Goal: Task Accomplishment & Management: Complete application form

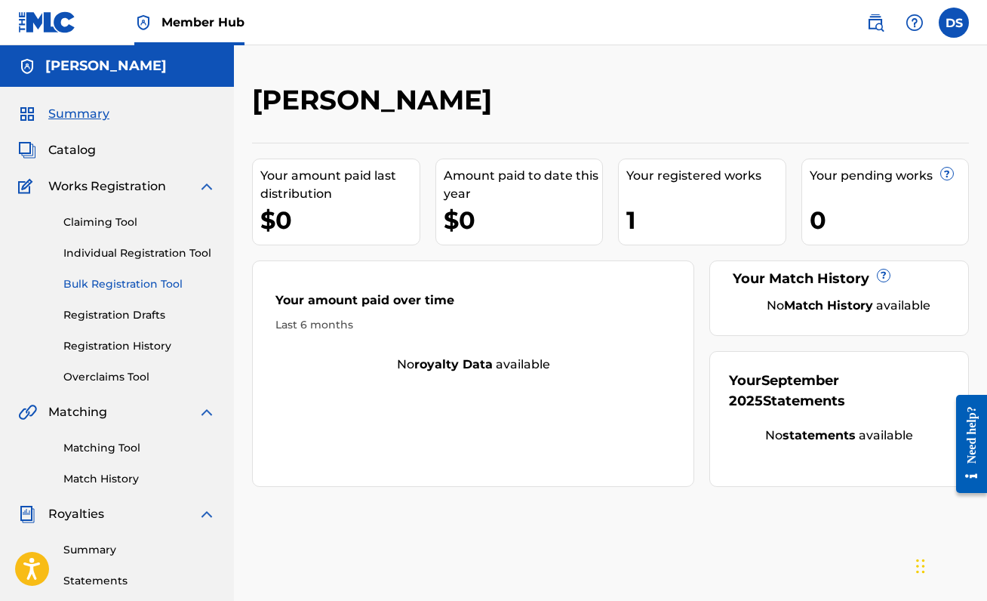
click at [173, 290] on link "Bulk Registration Tool" at bounding box center [139, 284] width 152 height 16
click at [705, 203] on div "1" at bounding box center [705, 220] width 159 height 34
click at [117, 221] on link "Claiming Tool" at bounding box center [139, 222] width 152 height 16
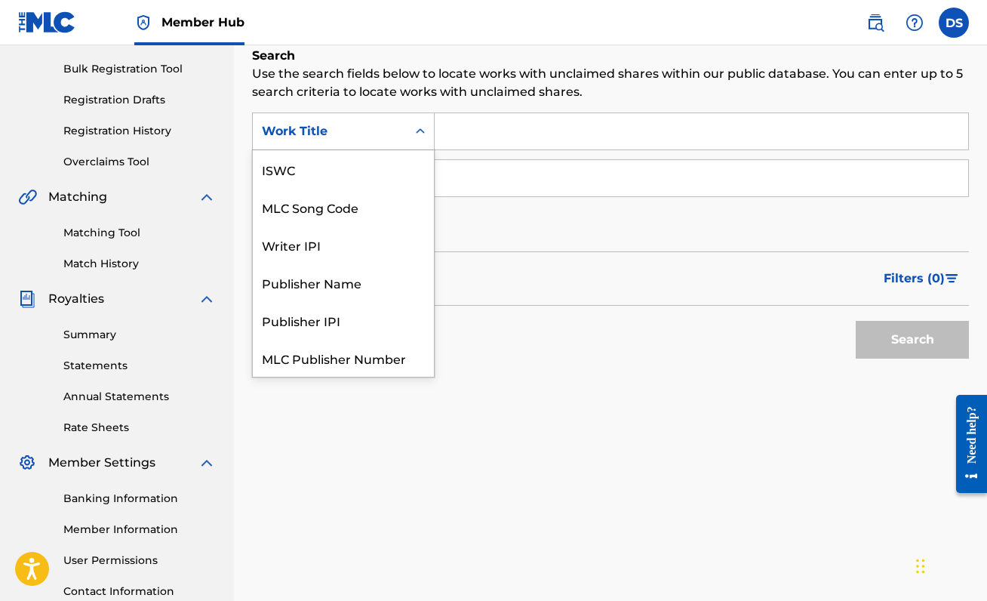
scroll to position [38, 0]
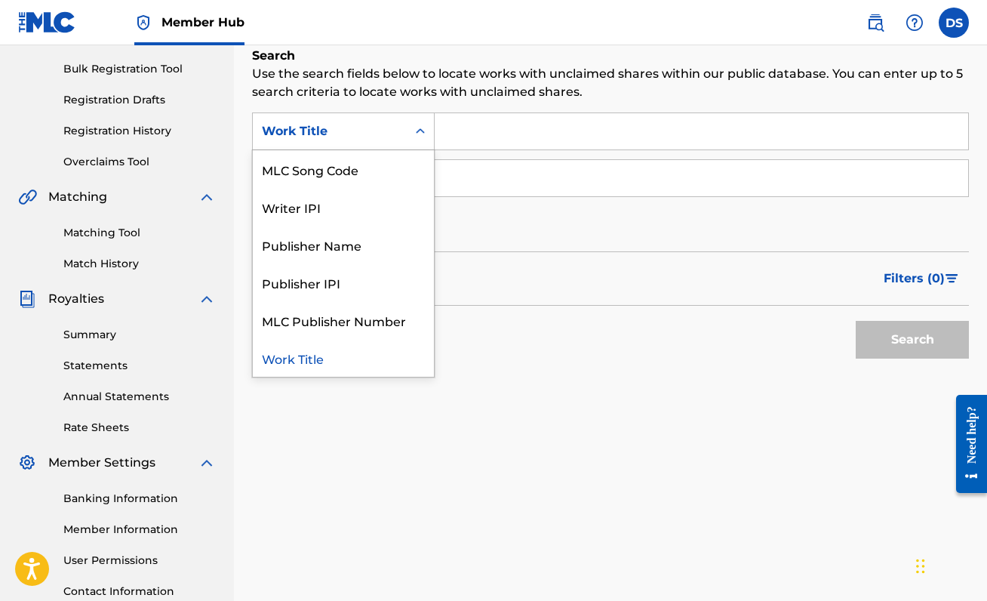
click at [382, 125] on div "Work Title" at bounding box center [330, 131] width 136 height 18
click at [470, 363] on div "Search" at bounding box center [610, 336] width 717 height 60
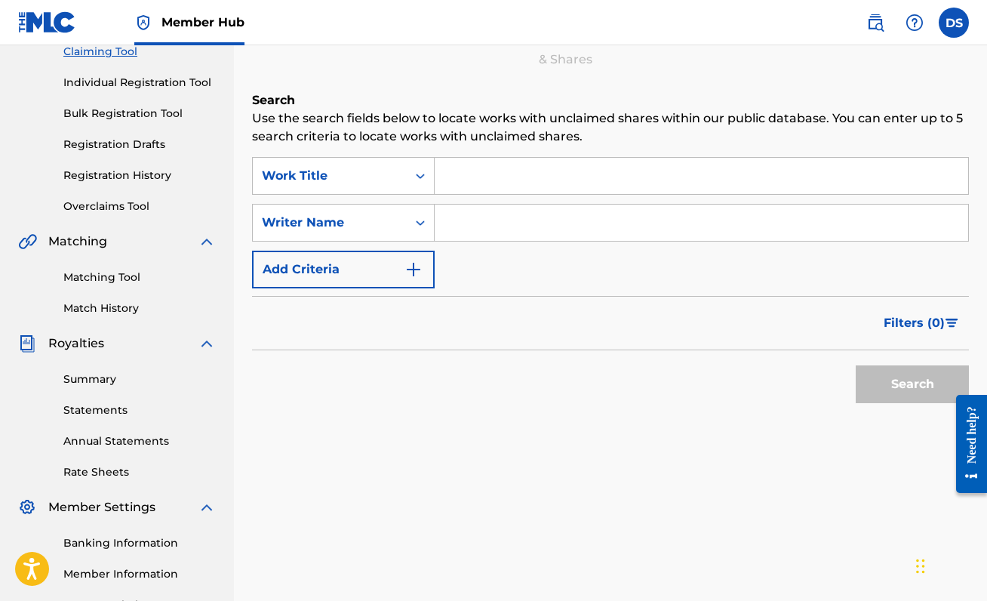
scroll to position [165, 0]
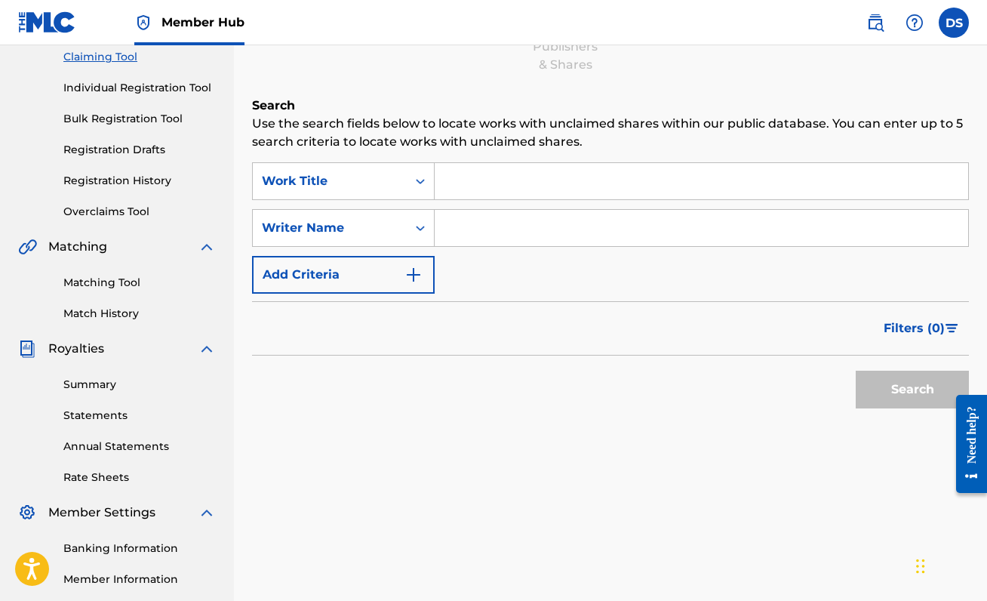
click at [486, 198] on input "Search Form" at bounding box center [701, 181] width 533 height 36
click at [472, 253] on div "SearchWithCriteriab4f598ca-9d9f-47eb-be89-cea36f07e902 Work Title SearchWithCri…" at bounding box center [610, 227] width 717 height 131
click at [472, 248] on div "SearchWithCriteriab4f598ca-9d9f-47eb-be89-cea36f07e902 Work Title SearchWithCri…" at bounding box center [610, 227] width 717 height 131
click at [469, 230] on input "Search Form" at bounding box center [701, 228] width 533 height 36
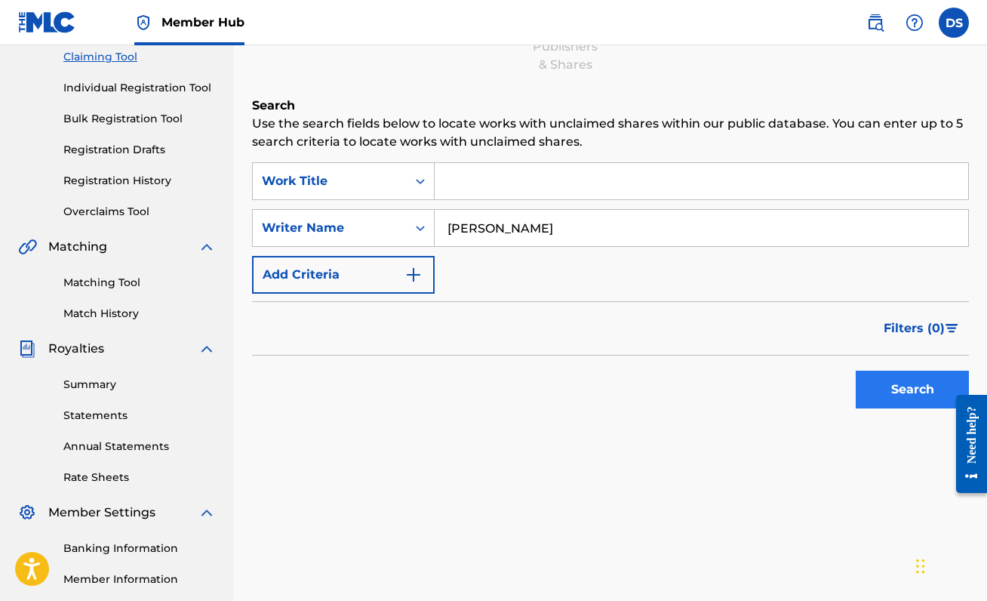
type input "[PERSON_NAME]"
click at [876, 405] on button "Search" at bounding box center [912, 389] width 113 height 38
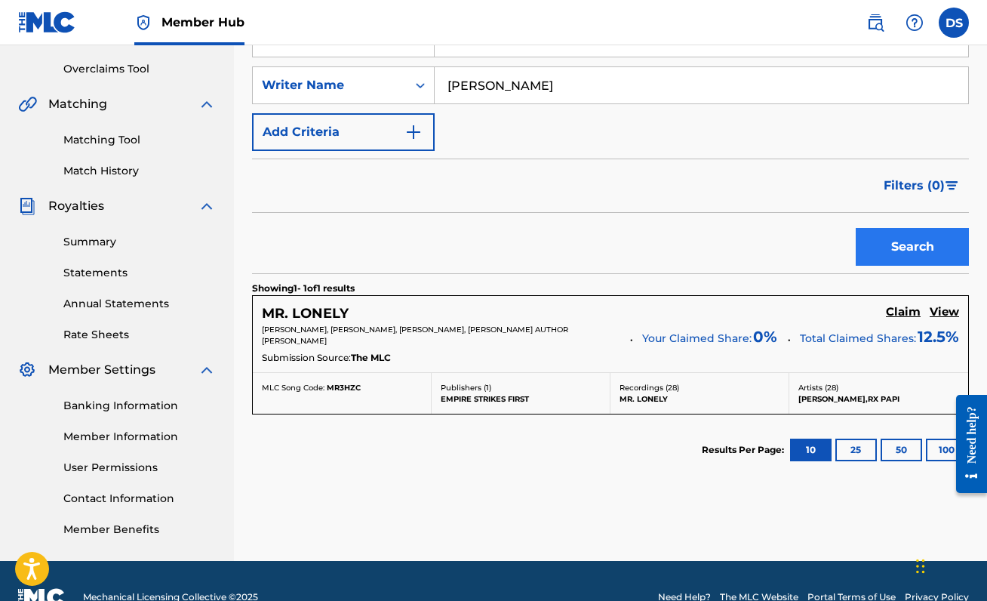
scroll to position [313, 0]
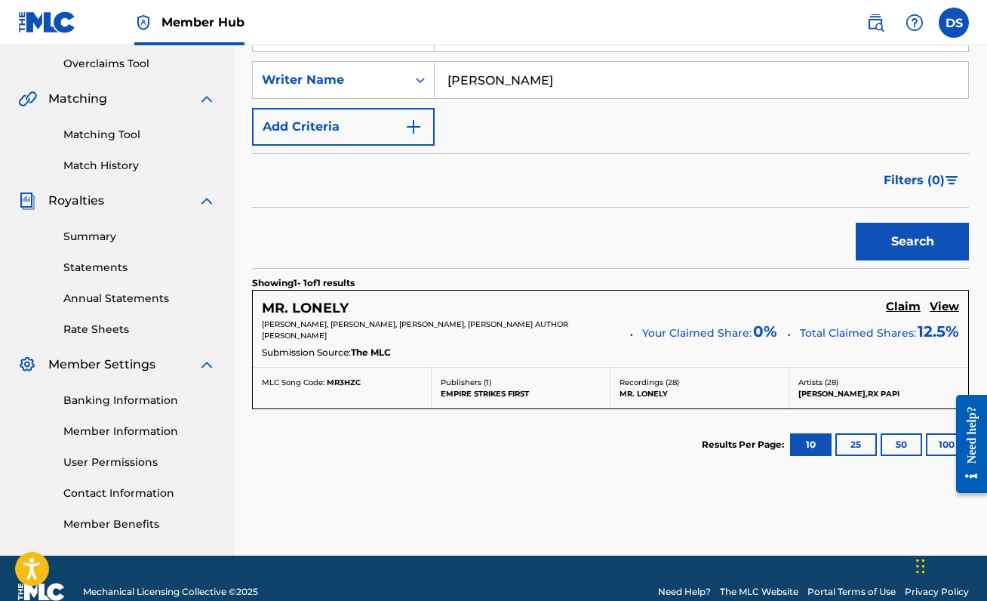
click at [901, 300] on div "MR. LONELY Claim View" at bounding box center [610, 308] width 697 height 17
click at [901, 302] on h5 "Claim" at bounding box center [903, 307] width 35 height 14
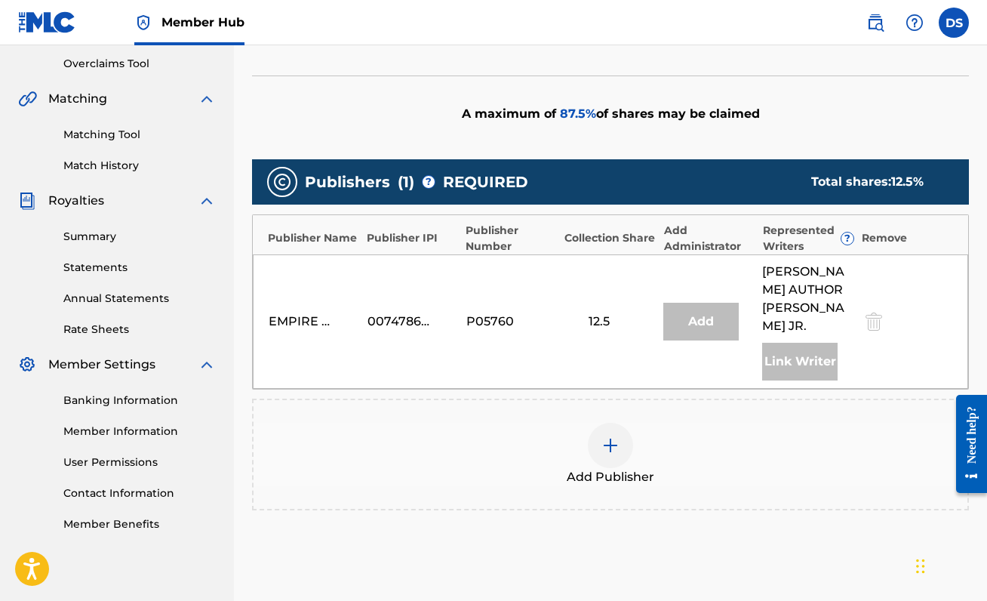
click at [604, 436] on img at bounding box center [610, 445] width 18 height 18
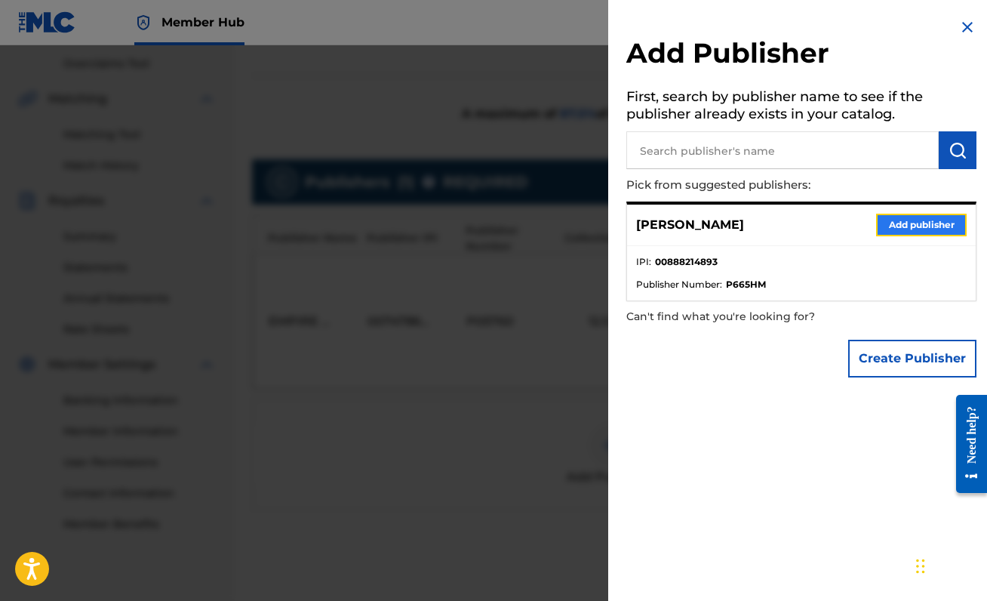
click at [920, 215] on button "Add publisher" at bounding box center [921, 225] width 91 height 23
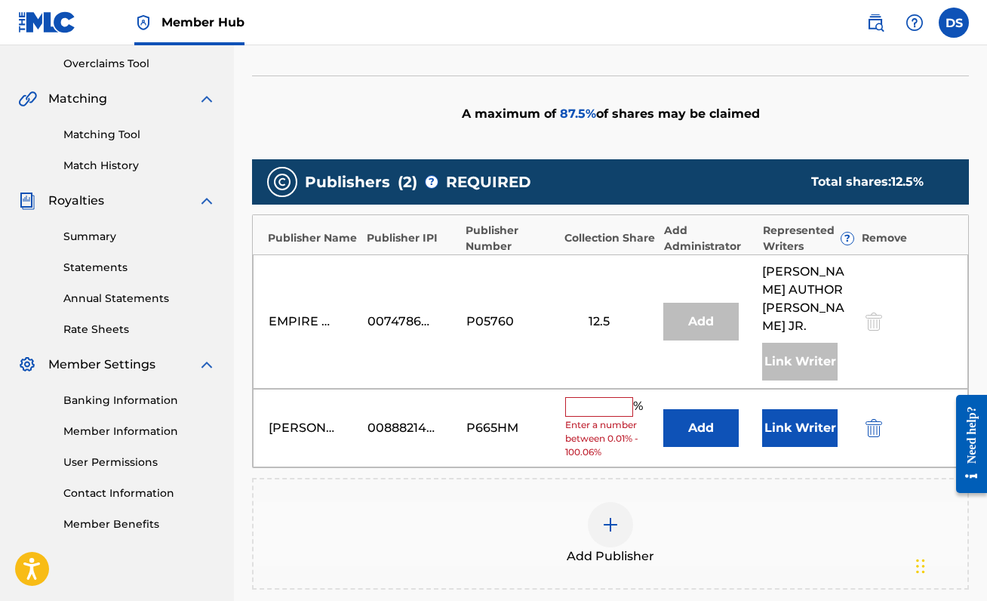
click at [580, 397] on input "text" at bounding box center [599, 407] width 68 height 20
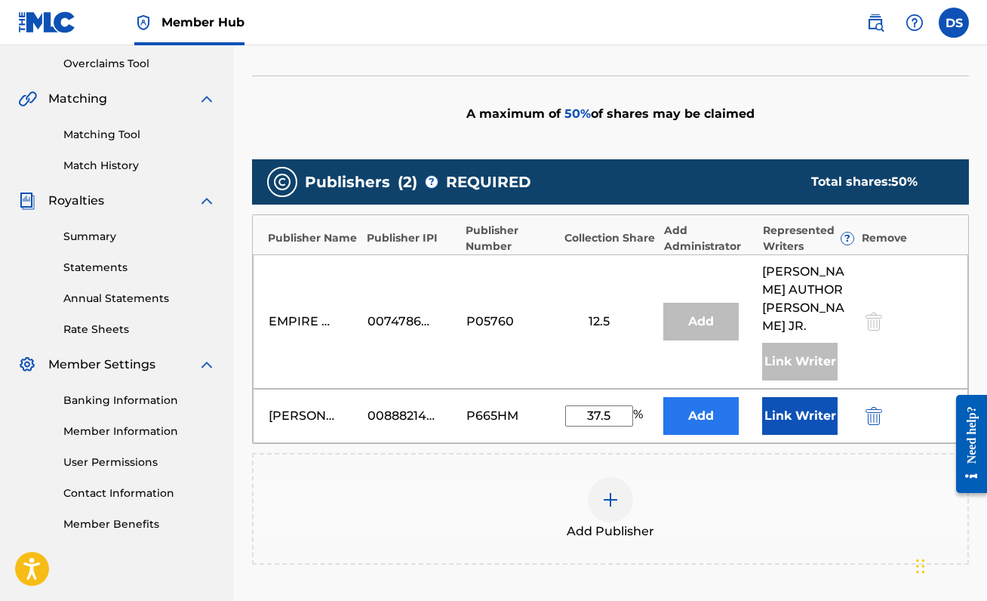
type input "37.5"
click at [721, 397] on button "Add" at bounding box center [700, 416] width 75 height 38
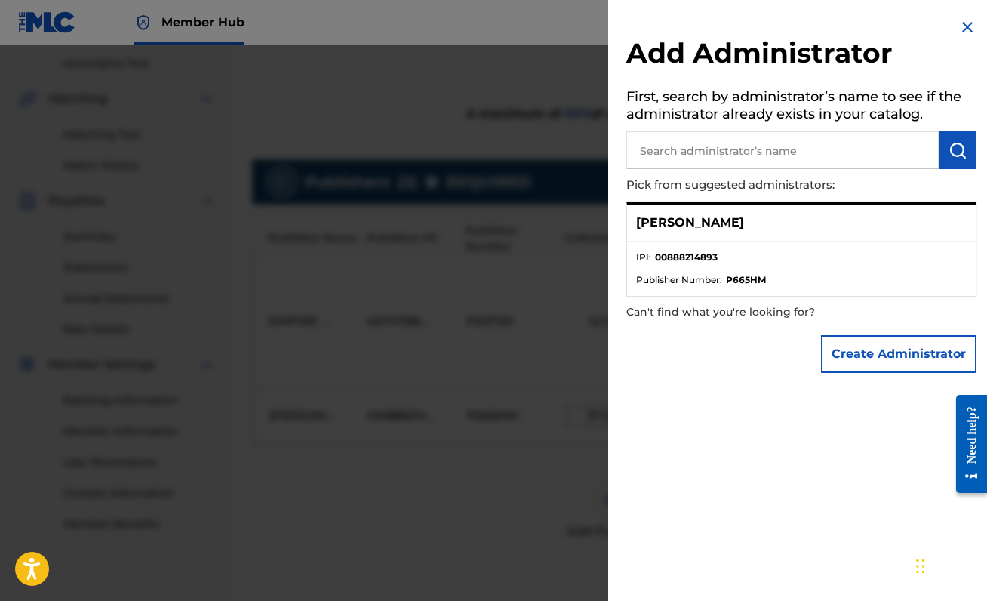
click at [766, 226] on div "[PERSON_NAME]" at bounding box center [801, 222] width 349 height 37
click at [659, 233] on div "[PERSON_NAME]" at bounding box center [801, 222] width 349 height 37
click at [958, 35] on img at bounding box center [967, 27] width 18 height 18
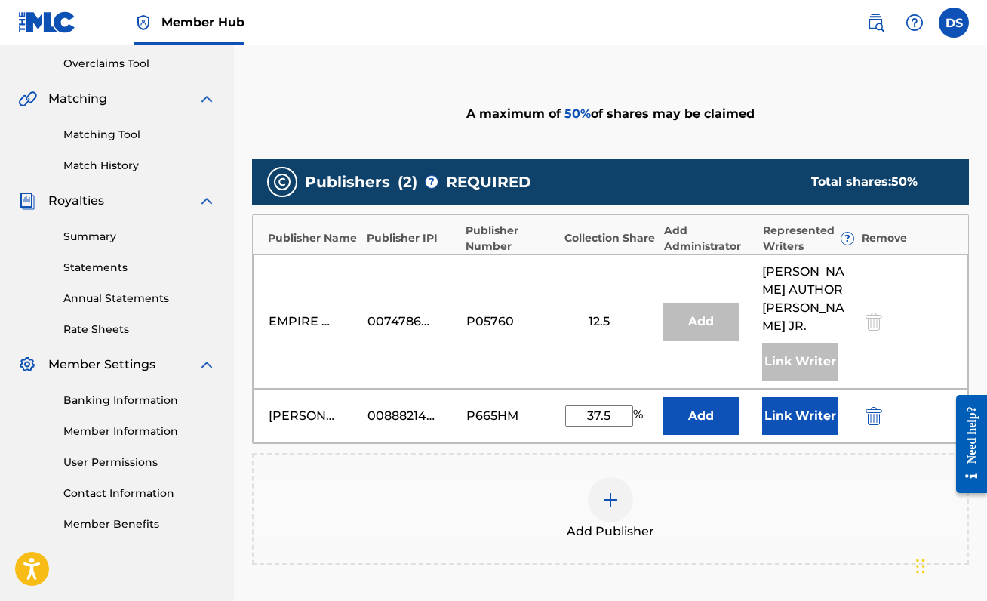
click at [789, 512] on div "Add Publisher" at bounding box center [610, 508] width 714 height 63
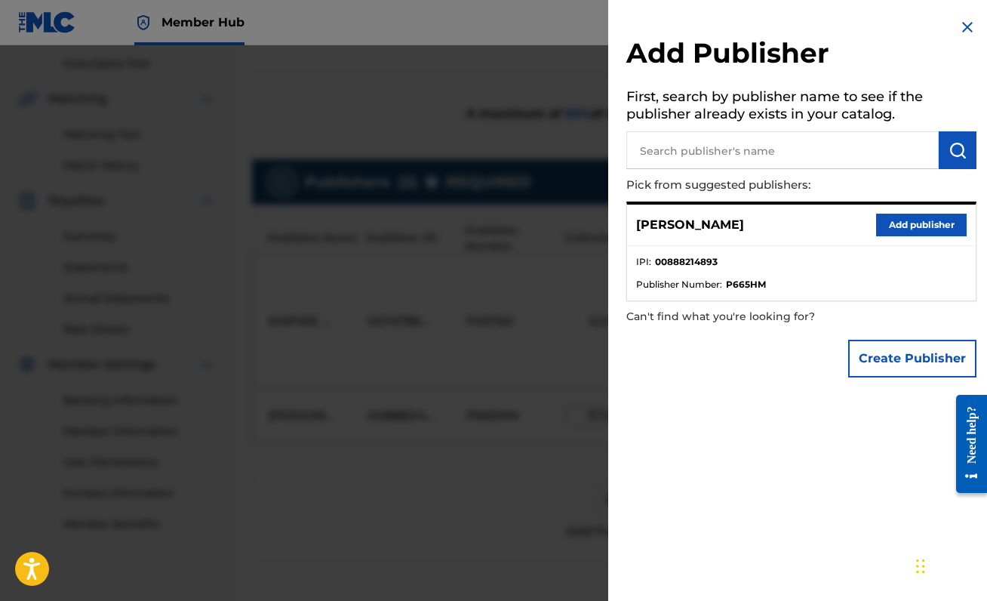
click at [965, 14] on div "Add Publisher First, search by publisher name to see if the publisher already e…" at bounding box center [801, 201] width 386 height 403
click at [965, 20] on img at bounding box center [967, 27] width 18 height 18
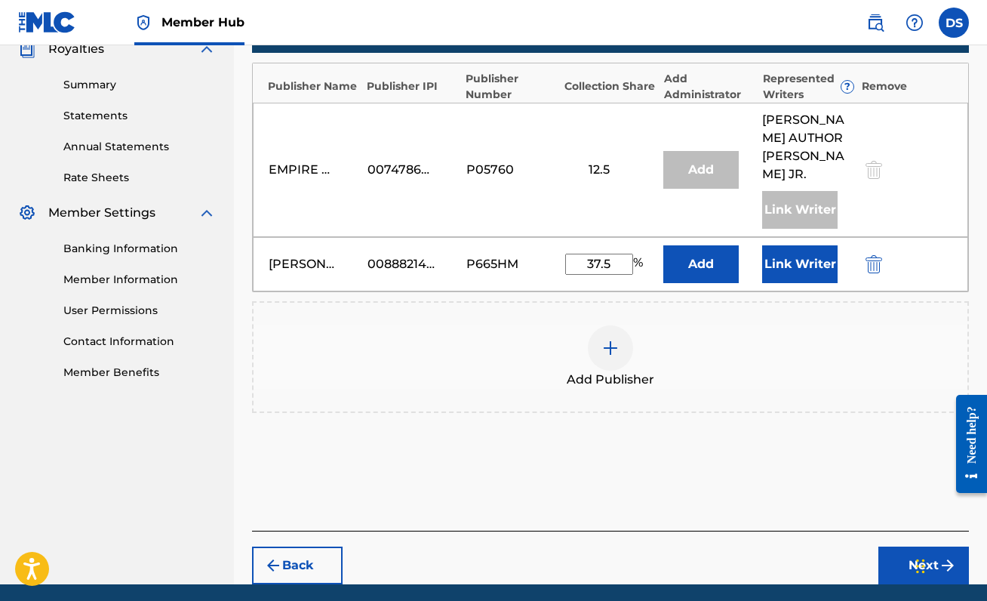
scroll to position [476, 0]
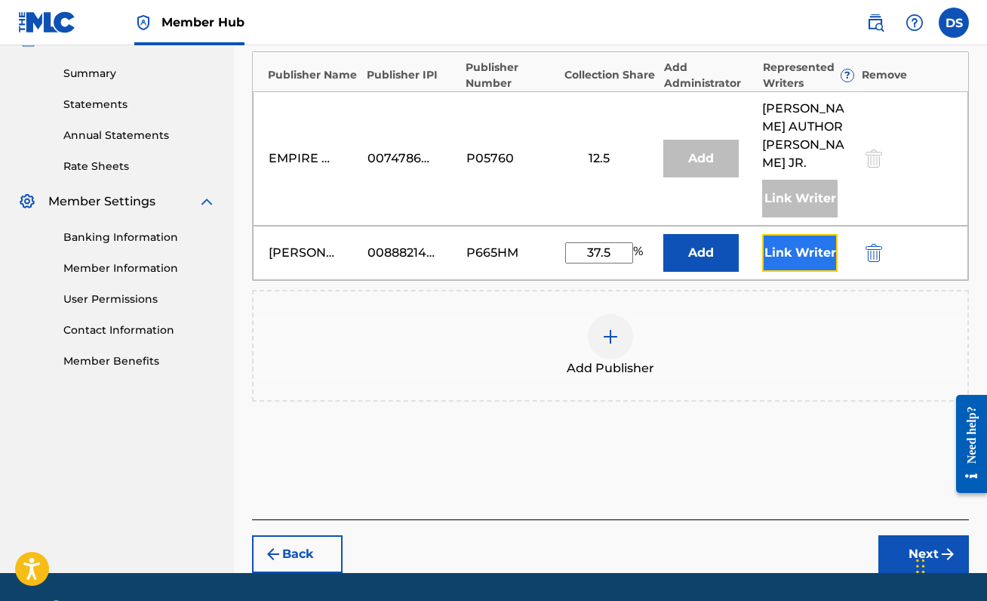
click at [795, 243] on button "Link Writer" at bounding box center [799, 253] width 75 height 38
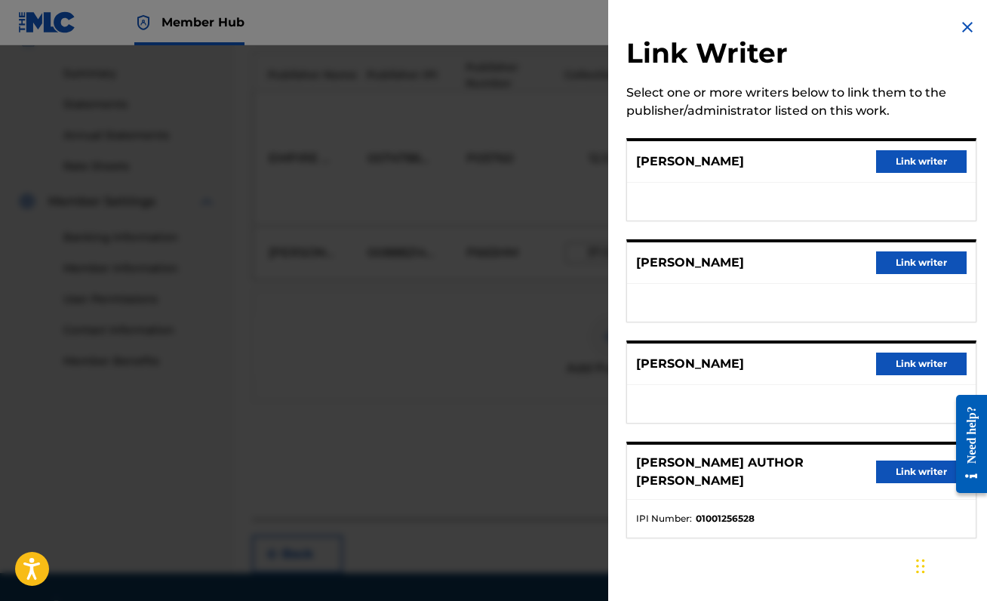
scroll to position [502, 0]
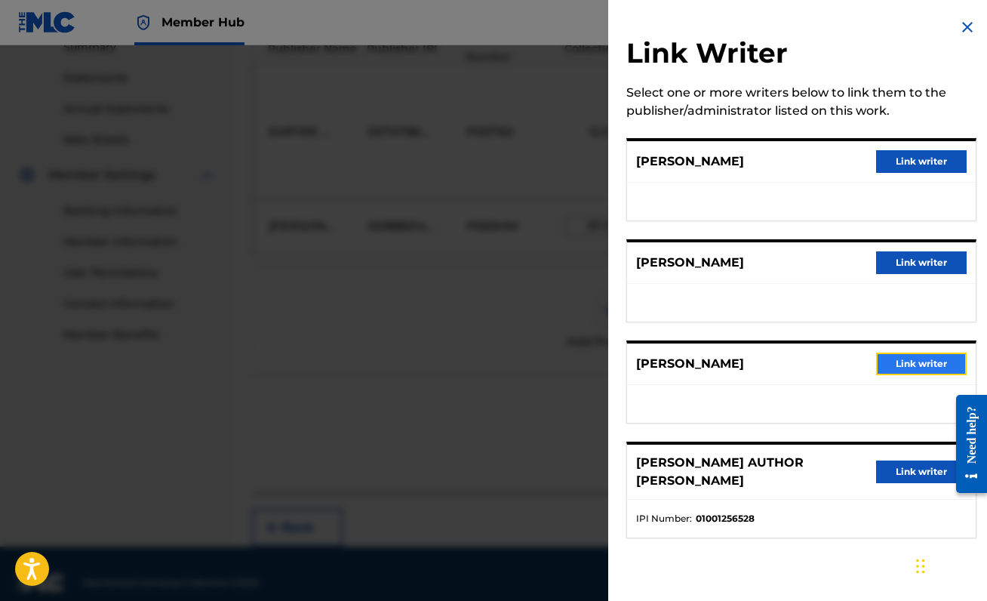
click at [913, 365] on button "Link writer" at bounding box center [921, 363] width 91 height 23
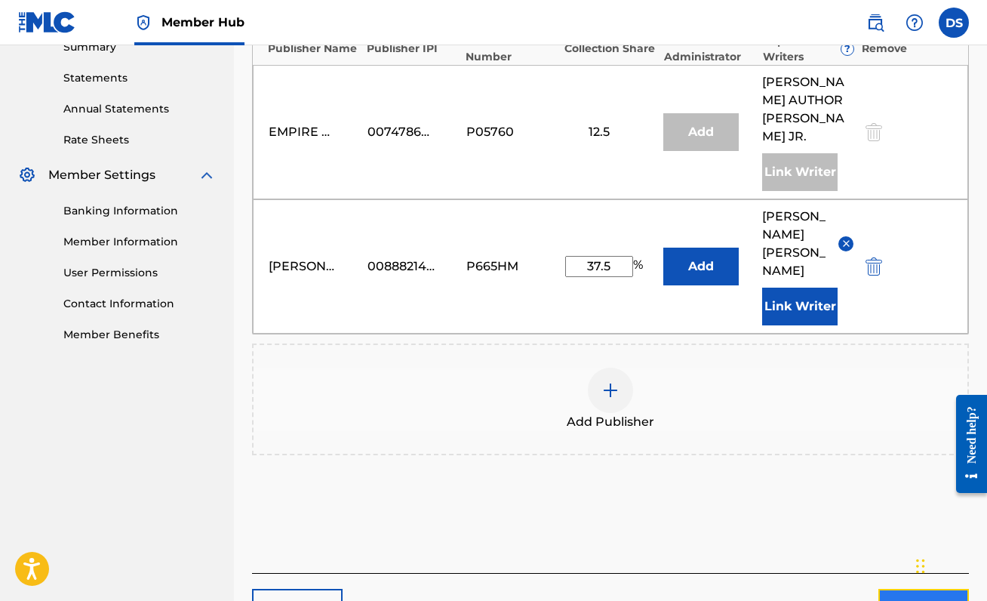
click at [900, 588] on button "Next" at bounding box center [923, 607] width 91 height 38
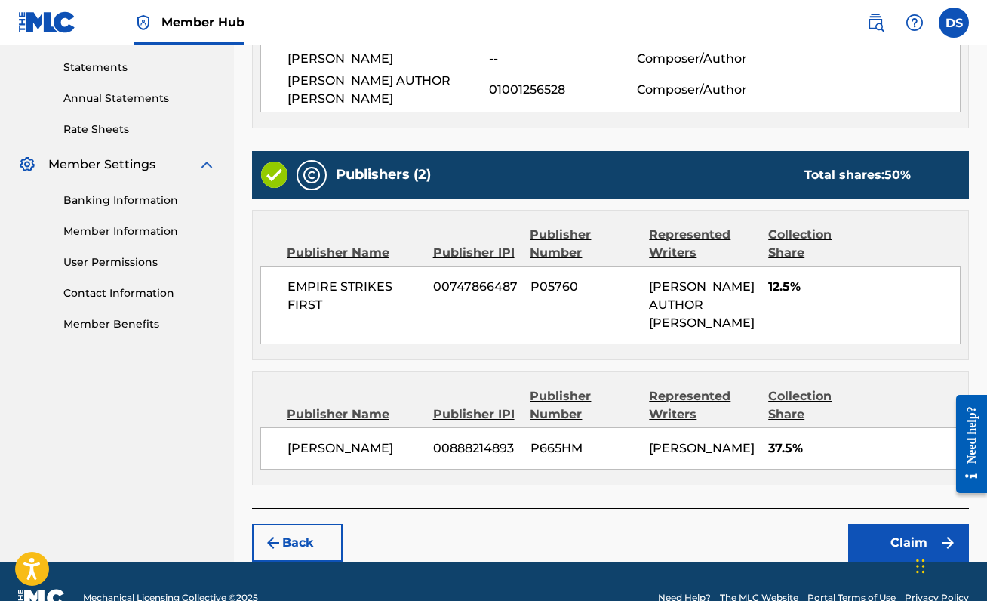
scroll to position [526, 0]
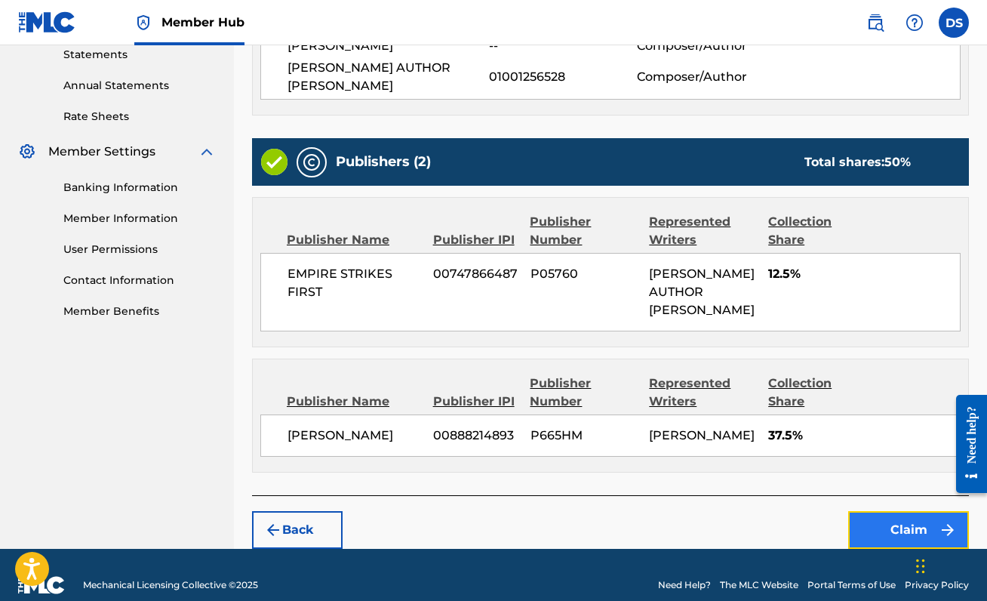
click at [887, 511] on button "Claim" at bounding box center [908, 530] width 121 height 38
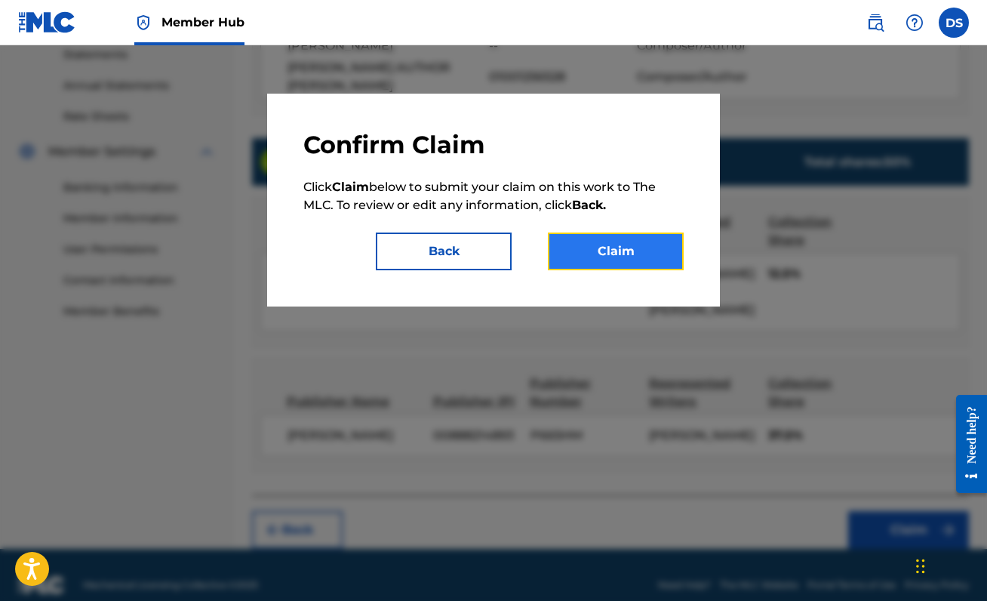
click at [610, 261] on button "Claim" at bounding box center [616, 251] width 136 height 38
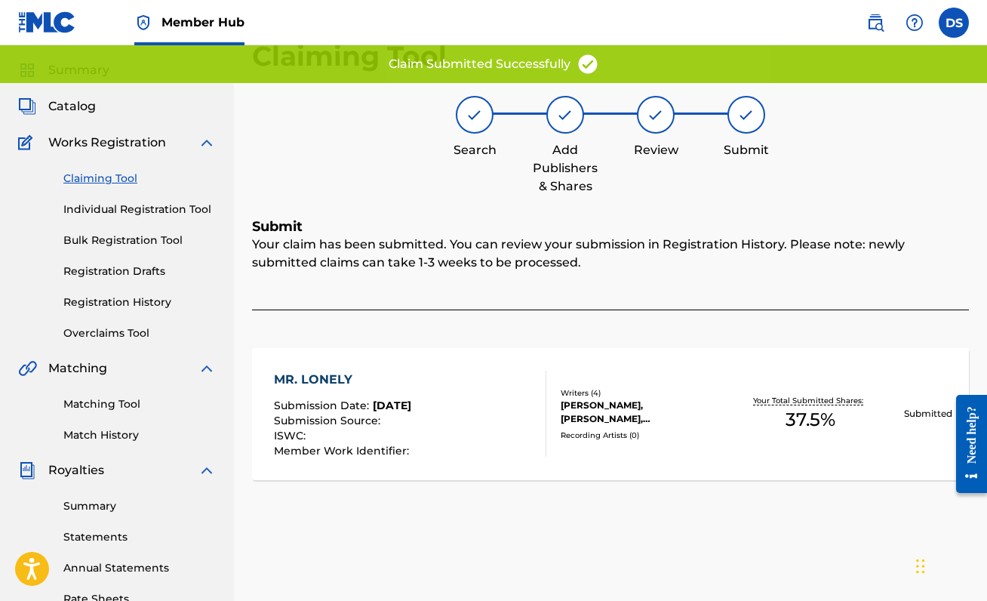
scroll to position [53, 0]
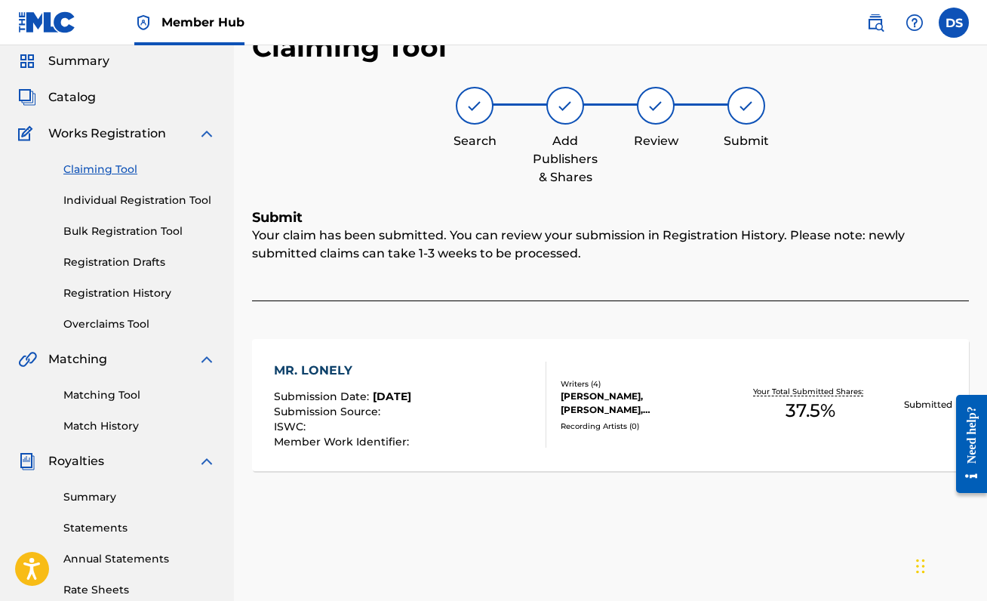
click at [126, 163] on link "Claiming Tool" at bounding box center [139, 169] width 152 height 16
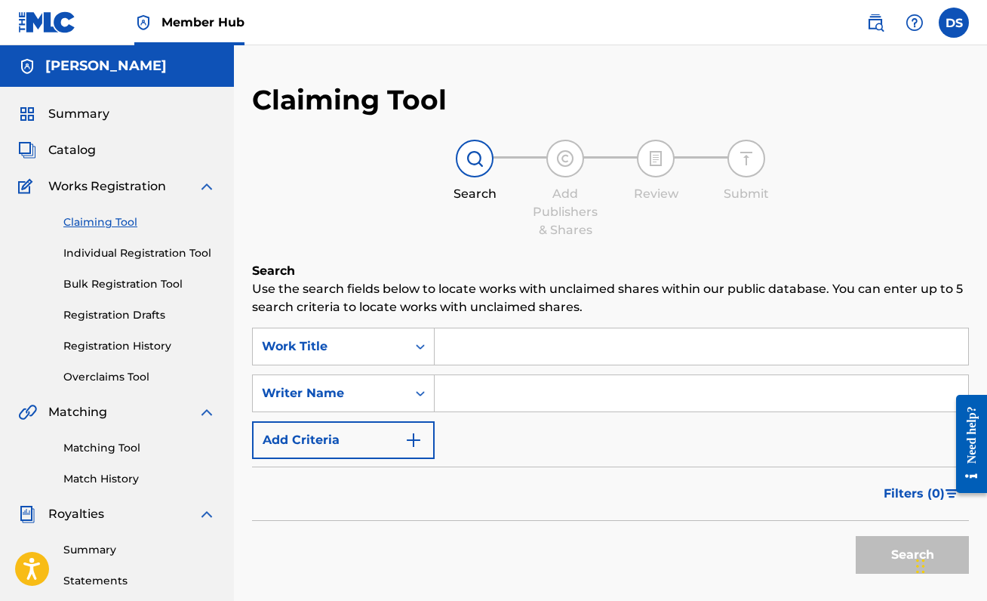
click at [468, 335] on input "Search Form" at bounding box center [701, 346] width 533 height 36
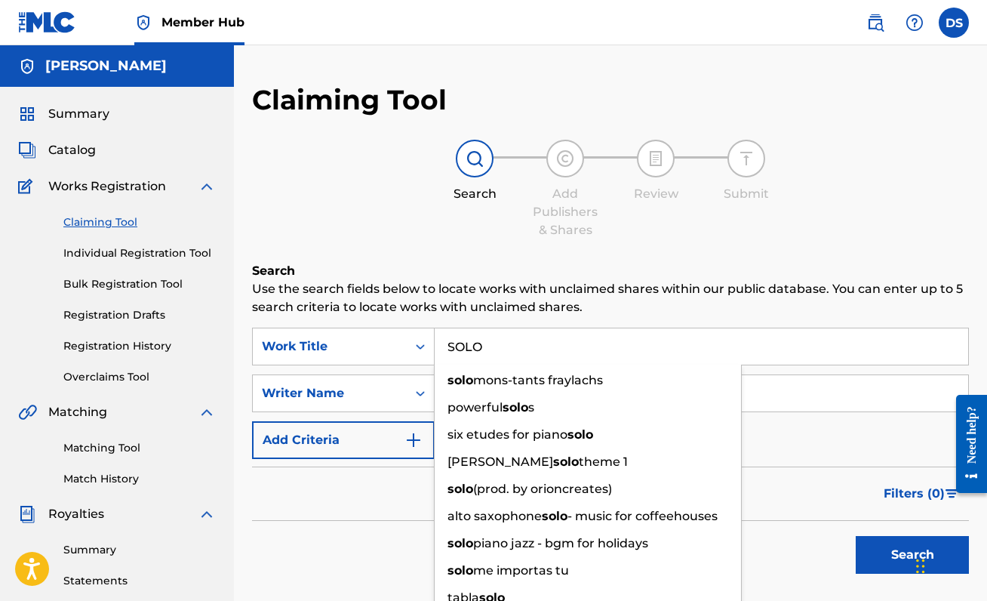
type input "SOLO"
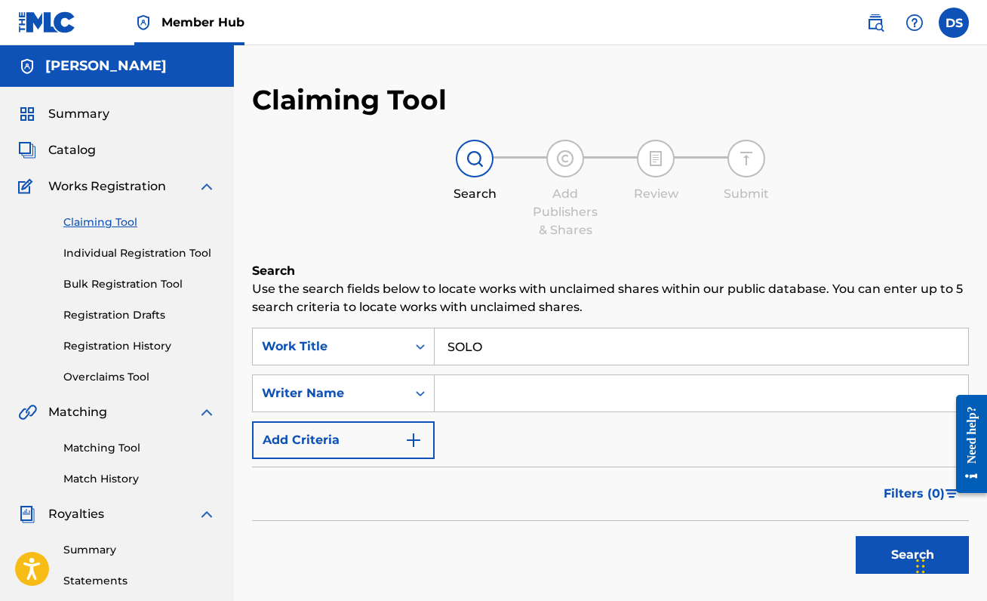
click at [610, 297] on p "Use the search fields below to locate works with unclaimed shares within our pu…" at bounding box center [610, 298] width 717 height 36
click at [536, 404] on input "Search Form" at bounding box center [701, 393] width 533 height 36
type input "[PERSON_NAME]"
click at [770, 481] on div "Filters ( 0 )" at bounding box center [610, 493] width 717 height 54
click at [897, 562] on button "Search" at bounding box center [912, 555] width 113 height 38
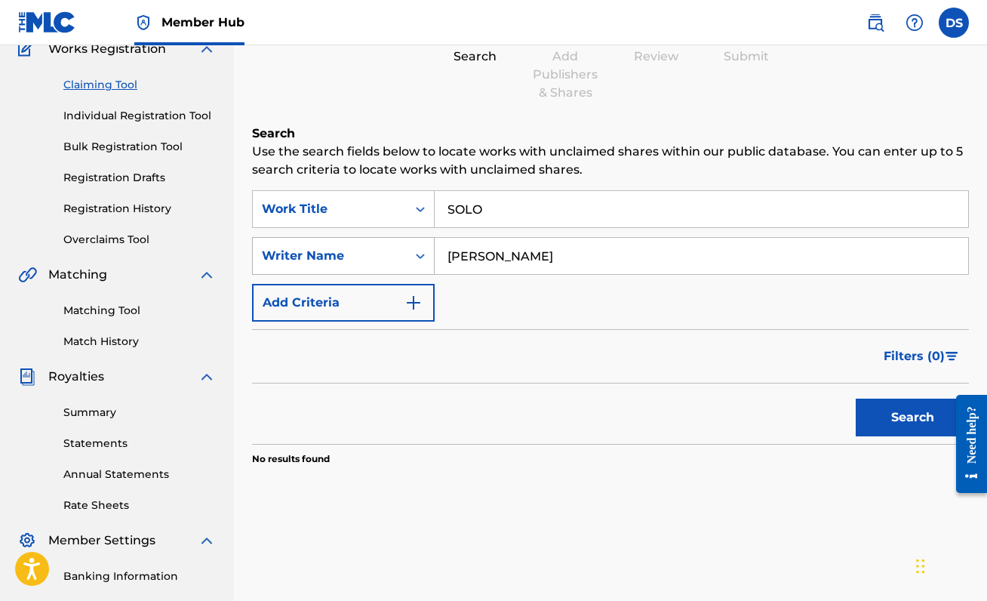
scroll to position [138, 0]
click at [98, 118] on link "Individual Registration Tool" at bounding box center [139, 115] width 152 height 16
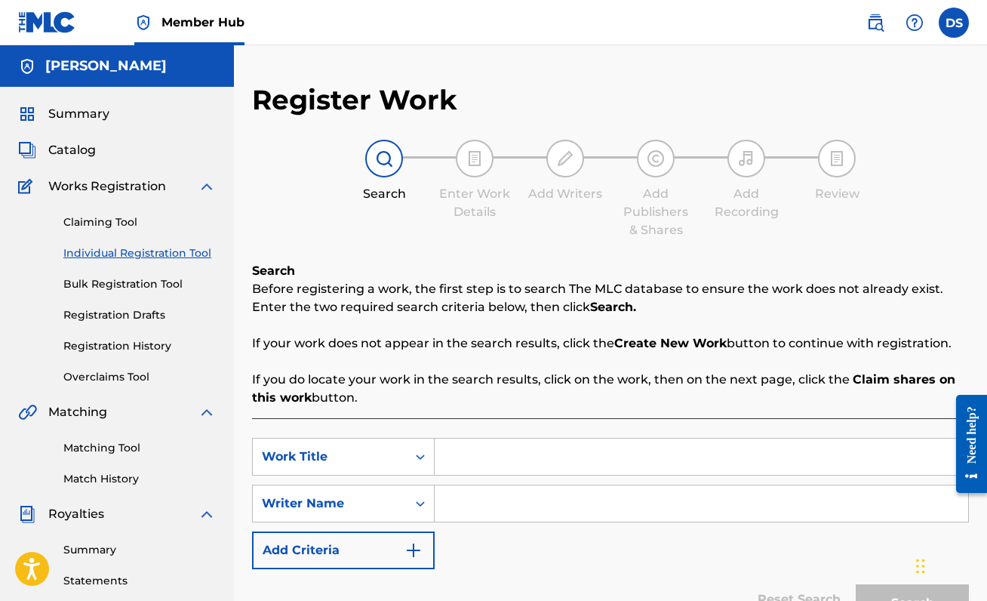
scroll to position [2, 0]
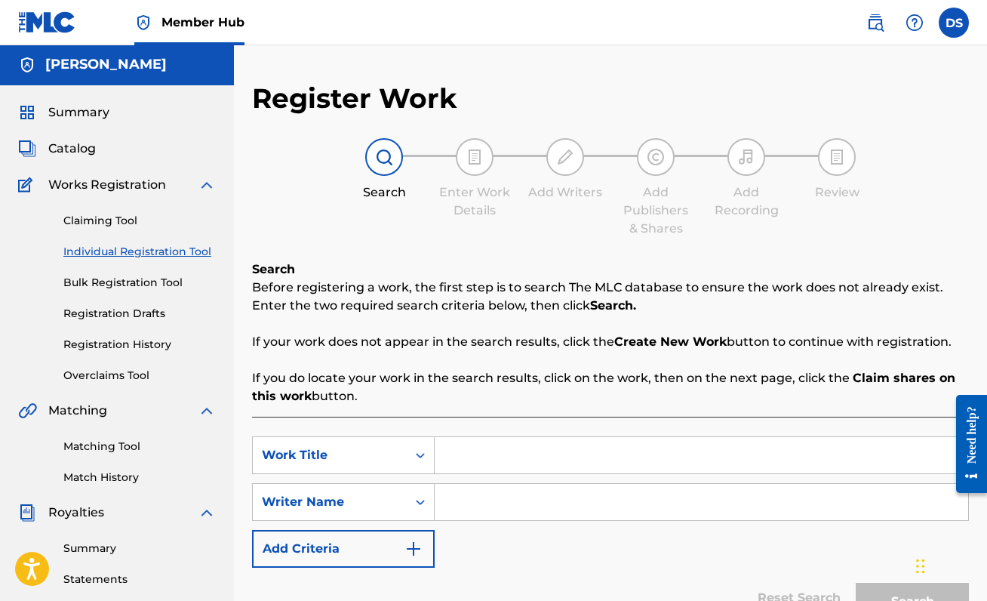
click at [467, 459] on input "Search Form" at bounding box center [701, 455] width 533 height 36
type input "SOLO"
click at [471, 493] on input "Search Form" at bounding box center [701, 502] width 533 height 36
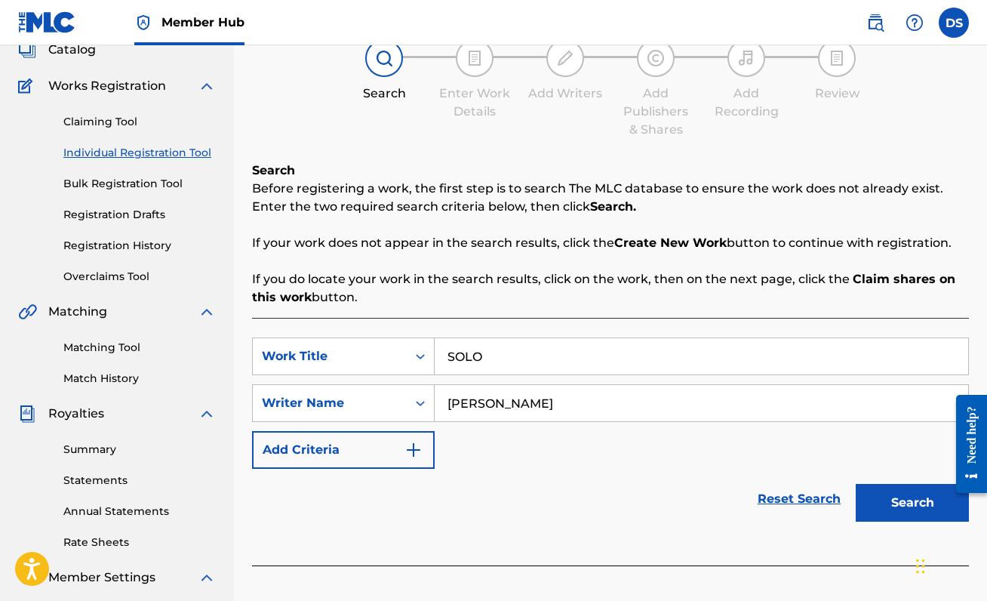
scroll to position [103, 0]
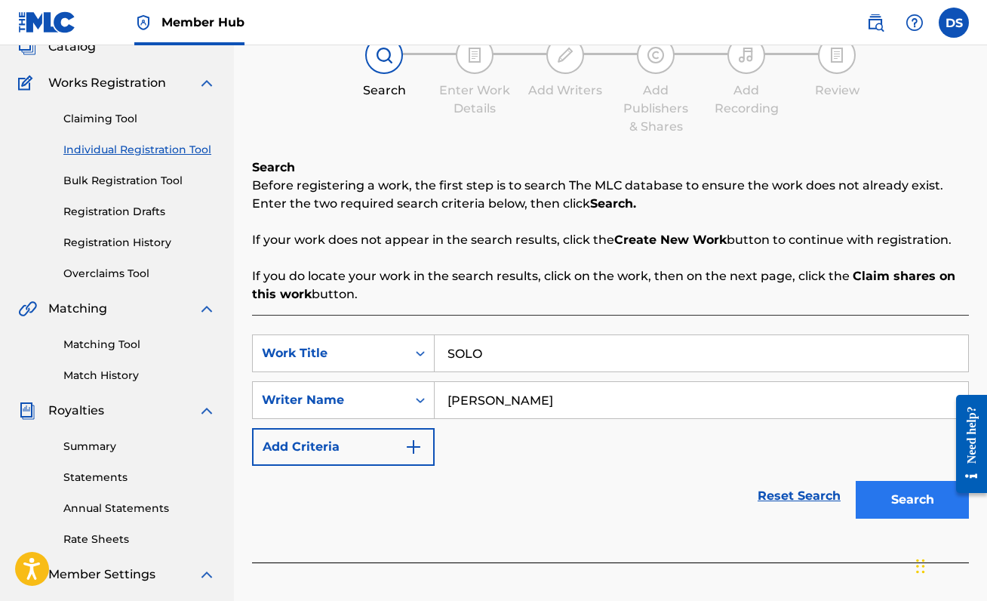
type input "[PERSON_NAME]"
click at [880, 494] on button "Search" at bounding box center [912, 500] width 113 height 38
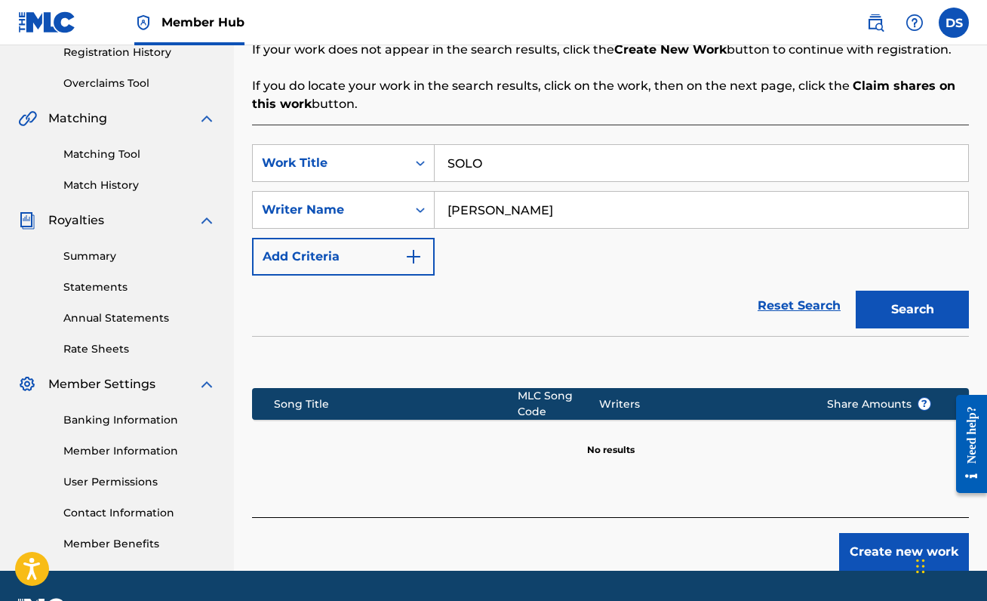
scroll to position [336, 0]
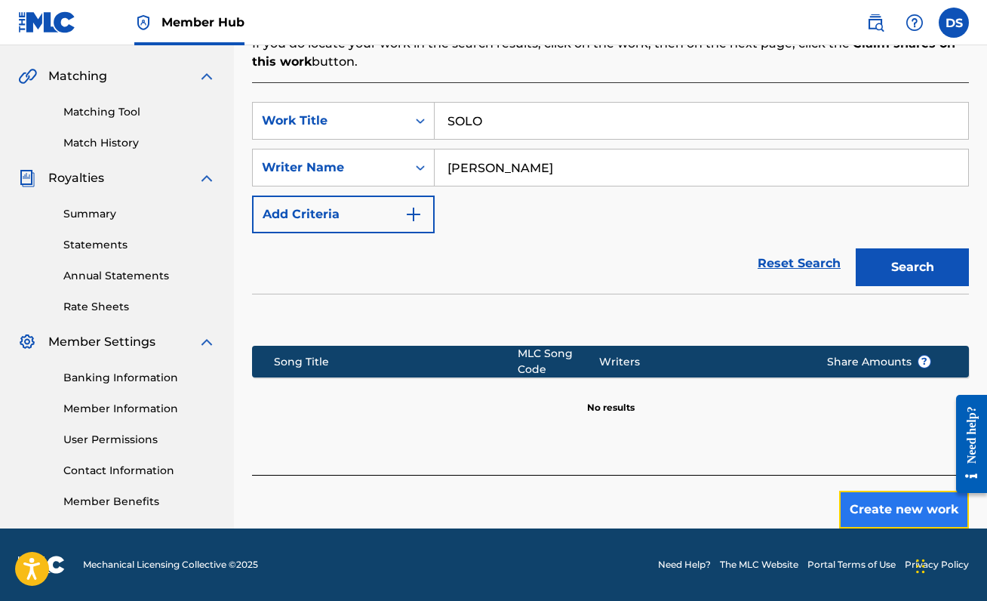
click at [885, 515] on button "Create new work" at bounding box center [904, 509] width 130 height 38
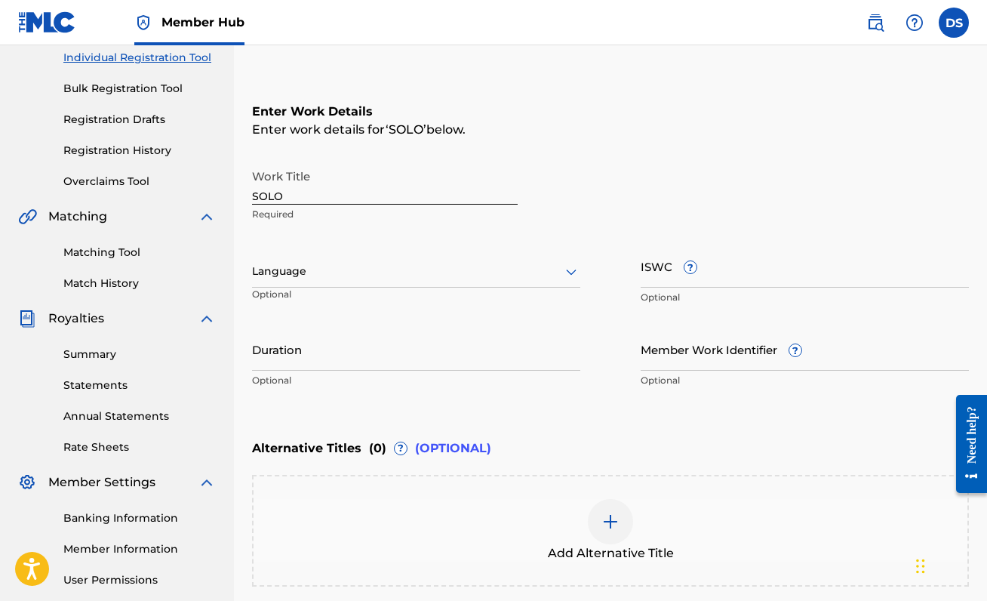
scroll to position [199, 0]
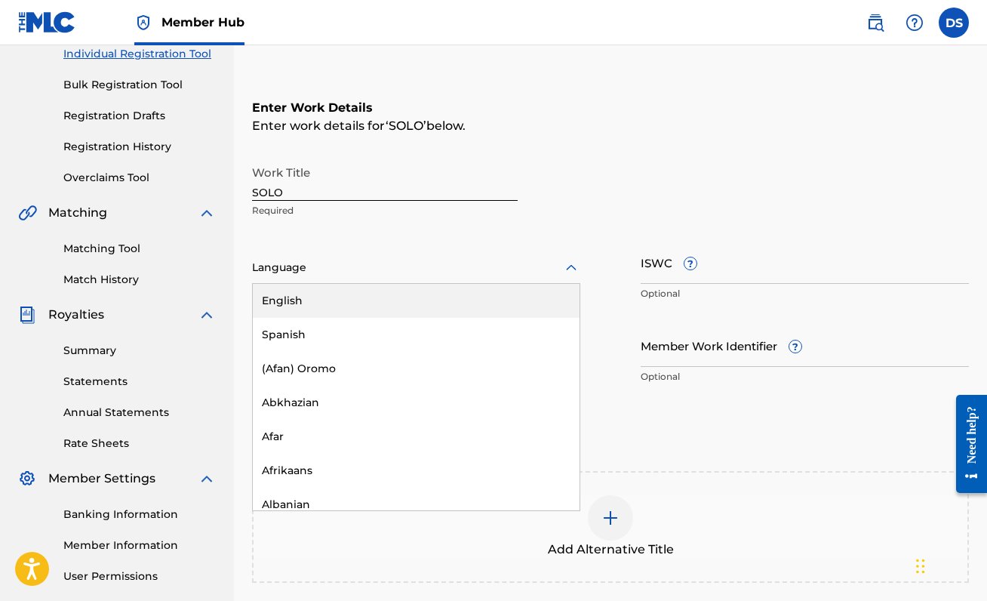
click at [559, 263] on div at bounding box center [416, 267] width 328 height 19
click at [536, 289] on div "English" at bounding box center [416, 301] width 327 height 34
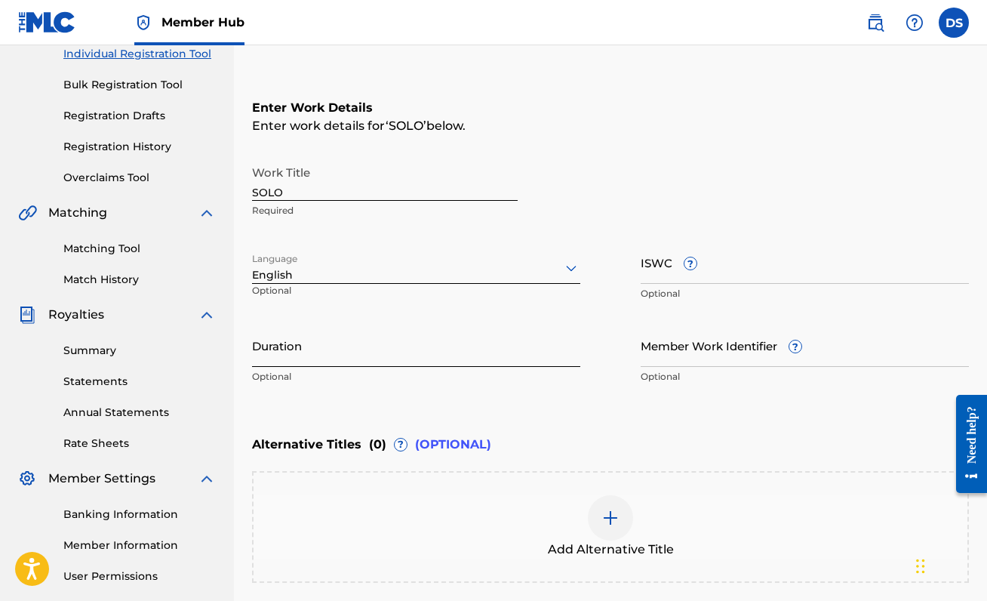
click at [340, 358] on input "Duration" at bounding box center [416, 345] width 328 height 43
type input "2"
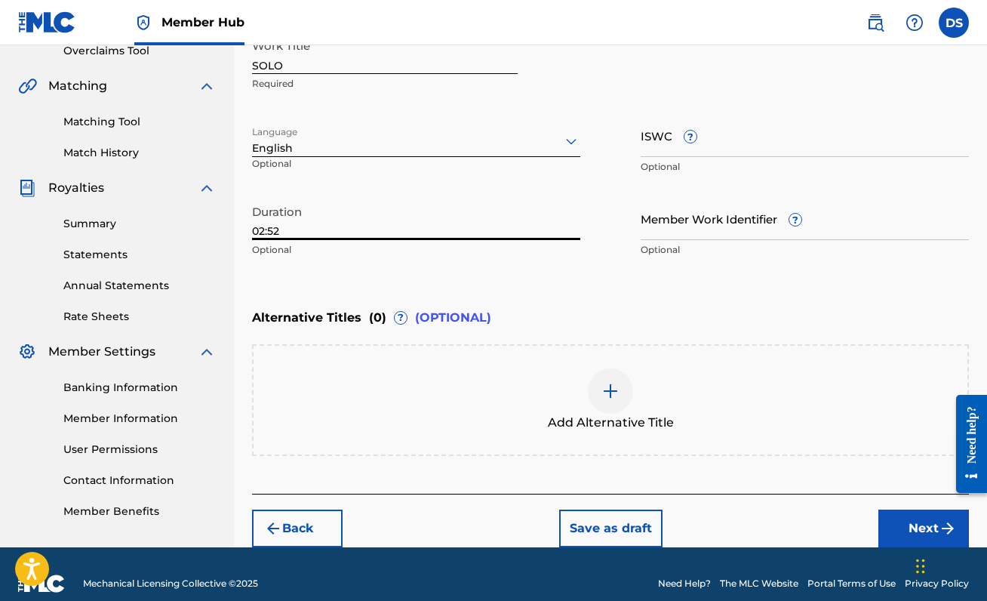
scroll to position [328, 0]
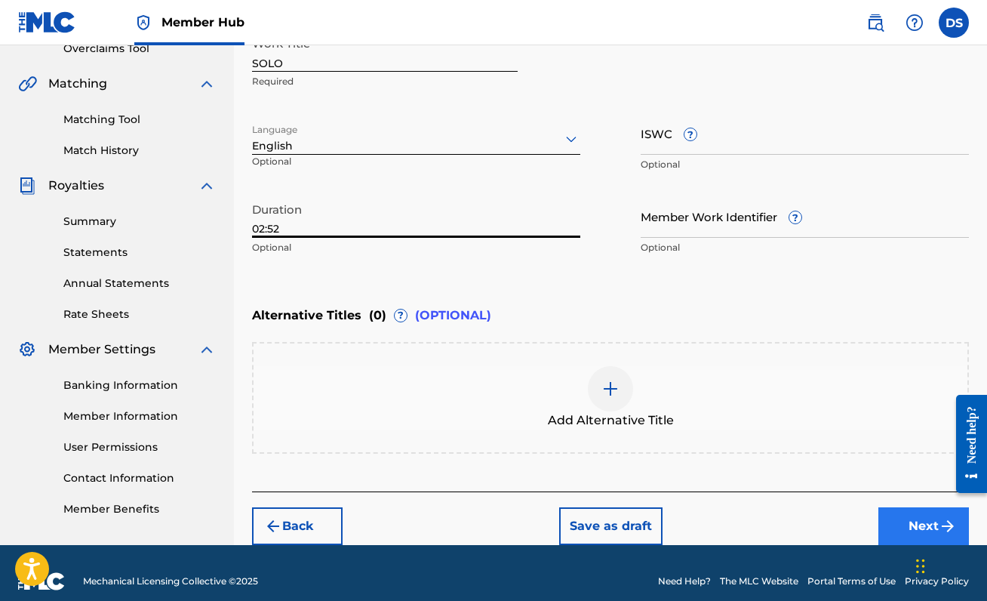
type input "02:52"
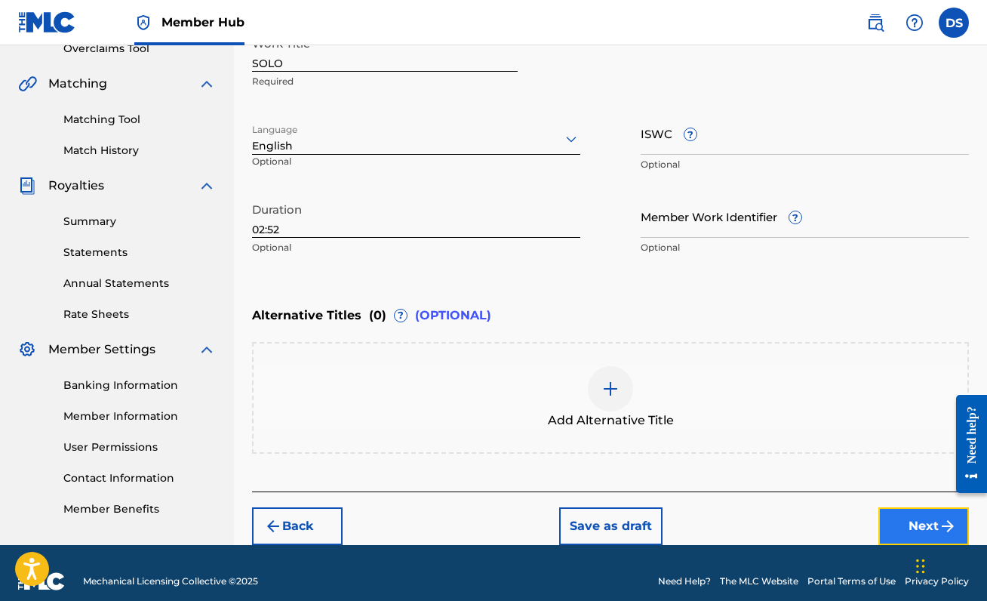
click at [907, 512] on button "Next" at bounding box center [923, 526] width 91 height 38
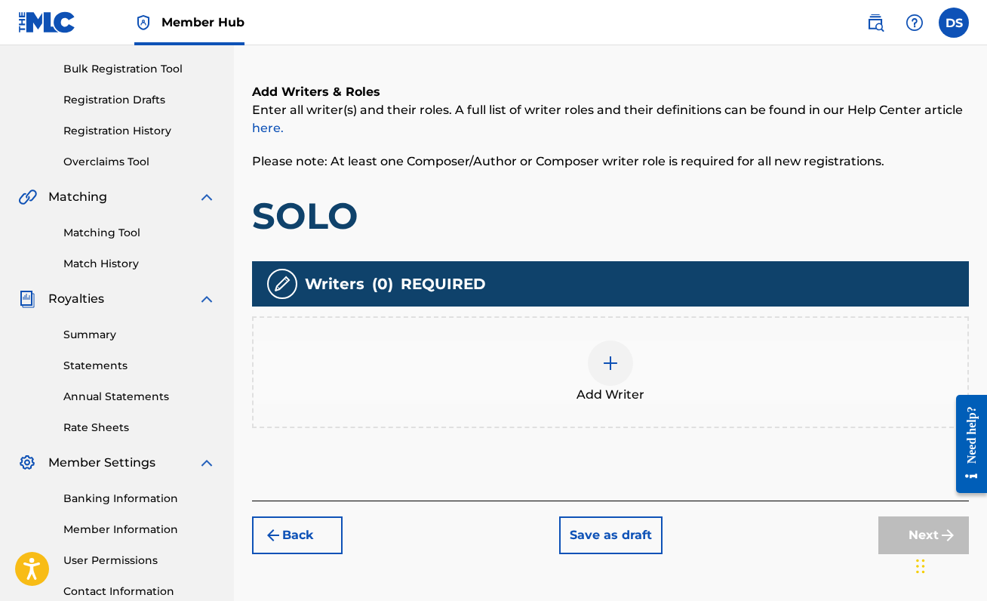
scroll to position [218, 0]
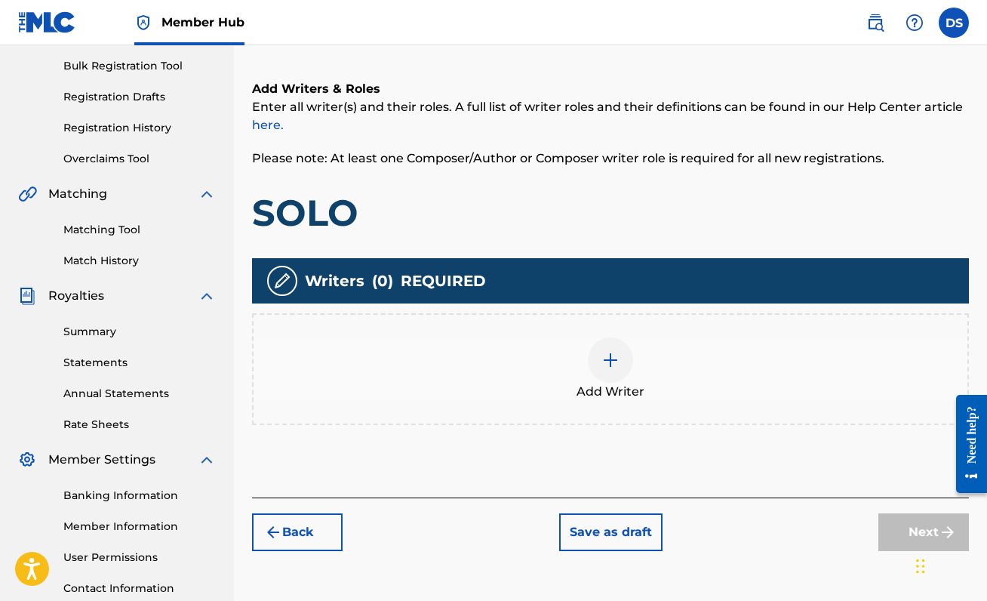
click at [610, 369] on div at bounding box center [610, 359] width 45 height 45
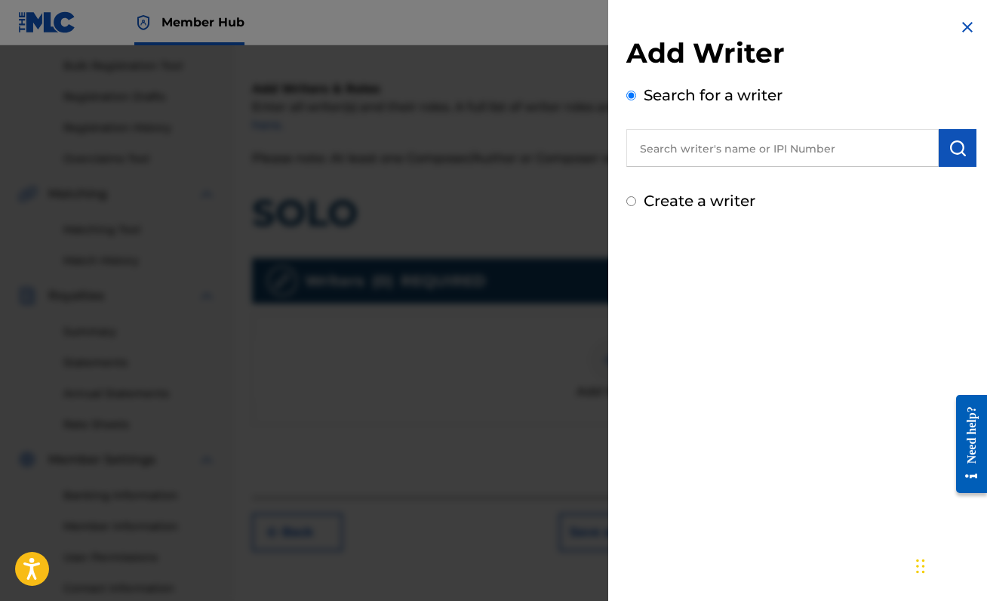
click at [707, 157] on input "text" at bounding box center [782, 148] width 312 height 38
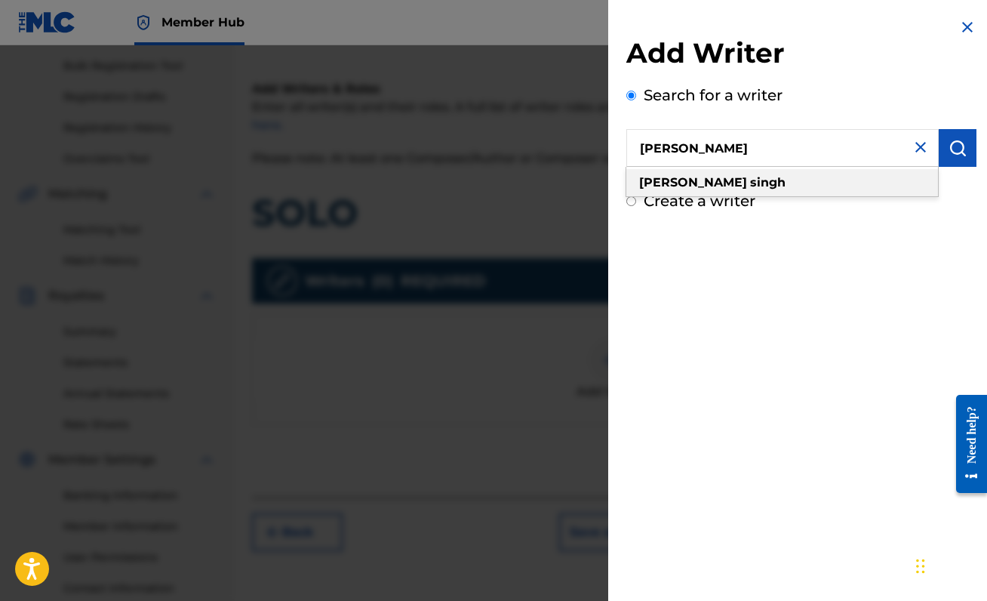
click at [721, 188] on div "[PERSON_NAME]" at bounding box center [782, 182] width 312 height 27
type input "[PERSON_NAME]"
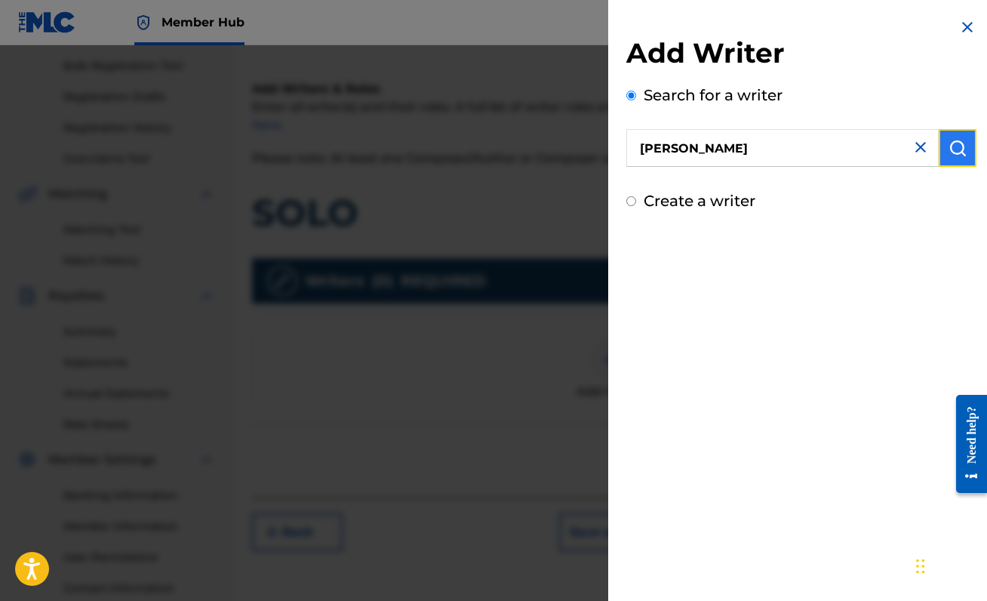
click at [960, 153] on img "submit" at bounding box center [957, 148] width 18 height 18
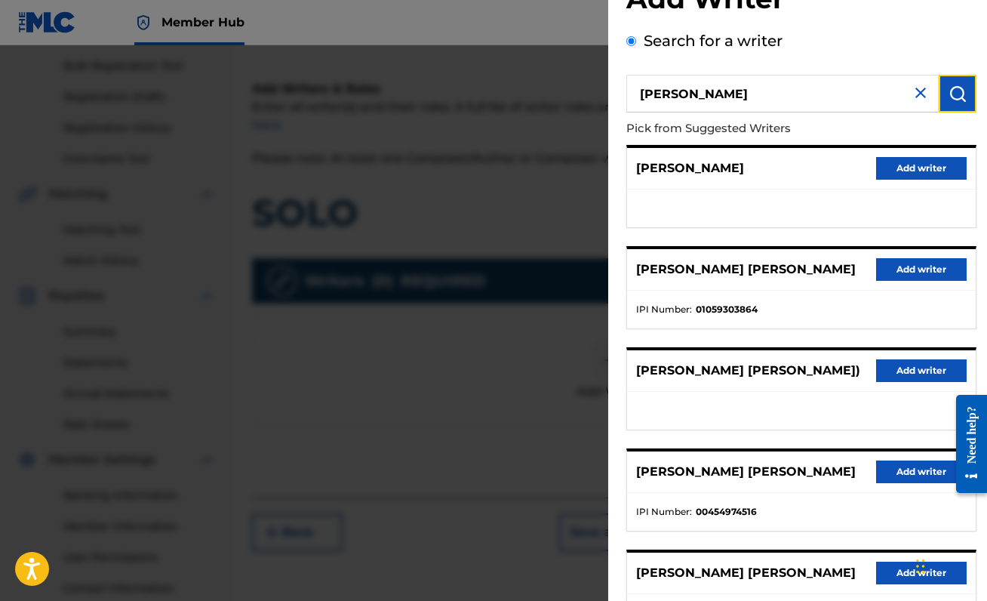
scroll to position [0, 0]
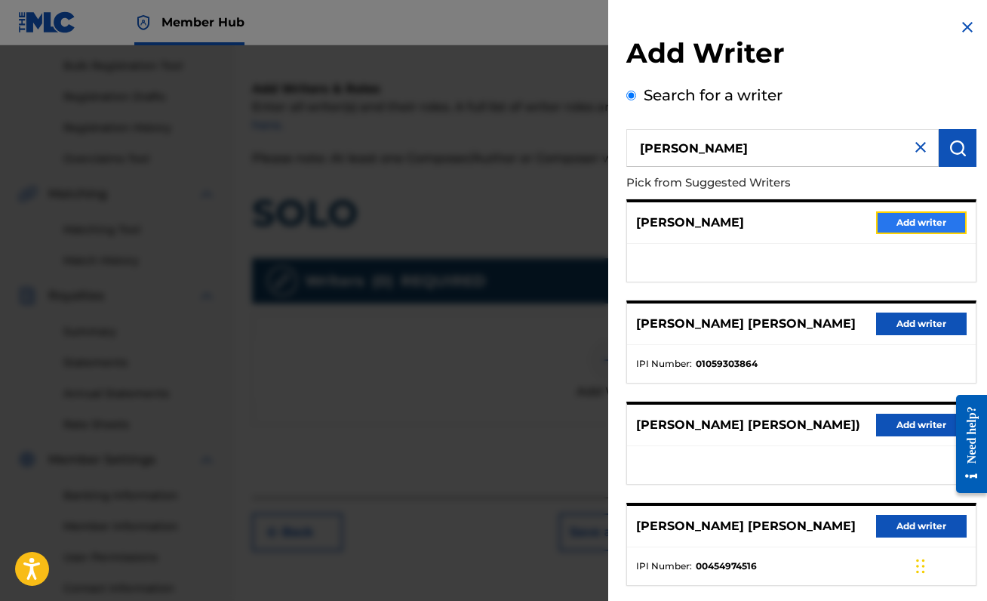
click at [910, 223] on button "Add writer" at bounding box center [921, 222] width 91 height 23
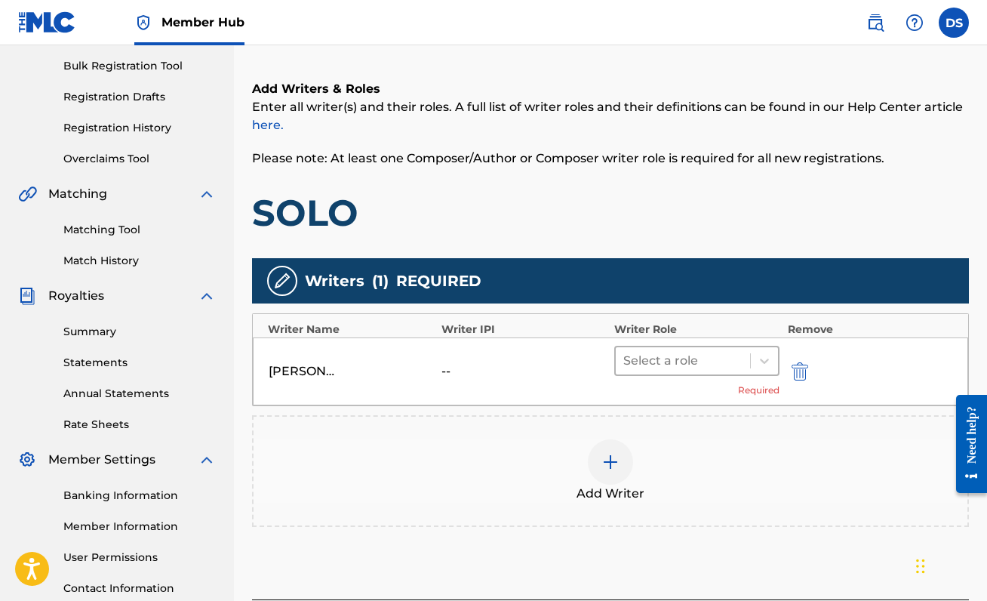
click at [700, 358] on div at bounding box center [682, 360] width 119 height 21
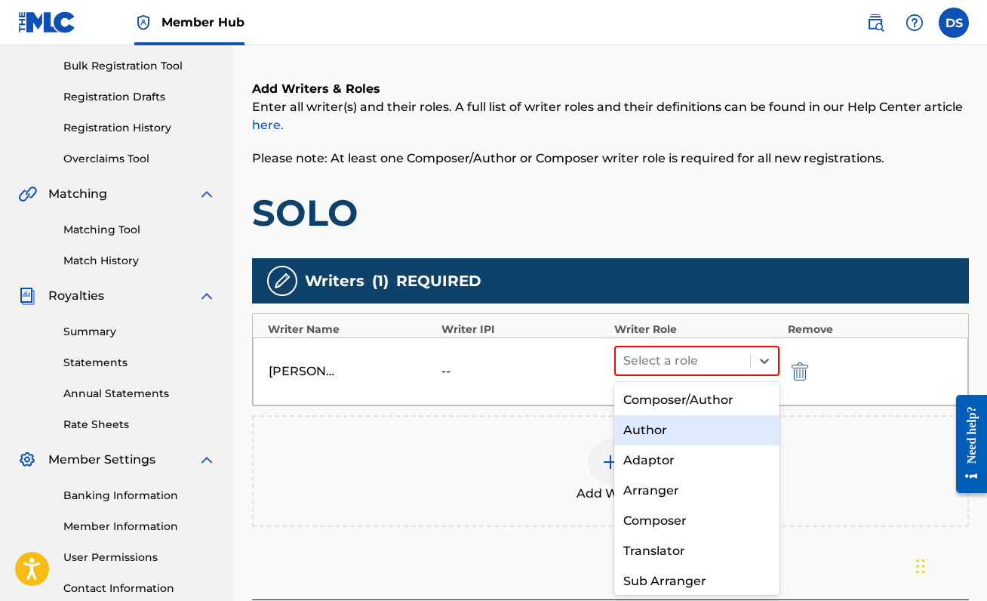
scroll to position [34, 0]
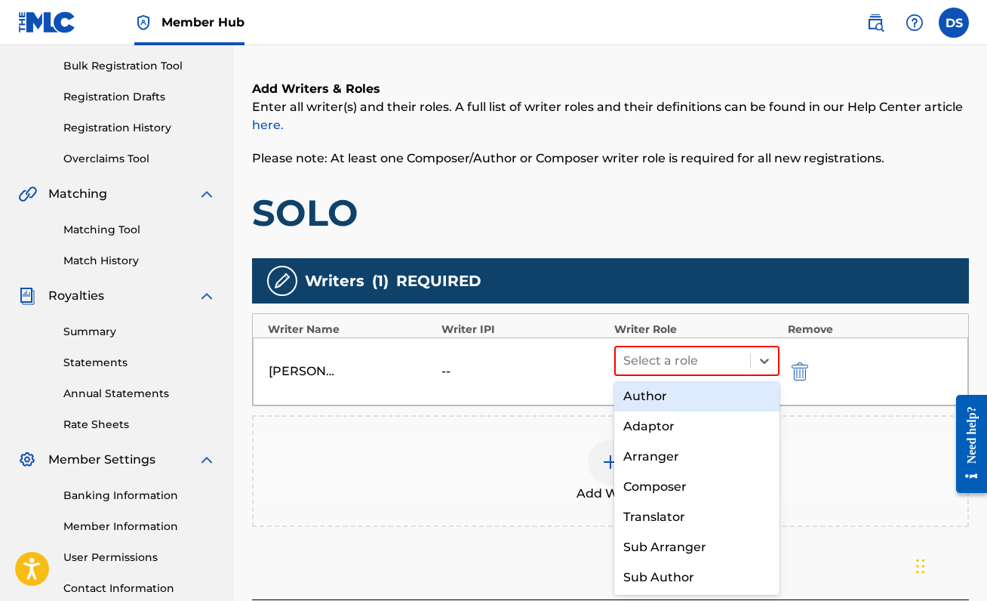
click at [681, 399] on div "Author" at bounding box center [696, 396] width 165 height 30
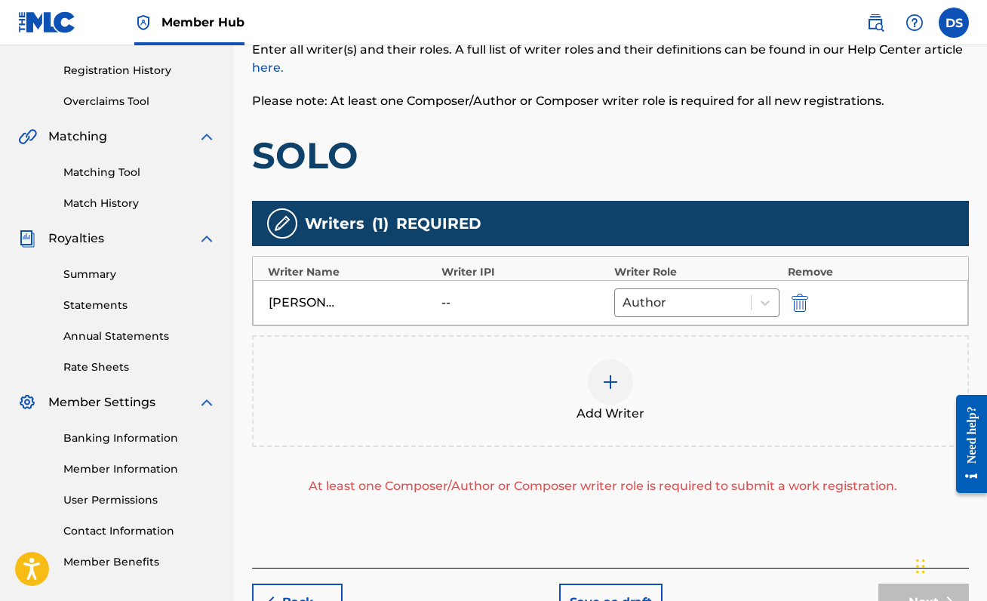
scroll to position [278, 0]
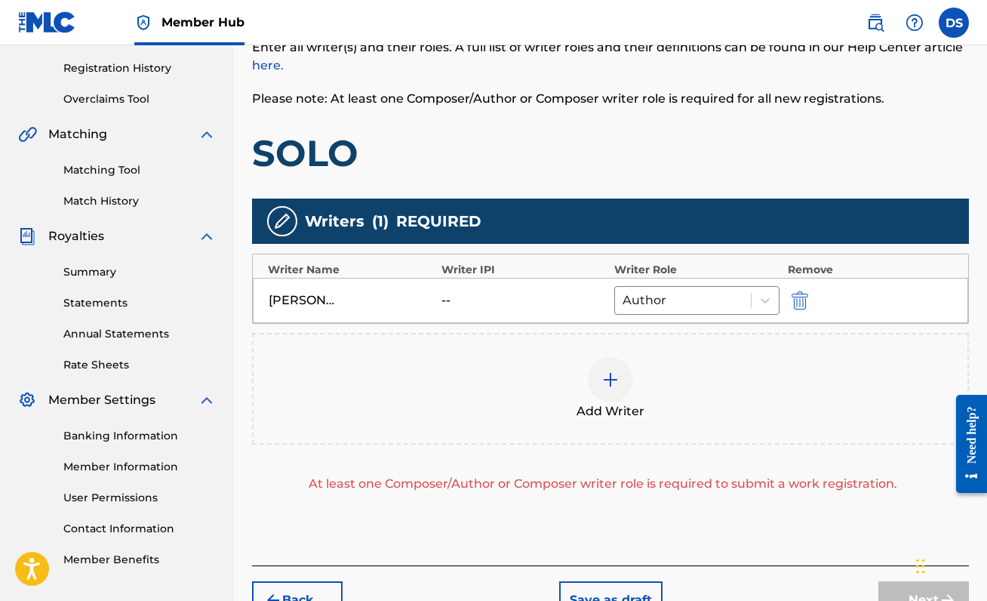
click at [451, 302] on div "--" at bounding box center [475, 300] width 68 height 18
click at [447, 298] on div "--" at bounding box center [475, 300] width 68 height 18
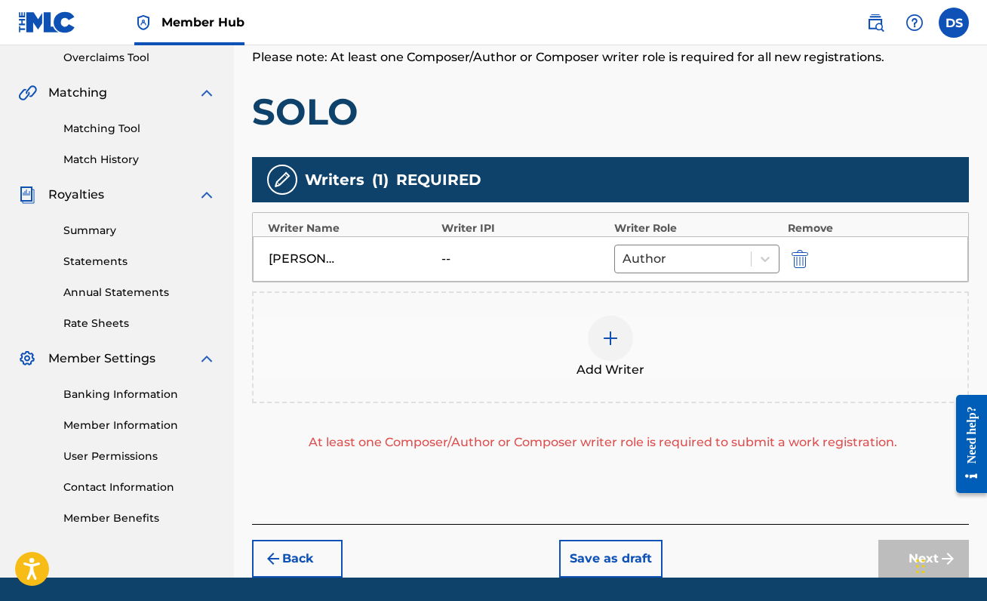
scroll to position [368, 0]
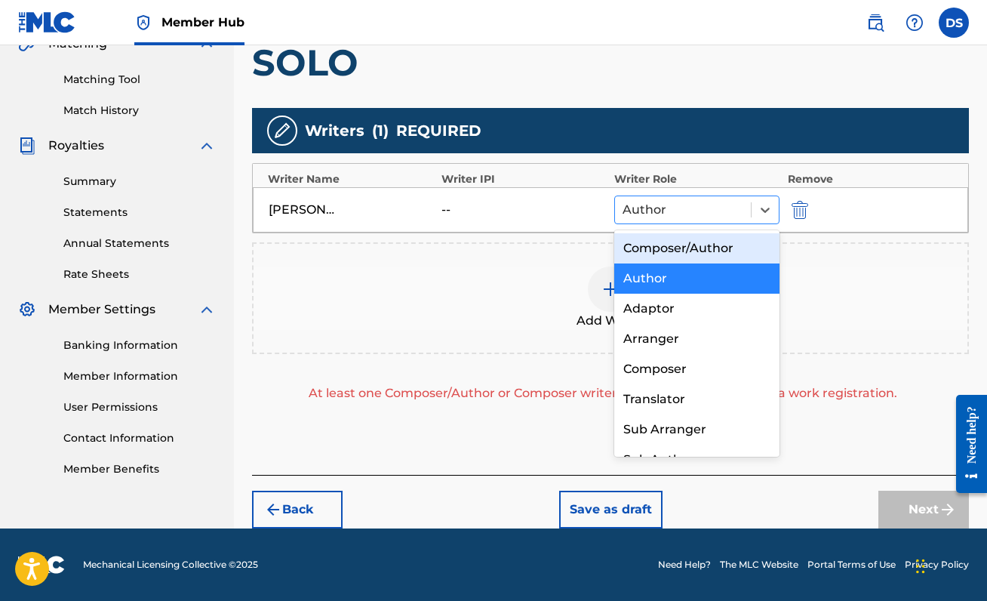
click at [723, 214] on div at bounding box center [682, 209] width 121 height 21
click at [715, 252] on div "Composer/Author" at bounding box center [696, 248] width 165 height 30
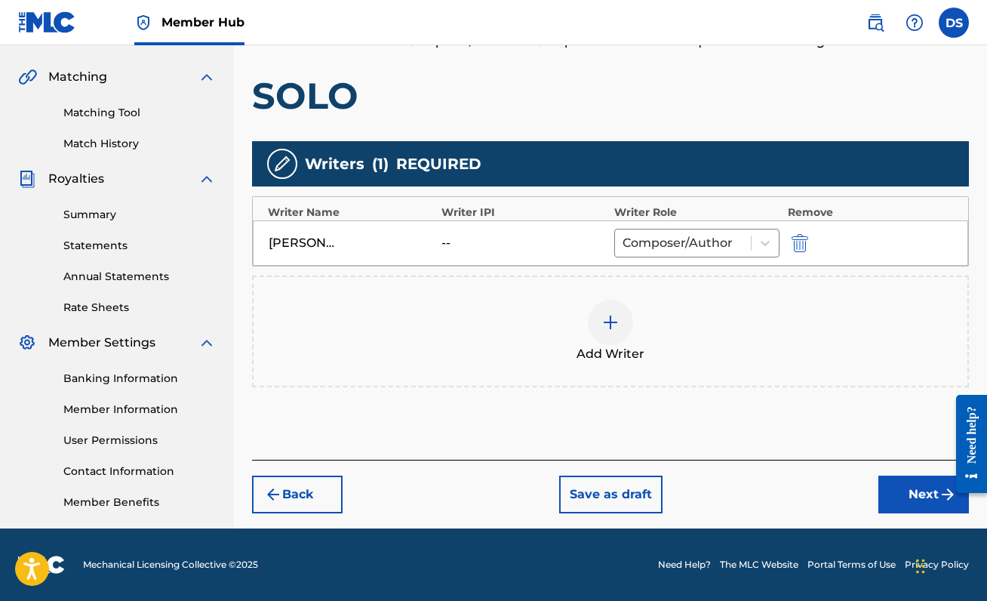
scroll to position [335, 0]
click at [902, 499] on button "Next" at bounding box center [923, 494] width 91 height 38
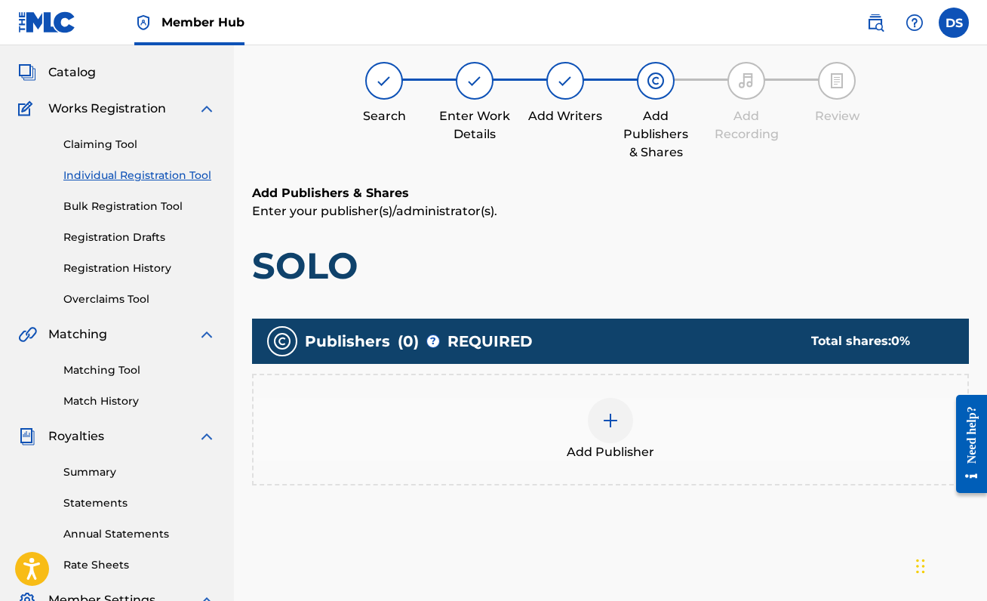
scroll to position [68, 0]
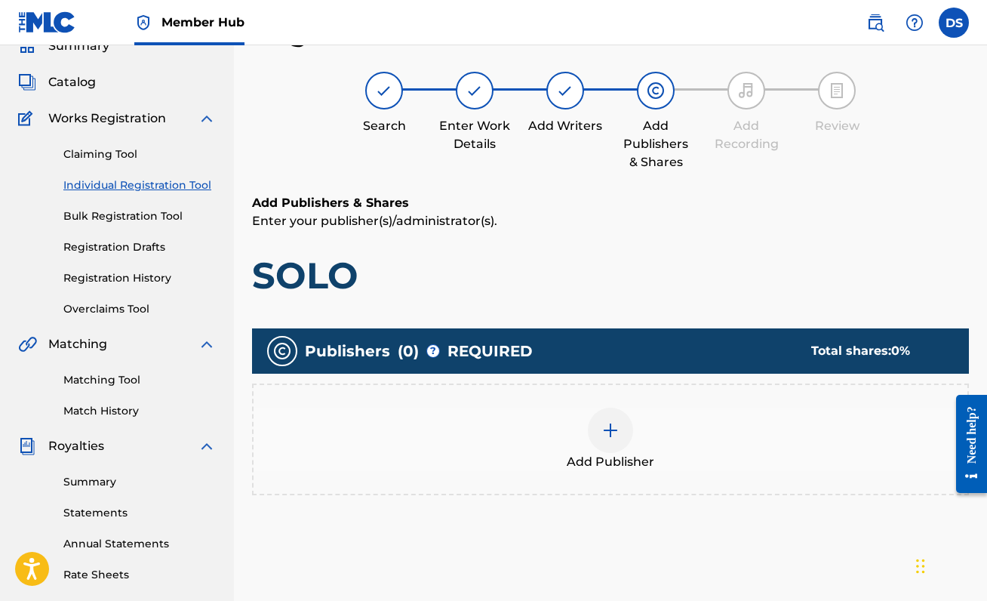
click at [609, 421] on img at bounding box center [610, 430] width 18 height 18
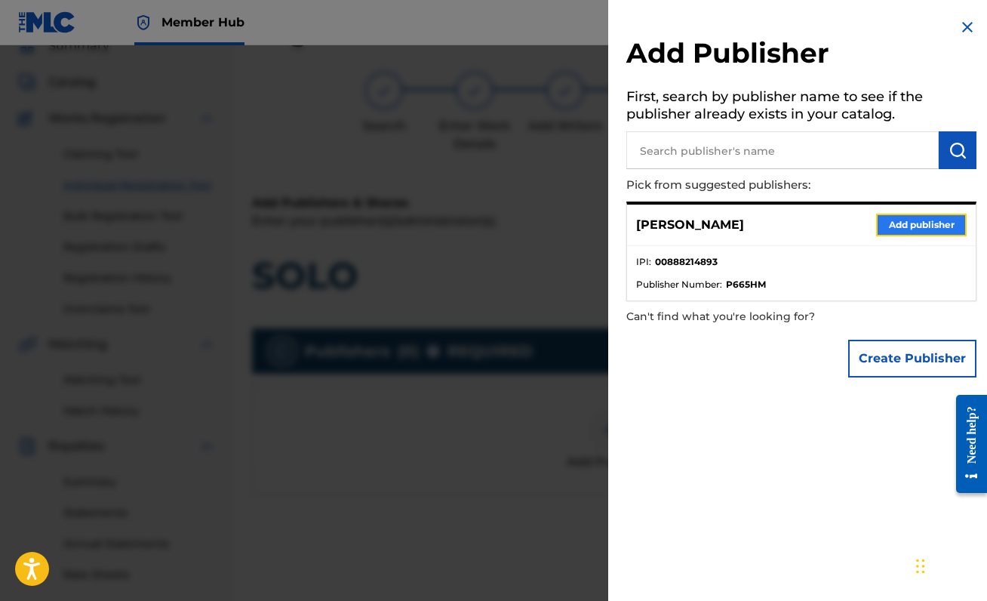
click at [929, 229] on button "Add publisher" at bounding box center [921, 225] width 91 height 23
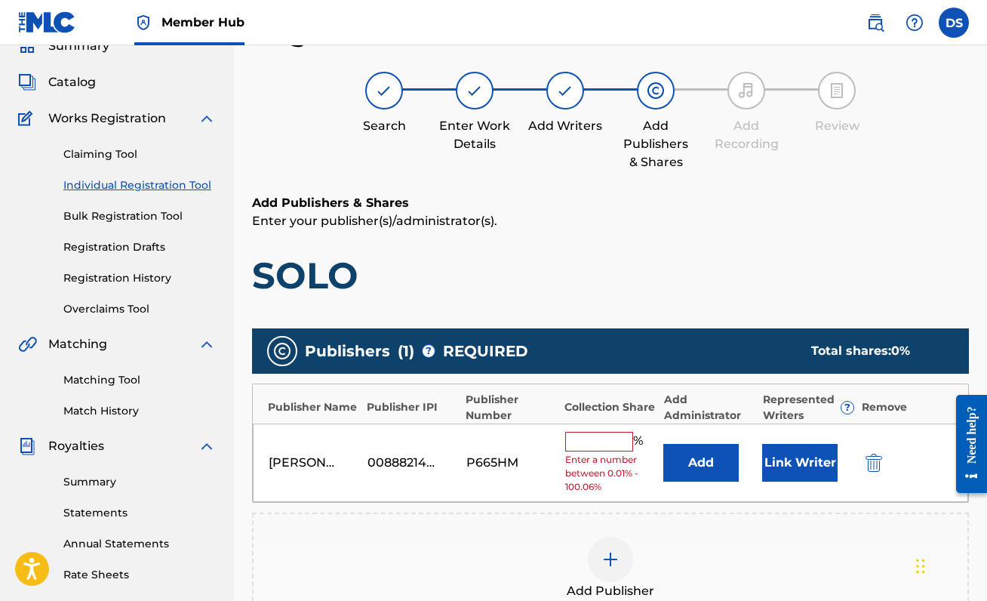
click at [613, 437] on input "text" at bounding box center [599, 442] width 68 height 20
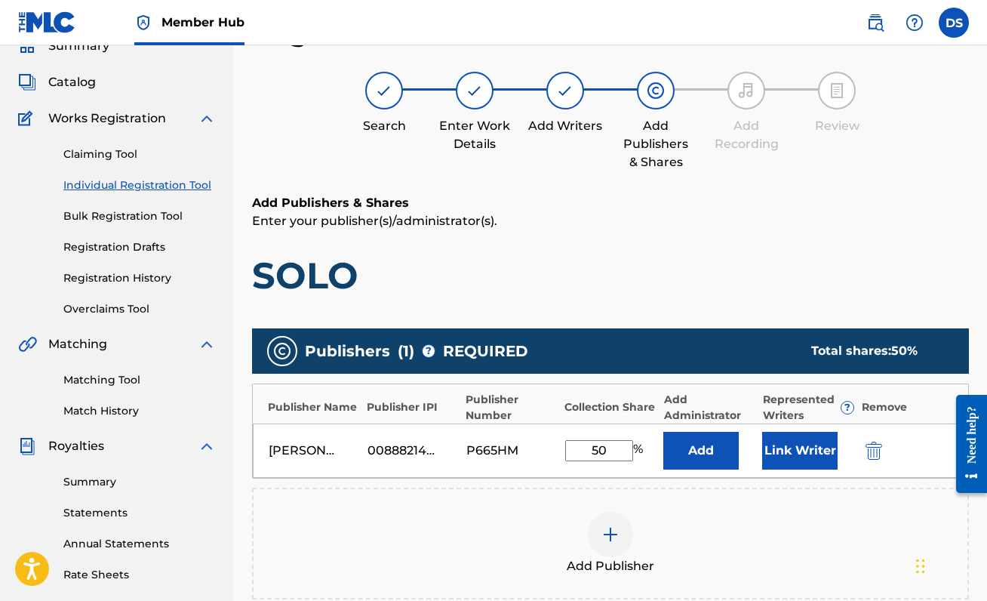
type input "50"
click at [714, 538] on div "Add Publisher" at bounding box center [610, 543] width 714 height 63
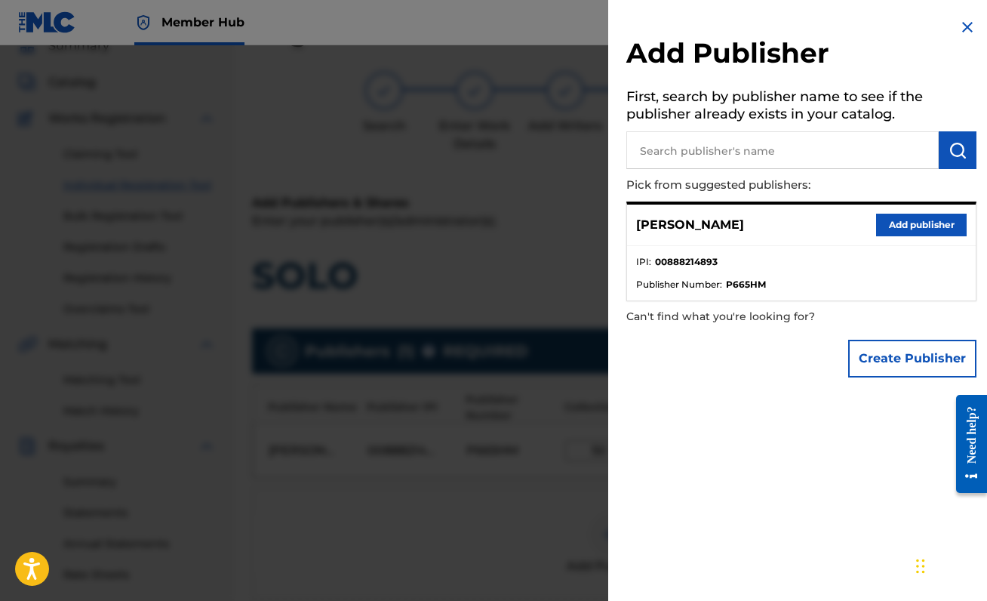
click at [958, 28] on img at bounding box center [967, 27] width 18 height 18
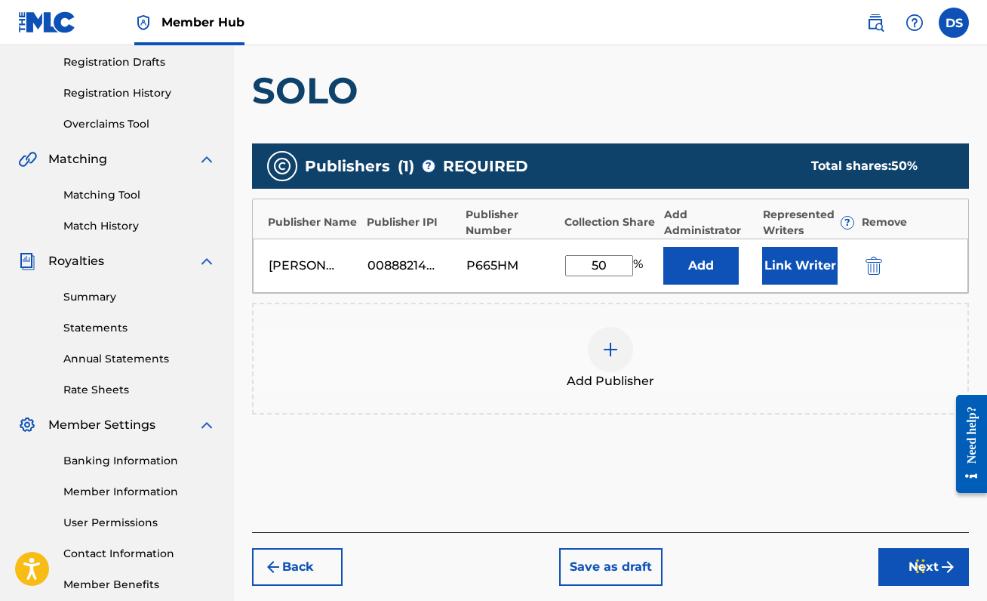
scroll to position [335, 0]
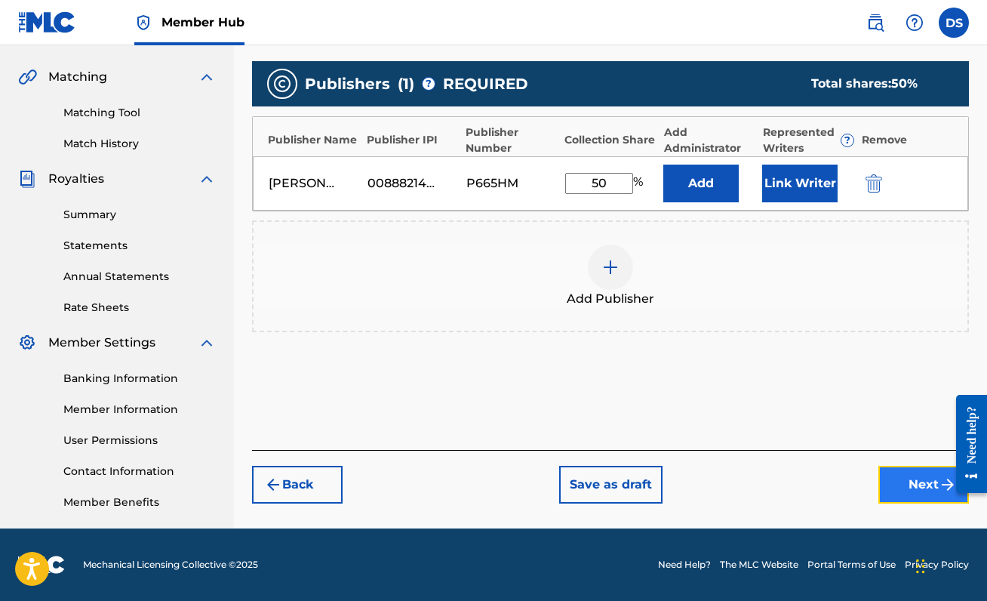
click at [916, 476] on button "Next" at bounding box center [923, 485] width 91 height 38
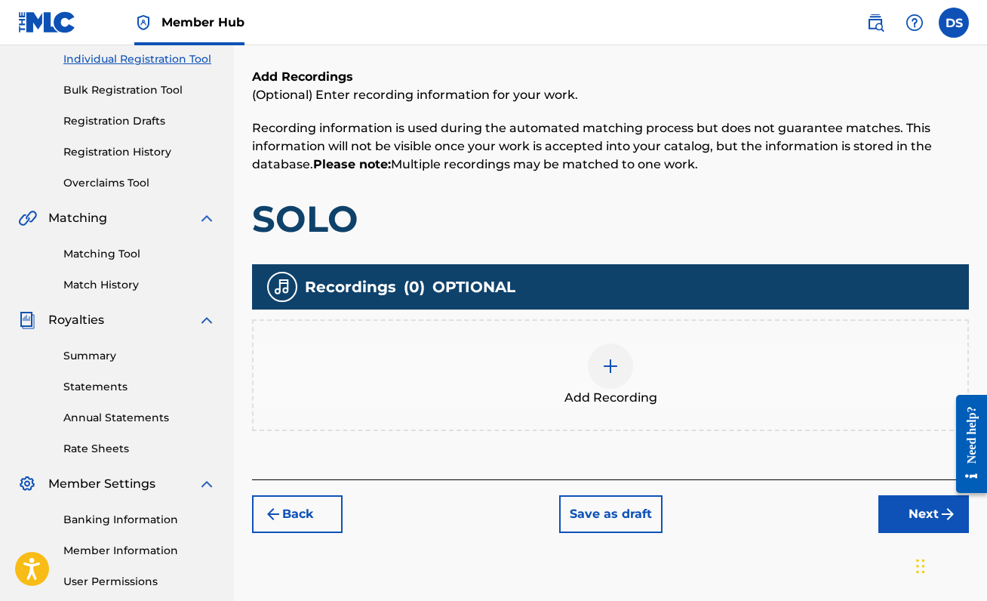
scroll to position [195, 0]
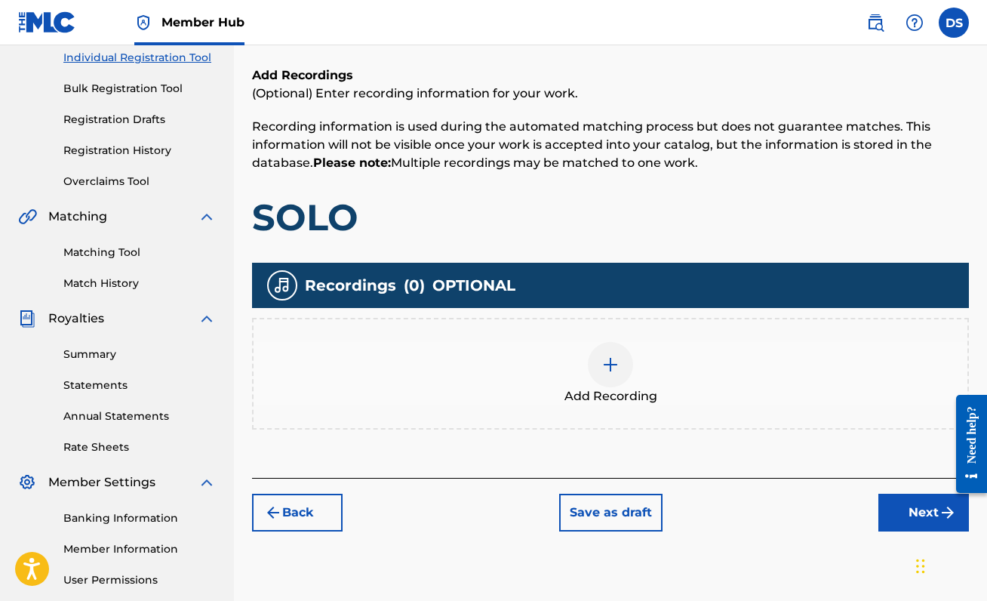
click at [638, 370] on div "Add Recording" at bounding box center [610, 373] width 714 height 63
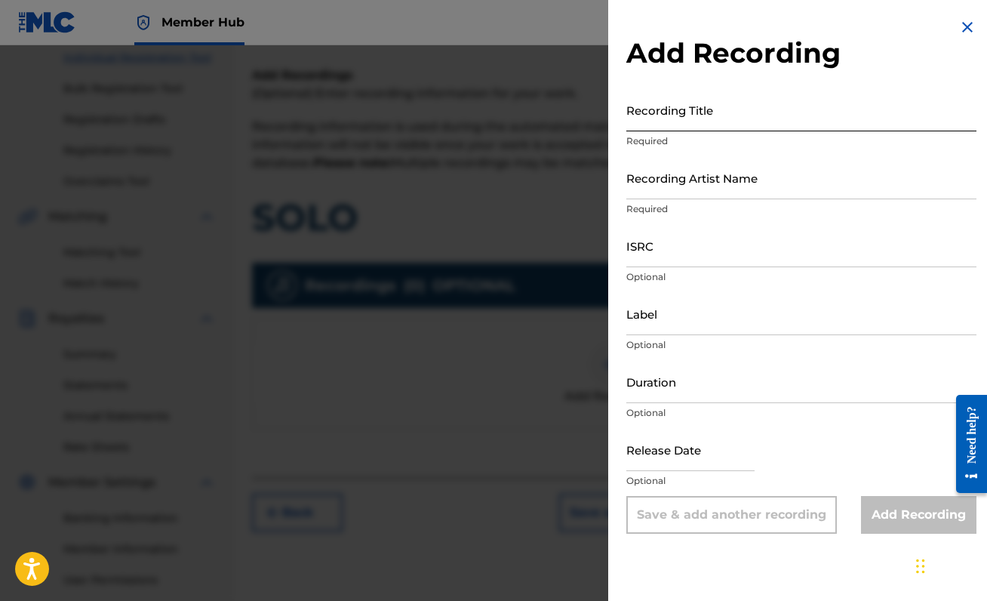
click at [745, 103] on input "Recording Title" at bounding box center [801, 109] width 350 height 43
type input "SOLO"
click at [782, 174] on input "Recording Artist Name" at bounding box center [801, 177] width 350 height 43
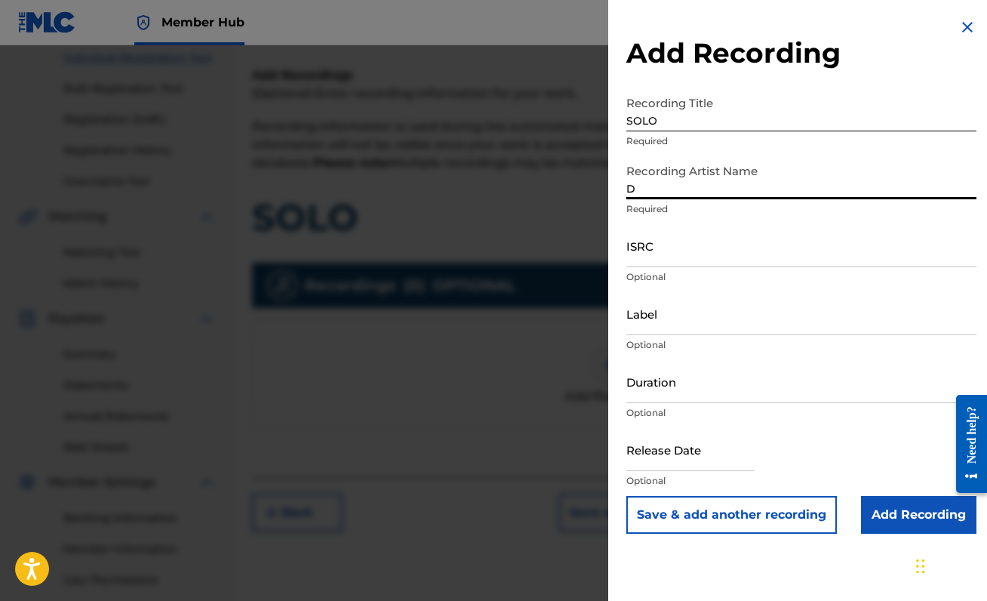
type input "[PERSON_NAME]"
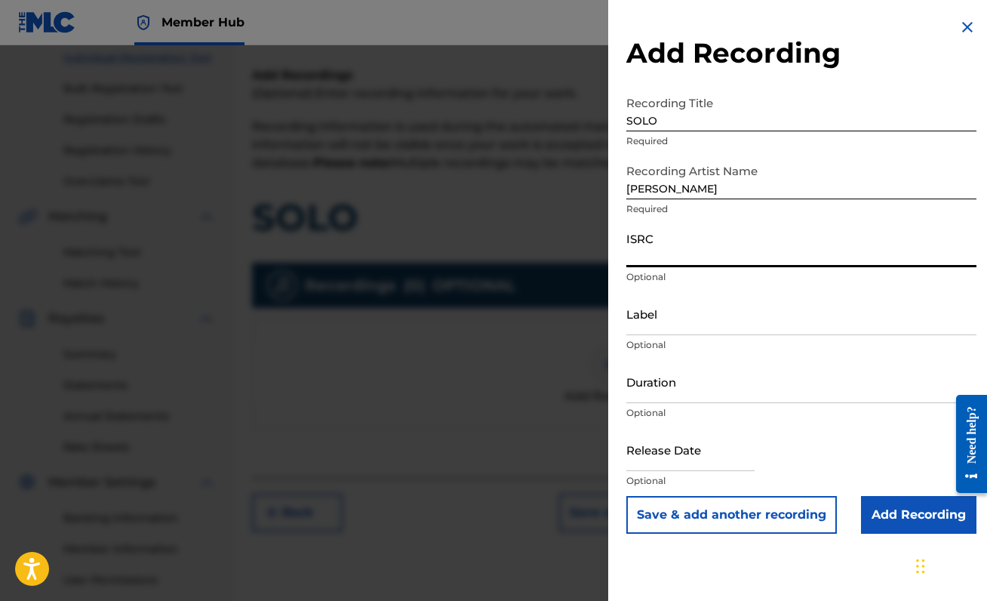
click at [714, 257] on input "ISRC" at bounding box center [801, 245] width 350 height 43
paste input "QZJG52419298"
type input "QZJG52419298"
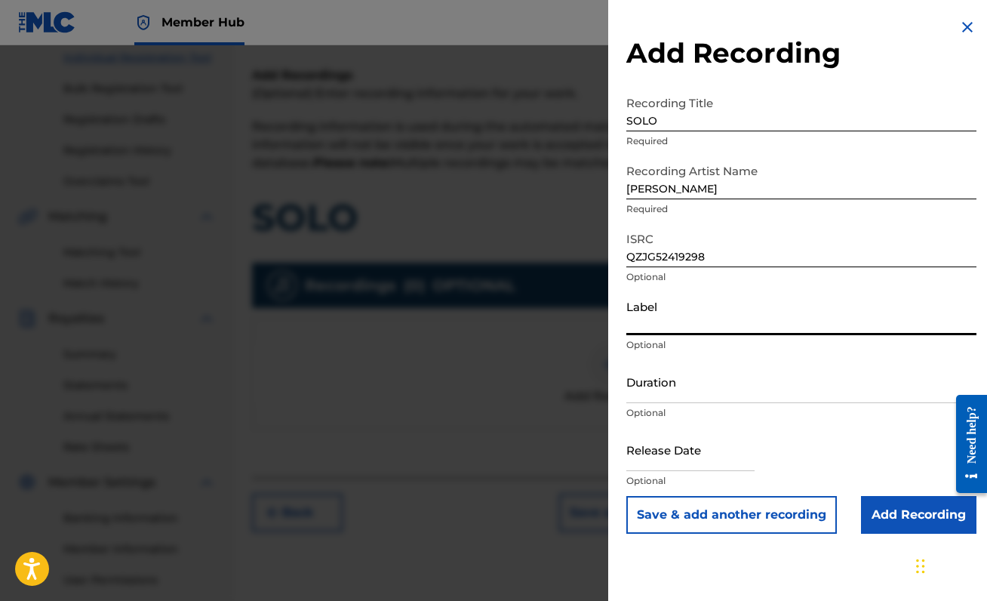
click at [713, 326] on input "Label" at bounding box center [801, 313] width 350 height 43
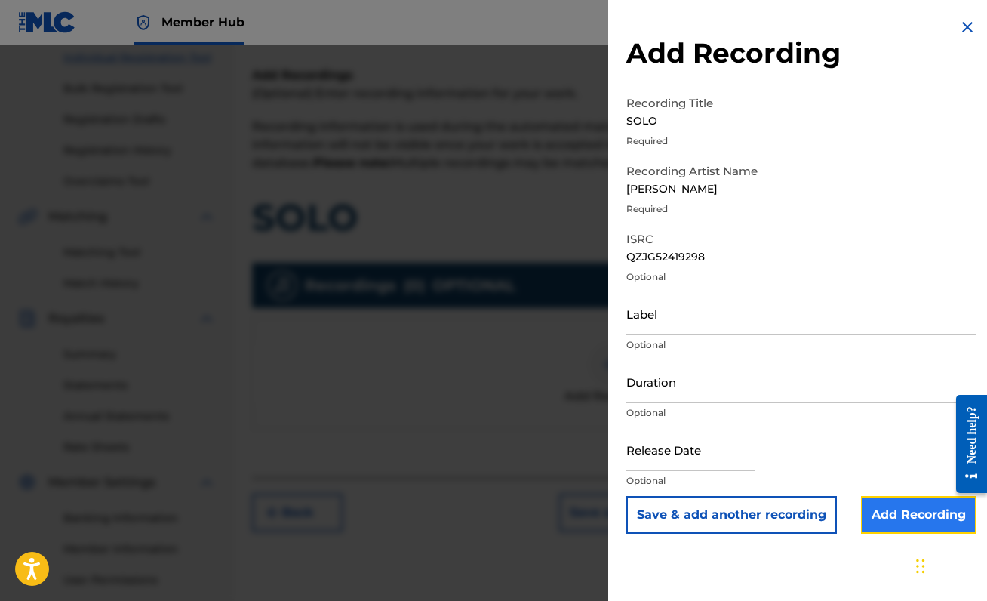
click at [889, 515] on input "Add Recording" at bounding box center [918, 515] width 115 height 38
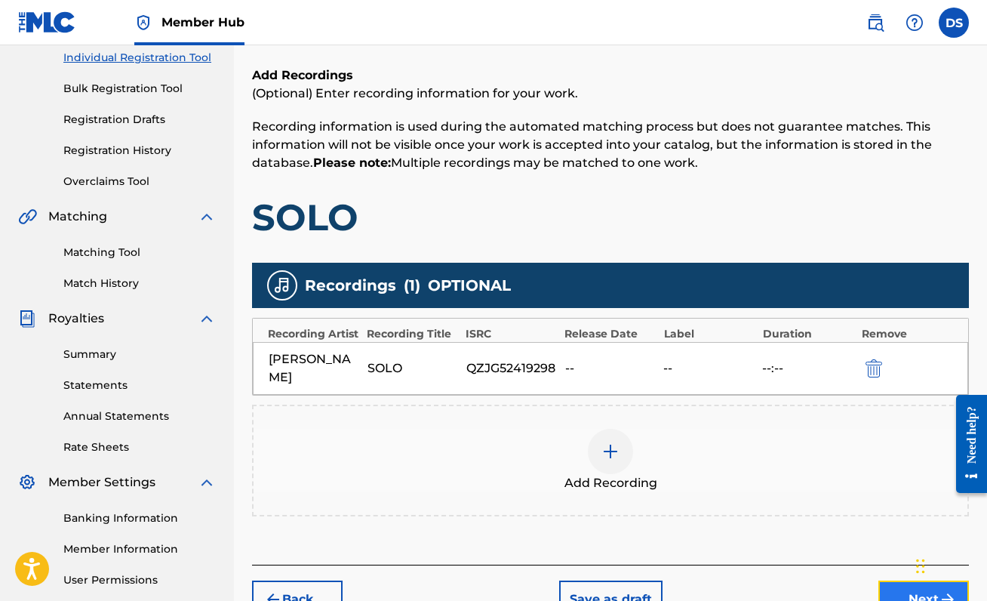
click at [899, 584] on button "Next" at bounding box center [923, 599] width 91 height 38
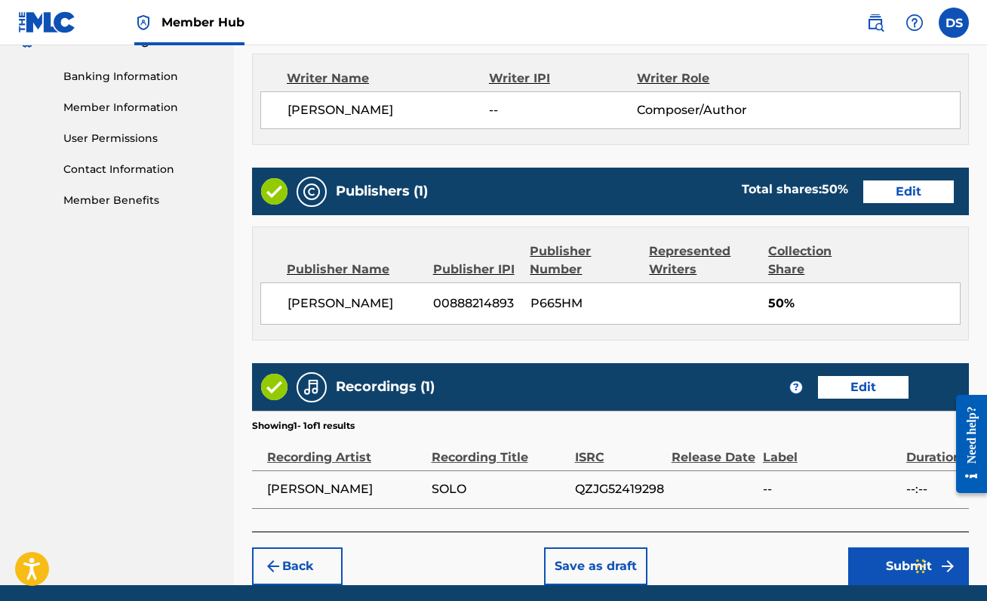
scroll to position [692, 0]
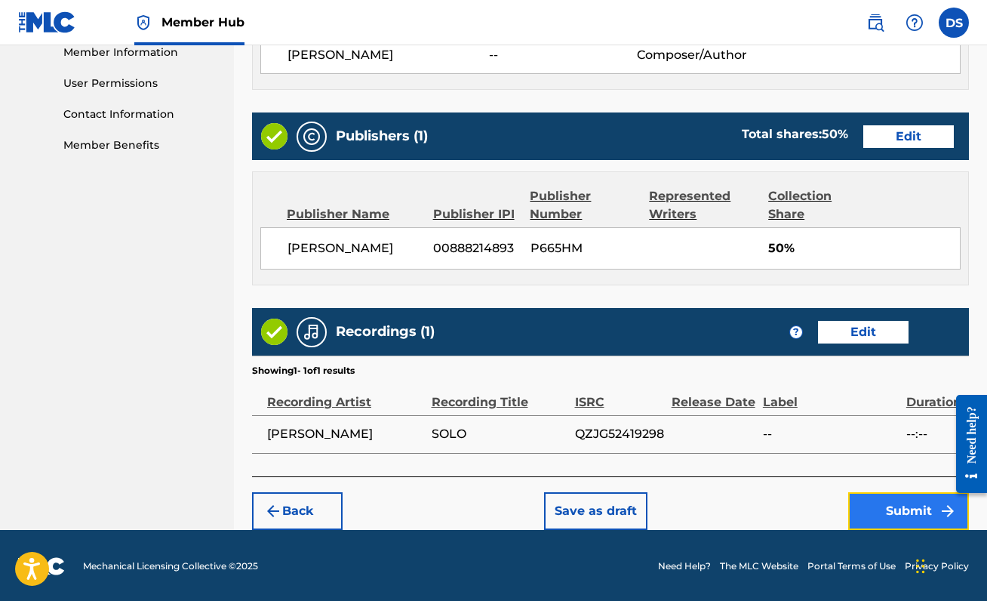
click at [856, 508] on button "Submit" at bounding box center [908, 511] width 121 height 38
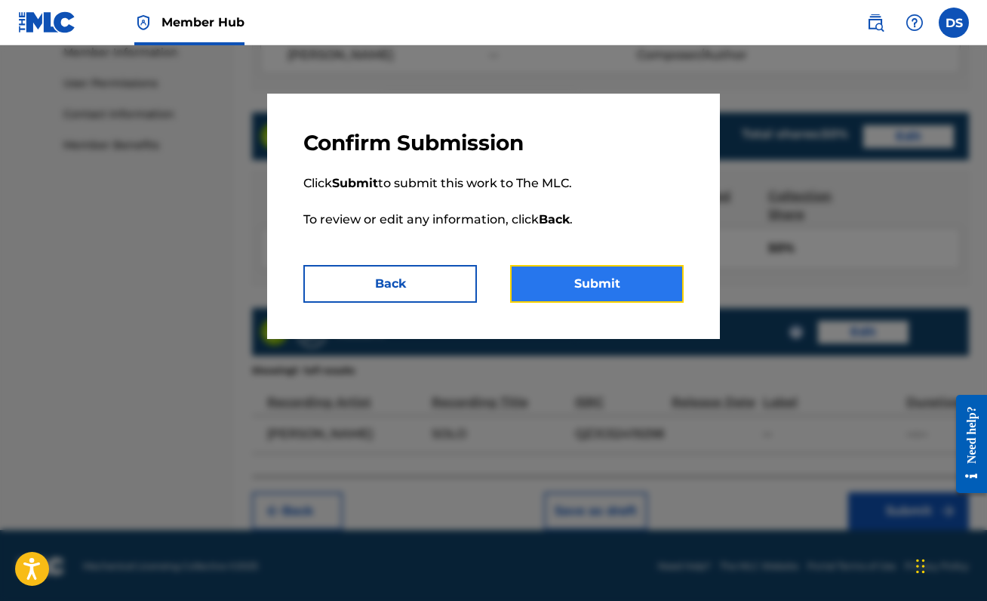
click at [615, 272] on button "Submit" at bounding box center [597, 284] width 174 height 38
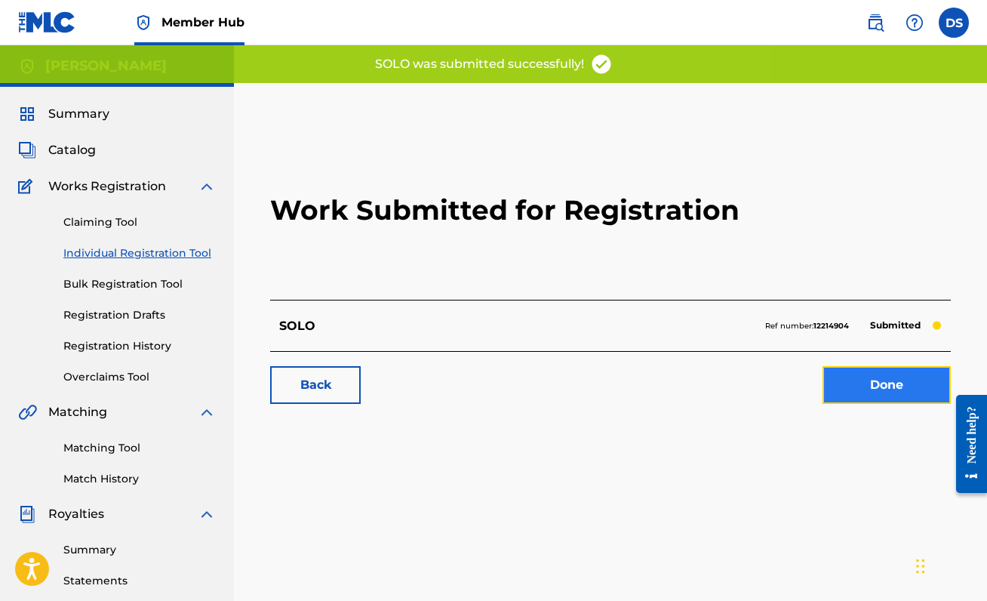
click at [867, 373] on link "Done" at bounding box center [886, 385] width 128 height 38
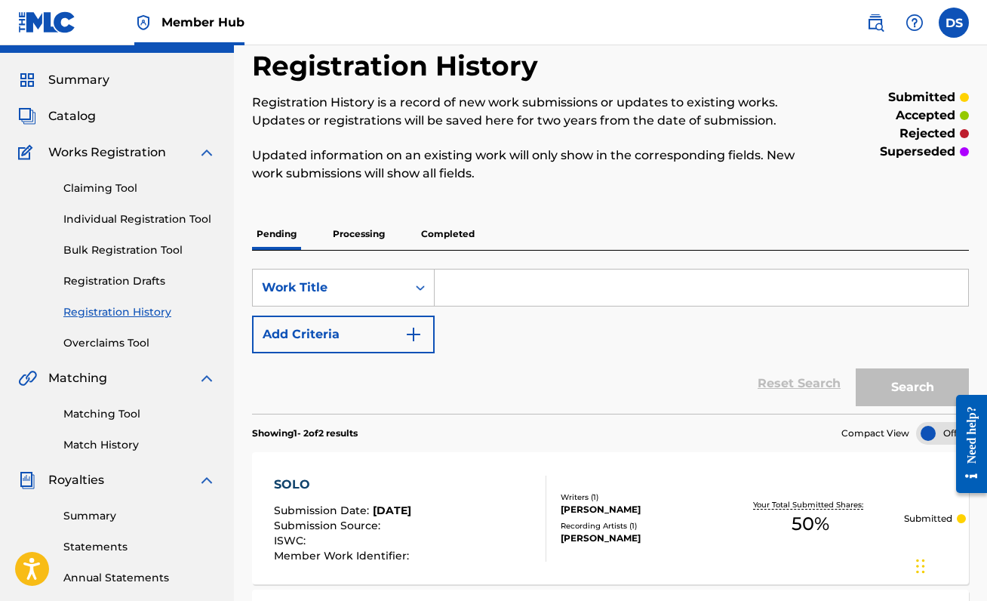
scroll to position [20, 0]
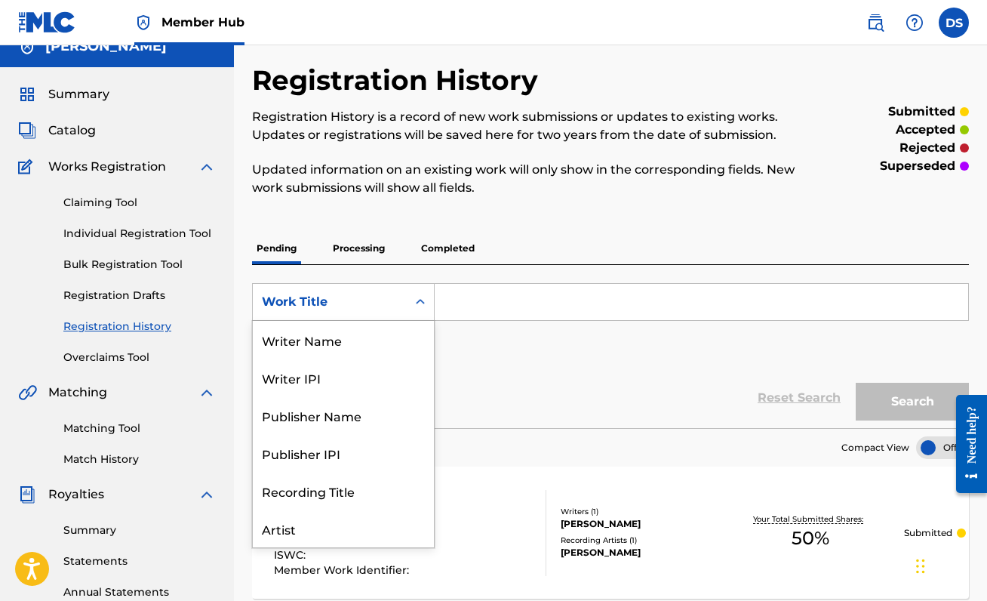
click at [424, 294] on icon "Search Form" at bounding box center [420, 301] width 15 height 15
click at [504, 374] on div "Reset Search Search" at bounding box center [610, 397] width 717 height 60
click at [404, 297] on div "Work Title" at bounding box center [330, 301] width 154 height 29
click at [341, 500] on div "ISRC" at bounding box center [343, 491] width 181 height 38
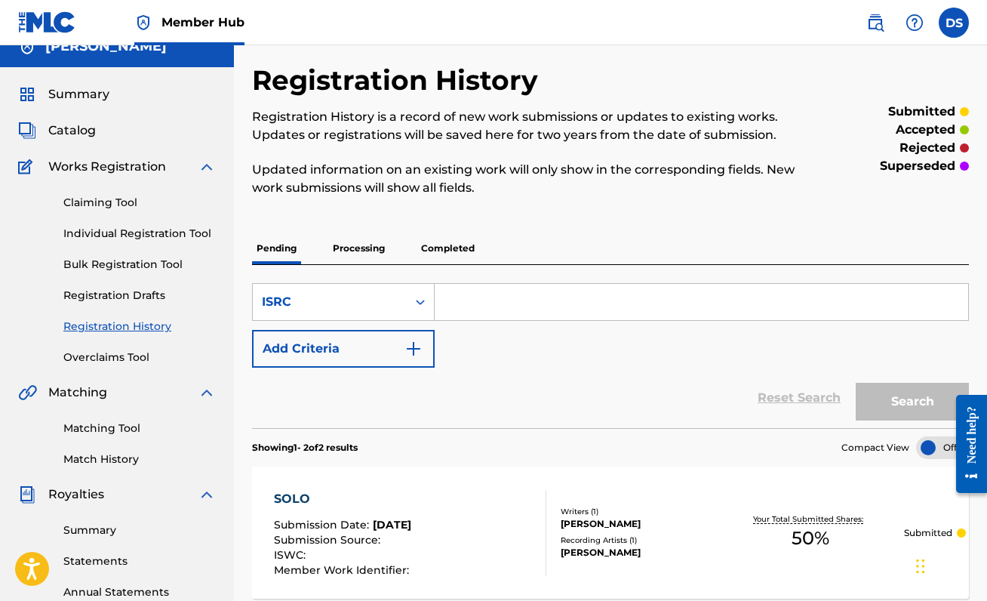
click at [560, 321] on div "SearchWithCriteria9ce58a18-0c4e-4e19-a86e-799270ece48a ISRC Add Criteria" at bounding box center [610, 325] width 717 height 84
click at [560, 303] on input "Search Form" at bounding box center [701, 302] width 533 height 36
paste input "QZLL92409929"
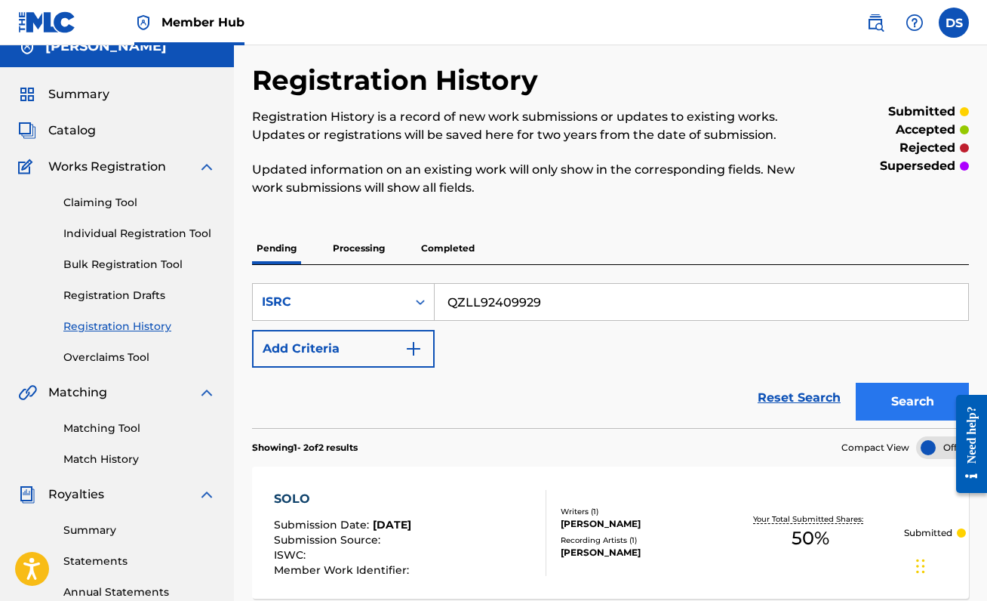
type input "QZLL92409929"
click at [913, 387] on button "Search" at bounding box center [912, 402] width 113 height 38
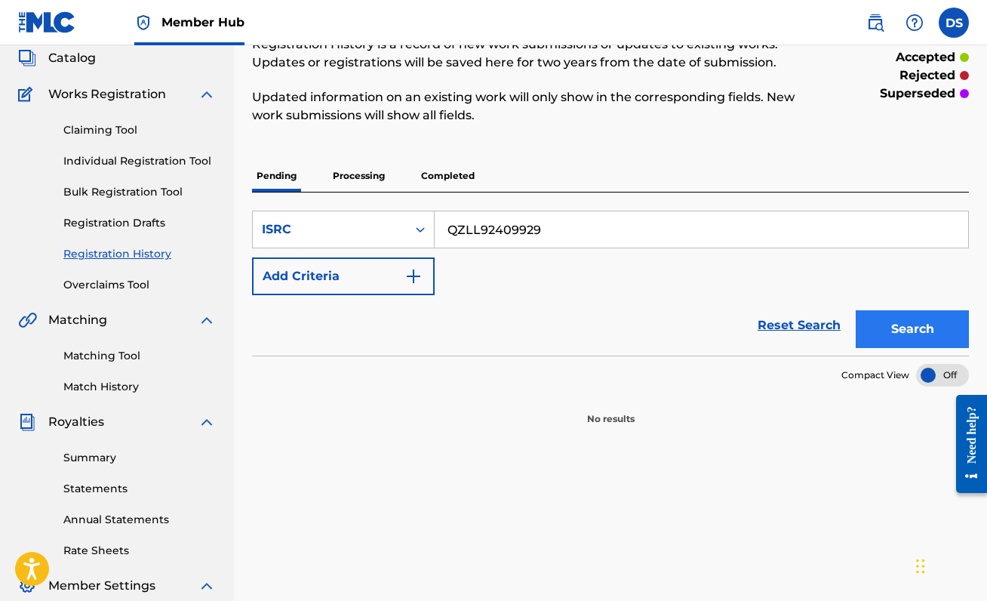
scroll to position [0, 0]
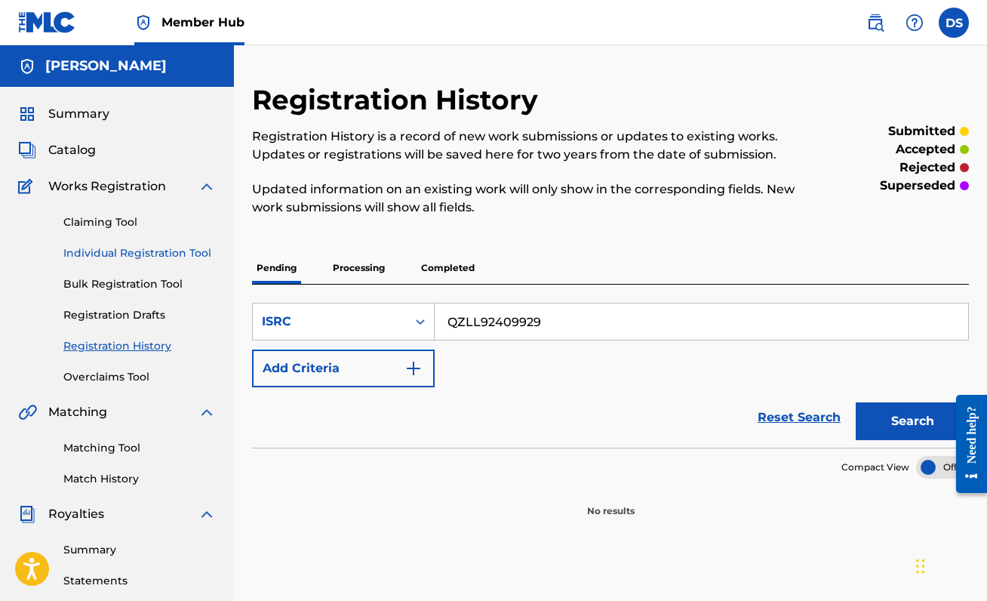
click at [130, 253] on link "Individual Registration Tool" at bounding box center [139, 253] width 152 height 16
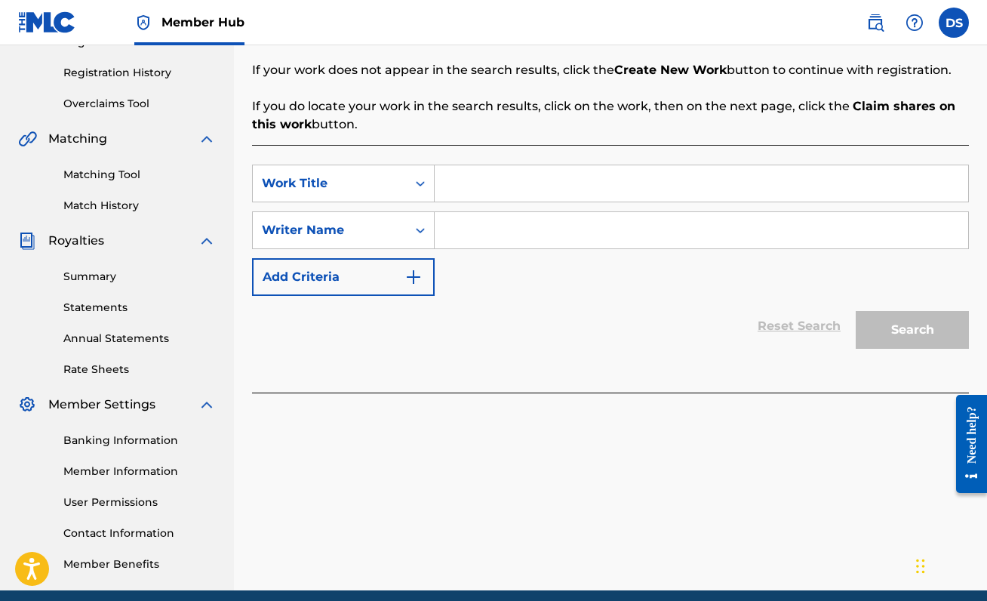
scroll to position [287, 0]
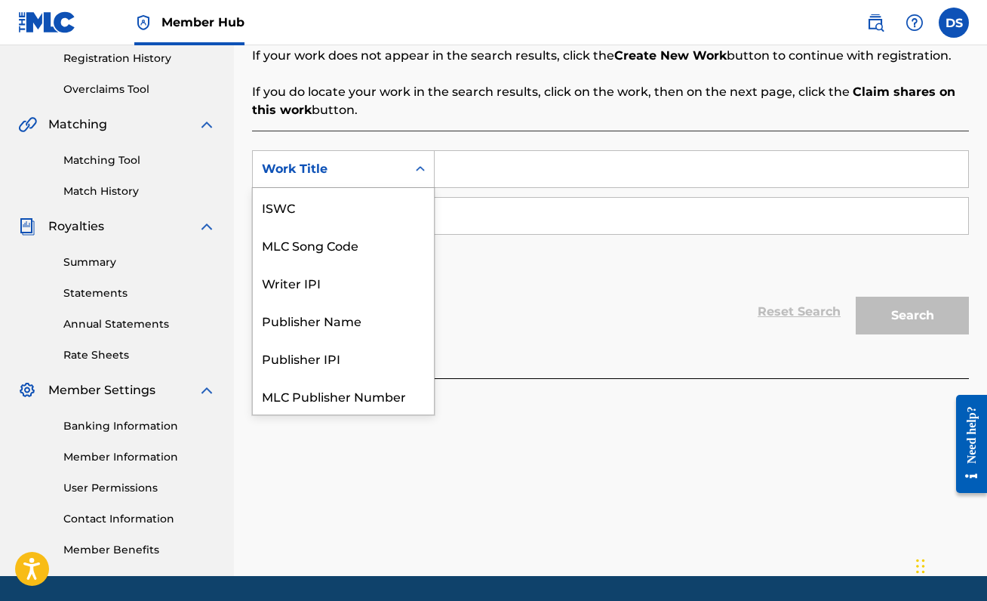
click at [386, 174] on div "Work Title" at bounding box center [330, 169] width 136 height 18
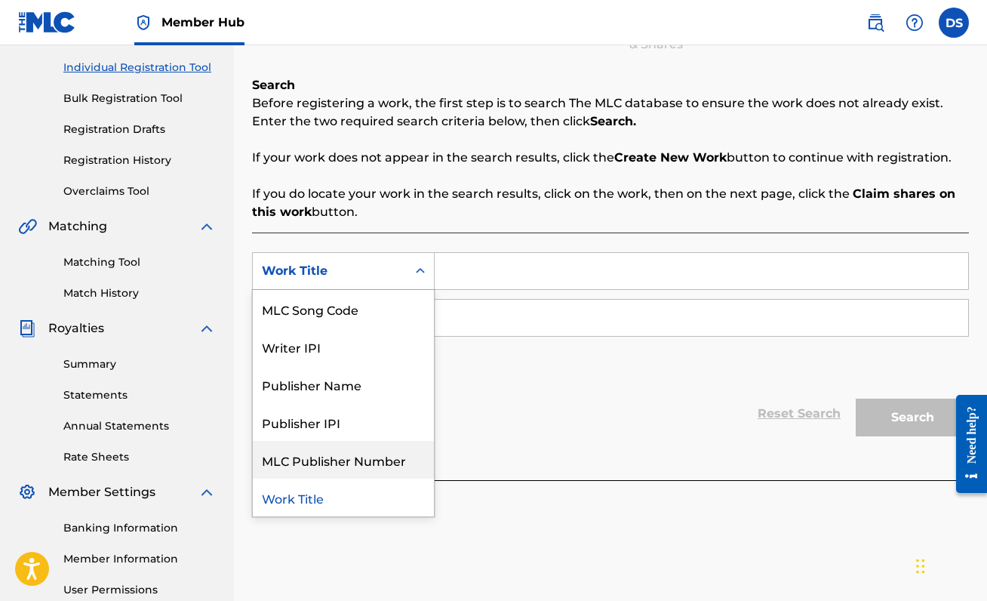
scroll to position [177, 0]
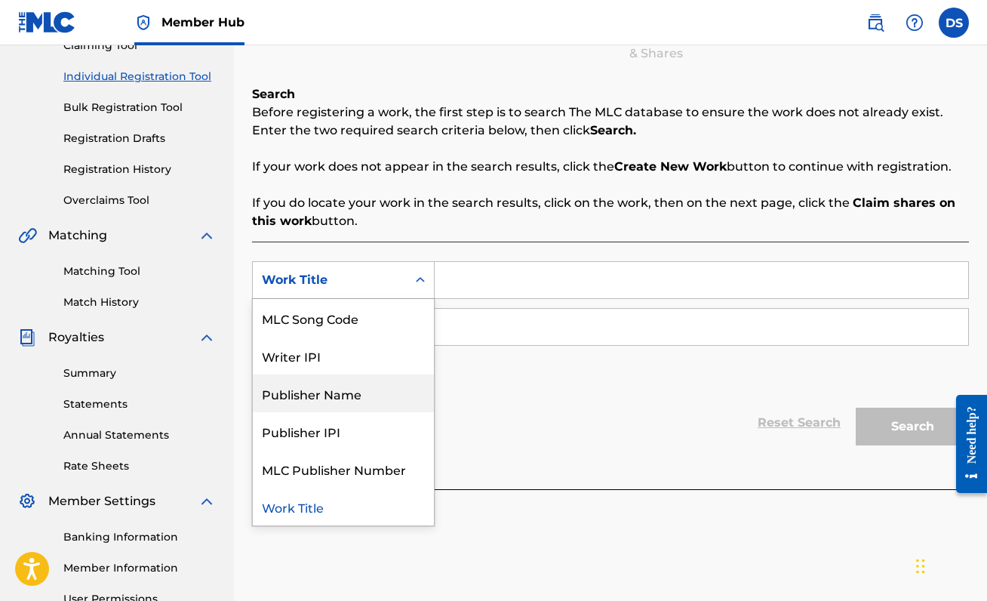
click at [484, 398] on div "Reset Search Search" at bounding box center [610, 422] width 717 height 60
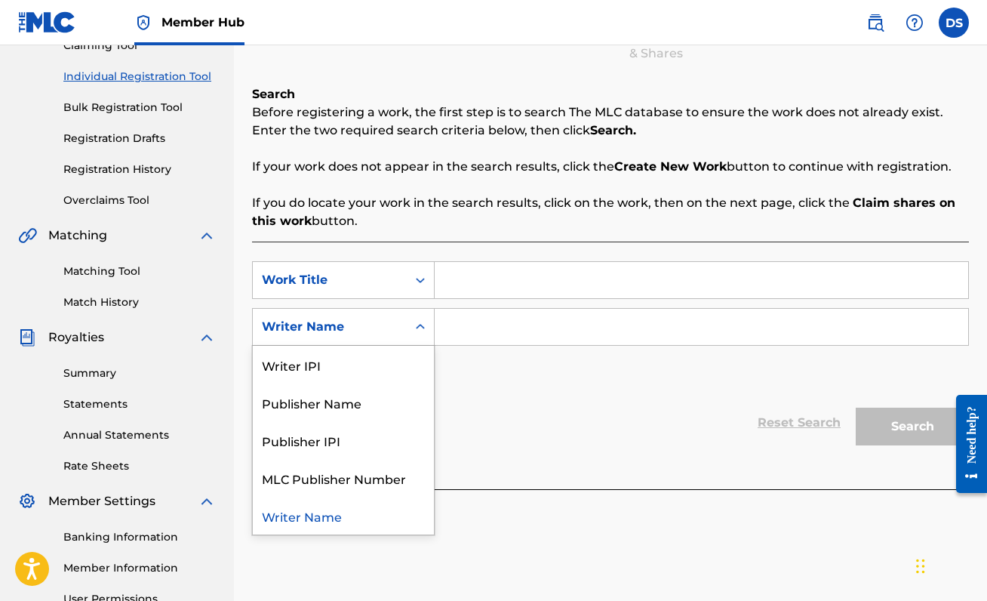
click at [368, 314] on div "Writer Name" at bounding box center [330, 326] width 154 height 29
click at [515, 432] on div "Reset Search Search" at bounding box center [610, 422] width 717 height 60
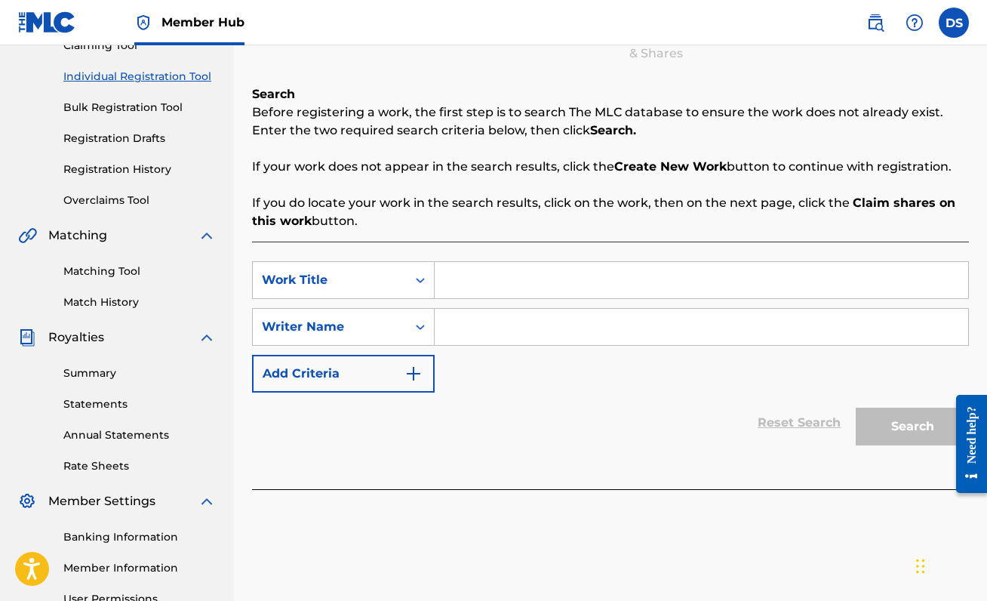
click at [496, 257] on div "SearchWithCriteria29475403-b642-4bf9-b48e-44970bd2890d Work Title SearchWithCri…" at bounding box center [610, 364] width 717 height 247
click at [496, 278] on input "Search Form" at bounding box center [701, 280] width 533 height 36
type input "Chrome Hearted"
click at [478, 319] on input "Search Form" at bounding box center [701, 327] width 533 height 36
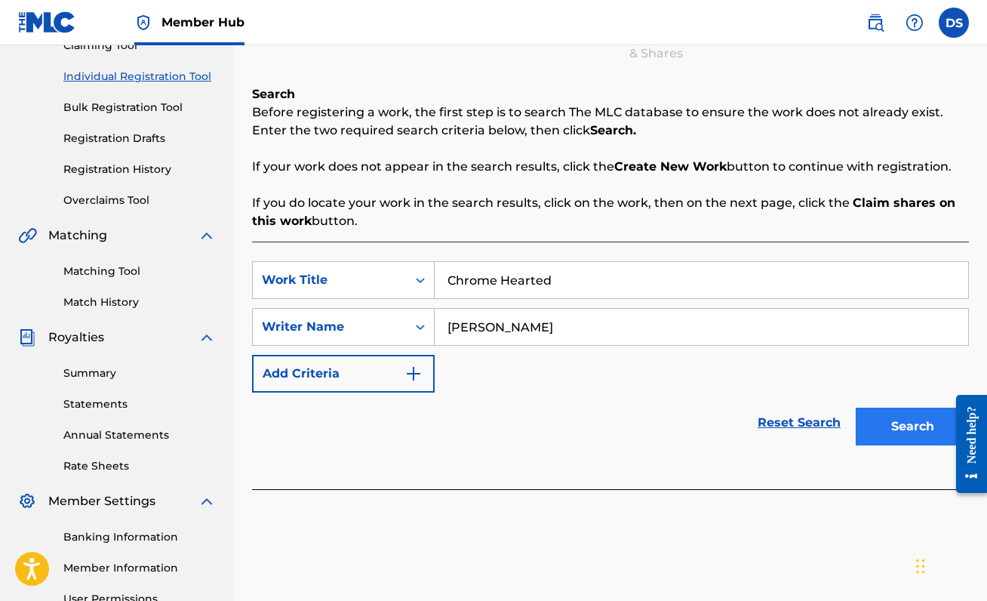
type input "[PERSON_NAME]"
click at [883, 426] on button "Search" at bounding box center [912, 426] width 113 height 38
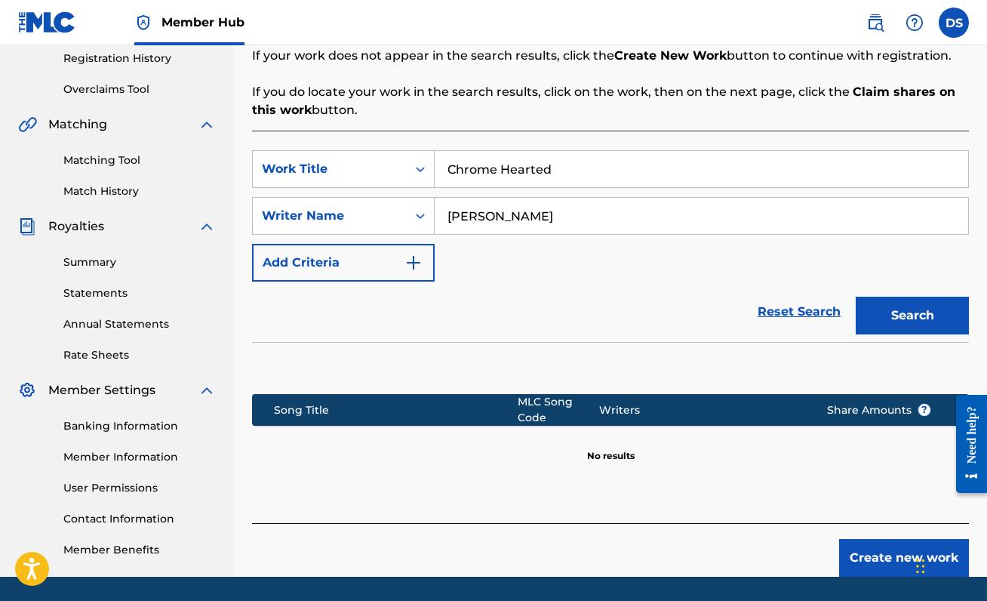
scroll to position [336, 0]
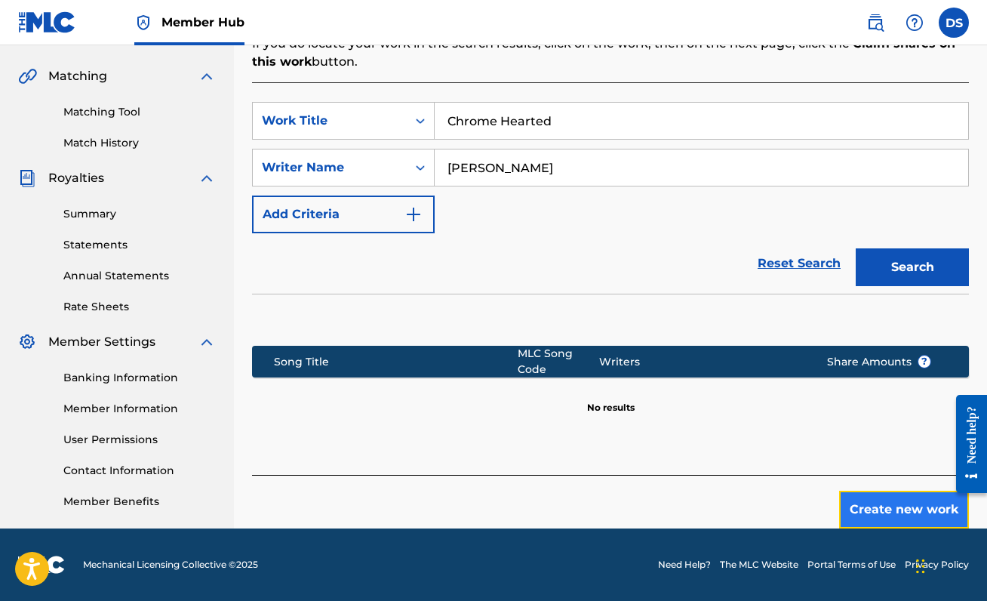
click at [899, 505] on button "Create new work" at bounding box center [904, 509] width 130 height 38
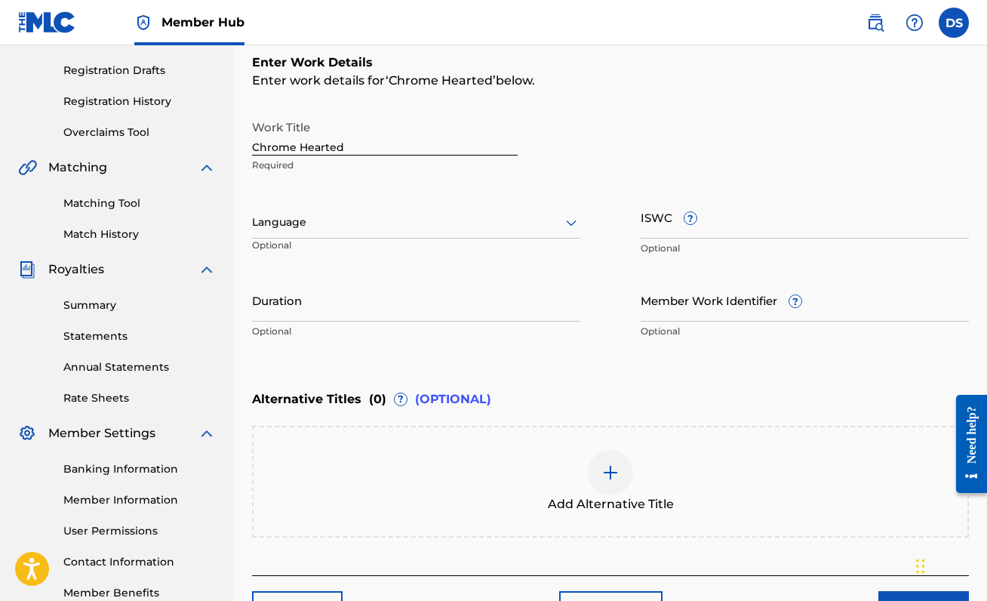
scroll to position [226, 0]
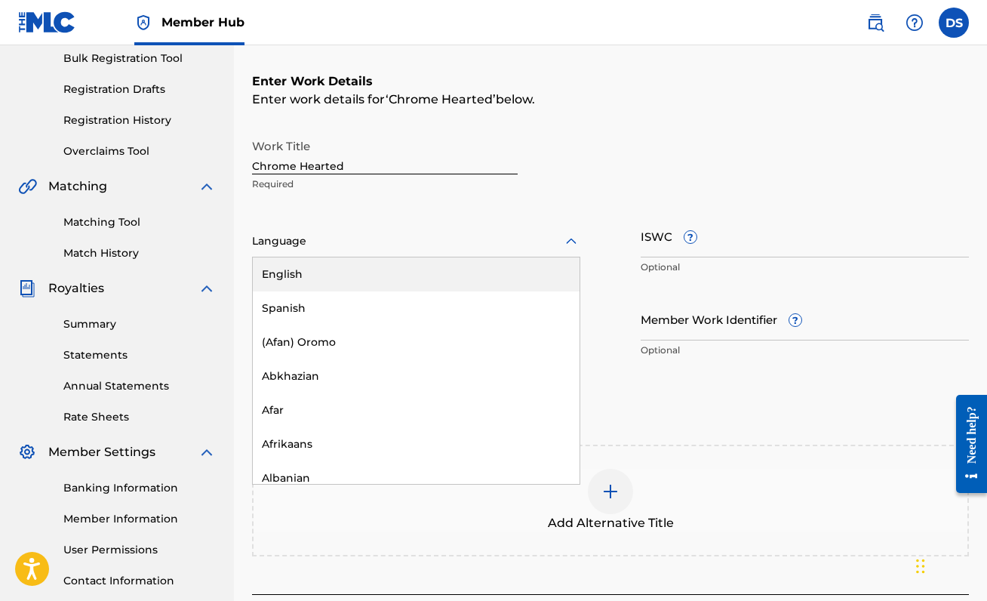
click at [562, 235] on icon at bounding box center [571, 241] width 18 height 18
click at [463, 284] on div "English" at bounding box center [416, 274] width 327 height 34
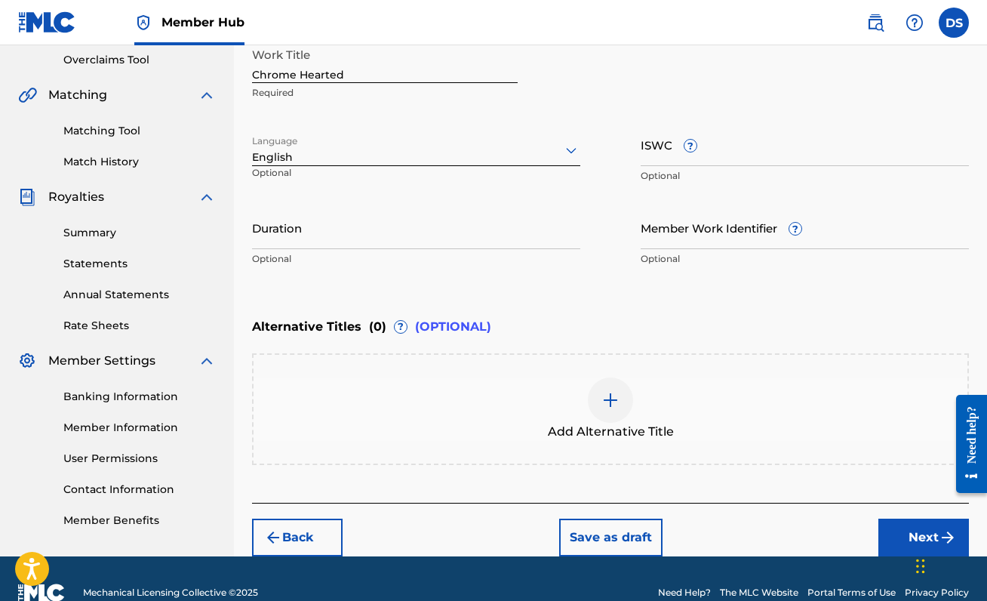
scroll to position [328, 0]
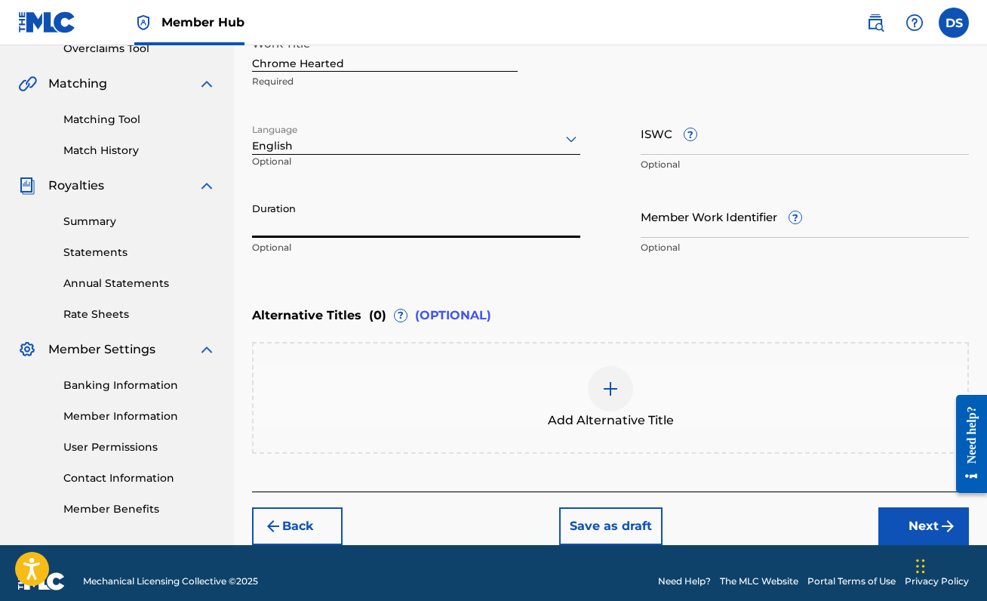
click at [443, 212] on input "Duration" at bounding box center [416, 216] width 328 height 43
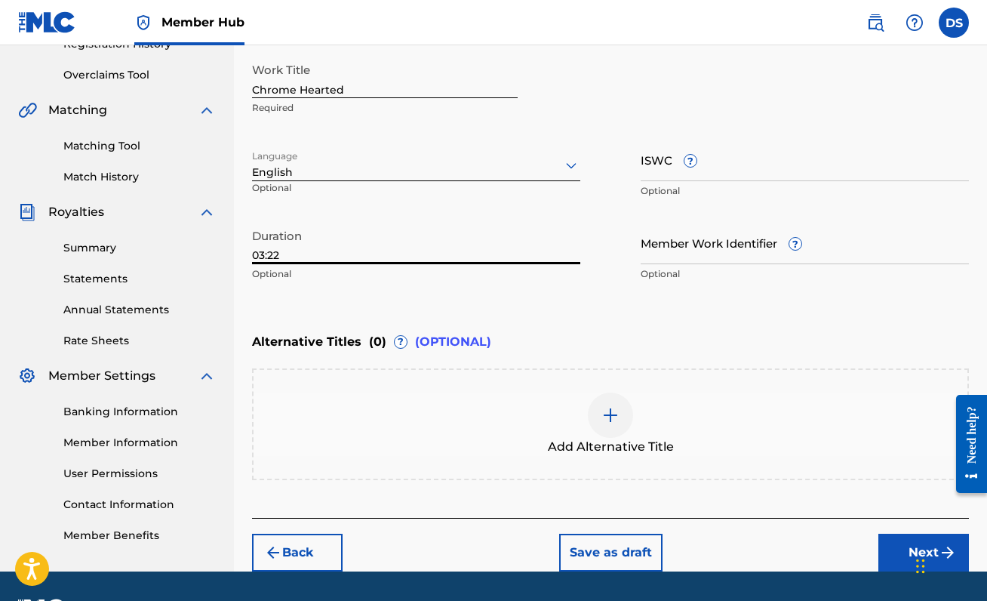
scroll to position [290, 0]
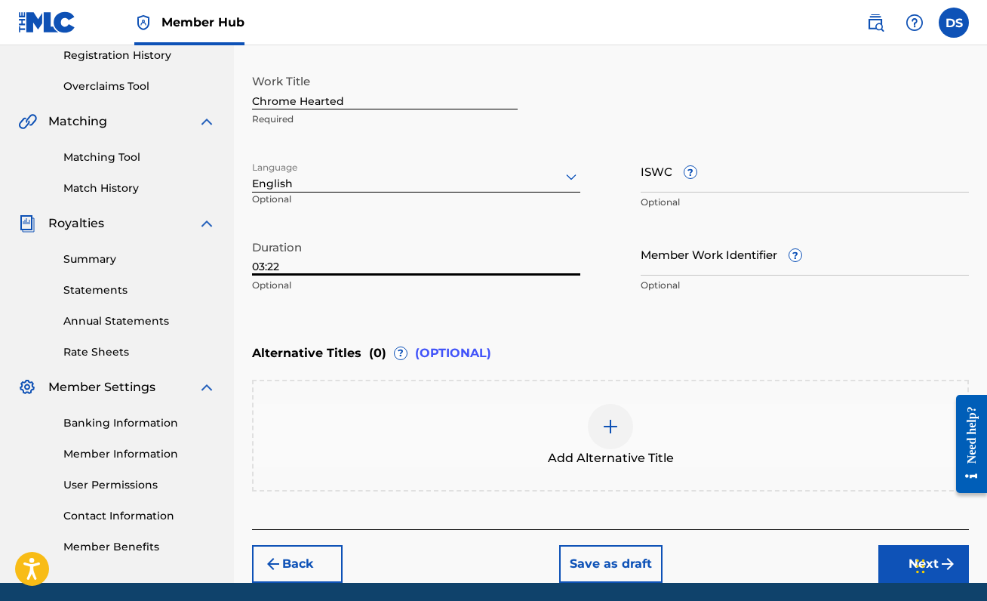
type input "03:22"
drag, startPoint x: 386, startPoint y: 102, endPoint x: 203, endPoint y: 95, distance: 183.5
click at [203, 95] on main "[PERSON_NAME] Summary Catalog Works Registration Claiming Tool Individual Regis…" at bounding box center [493, 169] width 987 height 828
type input "CHROME HEARTED"
click at [727, 53] on div "Enter Work Details Enter work details for ‘ CHROME HEARTED ’ below. Work Title …" at bounding box center [610, 153] width 717 height 365
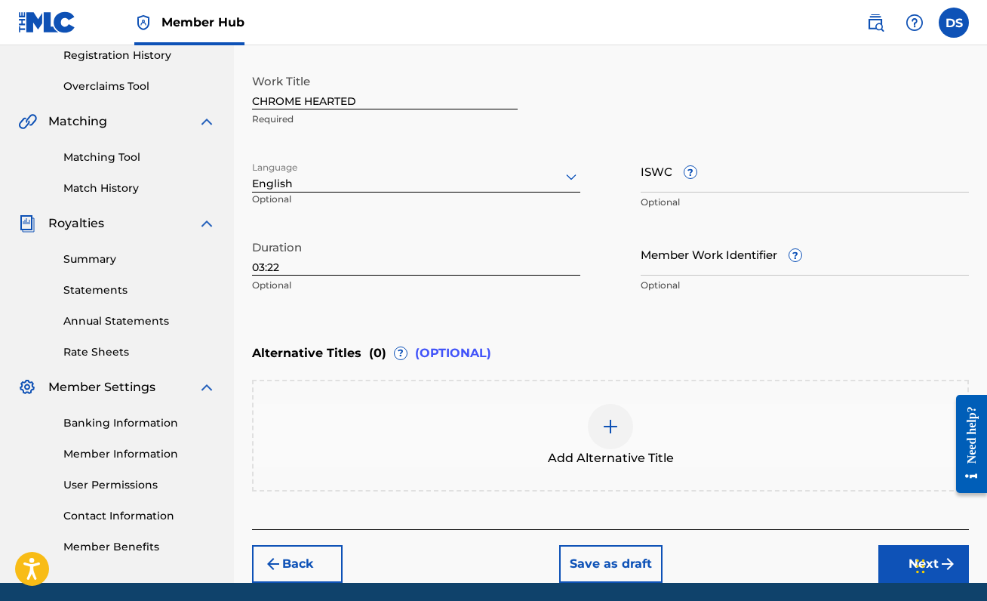
scroll to position [344, 0]
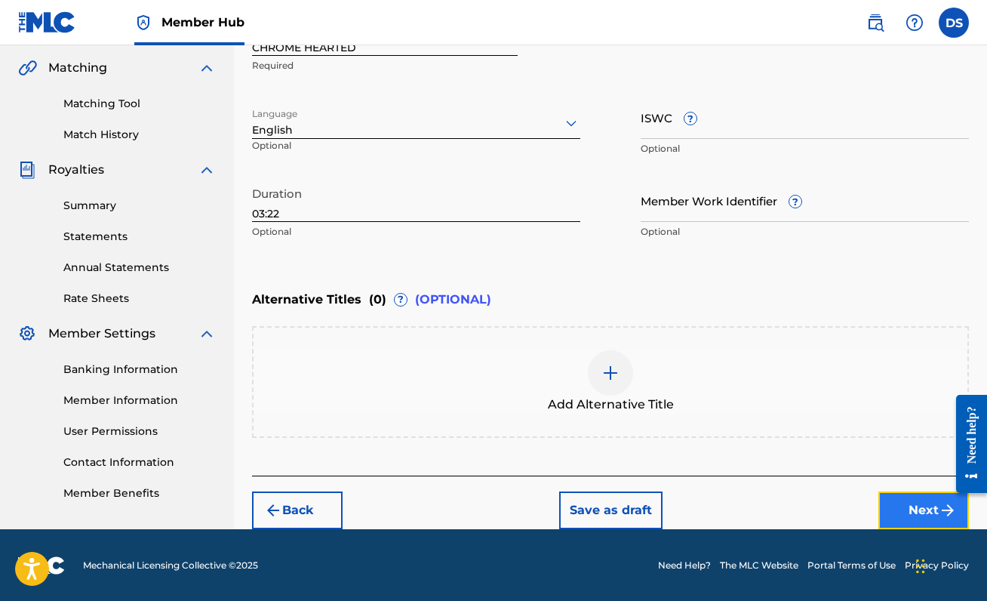
click at [899, 499] on button "Next" at bounding box center [923, 510] width 91 height 38
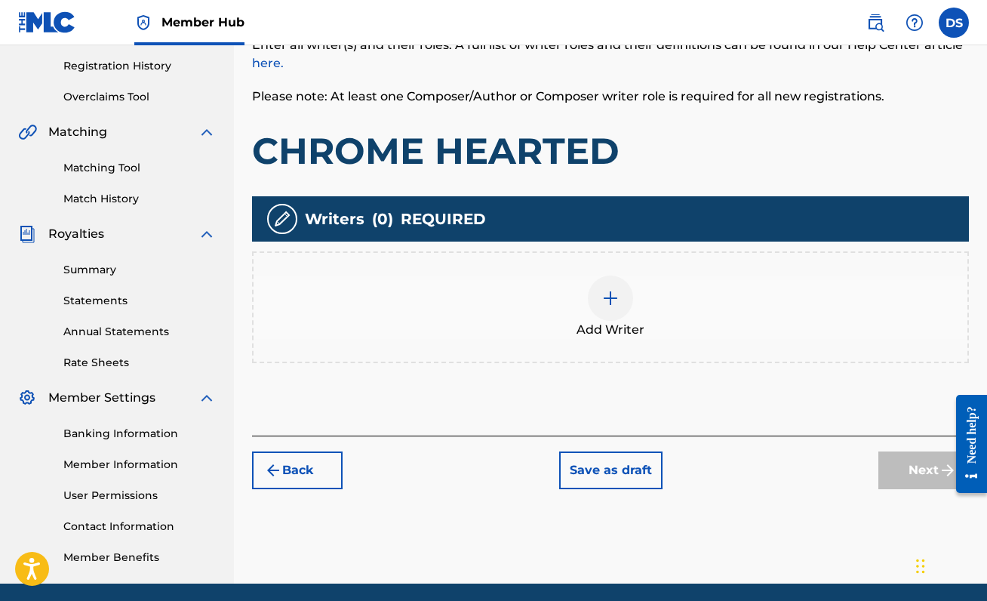
scroll to position [309, 0]
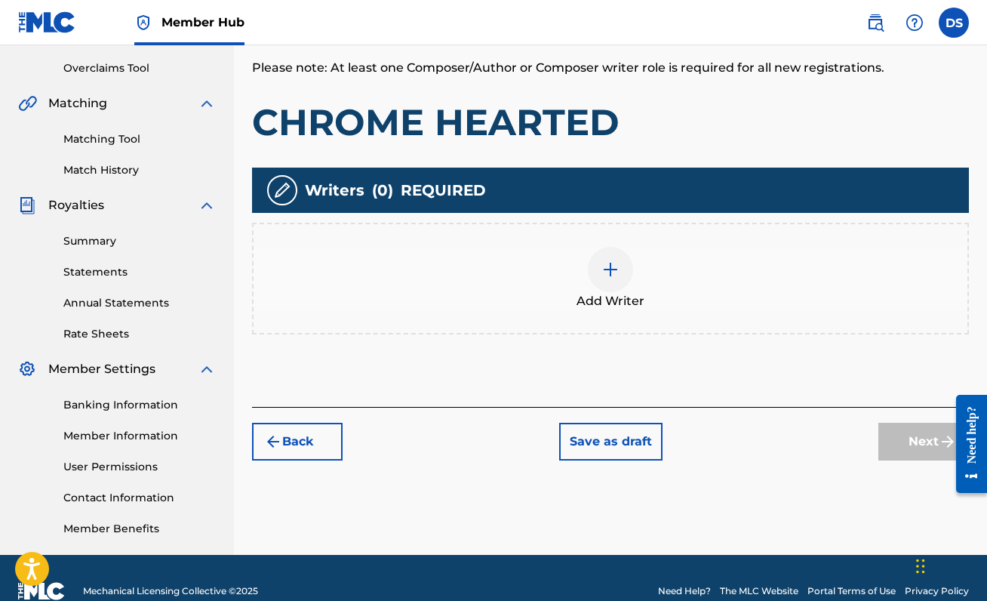
click at [601, 268] on div at bounding box center [610, 269] width 45 height 45
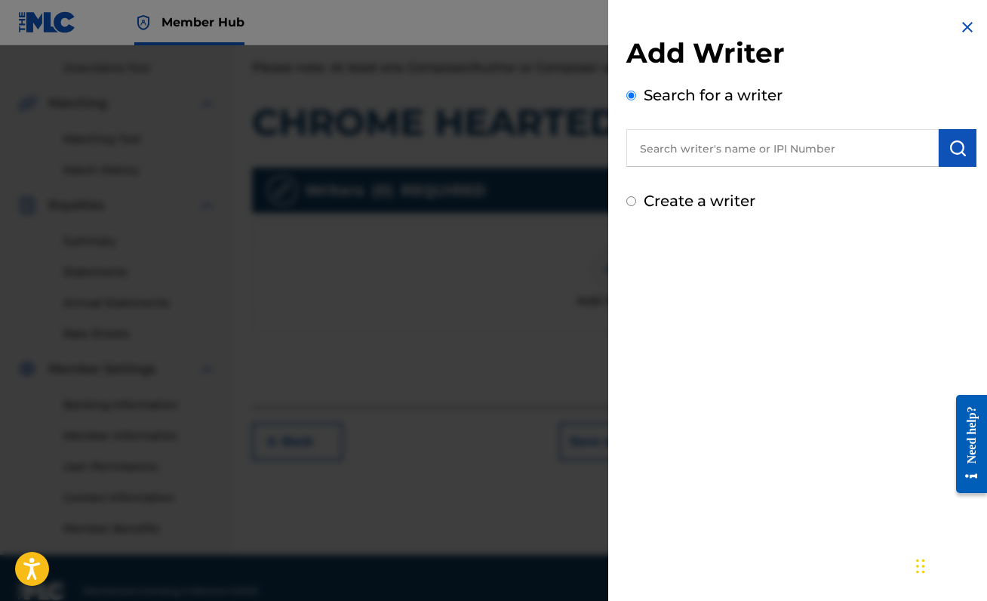
click at [688, 154] on input "text" at bounding box center [782, 148] width 312 height 38
type input "d"
click at [632, 199] on input "Create a writer" at bounding box center [631, 201] width 10 height 10
radio input "false"
radio input "true"
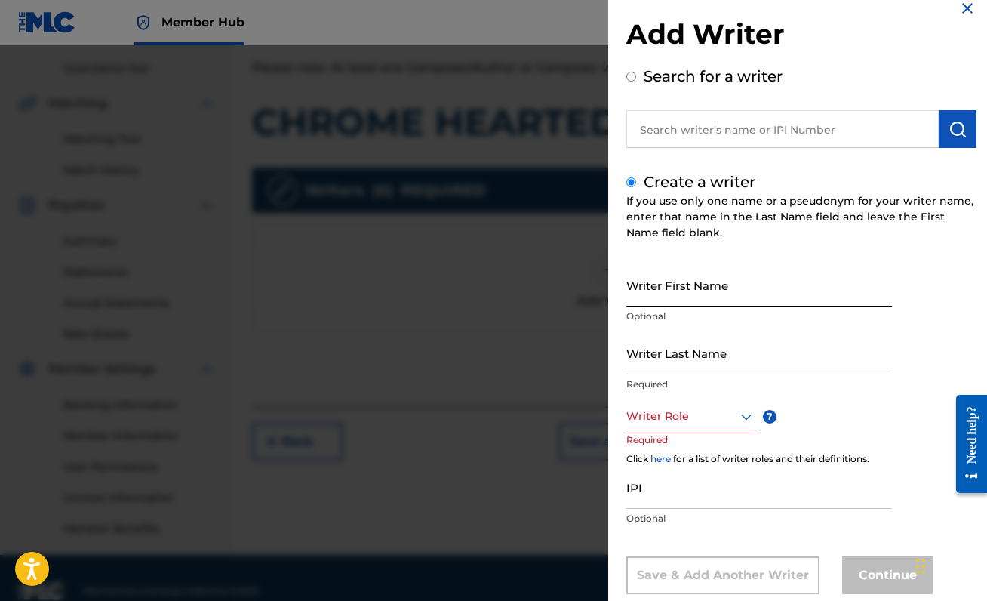
scroll to position [26, 0]
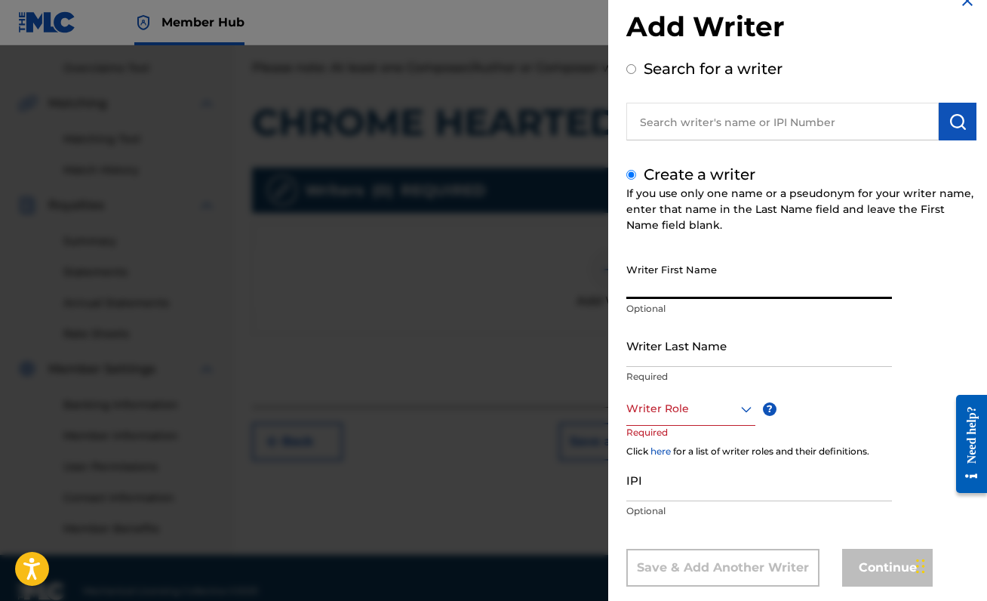
click at [702, 285] on input "Writer First Name" at bounding box center [759, 277] width 266 height 43
type input "[PERSON_NAME]"
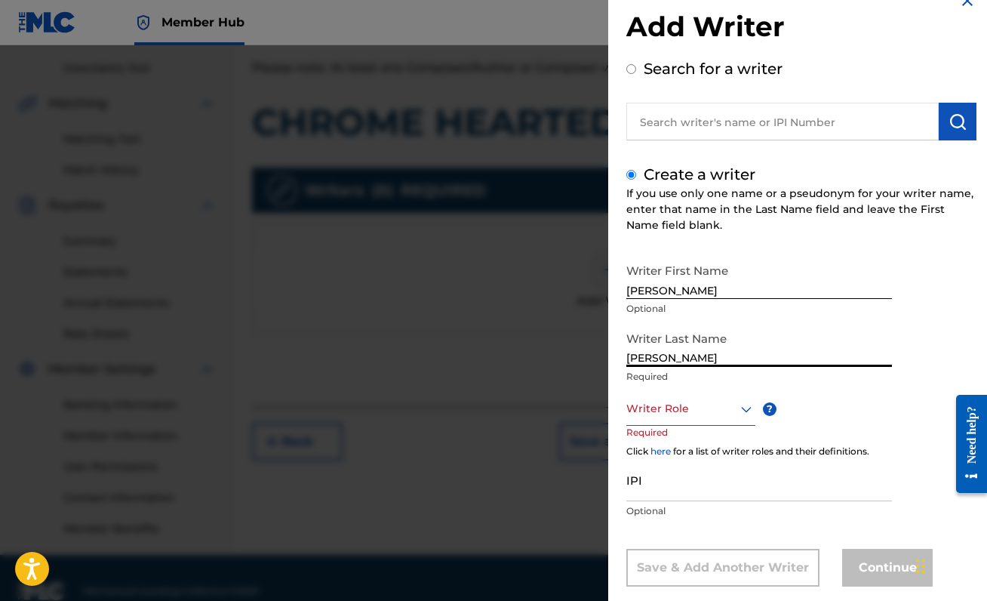
type input "[PERSON_NAME]"
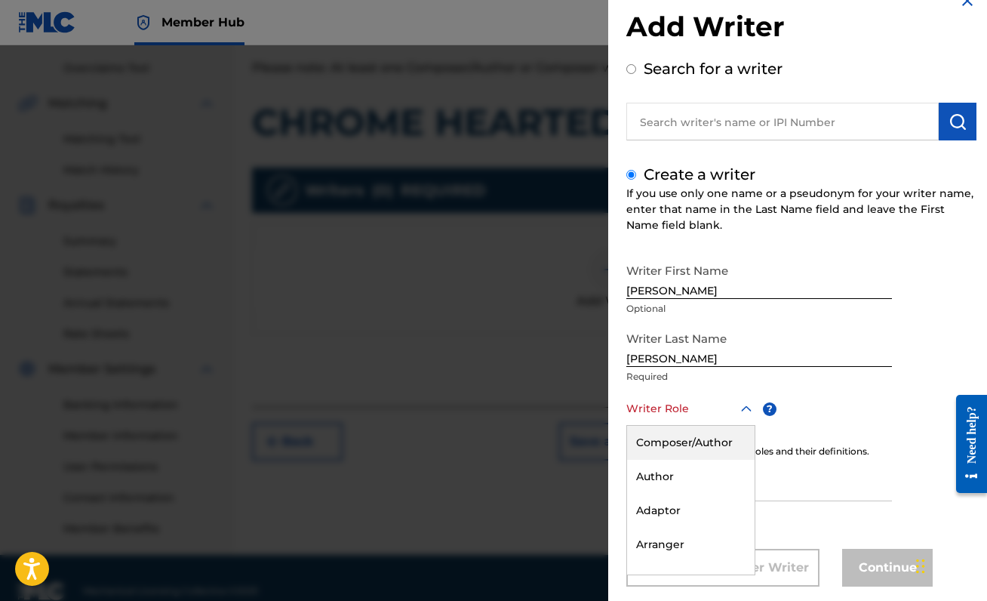
scroll to position [53, 0]
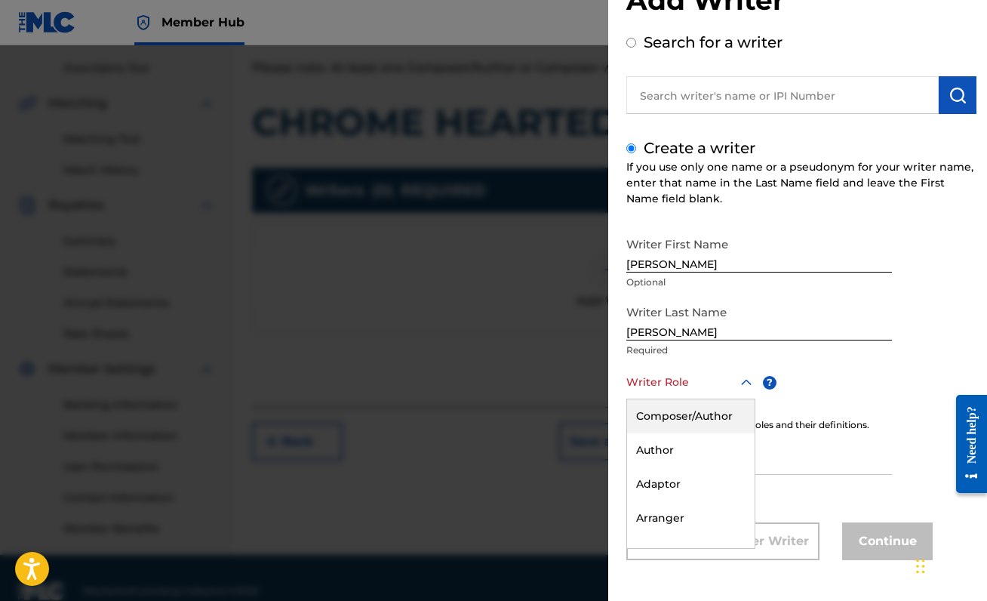
click at [700, 399] on div "Composer/Author, 1 of 8. 8 results available. Use Up and Down to choose options…" at bounding box center [690, 382] width 129 height 34
click at [699, 422] on div "Composer/Author" at bounding box center [691, 416] width 128 height 34
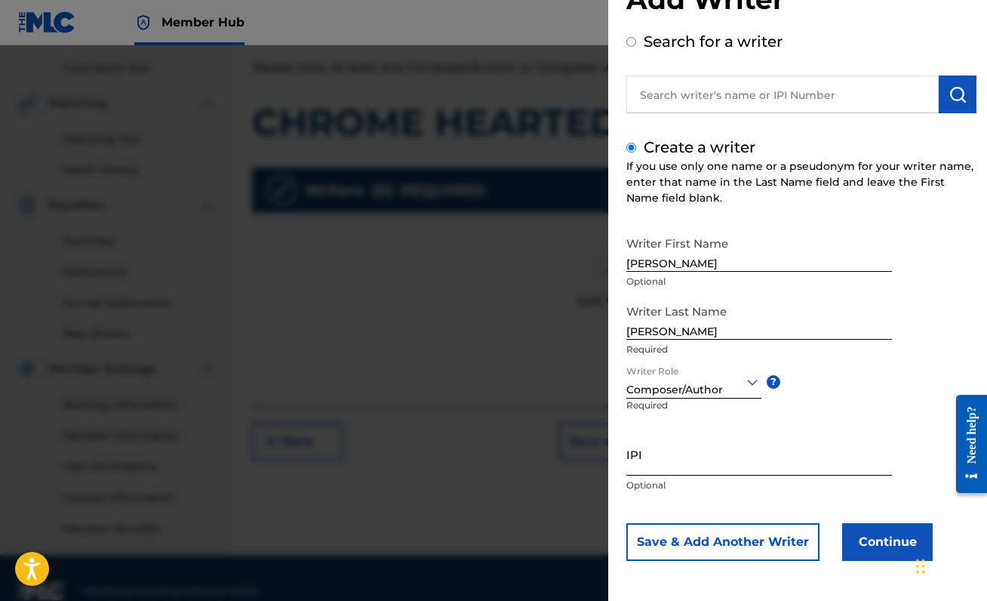
scroll to position [54, 0]
click at [691, 465] on input "IPI" at bounding box center [759, 453] width 266 height 43
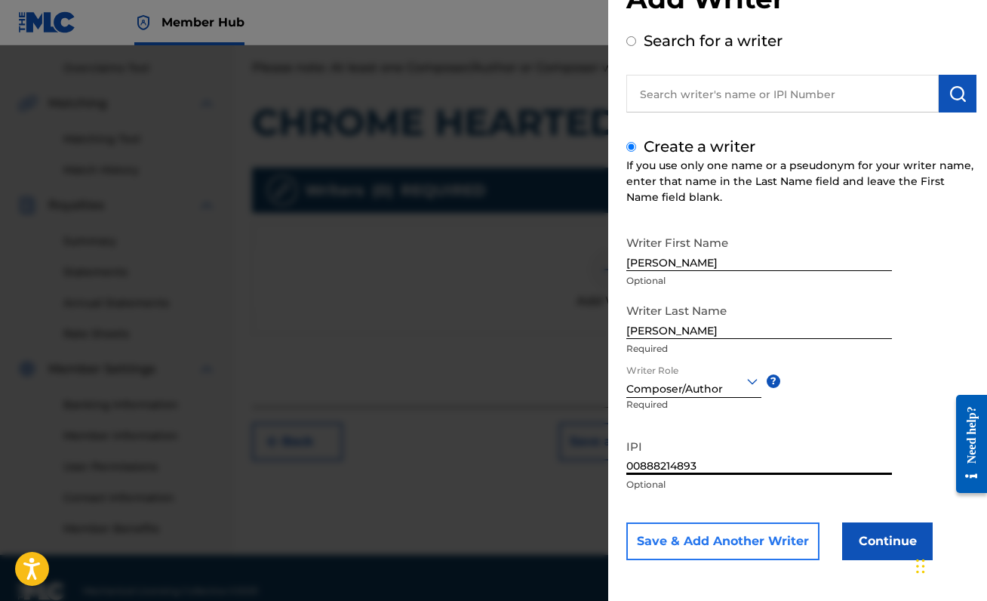
type input "00888214893"
click at [753, 537] on button "Save & Add Another Writer" at bounding box center [722, 541] width 193 height 38
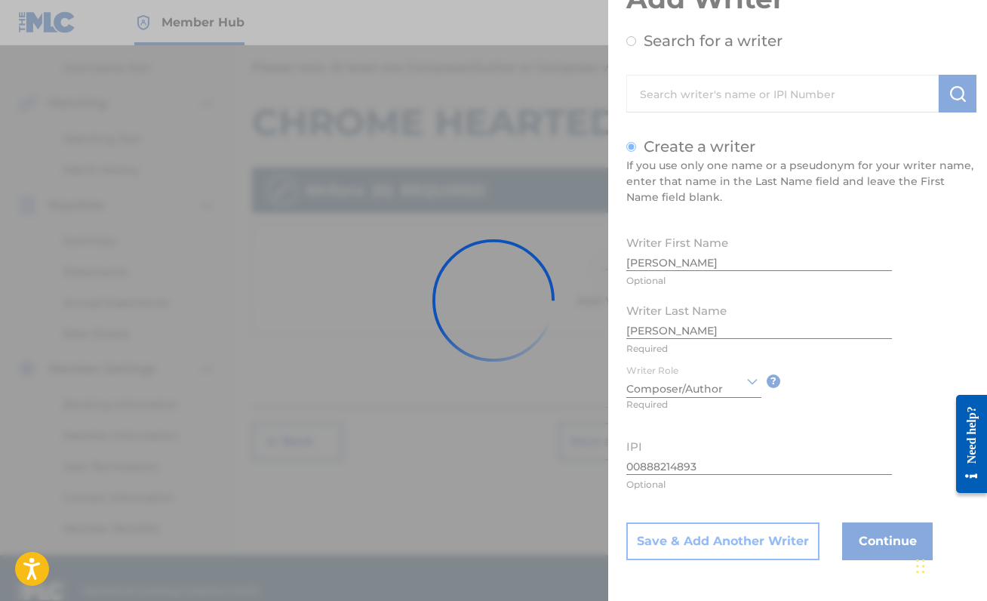
scroll to position [0, 0]
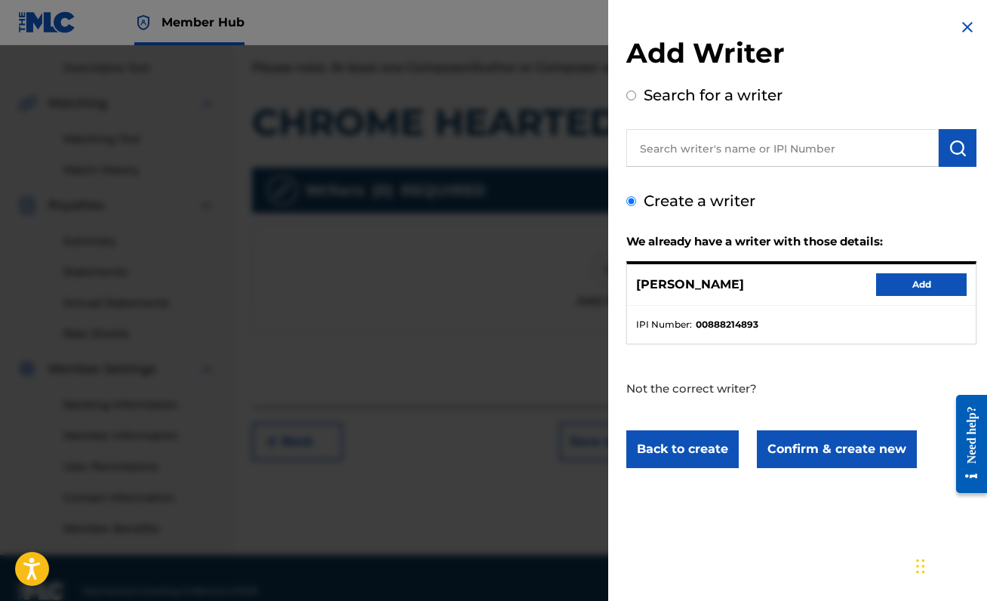
click at [899, 271] on div "[PERSON_NAME] Add" at bounding box center [801, 284] width 349 height 41
click at [899, 284] on button "Add" at bounding box center [921, 284] width 91 height 23
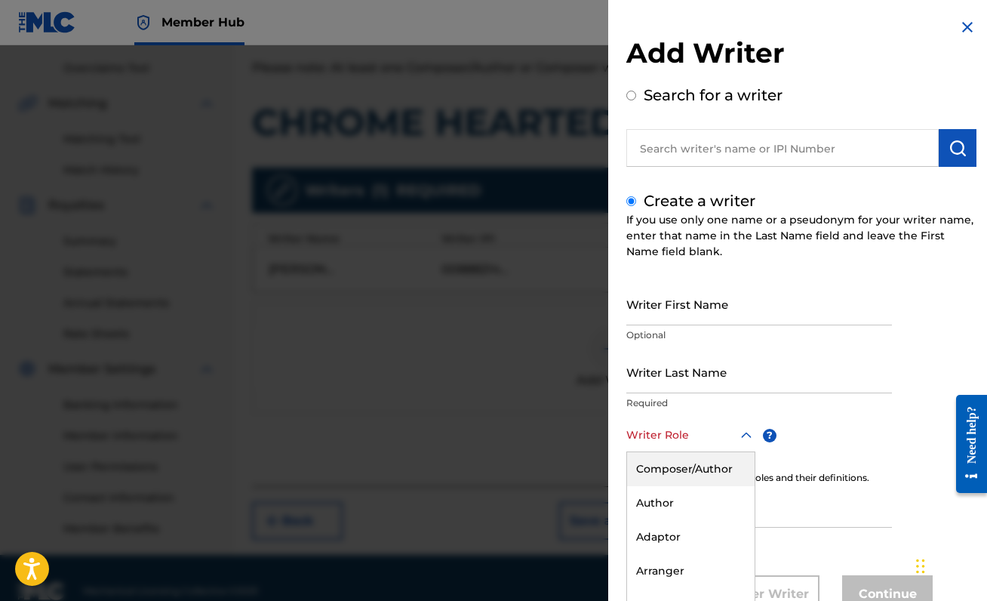
scroll to position [53, 0]
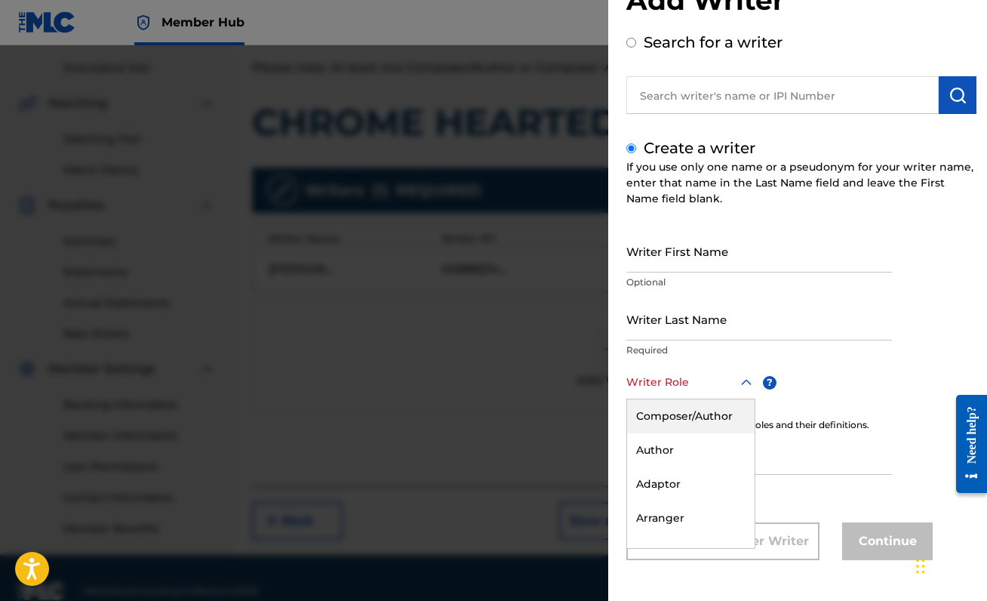
click at [693, 399] on div "Composer/Author, 1 of 8. 8 results available. Use Up and Down to choose options…" at bounding box center [690, 382] width 129 height 34
click at [844, 227] on div "Create a writer If you use only one name or a pseudonym for your writer name, e…" at bounding box center [801, 348] width 350 height 423
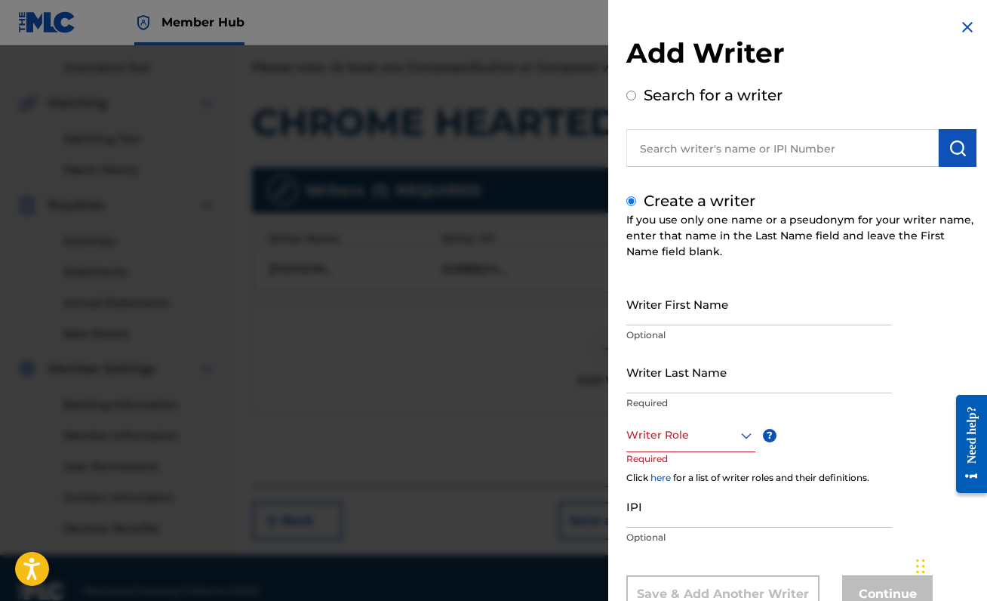
click at [961, 23] on img at bounding box center [967, 27] width 18 height 18
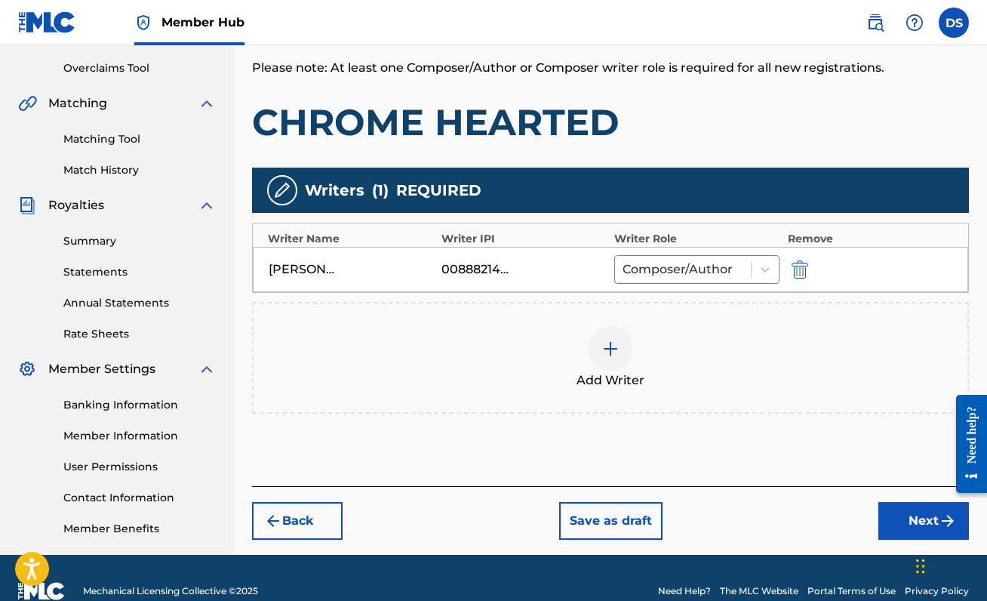
scroll to position [335, 0]
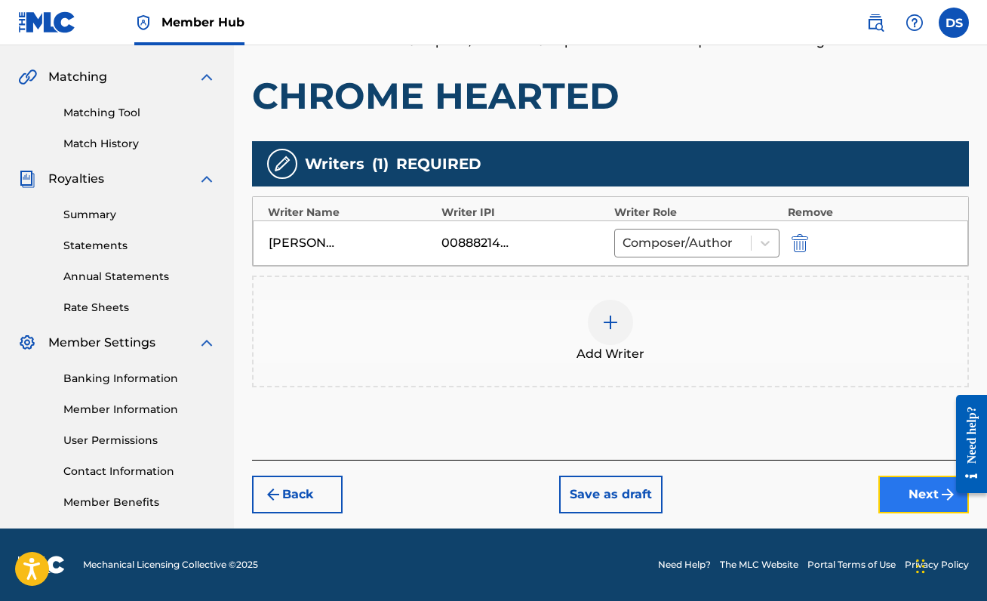
click at [893, 487] on button "Next" at bounding box center [923, 494] width 91 height 38
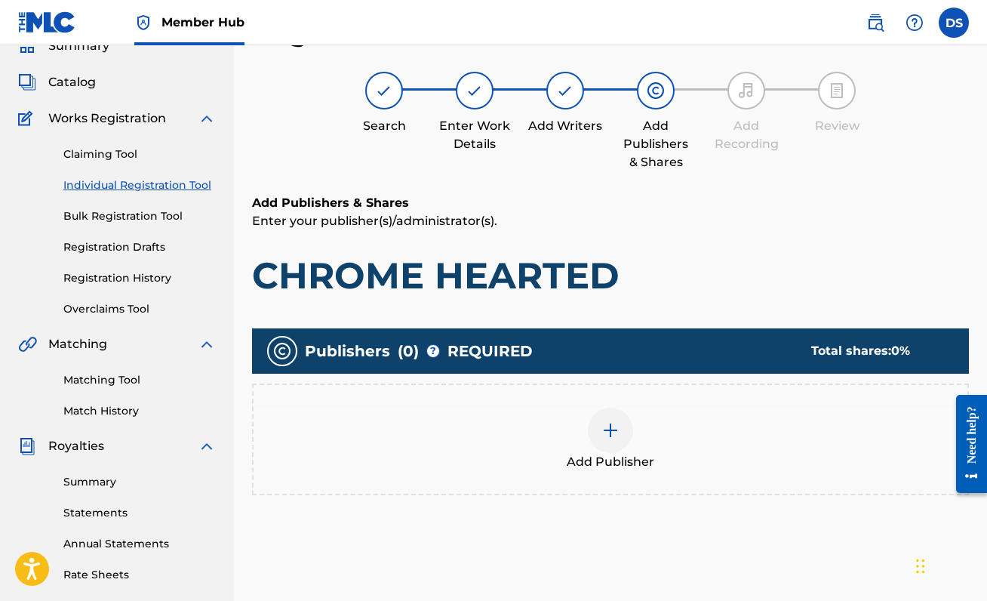
scroll to position [91, 0]
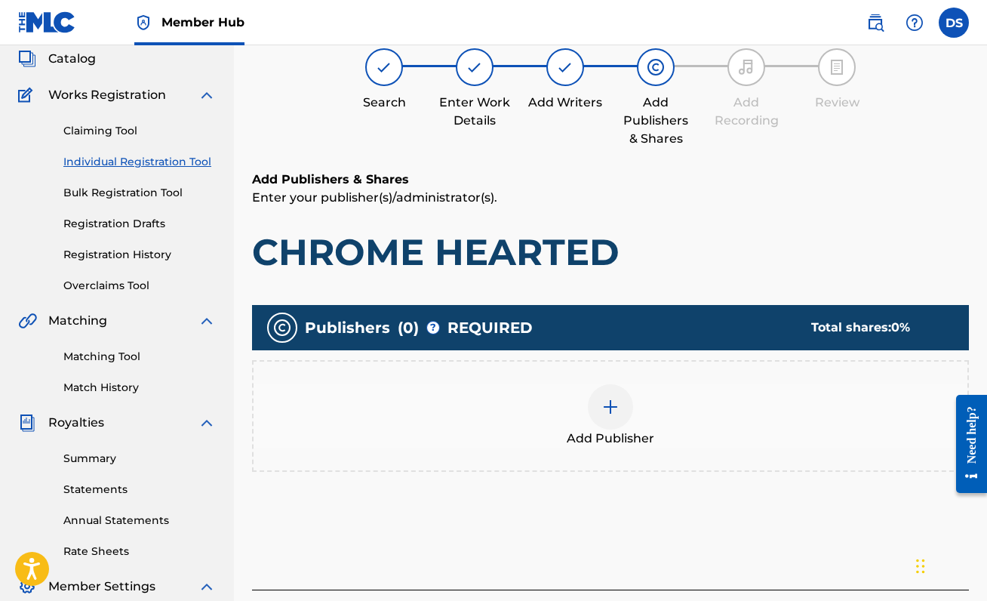
click at [606, 392] on div at bounding box center [610, 406] width 45 height 45
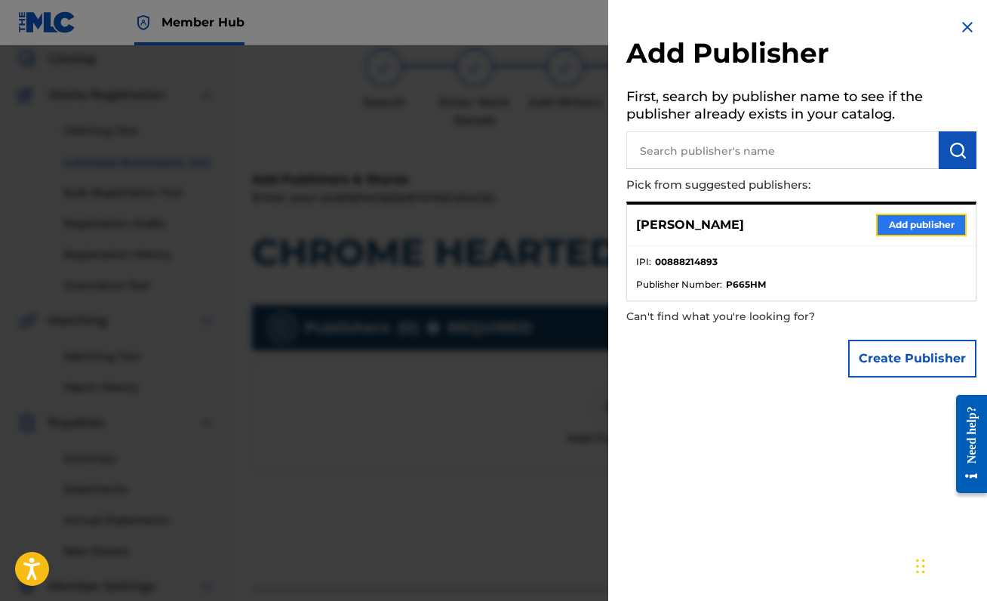
click at [898, 226] on button "Add publisher" at bounding box center [921, 225] width 91 height 23
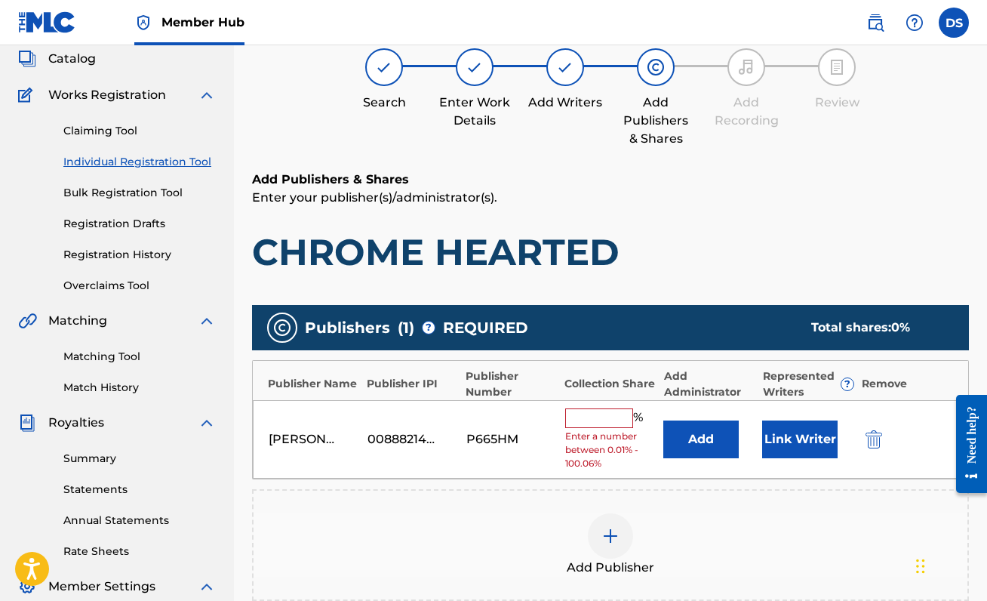
click at [585, 410] on input "text" at bounding box center [599, 418] width 68 height 20
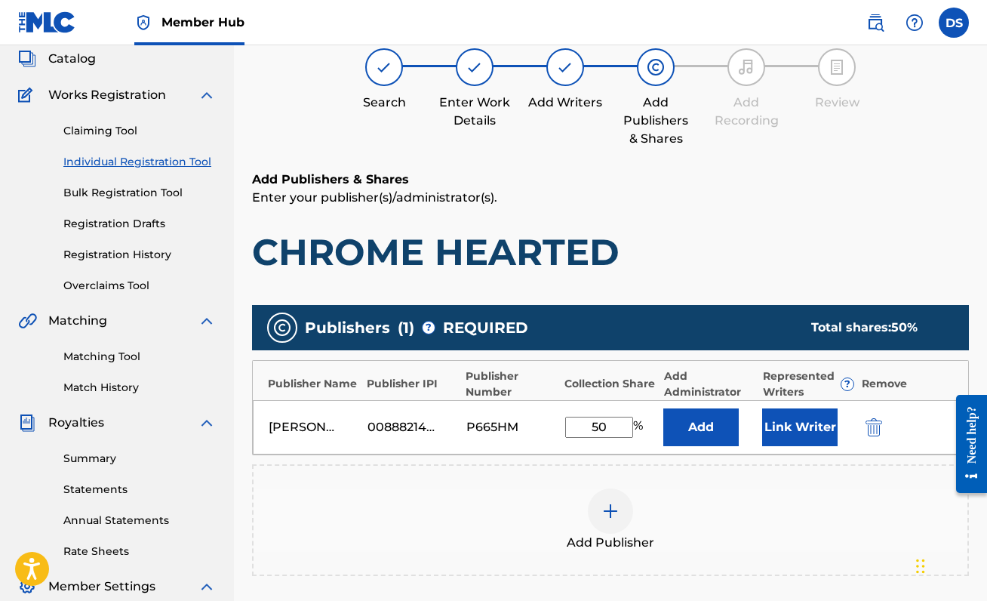
type input "50"
click at [751, 513] on div "Add Publisher" at bounding box center [610, 519] width 714 height 63
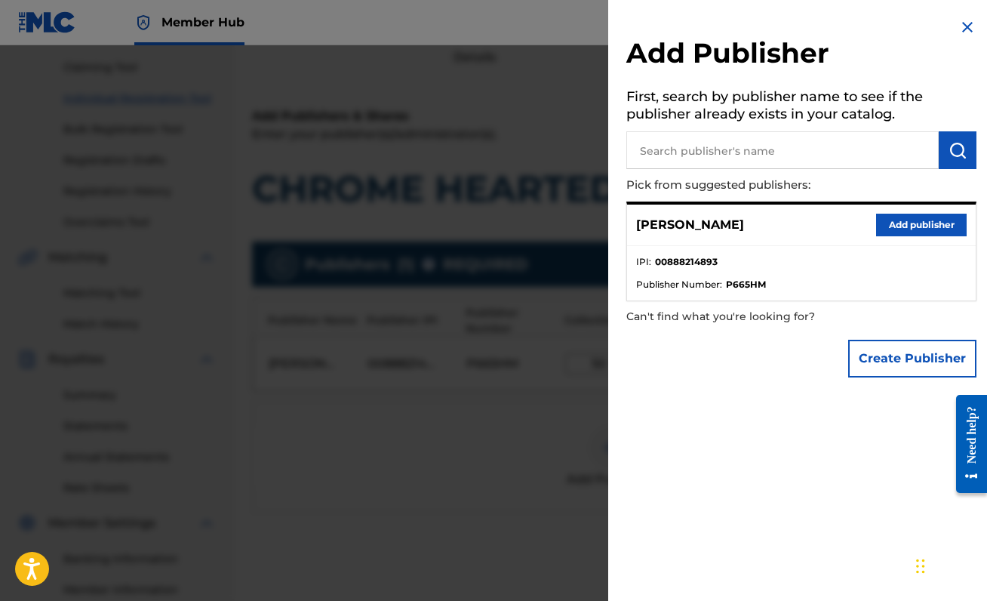
scroll to position [154, 0]
click at [911, 225] on button "Add publisher" at bounding box center [921, 225] width 91 height 23
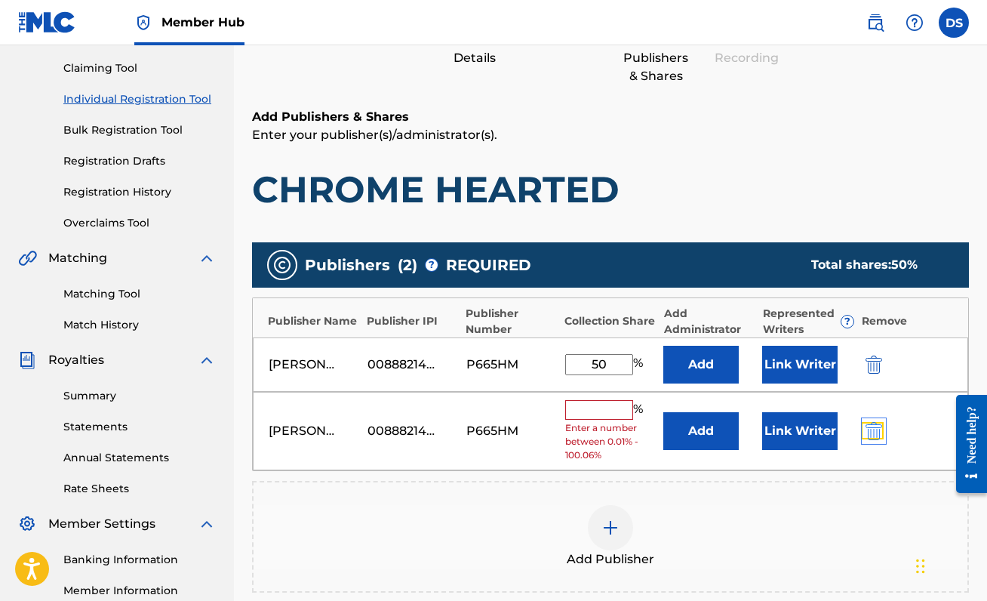
click at [871, 429] on img "submit" at bounding box center [873, 431] width 17 height 18
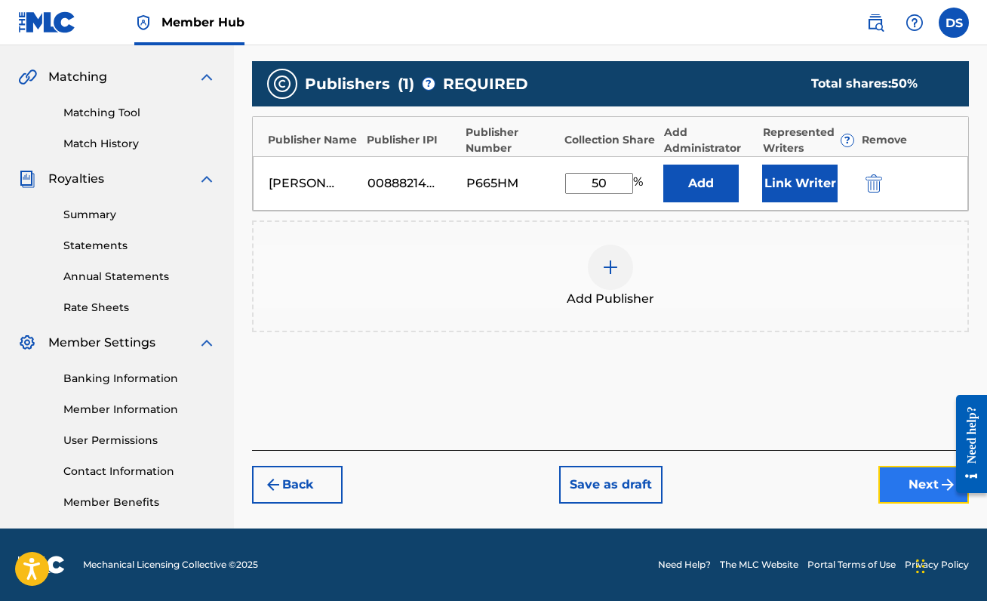
click at [919, 472] on button "Next" at bounding box center [923, 485] width 91 height 38
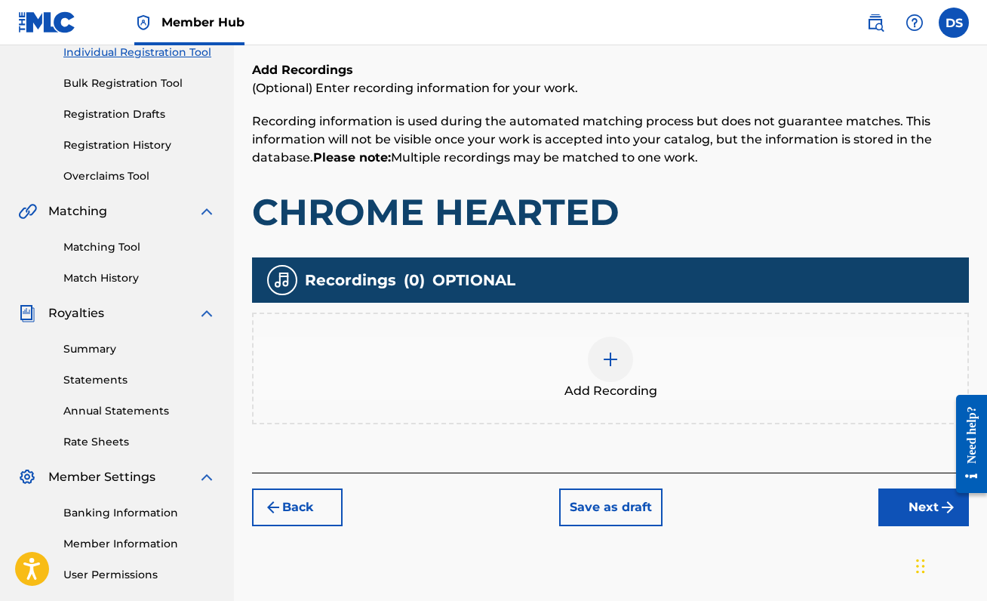
scroll to position [229, 0]
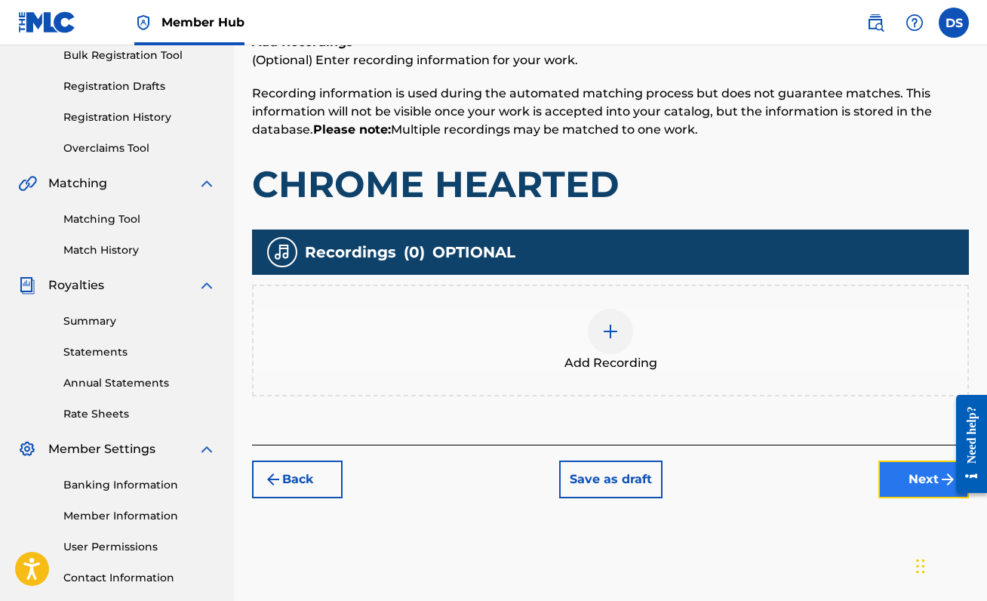
click at [890, 471] on button "Next" at bounding box center [923, 479] width 91 height 38
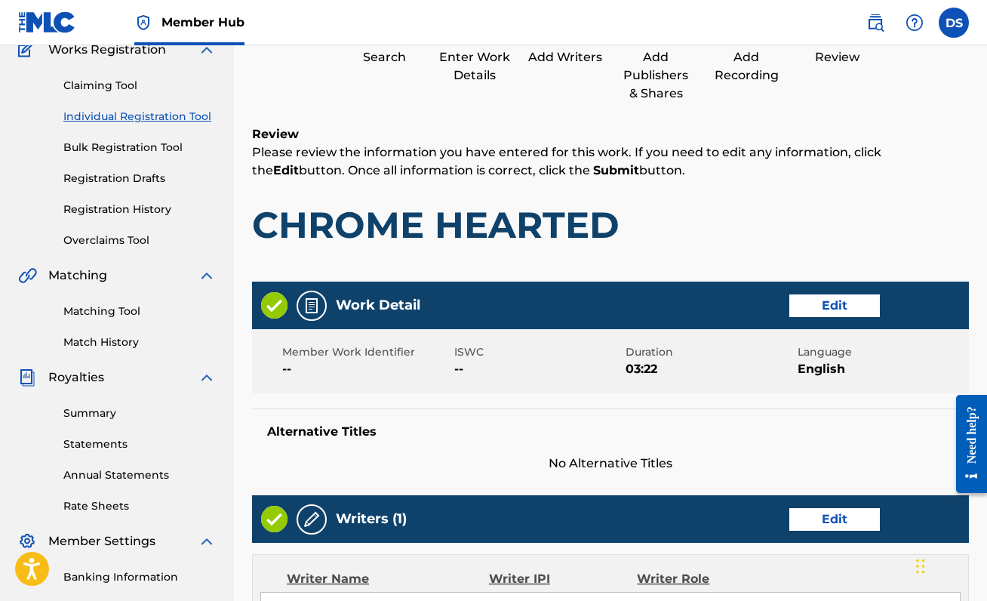
scroll to position [617, 0]
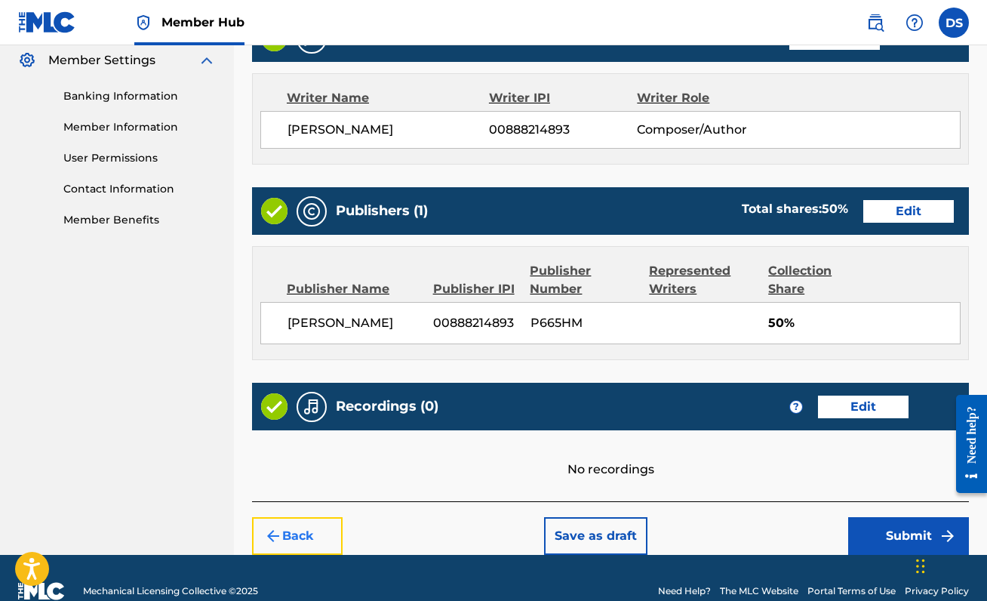
click at [316, 536] on button "Back" at bounding box center [297, 536] width 91 height 38
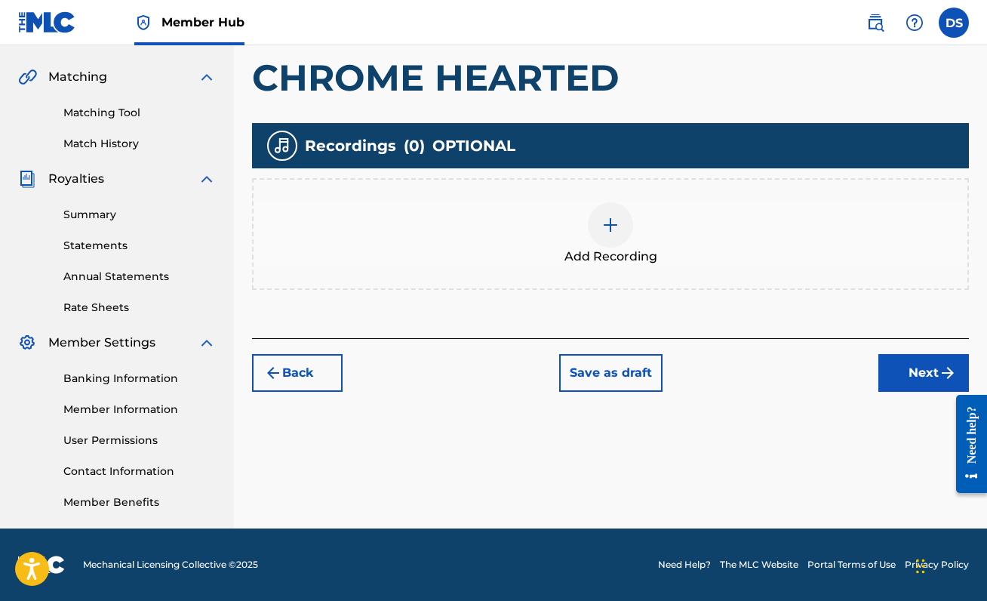
click at [582, 201] on div "Add Recording" at bounding box center [610, 234] width 717 height 112
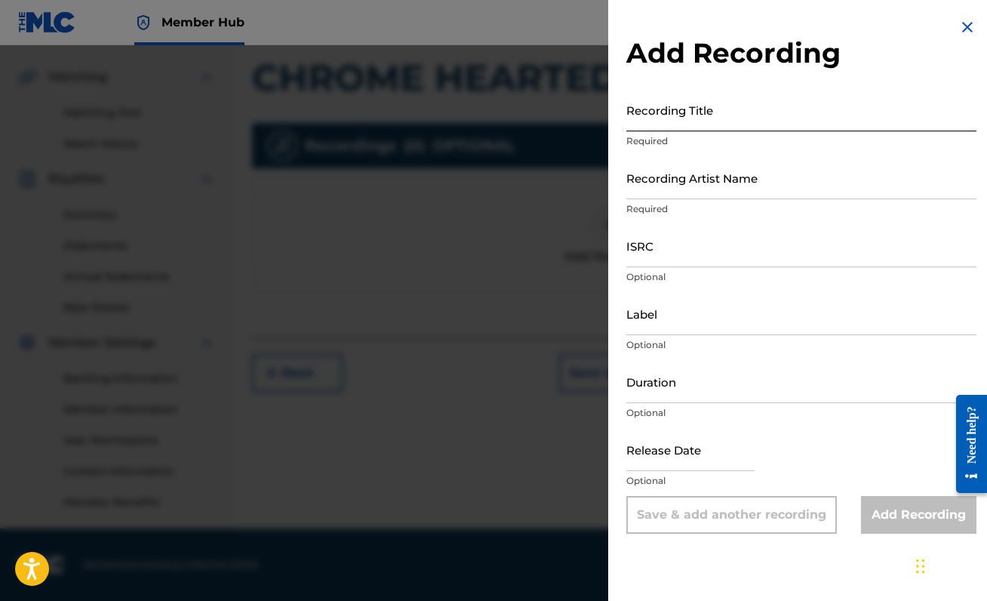
click at [698, 120] on input "Recording Title" at bounding box center [801, 109] width 350 height 43
type input "CHROME HEARTED"
click at [730, 164] on input "Recording Artist Name" at bounding box center [801, 177] width 350 height 43
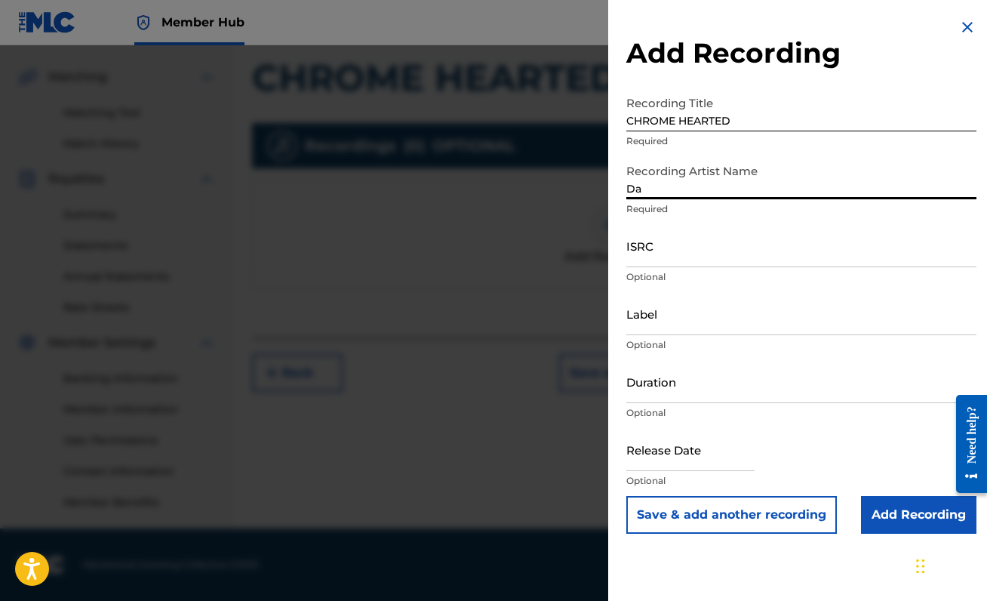
type input "[PERSON_NAME]"
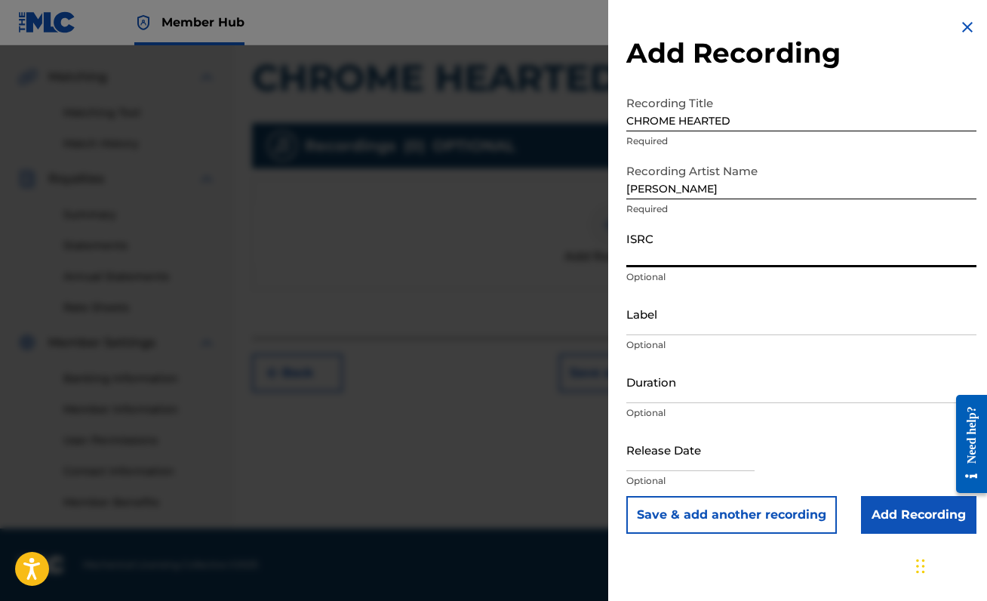
click at [681, 248] on input "ISRC" at bounding box center [801, 245] width 350 height 43
paste input "QZLL92409929"
type input "QZLL92409929"
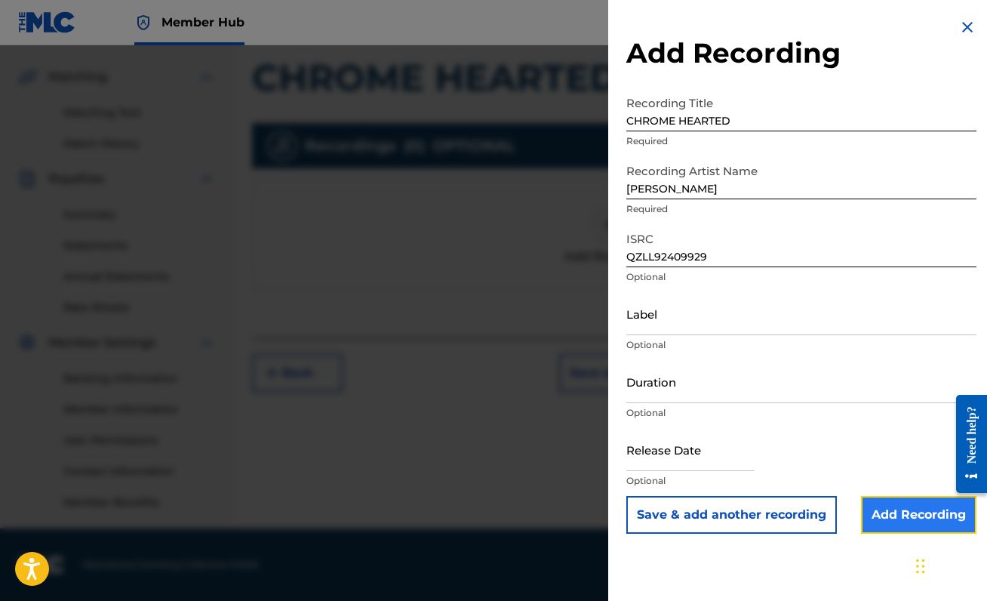
click at [869, 509] on input "Add Recording" at bounding box center [918, 515] width 115 height 38
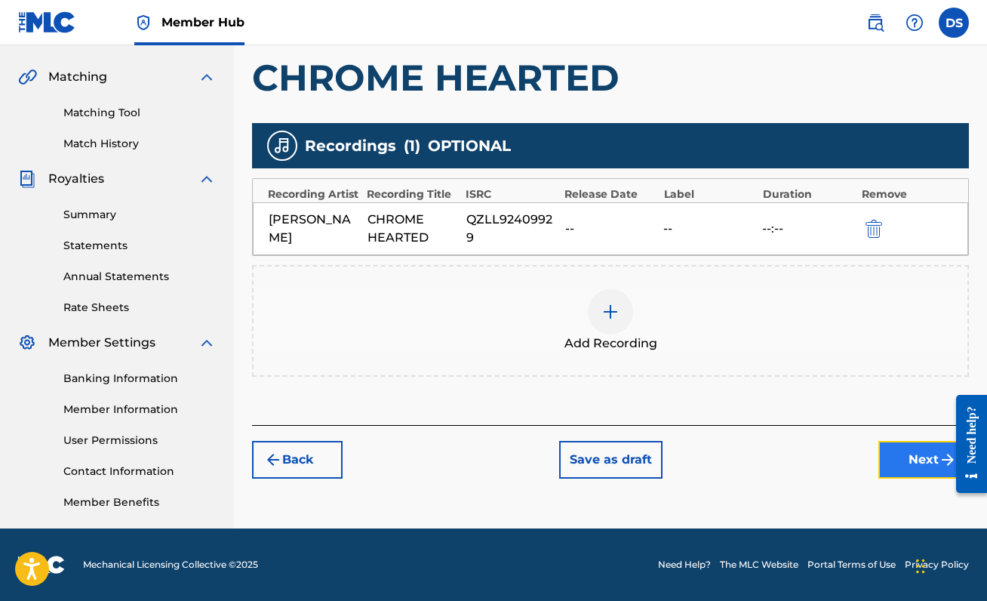
click at [897, 453] on button "Next" at bounding box center [923, 460] width 91 height 38
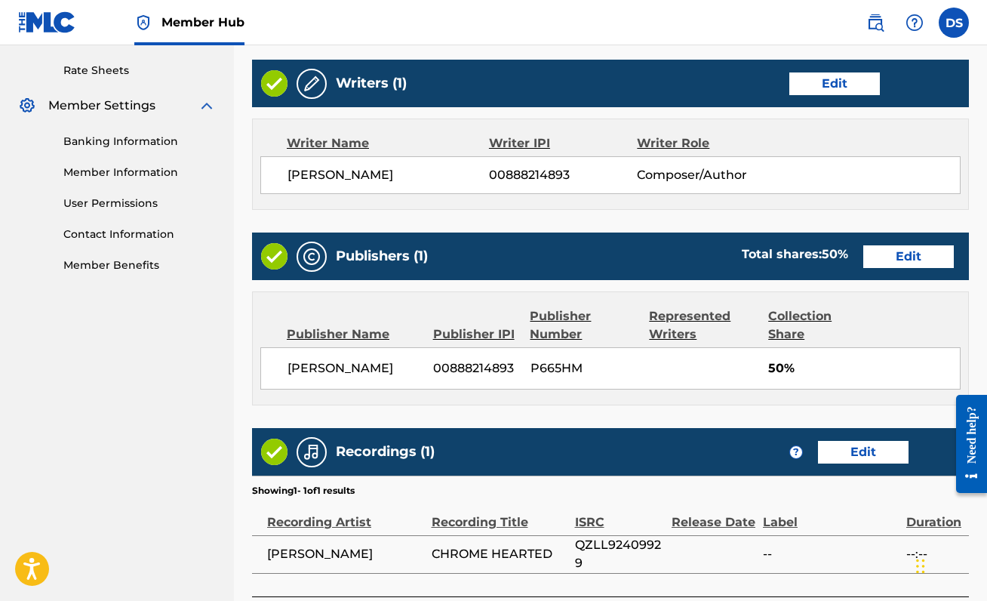
scroll to position [692, 0]
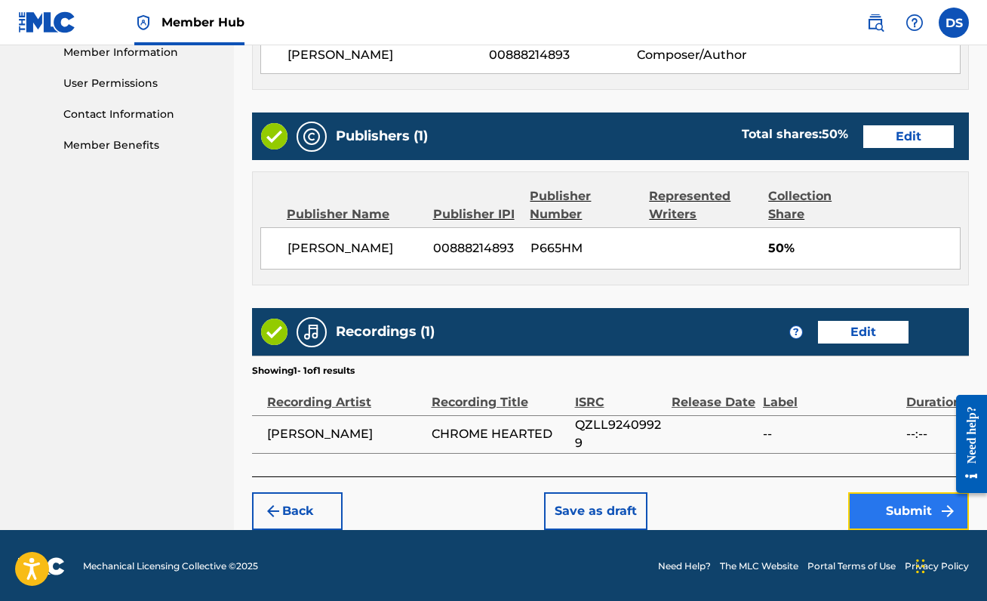
click at [913, 511] on button "Submit" at bounding box center [908, 511] width 121 height 38
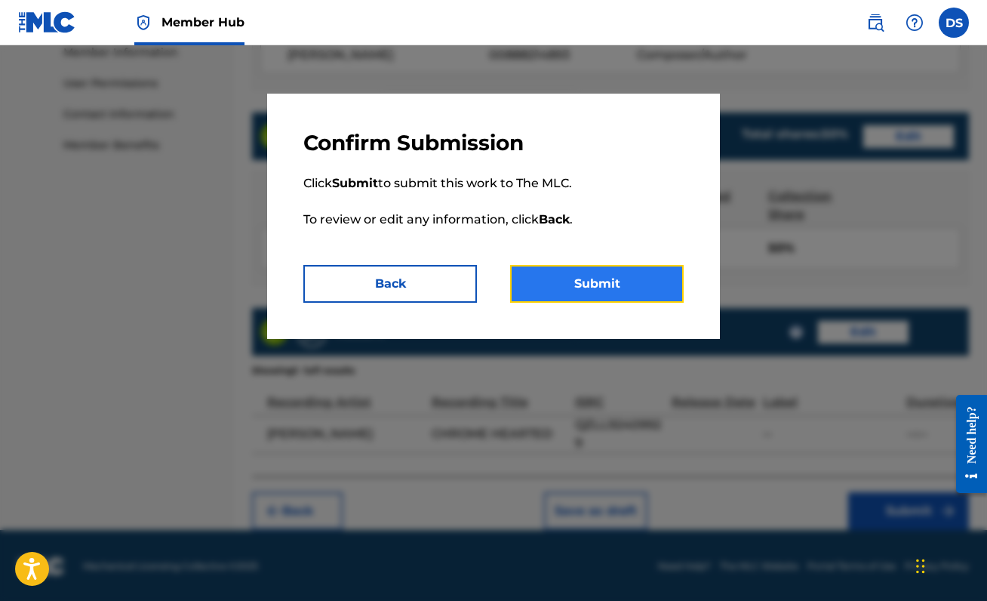
click at [557, 273] on button "Submit" at bounding box center [597, 284] width 174 height 38
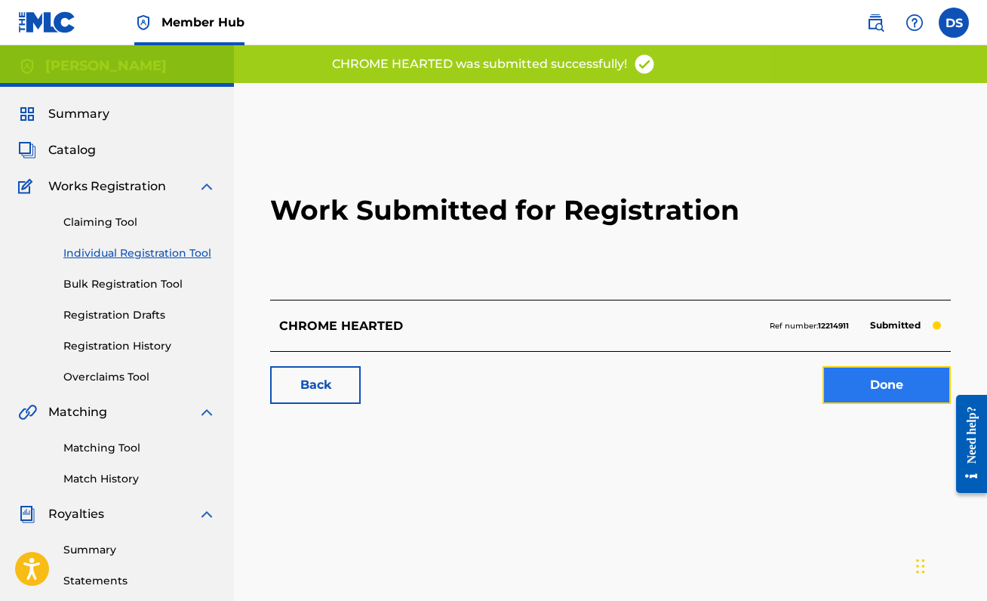
click at [879, 391] on link "Done" at bounding box center [886, 385] width 128 height 38
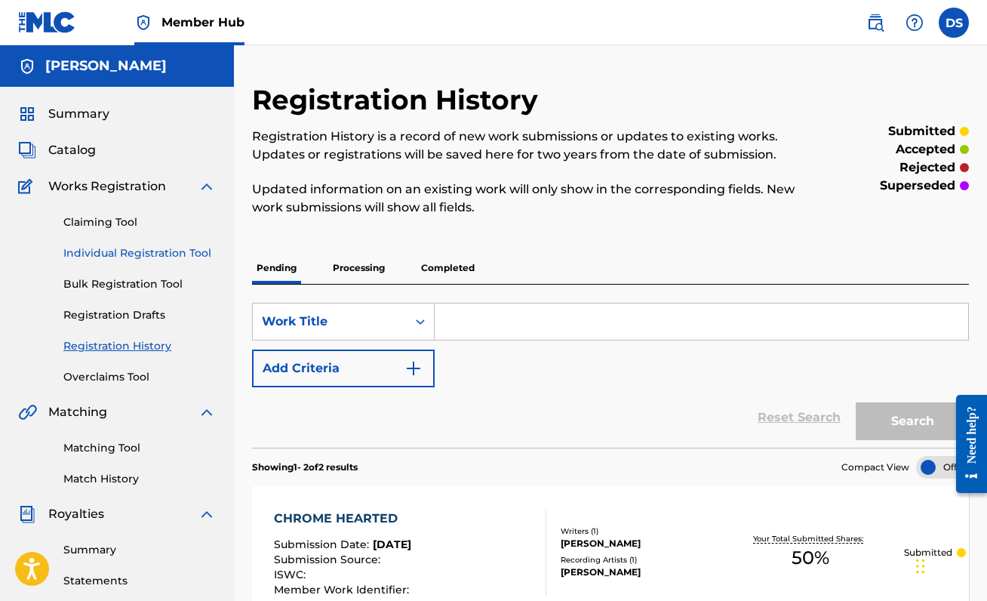
click at [121, 251] on link "Individual Registration Tool" at bounding box center [139, 253] width 152 height 16
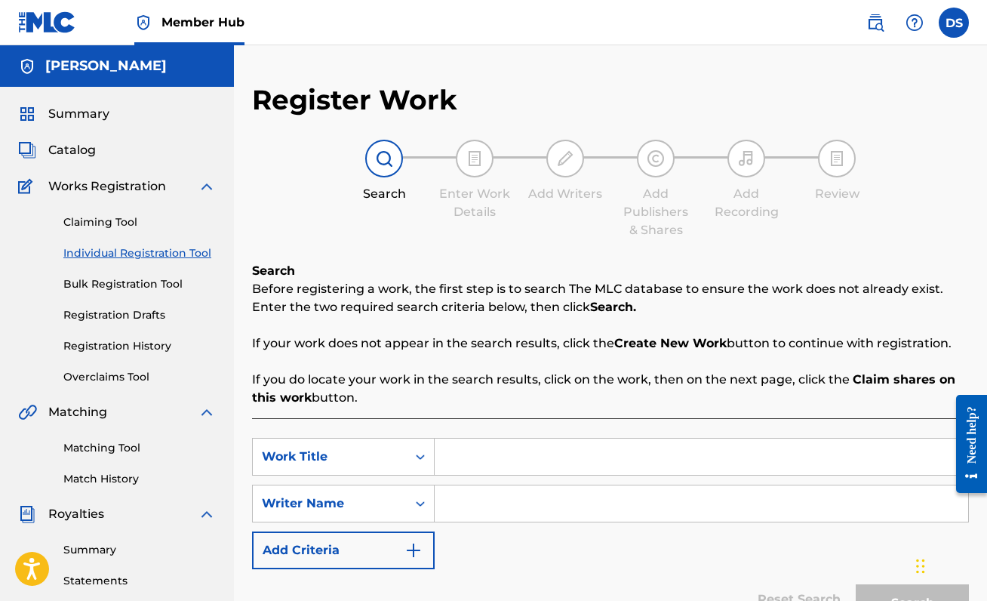
click at [506, 461] on input "Search Form" at bounding box center [701, 456] width 533 height 36
type input "EVOL"
click at [456, 496] on input "Search Form" at bounding box center [701, 503] width 533 height 36
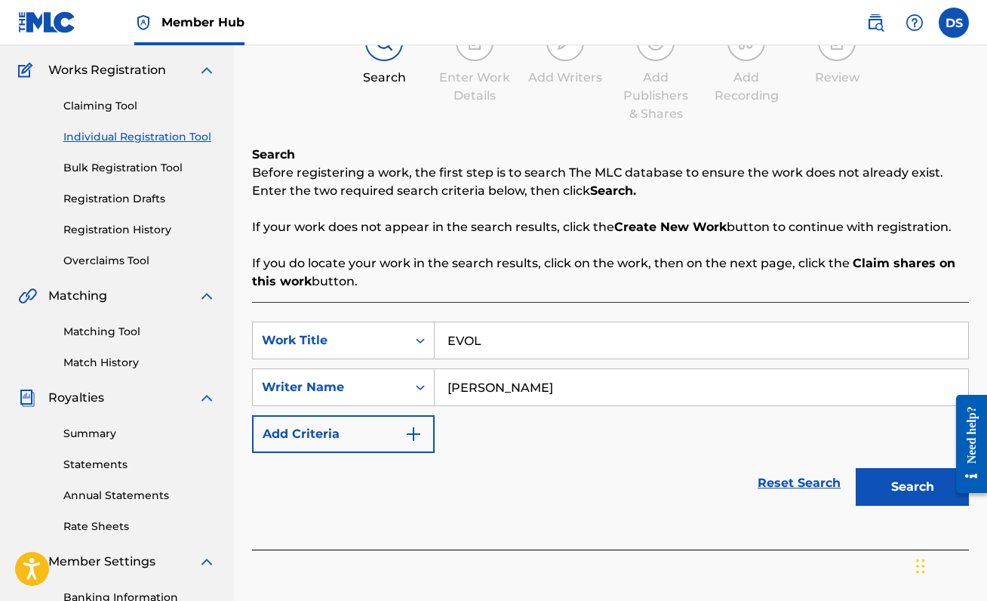
scroll to position [131, 0]
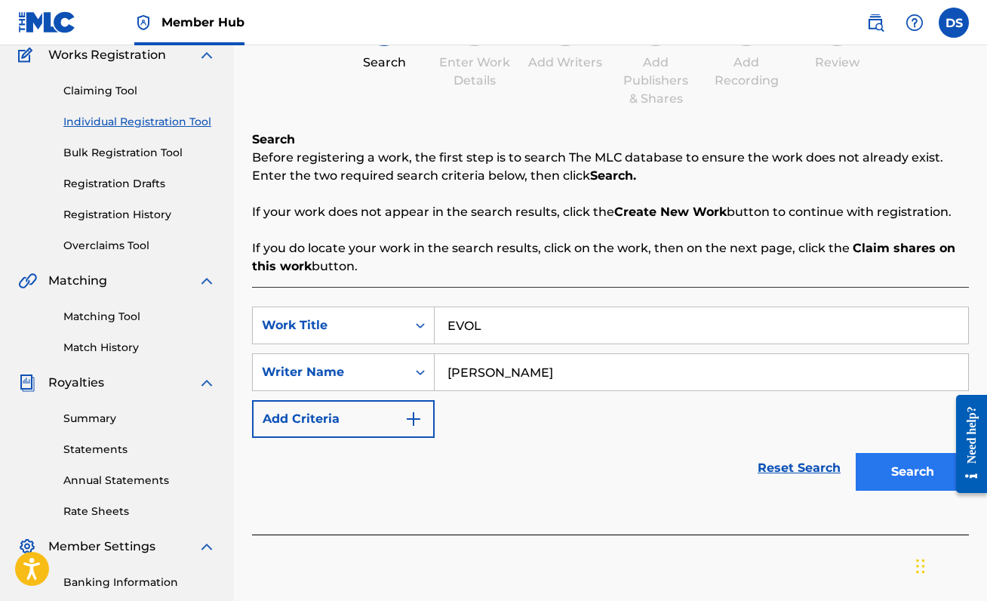
type input "[PERSON_NAME]"
click at [917, 467] on button "Search" at bounding box center [912, 472] width 113 height 38
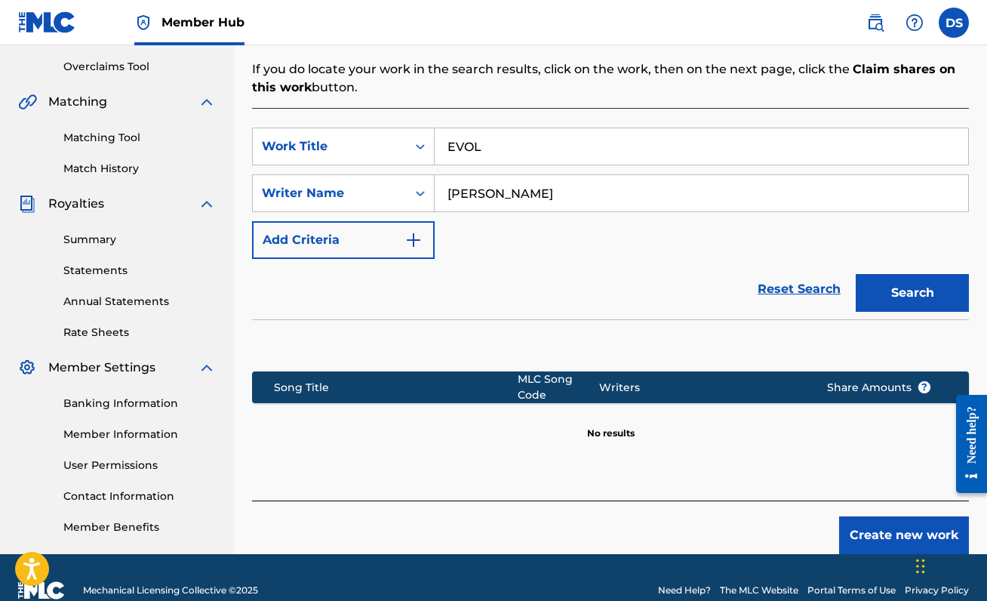
scroll to position [336, 0]
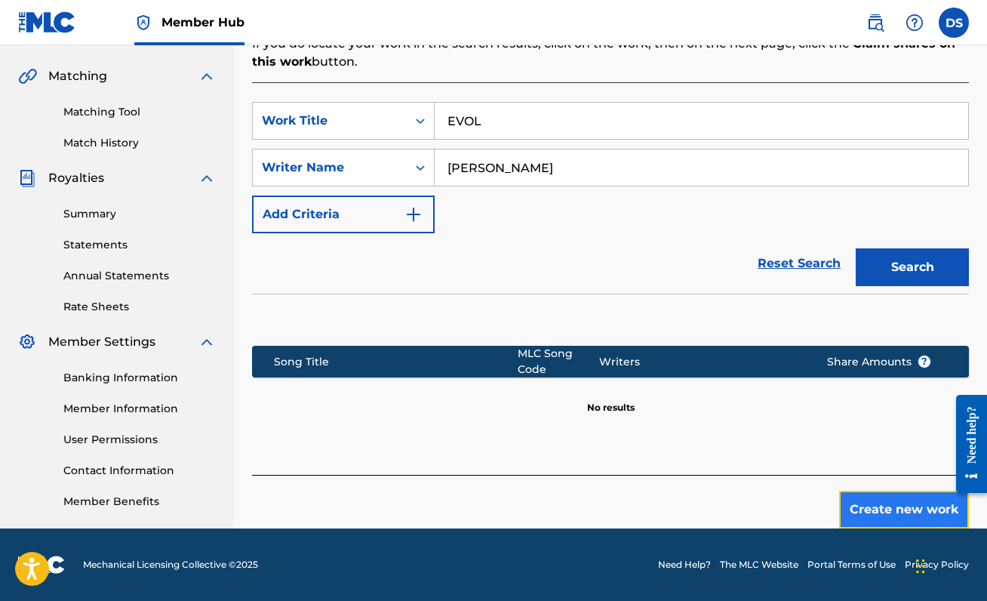
click at [889, 500] on button "Create new work" at bounding box center [904, 509] width 130 height 38
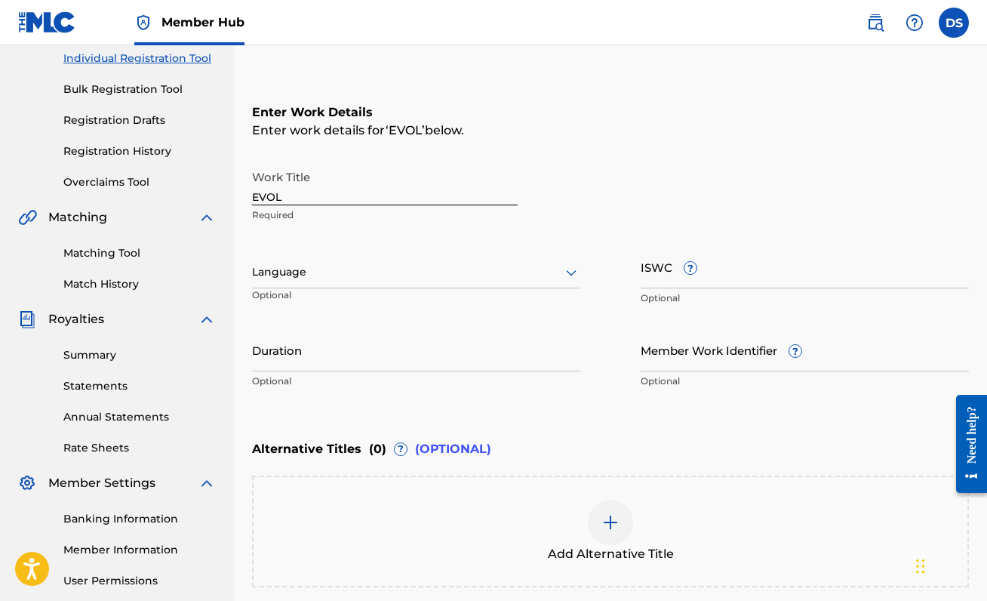
scroll to position [187, 0]
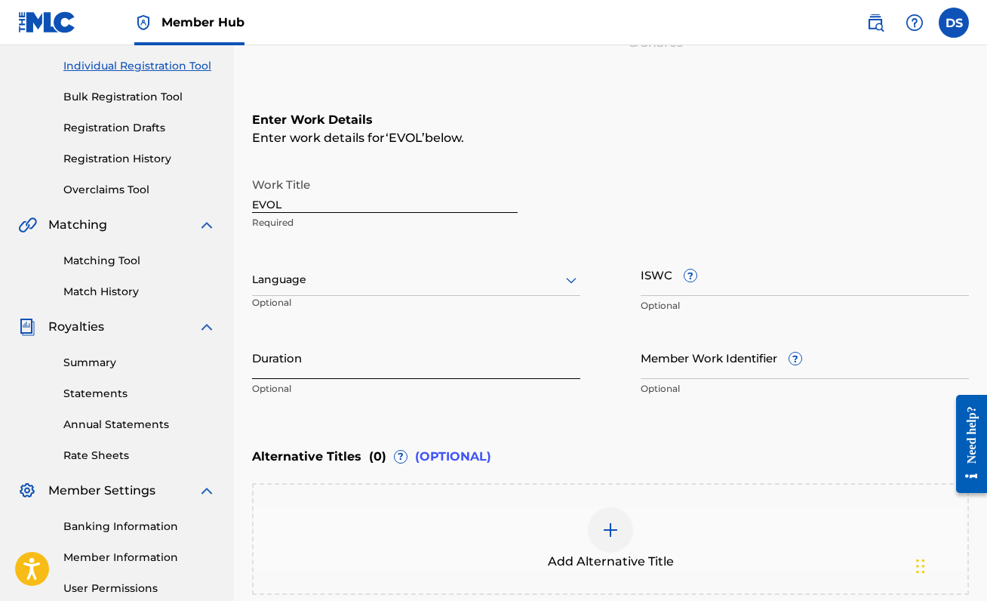
click at [494, 350] on input "Duration" at bounding box center [416, 357] width 328 height 43
type input "02:18"
click at [827, 447] on div "Alternative Titles ( 0 ) ? (OPTIONAL)" at bounding box center [610, 456] width 717 height 33
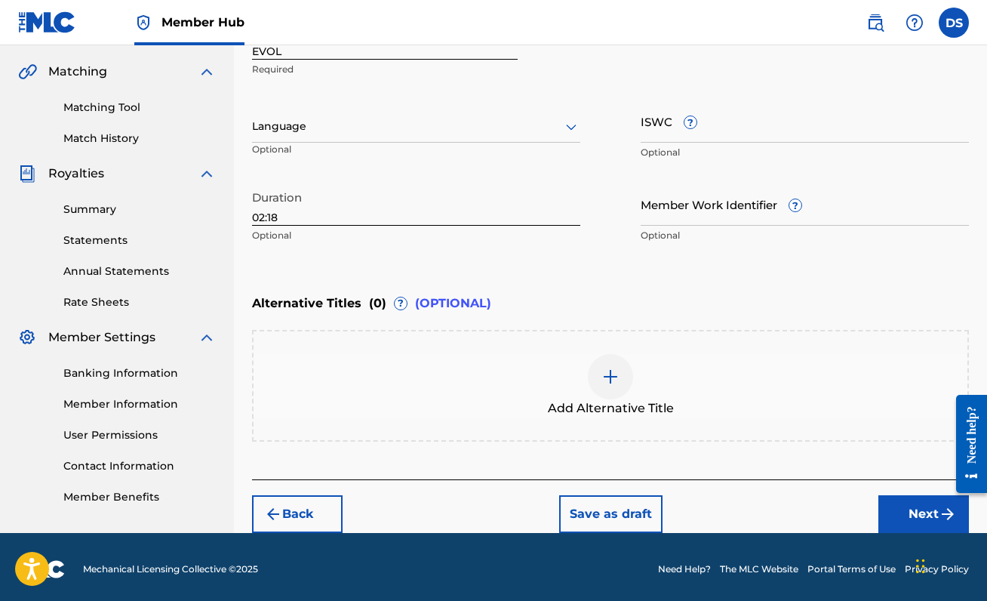
scroll to position [344, 0]
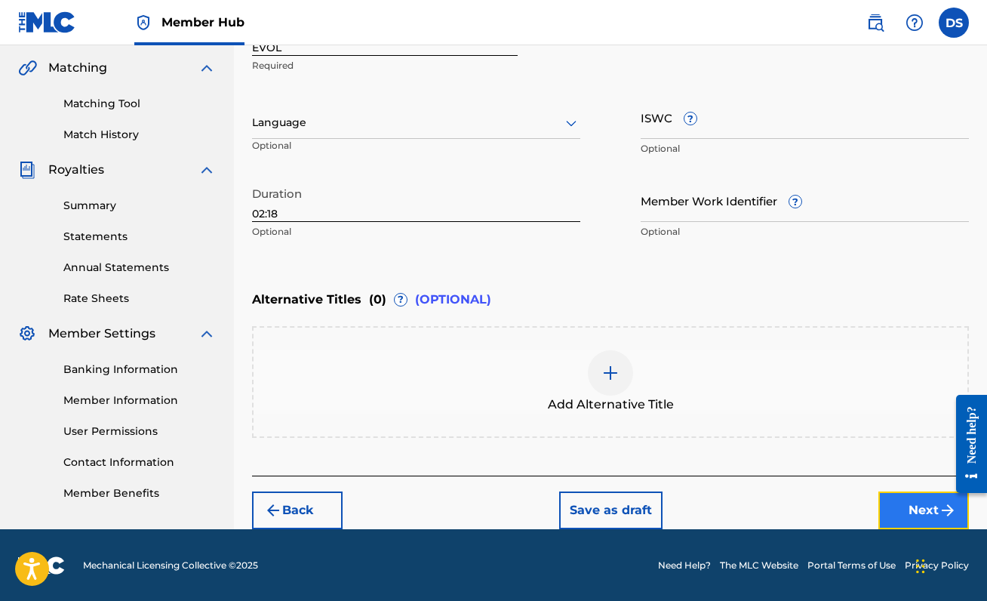
click at [916, 511] on button "Next" at bounding box center [923, 510] width 91 height 38
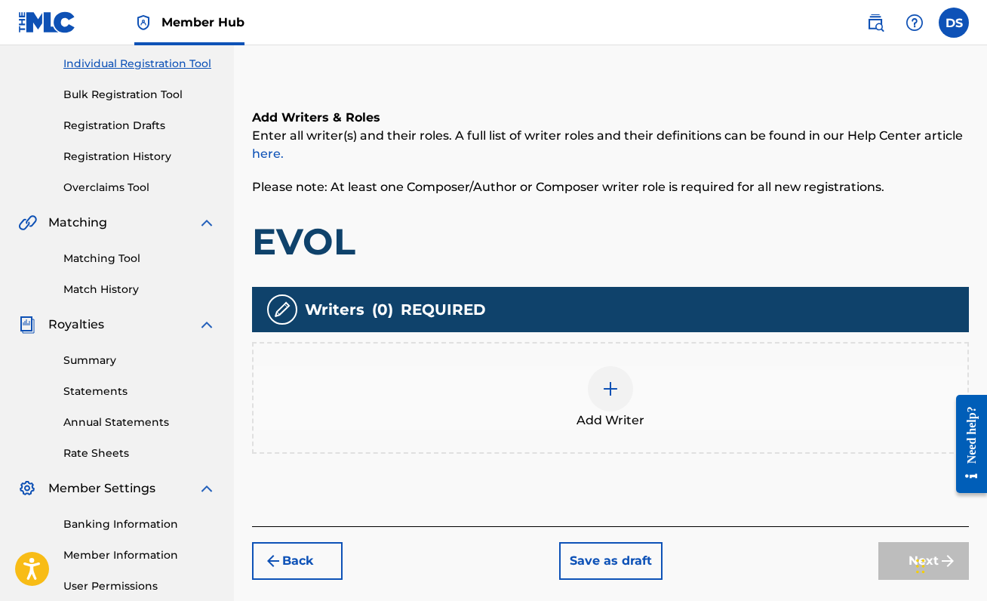
scroll to position [227, 0]
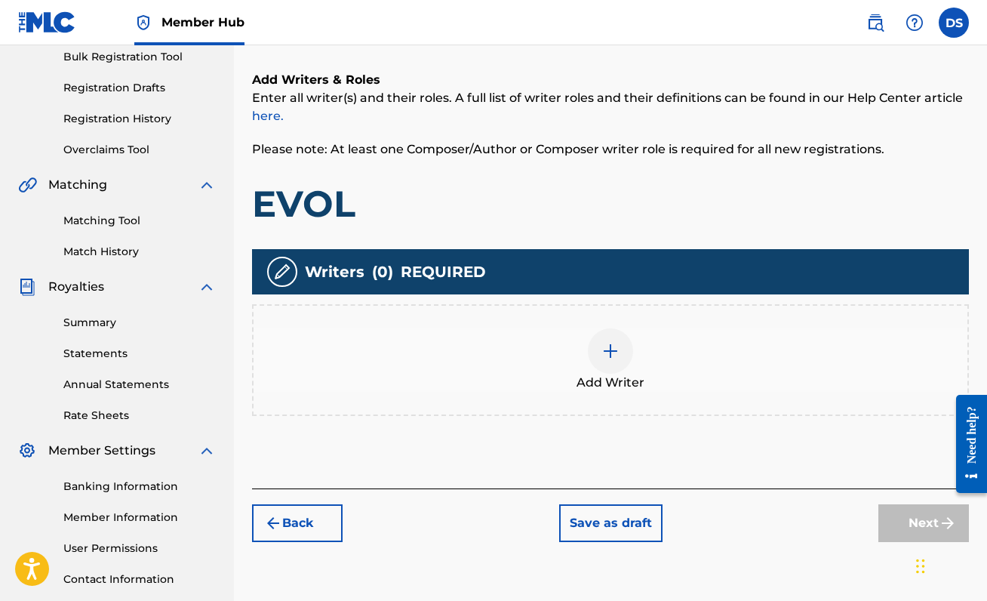
click at [579, 349] on div "Add Writer" at bounding box center [610, 359] width 714 height 63
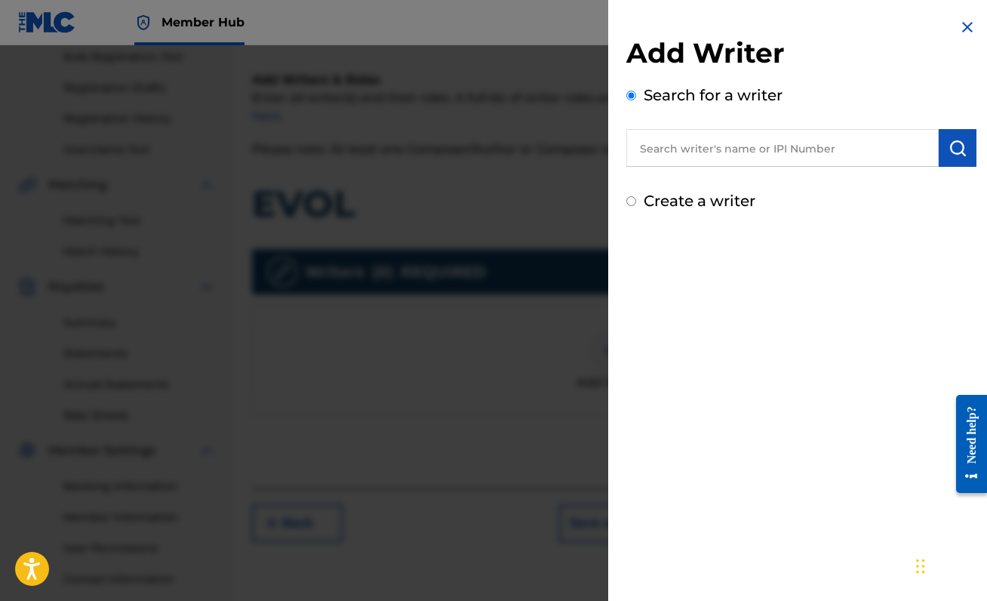
click at [709, 158] on input "text" at bounding box center [782, 148] width 312 height 38
type input "[PERSON_NAME]"
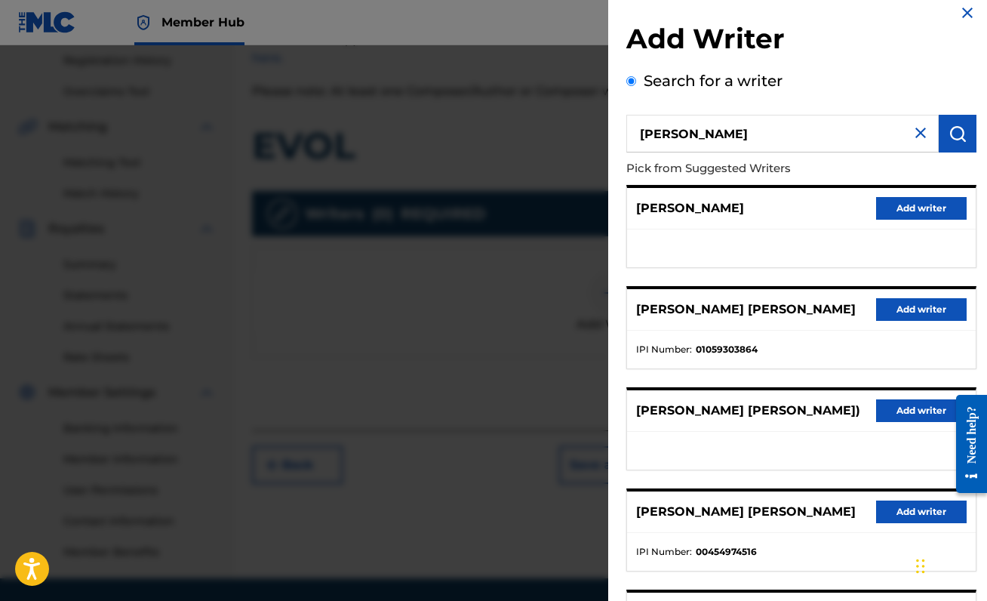
scroll to position [181, 0]
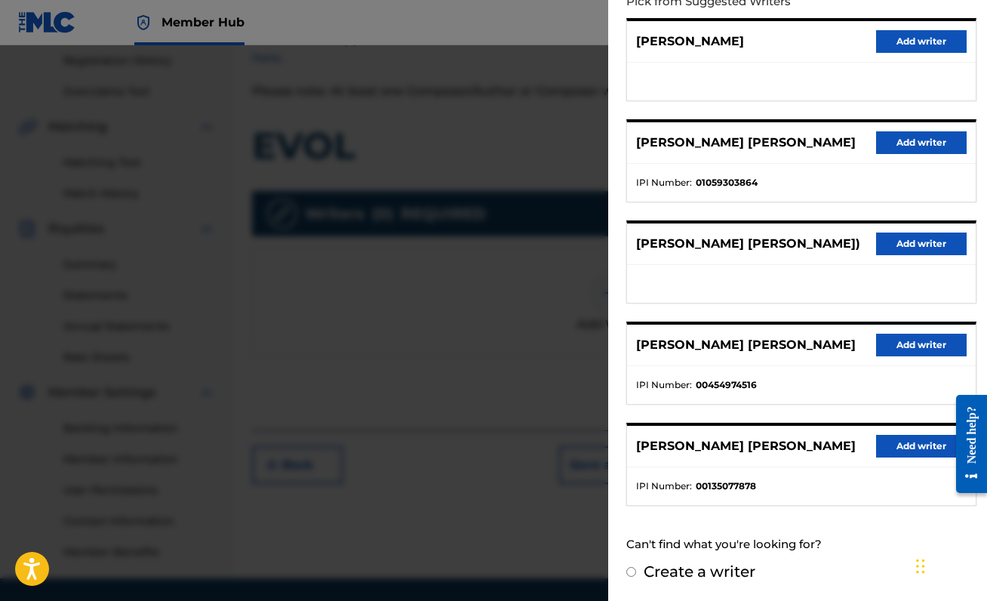
click at [673, 570] on label "Create a writer" at bounding box center [700, 571] width 112 height 18
radio input "true"
click at [636, 570] on input "Create a writer" at bounding box center [631, 572] width 10 height 10
radio input "false"
radio input "true"
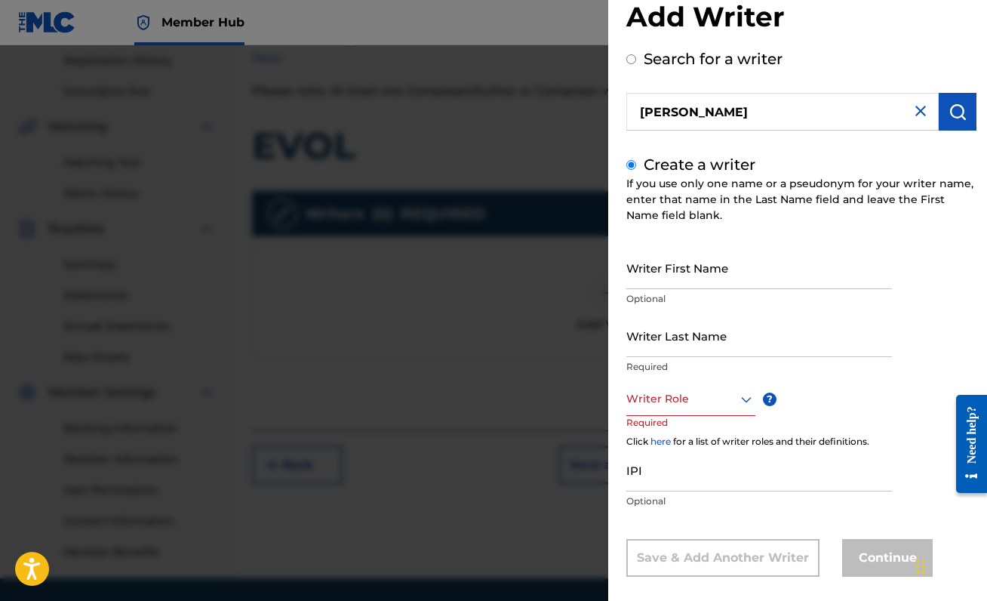
scroll to position [53, 0]
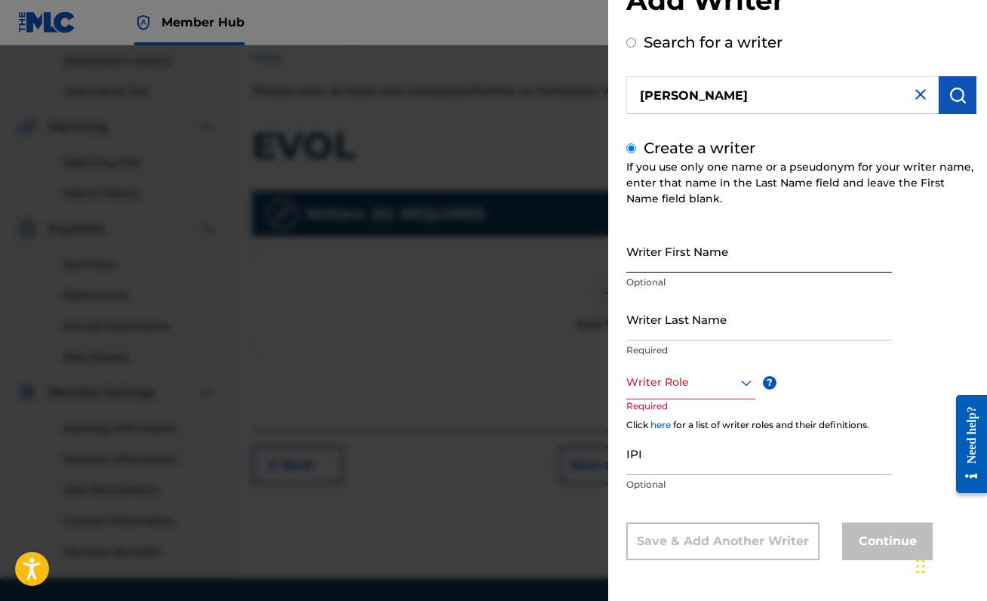
click at [717, 266] on input "Writer First Name" at bounding box center [759, 250] width 266 height 43
type input "[PERSON_NAME]"
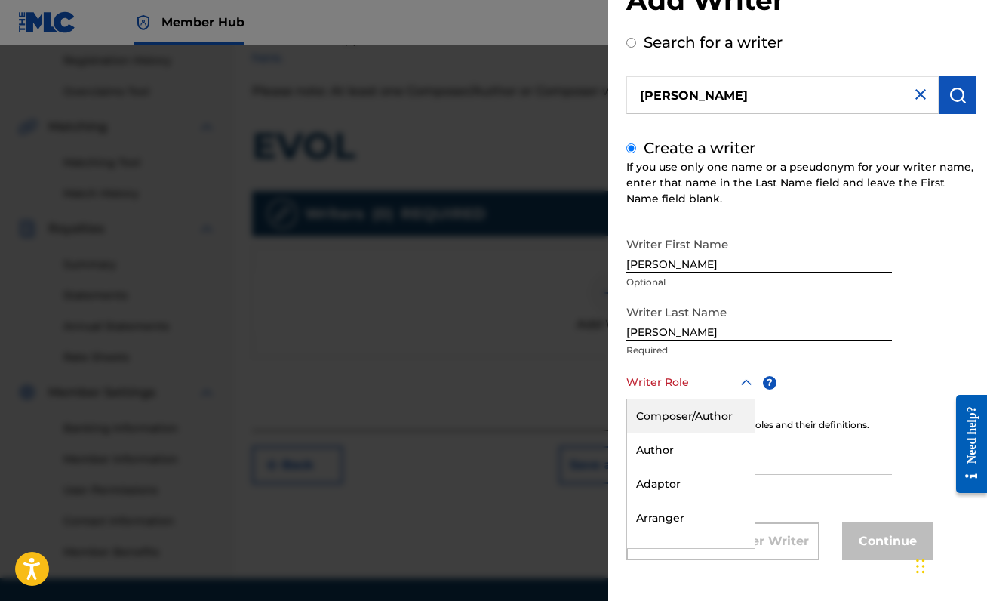
click at [745, 373] on div at bounding box center [690, 382] width 129 height 19
click at [727, 407] on div "Composer/Author" at bounding box center [691, 416] width 128 height 34
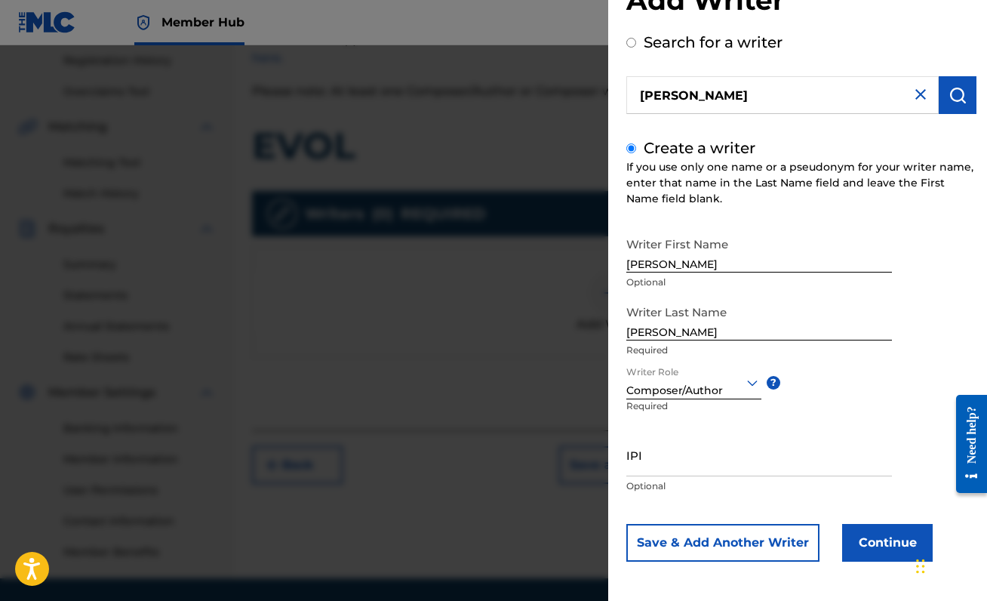
scroll to position [54, 0]
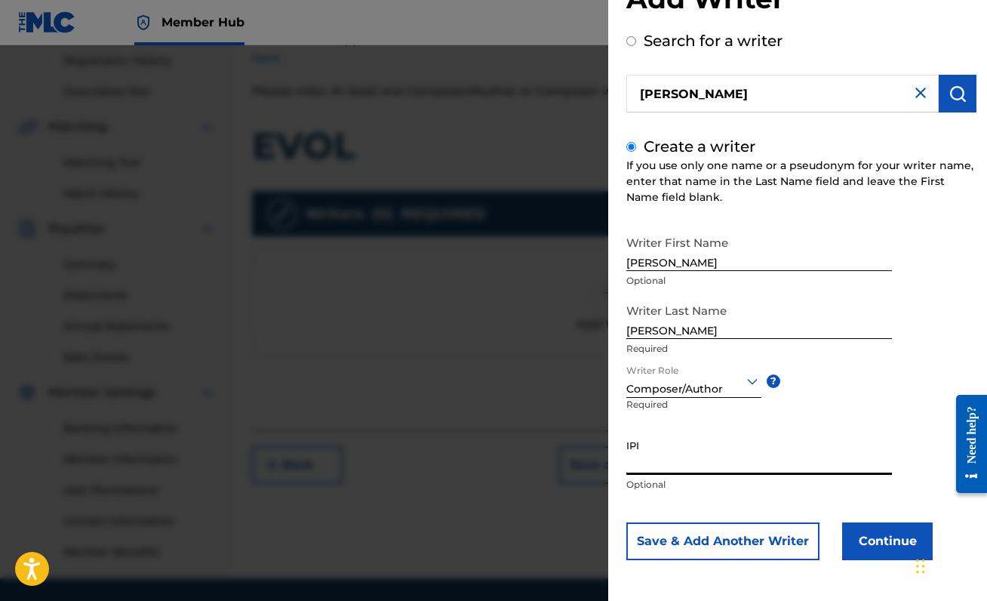
click at [714, 459] on input "IPI" at bounding box center [759, 453] width 266 height 43
type input "00888214893"
click at [873, 537] on button "Continue" at bounding box center [887, 541] width 91 height 38
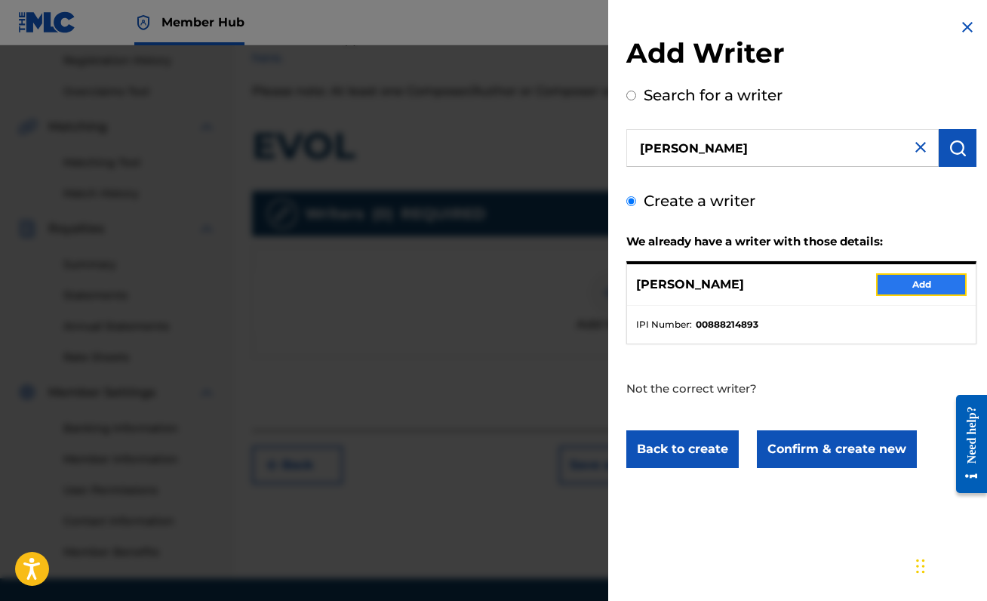
click at [896, 285] on button "Add" at bounding box center [921, 284] width 91 height 23
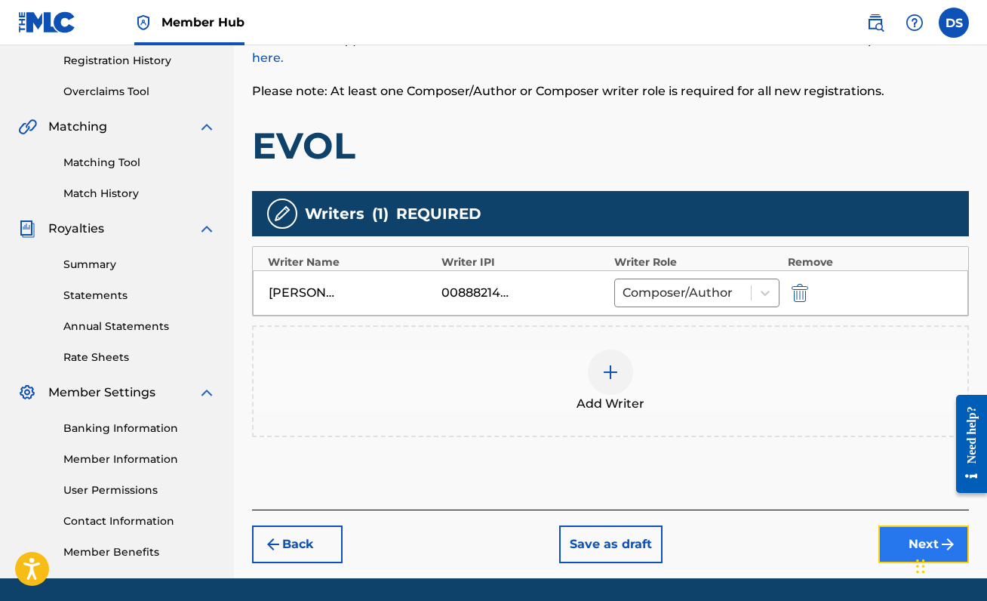
click at [894, 551] on button "Next" at bounding box center [923, 544] width 91 height 38
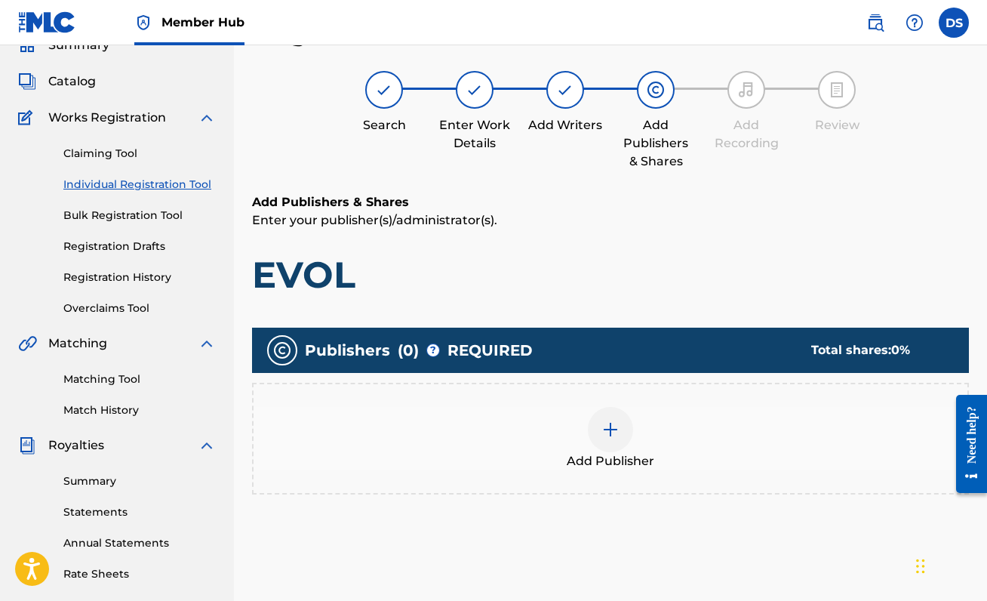
scroll to position [68, 0]
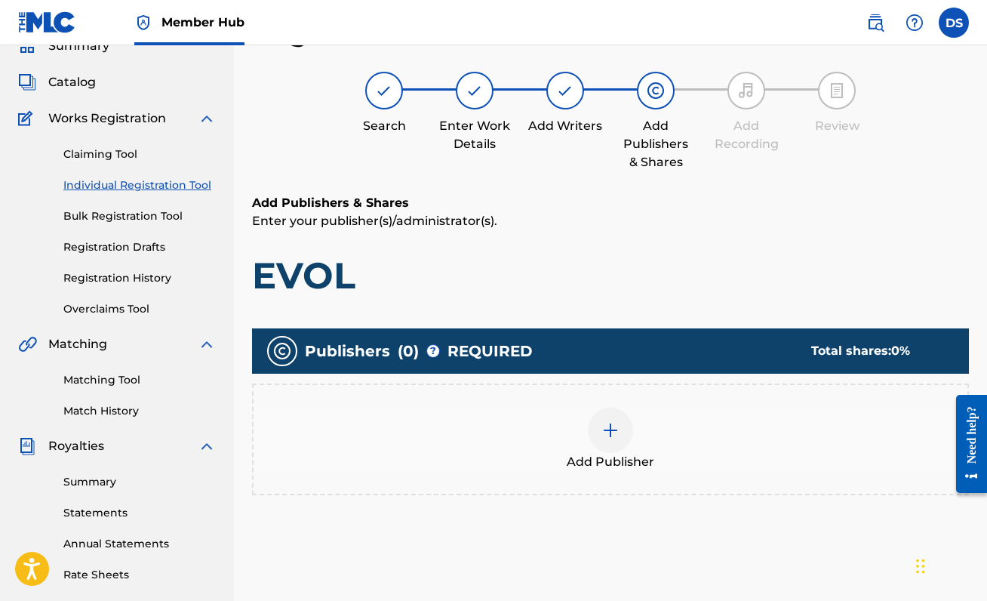
click at [612, 453] on span "Add Publisher" at bounding box center [611, 462] width 88 height 18
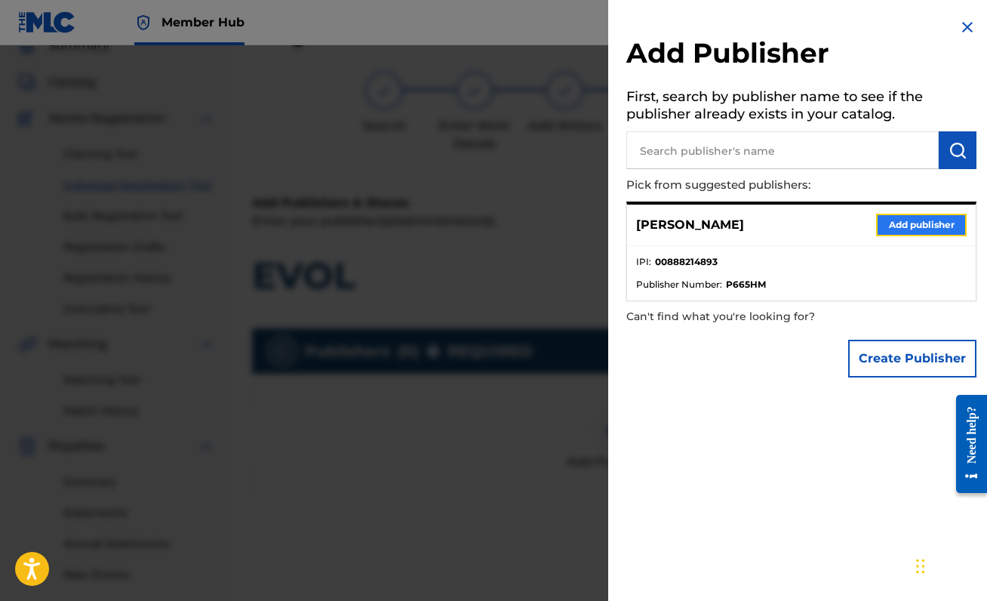
click at [901, 232] on button "Add publisher" at bounding box center [921, 225] width 91 height 23
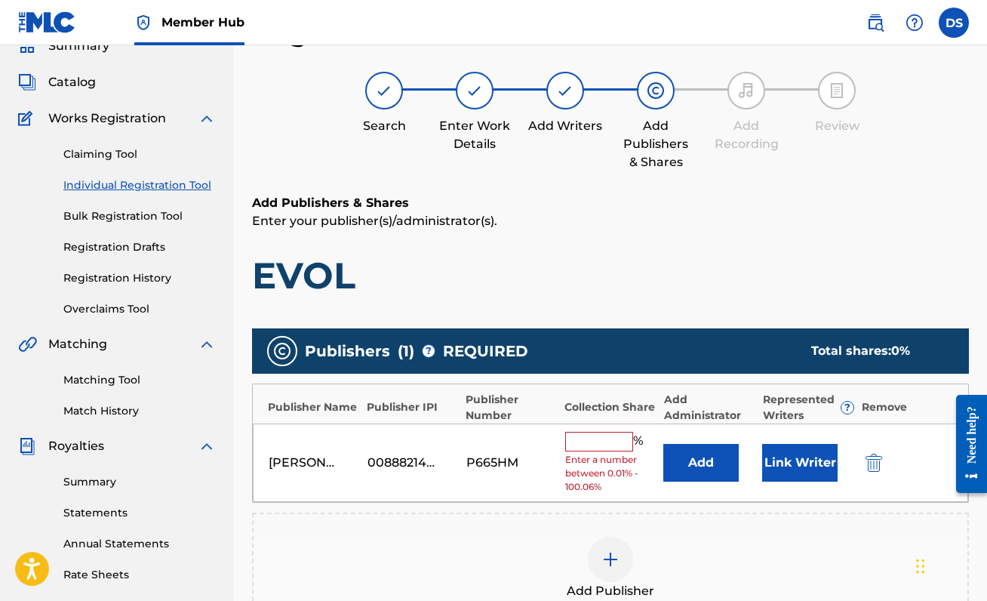
click at [618, 439] on input "text" at bounding box center [599, 442] width 68 height 20
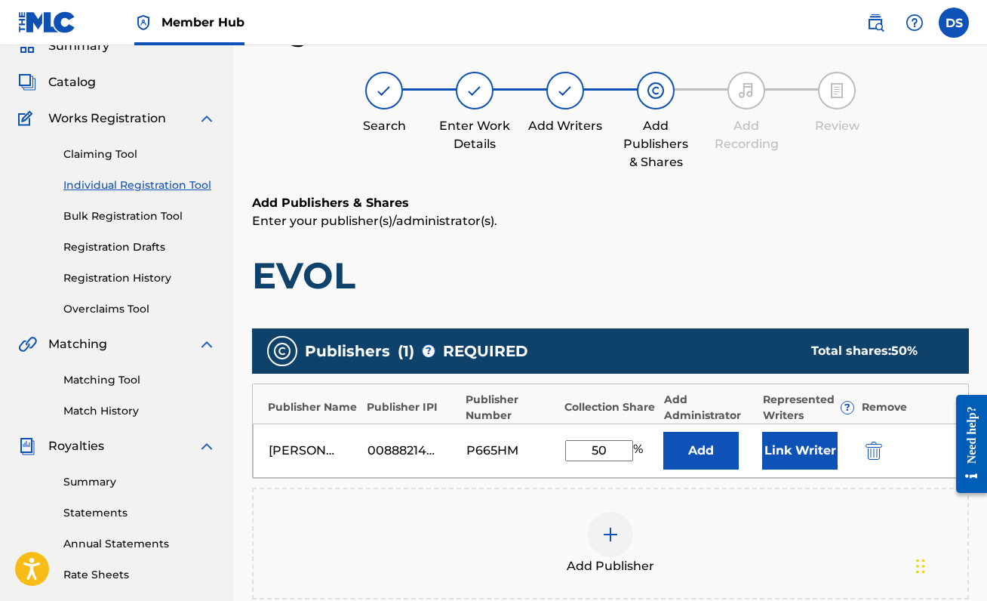
type input "50"
click at [701, 535] on div "Add Publisher" at bounding box center [610, 543] width 714 height 63
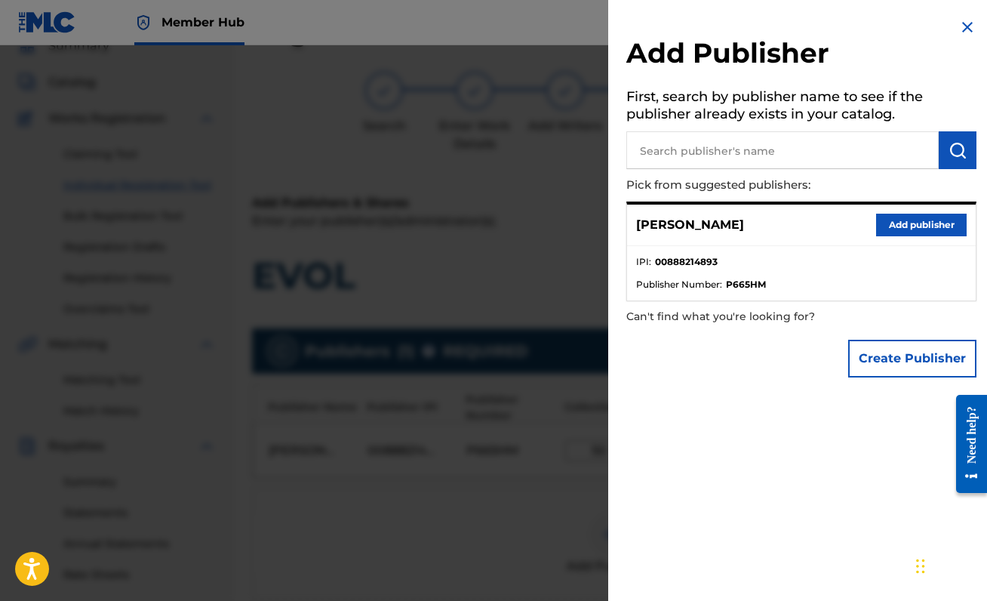
click at [958, 25] on img at bounding box center [967, 27] width 18 height 18
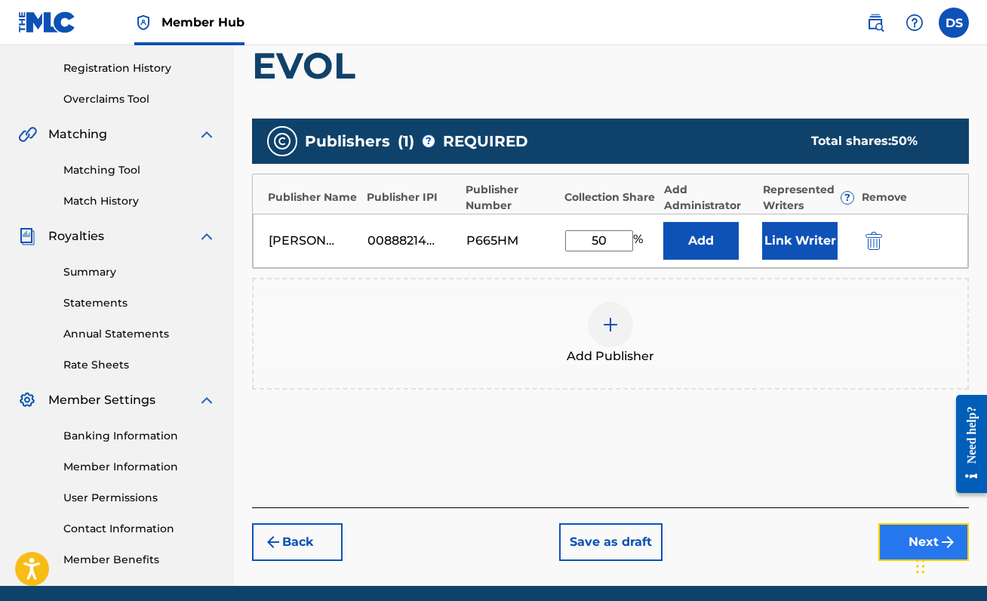
click at [897, 536] on button "Next" at bounding box center [923, 542] width 91 height 38
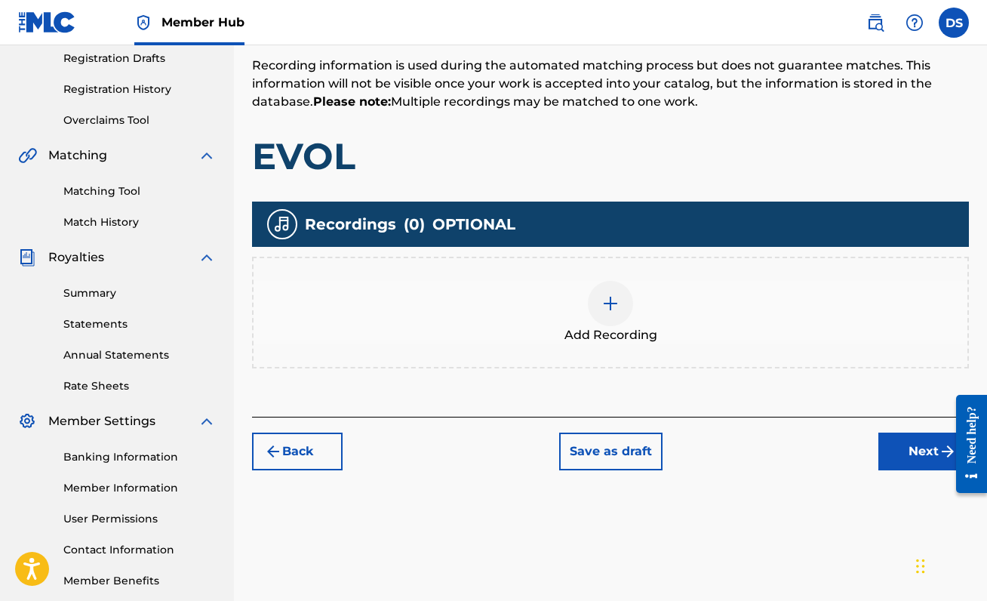
scroll to position [257, 0]
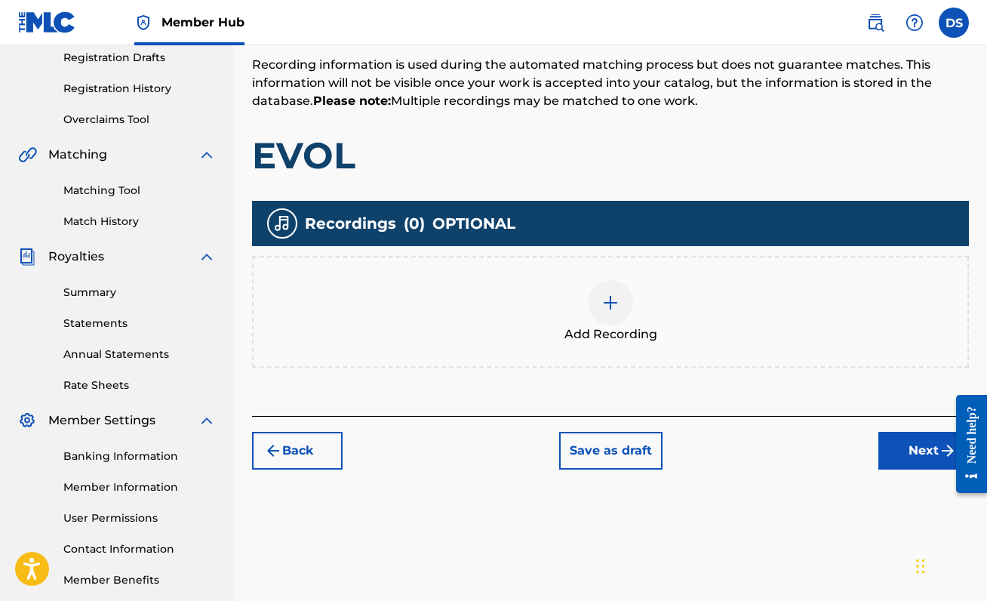
click at [604, 305] on img at bounding box center [610, 302] width 18 height 18
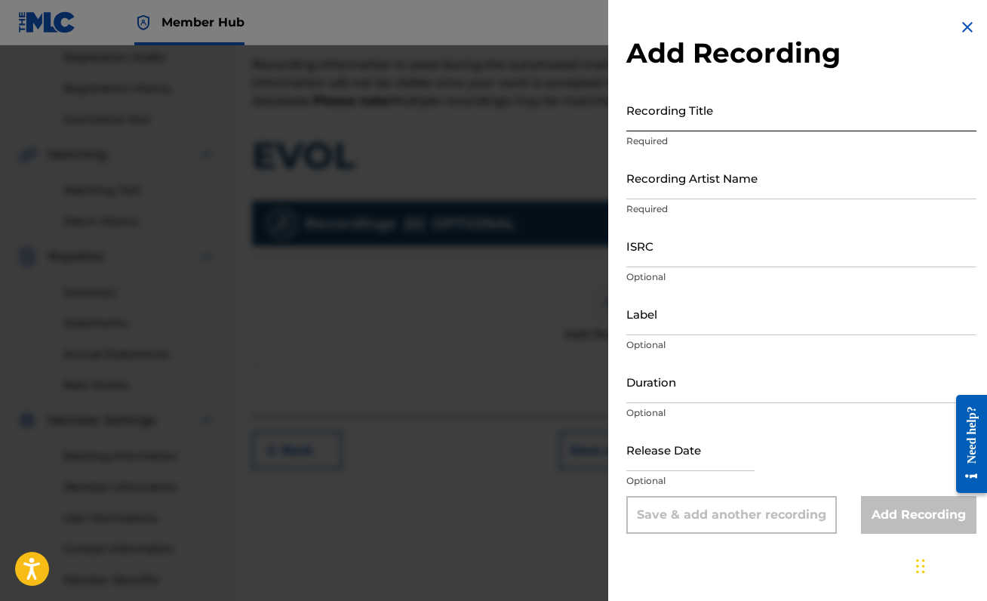
click at [772, 131] on input "Recording Title" at bounding box center [801, 109] width 350 height 43
type input "EVOL"
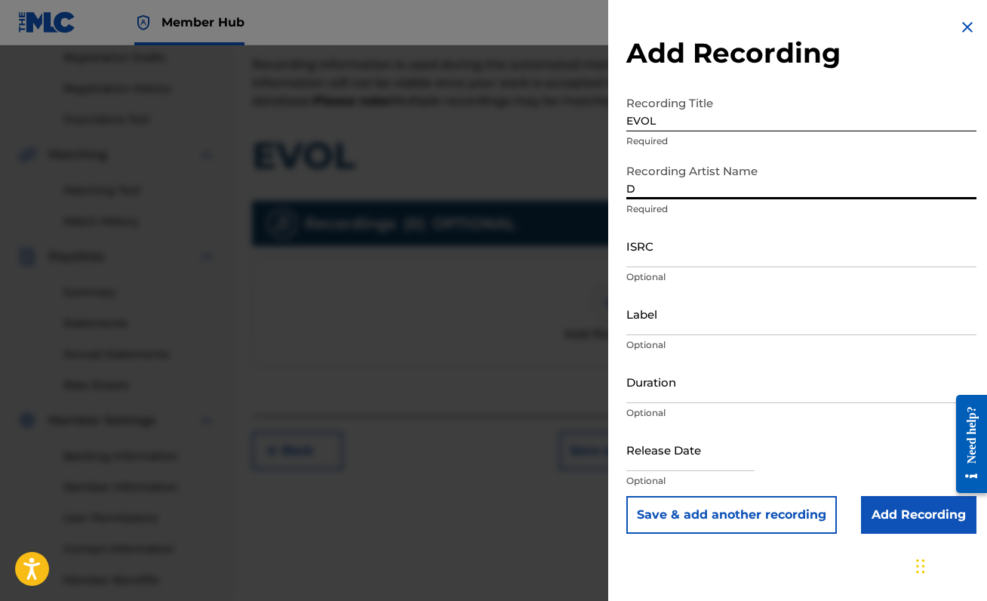
type input "[PERSON_NAME]"
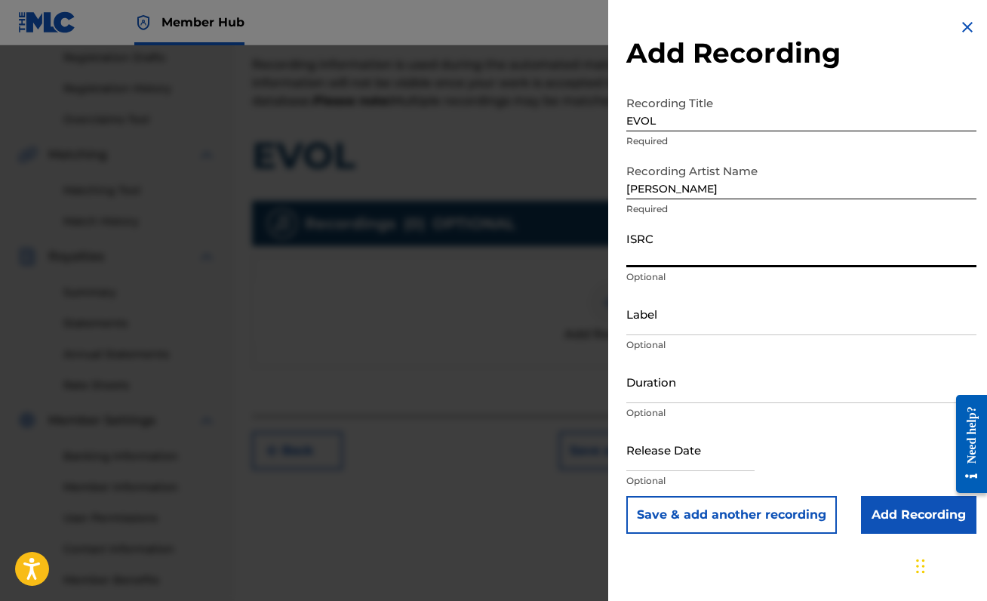
click at [655, 263] on input "ISRC" at bounding box center [801, 245] width 350 height 43
paste input "QZLL92494761"
type input "QZLL92494761"
click at [813, 292] on input "Label" at bounding box center [801, 313] width 350 height 43
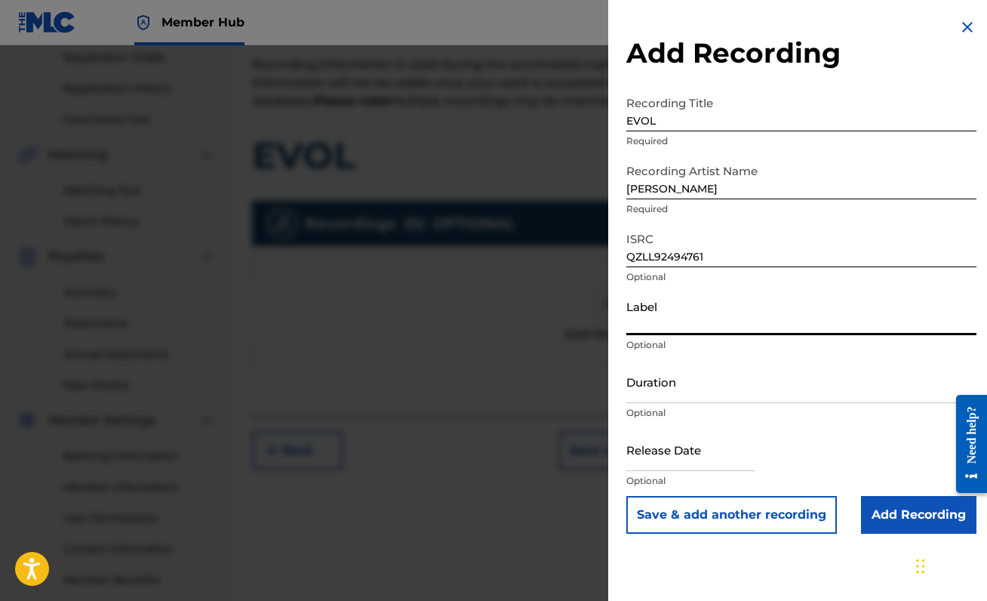
scroll to position [335, 0]
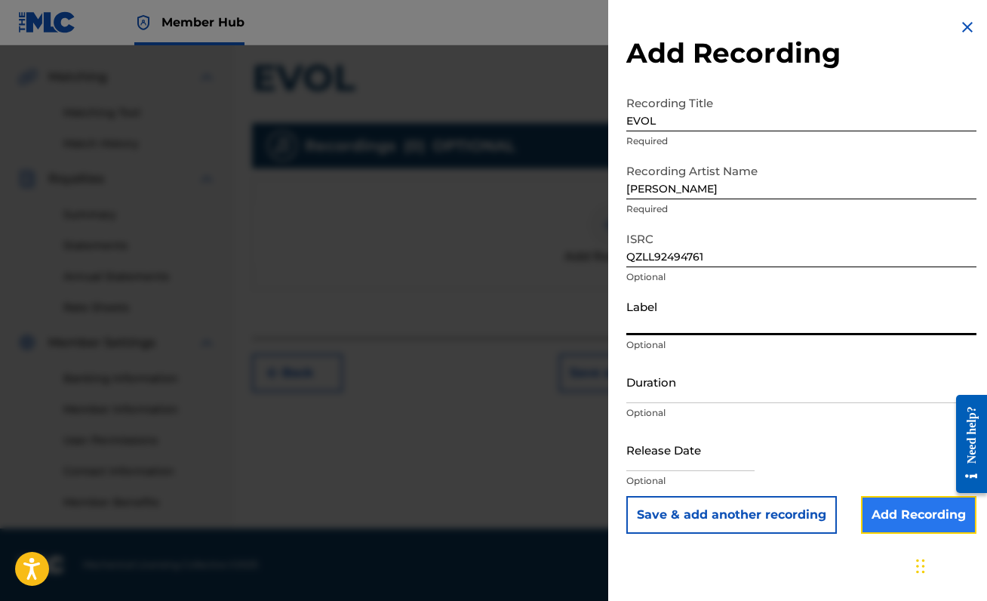
click at [894, 517] on input "Add Recording" at bounding box center [918, 515] width 115 height 38
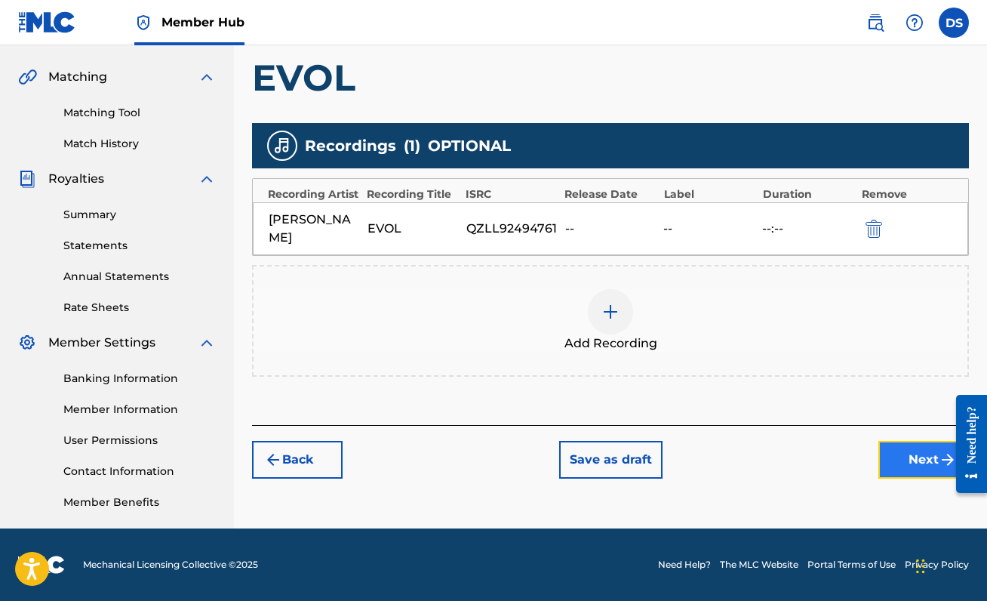
click at [898, 443] on button "Next" at bounding box center [923, 460] width 91 height 38
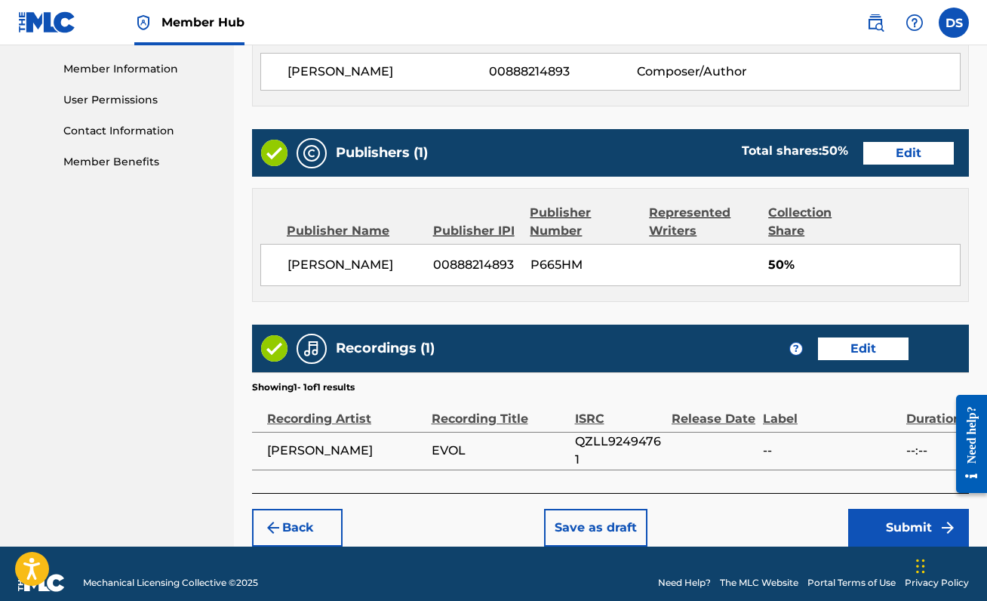
scroll to position [692, 0]
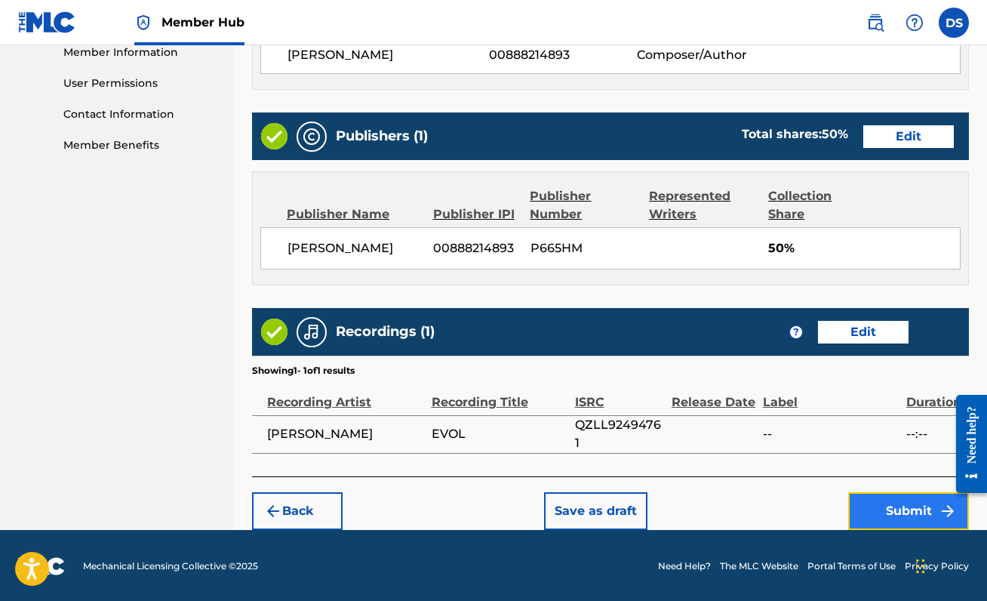
click at [905, 523] on button "Submit" at bounding box center [908, 511] width 121 height 38
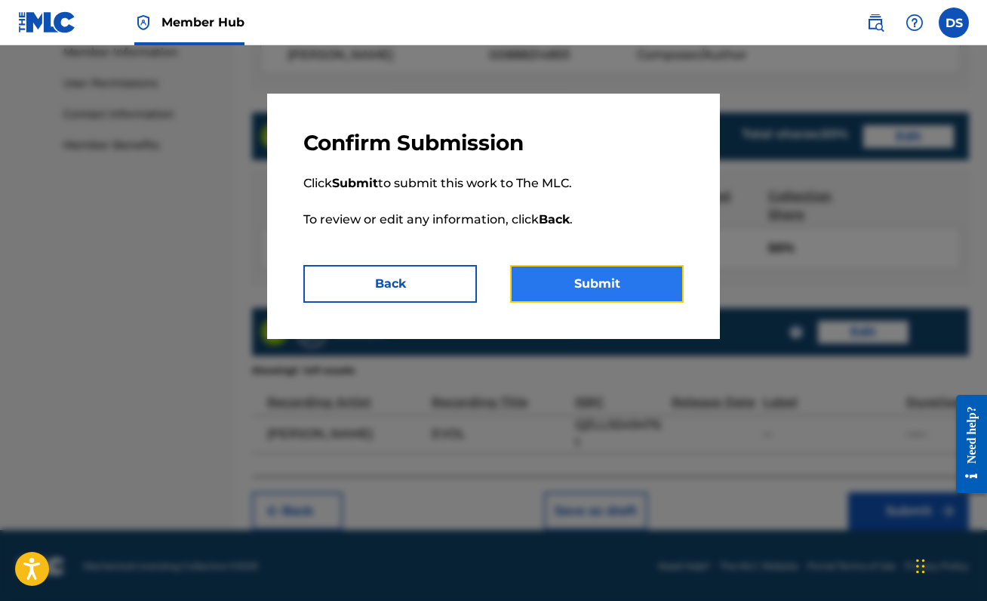
click at [567, 281] on button "Submit" at bounding box center [597, 284] width 174 height 38
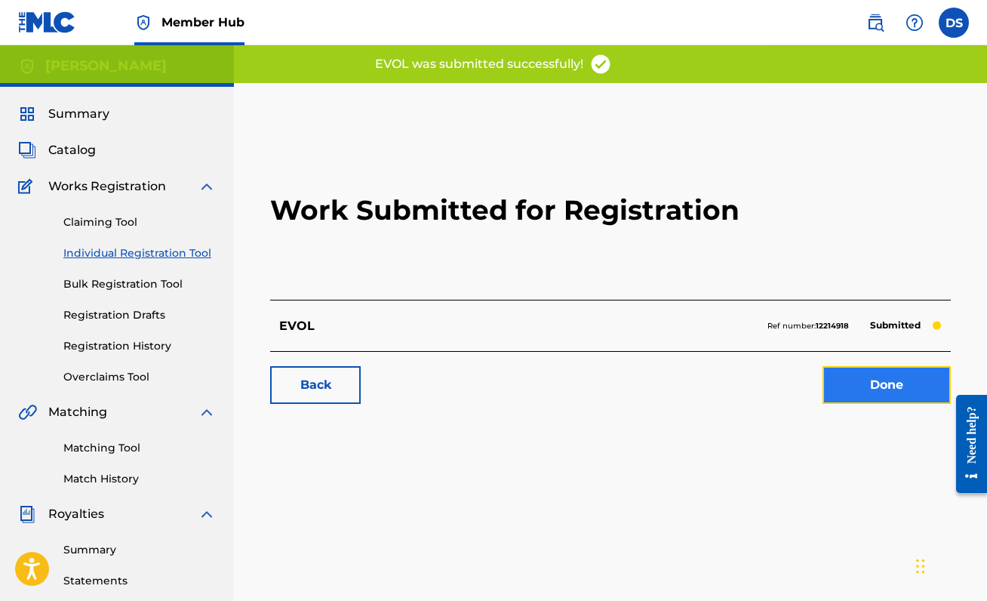
click at [850, 382] on link "Done" at bounding box center [886, 385] width 128 height 38
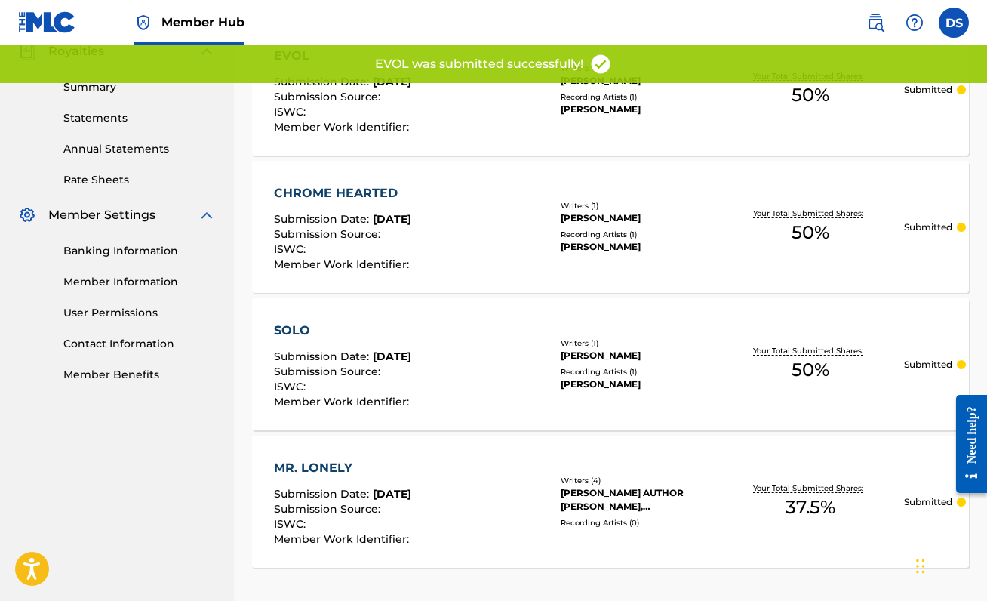
scroll to position [597, 0]
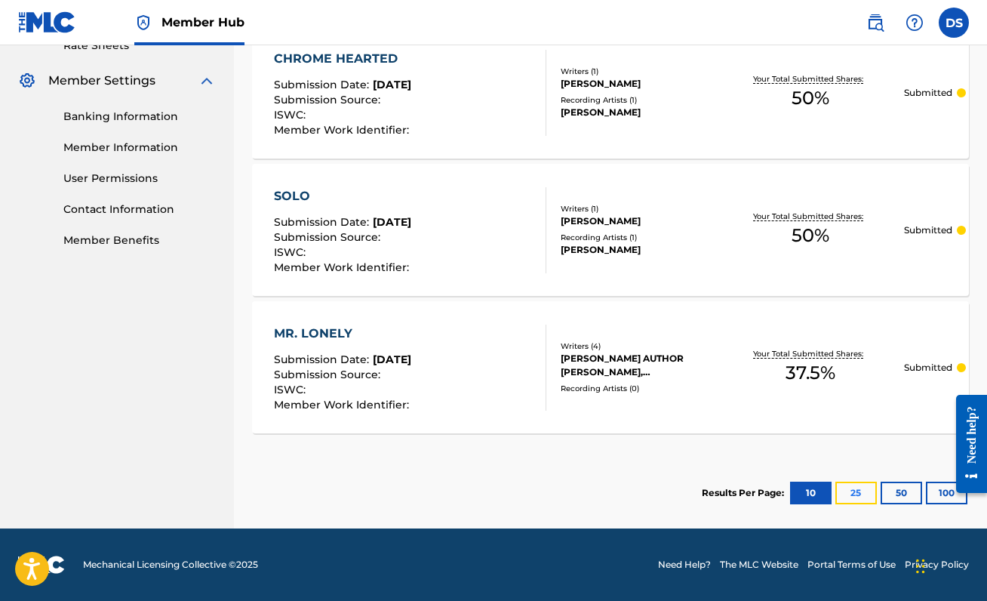
click at [859, 492] on button "25" at bounding box center [855, 492] width 41 height 23
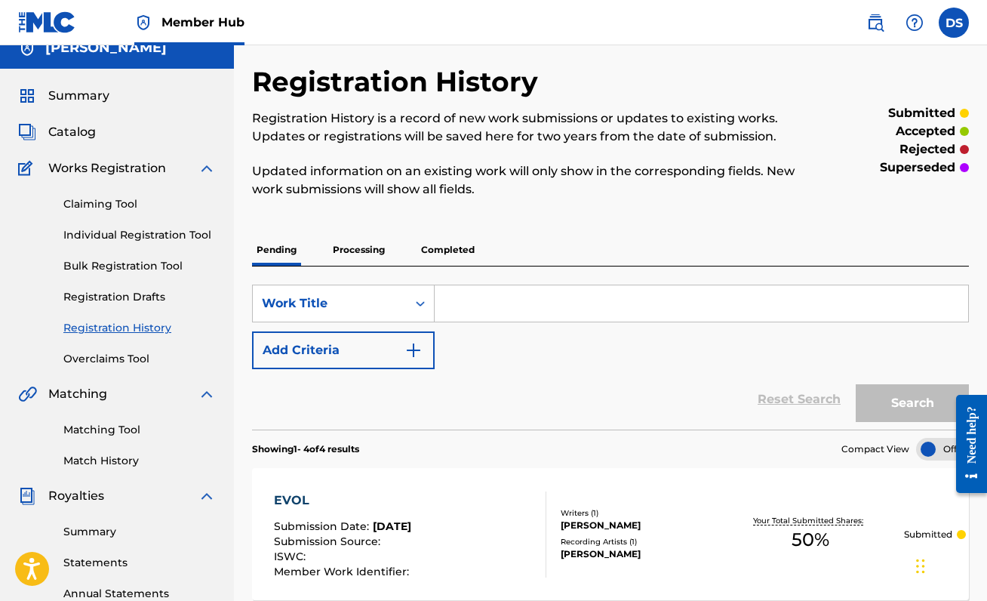
scroll to position [0, 0]
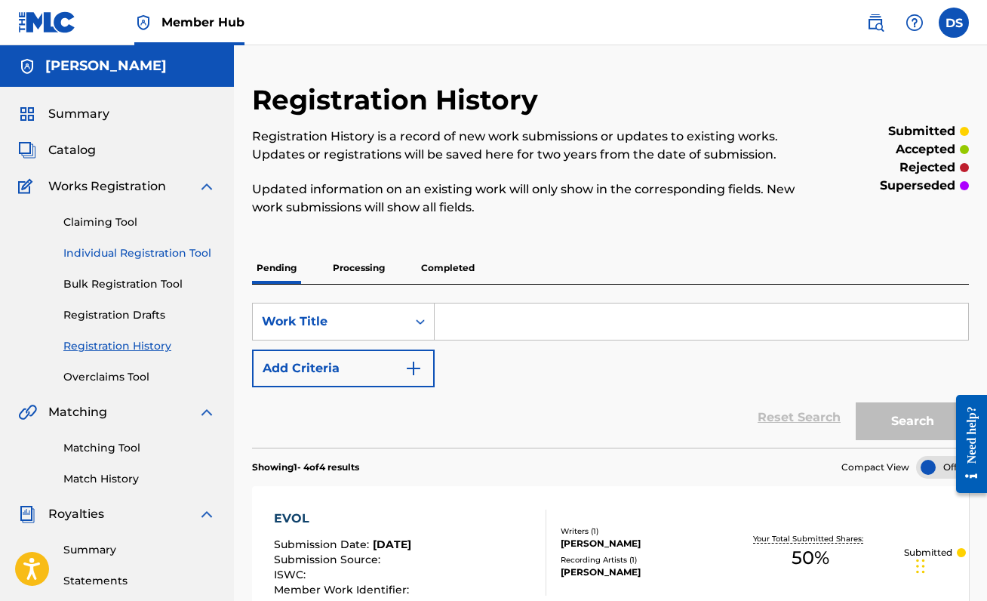
click at [118, 253] on link "Individual Registration Tool" at bounding box center [139, 253] width 152 height 16
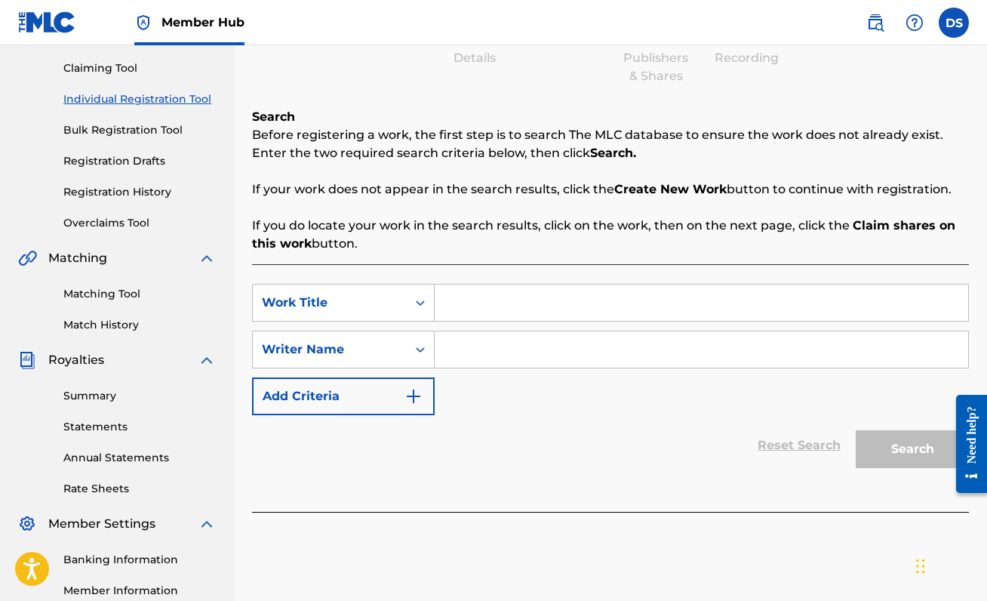
scroll to position [335, 0]
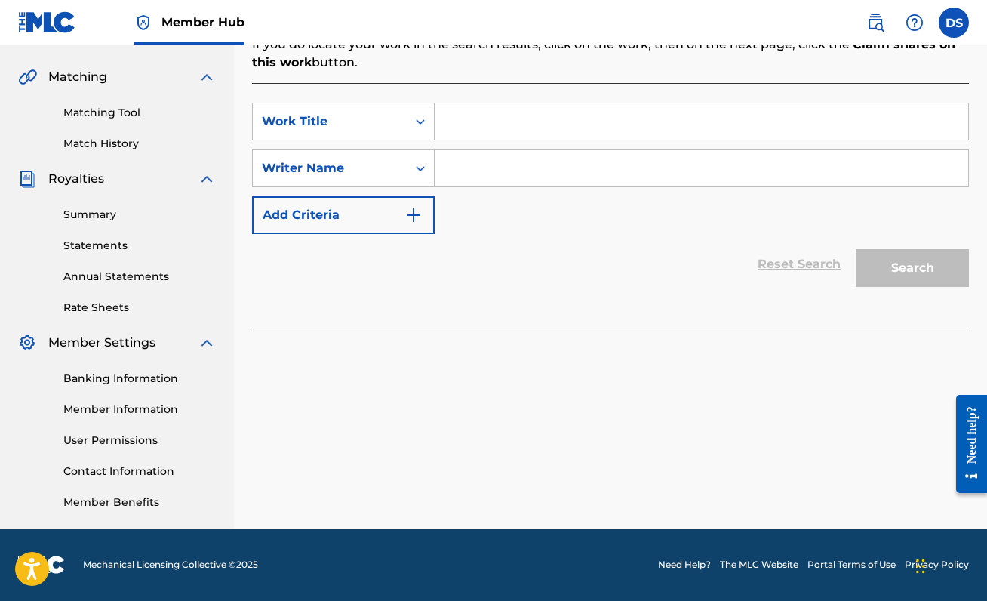
click at [585, 115] on input "Search Form" at bounding box center [701, 121] width 533 height 36
type input "e"
type input "WASSUP"
click at [526, 165] on input "Search Form" at bounding box center [701, 168] width 533 height 36
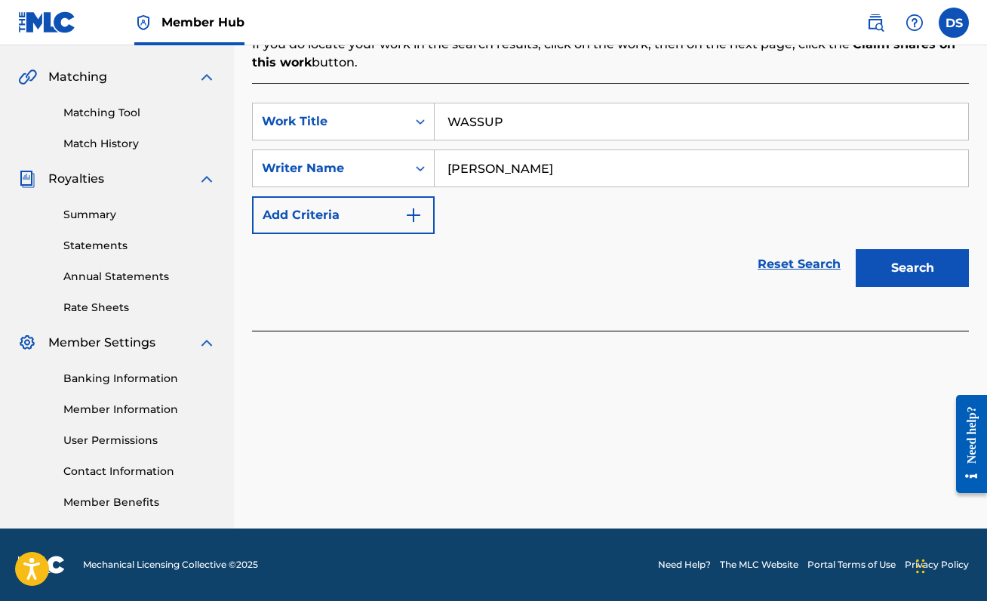
type input "[PERSON_NAME]"
click at [856, 249] on button "Search" at bounding box center [912, 268] width 113 height 38
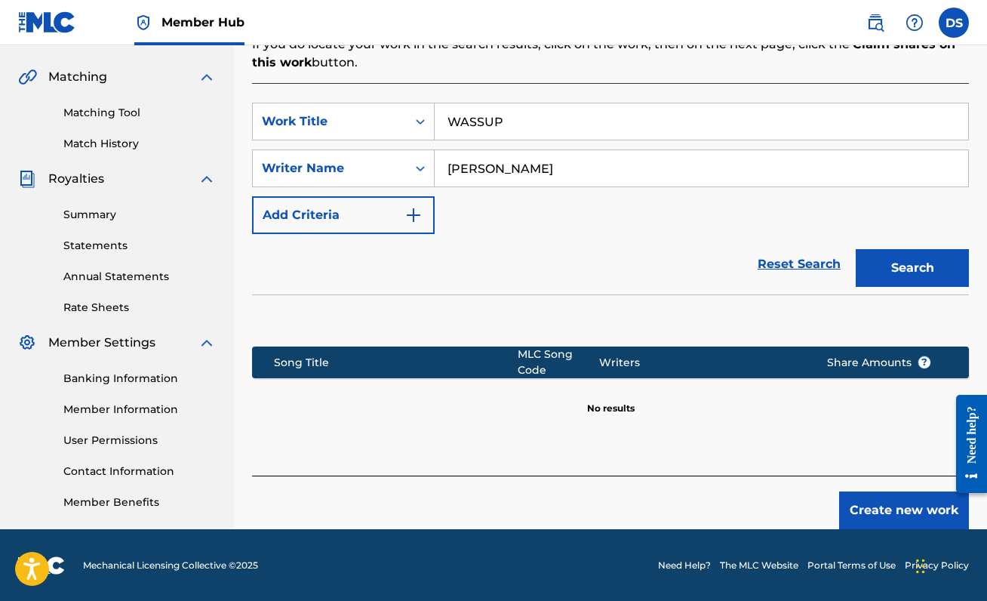
scroll to position [336, 0]
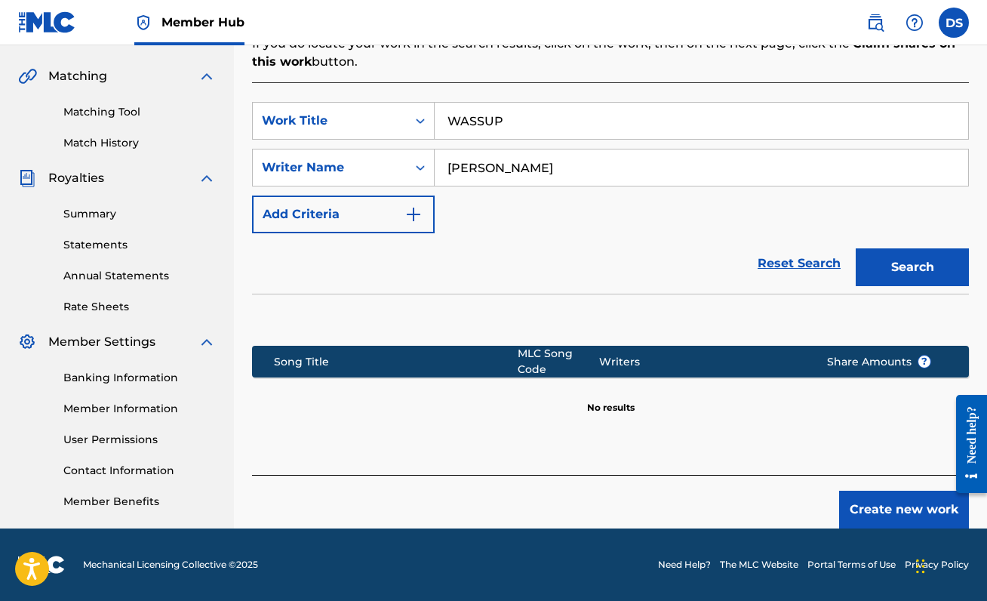
click at [850, 488] on div "Create new work" at bounding box center [610, 502] width 717 height 54
click at [871, 522] on button "Create new work" at bounding box center [904, 509] width 130 height 38
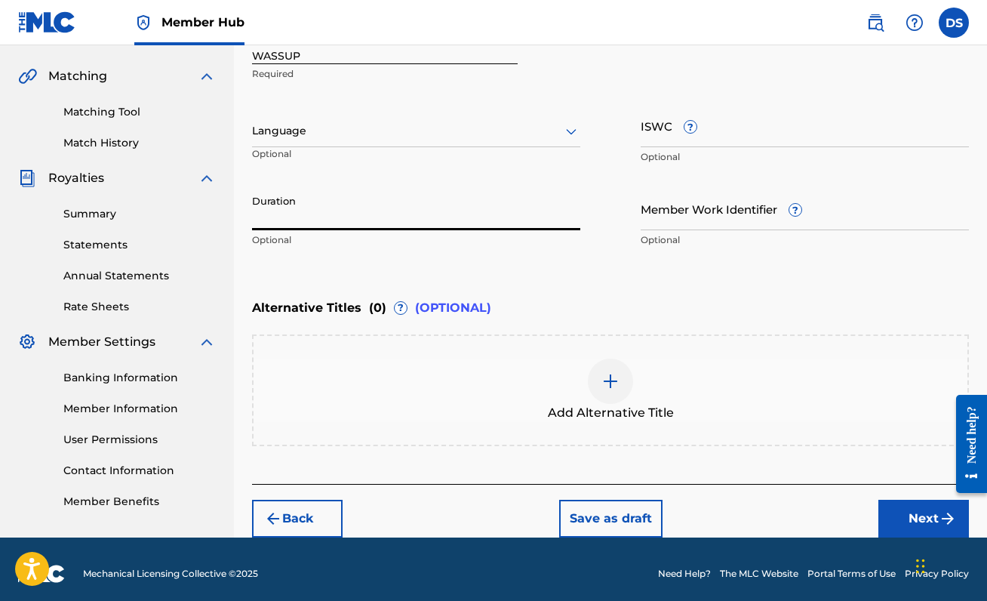
click at [324, 214] on input "Duration" at bounding box center [416, 208] width 328 height 43
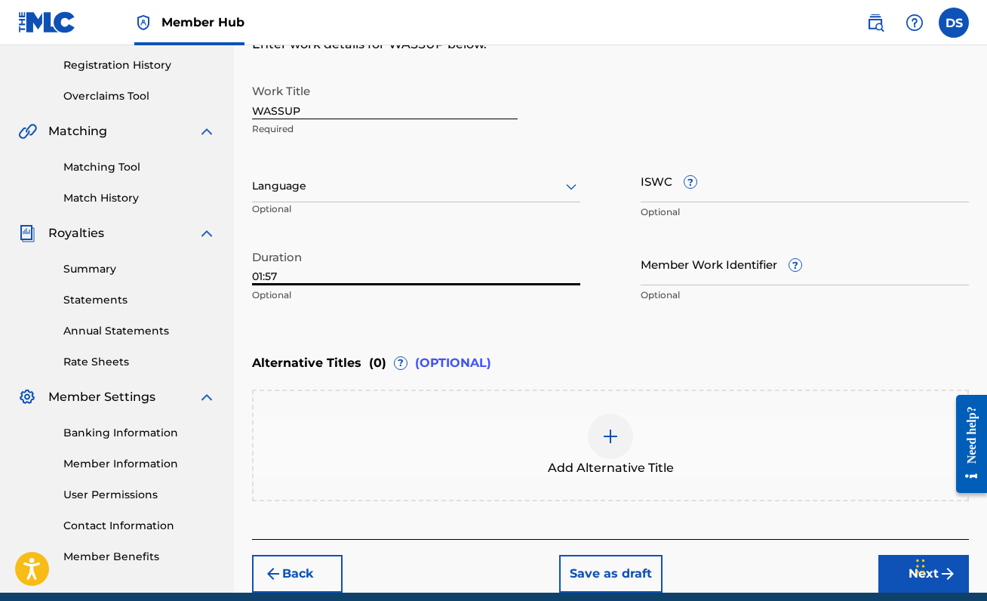
scroll to position [344, 0]
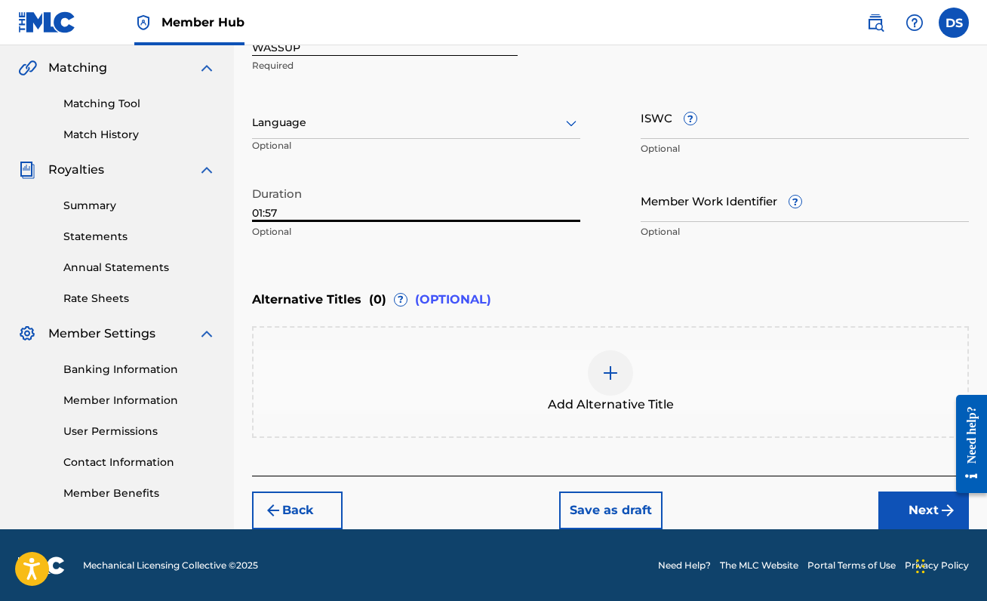
type input "01:57"
click at [541, 122] on div at bounding box center [416, 122] width 328 height 19
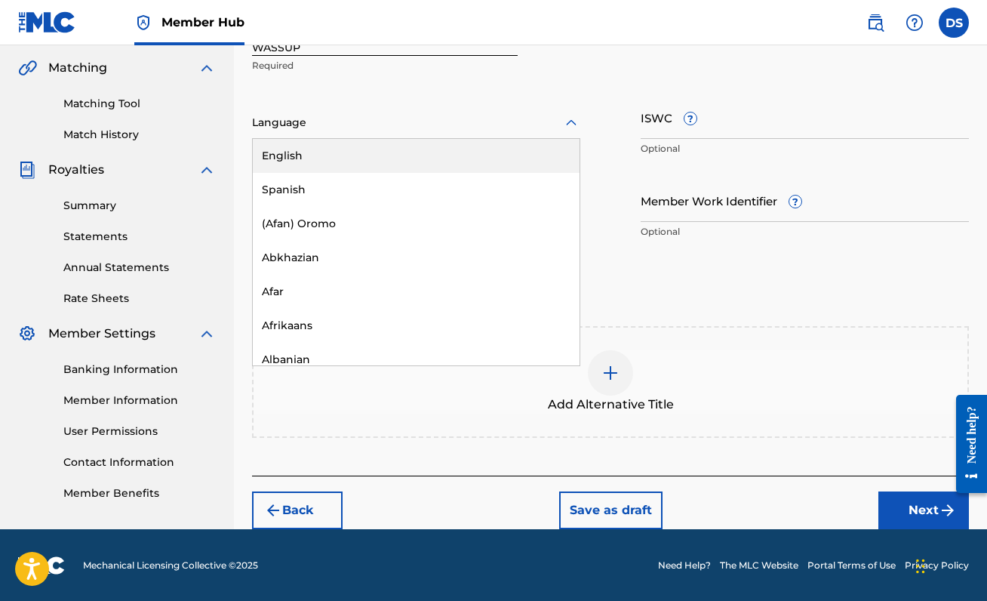
click at [520, 147] on div "English" at bounding box center [416, 156] width 327 height 34
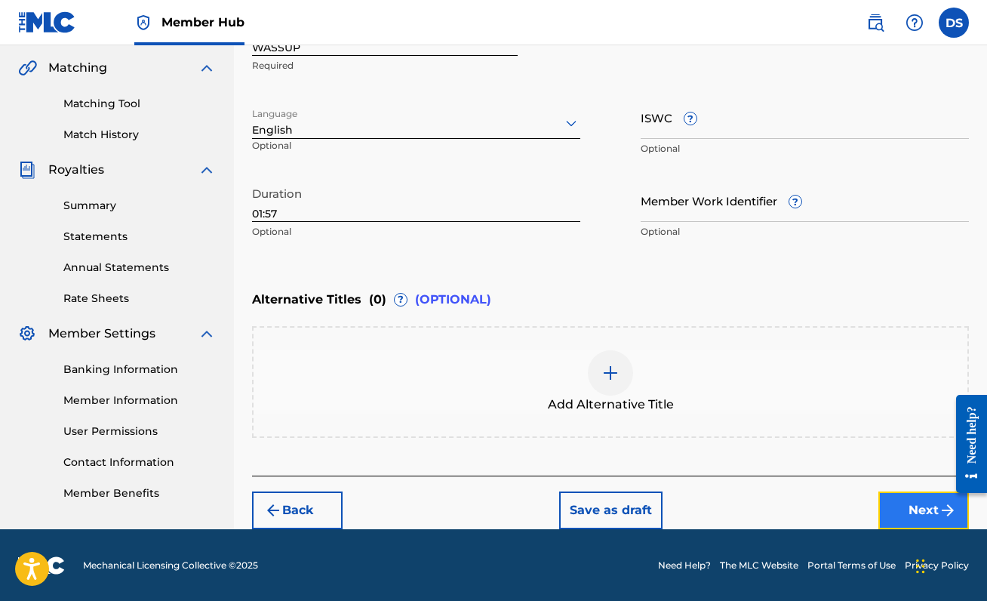
click at [930, 511] on button "Next" at bounding box center [923, 510] width 91 height 38
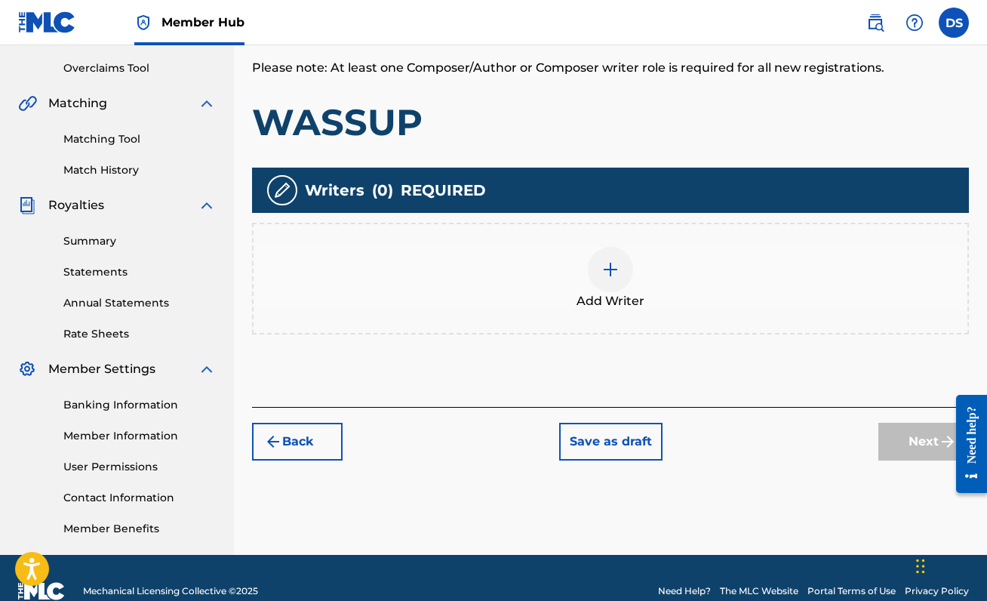
scroll to position [325, 0]
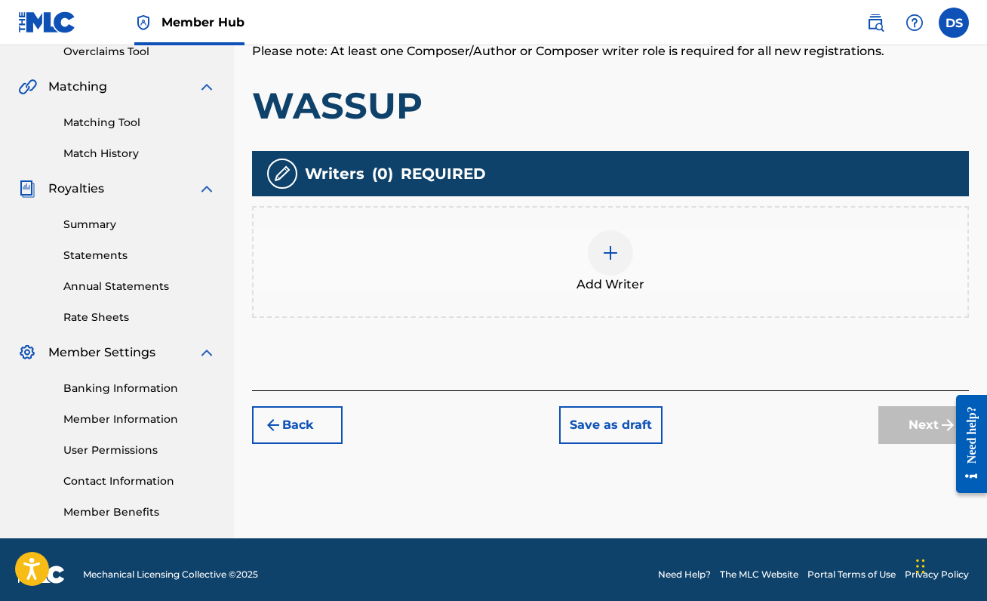
click at [606, 240] on div at bounding box center [610, 252] width 45 height 45
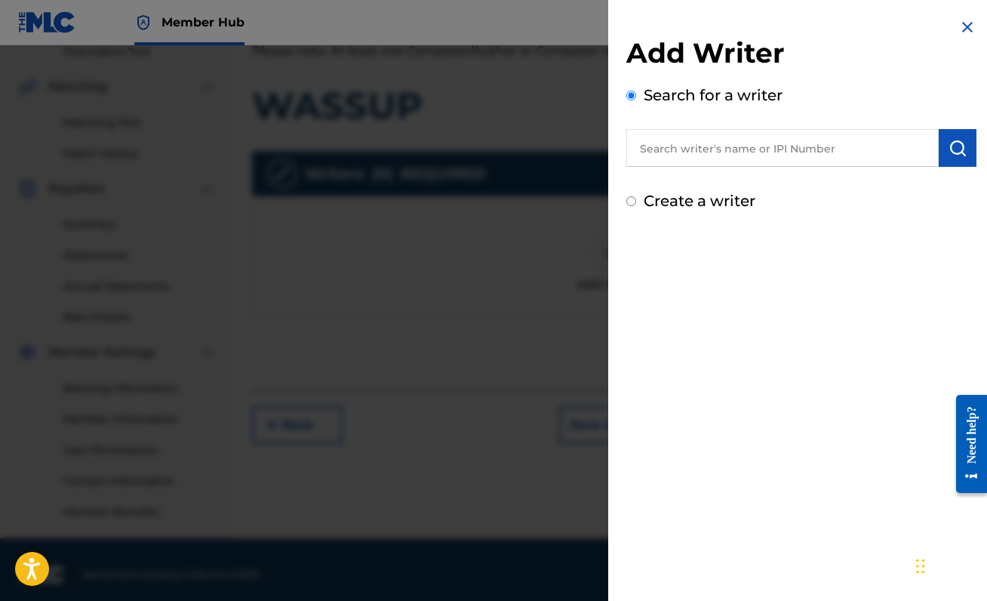
click at [696, 151] on input "text" at bounding box center [782, 148] width 312 height 38
type input "00888214893"
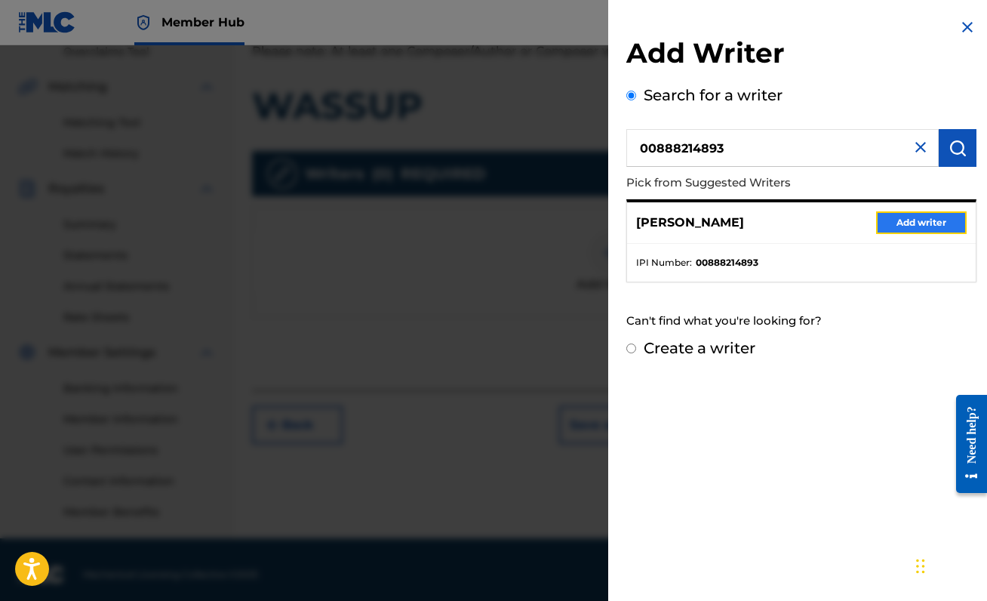
click at [927, 216] on button "Add writer" at bounding box center [921, 222] width 91 height 23
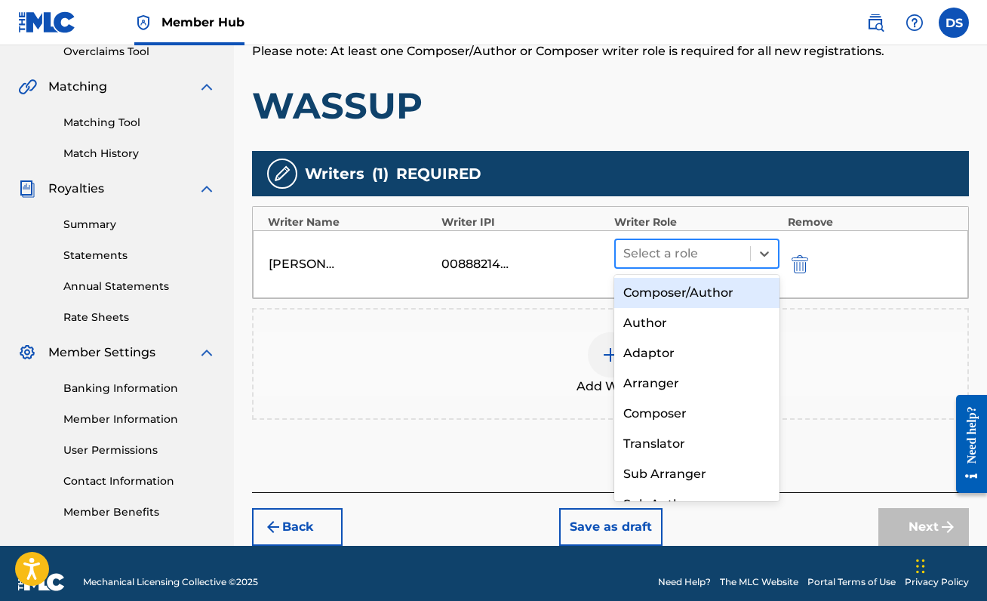
click at [708, 260] on div at bounding box center [682, 253] width 119 height 21
click at [703, 298] on div "Composer/Author" at bounding box center [696, 293] width 165 height 30
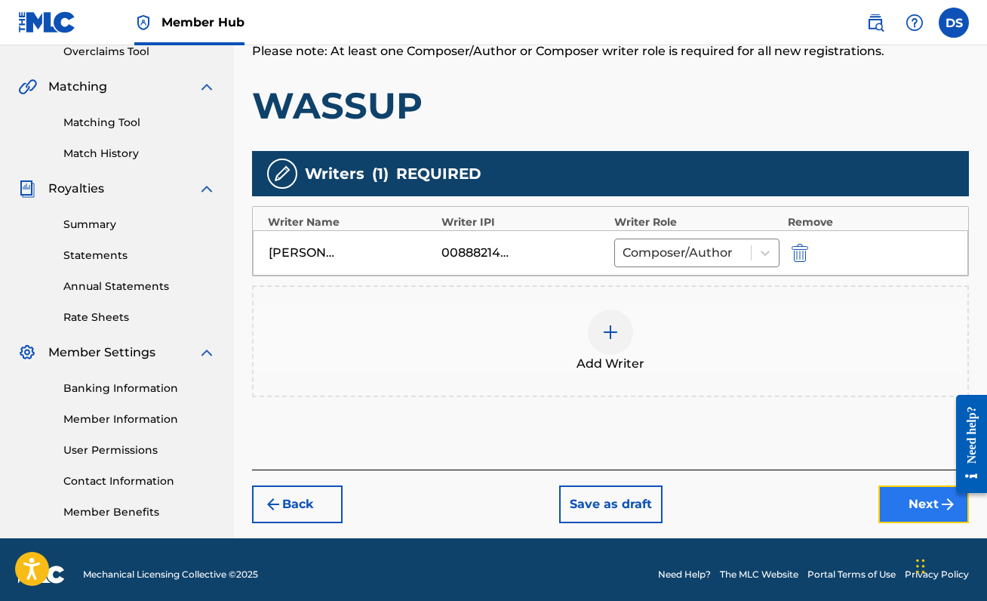
click at [899, 490] on button "Next" at bounding box center [923, 504] width 91 height 38
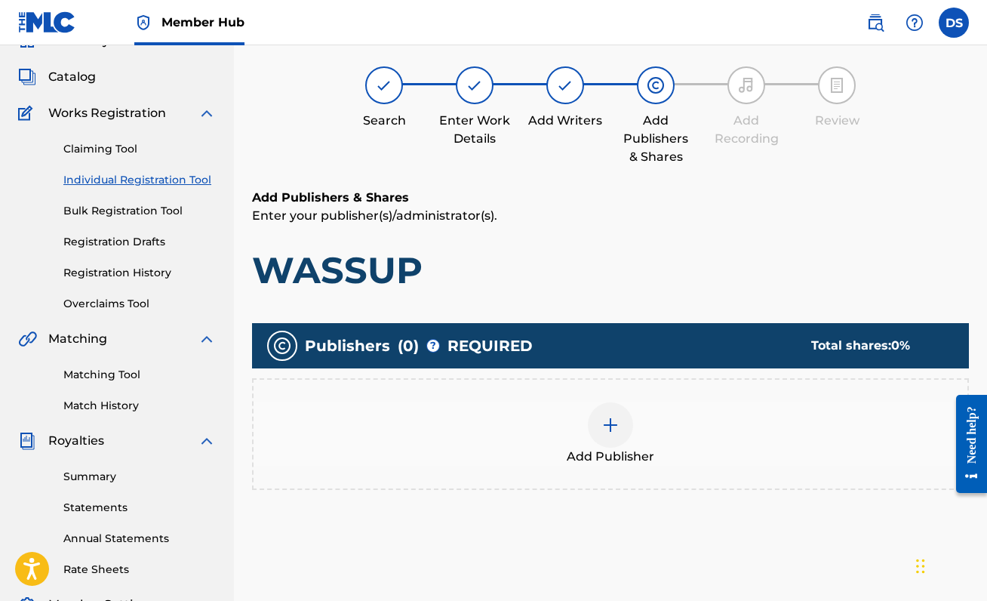
scroll to position [68, 0]
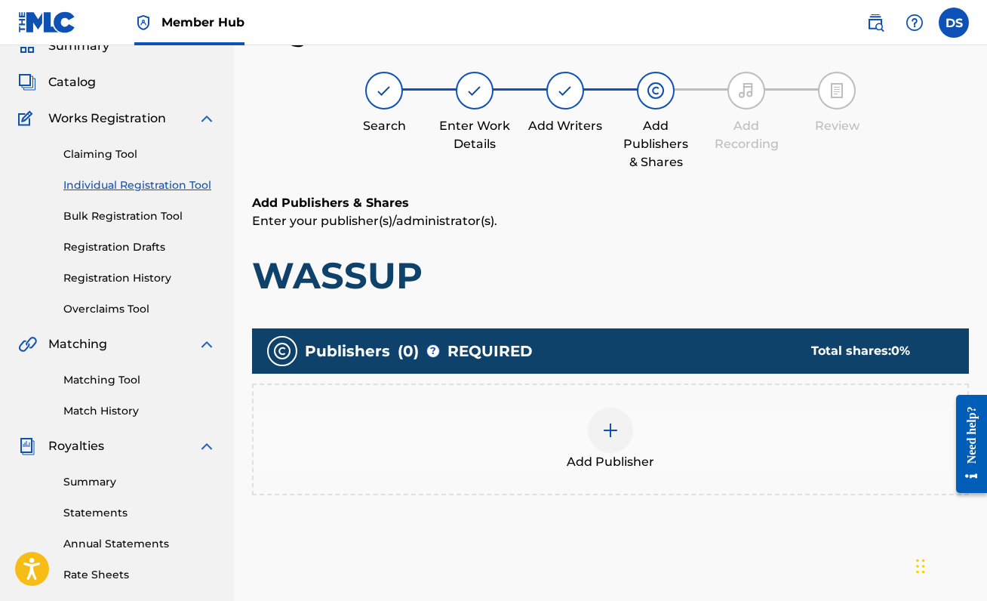
click at [612, 428] on img at bounding box center [610, 430] width 18 height 18
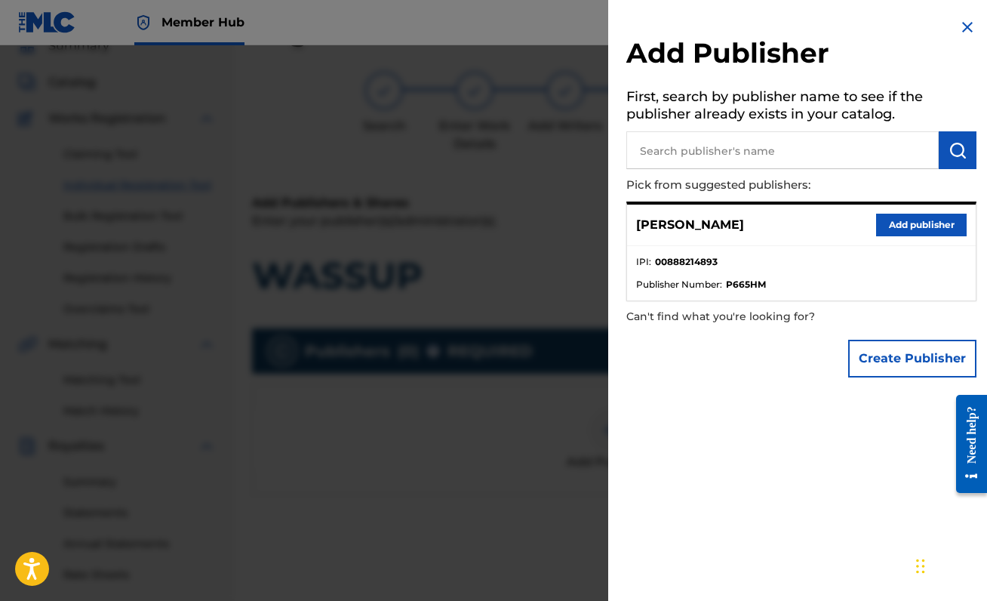
click at [932, 208] on div "[PERSON_NAME] Add publisher" at bounding box center [801, 224] width 349 height 41
click at [932, 220] on button "Add publisher" at bounding box center [921, 225] width 91 height 23
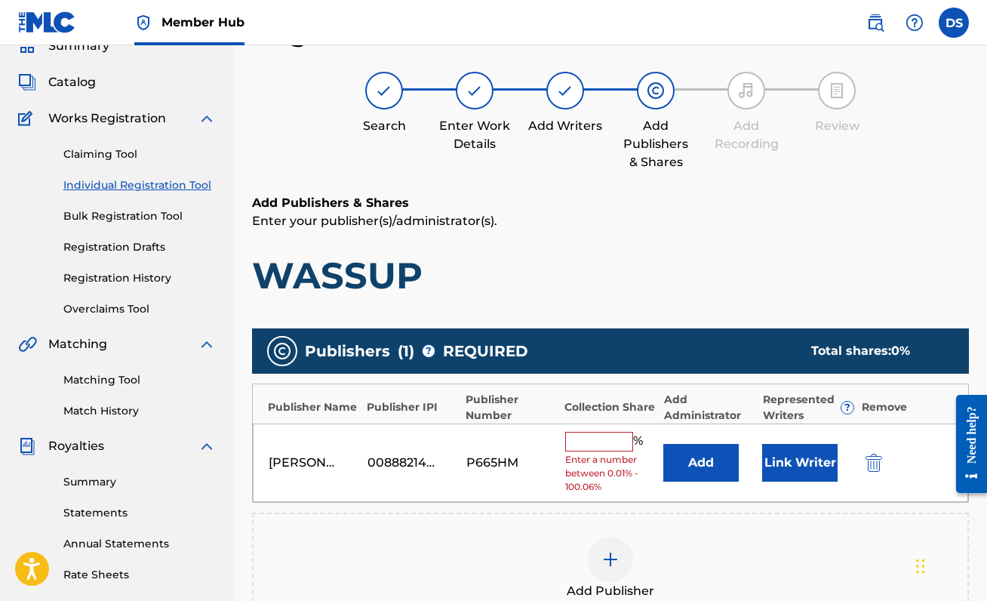
click at [621, 435] on input "text" at bounding box center [599, 442] width 68 height 20
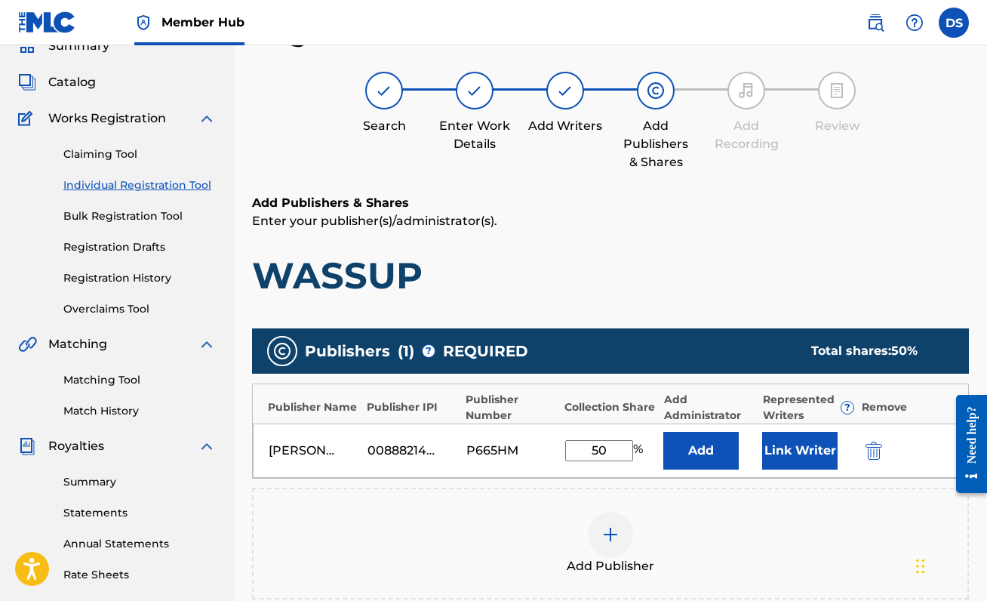
type input "50"
click at [694, 515] on div "Add Publisher" at bounding box center [610, 543] width 714 height 63
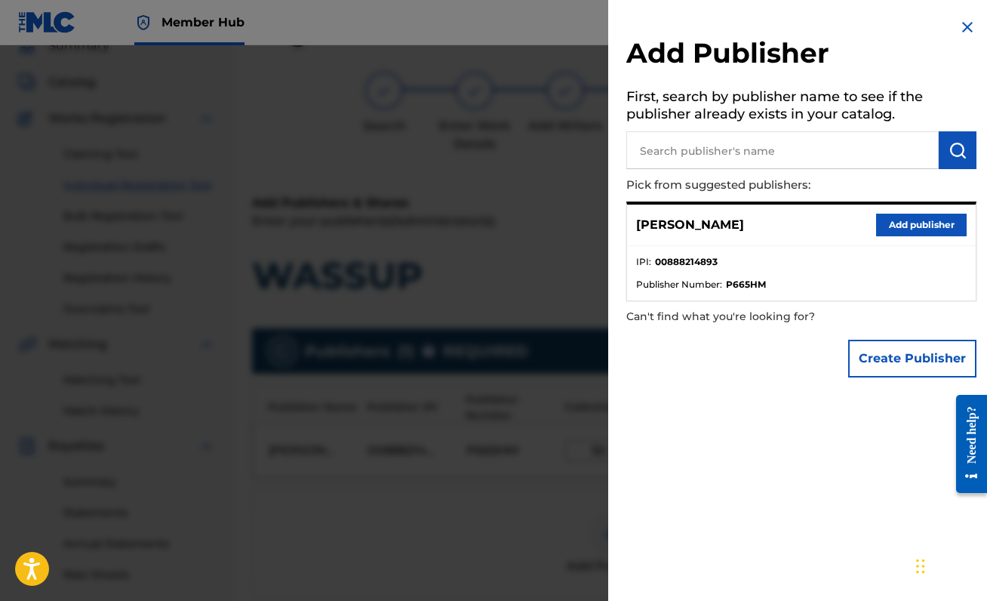
click at [965, 19] on img at bounding box center [967, 27] width 18 height 18
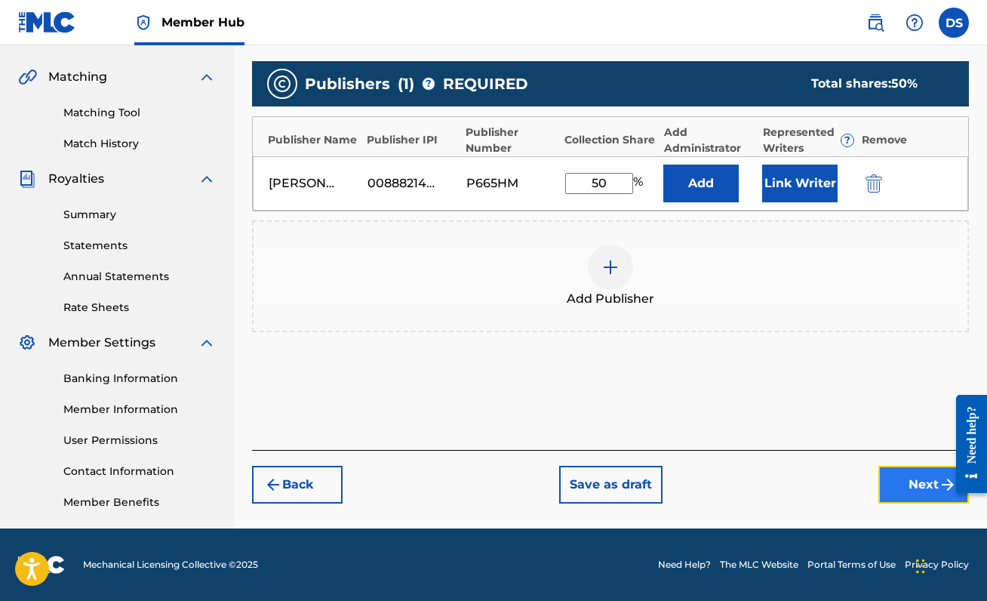
click at [904, 481] on button "Next" at bounding box center [923, 485] width 91 height 38
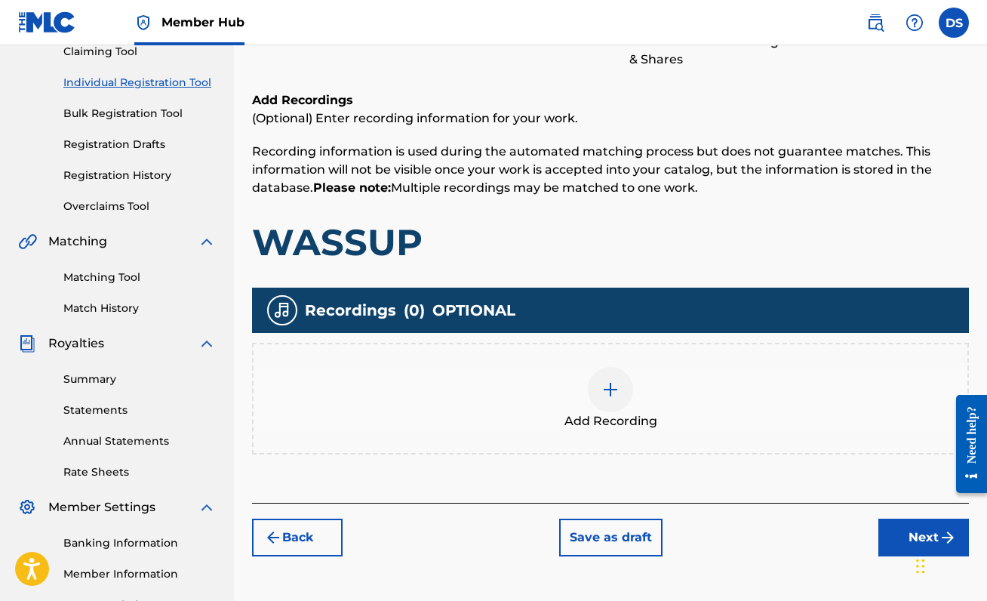
scroll to position [248, 0]
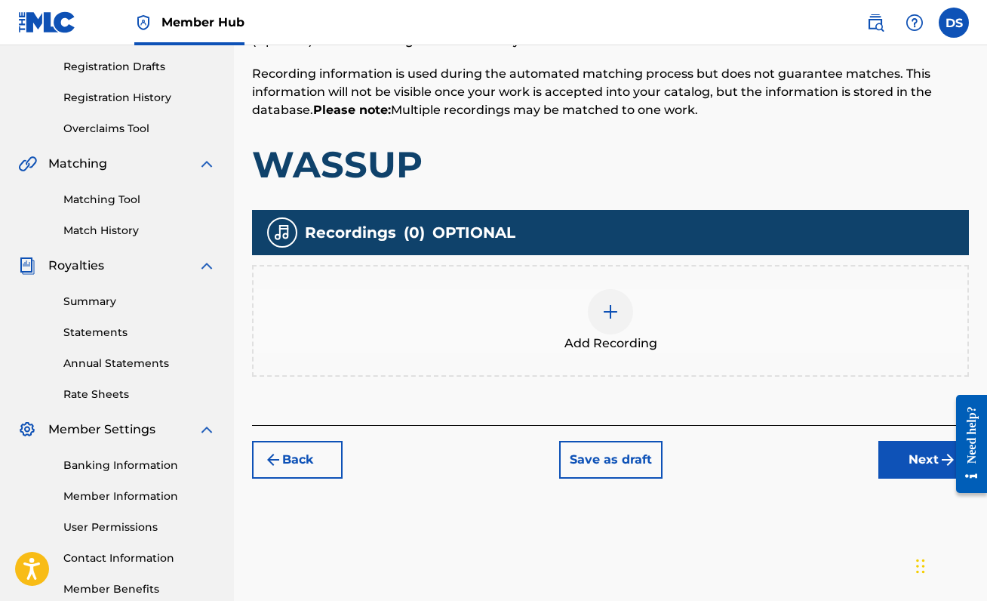
click at [589, 334] on span "Add Recording" at bounding box center [610, 343] width 93 height 18
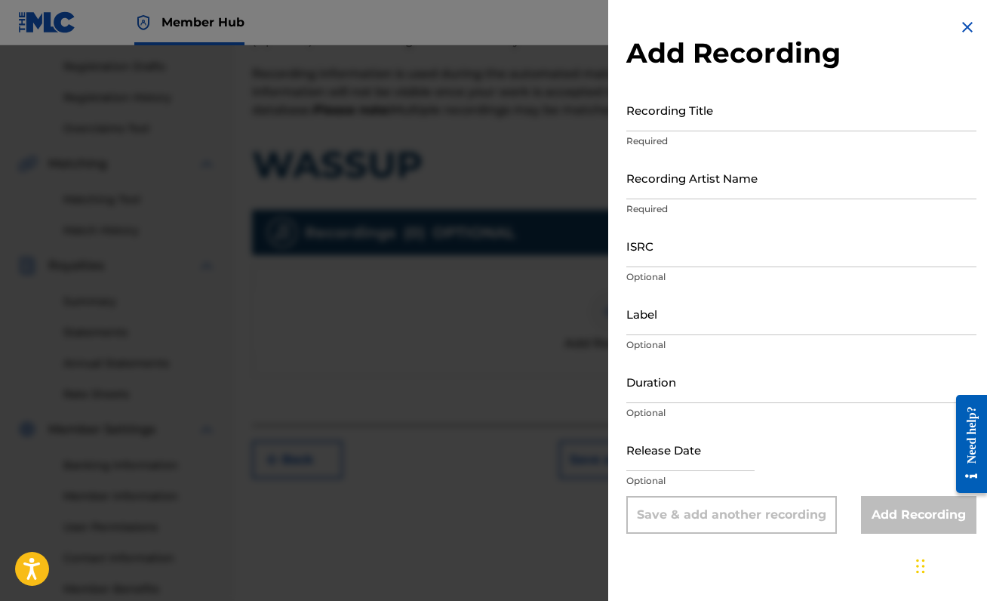
click at [762, 134] on div "Recording Title Required" at bounding box center [801, 122] width 350 height 68
click at [758, 126] on input "Recording Title" at bounding box center [801, 109] width 350 height 43
type input "WASSUP"
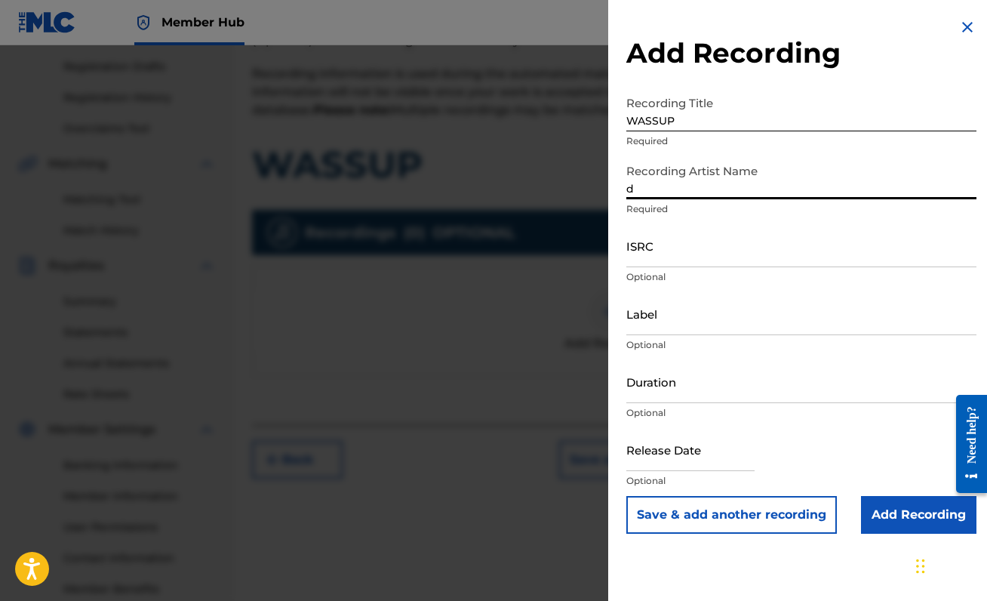
type input "[PERSON_NAME]"
click at [691, 254] on input "ISRC" at bounding box center [801, 245] width 350 height 43
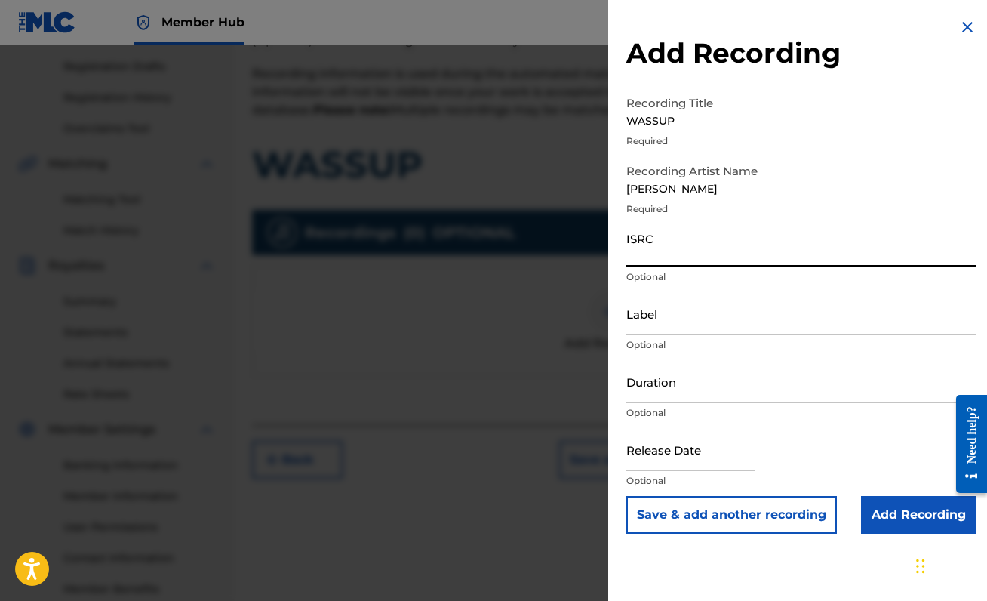
paste input "QZMWW2419456"
type input "QZMWW2419456"
click at [902, 472] on div "Release Date Optional" at bounding box center [801, 462] width 350 height 68
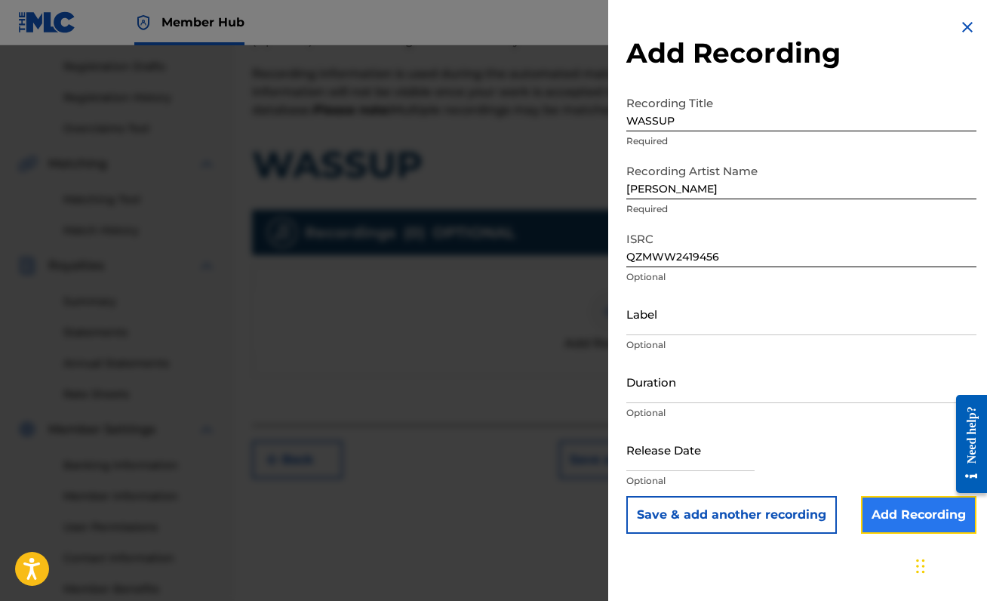
click at [920, 508] on input "Add Recording" at bounding box center [918, 515] width 115 height 38
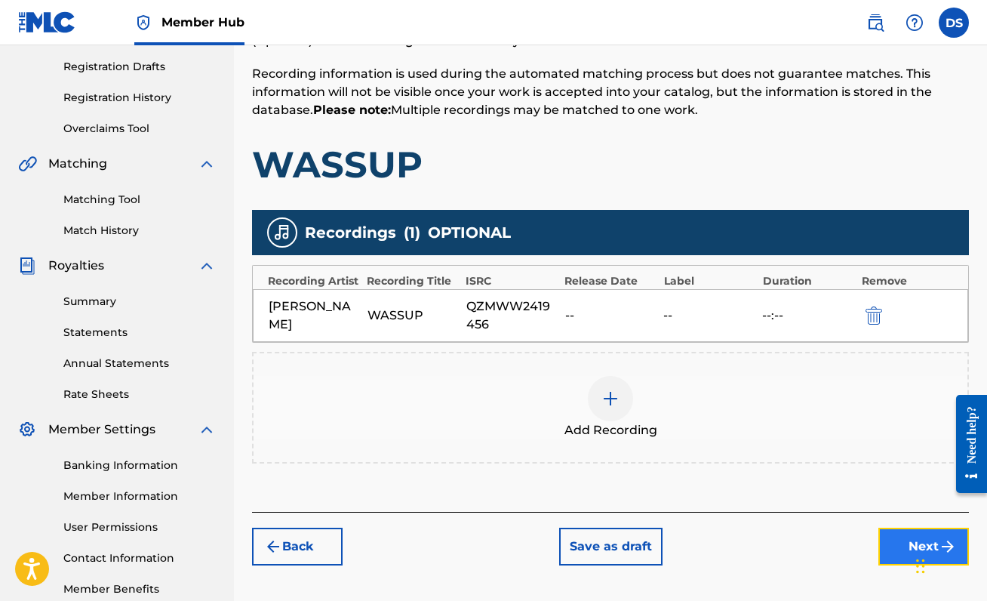
click at [908, 540] on button "Next" at bounding box center [923, 546] width 91 height 38
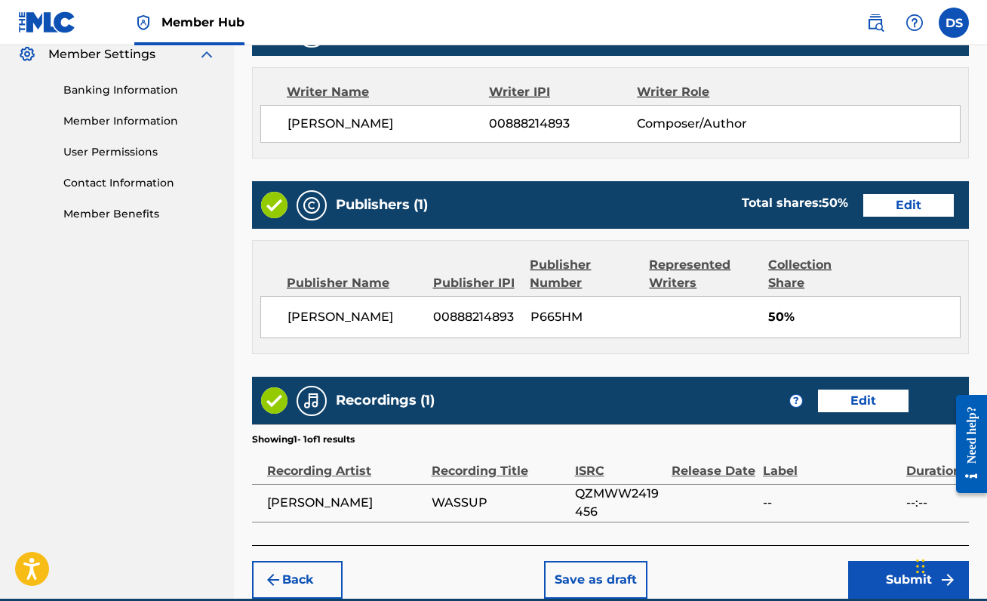
scroll to position [692, 0]
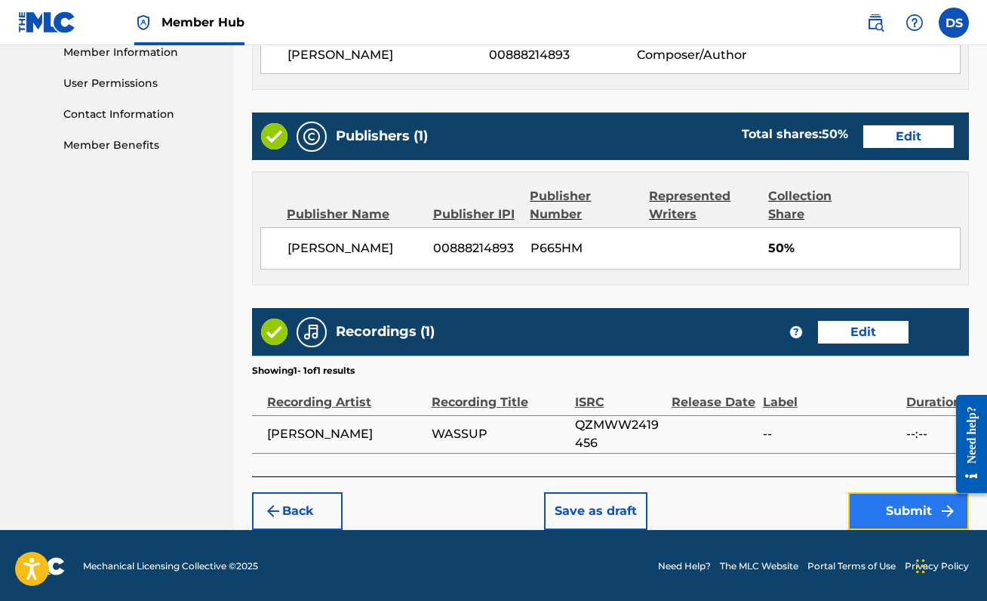
click at [877, 496] on button "Submit" at bounding box center [908, 511] width 121 height 38
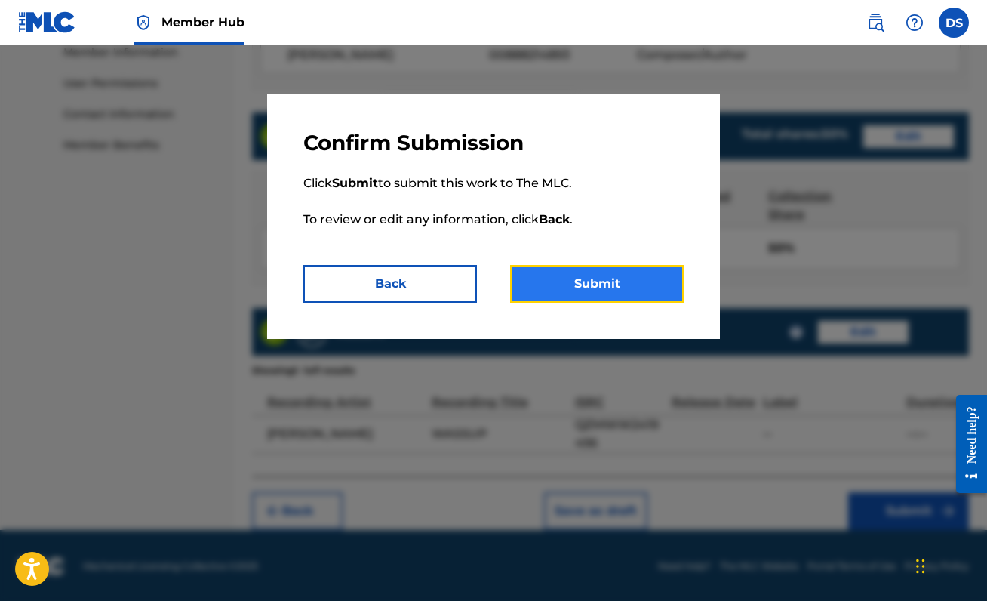
click at [591, 280] on button "Submit" at bounding box center [597, 284] width 174 height 38
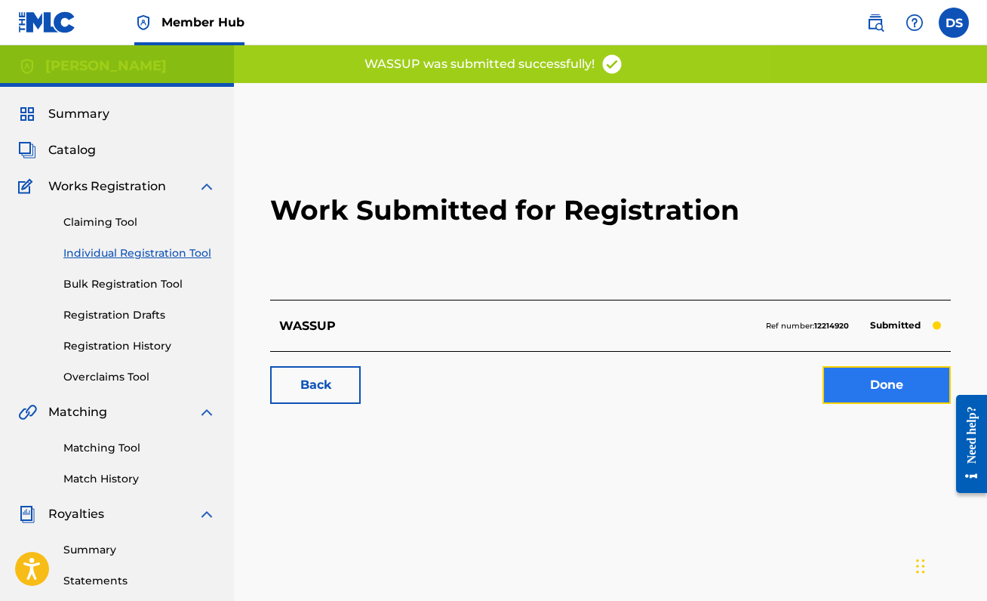
click at [885, 385] on link "Done" at bounding box center [886, 385] width 128 height 38
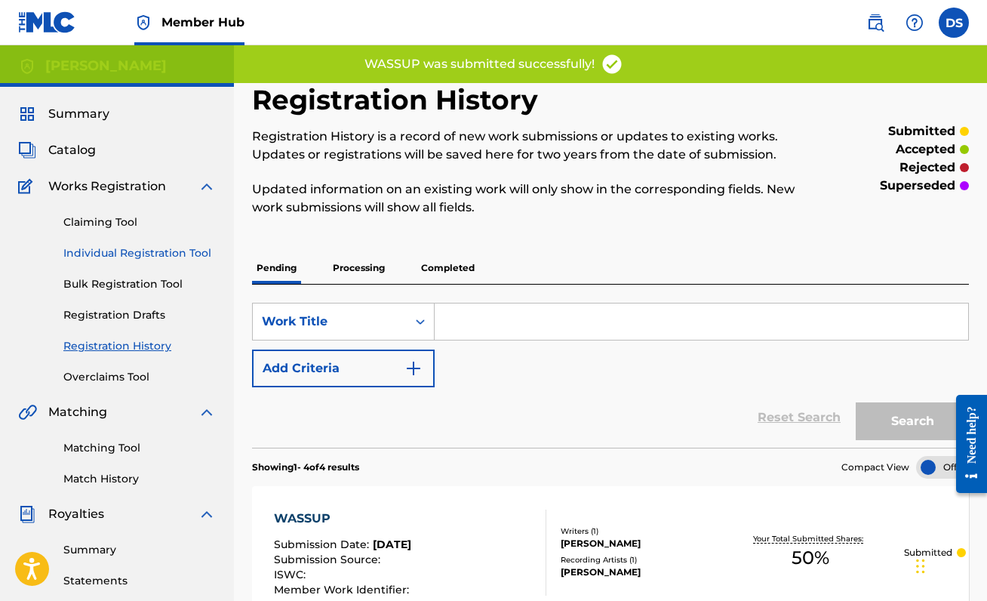
click at [136, 246] on link "Individual Registration Tool" at bounding box center [139, 253] width 152 height 16
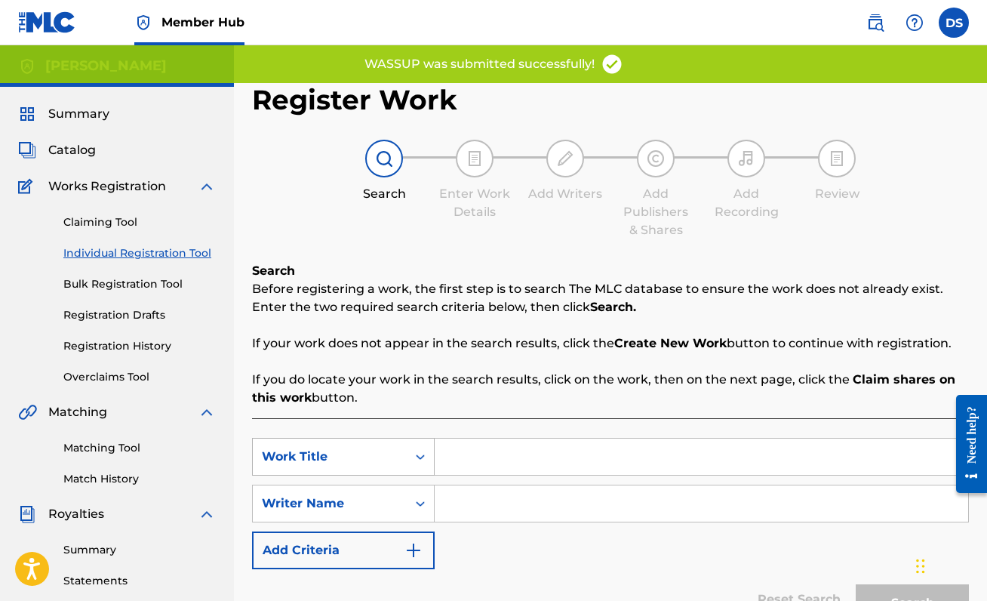
scroll to position [86, 0]
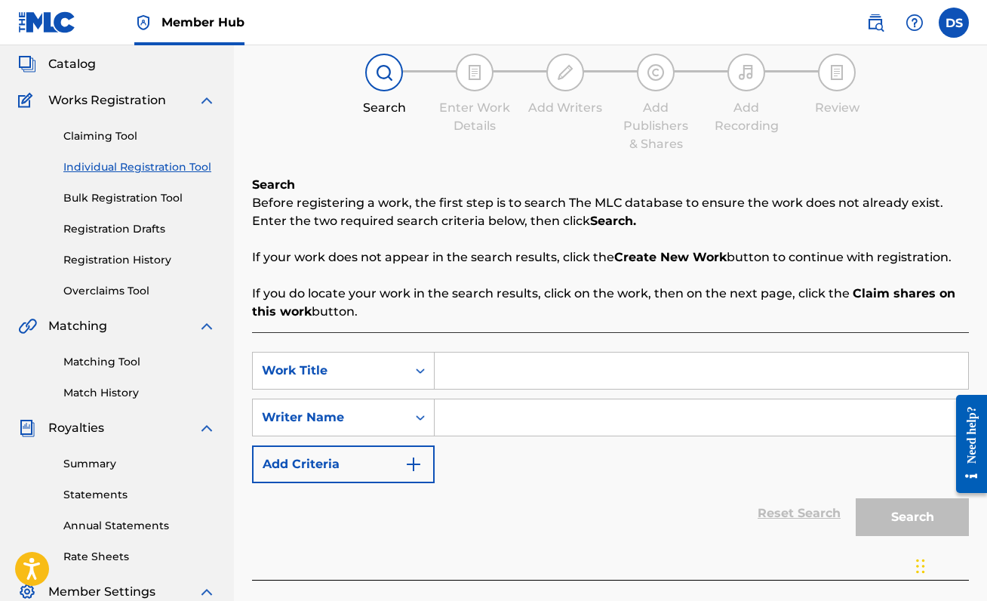
click at [490, 368] on input "Search Form" at bounding box center [701, 370] width 533 height 36
type input "a"
type input "ANGELS & DEMONS"
click at [578, 426] on input "Search Form" at bounding box center [701, 417] width 533 height 36
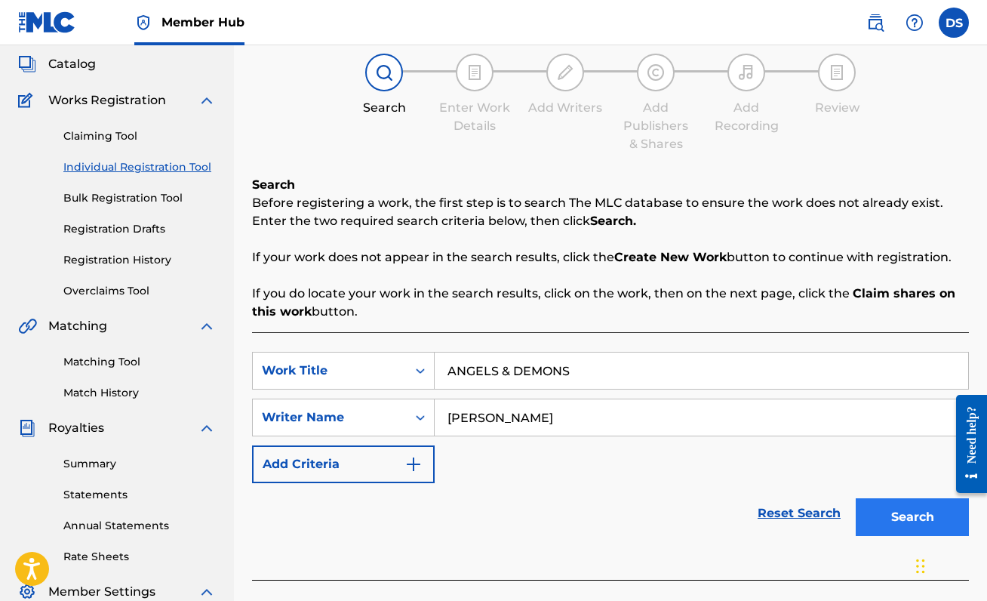
type input "[PERSON_NAME]"
click at [902, 519] on button "Search" at bounding box center [912, 517] width 113 height 38
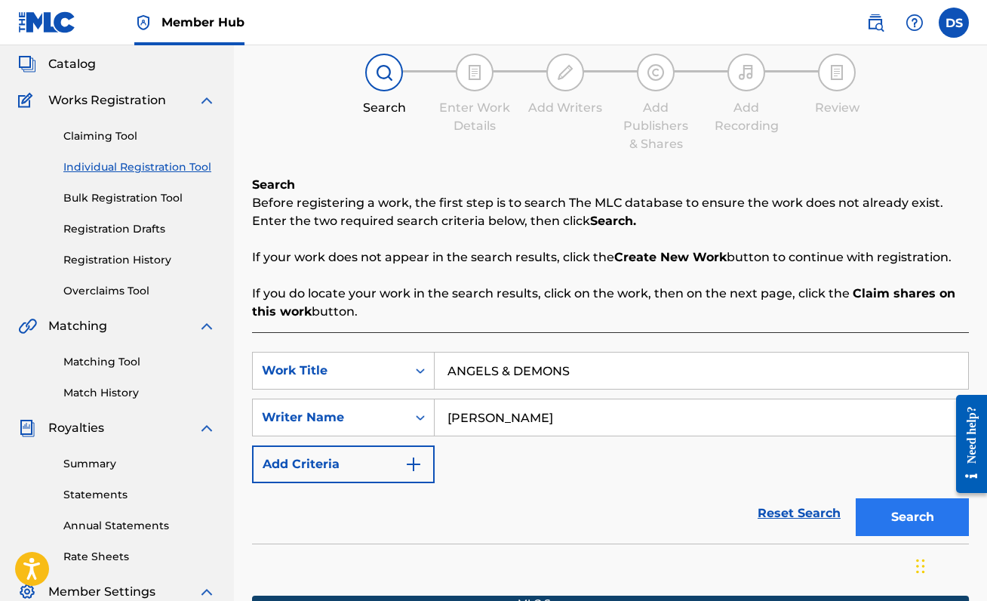
scroll to position [336, 0]
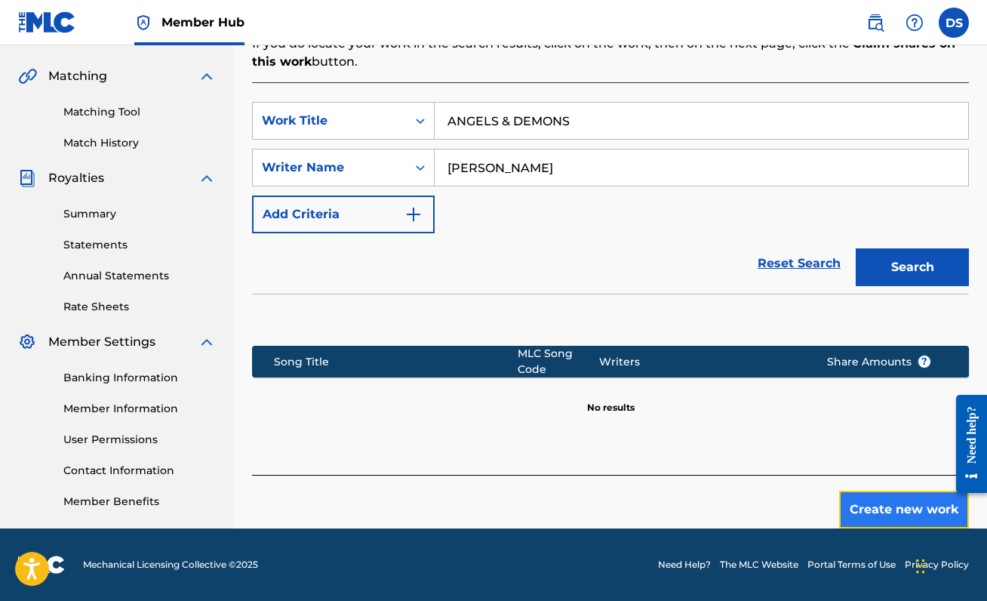
click at [905, 513] on button "Create new work" at bounding box center [904, 509] width 130 height 38
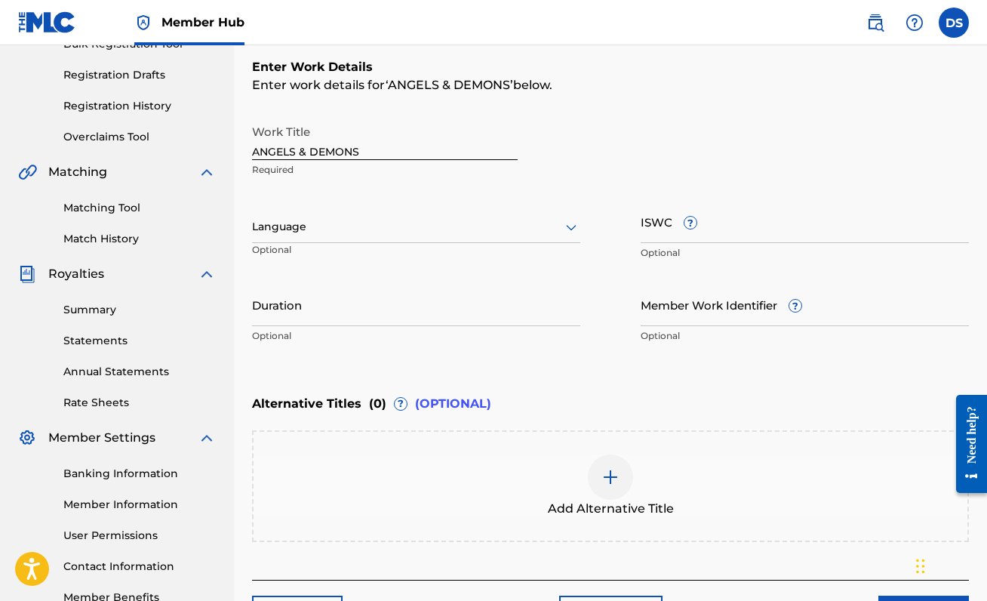
scroll to position [233, 0]
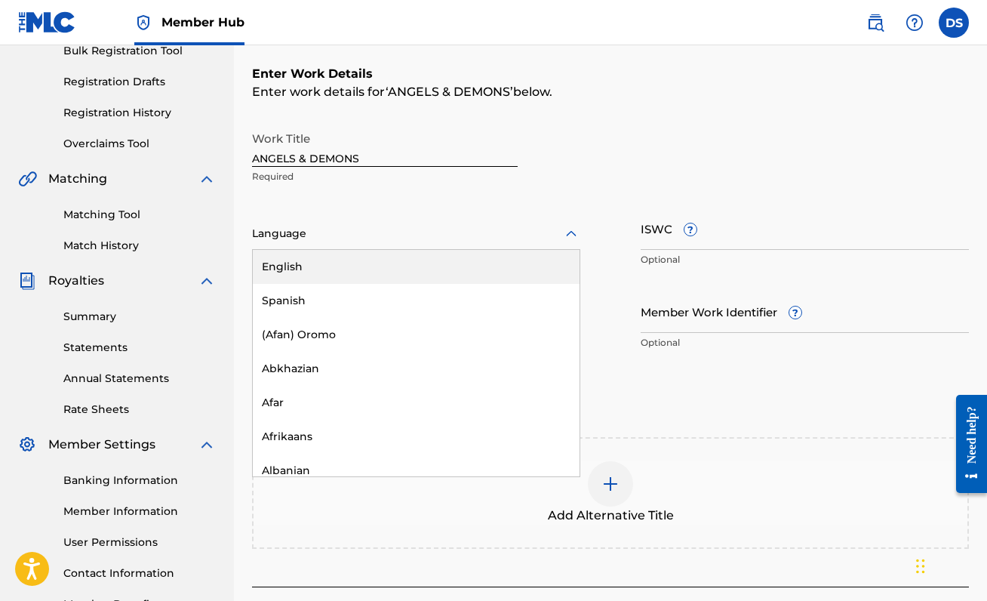
click at [456, 232] on div at bounding box center [416, 233] width 328 height 19
click at [447, 257] on div "English" at bounding box center [416, 267] width 327 height 34
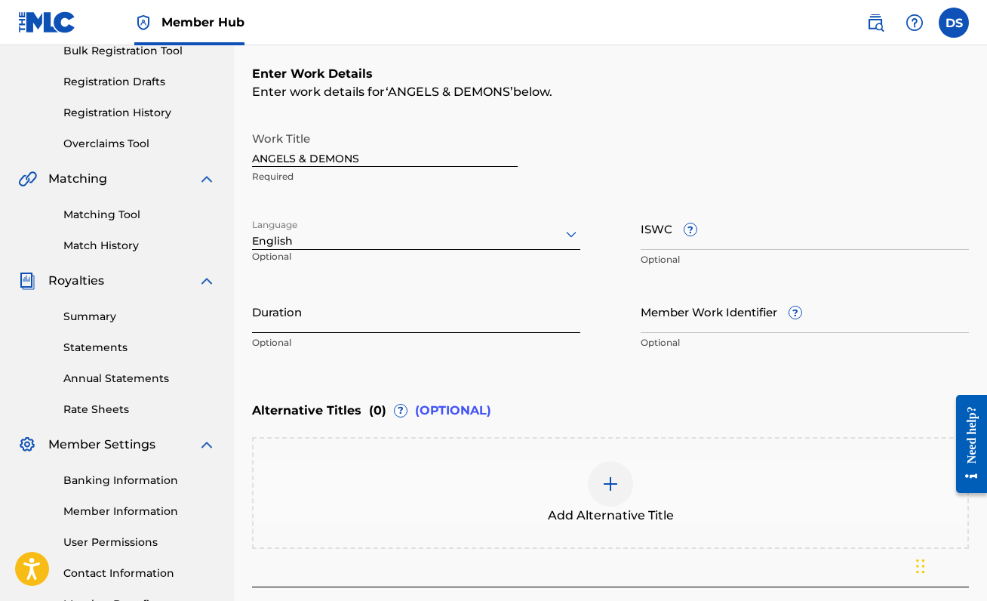
click at [376, 308] on input "Duration" at bounding box center [416, 311] width 328 height 43
type input "01:55"
click at [689, 397] on div "Alternative Titles ( 0 ) ? (OPTIONAL)" at bounding box center [610, 410] width 717 height 33
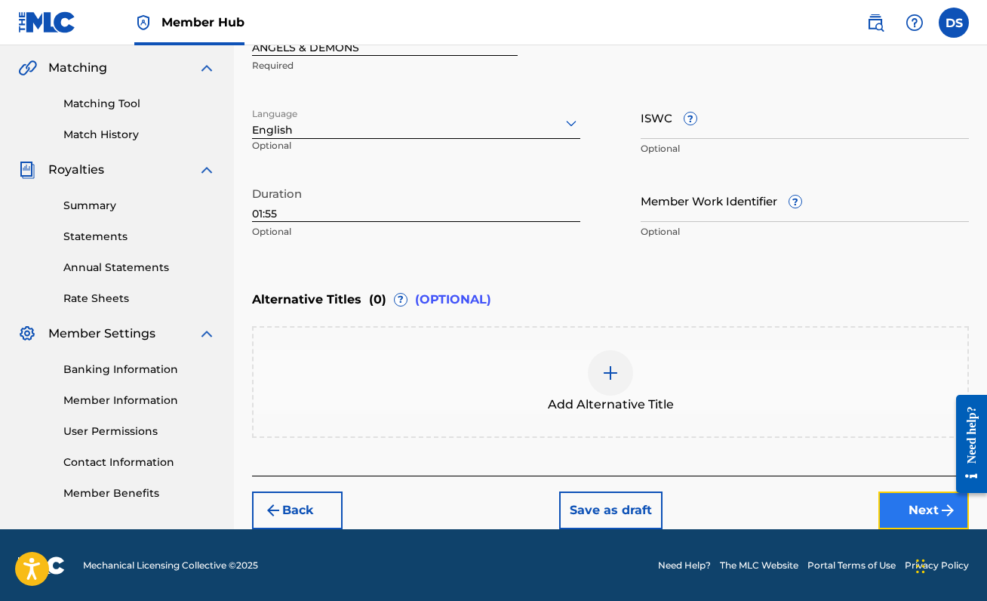
click at [959, 517] on button "Next" at bounding box center [923, 510] width 91 height 38
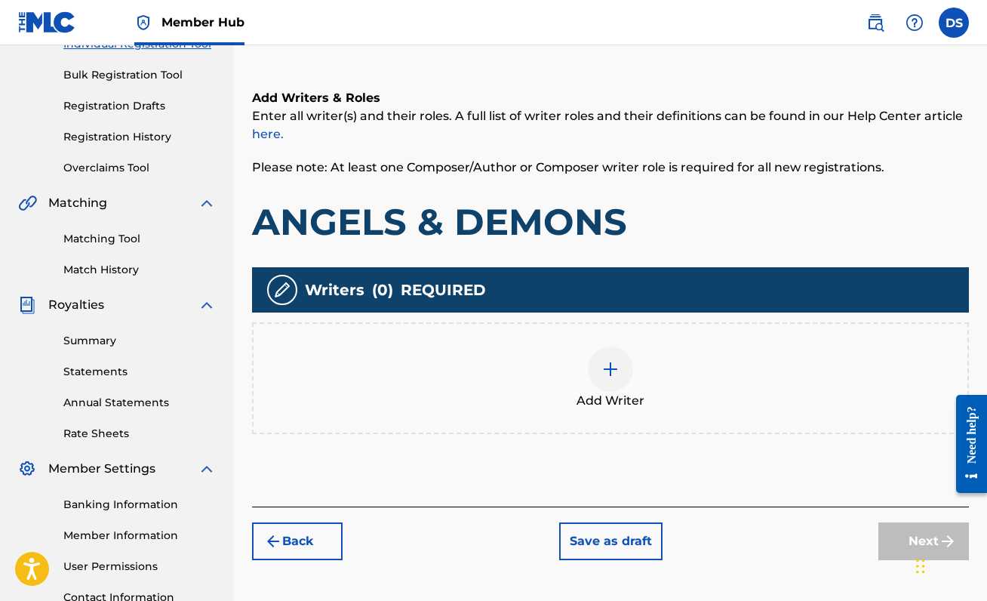
scroll to position [229, 0]
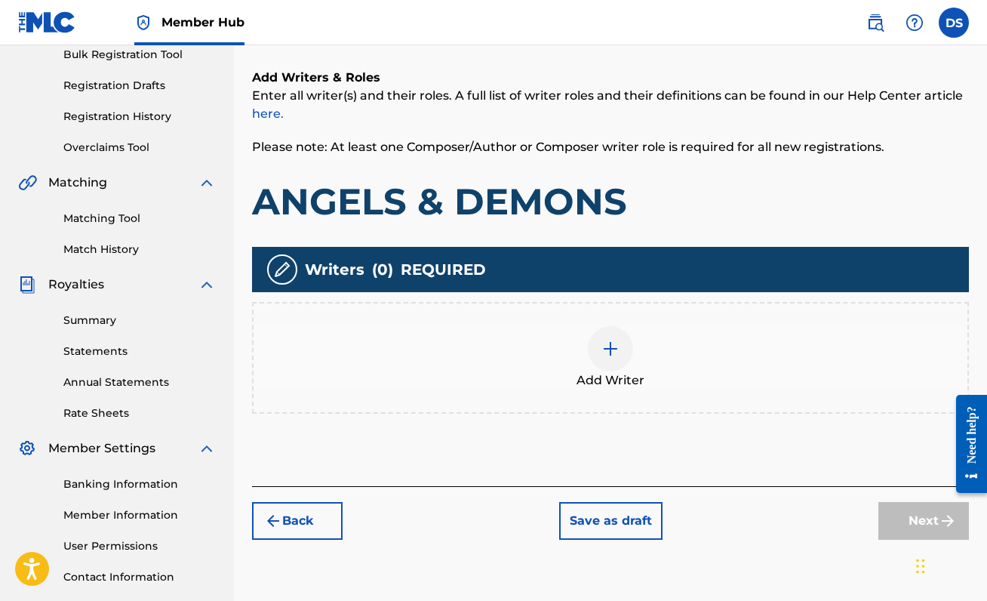
click at [598, 350] on div at bounding box center [610, 348] width 45 height 45
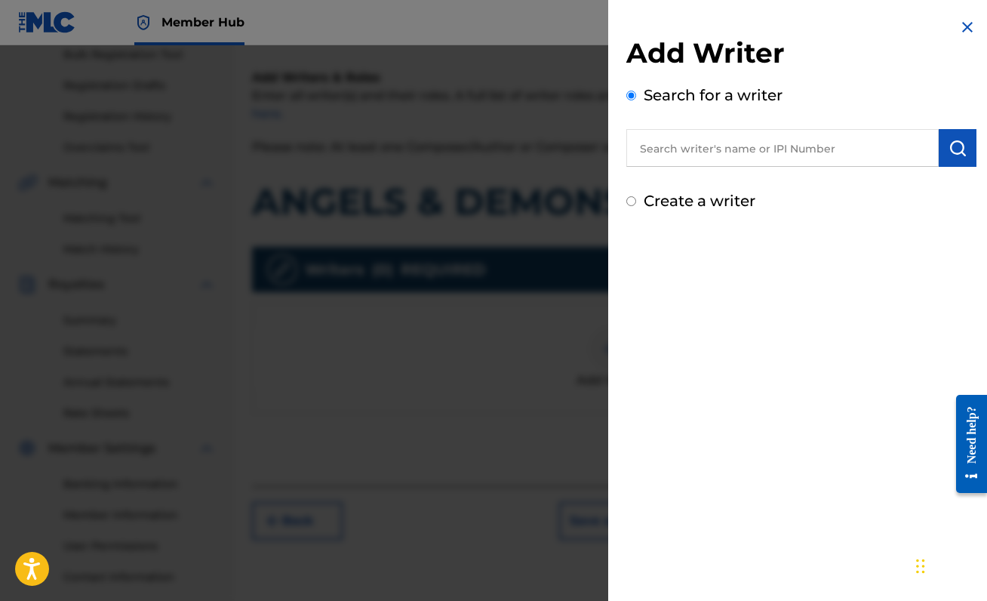
click at [749, 141] on input "text" at bounding box center [782, 148] width 312 height 38
type input "00888214893"
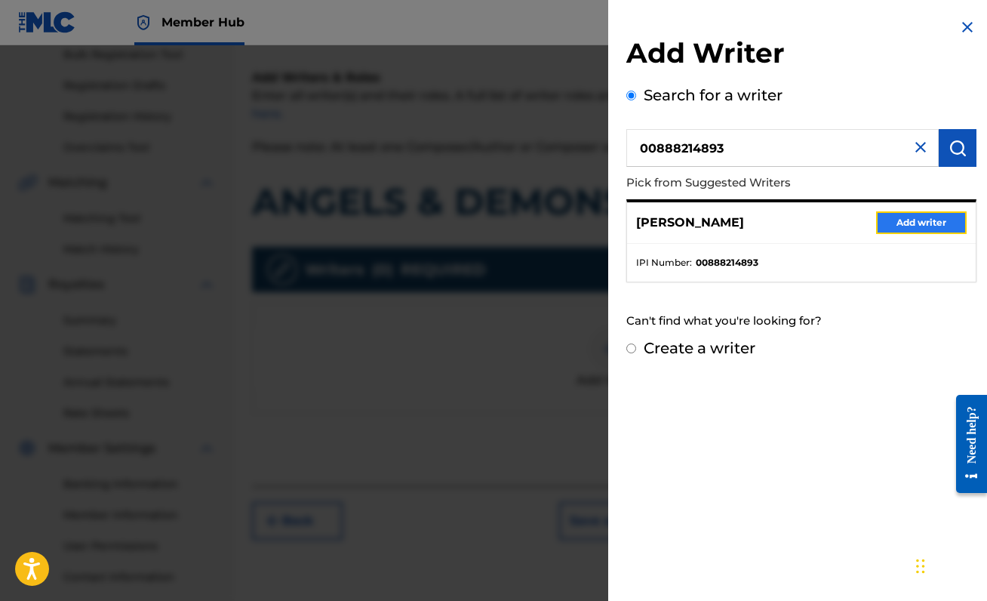
click at [940, 217] on button "Add writer" at bounding box center [921, 222] width 91 height 23
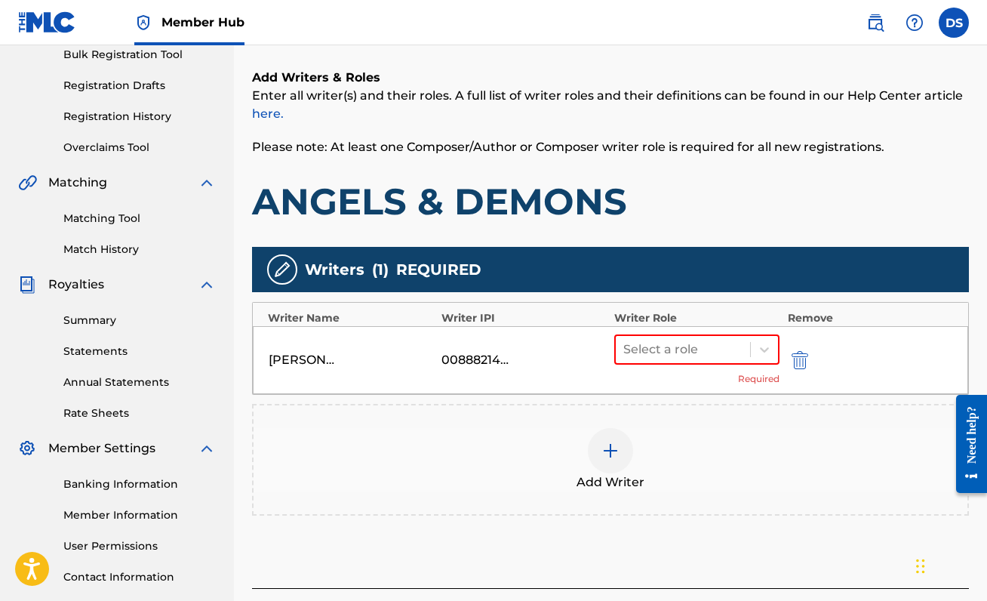
click at [492, 358] on div "00888214893" at bounding box center [475, 360] width 68 height 18
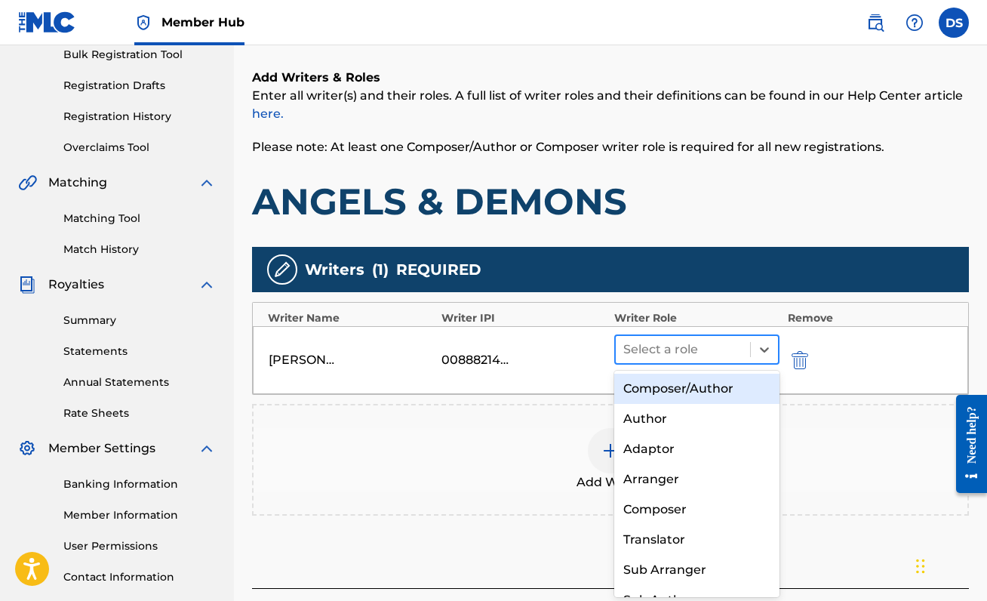
click at [717, 348] on div at bounding box center [682, 349] width 119 height 21
click at [712, 377] on div "Composer/Author" at bounding box center [696, 388] width 165 height 30
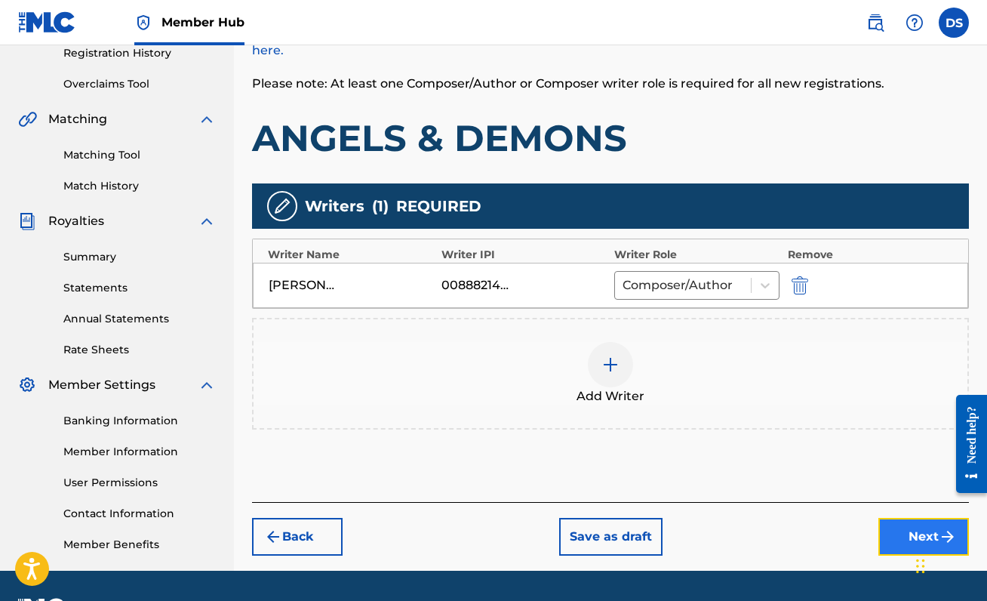
click at [895, 530] on button "Next" at bounding box center [923, 537] width 91 height 38
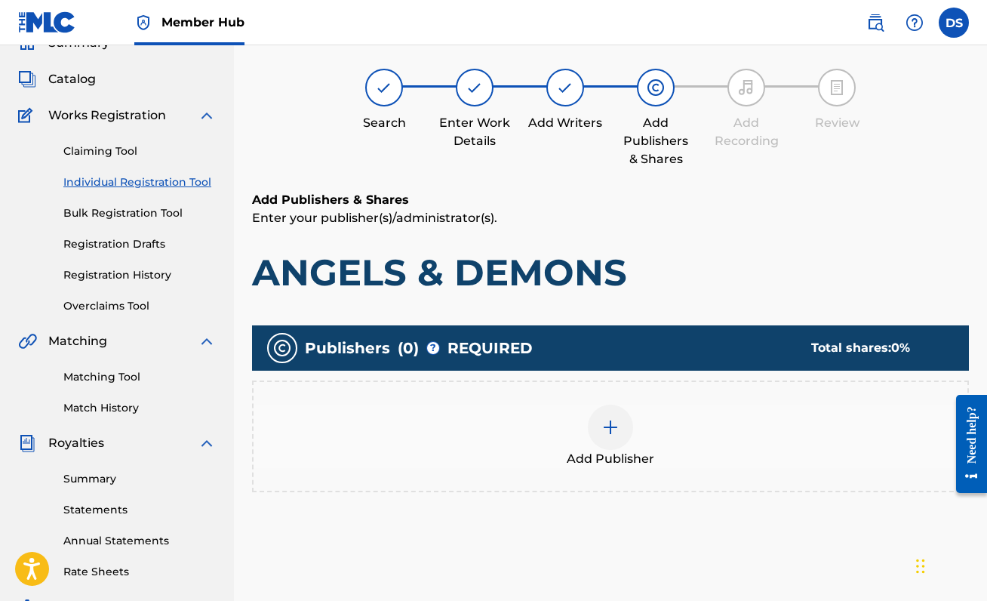
scroll to position [68, 0]
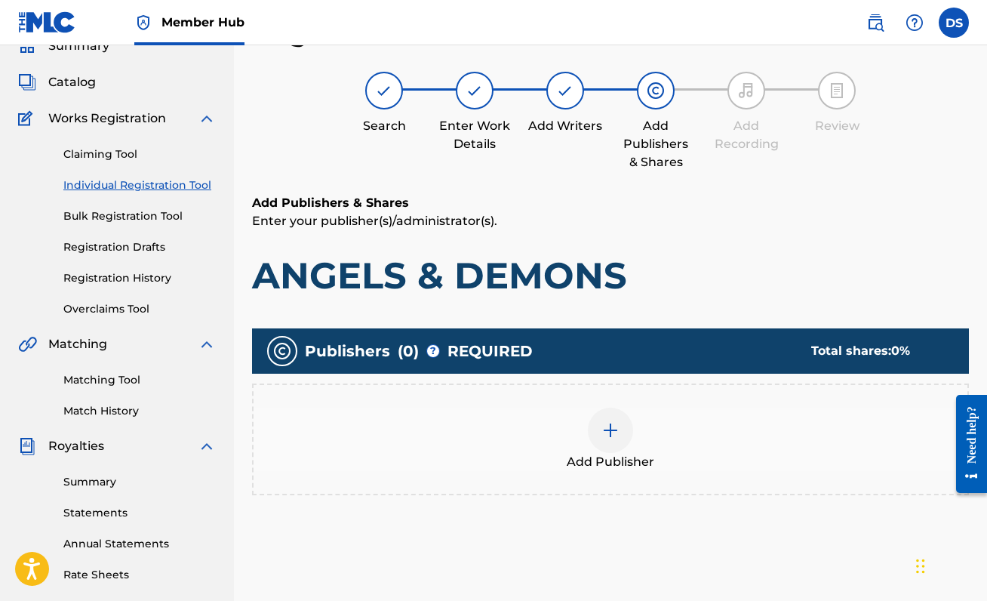
click at [601, 438] on img at bounding box center [610, 430] width 18 height 18
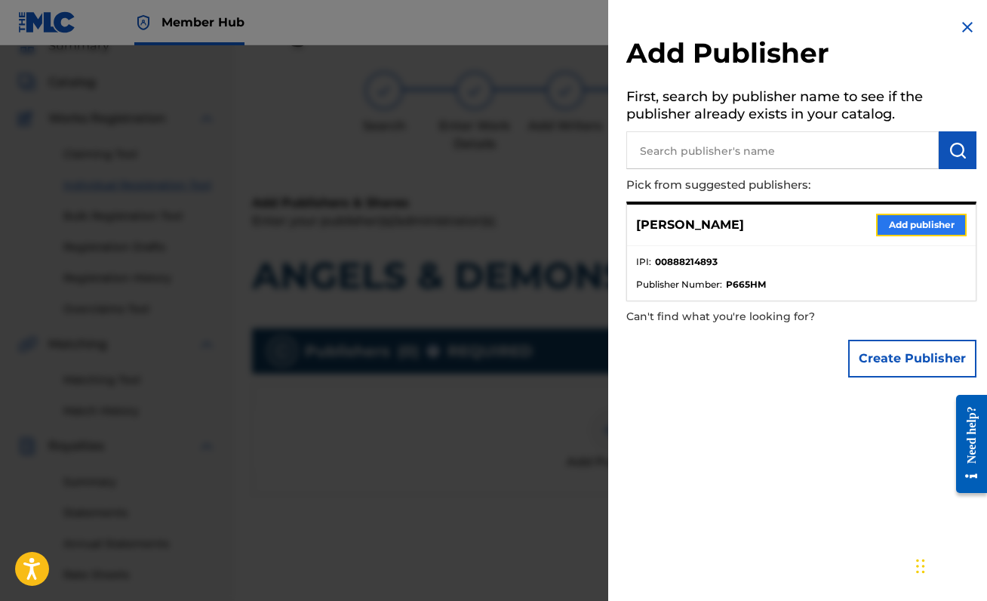
click at [959, 223] on button "Add publisher" at bounding box center [921, 225] width 91 height 23
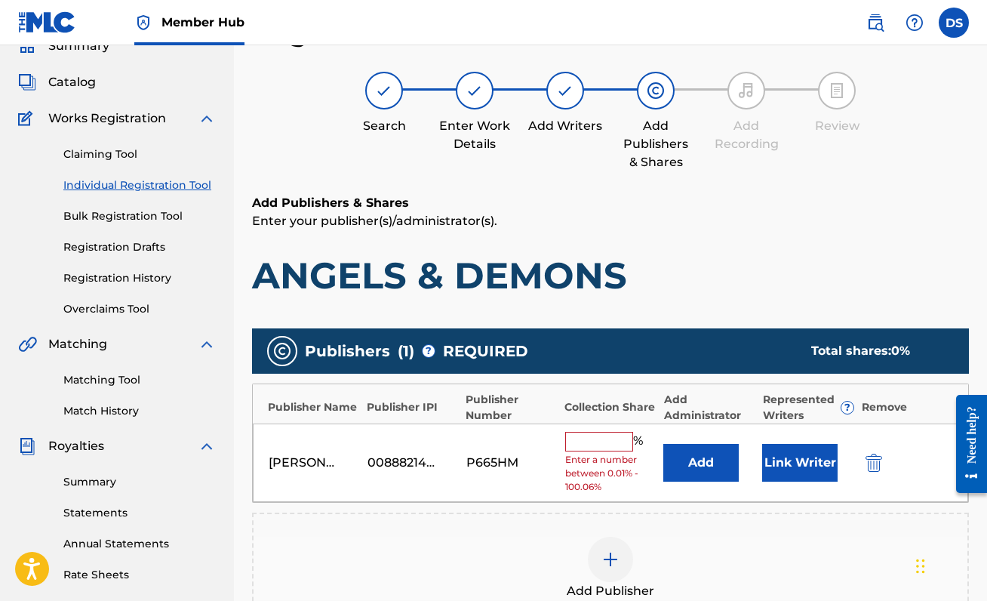
click at [607, 426] on div "[PERSON_NAME] 00888214893 P665HM % Enter a number between 0.01% - 100.06% Add L…" at bounding box center [610, 462] width 715 height 79
click at [604, 432] on input "text" at bounding box center [599, 442] width 68 height 20
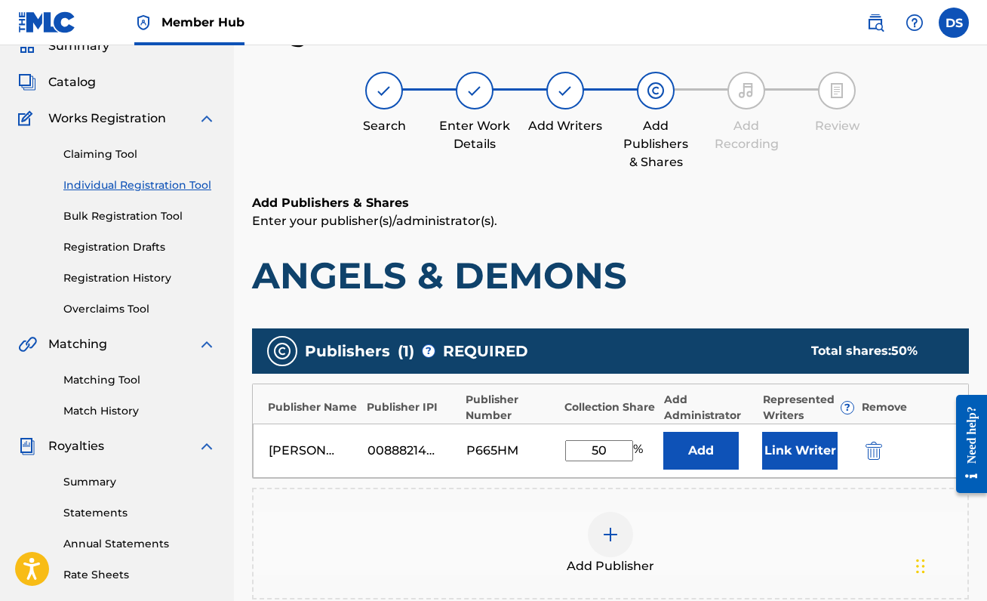
type input "50"
click at [751, 512] on div "Add Publisher" at bounding box center [610, 543] width 714 height 63
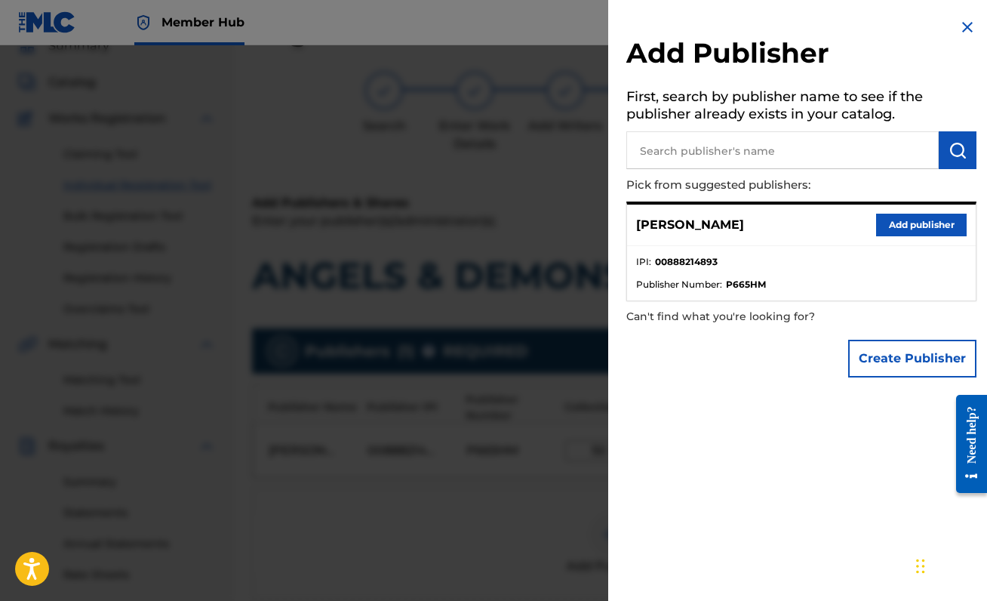
click at [960, 21] on img at bounding box center [967, 27] width 18 height 18
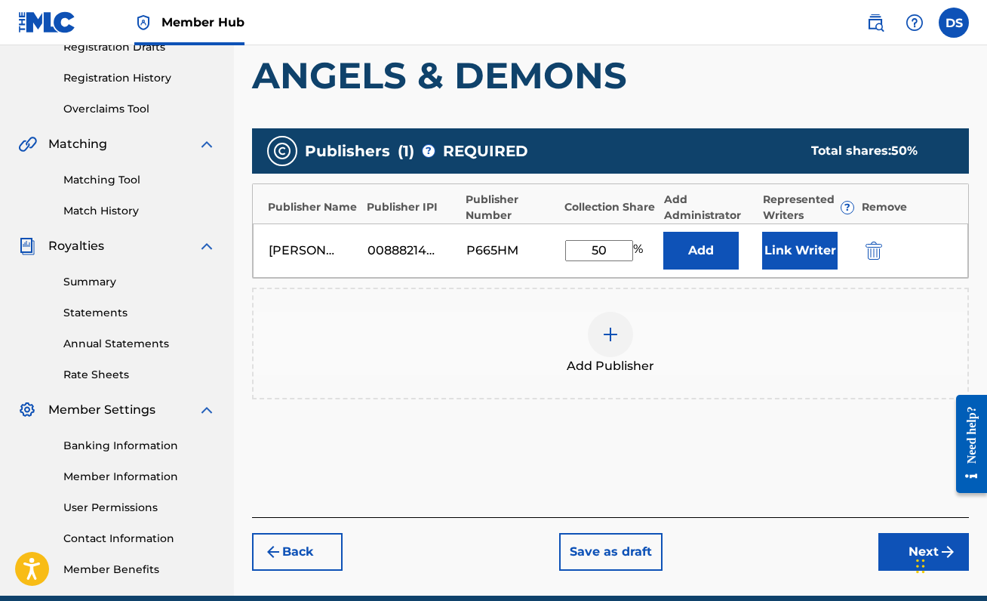
scroll to position [335, 0]
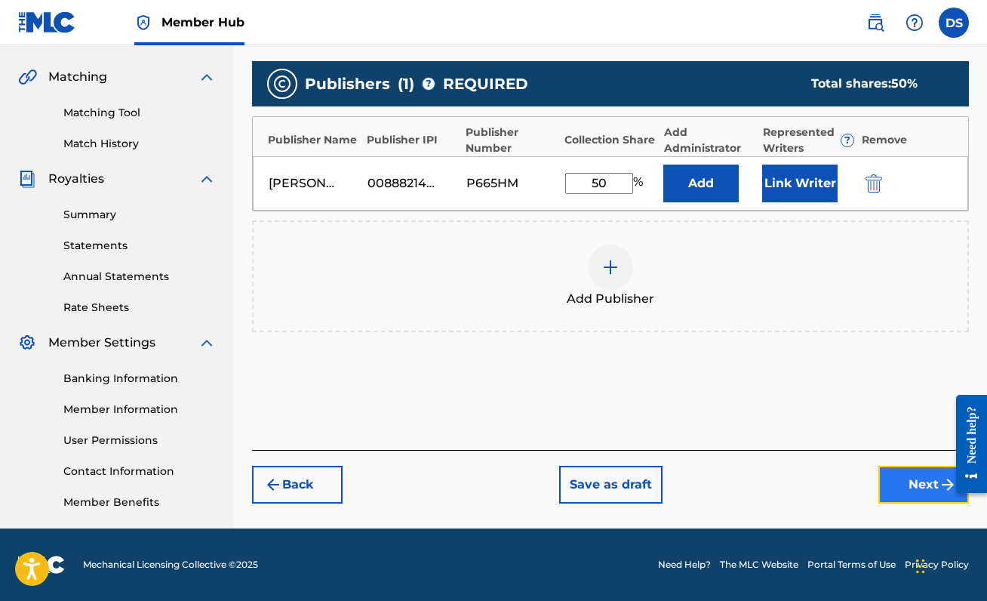
click at [910, 481] on button "Next" at bounding box center [923, 485] width 91 height 38
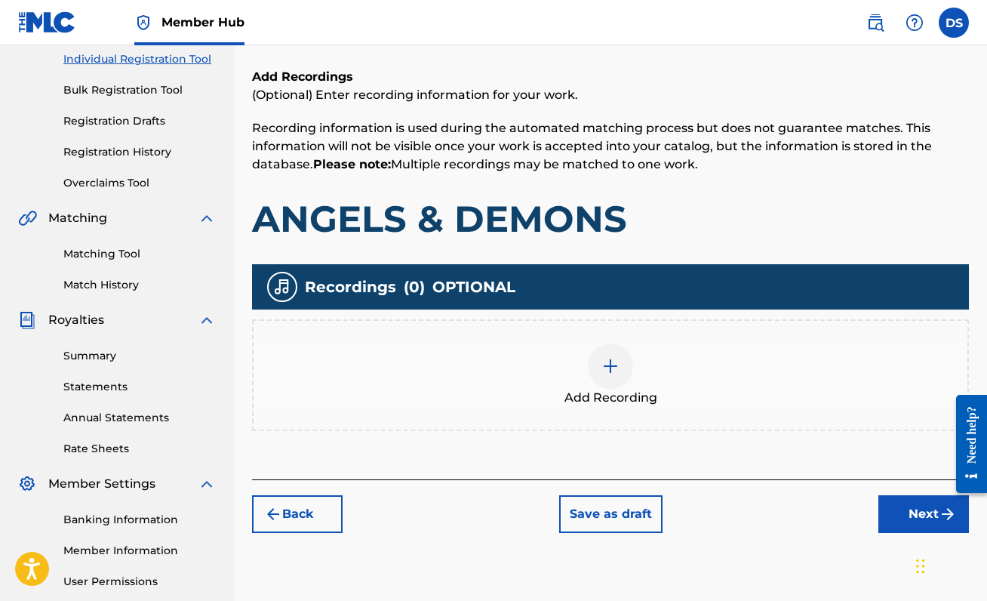
scroll to position [200, 0]
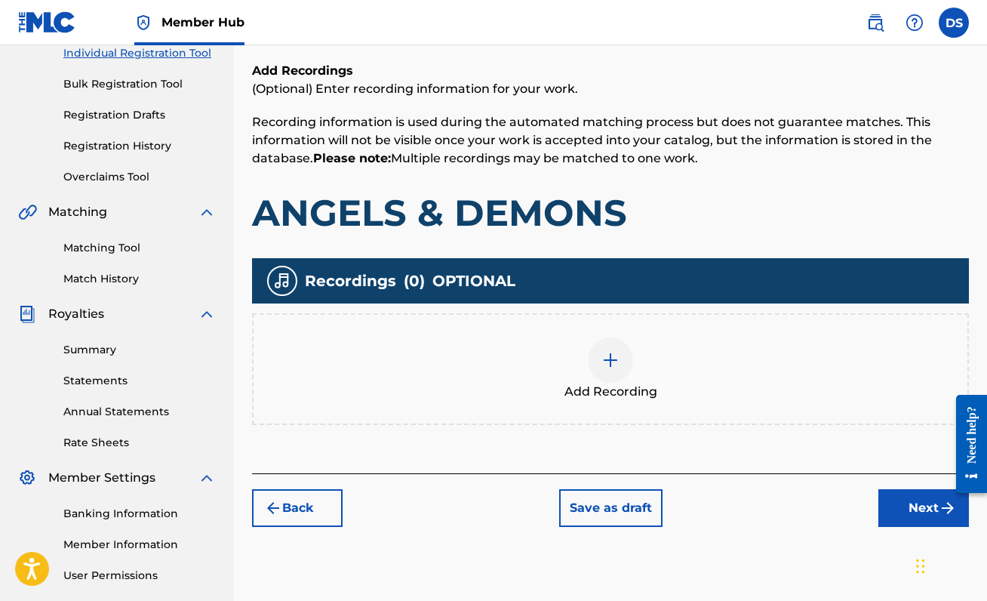
click at [598, 353] on div at bounding box center [610, 359] width 45 height 45
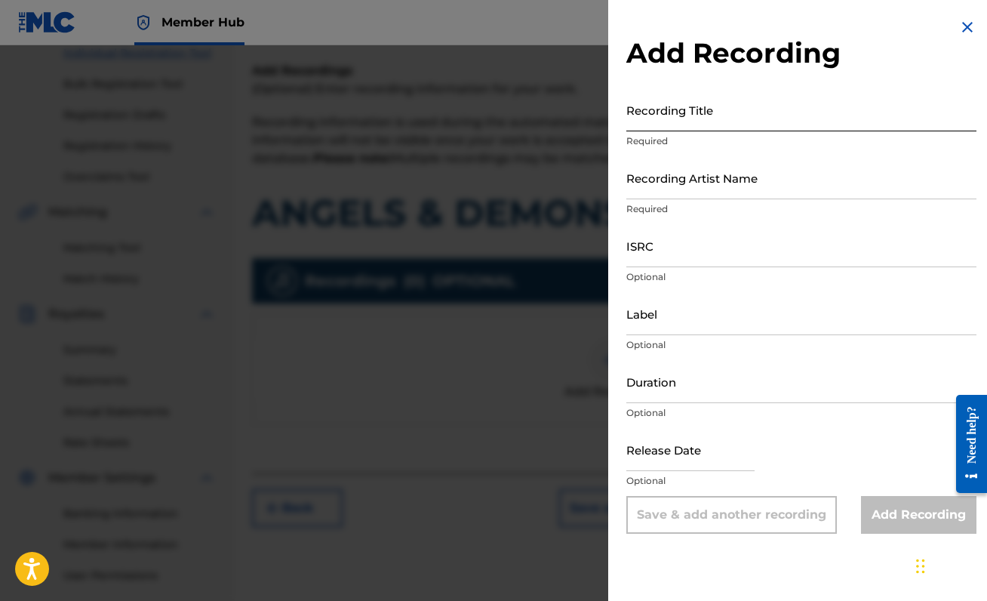
click at [733, 124] on input "Recording Title" at bounding box center [801, 109] width 350 height 43
type input "ANGELS & DEMONS"
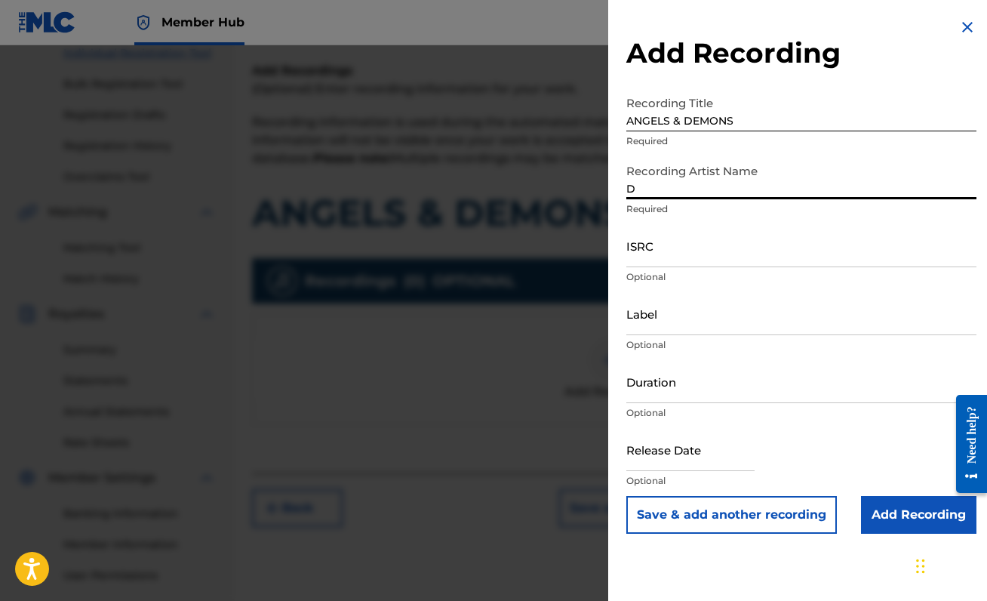
type input "[PERSON_NAME]"
click at [659, 264] on input "ISRC" at bounding box center [801, 245] width 350 height 43
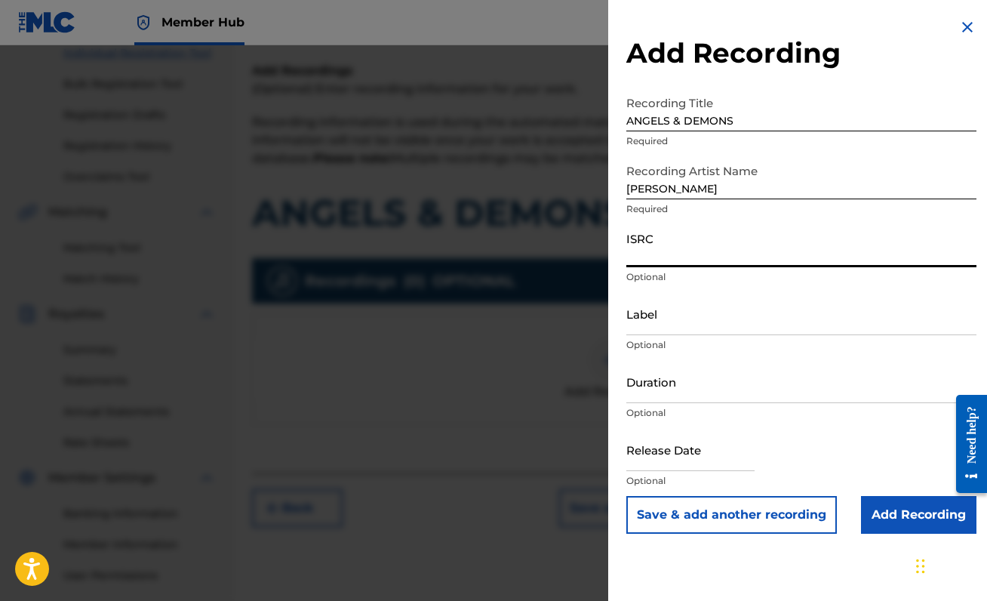
paste input "QZNMT2480501"
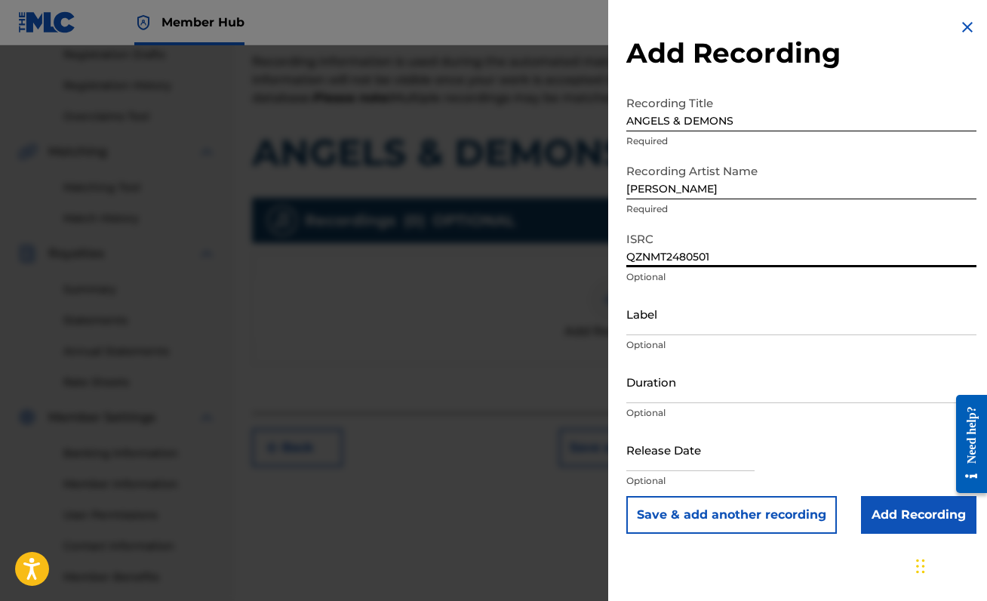
scroll to position [263, 0]
type input "QZNMT2480501"
click at [883, 506] on input "Add Recording" at bounding box center [918, 515] width 115 height 38
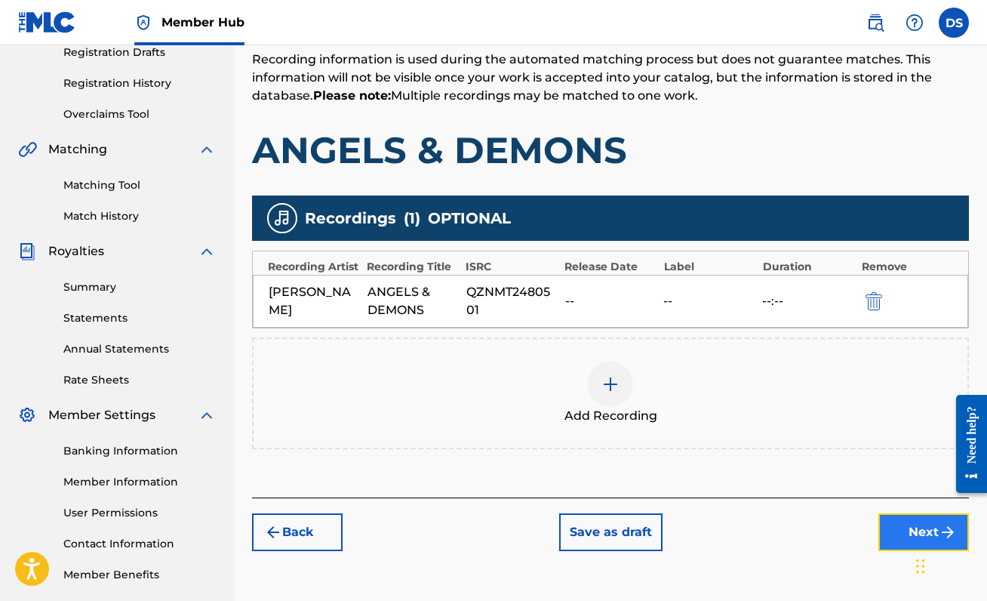
click at [902, 527] on button "Next" at bounding box center [923, 532] width 91 height 38
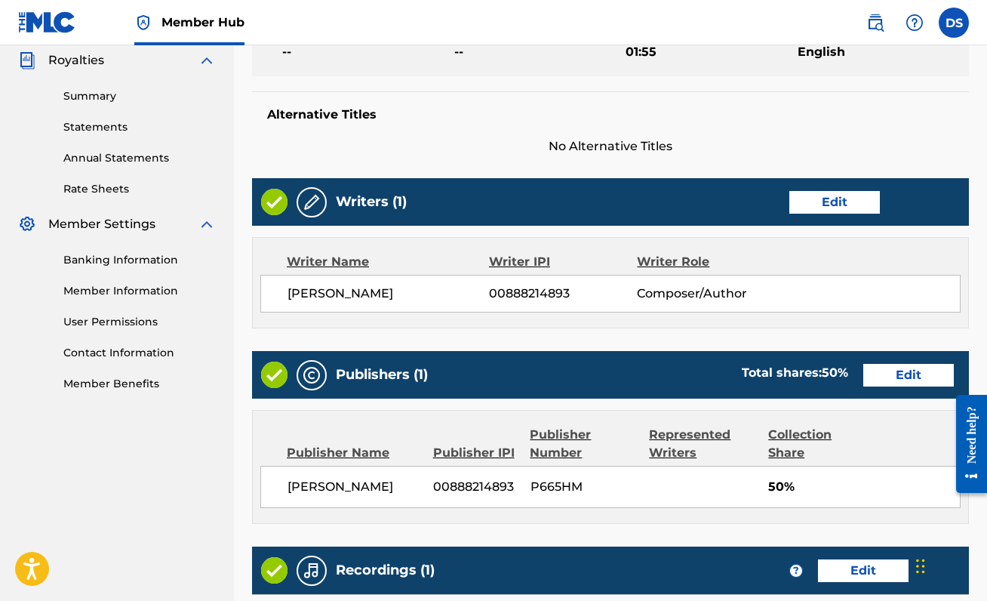
scroll to position [692, 0]
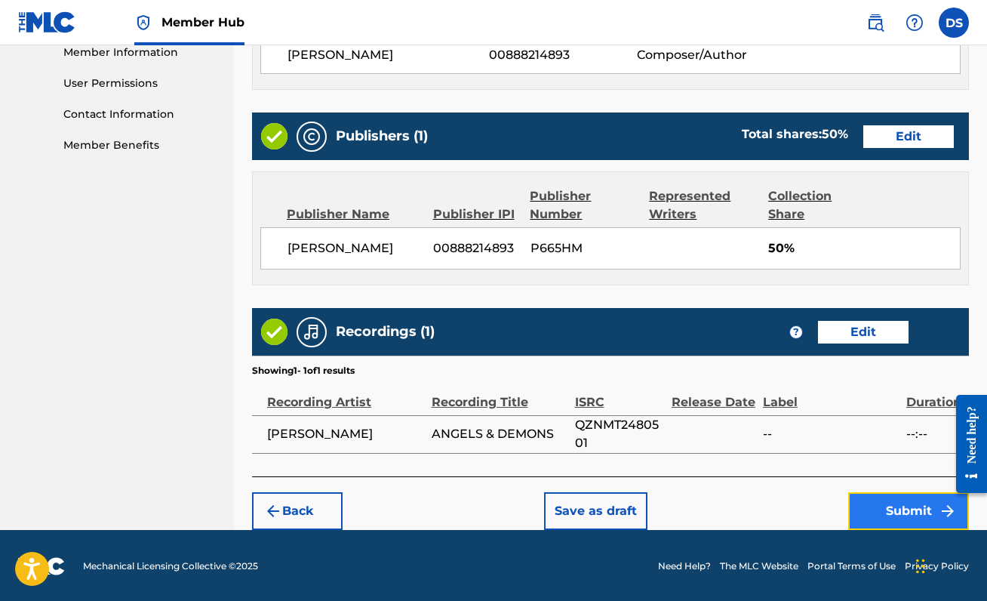
click at [910, 506] on button "Submit" at bounding box center [908, 511] width 121 height 38
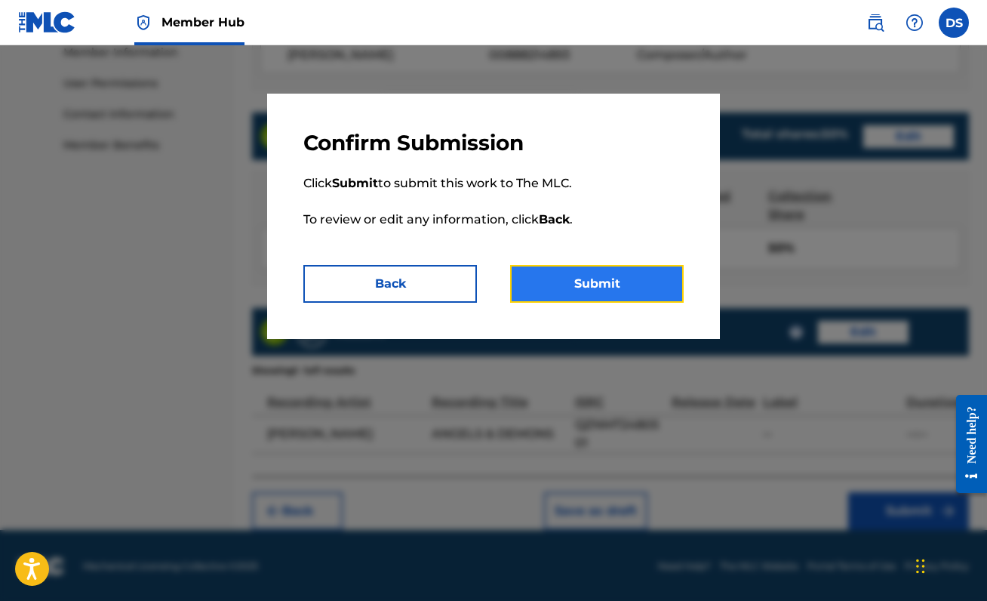
click at [630, 290] on button "Submit" at bounding box center [597, 284] width 174 height 38
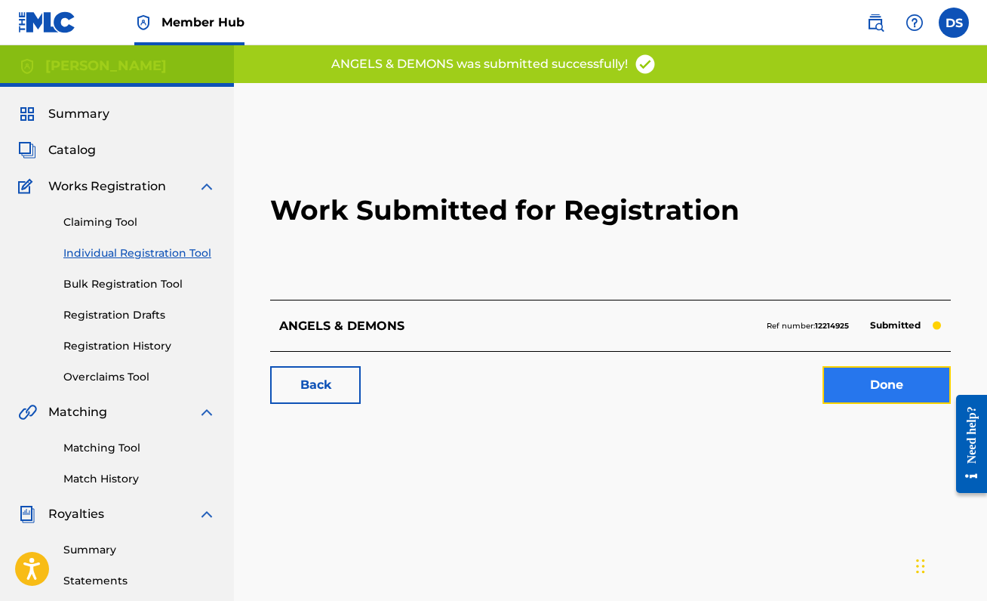
click at [905, 379] on link "Done" at bounding box center [886, 385] width 128 height 38
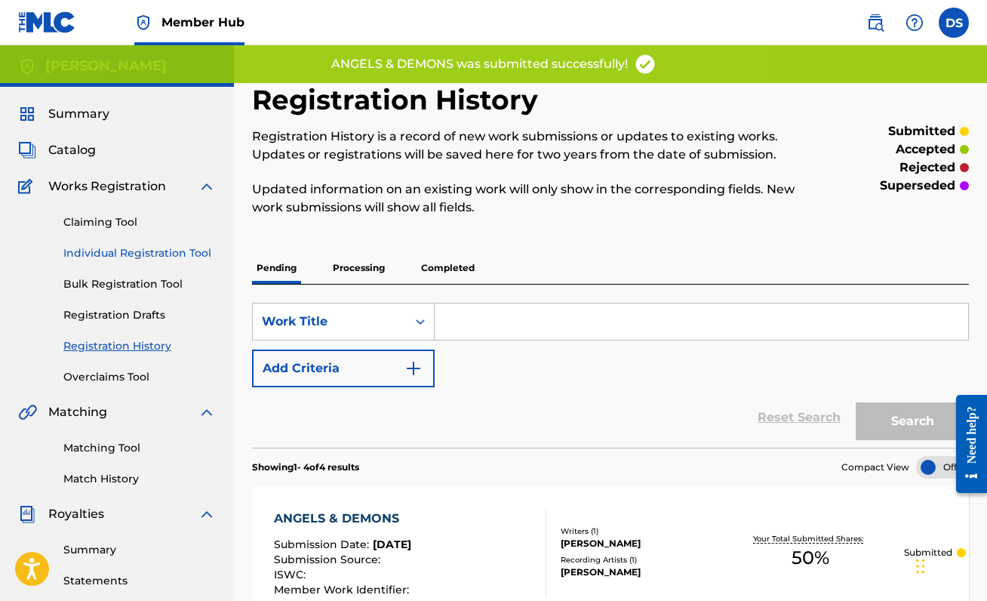
click at [151, 251] on link "Individual Registration Tool" at bounding box center [139, 253] width 152 height 16
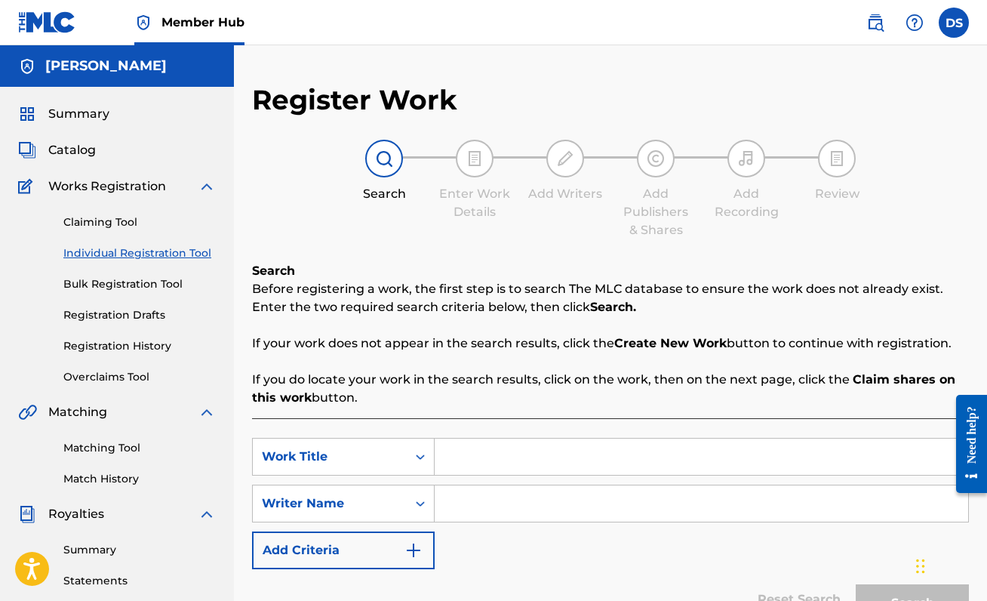
click at [530, 448] on input "Search Form" at bounding box center [701, 456] width 533 height 36
type input "FOMO"
click at [514, 485] on input "Search Form" at bounding box center [701, 503] width 533 height 36
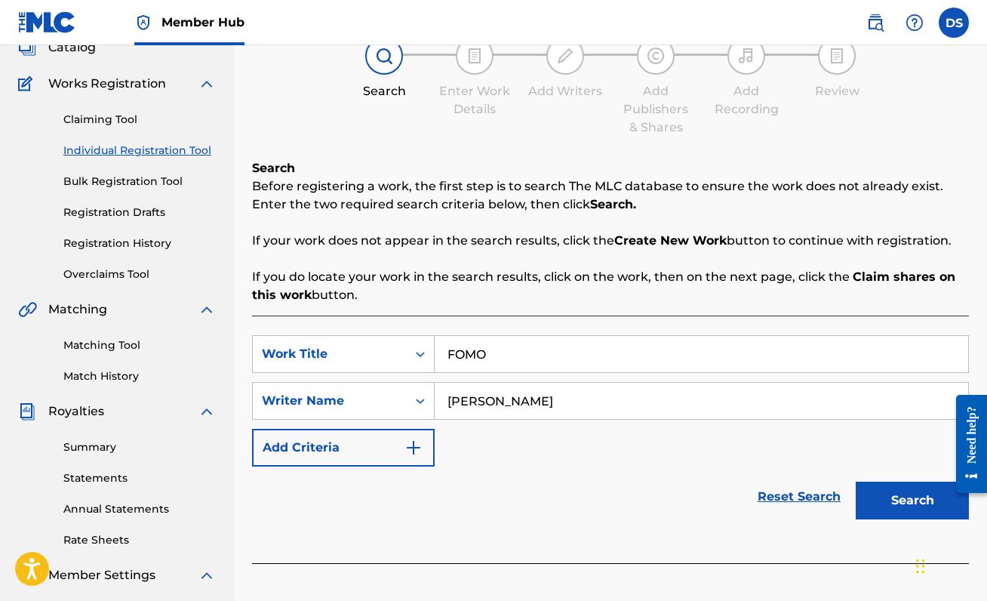
scroll to position [113, 0]
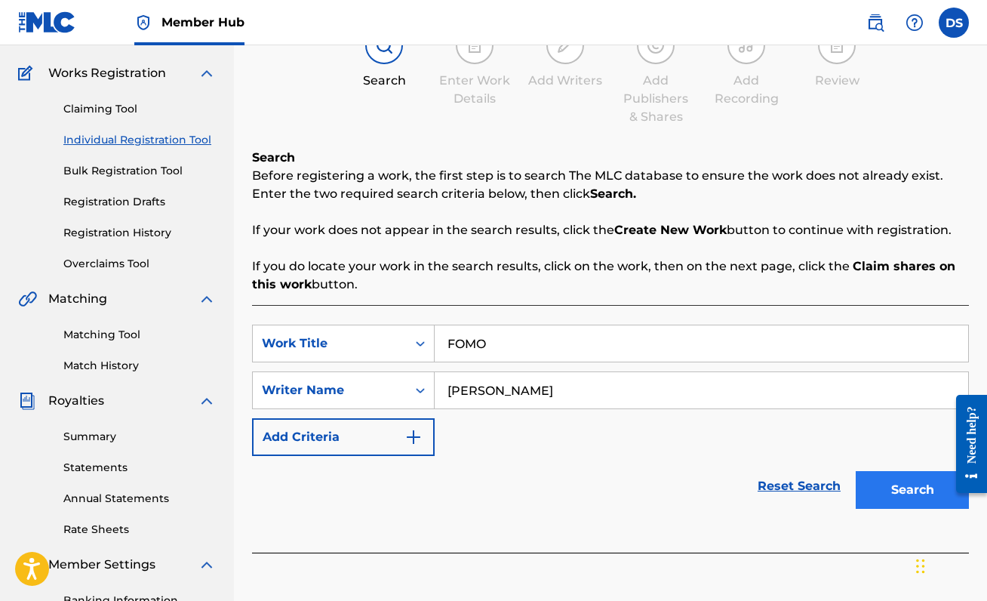
type input "[PERSON_NAME]"
click at [873, 487] on button "Search" at bounding box center [912, 490] width 113 height 38
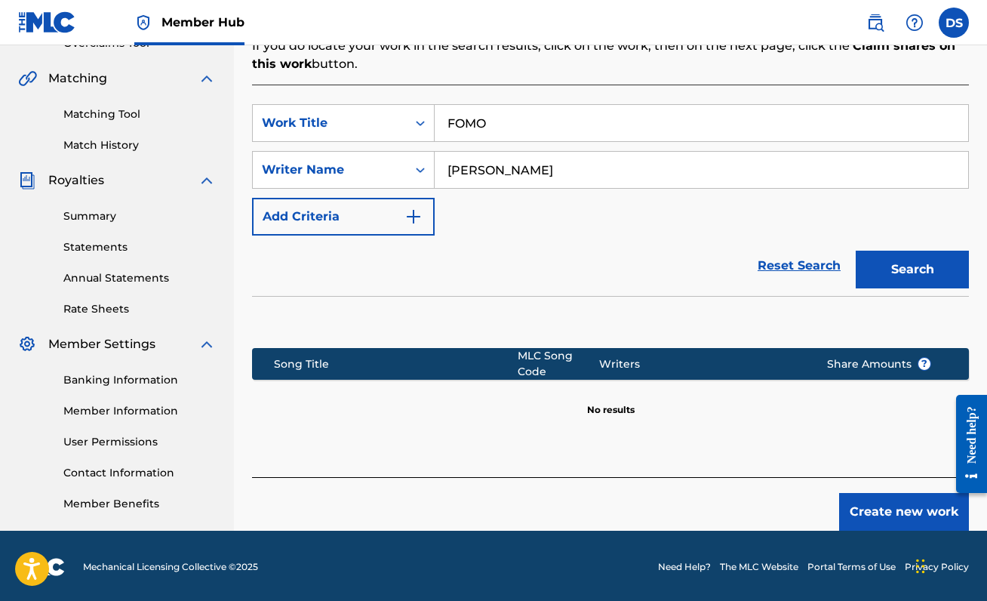
scroll to position [336, 0]
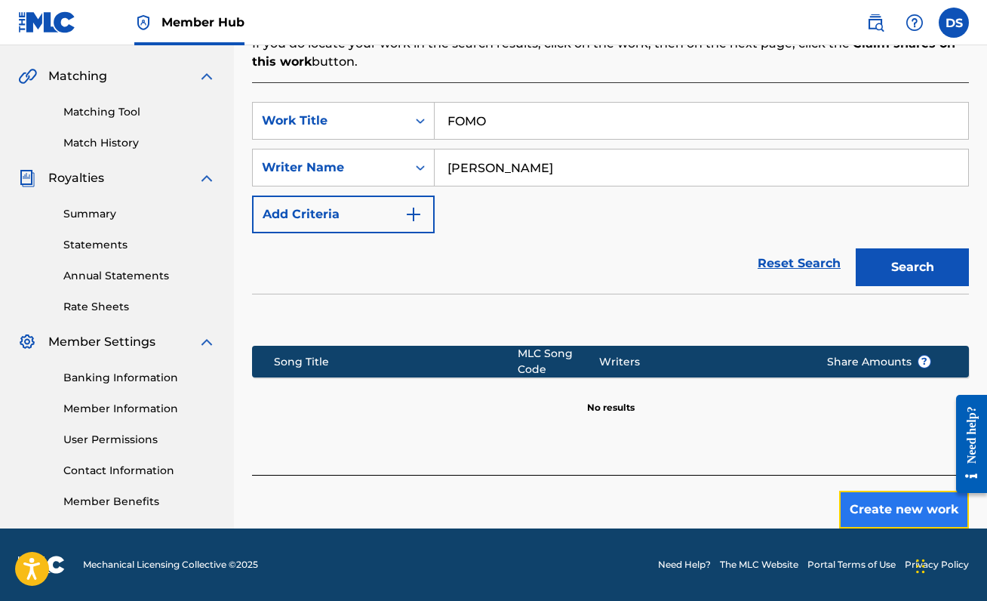
click at [886, 494] on button "Create new work" at bounding box center [904, 509] width 130 height 38
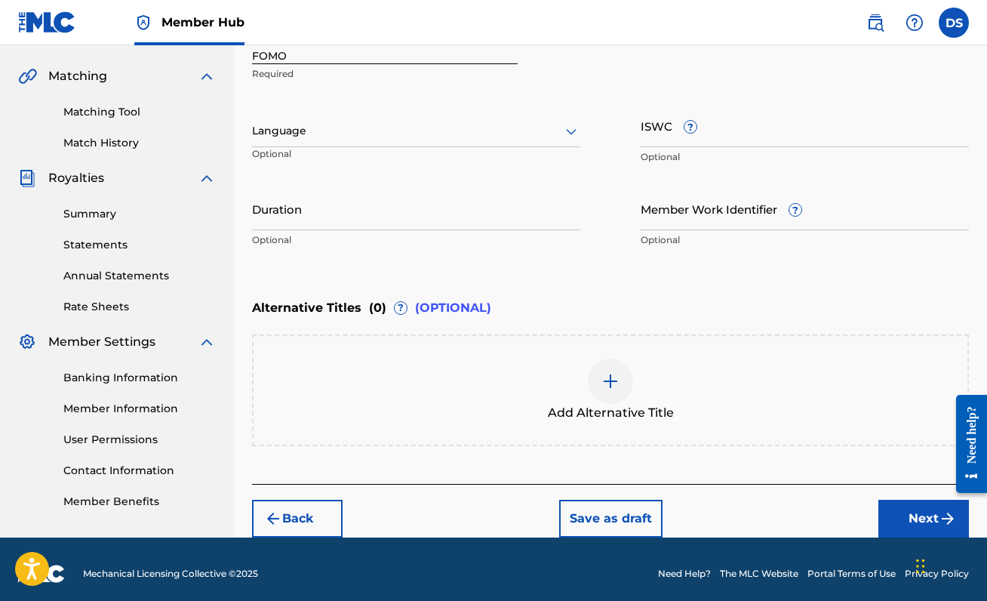
scroll to position [309, 0]
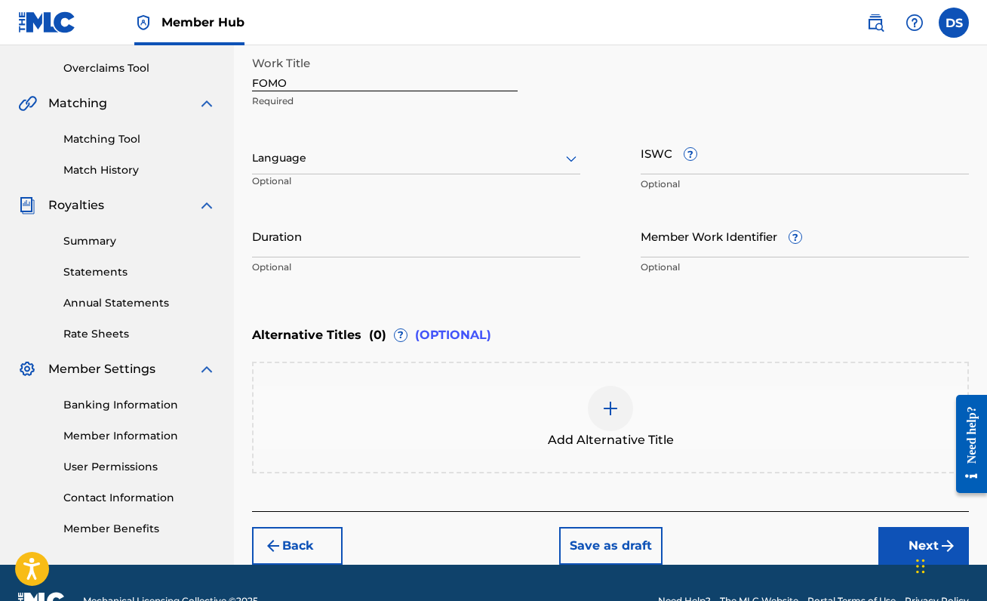
click at [470, 157] on div at bounding box center [416, 158] width 328 height 19
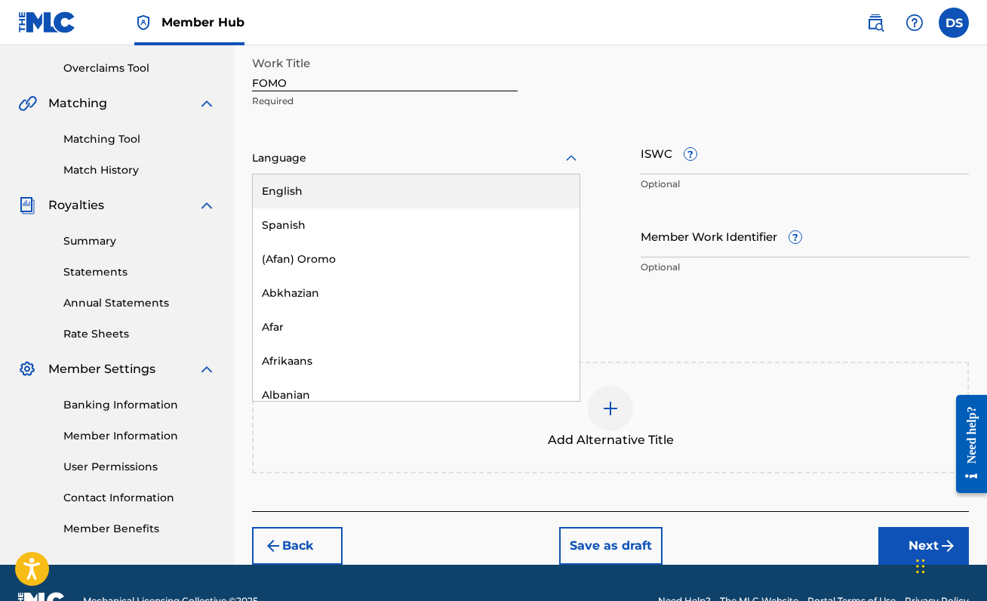
click at [450, 201] on div "English" at bounding box center [416, 191] width 327 height 34
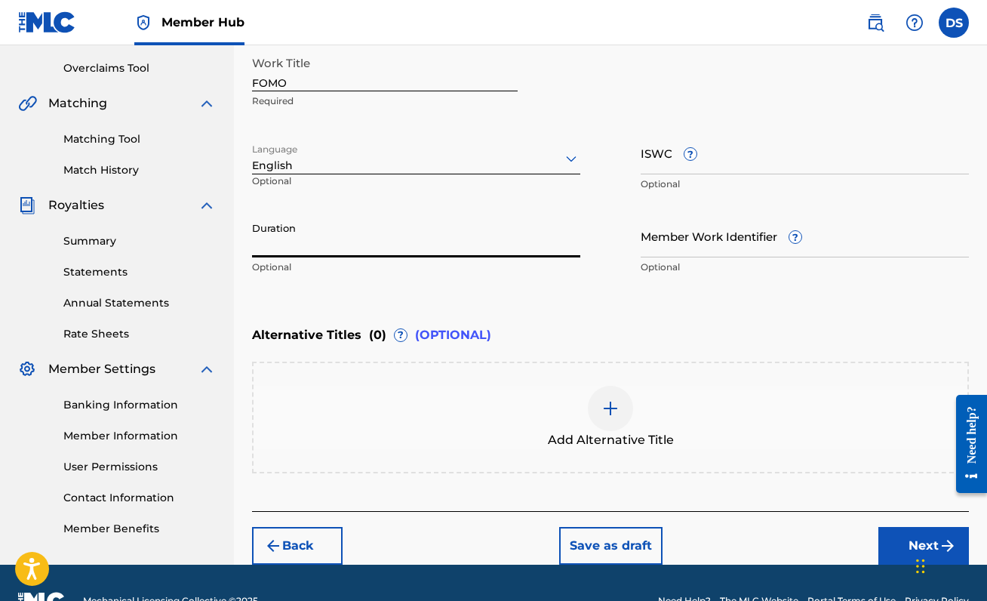
click at [343, 241] on input "Duration" at bounding box center [416, 235] width 328 height 43
type input "02:34"
click at [703, 297] on div "Enter Work Details Enter work details for ‘ FOMO ’ below. Work Title FOMO Requi…" at bounding box center [610, 135] width 717 height 365
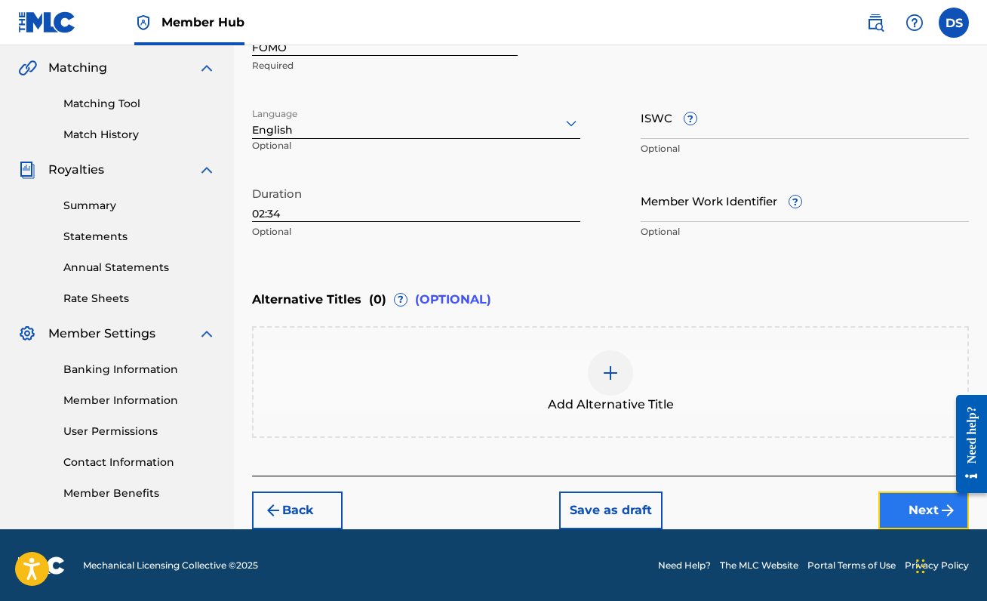
click at [914, 495] on button "Next" at bounding box center [923, 510] width 91 height 38
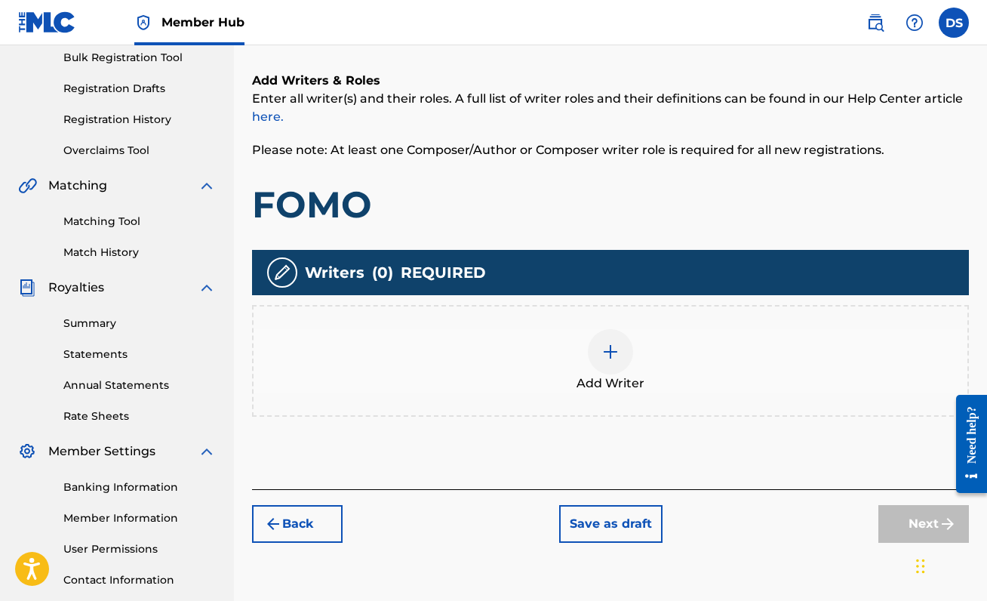
scroll to position [229, 0]
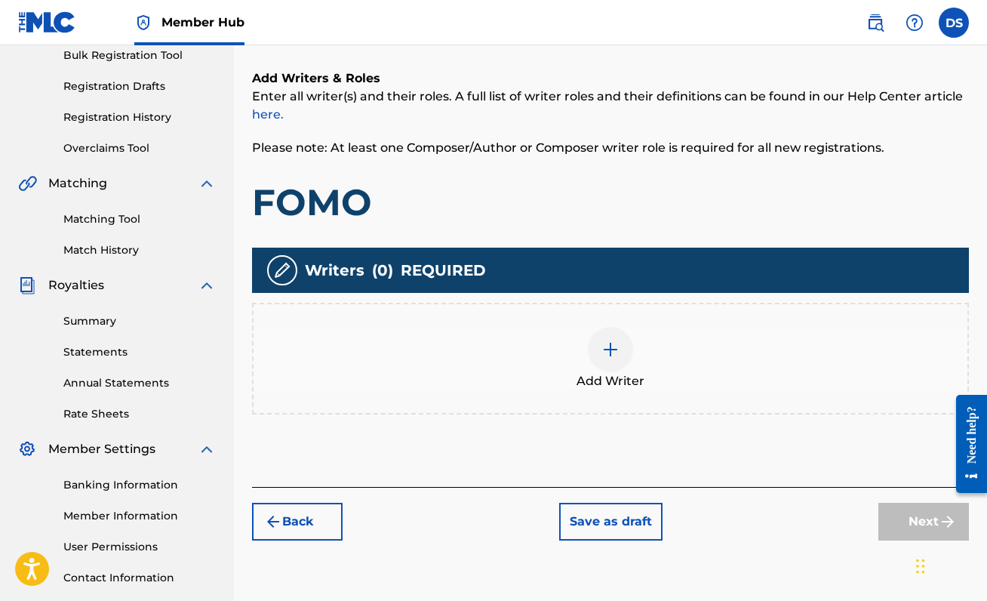
click at [616, 332] on div at bounding box center [610, 349] width 45 height 45
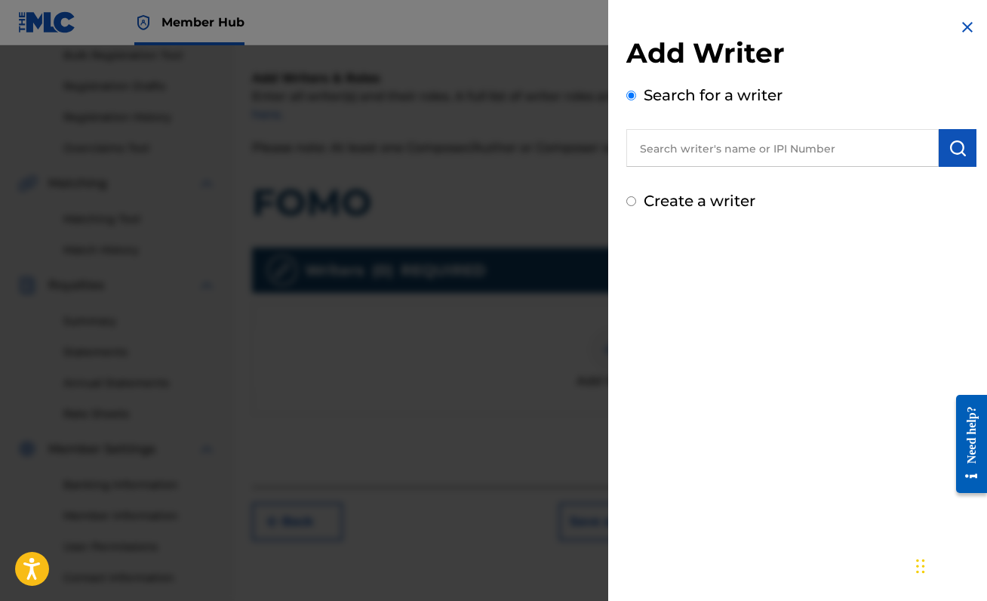
click at [738, 146] on input "text" at bounding box center [782, 148] width 312 height 38
type input "00888214893"
click at [939, 138] on button "submit" at bounding box center [958, 148] width 38 height 38
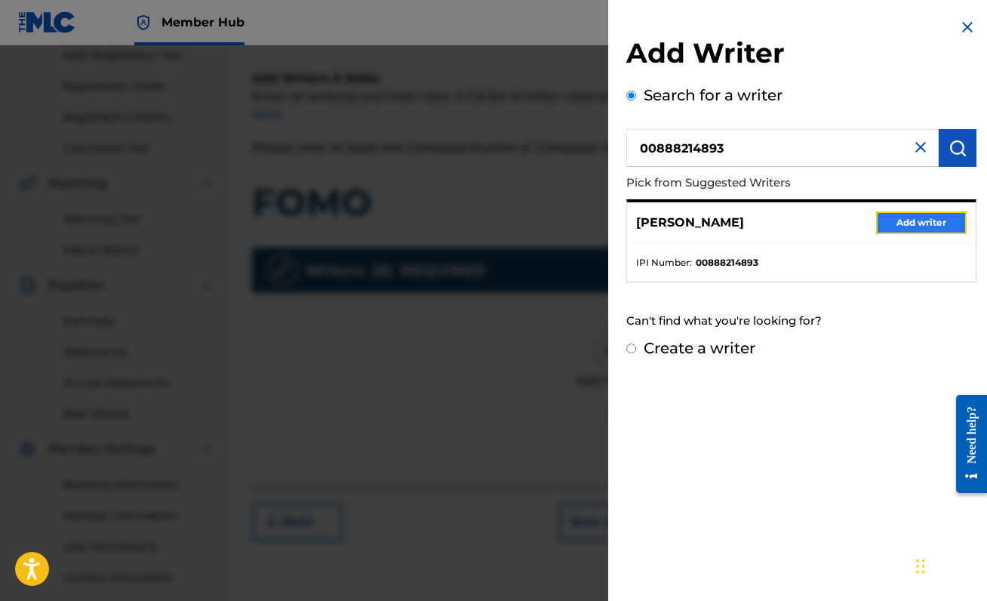
click at [930, 217] on button "Add writer" at bounding box center [921, 222] width 91 height 23
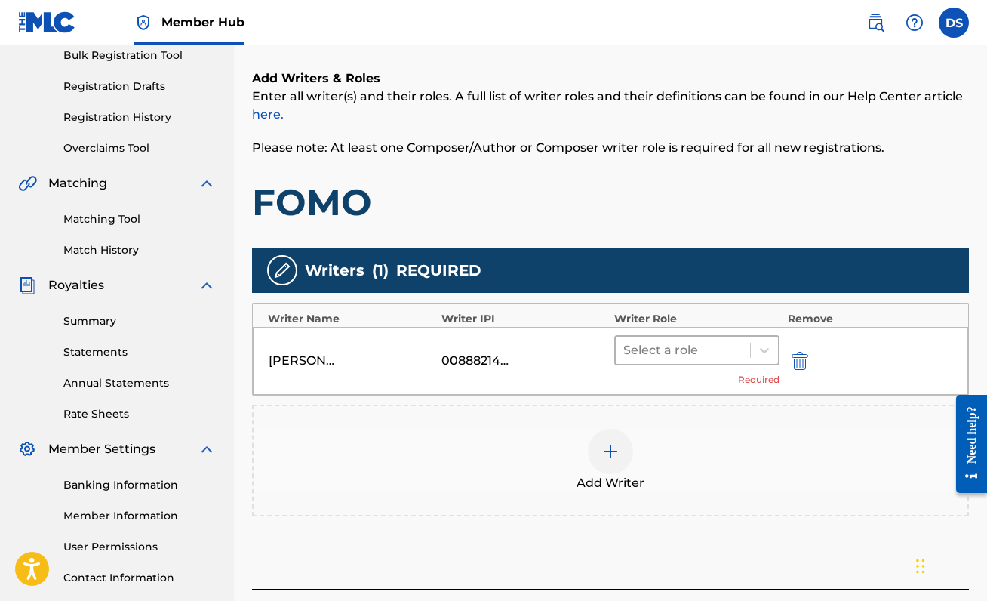
click at [698, 355] on div at bounding box center [682, 350] width 119 height 21
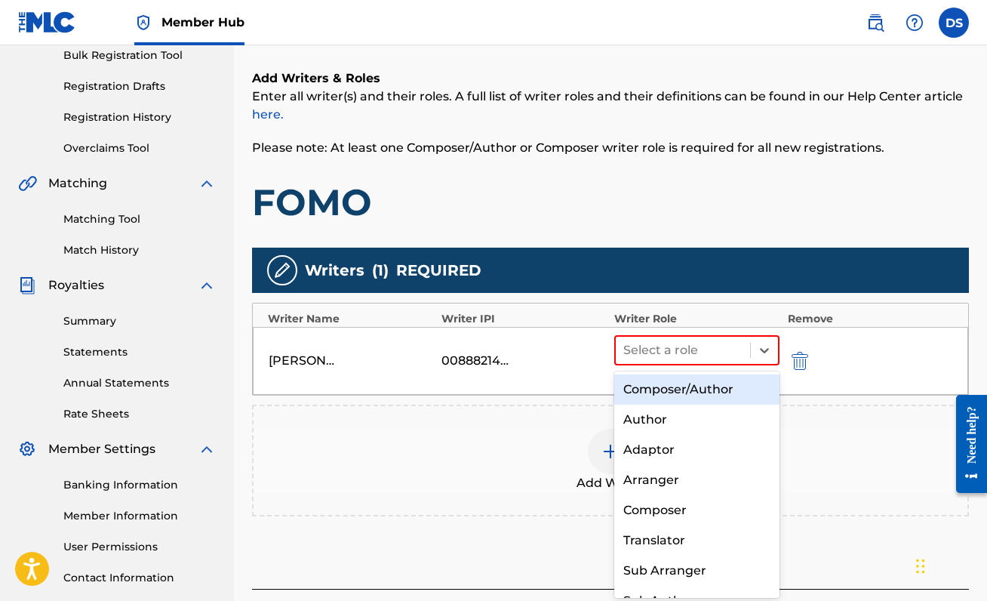
click at [696, 376] on div "Composer/Author" at bounding box center [696, 389] width 165 height 30
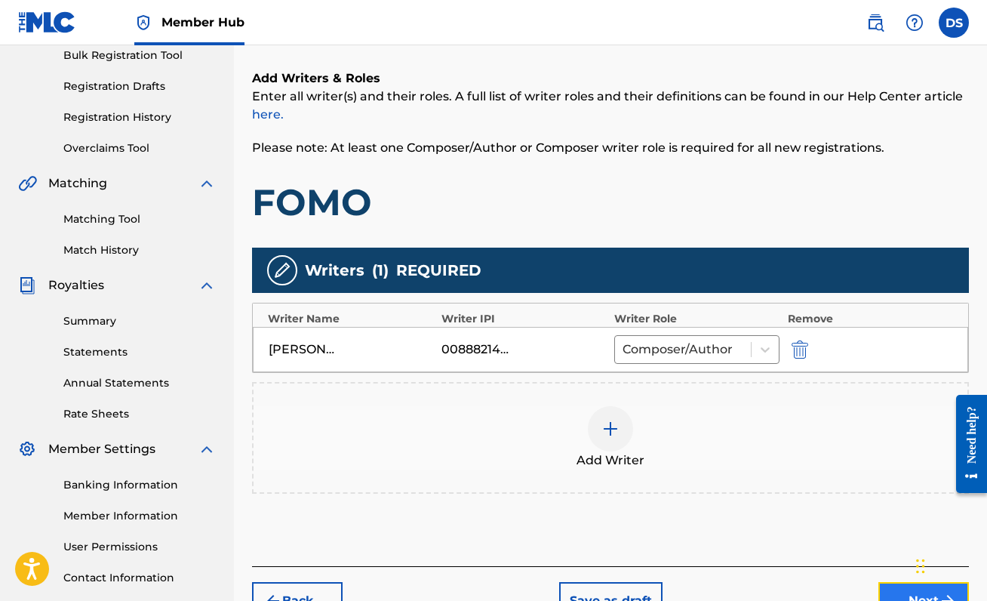
click at [908, 585] on button "Next" at bounding box center [923, 601] width 91 height 38
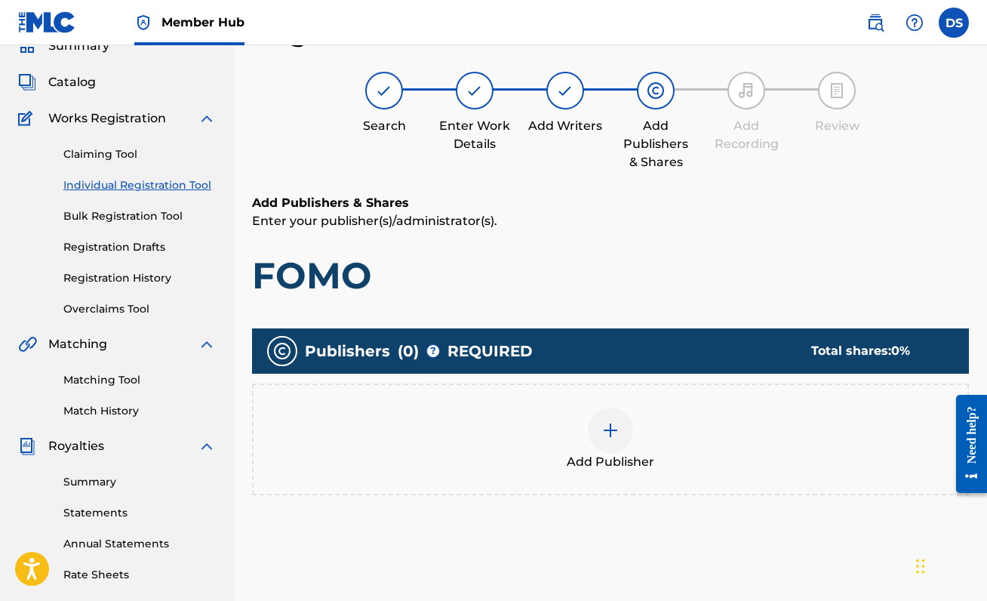
scroll to position [68, 0]
click at [598, 433] on div at bounding box center [610, 429] width 45 height 45
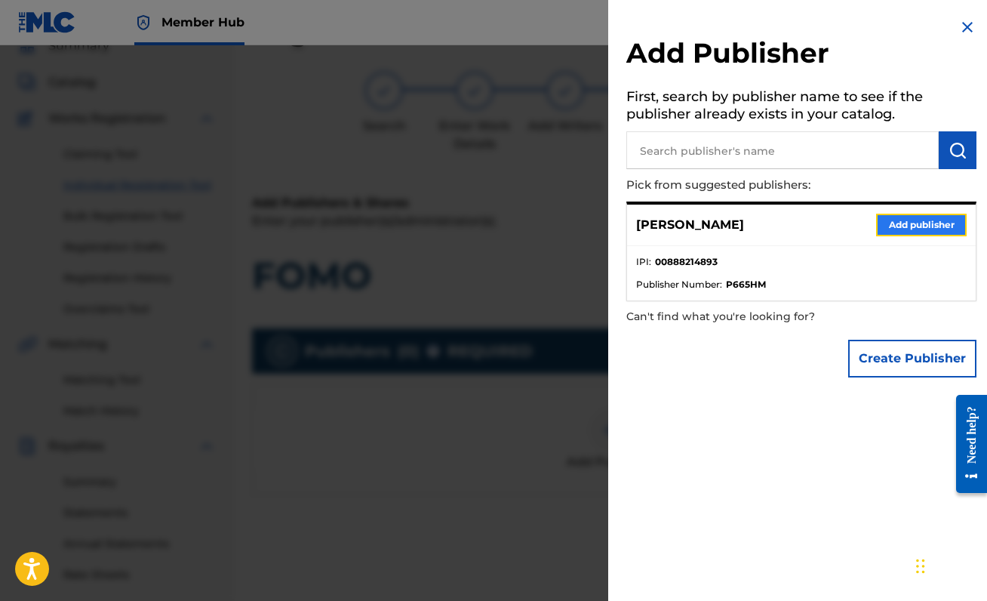
click at [893, 222] on button "Add publisher" at bounding box center [921, 225] width 91 height 23
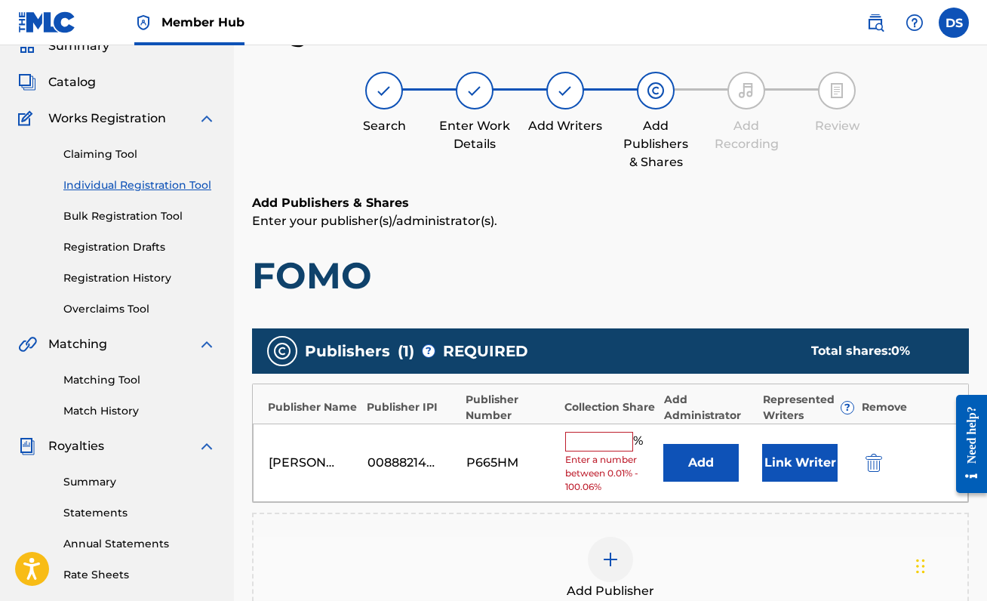
click at [605, 421] on div "Publisher Name Publisher IPI Publisher Number Collection Share Add Administrato…" at bounding box center [610, 403] width 715 height 39
click at [605, 429] on div "[PERSON_NAME] 00888214893 P665HM % Enter a number between 0.01% - 100.06% Add L…" at bounding box center [610, 462] width 715 height 79
click at [600, 437] on input "text" at bounding box center [599, 442] width 68 height 20
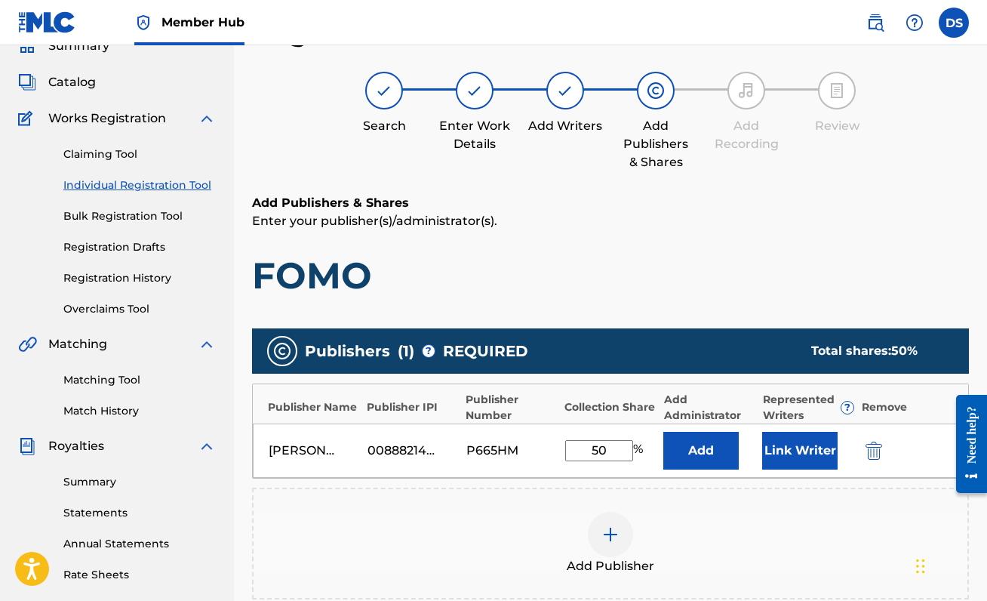
type input "50"
click at [695, 501] on div "Add Publisher" at bounding box center [610, 543] width 717 height 112
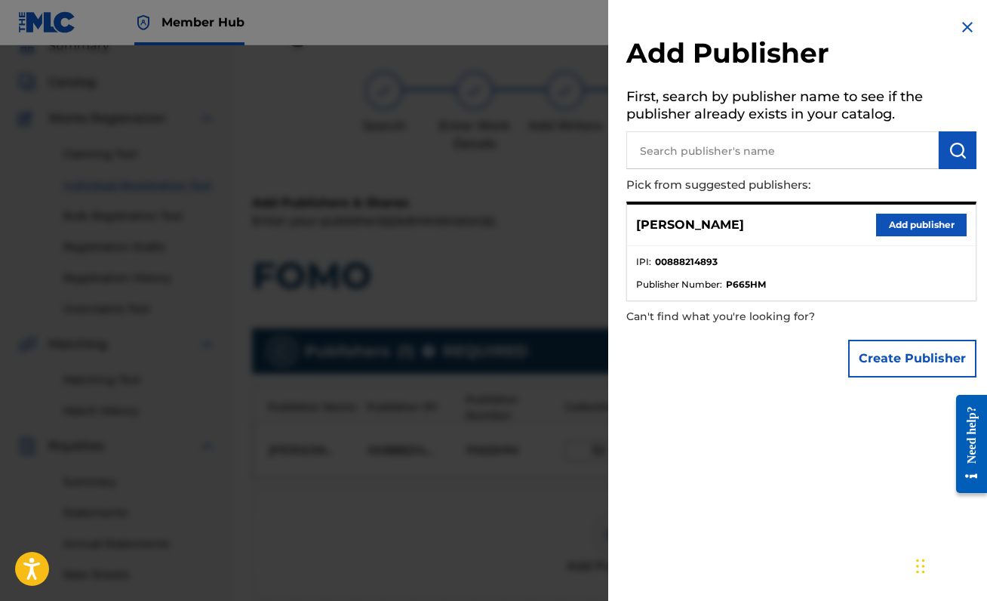
click at [958, 28] on img at bounding box center [967, 27] width 18 height 18
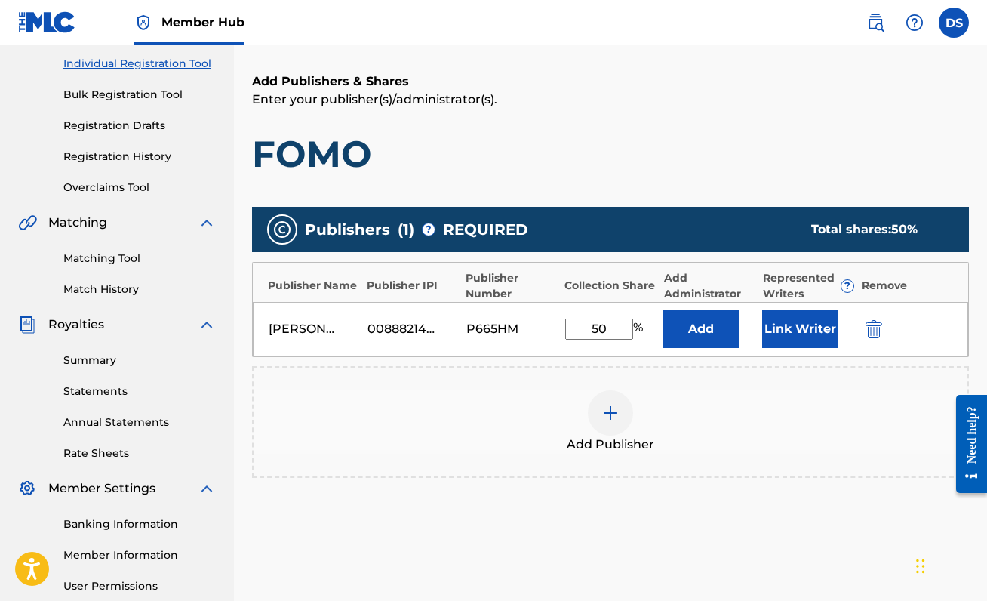
scroll to position [247, 0]
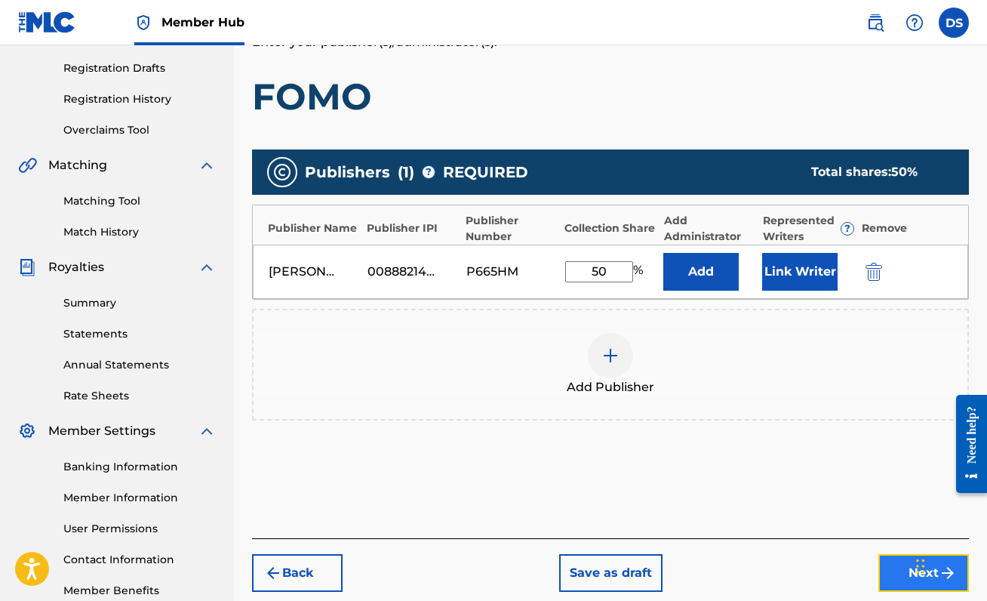
click at [880, 563] on button "Next" at bounding box center [923, 573] width 91 height 38
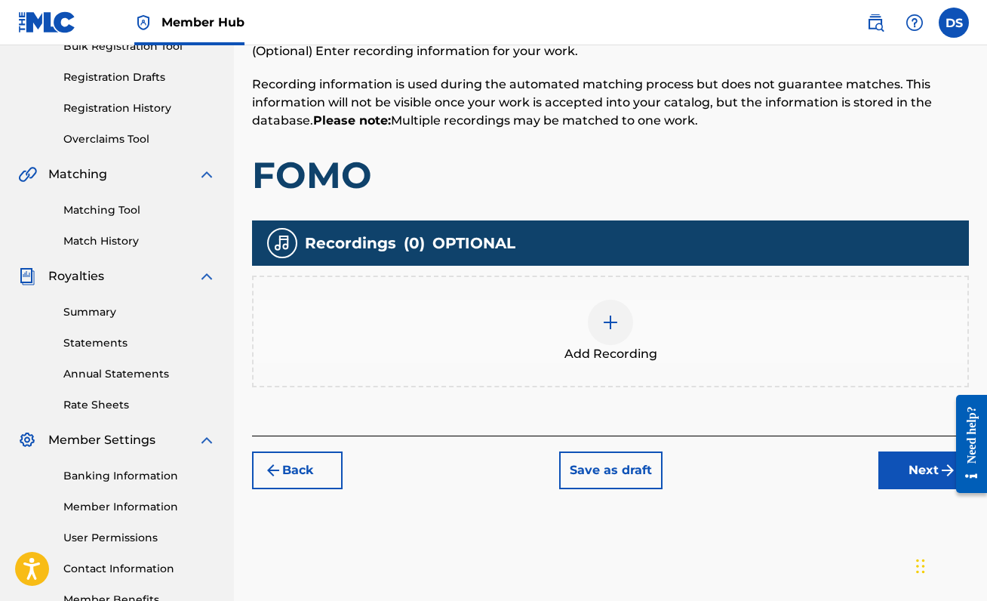
scroll to position [248, 0]
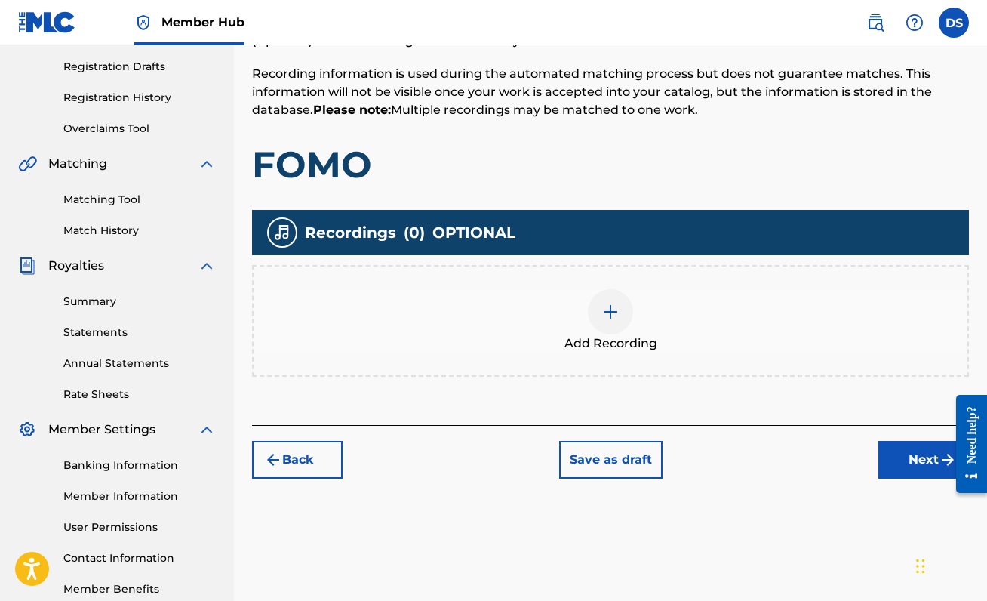
click at [639, 330] on div "Add Recording" at bounding box center [610, 320] width 714 height 63
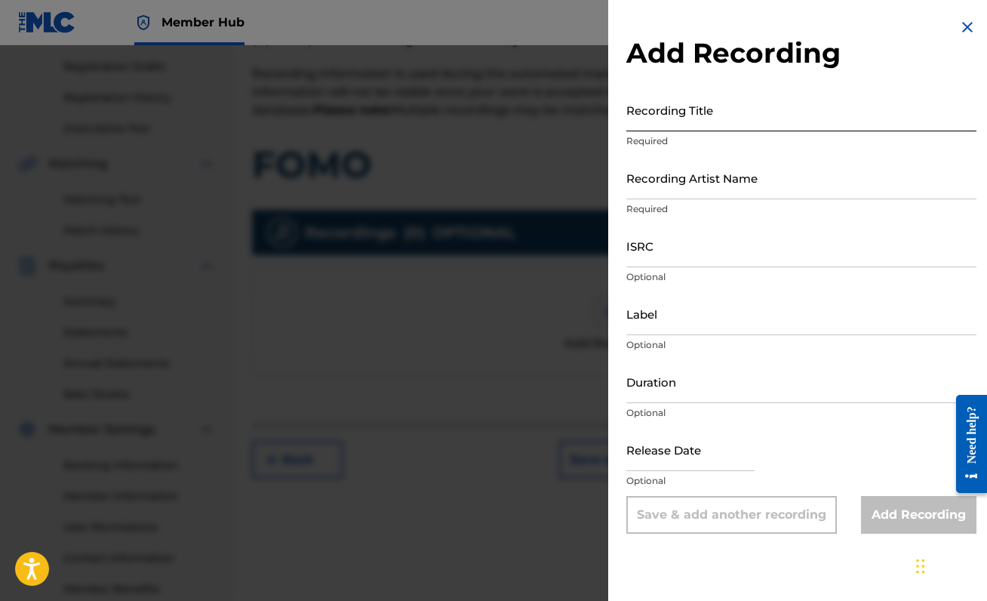
click at [755, 113] on input "Recording Title" at bounding box center [801, 109] width 350 height 43
type input "FOMO"
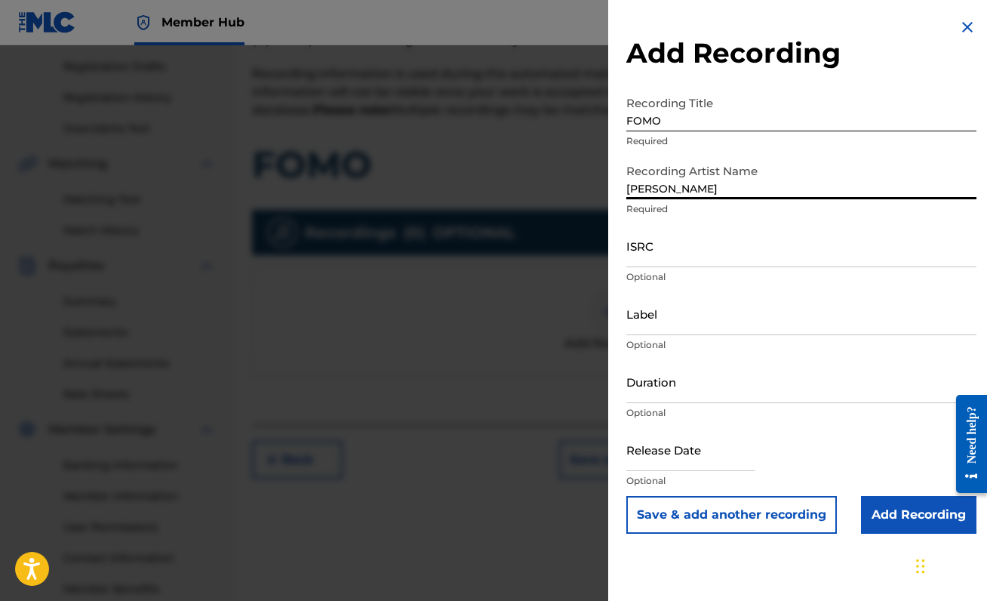
type input "[PERSON_NAME]"
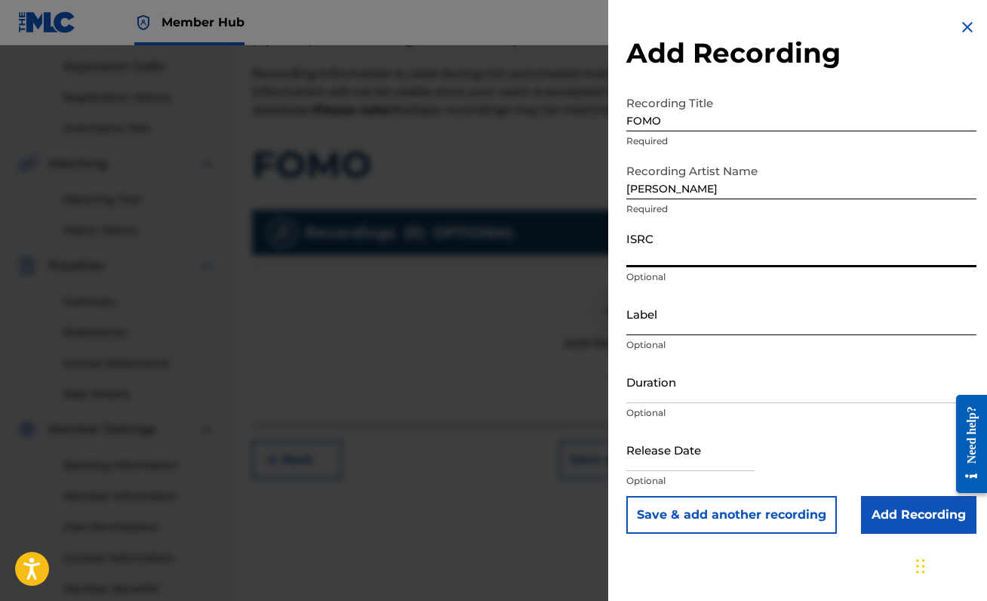
paste input "QZNMV2445979"
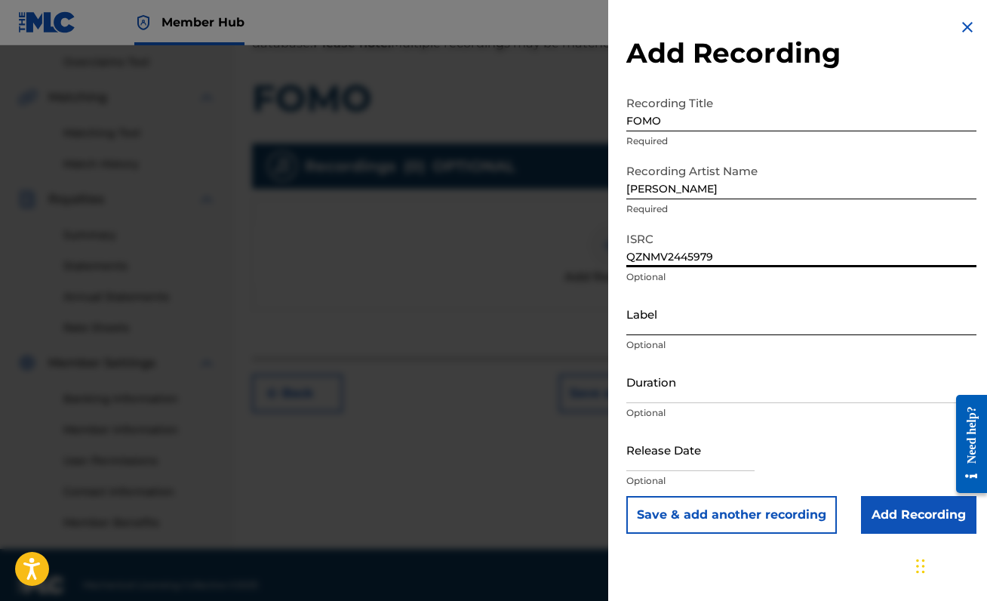
scroll to position [335, 0]
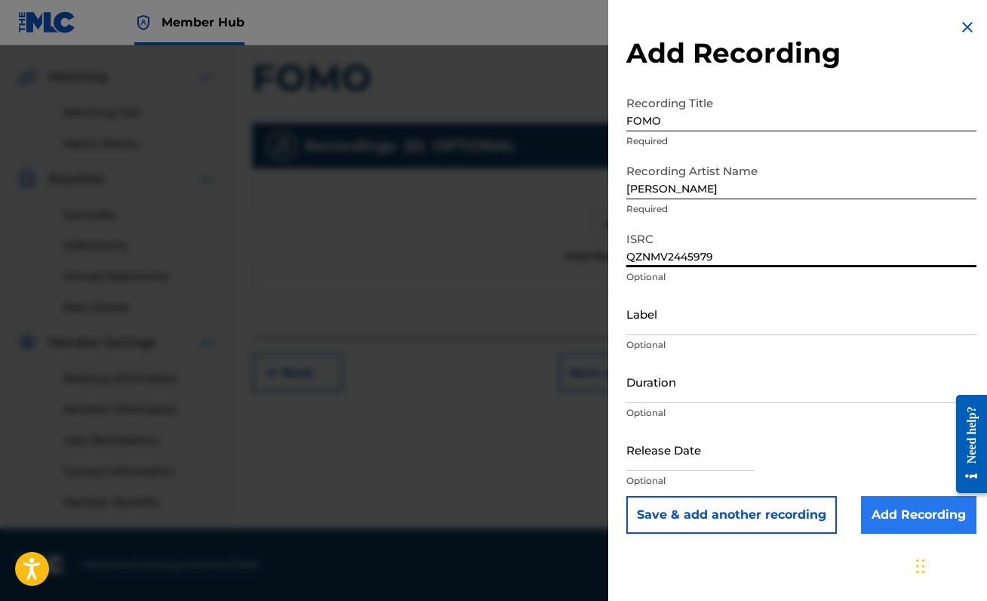
type input "QZNMV2445979"
click at [906, 523] on input "Add Recording" at bounding box center [918, 515] width 115 height 38
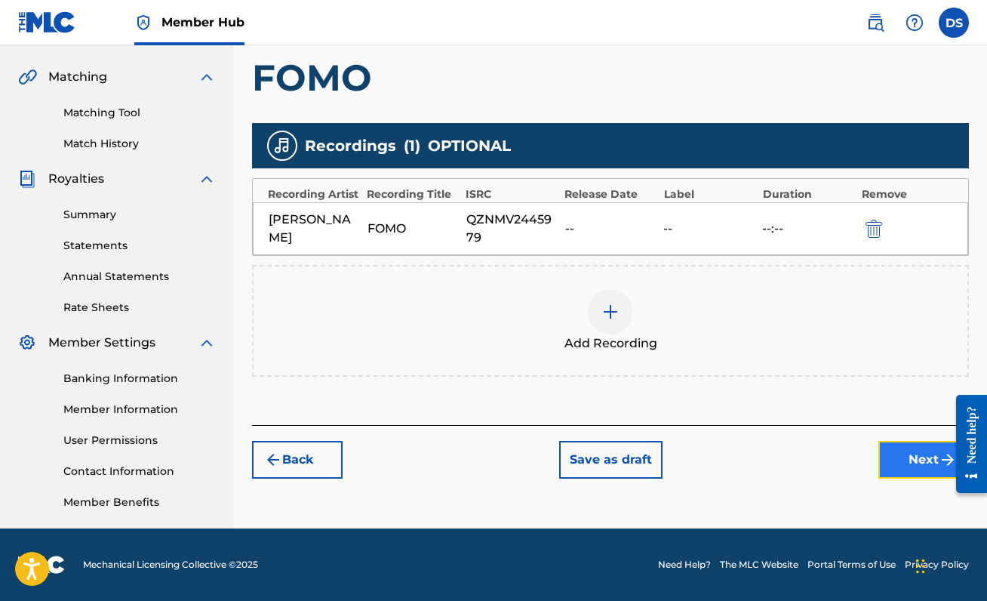
click at [920, 459] on button "Next" at bounding box center [923, 460] width 91 height 38
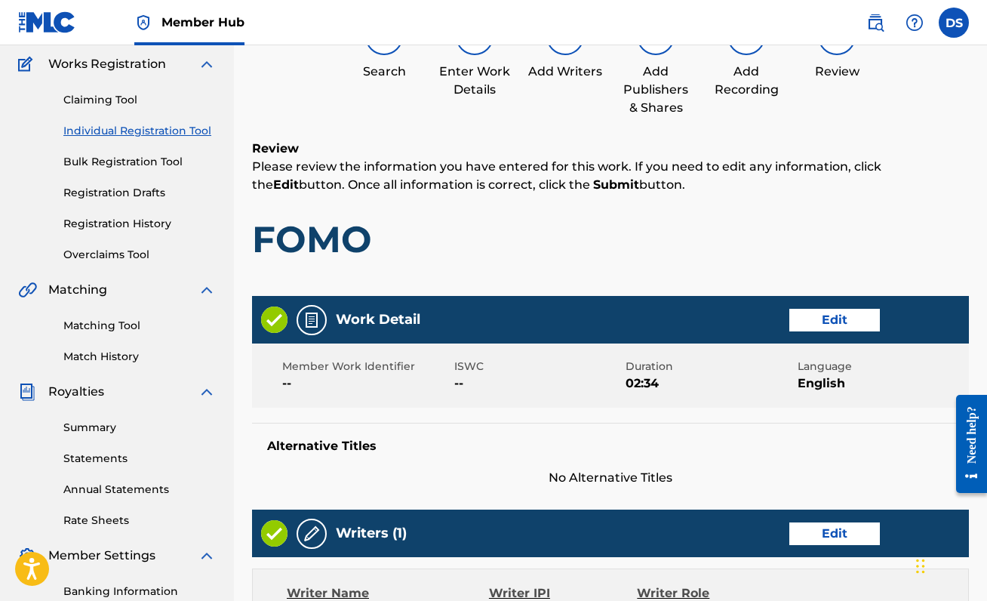
scroll to position [692, 0]
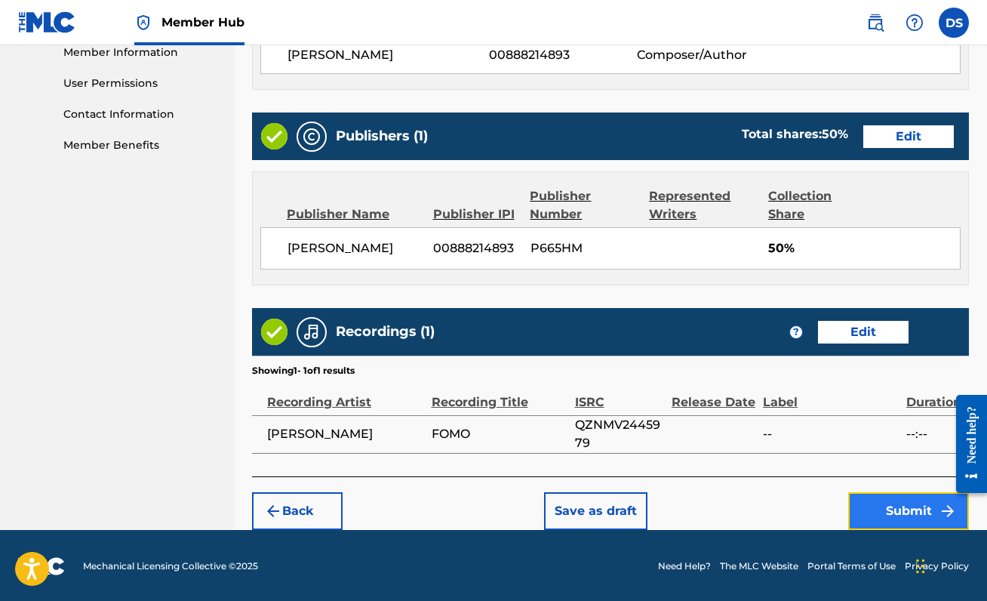
click at [914, 503] on button "Submit" at bounding box center [908, 511] width 121 height 38
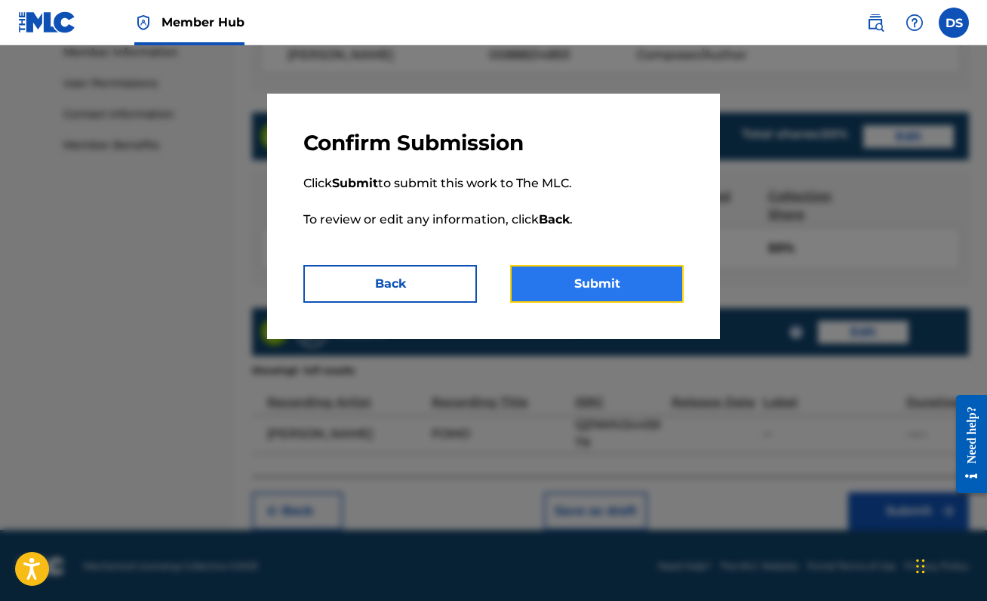
click at [558, 293] on button "Submit" at bounding box center [597, 284] width 174 height 38
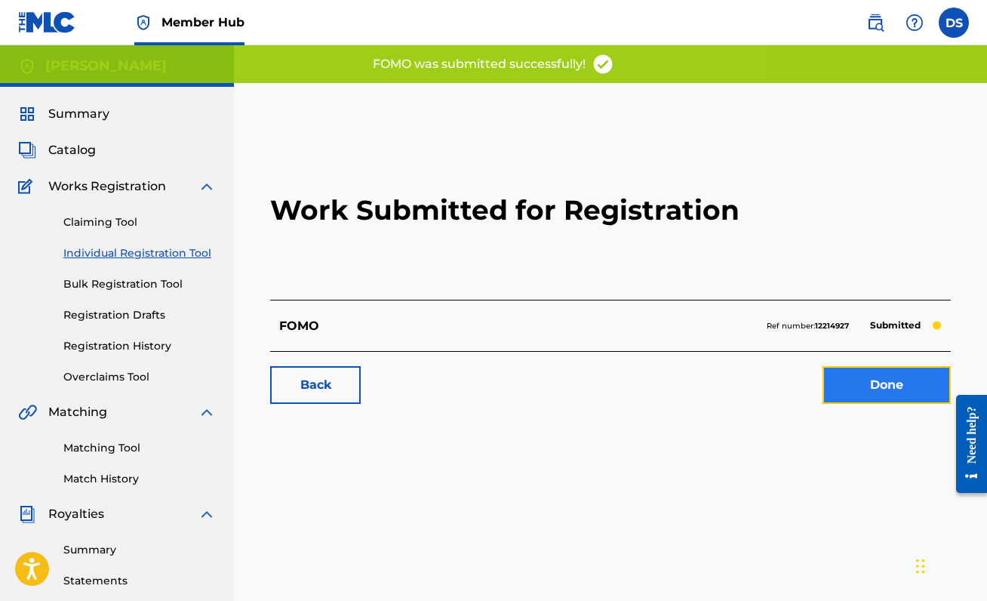
click at [871, 397] on link "Done" at bounding box center [886, 385] width 128 height 38
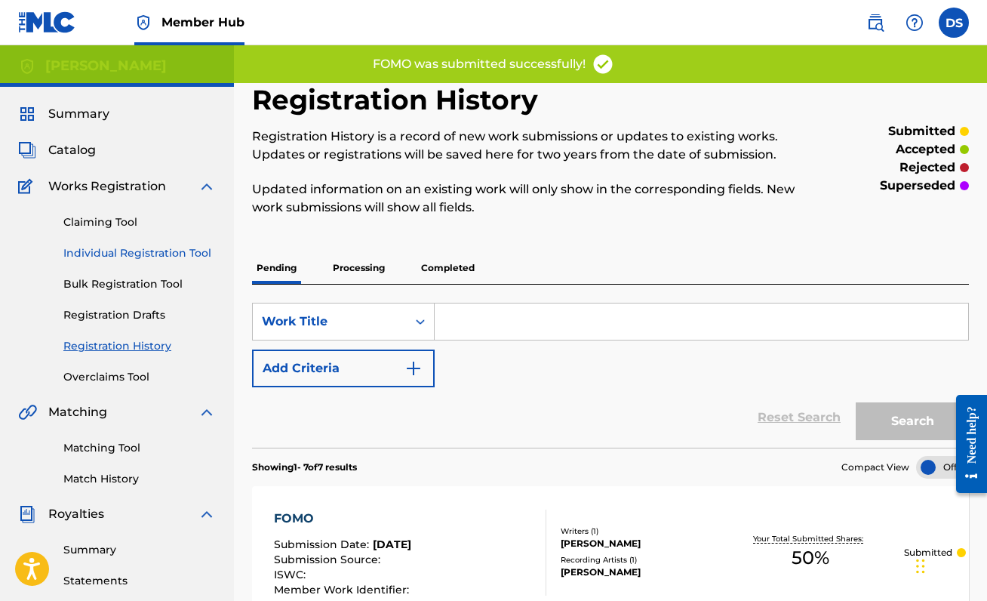
click at [152, 248] on link "Individual Registration Tool" at bounding box center [139, 253] width 152 height 16
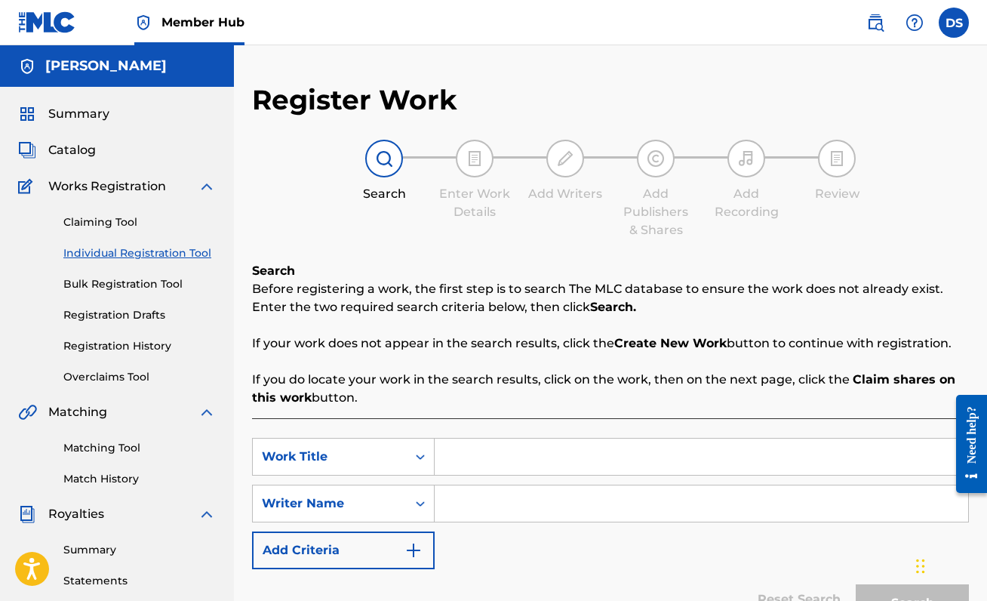
click at [530, 452] on input "Search Form" at bounding box center [701, 456] width 533 height 36
type input "[DEMOGRAPHIC_DATA]"
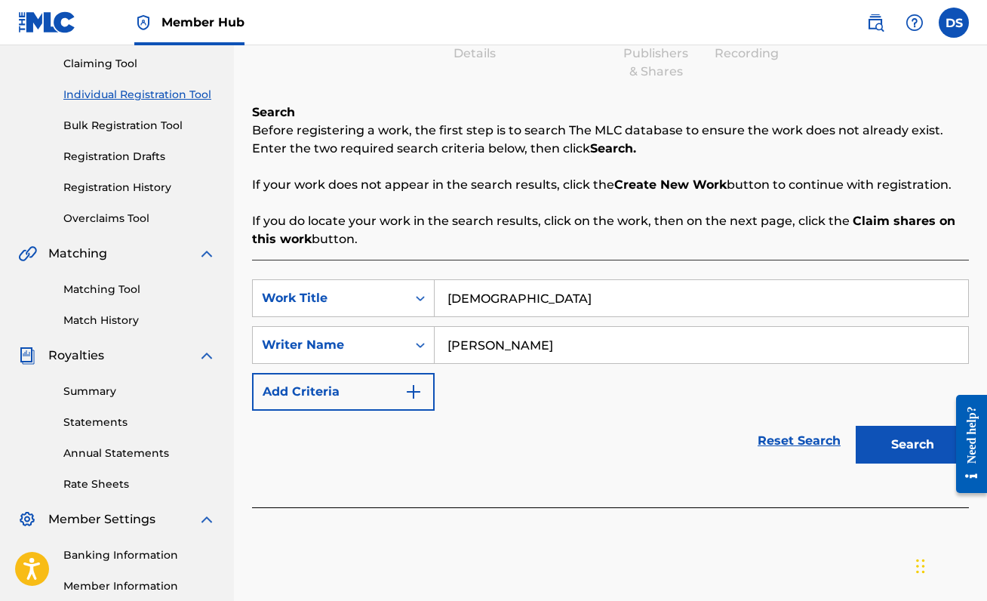
scroll to position [160, 0]
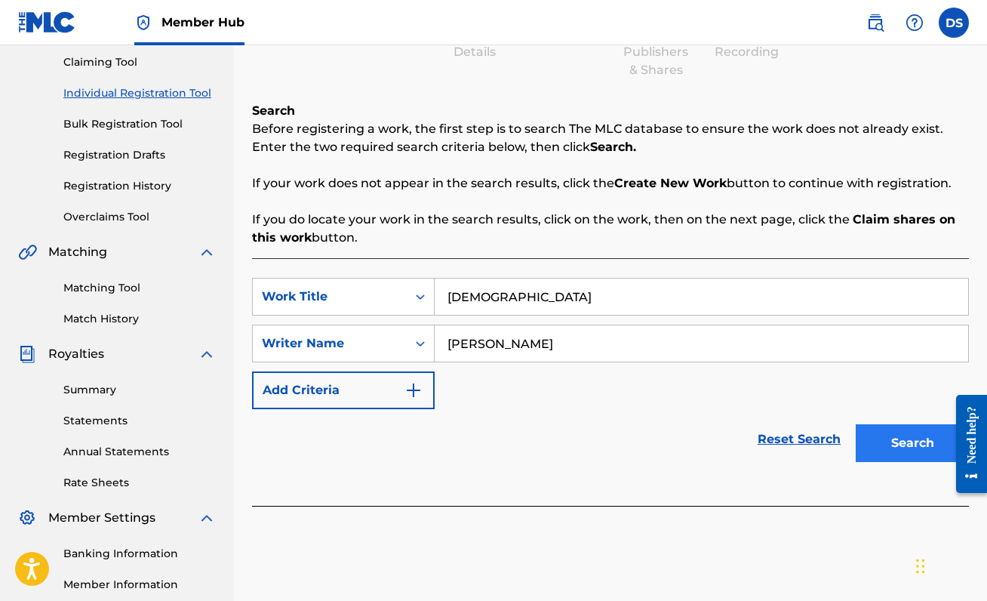
type input "[PERSON_NAME]"
click at [898, 448] on button "Search" at bounding box center [912, 443] width 113 height 38
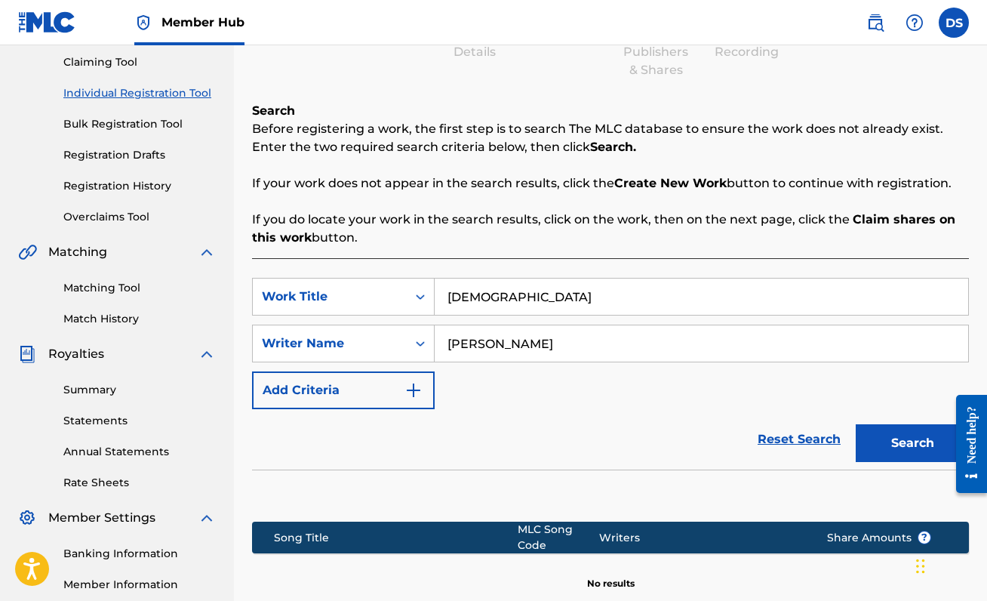
scroll to position [336, 0]
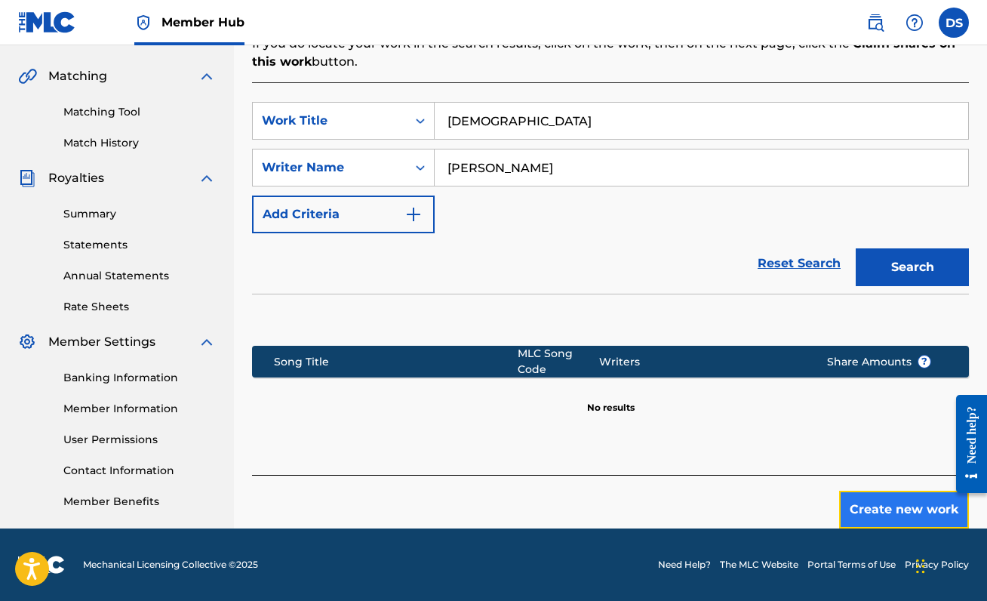
click at [899, 515] on button "Create new work" at bounding box center [904, 509] width 130 height 38
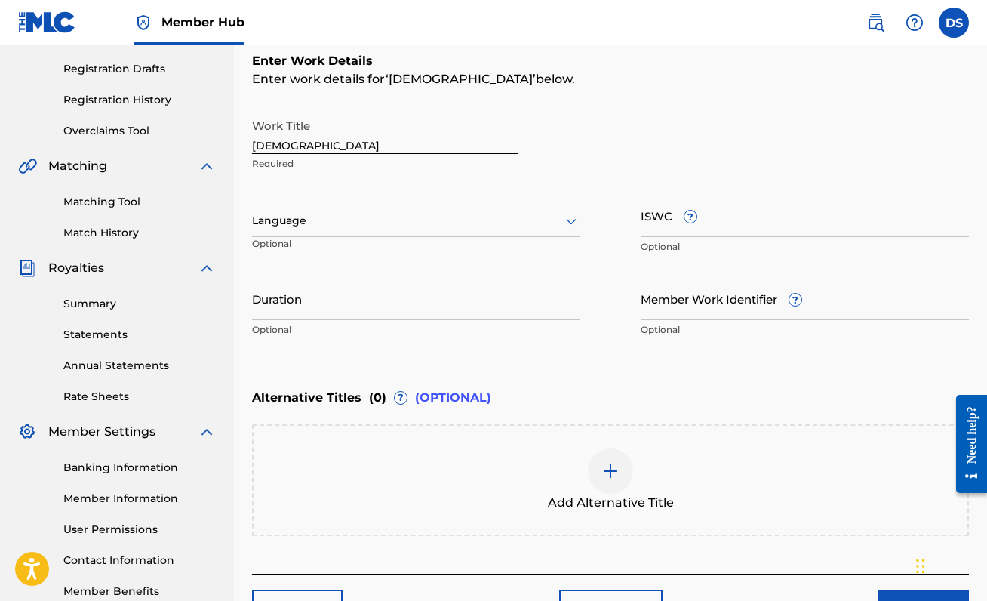
scroll to position [249, 0]
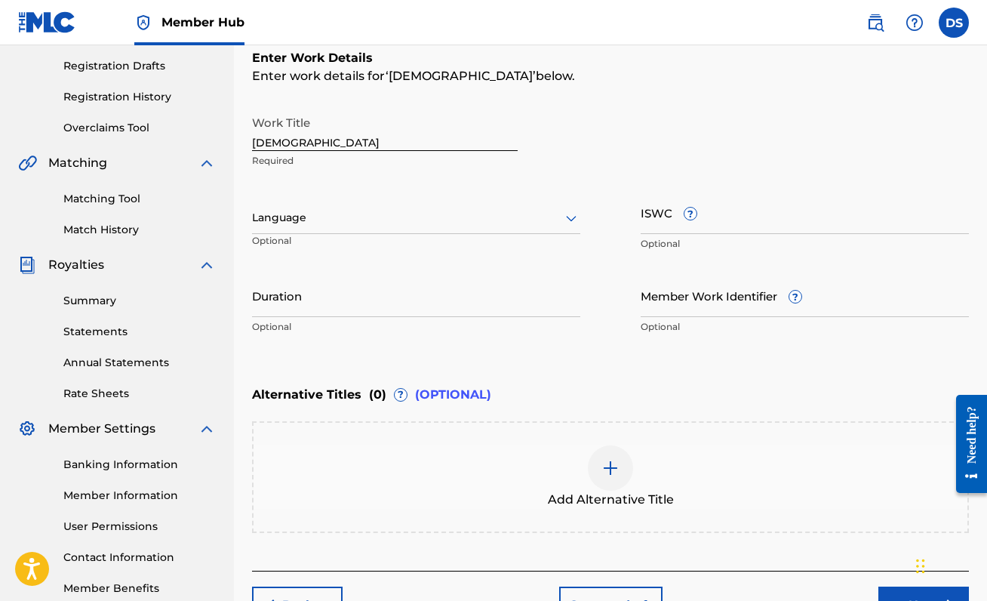
click at [561, 224] on div at bounding box center [416, 217] width 328 height 19
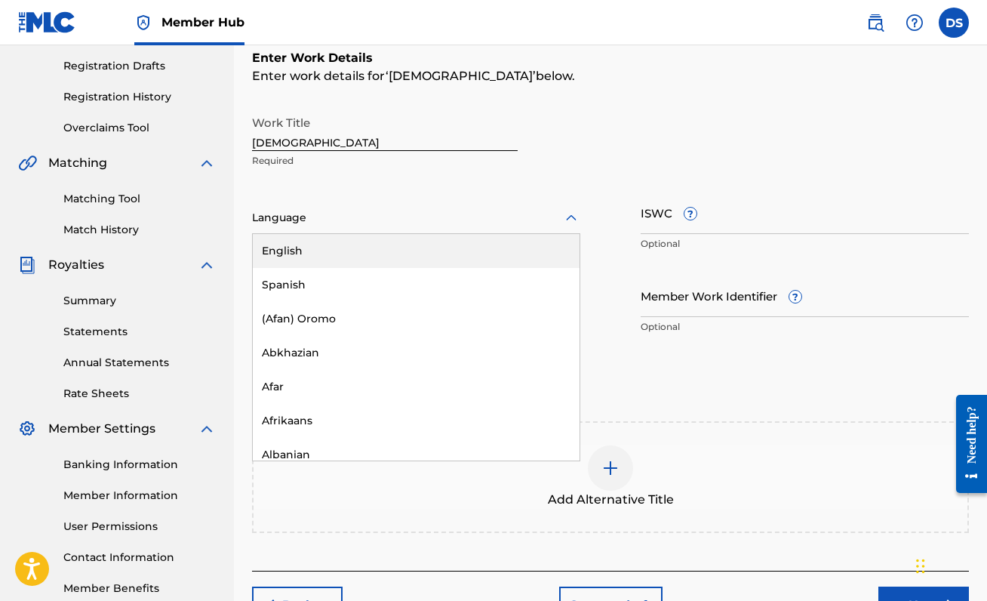
click at [547, 253] on div "English" at bounding box center [416, 251] width 327 height 34
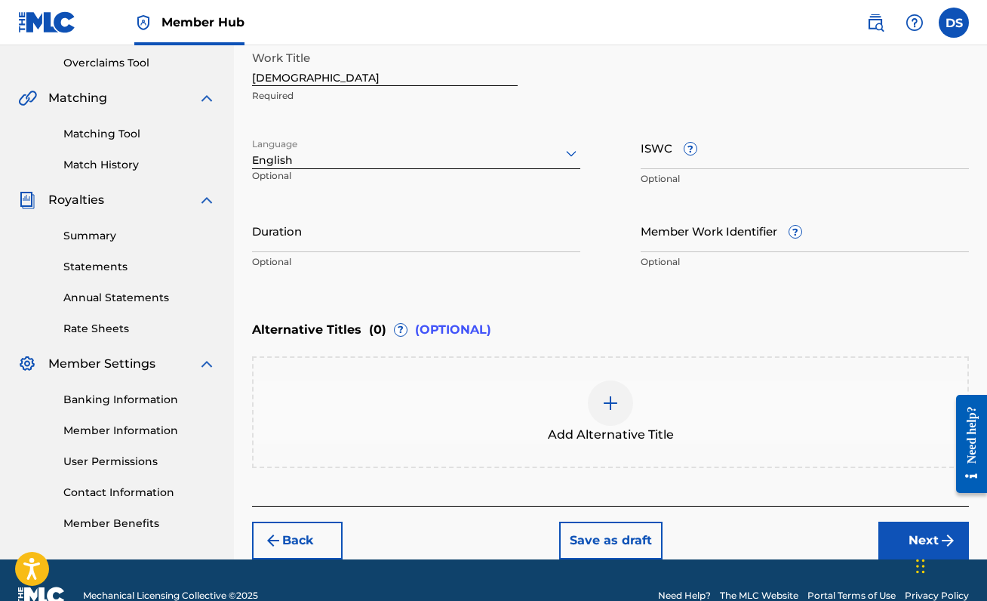
scroll to position [317, 0]
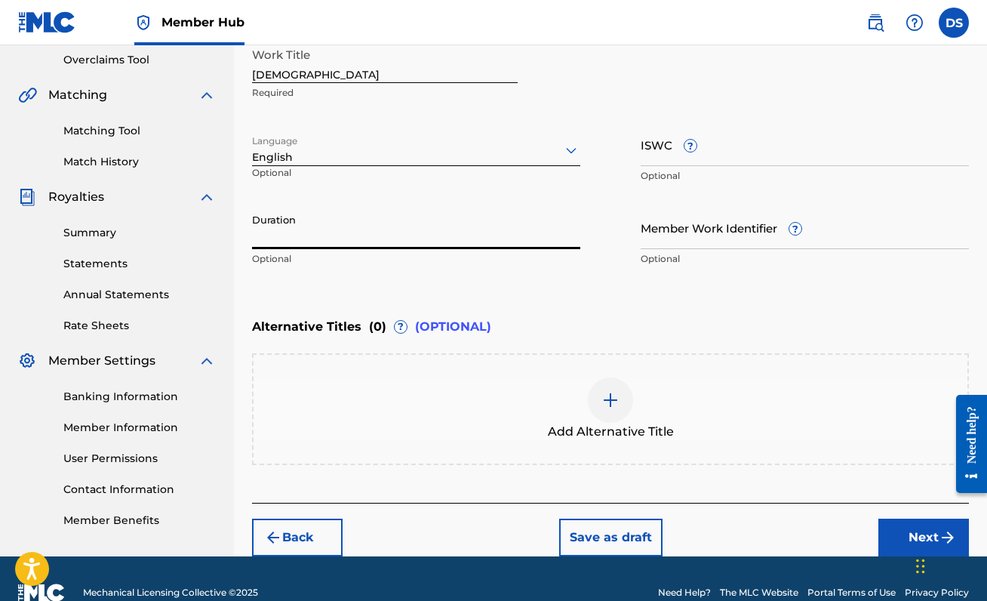
click at [295, 238] on input "Duration" at bounding box center [416, 227] width 328 height 43
type input "02:42"
click at [706, 338] on div "Alternative Titles ( 0 ) ? (OPTIONAL)" at bounding box center [610, 326] width 717 height 33
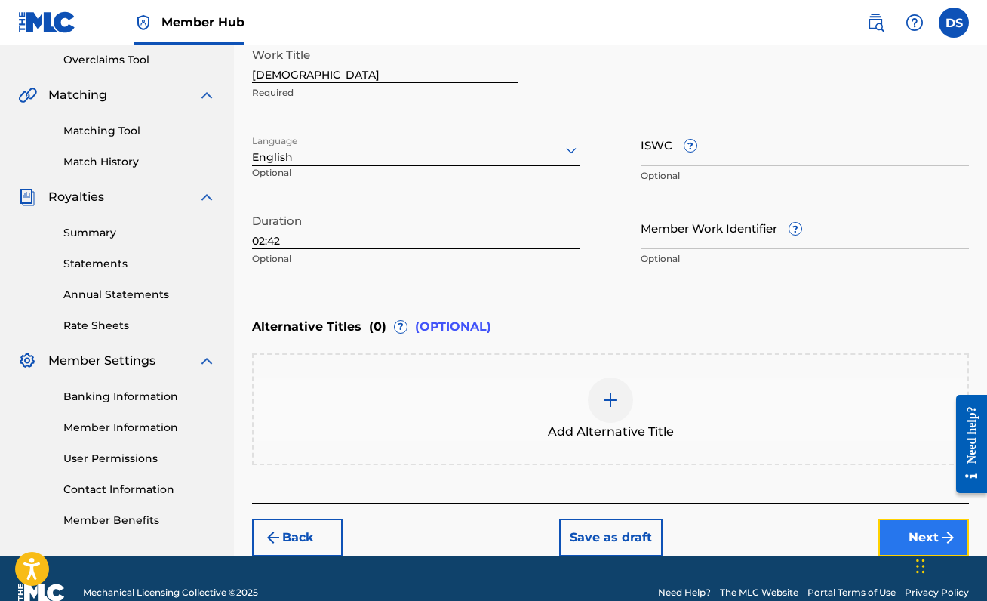
click at [898, 542] on button "Next" at bounding box center [923, 537] width 91 height 38
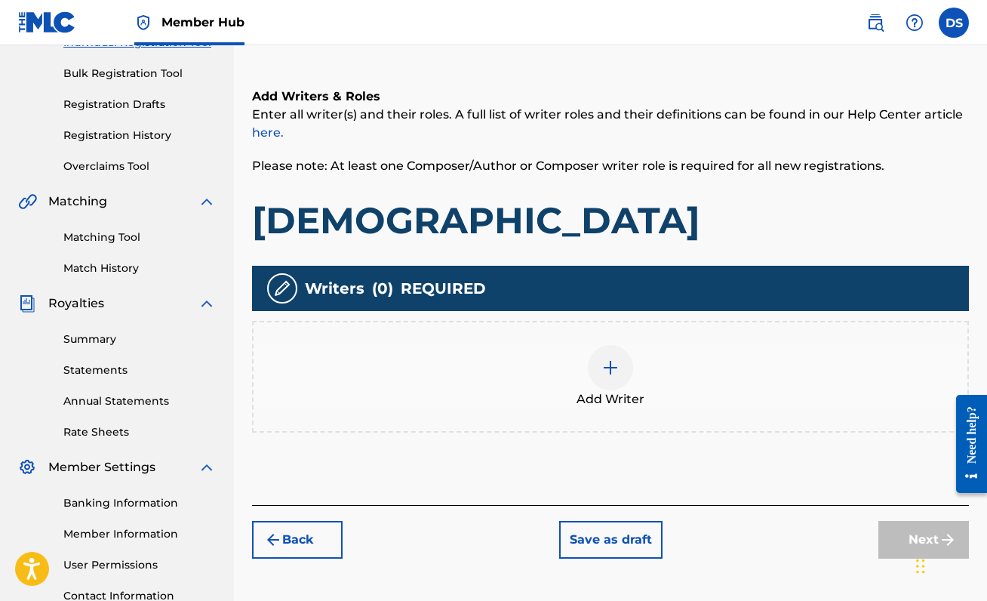
scroll to position [211, 0]
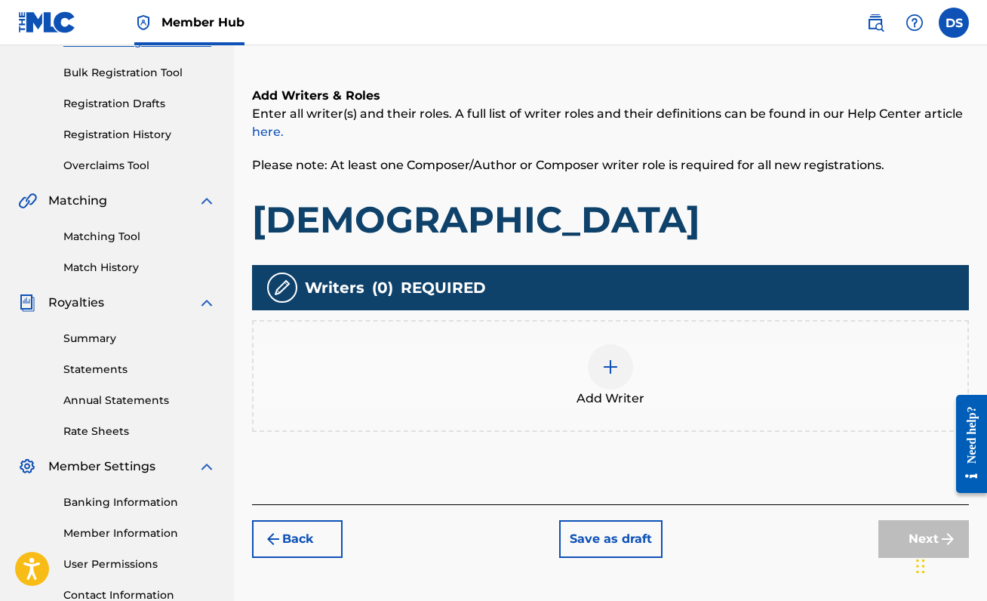
click at [619, 373] on img at bounding box center [610, 367] width 18 height 18
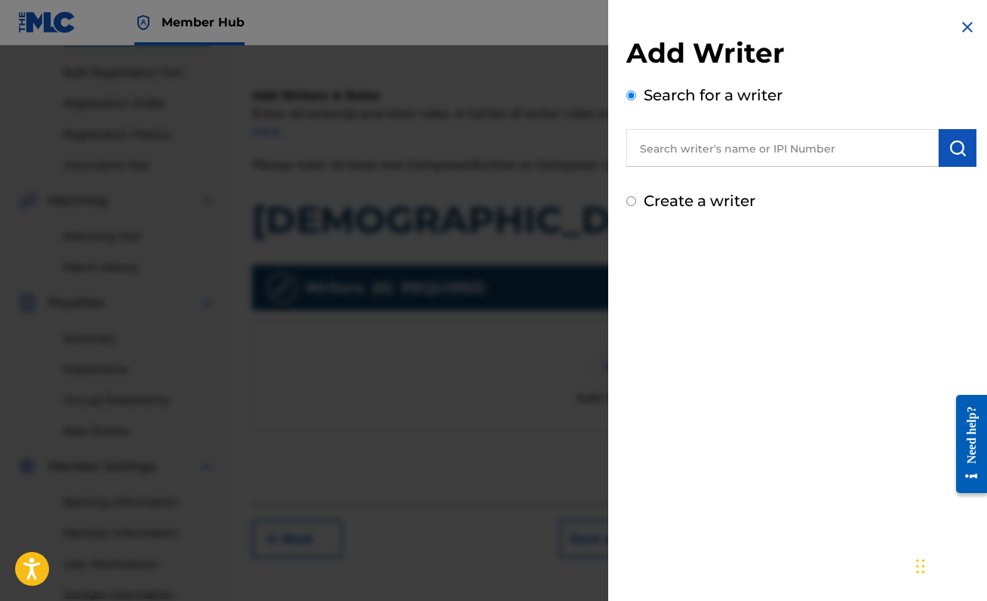
click at [764, 158] on input "text" at bounding box center [782, 148] width 312 height 38
drag, startPoint x: 784, startPoint y: 149, endPoint x: 600, endPoint y: 146, distance: 184.1
click at [599, 146] on div "Add Writer Search for a writer 00888214893 Create a writer" at bounding box center [493, 322] width 987 height 555
type input "00888214893"
click at [951, 154] on img "submit" at bounding box center [957, 148] width 18 height 18
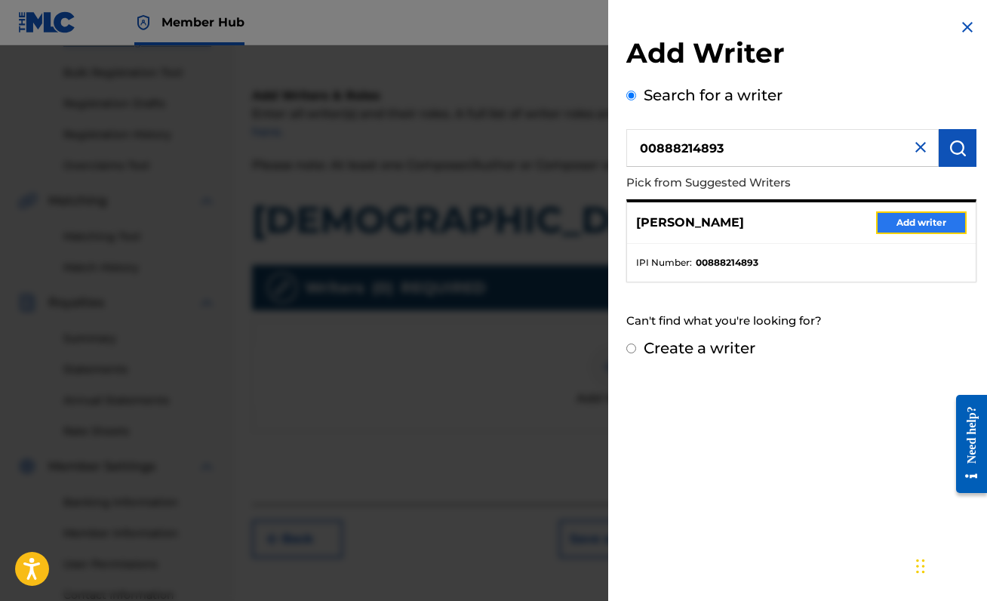
click at [927, 231] on button "Add writer" at bounding box center [921, 222] width 91 height 23
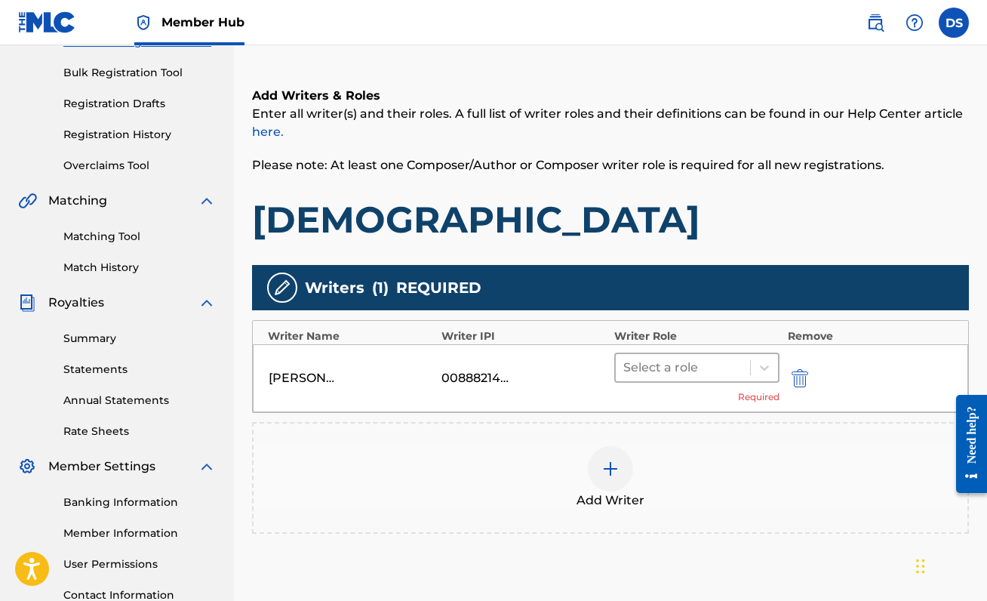
click at [711, 370] on div at bounding box center [682, 367] width 119 height 21
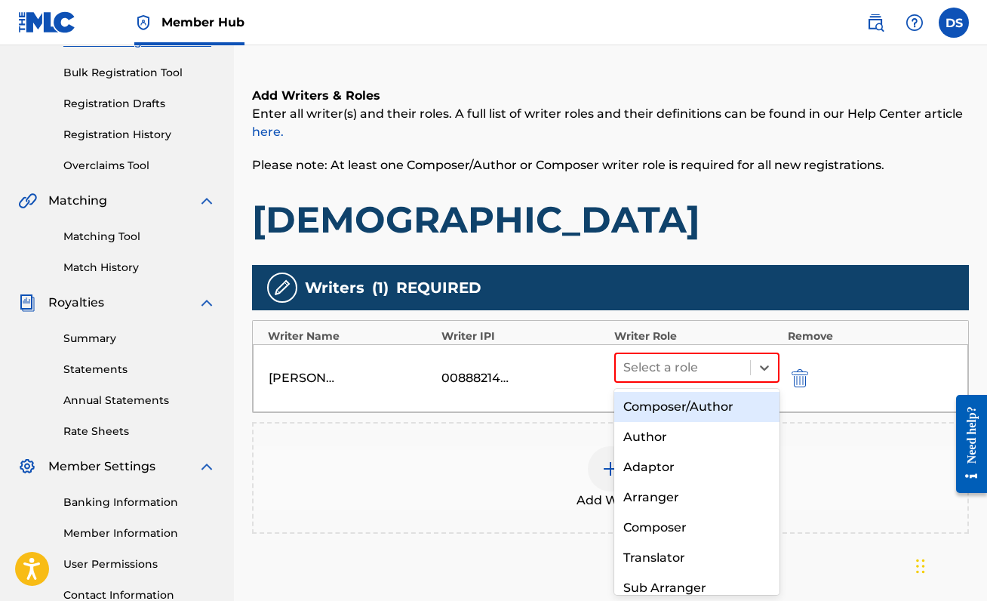
click at [703, 396] on div "Composer/Author" at bounding box center [696, 407] width 165 height 30
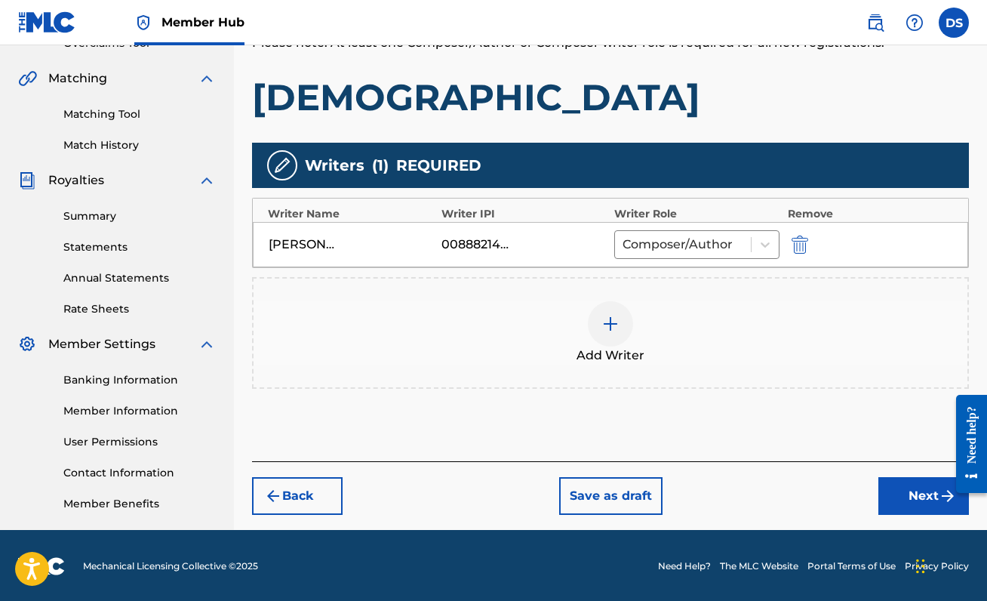
scroll to position [335, 0]
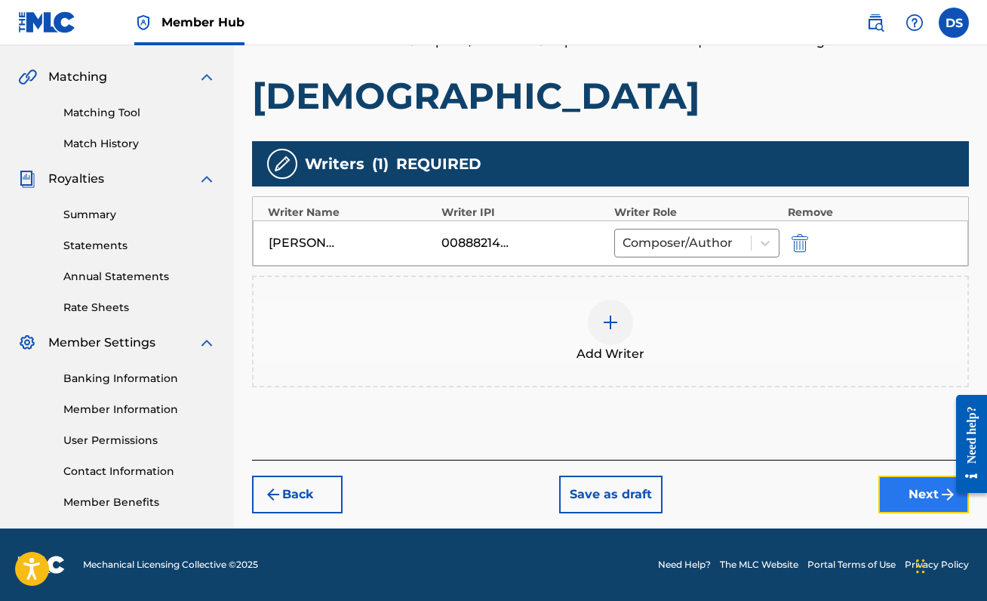
click at [923, 499] on button "Next" at bounding box center [923, 494] width 91 height 38
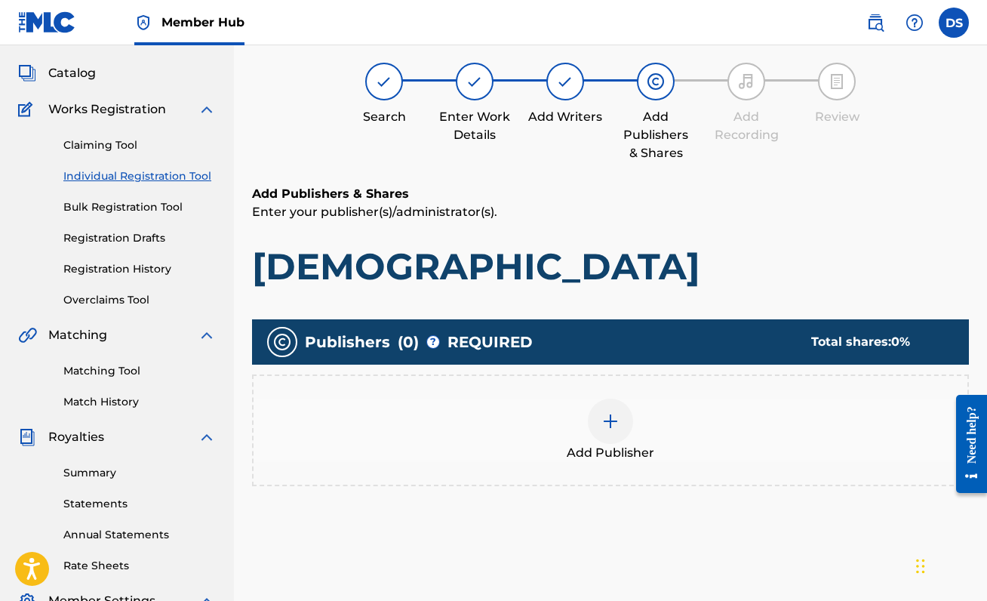
scroll to position [68, 0]
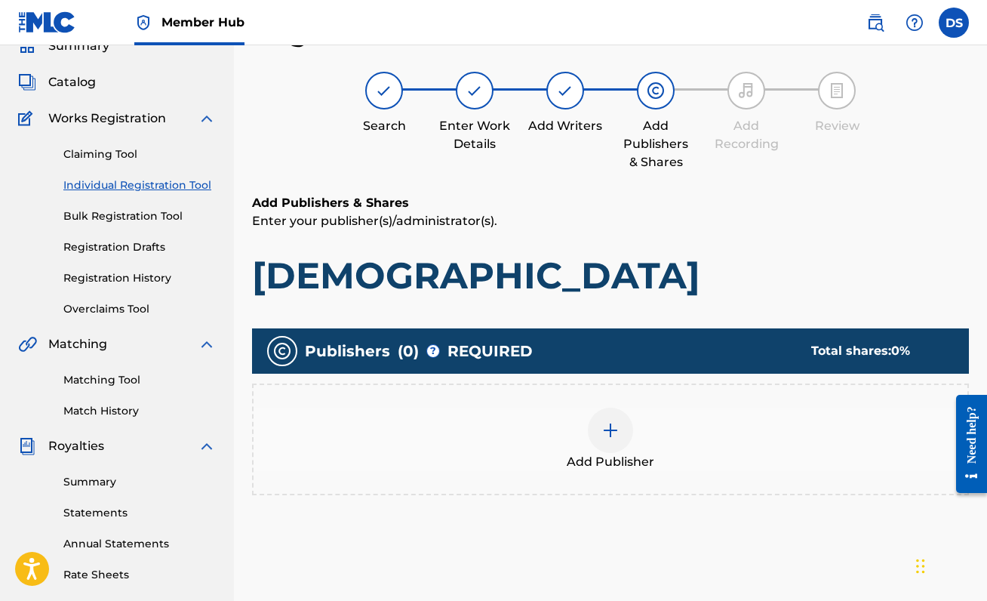
click at [595, 414] on div at bounding box center [610, 429] width 45 height 45
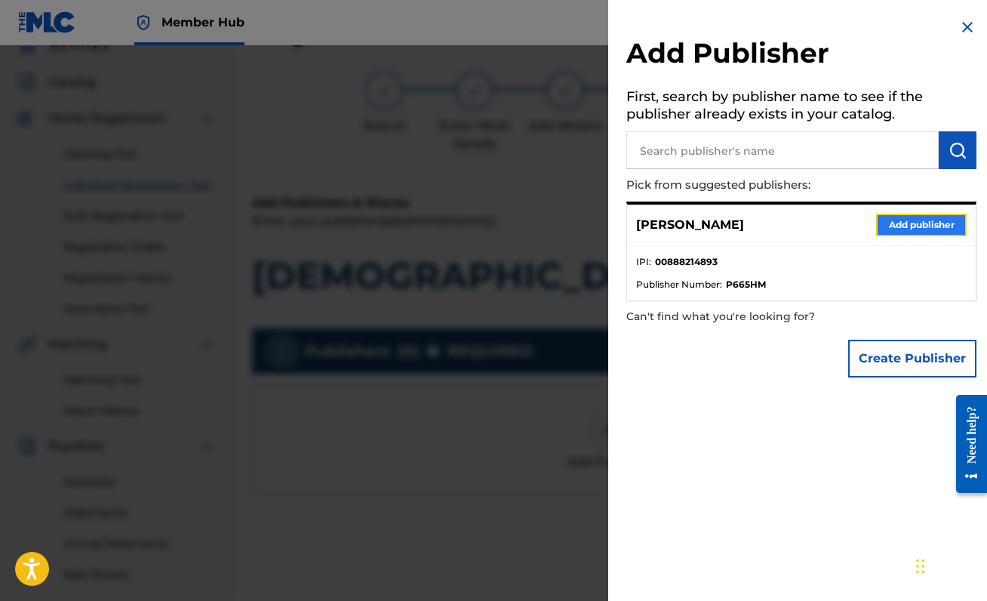
click at [896, 220] on button "Add publisher" at bounding box center [921, 225] width 91 height 23
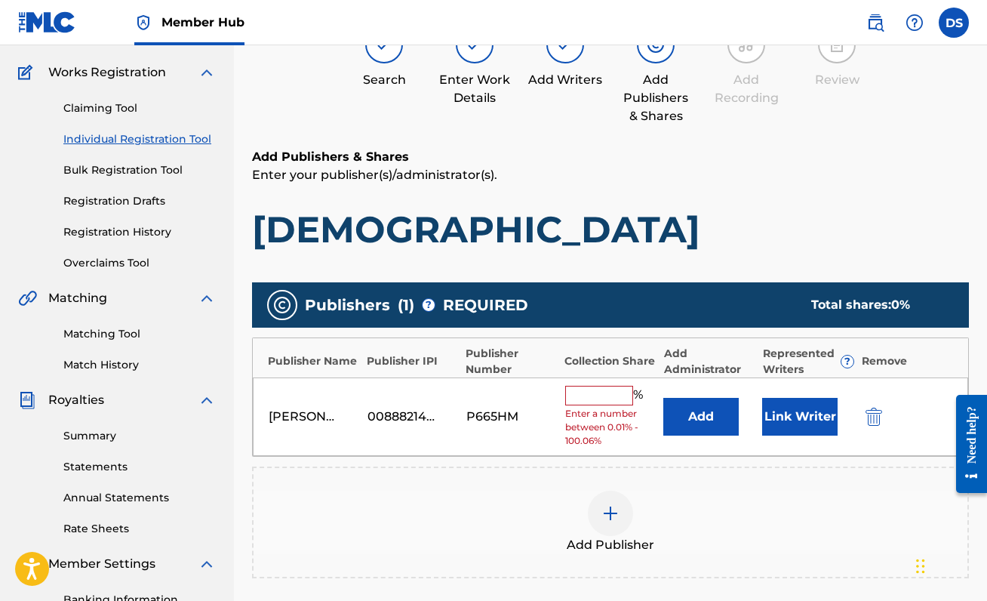
scroll to position [131, 0]
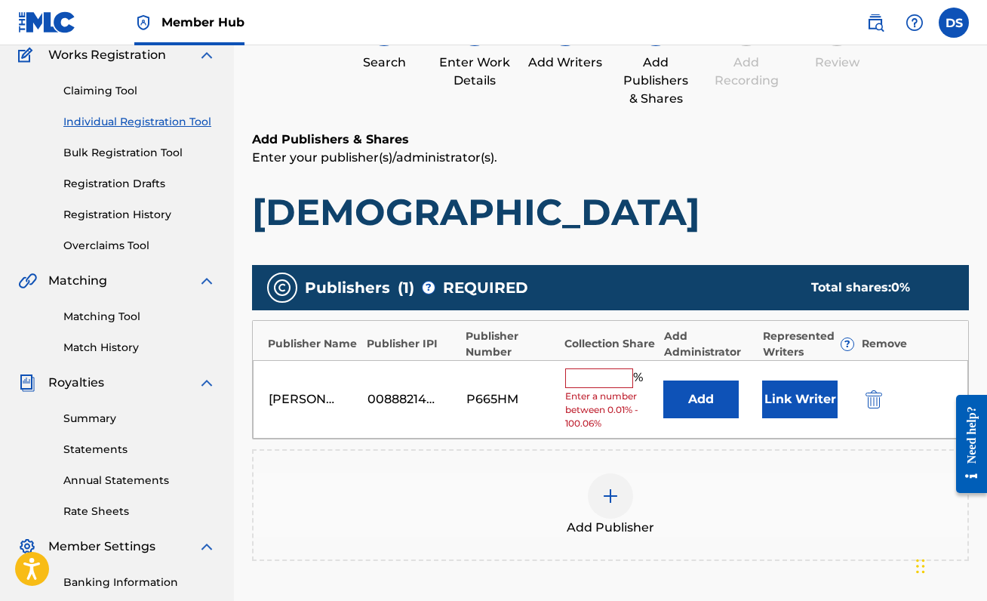
click at [601, 389] on span "Enter a number between 0.01% - 100.06%" at bounding box center [610, 409] width 91 height 41
click at [598, 379] on input "text" at bounding box center [599, 378] width 68 height 20
type input "5"
click at [567, 386] on input "text" at bounding box center [599, 378] width 68 height 20
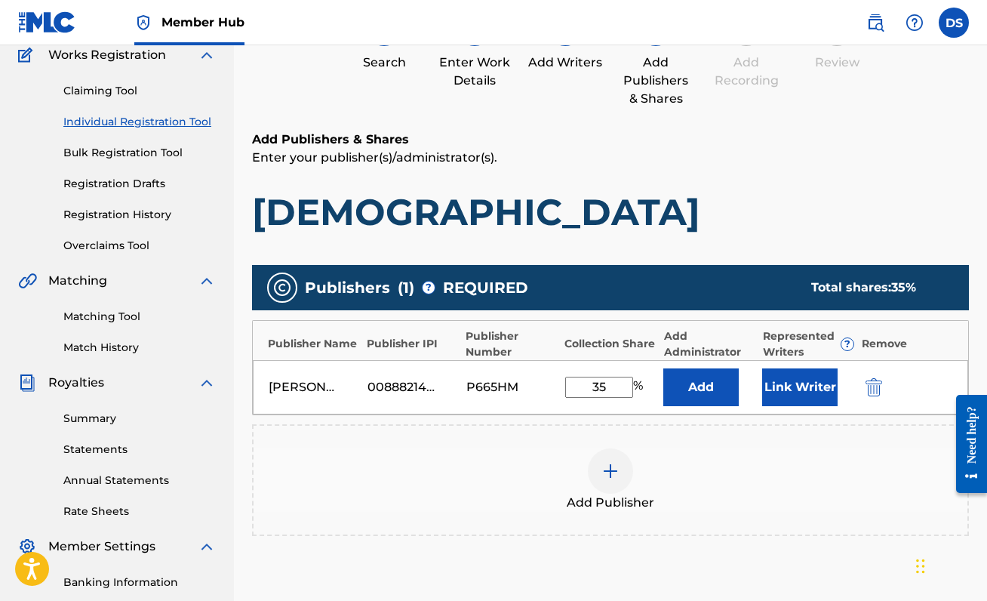
type input "35"
click at [745, 499] on div "Add Publisher" at bounding box center [610, 479] width 714 height 63
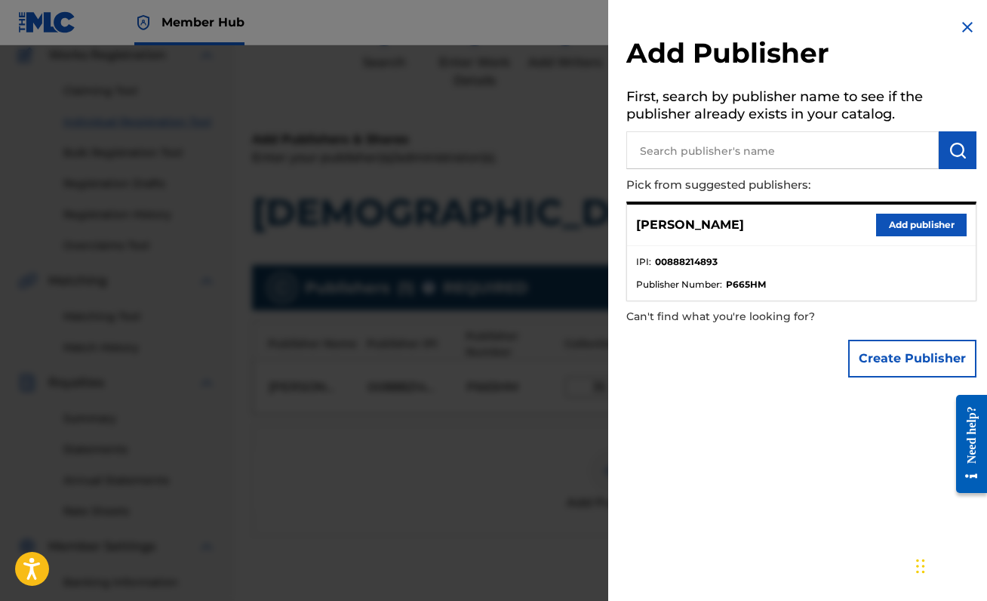
click at [963, 26] on img at bounding box center [967, 27] width 18 height 18
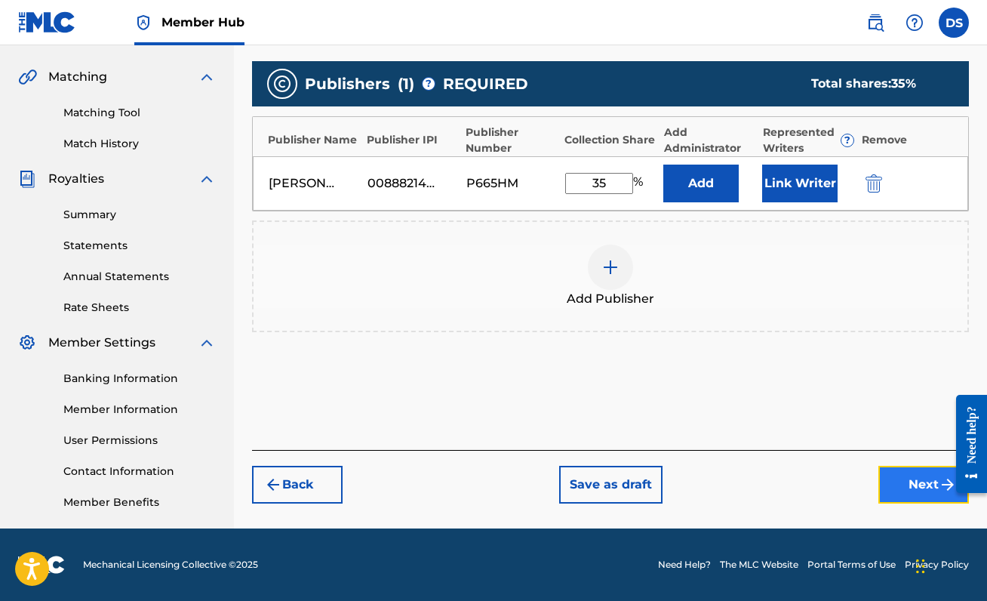
click at [906, 488] on button "Next" at bounding box center [923, 485] width 91 height 38
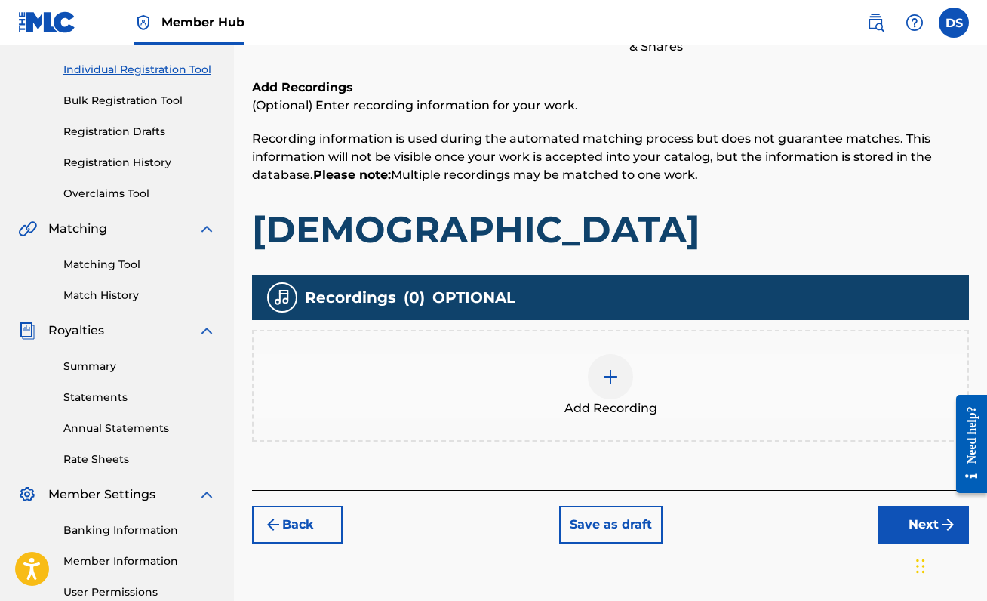
scroll to position [184, 0]
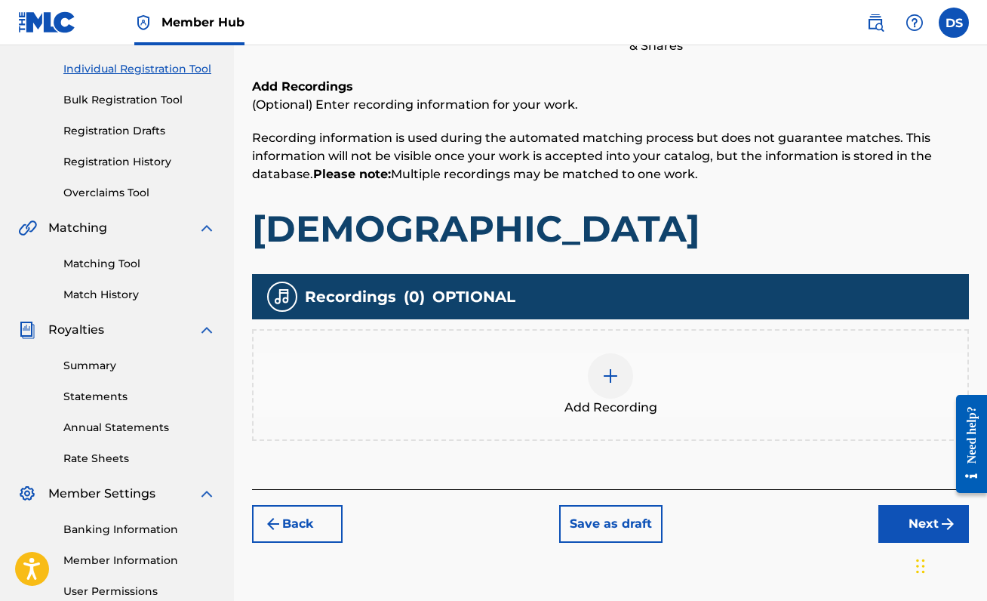
click at [585, 376] on div "Add Recording" at bounding box center [610, 384] width 714 height 63
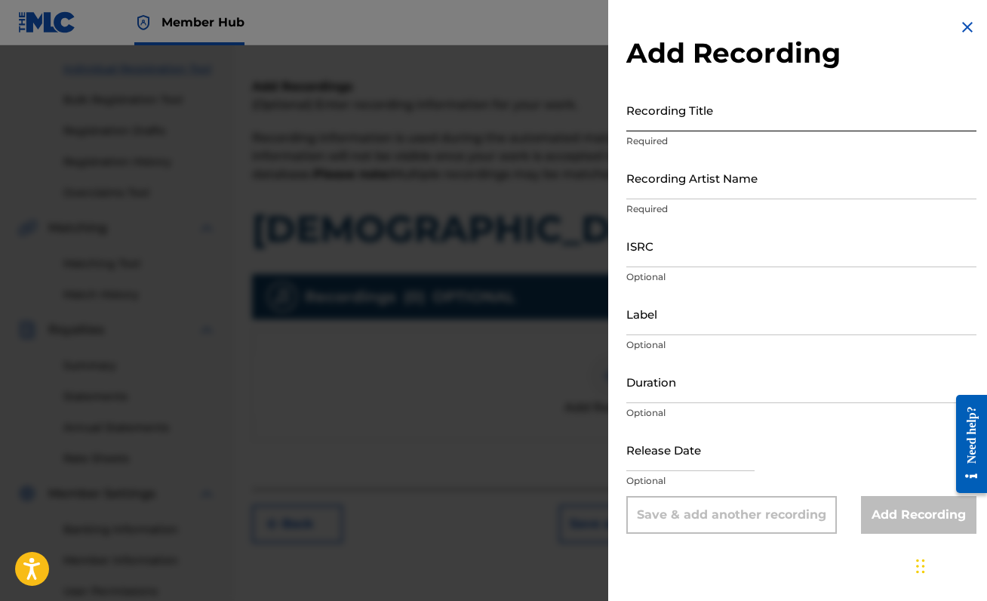
click at [669, 129] on input "Recording Title" at bounding box center [801, 109] width 350 height 43
type input "[DEMOGRAPHIC_DATA]"
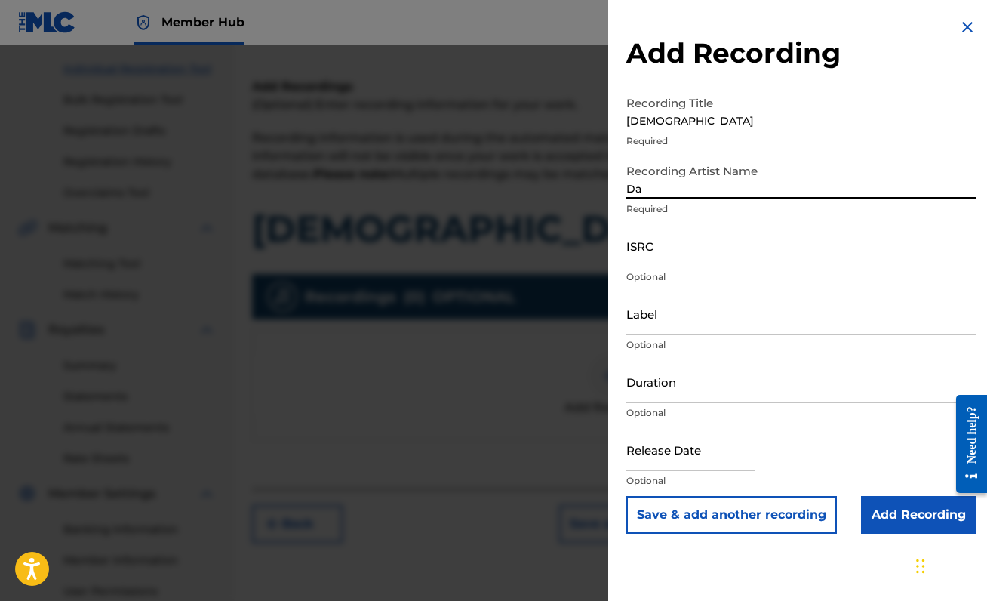
type input "[PERSON_NAME]"
click at [707, 257] on input "ISRC" at bounding box center [801, 245] width 350 height 43
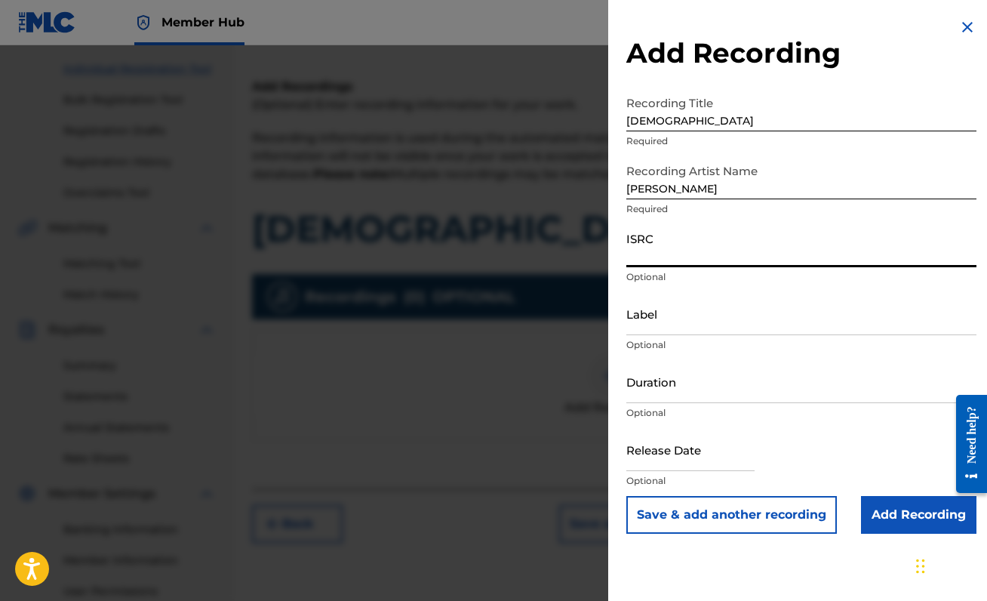
paste input "QZNMV2494963"
type input "QZNMV2494963"
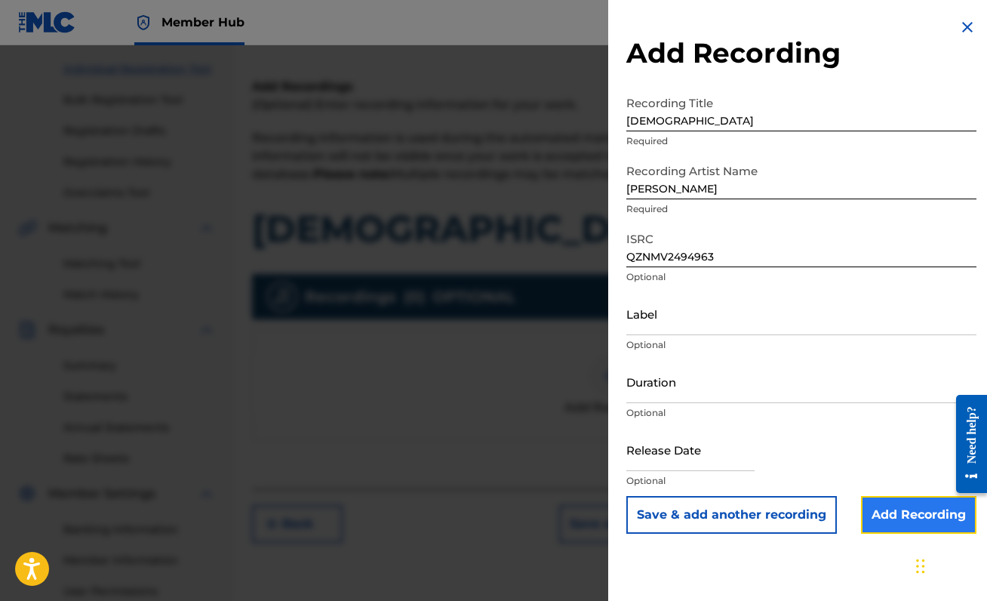
click at [874, 527] on input "Add Recording" at bounding box center [918, 515] width 115 height 38
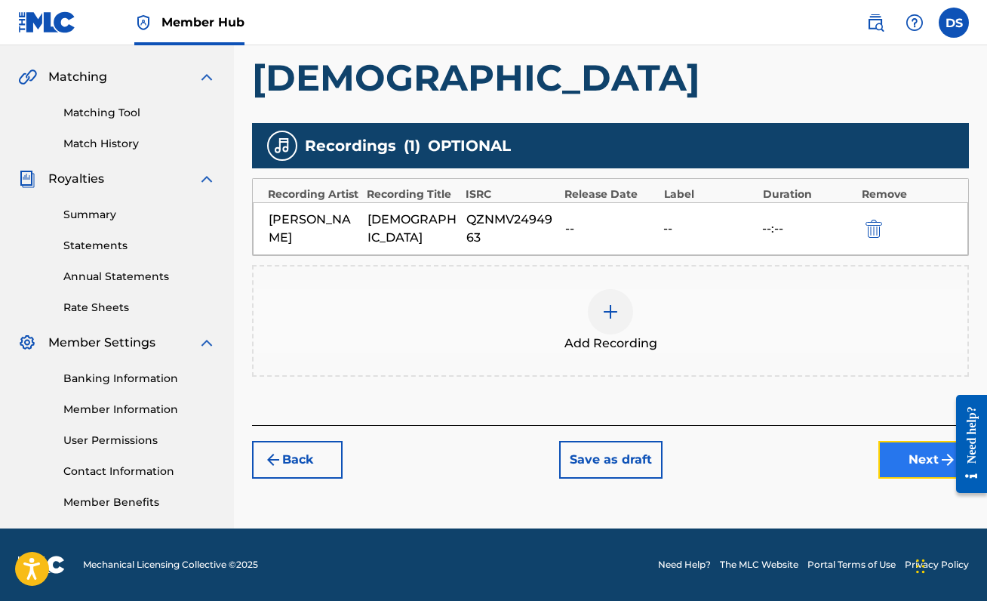
click at [902, 457] on button "Next" at bounding box center [923, 460] width 91 height 38
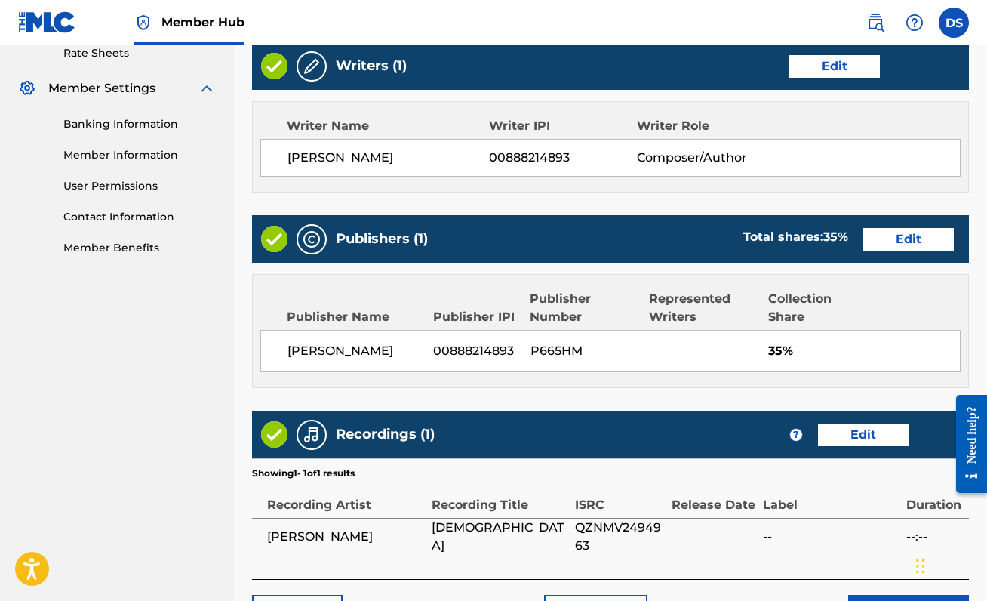
scroll to position [692, 0]
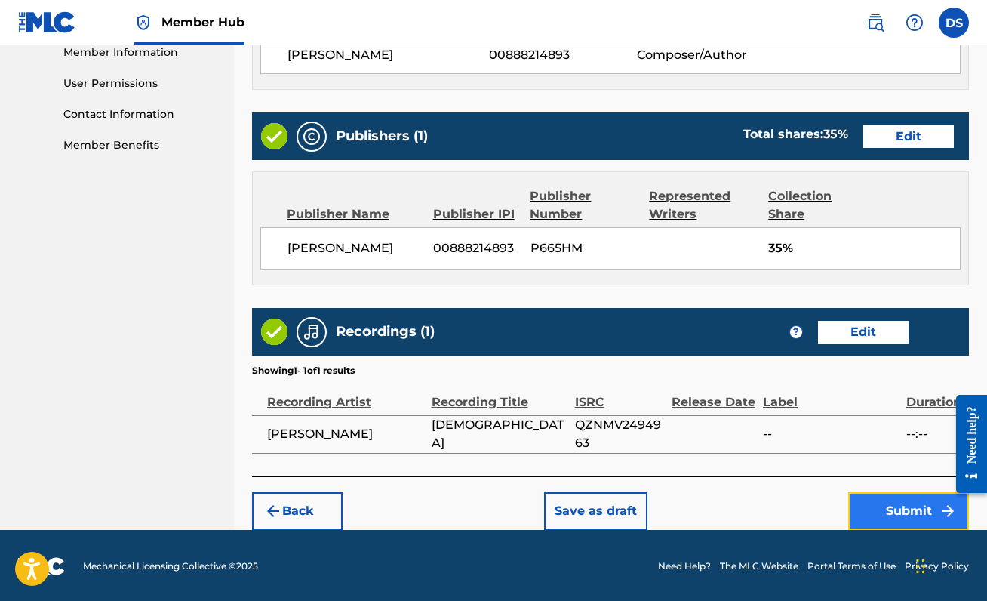
click at [904, 503] on button "Submit" at bounding box center [908, 511] width 121 height 38
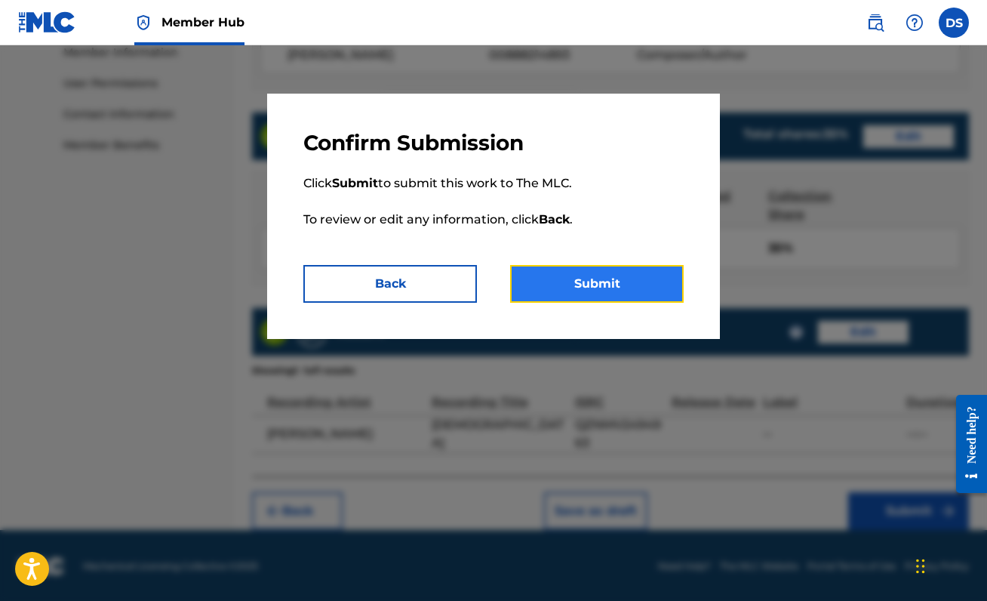
click at [595, 267] on button "Submit" at bounding box center [597, 284] width 174 height 38
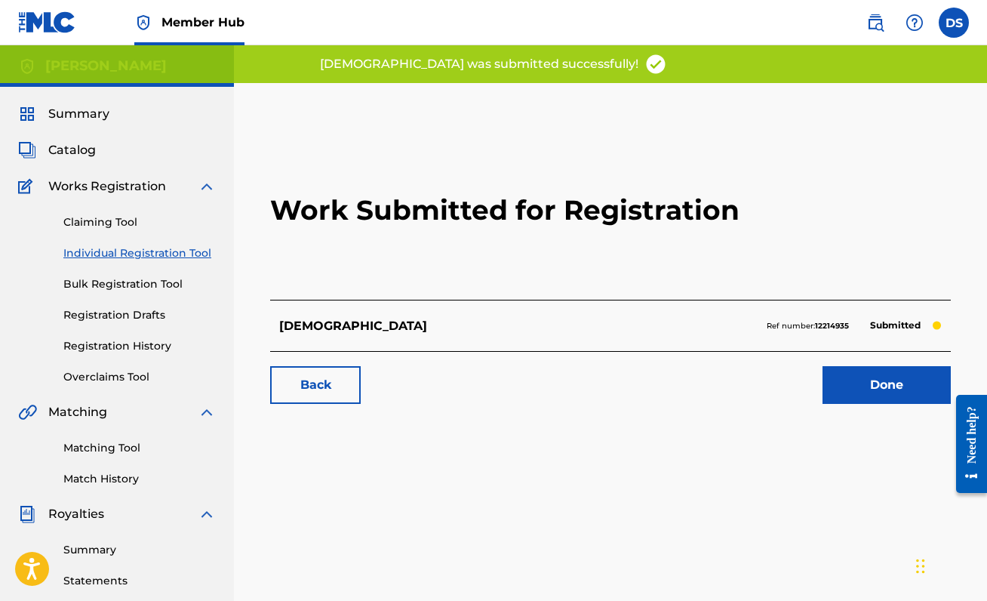
click at [897, 404] on div "Work Submitted for Registration KARMASUTYA Ref number: 12214935 Submitted Back …" at bounding box center [610, 270] width 717 height 298
click at [893, 386] on link "Done" at bounding box center [886, 385] width 128 height 38
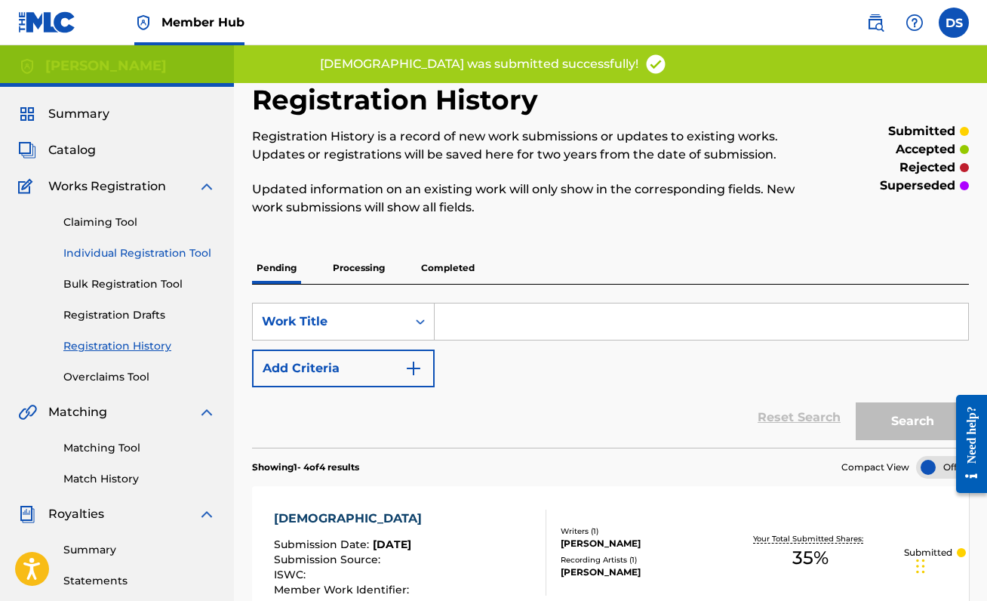
click at [146, 246] on link "Individual Registration Tool" at bounding box center [139, 253] width 152 height 16
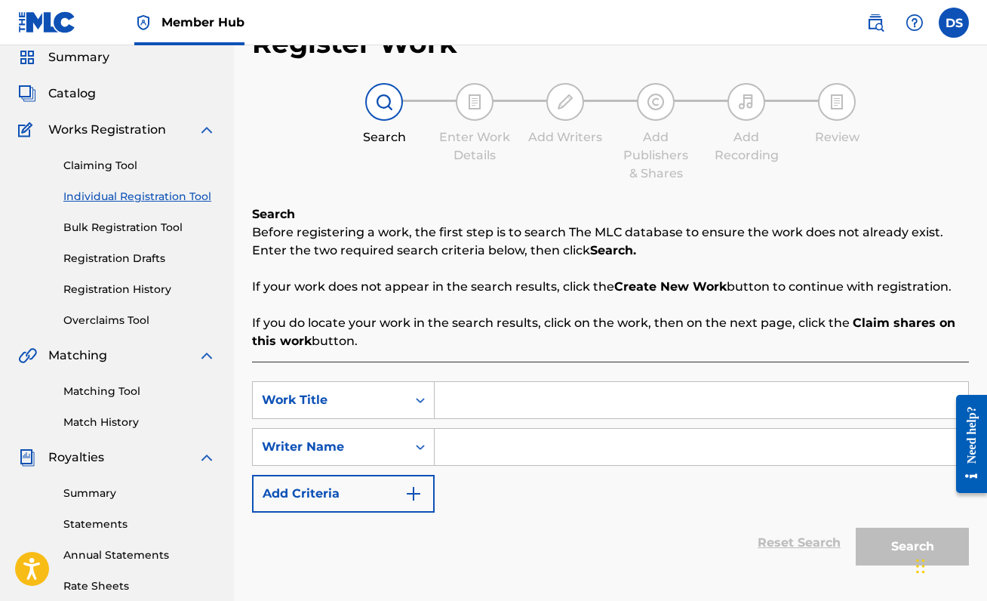
scroll to position [82, 0]
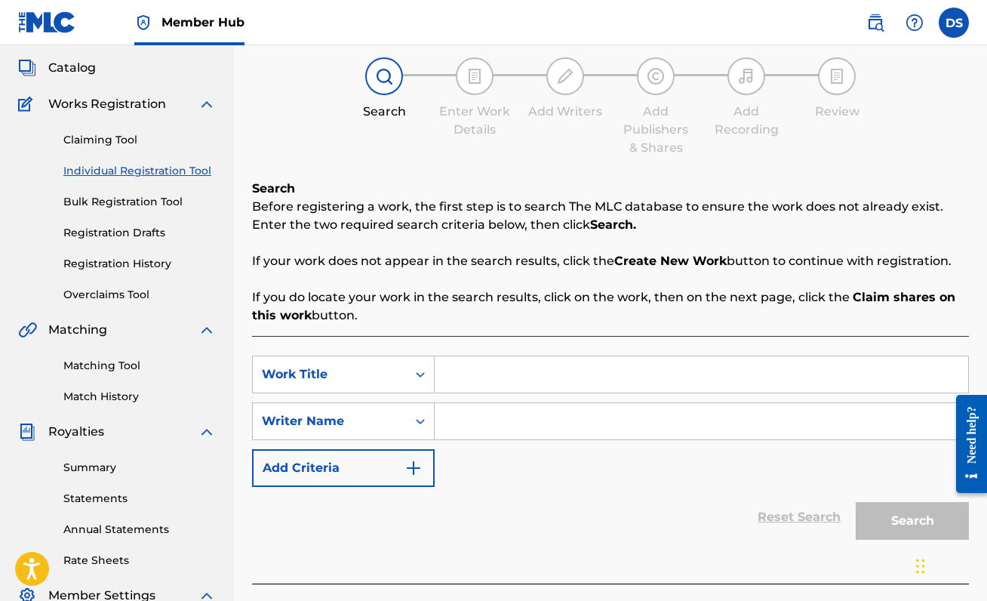
click at [570, 383] on input "Search Form" at bounding box center [701, 374] width 533 height 36
type input "BUDDY"
click at [582, 434] on input "Search Form" at bounding box center [701, 421] width 533 height 36
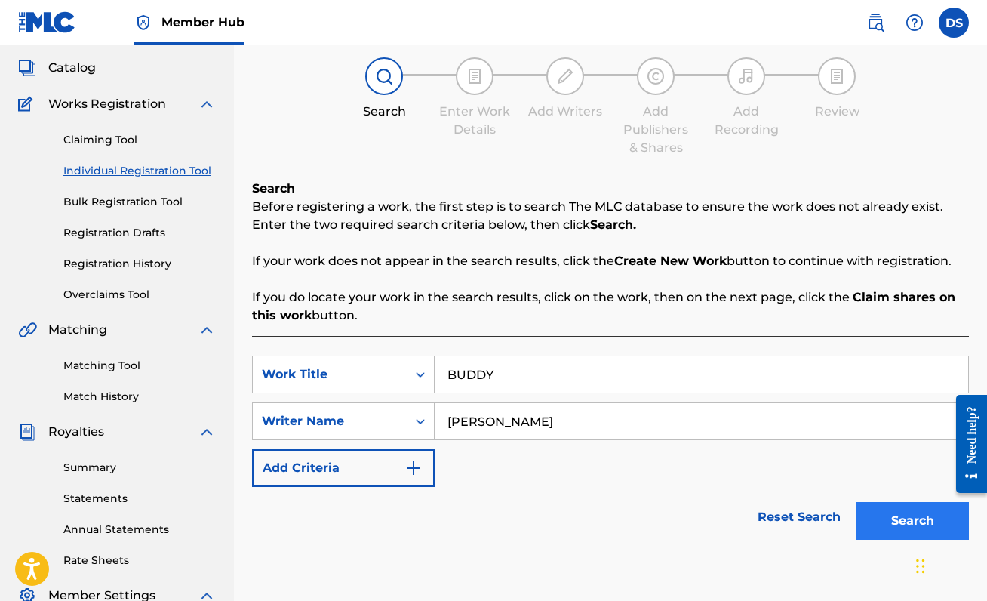
type input "[PERSON_NAME]"
click at [928, 523] on button "Search" at bounding box center [912, 521] width 113 height 38
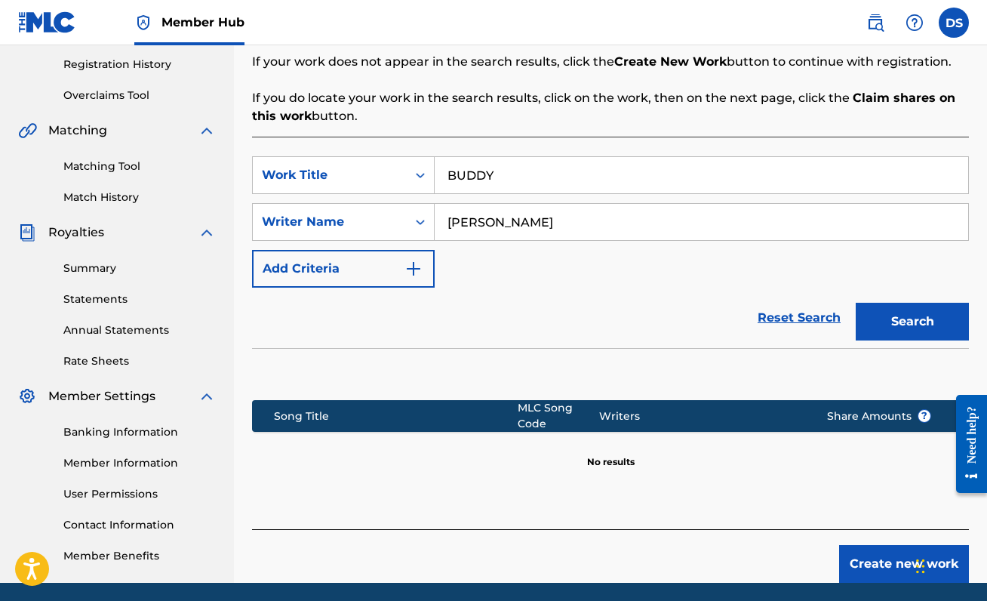
scroll to position [336, 0]
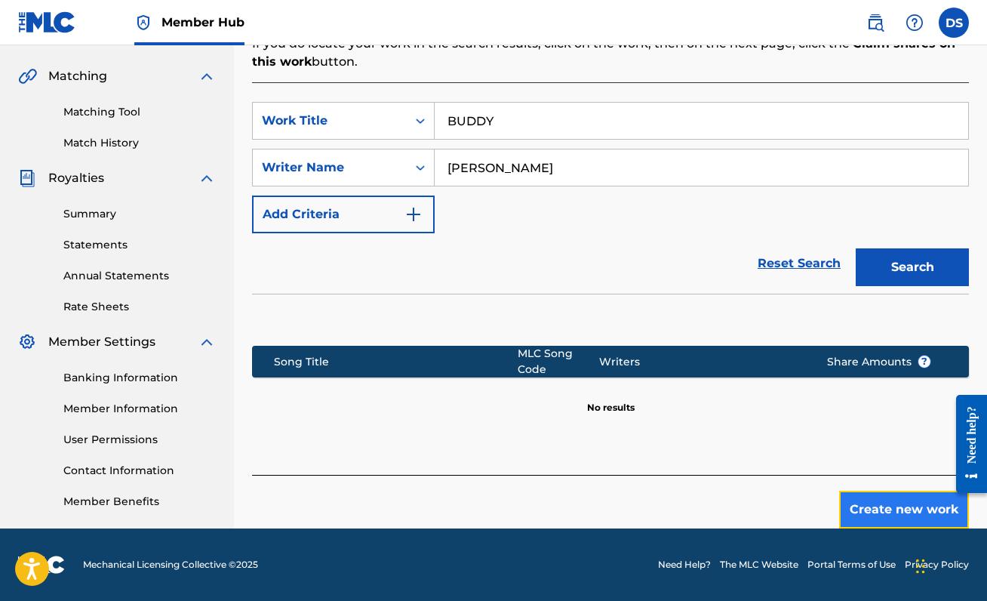
click at [865, 523] on button "Create new work" at bounding box center [904, 509] width 130 height 38
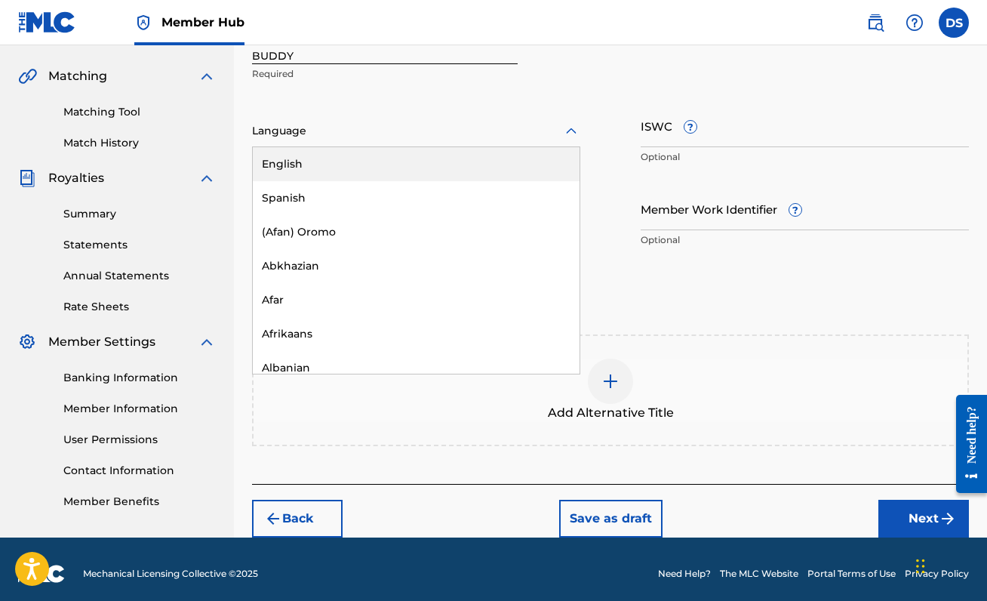
click at [392, 122] on div at bounding box center [416, 130] width 328 height 19
click at [392, 162] on div "English" at bounding box center [416, 164] width 327 height 34
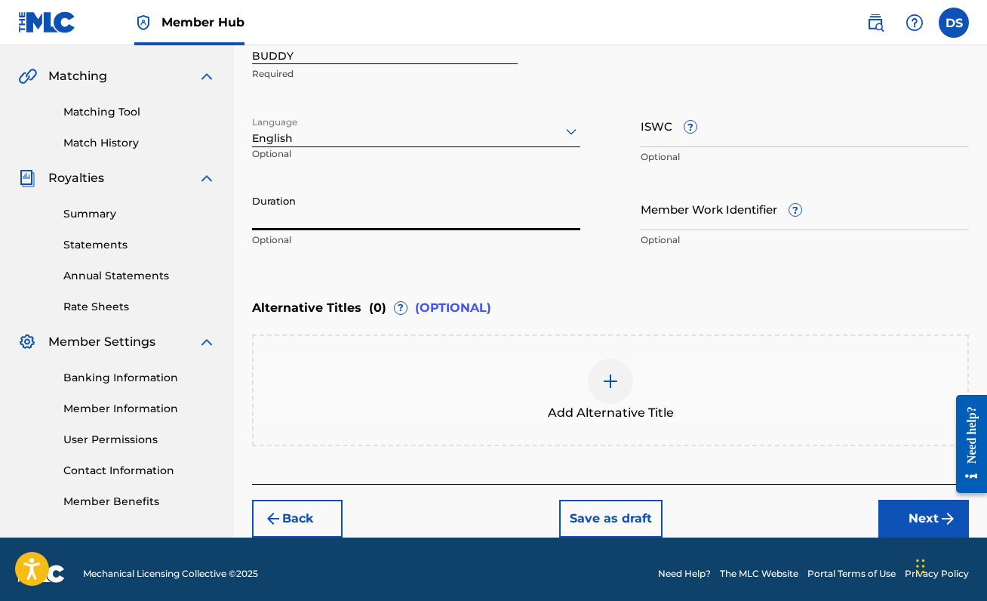
click at [406, 189] on input "Duration" at bounding box center [416, 208] width 328 height 43
type input "03:30"
click at [729, 277] on div "Enter Work Details Enter work details for ‘ BUDDY ’ below. Work Title BUDDY Req…" at bounding box center [610, 108] width 717 height 365
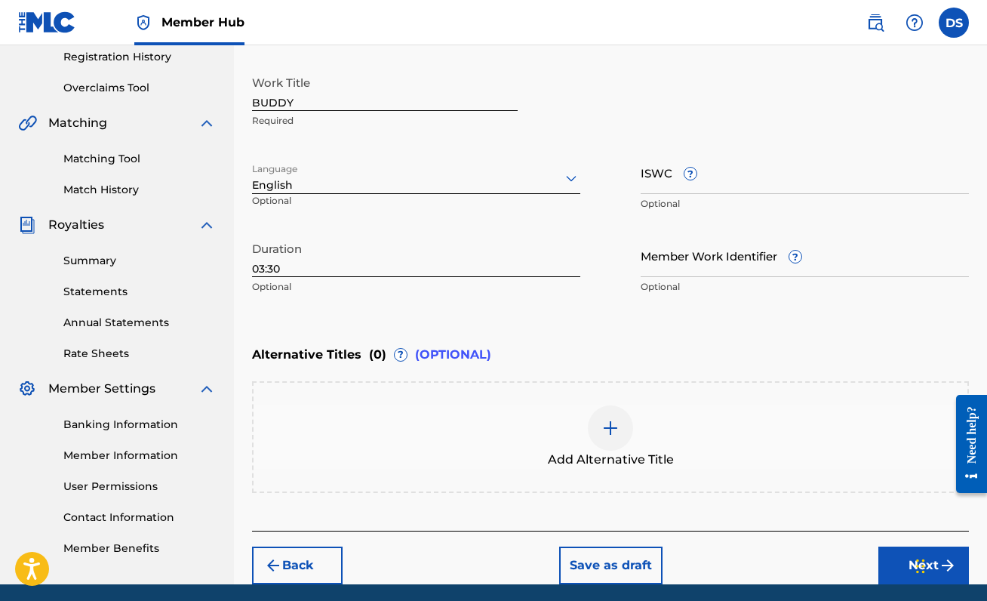
scroll to position [287, 0]
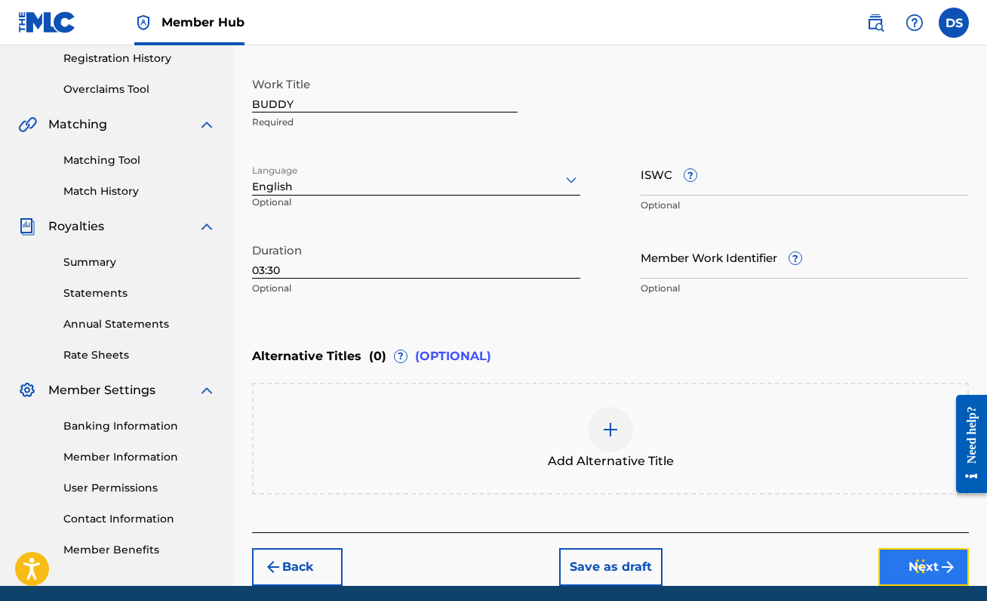
click at [909, 566] on button "Next" at bounding box center [923, 567] width 91 height 38
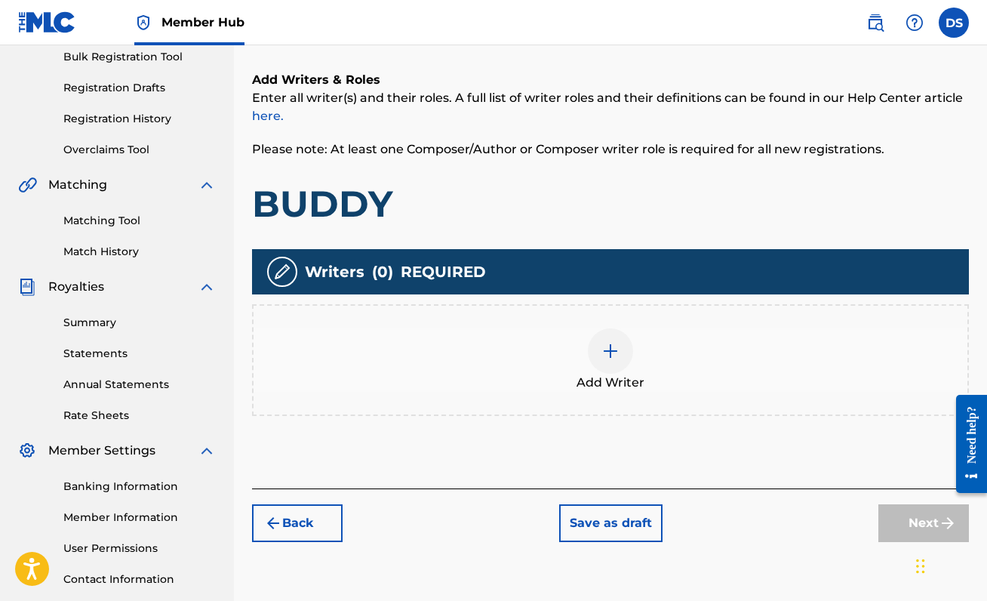
scroll to position [229, 0]
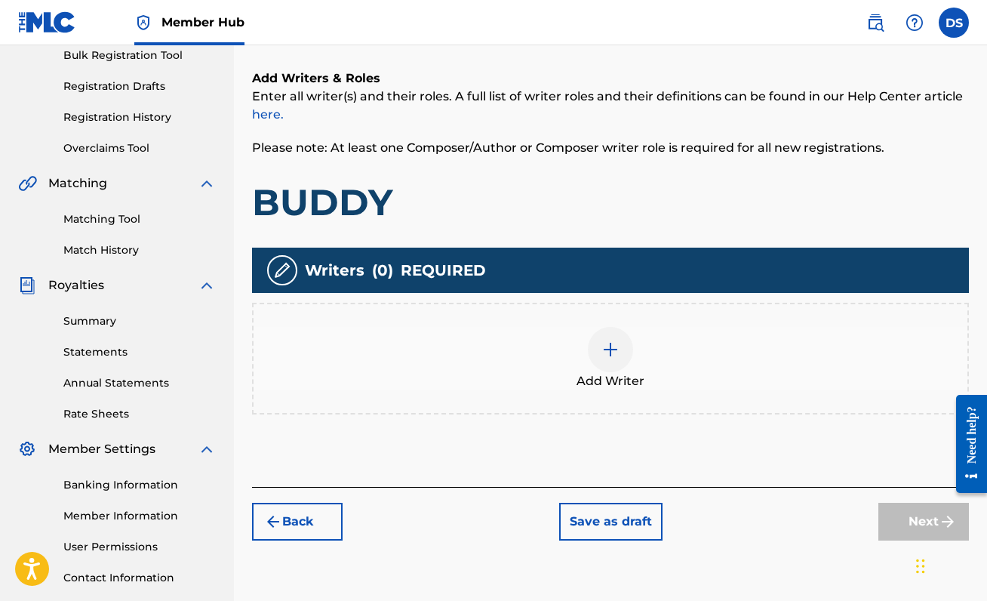
click at [606, 355] on img at bounding box center [610, 349] width 18 height 18
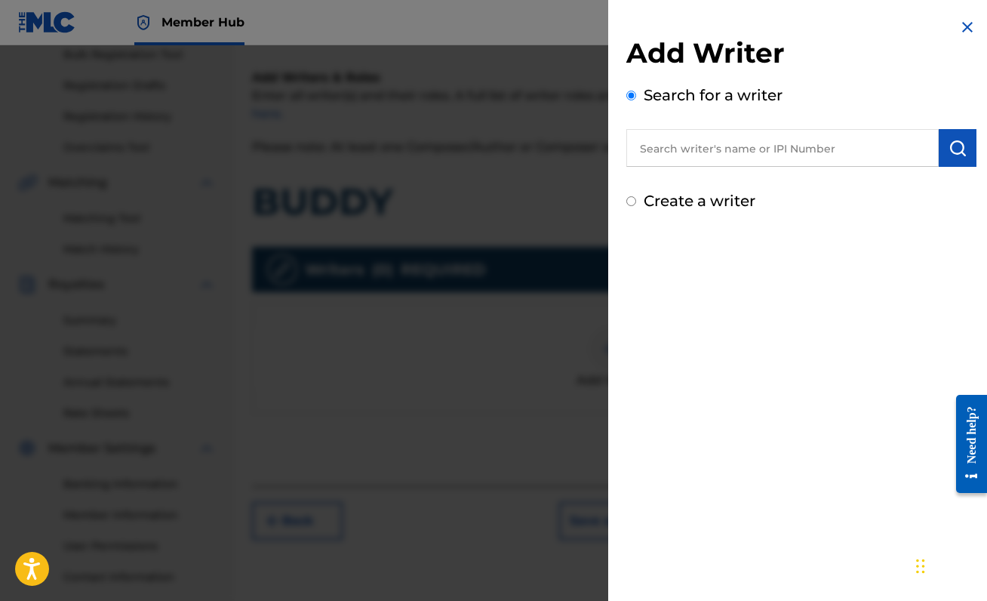
click at [727, 137] on input "text" at bounding box center [782, 148] width 312 height 38
paste input "00888214893"
type input "00888214893"
click at [948, 152] on img "submit" at bounding box center [957, 148] width 18 height 18
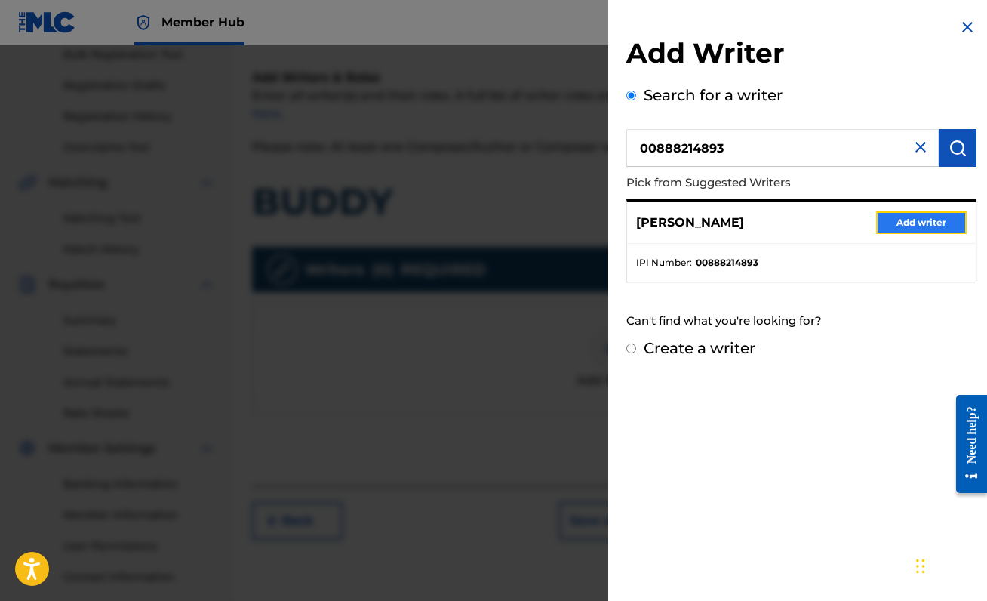
click at [910, 222] on button "Add writer" at bounding box center [921, 222] width 91 height 23
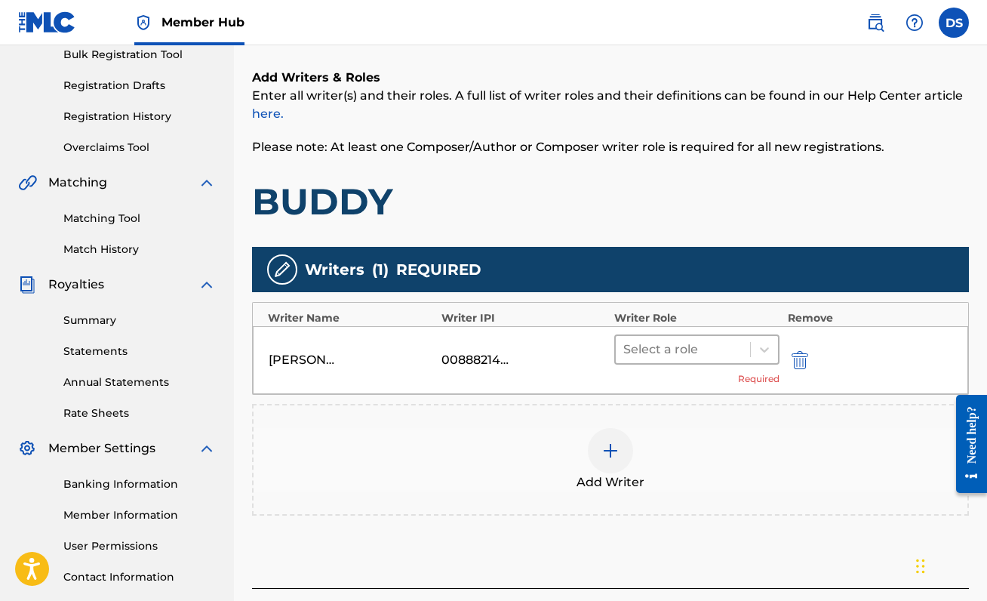
click at [708, 349] on div at bounding box center [682, 349] width 119 height 21
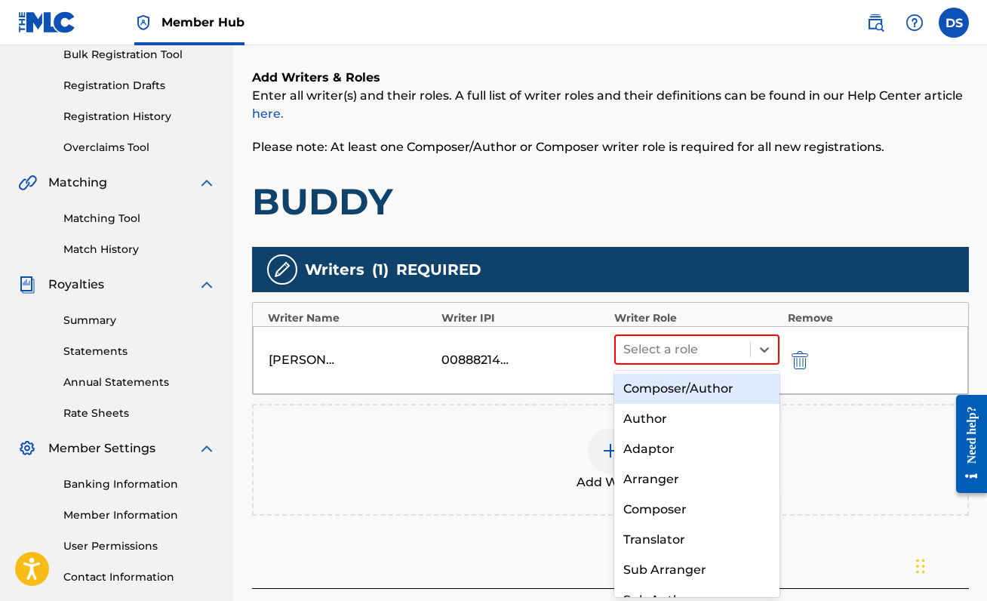
click at [703, 380] on div "Composer/Author" at bounding box center [696, 388] width 165 height 30
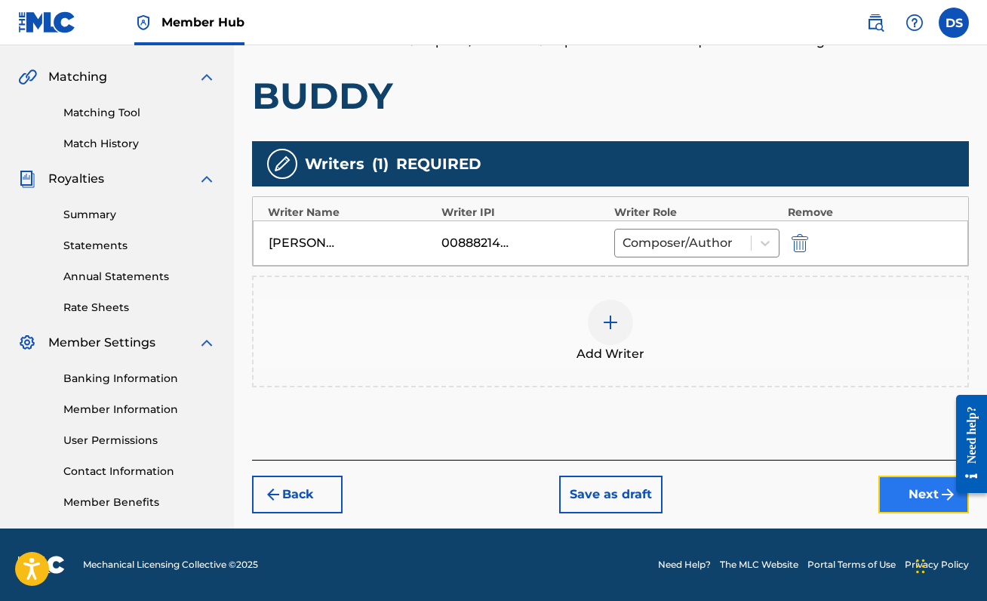
click at [896, 489] on button "Next" at bounding box center [923, 494] width 91 height 38
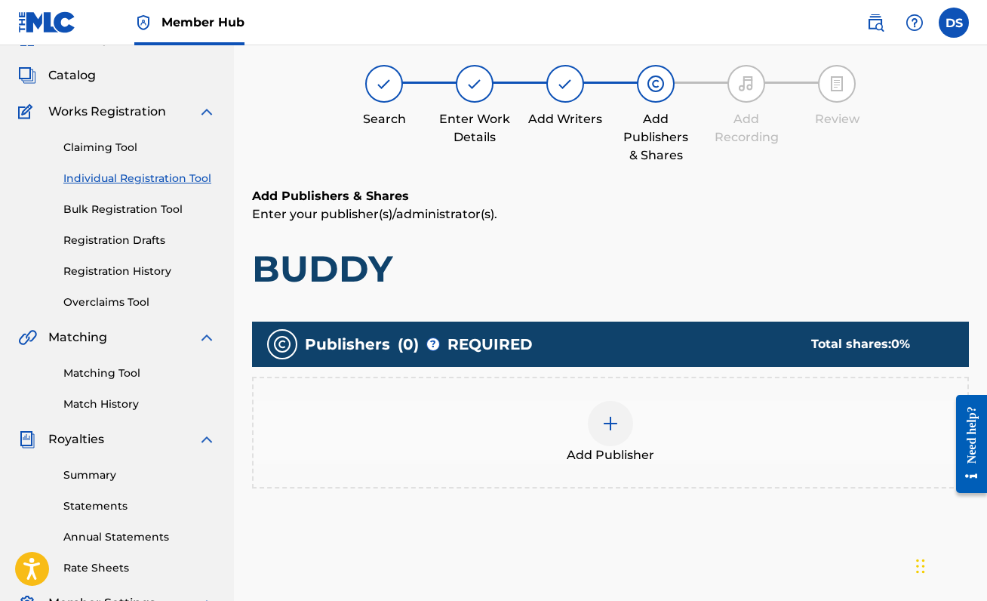
scroll to position [68, 0]
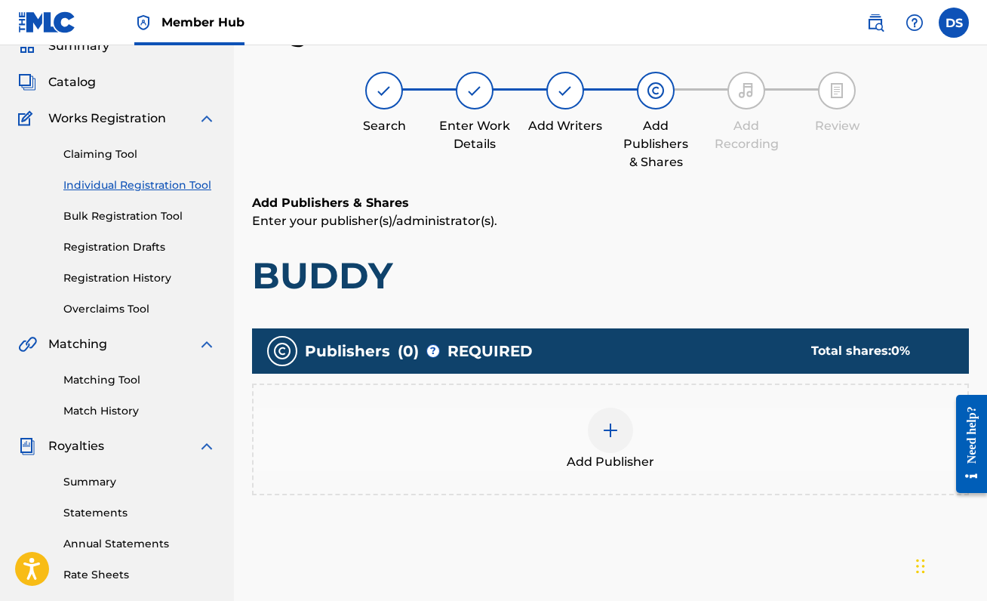
click at [624, 429] on div at bounding box center [610, 429] width 45 height 45
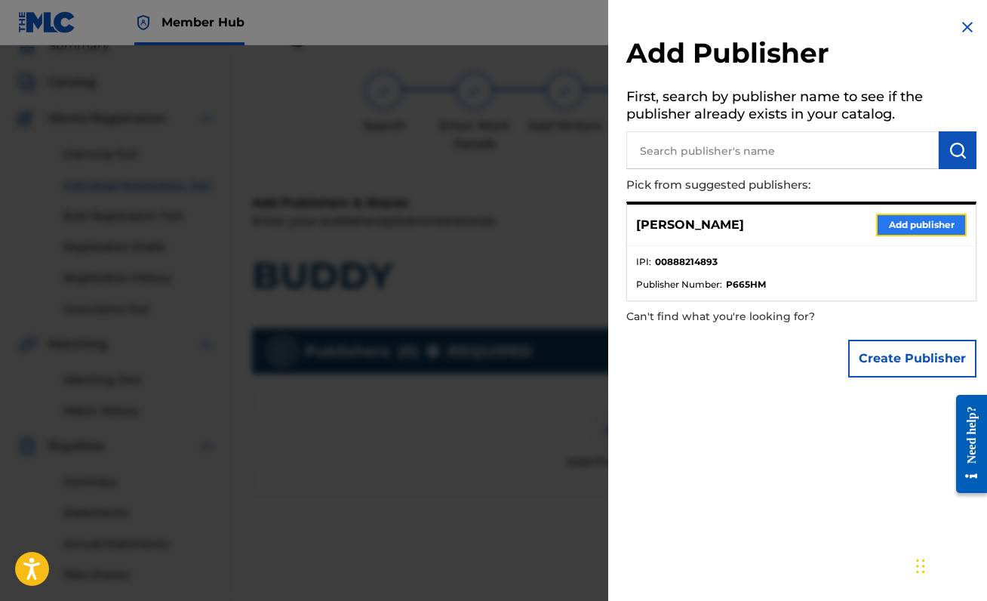
click at [918, 223] on button "Add publisher" at bounding box center [921, 225] width 91 height 23
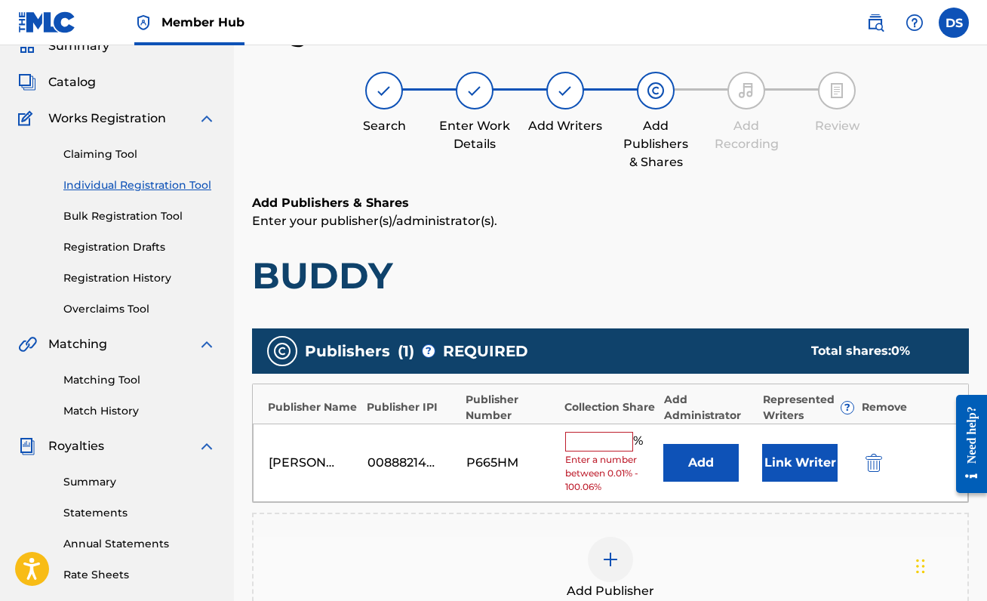
click at [587, 428] on div "[PERSON_NAME] 00888214893 P665HM % Enter a number between 0.01% - 100.06% Add L…" at bounding box center [610, 462] width 715 height 79
click at [588, 434] on input "text" at bounding box center [599, 442] width 68 height 20
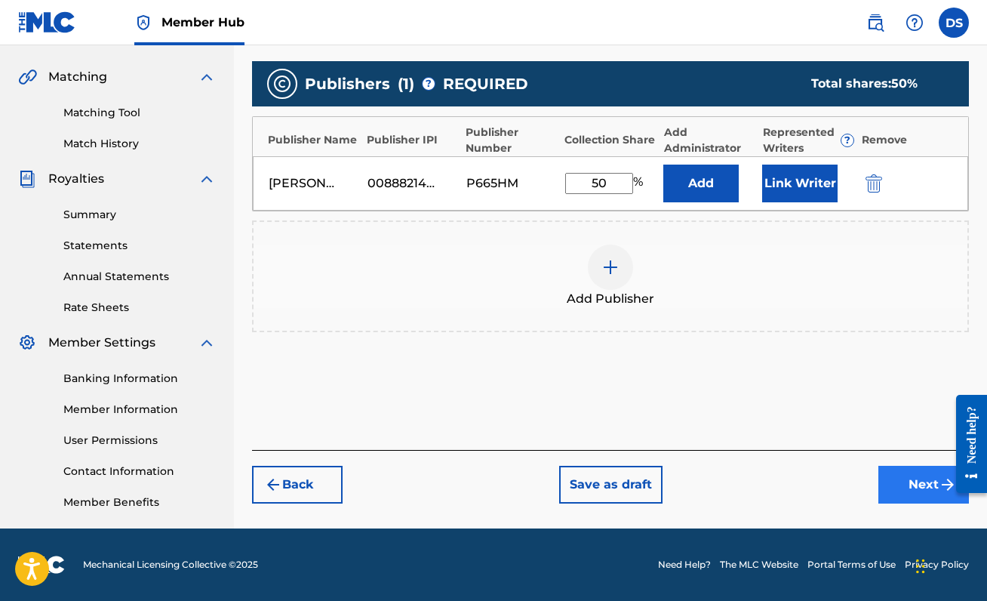
type input "50"
click at [899, 478] on button "Next" at bounding box center [923, 485] width 91 height 38
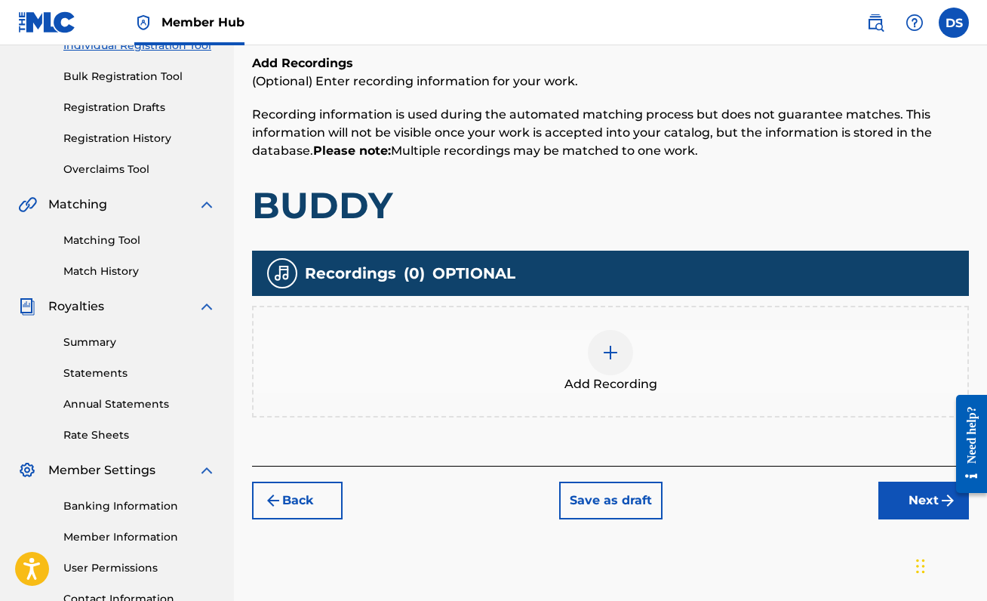
scroll to position [210, 0]
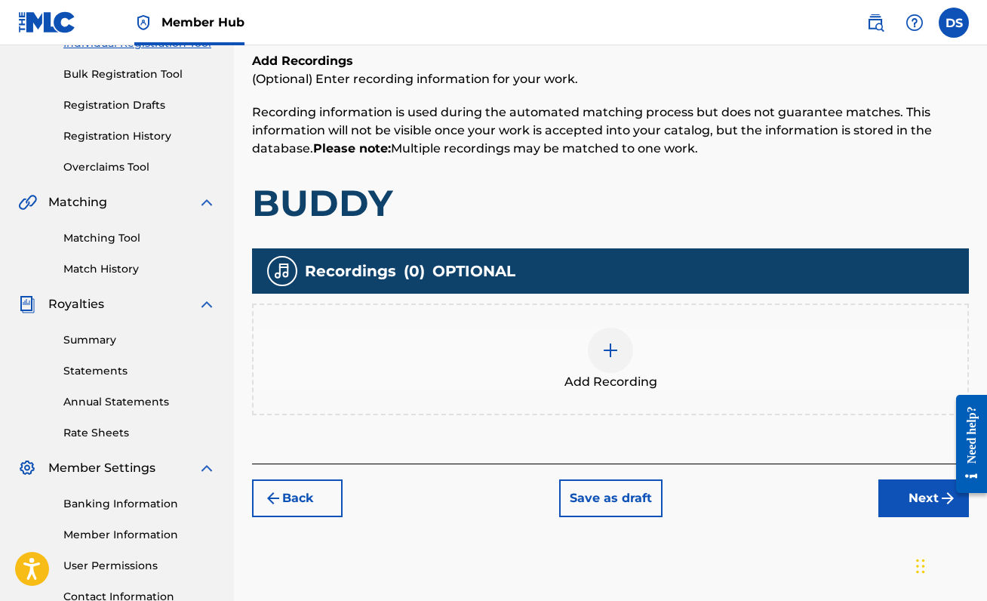
click at [608, 358] on div at bounding box center [610, 349] width 45 height 45
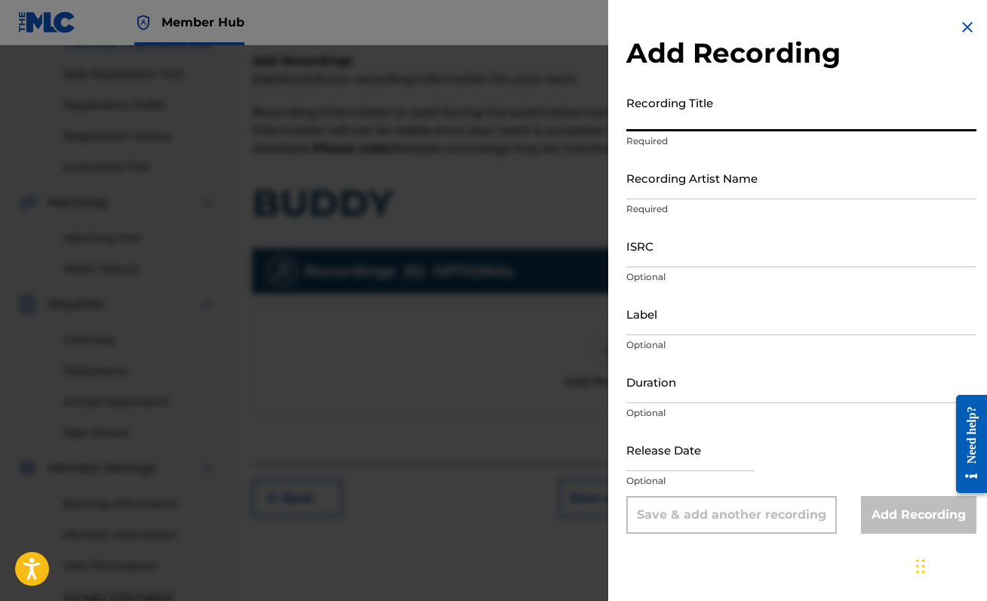
click at [712, 117] on input "Recording Title" at bounding box center [801, 109] width 350 height 43
type input "BUDDY"
click at [763, 181] on input "Recording Artist Name" at bounding box center [801, 177] width 350 height 43
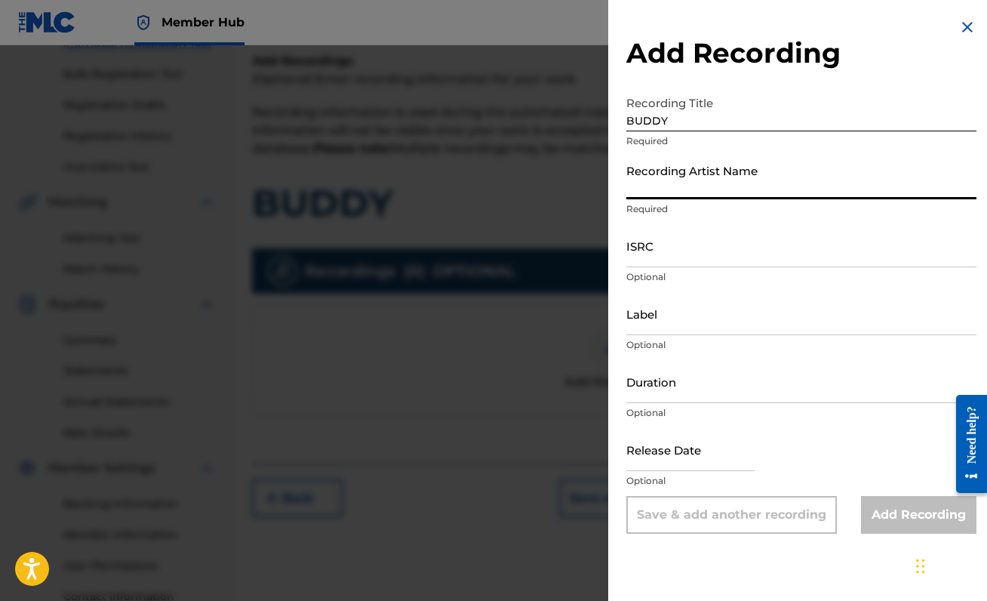
type input "[PERSON_NAME]"
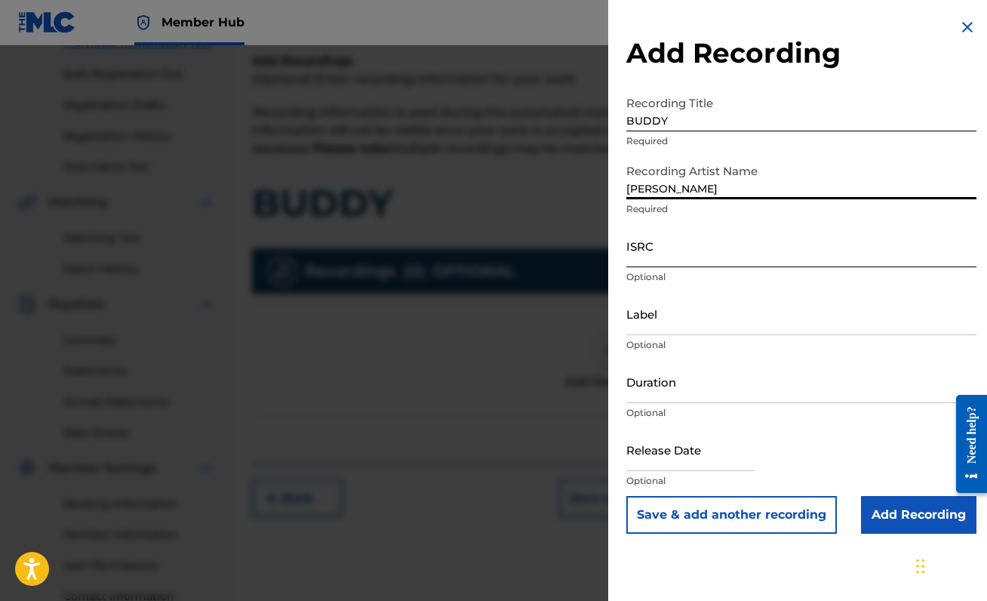
click at [728, 240] on input "ISRC" at bounding box center [801, 245] width 350 height 43
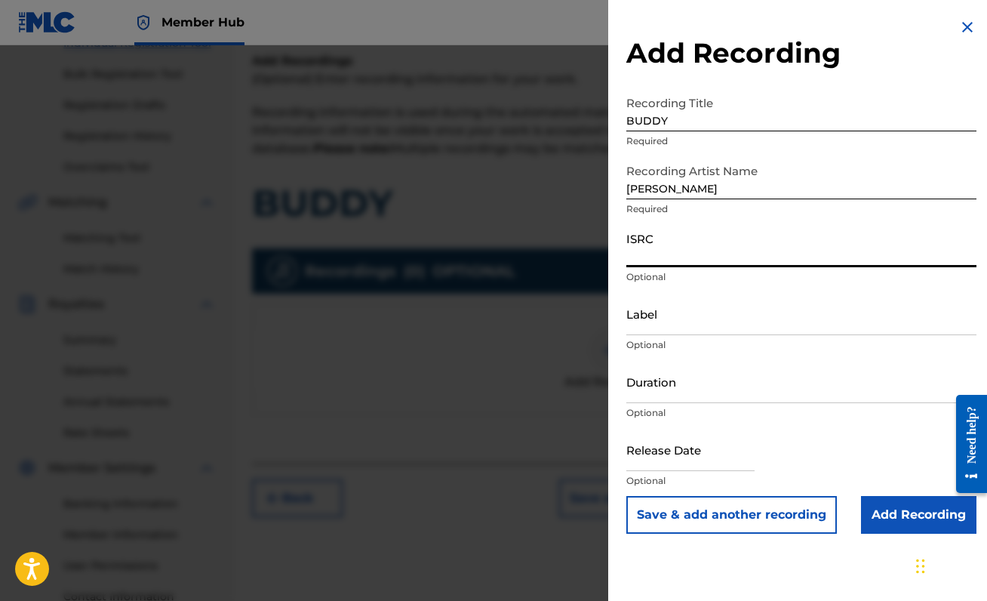
paste input "QZNMY2415099"
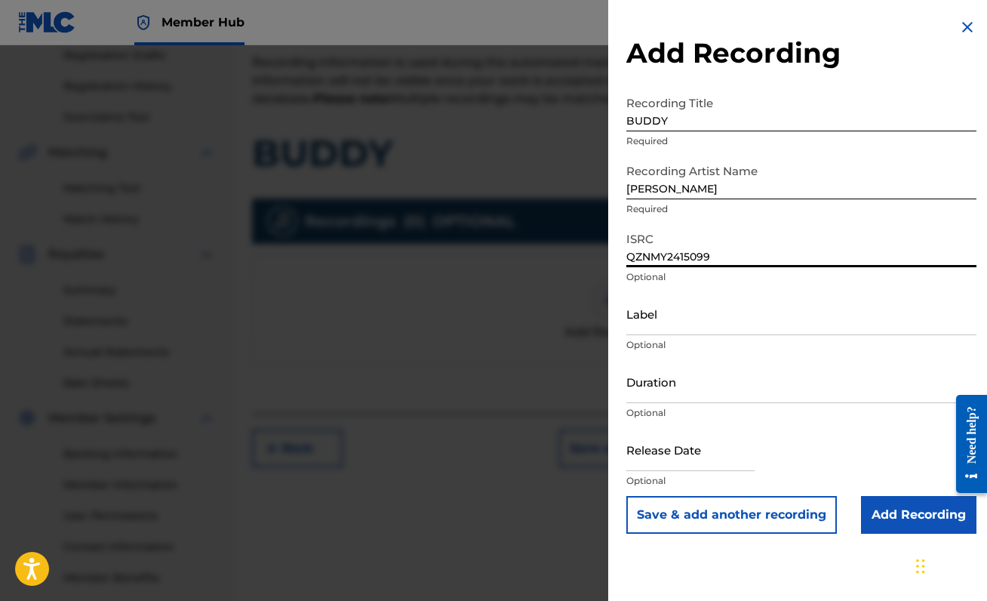
scroll to position [335, 0]
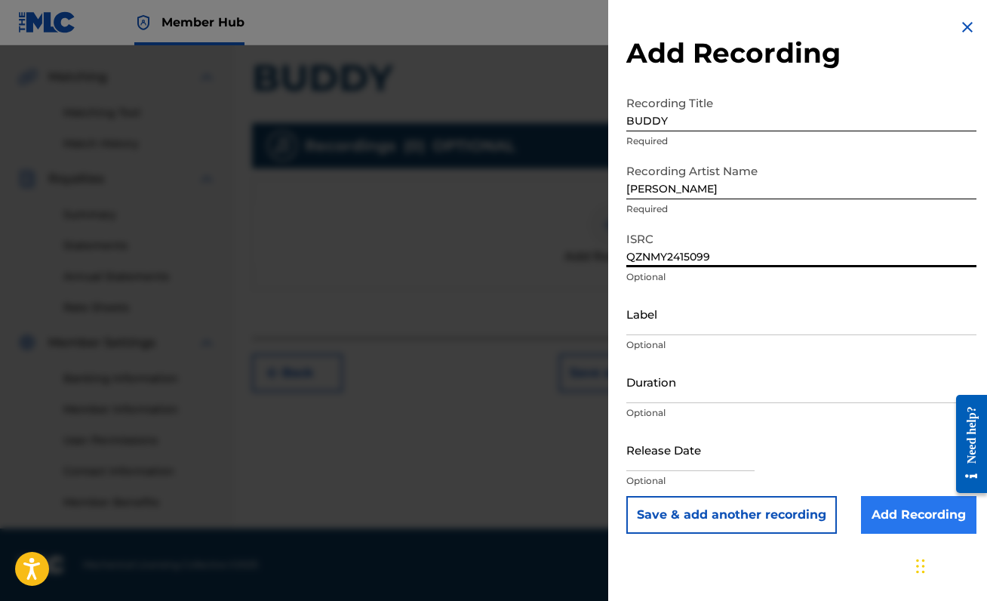
type input "QZNMY2415099"
click at [897, 522] on input "Add Recording" at bounding box center [918, 515] width 115 height 38
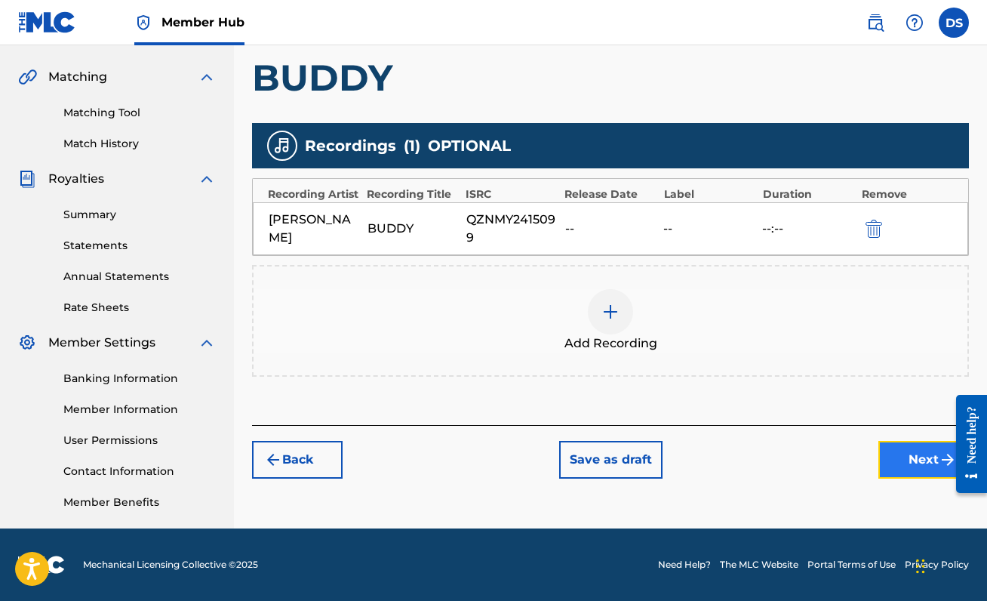
click at [917, 455] on button "Next" at bounding box center [923, 460] width 91 height 38
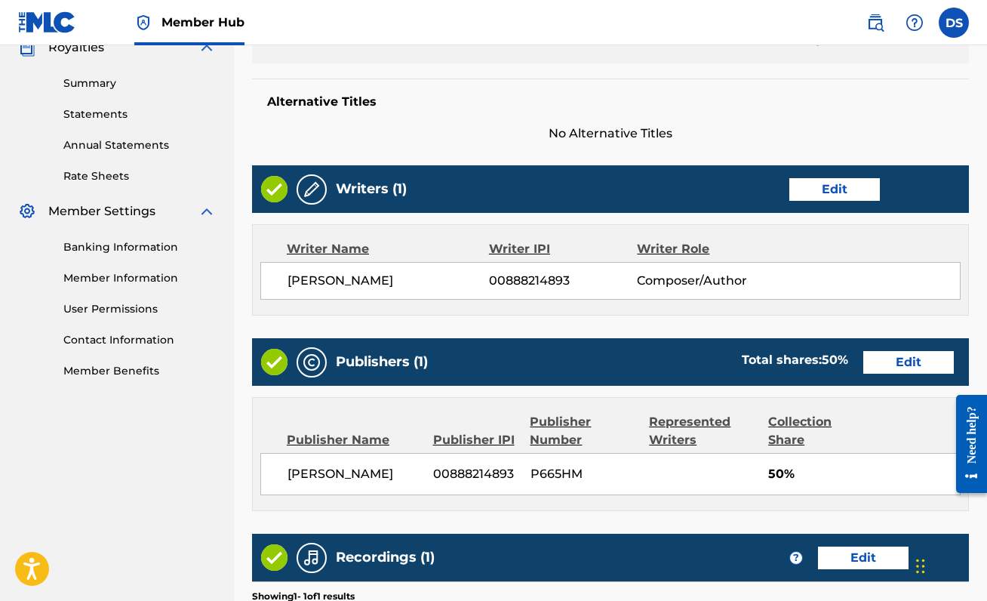
scroll to position [692, 0]
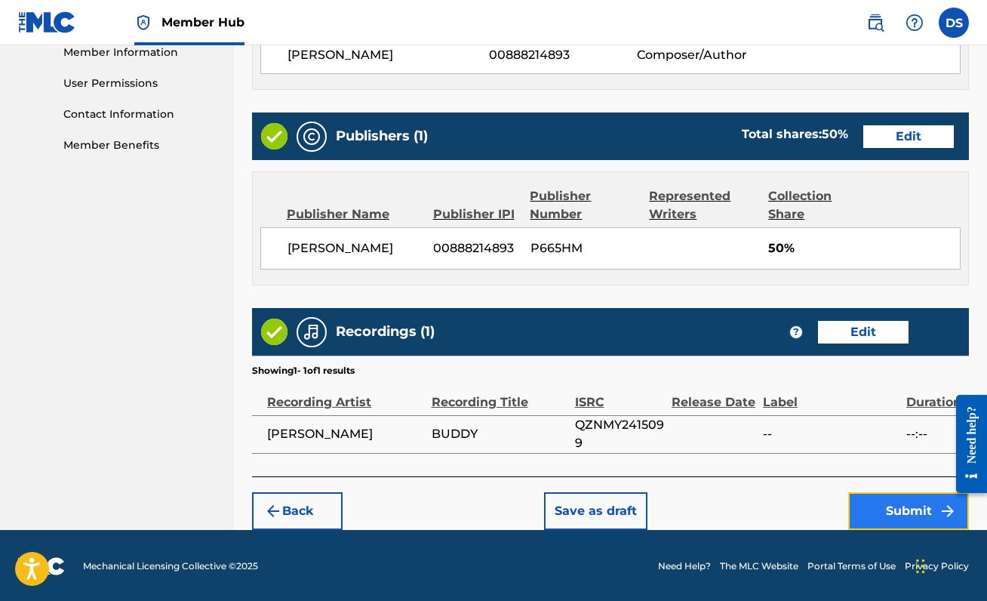
click at [862, 492] on button "Submit" at bounding box center [908, 511] width 121 height 38
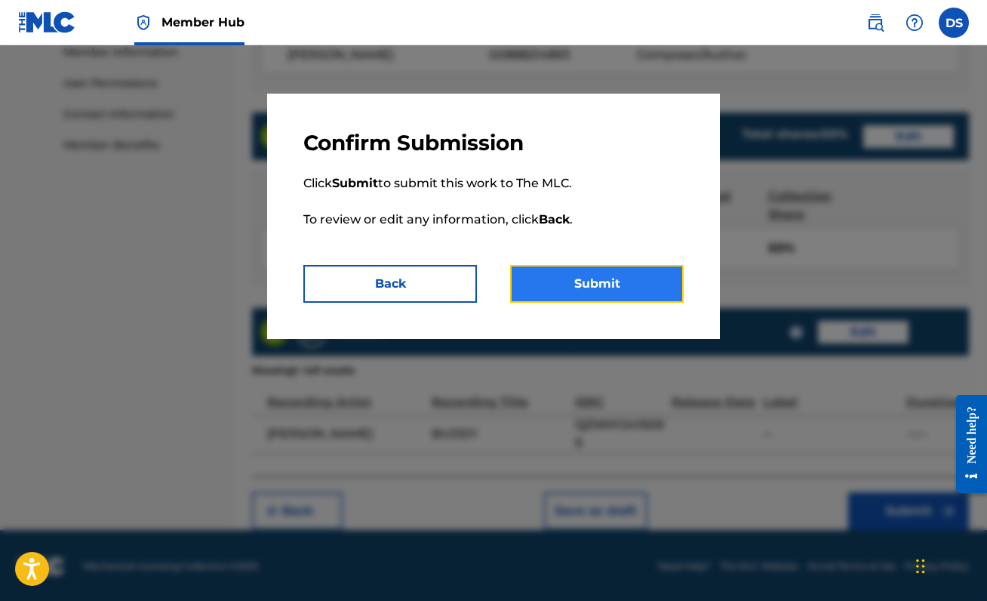
click at [621, 300] on button "Submit" at bounding box center [597, 284] width 174 height 38
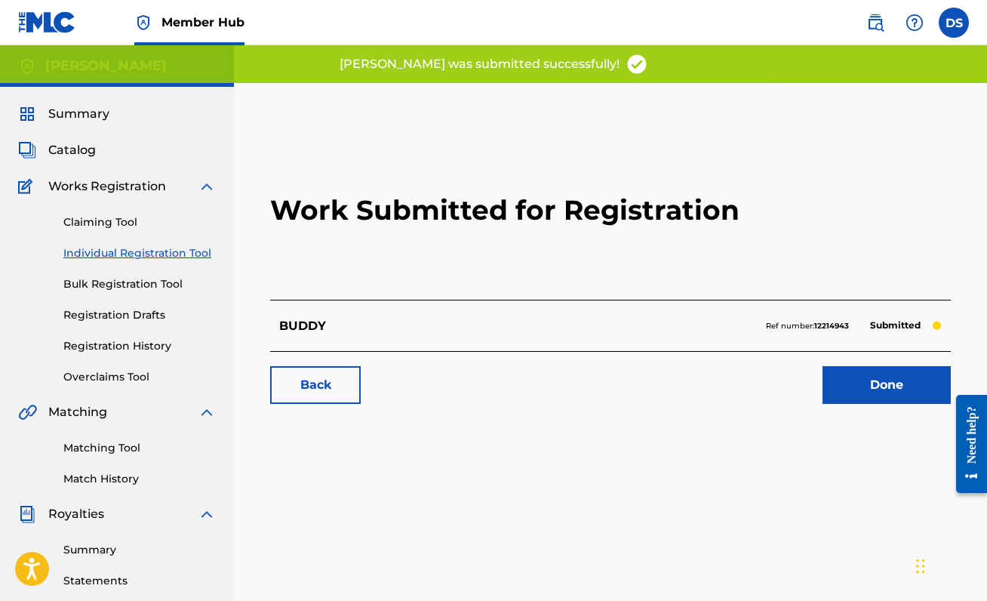
click at [852, 365] on div "Back Done" at bounding box center [610, 377] width 681 height 53
click at [845, 384] on link "Done" at bounding box center [886, 385] width 128 height 38
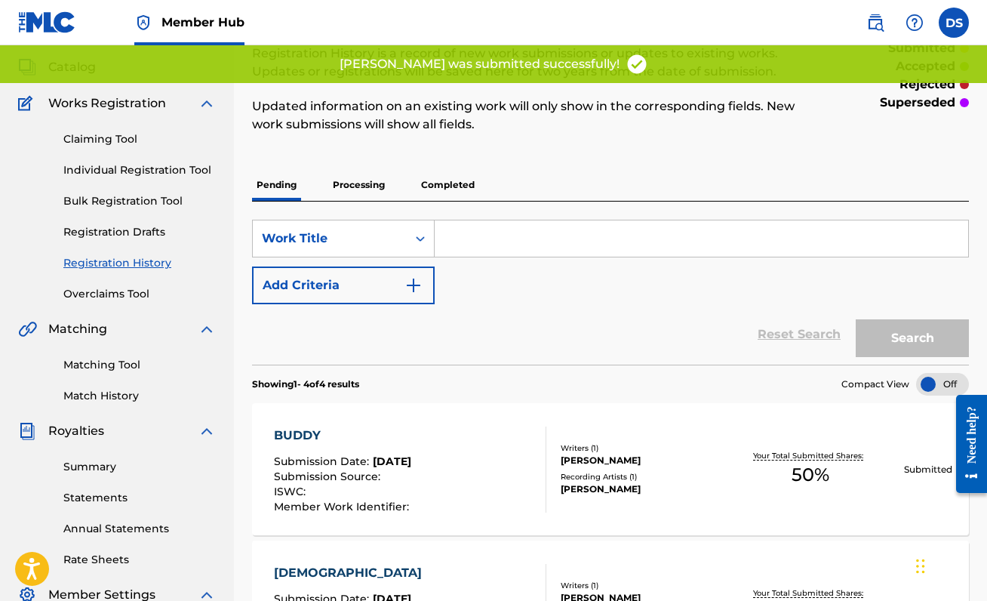
scroll to position [86, 0]
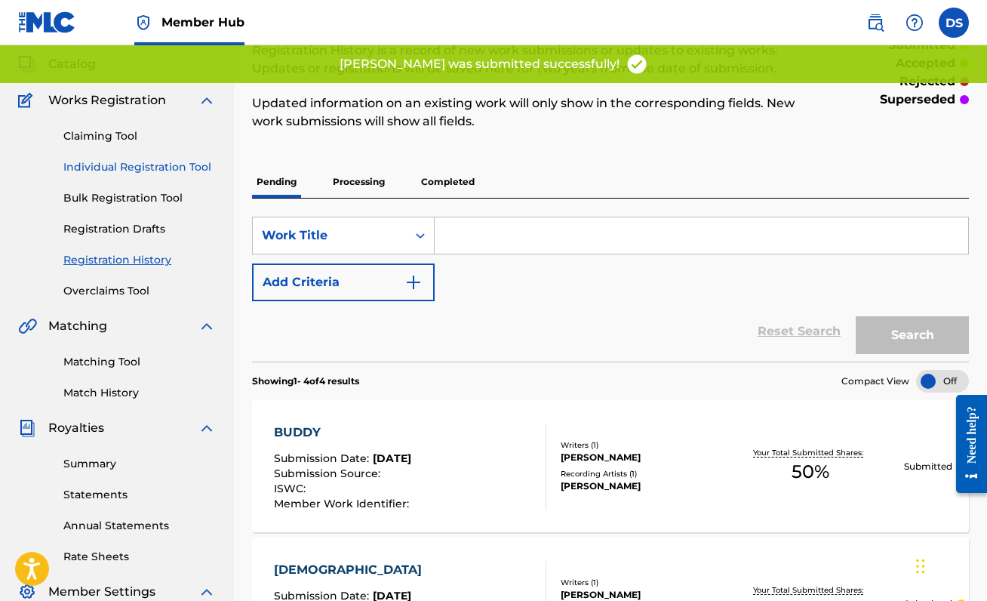
click at [157, 160] on link "Individual Registration Tool" at bounding box center [139, 167] width 152 height 16
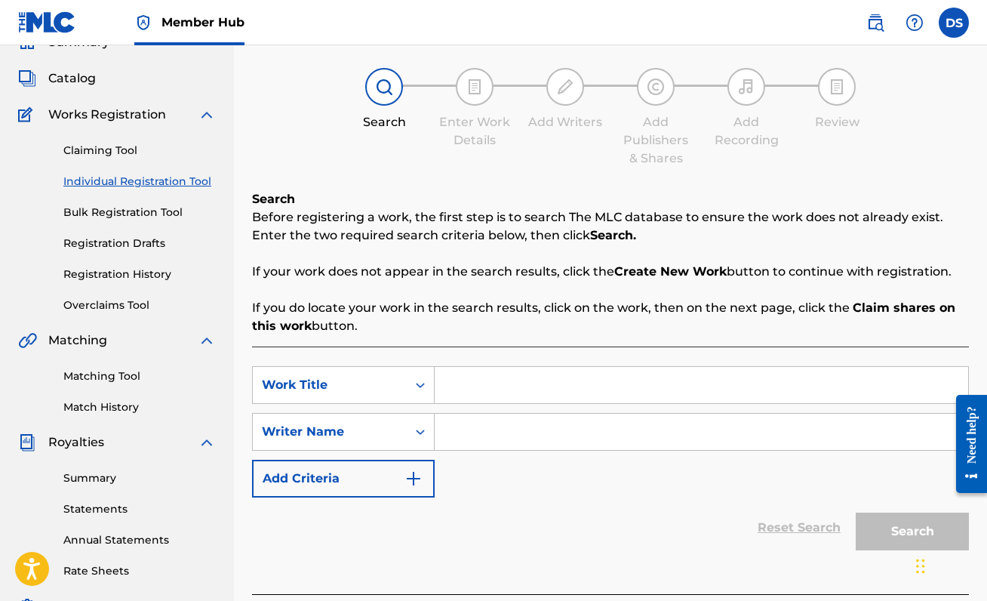
scroll to position [71, 0]
click at [461, 395] on input "Search Form" at bounding box center [701, 385] width 533 height 36
type input "all mine"
click at [498, 446] on input "Search Form" at bounding box center [701, 432] width 533 height 36
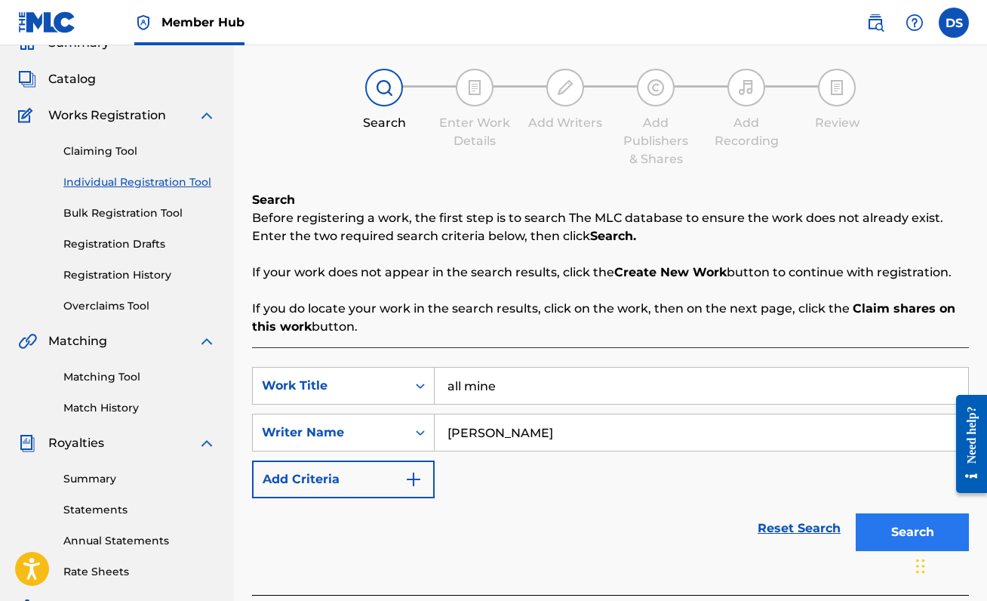
type input "[PERSON_NAME]"
click at [887, 535] on button "Search" at bounding box center [912, 532] width 113 height 38
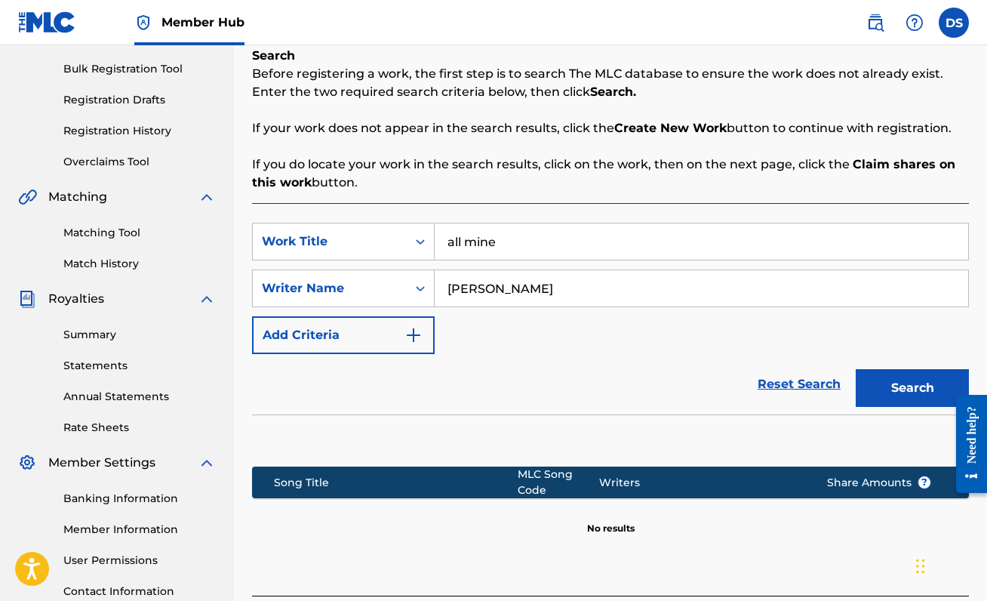
scroll to position [336, 0]
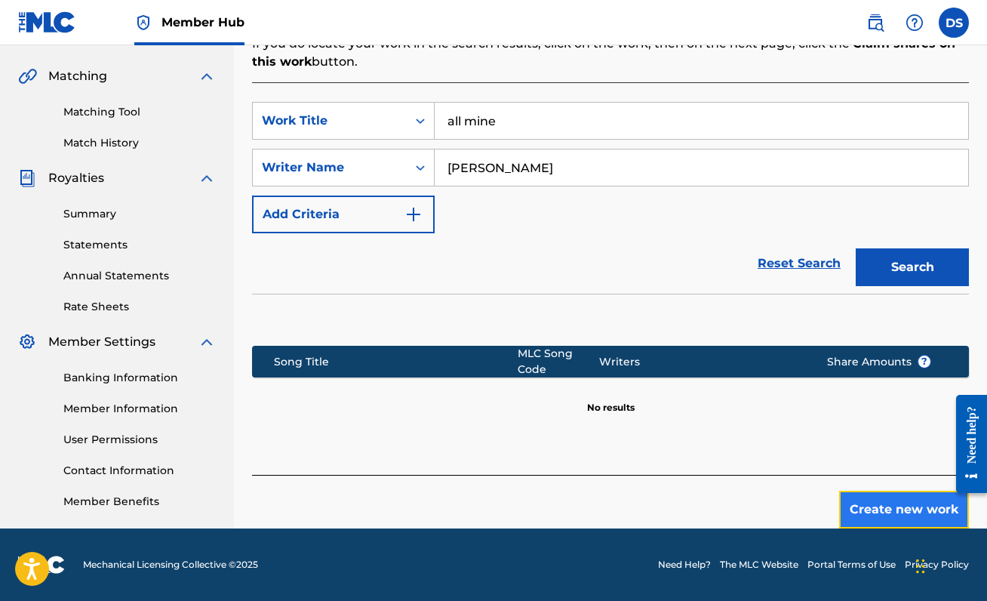
click at [912, 496] on button "Create new work" at bounding box center [904, 509] width 130 height 38
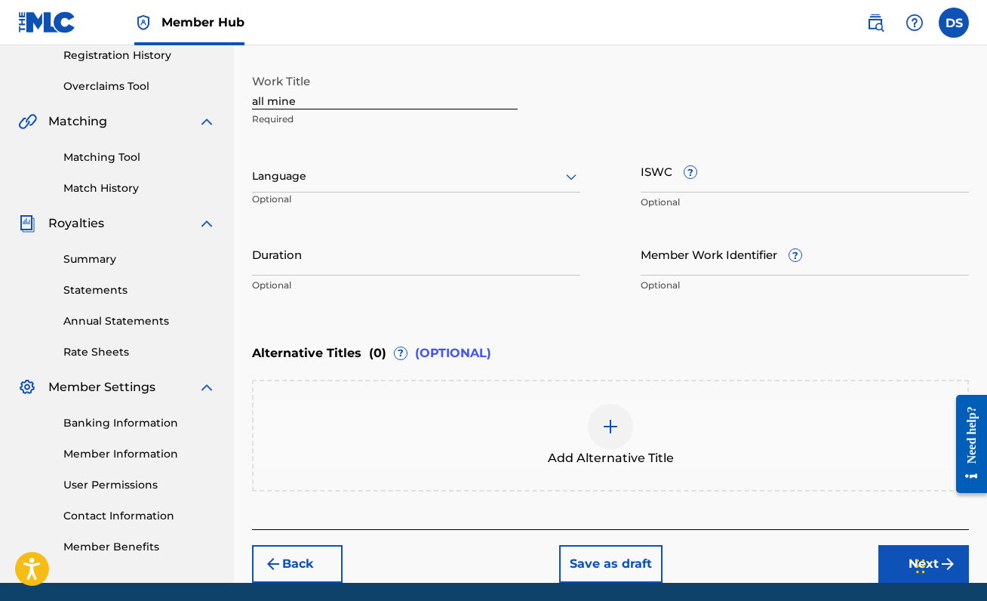
scroll to position [290, 0]
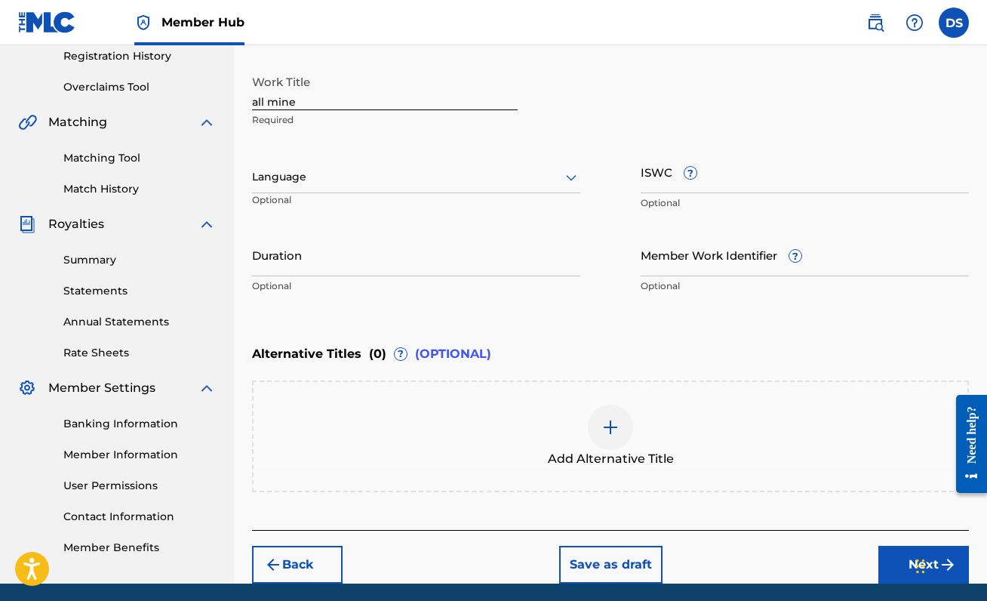
click at [447, 171] on div at bounding box center [416, 176] width 328 height 19
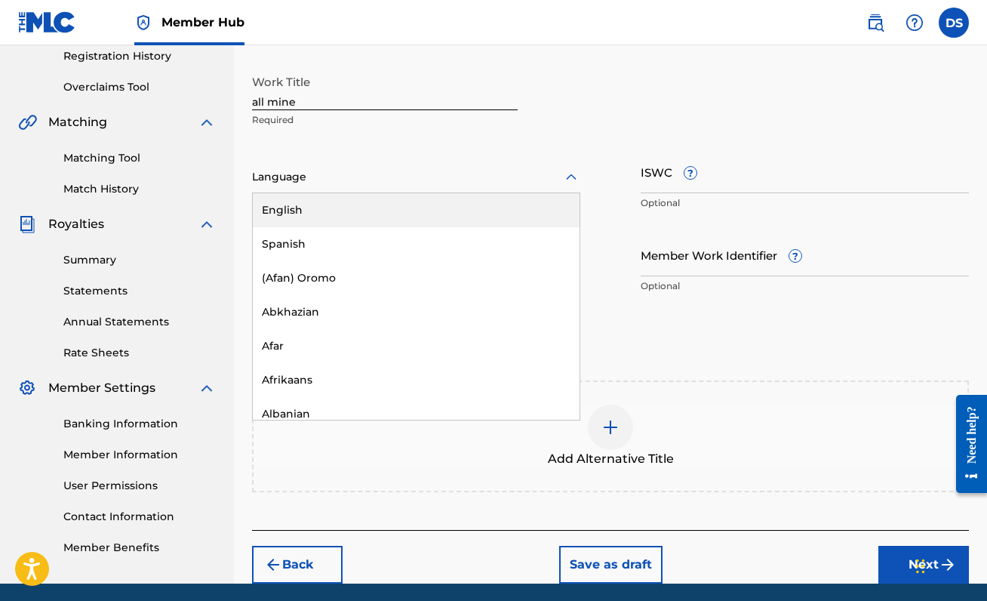
click at [434, 207] on div "English" at bounding box center [416, 210] width 327 height 34
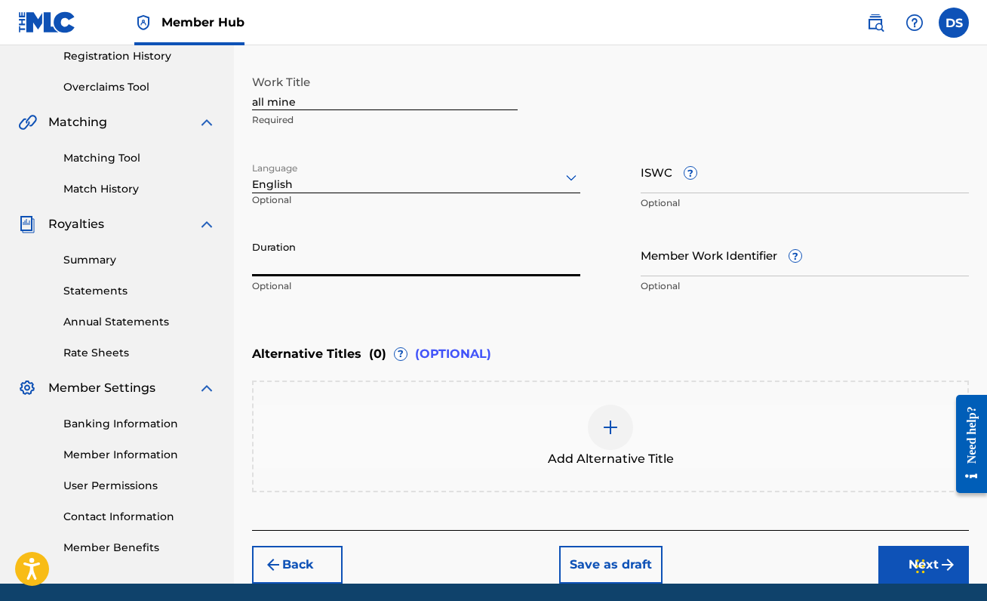
click at [502, 256] on input "Duration" at bounding box center [416, 254] width 328 height 43
type input "03:08"
click at [736, 326] on div "Enter Work Details Enter work details for ‘ all mine ’ below. Work Title all mi…" at bounding box center [610, 154] width 717 height 365
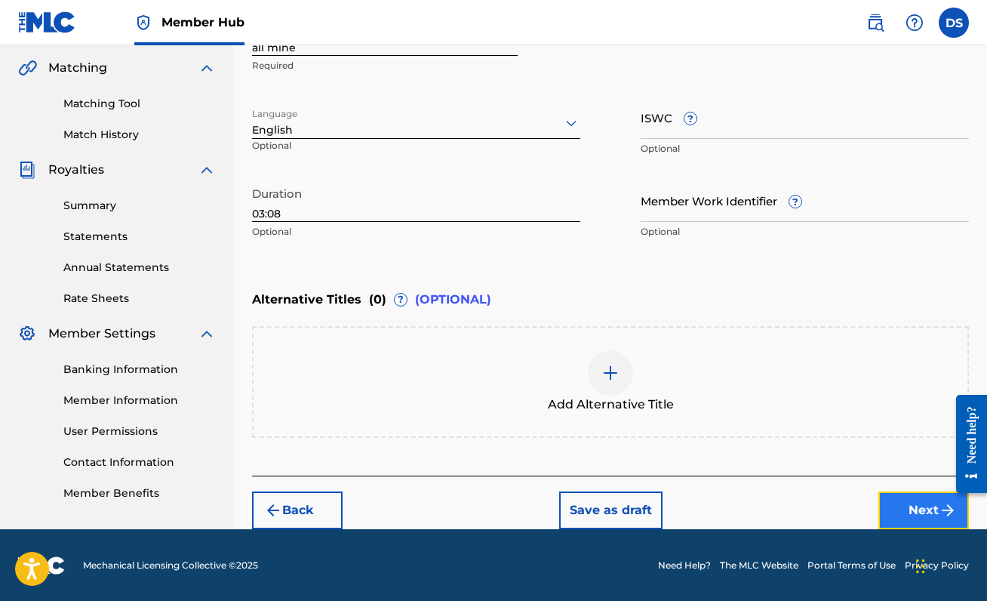
click at [907, 517] on button "Next" at bounding box center [923, 510] width 91 height 38
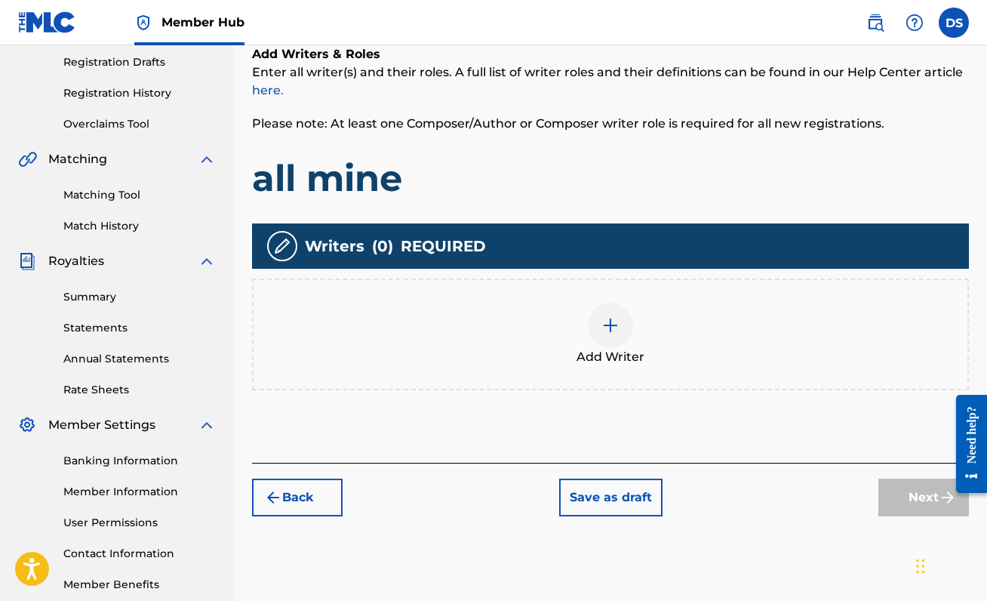
scroll to position [256, 0]
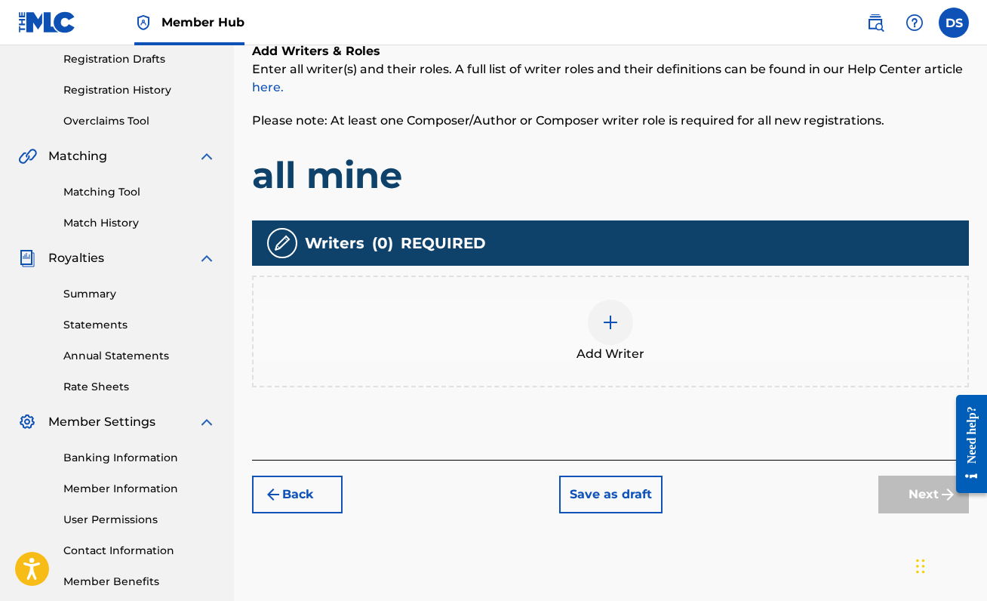
click at [610, 322] on img at bounding box center [610, 322] width 18 height 18
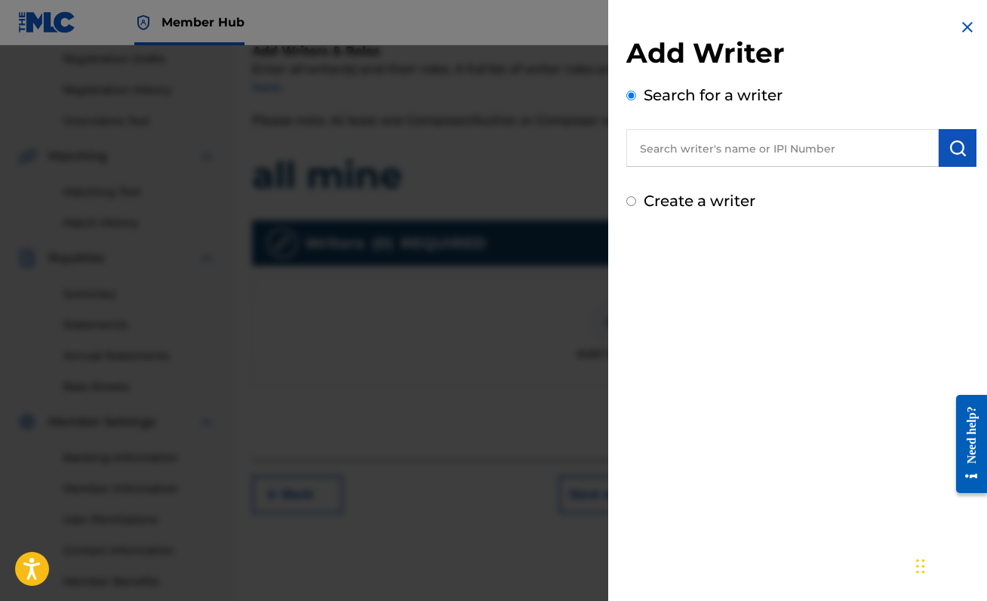
click at [805, 150] on input "text" at bounding box center [782, 148] width 312 height 38
paste input "00888214893"
type input "00888214893"
click at [948, 152] on img "submit" at bounding box center [957, 148] width 18 height 18
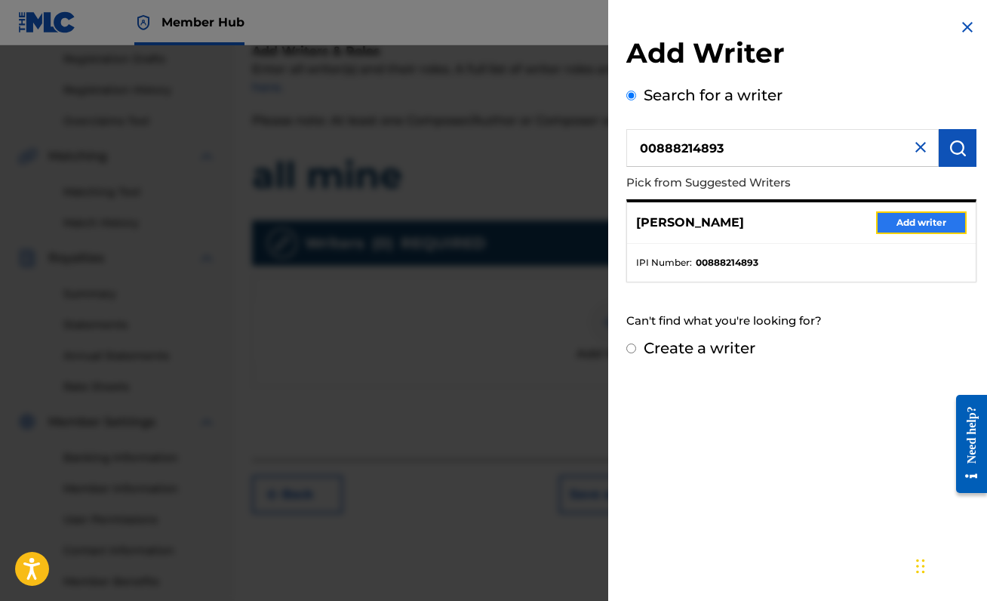
click at [910, 220] on button "Add writer" at bounding box center [921, 222] width 91 height 23
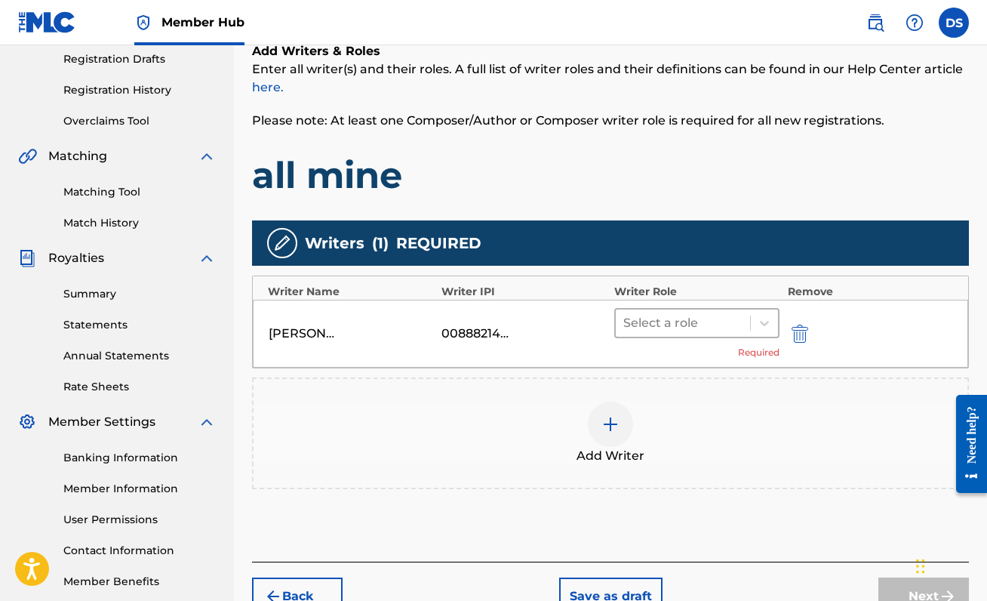
click at [743, 333] on div "Select a role" at bounding box center [683, 322] width 134 height 27
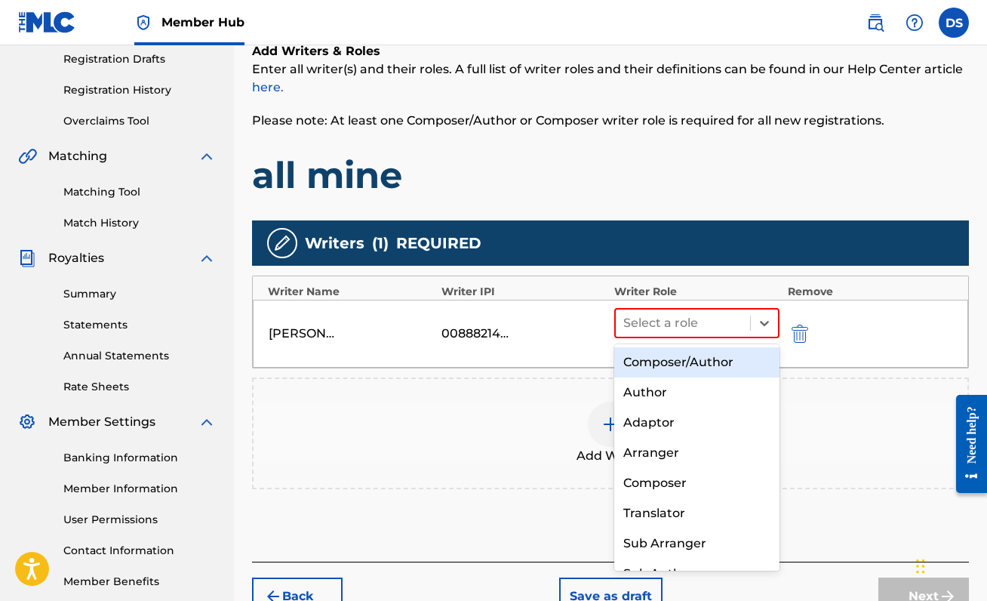
click at [734, 356] on div "Composer/Author" at bounding box center [696, 362] width 165 height 30
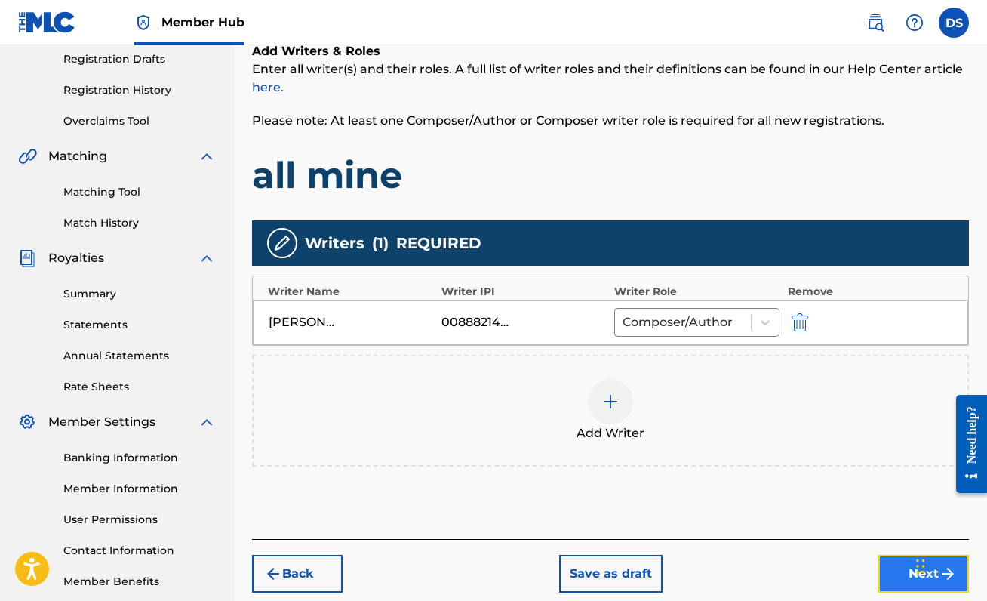
click at [890, 568] on button "Next" at bounding box center [923, 574] width 91 height 38
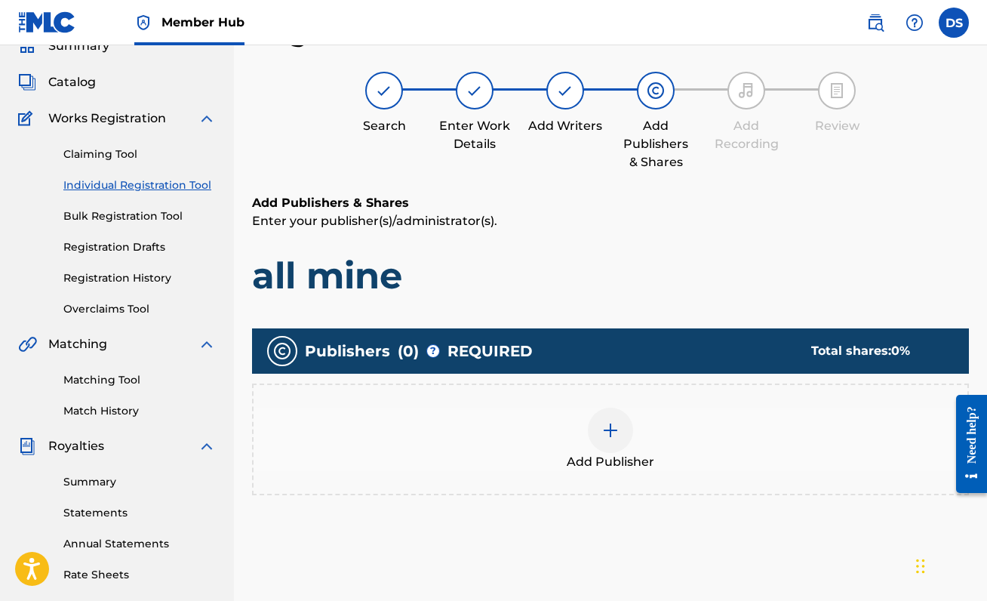
scroll to position [68, 0]
click at [604, 438] on img at bounding box center [610, 430] width 18 height 18
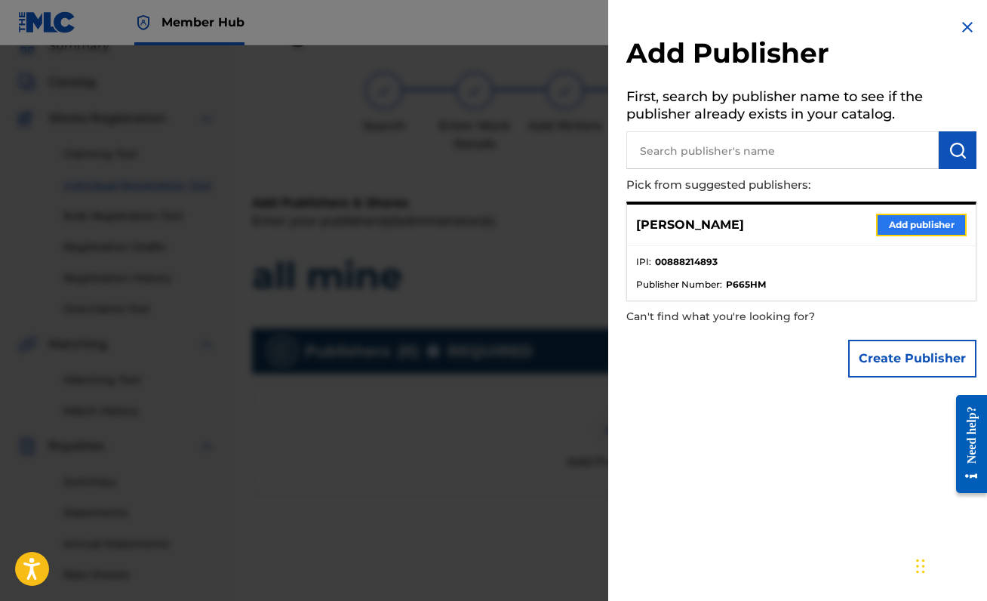
click at [914, 223] on button "Add publisher" at bounding box center [921, 225] width 91 height 23
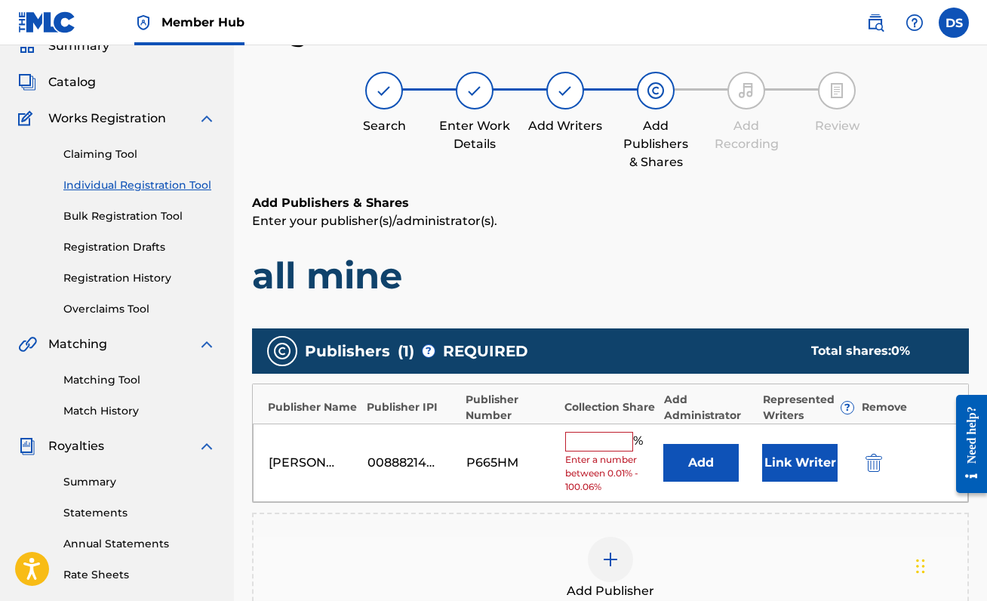
click at [600, 438] on input "text" at bounding box center [599, 442] width 68 height 20
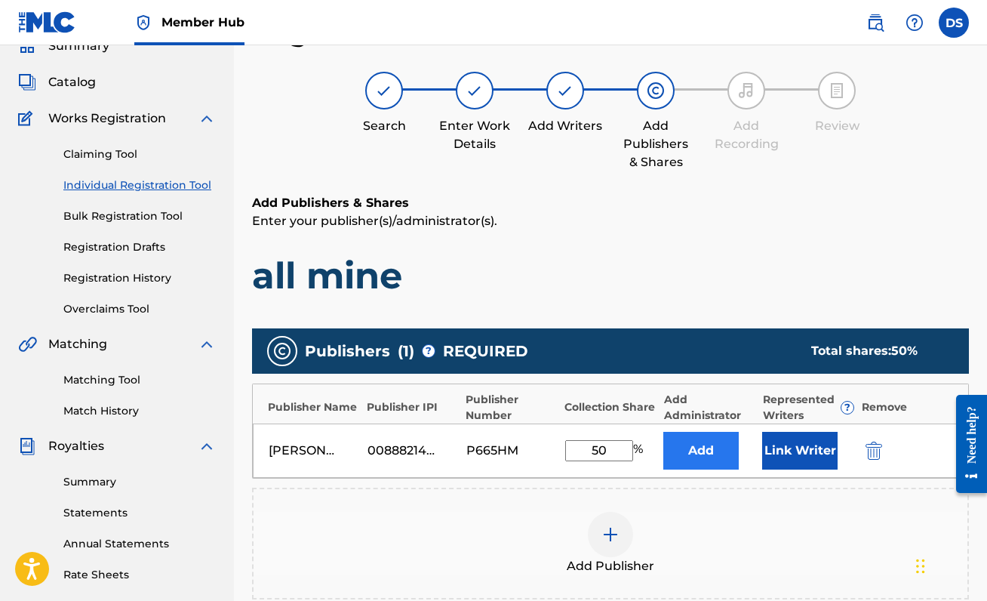
type input "5"
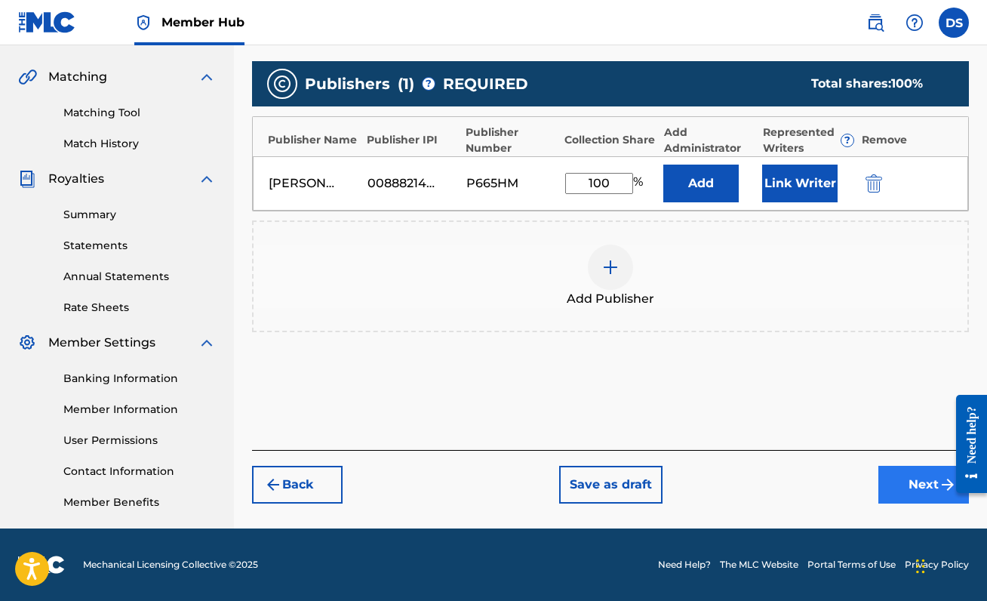
type input "100"
click at [902, 495] on button "Next" at bounding box center [923, 485] width 91 height 38
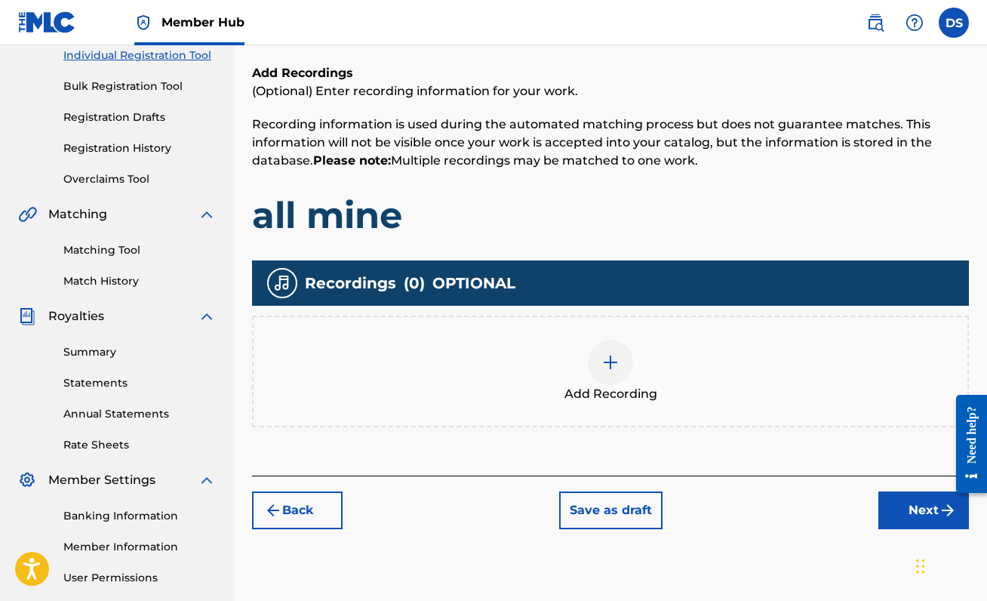
scroll to position [199, 0]
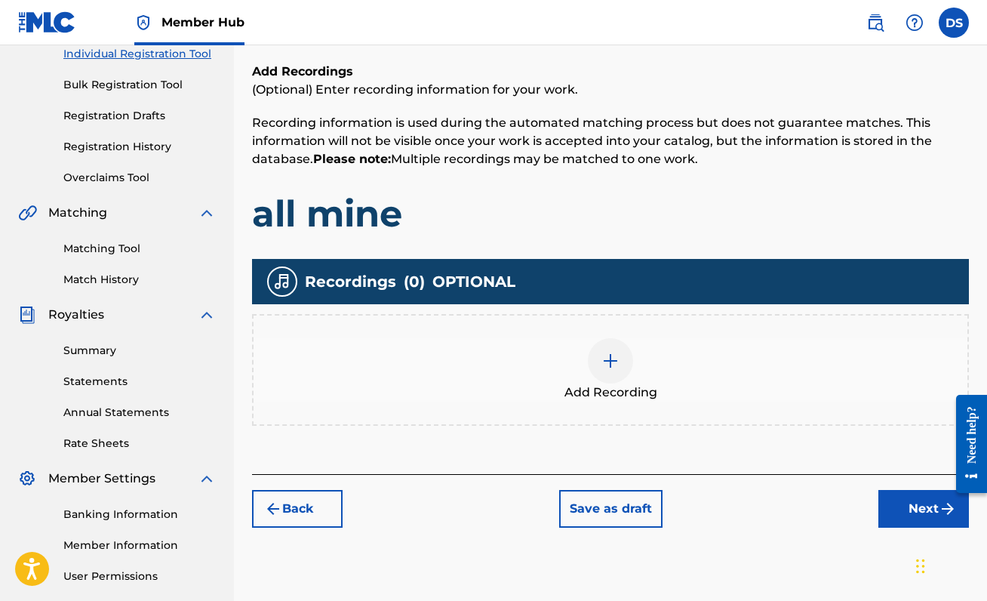
click at [614, 366] on img at bounding box center [610, 361] width 18 height 18
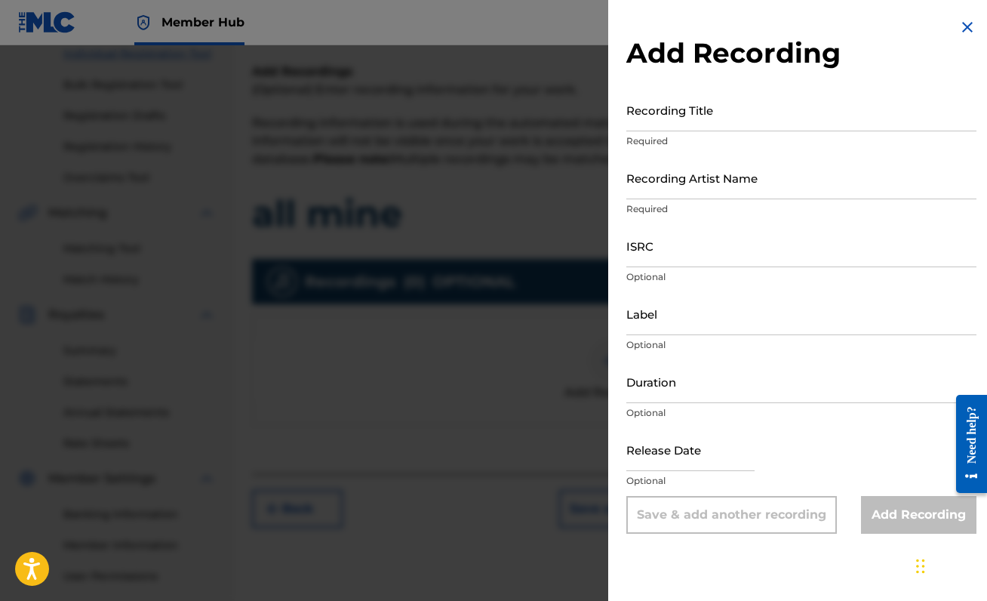
click at [706, 136] on p "Required" at bounding box center [801, 141] width 350 height 14
click at [705, 113] on input "Recording Title" at bounding box center [801, 109] width 350 height 43
type input "all mine"
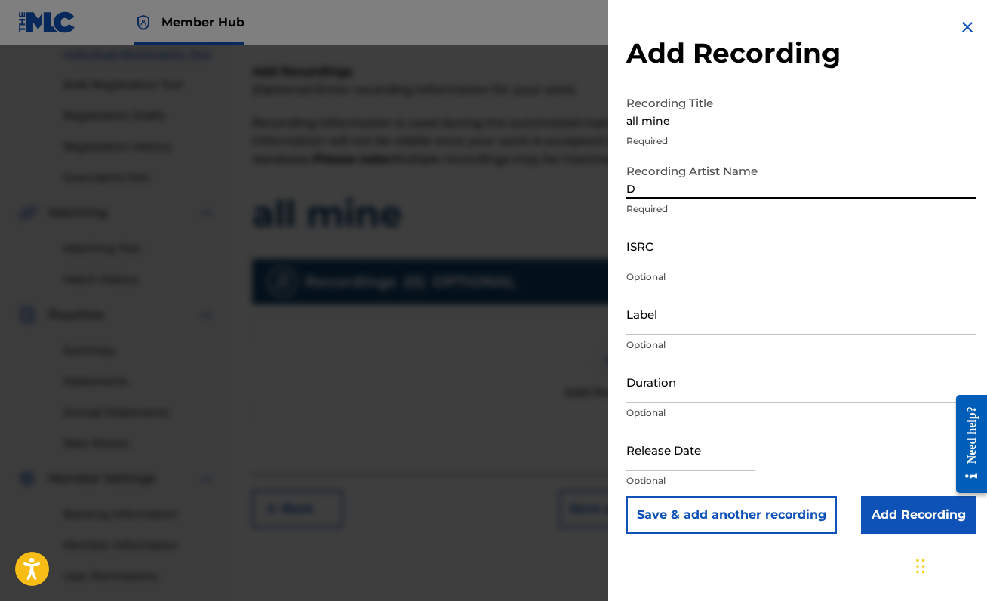
type input "[PERSON_NAME]"
click at [715, 251] on input "ISRC" at bounding box center [801, 245] width 350 height 43
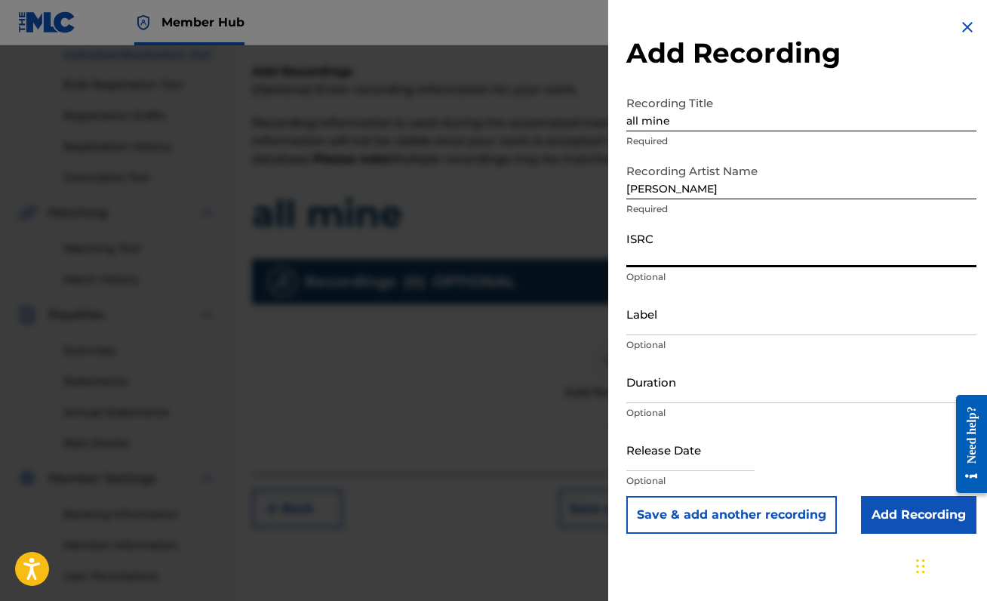
paste input "QZMWW2320277"
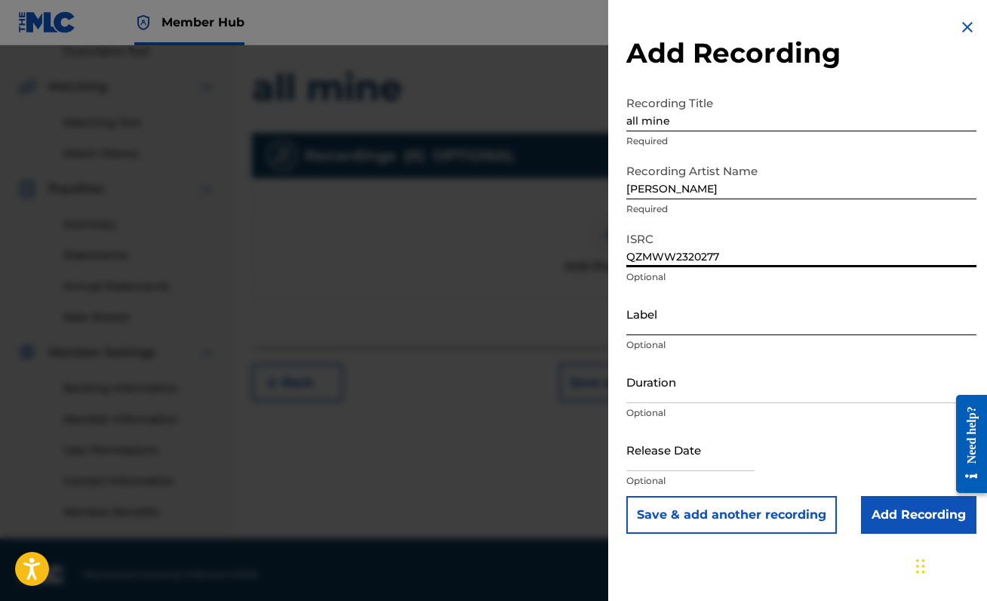
scroll to position [330, 0]
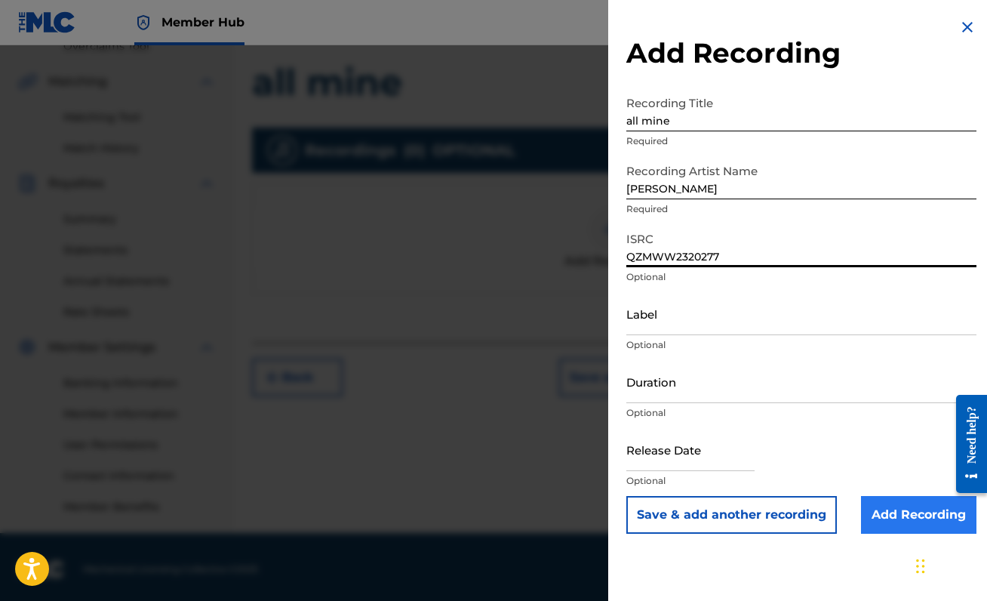
type input "QZMWW2320277"
click at [927, 510] on input "Add Recording" at bounding box center [918, 515] width 115 height 38
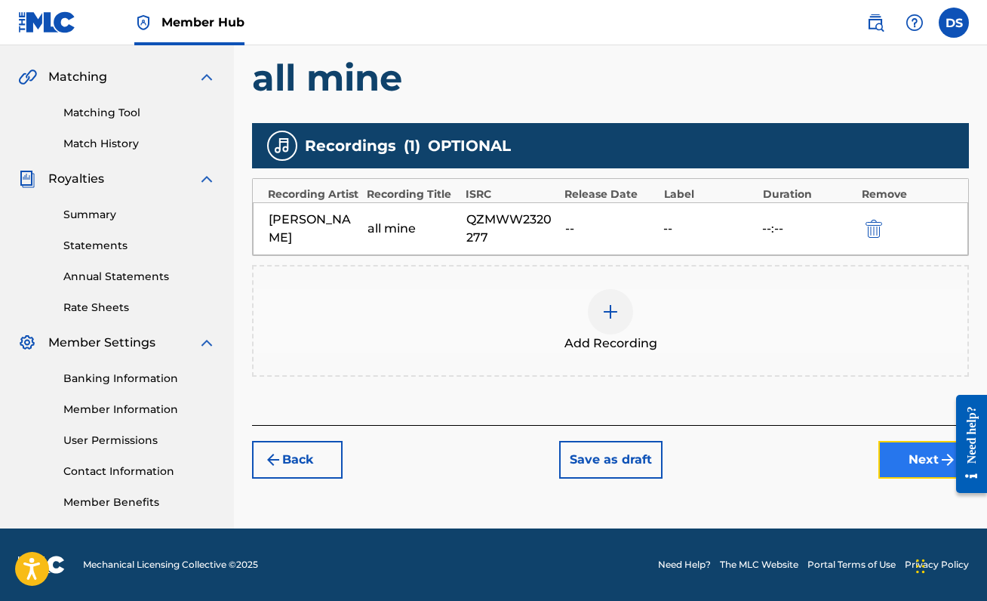
click at [918, 452] on button "Next" at bounding box center [923, 460] width 91 height 38
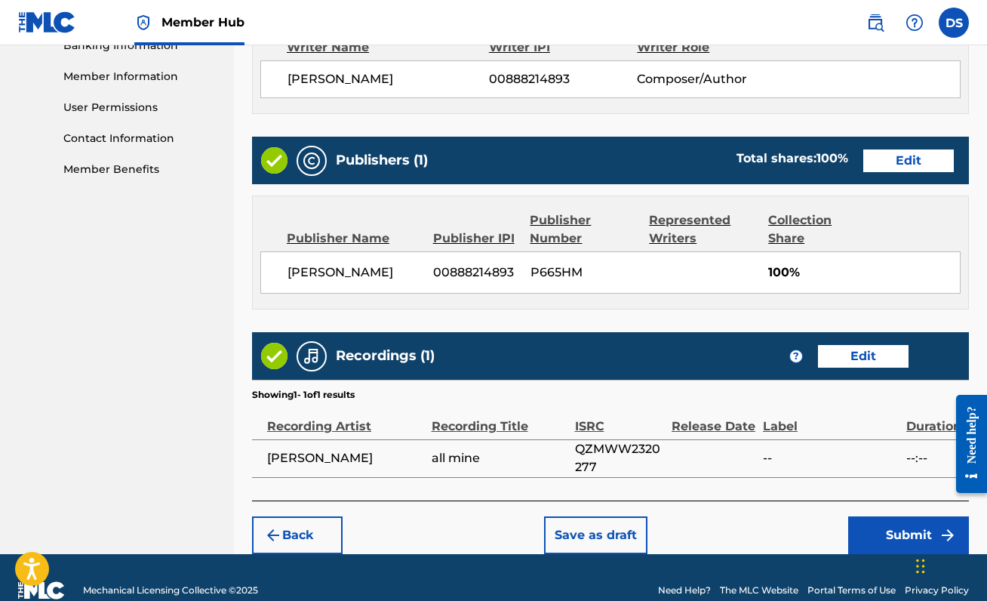
scroll to position [692, 0]
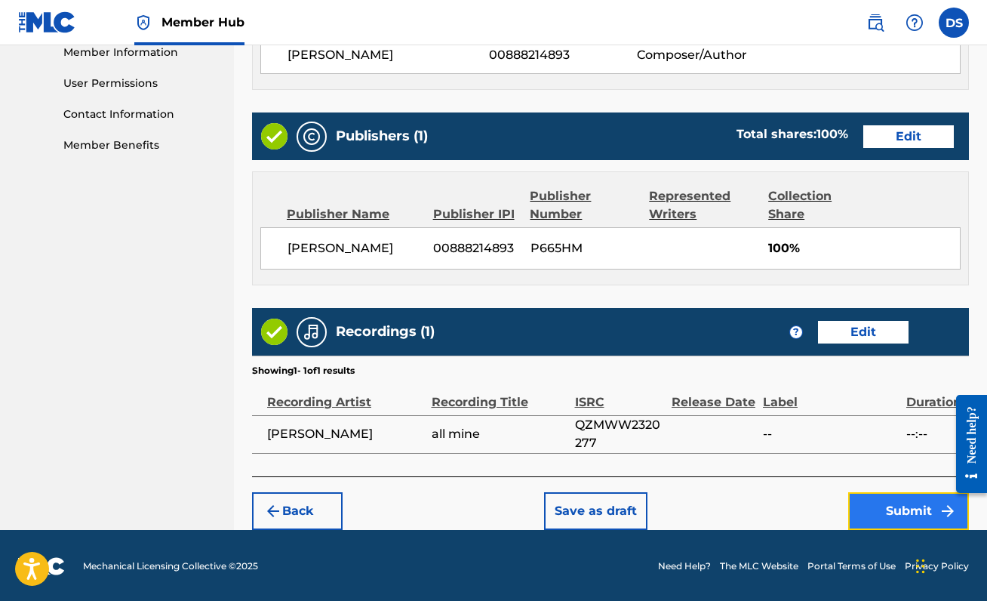
click at [917, 516] on button "Submit" at bounding box center [908, 511] width 121 height 38
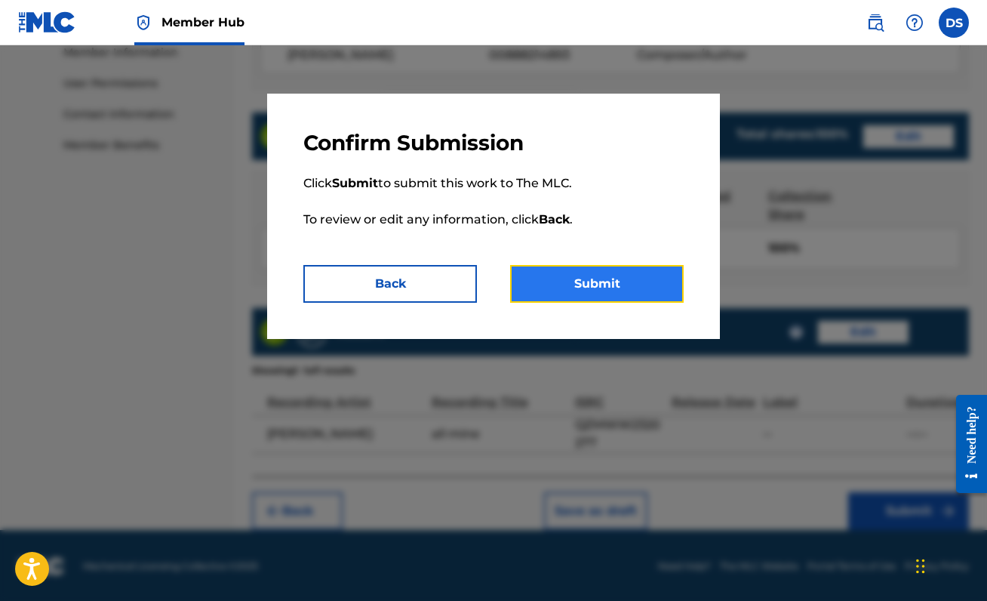
click at [674, 297] on button "Submit" at bounding box center [597, 284] width 174 height 38
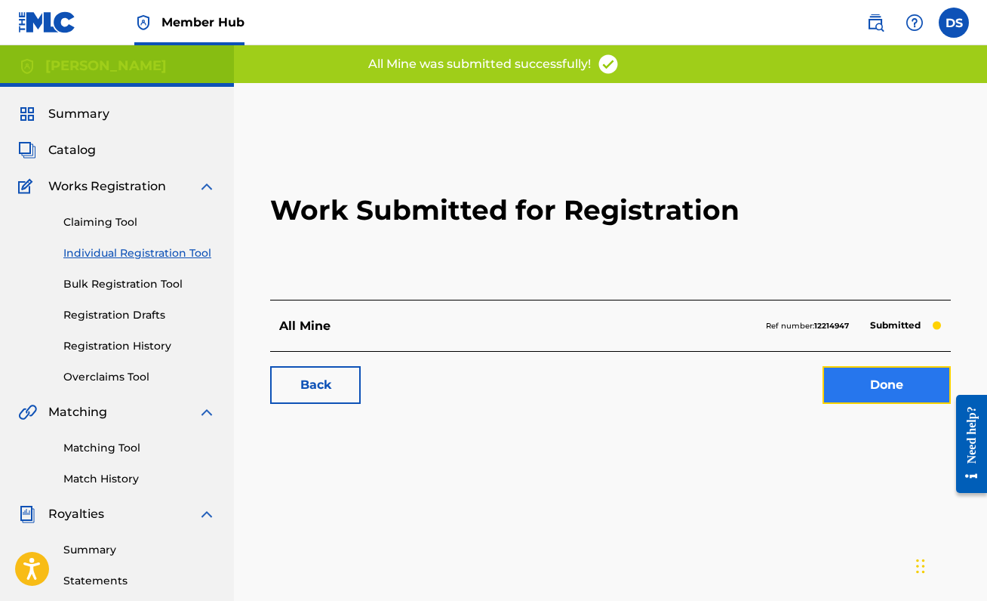
click at [843, 385] on link "Done" at bounding box center [886, 385] width 128 height 38
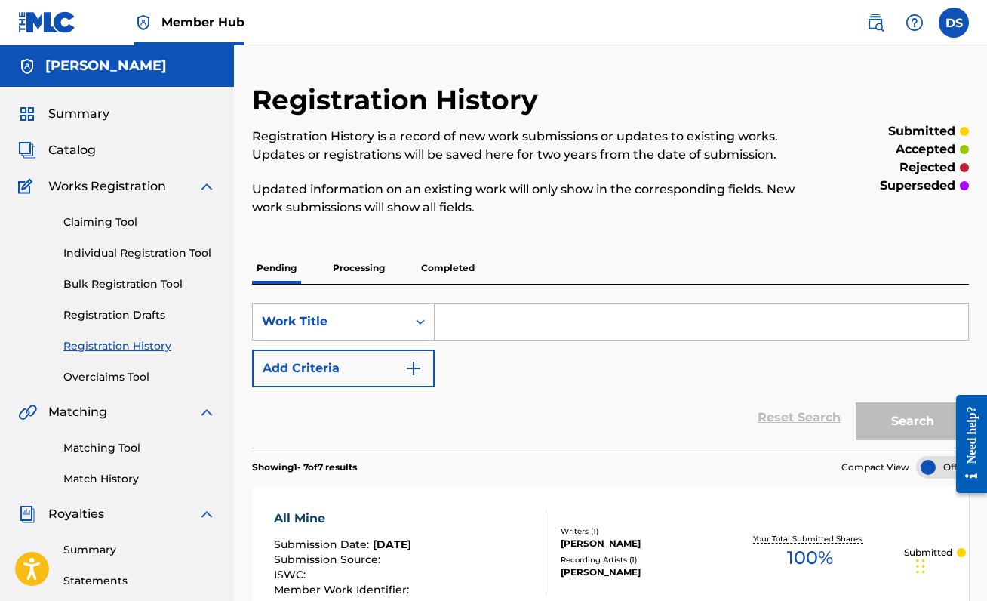
click at [113, 242] on div "Claiming Tool Individual Registration Tool Bulk Registration Tool Registration …" at bounding box center [117, 289] width 198 height 189
click at [113, 248] on link "Individual Registration Tool" at bounding box center [139, 253] width 152 height 16
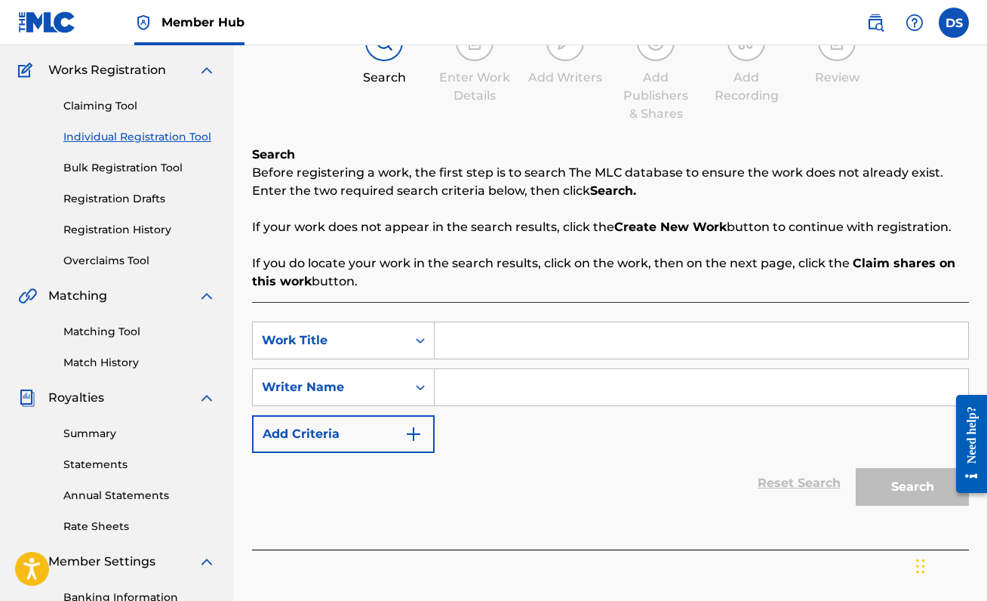
scroll to position [117, 0]
click at [484, 323] on input "Search Form" at bounding box center [701, 339] width 533 height 36
type input "PROTOTYPE"
click at [490, 383] on input "Search Form" at bounding box center [701, 386] width 533 height 36
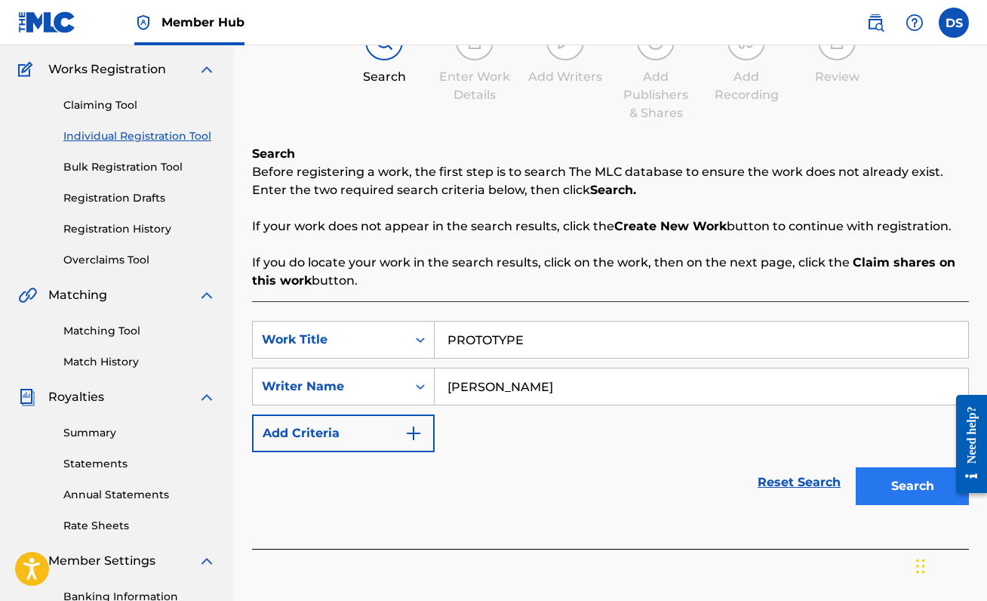
type input "[PERSON_NAME]"
click at [908, 494] on button "Search" at bounding box center [912, 486] width 113 height 38
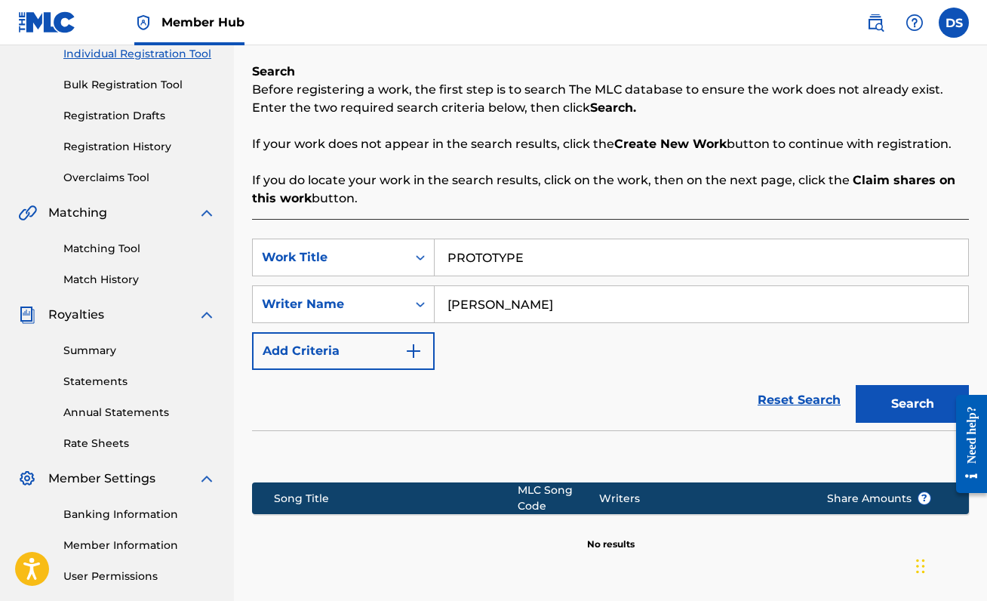
scroll to position [336, 0]
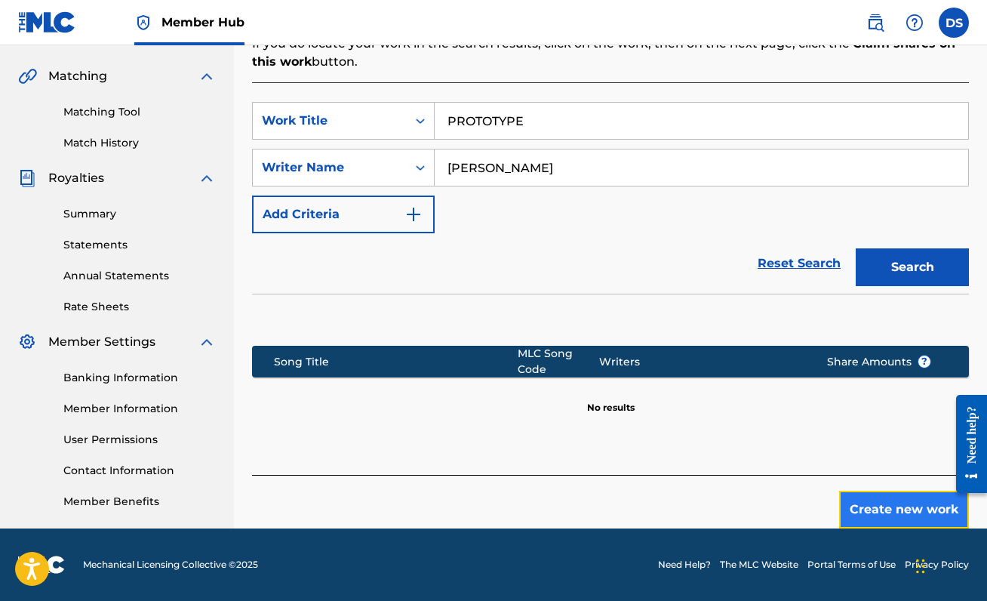
click at [914, 512] on button "Create new work" at bounding box center [904, 509] width 130 height 38
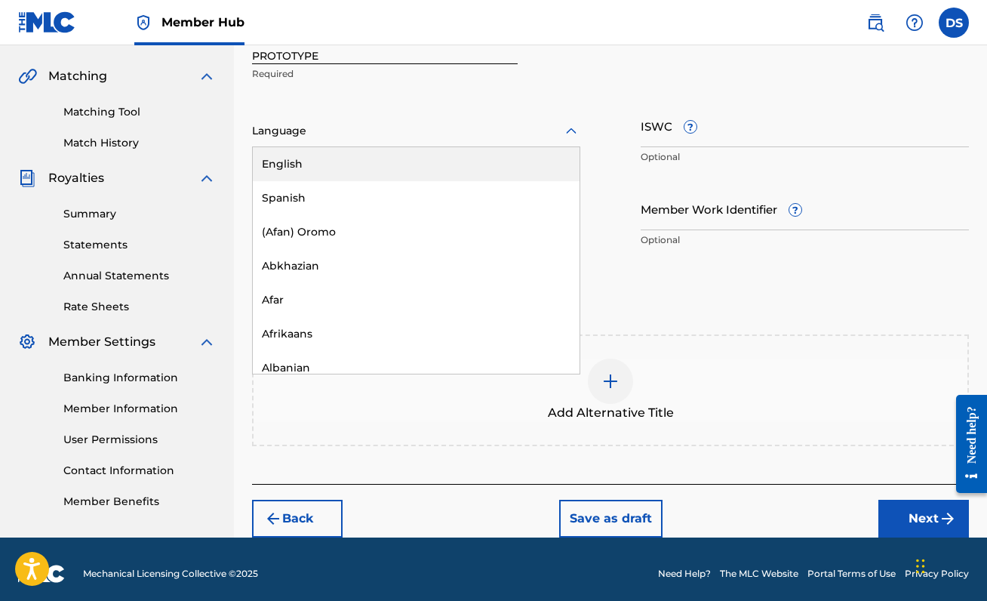
click at [406, 136] on div at bounding box center [416, 130] width 328 height 19
click at [394, 173] on div "English" at bounding box center [416, 164] width 327 height 34
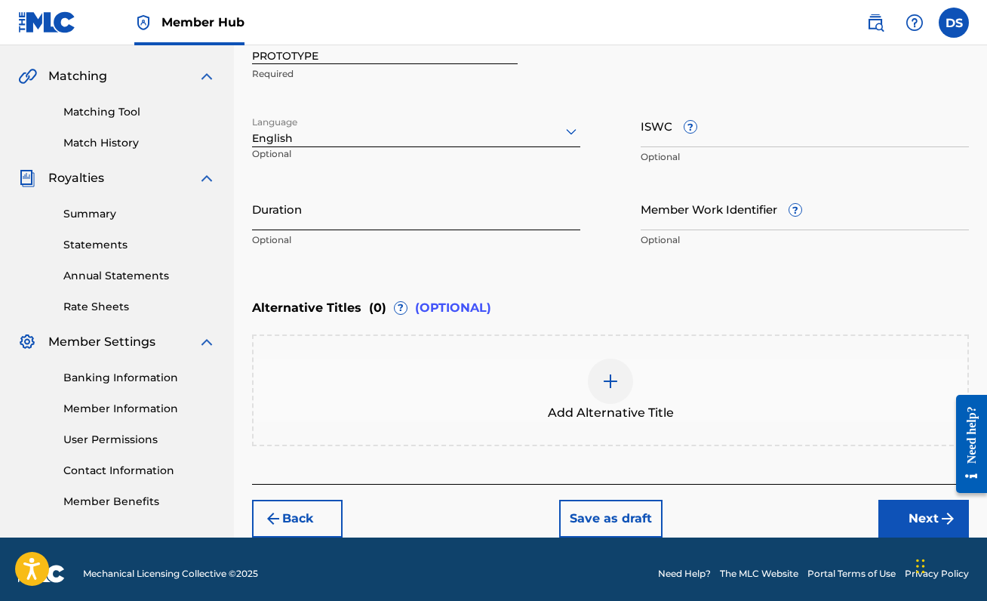
click at [462, 221] on input "Duration" at bounding box center [416, 208] width 328 height 43
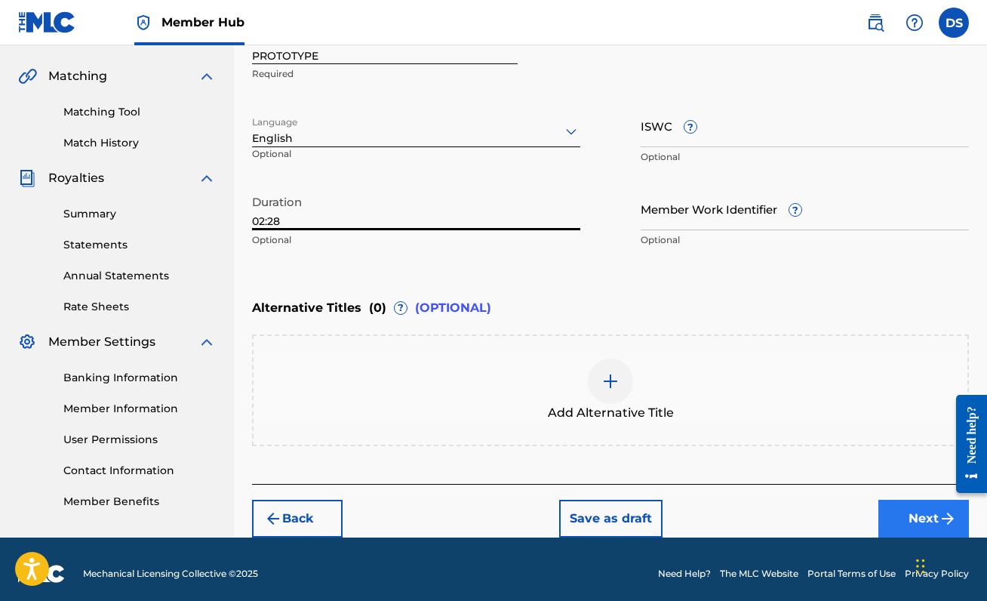
type input "02:28"
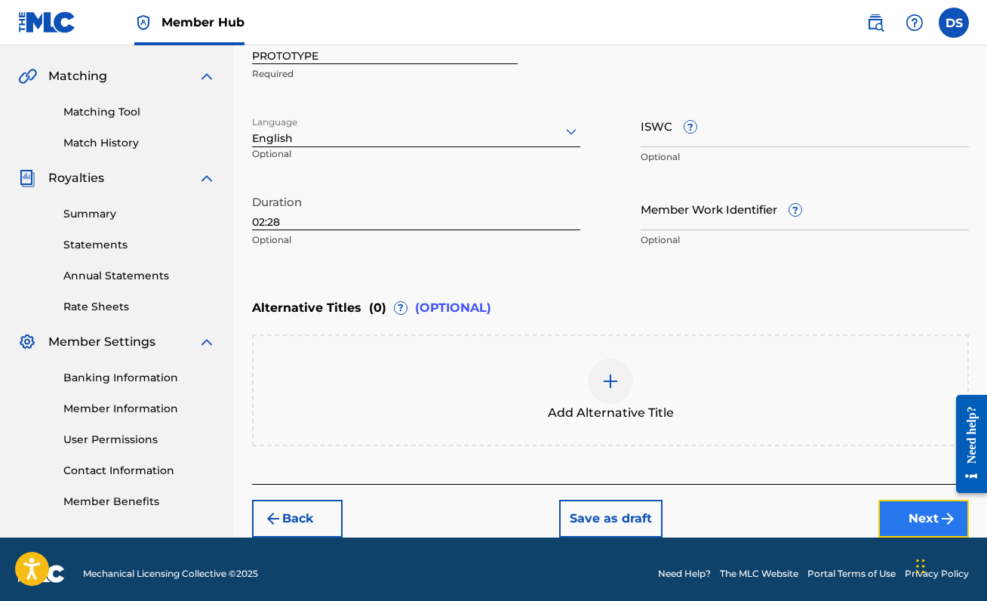
click at [908, 522] on button "Next" at bounding box center [923, 518] width 91 height 38
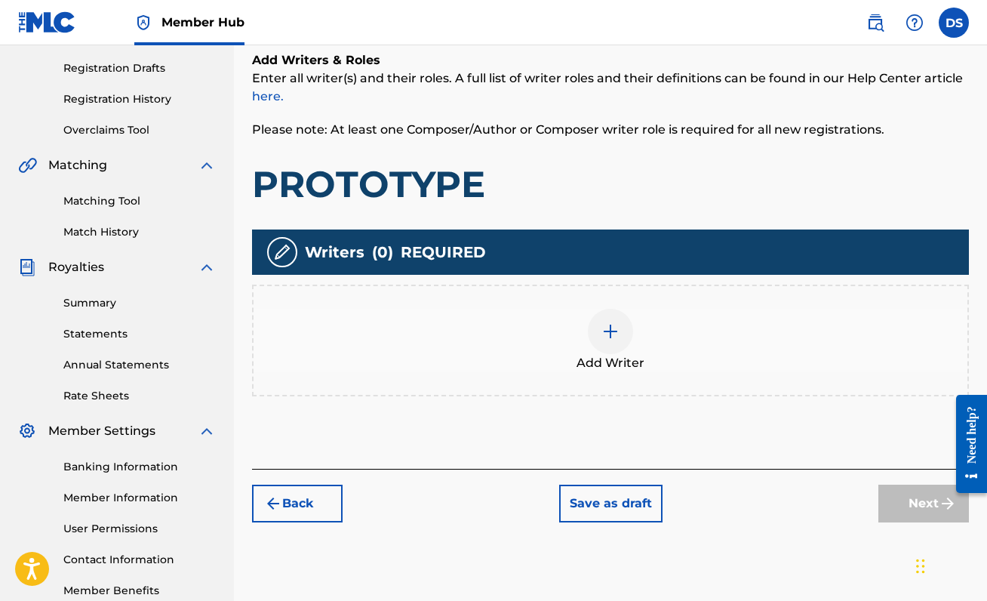
scroll to position [250, 0]
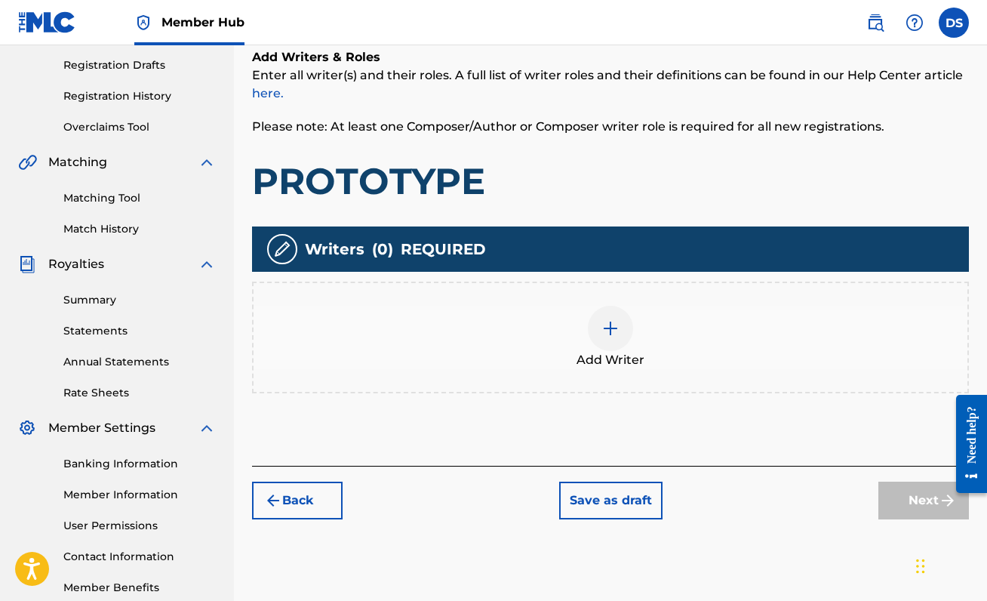
click at [598, 325] on div at bounding box center [610, 328] width 45 height 45
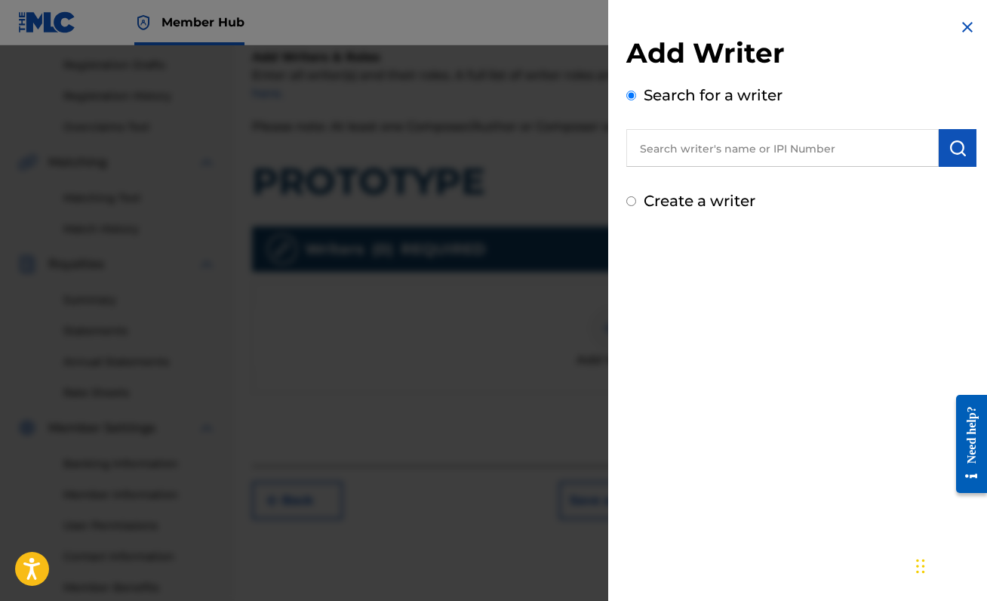
click at [764, 152] on input "text" at bounding box center [782, 148] width 312 height 38
paste input "00888214893"
type input "00888214893"
click at [966, 152] on button "submit" at bounding box center [958, 148] width 38 height 38
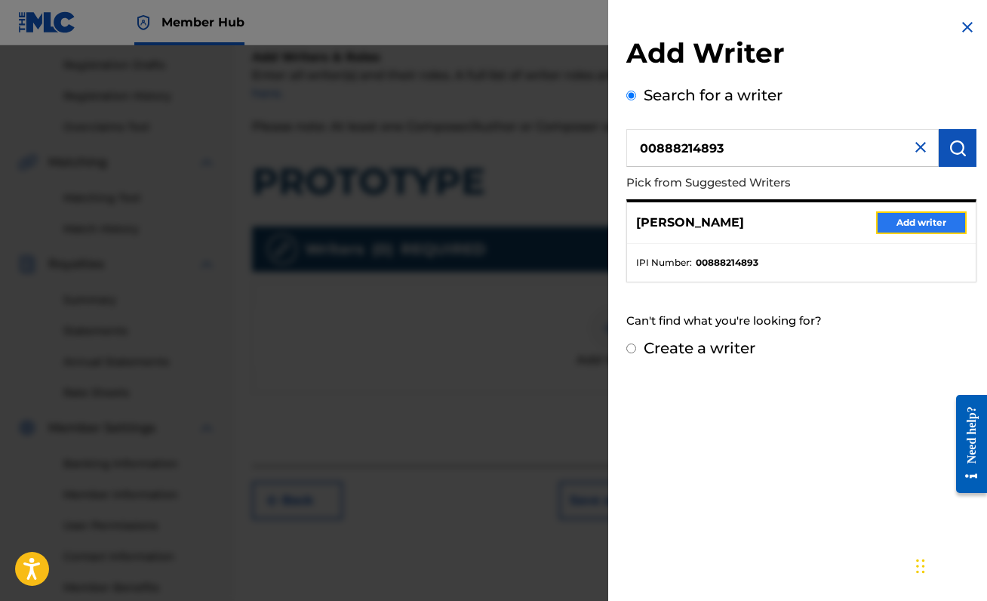
click at [906, 223] on button "Add writer" at bounding box center [921, 222] width 91 height 23
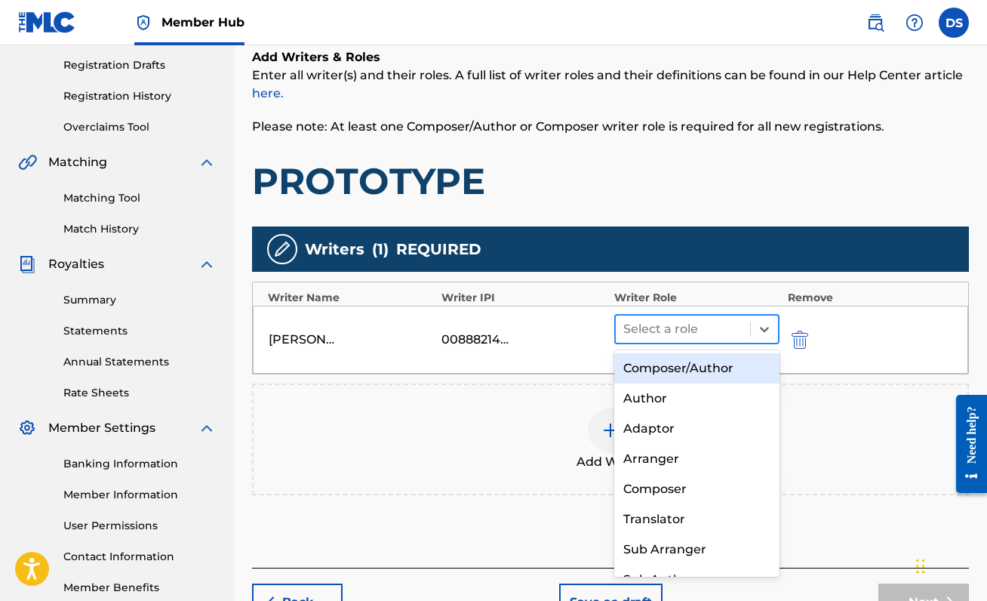
click at [729, 323] on div at bounding box center [682, 328] width 119 height 21
click at [720, 364] on div "Composer/Author" at bounding box center [696, 368] width 165 height 30
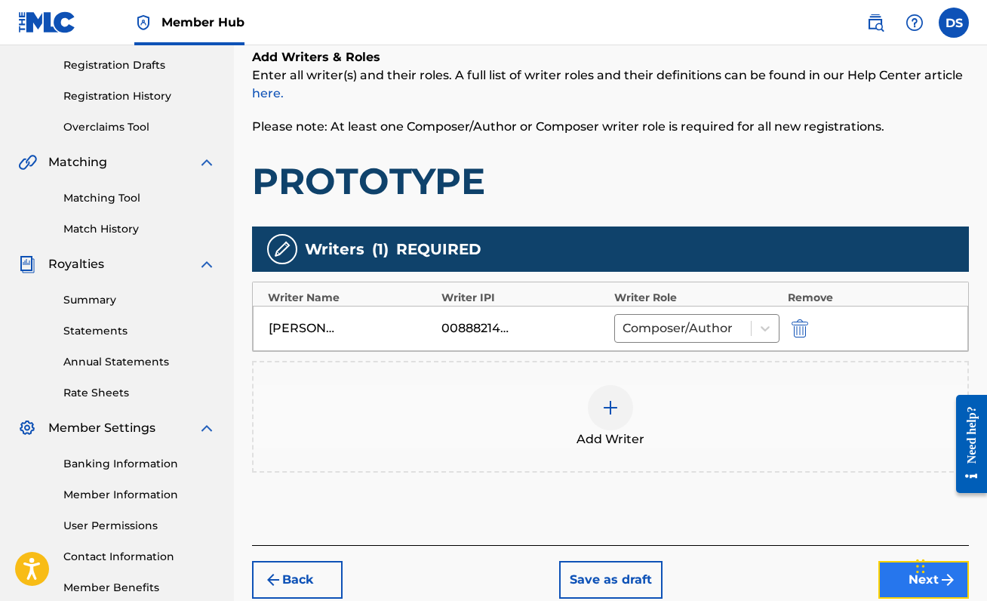
click at [884, 568] on button "Next" at bounding box center [923, 580] width 91 height 38
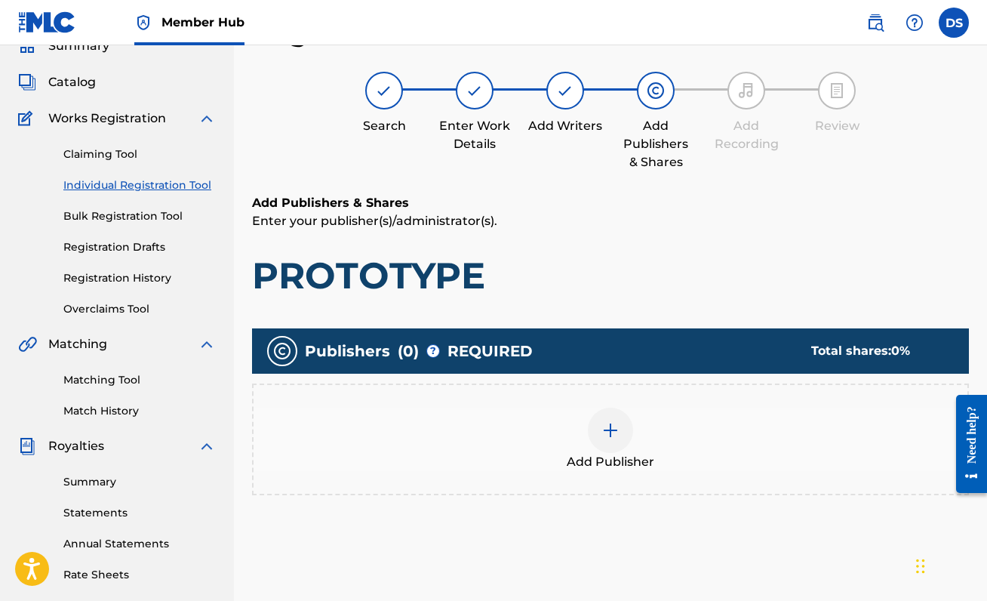
scroll to position [68, 0]
click at [585, 419] on div "Add Publisher" at bounding box center [610, 438] width 714 height 63
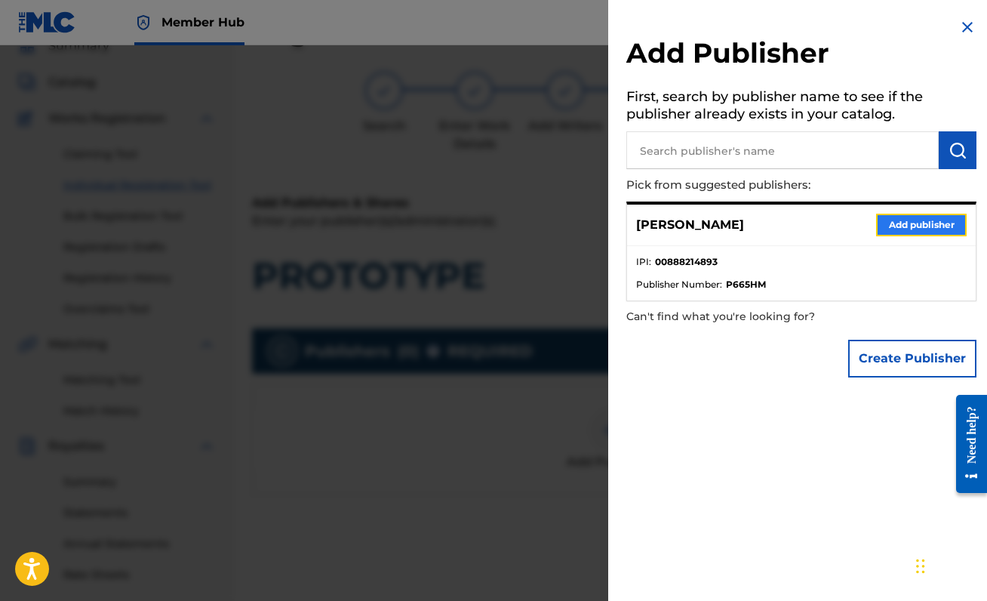
click at [918, 223] on button "Add publisher" at bounding box center [921, 225] width 91 height 23
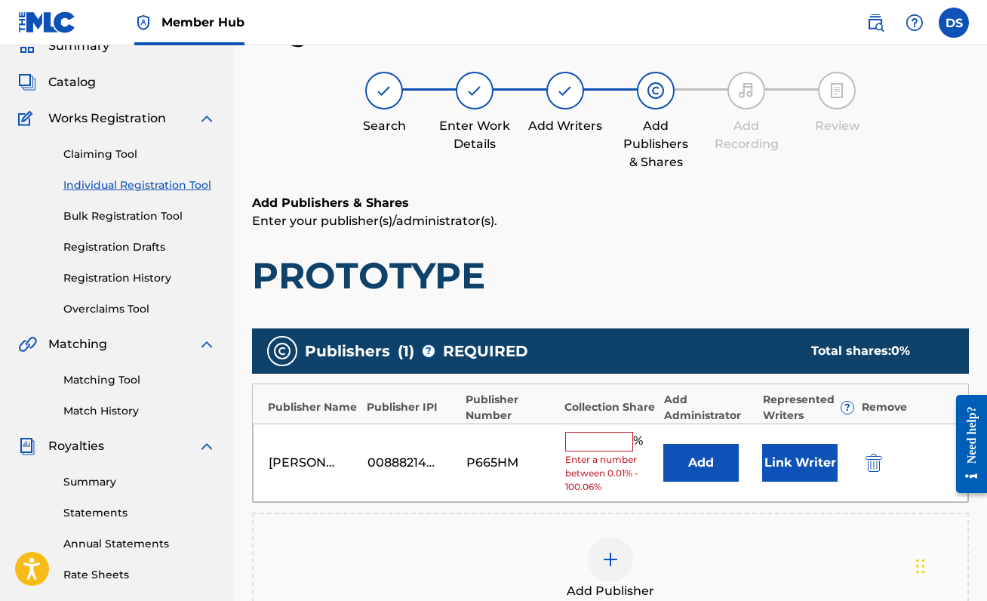
click at [599, 450] on input "text" at bounding box center [599, 442] width 68 height 20
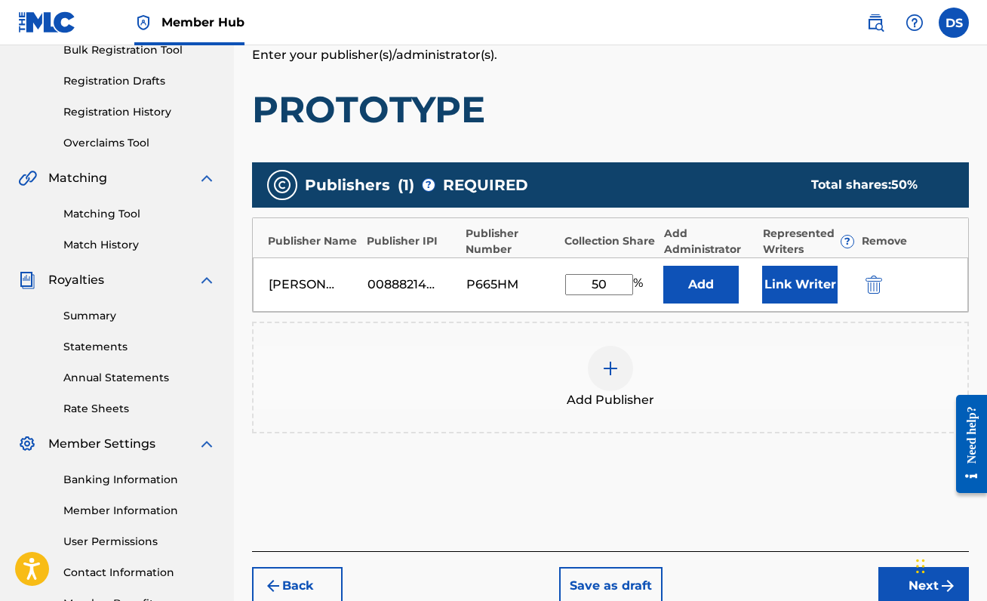
scroll to position [246, 0]
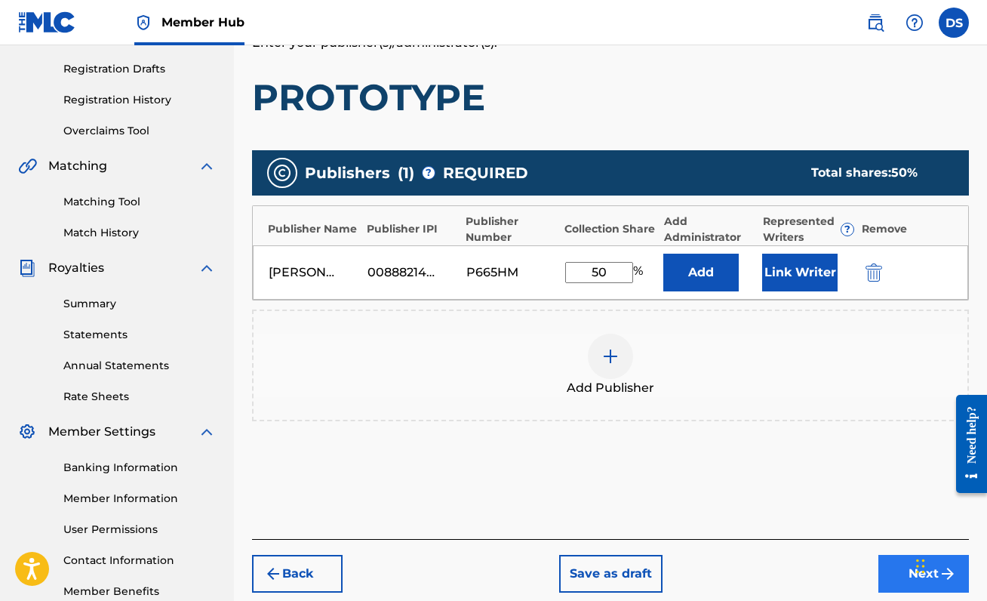
type input "50"
click at [884, 573] on button "Next" at bounding box center [923, 574] width 91 height 38
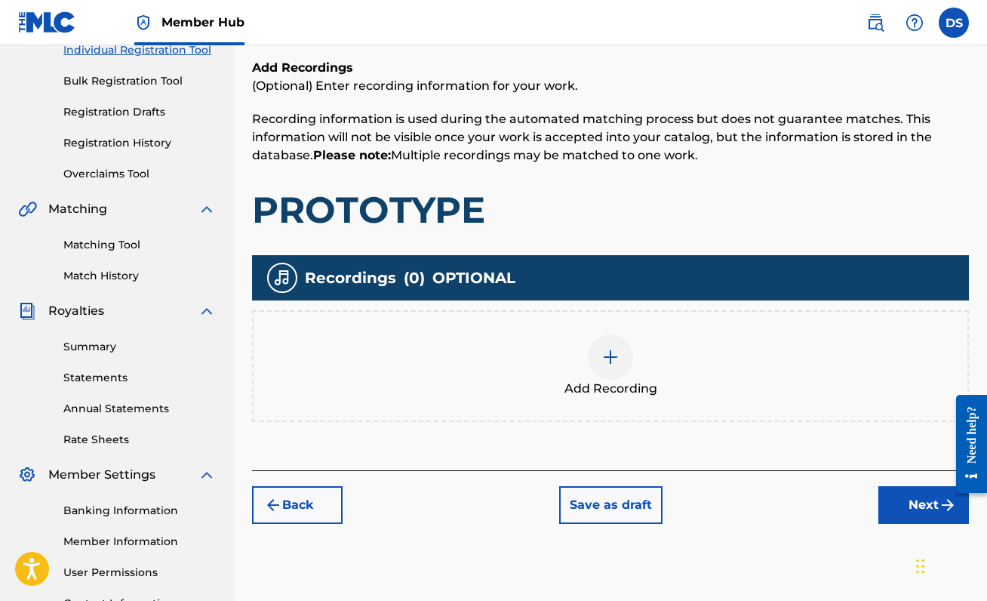
scroll to position [207, 0]
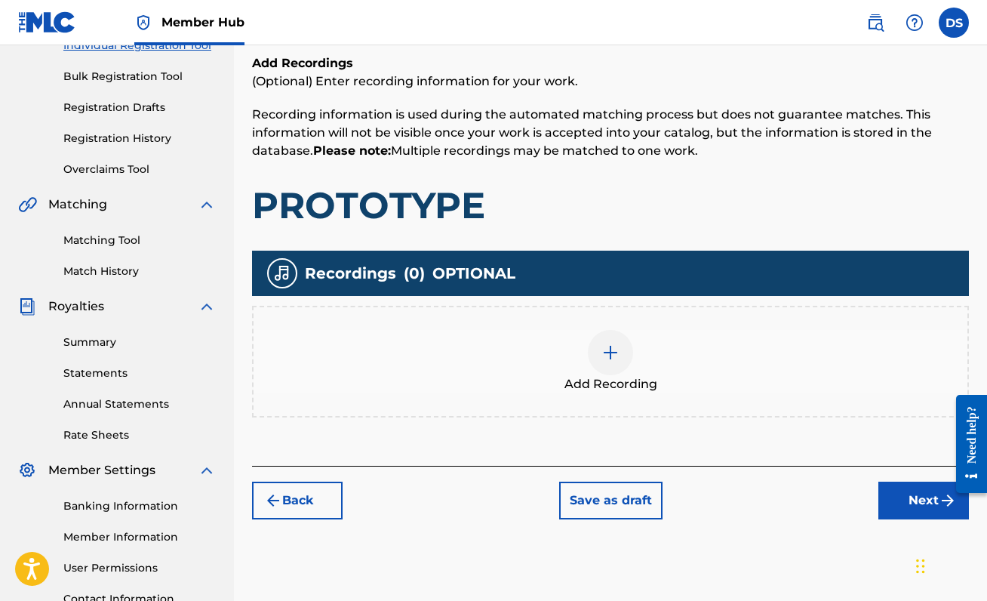
click at [602, 364] on div at bounding box center [610, 352] width 45 height 45
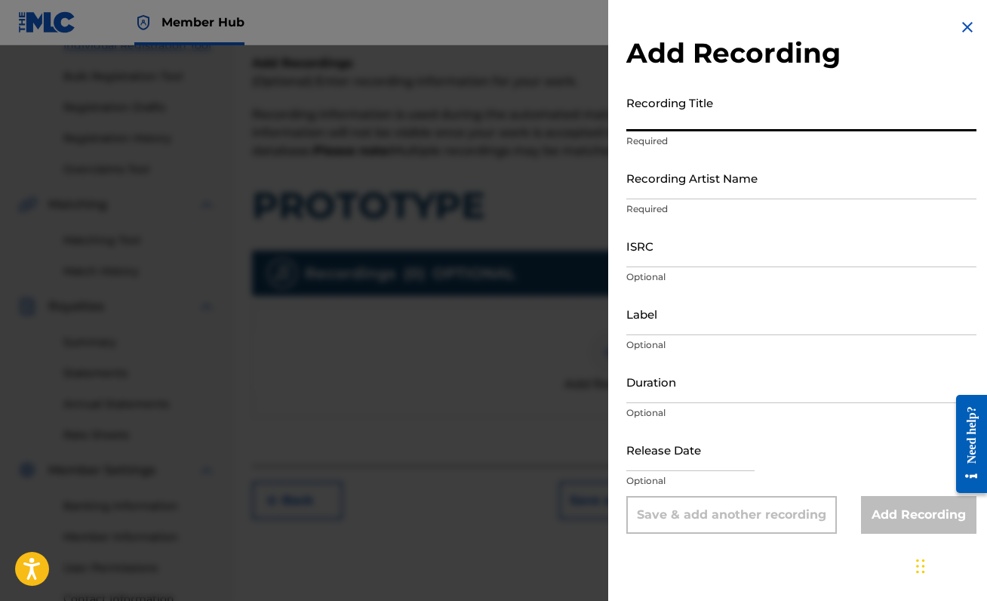
click at [715, 115] on input "Recording Title" at bounding box center [801, 109] width 350 height 43
type input "PROTOTYPE"
click at [708, 182] on input "Recording Artist Name" at bounding box center [801, 177] width 350 height 43
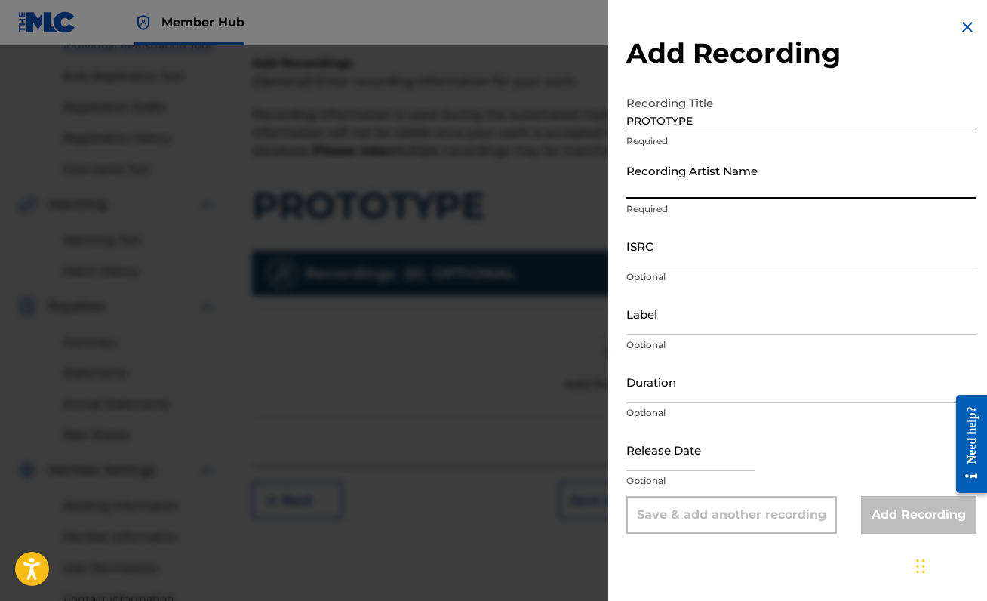
type input "[PERSON_NAME]"
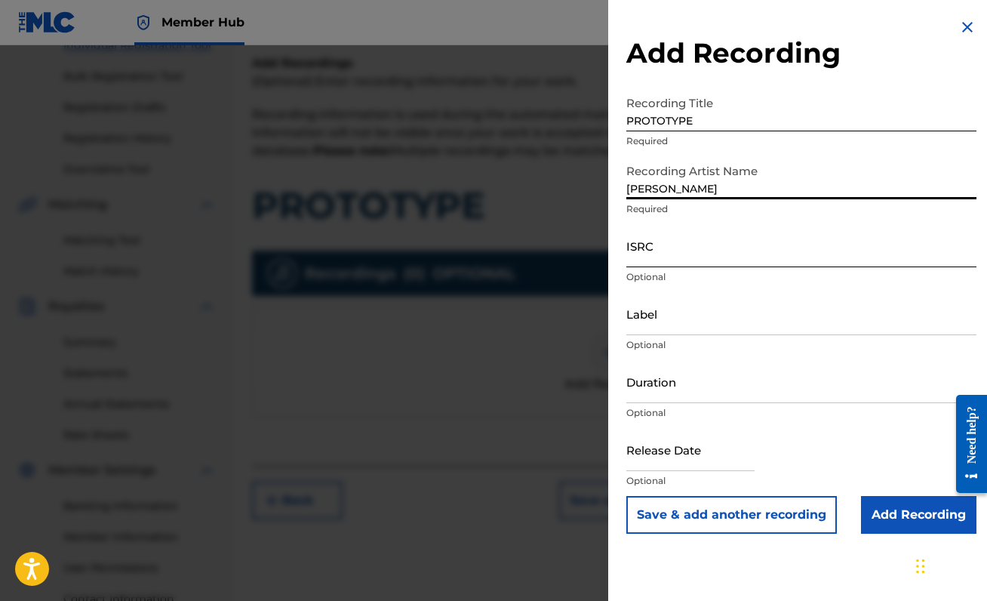
click at [667, 258] on input "ISRC" at bounding box center [801, 245] width 350 height 43
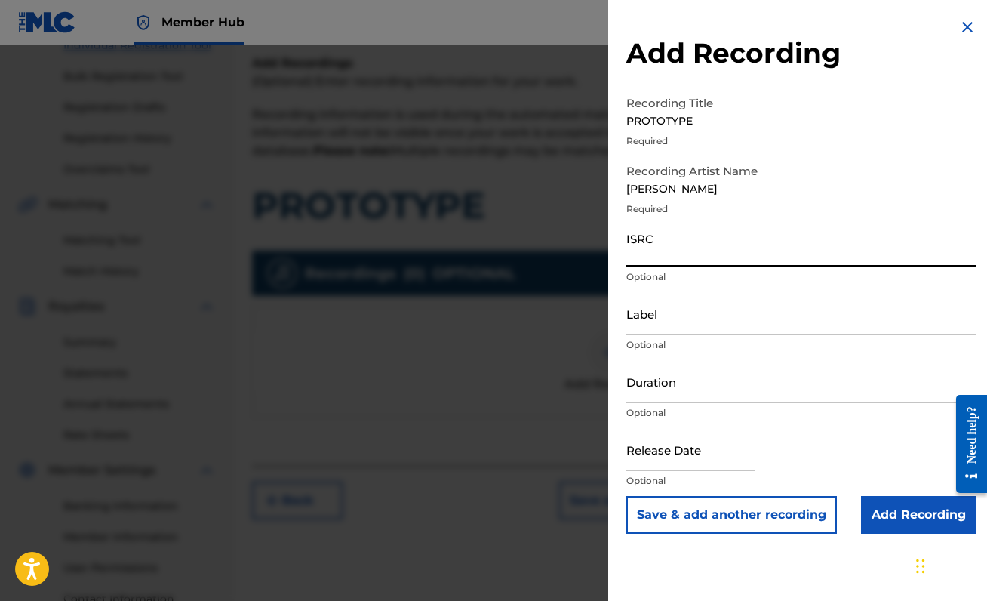
paste input "QZNMY2242951"
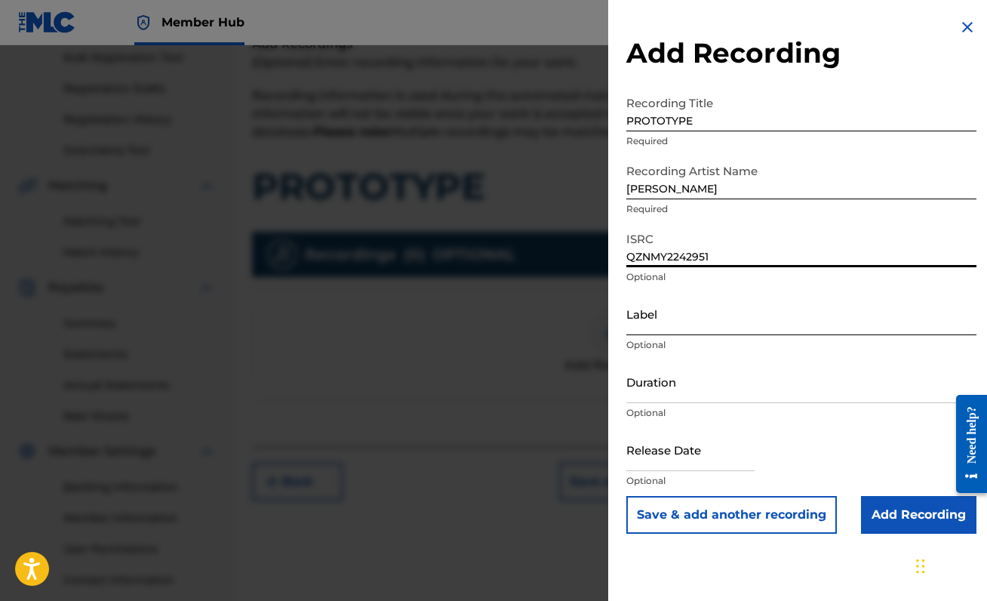
scroll to position [239, 0]
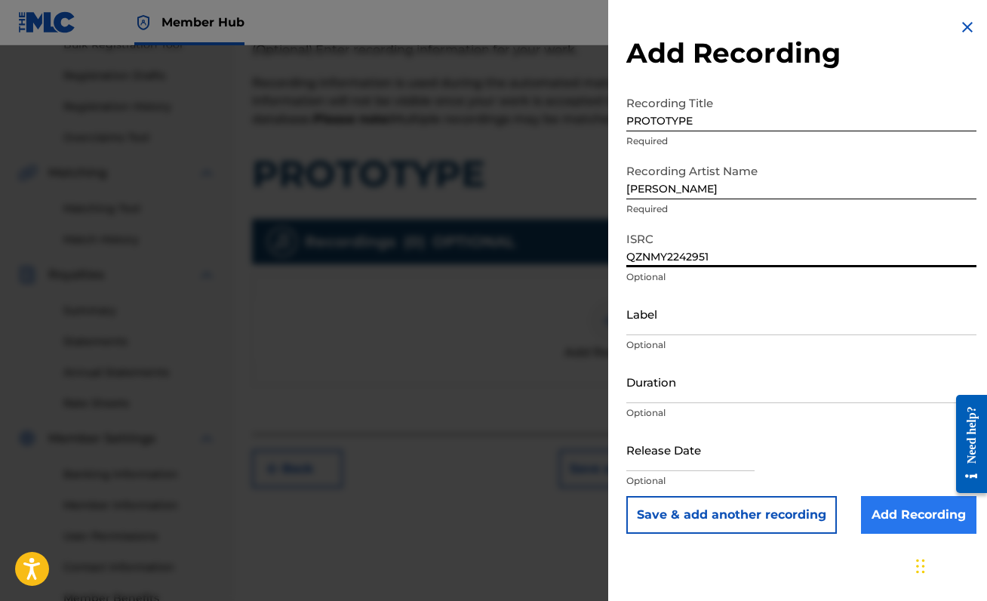
type input "QZNMY2242951"
click at [891, 505] on input "Add Recording" at bounding box center [918, 515] width 115 height 38
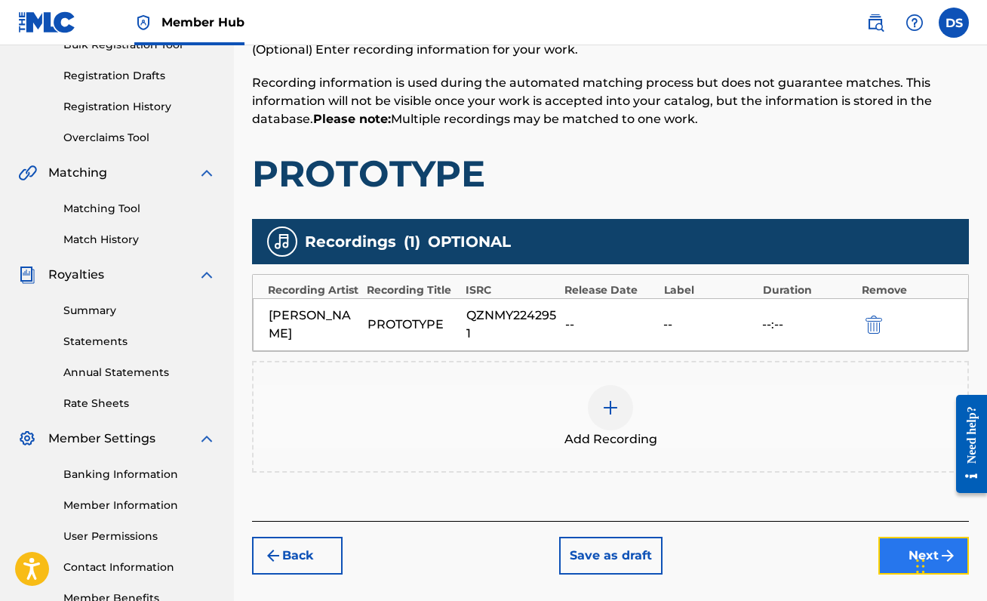
click at [894, 544] on button "Next" at bounding box center [923, 555] width 91 height 38
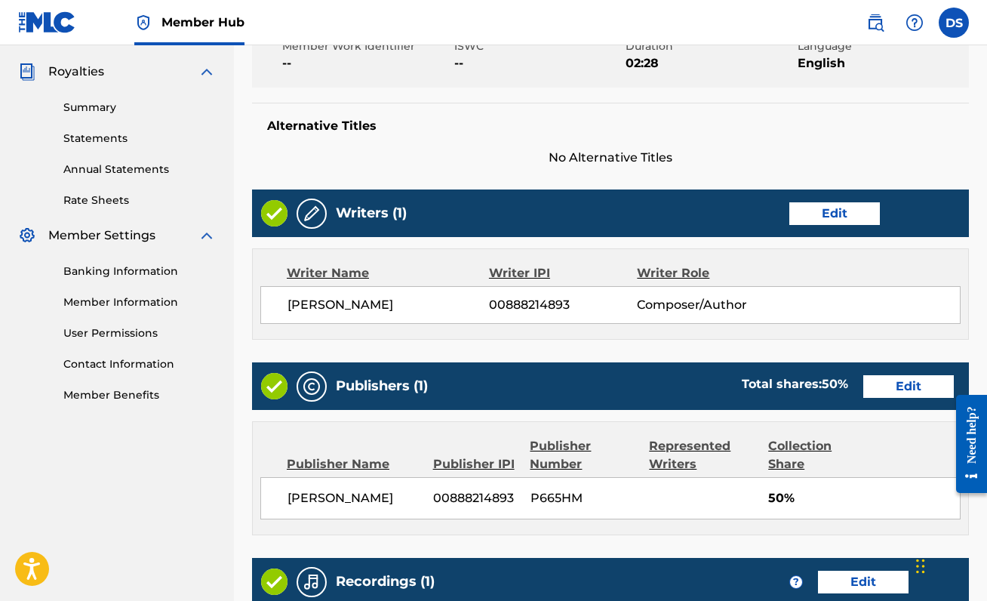
scroll to position [692, 0]
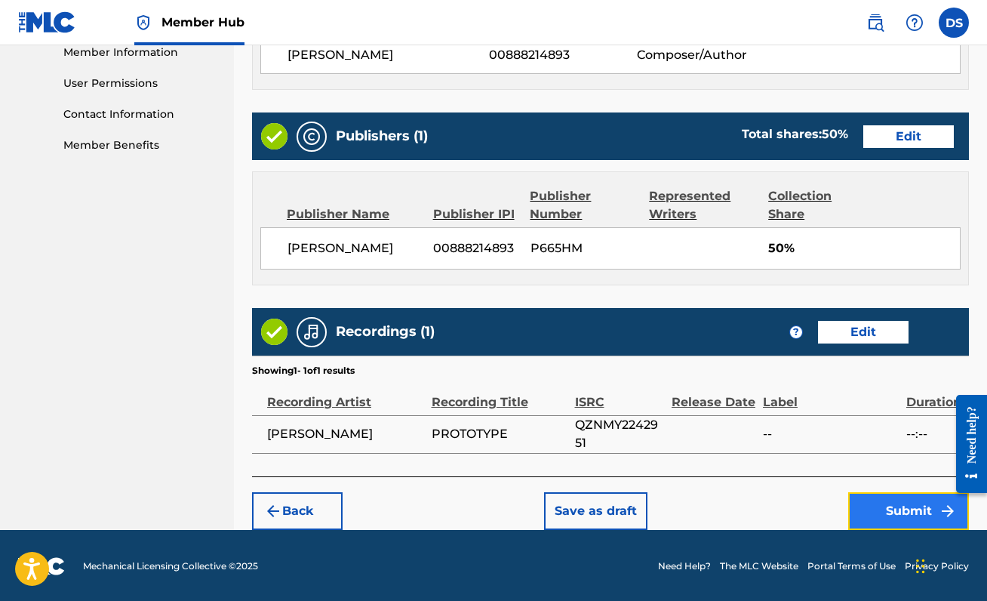
click at [891, 514] on button "Submit" at bounding box center [908, 511] width 121 height 38
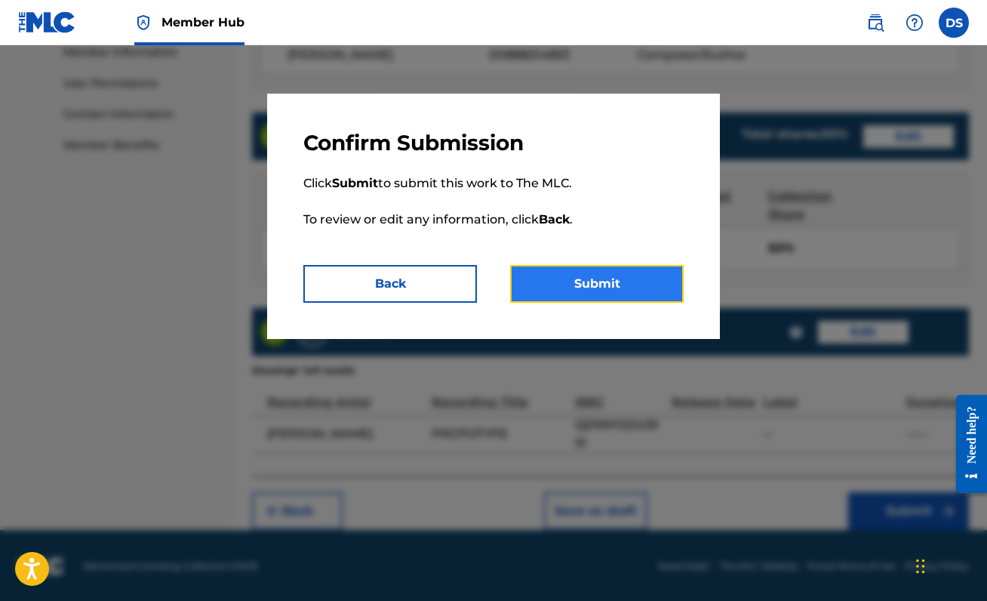
click at [603, 277] on button "Submit" at bounding box center [597, 284] width 174 height 38
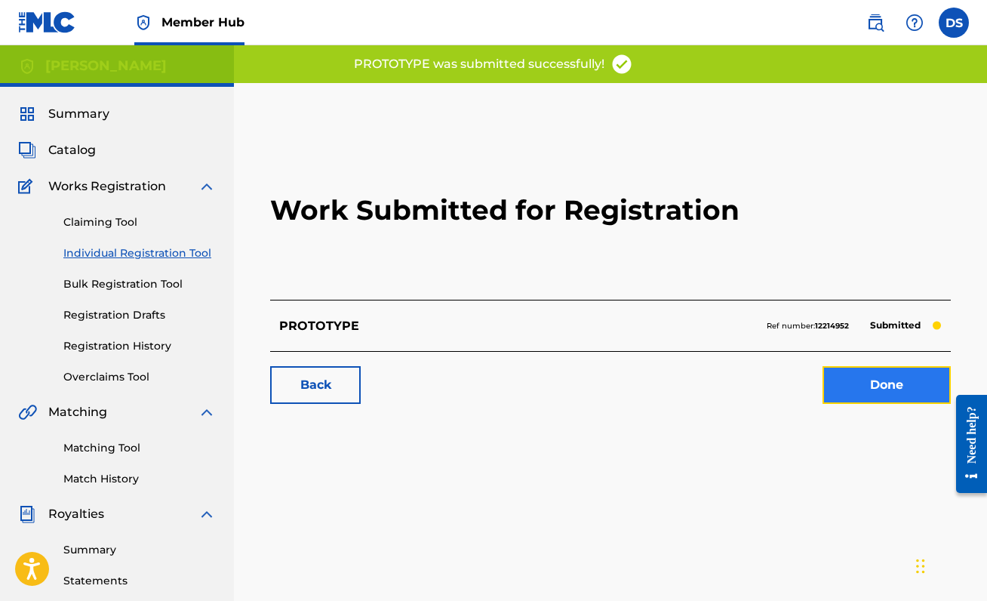
click at [869, 386] on link "Done" at bounding box center [886, 385] width 128 height 38
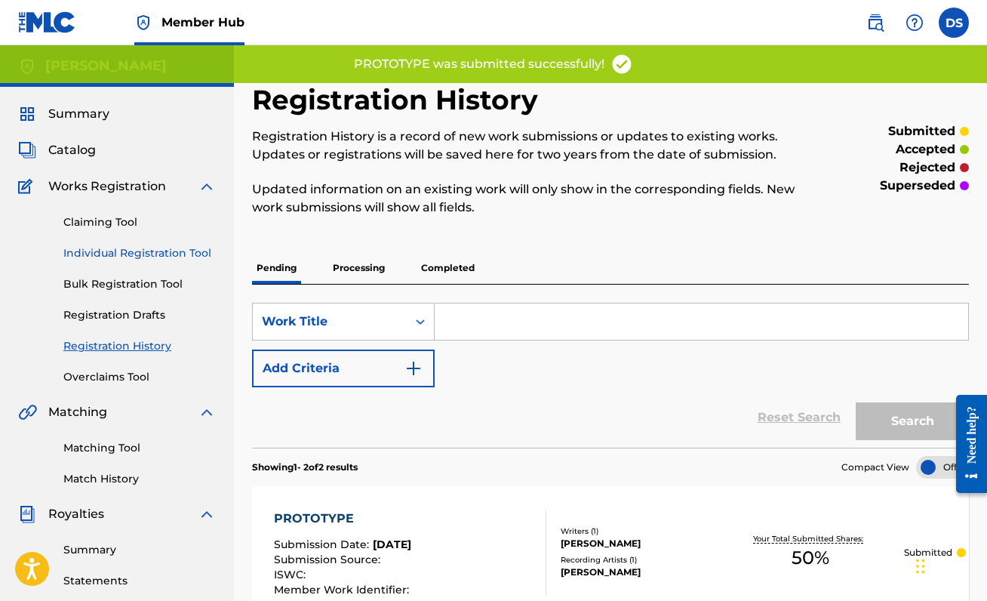
click at [163, 246] on link "Individual Registration Tool" at bounding box center [139, 253] width 152 height 16
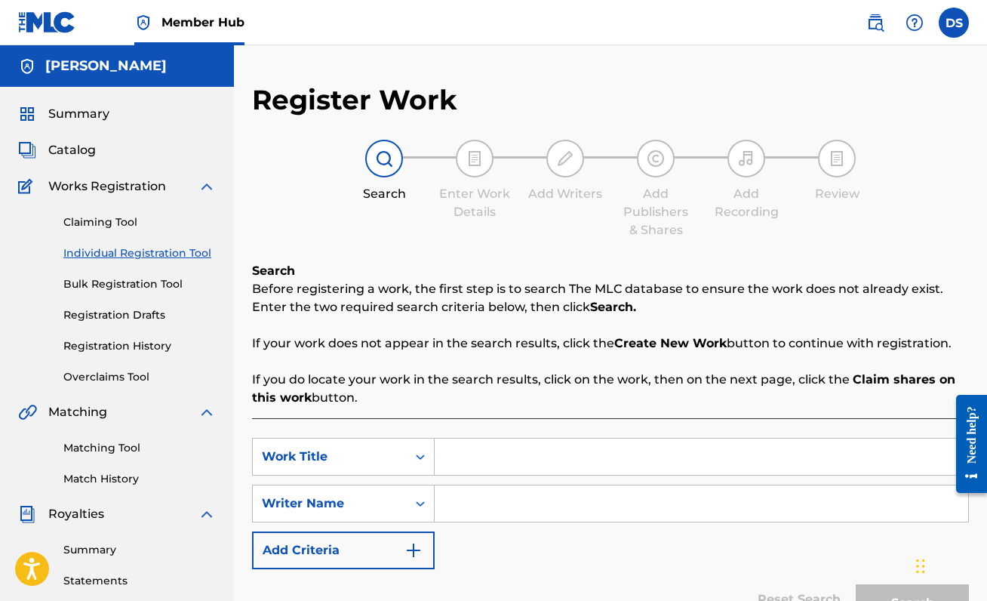
click at [483, 455] on input "Search Form" at bounding box center [701, 456] width 533 height 36
type input "GOD'S FAVORITE"
type input "s"
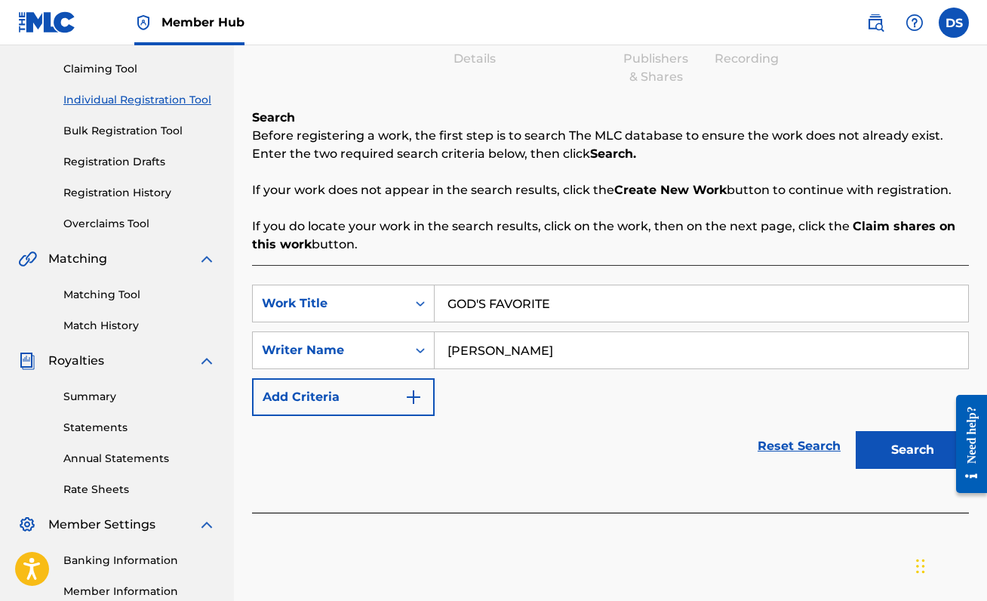
scroll to position [158, 0]
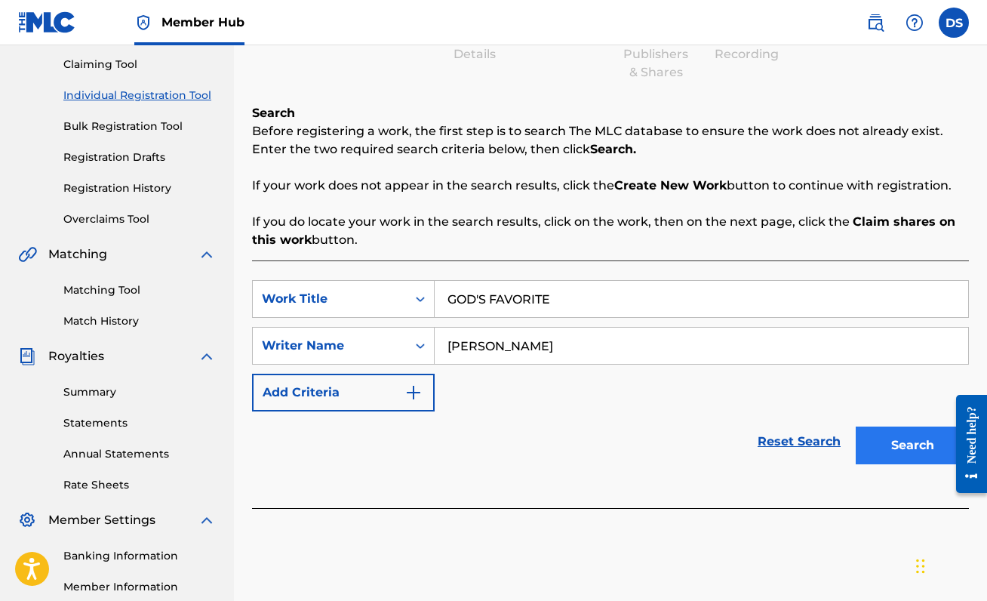
type input "[PERSON_NAME]"
click at [896, 444] on button "Search" at bounding box center [912, 445] width 113 height 38
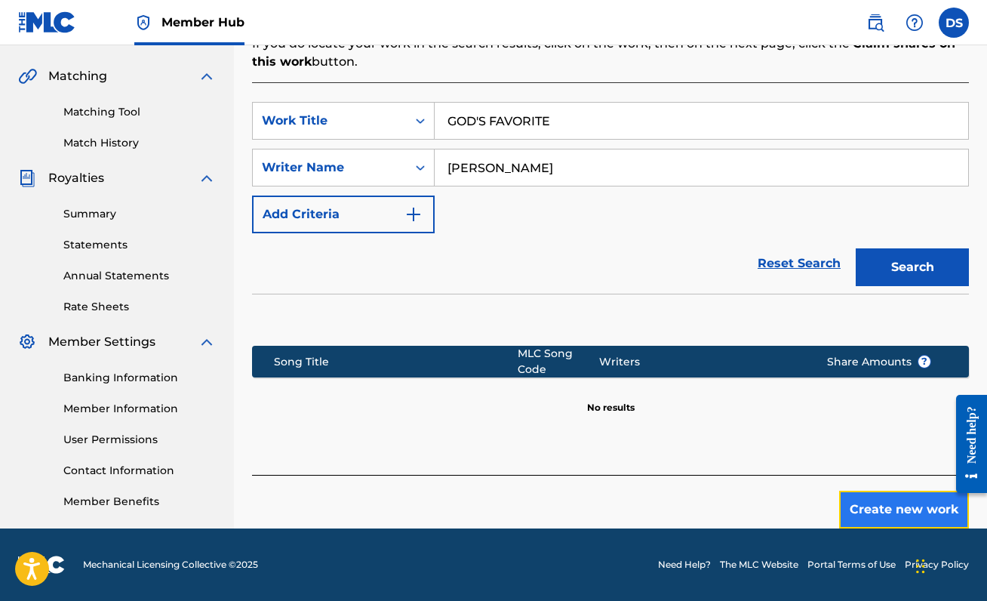
click at [870, 503] on button "Create new work" at bounding box center [904, 509] width 130 height 38
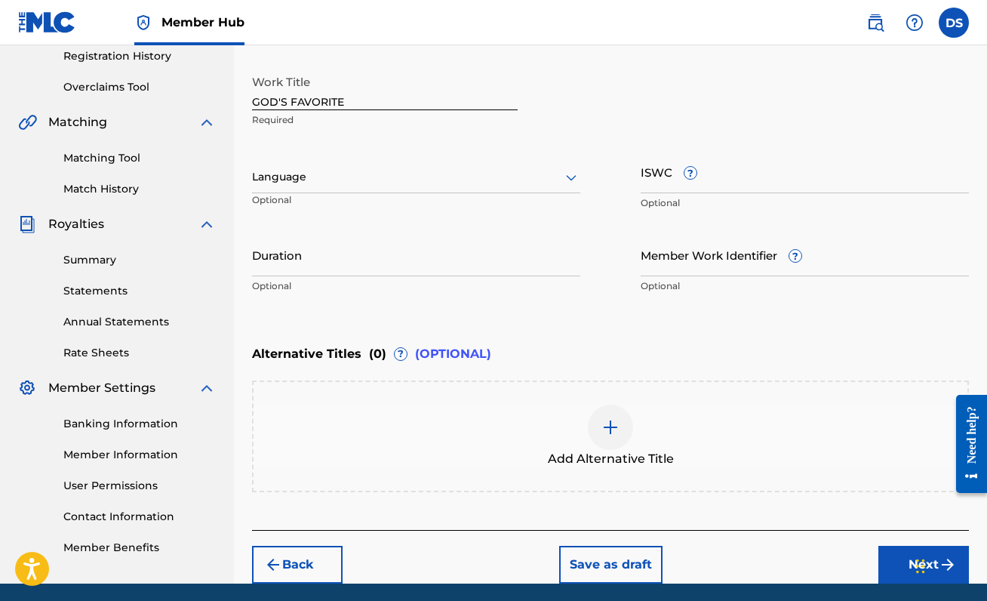
scroll to position [287, 0]
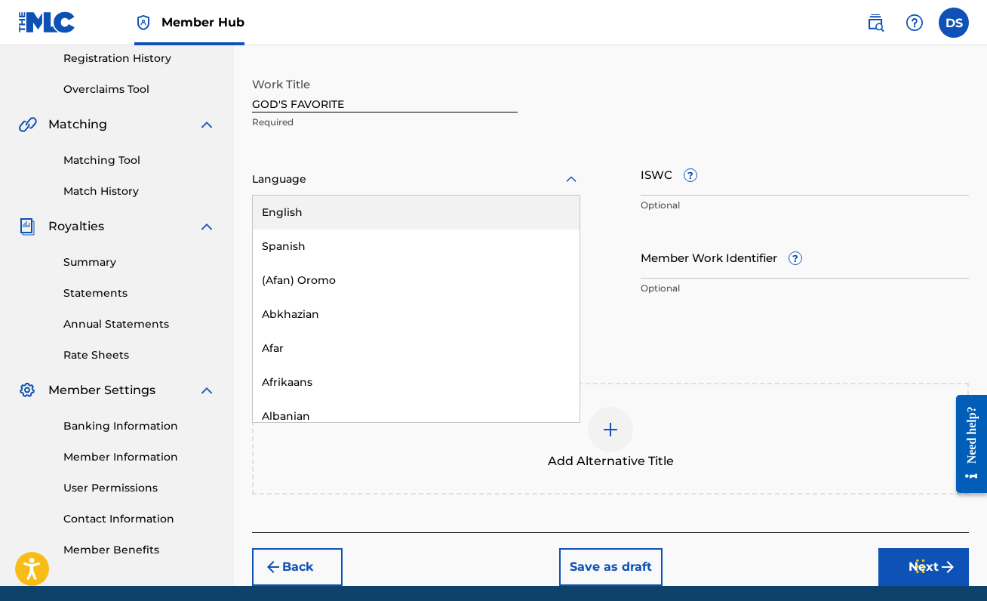
click at [512, 181] on div at bounding box center [416, 179] width 328 height 19
click at [506, 214] on div "English" at bounding box center [416, 212] width 327 height 34
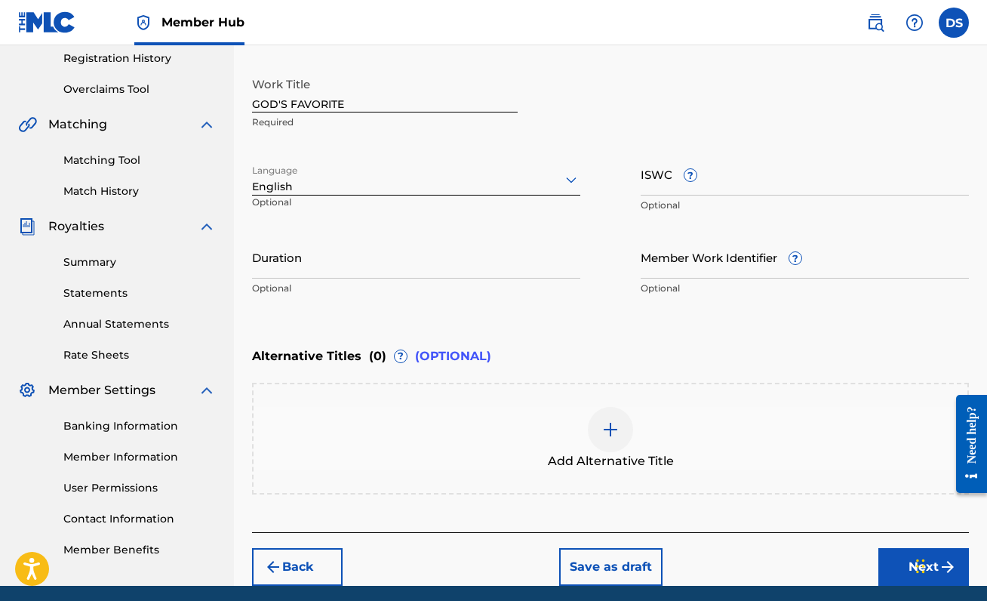
click at [267, 279] on div "Duration Optional" at bounding box center [416, 269] width 328 height 68
click at [274, 268] on input "Duration" at bounding box center [416, 256] width 328 height 43
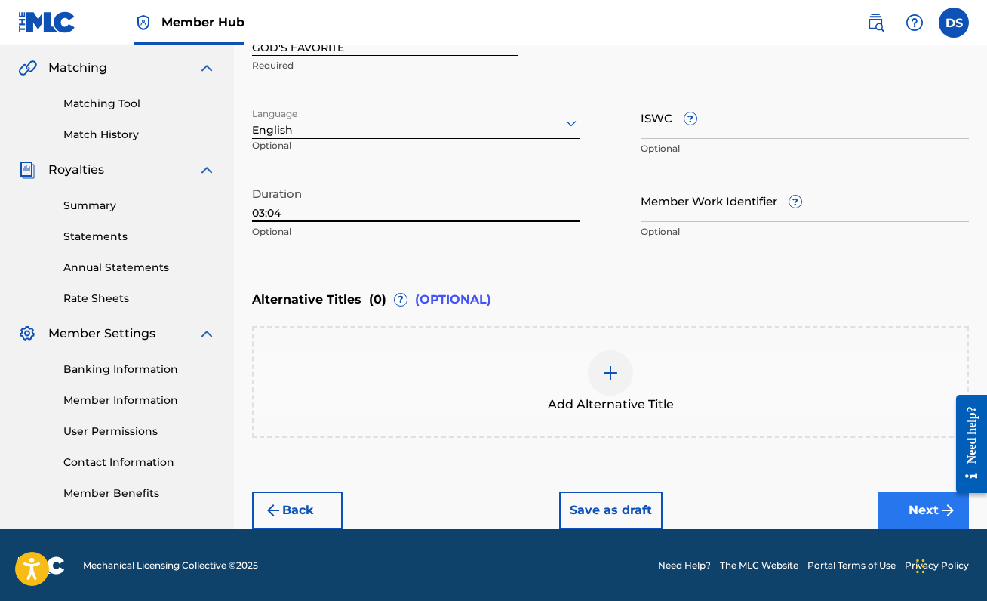
type input "03:04"
click at [896, 505] on button "Next" at bounding box center [923, 510] width 91 height 38
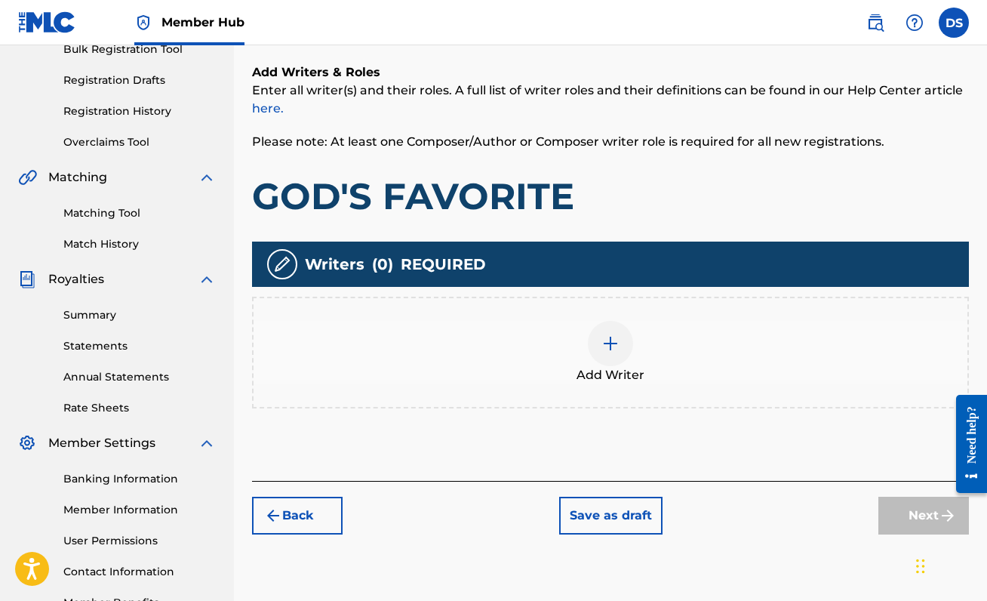
scroll to position [239, 0]
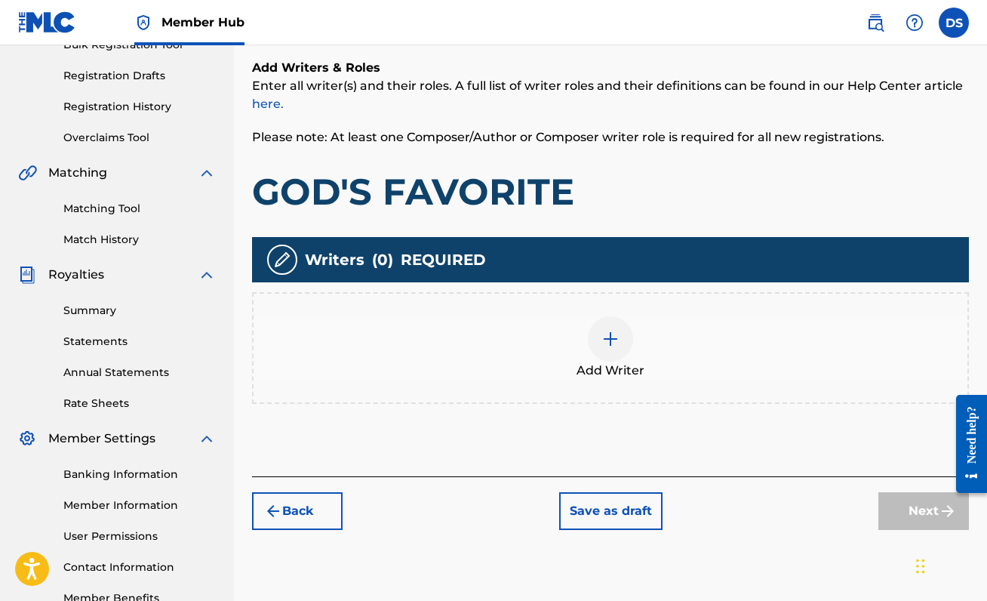
click at [604, 338] on img at bounding box center [610, 339] width 18 height 18
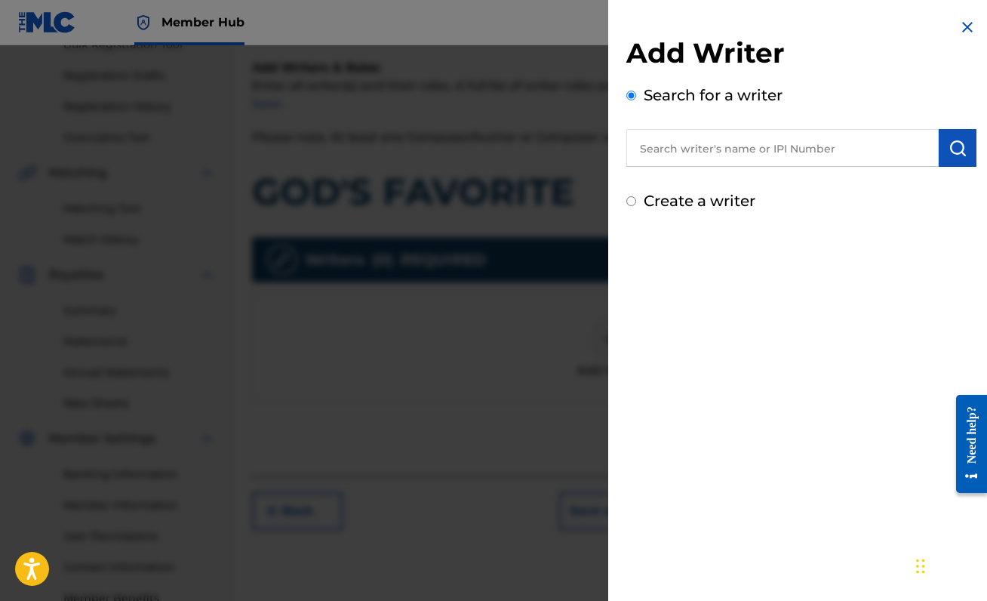
click at [714, 145] on input "text" at bounding box center [782, 148] width 312 height 38
paste input "00888214893"
type input "00888214893"
click at [950, 147] on img "submit" at bounding box center [957, 148] width 18 height 18
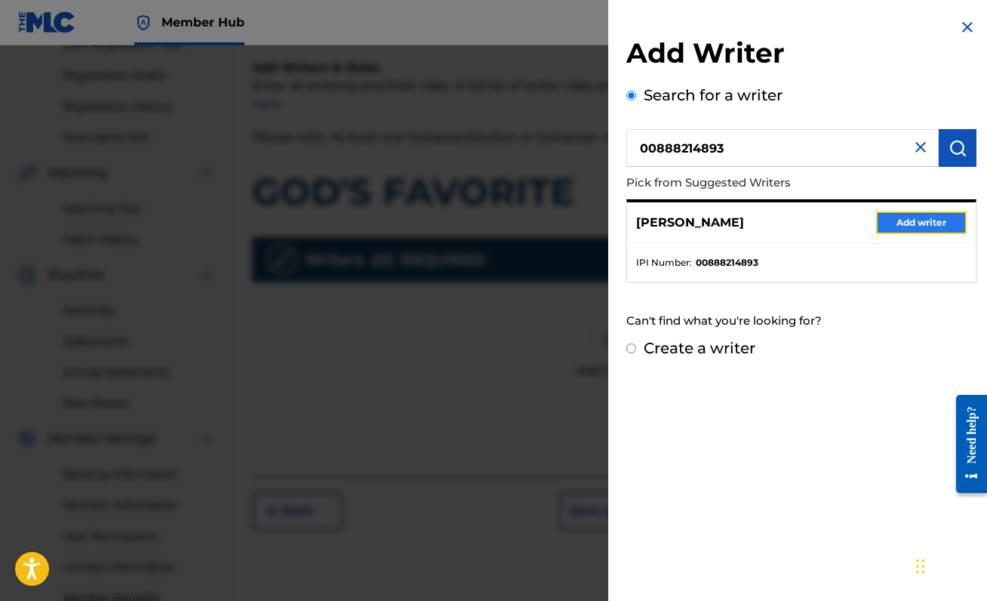
click at [929, 224] on button "Add writer" at bounding box center [921, 222] width 91 height 23
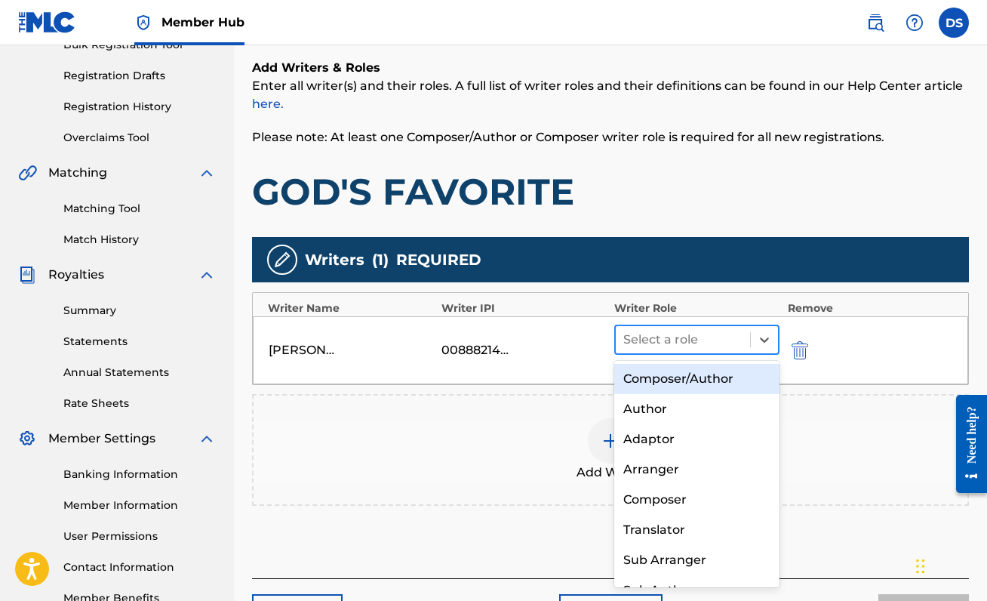
click at [726, 346] on div at bounding box center [682, 339] width 119 height 21
click at [720, 370] on div "Composer/Author" at bounding box center [696, 379] width 165 height 30
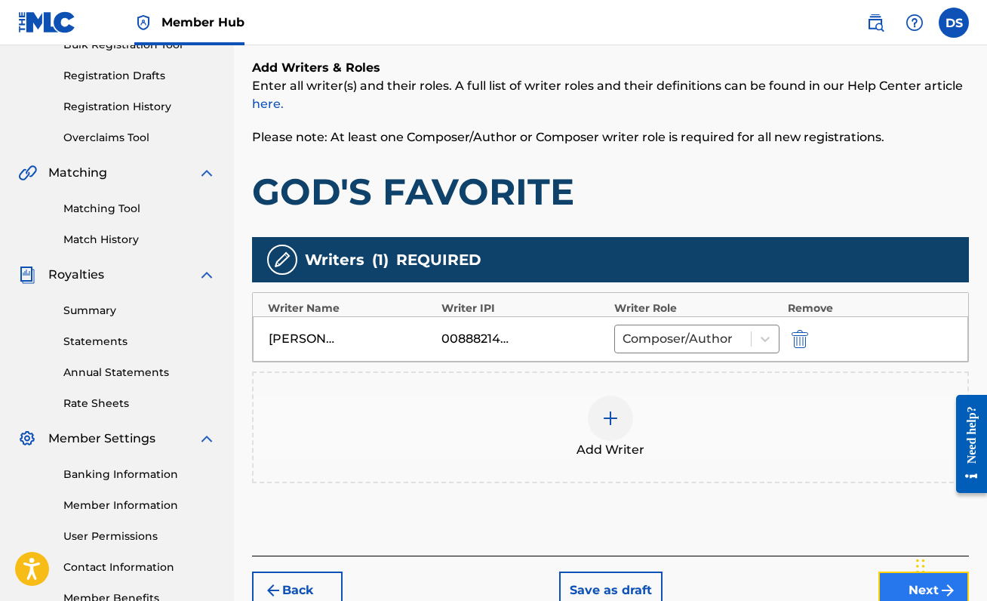
click at [899, 592] on button "Next" at bounding box center [923, 590] width 91 height 38
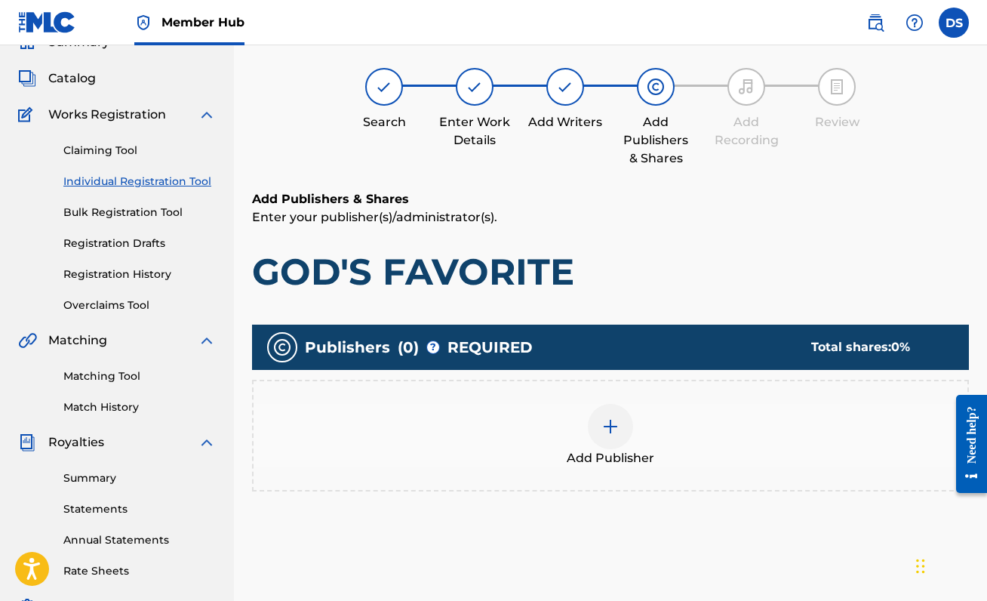
scroll to position [68, 0]
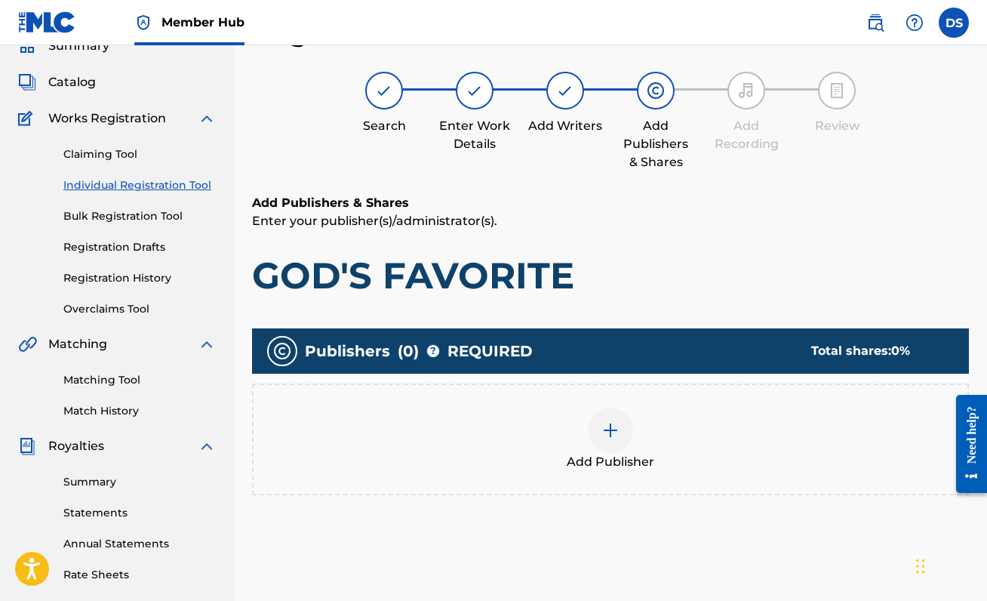
click at [619, 417] on div at bounding box center [610, 429] width 45 height 45
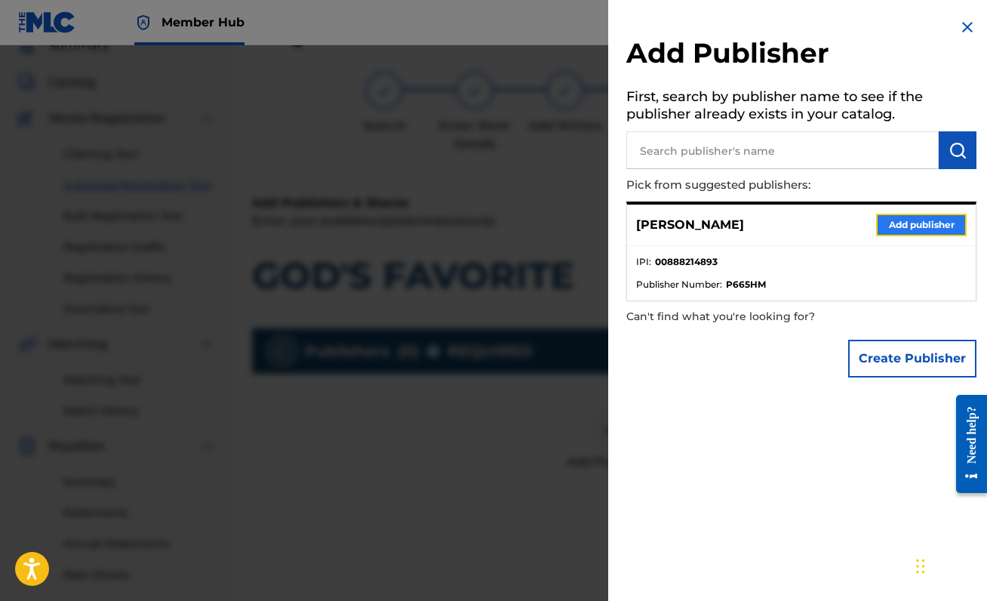
click at [926, 229] on button "Add publisher" at bounding box center [921, 225] width 91 height 23
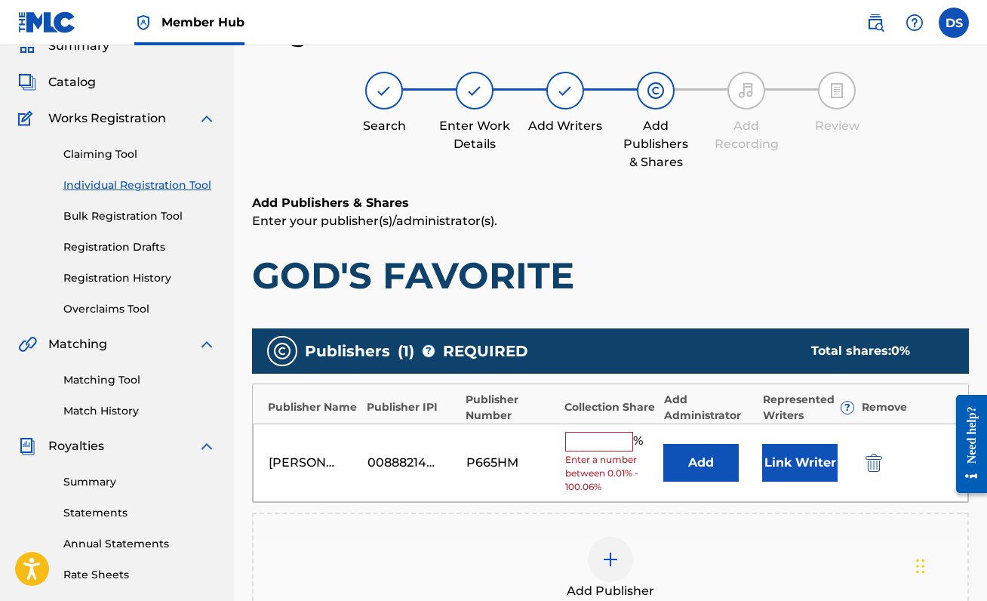
click at [590, 439] on input "text" at bounding box center [599, 442] width 68 height 20
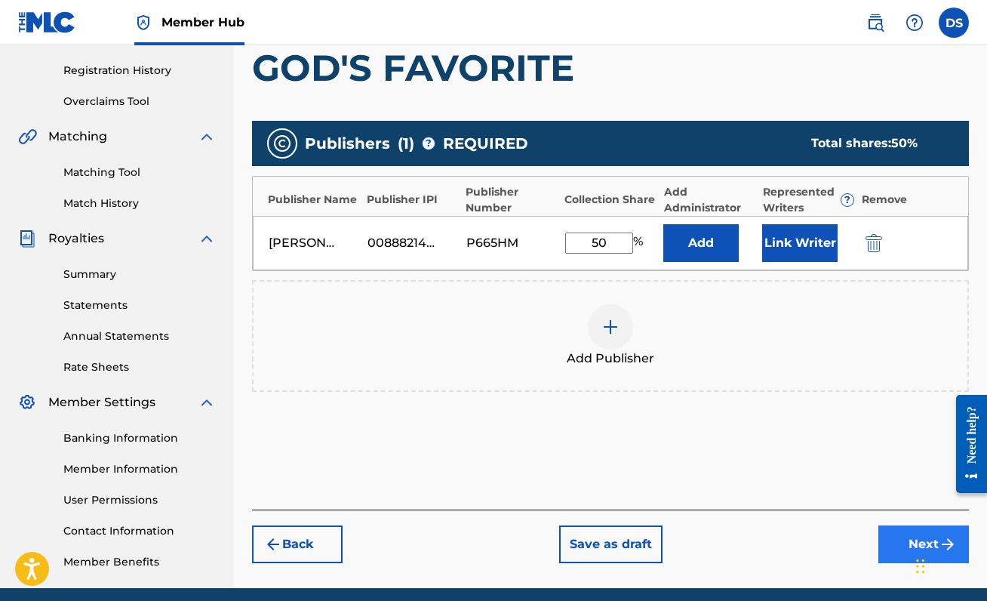
type input "50"
click at [906, 542] on button "Next" at bounding box center [923, 544] width 91 height 38
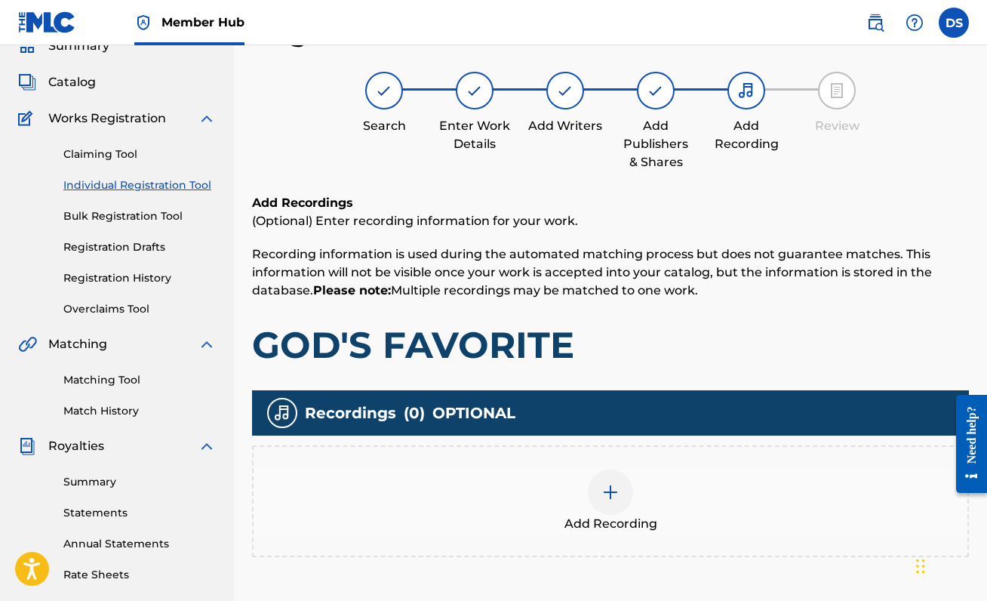
click at [599, 481] on div at bounding box center [610, 491] width 45 height 45
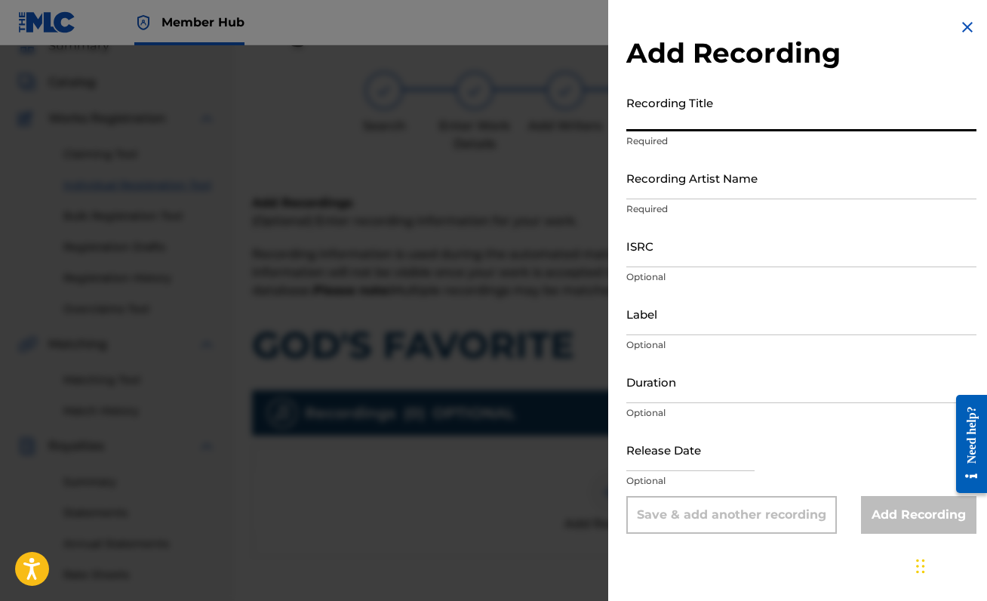
click at [714, 120] on input "Recording Title" at bounding box center [801, 109] width 350 height 43
type input "GOD'S FAVORITE"
click at [766, 192] on input "Recording Artist Name" at bounding box center [801, 177] width 350 height 43
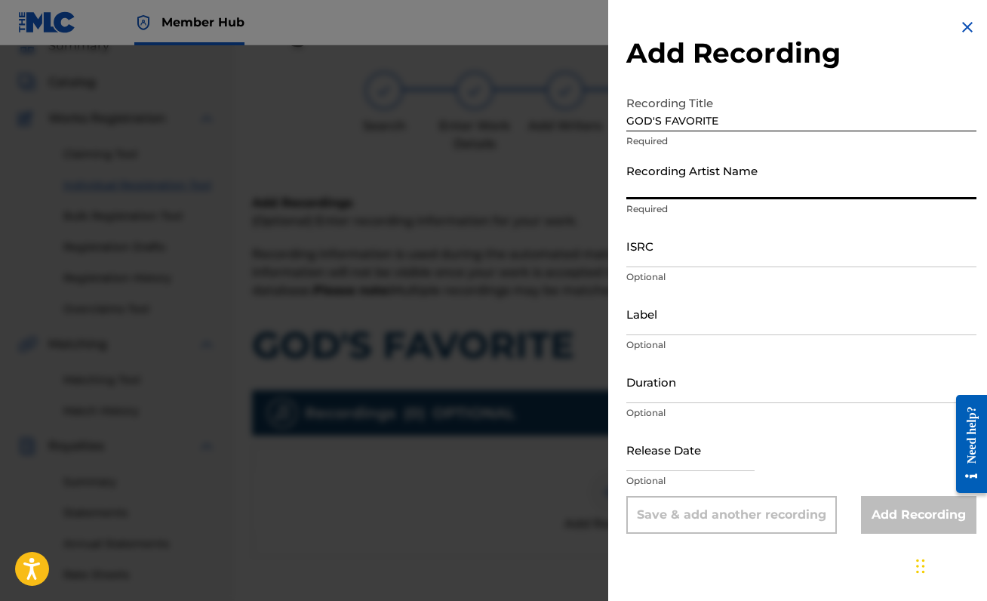
type input "[PERSON_NAME]"
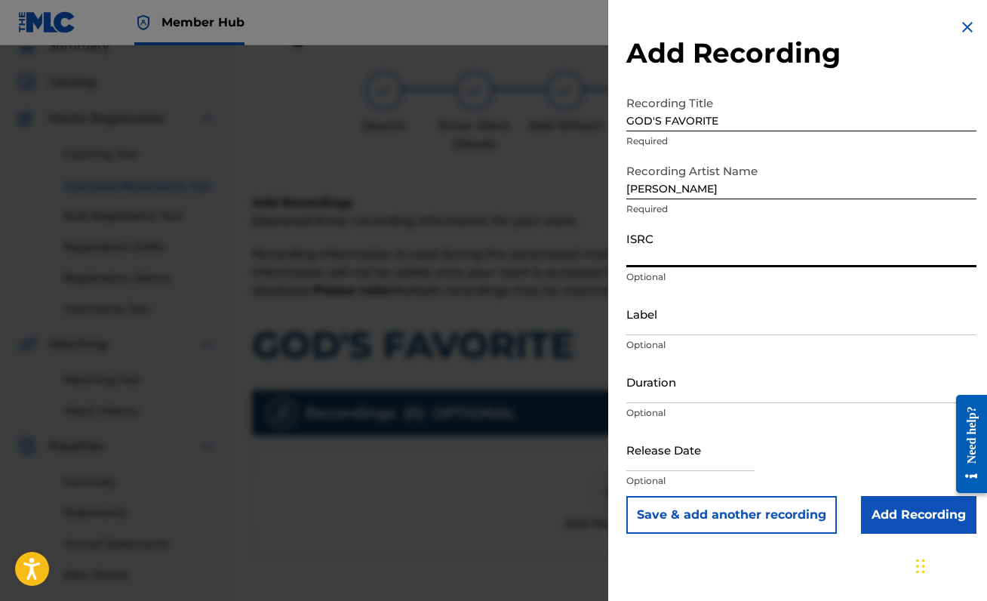
click at [754, 251] on input "ISRC" at bounding box center [801, 245] width 350 height 43
paste input "QZNN22235414"
type input "QZNN22235414"
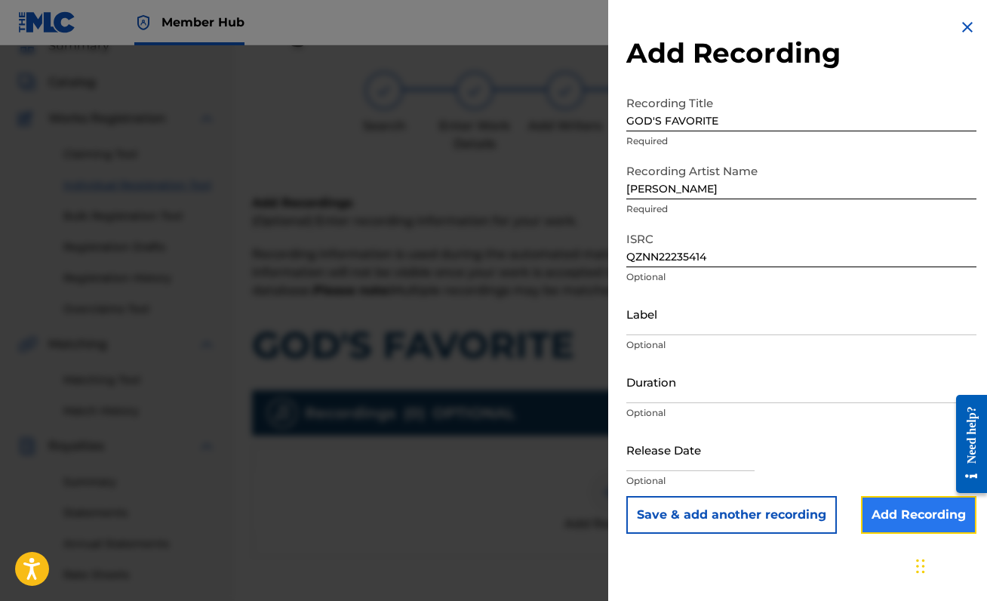
click at [891, 512] on input "Add Recording" at bounding box center [918, 515] width 115 height 38
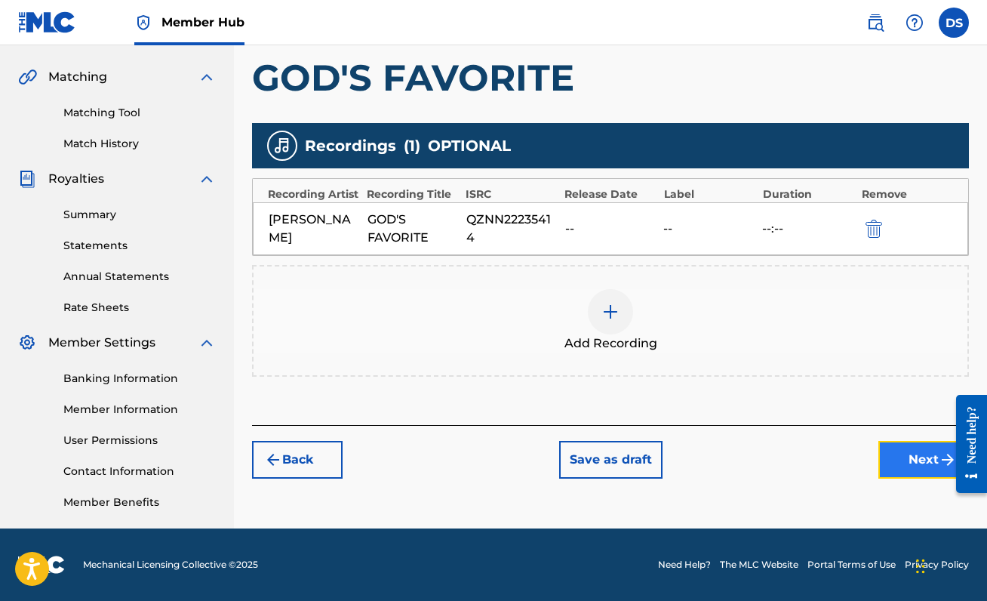
click at [914, 455] on button "Next" at bounding box center [923, 460] width 91 height 38
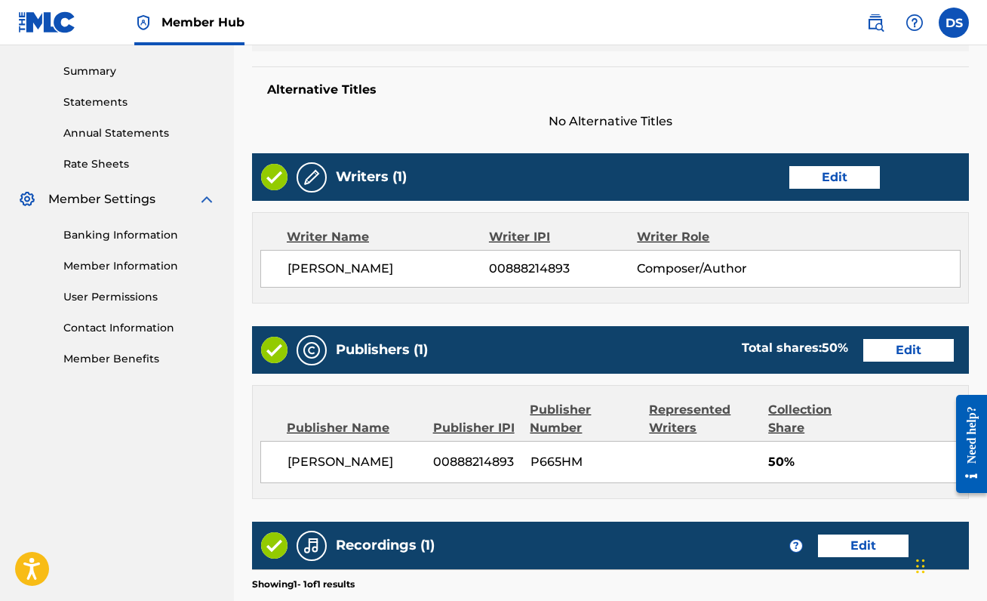
scroll to position [692, 0]
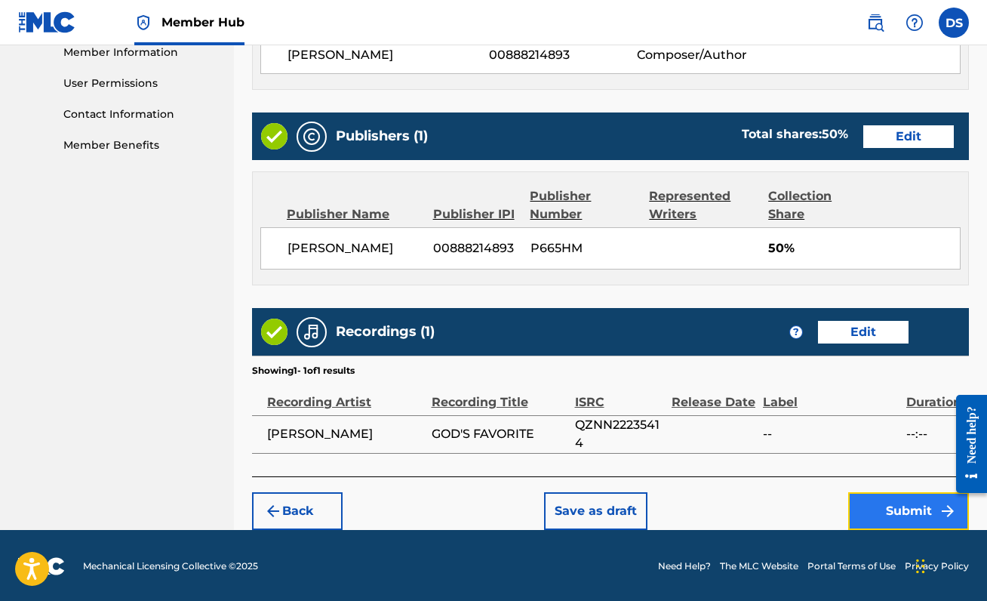
click at [892, 513] on button "Submit" at bounding box center [908, 511] width 121 height 38
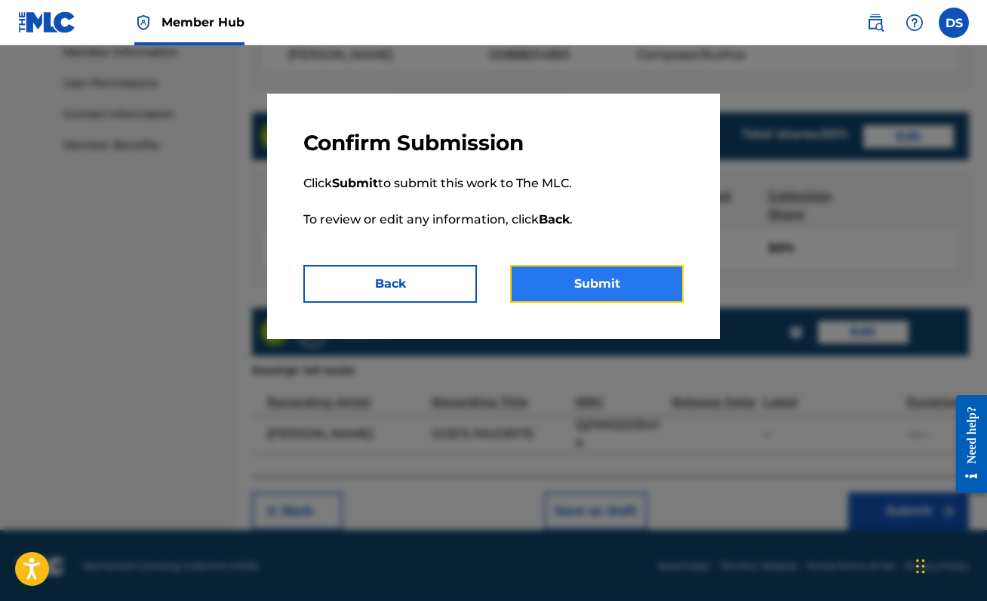
click at [651, 293] on button "Submit" at bounding box center [597, 284] width 174 height 38
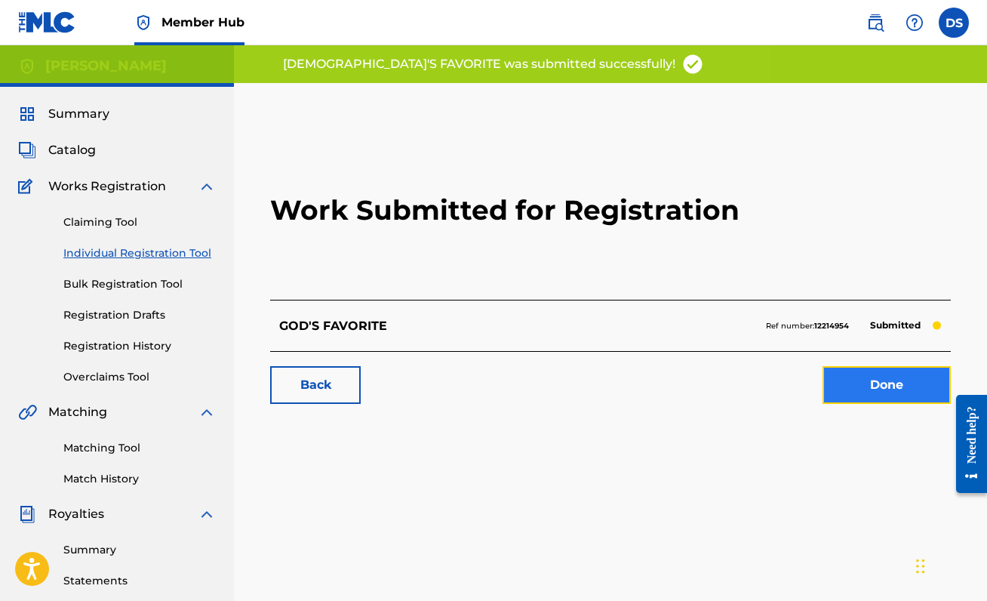
click at [871, 381] on link "Done" at bounding box center [886, 385] width 128 height 38
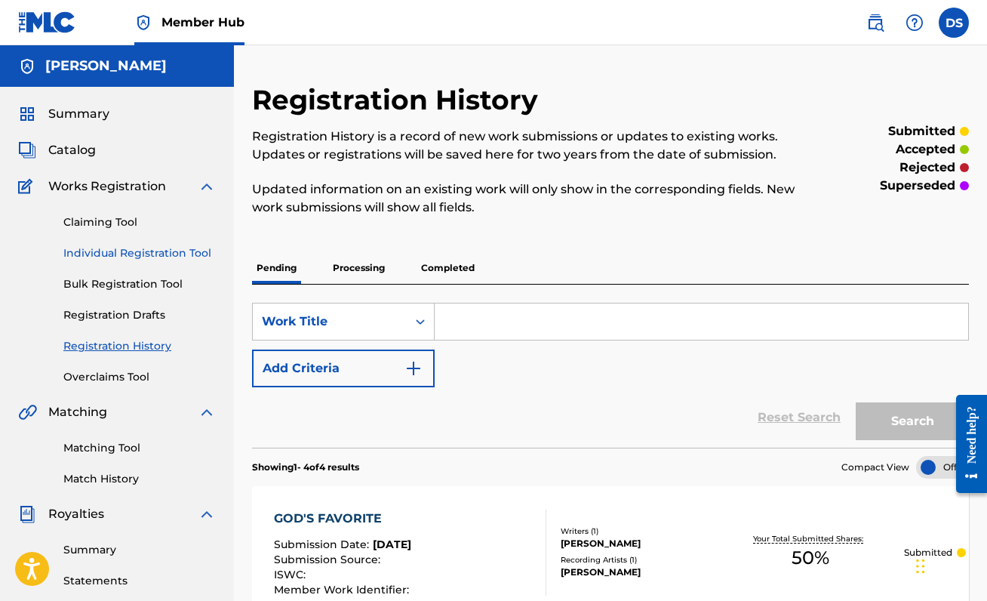
click at [155, 253] on link "Individual Registration Tool" at bounding box center [139, 253] width 152 height 16
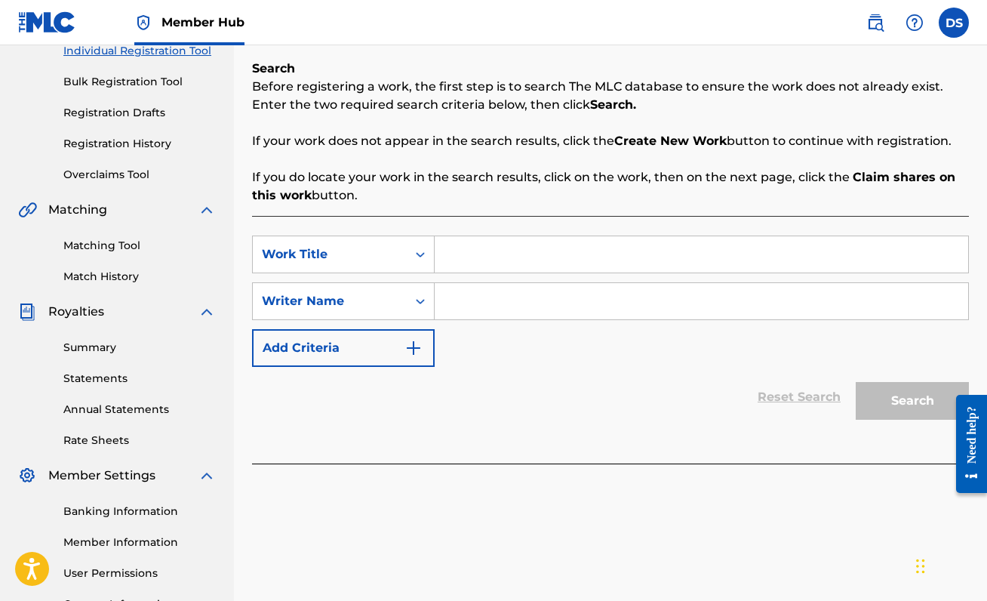
scroll to position [222, 0]
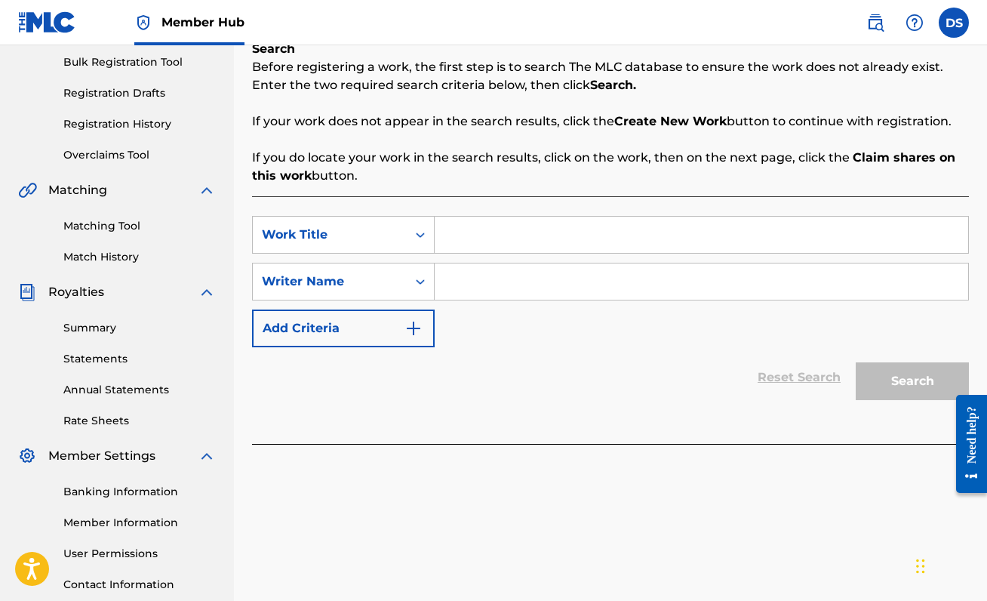
click at [502, 244] on input "Search Form" at bounding box center [701, 235] width 533 height 36
type input "GAME OVER"
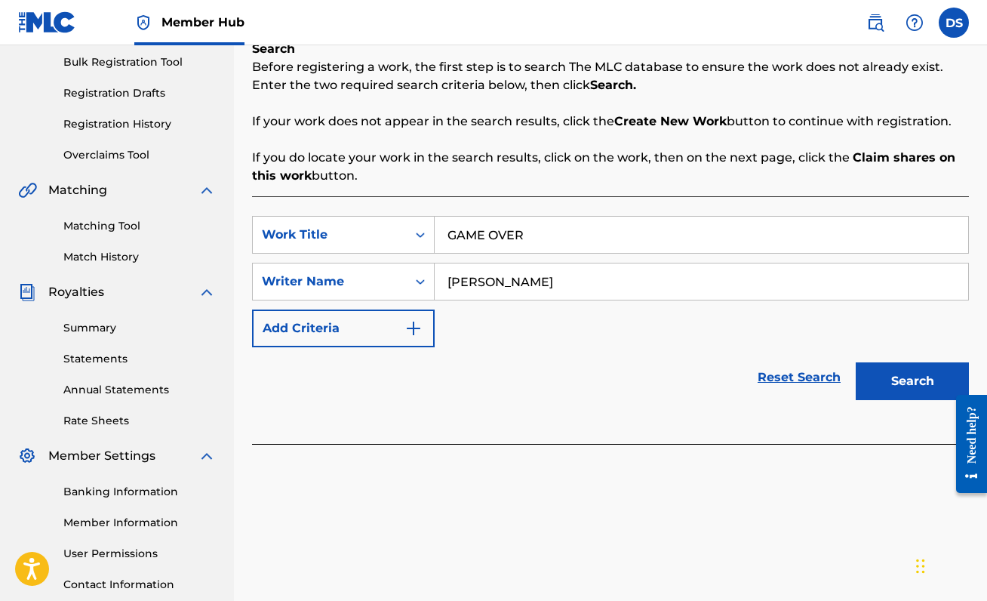
type input "[PERSON_NAME]"
click at [856, 362] on button "Search" at bounding box center [912, 381] width 113 height 38
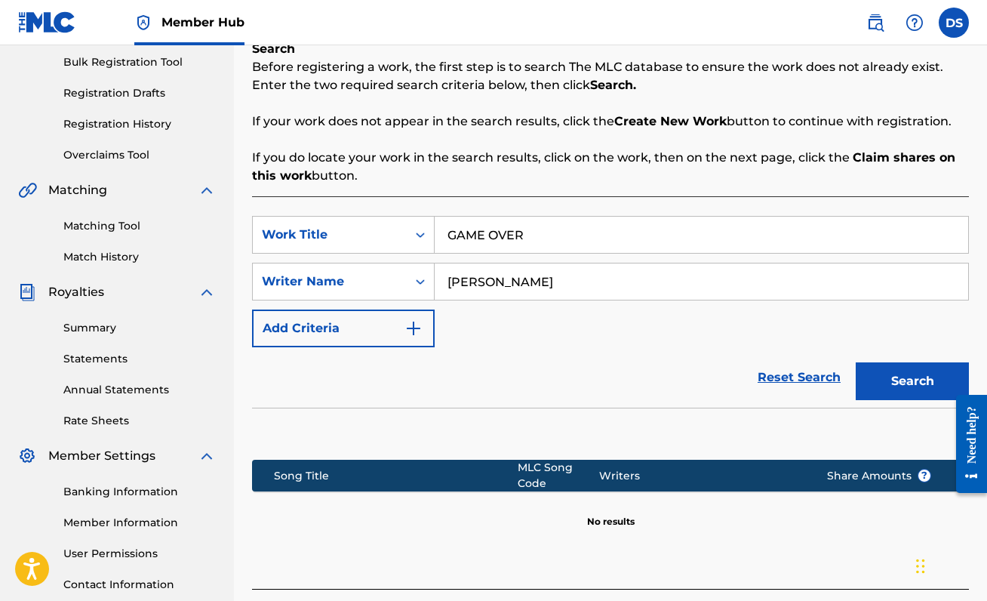
scroll to position [336, 0]
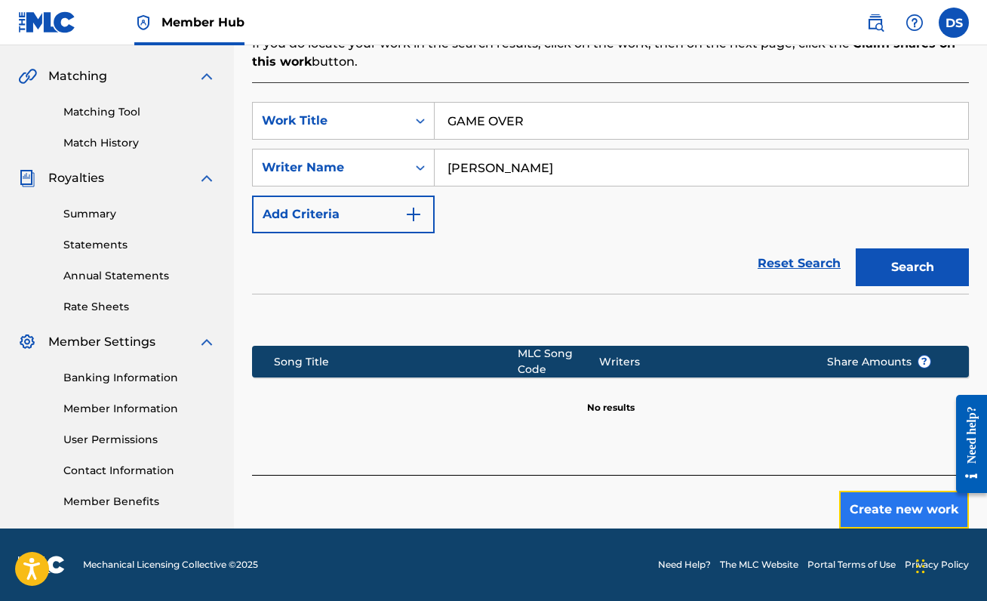
click at [888, 500] on button "Create new work" at bounding box center [904, 509] width 130 height 38
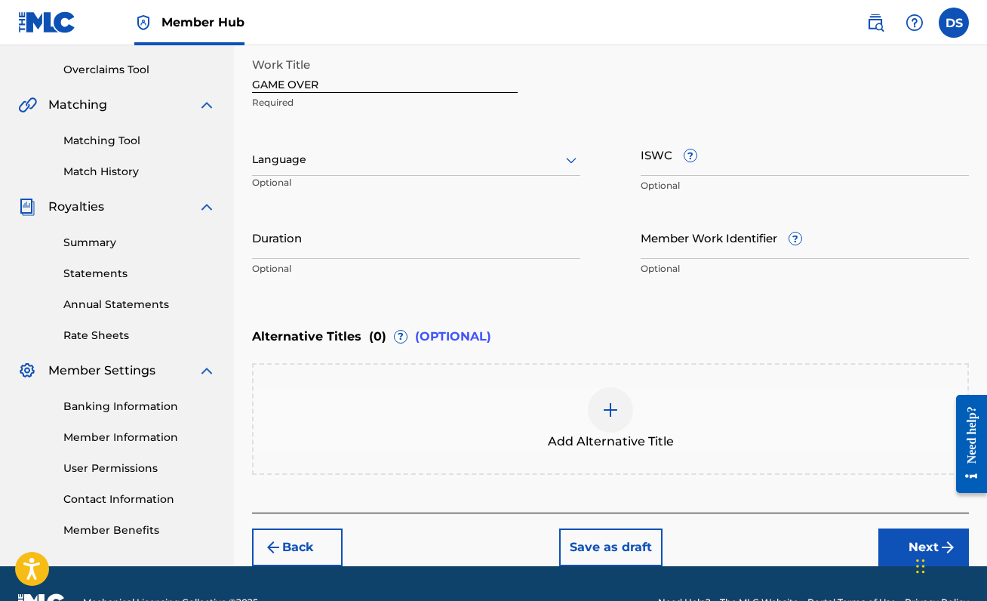
scroll to position [293, 0]
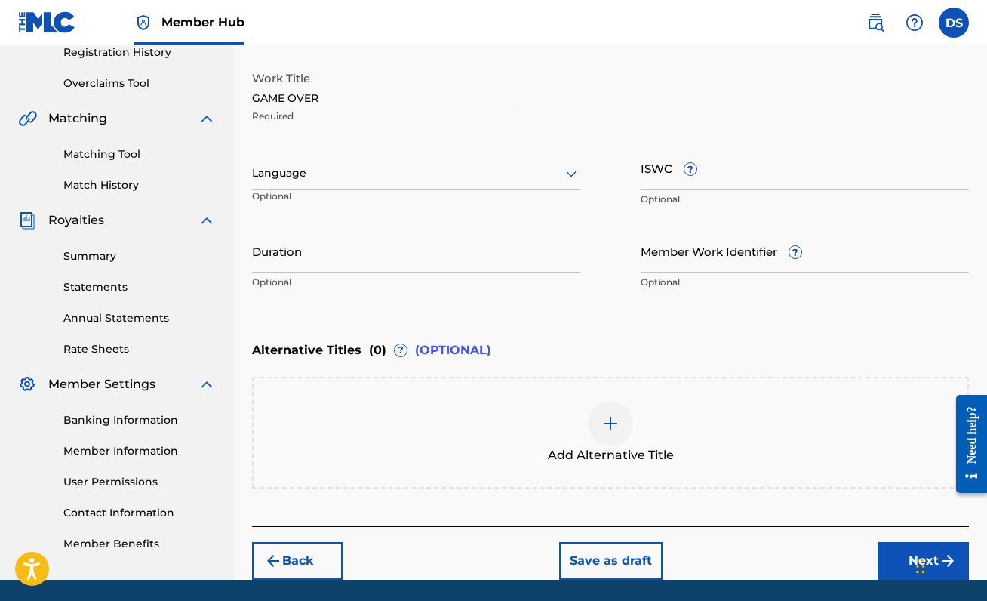
click at [509, 175] on div at bounding box center [416, 173] width 328 height 19
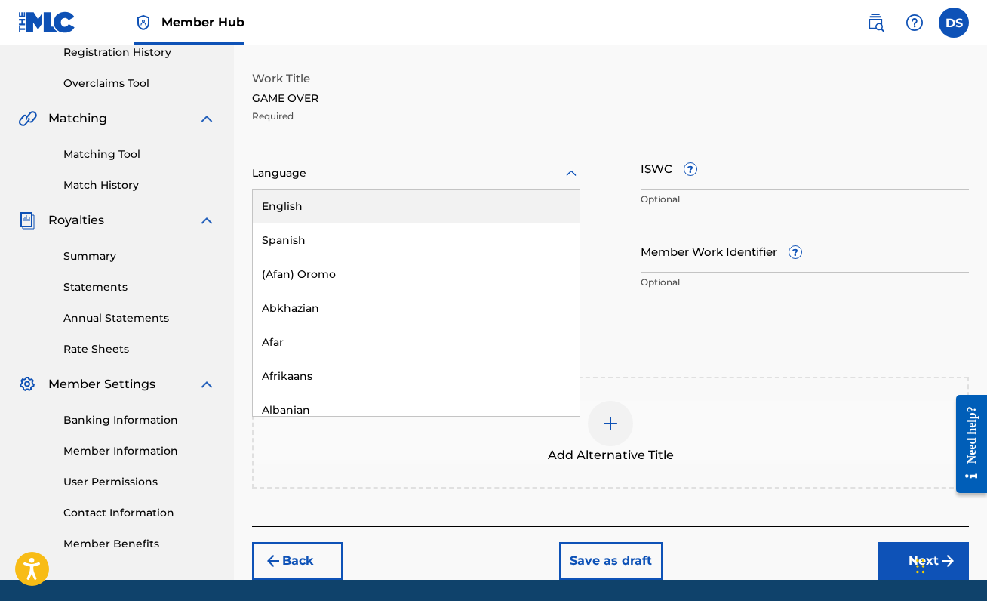
click at [427, 204] on div "English" at bounding box center [416, 206] width 327 height 34
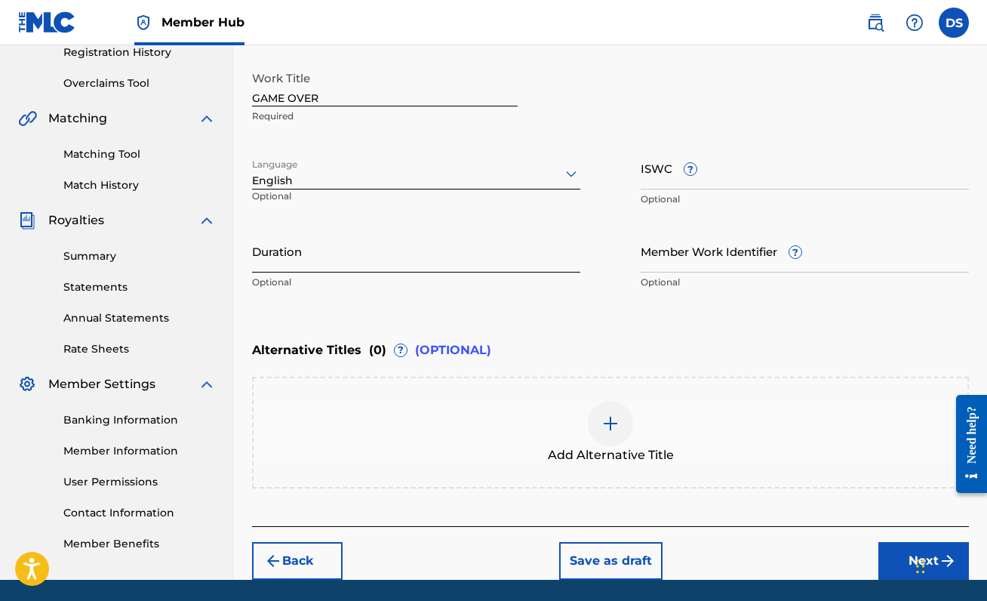
click at [358, 263] on input "Duration" at bounding box center [416, 250] width 328 height 43
type input "02:52"
click at [813, 346] on div "Alternative Titles ( 0 ) ? (OPTIONAL)" at bounding box center [610, 349] width 717 height 33
click at [887, 555] on button "Next" at bounding box center [923, 561] width 91 height 38
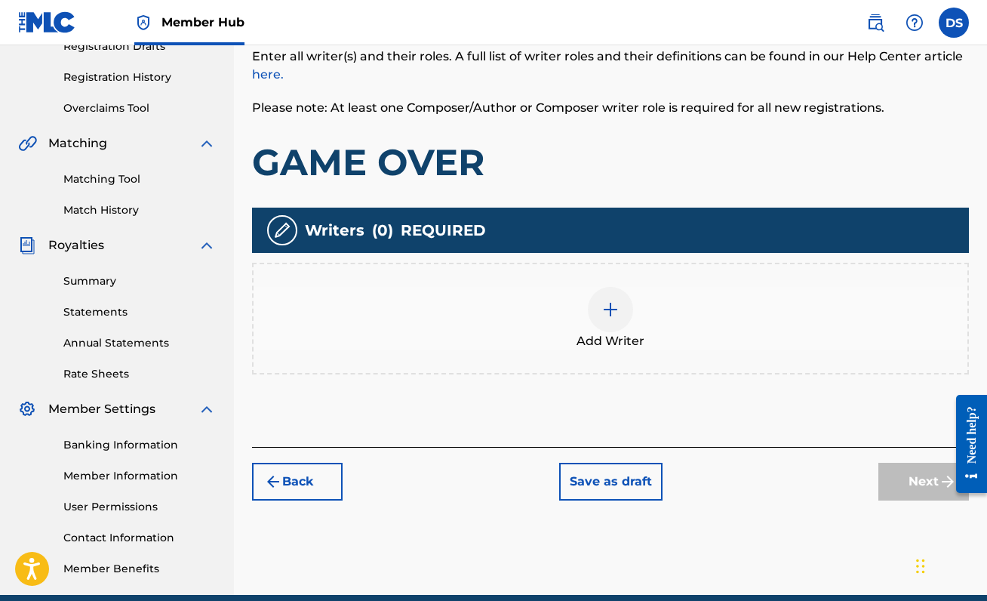
scroll to position [282, 0]
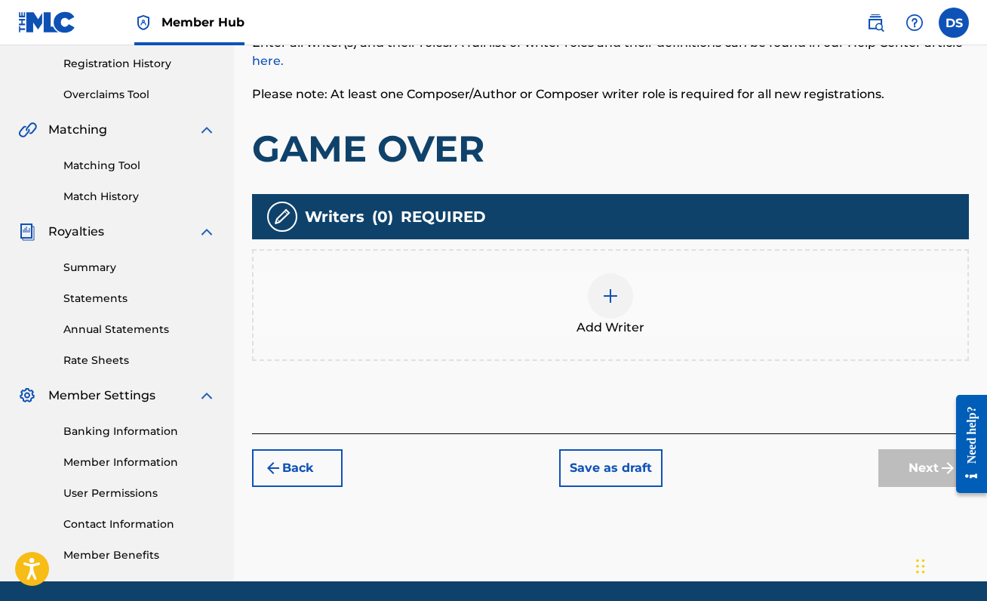
click at [619, 292] on div at bounding box center [610, 295] width 45 height 45
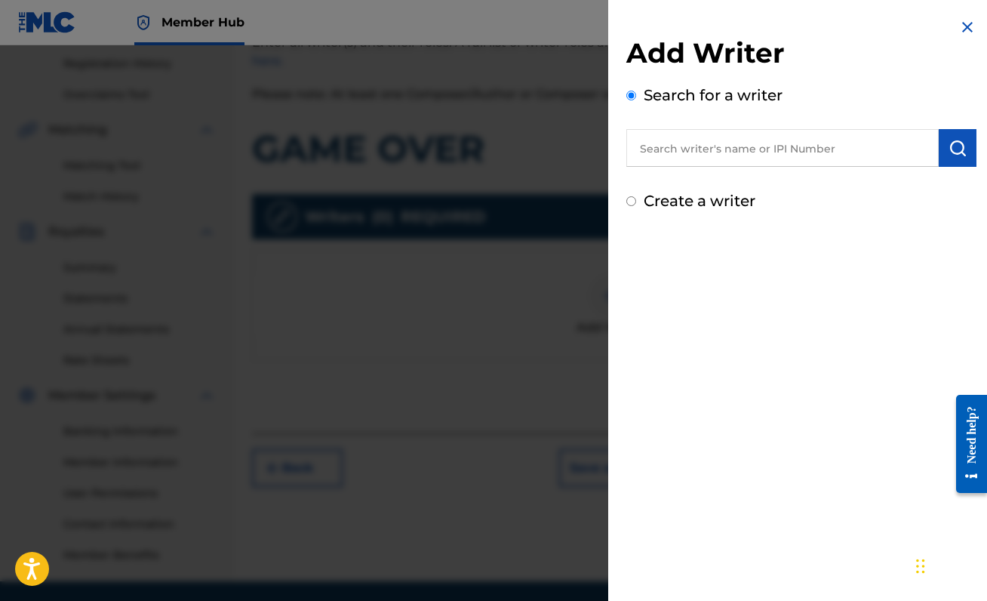
click at [750, 145] on input "text" at bounding box center [782, 148] width 312 height 38
paste input "00888214893"
type input "00888214893"
click at [958, 140] on img "submit" at bounding box center [957, 148] width 18 height 18
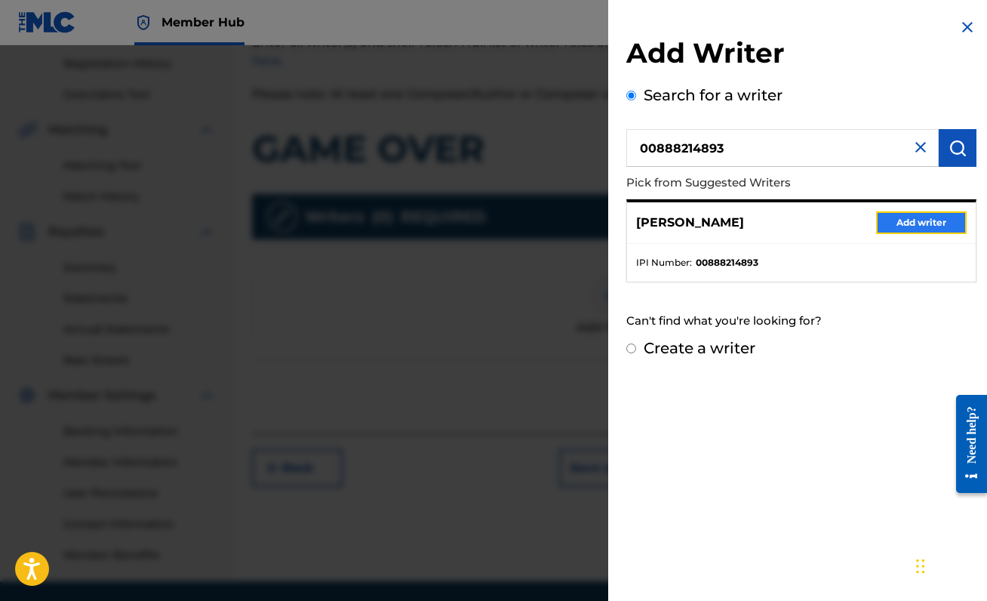
click at [938, 218] on button "Add writer" at bounding box center [921, 222] width 91 height 23
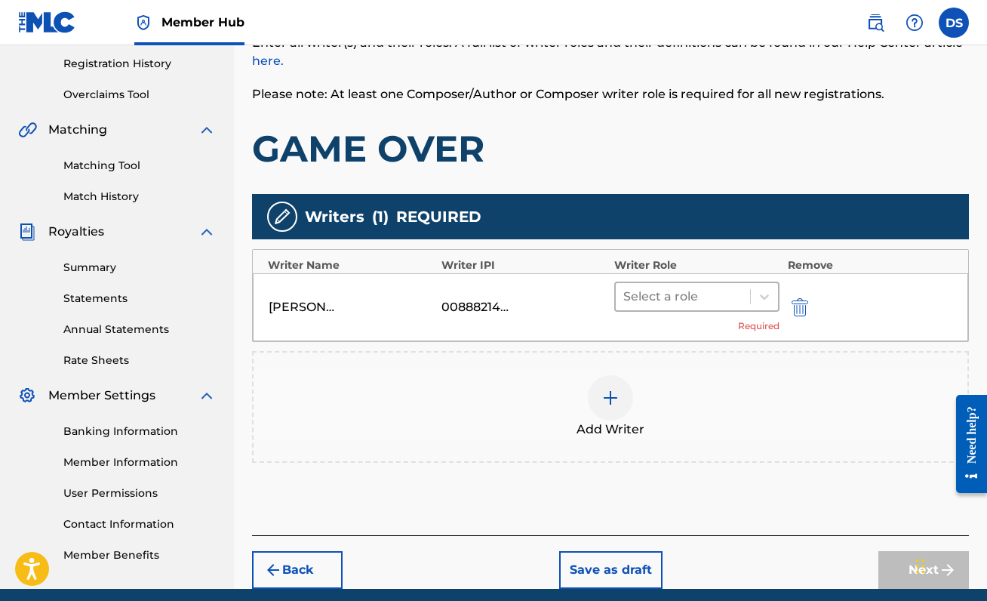
click at [736, 301] on div at bounding box center [682, 296] width 119 height 21
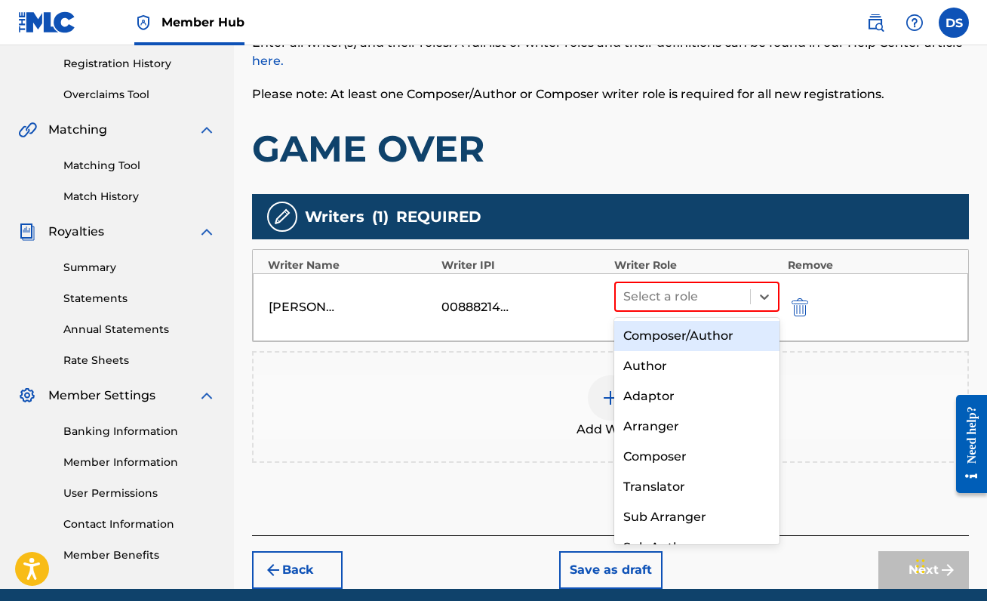
click at [728, 324] on div "Composer/Author" at bounding box center [696, 336] width 165 height 30
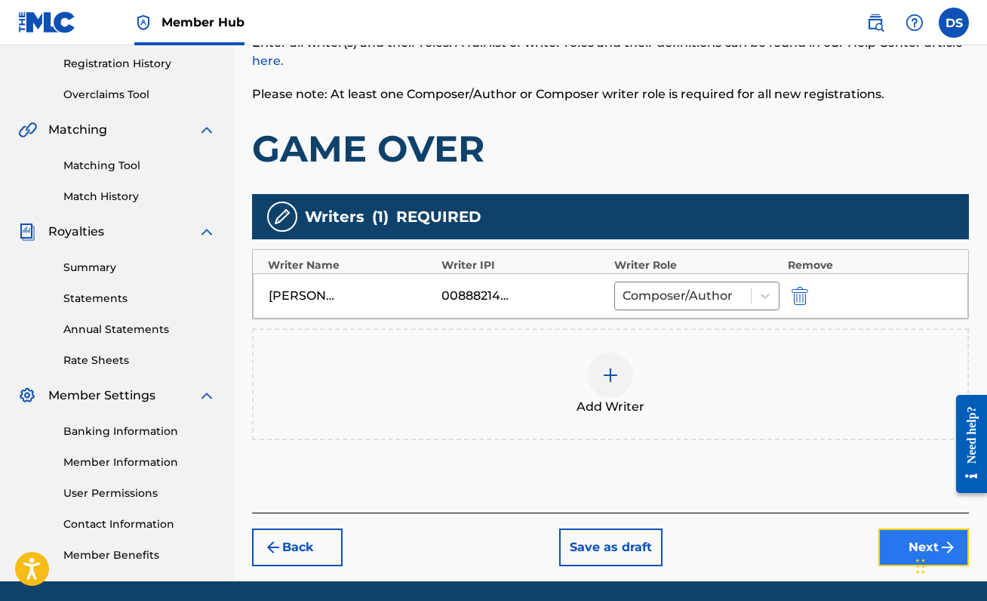
click at [896, 545] on button "Next" at bounding box center [923, 547] width 91 height 38
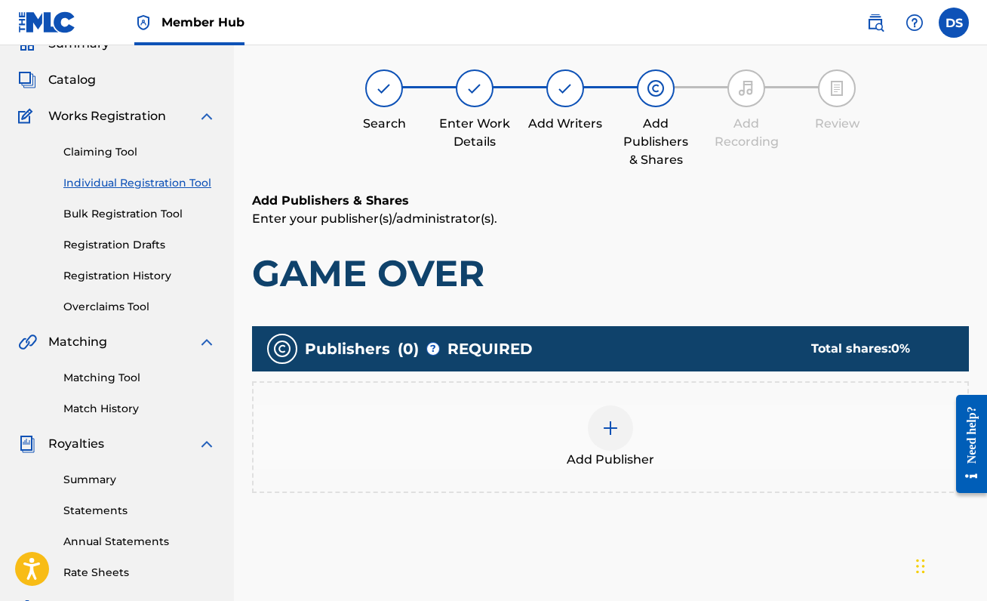
scroll to position [68, 0]
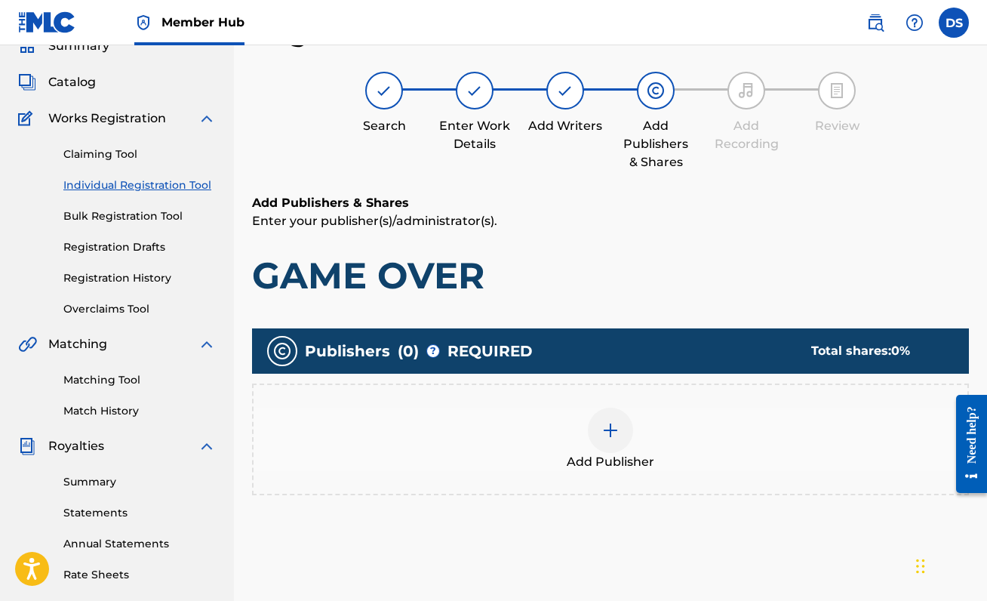
click at [600, 441] on div at bounding box center [610, 429] width 45 height 45
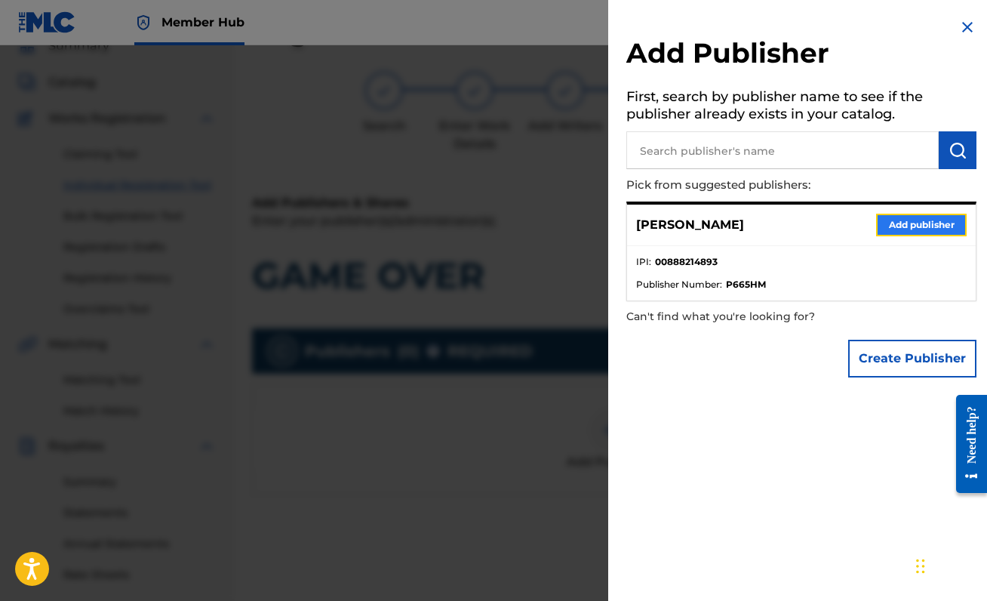
click at [934, 223] on button "Add publisher" at bounding box center [921, 225] width 91 height 23
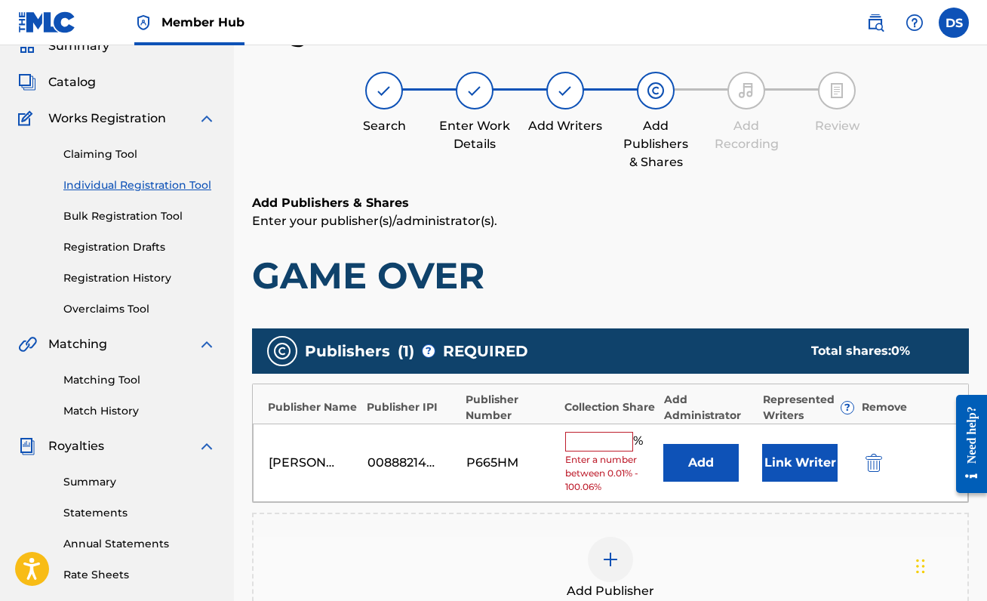
click at [604, 438] on input "text" at bounding box center [599, 442] width 68 height 20
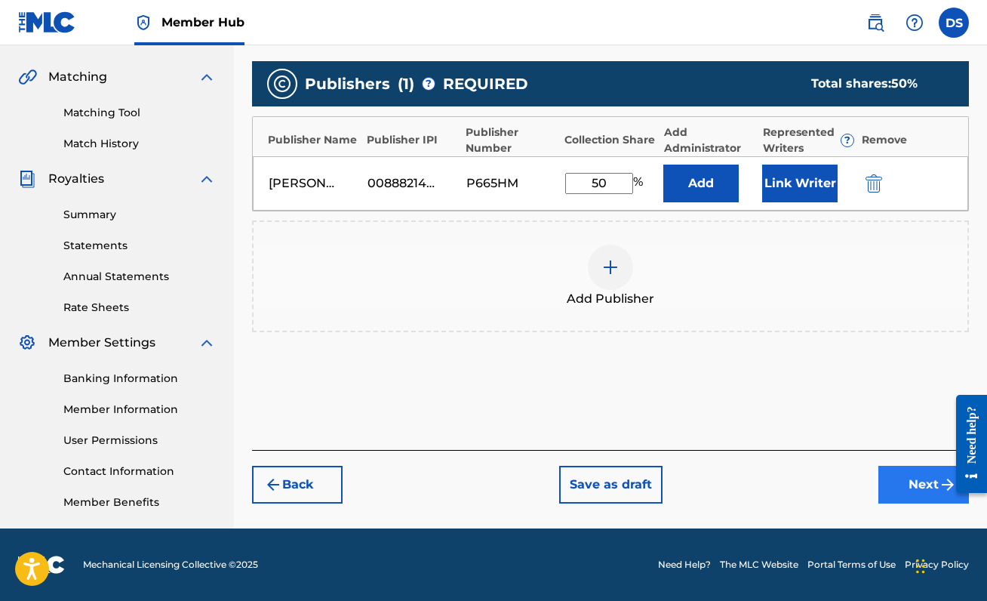
type input "50"
click at [887, 475] on button "Next" at bounding box center [923, 485] width 91 height 38
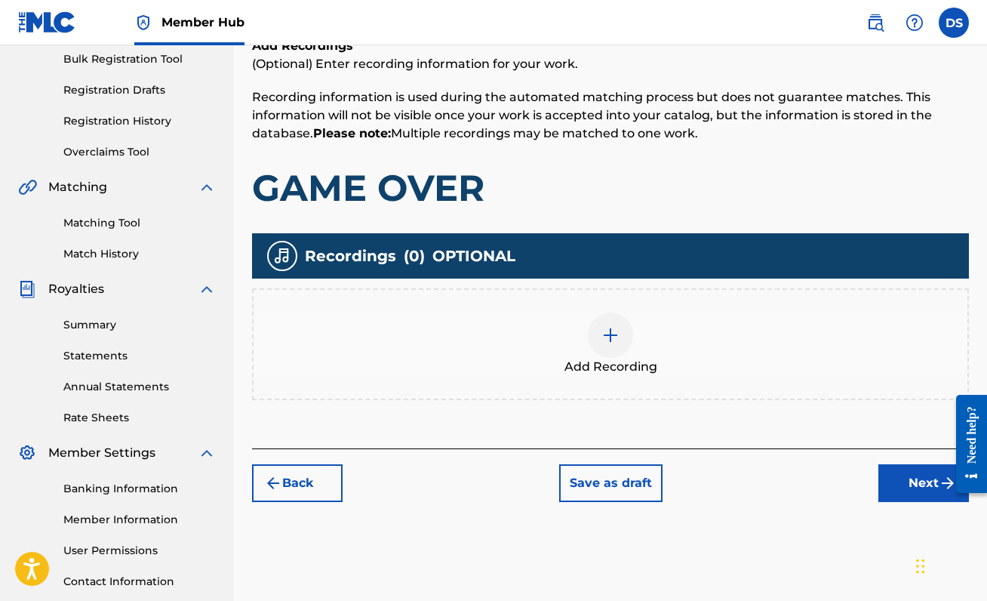
scroll to position [231, 0]
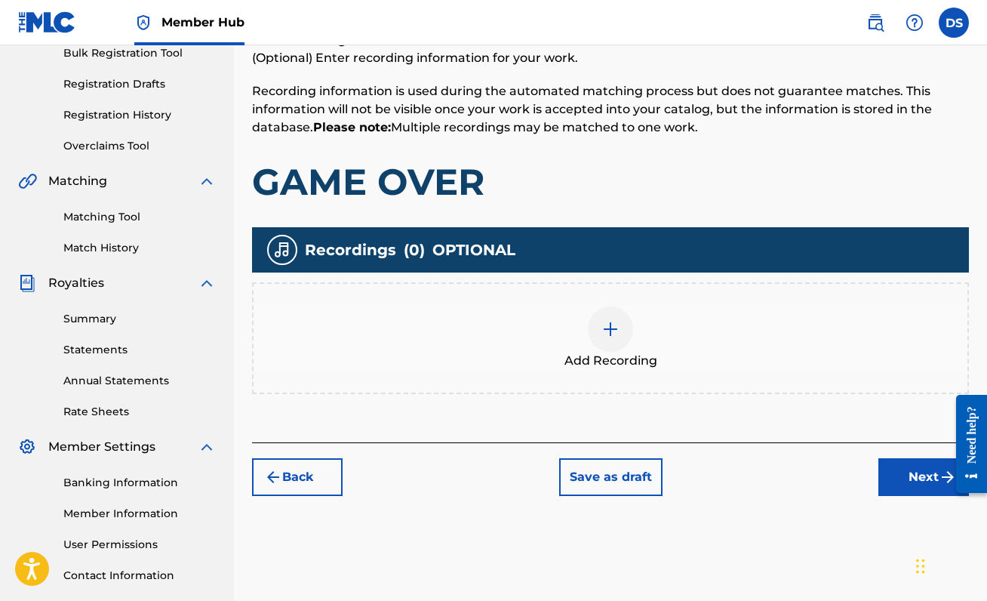
click at [612, 328] on img at bounding box center [610, 329] width 18 height 18
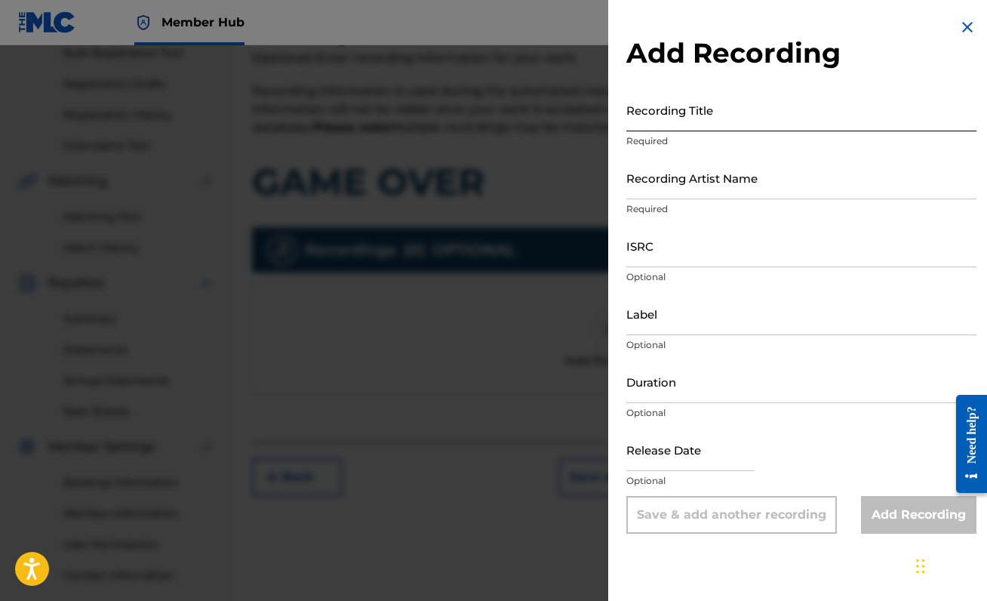
click at [736, 120] on input "Recording Title" at bounding box center [801, 109] width 350 height 43
type input "GAME OVER"
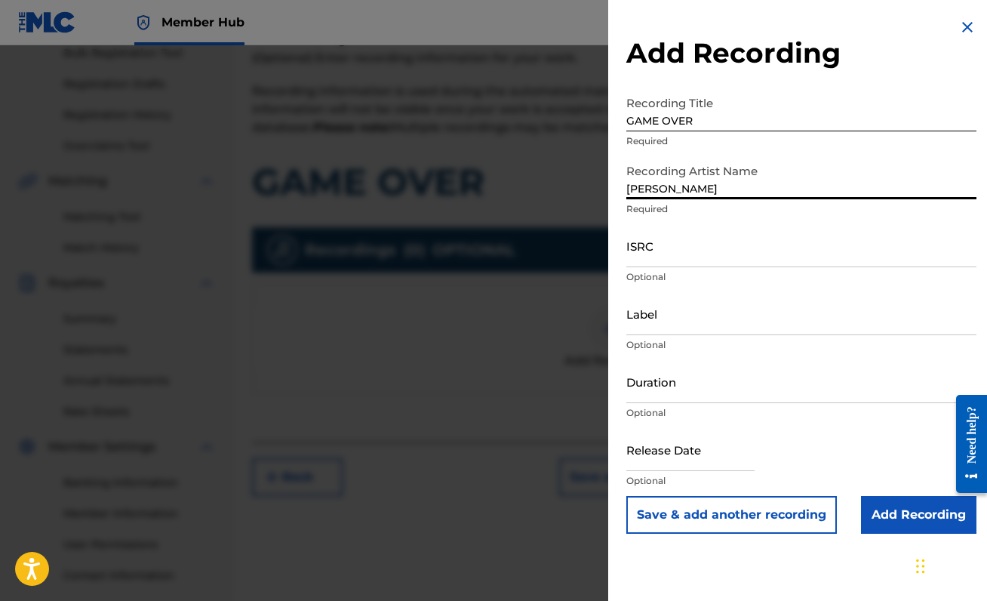
type input "[PERSON_NAME]"
click at [724, 262] on input "ISRC" at bounding box center [801, 245] width 350 height 43
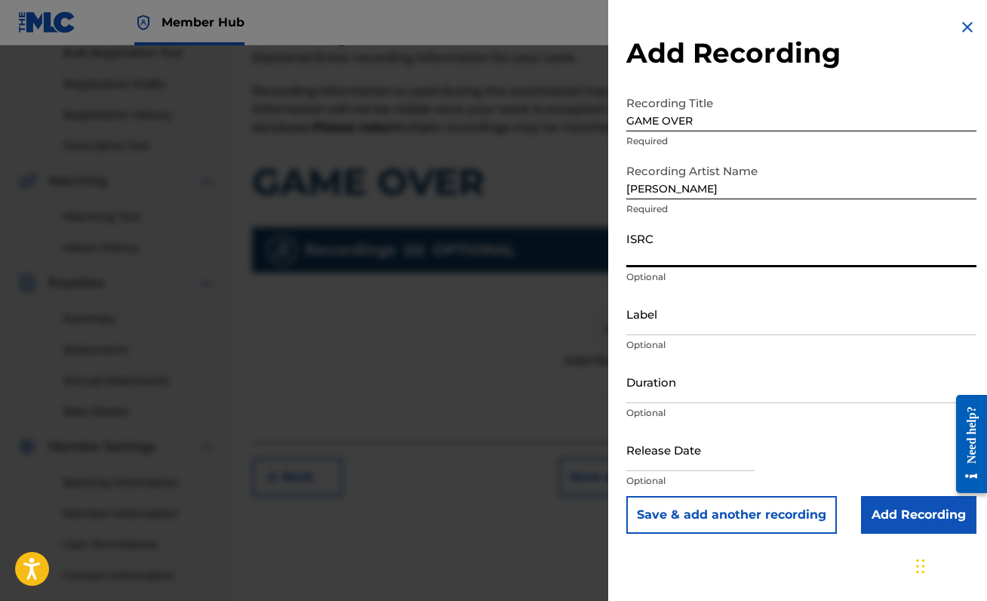
paste input "QZLL92334740"
type input "QZLL92334740"
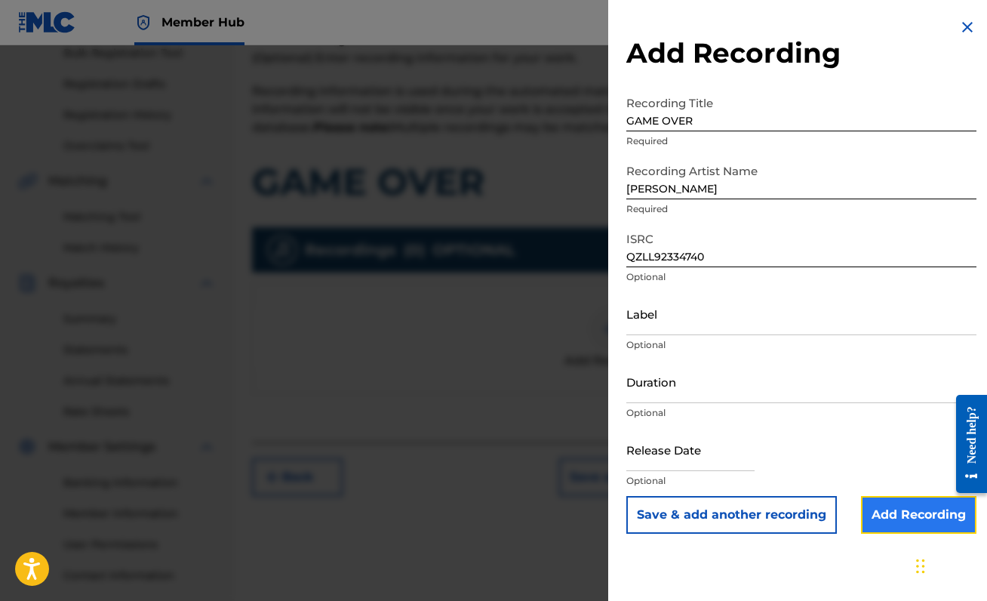
click at [923, 523] on input "Add Recording" at bounding box center [918, 515] width 115 height 38
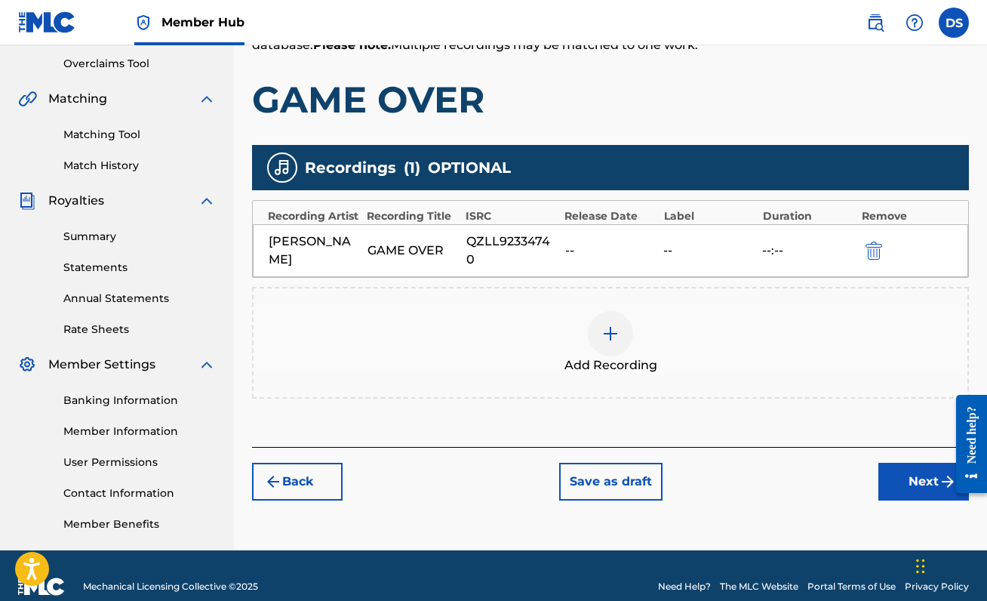
scroll to position [335, 0]
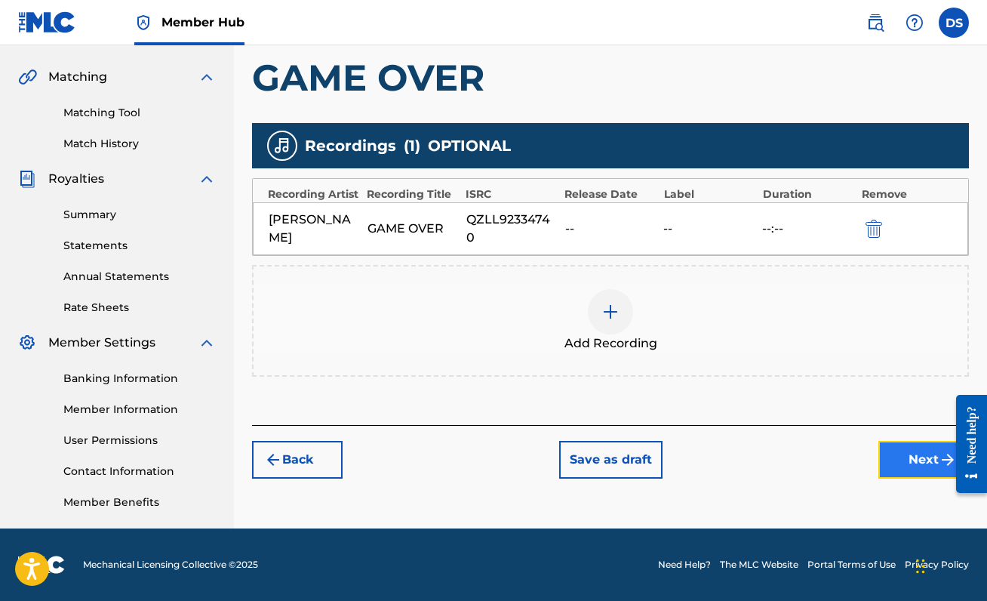
click at [890, 441] on button "Next" at bounding box center [923, 460] width 91 height 38
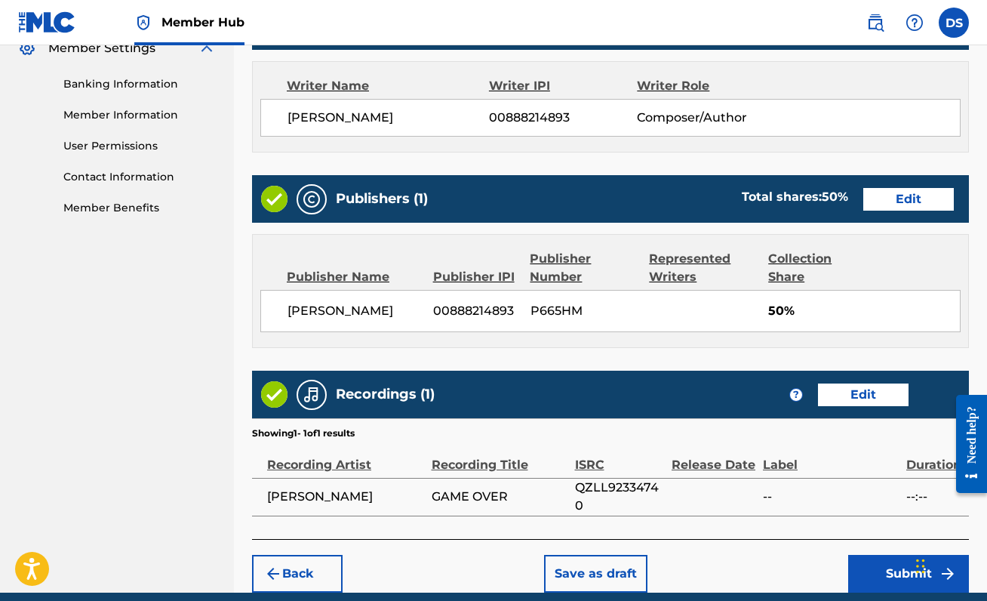
scroll to position [692, 0]
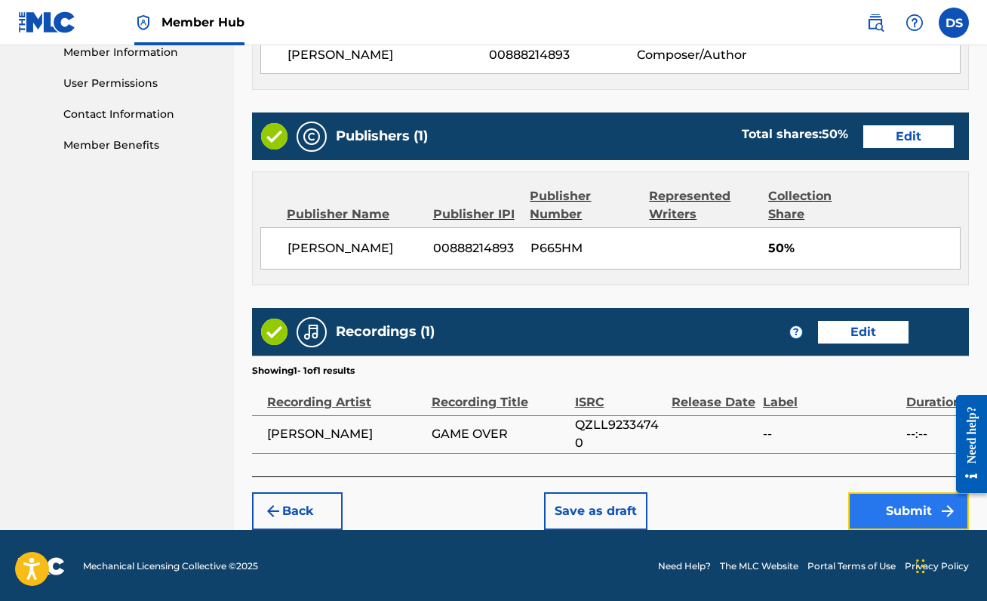
click at [894, 509] on button "Submit" at bounding box center [908, 511] width 121 height 38
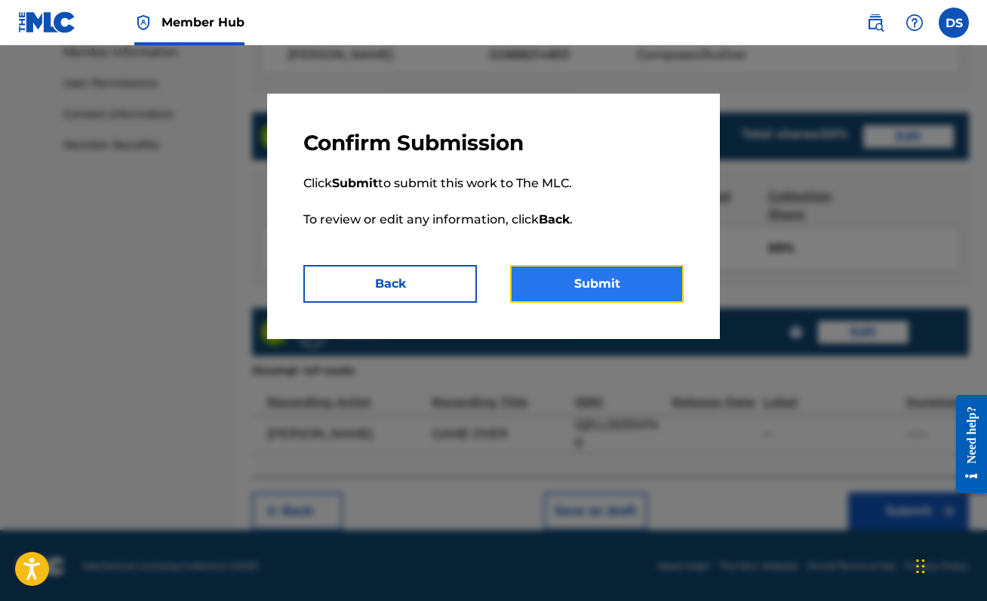
click at [574, 278] on button "Submit" at bounding box center [597, 284] width 174 height 38
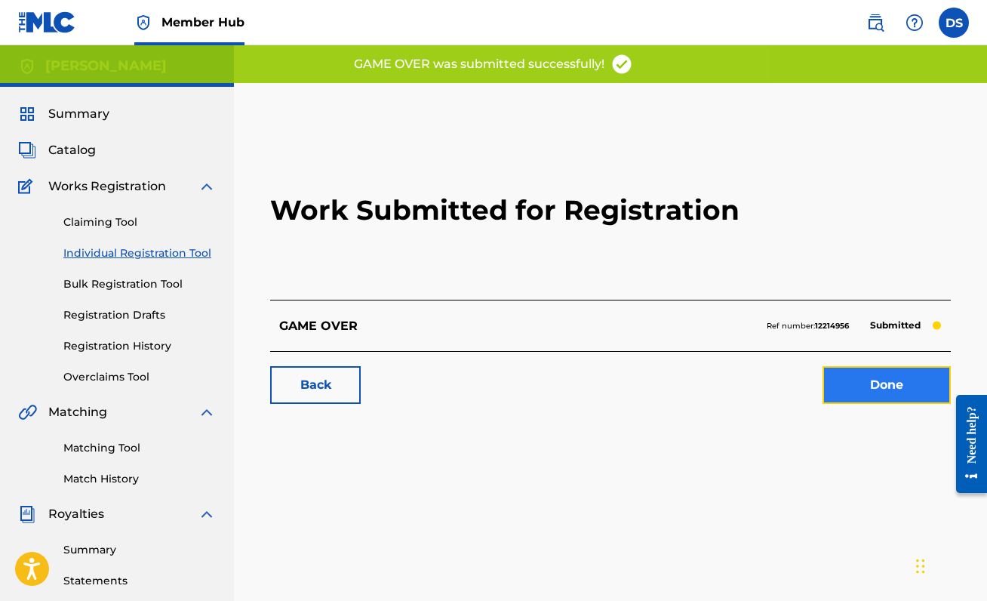
click at [866, 373] on link "Done" at bounding box center [886, 385] width 128 height 38
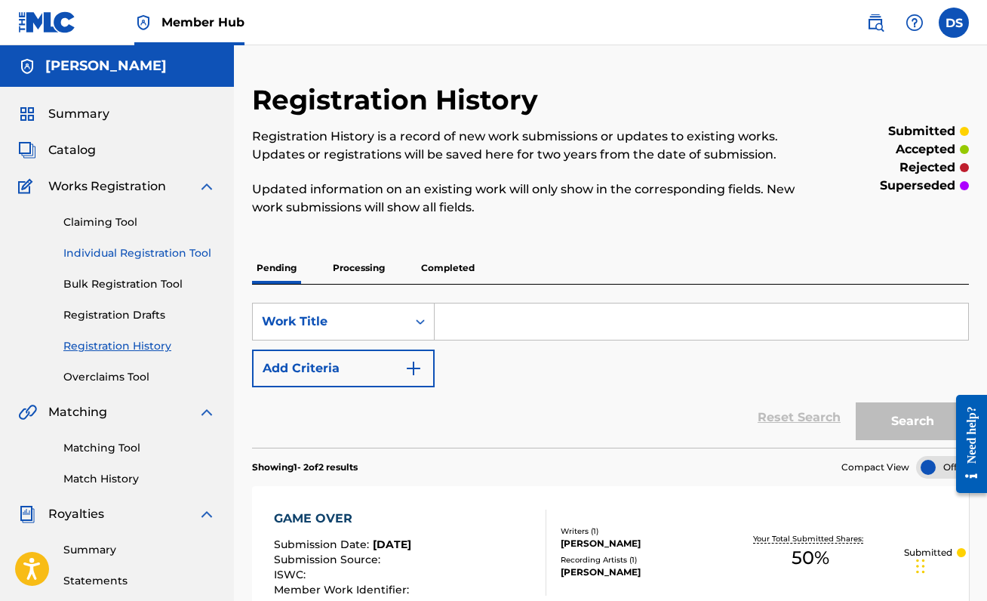
click at [156, 247] on link "Individual Registration Tool" at bounding box center [139, 253] width 152 height 16
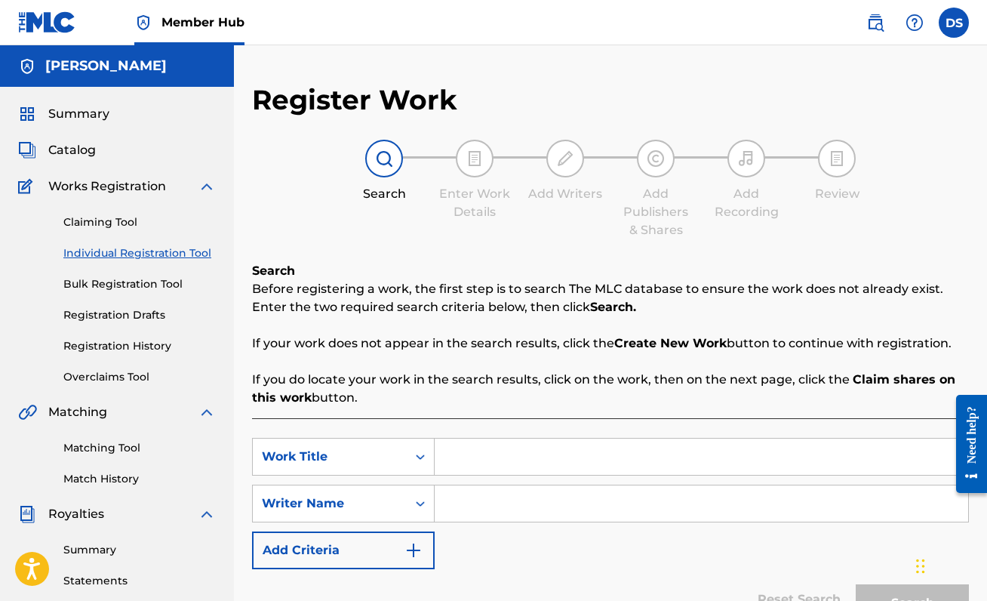
click at [494, 459] on input "Search Form" at bounding box center [701, 456] width 533 height 36
type input "girl shutup <3"
type input "d"
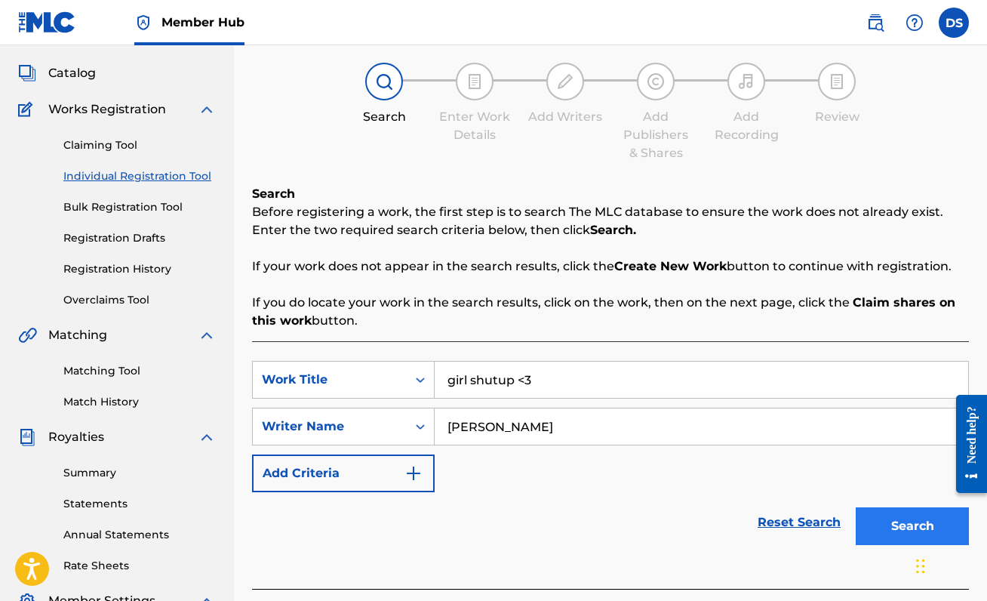
type input "[PERSON_NAME]"
click at [877, 521] on button "Search" at bounding box center [912, 526] width 113 height 38
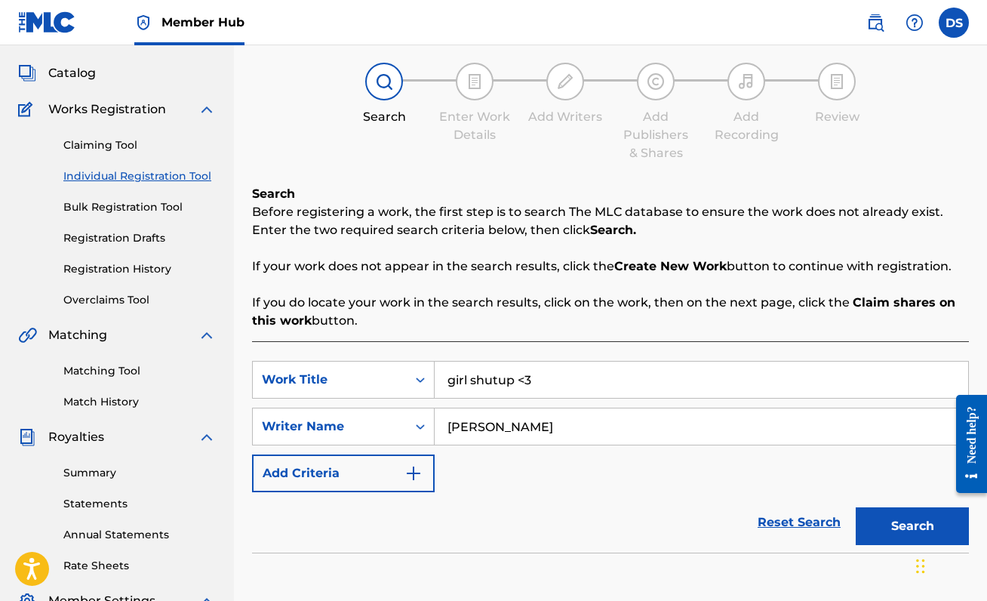
scroll to position [336, 0]
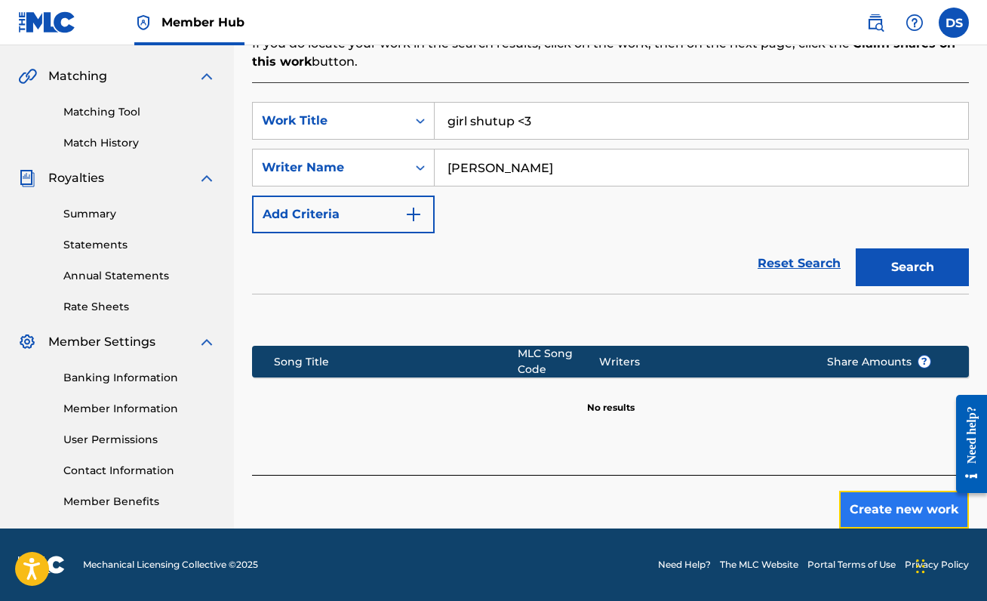
click at [894, 496] on button "Create new work" at bounding box center [904, 509] width 130 height 38
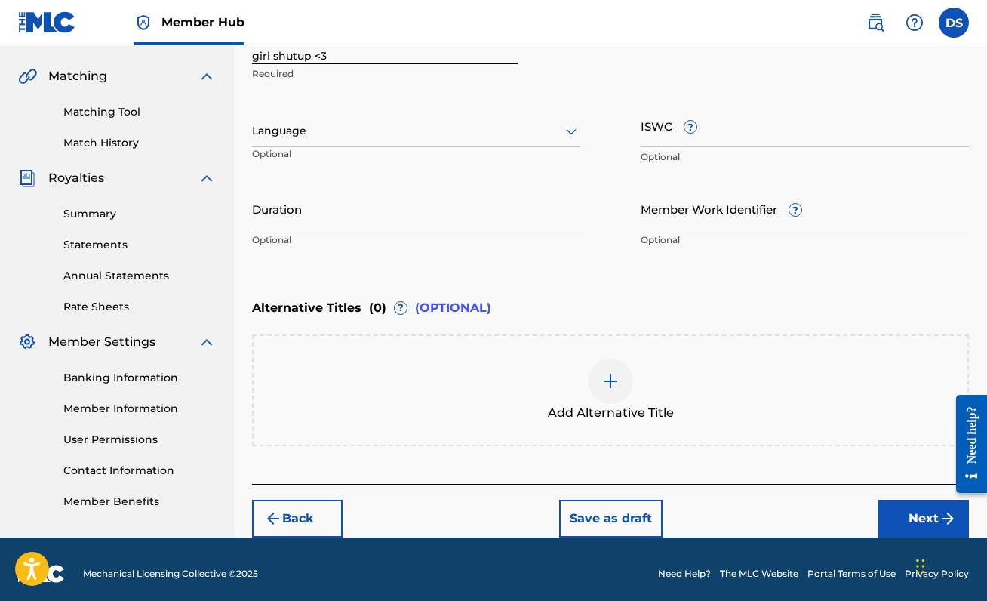
click at [404, 124] on div at bounding box center [416, 130] width 328 height 19
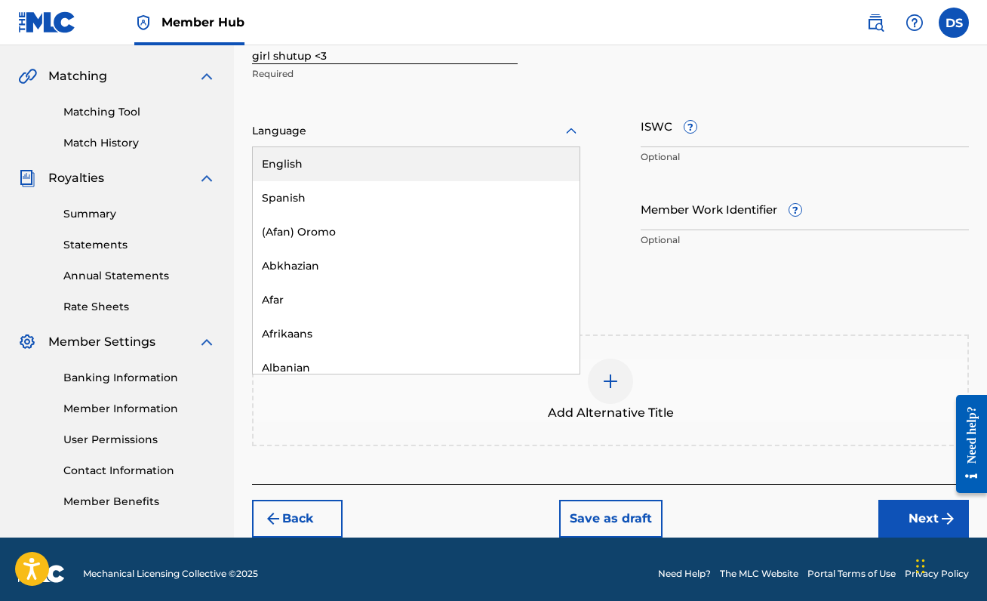
click at [404, 171] on div "English" at bounding box center [416, 164] width 327 height 34
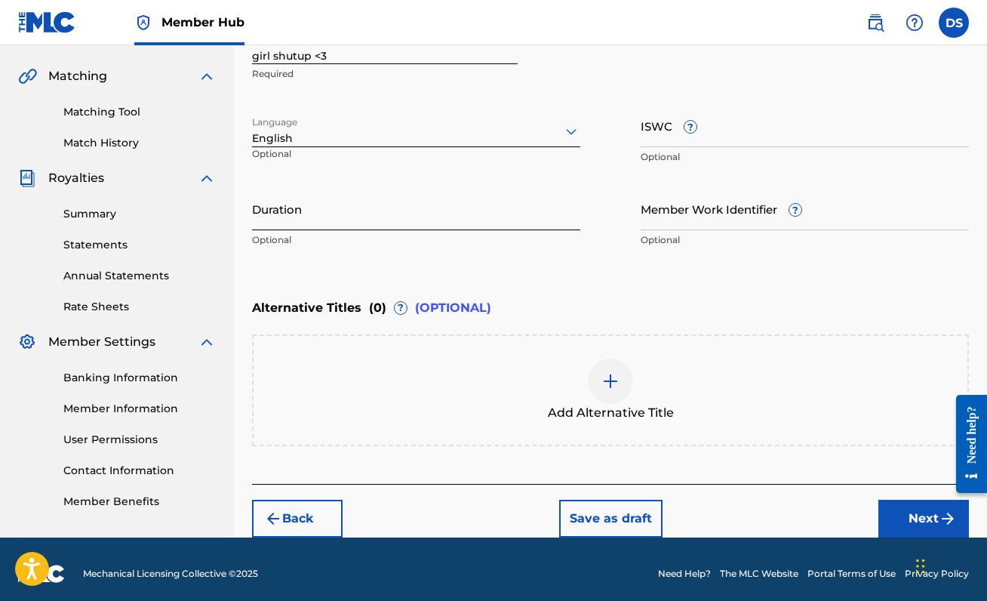
click at [472, 220] on input "Duration" at bounding box center [416, 208] width 328 height 43
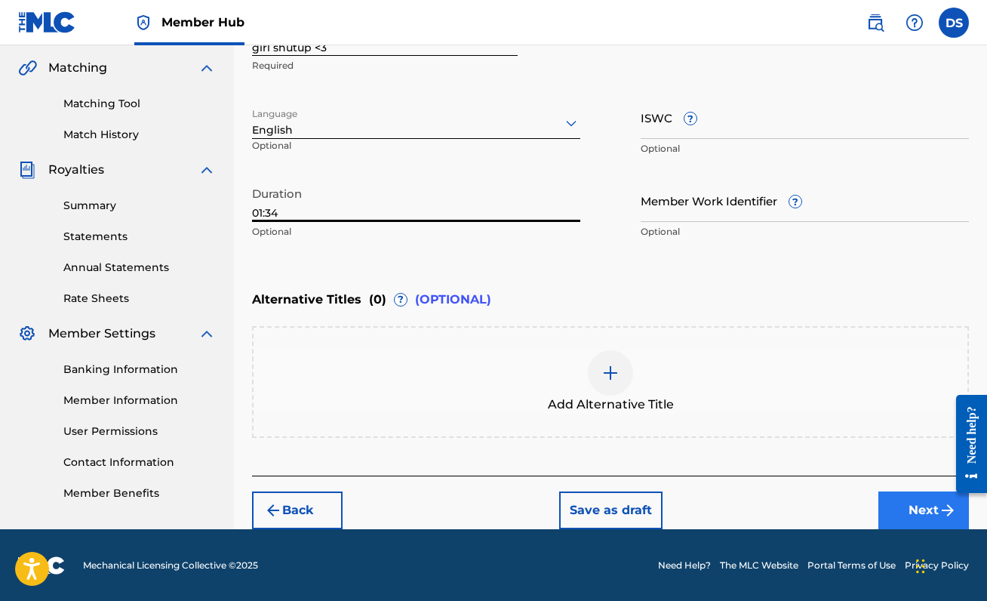
type input "01:34"
click at [915, 499] on button "Next" at bounding box center [923, 510] width 91 height 38
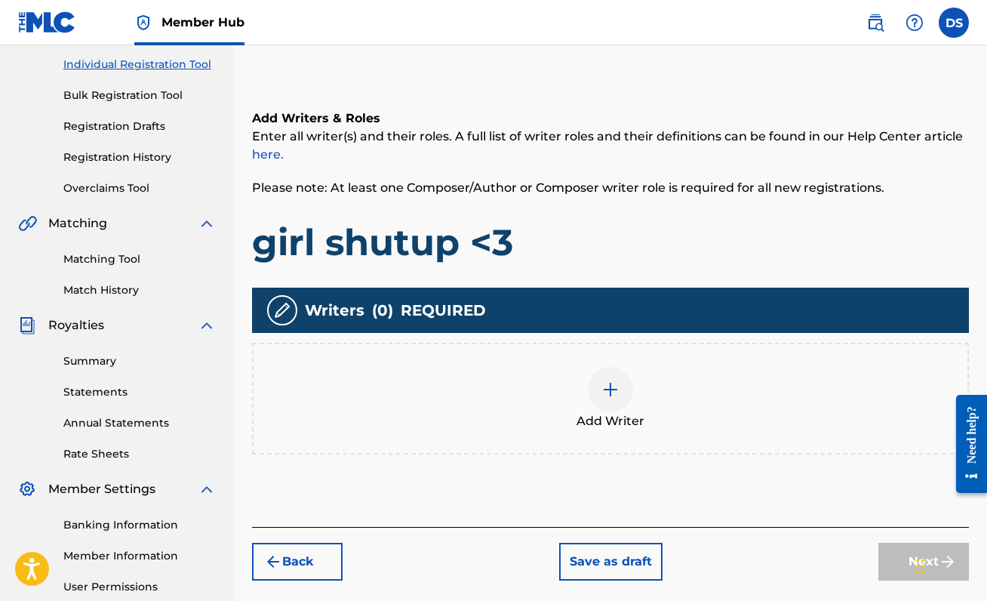
scroll to position [190, 0]
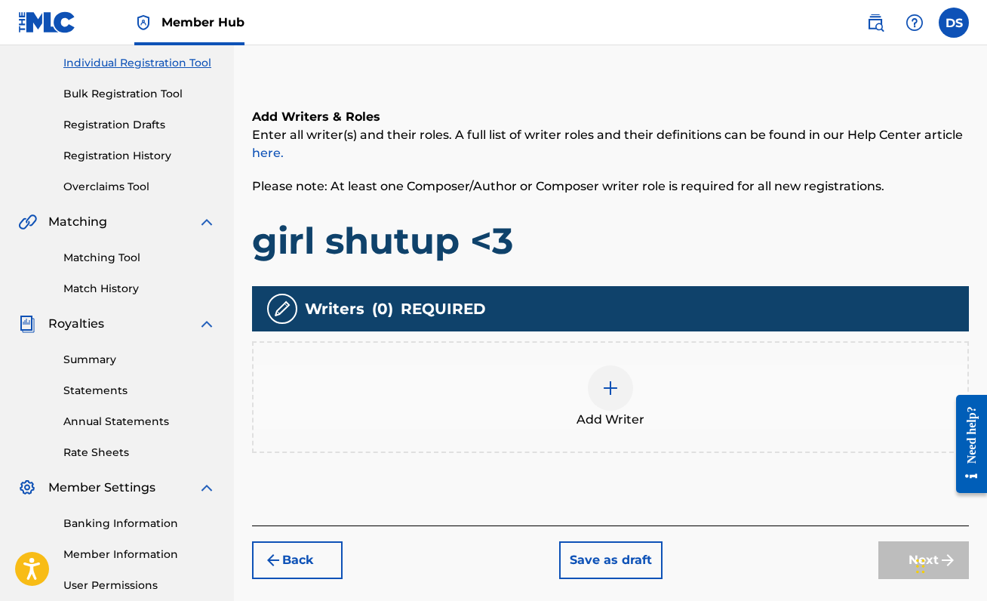
click at [598, 382] on div at bounding box center [610, 387] width 45 height 45
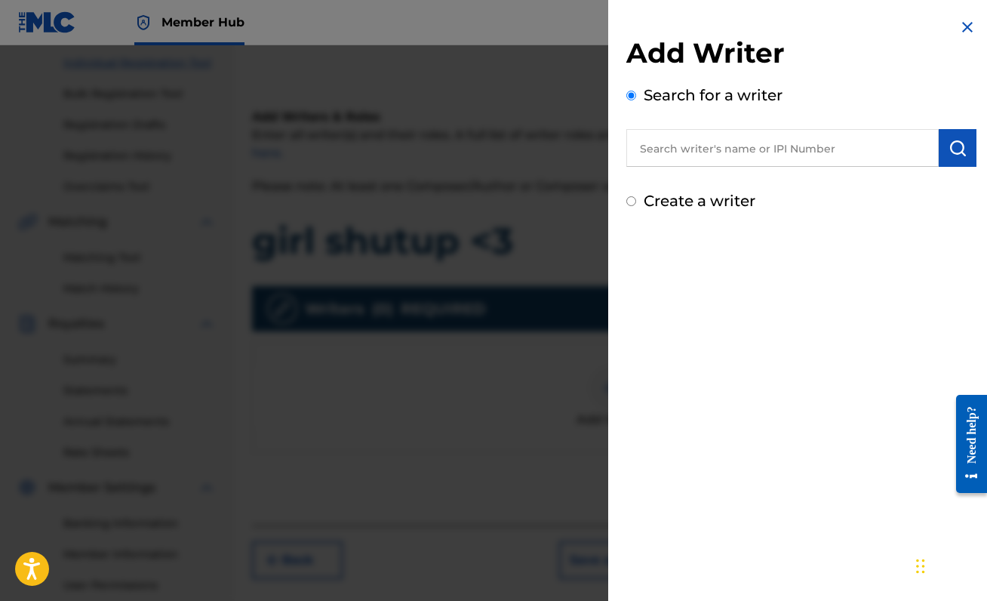
click at [740, 143] on input "text" at bounding box center [782, 148] width 312 height 38
paste input "00888214893"
type input "00888214893"
click at [951, 146] on img "submit" at bounding box center [957, 148] width 18 height 18
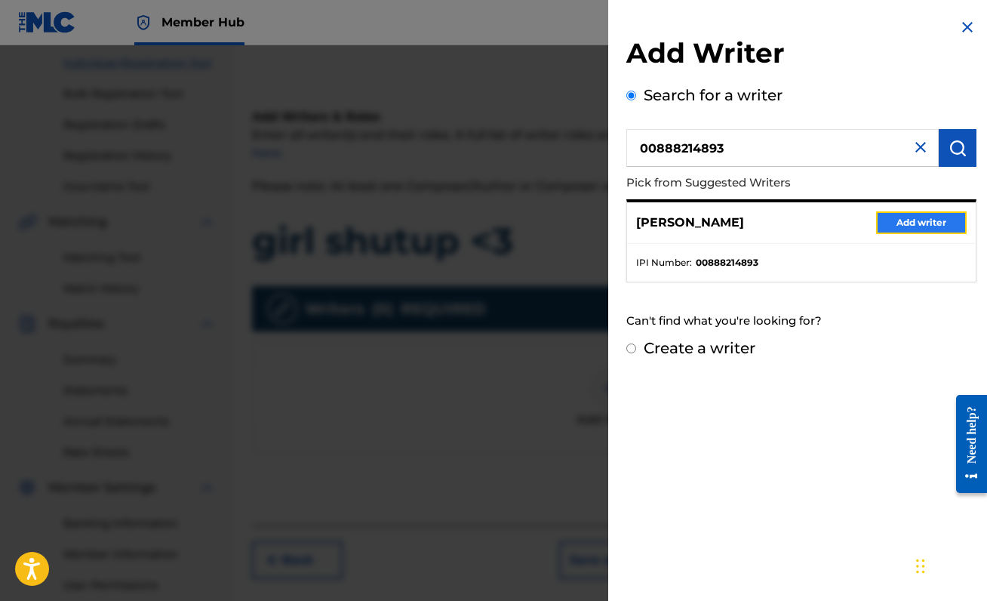
click at [918, 225] on button "Add writer" at bounding box center [921, 222] width 91 height 23
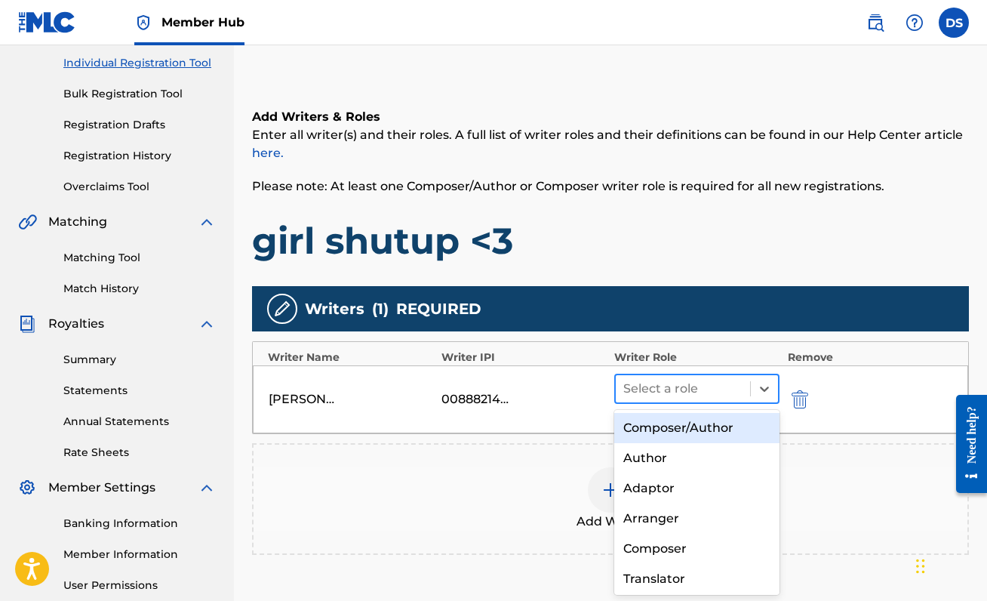
click at [748, 386] on div "Select a role" at bounding box center [683, 388] width 134 height 27
click at [730, 421] on div "Composer/Author" at bounding box center [696, 428] width 165 height 30
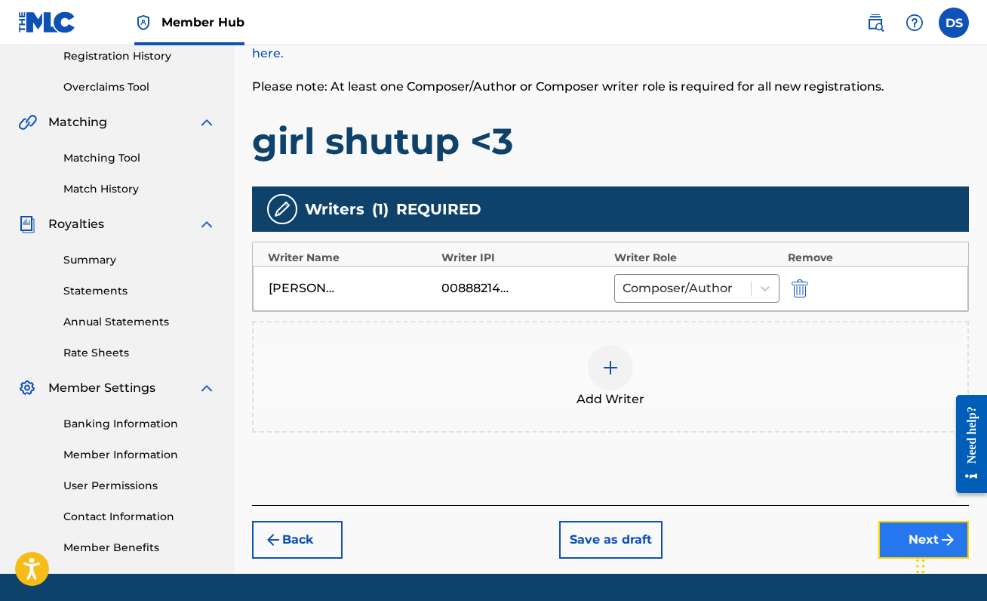
click at [902, 535] on button "Next" at bounding box center [923, 540] width 91 height 38
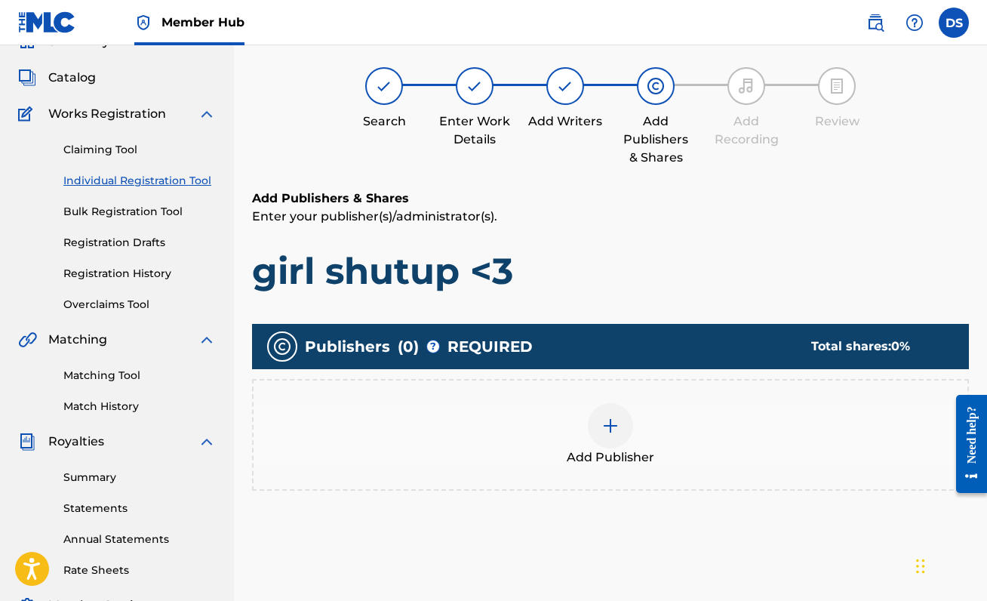
scroll to position [68, 0]
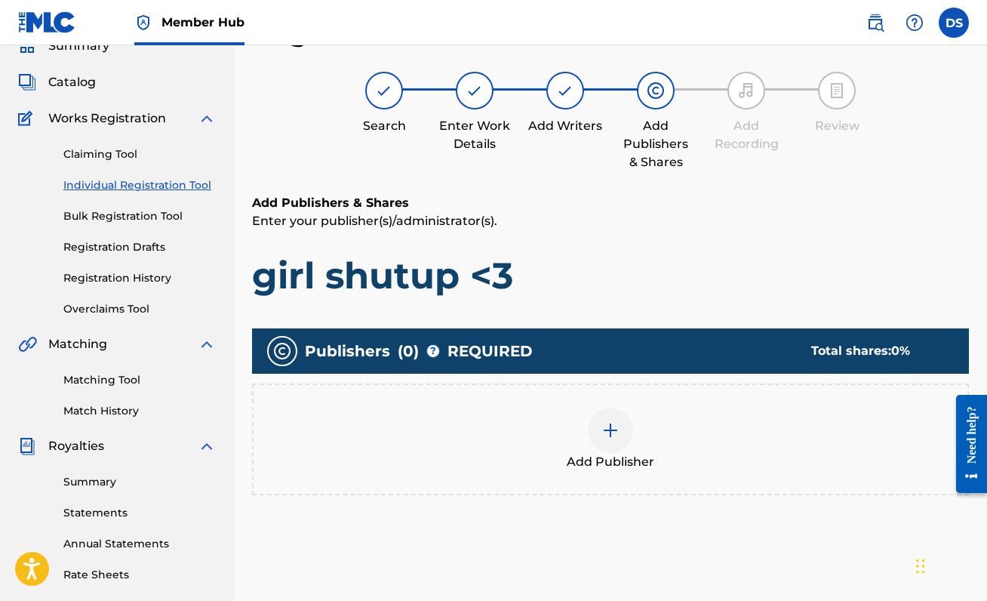
click at [605, 419] on div at bounding box center [610, 429] width 45 height 45
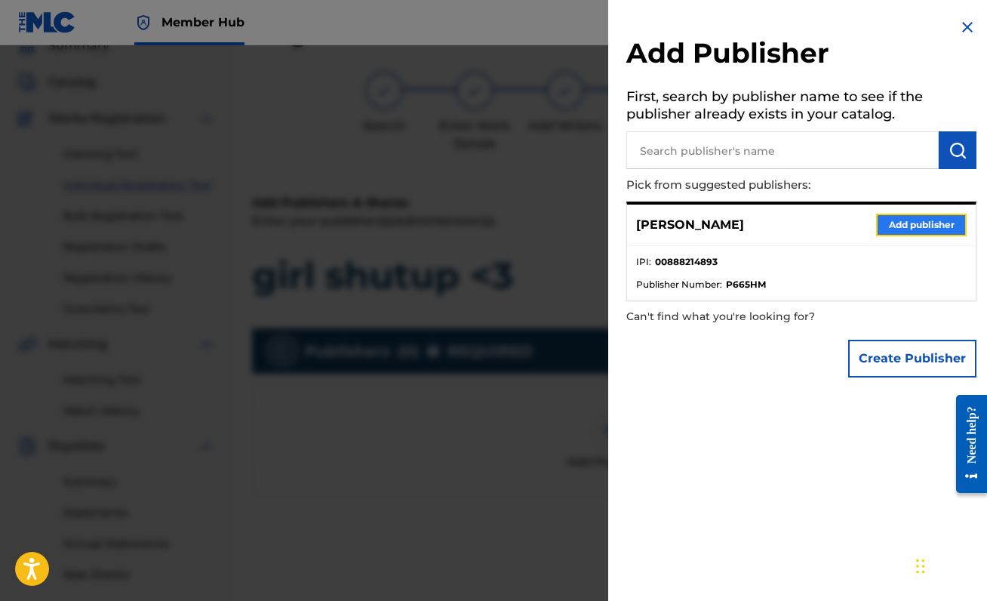
click at [891, 228] on button "Add publisher" at bounding box center [921, 225] width 91 height 23
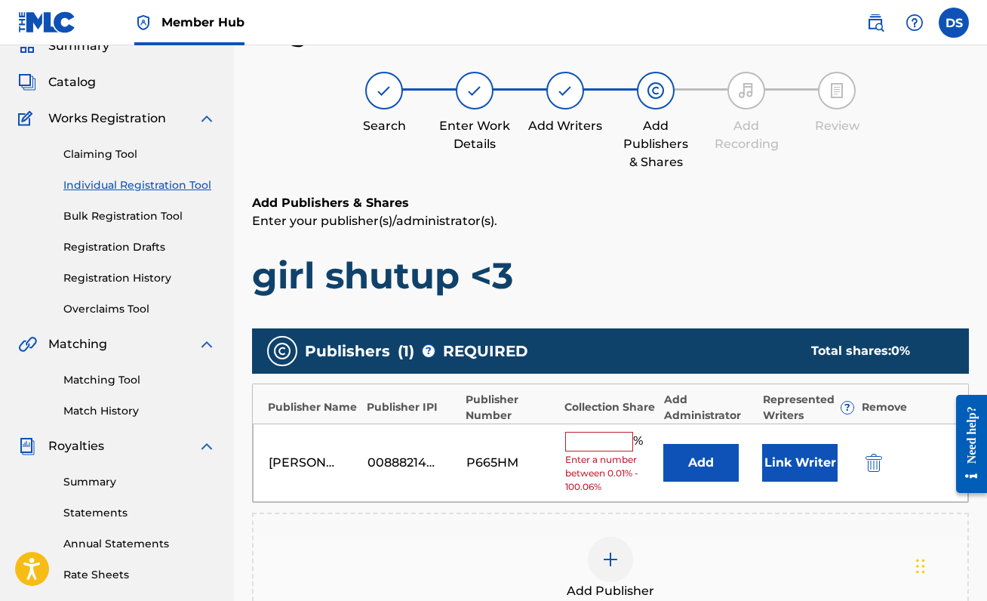
click at [584, 441] on input "text" at bounding box center [599, 442] width 68 height 20
type input "5"
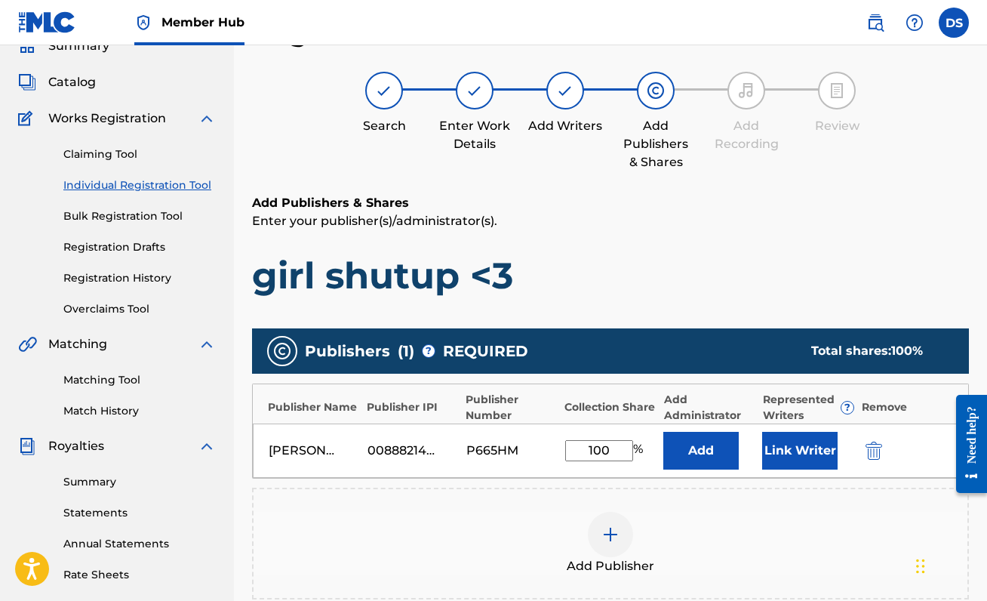
scroll to position [335, 0]
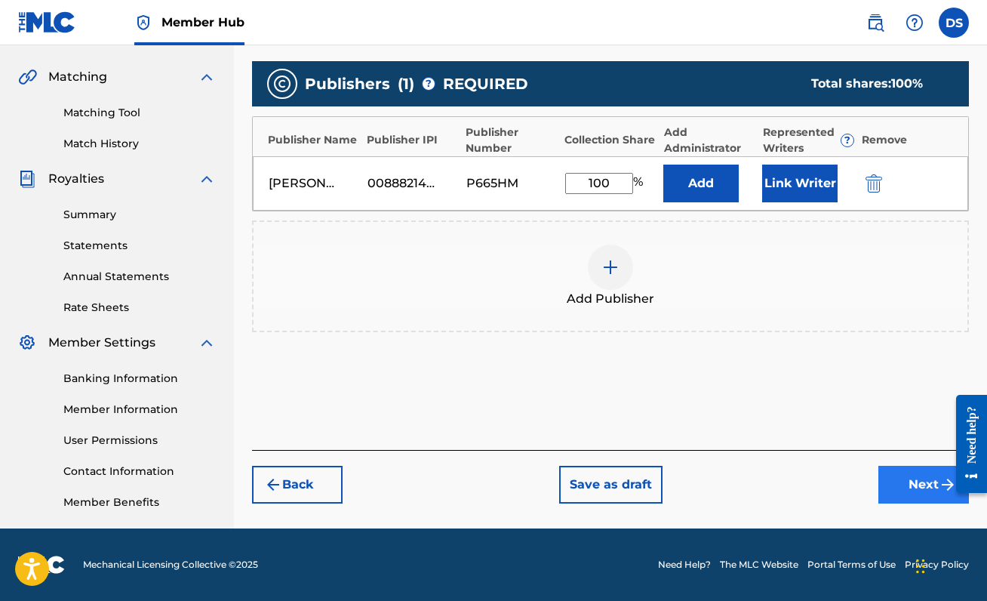
type input "100"
click at [916, 475] on button "Next" at bounding box center [923, 485] width 91 height 38
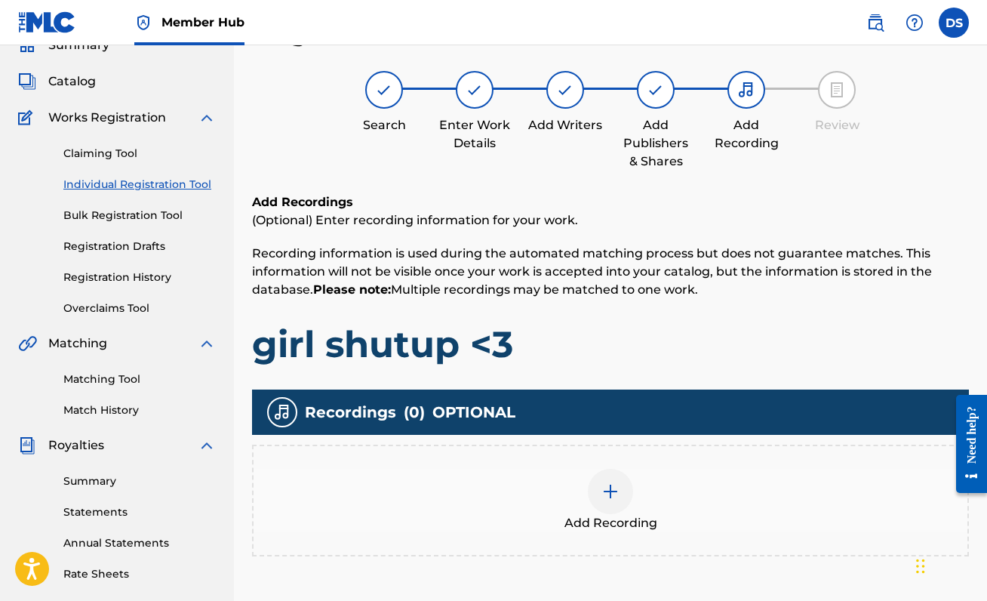
scroll to position [68, 0]
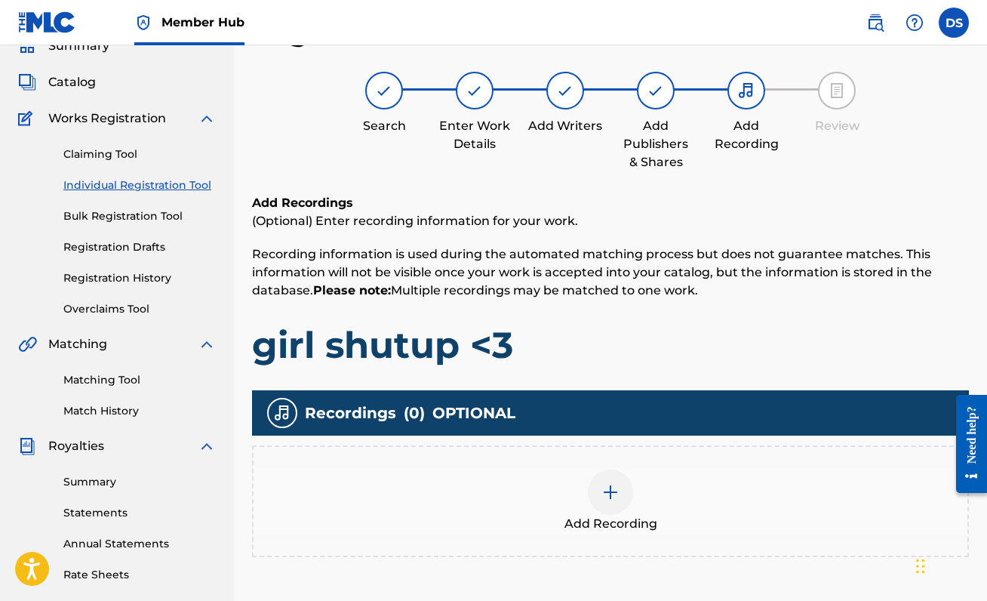
click at [624, 487] on div at bounding box center [610, 491] width 45 height 45
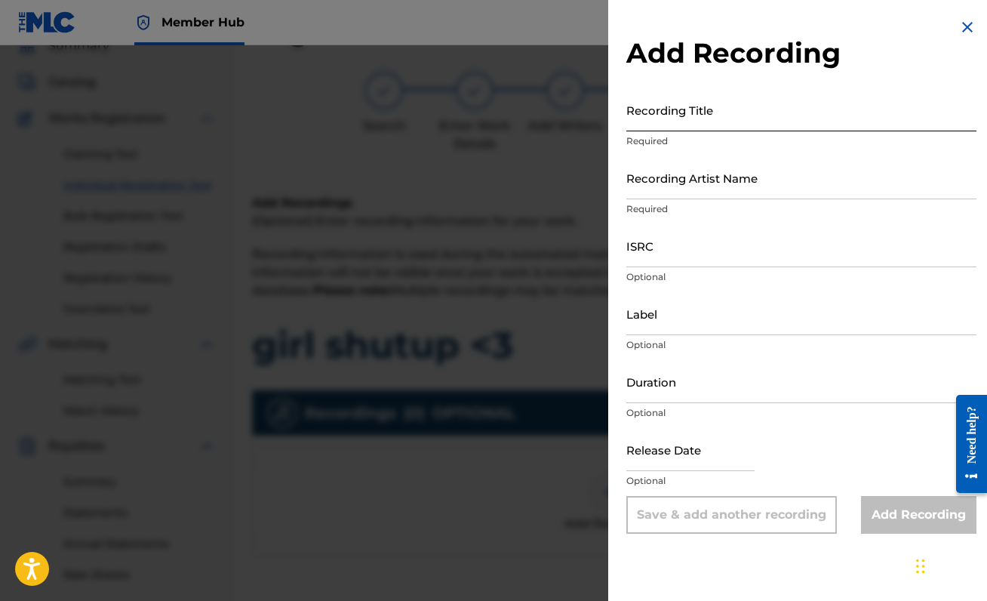
click at [729, 118] on input "Recording Title" at bounding box center [801, 109] width 350 height 43
click at [671, 120] on input "girl shutip <3" at bounding box center [801, 109] width 350 height 43
type input "girl shutup <3"
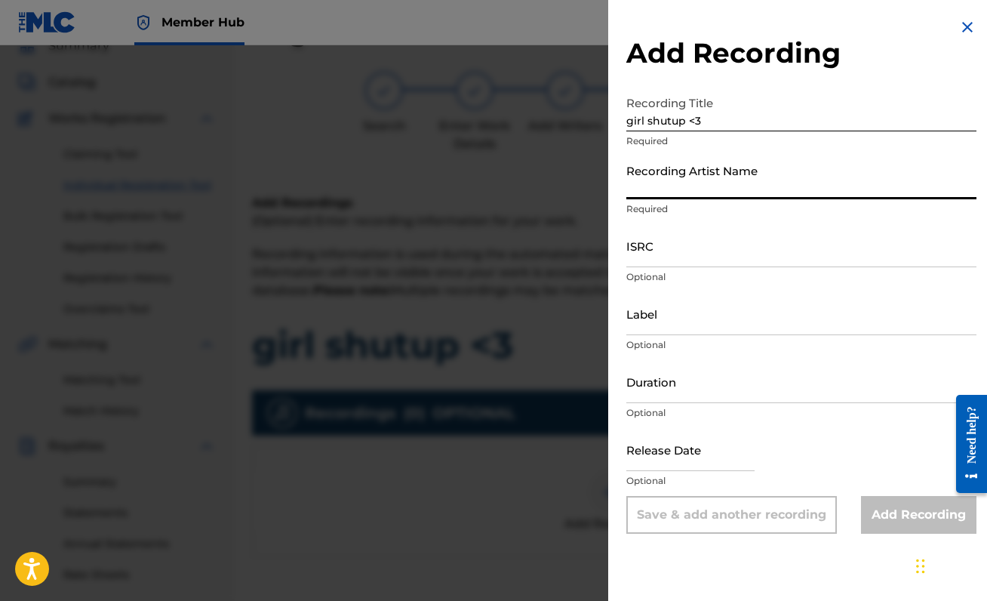
click at [746, 192] on input "Recording Artist Name" at bounding box center [801, 177] width 350 height 43
type input "[PERSON_NAME]"
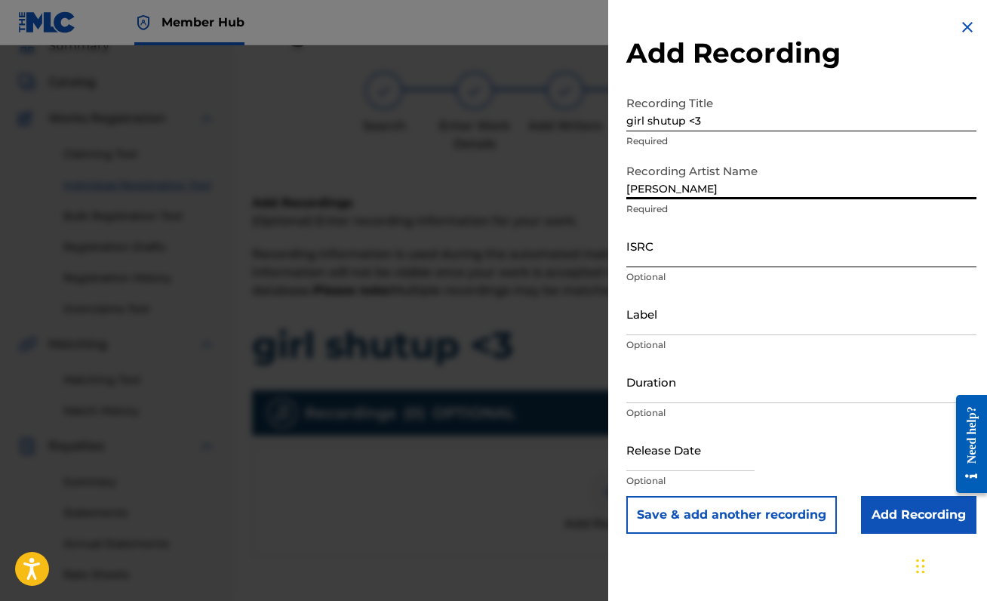
click at [688, 256] on input "ISRC" at bounding box center [801, 245] width 350 height 43
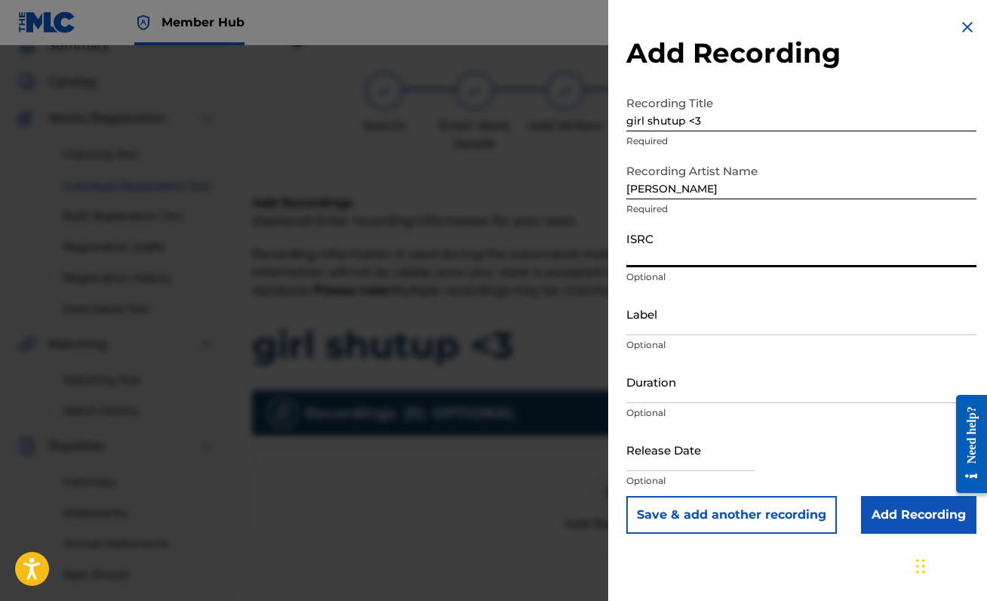
paste input "QZNMV2394522"
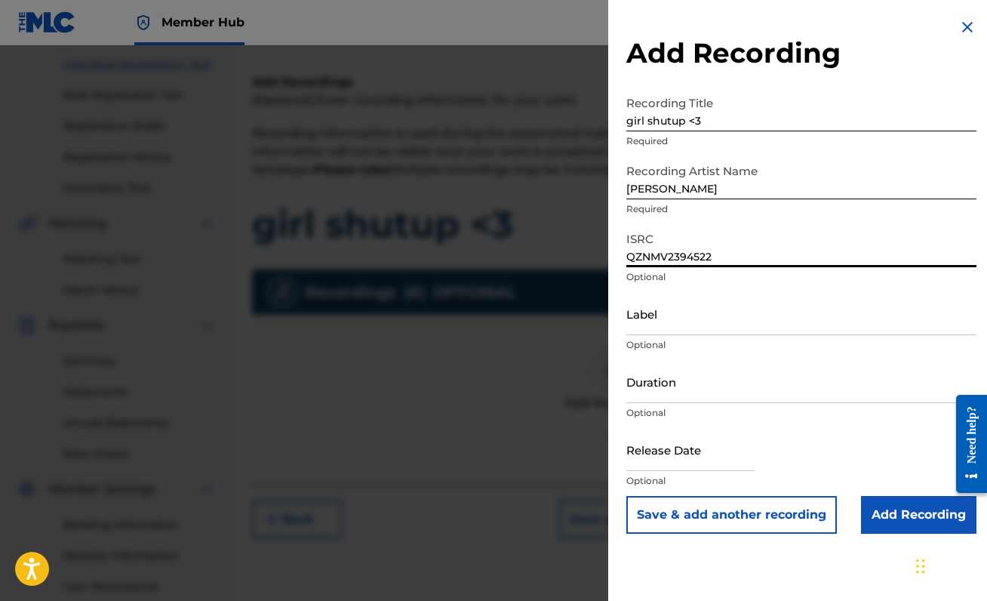
scroll to position [321, 0]
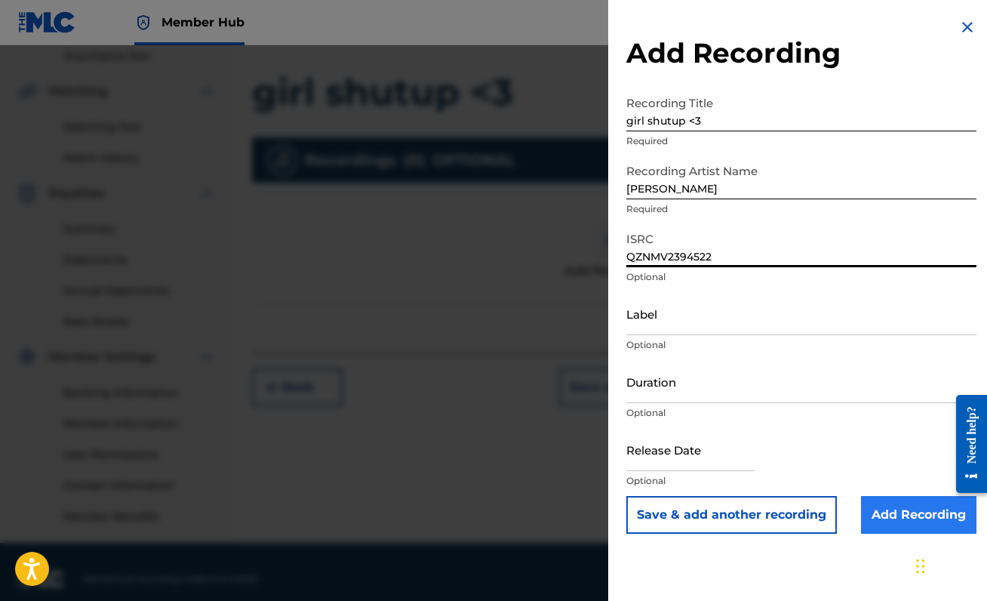
type input "QZNMV2394522"
click at [894, 512] on input "Add Recording" at bounding box center [918, 515] width 115 height 38
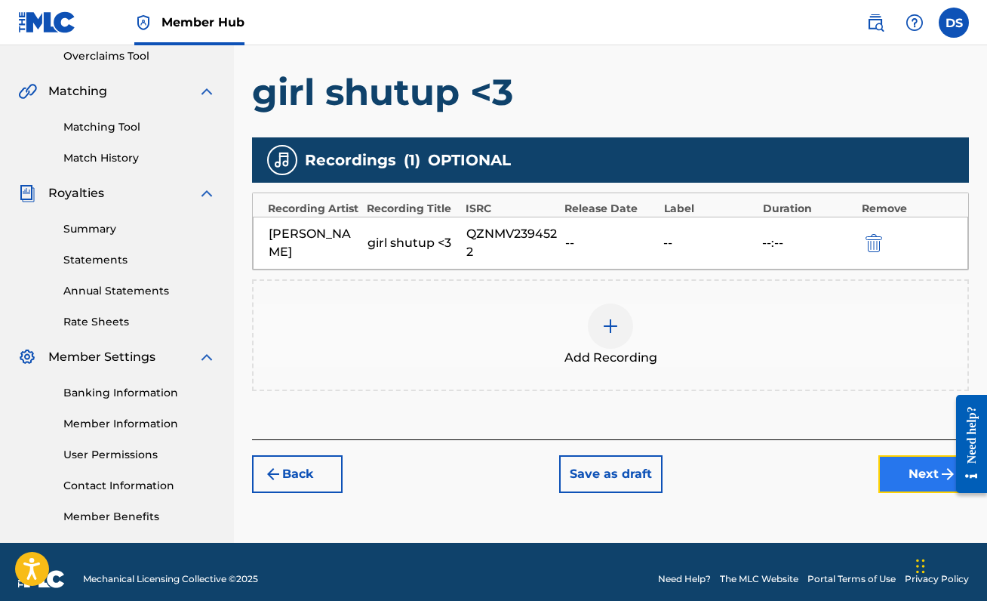
click at [890, 462] on button "Next" at bounding box center [923, 474] width 91 height 38
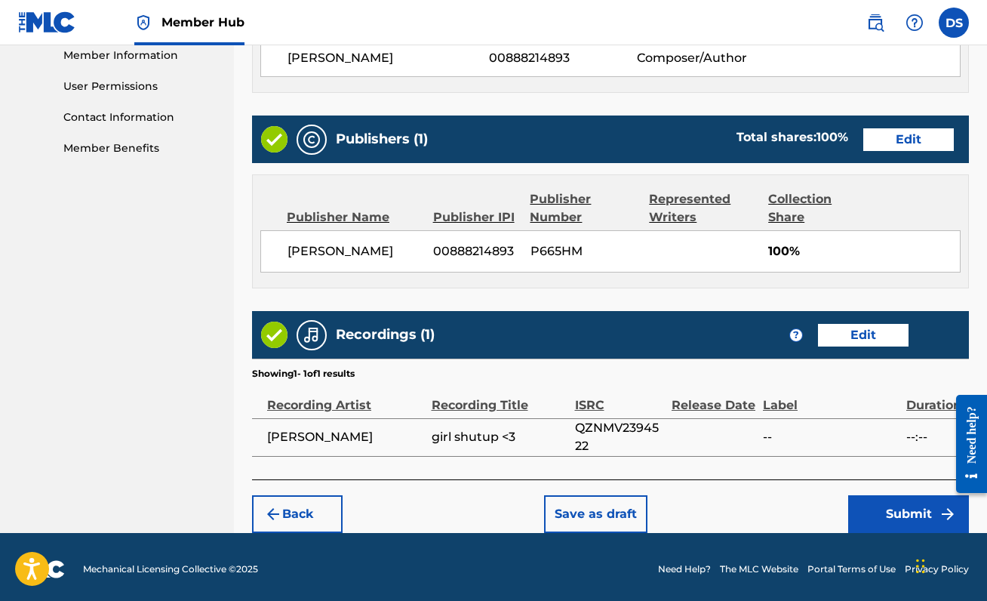
scroll to position [692, 0]
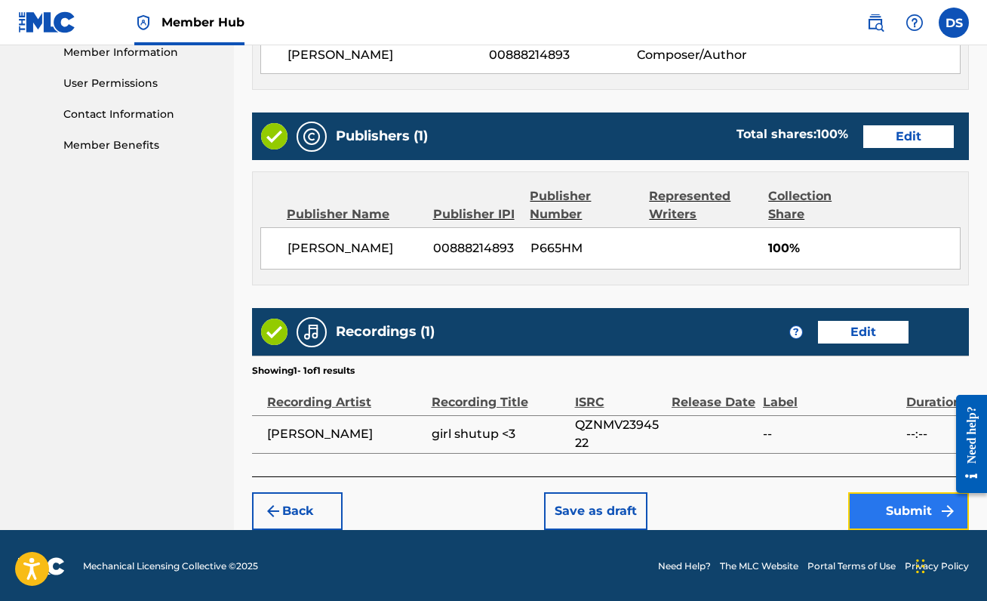
click at [861, 505] on button "Submit" at bounding box center [908, 511] width 121 height 38
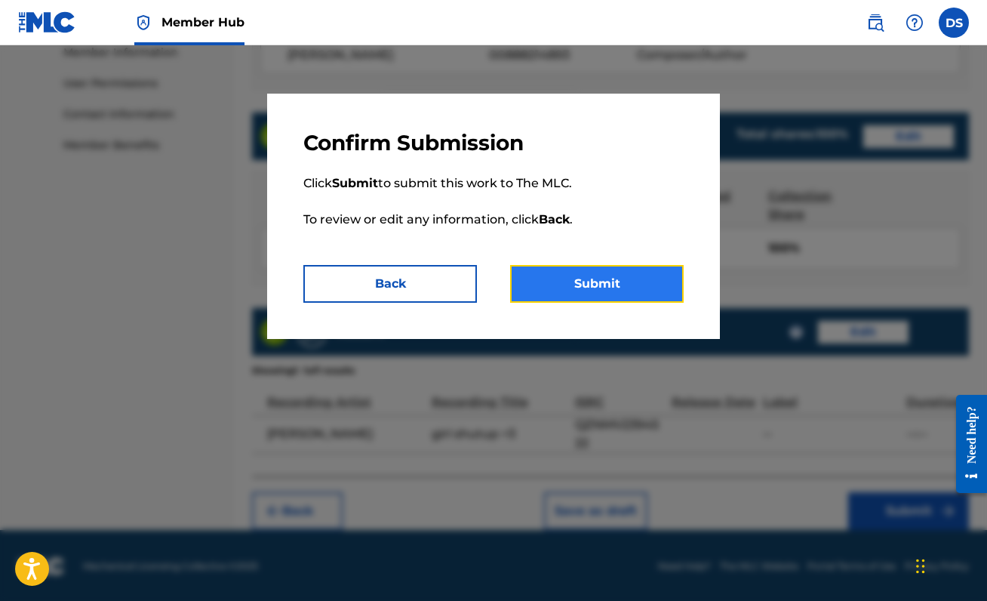
click at [562, 276] on button "Submit" at bounding box center [597, 284] width 174 height 38
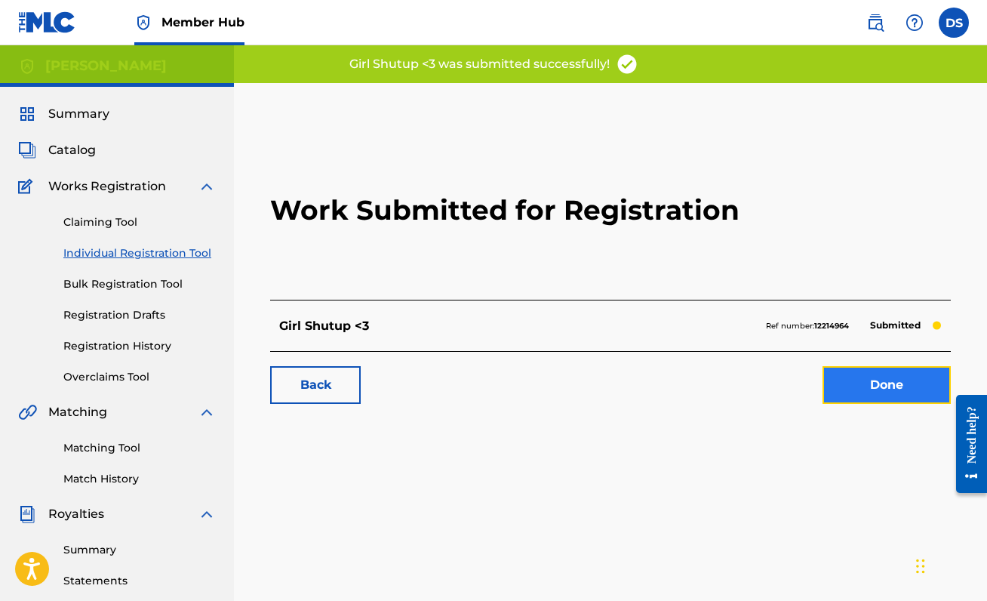
click at [843, 375] on link "Done" at bounding box center [886, 385] width 128 height 38
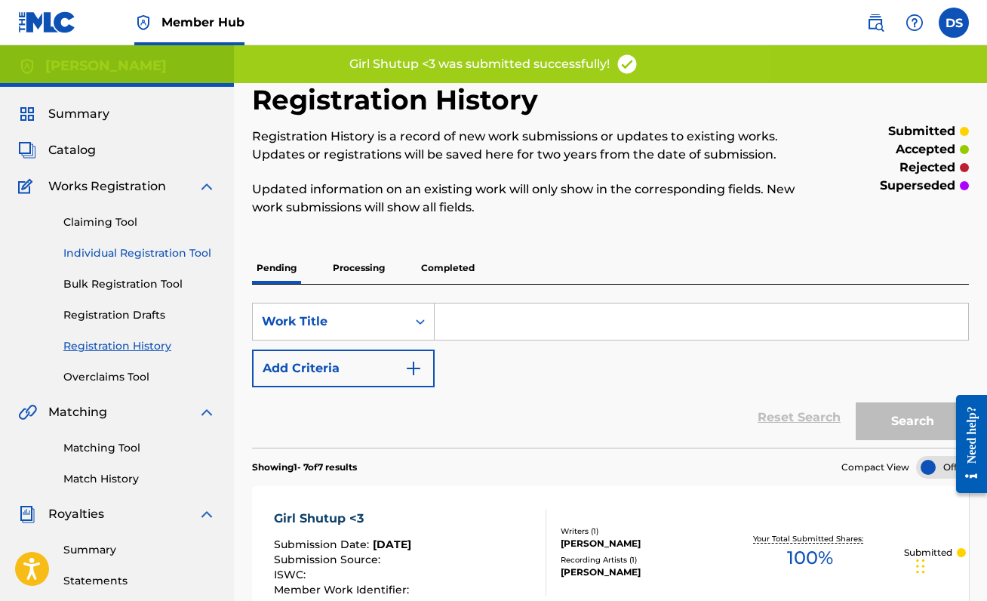
click at [127, 247] on link "Individual Registration Tool" at bounding box center [139, 253] width 152 height 16
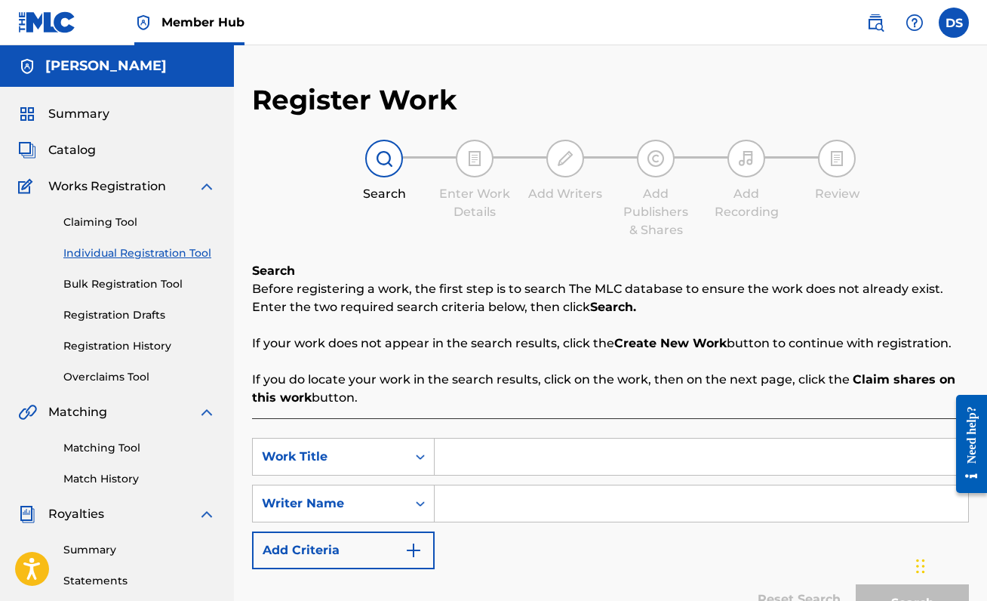
click at [546, 466] on input "Search Form" at bounding box center [701, 456] width 533 height 36
click at [567, 506] on input "Search Form" at bounding box center [701, 503] width 533 height 36
click at [481, 457] on input "PYP Freestyle" at bounding box center [701, 456] width 533 height 36
type input "PYP freestyle"
click at [541, 499] on input "Search Form" at bounding box center [701, 503] width 533 height 36
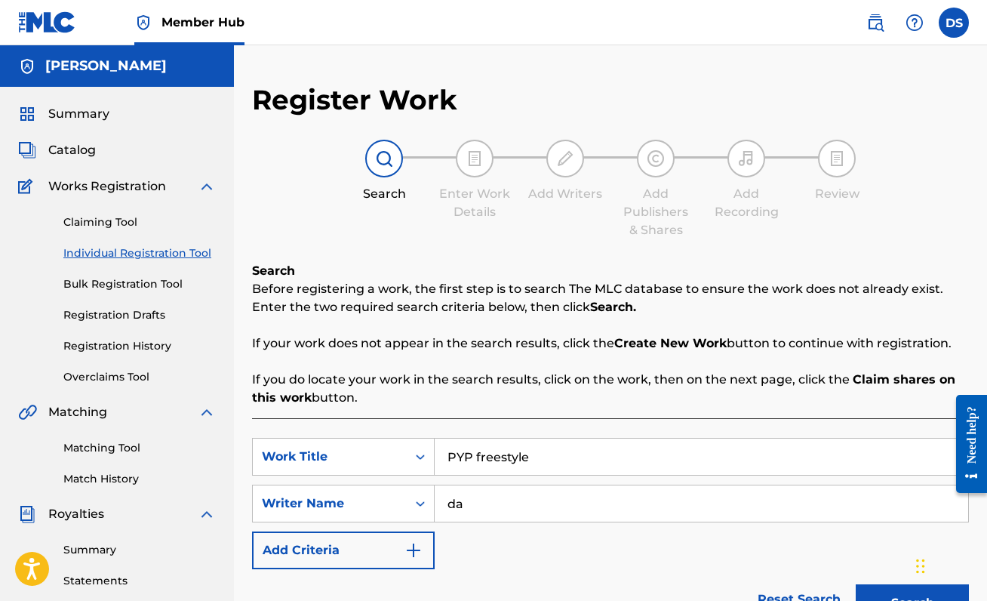
type input "d"
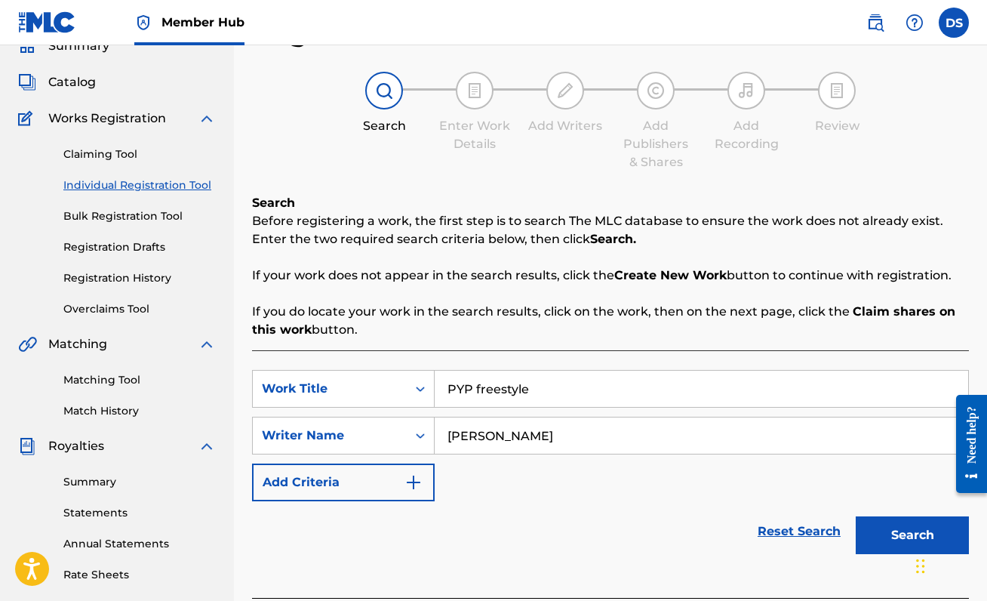
scroll to position [88, 0]
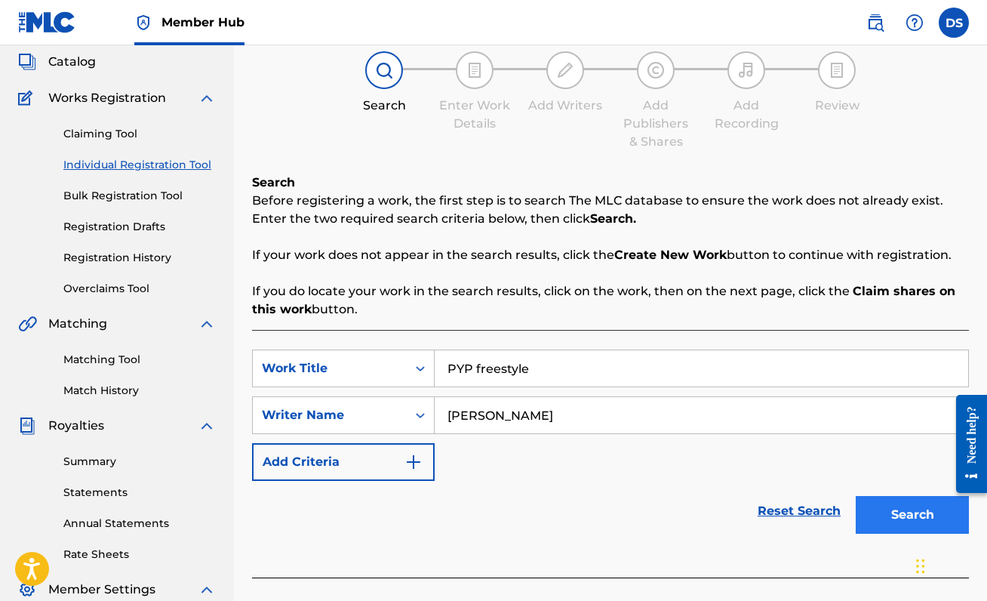
type input "[PERSON_NAME]"
click at [896, 497] on button "Search" at bounding box center [912, 515] width 113 height 38
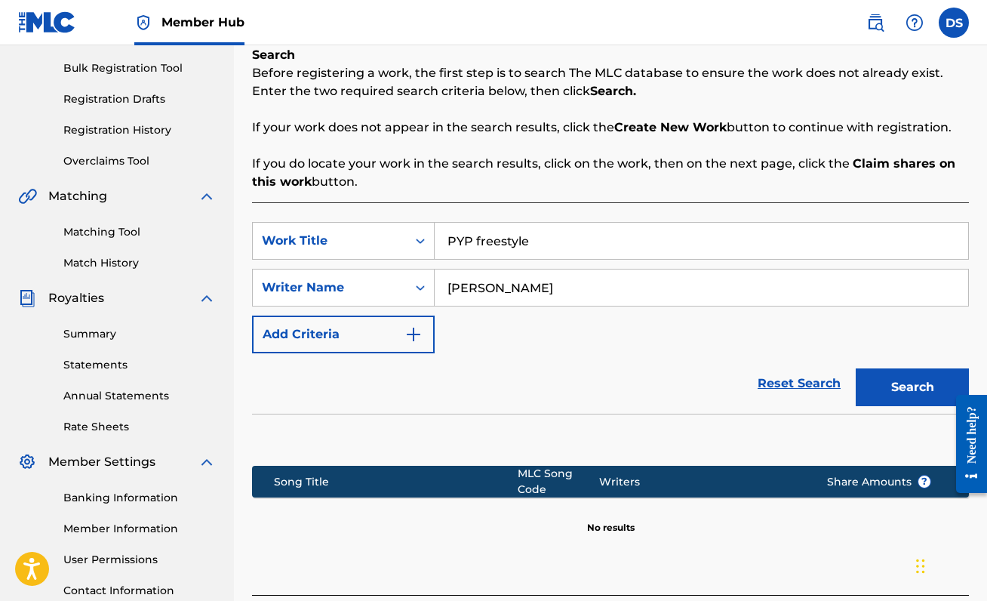
scroll to position [226, 0]
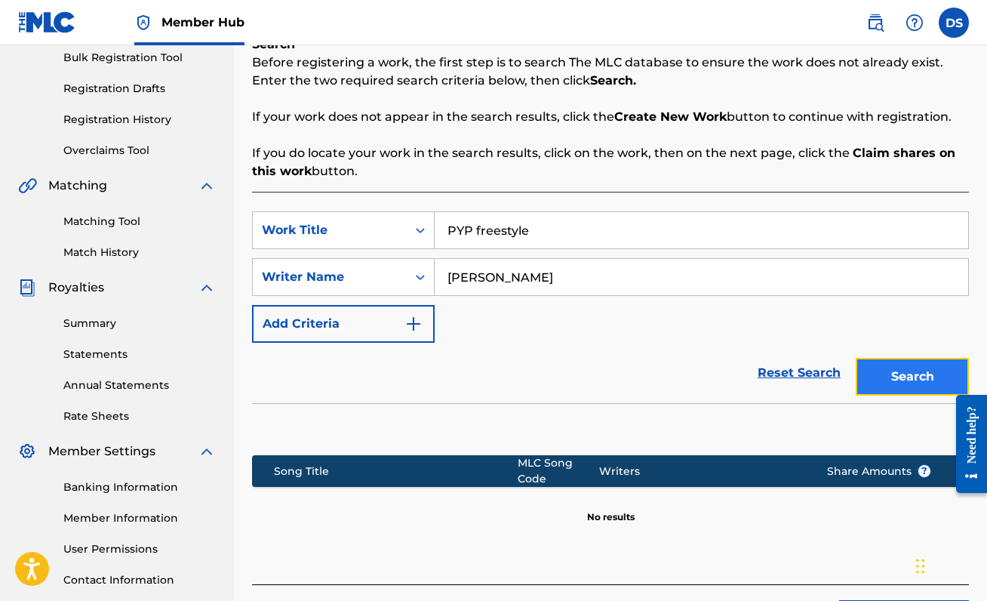
click at [905, 380] on button "Search" at bounding box center [912, 377] width 113 height 38
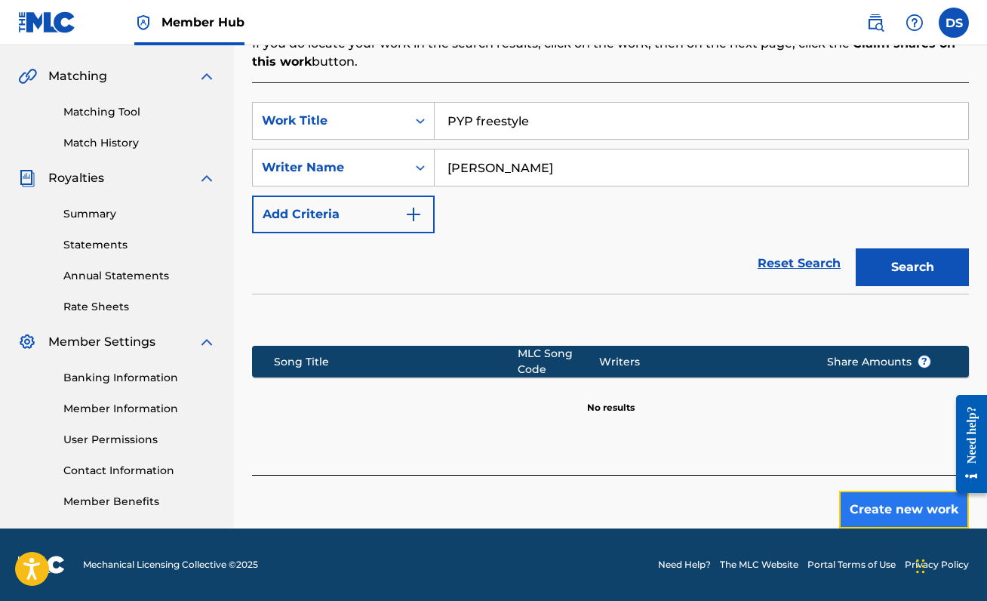
click at [900, 499] on button "Create new work" at bounding box center [904, 509] width 130 height 38
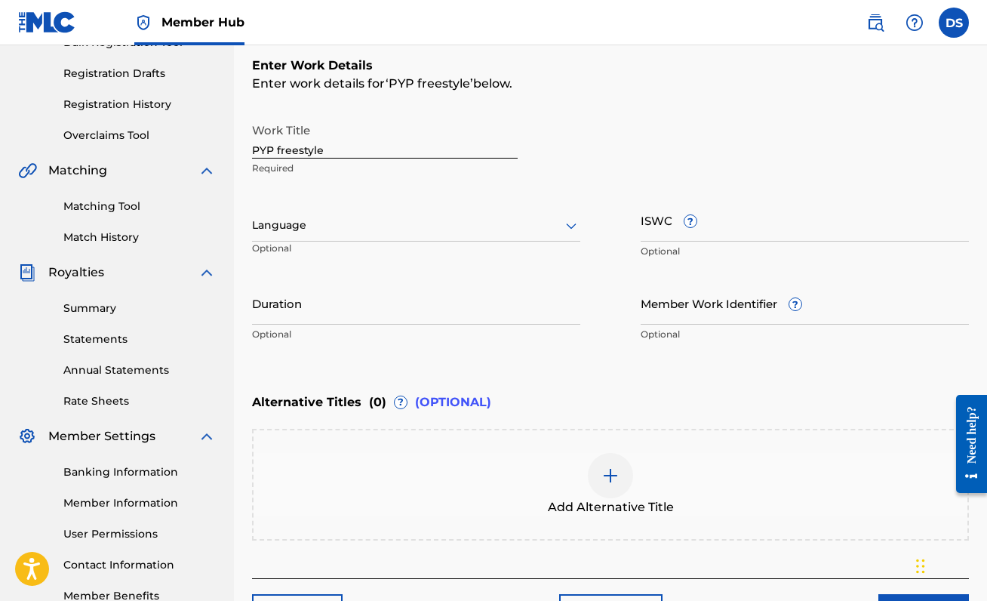
scroll to position [233, 0]
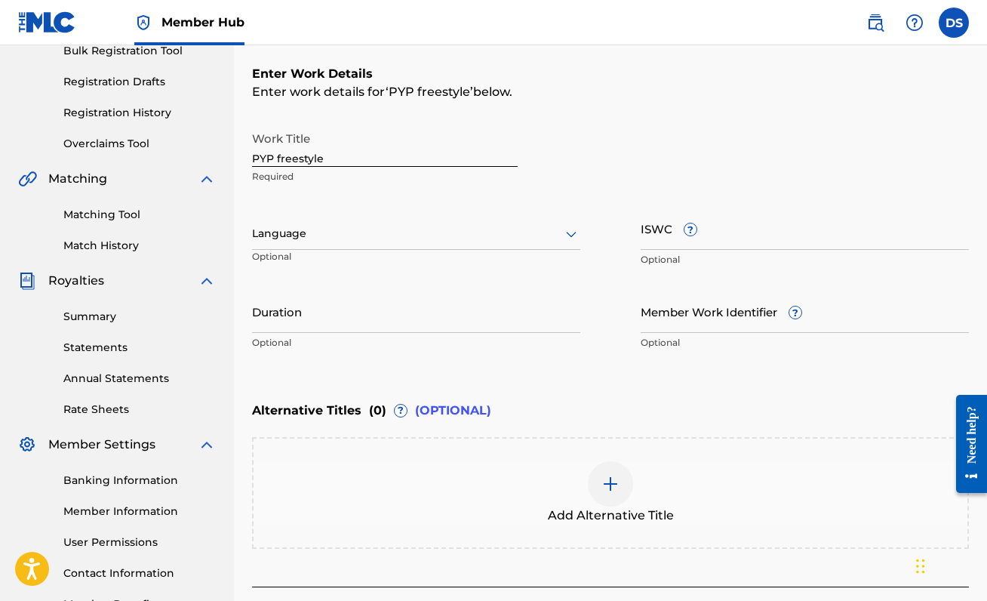
click at [409, 235] on div at bounding box center [416, 233] width 328 height 19
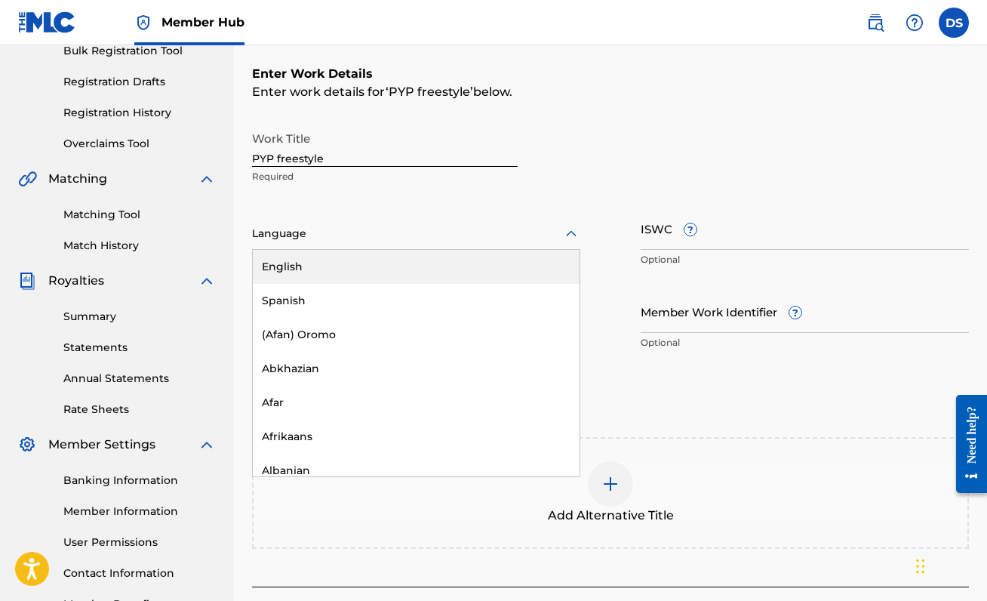
click at [373, 272] on div "English" at bounding box center [416, 267] width 327 height 34
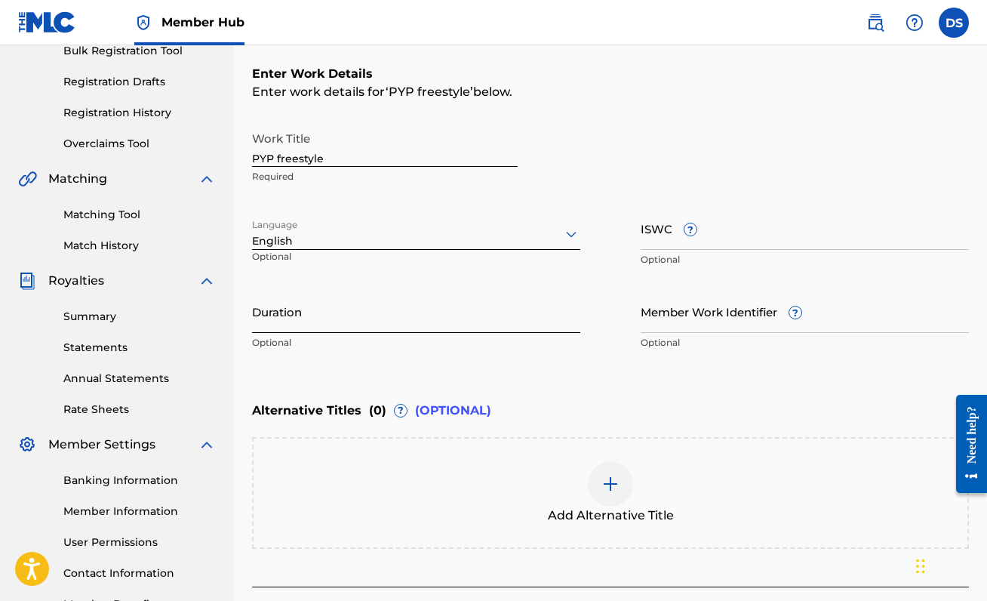
click at [349, 313] on input "Duration" at bounding box center [416, 311] width 328 height 43
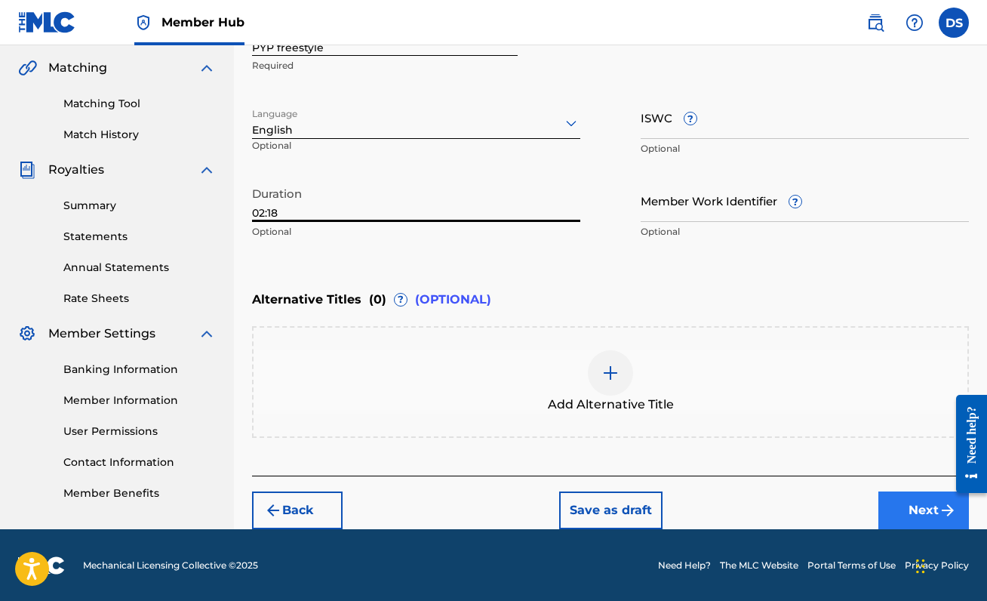
type input "02:18"
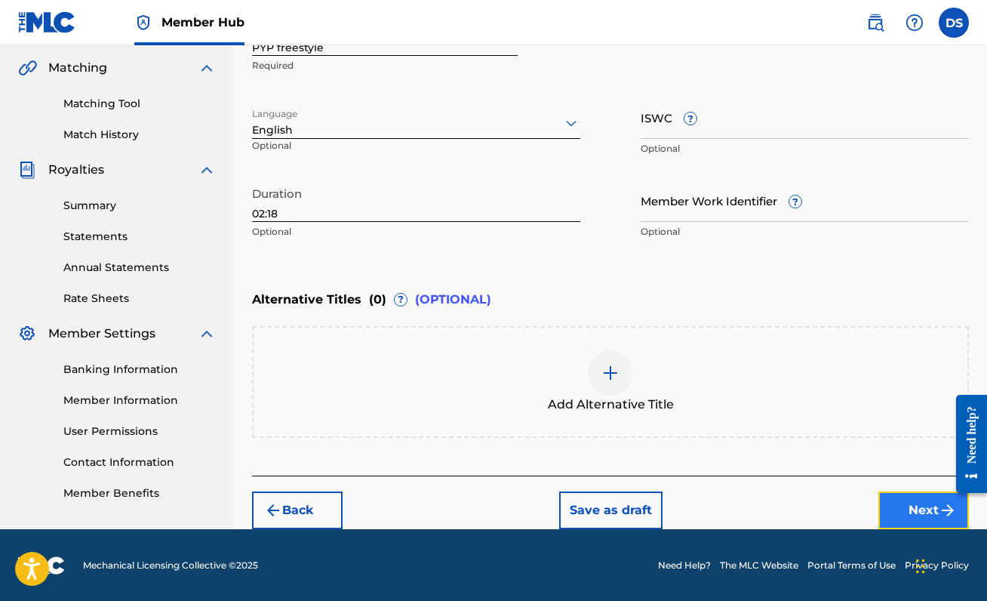
click at [907, 509] on button "Next" at bounding box center [923, 510] width 91 height 38
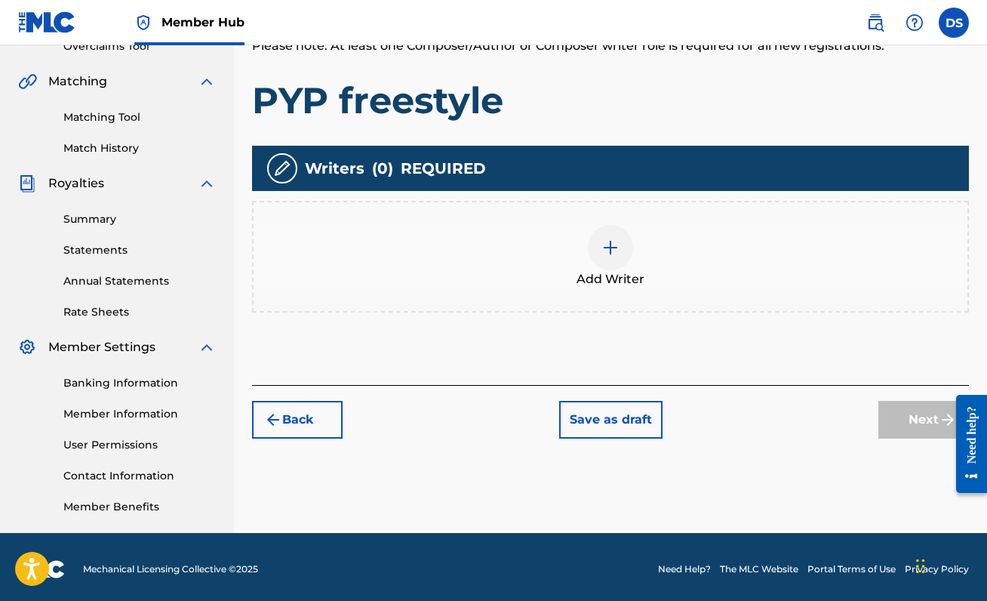
scroll to position [335, 0]
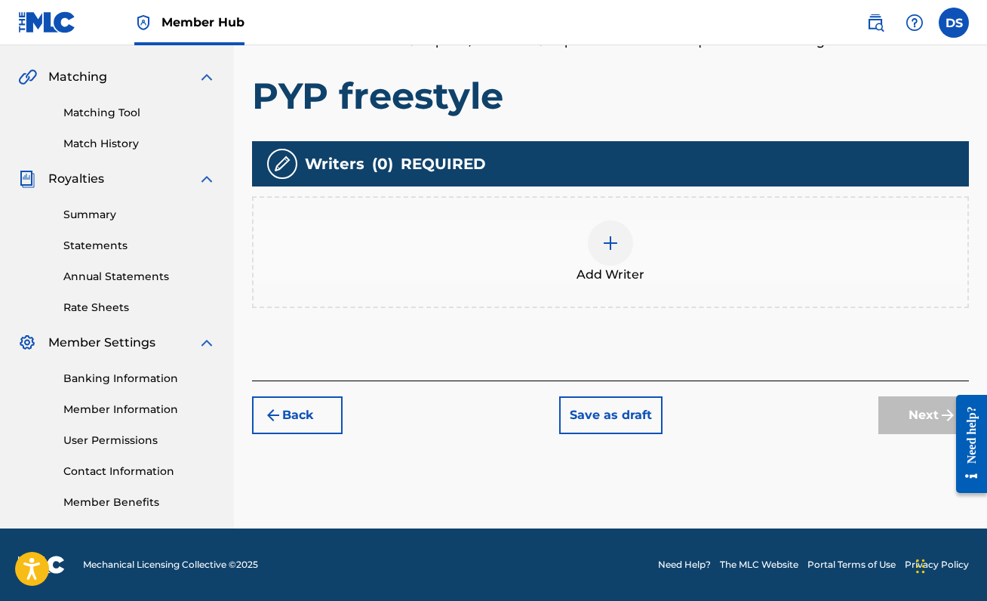
click at [618, 214] on div "Add Writer" at bounding box center [610, 252] width 717 height 112
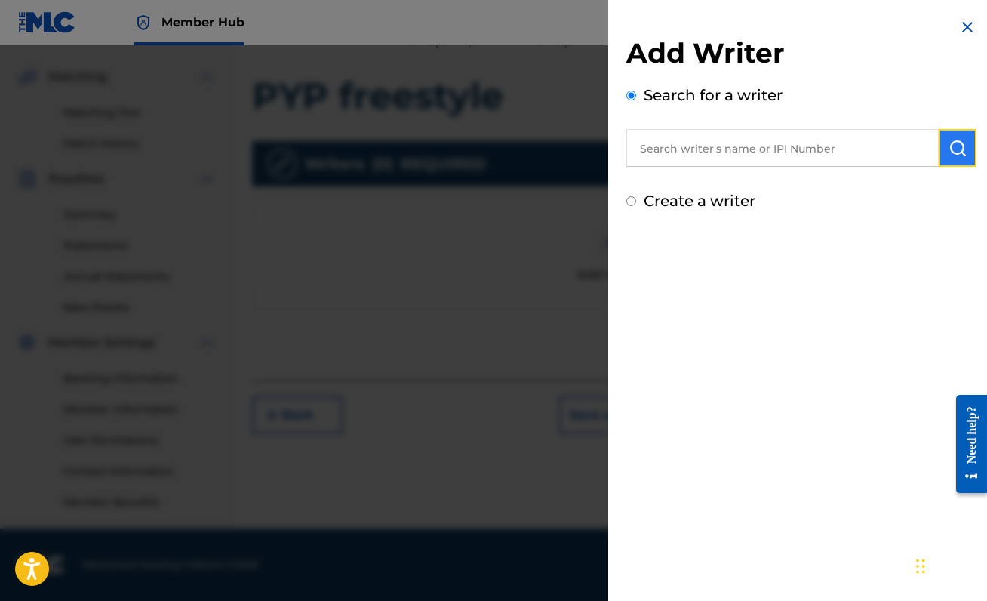
click at [957, 149] on img "submit" at bounding box center [957, 148] width 18 height 18
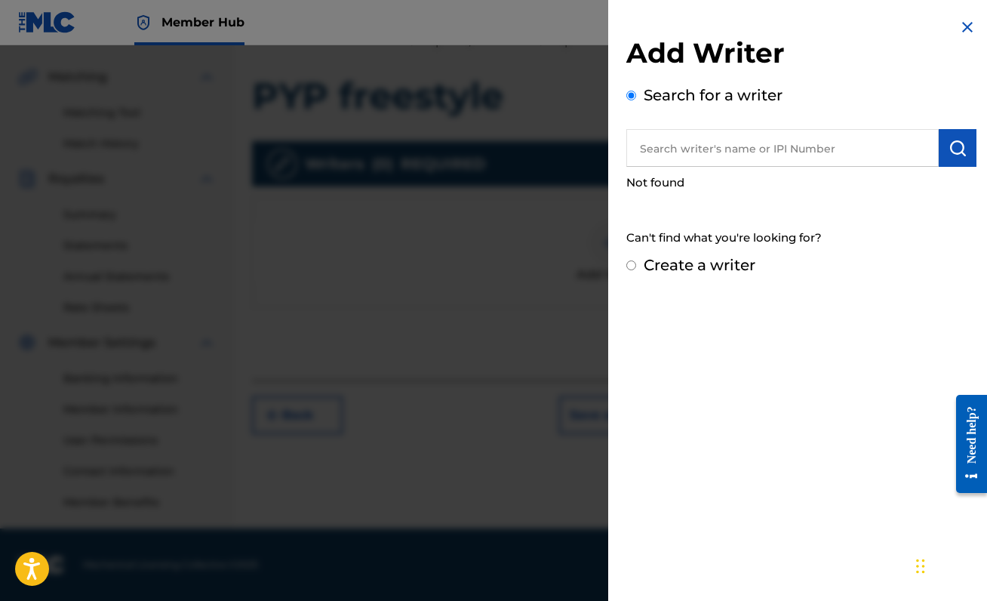
click at [710, 141] on input "text" at bounding box center [782, 148] width 312 height 38
click at [771, 137] on input "text" at bounding box center [782, 148] width 312 height 38
paste input "00888214893"
type input "00888214893"
click at [948, 146] on img "submit" at bounding box center [957, 148] width 18 height 18
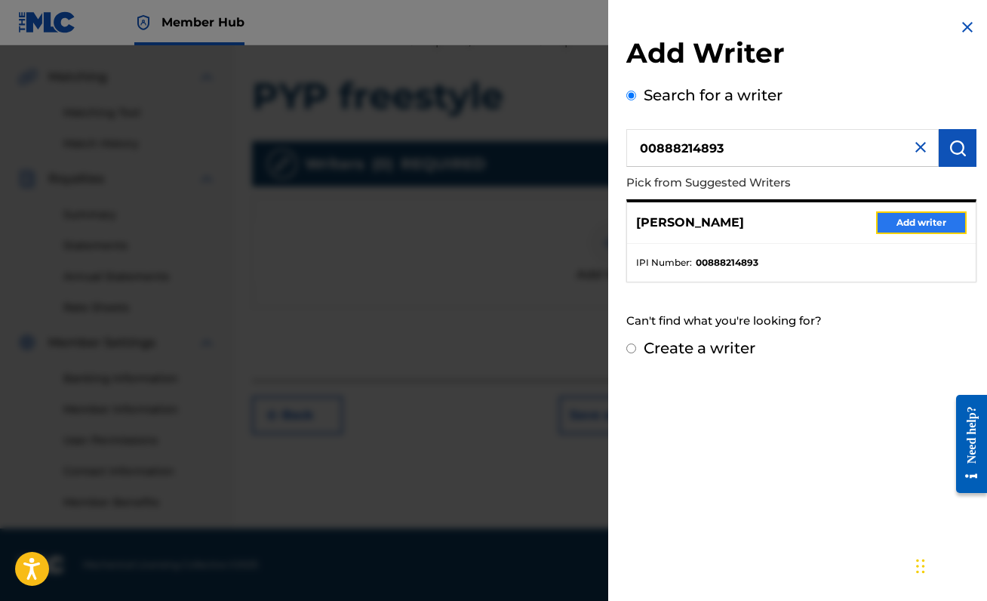
click at [919, 226] on button "Add writer" at bounding box center [921, 222] width 91 height 23
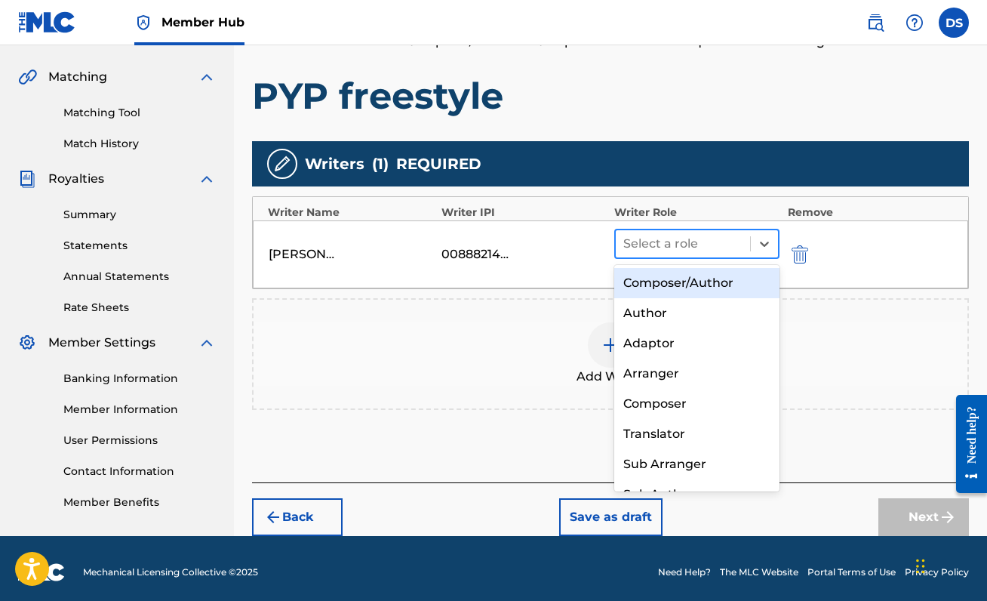
click at [691, 247] on div at bounding box center [682, 243] width 119 height 21
click at [676, 275] on div "Composer/Author" at bounding box center [696, 283] width 165 height 30
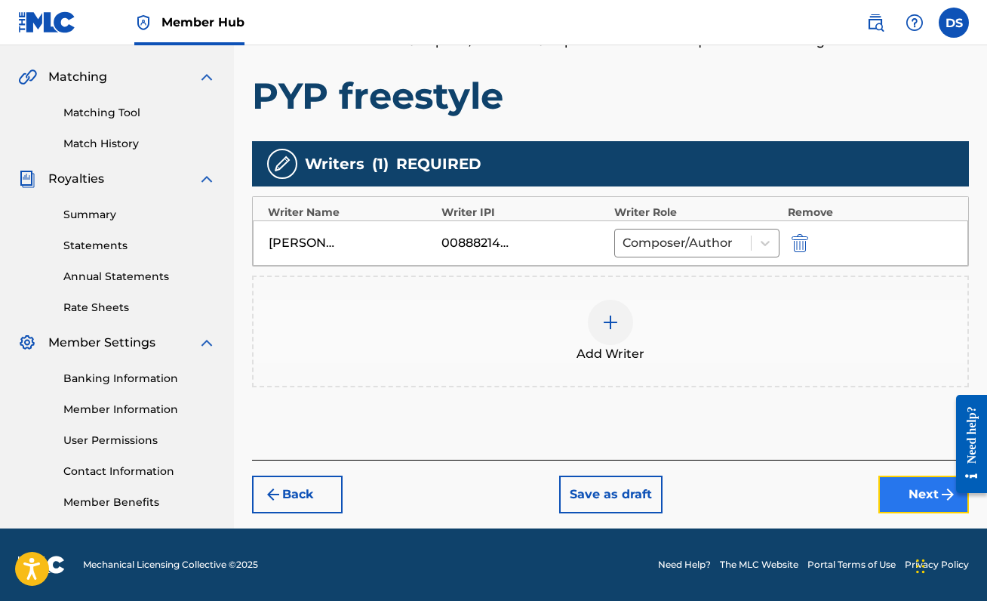
click at [906, 502] on button "Next" at bounding box center [923, 494] width 91 height 38
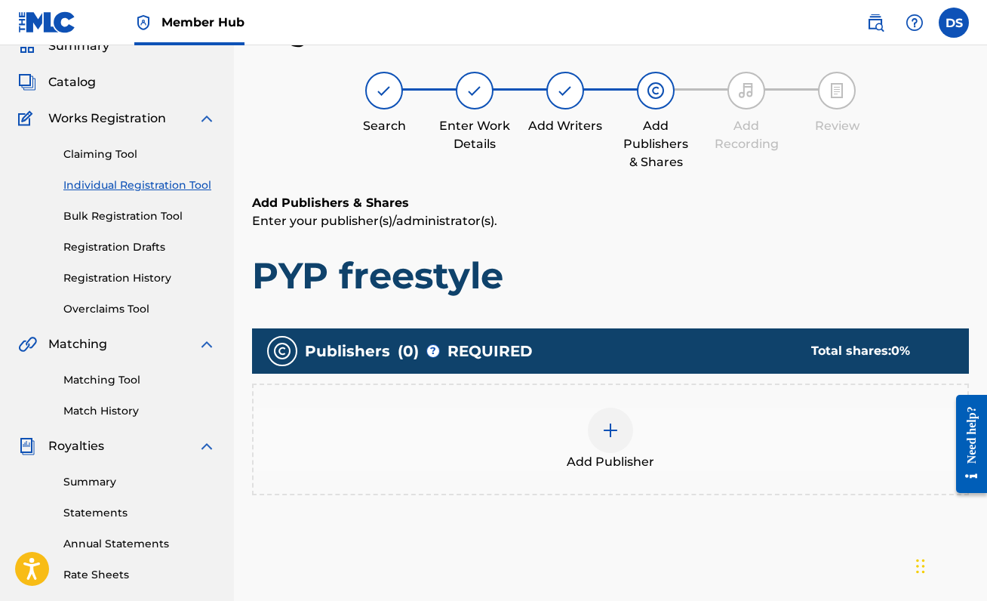
scroll to position [68, 0]
click at [610, 449] on div at bounding box center [610, 429] width 45 height 45
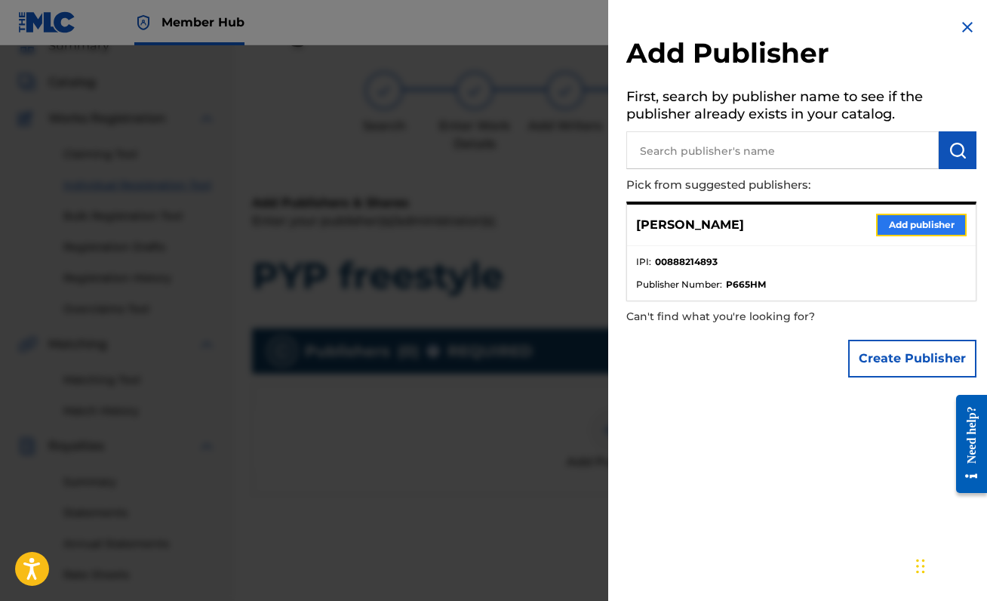
click at [900, 227] on button "Add publisher" at bounding box center [921, 225] width 91 height 23
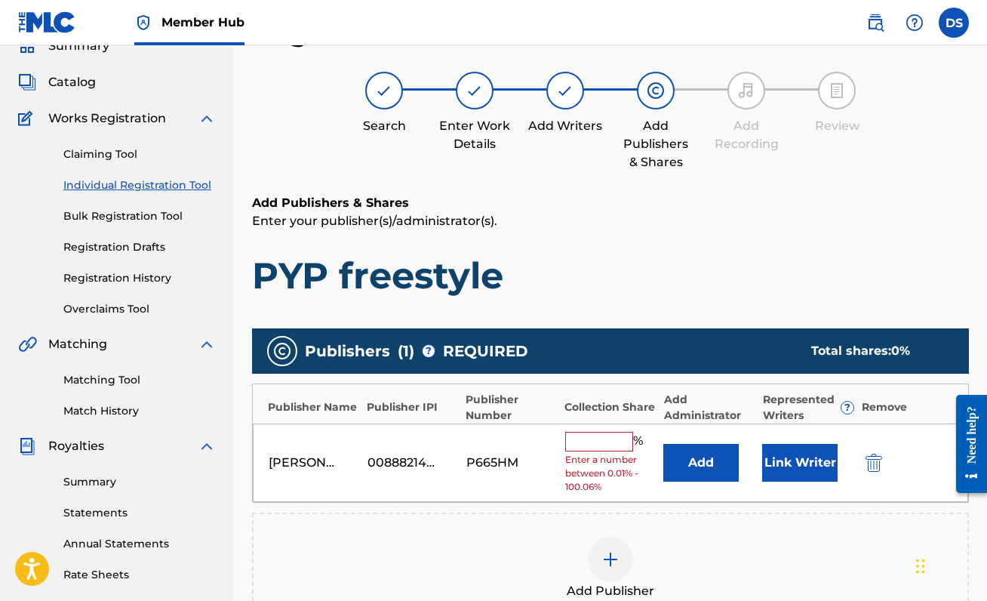
click at [588, 433] on input "text" at bounding box center [599, 442] width 68 height 20
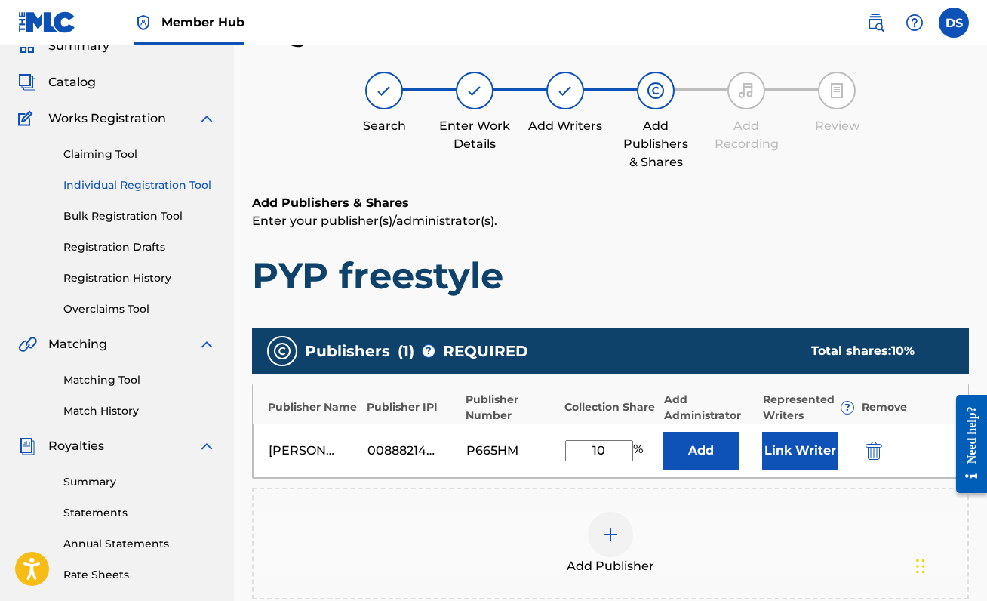
type input "1"
type input "50"
click at [795, 522] on div "Add Publisher" at bounding box center [610, 543] width 714 height 63
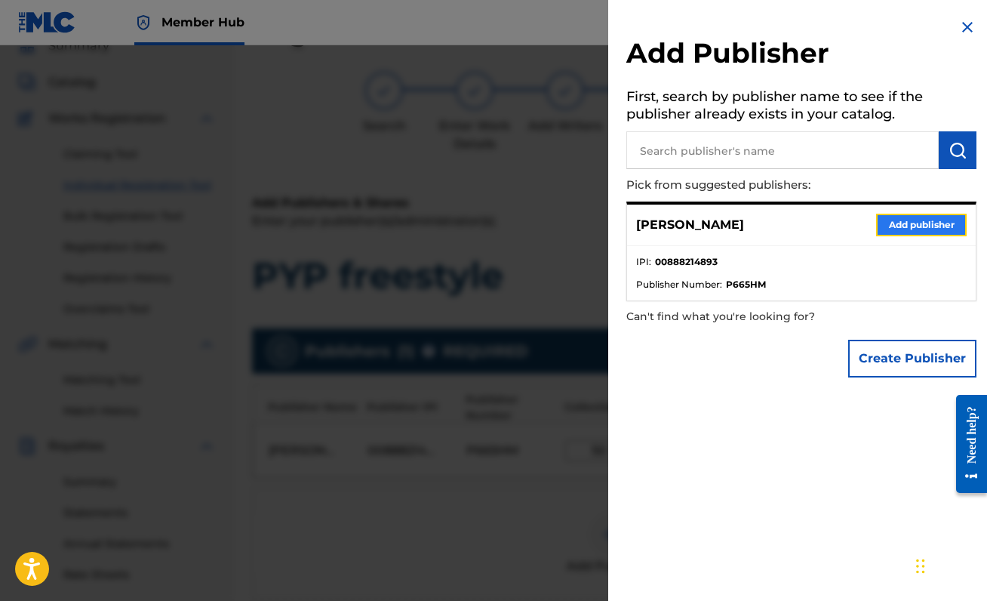
click at [920, 223] on button "Add publisher" at bounding box center [921, 225] width 91 height 23
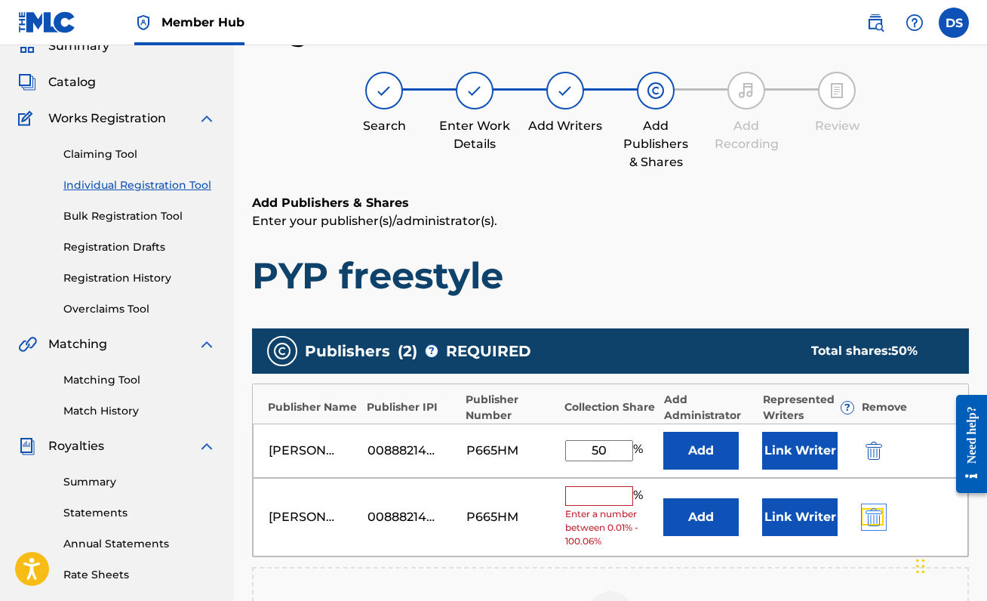
click at [874, 524] on img "submit" at bounding box center [873, 517] width 17 height 18
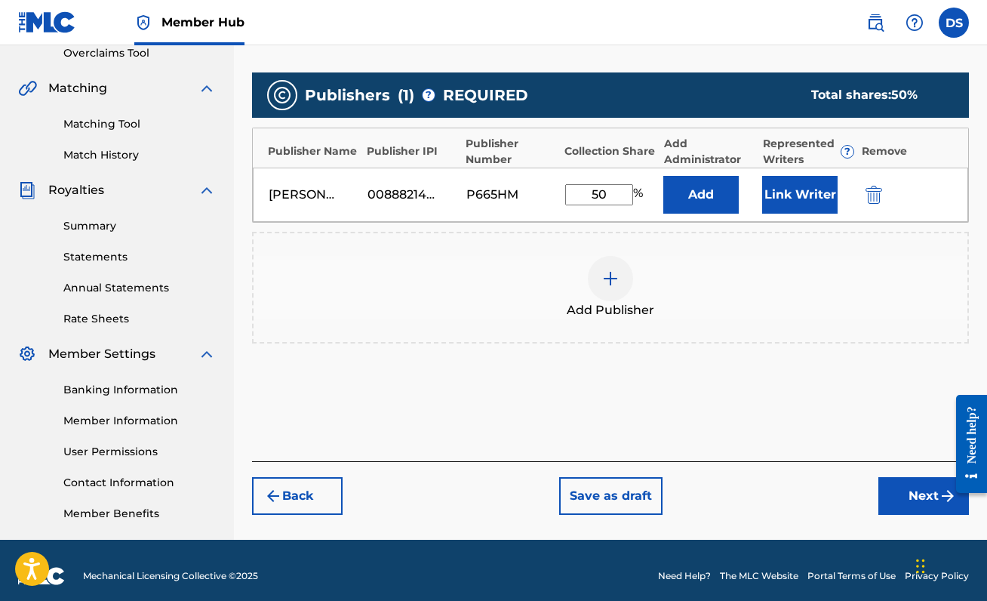
scroll to position [335, 0]
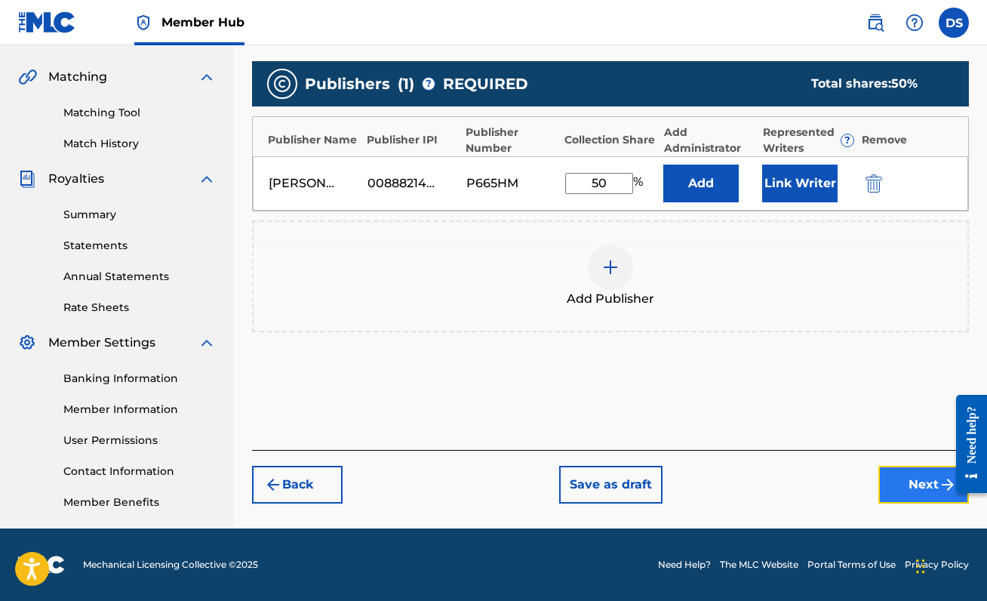
click at [901, 490] on button "Next" at bounding box center [923, 485] width 91 height 38
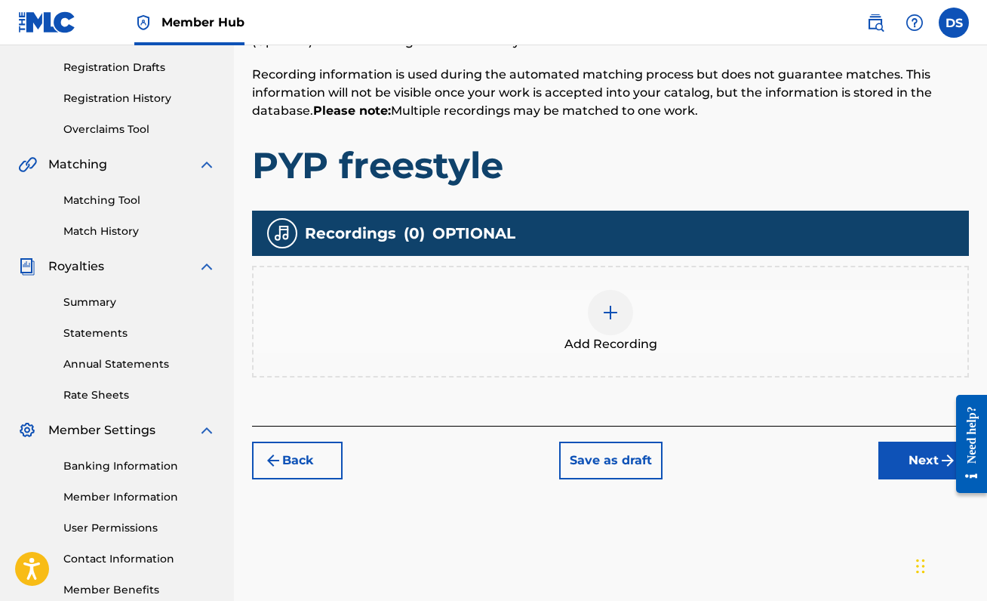
scroll to position [266, 0]
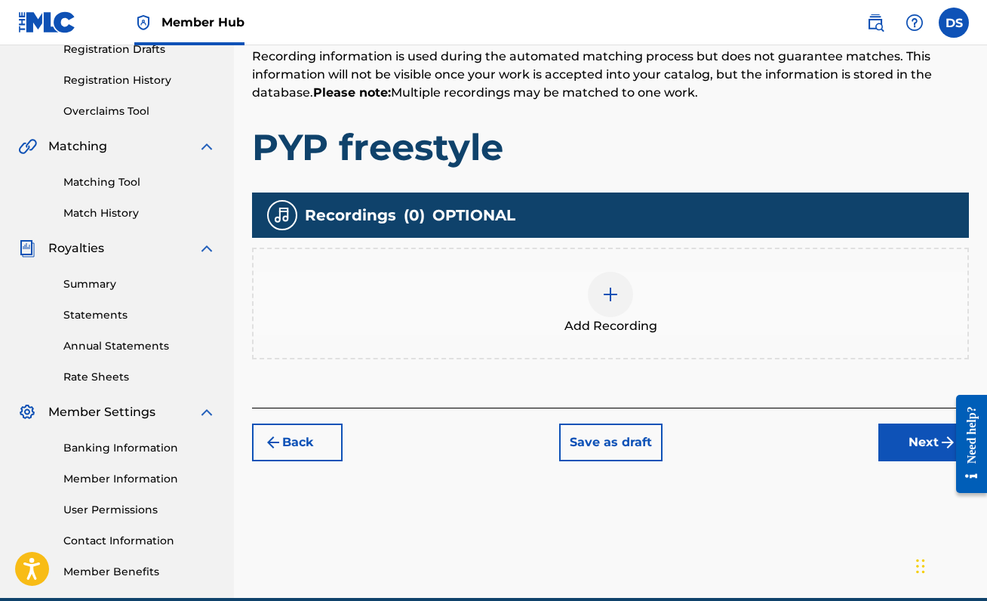
click at [622, 293] on div at bounding box center [610, 294] width 45 height 45
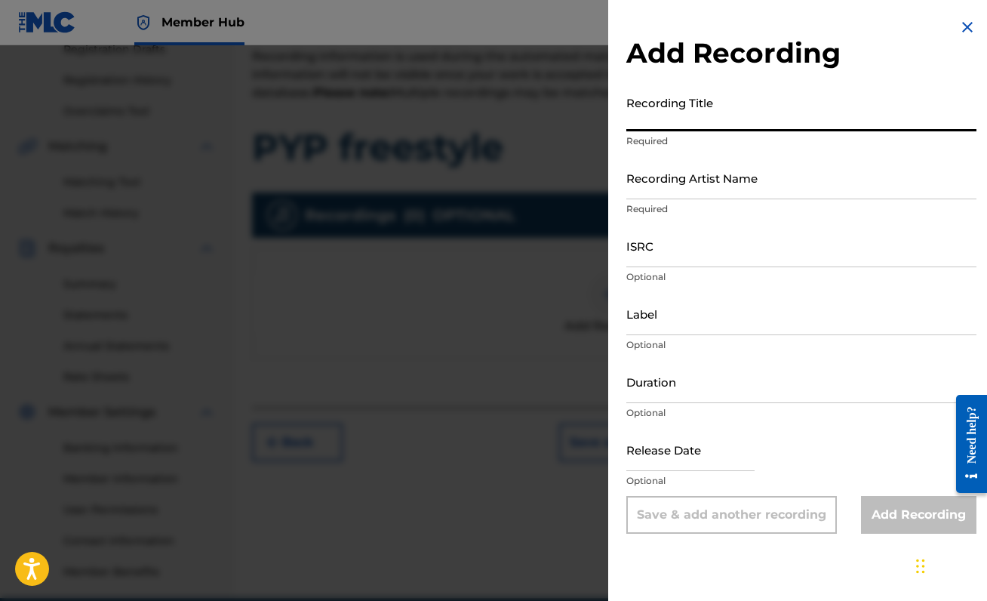
click at [742, 120] on input "Recording Title" at bounding box center [801, 109] width 350 height 43
type input "PYP freestyle"
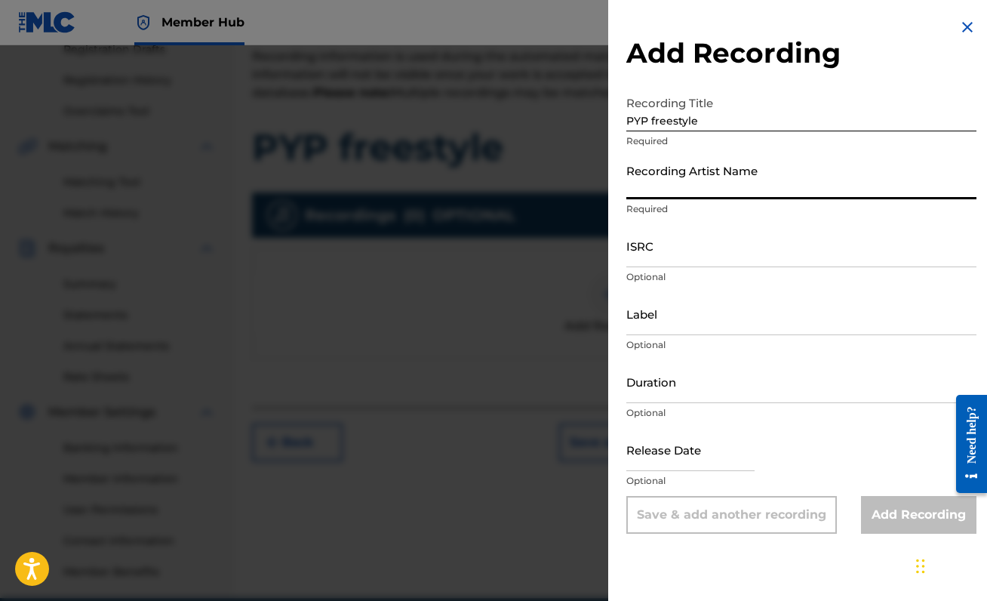
click at [764, 186] on input "Recording Artist Name" at bounding box center [801, 177] width 350 height 43
type input "[PERSON_NAME]"
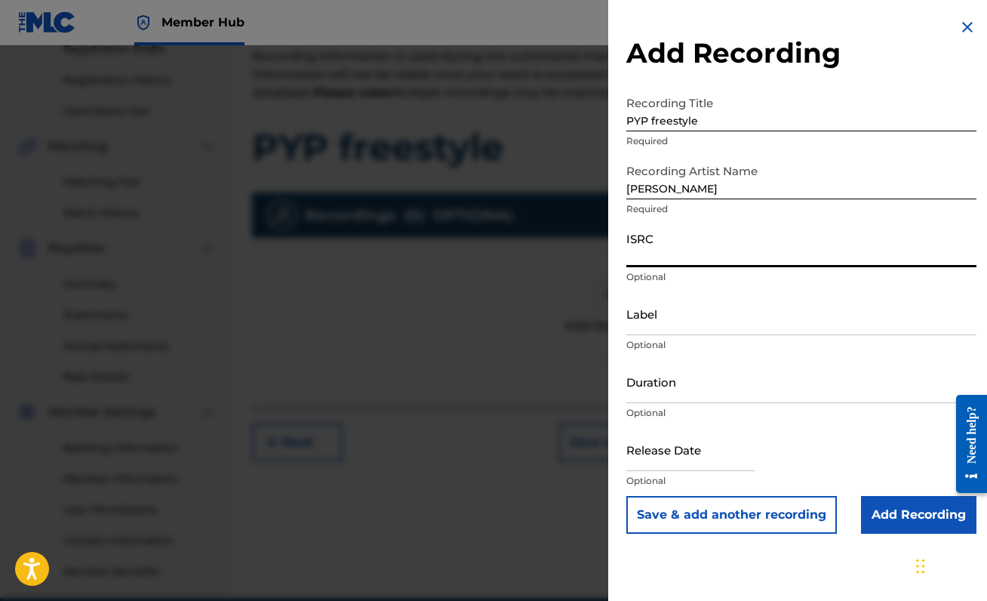
click at [721, 257] on input "ISRC" at bounding box center [801, 245] width 350 height 43
paste input "QZNMZ2321748"
type input "QZNMZ2321748"
click at [926, 509] on input "Add Recording" at bounding box center [918, 515] width 115 height 38
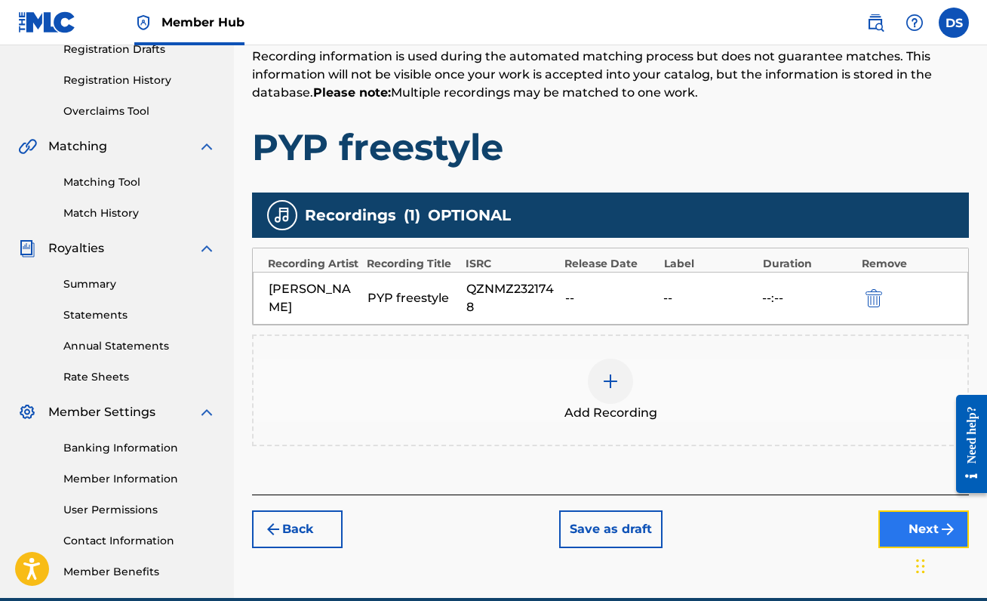
click at [900, 516] on button "Next" at bounding box center [923, 529] width 91 height 38
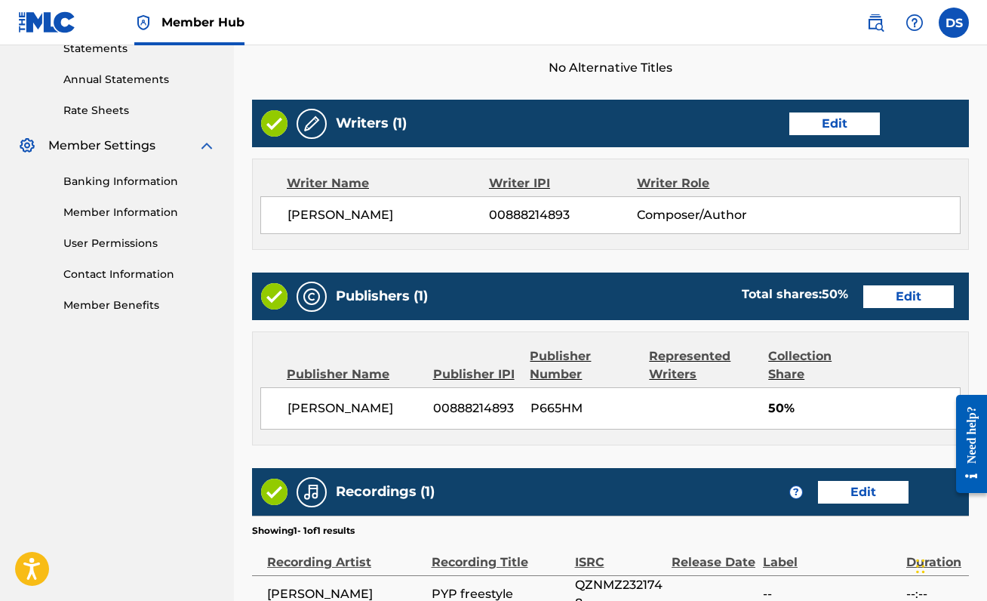
scroll to position [692, 0]
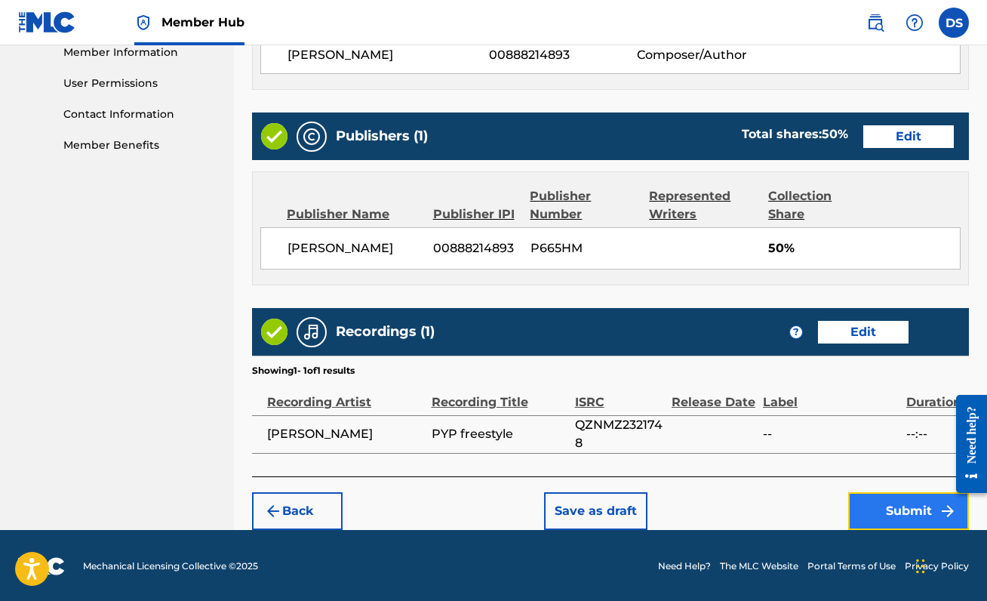
click at [882, 504] on button "Submit" at bounding box center [908, 511] width 121 height 38
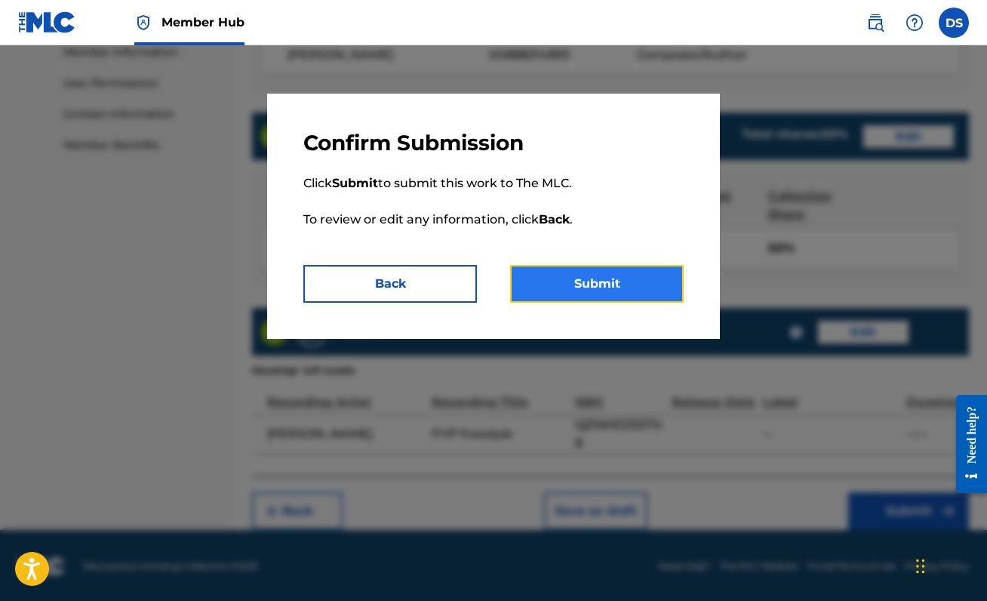
click at [588, 283] on button "Submit" at bounding box center [597, 284] width 174 height 38
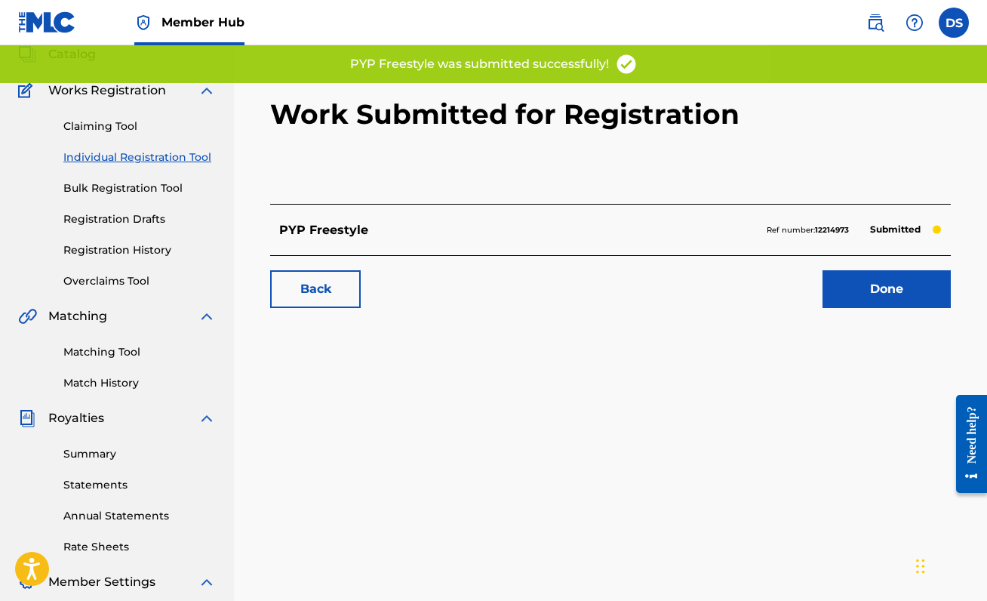
scroll to position [114, 0]
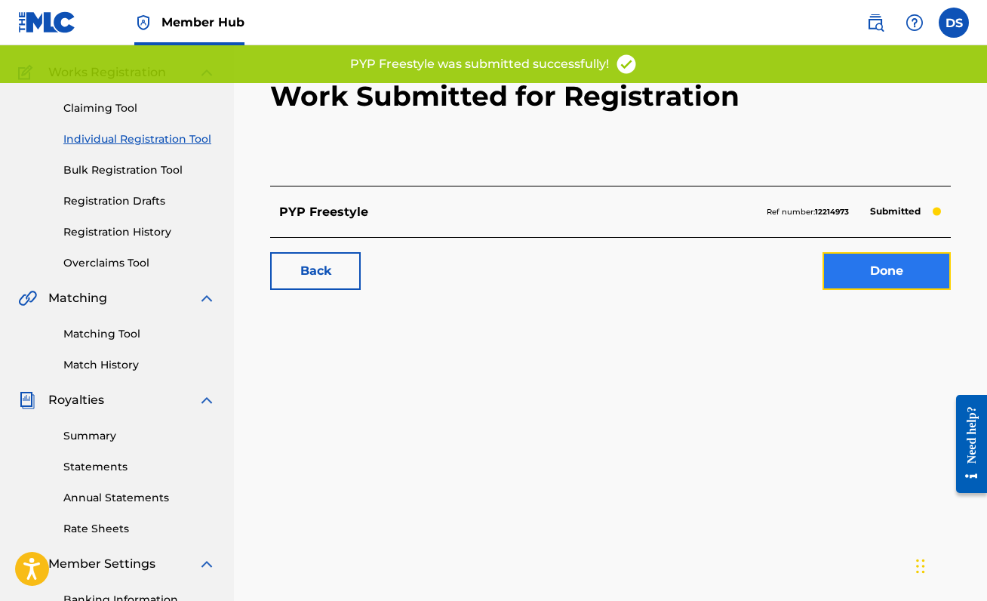
click at [904, 259] on link "Done" at bounding box center [886, 271] width 128 height 38
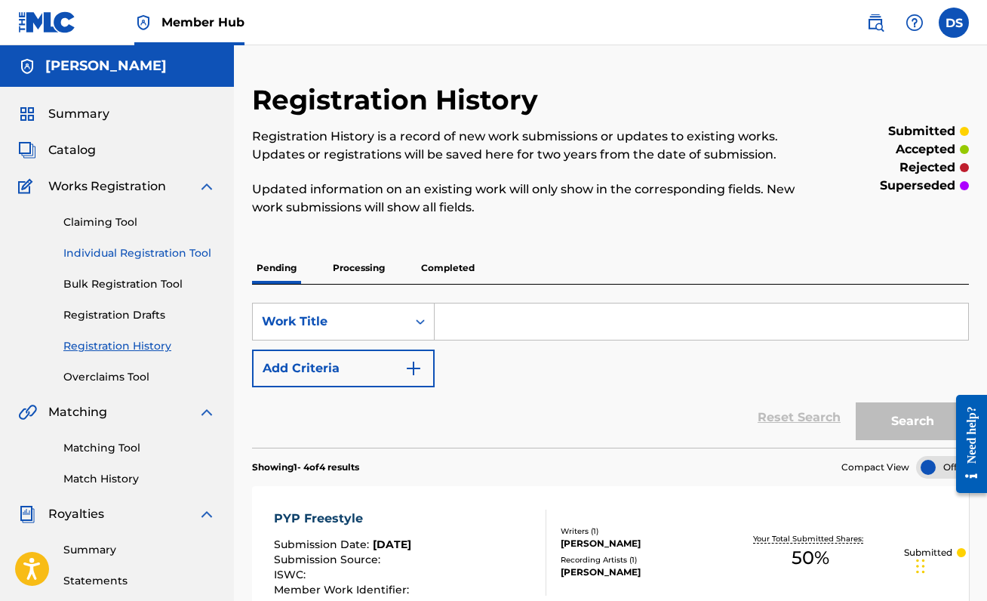
click at [128, 256] on link "Individual Registration Tool" at bounding box center [139, 253] width 152 height 16
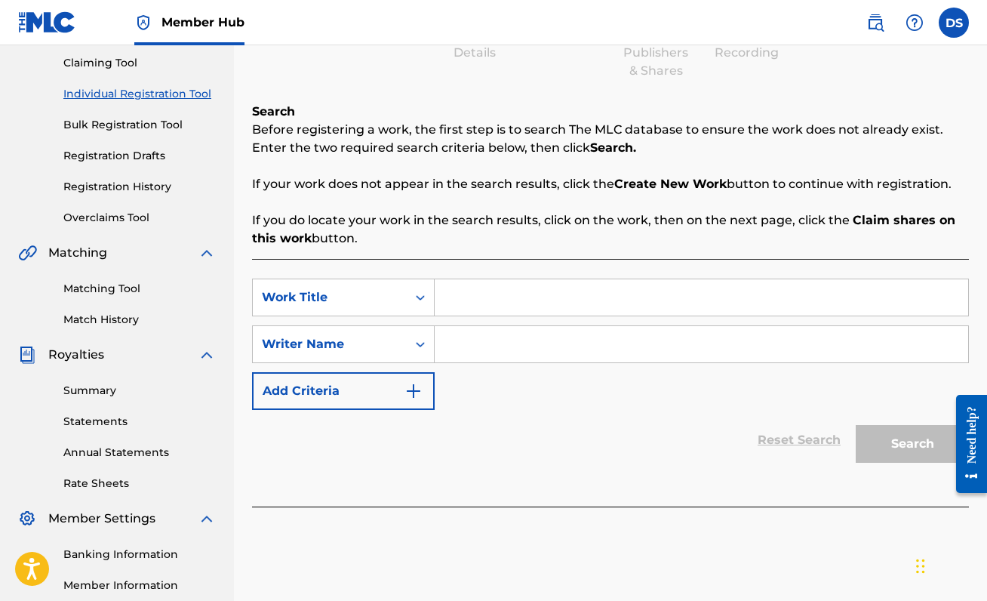
scroll to position [174, 0]
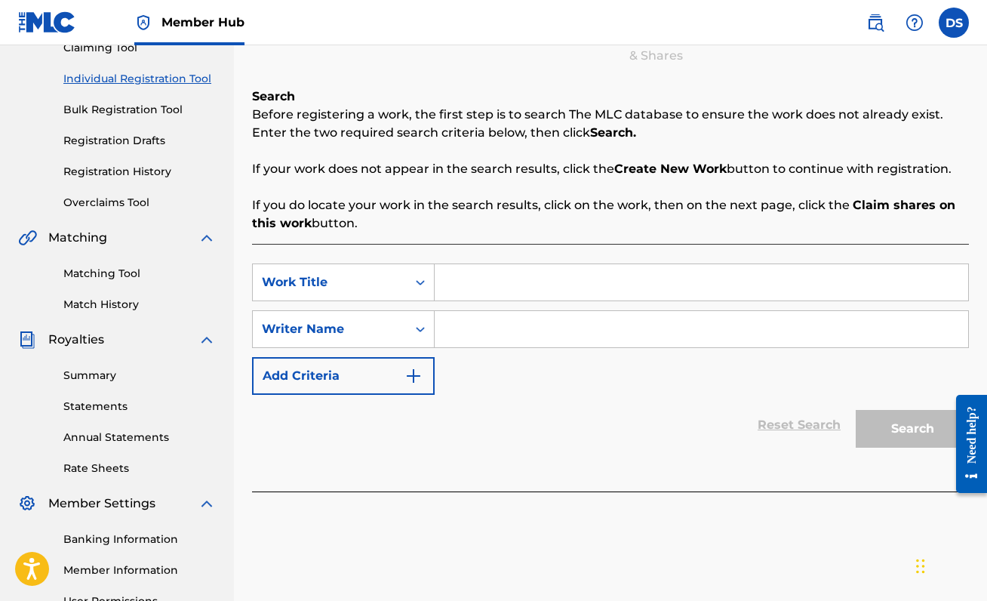
click at [513, 290] on input "Search Form" at bounding box center [701, 282] width 533 height 36
type input "Come Home"
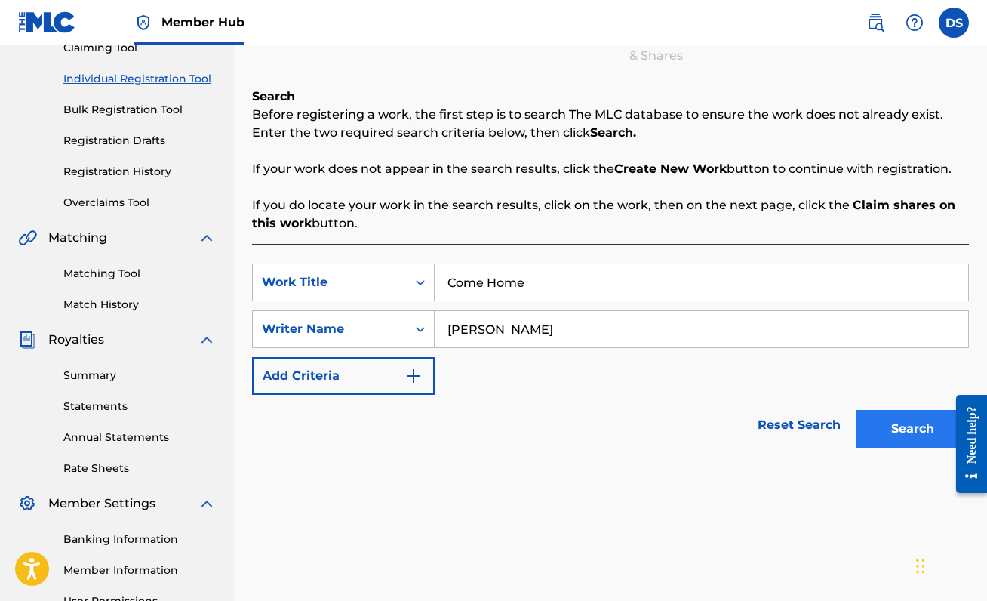
type input "[PERSON_NAME]"
click at [902, 416] on button "Search" at bounding box center [912, 429] width 113 height 38
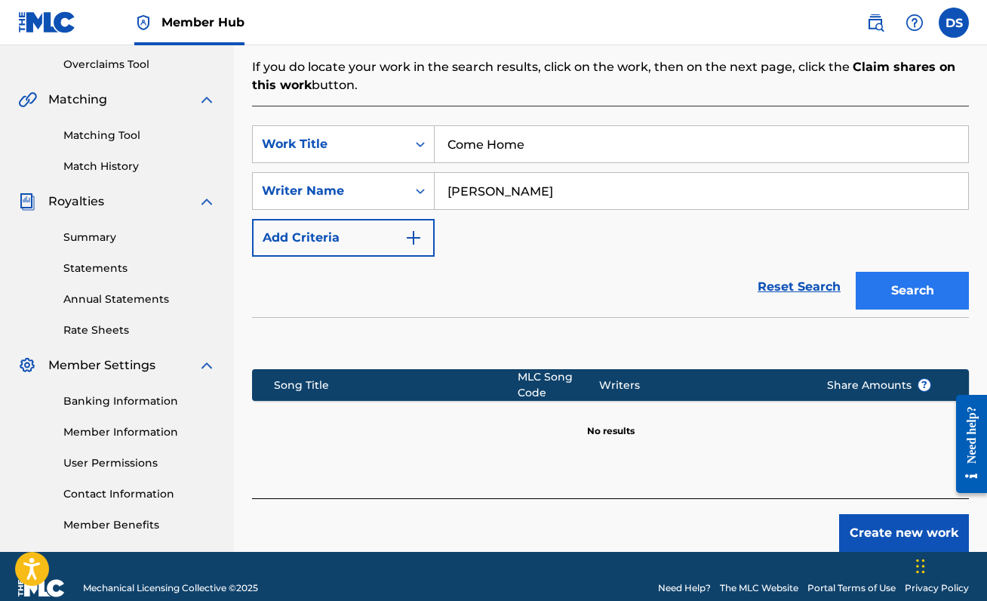
scroll to position [336, 0]
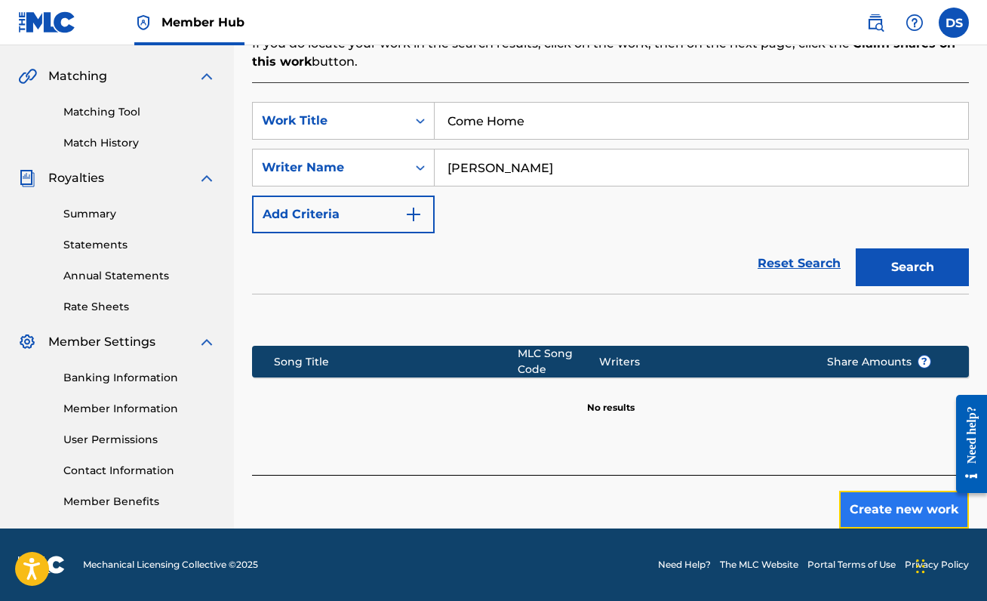
click at [901, 505] on button "Create new work" at bounding box center [904, 509] width 130 height 38
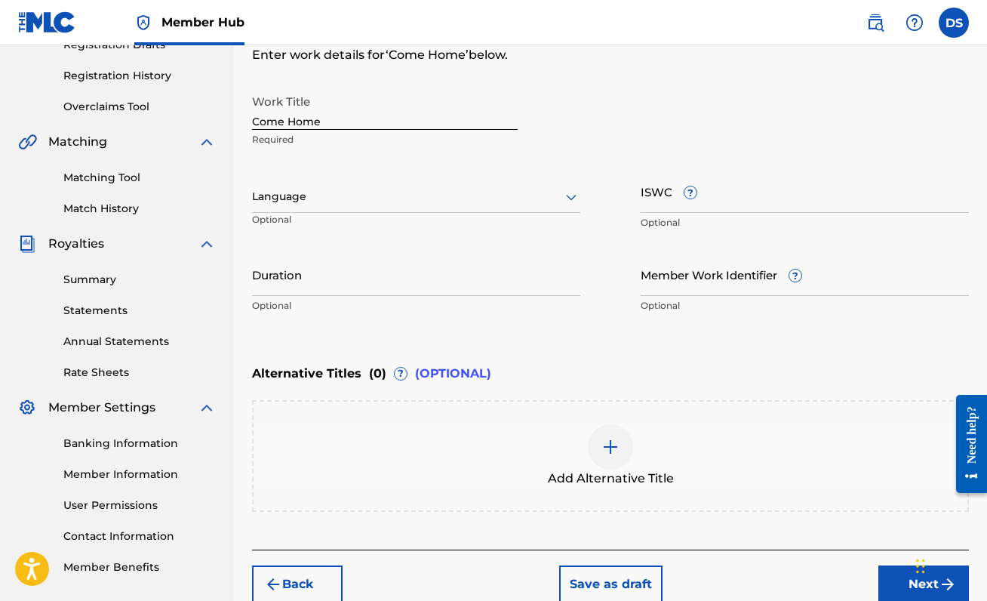
scroll to position [266, 0]
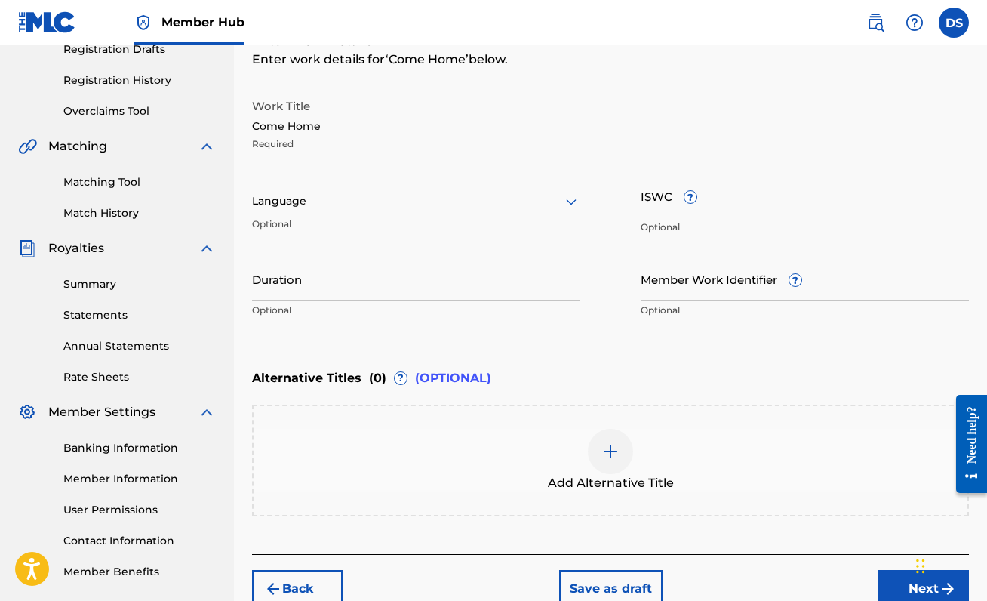
click at [485, 201] on div at bounding box center [416, 201] width 328 height 19
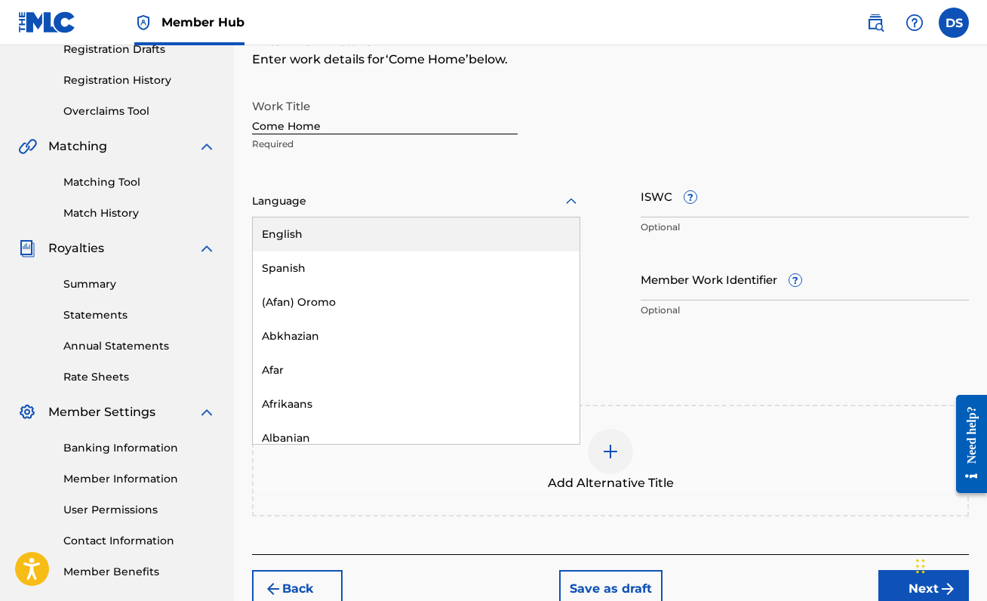
click at [477, 223] on div "English" at bounding box center [416, 234] width 327 height 34
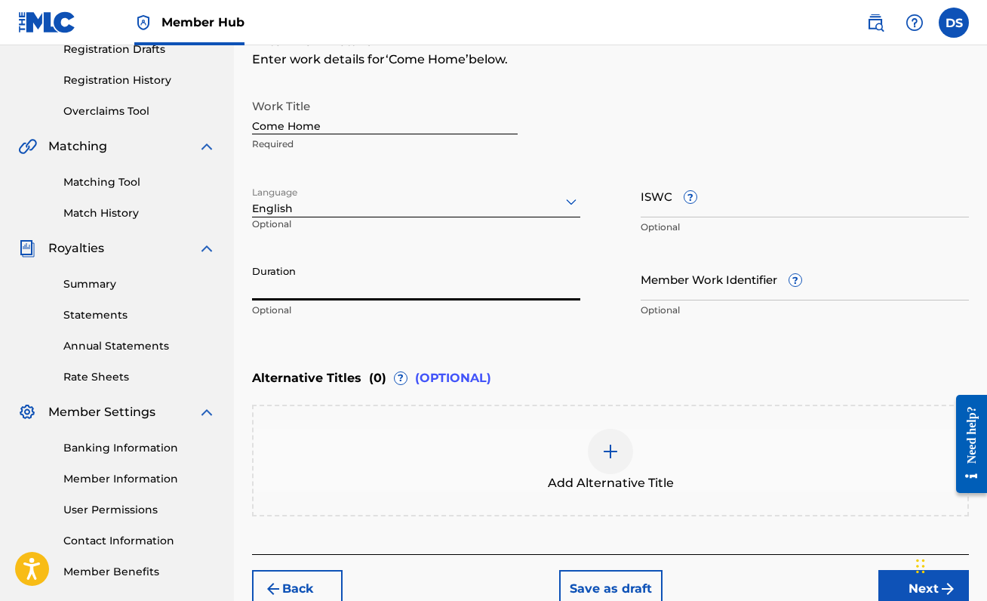
click at [336, 270] on input "Duration" at bounding box center [416, 278] width 328 height 43
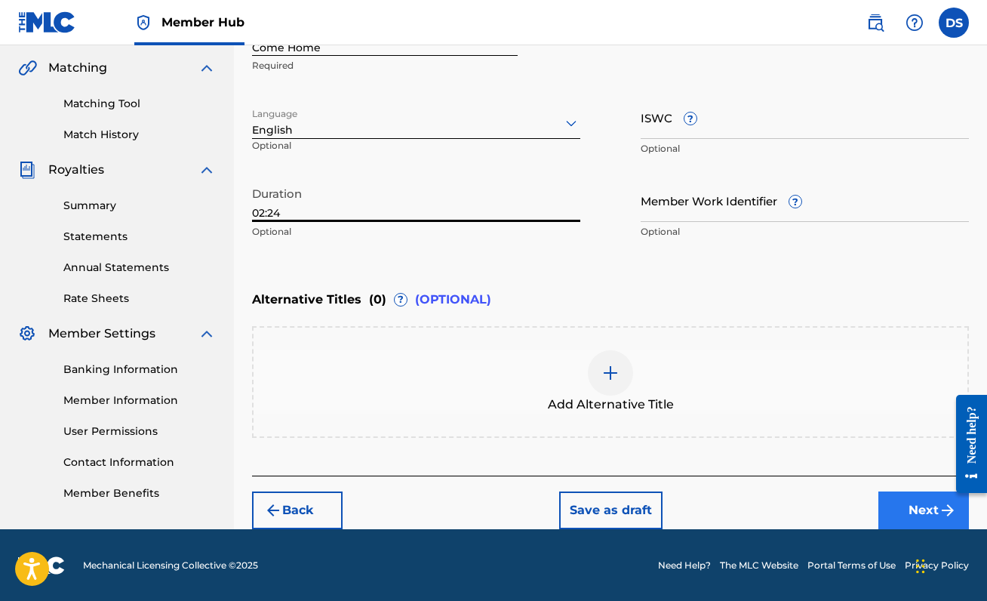
type input "02:24"
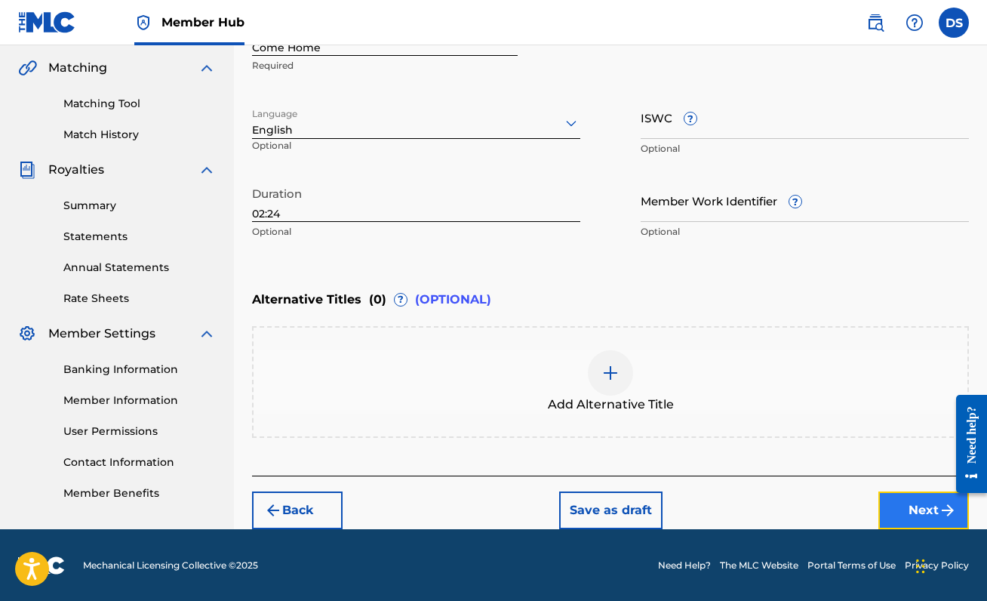
click at [894, 503] on button "Next" at bounding box center [923, 510] width 91 height 38
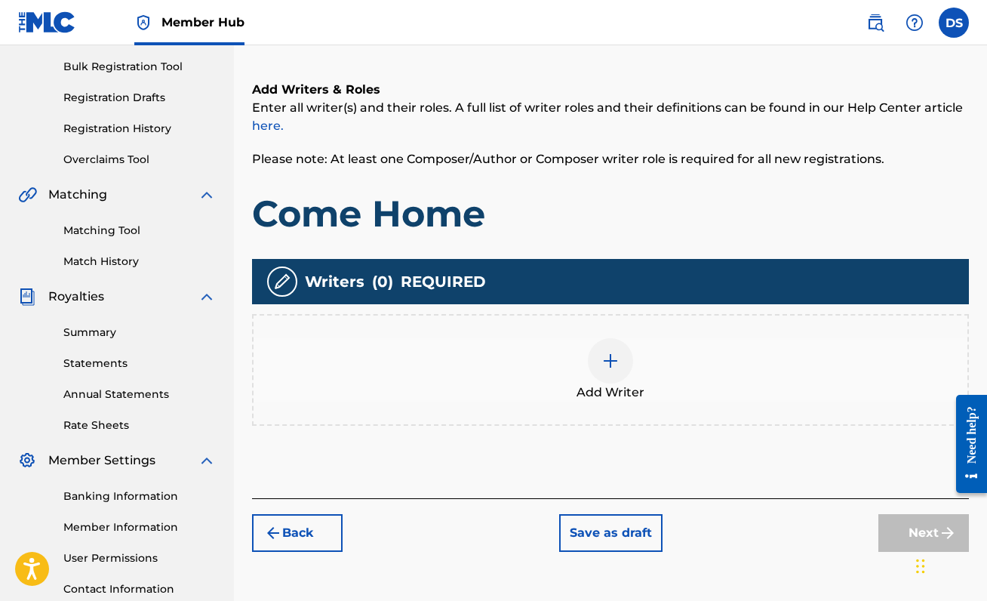
scroll to position [249, 0]
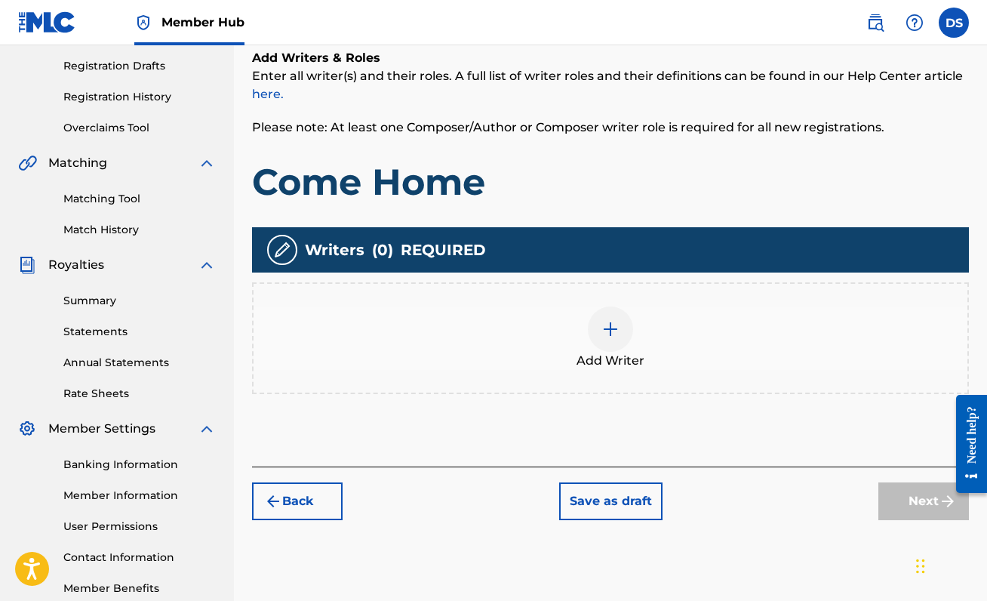
click at [612, 336] on img at bounding box center [610, 329] width 18 height 18
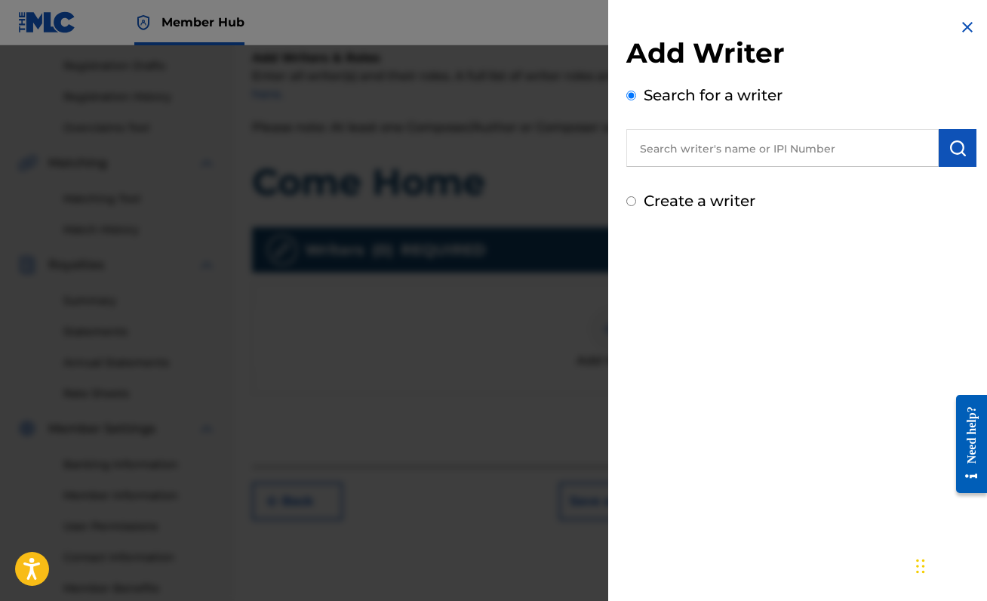
click at [823, 144] on input "text" at bounding box center [782, 148] width 312 height 38
paste input "00888214893"
type input "00888214893"
click at [948, 150] on img "submit" at bounding box center [957, 148] width 18 height 18
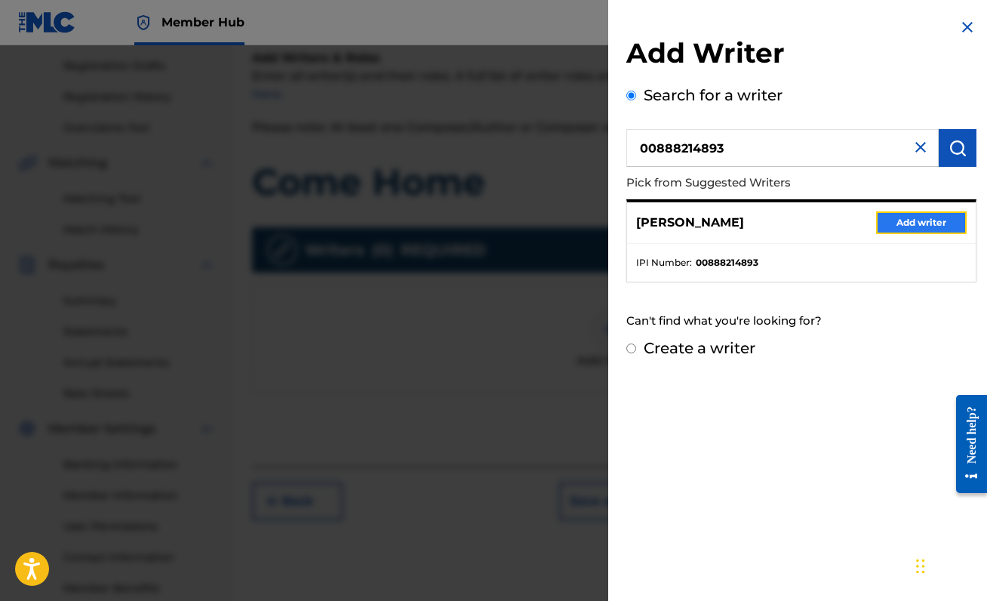
click at [897, 230] on button "Add writer" at bounding box center [921, 222] width 91 height 23
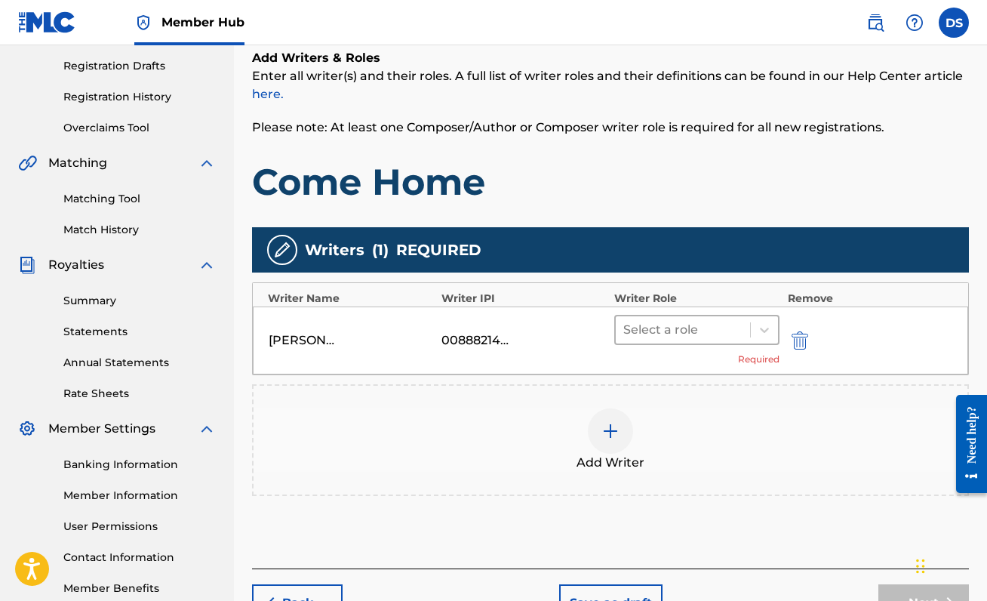
click at [720, 340] on div "Select a role" at bounding box center [683, 329] width 134 height 27
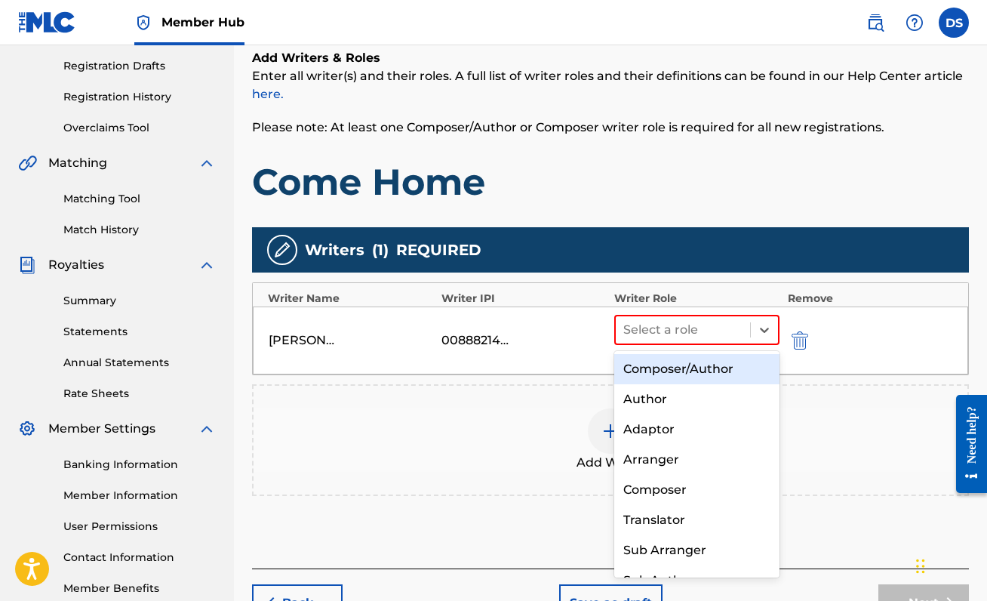
click at [708, 373] on div "Composer/Author" at bounding box center [696, 369] width 165 height 30
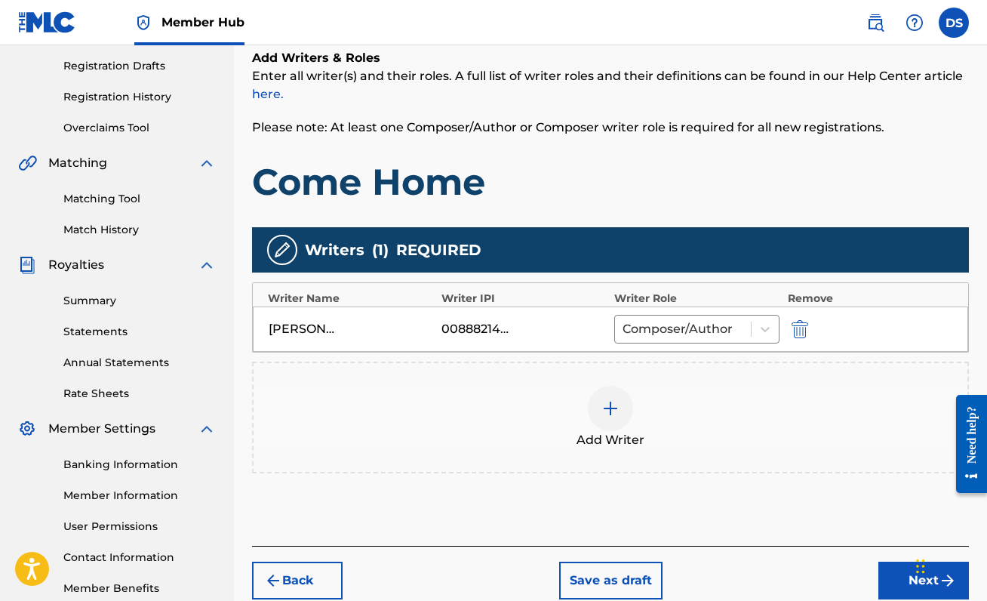
scroll to position [335, 0]
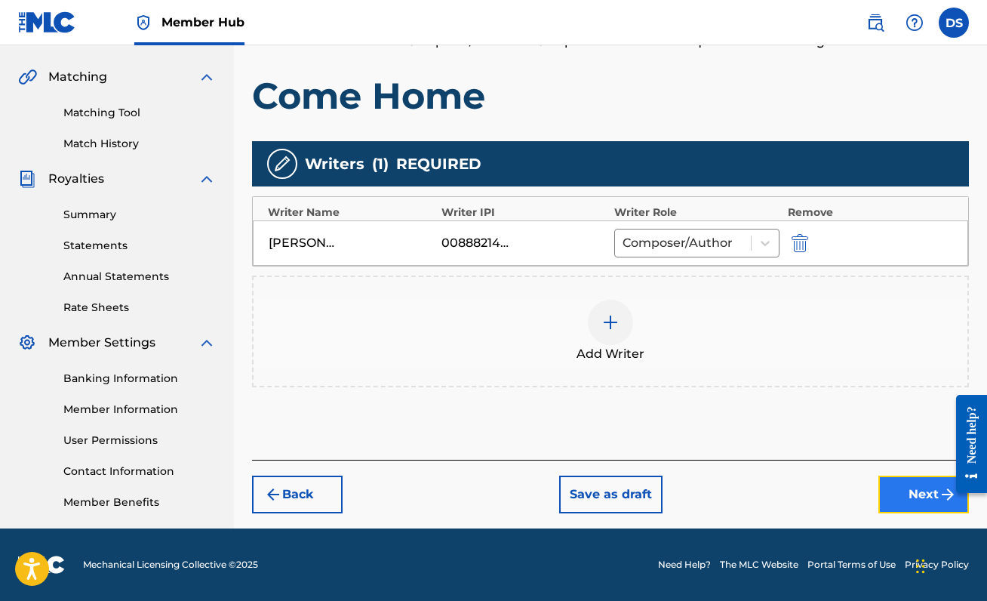
click at [901, 493] on button "Next" at bounding box center [923, 494] width 91 height 38
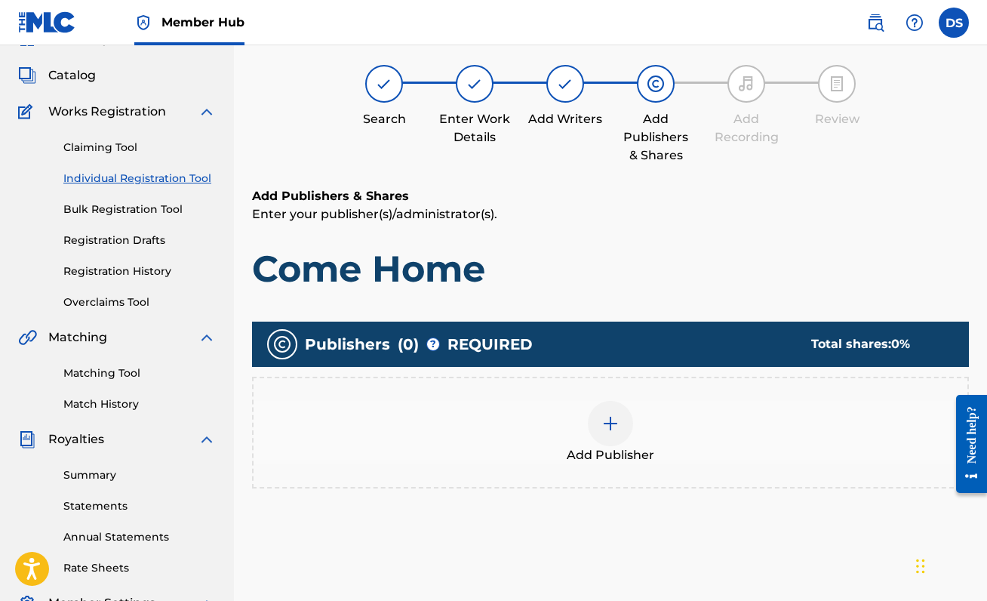
scroll to position [68, 0]
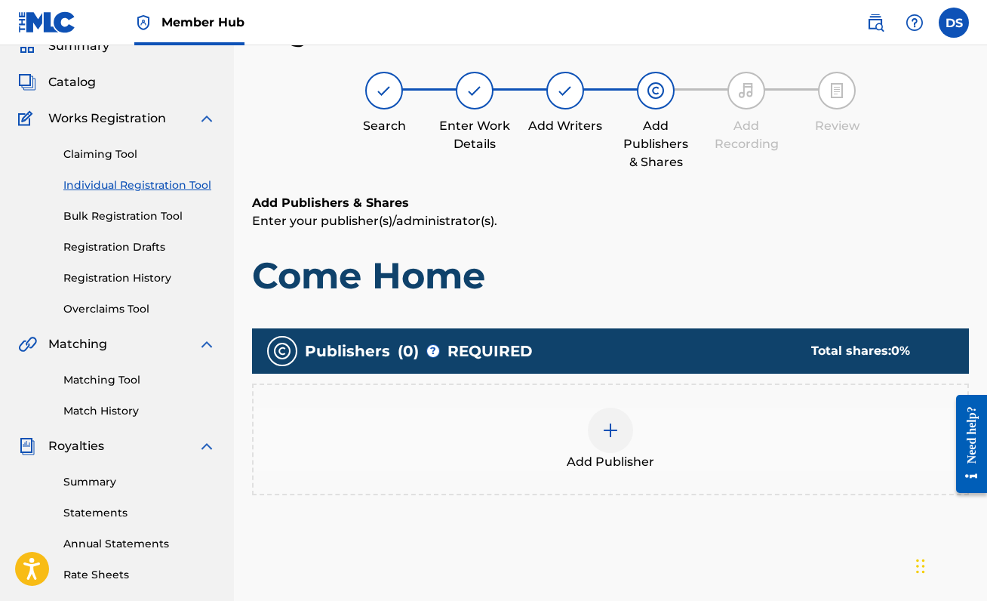
click at [598, 432] on div at bounding box center [610, 429] width 45 height 45
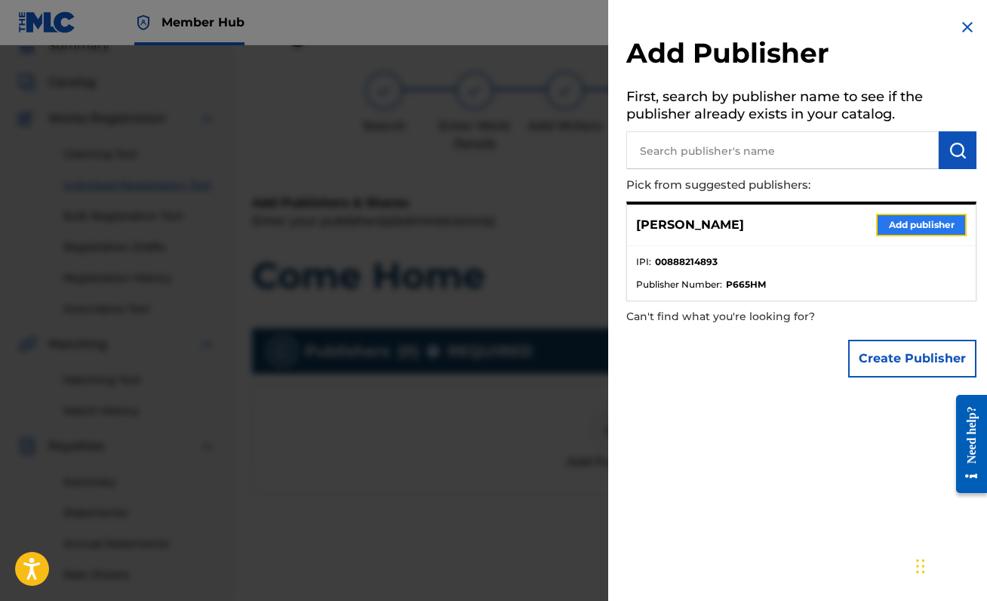
click at [902, 216] on button "Add publisher" at bounding box center [921, 225] width 91 height 23
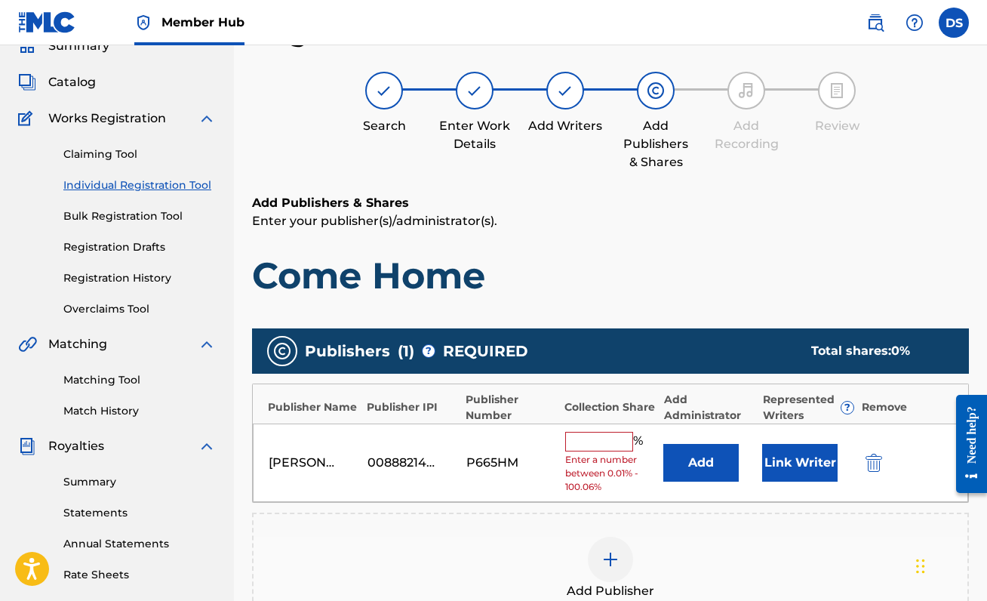
click at [614, 448] on input "text" at bounding box center [599, 442] width 68 height 20
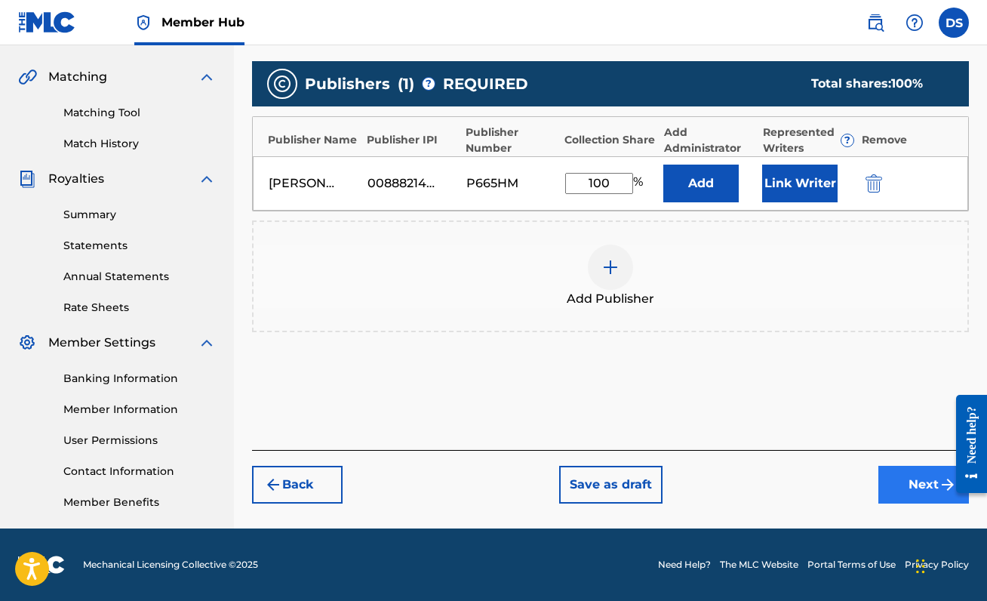
type input "100"
click at [924, 480] on button "Next" at bounding box center [923, 485] width 91 height 38
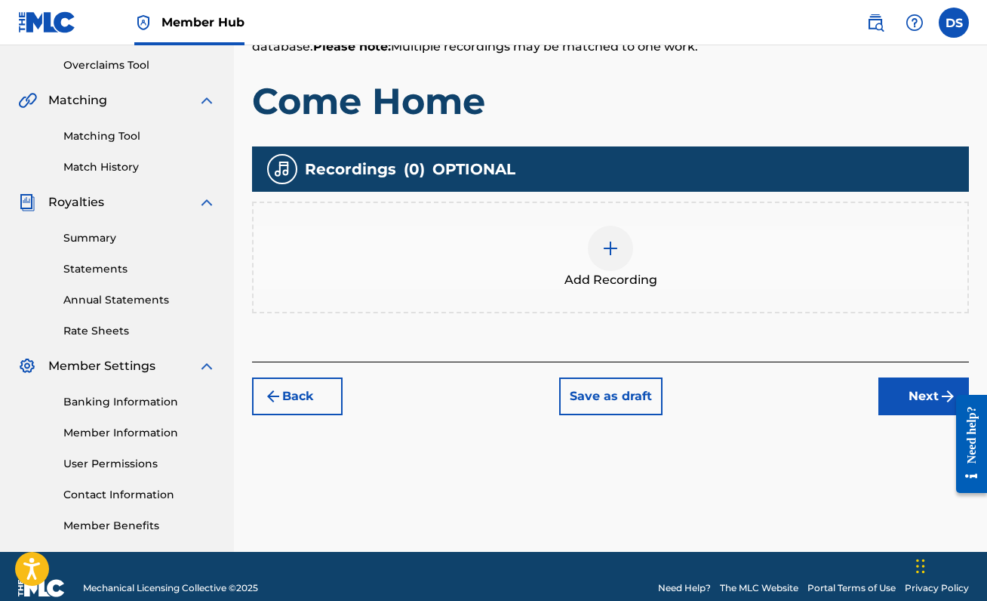
scroll to position [335, 0]
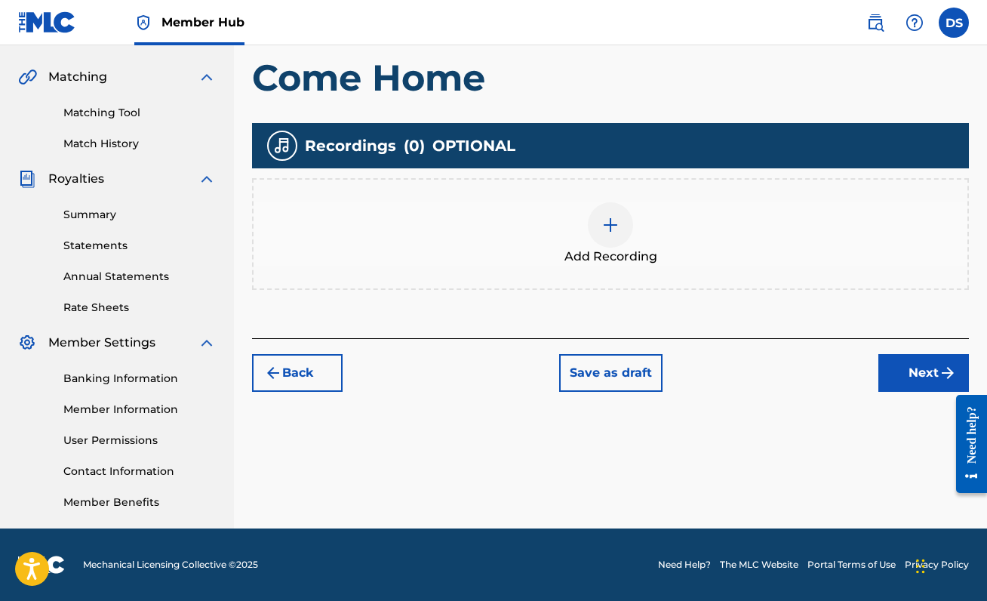
click at [613, 203] on div at bounding box center [610, 224] width 45 height 45
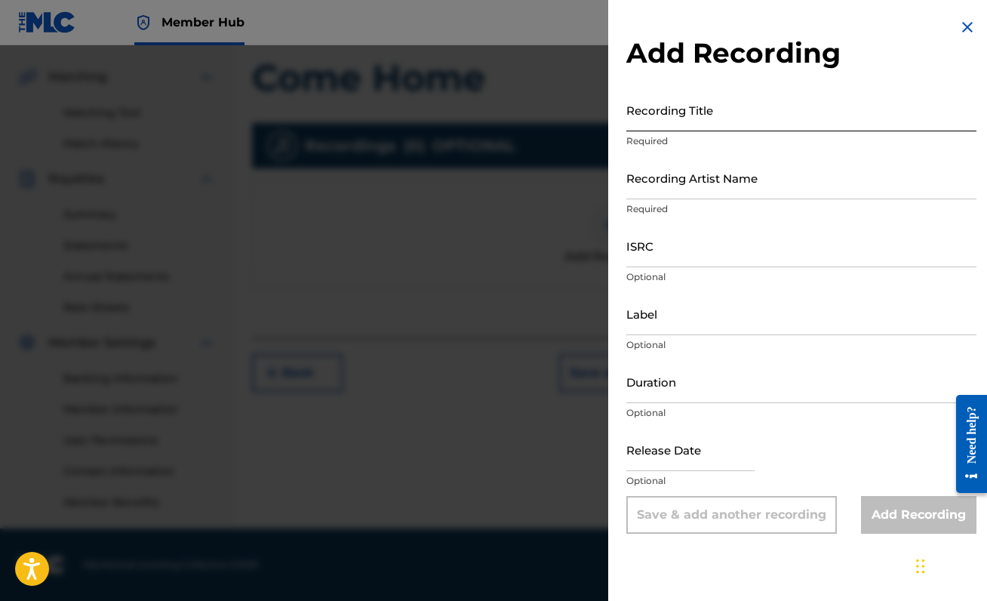
click at [722, 119] on input "Recording Title" at bounding box center [801, 109] width 350 height 43
type input "Come Home"
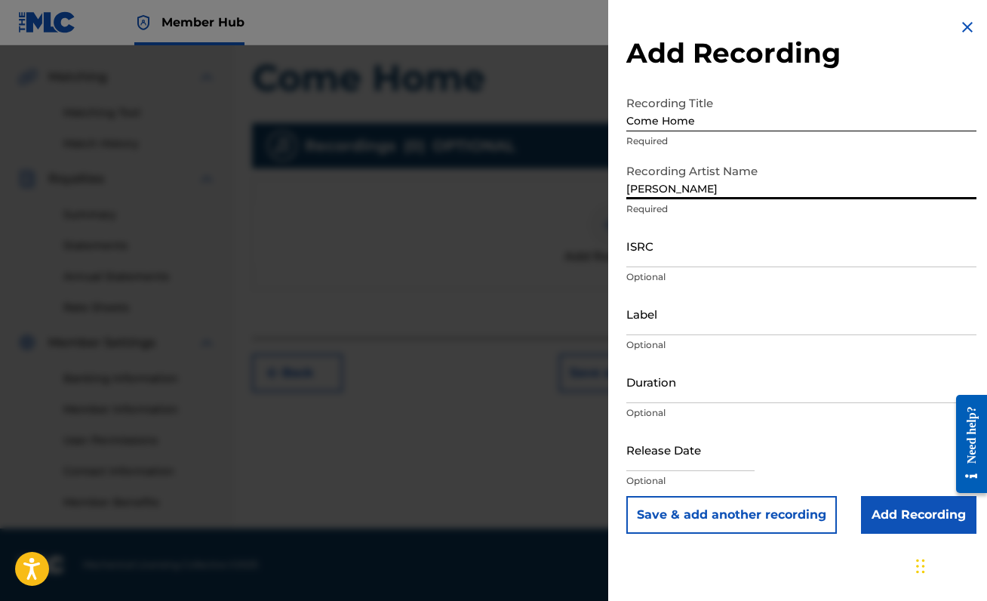
type input "[PERSON_NAME]"
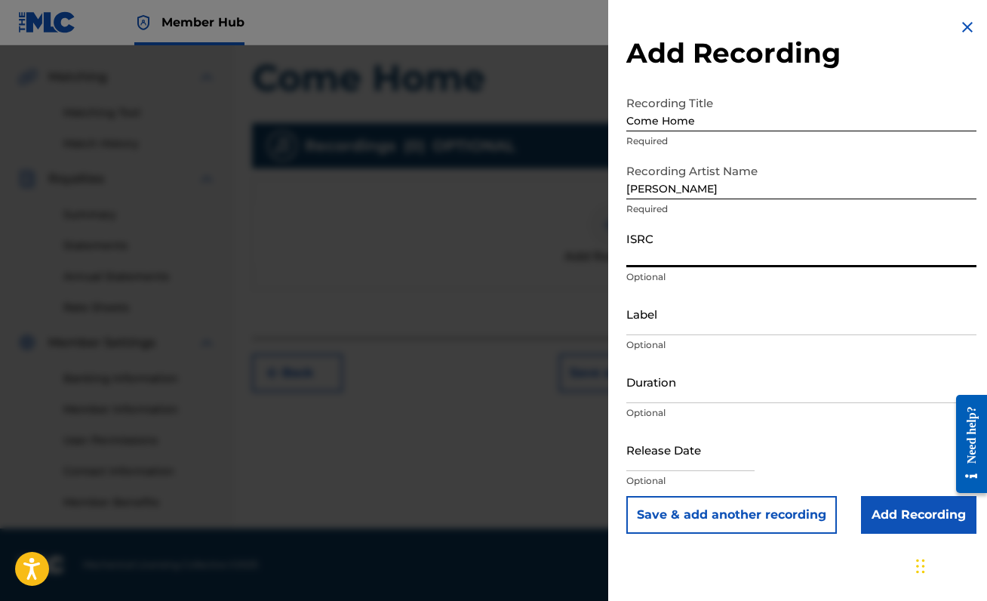
paste input "QZNMZ2321749"
type input "QZNMZ2321749"
click at [922, 510] on input "Add Recording" at bounding box center [918, 515] width 115 height 38
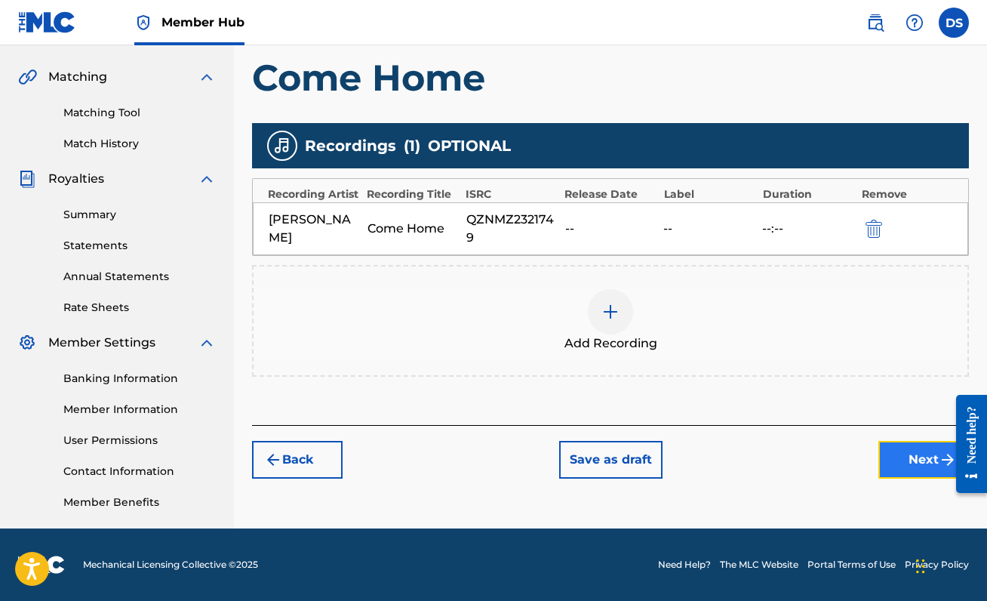
click at [893, 449] on button "Next" at bounding box center [923, 460] width 91 height 38
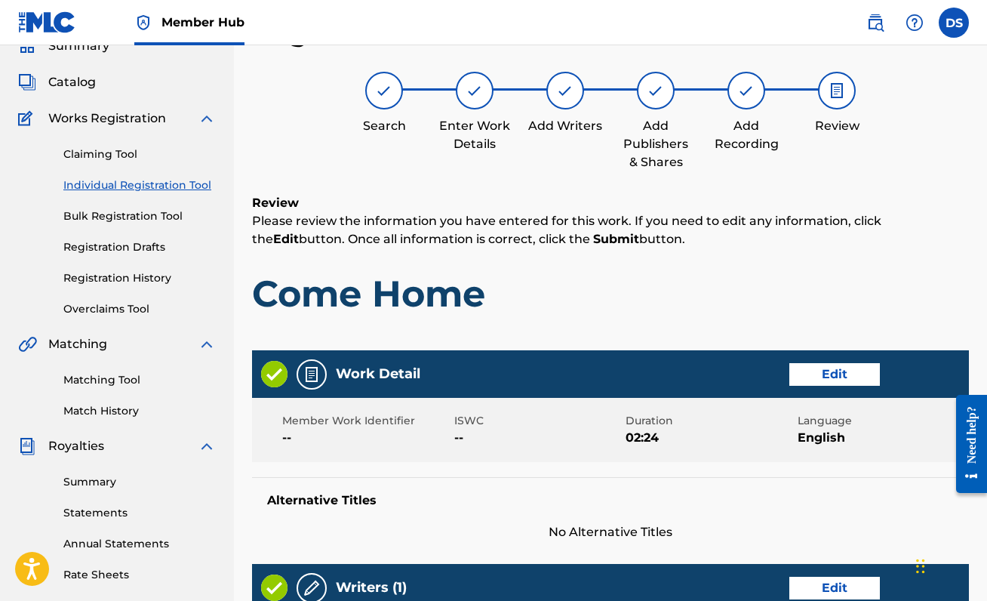
scroll to position [692, 0]
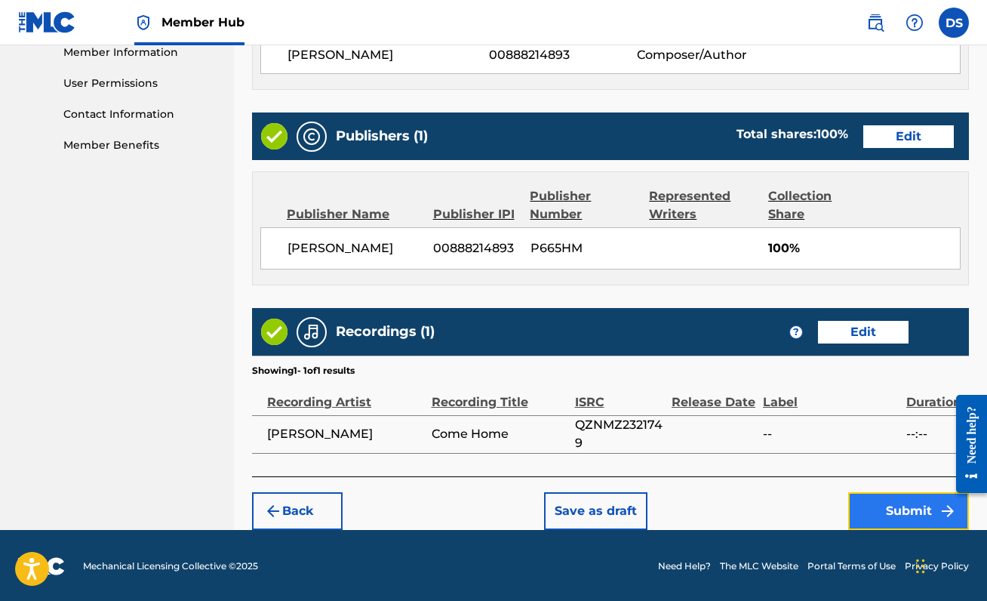
click at [928, 517] on button "Submit" at bounding box center [908, 511] width 121 height 38
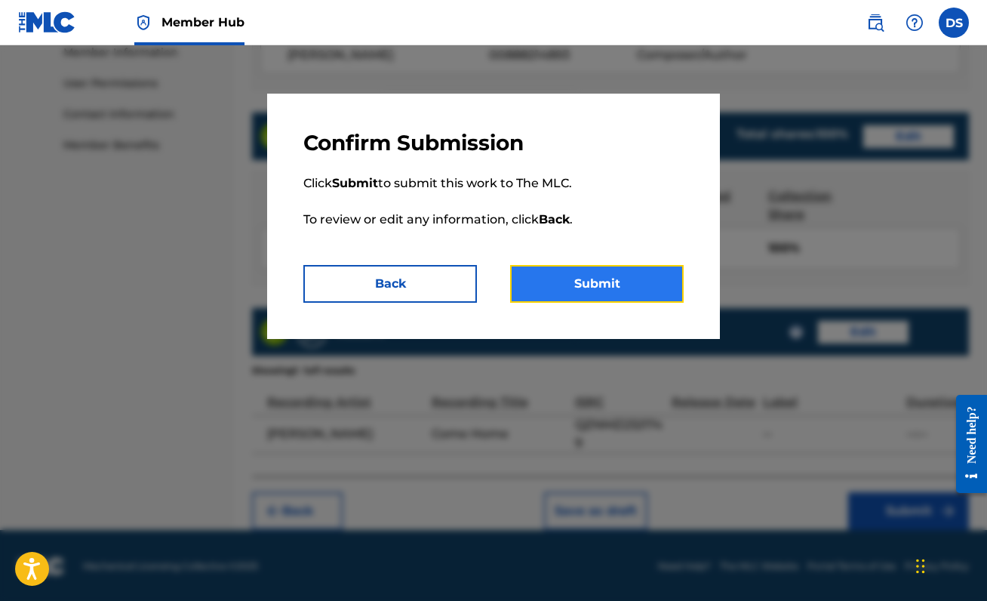
click at [577, 300] on button "Submit" at bounding box center [597, 284] width 174 height 38
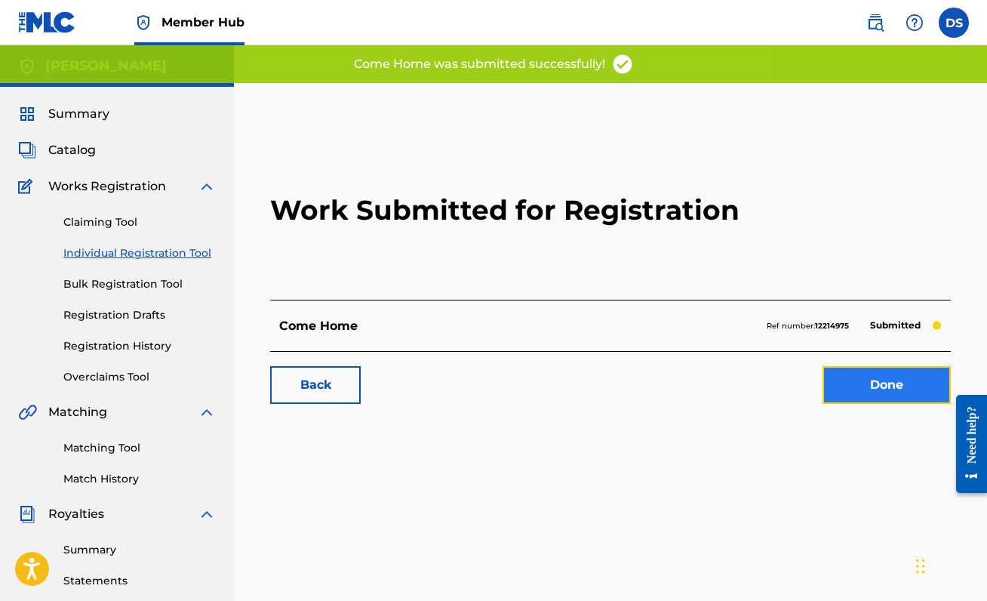
click at [889, 379] on link "Done" at bounding box center [886, 385] width 128 height 38
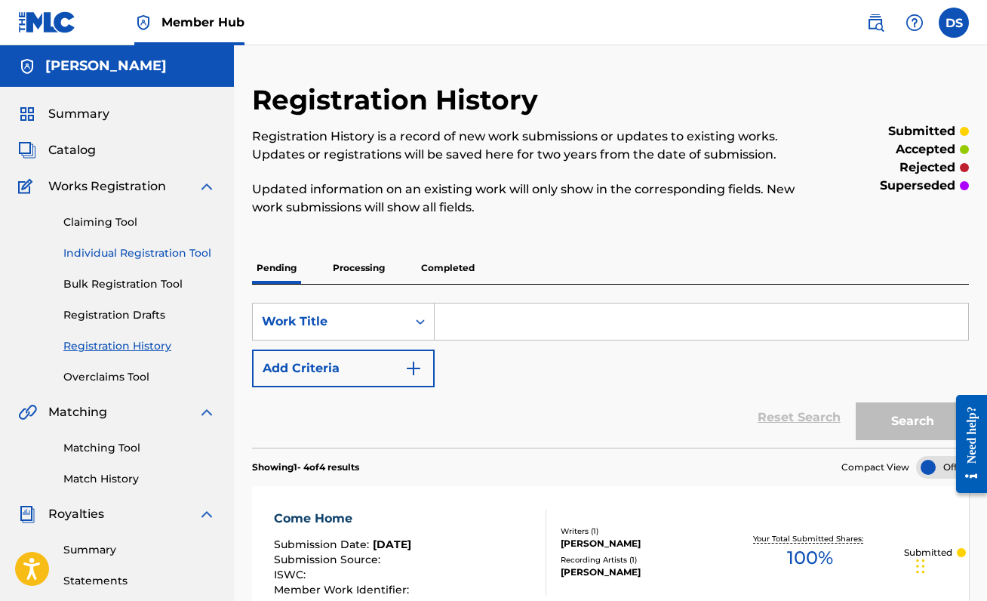
click at [165, 245] on link "Individual Registration Tool" at bounding box center [139, 253] width 152 height 16
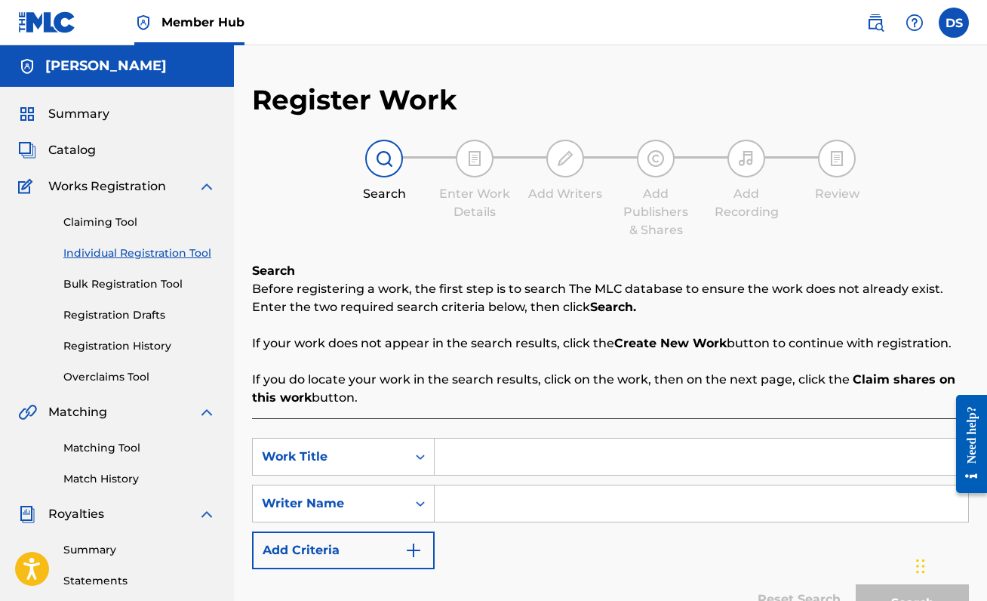
click at [478, 456] on input "Search Form" at bounding box center [701, 456] width 533 height 36
type input "WeLuvTheseHoes Interlude"
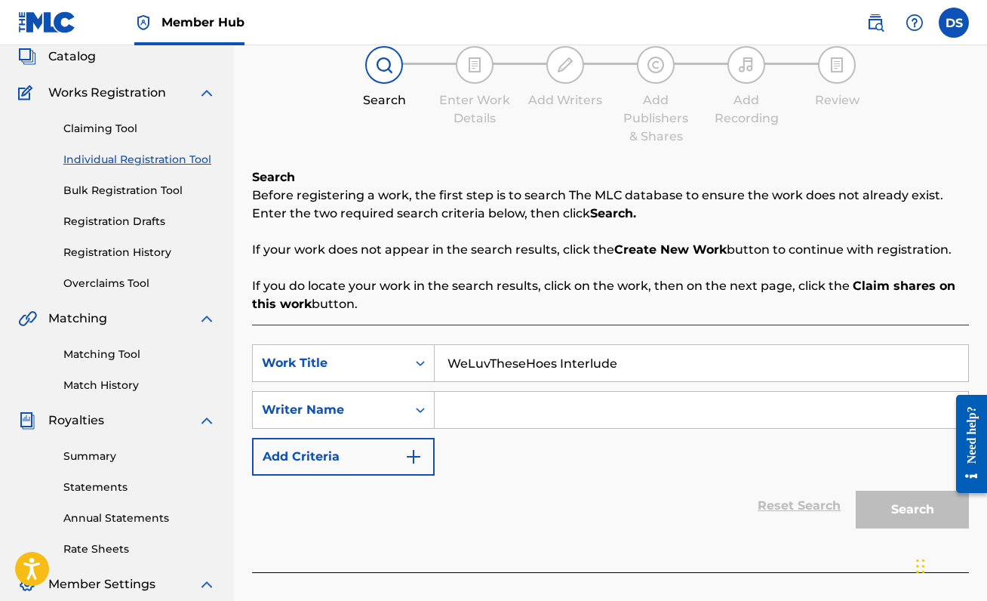
scroll to position [97, 0]
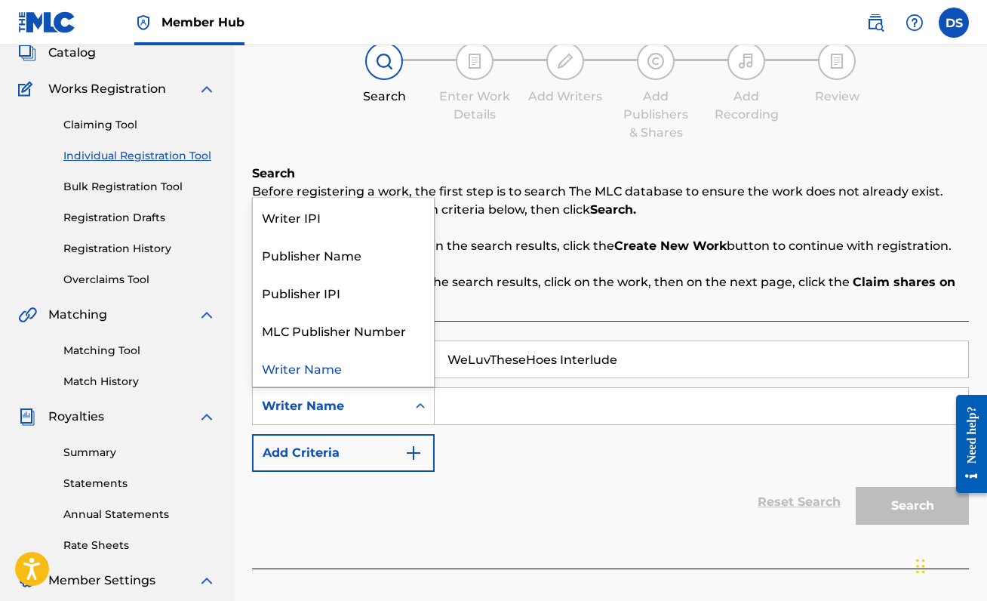
click at [392, 398] on div "Writer Name" at bounding box center [330, 406] width 136 height 18
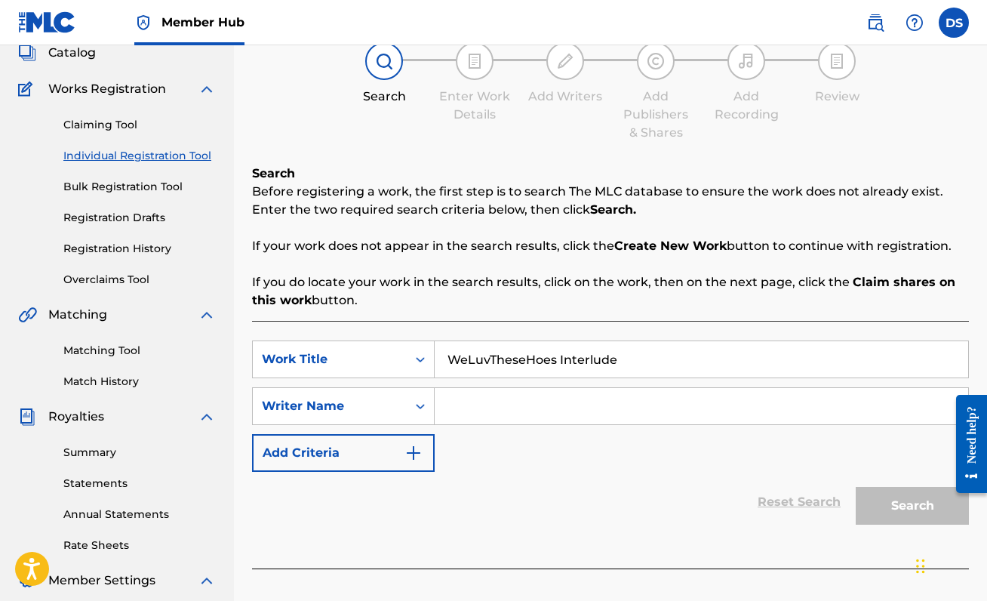
click at [575, 502] on div "Reset Search Search" at bounding box center [610, 502] width 717 height 60
click at [505, 422] on input "Search Form" at bounding box center [701, 406] width 533 height 36
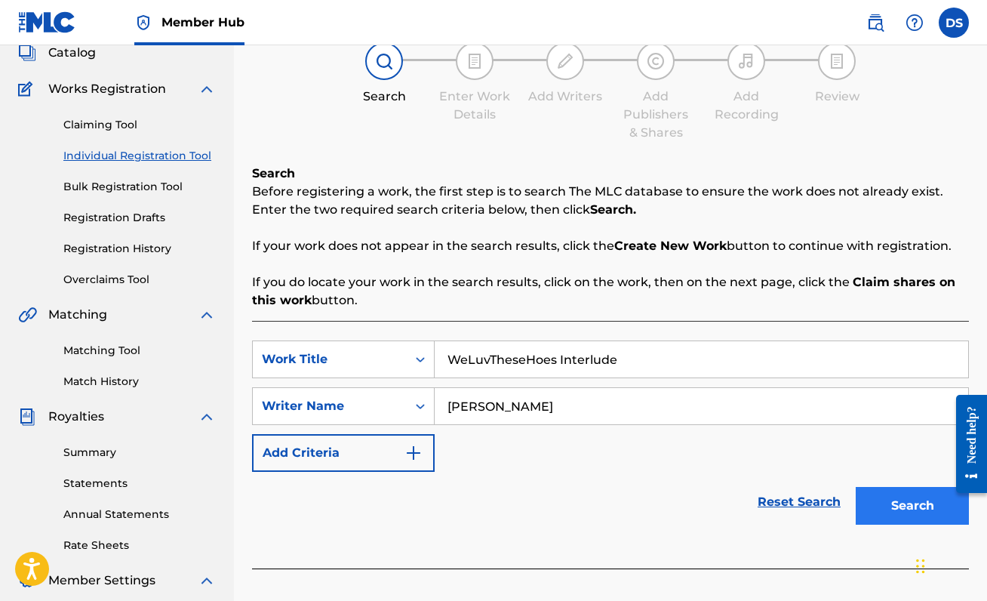
type input "[PERSON_NAME]"
click at [878, 500] on button "Search" at bounding box center [912, 506] width 113 height 38
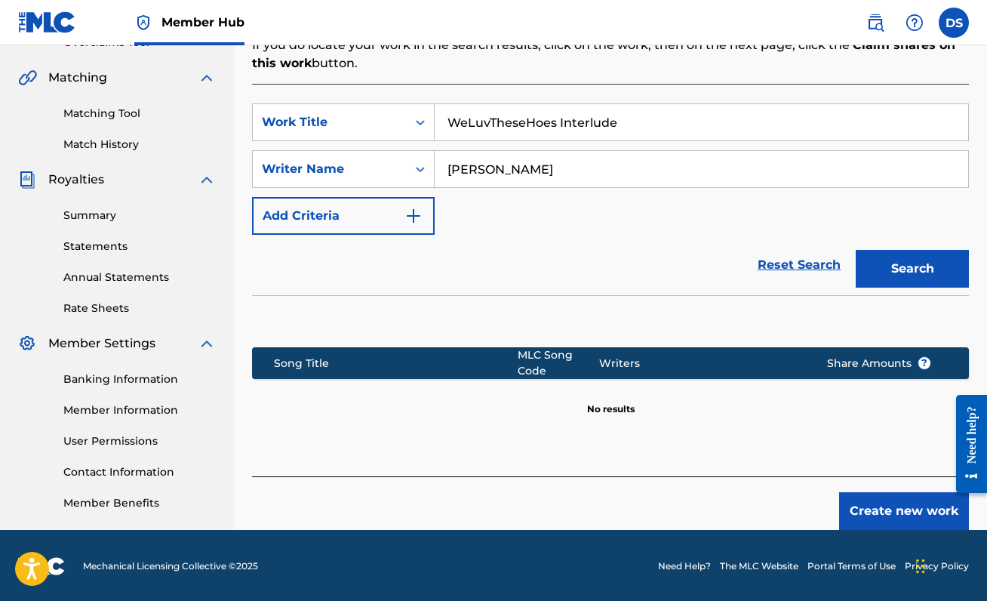
scroll to position [336, 0]
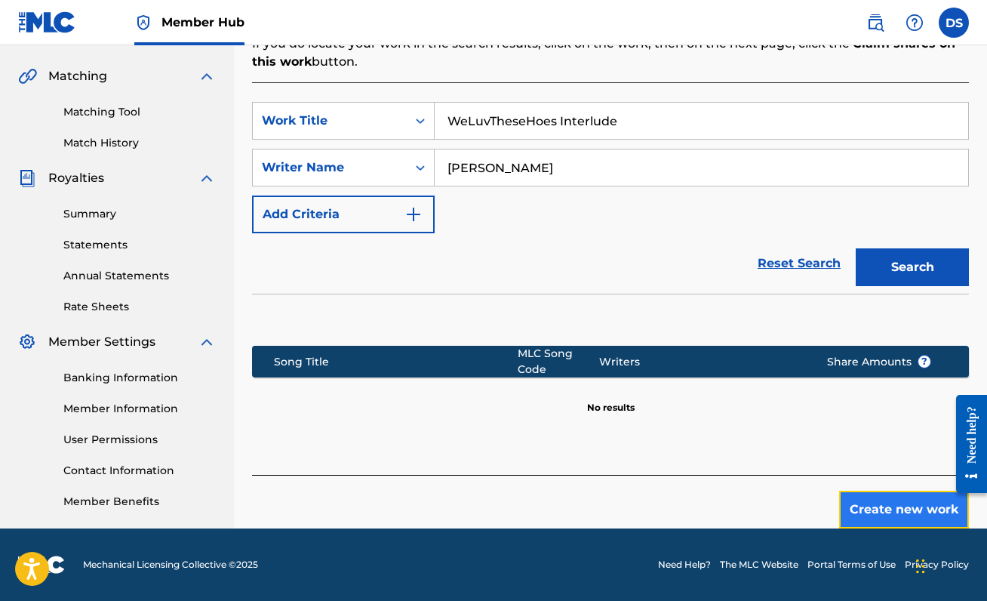
click at [908, 507] on button "Create new work" at bounding box center [904, 509] width 130 height 38
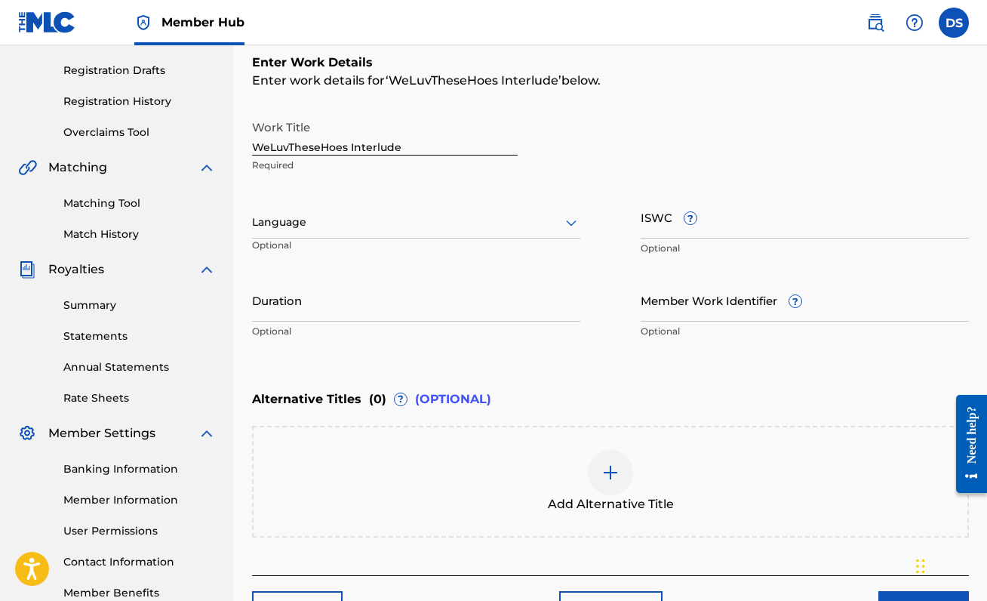
scroll to position [246, 0]
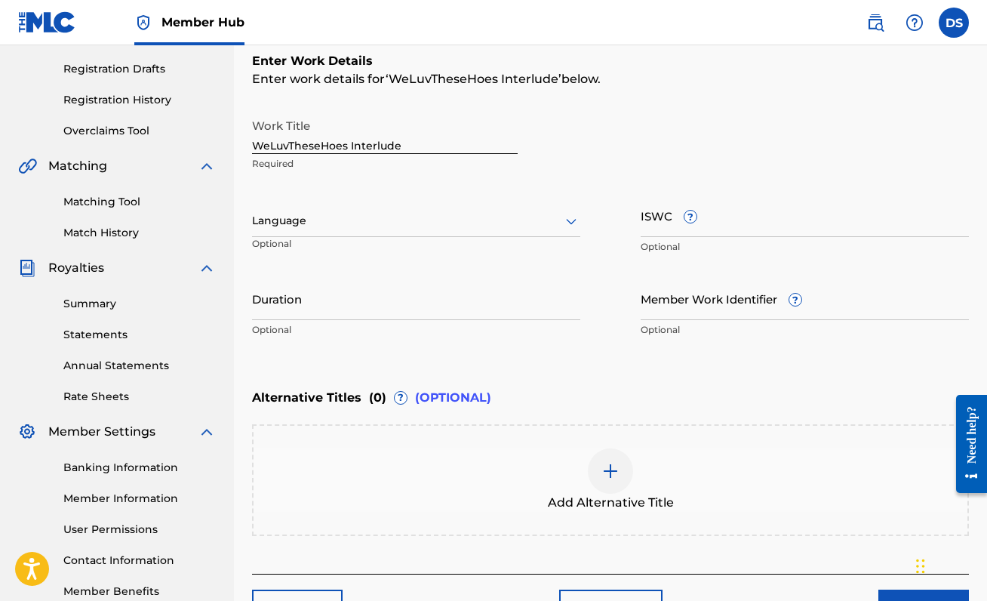
click at [379, 208] on div "Language" at bounding box center [416, 221] width 328 height 32
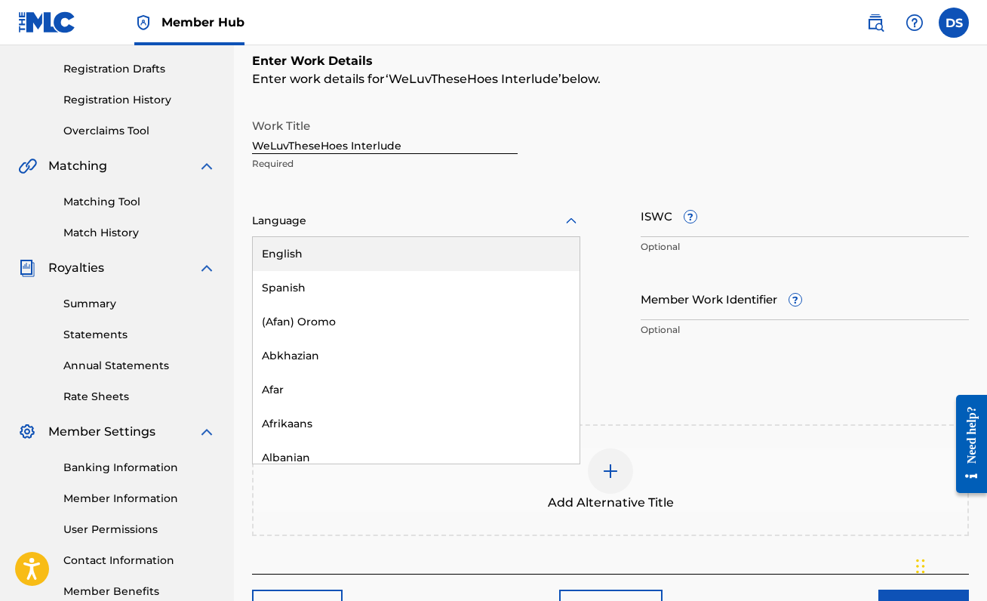
click at [376, 247] on div "English" at bounding box center [416, 254] width 327 height 34
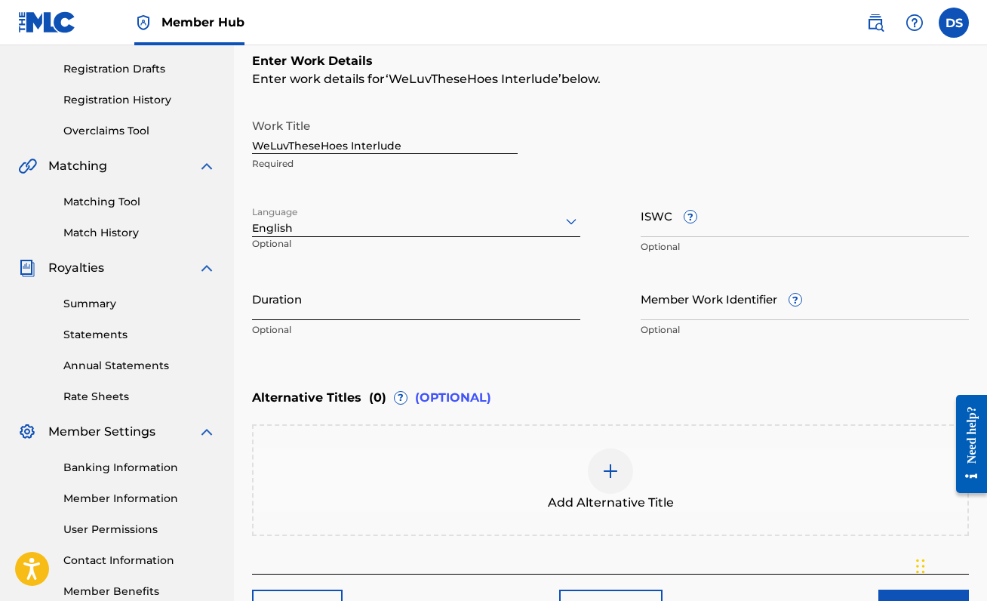
click at [287, 314] on input "Duration" at bounding box center [416, 298] width 328 height 43
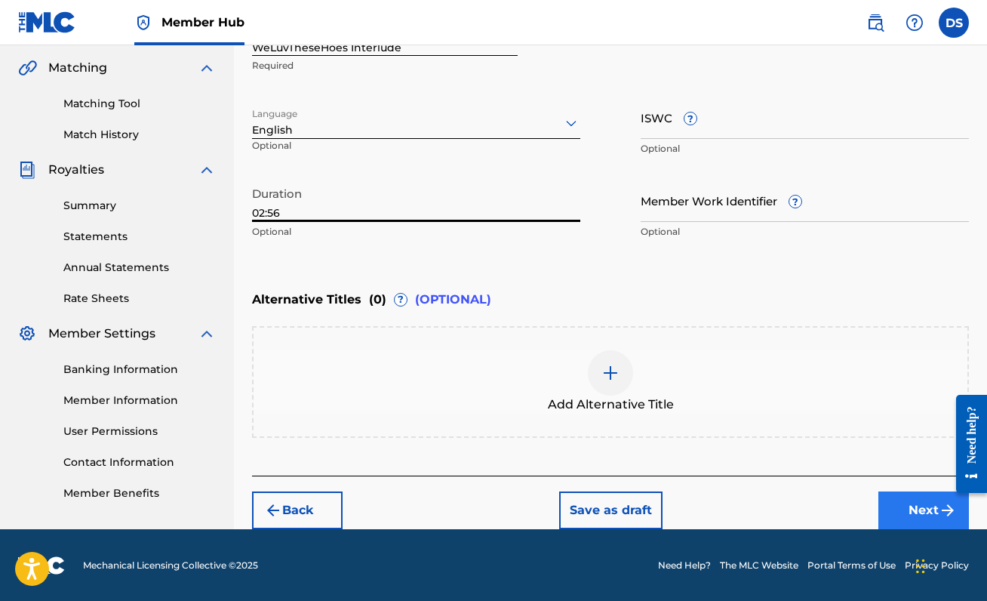
type input "02:56"
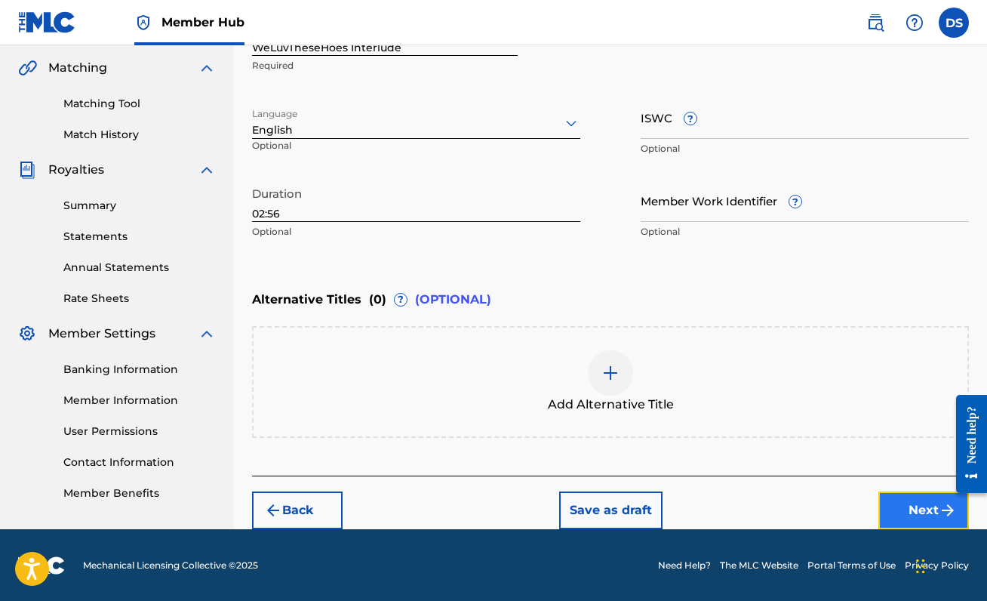
click at [911, 511] on button "Next" at bounding box center [923, 510] width 91 height 38
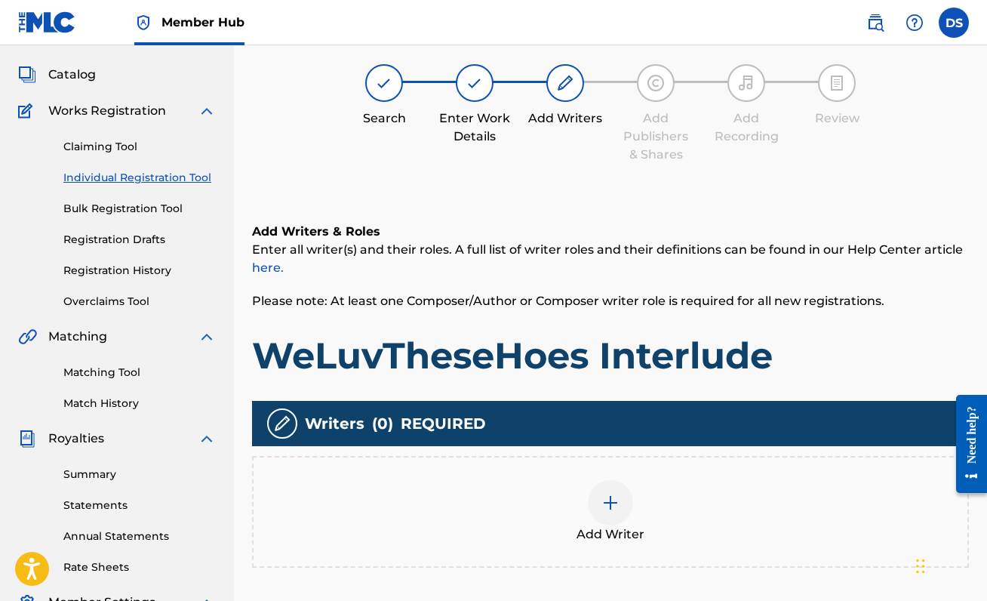
scroll to position [68, 0]
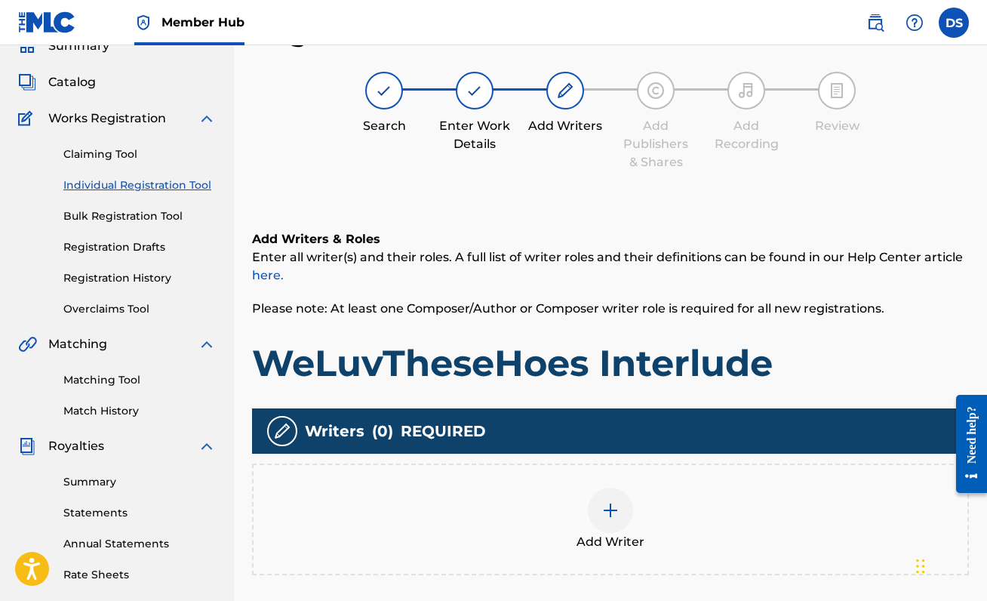
click at [606, 512] on img at bounding box center [610, 510] width 18 height 18
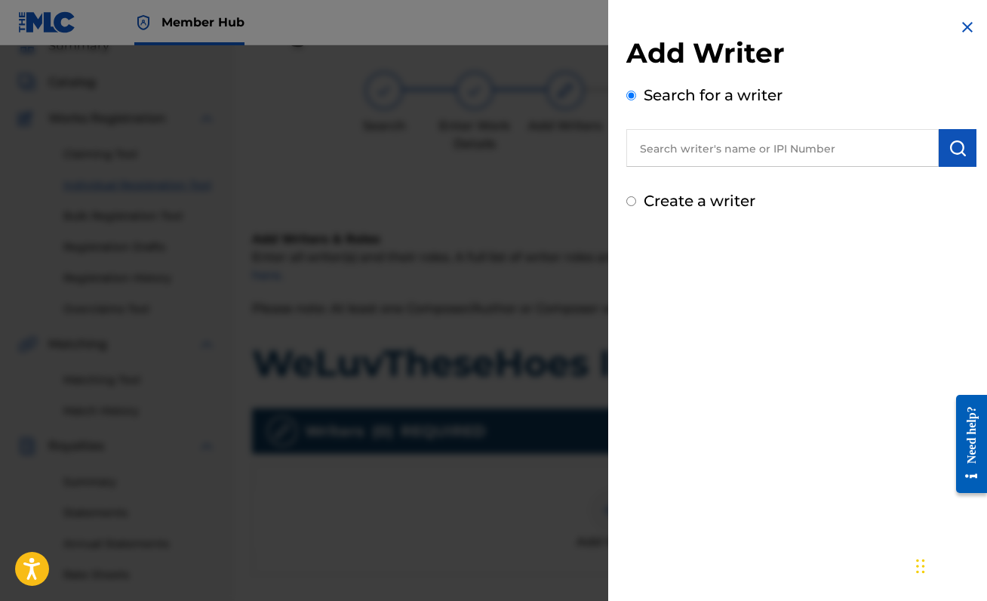
click at [801, 157] on input "text" at bounding box center [782, 148] width 312 height 38
click at [721, 146] on input "text" at bounding box center [782, 148] width 312 height 38
paste input "00888214893"
type input "00888214893"
click at [960, 134] on button "submit" at bounding box center [958, 148] width 38 height 38
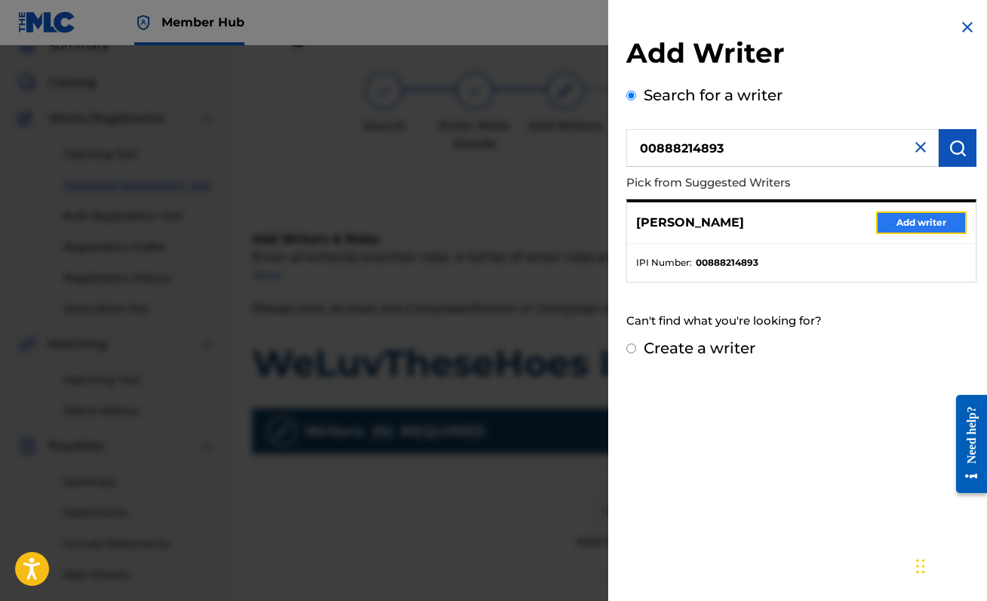
click at [896, 227] on button "Add writer" at bounding box center [921, 222] width 91 height 23
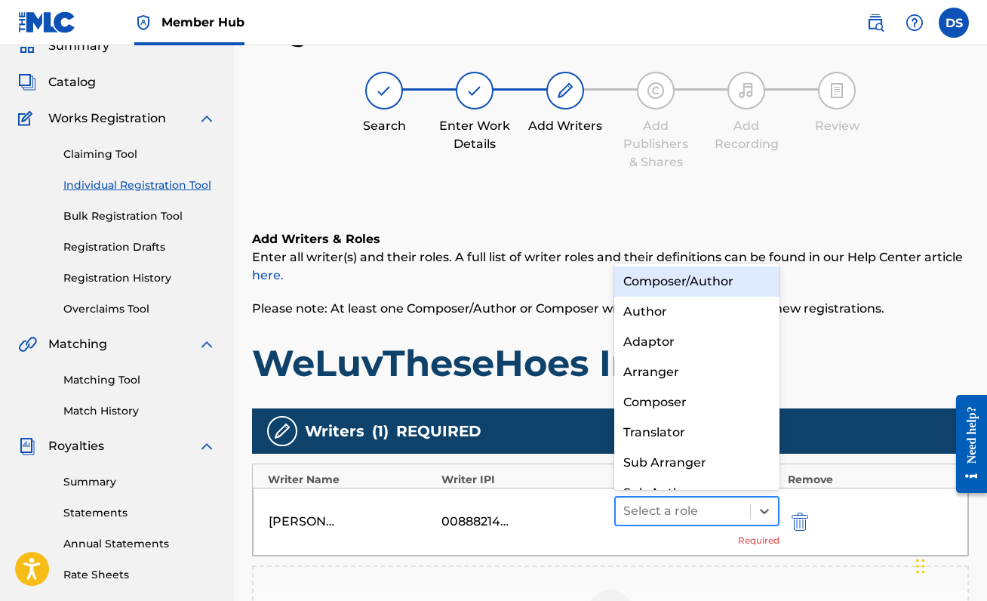
click at [685, 516] on div at bounding box center [682, 510] width 119 height 21
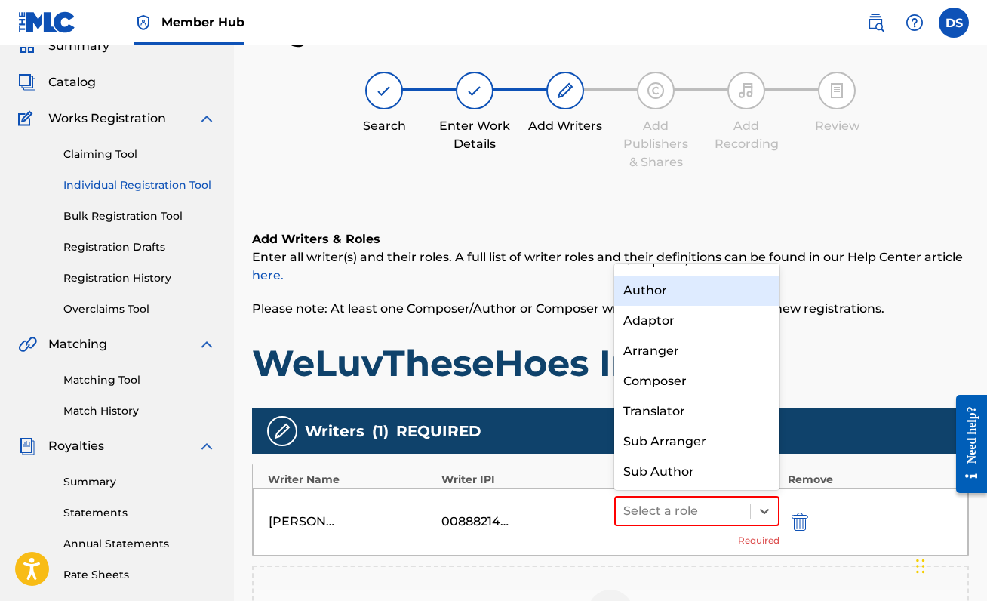
scroll to position [0, 0]
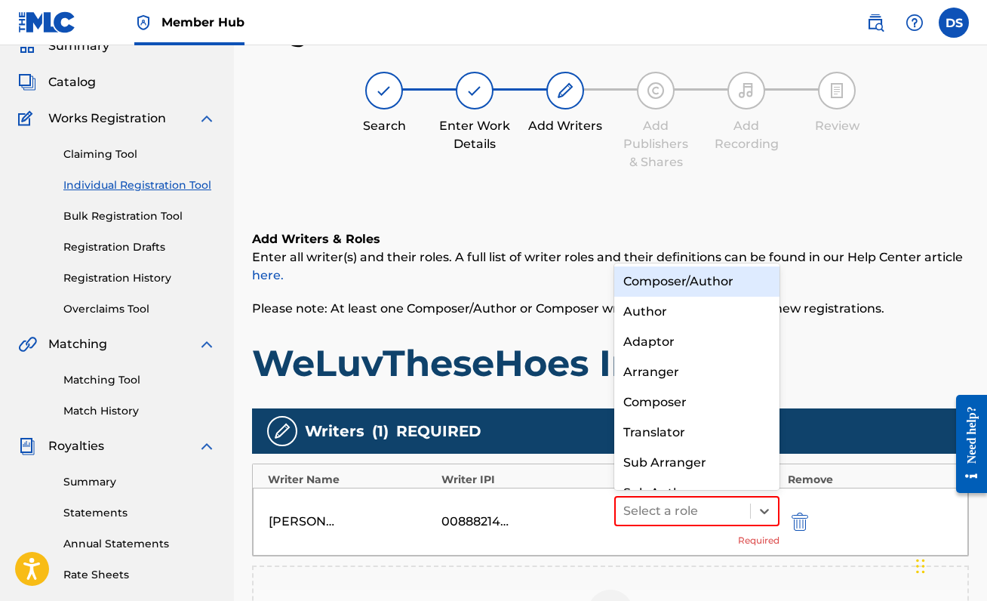
click at [690, 281] on div "Composer/Author" at bounding box center [696, 281] width 165 height 30
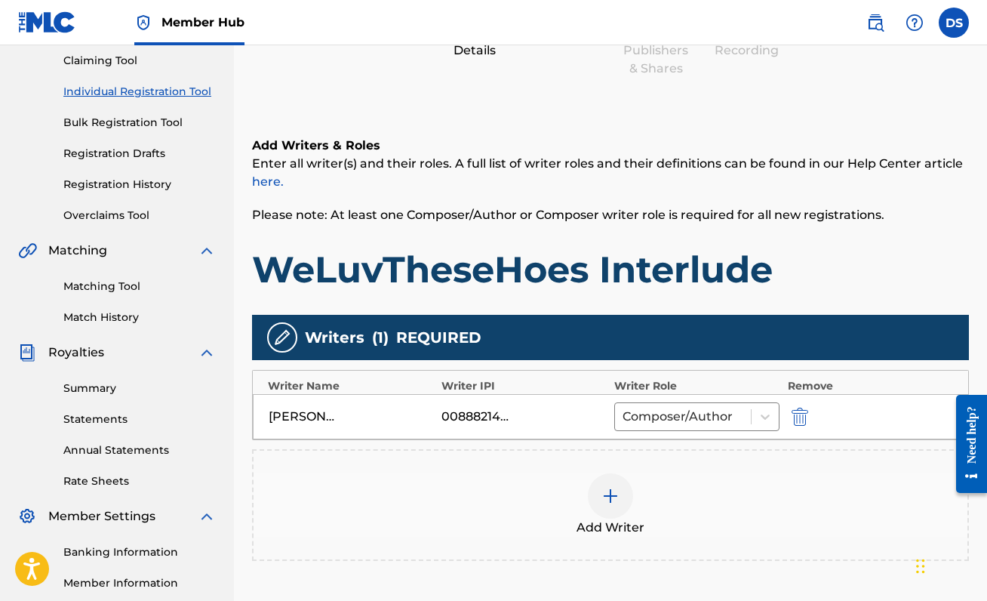
scroll to position [335, 0]
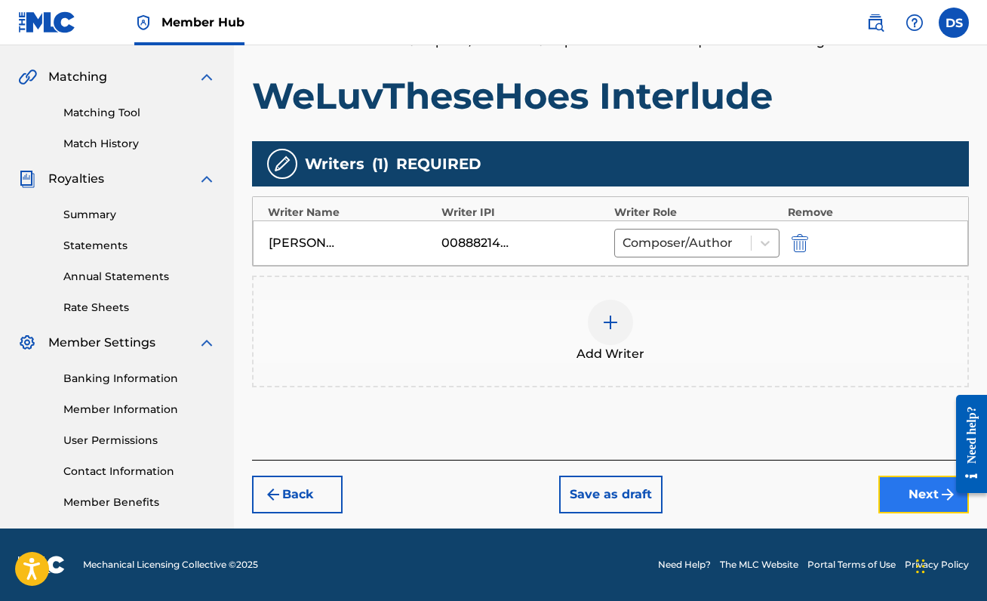
click at [899, 492] on button "Next" at bounding box center [923, 494] width 91 height 38
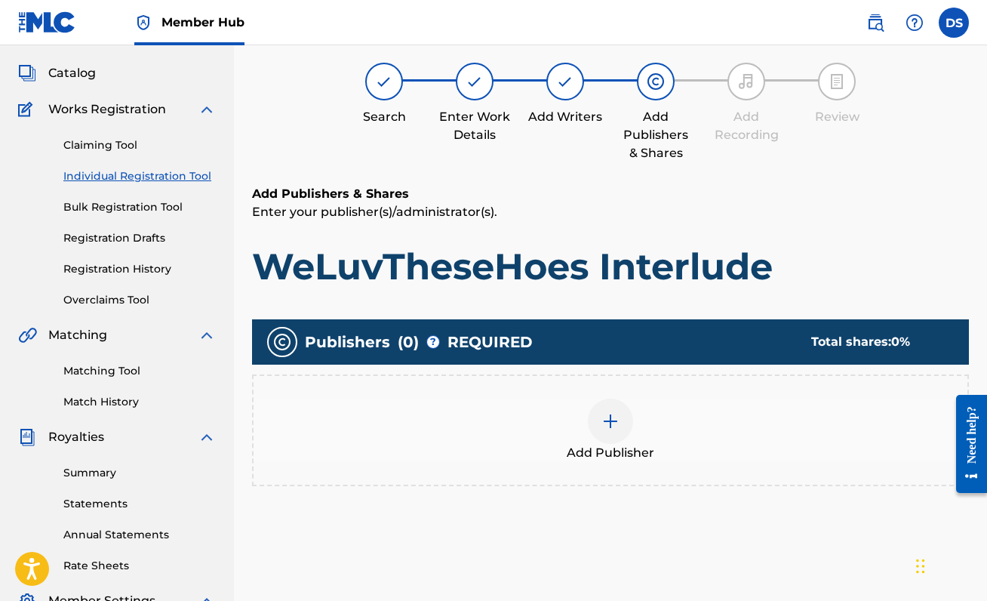
scroll to position [68, 0]
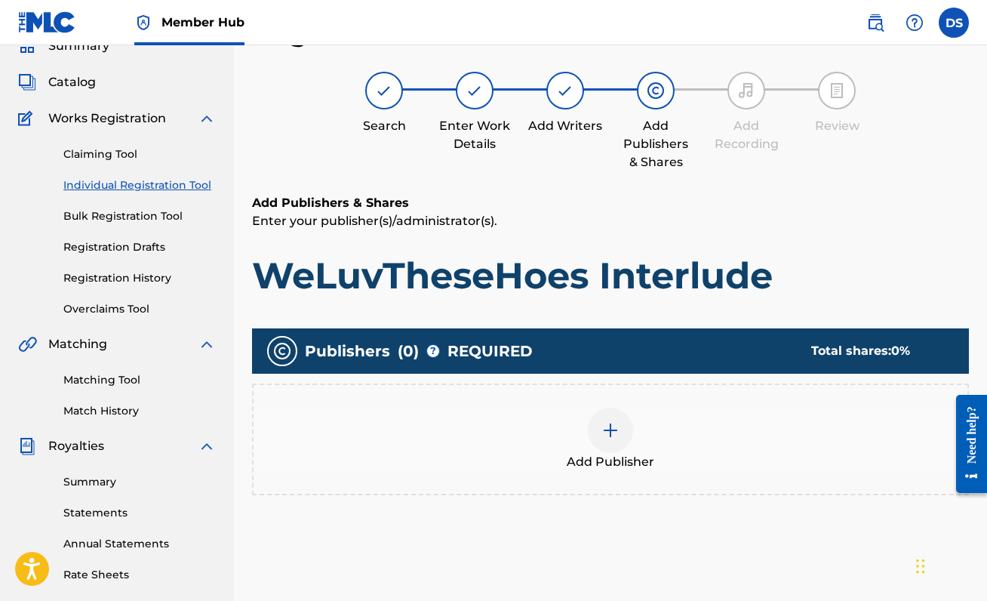
click at [616, 433] on img at bounding box center [610, 430] width 18 height 18
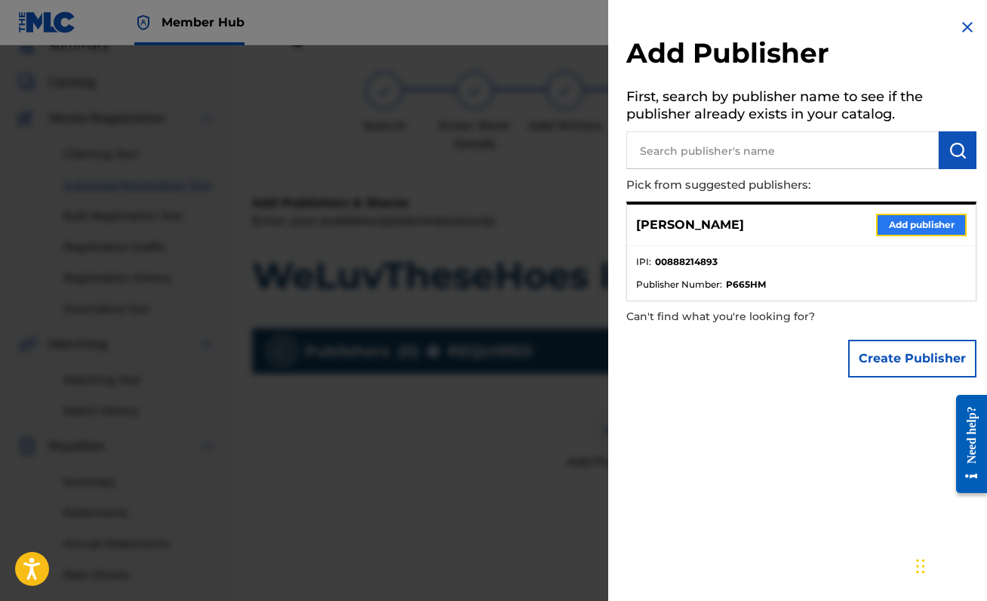
click at [898, 214] on button "Add publisher" at bounding box center [921, 225] width 91 height 23
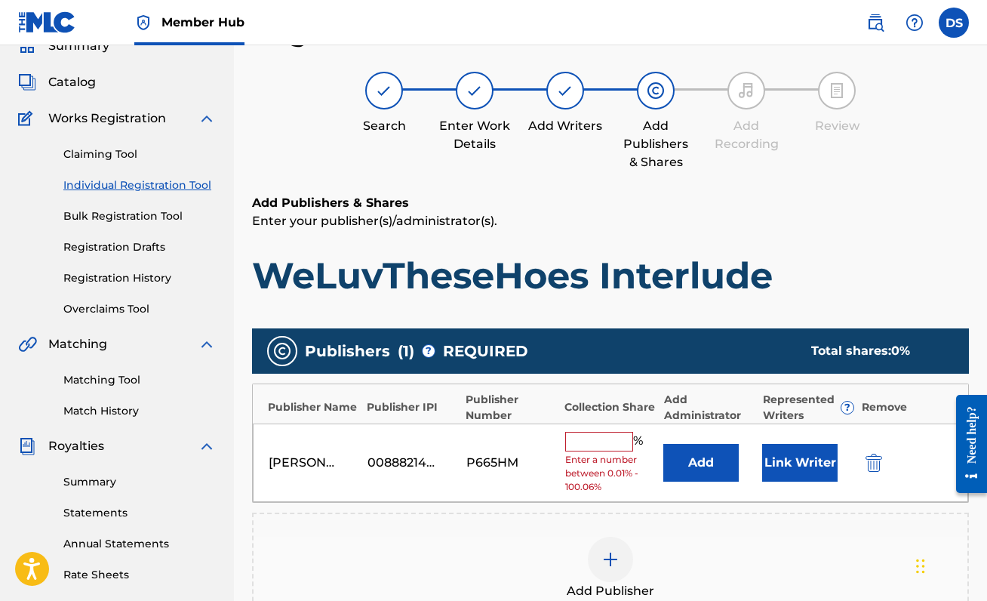
click at [596, 453] on span "Enter a number between 0.01% - 100.06%" at bounding box center [610, 473] width 91 height 41
click at [597, 452] on div "% Enter a number between 0.01% - 100.06%" at bounding box center [610, 463] width 91 height 63
click at [602, 444] on input "text" at bounding box center [599, 442] width 68 height 20
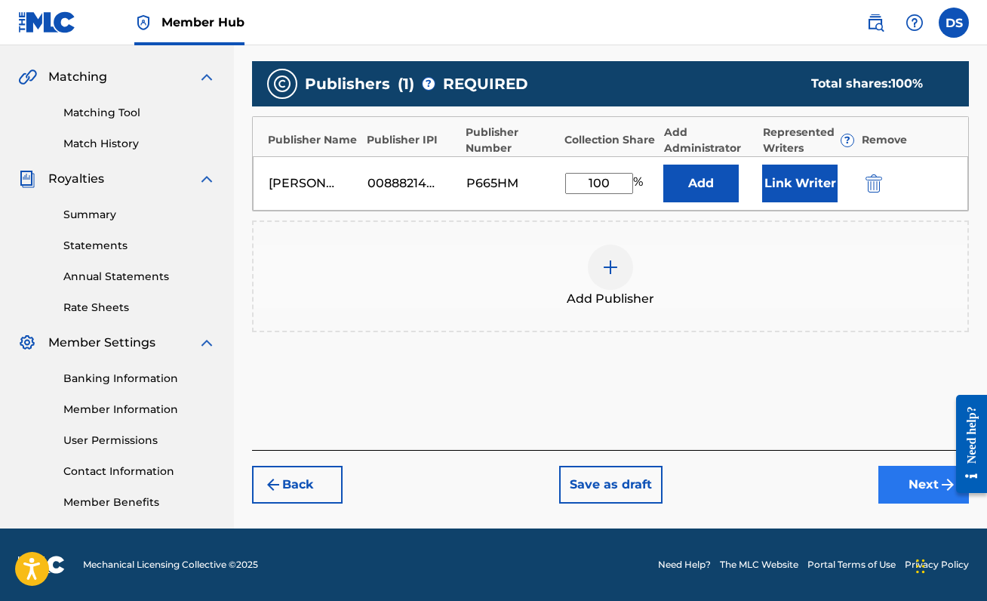
type input "100"
click at [896, 482] on button "Next" at bounding box center [923, 485] width 91 height 38
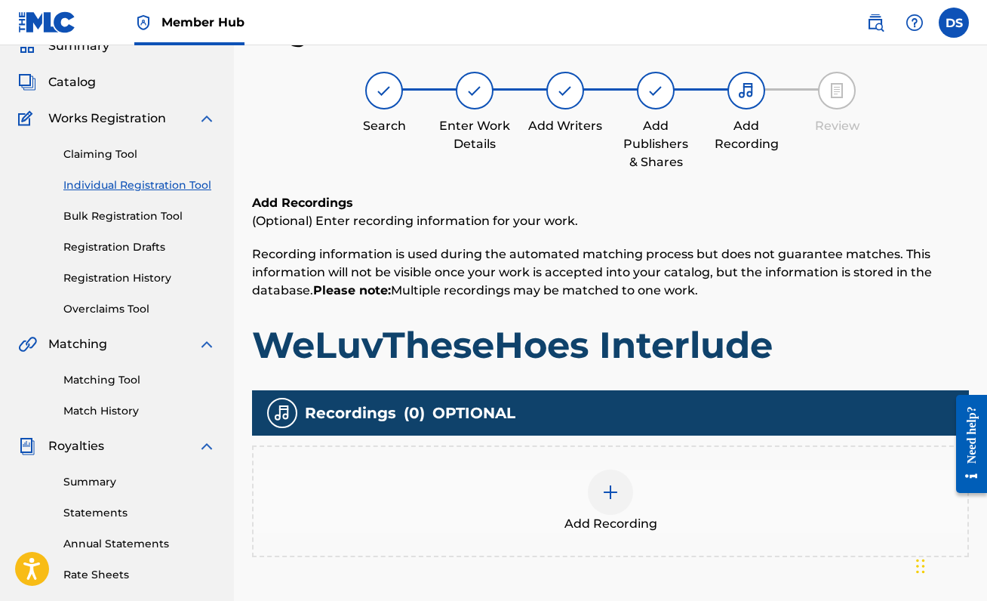
click at [603, 489] on img at bounding box center [610, 492] width 18 height 18
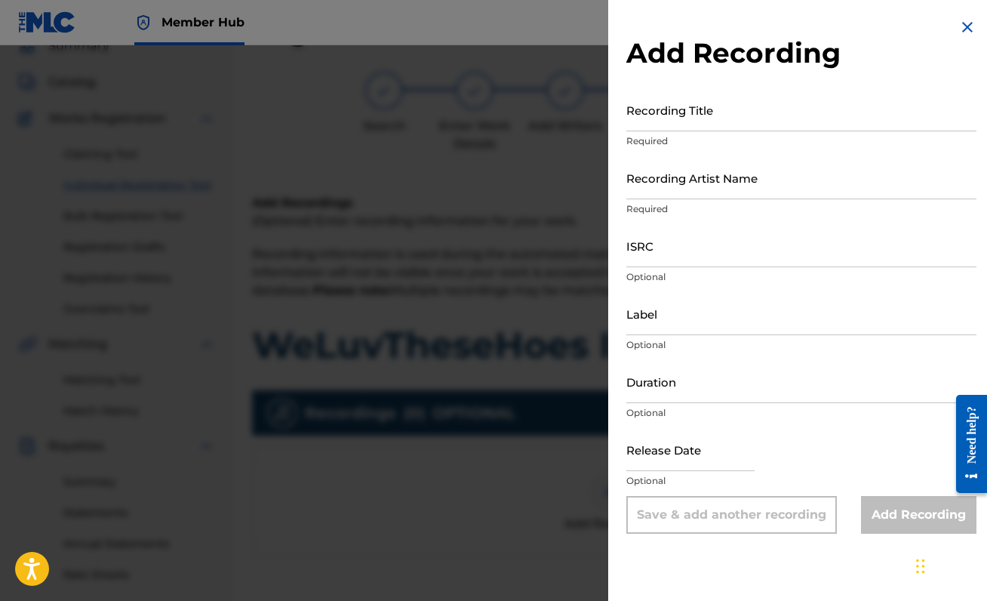
click at [703, 143] on p "Required" at bounding box center [801, 141] width 350 height 14
click at [699, 122] on input "Recording Title" at bounding box center [801, 109] width 350 height 43
type input "WeLuvTheseHoes Interlude"
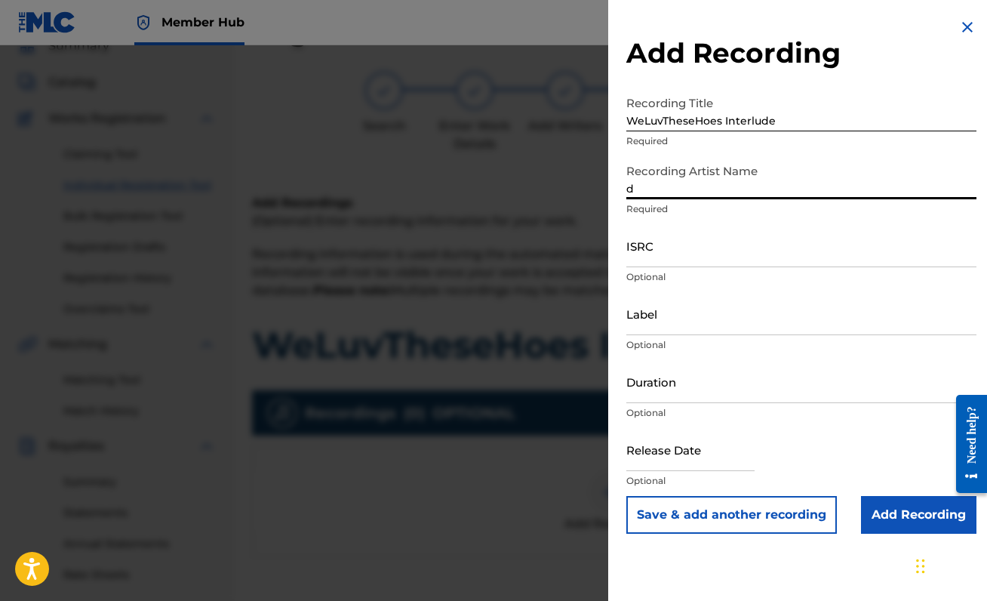
type input "[PERSON_NAME]"
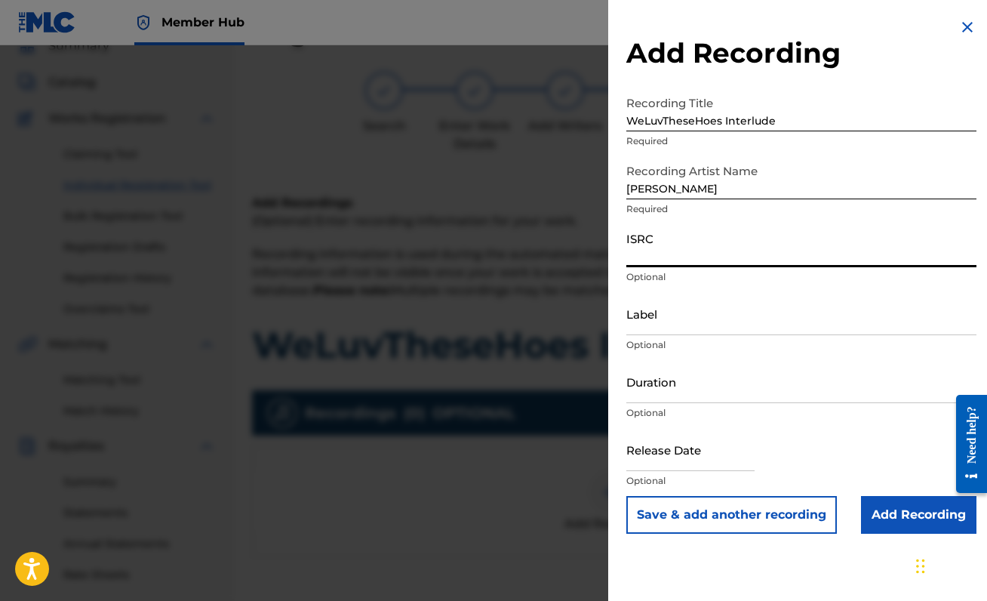
click at [681, 254] on input "ISRC" at bounding box center [801, 245] width 350 height 43
paste input "QZNMZ2321750"
type input "QZNMZ2321750"
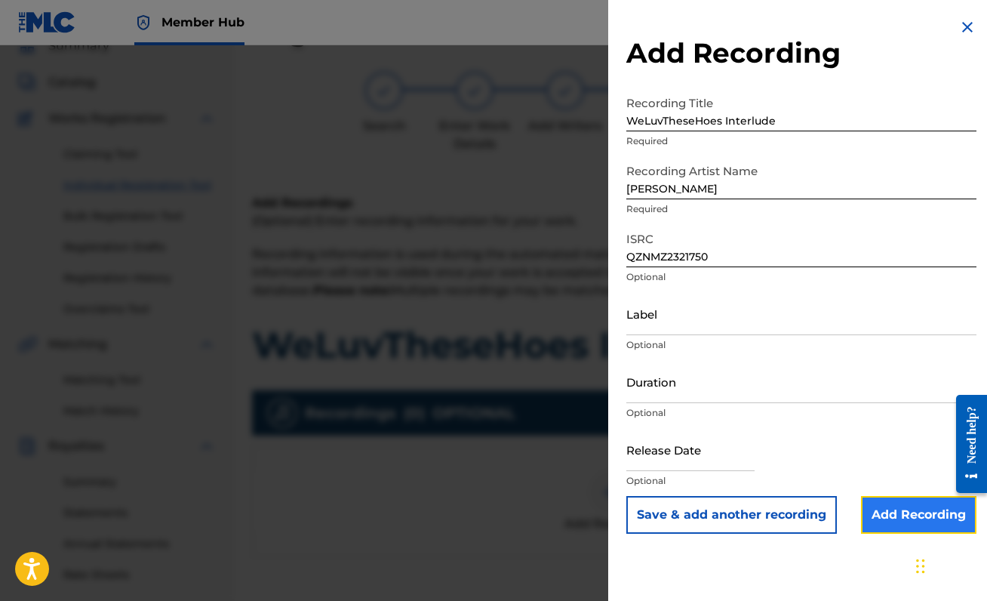
click at [877, 505] on input "Add Recording" at bounding box center [918, 515] width 115 height 38
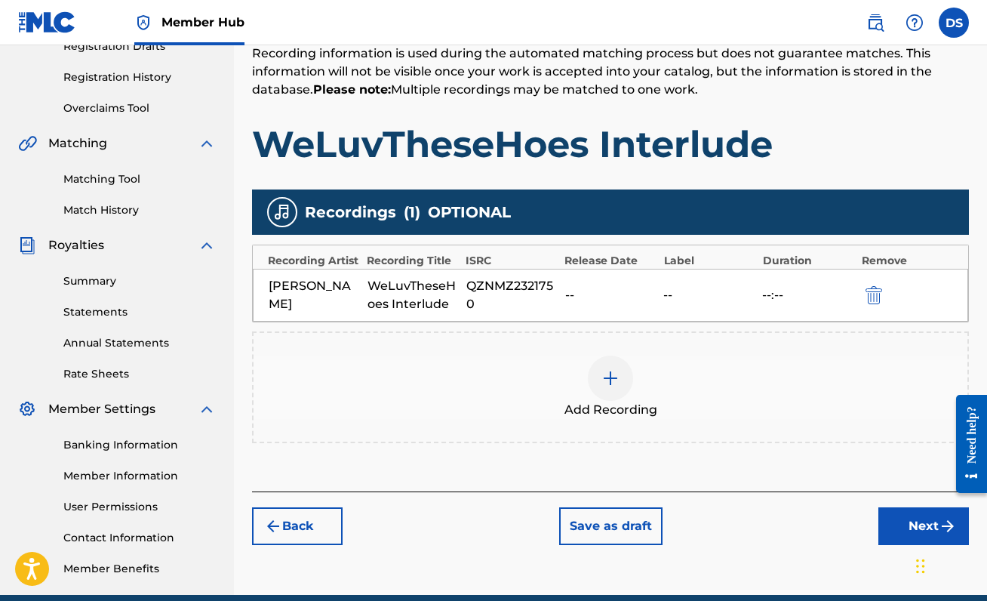
scroll to position [335, 0]
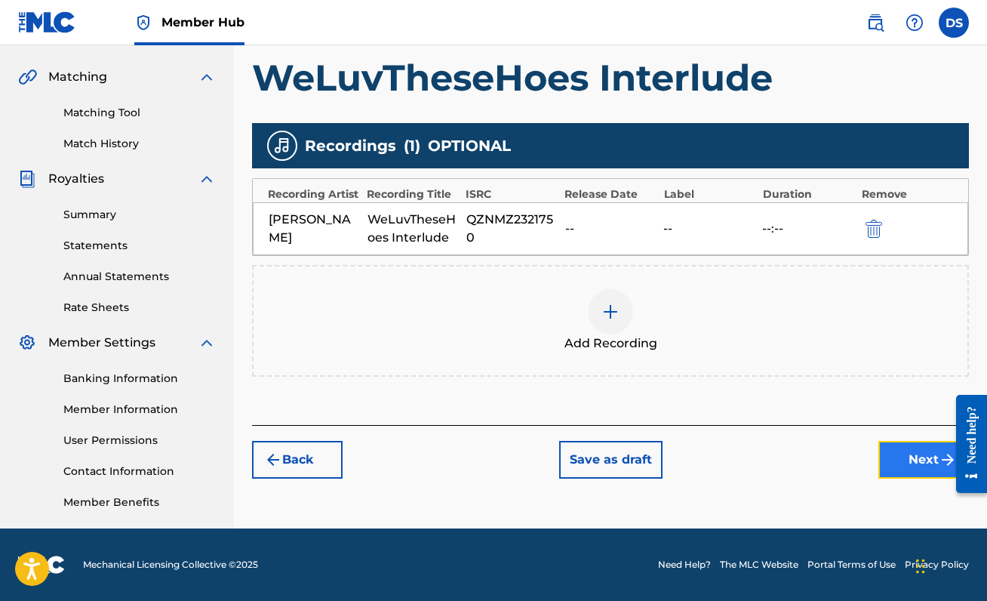
click at [896, 452] on button "Next" at bounding box center [923, 460] width 91 height 38
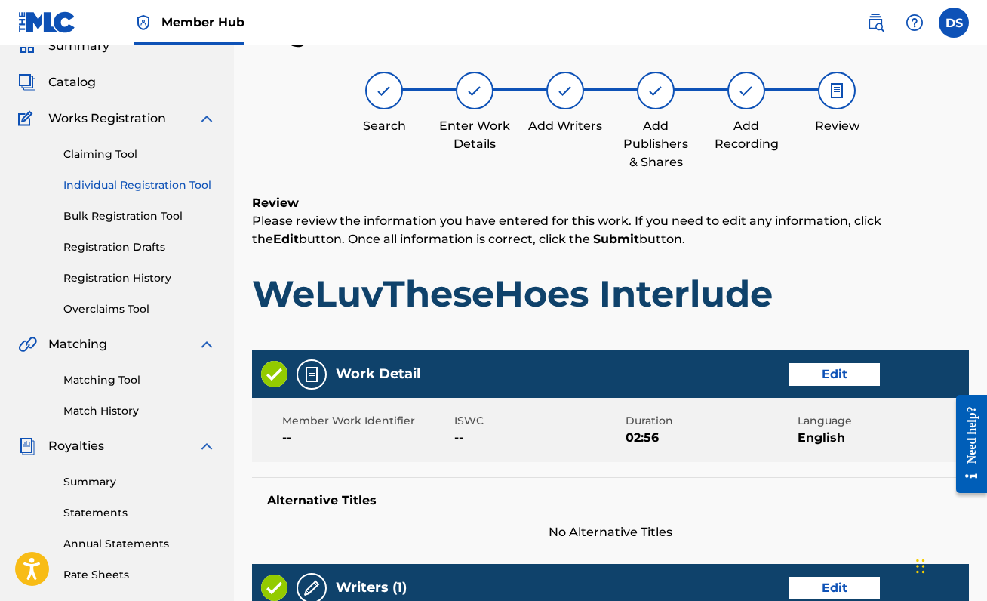
scroll to position [692, 0]
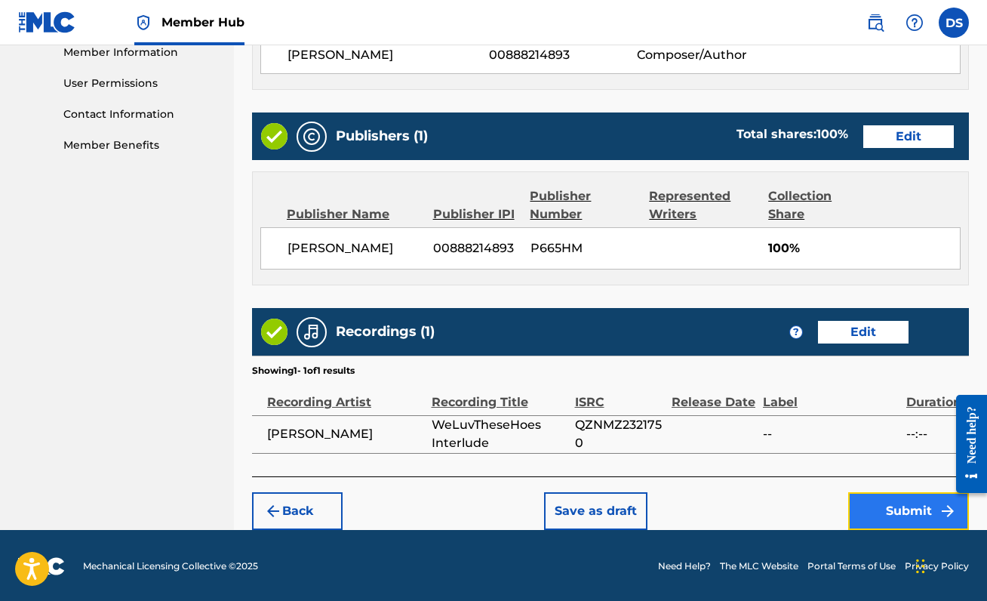
click at [905, 512] on button "Submit" at bounding box center [908, 511] width 121 height 38
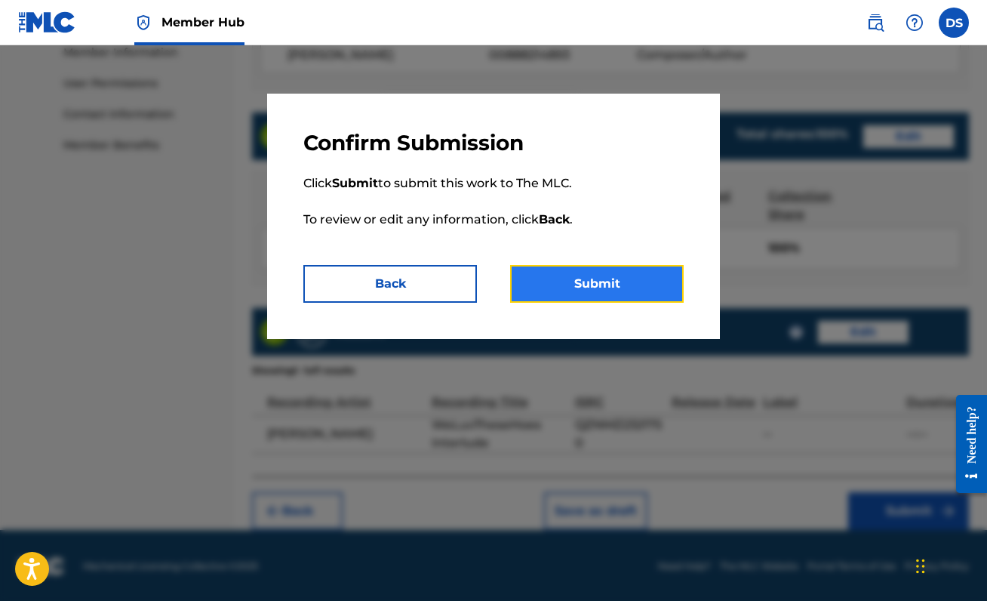
click at [559, 285] on button "Submit" at bounding box center [597, 284] width 174 height 38
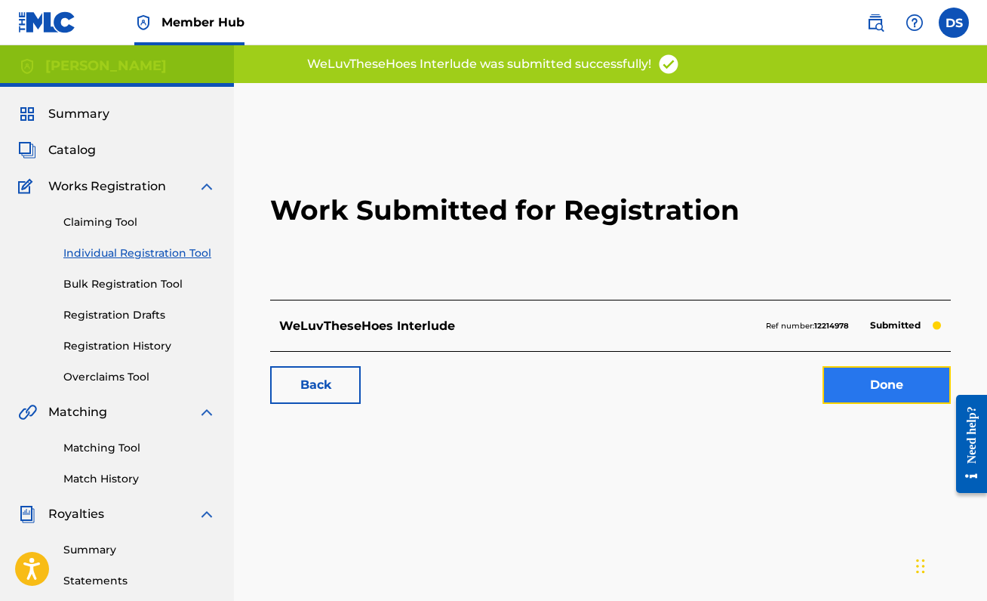
click at [883, 379] on link "Done" at bounding box center [886, 385] width 128 height 38
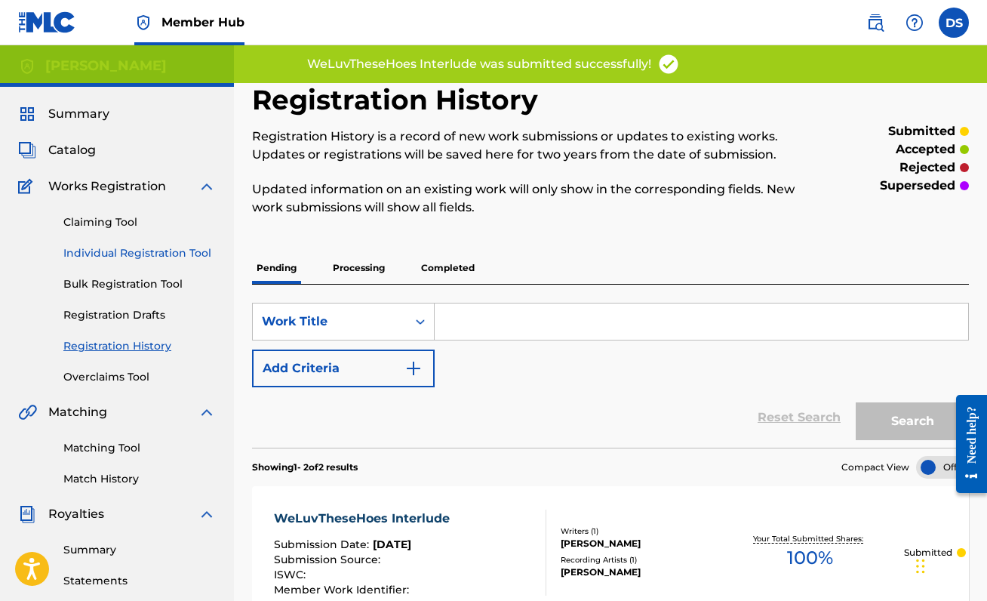
click at [158, 250] on link "Individual Registration Tool" at bounding box center [139, 253] width 152 height 16
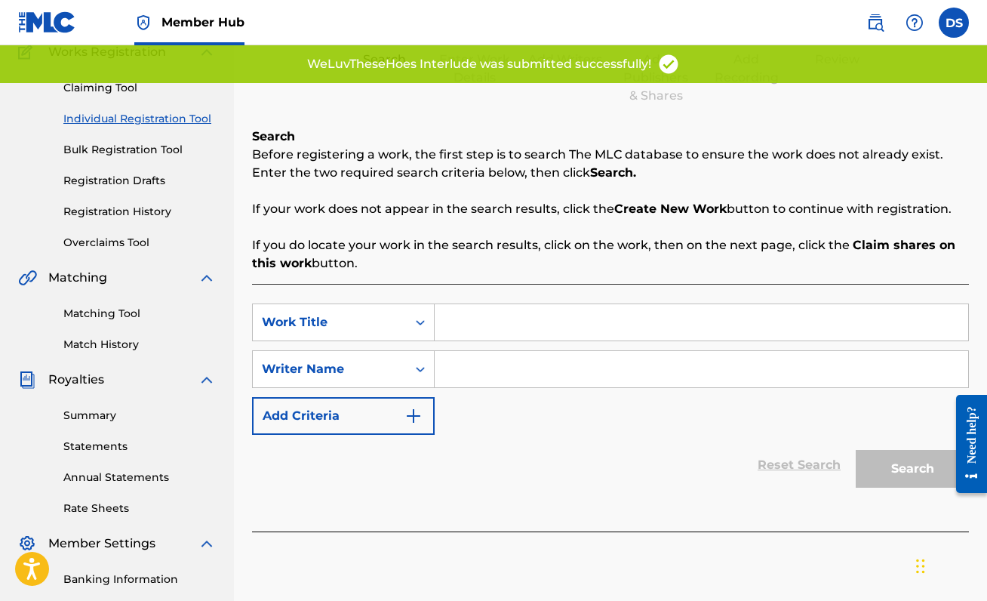
scroll to position [146, 0]
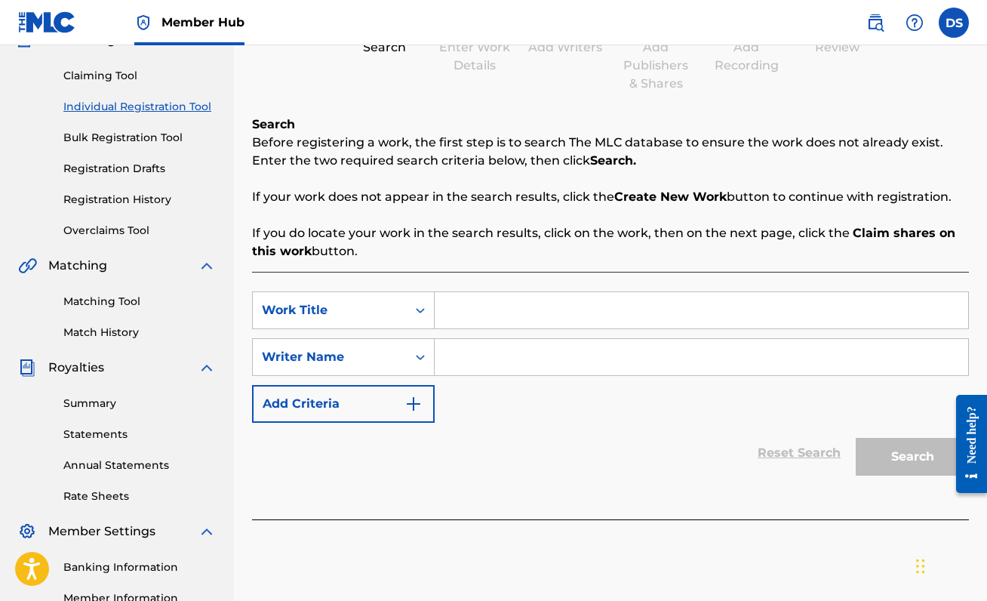
click at [505, 306] on input "Search Form" at bounding box center [701, 310] width 533 height 36
type input "WYD?"
click at [527, 349] on input "Search Form" at bounding box center [701, 357] width 533 height 36
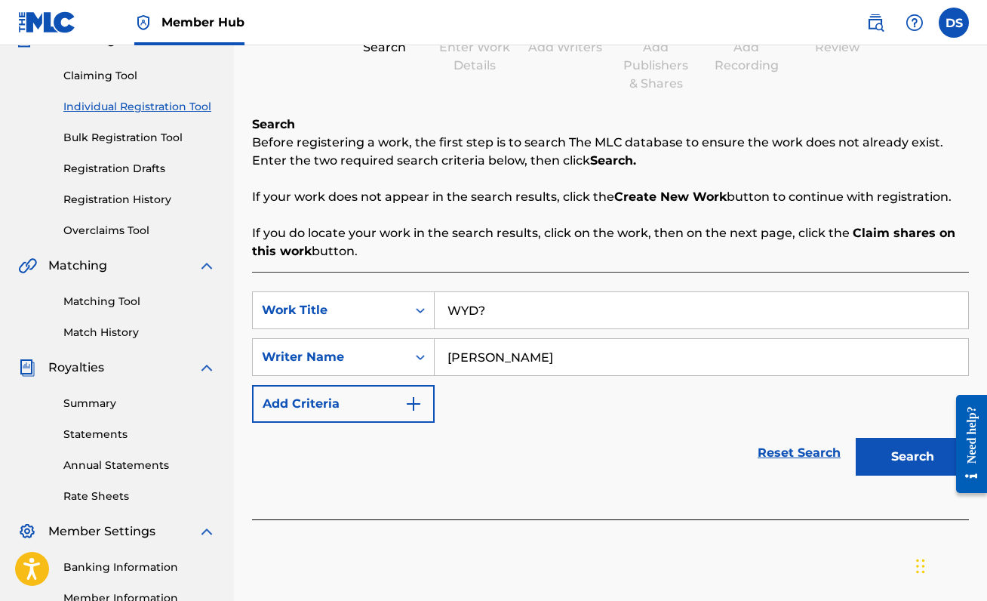
type input "[PERSON_NAME]"
click at [856, 438] on button "Search" at bounding box center [912, 457] width 113 height 38
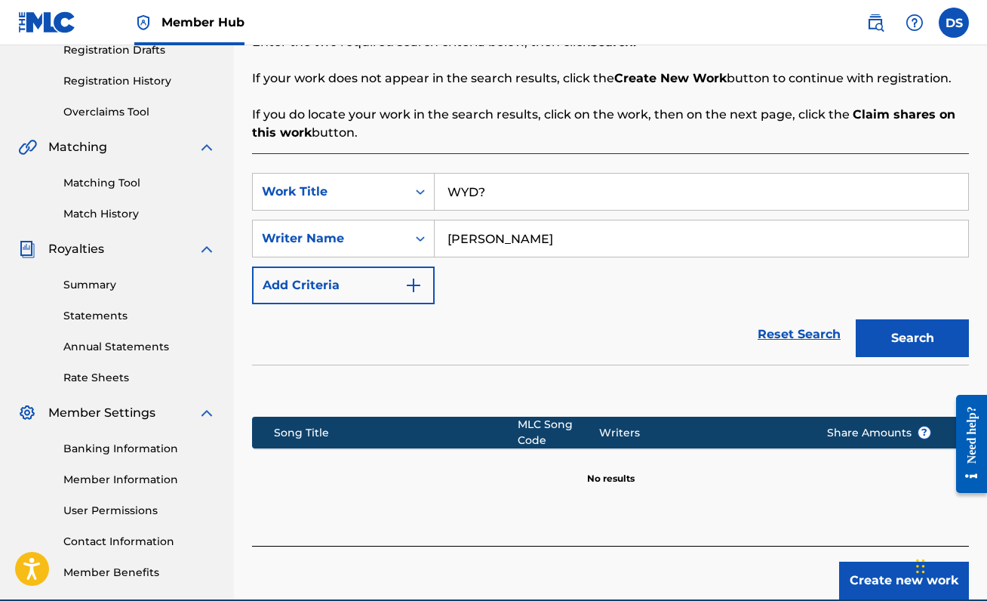
scroll to position [336, 0]
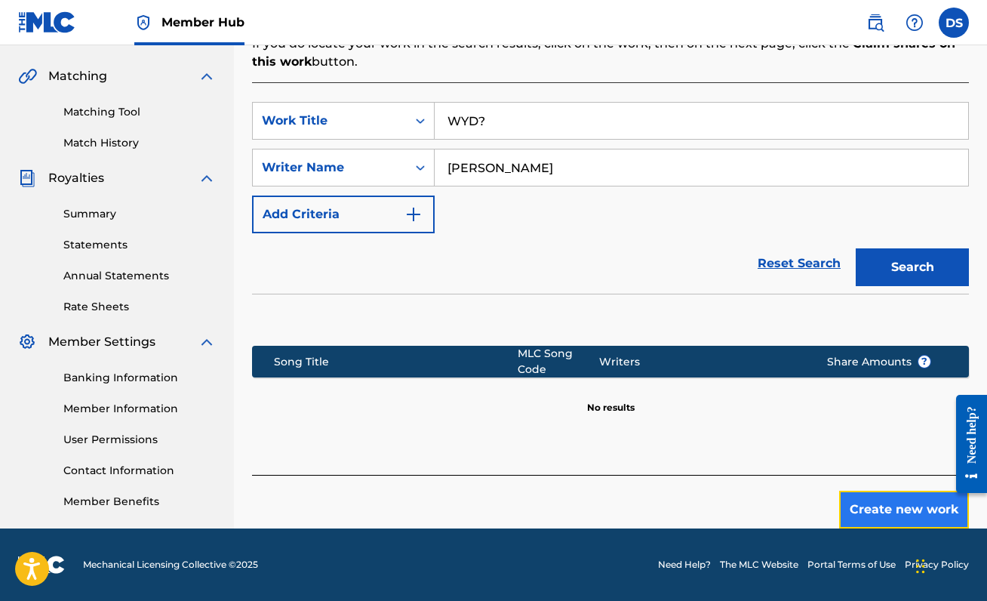
click at [917, 516] on button "Create new work" at bounding box center [904, 509] width 130 height 38
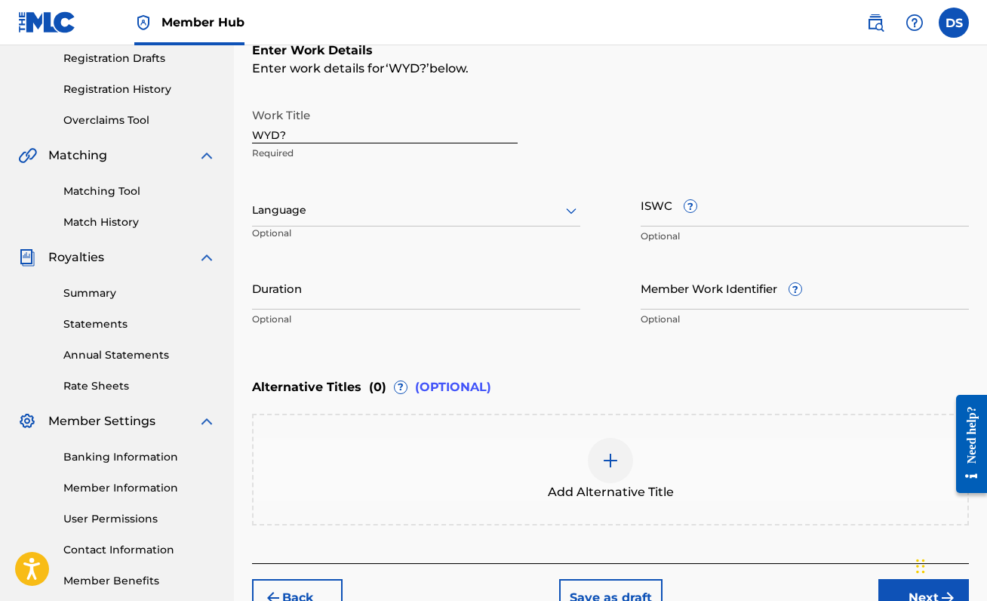
scroll to position [246, 0]
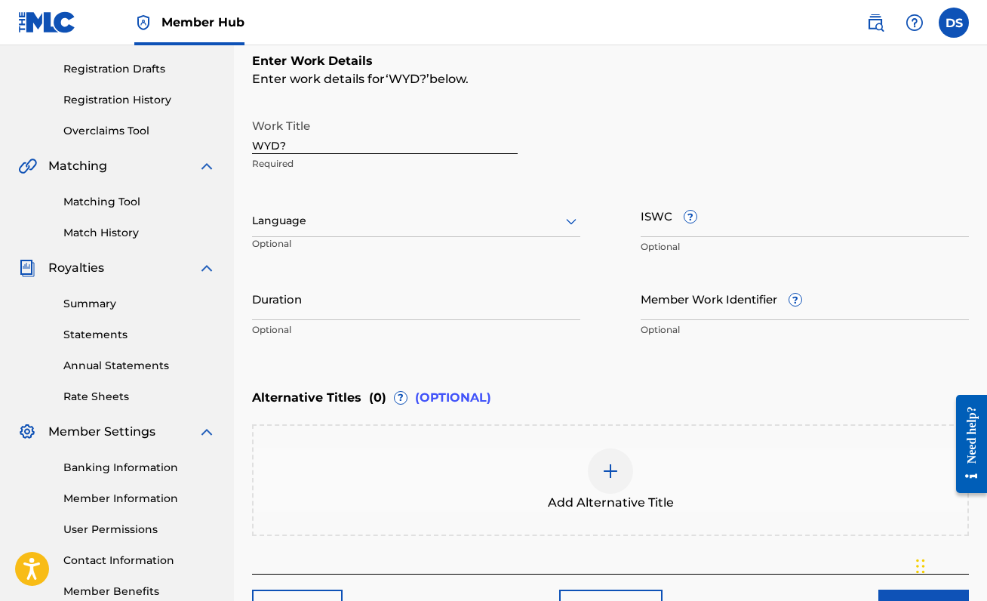
click at [502, 205] on div "Language" at bounding box center [416, 221] width 328 height 32
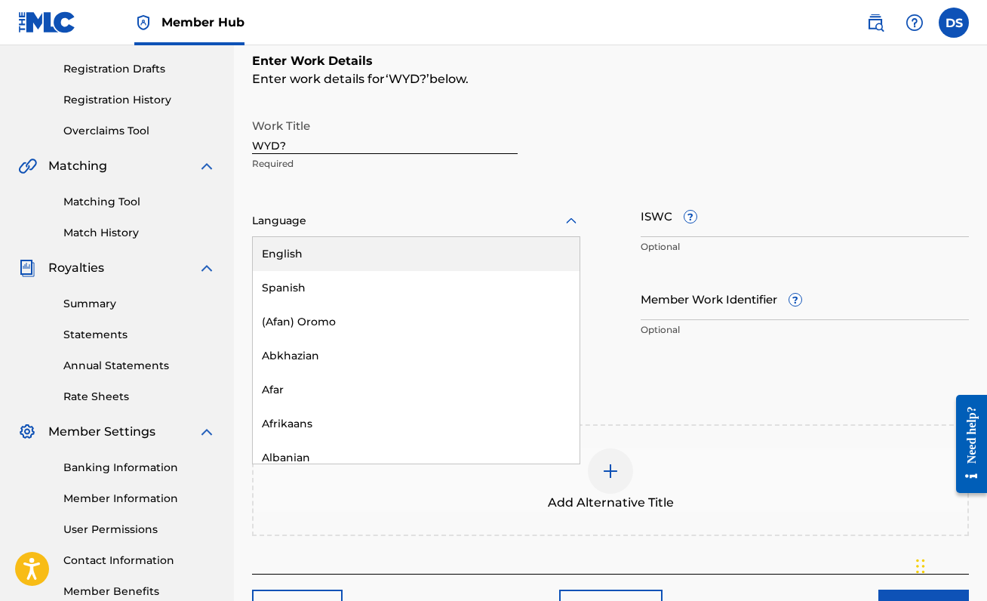
click at [451, 263] on div "English" at bounding box center [416, 254] width 327 height 34
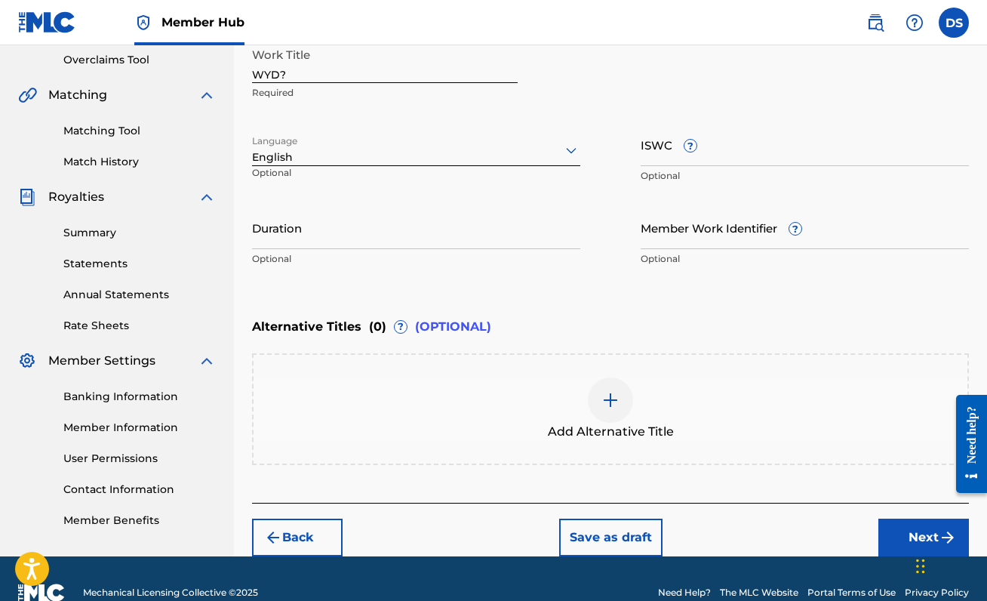
scroll to position [320, 0]
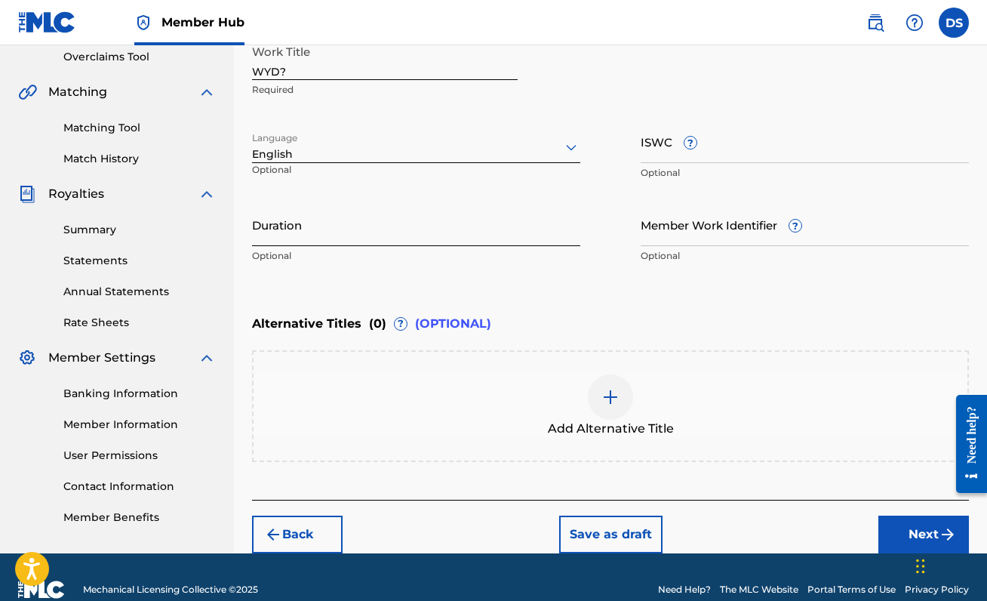
click at [441, 228] on input "Duration" at bounding box center [416, 224] width 328 height 43
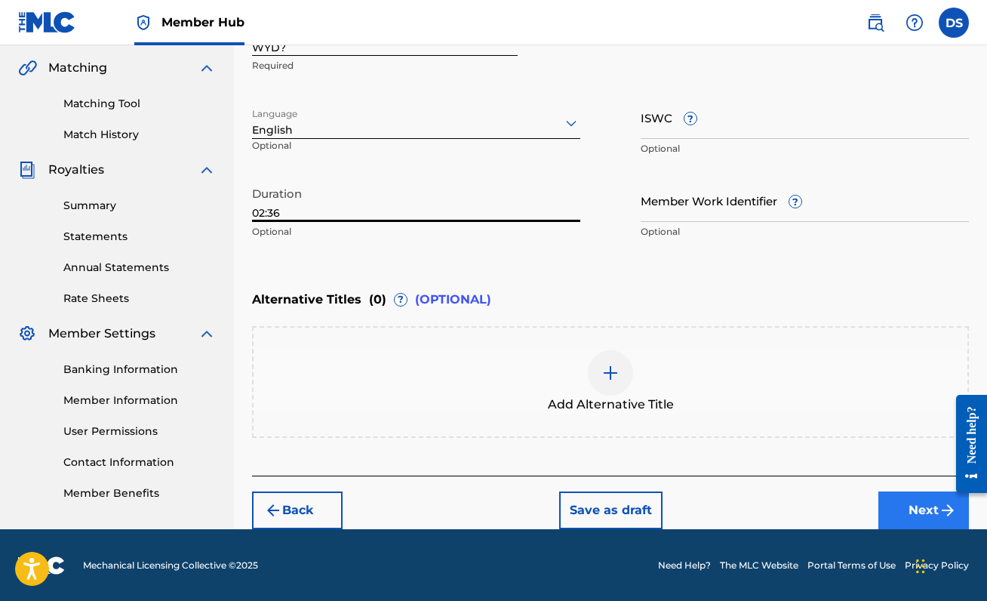
type input "02:36"
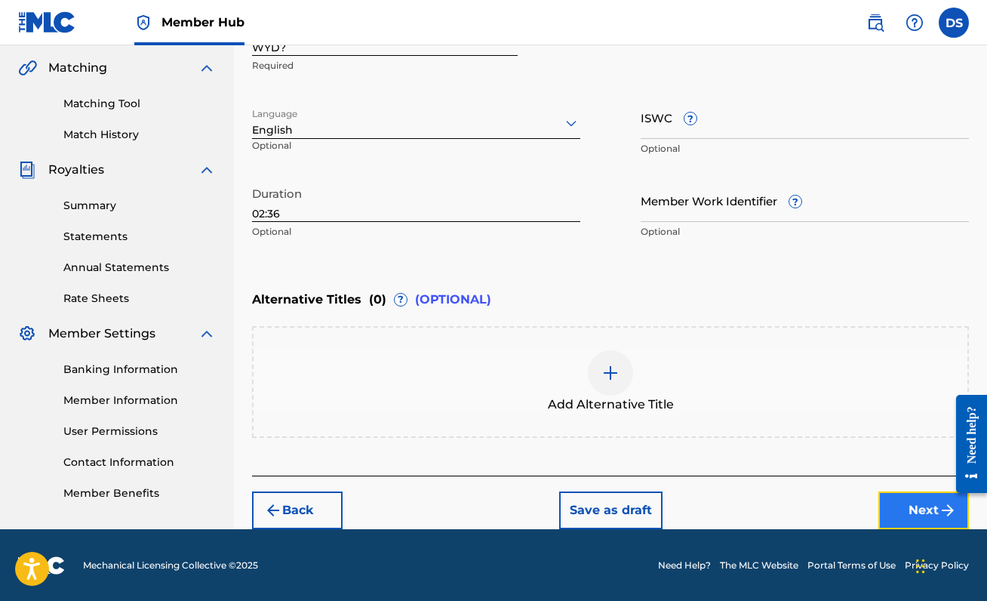
click at [896, 504] on button "Next" at bounding box center [923, 510] width 91 height 38
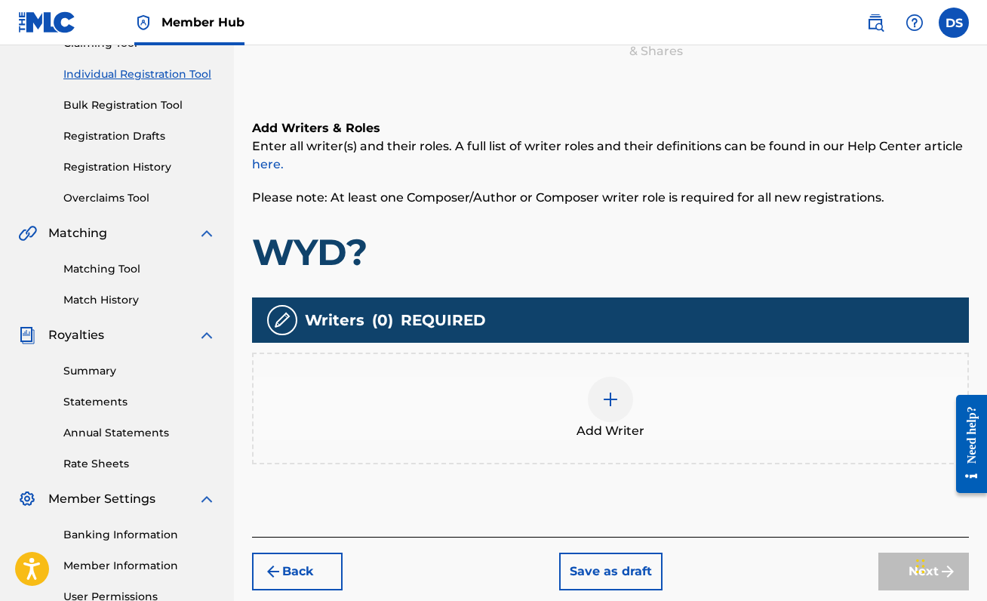
scroll to position [183, 0]
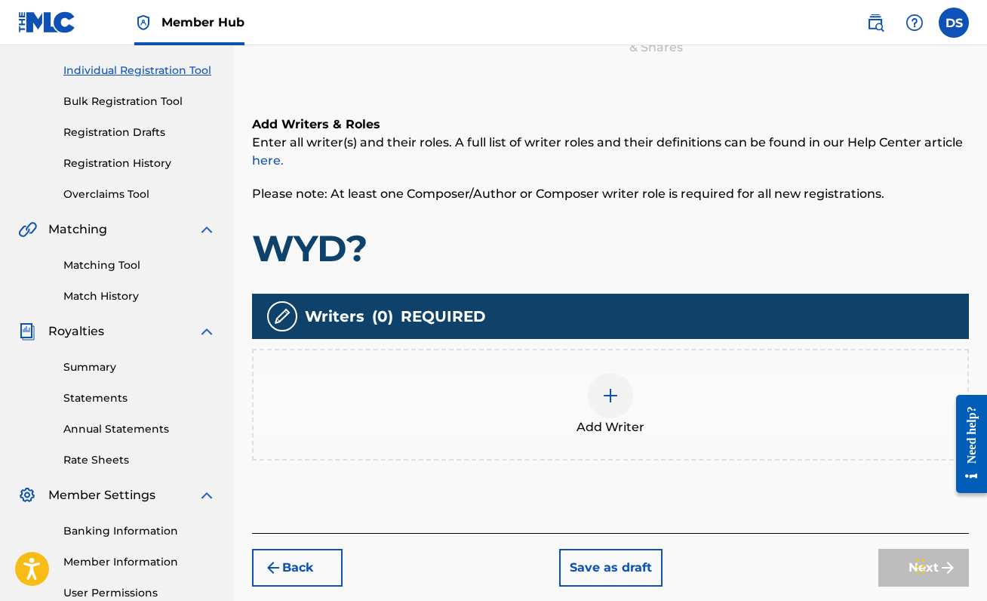
click at [608, 390] on img at bounding box center [610, 395] width 18 height 18
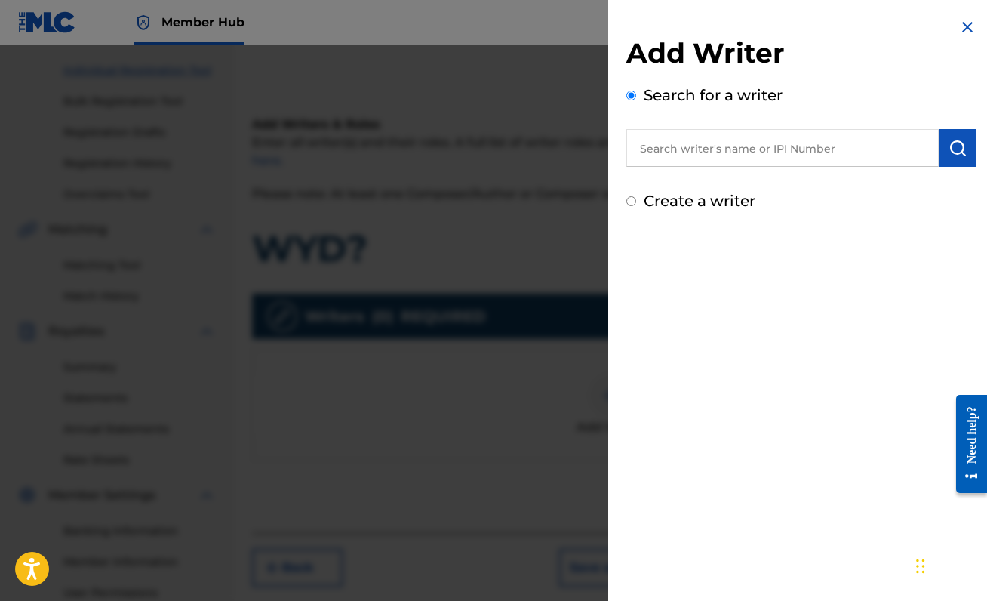
click at [763, 145] on input "text" at bounding box center [782, 148] width 312 height 38
paste input "00888214893"
type input "00888214893"
click at [958, 140] on img "submit" at bounding box center [957, 148] width 18 height 18
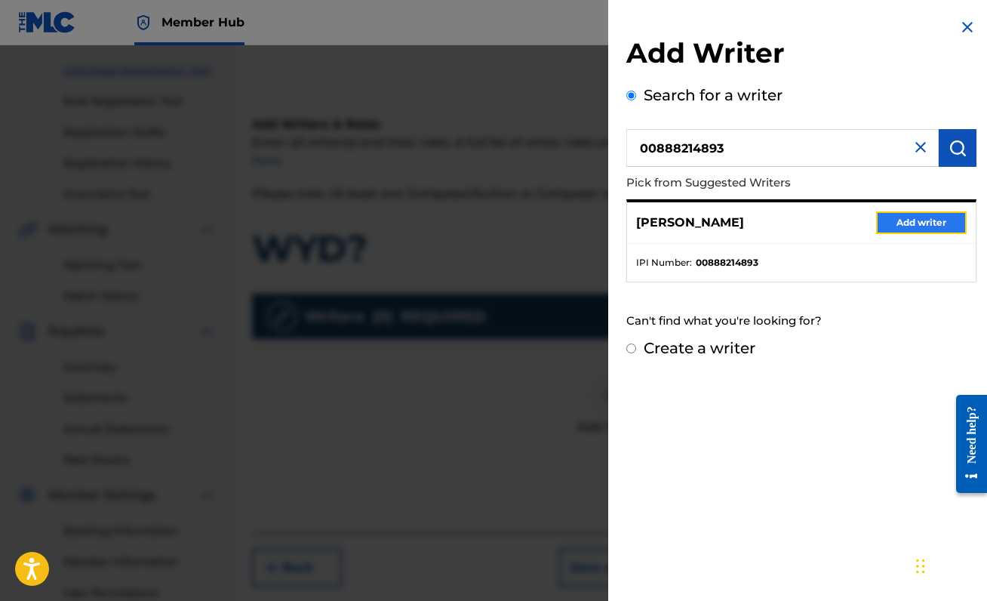
click at [906, 216] on button "Add writer" at bounding box center [921, 222] width 91 height 23
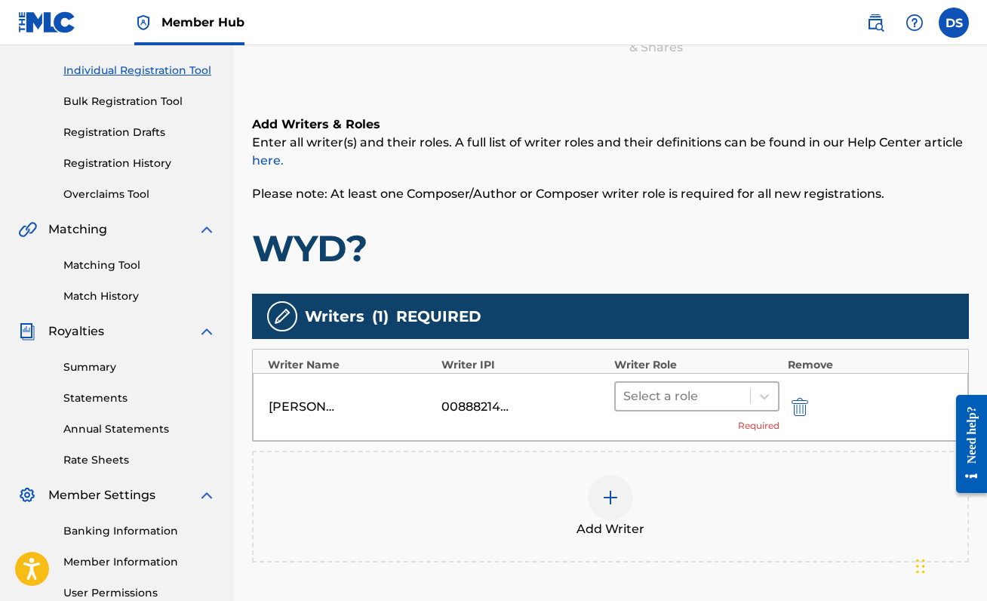
click at [699, 395] on div at bounding box center [682, 396] width 119 height 21
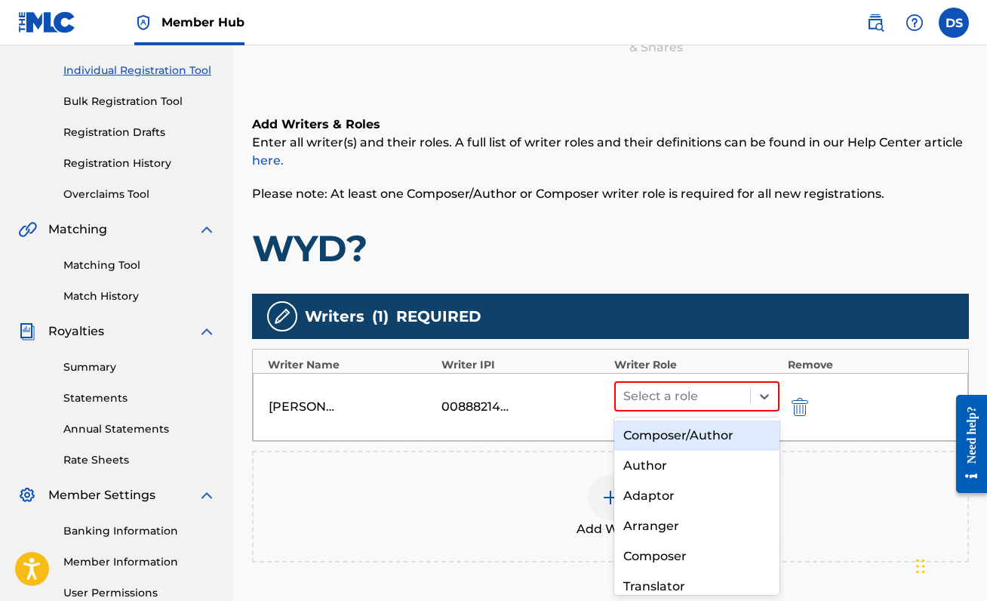
click at [678, 439] on div "Composer/Author" at bounding box center [696, 435] width 165 height 30
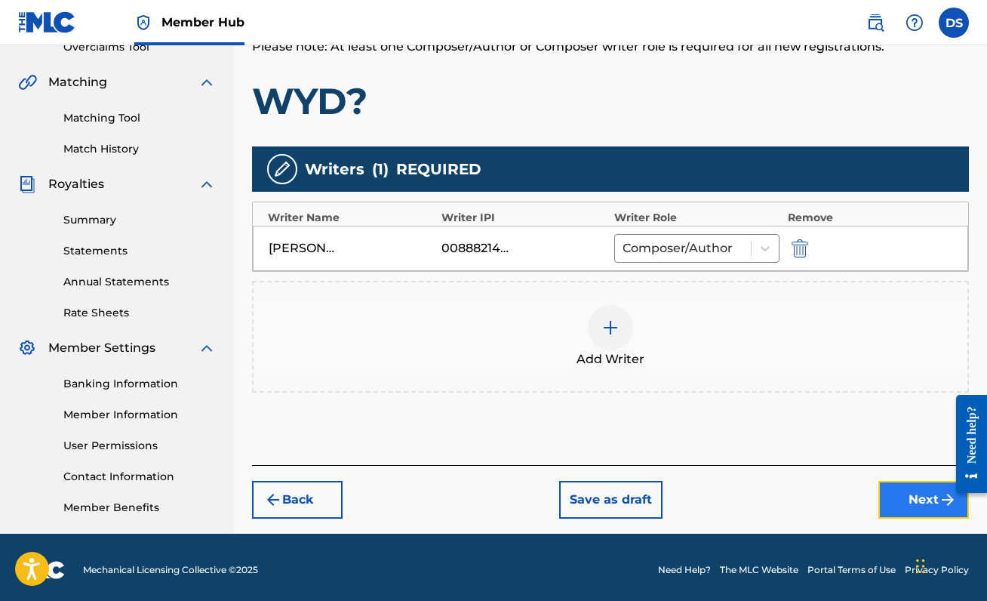
click at [922, 490] on button "Next" at bounding box center [923, 500] width 91 height 38
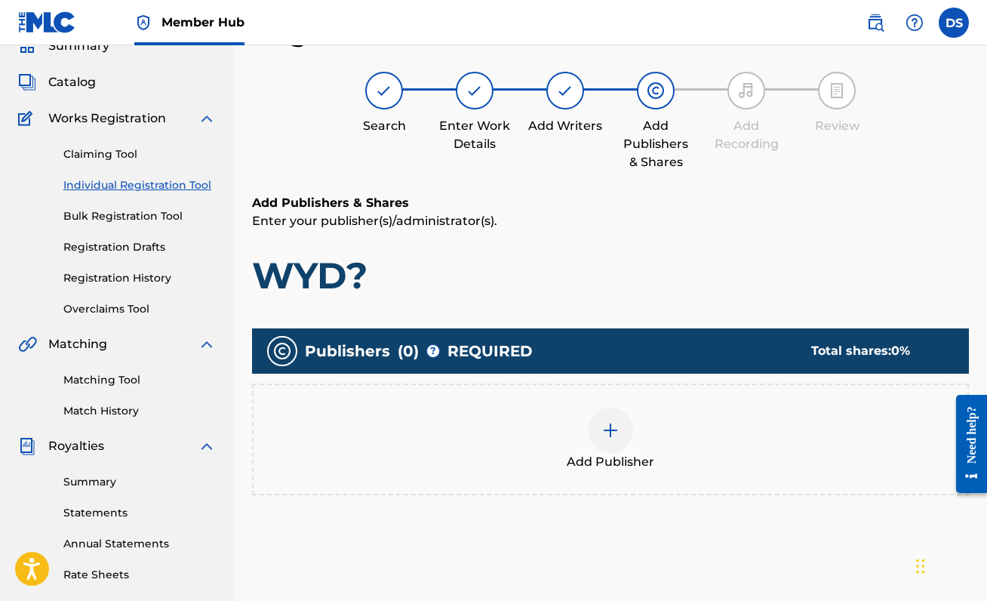
scroll to position [68, 0]
click at [604, 439] on div at bounding box center [610, 429] width 45 height 45
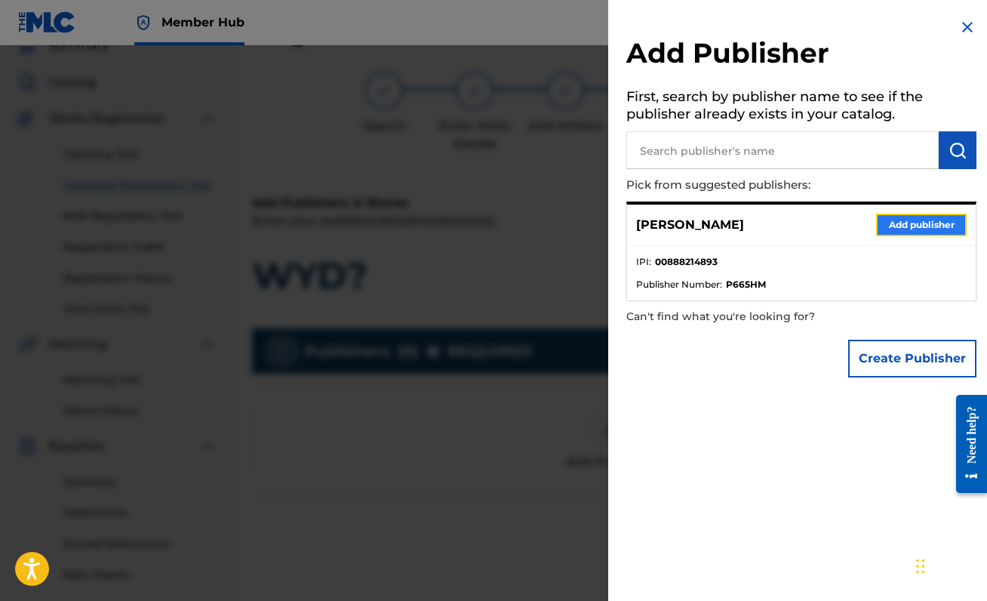
click at [913, 214] on button "Add publisher" at bounding box center [921, 225] width 91 height 23
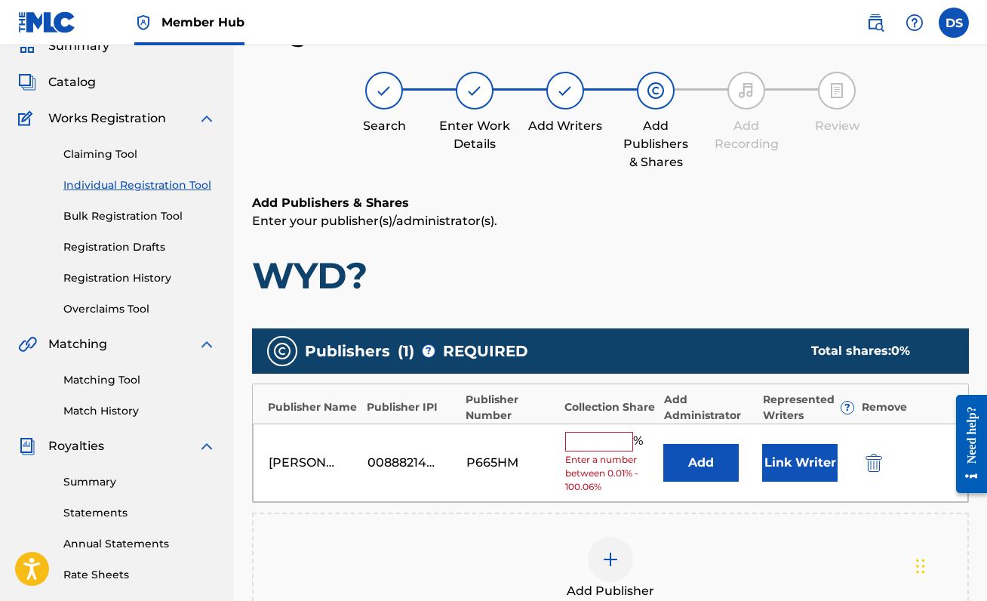
click at [601, 429] on div "[PERSON_NAME] 00888214893 P665HM % Enter a number between 0.01% - 100.06% Add L…" at bounding box center [610, 462] width 715 height 79
click at [600, 435] on input "text" at bounding box center [599, 442] width 68 height 20
type input "50"
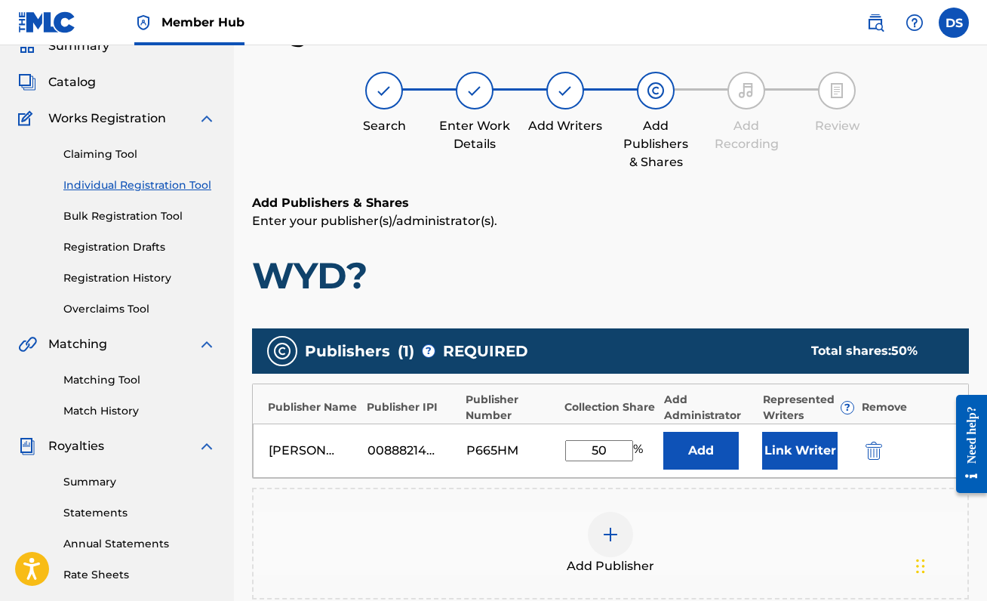
scroll to position [335, 0]
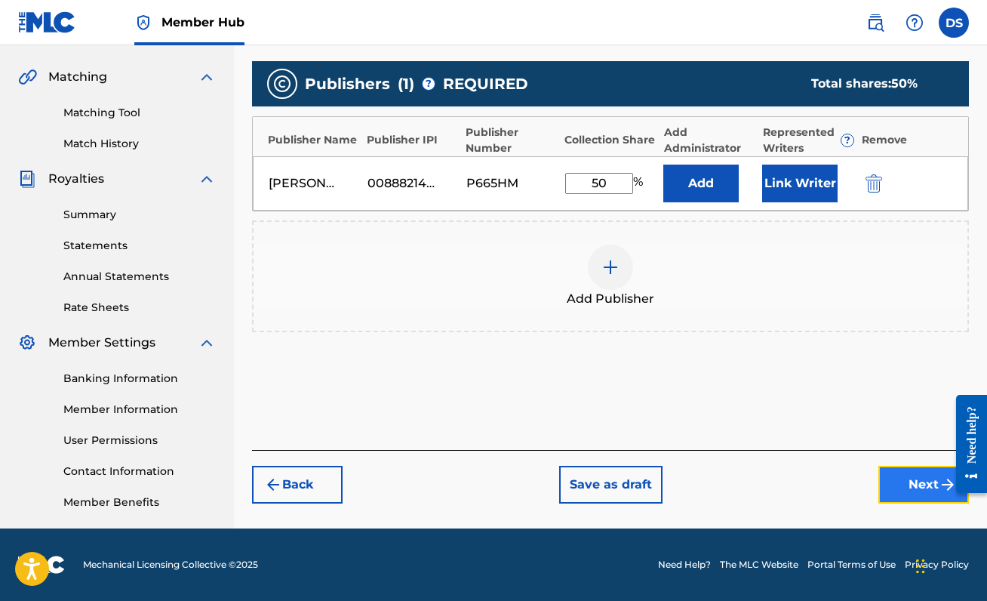
click at [903, 487] on button "Next" at bounding box center [923, 485] width 91 height 38
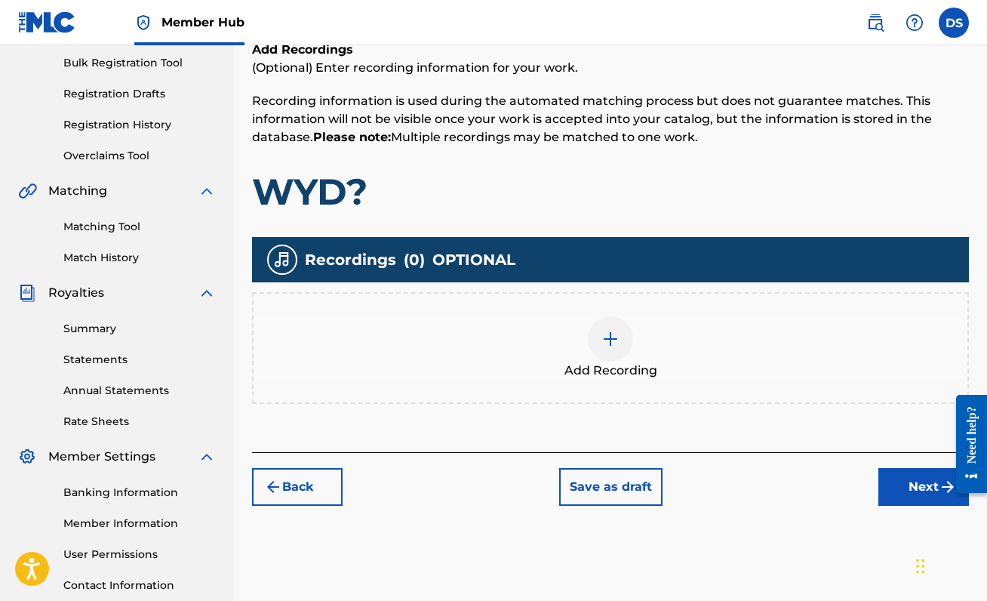
scroll to position [268, 0]
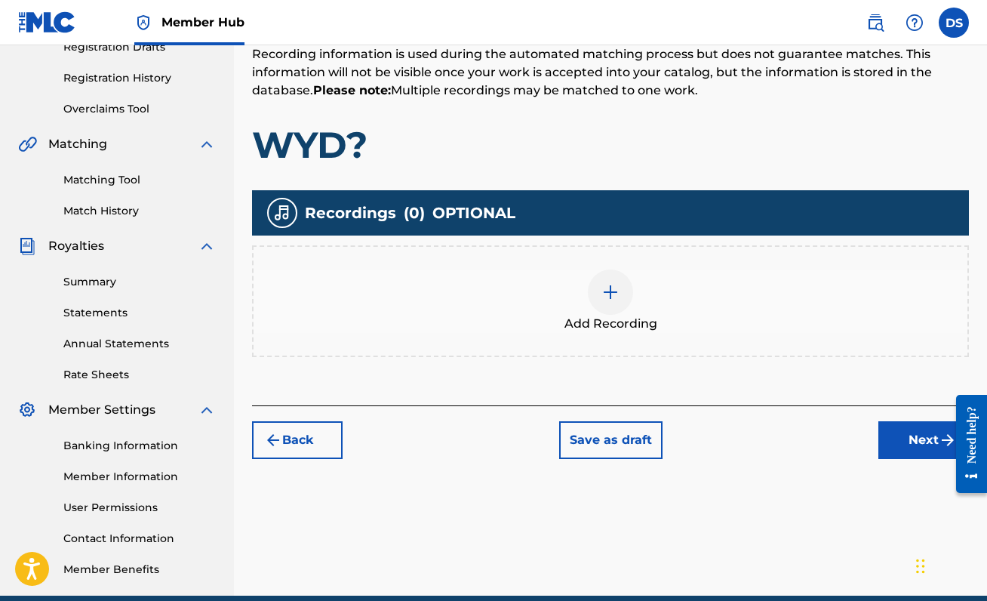
click at [595, 318] on span "Add Recording" at bounding box center [610, 324] width 93 height 18
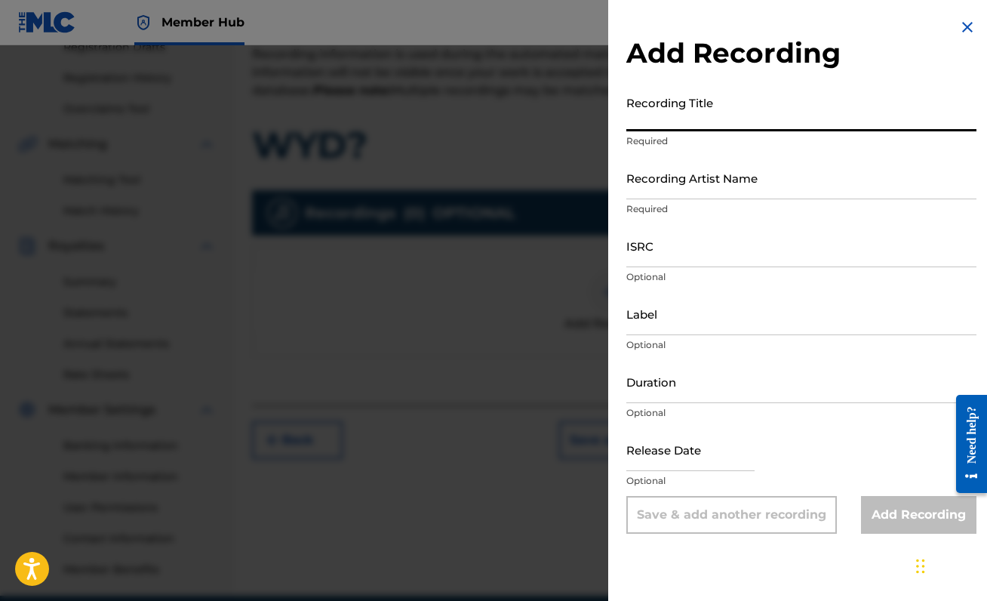
click at [775, 117] on input "Recording Title" at bounding box center [801, 109] width 350 height 43
type input "WYD?`"
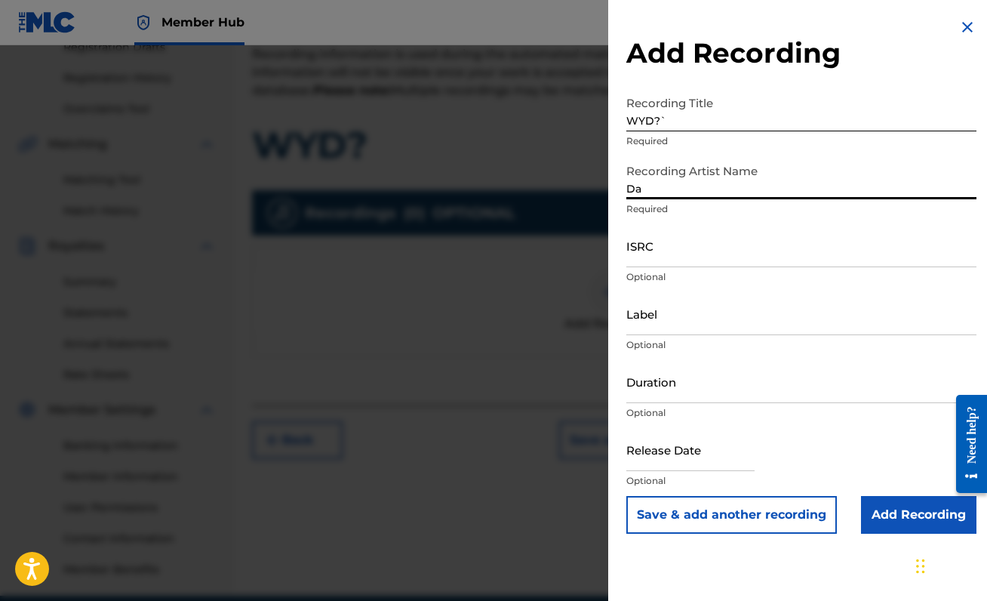
type input "[PERSON_NAME]"
click at [657, 253] on input "ISRC" at bounding box center [801, 245] width 350 height 43
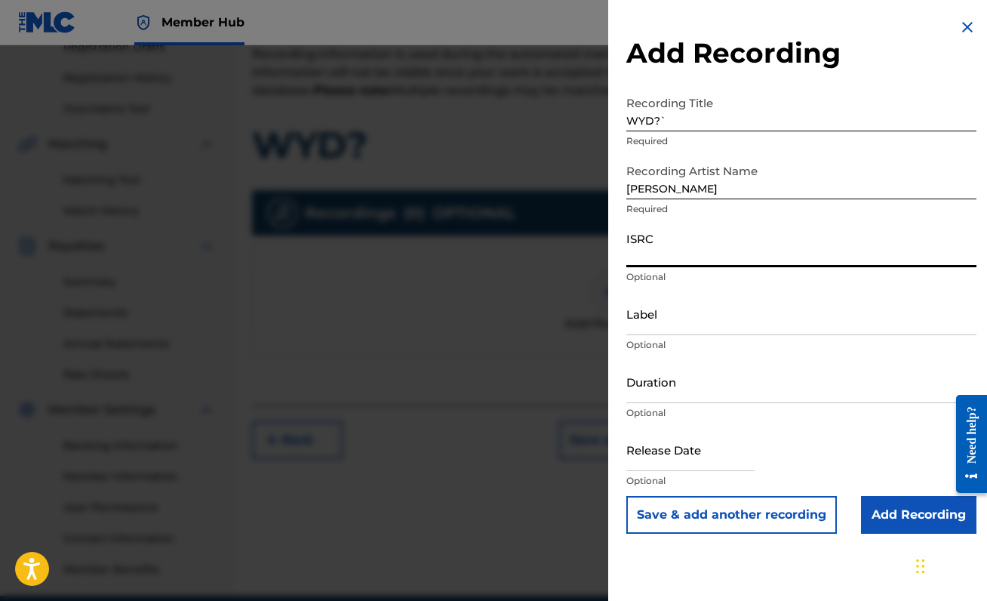
paste input "QZL382568494"
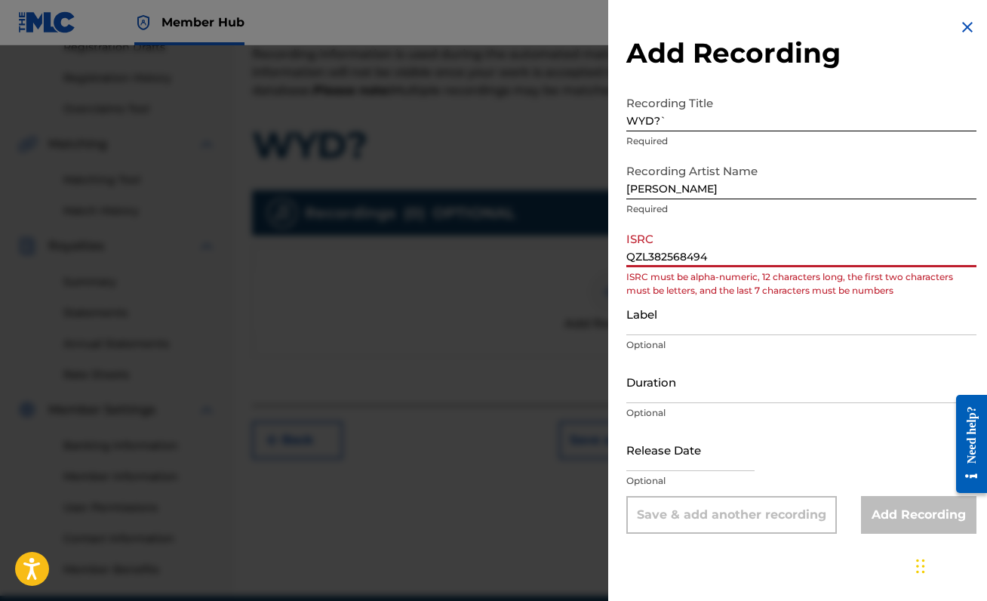
click at [629, 256] on input "QZL382568494" at bounding box center [801, 245] width 350 height 43
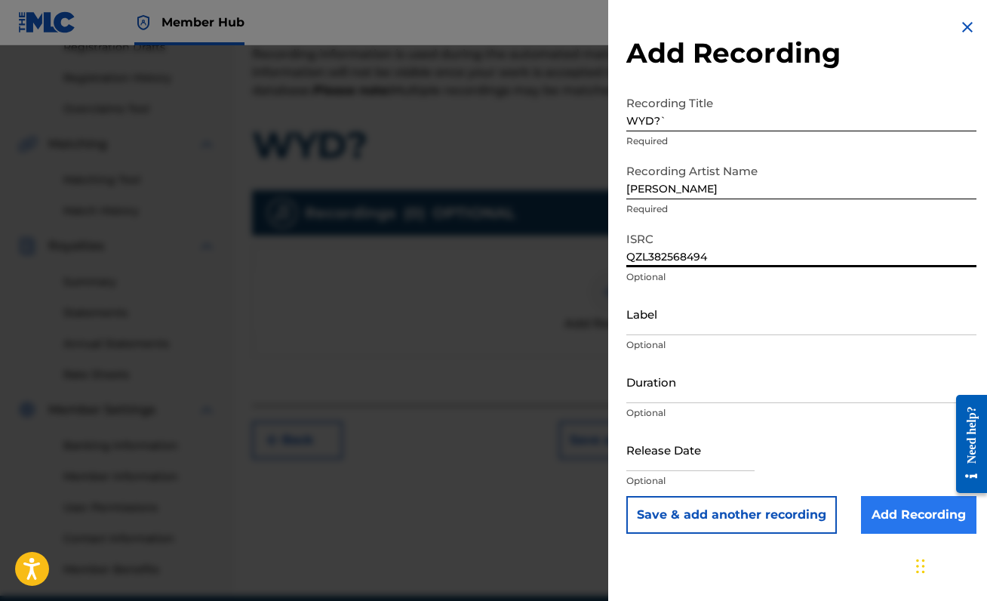
type input "QZL382568494"
click at [893, 523] on input "Add Recording" at bounding box center [918, 515] width 115 height 38
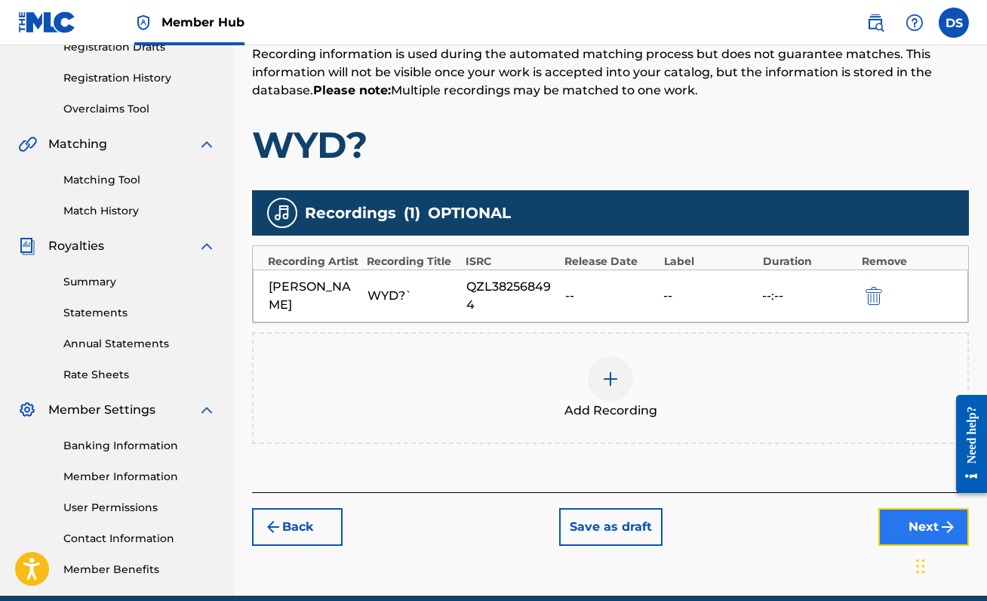
click at [883, 518] on button "Next" at bounding box center [923, 527] width 91 height 38
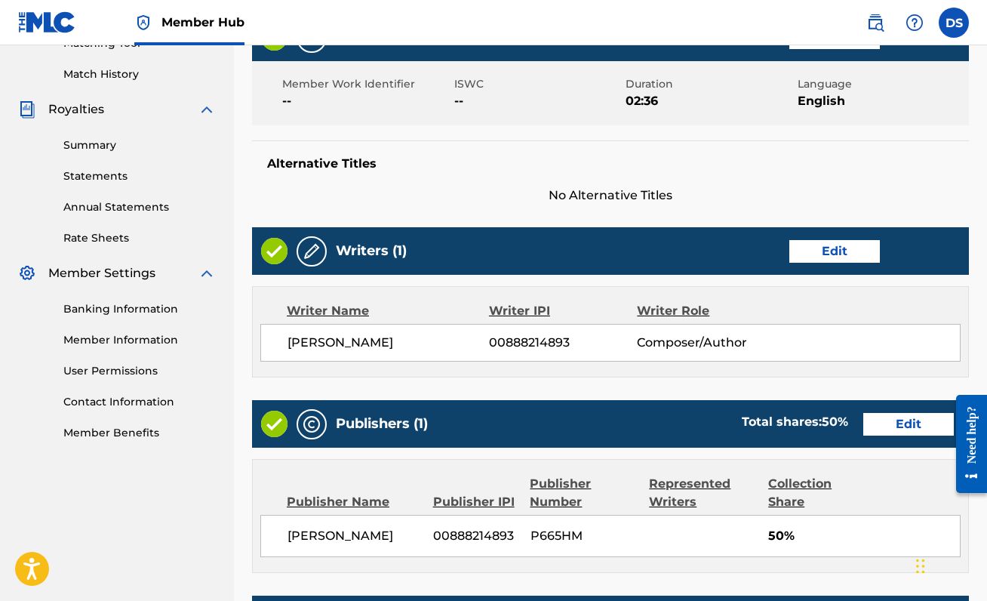
scroll to position [692, 0]
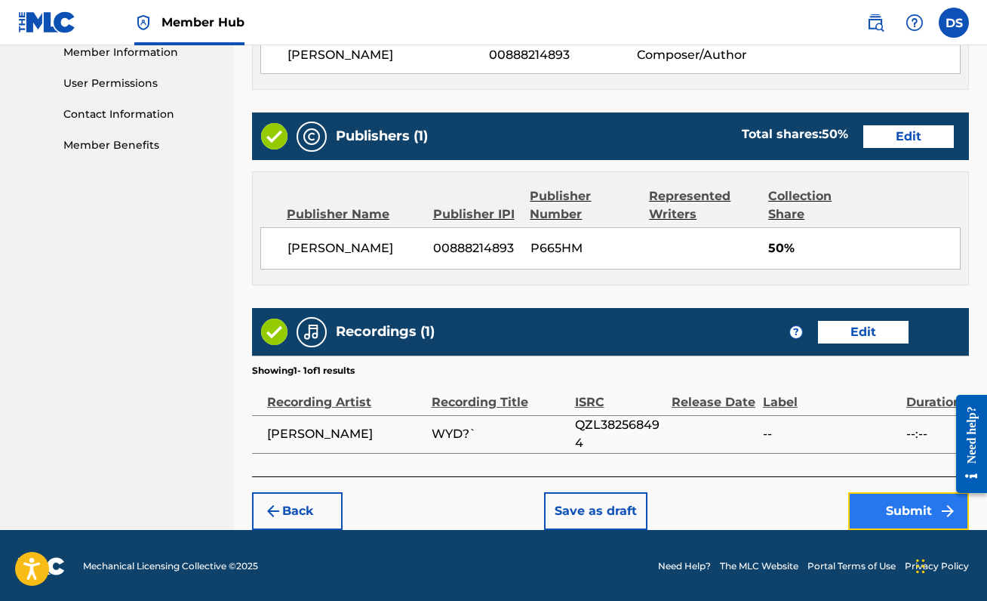
click at [906, 513] on button "Submit" at bounding box center [908, 511] width 121 height 38
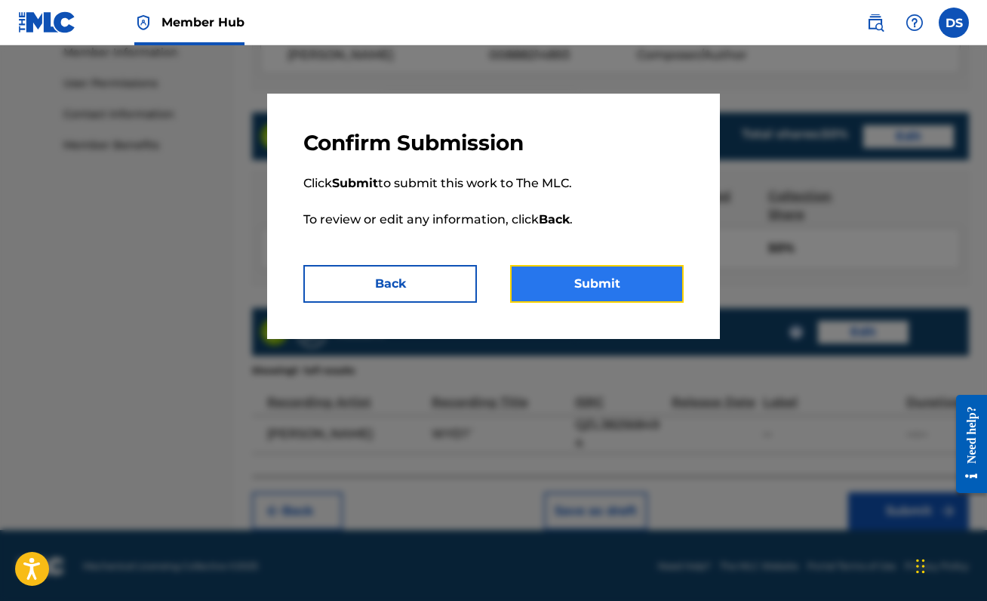
click at [650, 278] on button "Submit" at bounding box center [597, 284] width 174 height 38
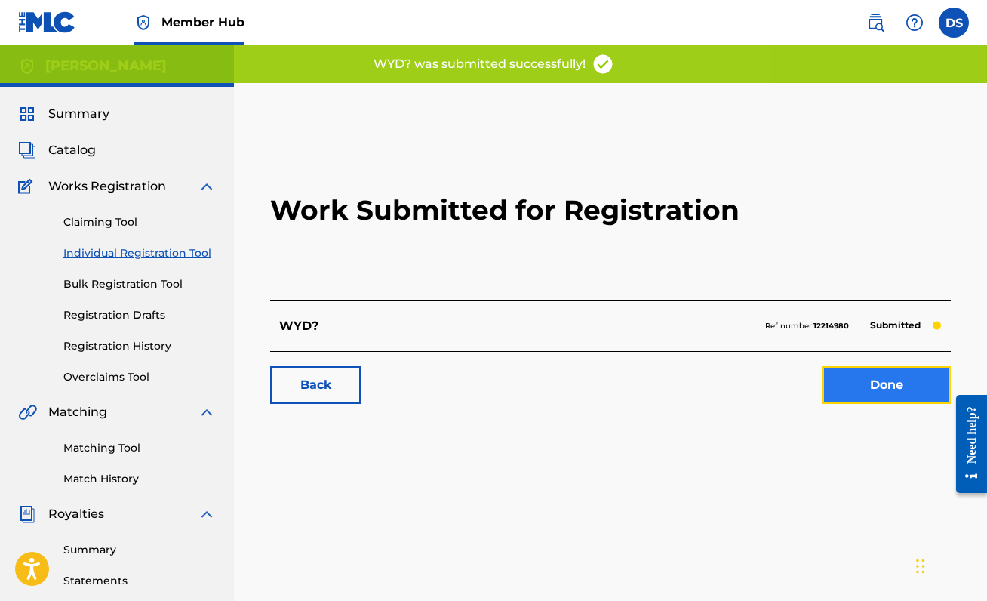
click at [888, 392] on link "Done" at bounding box center [886, 385] width 128 height 38
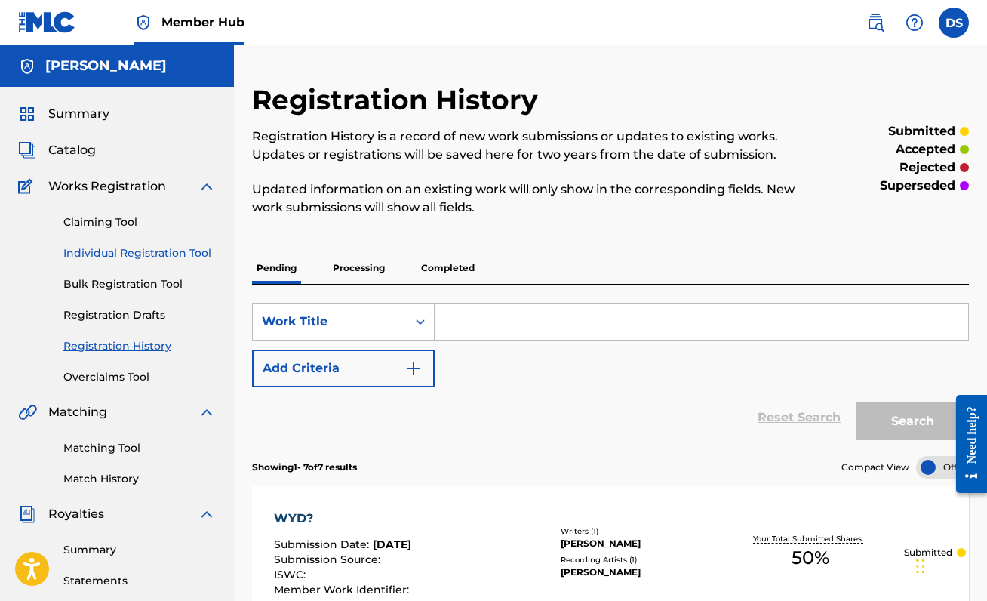
click at [133, 247] on link "Individual Registration Tool" at bounding box center [139, 253] width 152 height 16
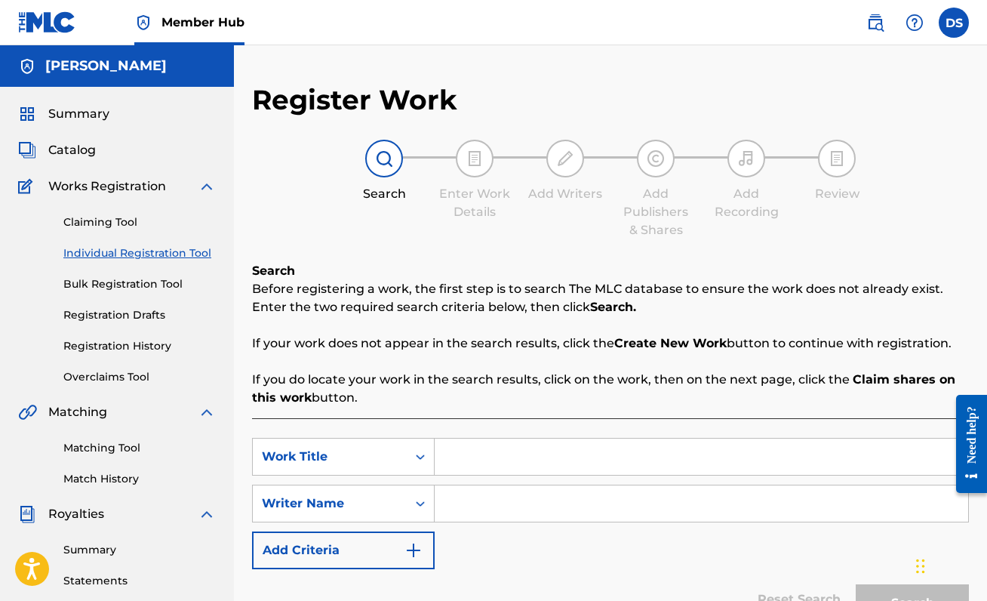
click at [473, 448] on input "Search Form" at bounding box center [701, 456] width 533 height 36
type input "W"
type input "BODY TEA"
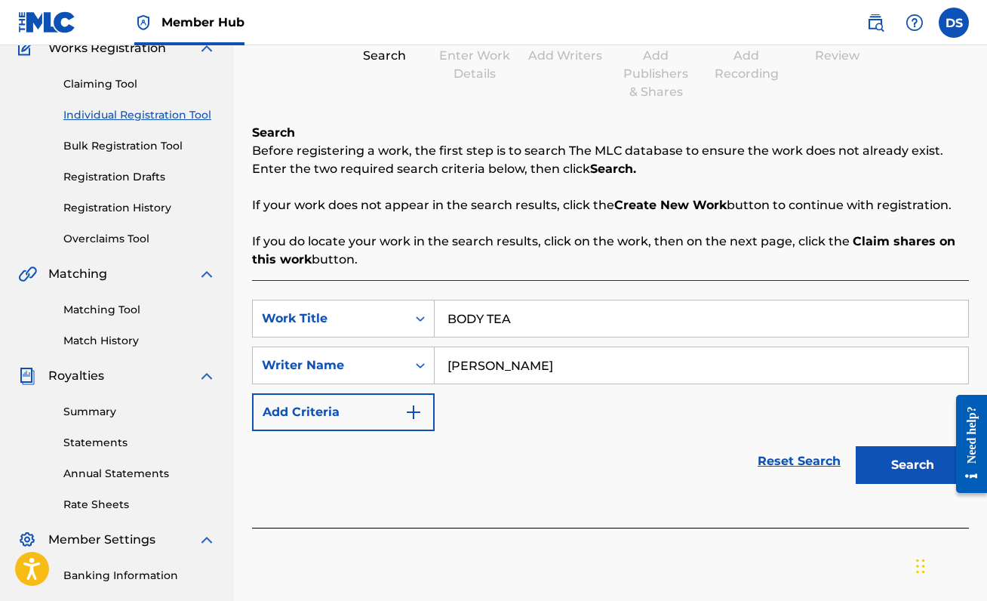
scroll to position [335, 0]
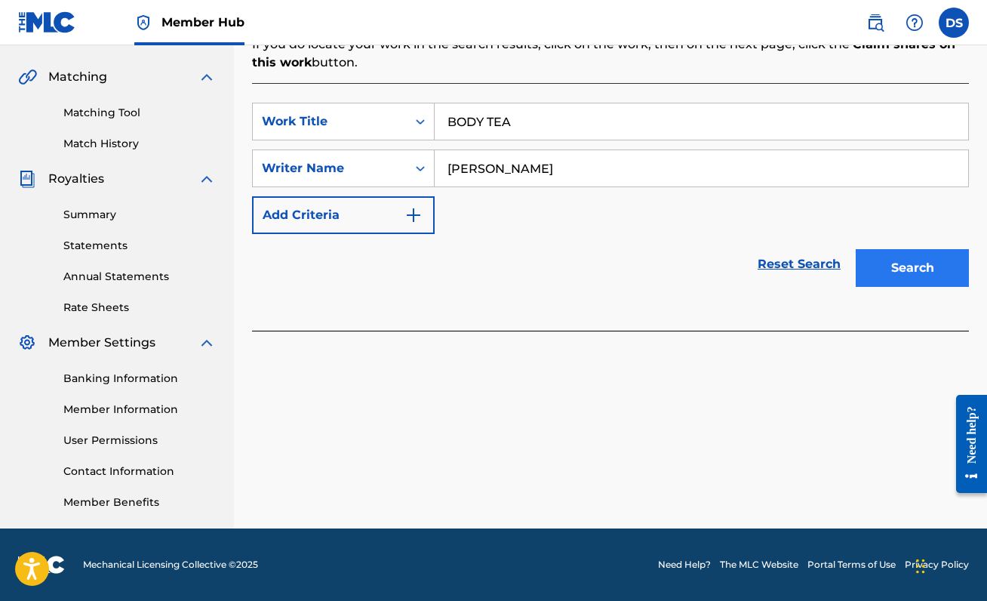
type input "[PERSON_NAME]"
click at [902, 269] on button "Search" at bounding box center [912, 268] width 113 height 38
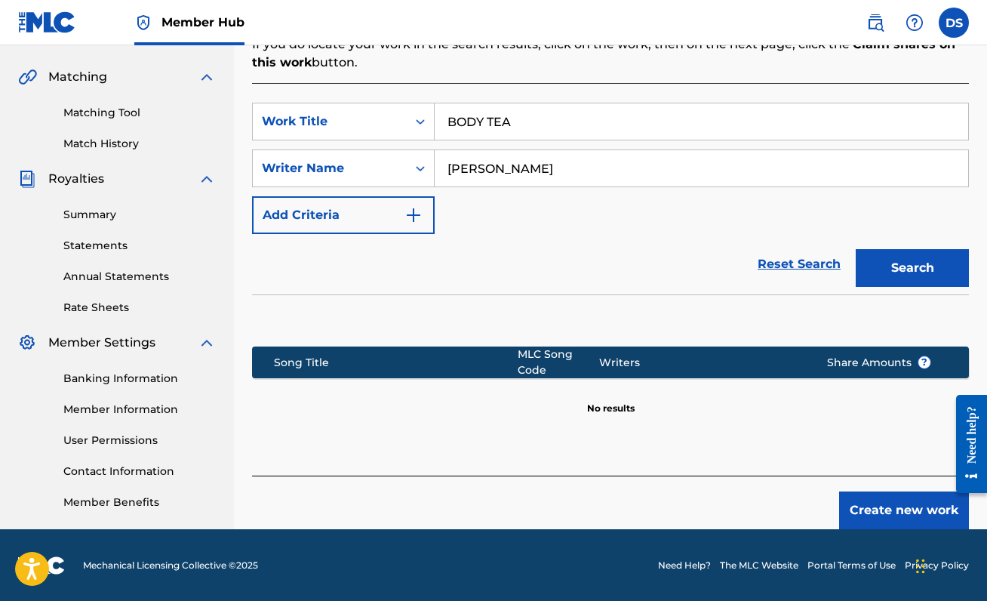
scroll to position [336, 0]
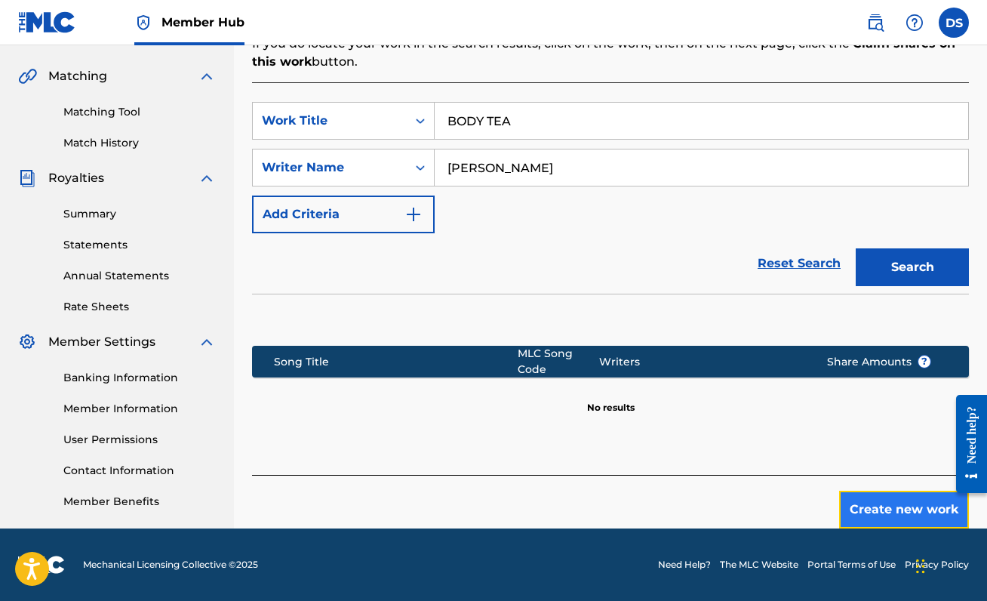
click at [860, 502] on button "Create new work" at bounding box center [904, 509] width 130 height 38
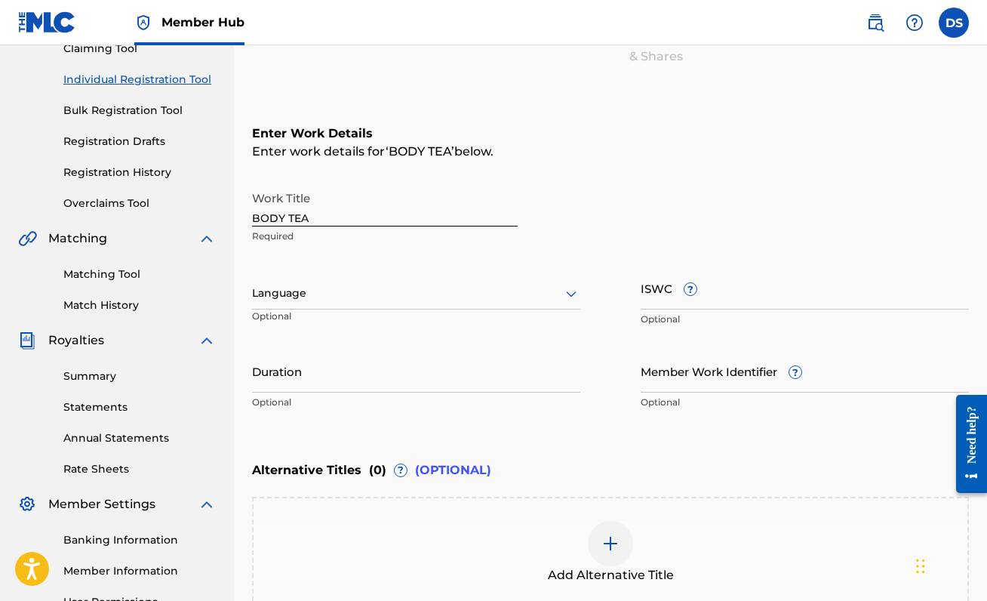
scroll to position [172, 0]
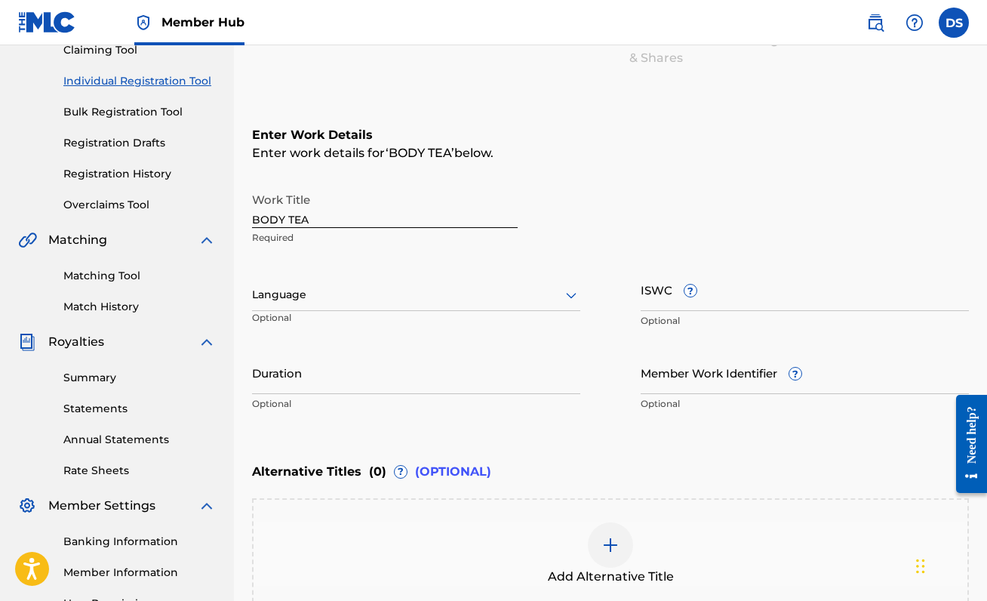
click at [469, 289] on div at bounding box center [416, 294] width 328 height 19
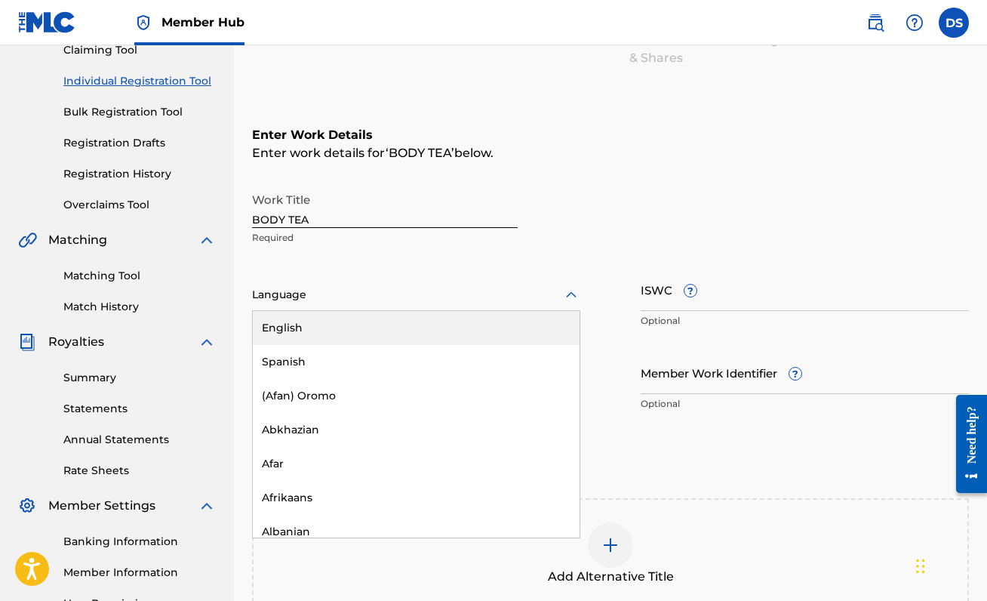
click at [446, 331] on div "English" at bounding box center [416, 328] width 327 height 34
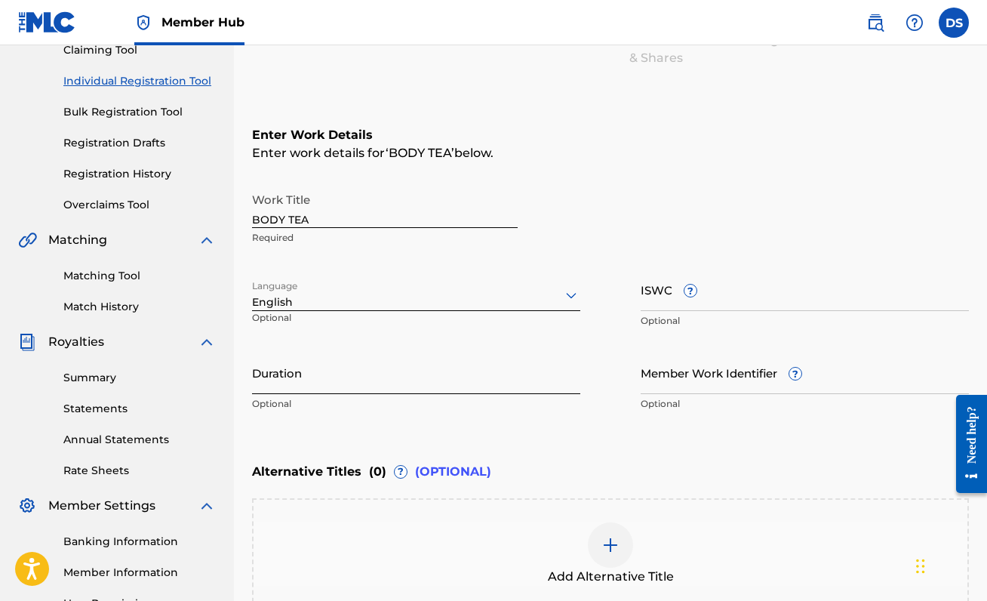
click at [300, 373] on input "Duration" at bounding box center [416, 372] width 328 height 43
type input "02:26"
click at [541, 468] on div "Alternative Titles ( 0 ) ? (OPTIONAL)" at bounding box center [610, 471] width 717 height 33
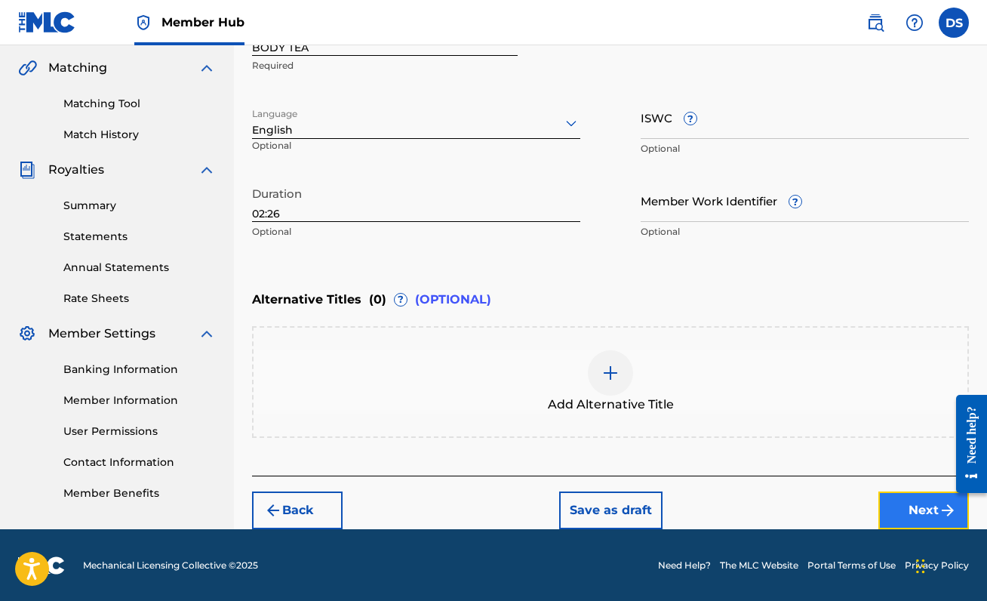
click at [898, 502] on button "Next" at bounding box center [923, 510] width 91 height 38
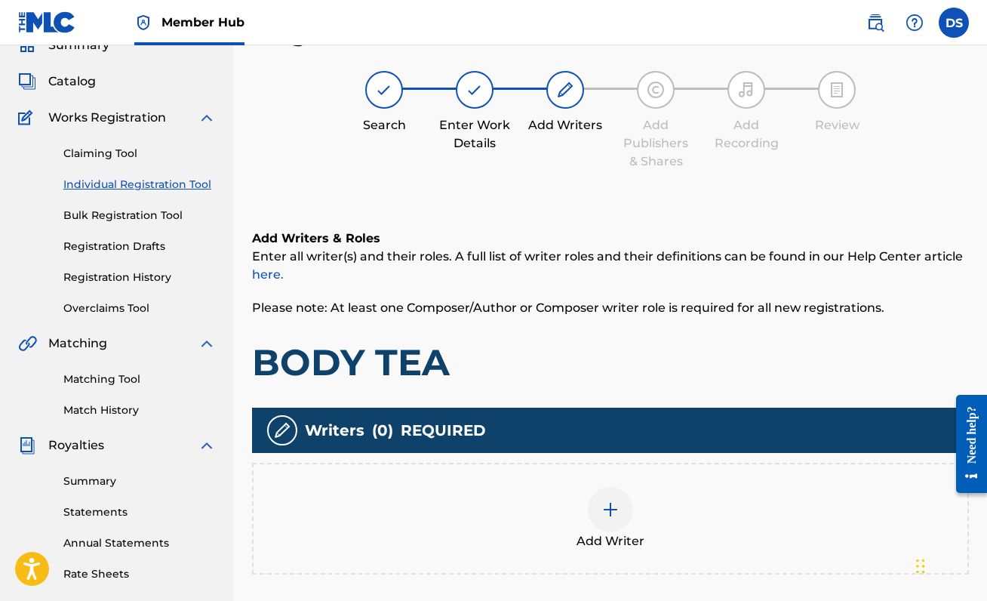
scroll to position [68, 0]
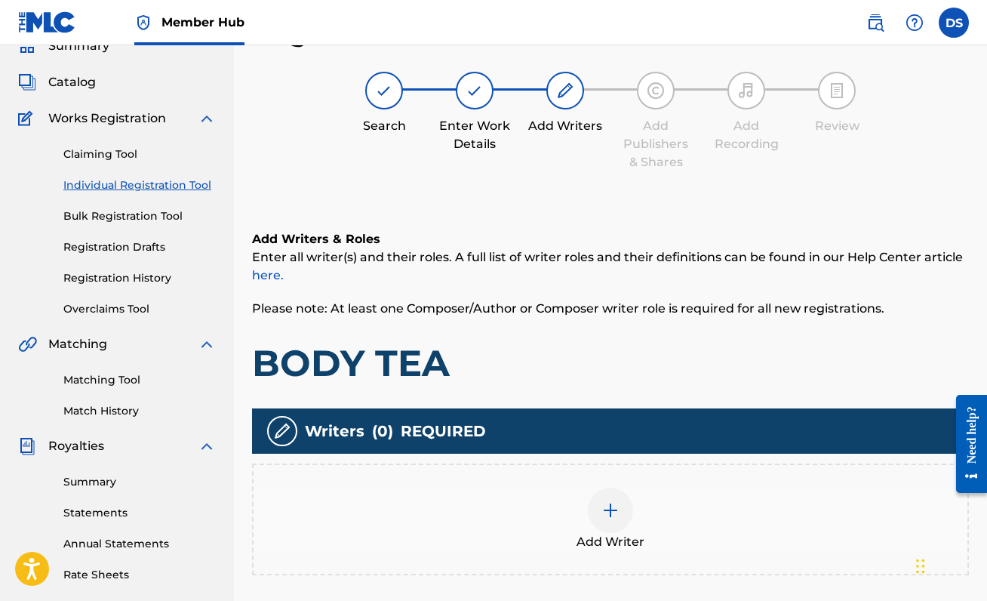
click at [614, 490] on div at bounding box center [610, 509] width 45 height 45
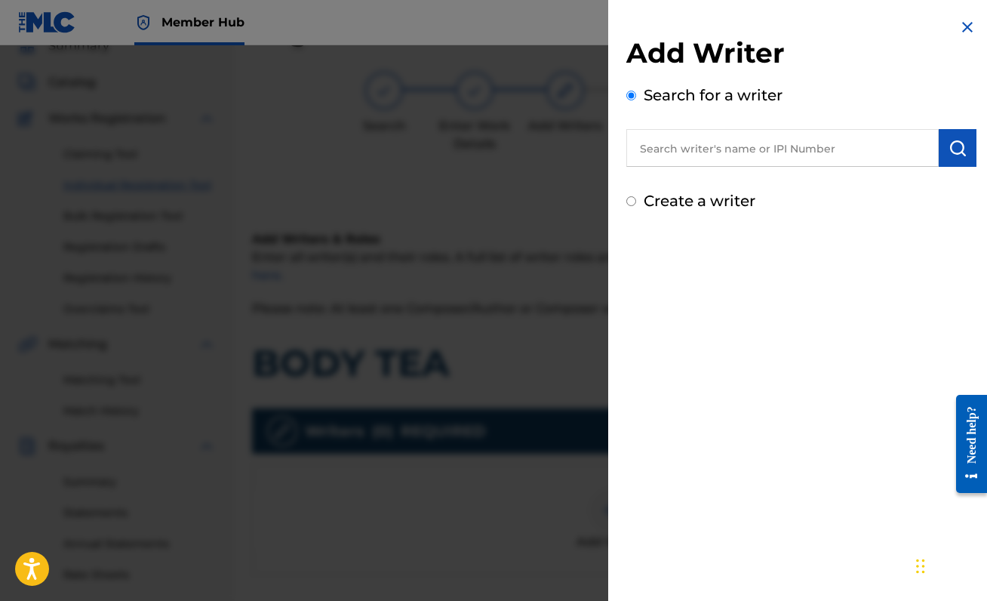
click at [724, 153] on input "text" at bounding box center [782, 148] width 312 height 38
paste input "00888214893"
type input "00888214893"
click at [953, 147] on img "submit" at bounding box center [957, 148] width 18 height 18
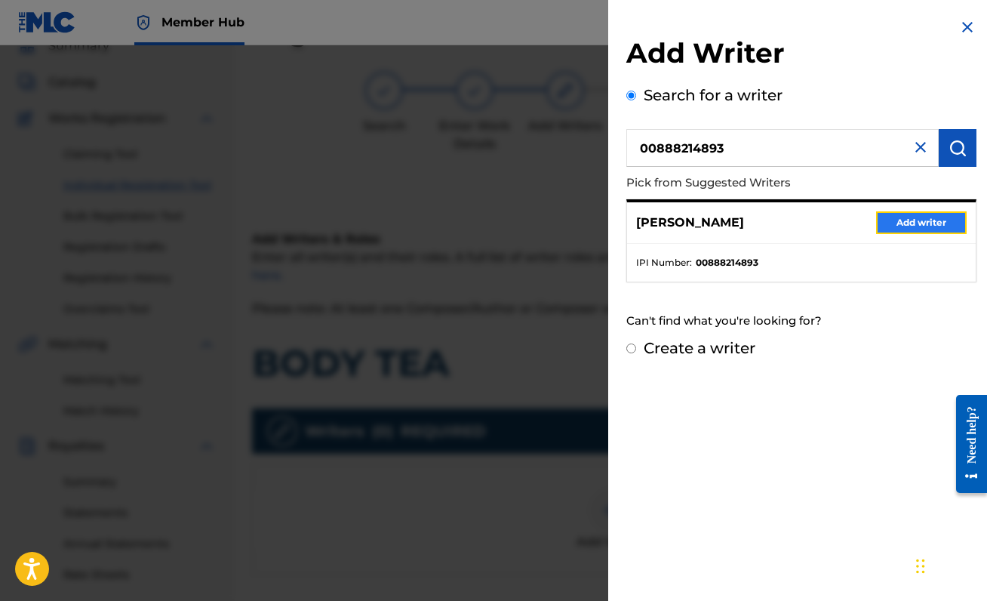
click at [933, 220] on button "Add writer" at bounding box center [921, 222] width 91 height 23
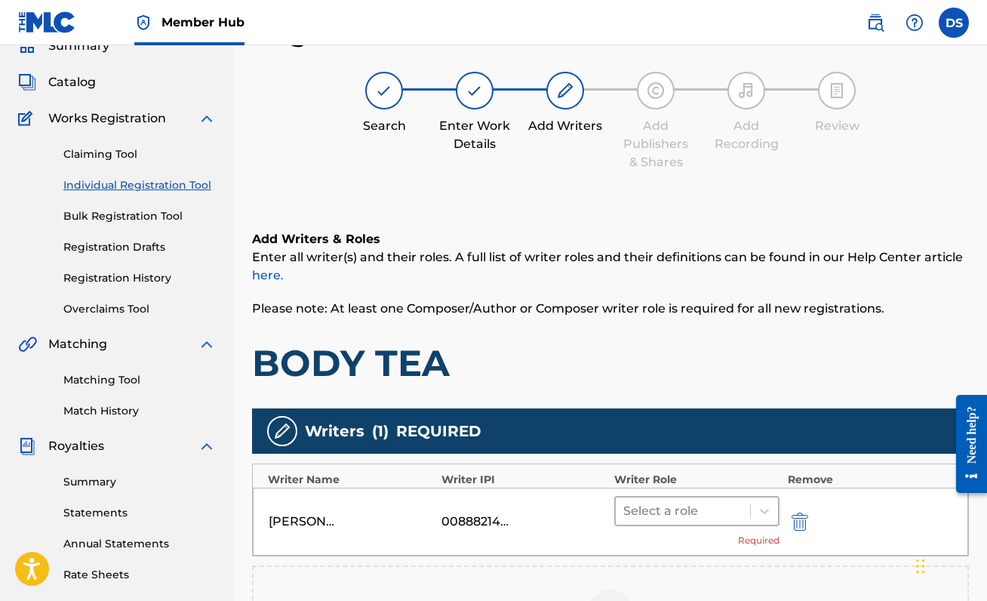
click at [690, 512] on div at bounding box center [682, 510] width 119 height 21
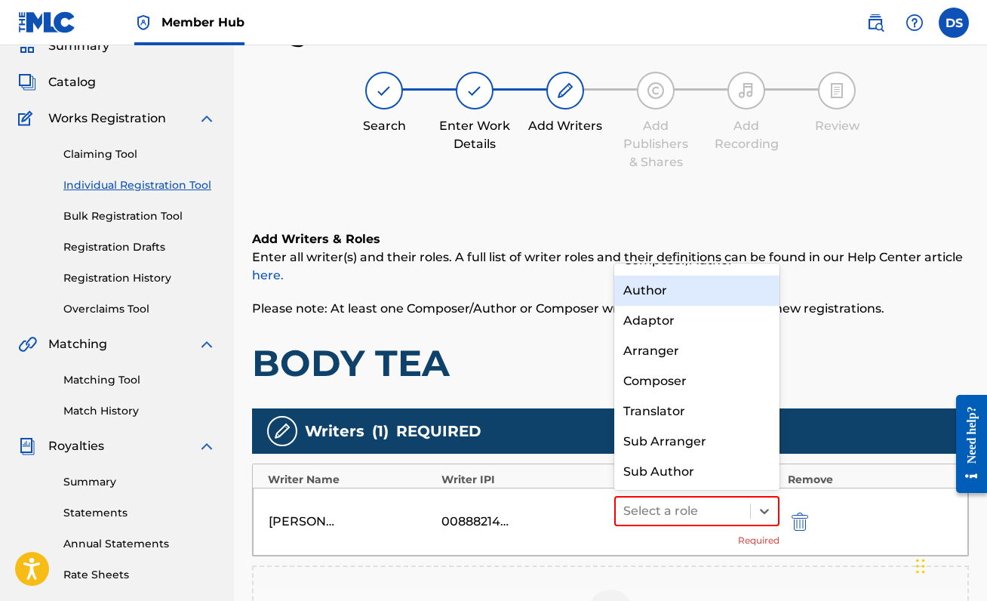
scroll to position [0, 0]
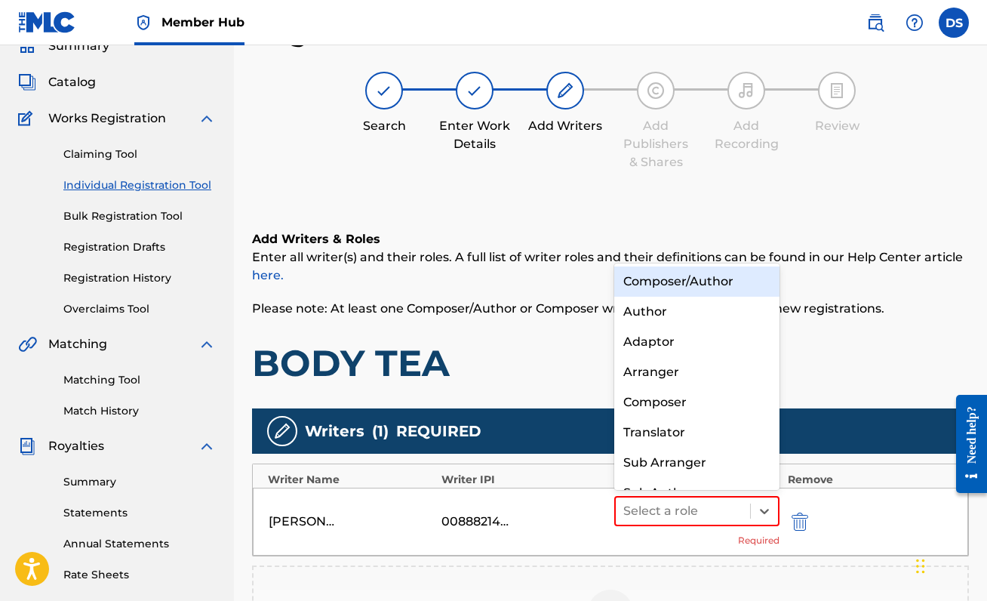
click at [662, 280] on div "Composer/Author" at bounding box center [696, 281] width 165 height 30
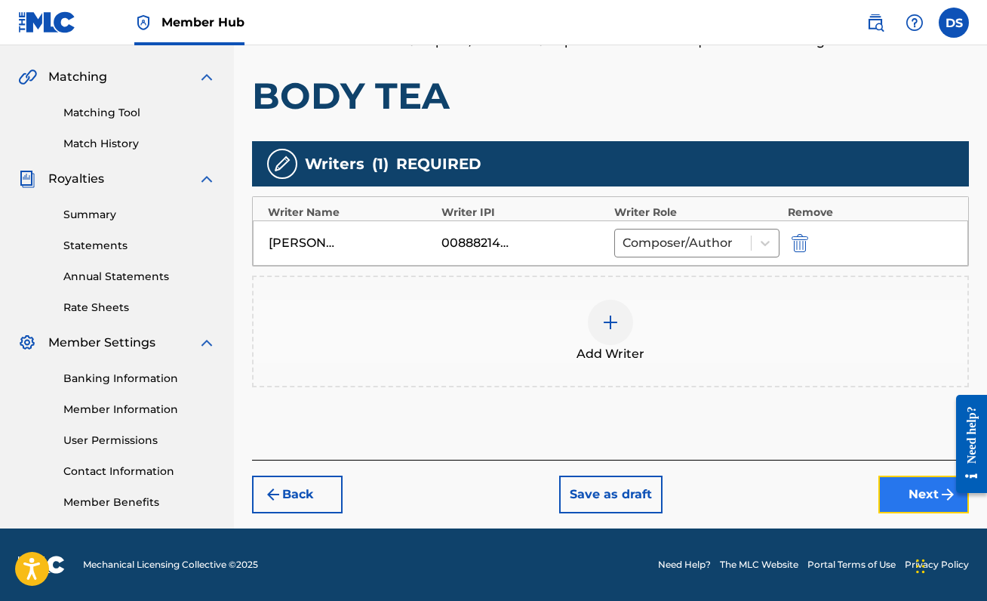
click at [902, 480] on button "Next" at bounding box center [923, 494] width 91 height 38
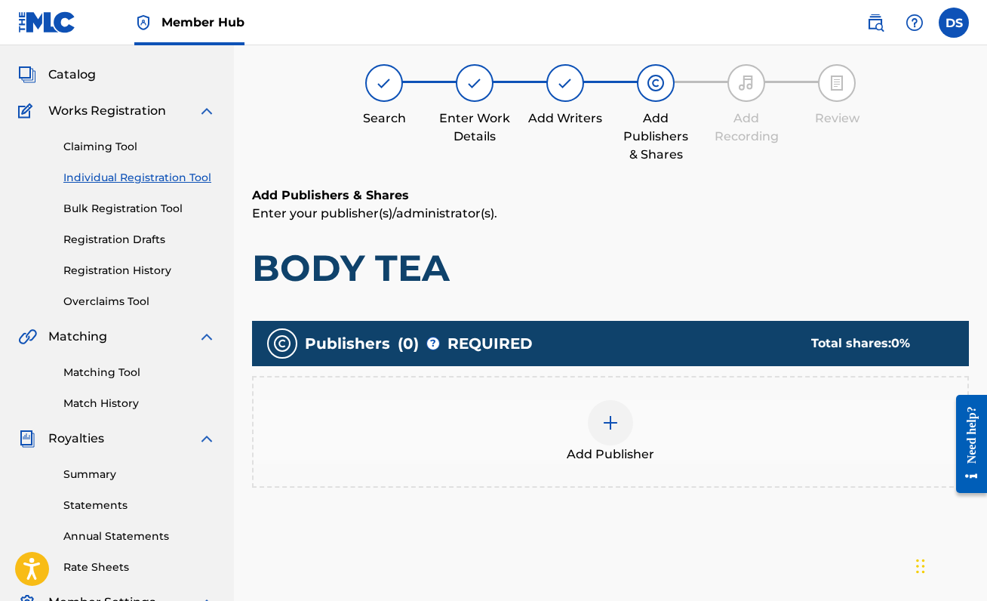
scroll to position [68, 0]
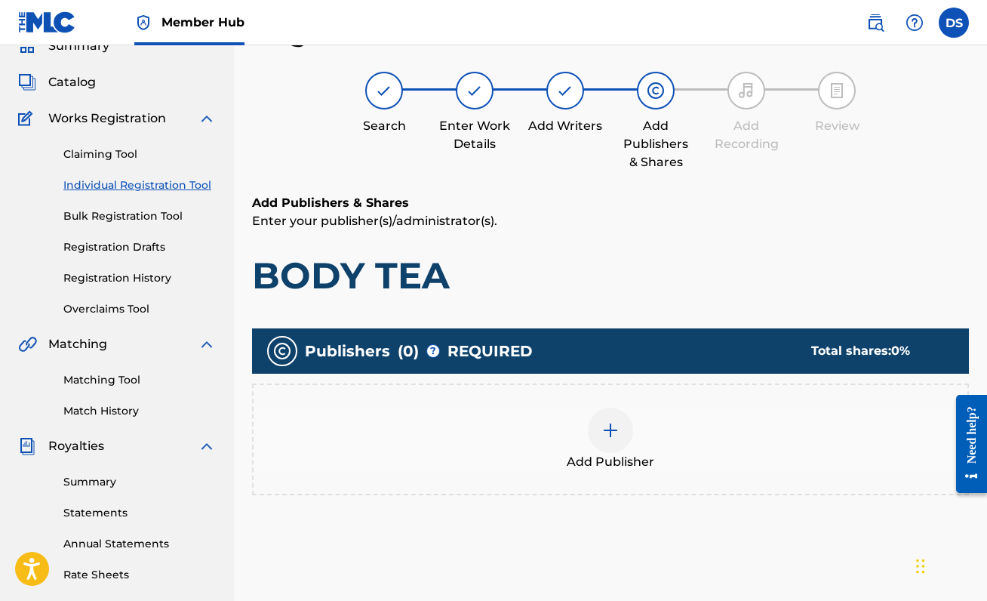
click at [607, 434] on img at bounding box center [610, 430] width 18 height 18
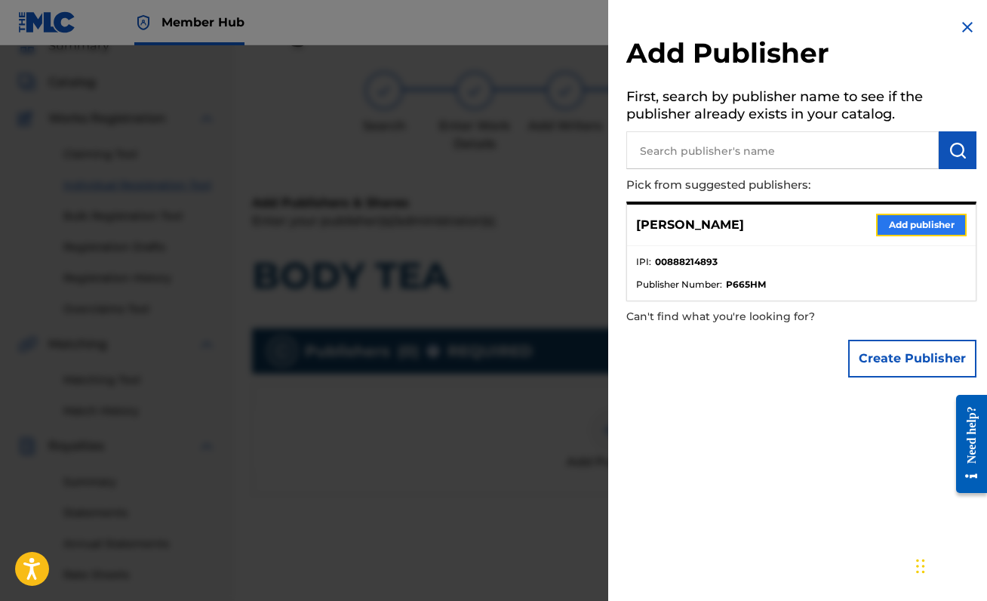
click at [914, 226] on button "Add publisher" at bounding box center [921, 225] width 91 height 23
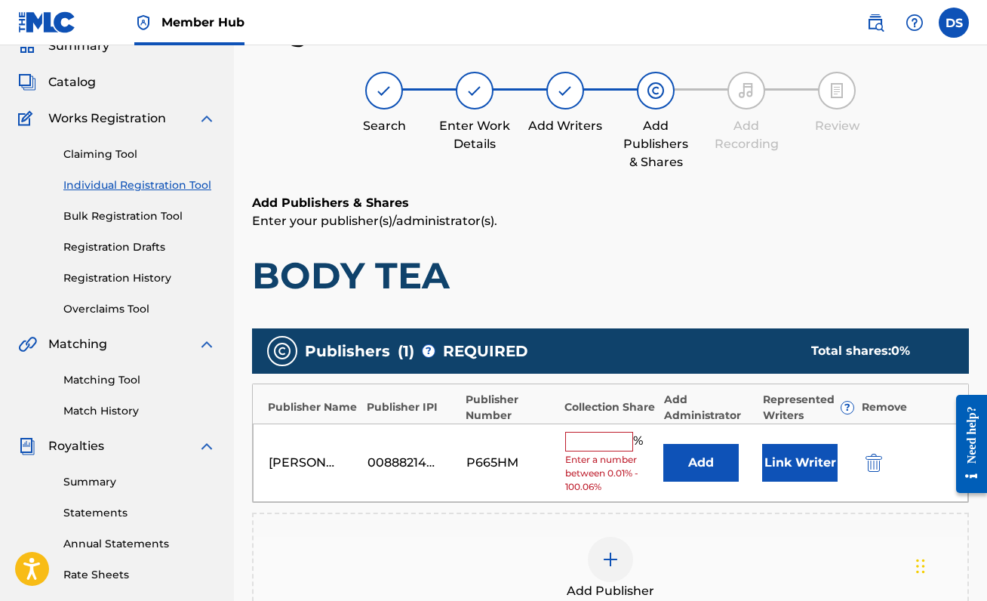
click at [577, 444] on input "text" at bounding box center [599, 442] width 68 height 20
type input "50"
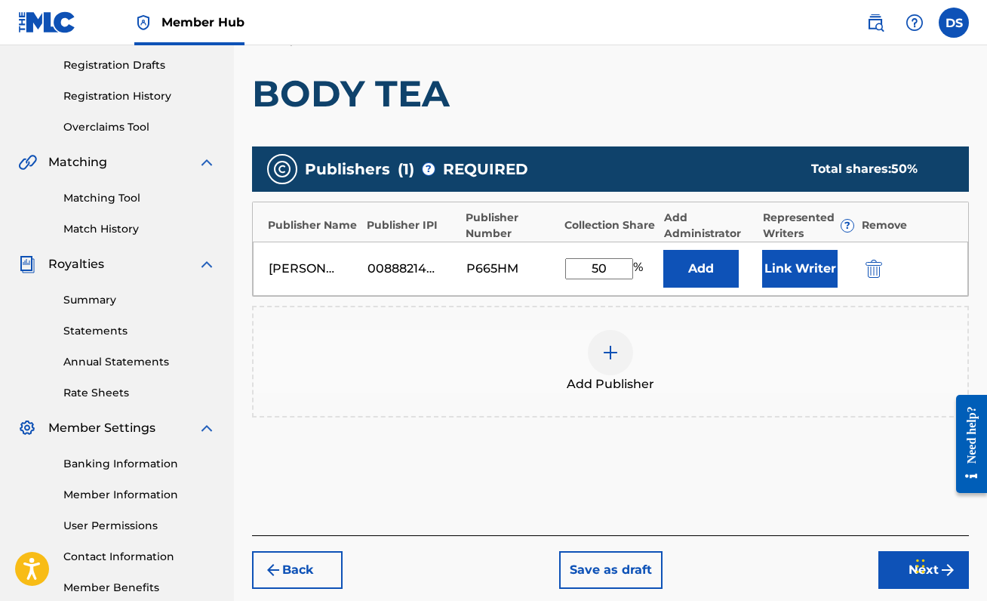
scroll to position [260, 0]
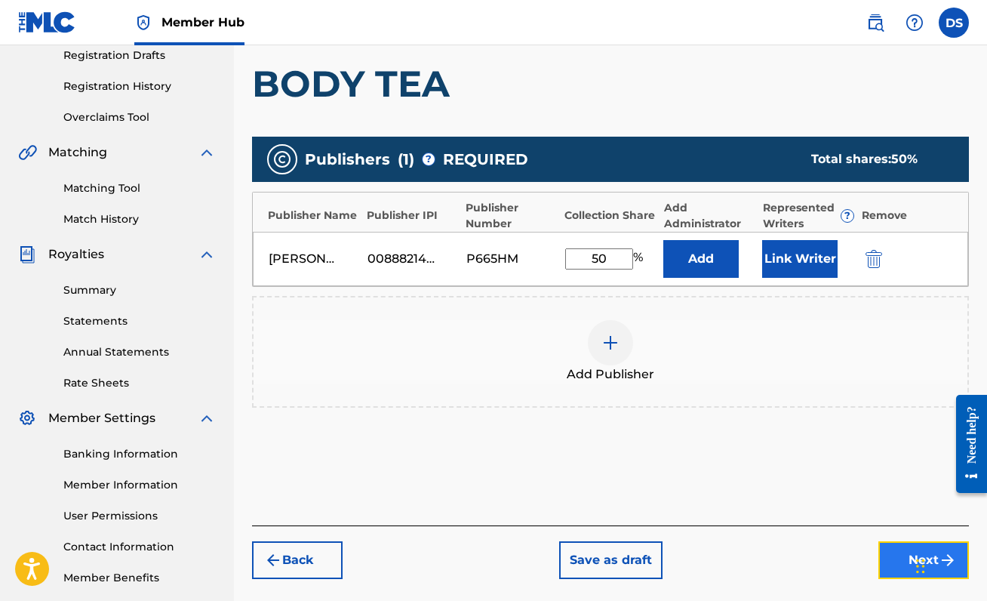
click at [894, 559] on button "Next" at bounding box center [923, 560] width 91 height 38
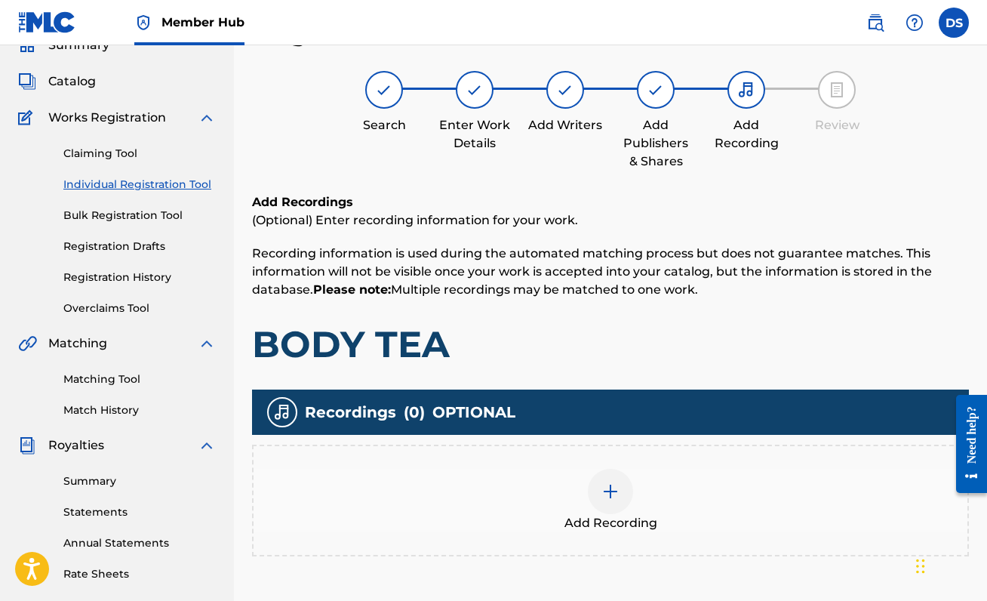
scroll to position [68, 0]
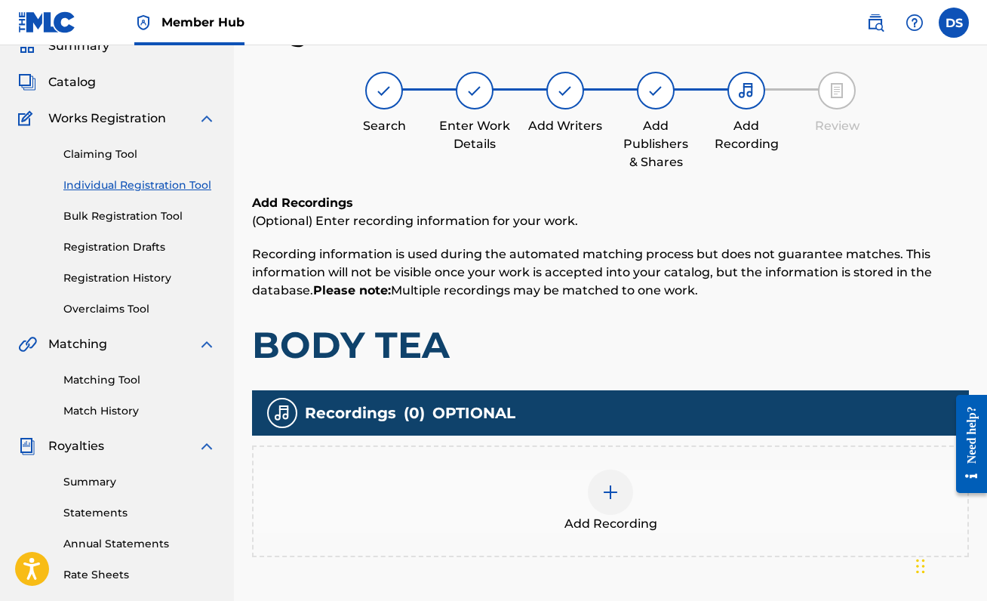
click at [615, 492] on img at bounding box center [610, 492] width 18 height 18
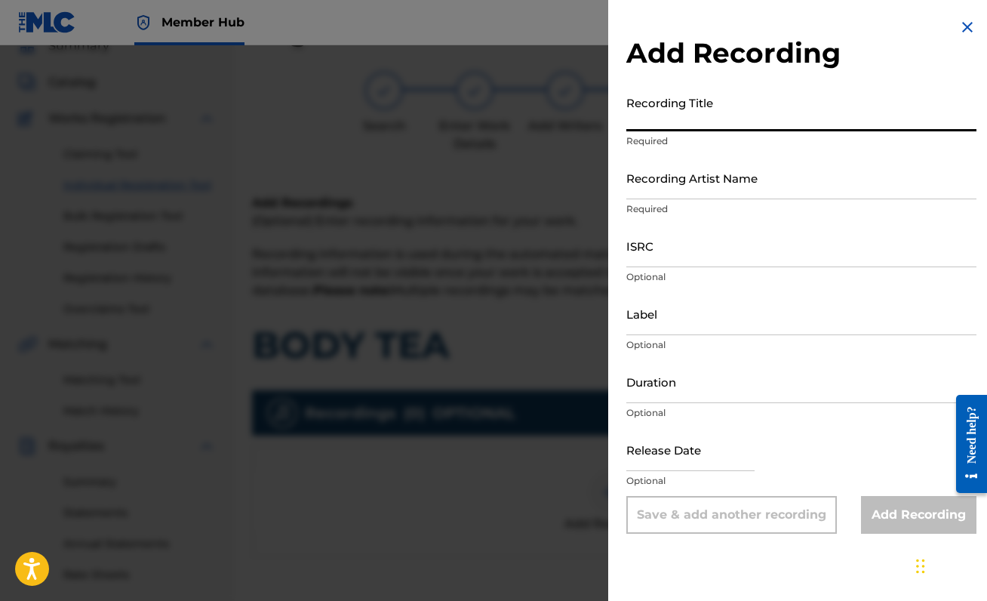
click at [764, 118] on input "Recording Title" at bounding box center [801, 109] width 350 height 43
type input "BODY TEA"
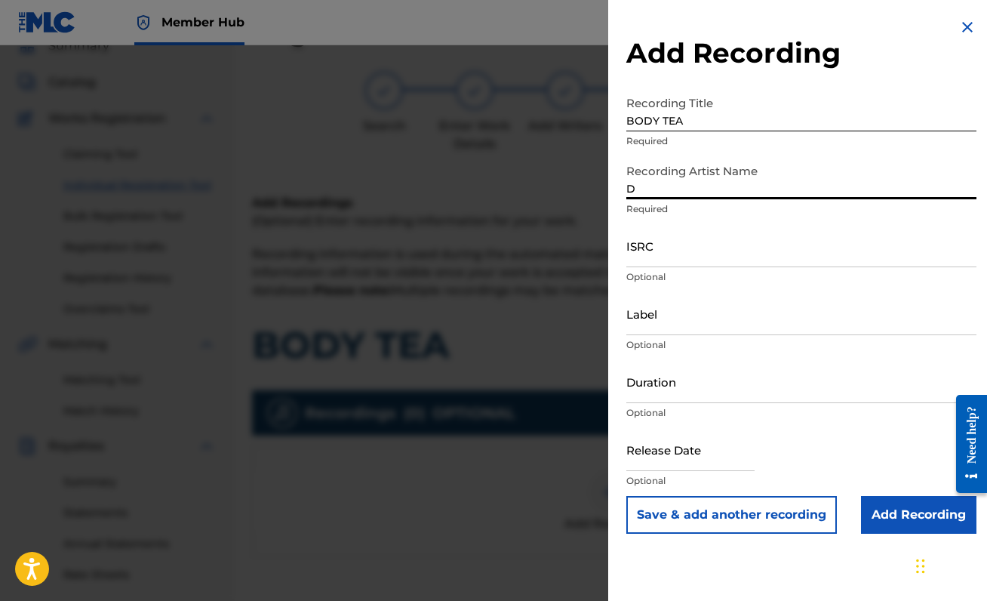
type input "[PERSON_NAME]"
click at [740, 254] on input "ISRC" at bounding box center [801, 245] width 350 height 43
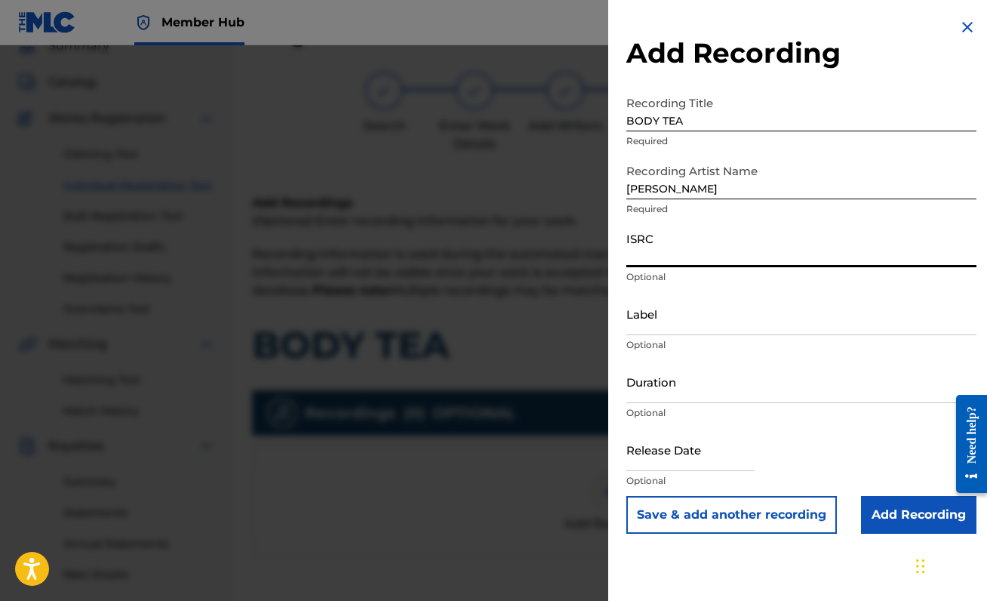
paste input "QZNWX2578650"
type input "QZNWX2578650"
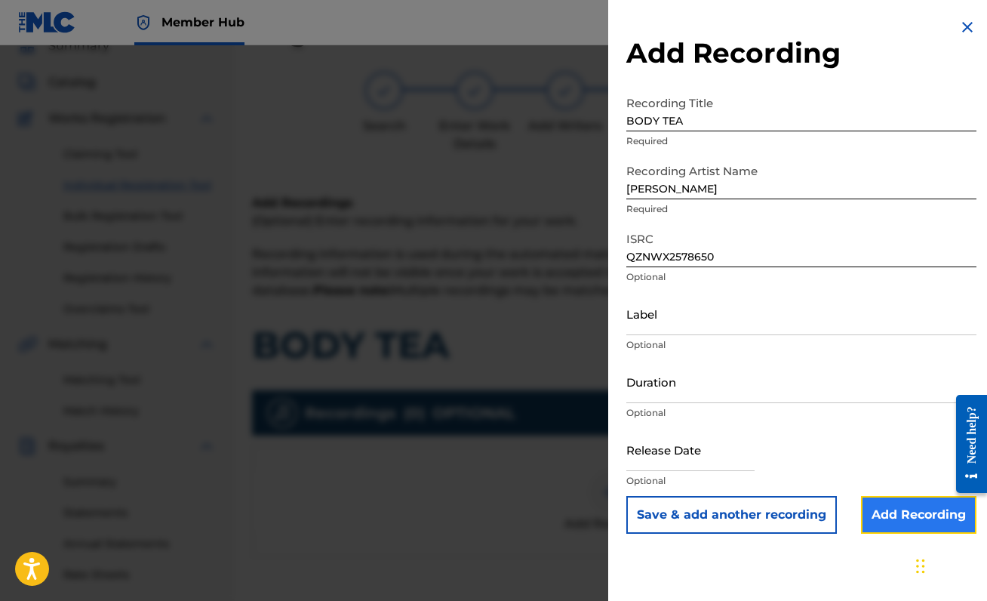
click at [908, 522] on input "Add Recording" at bounding box center [918, 515] width 115 height 38
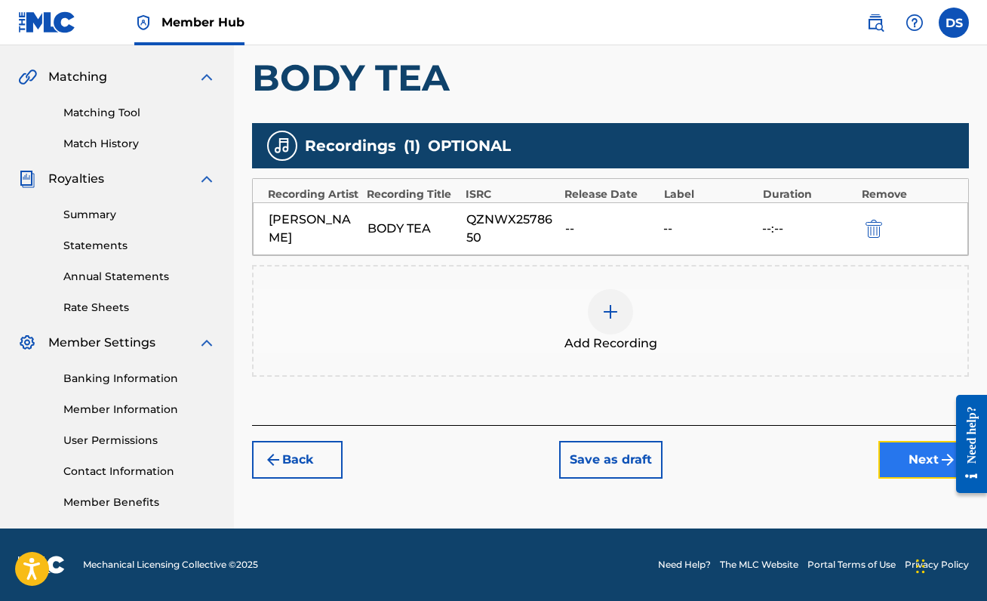
click at [897, 459] on button "Next" at bounding box center [923, 460] width 91 height 38
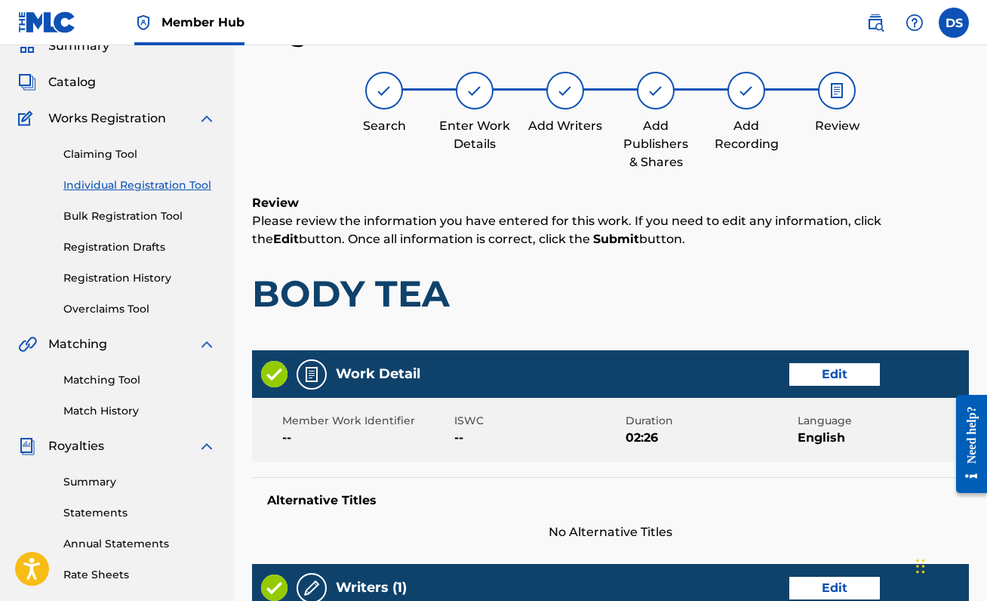
scroll to position [692, 0]
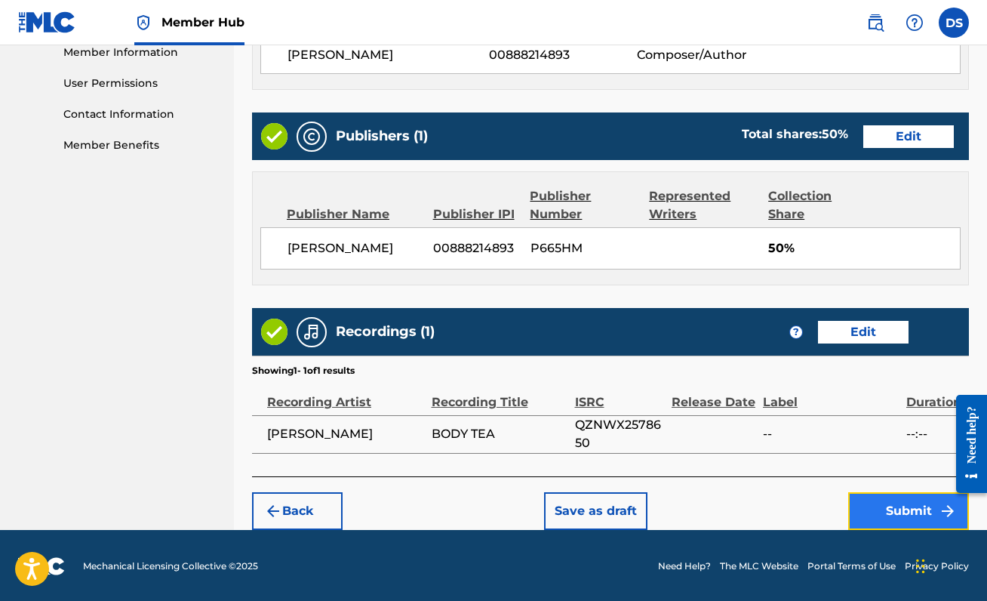
click at [868, 509] on button "Submit" at bounding box center [908, 511] width 121 height 38
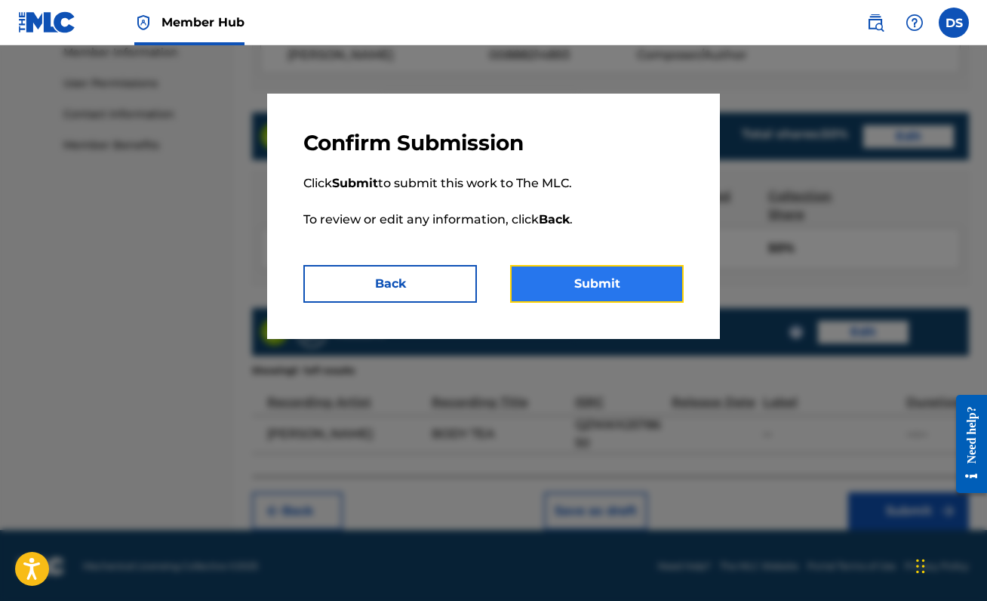
click at [596, 267] on button "Submit" at bounding box center [597, 284] width 174 height 38
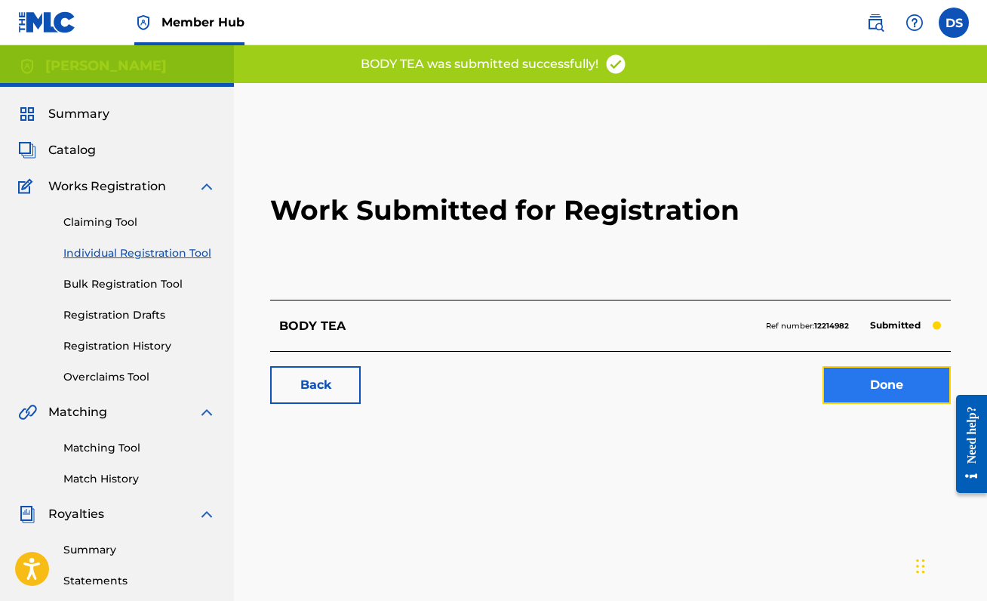
click at [897, 380] on link "Done" at bounding box center [886, 385] width 128 height 38
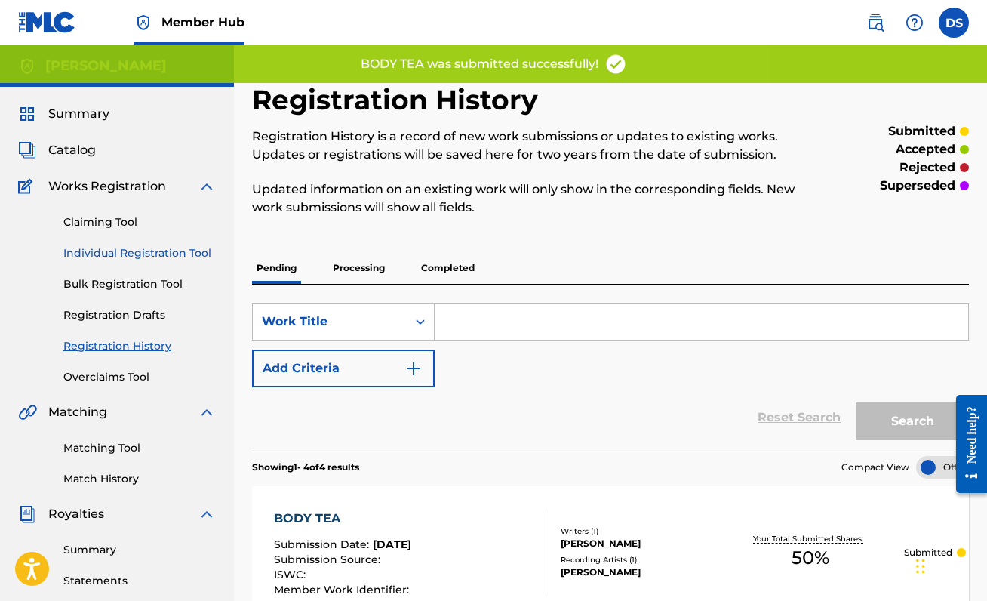
click at [97, 248] on link "Individual Registration Tool" at bounding box center [139, 253] width 152 height 16
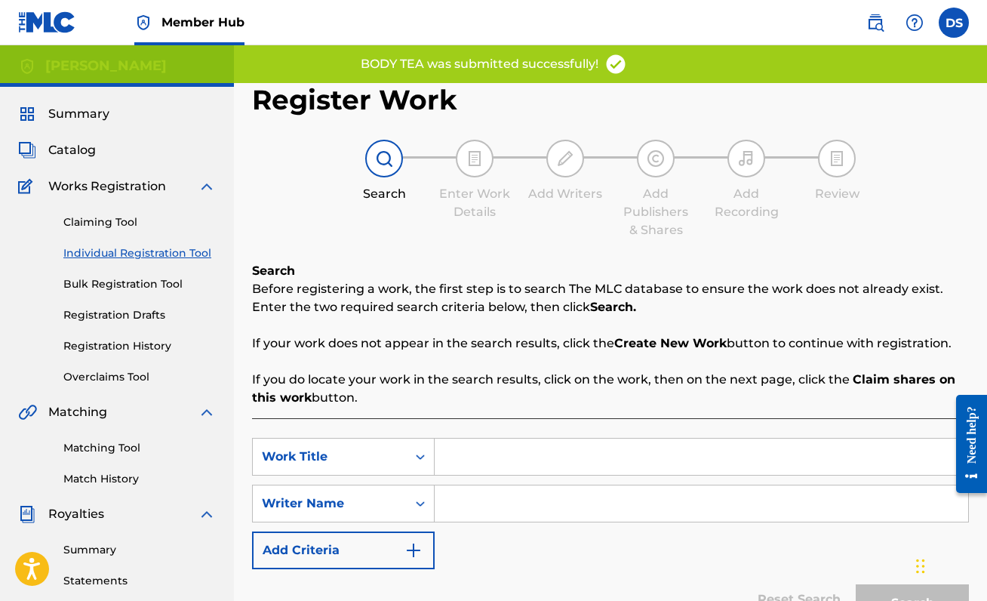
click at [476, 453] on input "Search Form" at bounding box center [701, 456] width 533 height 36
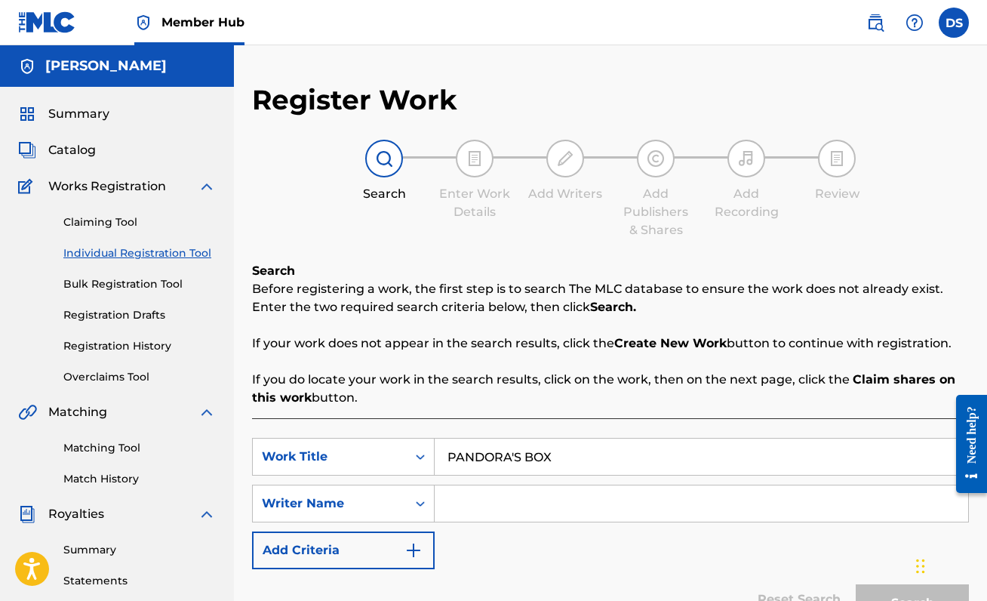
type input "PANDORA'S BOX"
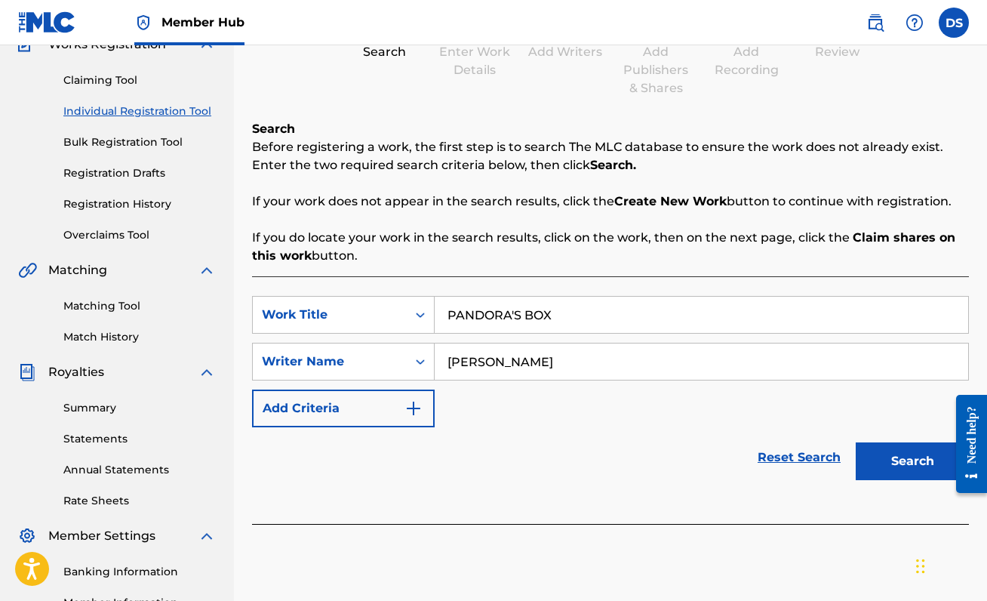
scroll to position [141, 0]
type input "[PERSON_NAME]"
click at [906, 455] on button "Search" at bounding box center [912, 462] width 113 height 38
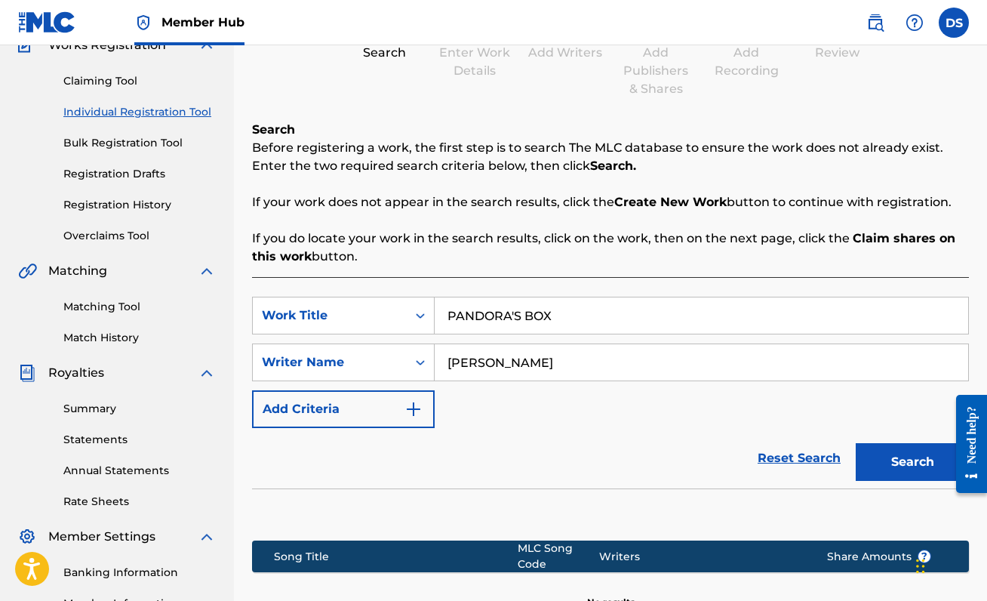
scroll to position [336, 0]
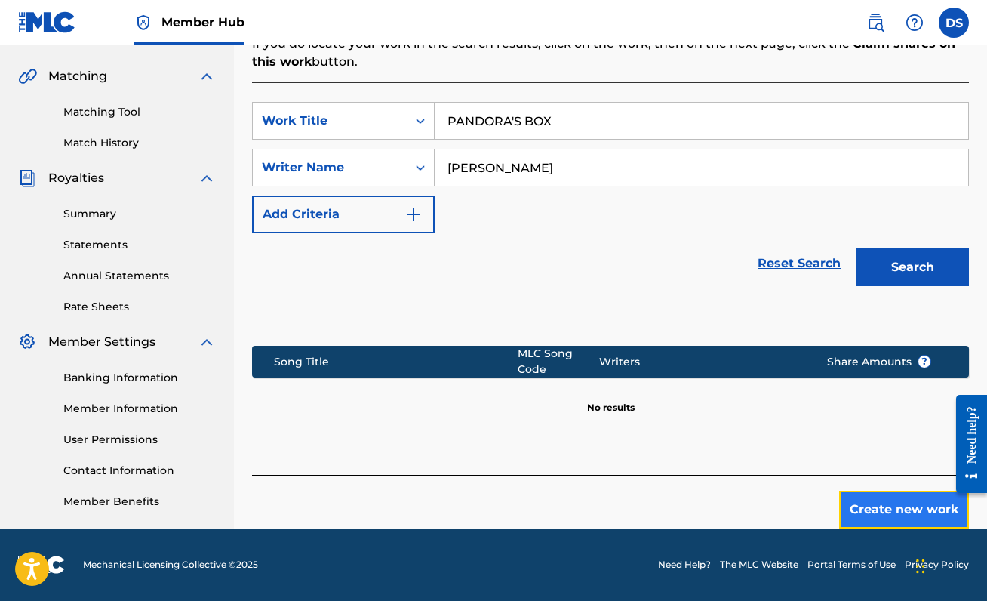
click at [874, 505] on button "Create new work" at bounding box center [904, 509] width 130 height 38
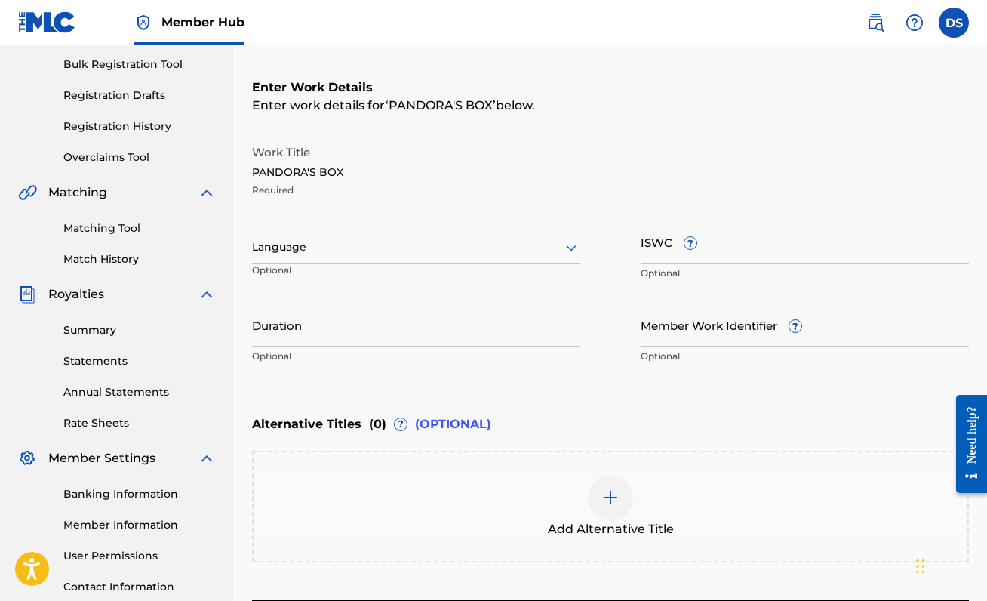
scroll to position [219, 0]
click at [504, 252] on div at bounding box center [416, 247] width 328 height 19
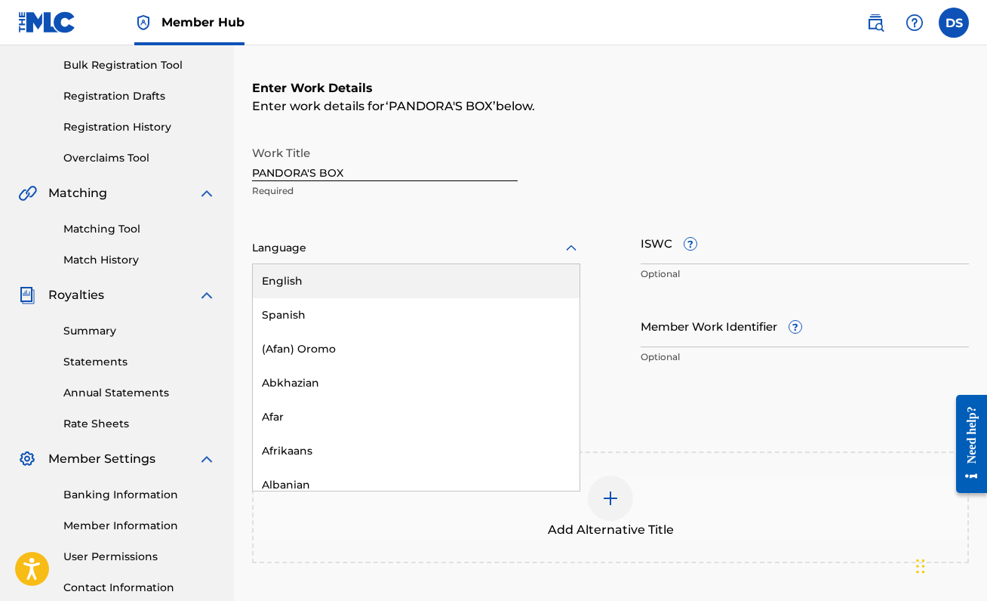
click at [478, 291] on div "English" at bounding box center [416, 281] width 327 height 34
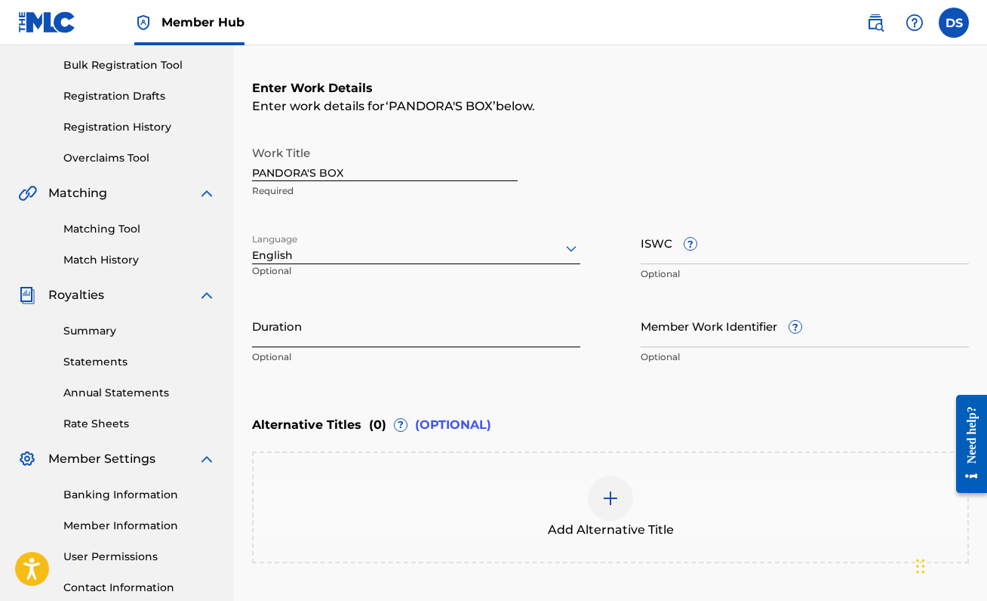
click at [462, 315] on input "Duration" at bounding box center [416, 325] width 328 height 43
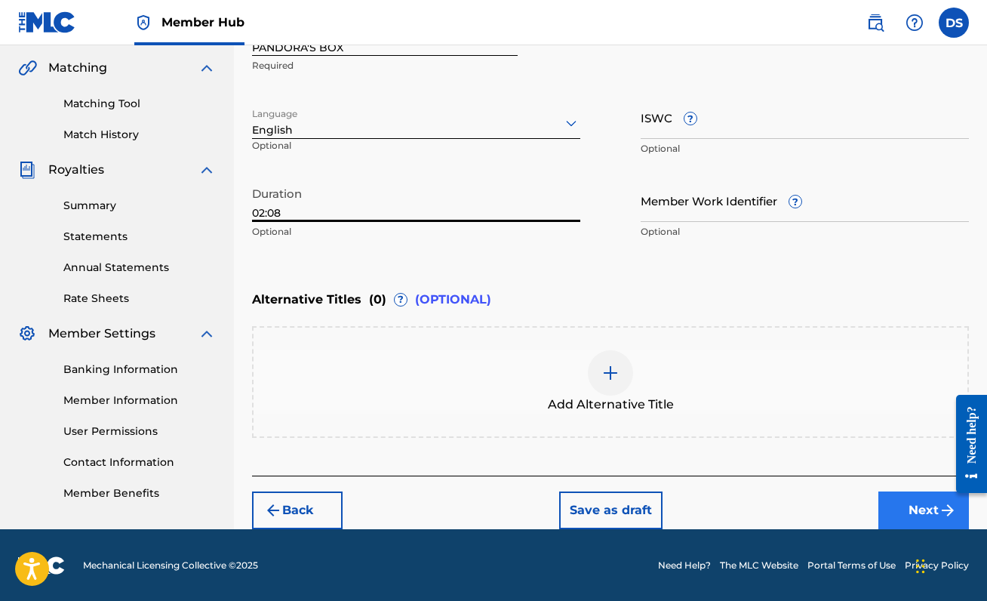
type input "02:08"
click at [912, 504] on button "Next" at bounding box center [923, 510] width 91 height 38
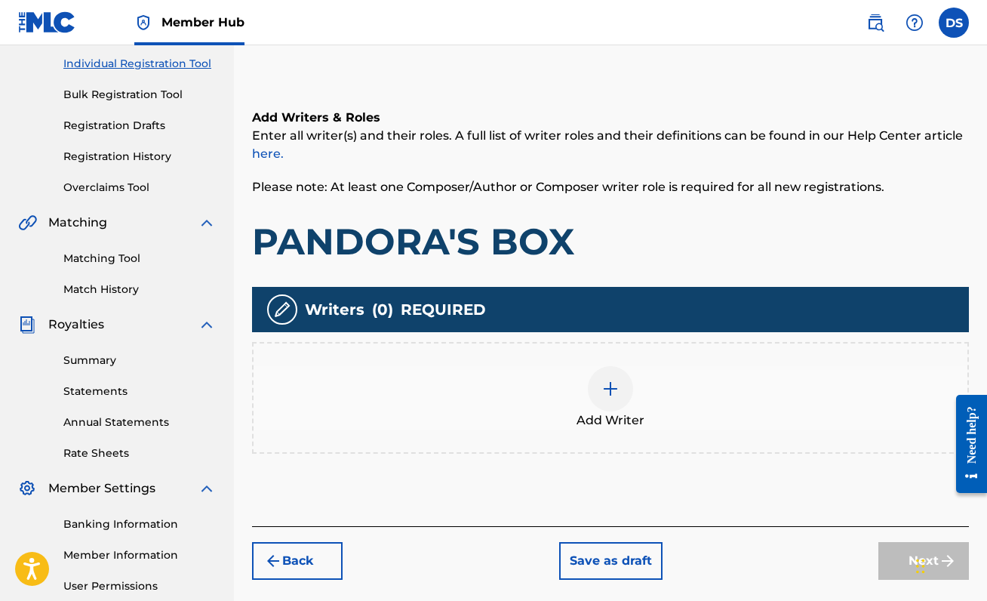
scroll to position [193, 0]
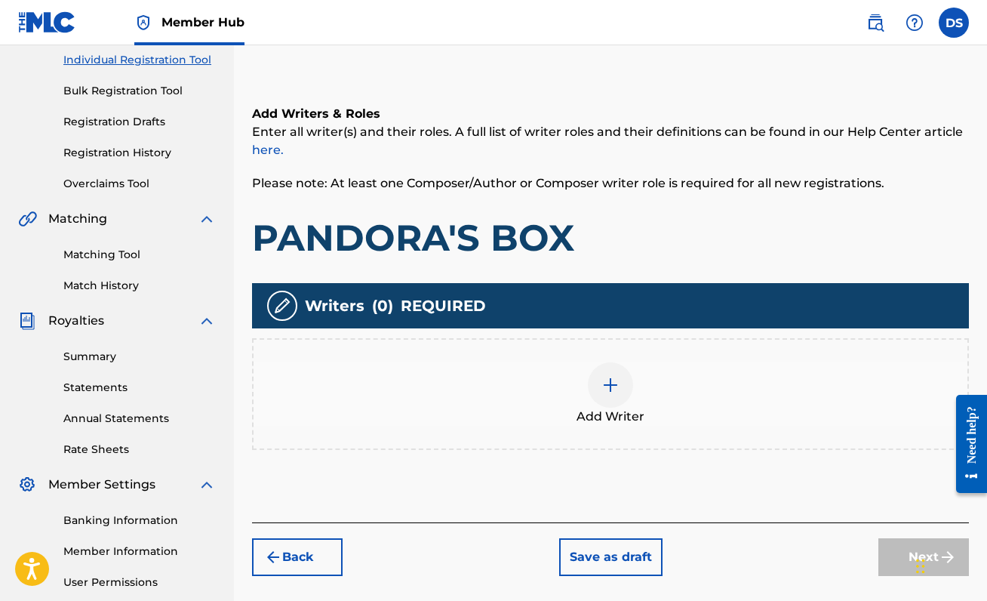
click at [604, 376] on img at bounding box center [610, 385] width 18 height 18
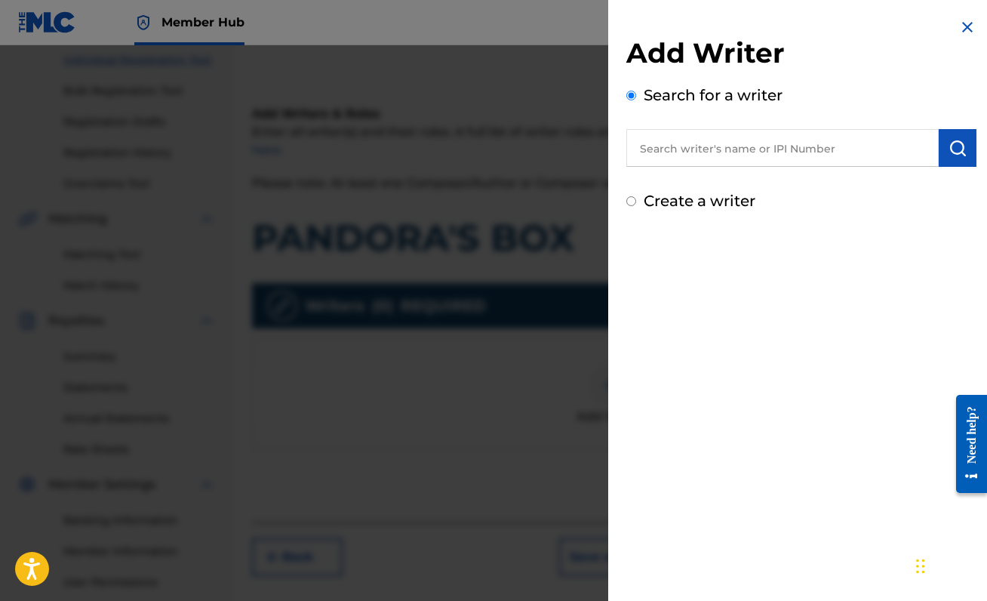
click at [855, 149] on input "text" at bounding box center [782, 148] width 312 height 38
click at [701, 154] on input "text" at bounding box center [782, 148] width 312 height 38
paste input "00888214893"
type input "00888214893"
click at [949, 150] on img "submit" at bounding box center [957, 148] width 18 height 18
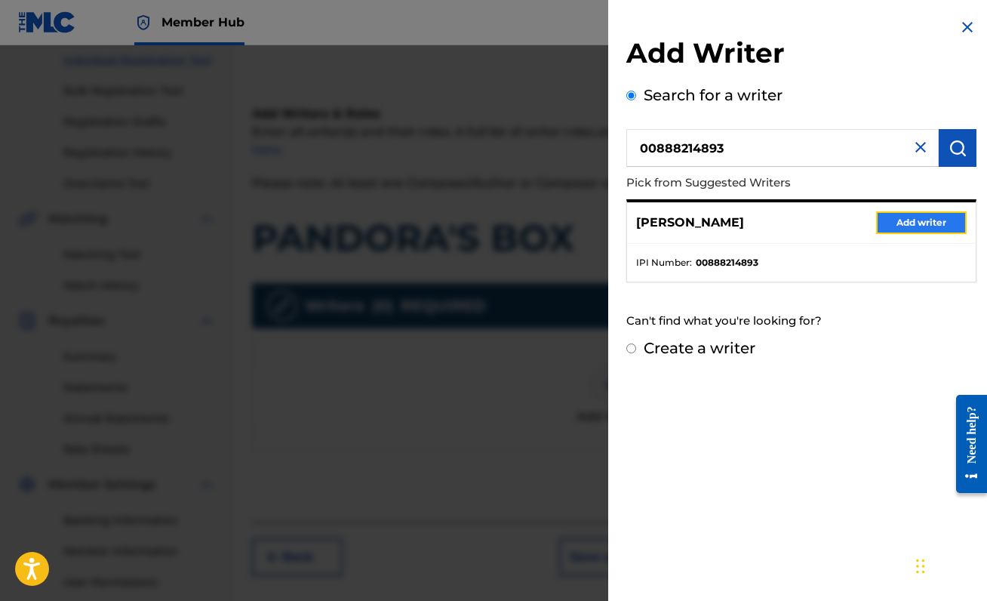
click at [926, 217] on button "Add writer" at bounding box center [921, 222] width 91 height 23
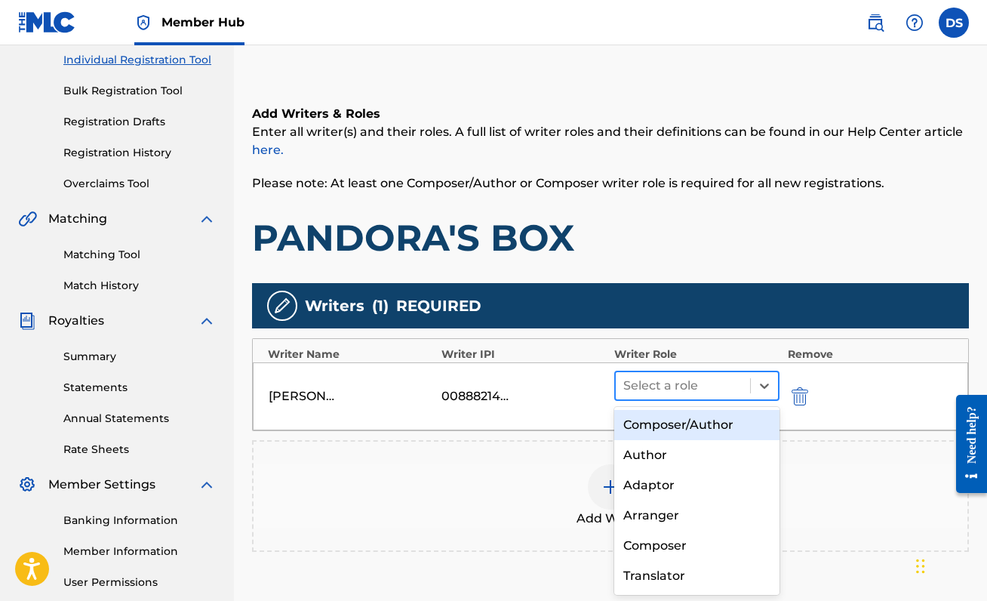
click at [693, 386] on div at bounding box center [682, 385] width 119 height 21
click at [688, 433] on div "Composer/Author" at bounding box center [696, 425] width 165 height 30
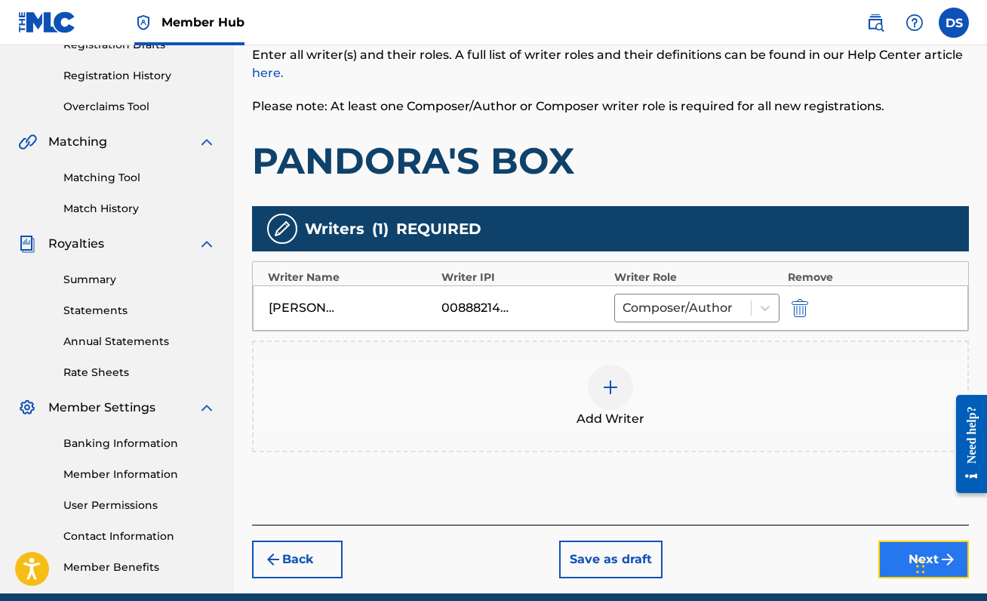
click at [897, 568] on button "Next" at bounding box center [923, 559] width 91 height 38
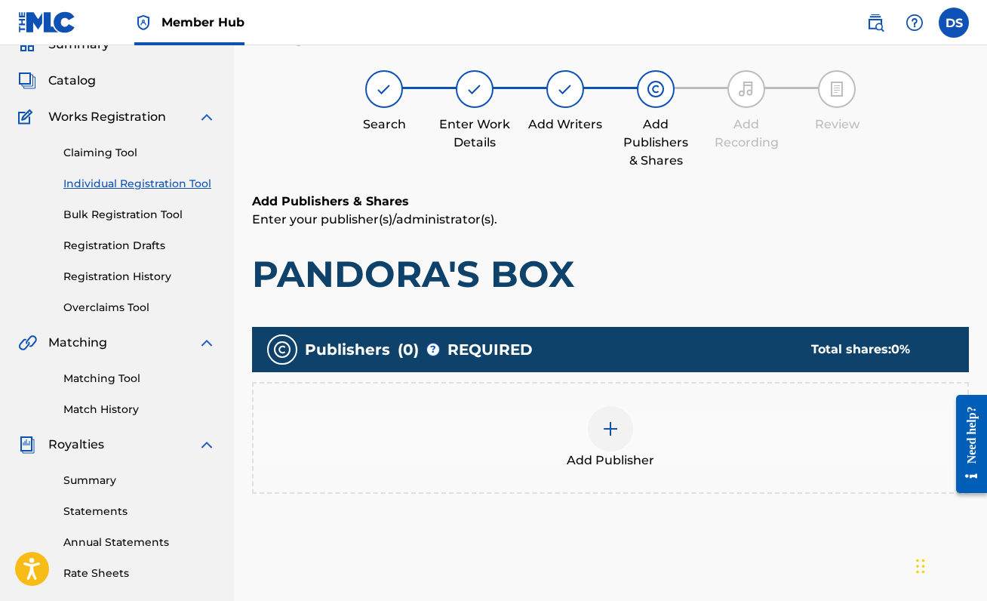
scroll to position [68, 0]
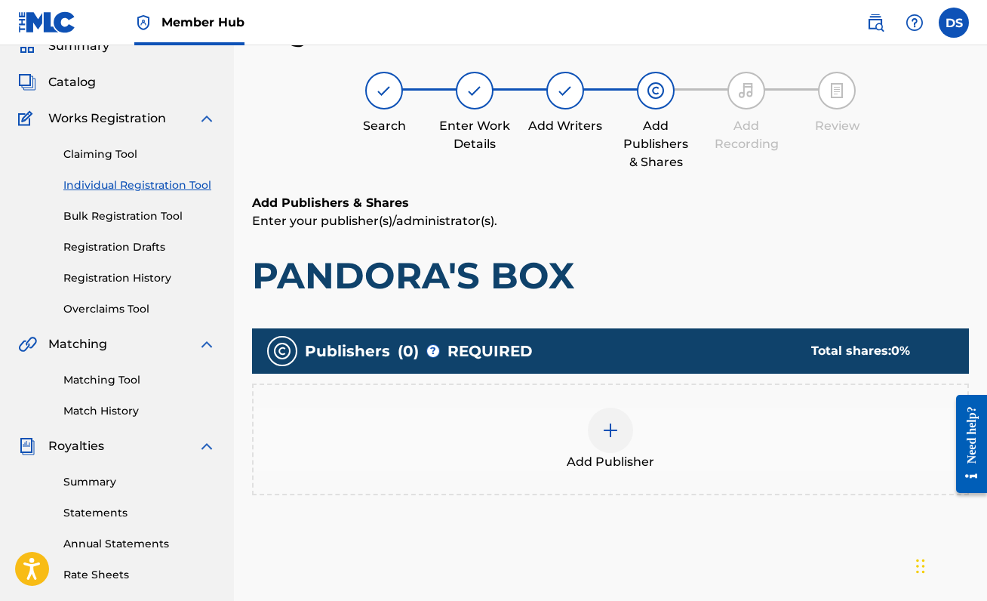
click at [601, 409] on div at bounding box center [610, 429] width 45 height 45
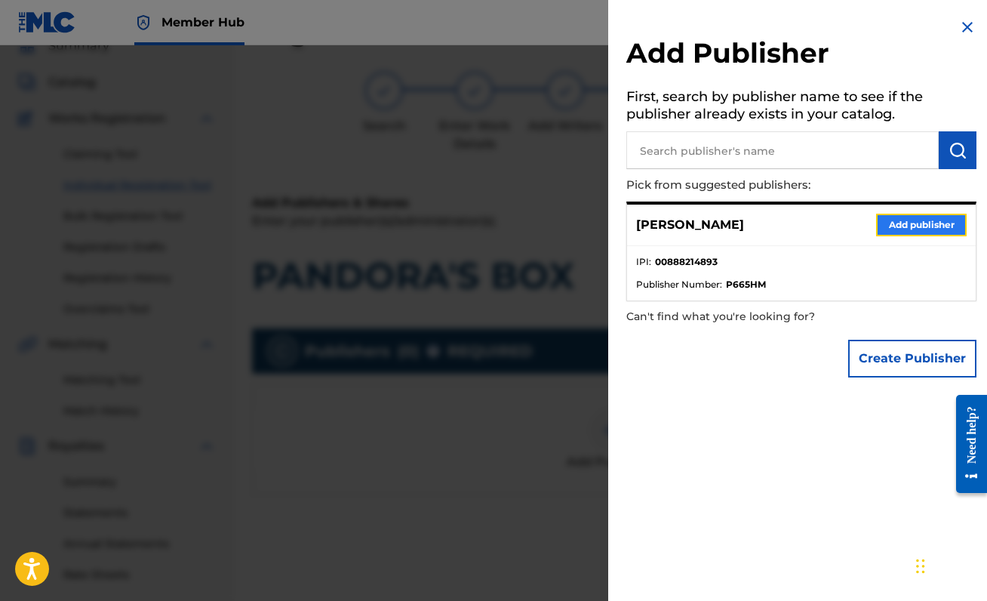
click at [896, 225] on button "Add publisher" at bounding box center [921, 225] width 91 height 23
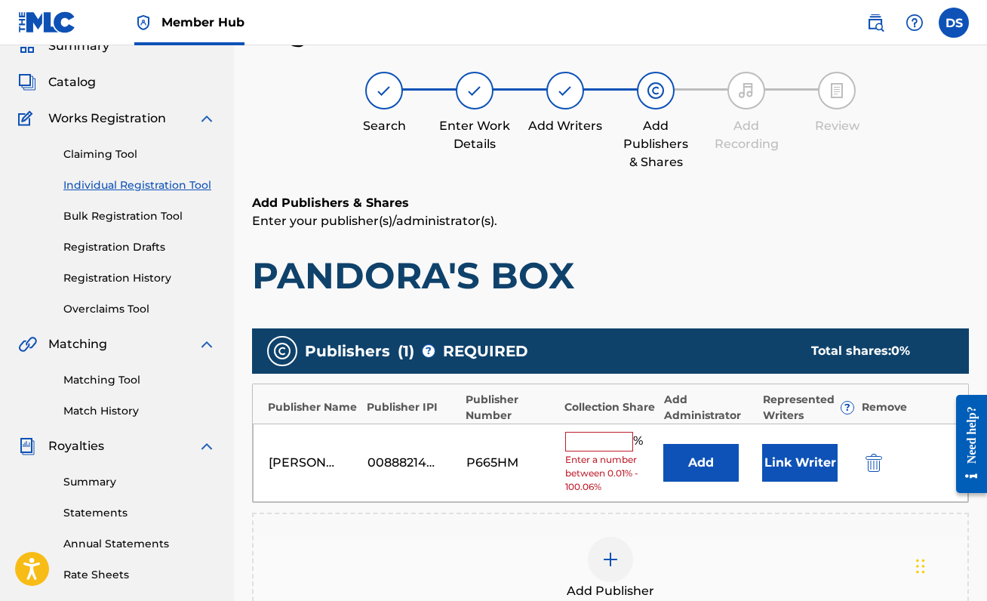
click at [589, 453] on span "Enter a number between 0.01% - 100.06%" at bounding box center [610, 473] width 91 height 41
click at [591, 430] on div "[PERSON_NAME] 00888214893 P665HM % Enter a number between 0.01% - 100.06% Add L…" at bounding box center [610, 462] width 715 height 79
click at [591, 441] on input "text" at bounding box center [599, 442] width 68 height 20
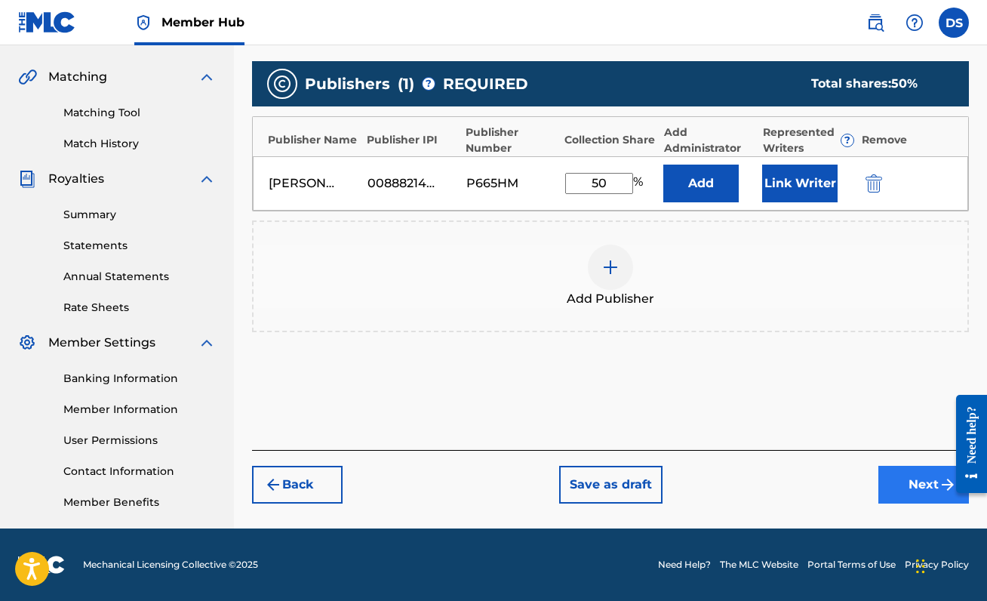
type input "50"
click at [906, 475] on button "Next" at bounding box center [923, 485] width 91 height 38
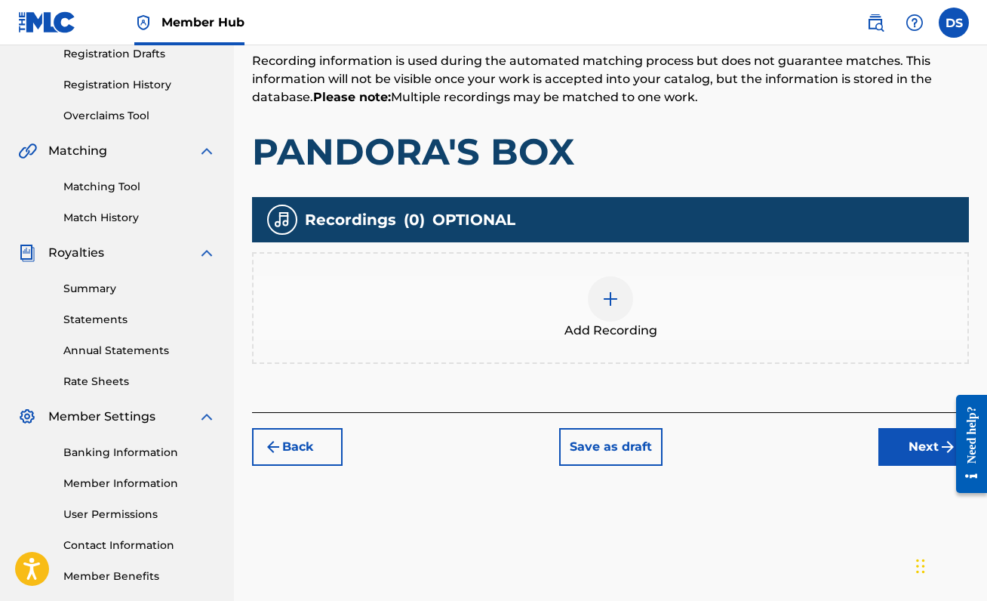
scroll to position [256, 0]
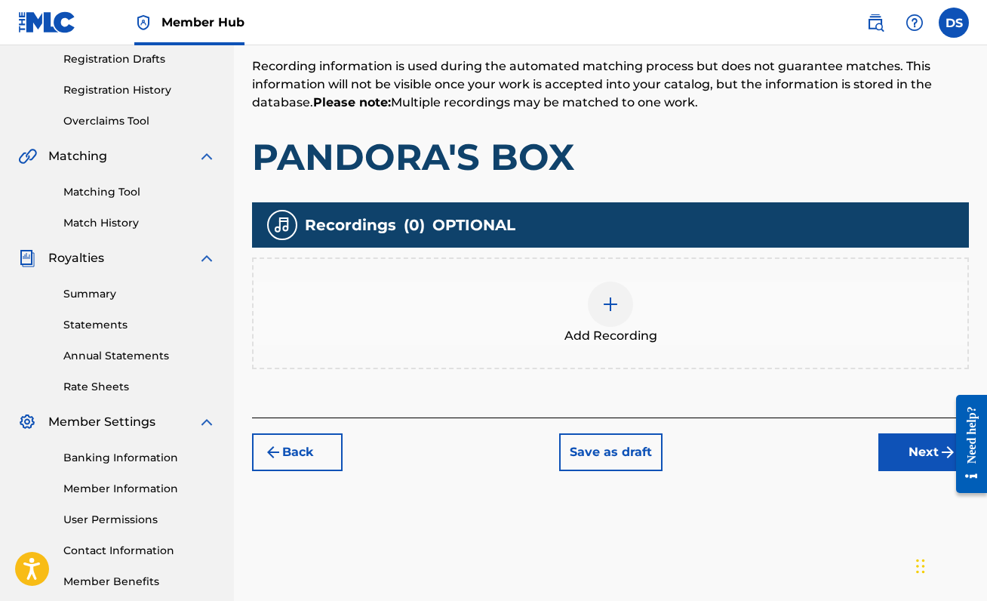
click at [591, 308] on div at bounding box center [610, 303] width 45 height 45
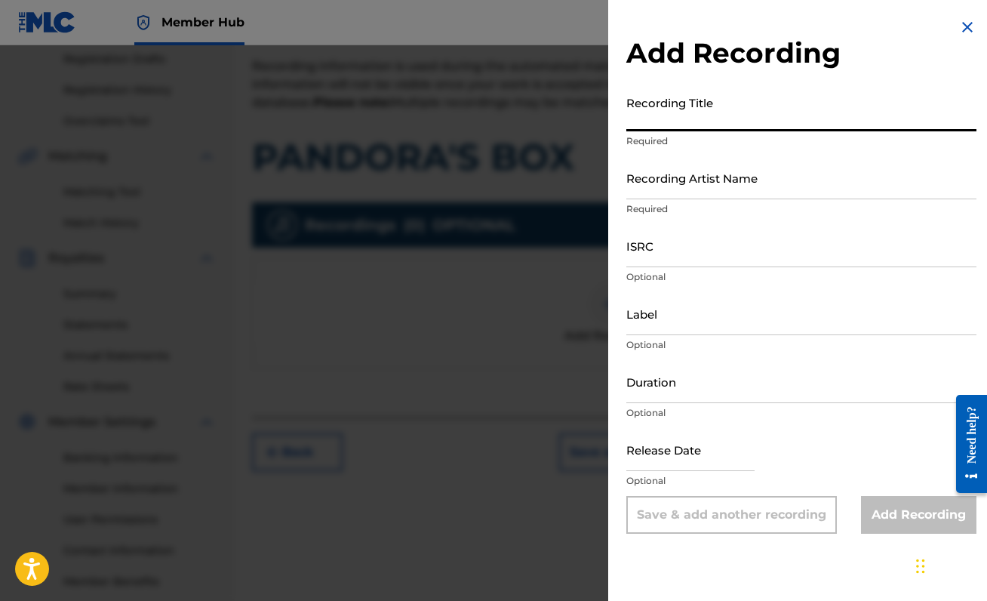
click at [764, 129] on input "Recording Title" at bounding box center [801, 109] width 350 height 43
type input "PANDORA'S BOX"
click at [840, 182] on input "Recording Artist Name" at bounding box center [801, 177] width 350 height 43
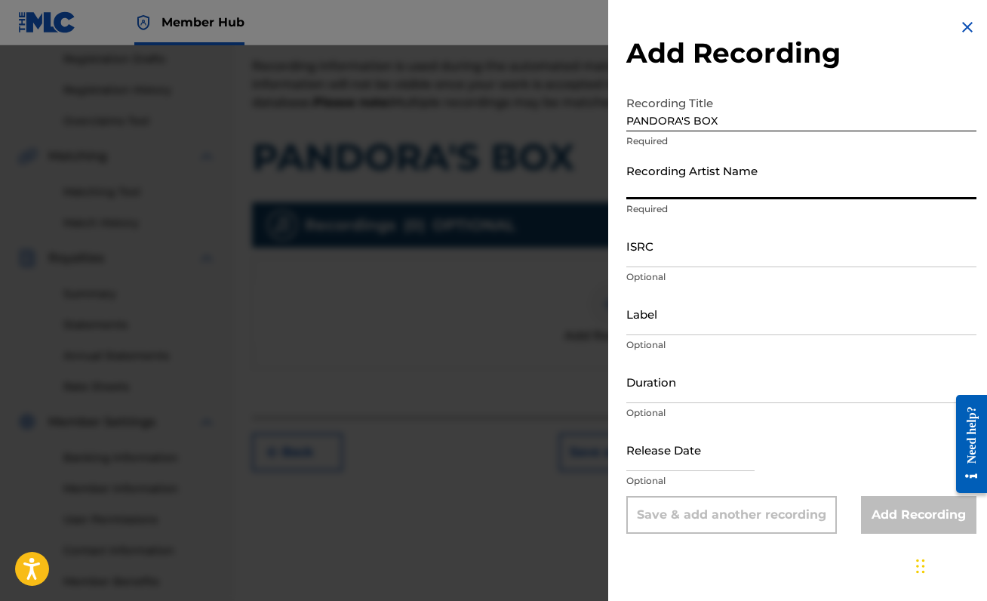
type input "[PERSON_NAME]"
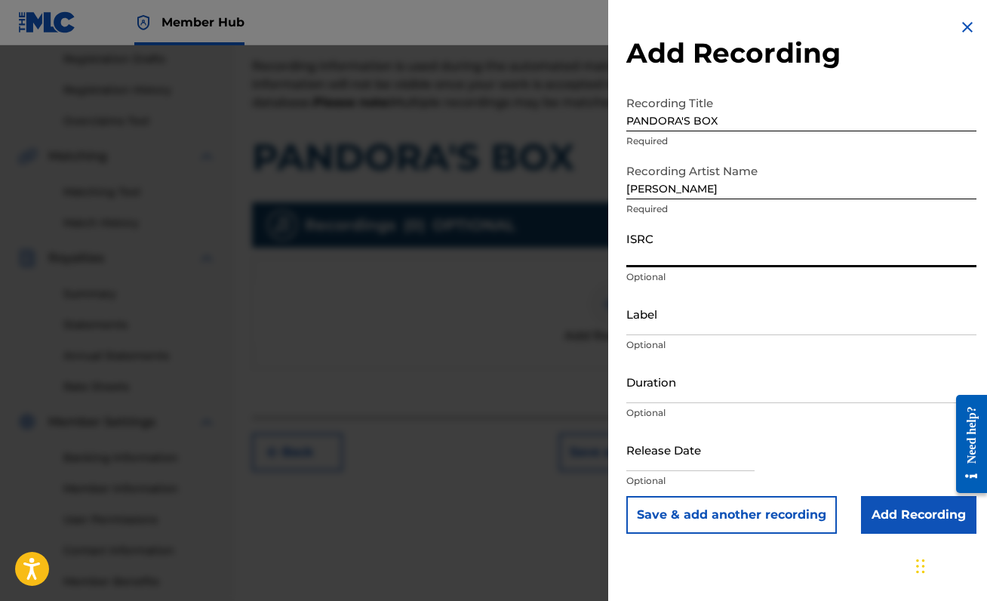
click at [754, 266] on input "ISRC" at bounding box center [801, 245] width 350 height 43
paste input "QZZ7R2580869"
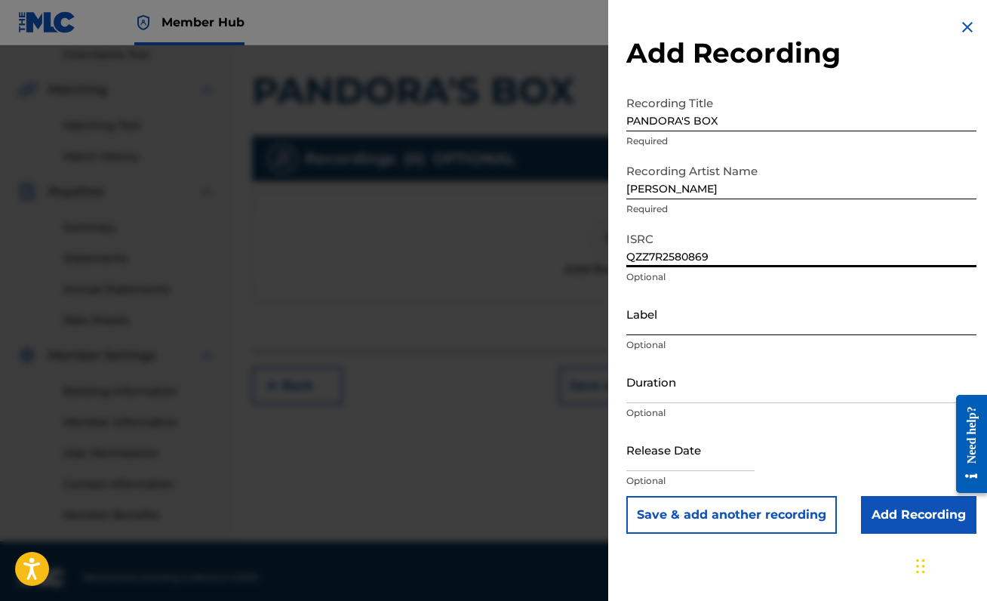
scroll to position [335, 0]
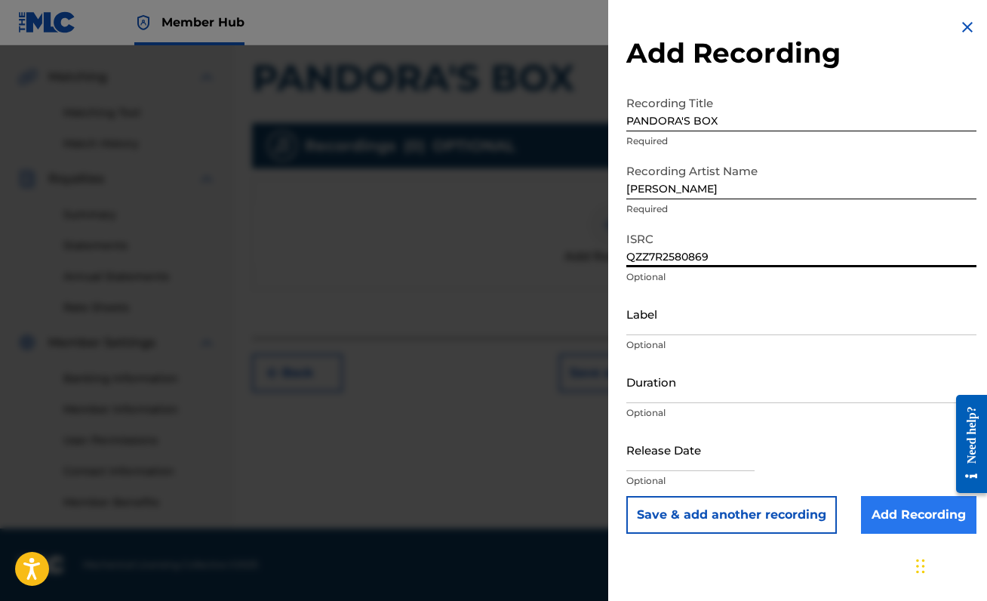
type input "QZZ7R2580869"
click at [906, 512] on input "Add Recording" at bounding box center [918, 515] width 115 height 38
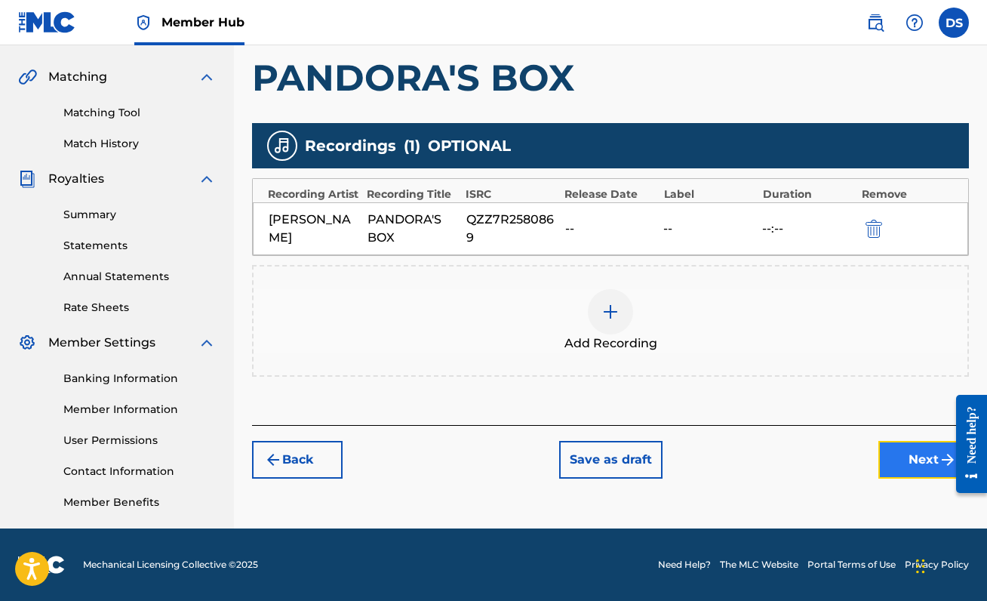
click at [910, 467] on button "Next" at bounding box center [923, 460] width 91 height 38
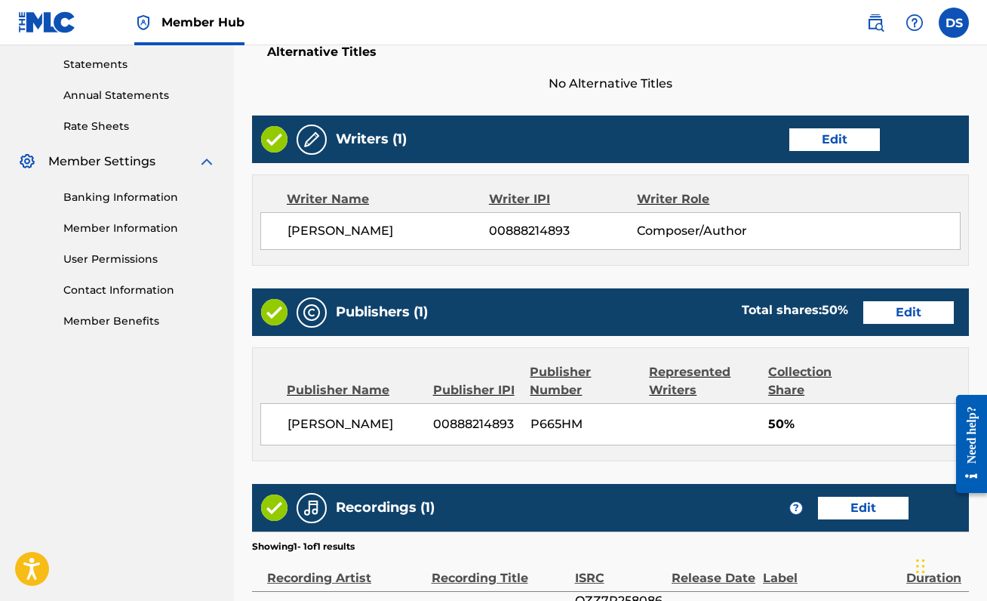
scroll to position [692, 0]
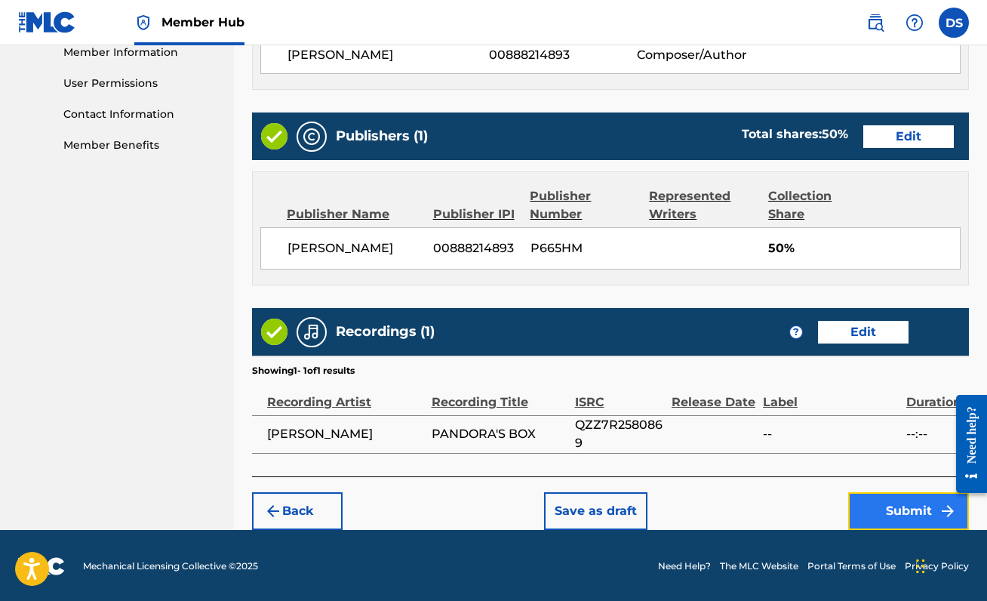
click at [900, 511] on button "Submit" at bounding box center [908, 511] width 121 height 38
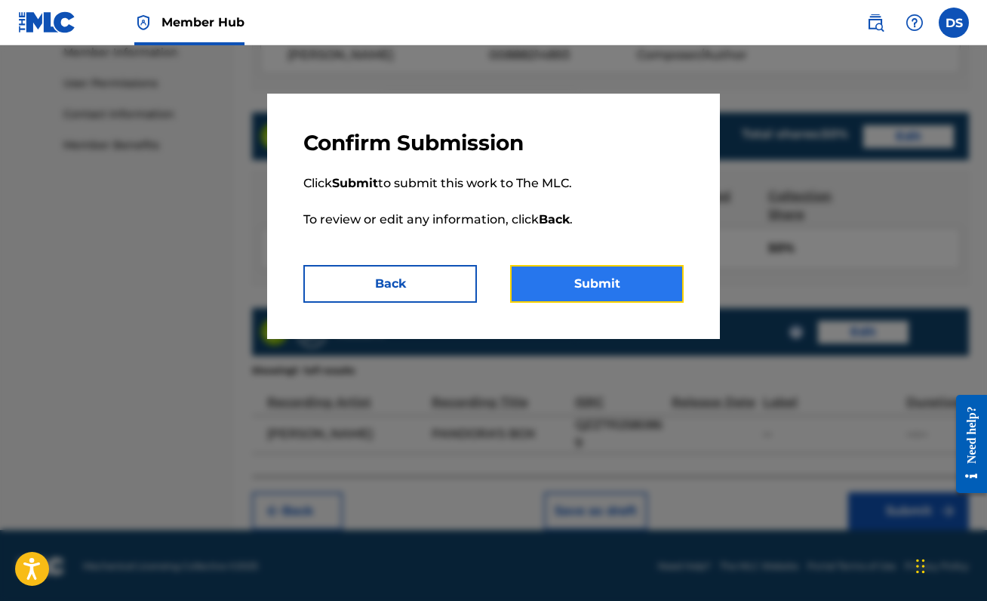
click at [585, 297] on button "Submit" at bounding box center [597, 284] width 174 height 38
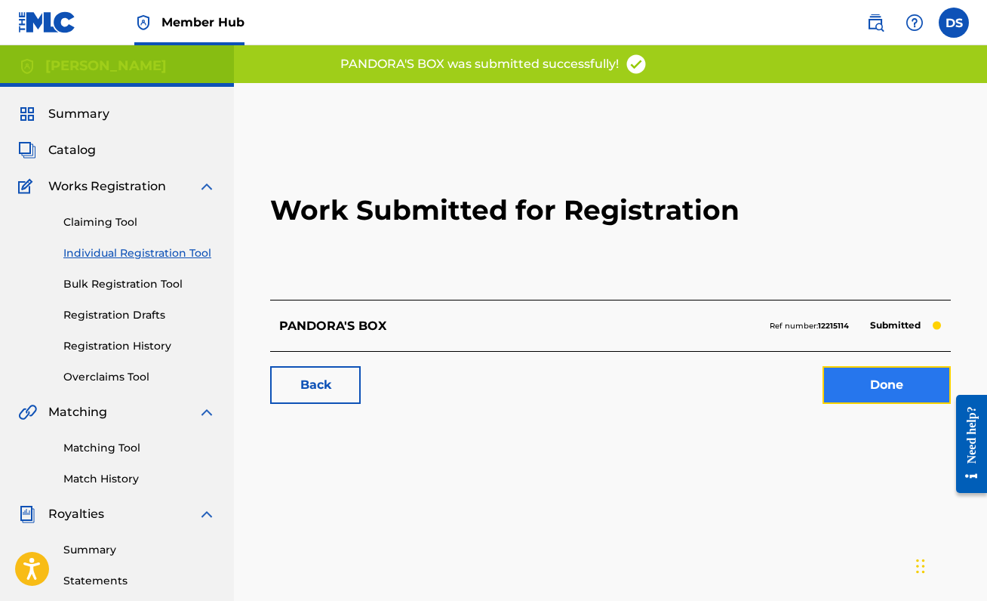
click at [843, 386] on link "Done" at bounding box center [886, 385] width 128 height 38
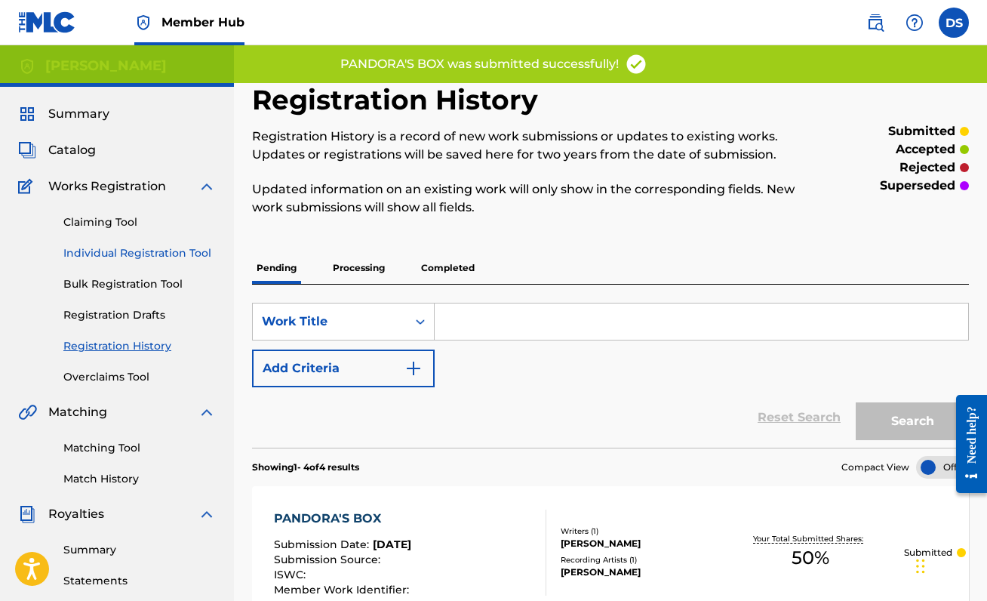
click at [109, 254] on link "Individual Registration Tool" at bounding box center [139, 253] width 152 height 16
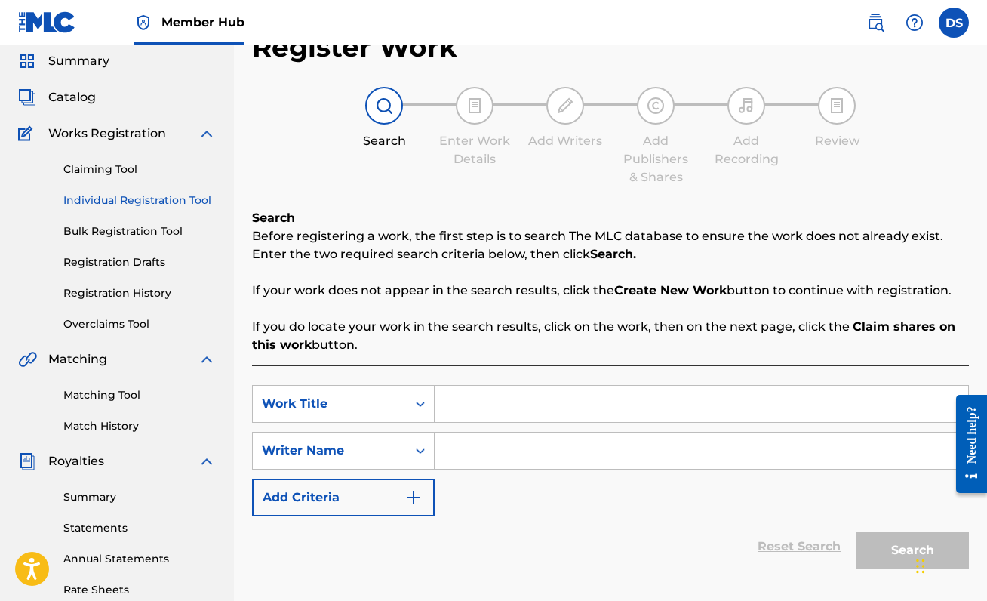
scroll to position [67, 0]
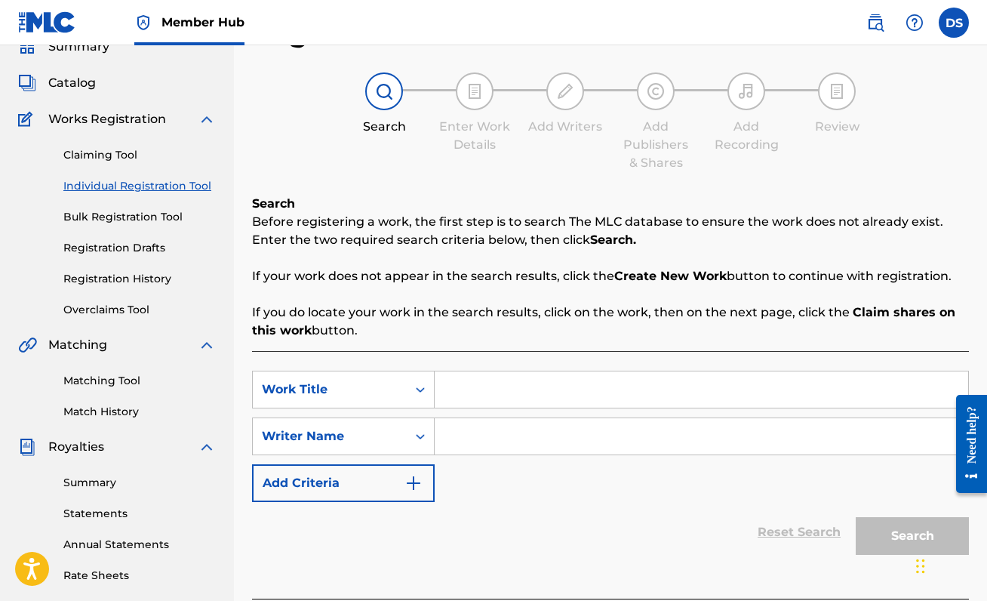
click at [484, 389] on input "Search Form" at bounding box center [701, 389] width 533 height 36
type input "c"
type input "CANDY"
click at [448, 437] on input "Search Form" at bounding box center [701, 436] width 533 height 36
click at [470, 440] on input "Search Form" at bounding box center [701, 436] width 533 height 36
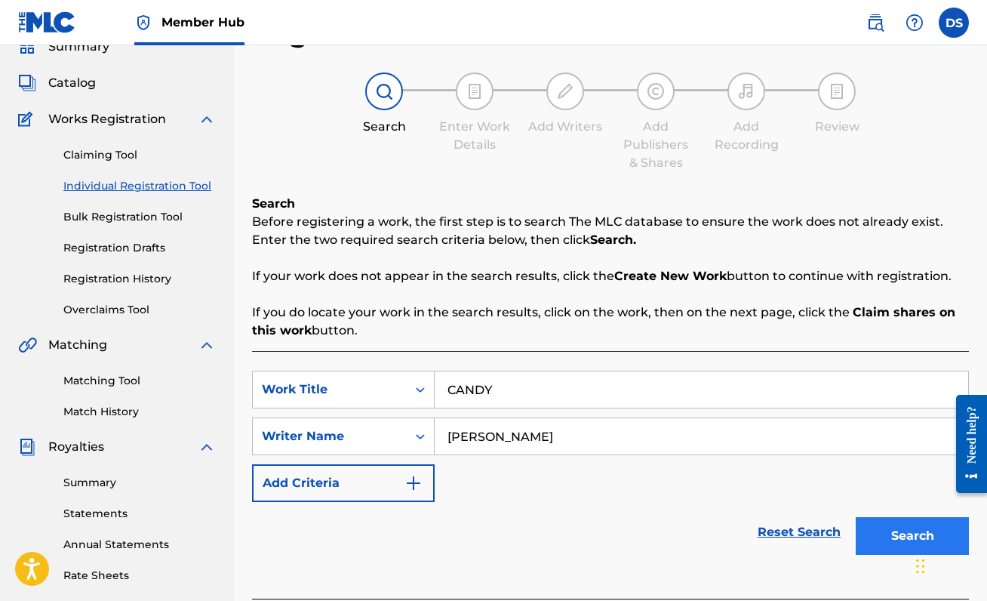
type input "[PERSON_NAME]"
click at [871, 526] on button "Search" at bounding box center [912, 536] width 113 height 38
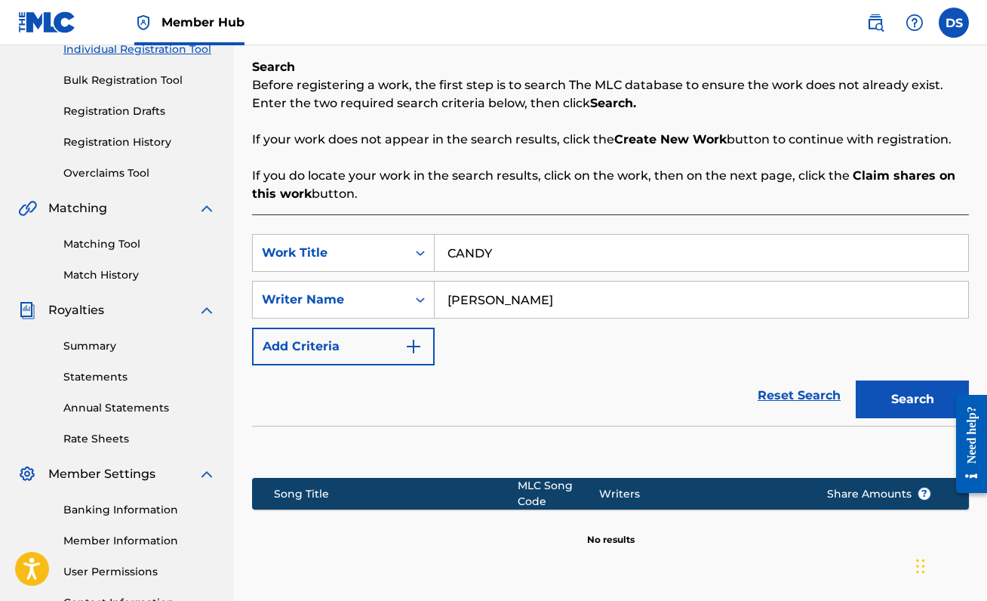
scroll to position [217, 0]
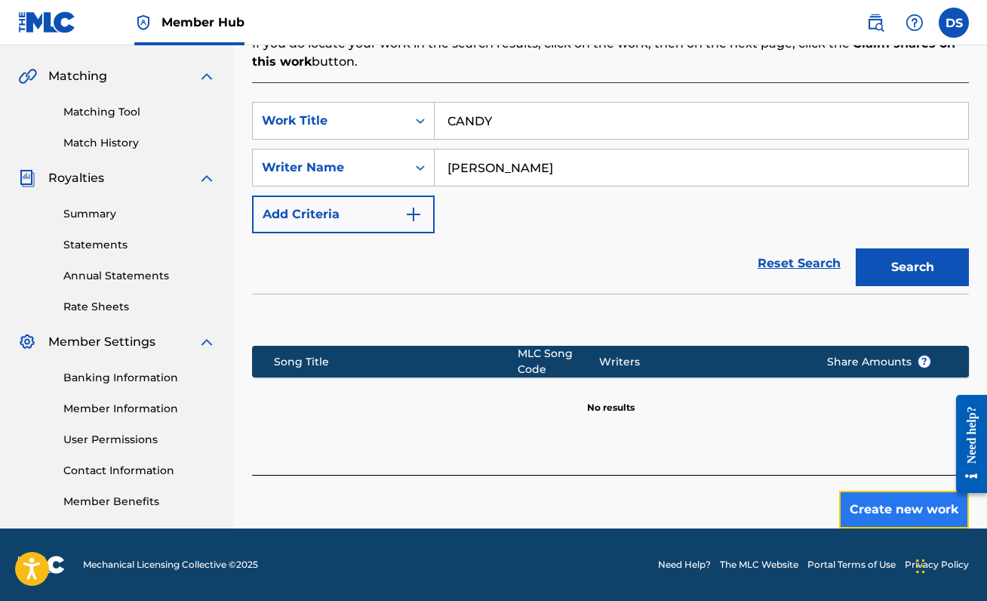
click at [896, 501] on button "Create new work" at bounding box center [904, 509] width 130 height 38
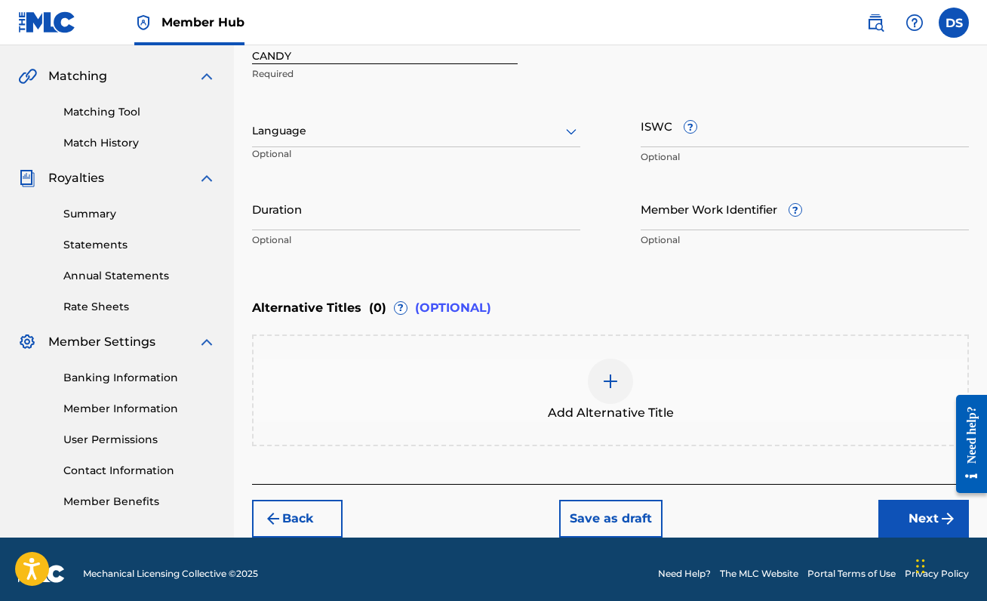
scroll to position [337, 0]
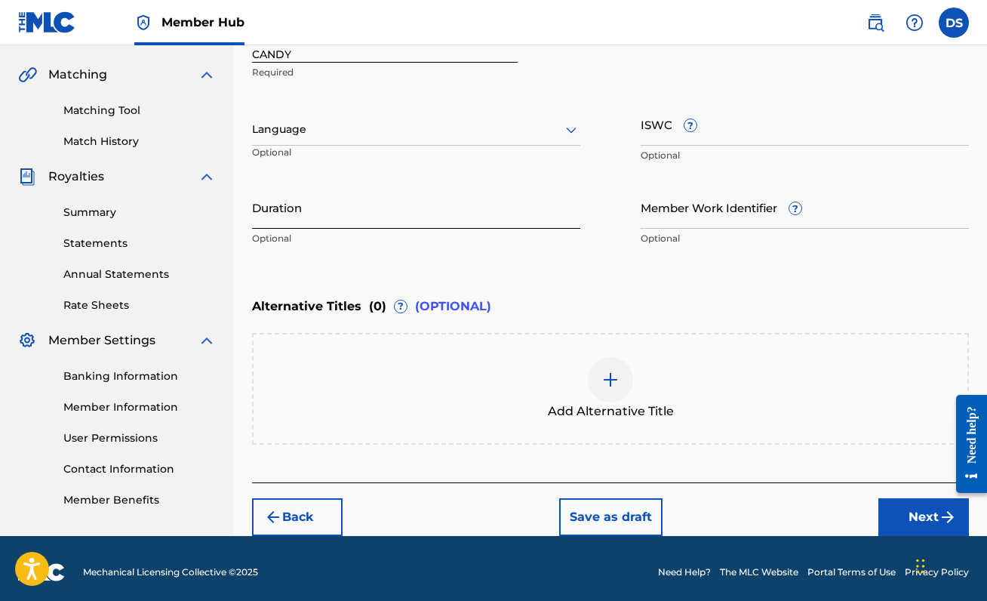
click at [388, 205] on input "Duration" at bounding box center [416, 207] width 328 height 43
type input ")"
type input "03:35"
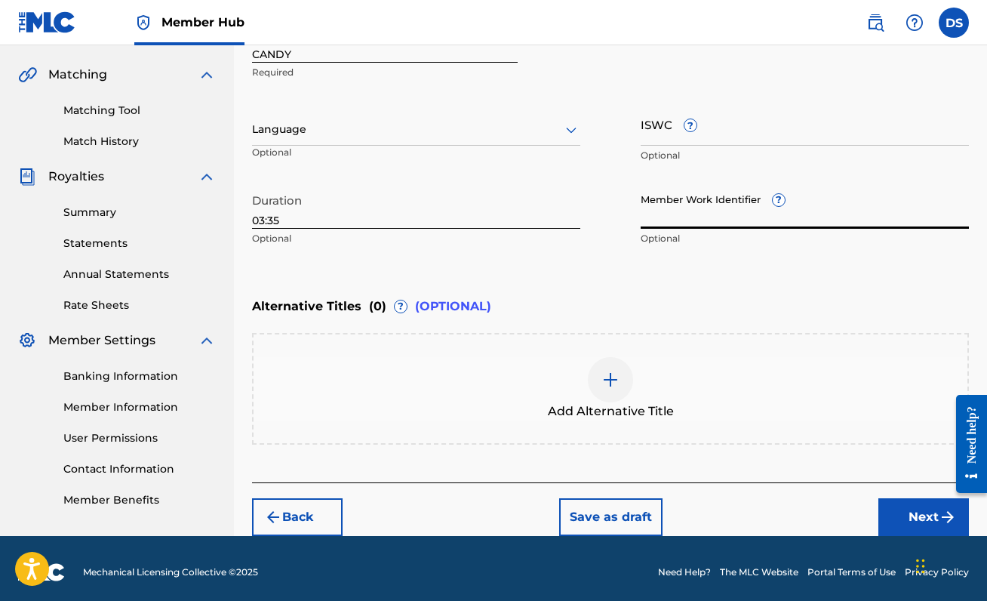
scroll to position [344, 0]
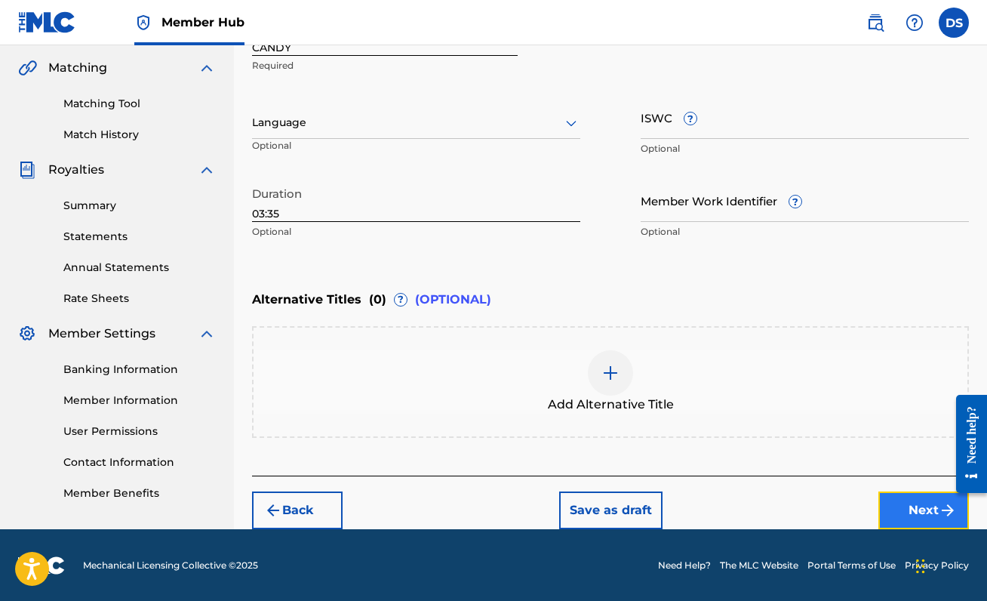
click at [899, 496] on button "Next" at bounding box center [923, 510] width 91 height 38
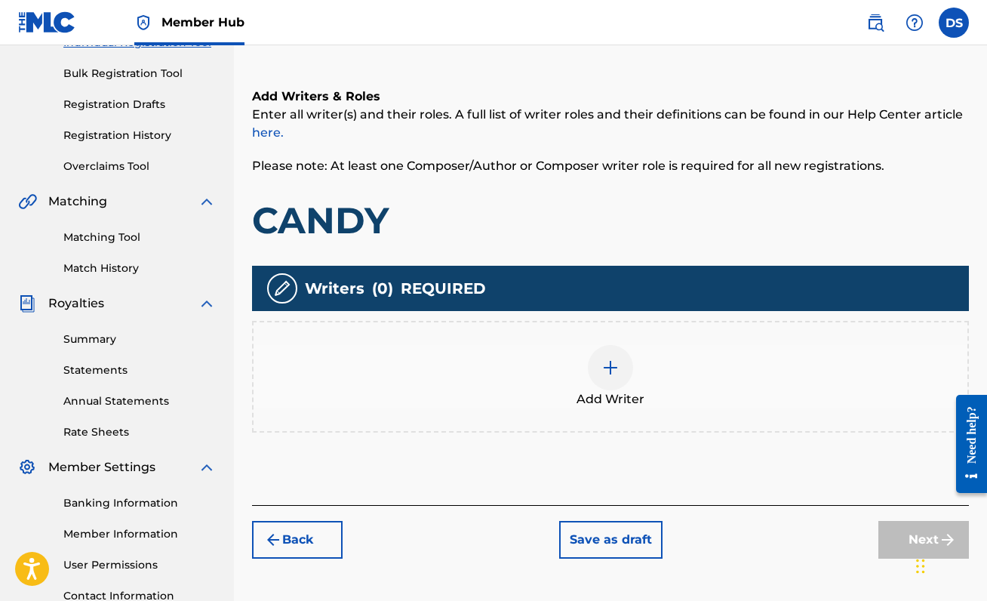
scroll to position [247, 0]
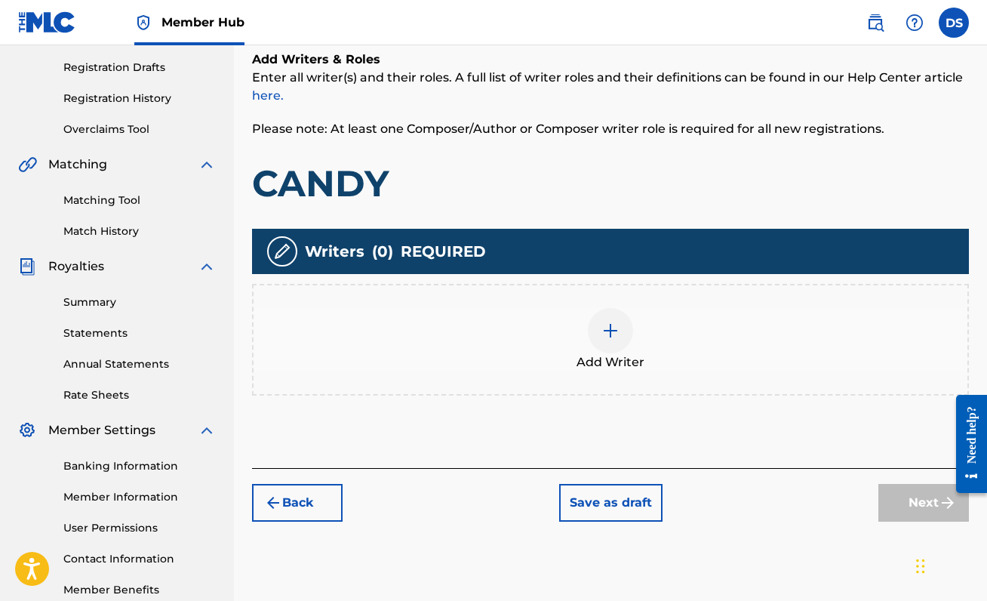
click at [614, 340] on div at bounding box center [610, 330] width 45 height 45
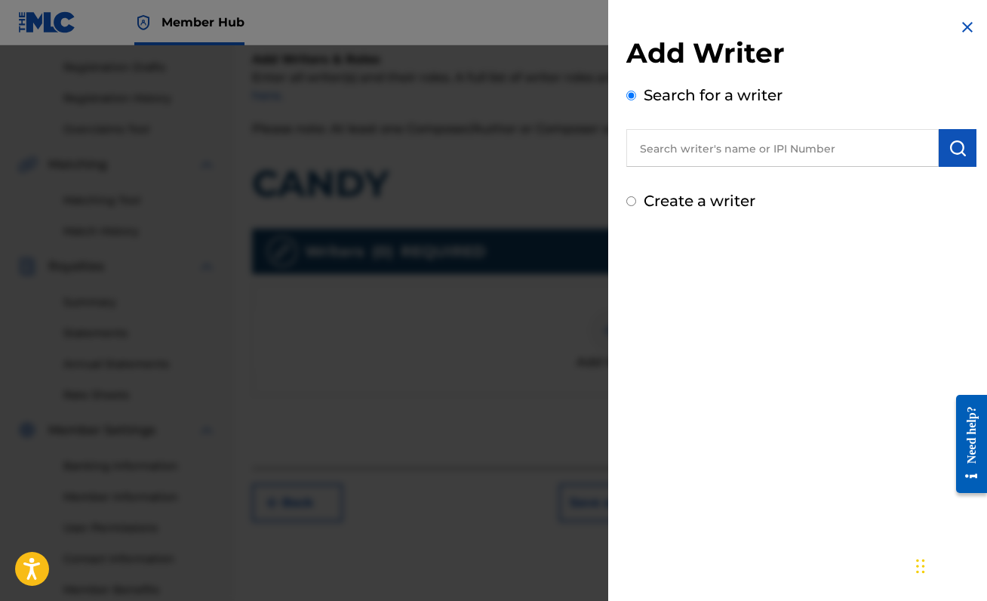
click at [698, 143] on input "text" at bounding box center [782, 148] width 312 height 38
paste input "00888214893"
type input "00888214893"
click at [948, 146] on img "submit" at bounding box center [957, 148] width 18 height 18
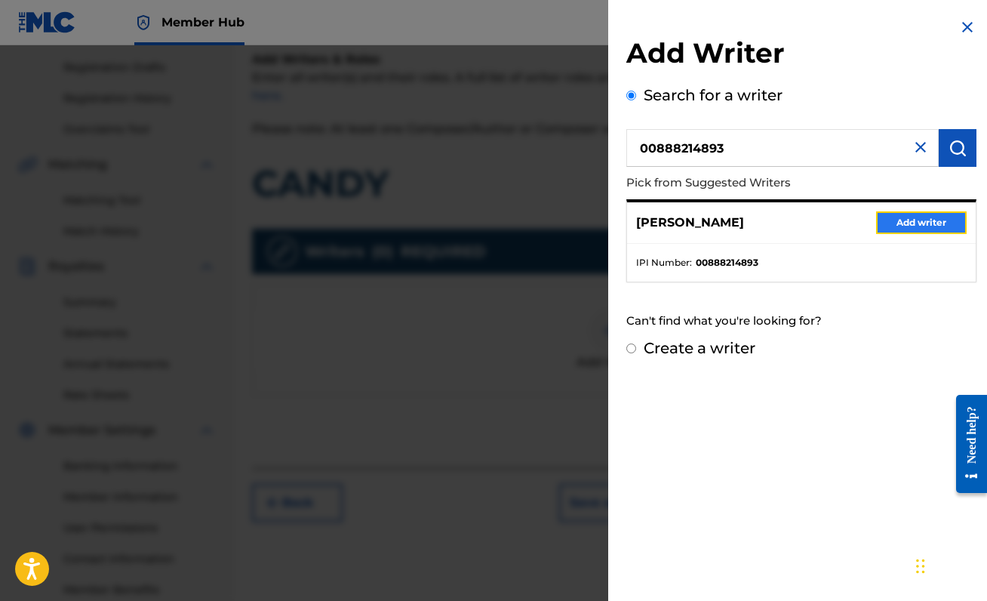
click at [930, 213] on button "Add writer" at bounding box center [921, 222] width 91 height 23
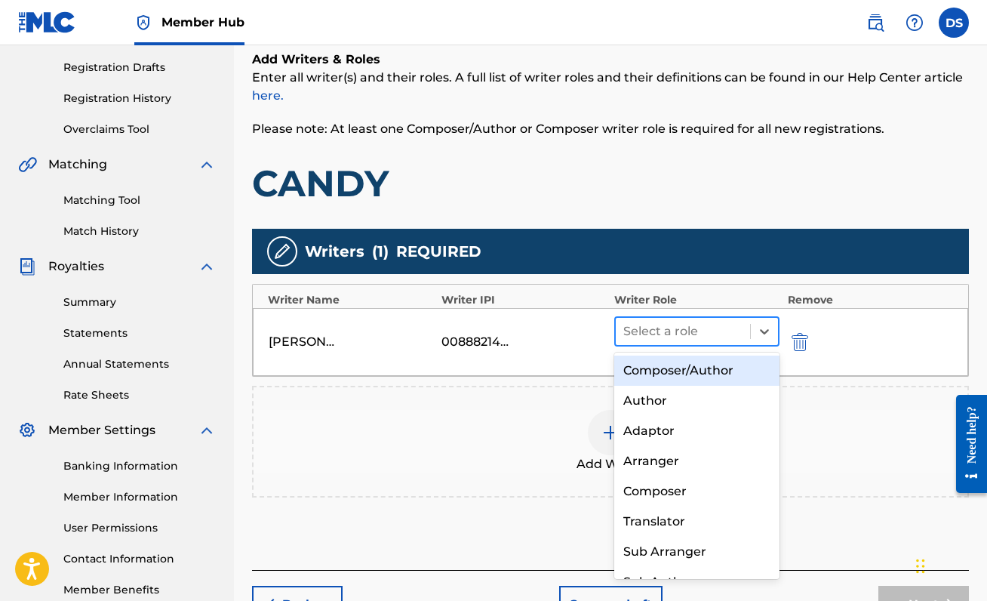
click at [701, 336] on div at bounding box center [682, 331] width 119 height 21
click at [696, 360] on div "Composer/Author" at bounding box center [696, 370] width 165 height 30
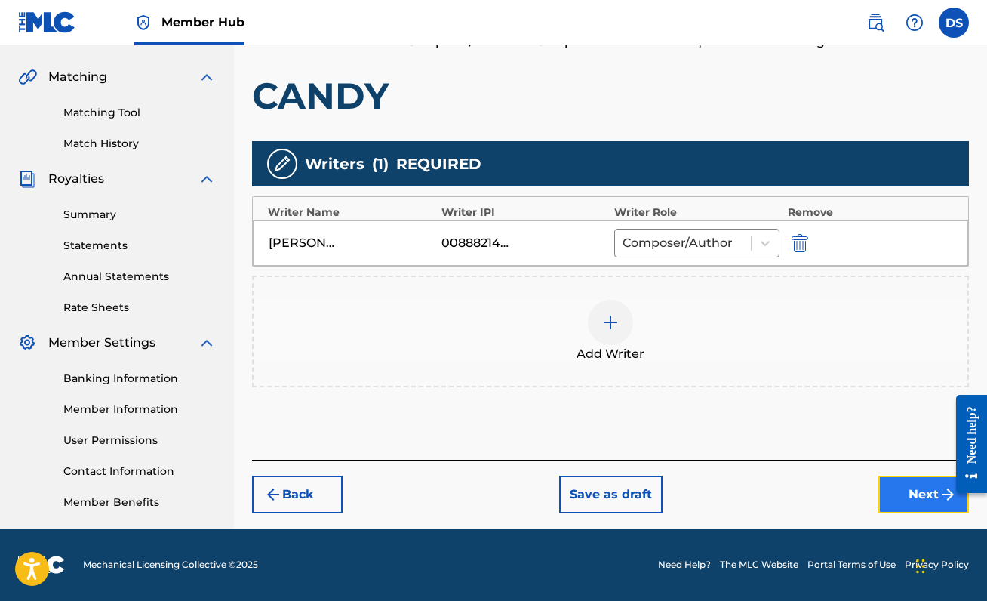
click at [917, 490] on button "Next" at bounding box center [923, 494] width 91 height 38
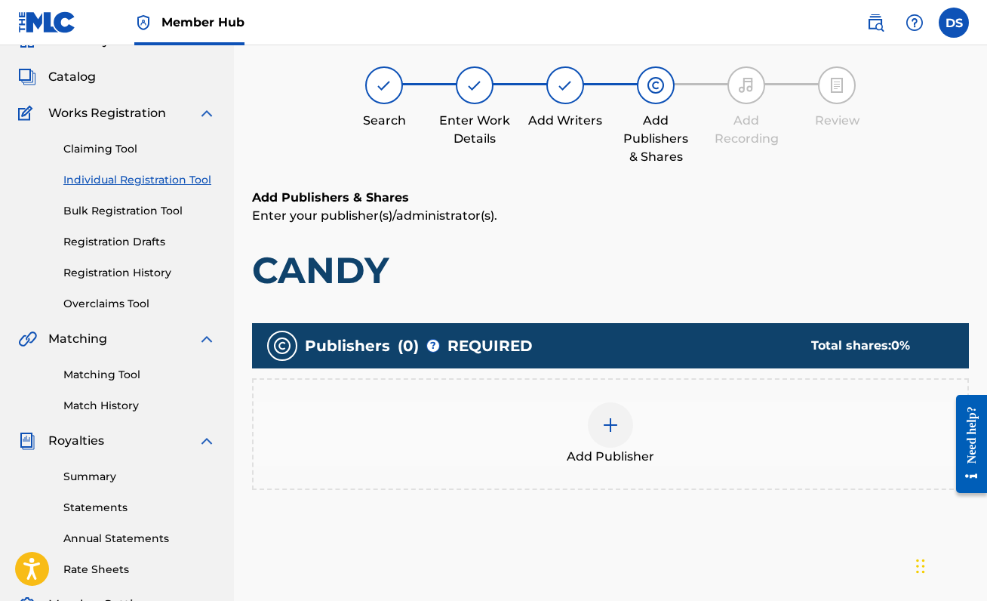
scroll to position [68, 0]
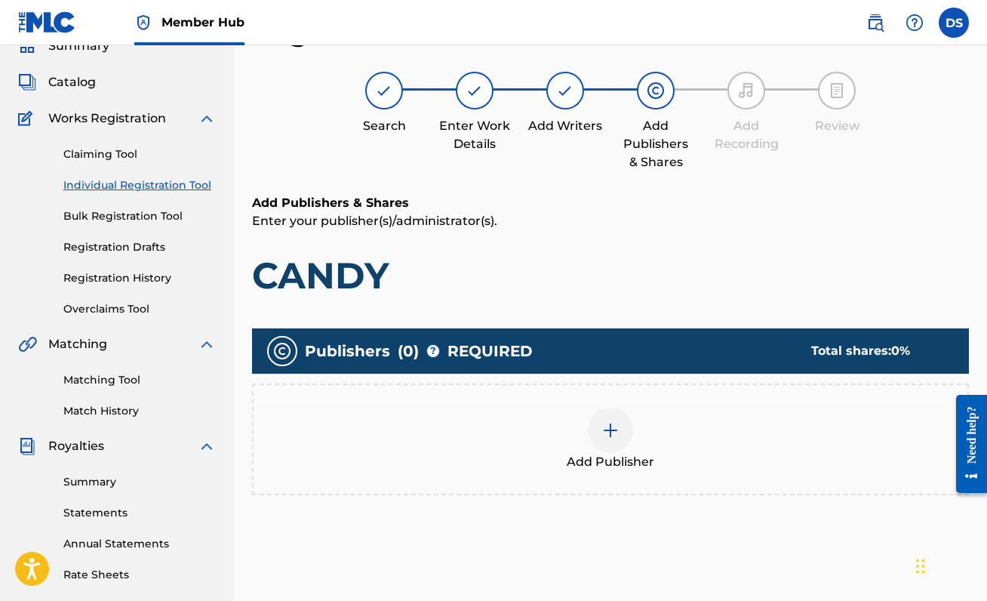
click at [604, 427] on img at bounding box center [610, 430] width 18 height 18
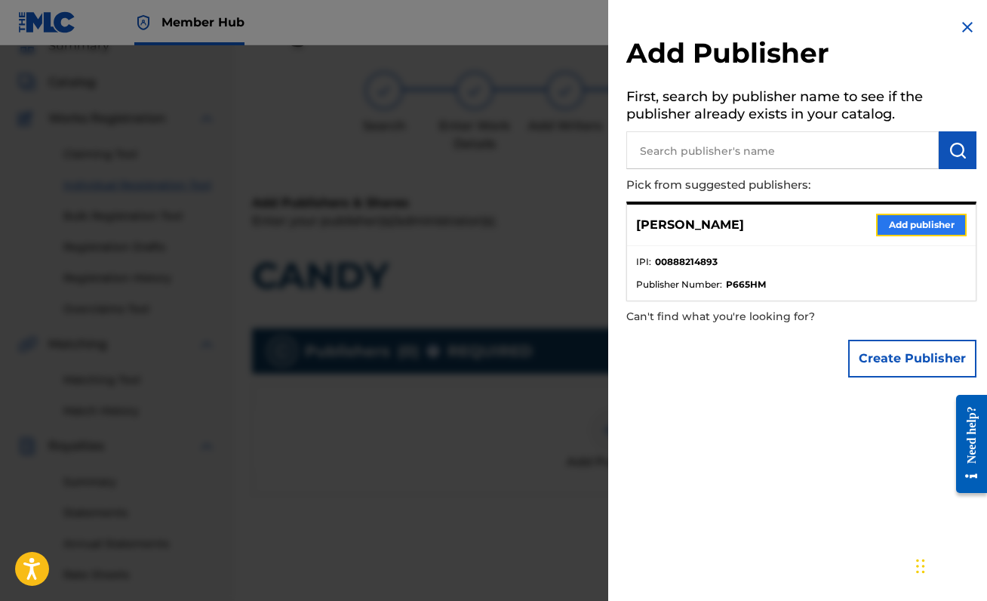
click at [895, 226] on button "Add publisher" at bounding box center [921, 225] width 91 height 23
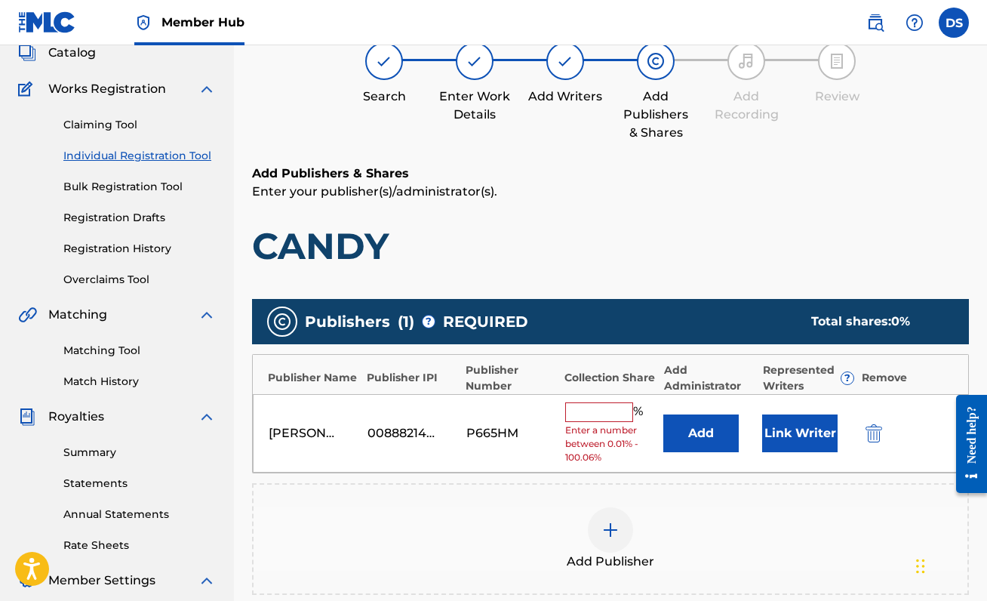
scroll to position [117, 0]
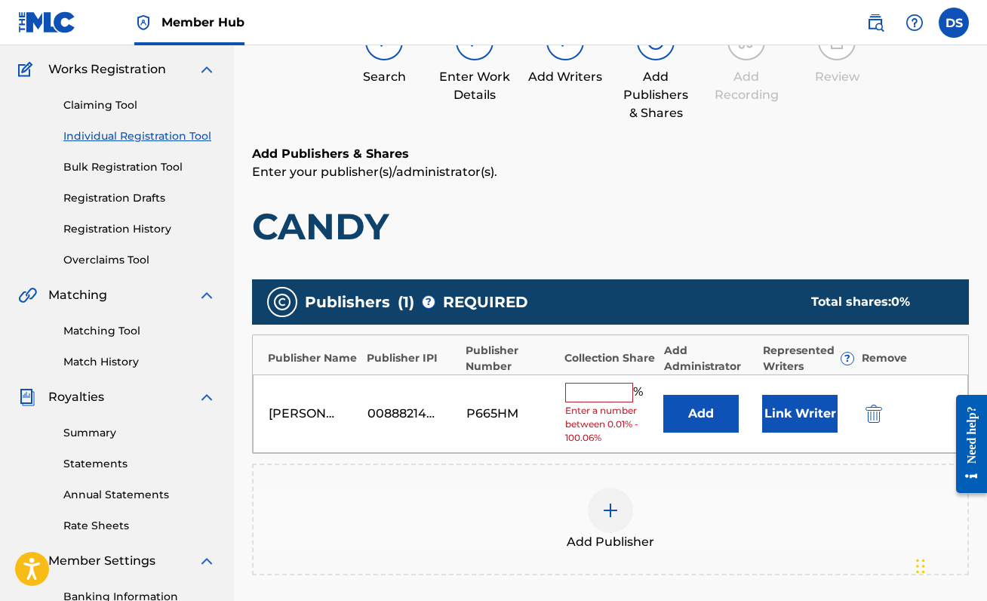
click at [602, 391] on input "text" at bounding box center [599, 393] width 68 height 20
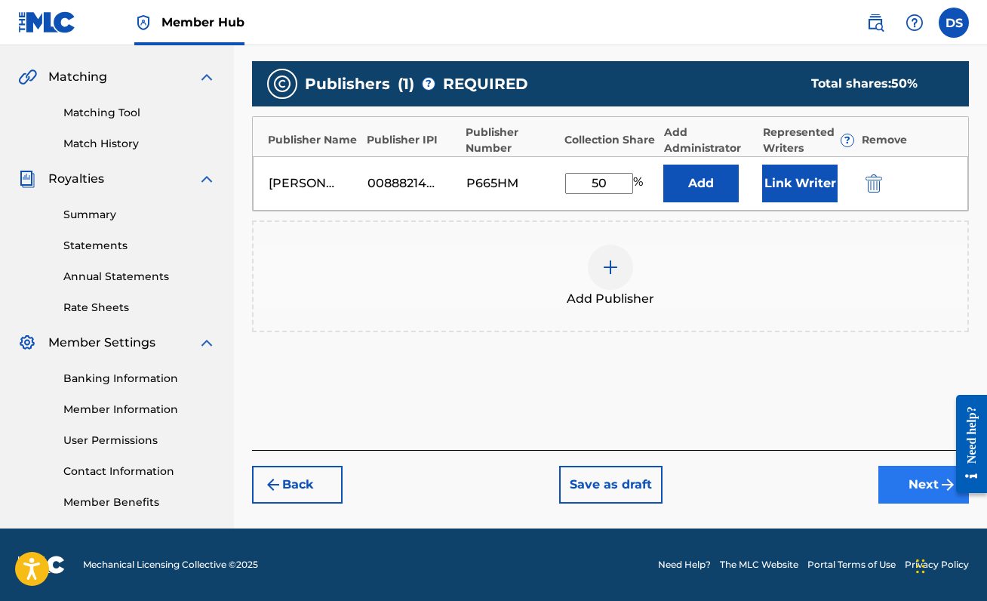
type input "50"
click at [912, 487] on button "Next" at bounding box center [923, 485] width 91 height 38
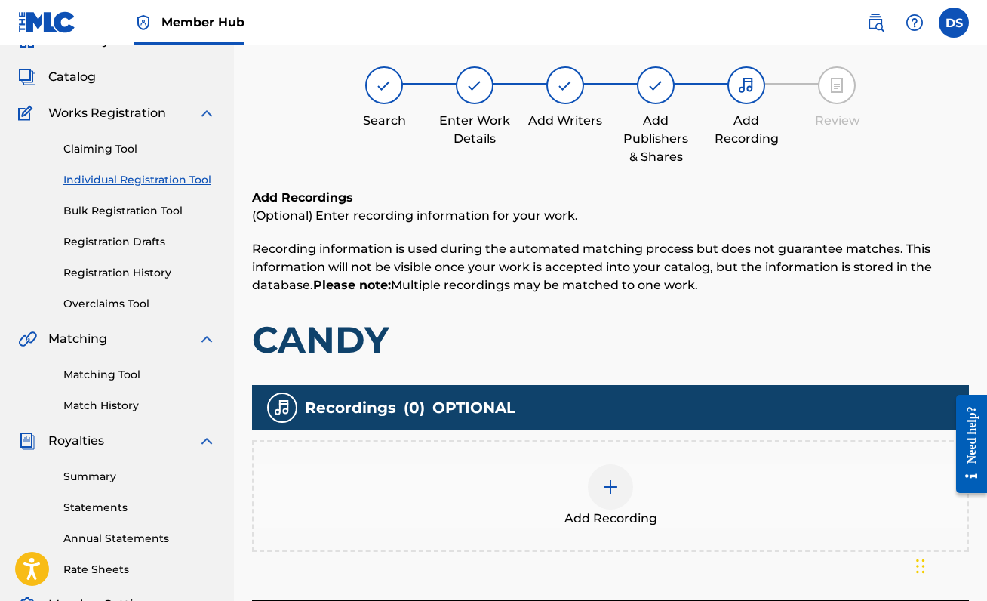
scroll to position [68, 0]
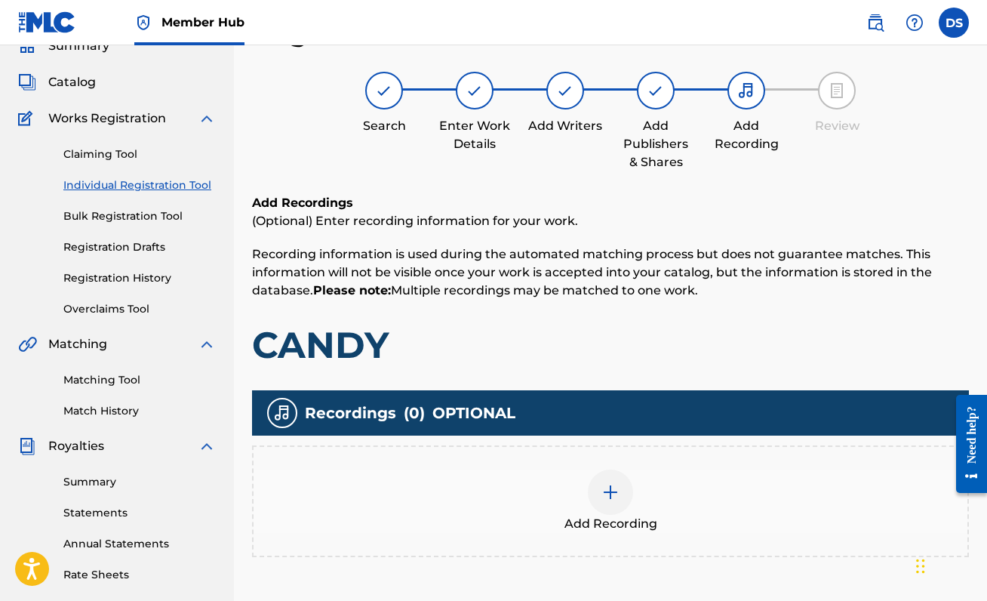
click at [604, 481] on div at bounding box center [610, 491] width 45 height 45
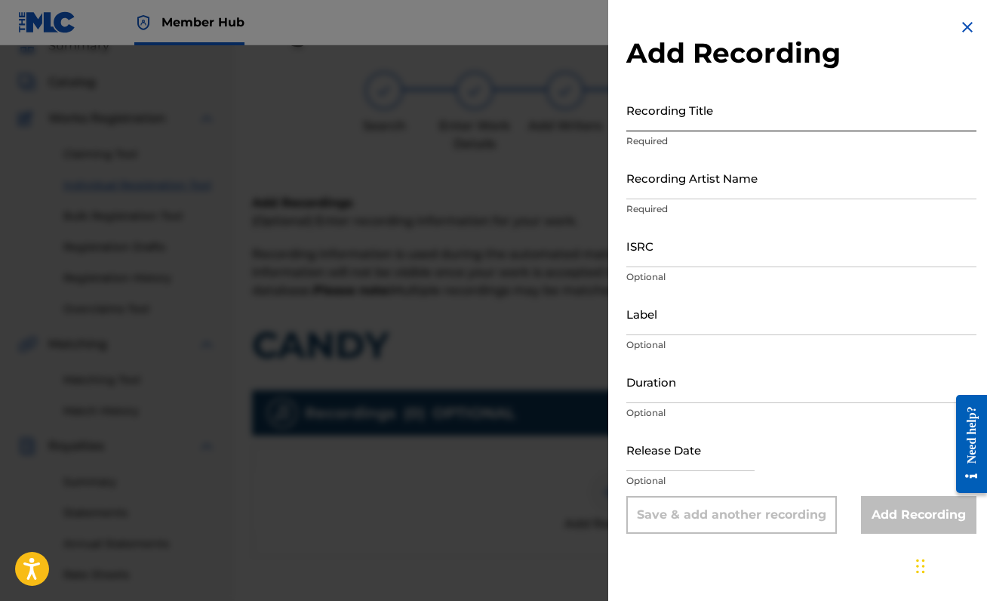
click at [749, 120] on input "Recording Title" at bounding box center [801, 109] width 350 height 43
type input "CANDY"
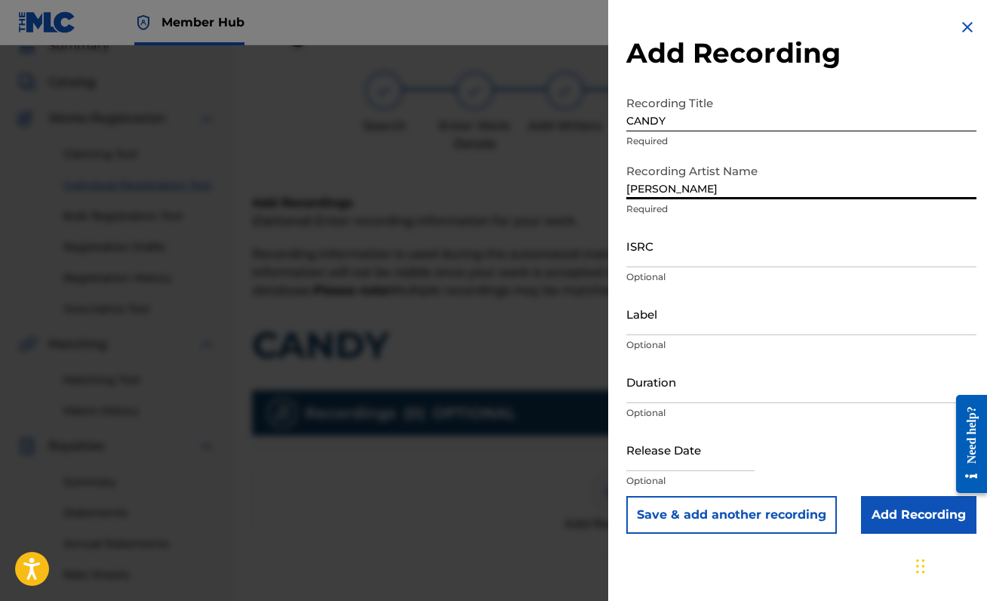
type input "[PERSON_NAME]"
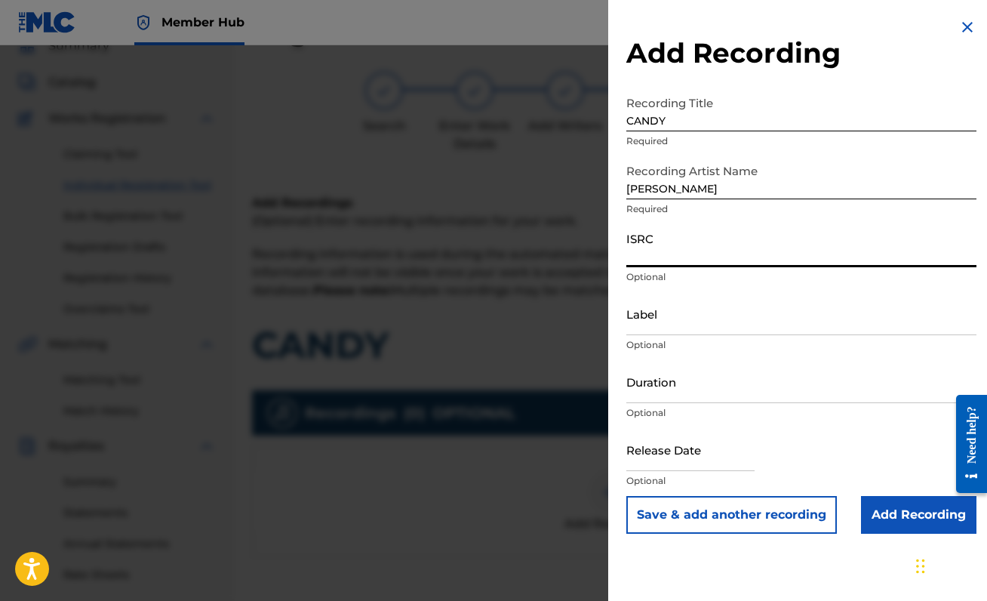
click at [672, 239] on input "ISRC" at bounding box center [801, 245] width 350 height 43
paste input "QZZ7R2580870"
type input "QZZ7R2580870"
click at [900, 517] on input "Add Recording" at bounding box center [918, 515] width 115 height 38
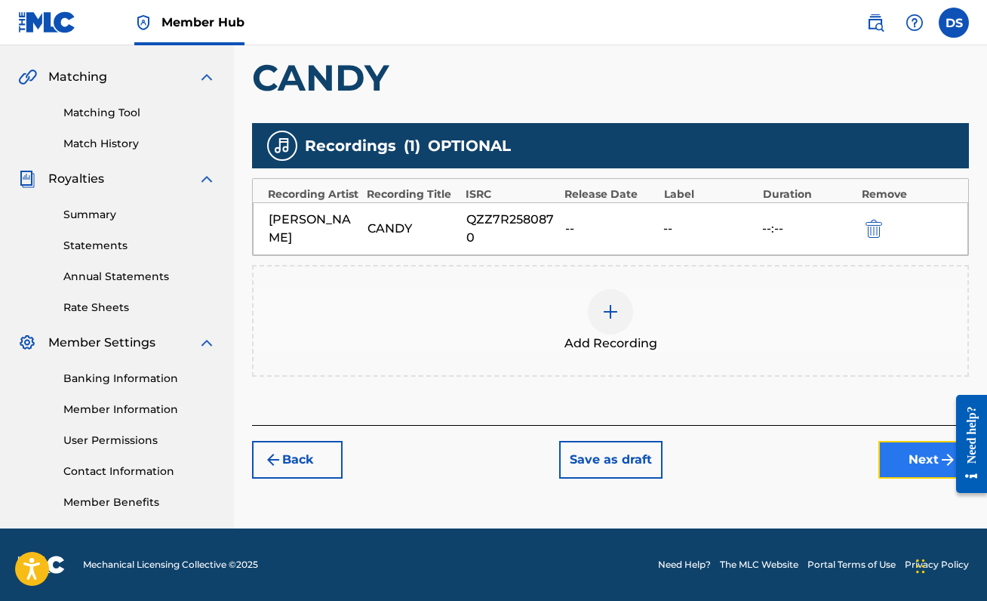
click at [899, 458] on button "Next" at bounding box center [923, 460] width 91 height 38
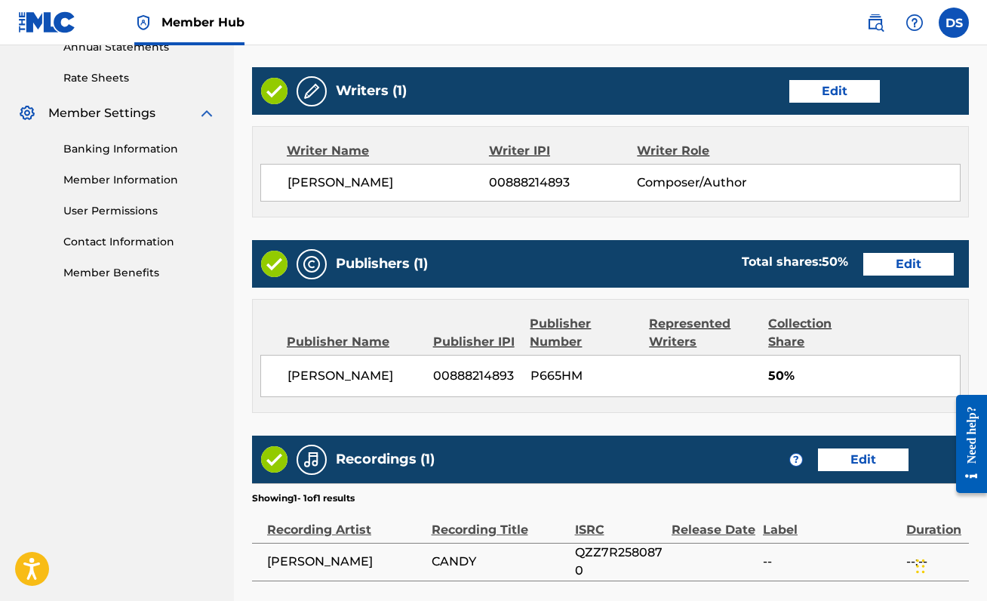
scroll to position [692, 0]
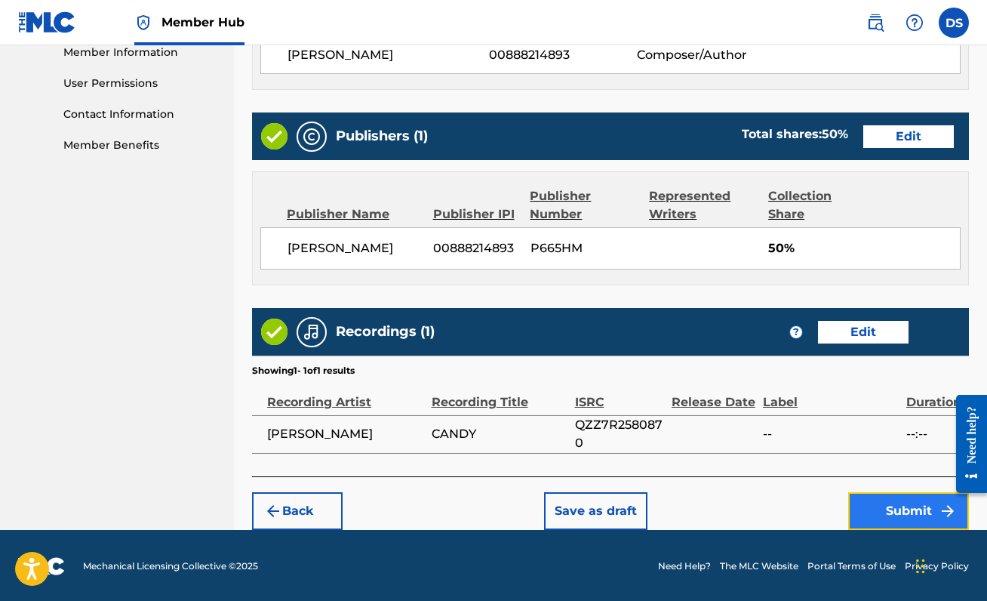
click at [914, 508] on button "Submit" at bounding box center [908, 511] width 121 height 38
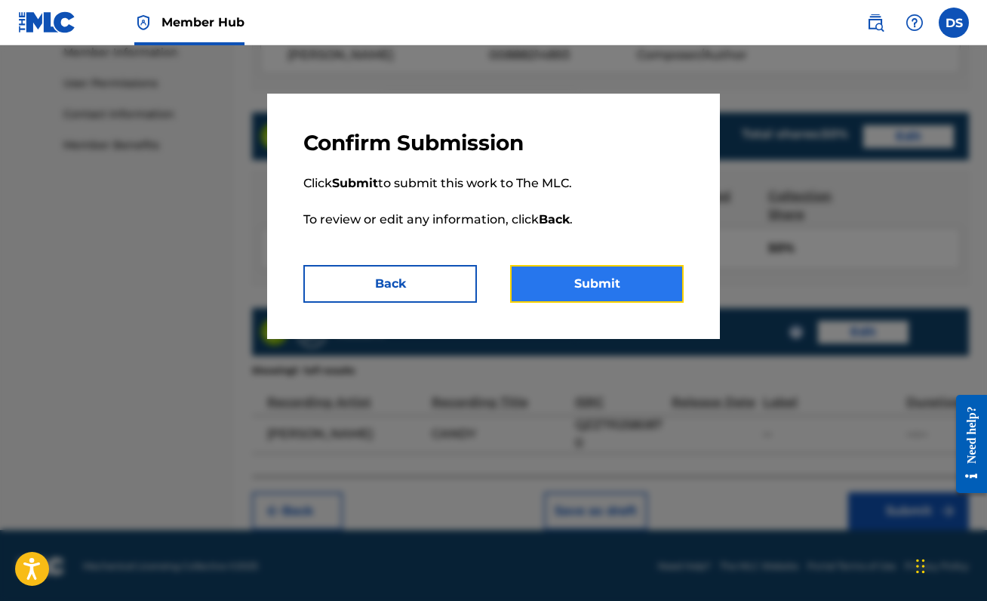
click at [616, 295] on button "Submit" at bounding box center [597, 284] width 174 height 38
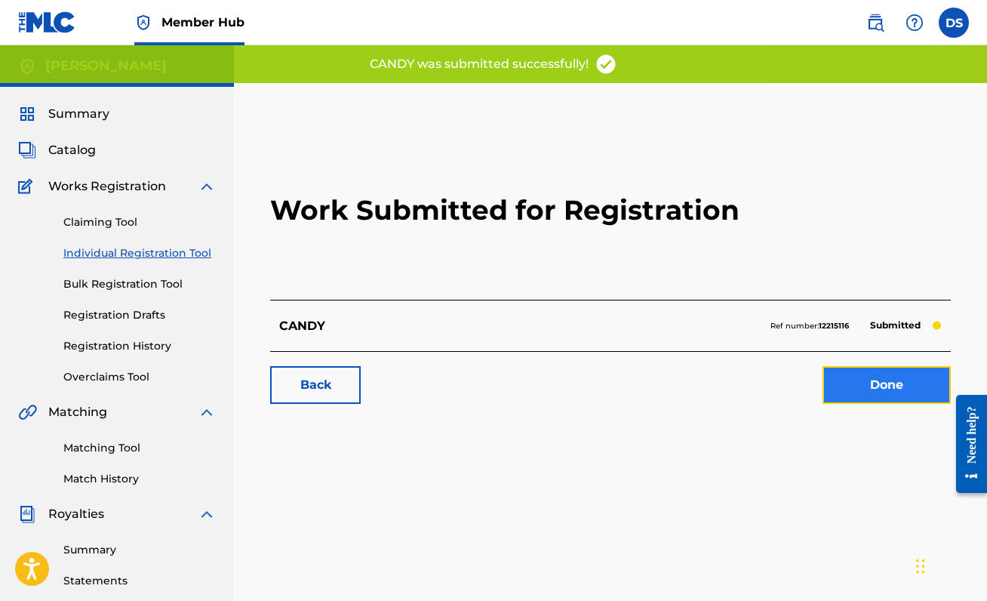
click at [865, 388] on link "Done" at bounding box center [886, 385] width 128 height 38
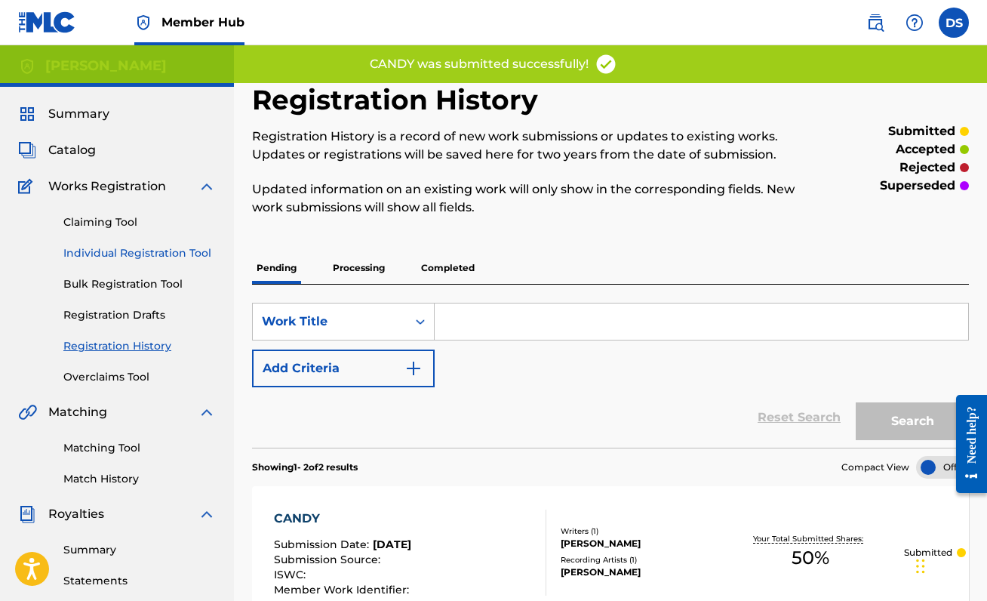
click at [137, 253] on link "Individual Registration Tool" at bounding box center [139, 253] width 152 height 16
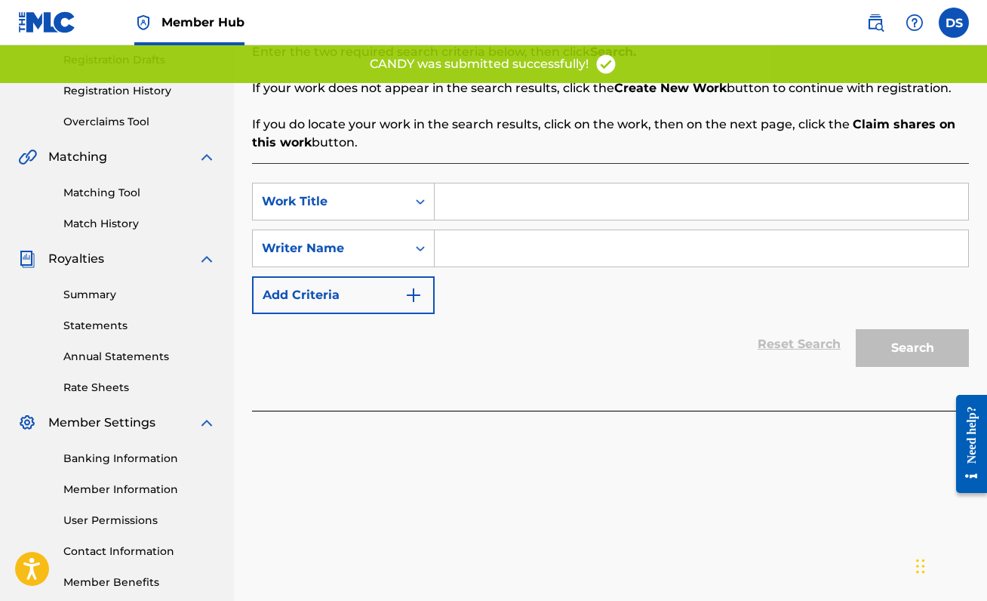
scroll to position [266, 0]
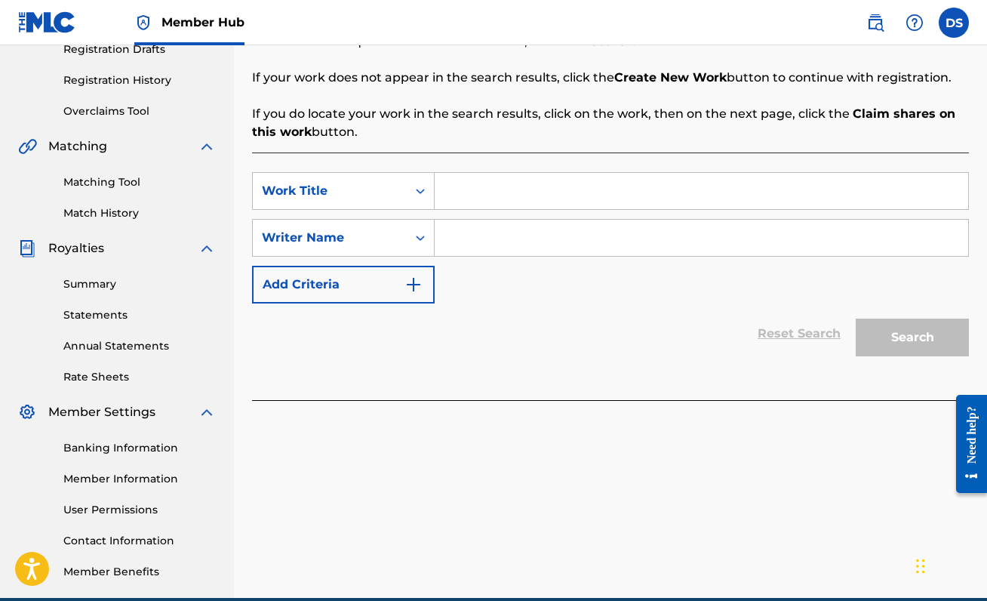
click at [484, 189] on input "Search Form" at bounding box center [701, 191] width 533 height 36
type input "TRICKIN"
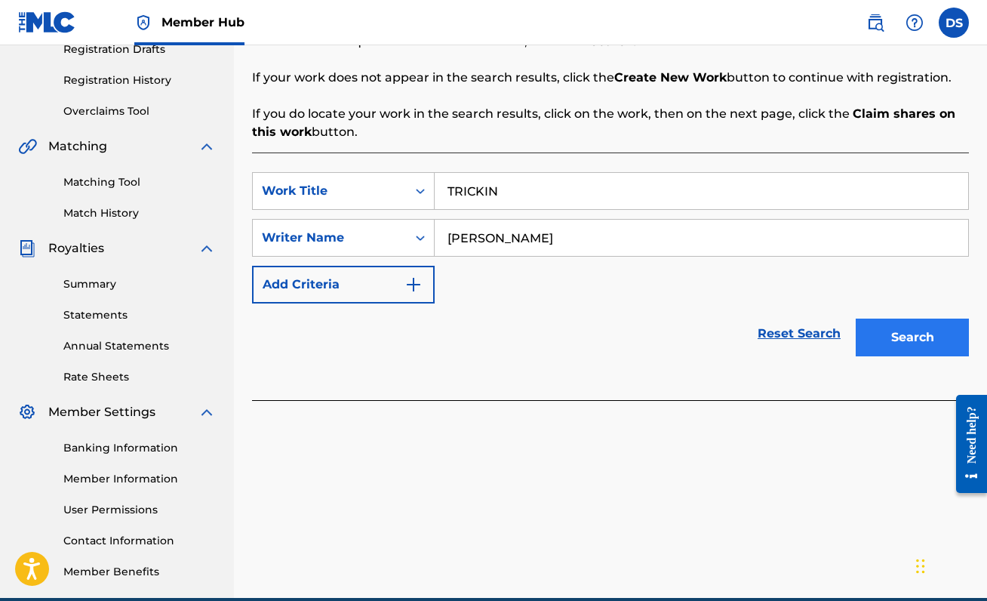
type input "[PERSON_NAME]"
click at [896, 323] on button "Search" at bounding box center [912, 337] width 113 height 38
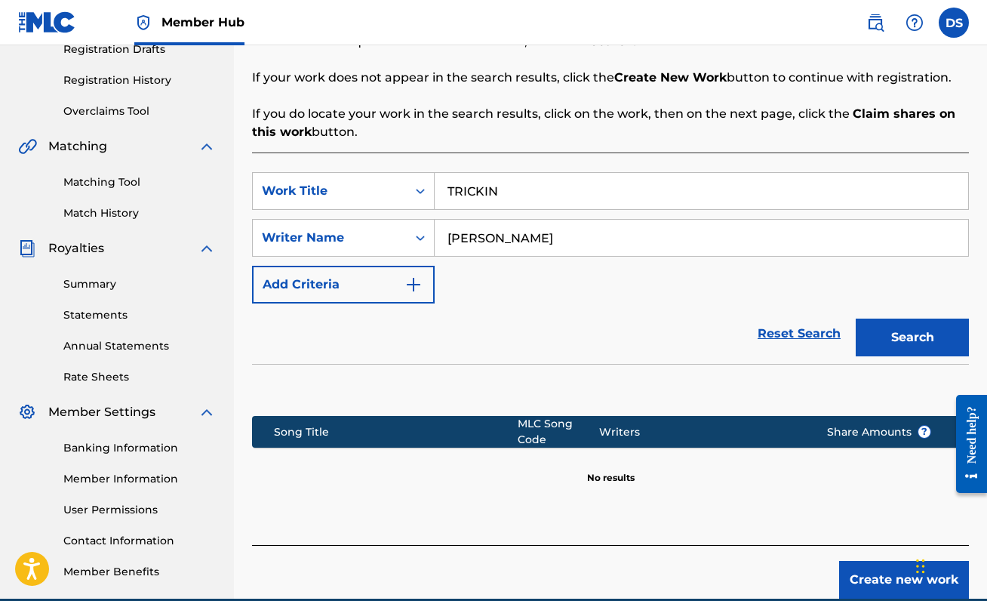
scroll to position [336, 0]
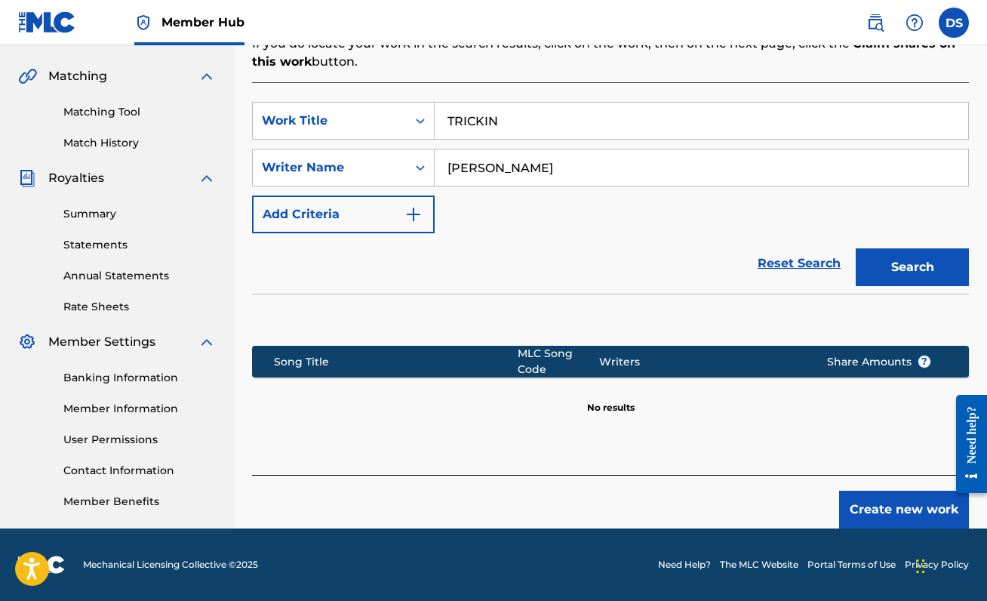
click at [866, 530] on footer "Mechanical Licensing Collective © 2025 Need Help? The MLC Website Portal Terms …" at bounding box center [493, 564] width 987 height 72
click at [871, 519] on button "Create new work" at bounding box center [904, 509] width 130 height 38
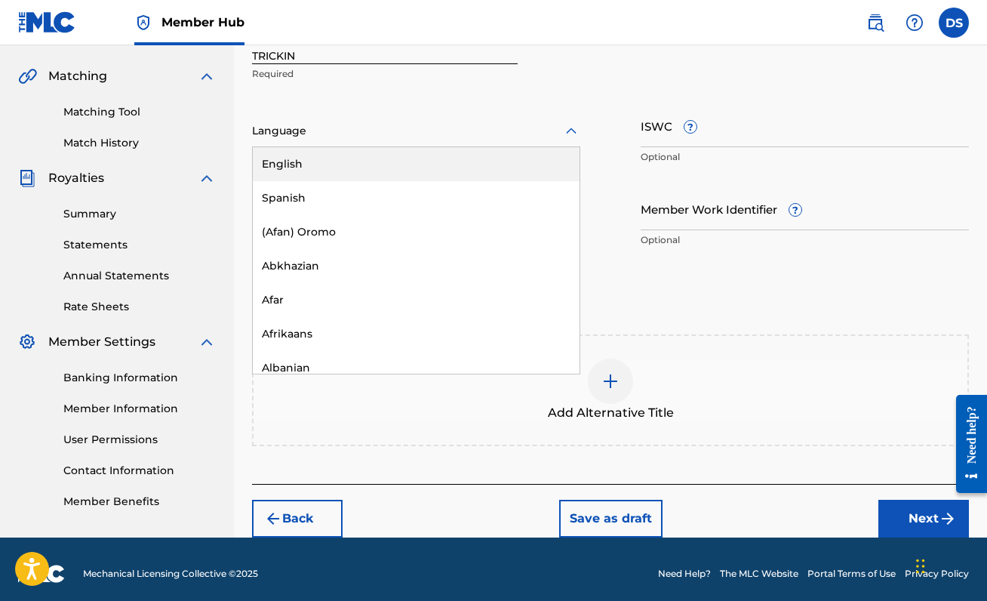
click at [422, 123] on div at bounding box center [416, 130] width 328 height 19
click at [410, 172] on div "English" at bounding box center [416, 164] width 327 height 34
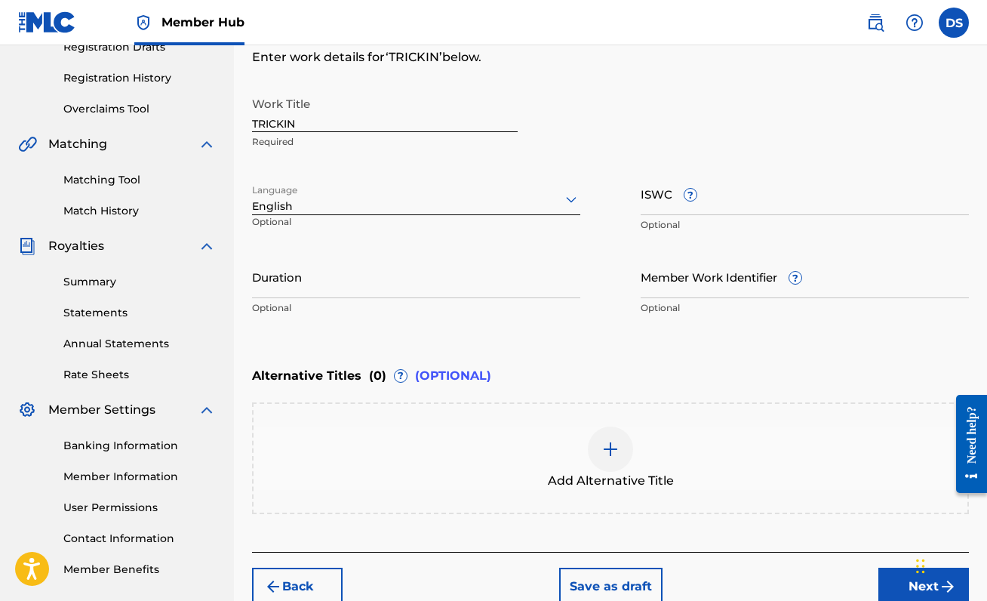
scroll to position [266, 0]
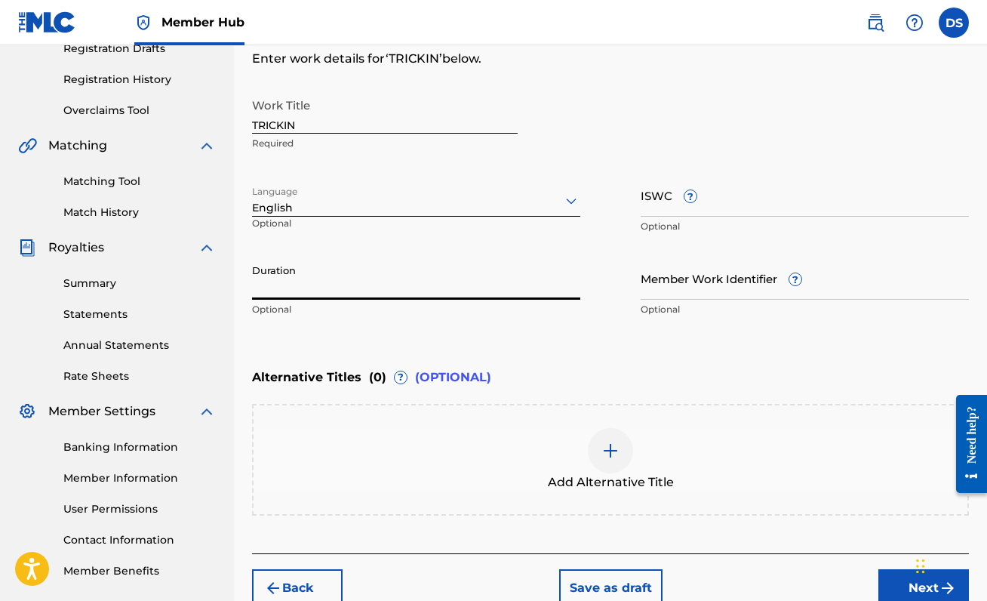
click at [289, 288] on input "Duration" at bounding box center [416, 278] width 328 height 43
type input "01:48"
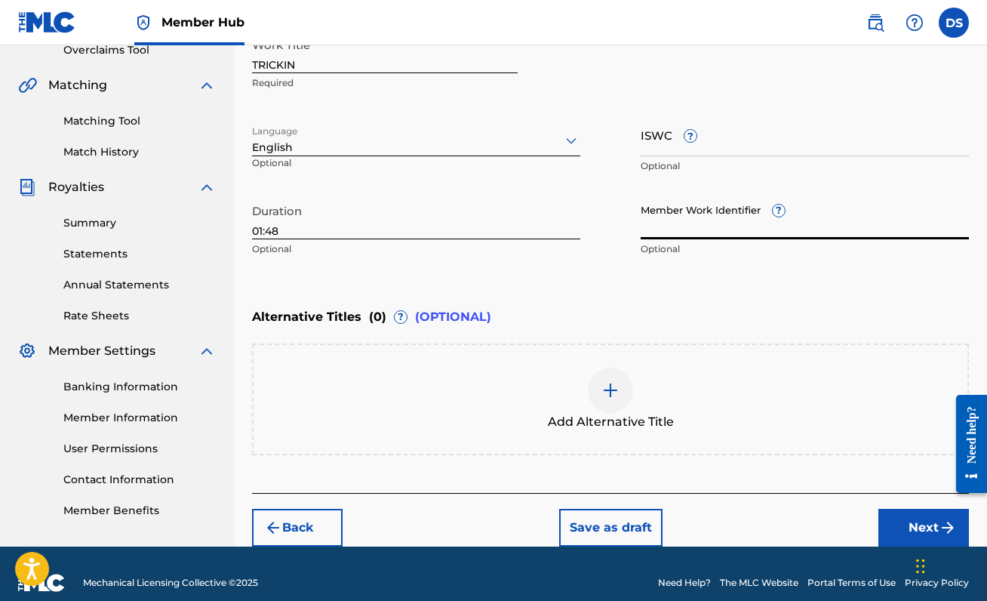
scroll to position [344, 0]
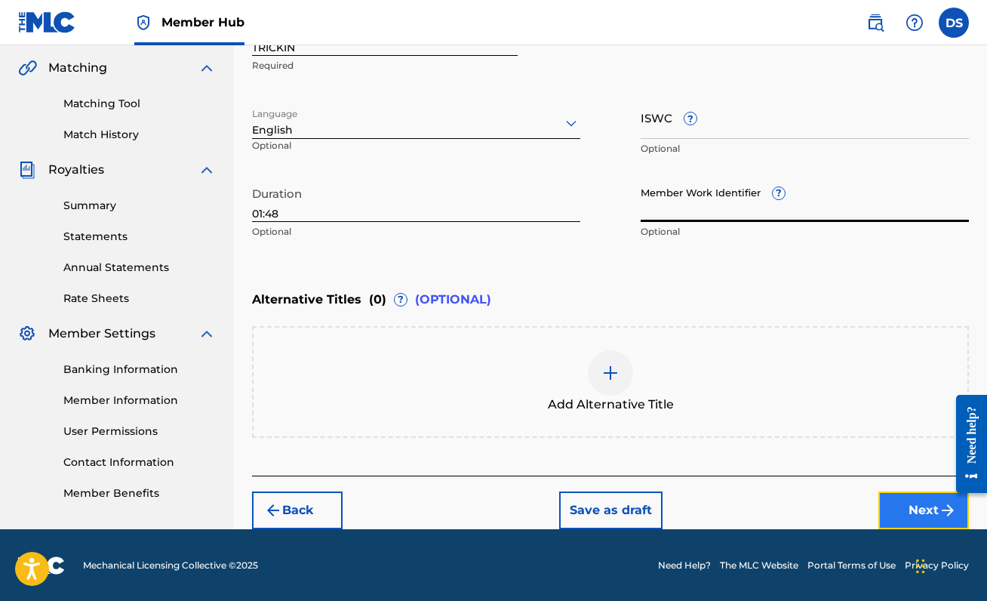
click at [878, 515] on button "Next" at bounding box center [923, 510] width 91 height 38
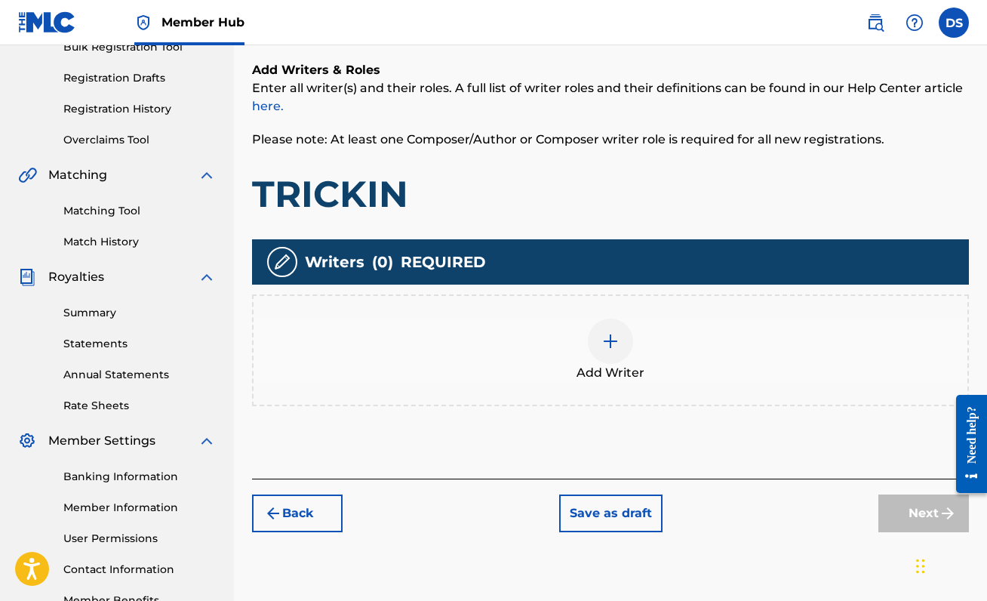
scroll to position [241, 0]
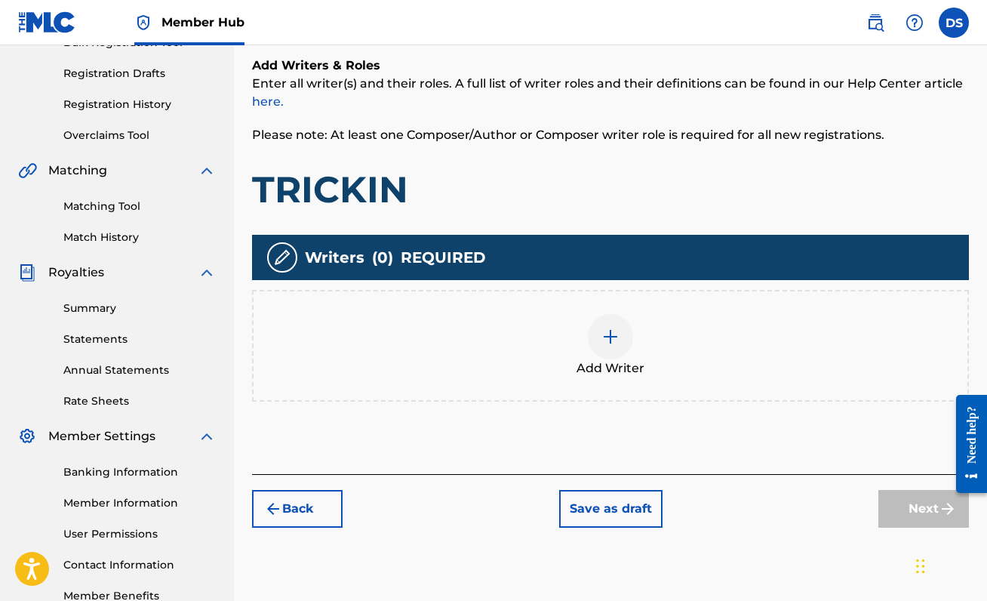
click at [610, 339] on img at bounding box center [610, 336] width 18 height 18
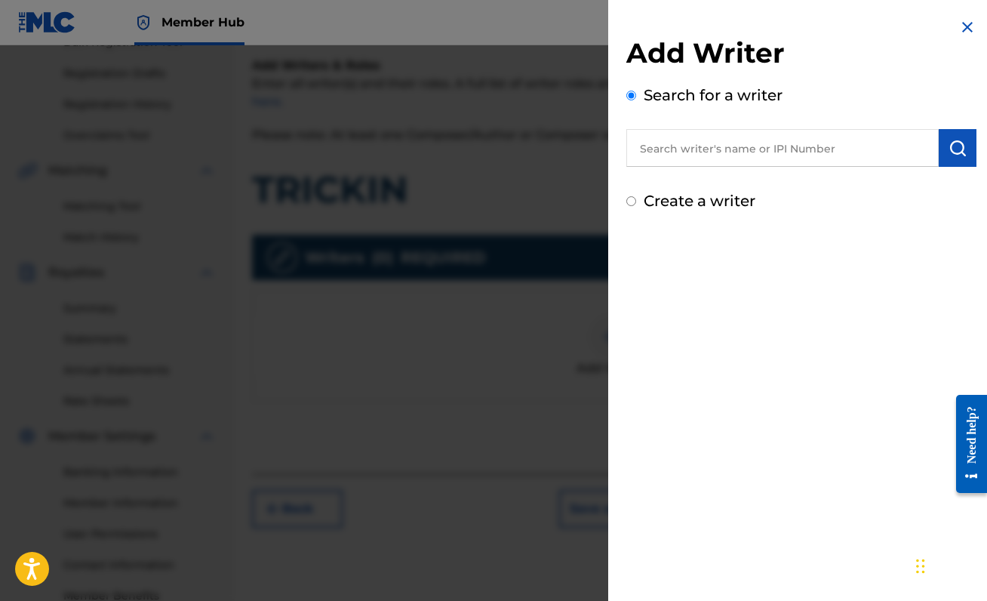
click at [699, 138] on input "text" at bounding box center [782, 148] width 312 height 38
paste input "00888214893"
click at [948, 146] on img "submit" at bounding box center [957, 148] width 18 height 18
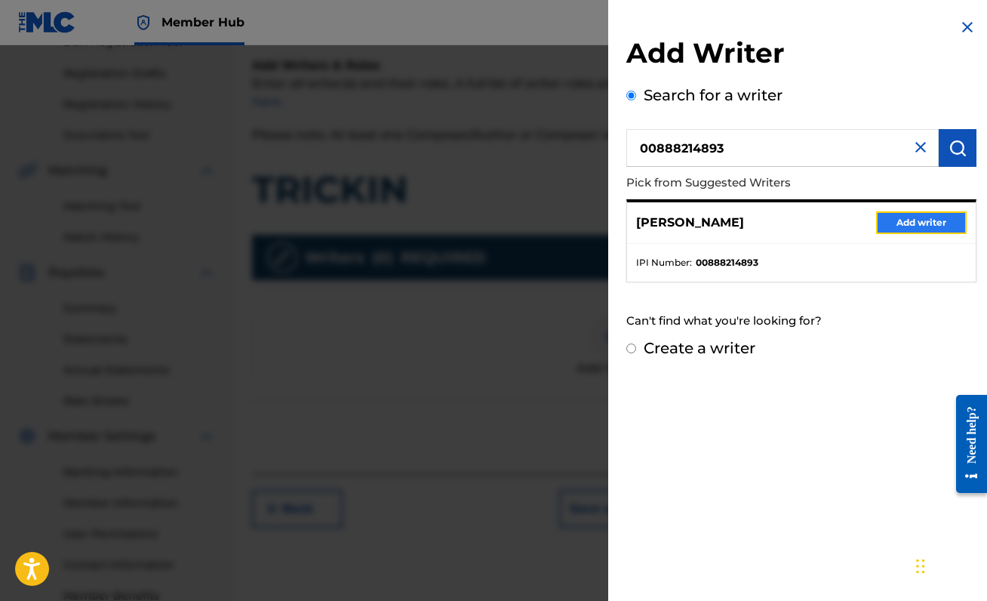
click at [896, 227] on button "Add writer" at bounding box center [921, 222] width 91 height 23
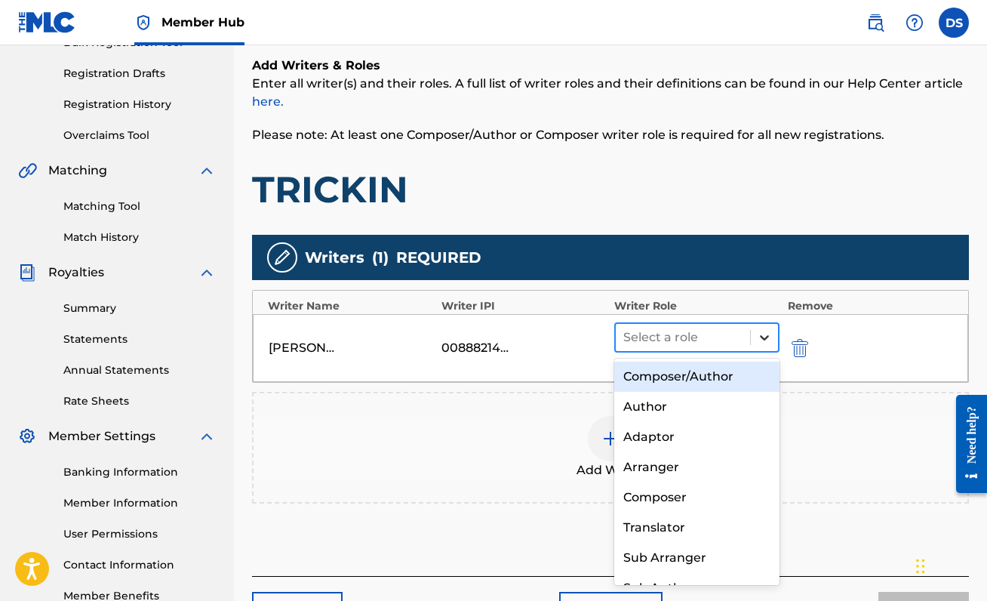
click at [765, 333] on icon at bounding box center [764, 337] width 15 height 15
click at [733, 378] on div "Composer/Author" at bounding box center [696, 376] width 165 height 30
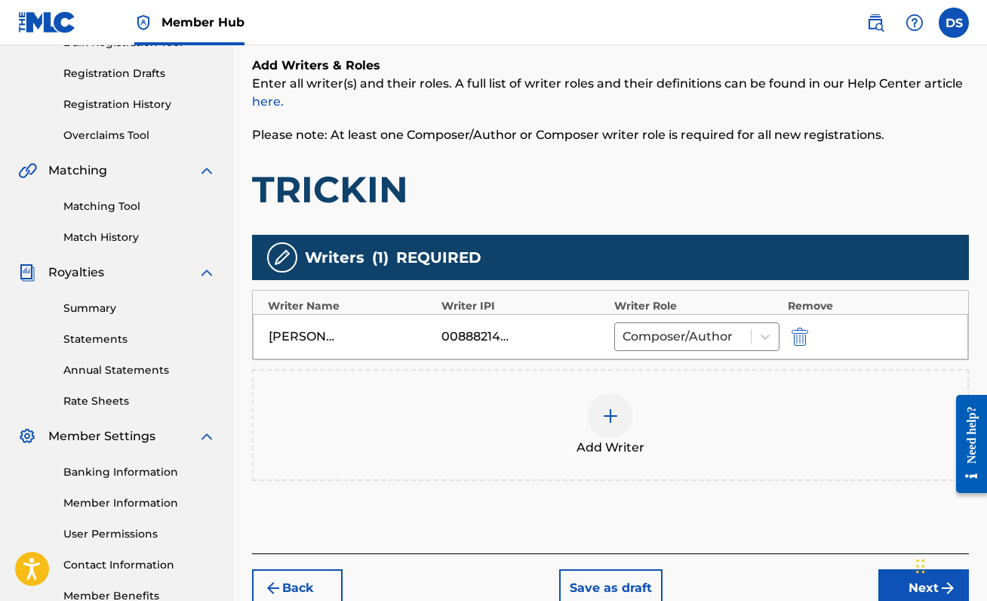
scroll to position [335, 0]
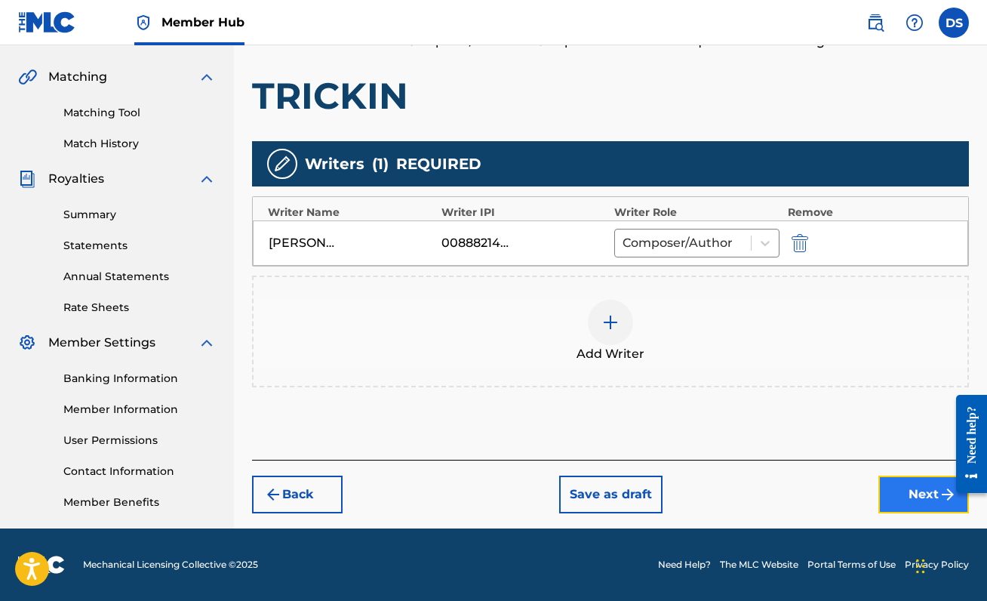
click at [913, 502] on button "Next" at bounding box center [923, 494] width 91 height 38
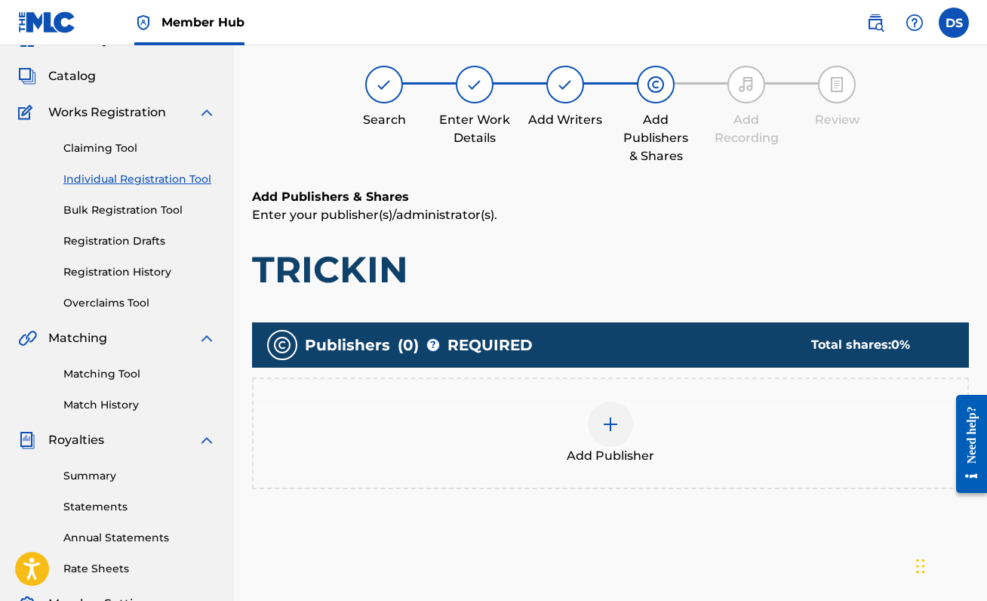
scroll to position [68, 0]
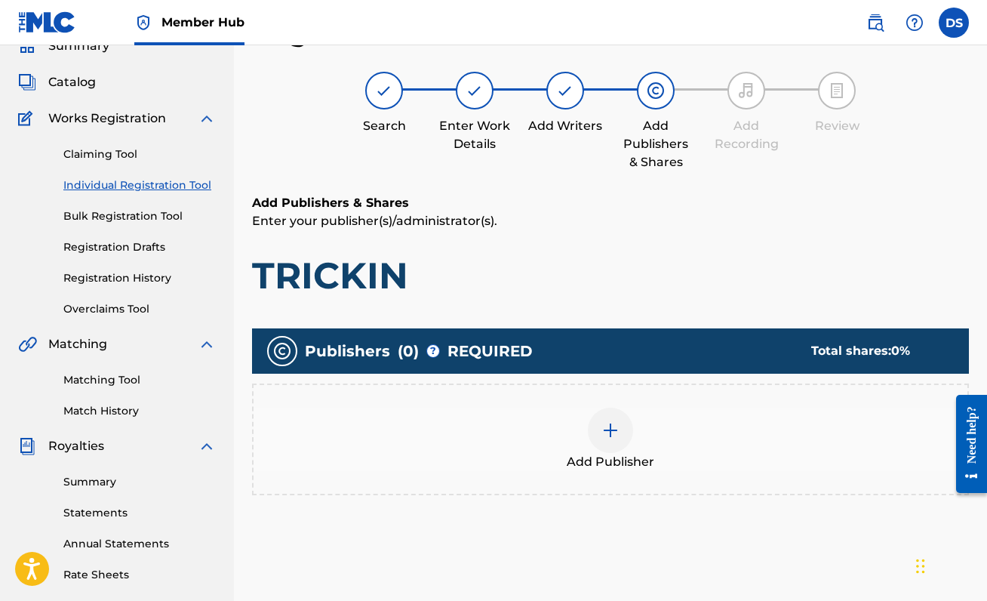
click at [609, 438] on img at bounding box center [610, 430] width 18 height 18
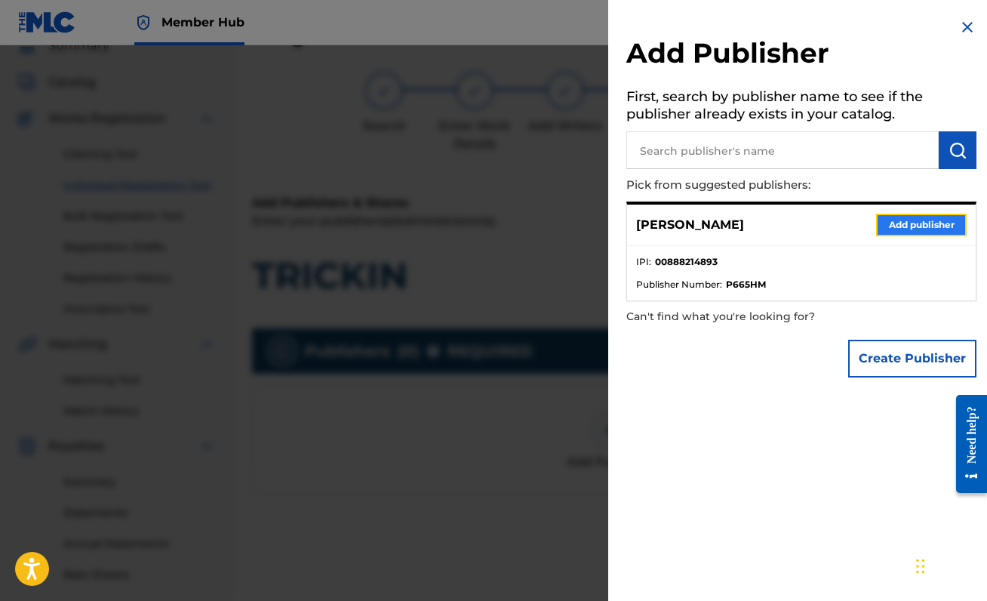
click at [894, 226] on button "Add publisher" at bounding box center [921, 225] width 91 height 23
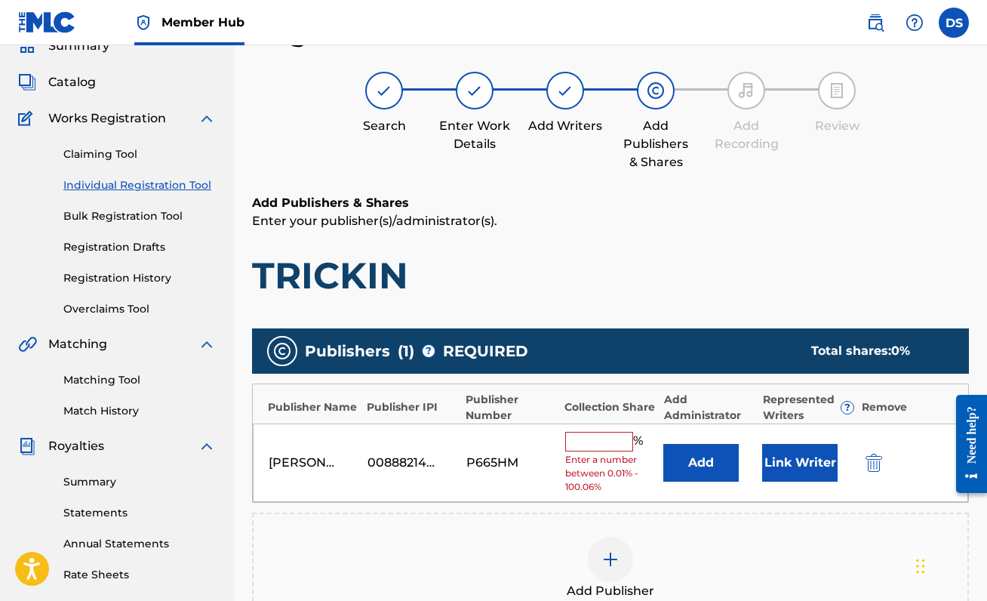
click at [598, 441] on input "text" at bounding box center [599, 442] width 68 height 20
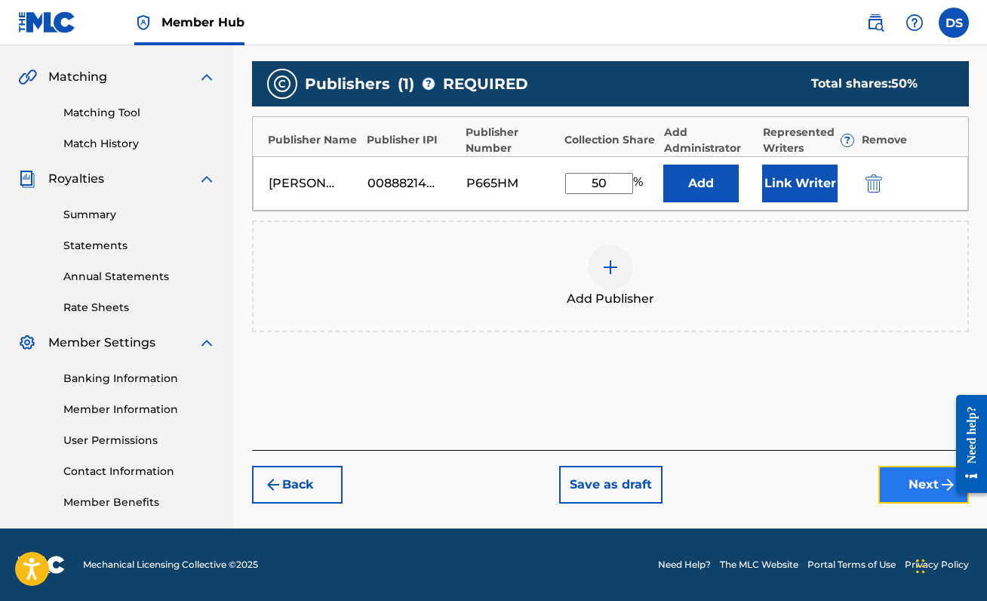
click at [895, 486] on button "Next" at bounding box center [923, 485] width 91 height 38
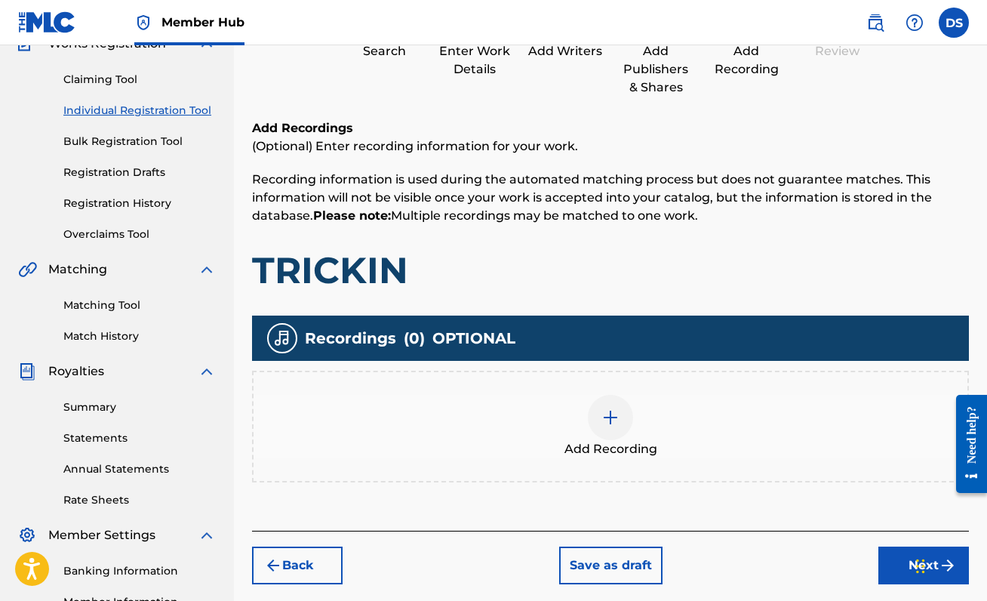
scroll to position [189, 0]
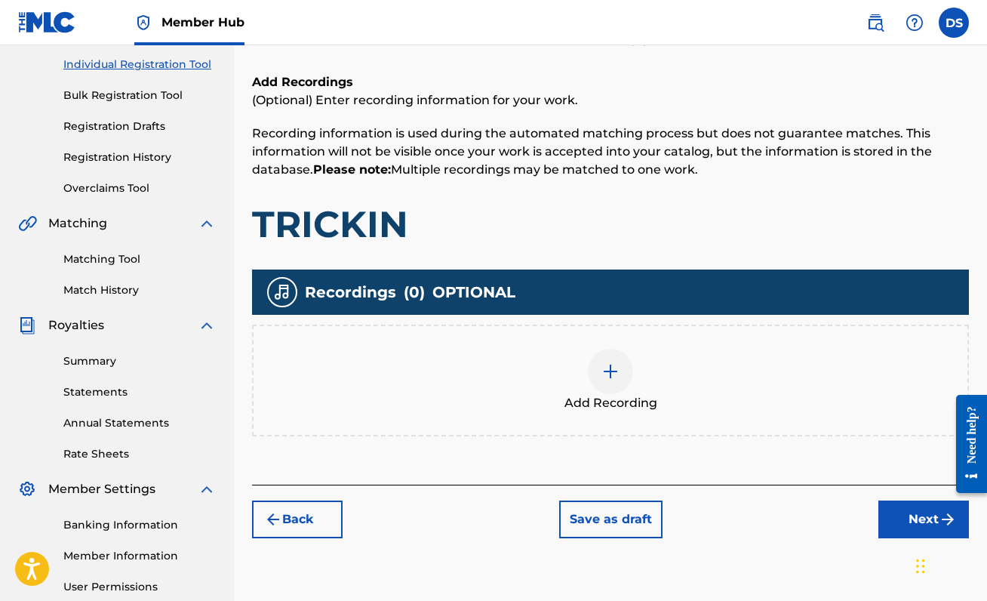
click at [613, 364] on img at bounding box center [610, 371] width 18 height 18
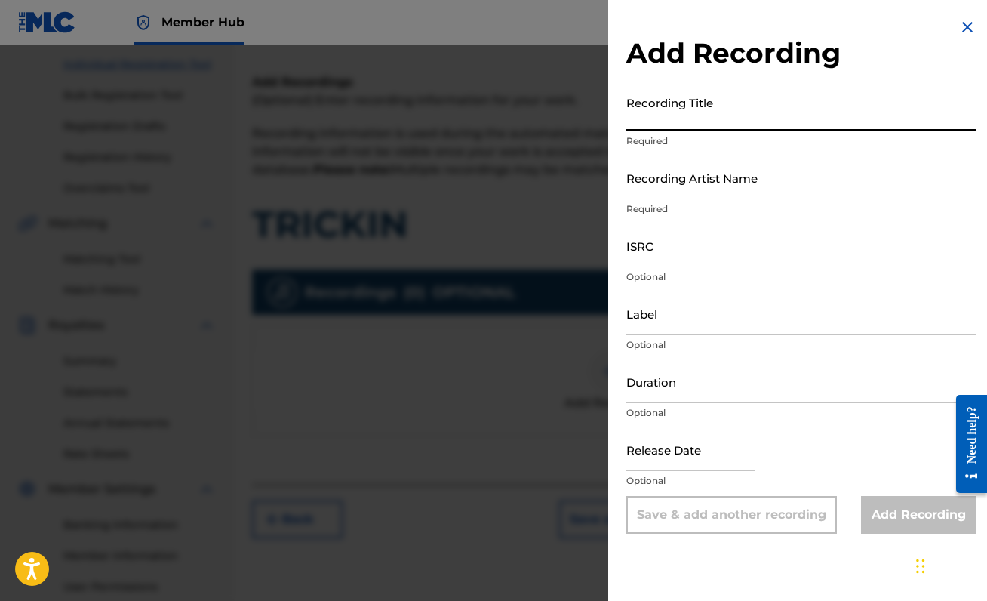
click at [768, 117] on input "Recording Title" at bounding box center [801, 109] width 350 height 43
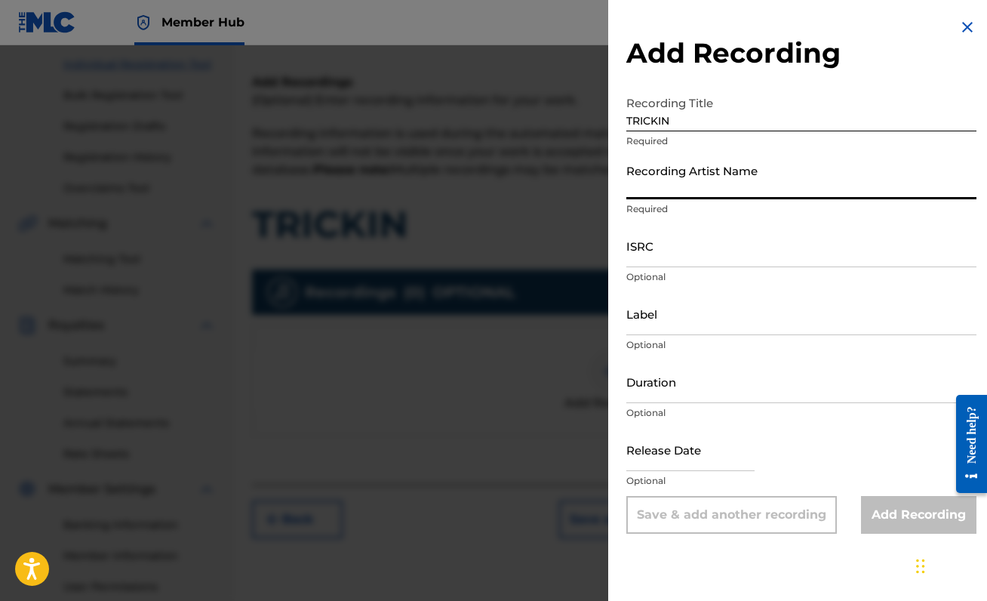
click at [738, 192] on input "Recording Artist Name" at bounding box center [801, 177] width 350 height 43
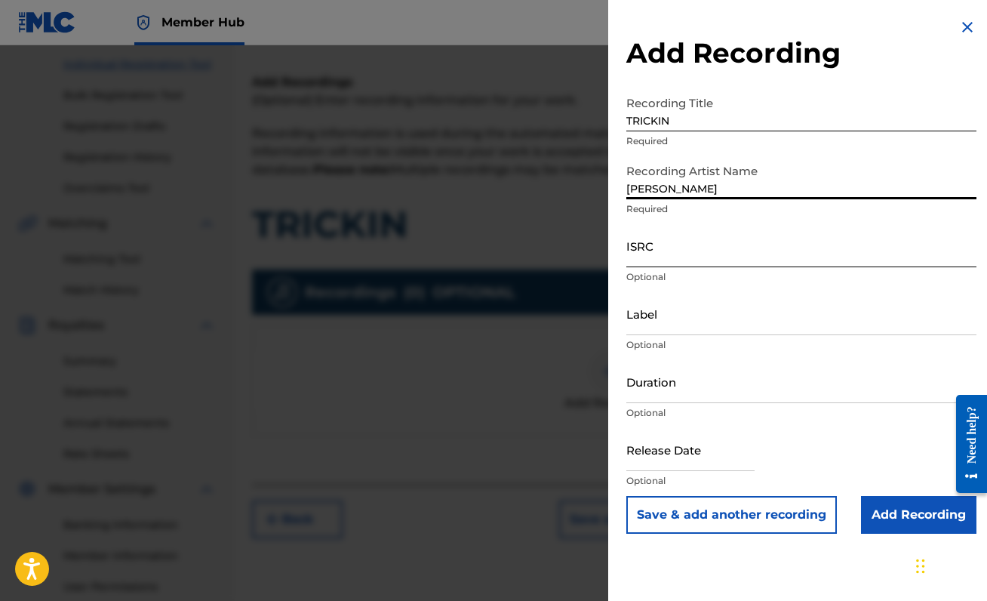
click at [723, 261] on input "ISRC" at bounding box center [801, 245] width 350 height 43
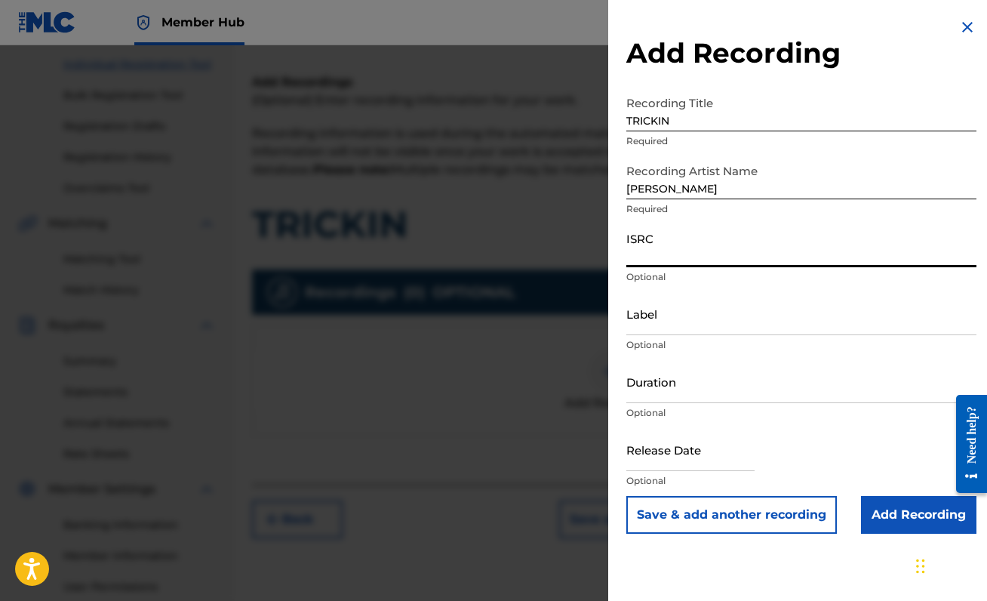
paste input "QZWFM2551374"
click at [919, 509] on input "Add Recording" at bounding box center [918, 515] width 115 height 38
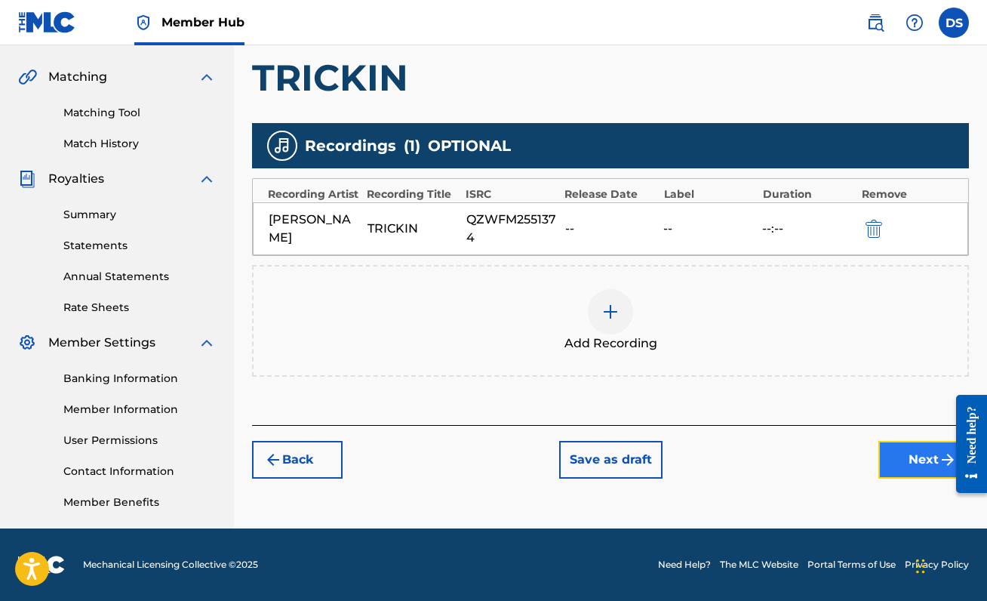
click at [911, 455] on button "Next" at bounding box center [923, 460] width 91 height 38
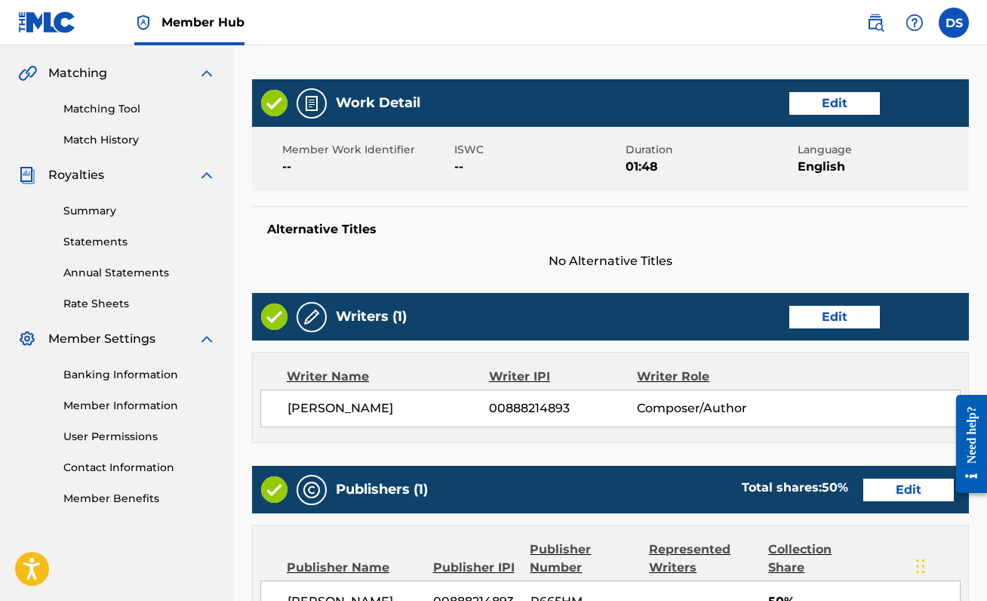
scroll to position [692, 0]
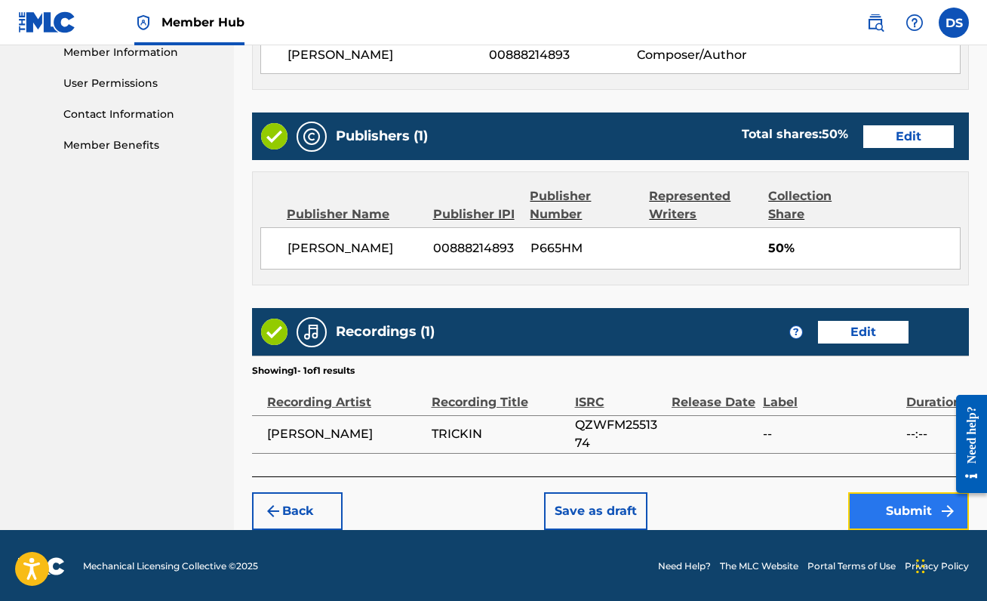
click at [877, 510] on button "Submit" at bounding box center [908, 511] width 121 height 38
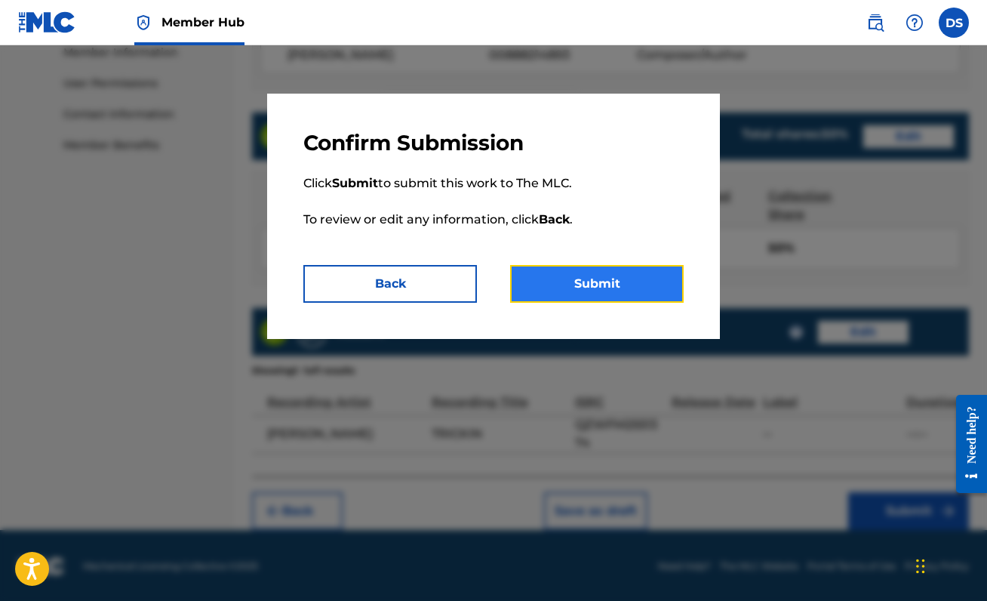
click at [579, 271] on button "Submit" at bounding box center [597, 284] width 174 height 38
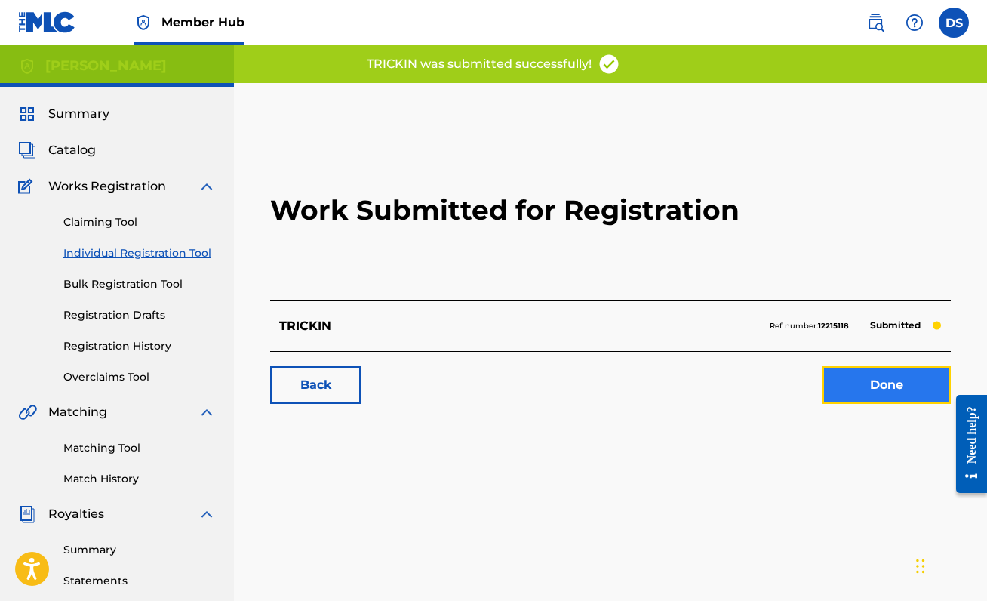
click at [886, 391] on link "Done" at bounding box center [886, 385] width 128 height 38
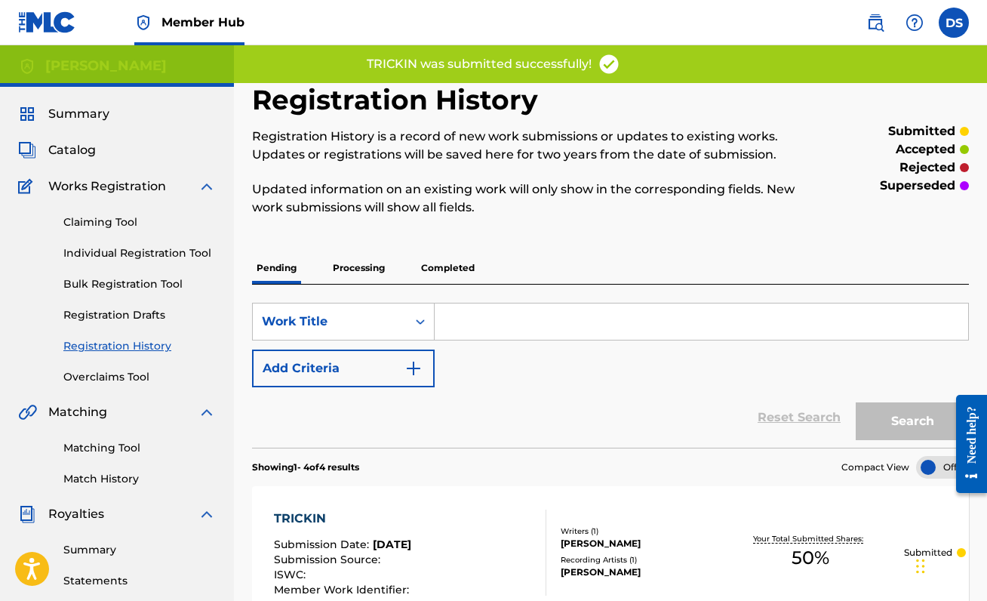
click at [126, 244] on div "Claiming Tool Individual Registration Tool Bulk Registration Tool Registration …" at bounding box center [117, 289] width 198 height 189
click at [131, 249] on link "Individual Registration Tool" at bounding box center [139, 253] width 152 height 16
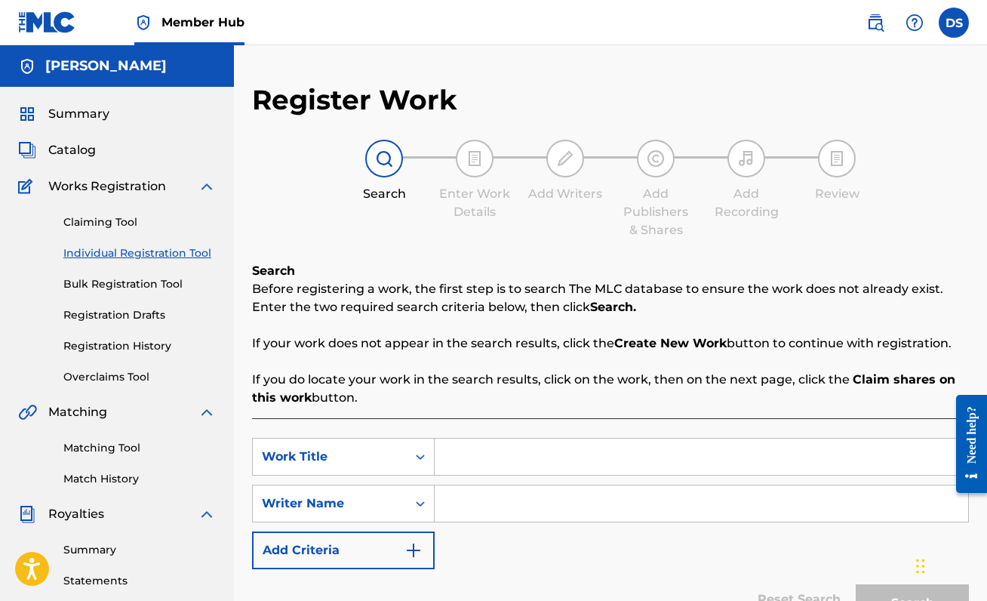
click at [533, 445] on input "Search Form" at bounding box center [701, 456] width 533 height 36
click at [521, 505] on input "Search Form" at bounding box center [701, 503] width 533 height 36
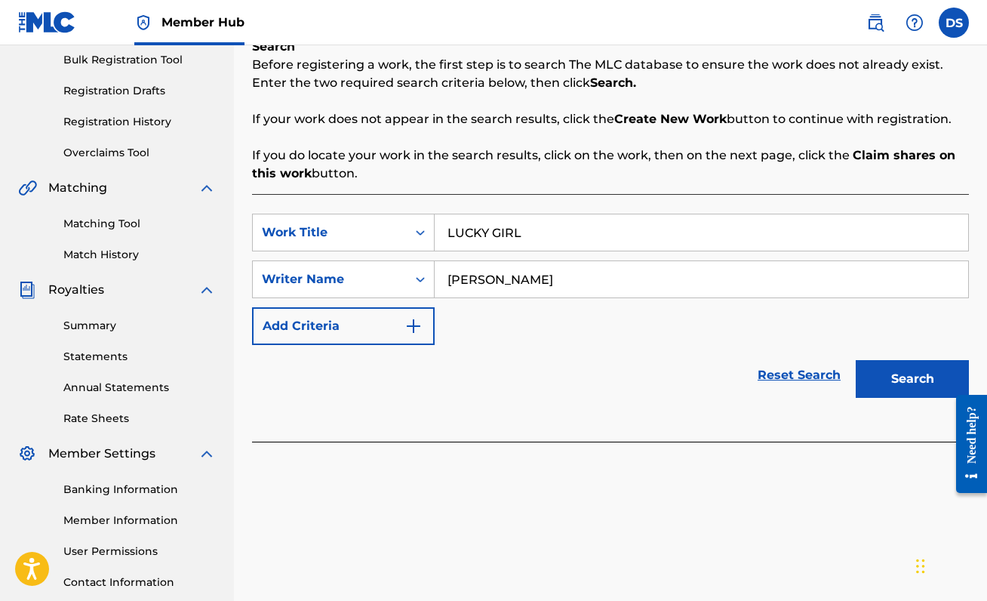
scroll to position [222, 0]
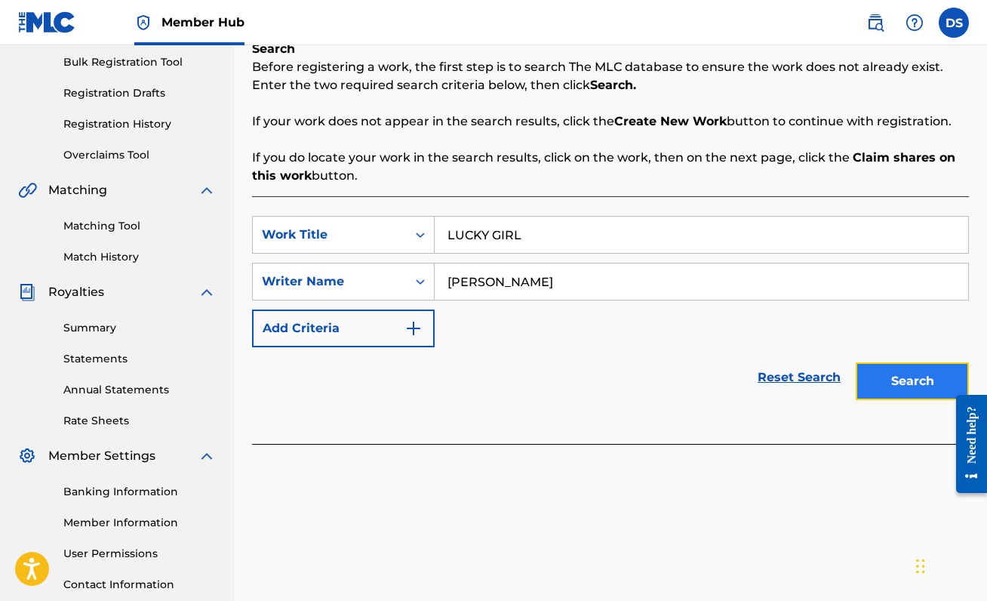
click at [880, 383] on button "Search" at bounding box center [912, 381] width 113 height 38
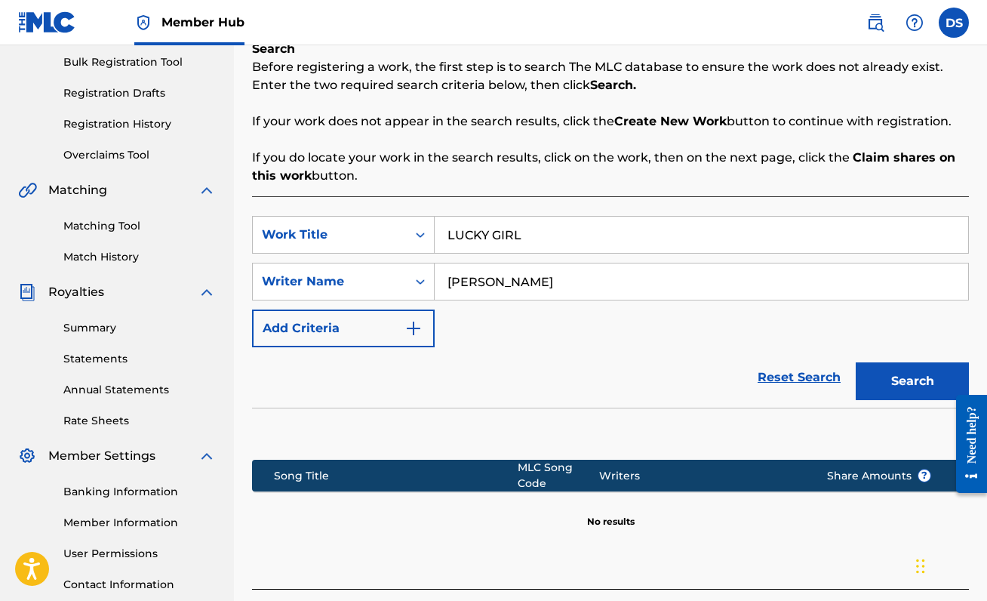
scroll to position [336, 0]
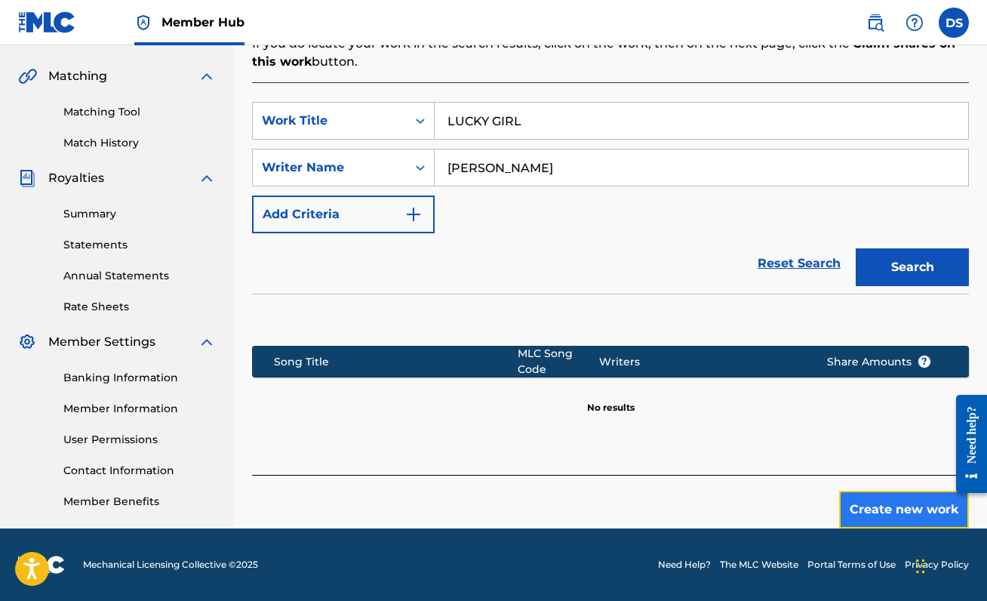
click at [856, 494] on button "Create new work" at bounding box center [904, 509] width 130 height 38
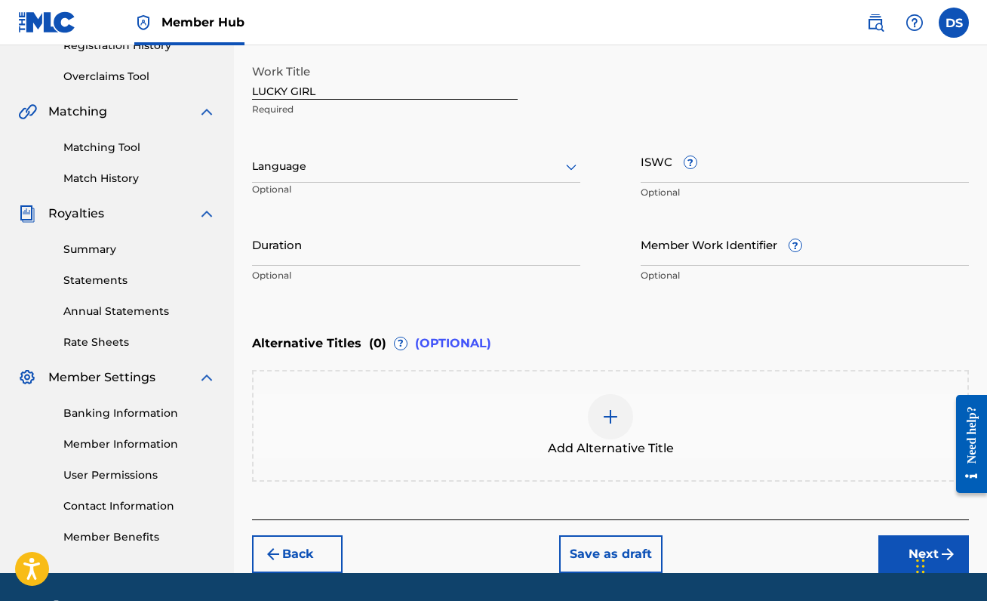
scroll to position [299, 0]
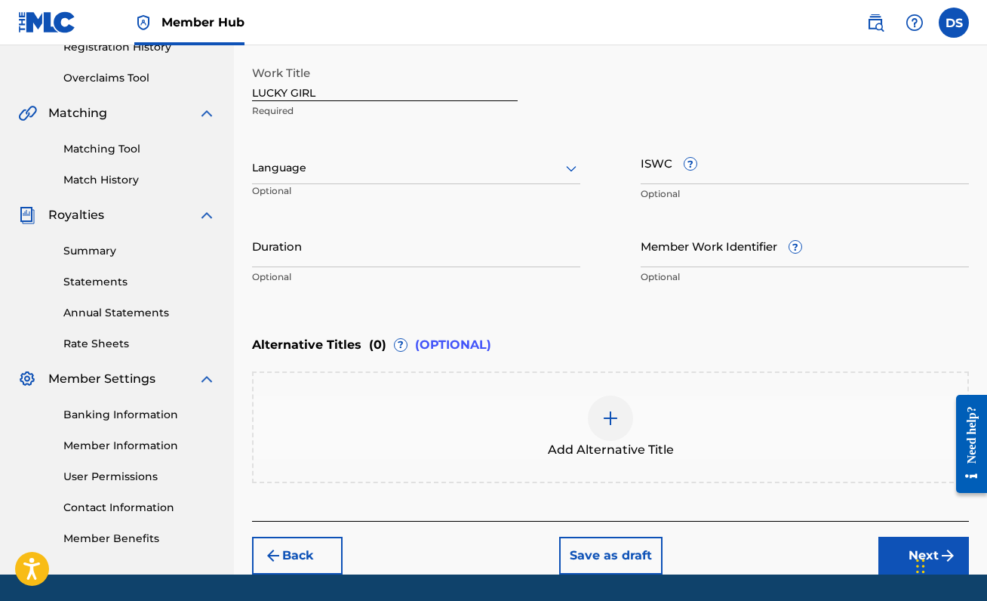
click at [497, 197] on div "Language Optional" at bounding box center [416, 175] width 328 height 68
click at [485, 167] on div at bounding box center [416, 167] width 328 height 19
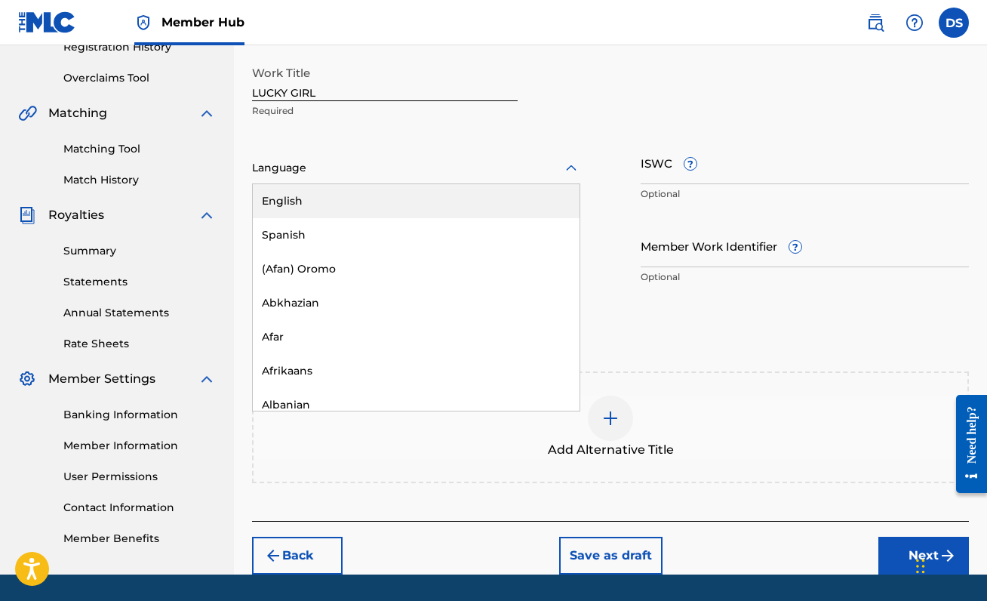
click at [475, 214] on div "English" at bounding box center [416, 201] width 327 height 34
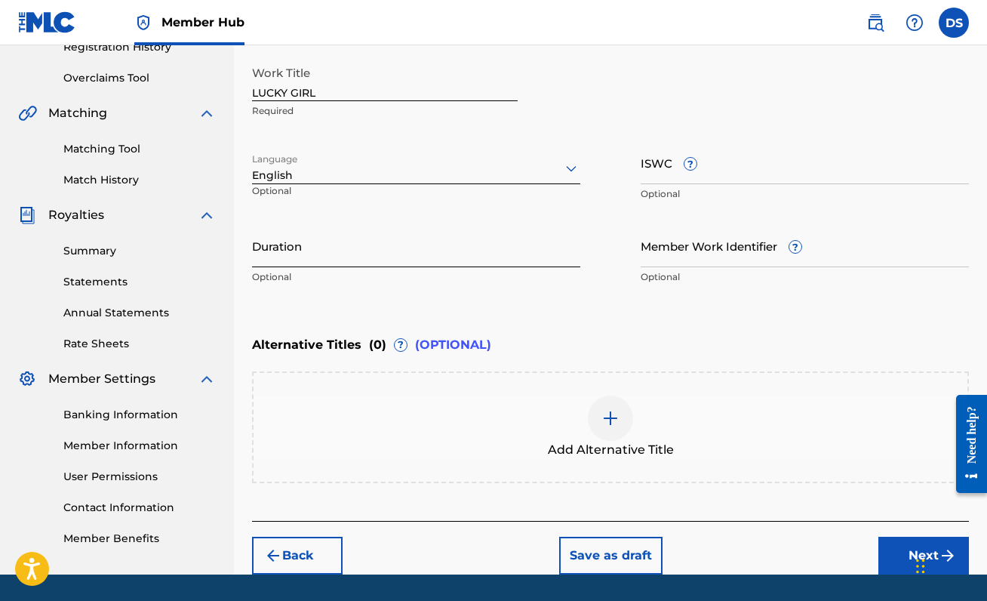
click at [317, 260] on input "Duration" at bounding box center [416, 245] width 328 height 43
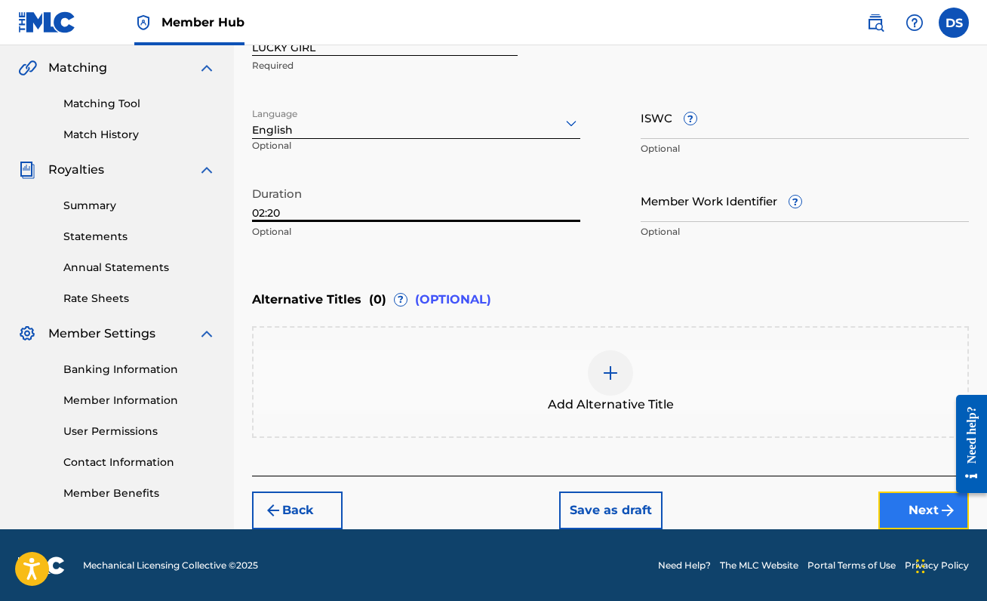
click at [899, 505] on button "Next" at bounding box center [923, 510] width 91 height 38
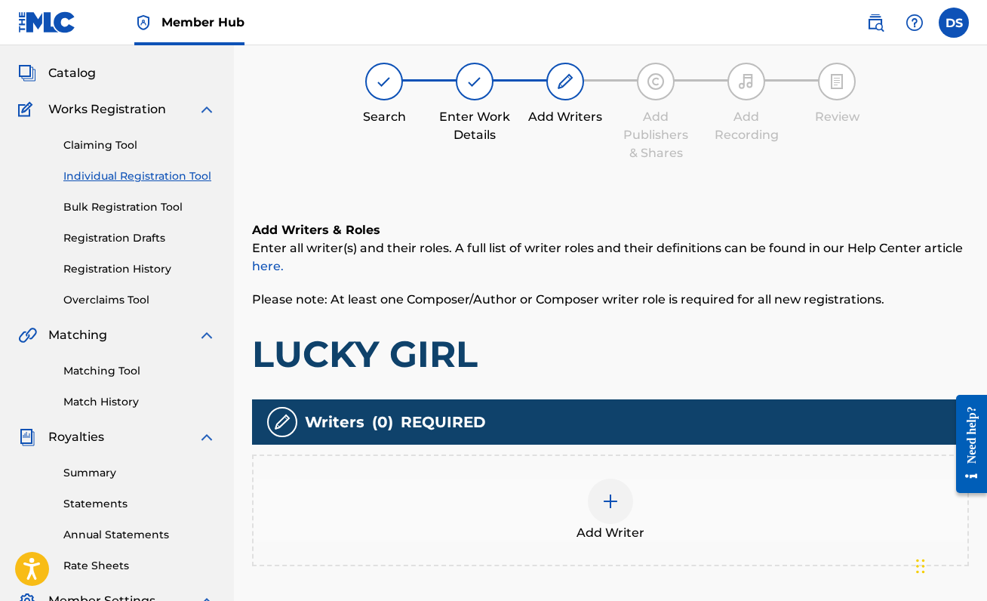
scroll to position [68, 0]
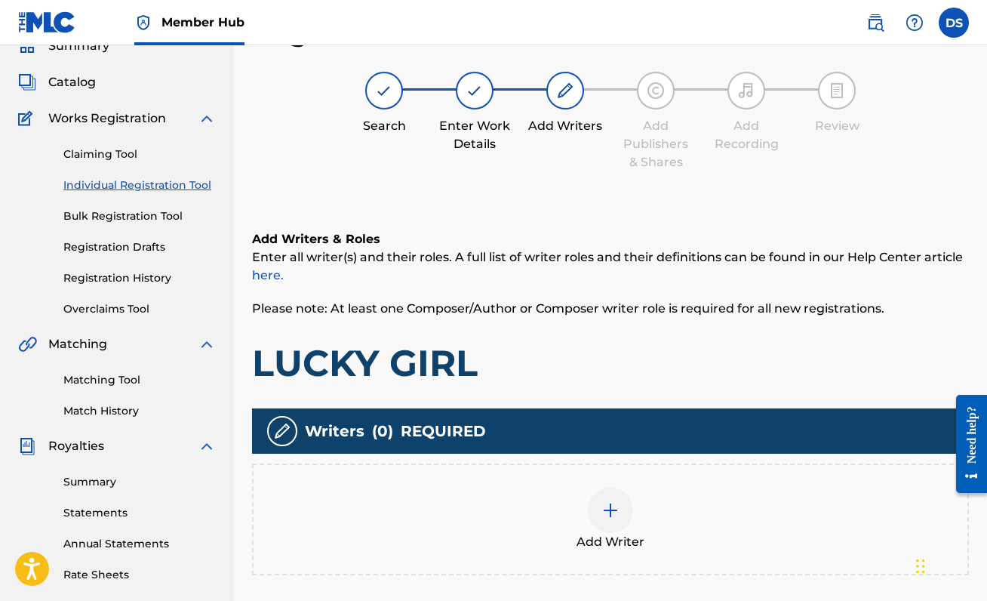
click at [622, 520] on div at bounding box center [610, 509] width 45 height 45
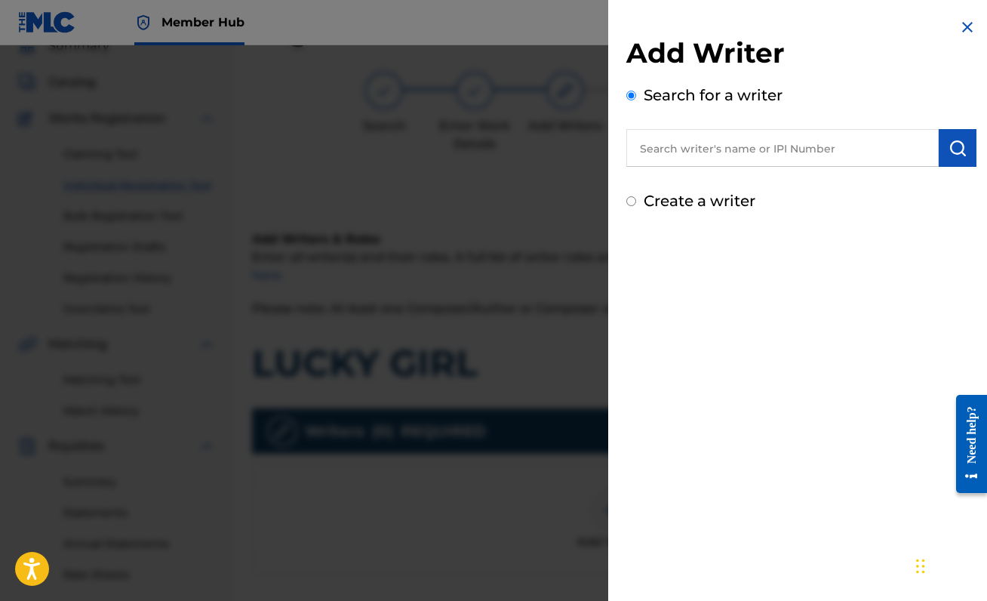
click at [751, 149] on input "text" at bounding box center [782, 148] width 312 height 38
paste input "00888214893"
click at [965, 160] on button "submit" at bounding box center [958, 148] width 38 height 38
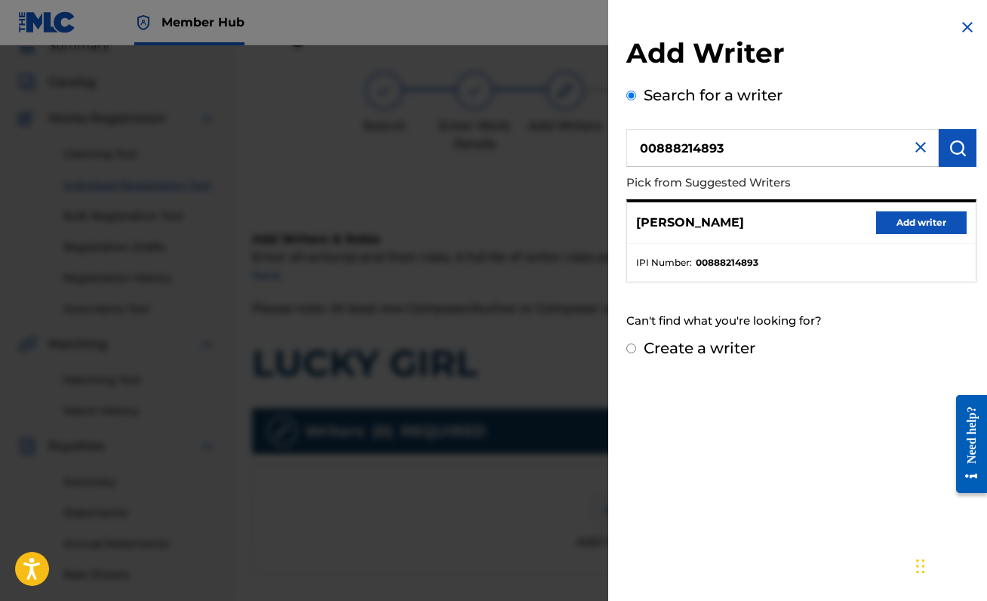
click at [911, 235] on div "[PERSON_NAME] Add writer" at bounding box center [801, 222] width 349 height 41
click at [904, 223] on button "Add writer" at bounding box center [921, 222] width 91 height 23
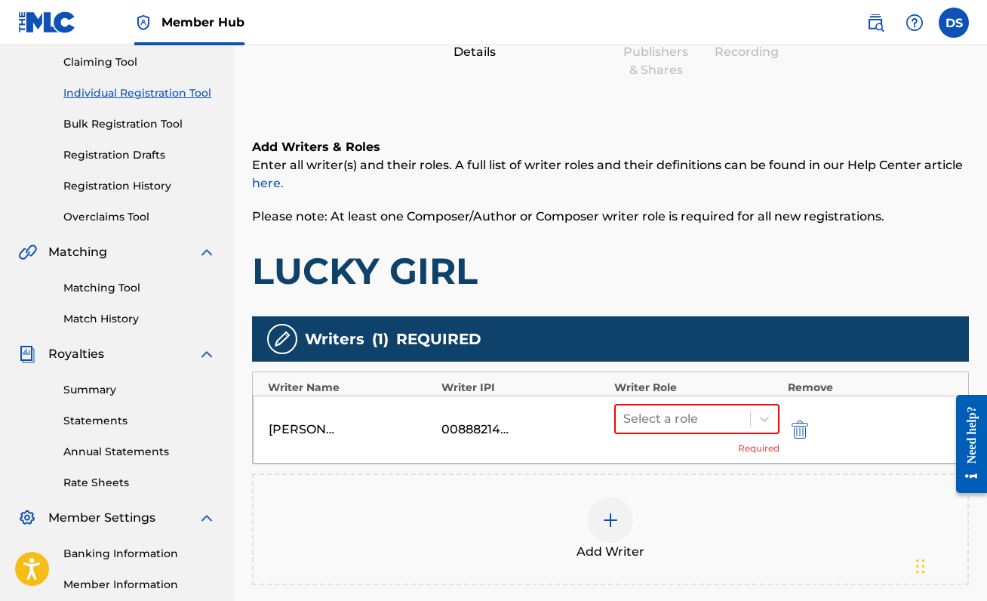
scroll to position [234, 0]
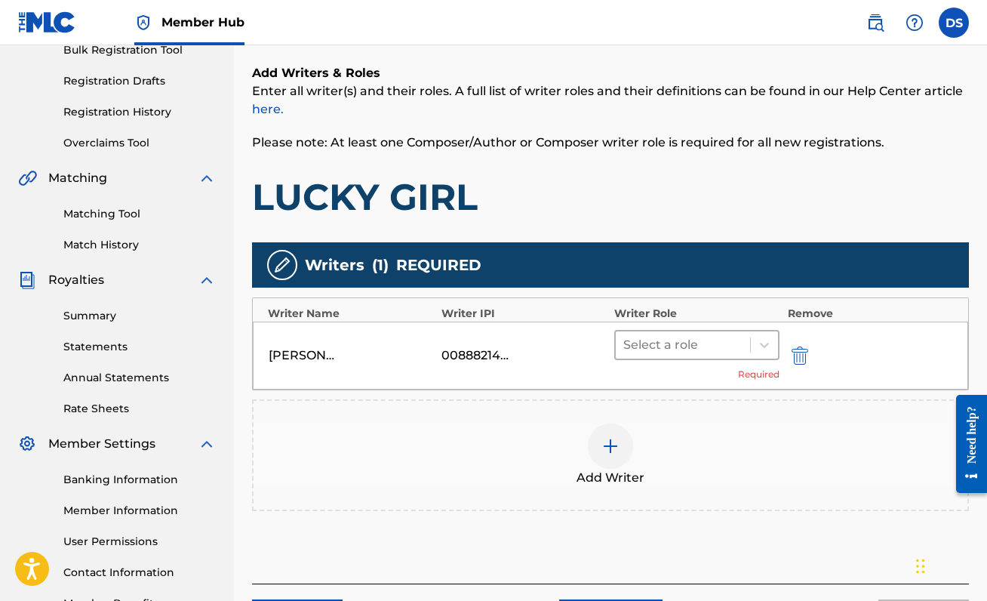
click at [671, 340] on div at bounding box center [682, 344] width 119 height 21
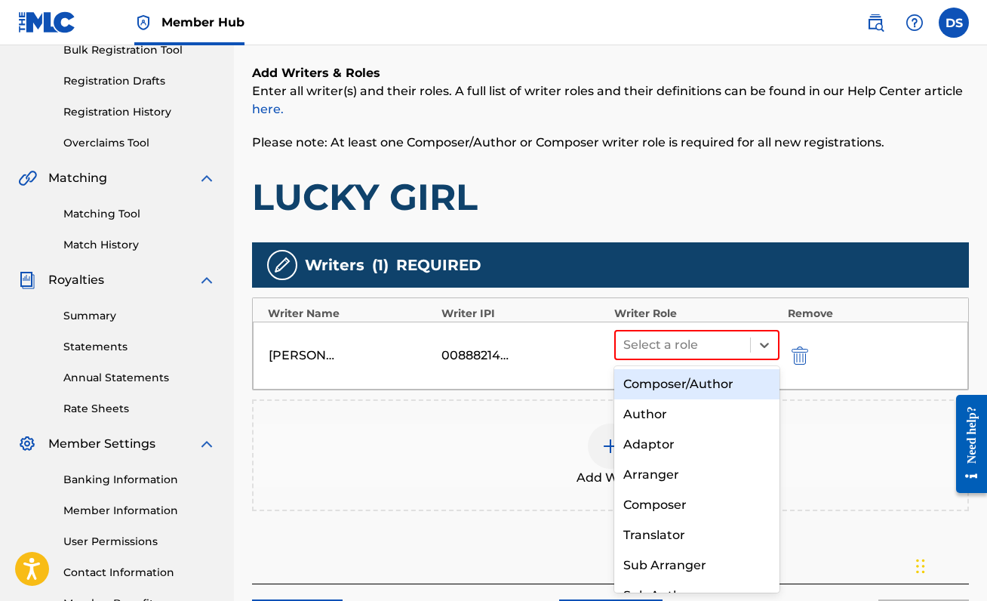
click at [657, 390] on div "Composer/Author" at bounding box center [696, 384] width 165 height 30
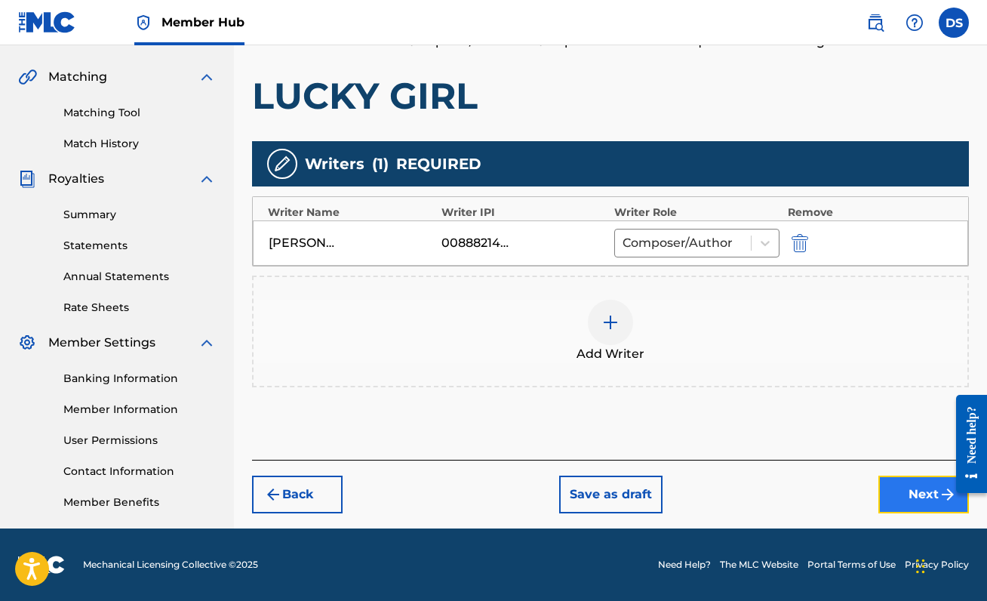
click at [911, 490] on button "Next" at bounding box center [923, 494] width 91 height 38
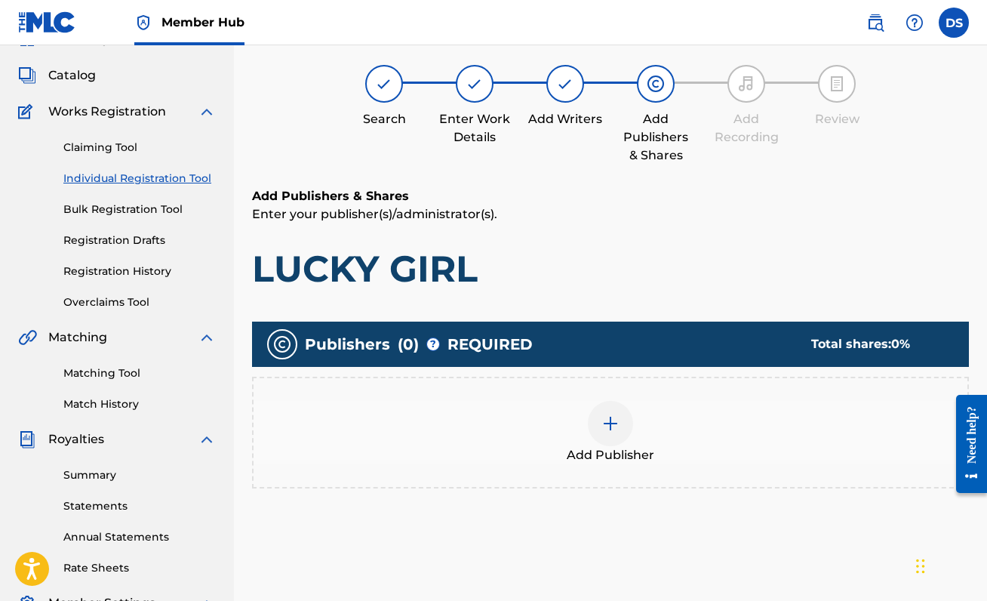
scroll to position [68, 0]
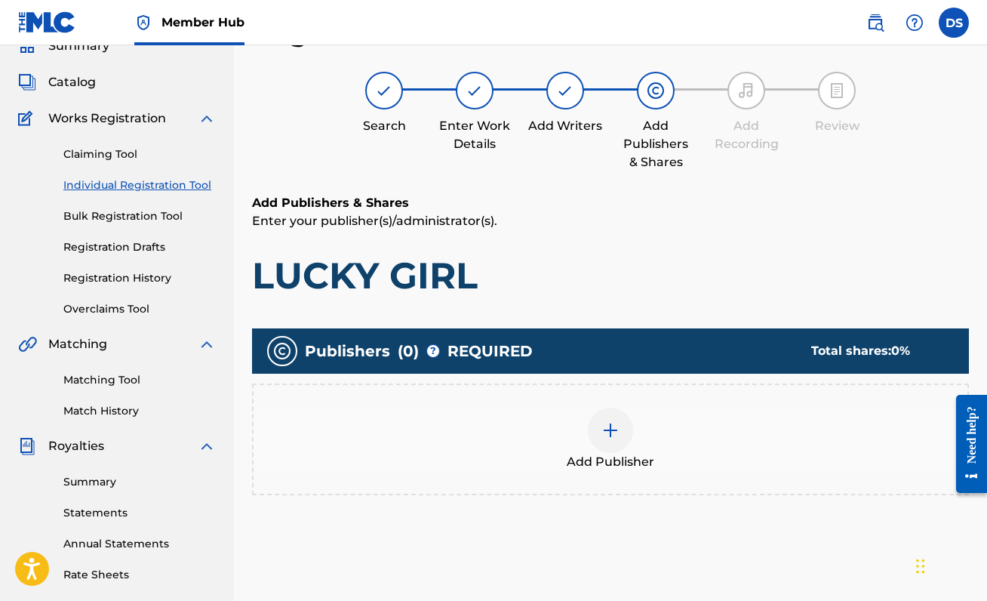
click at [607, 426] on img at bounding box center [610, 430] width 18 height 18
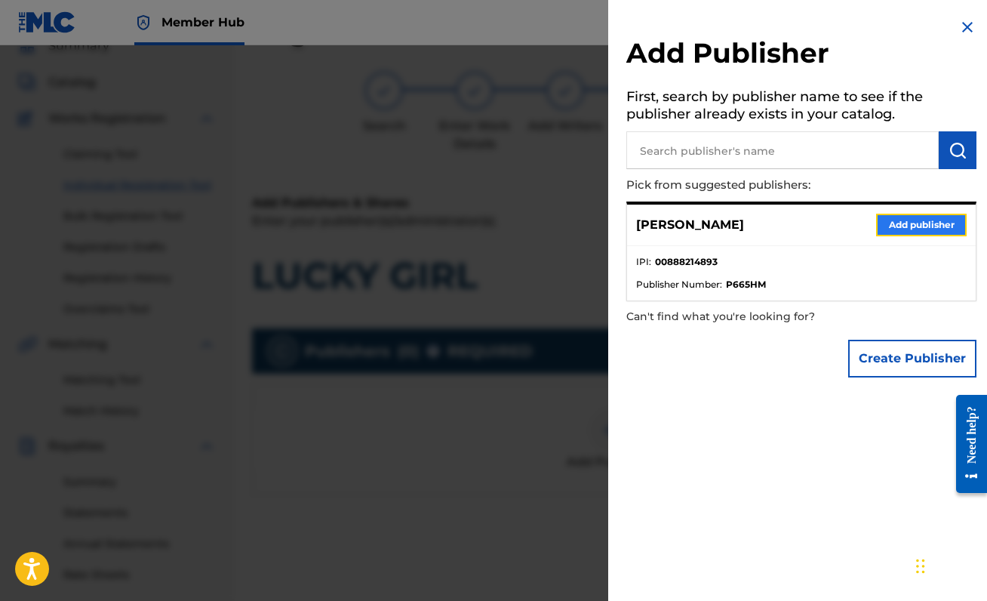
click at [906, 223] on button "Add publisher" at bounding box center [921, 225] width 91 height 23
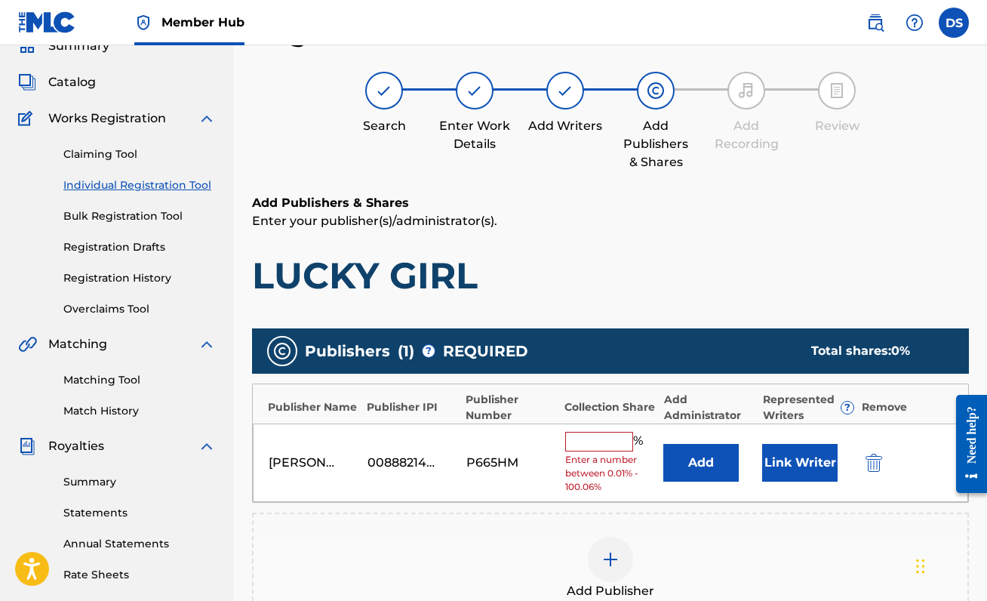
click at [625, 441] on input "text" at bounding box center [599, 442] width 68 height 20
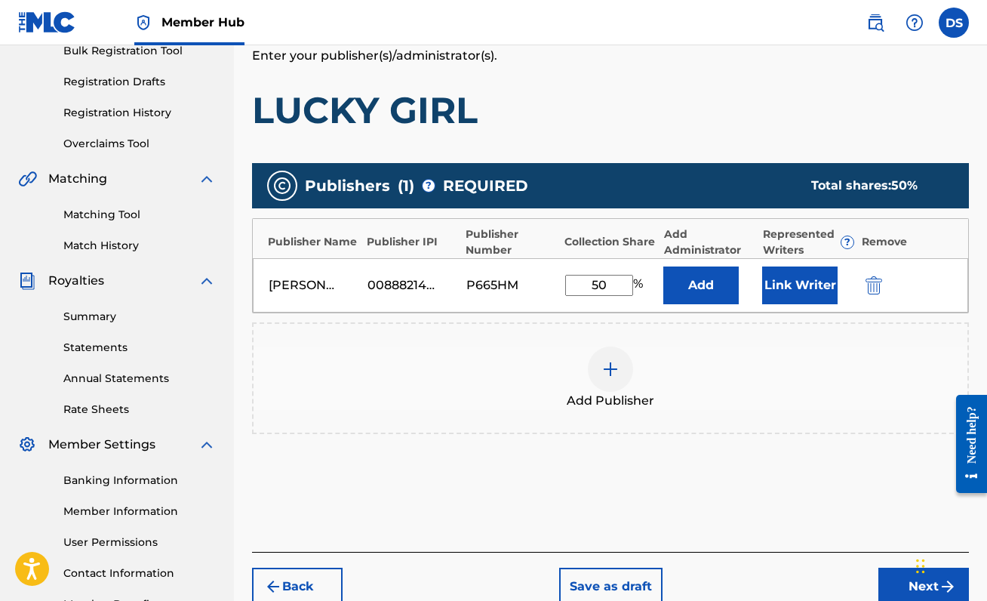
scroll to position [245, 0]
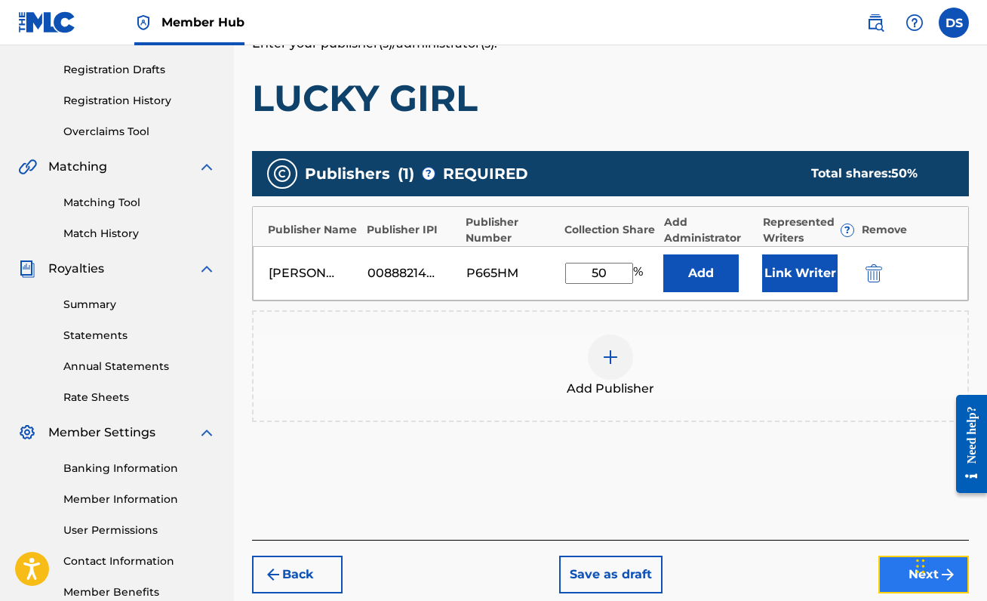
click at [895, 584] on button "Next" at bounding box center [923, 574] width 91 height 38
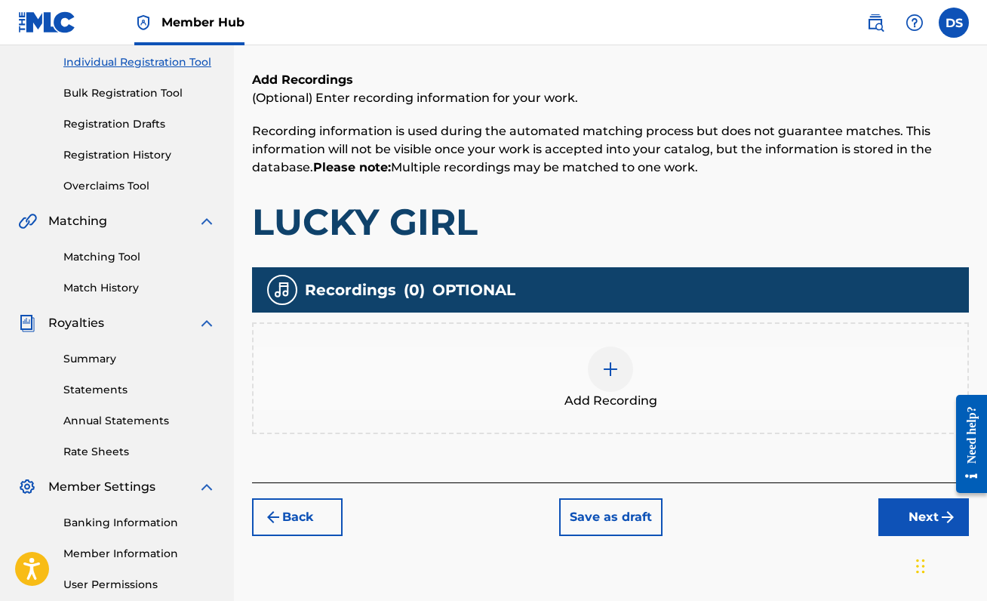
scroll to position [192, 0]
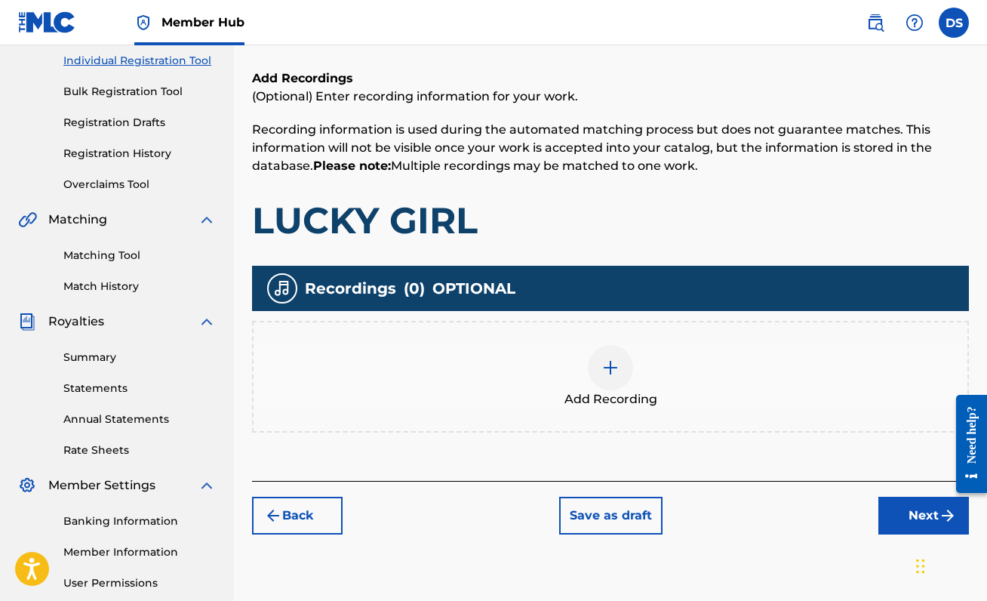
click at [595, 357] on div at bounding box center [610, 367] width 45 height 45
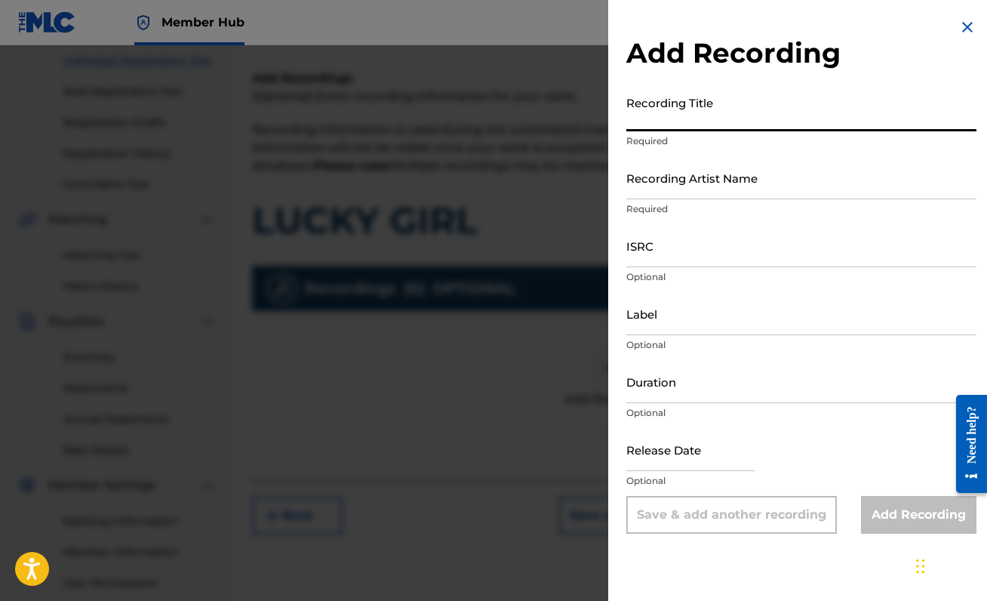
click at [720, 119] on input "Recording Title" at bounding box center [801, 109] width 350 height 43
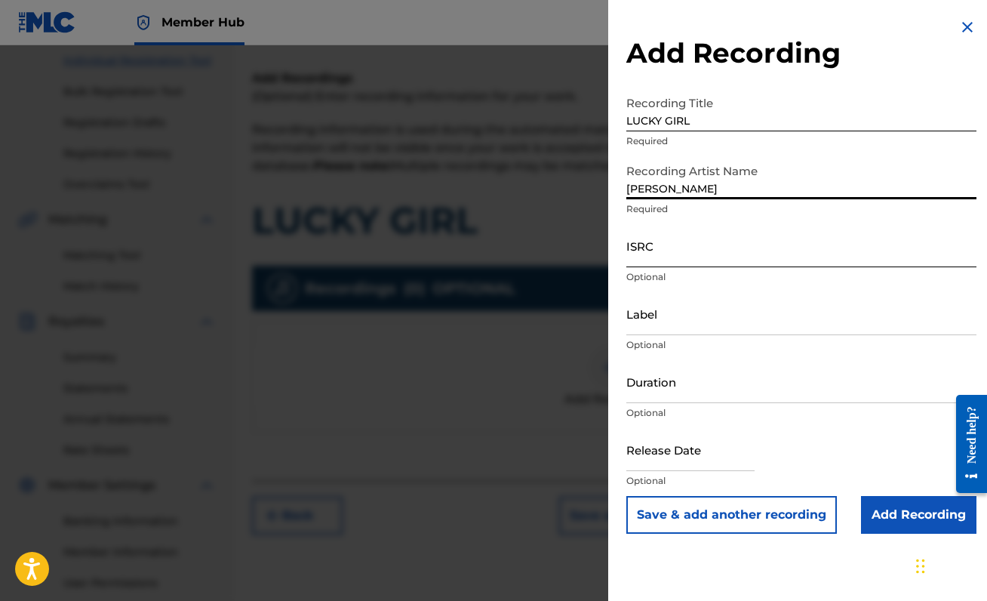
click at [730, 250] on input "ISRC" at bounding box center [801, 245] width 350 height 43
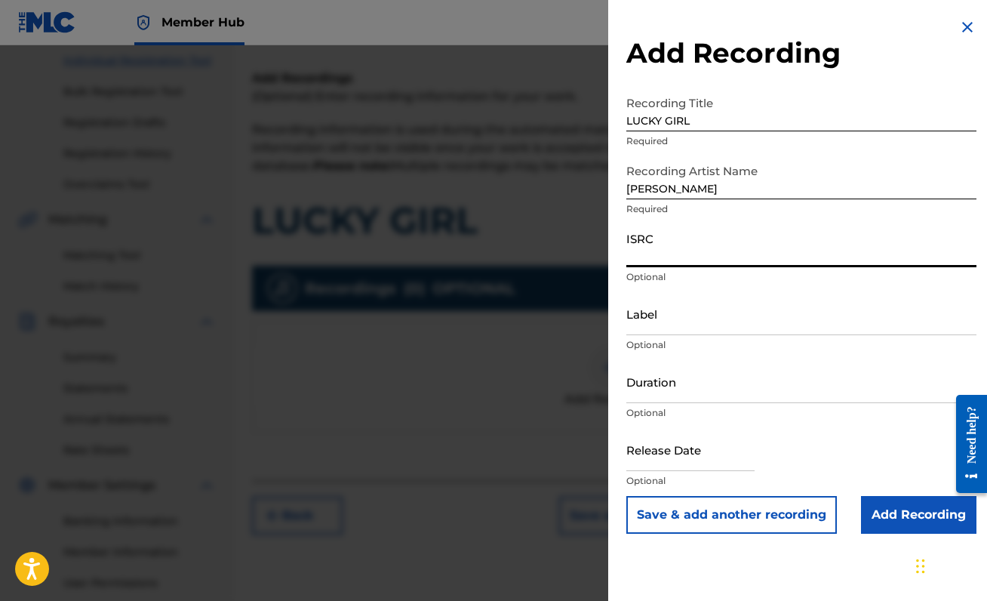
paste input "QZZ7R2580871"
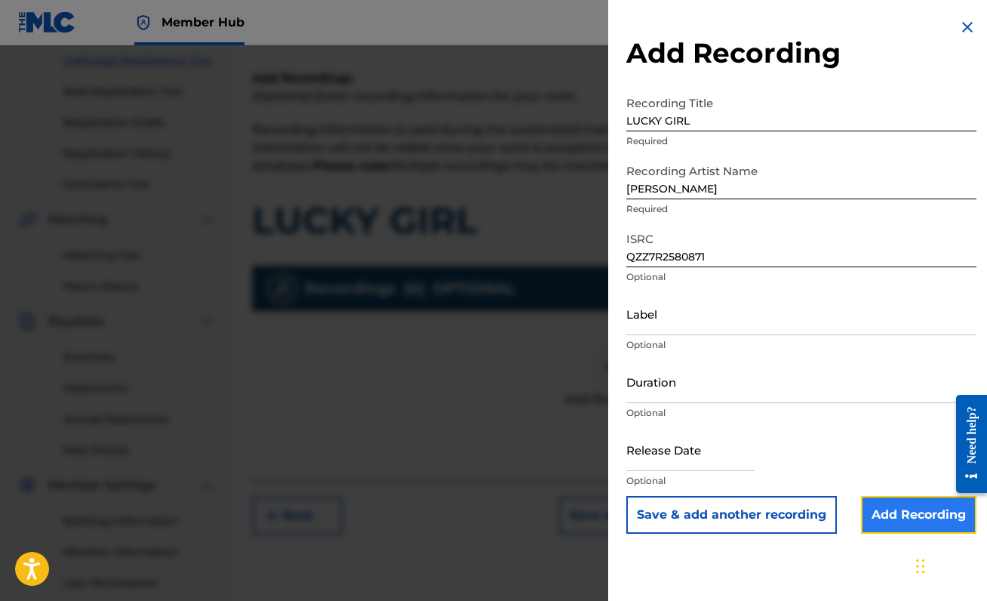
click at [906, 524] on input "Add Recording" at bounding box center [918, 515] width 115 height 38
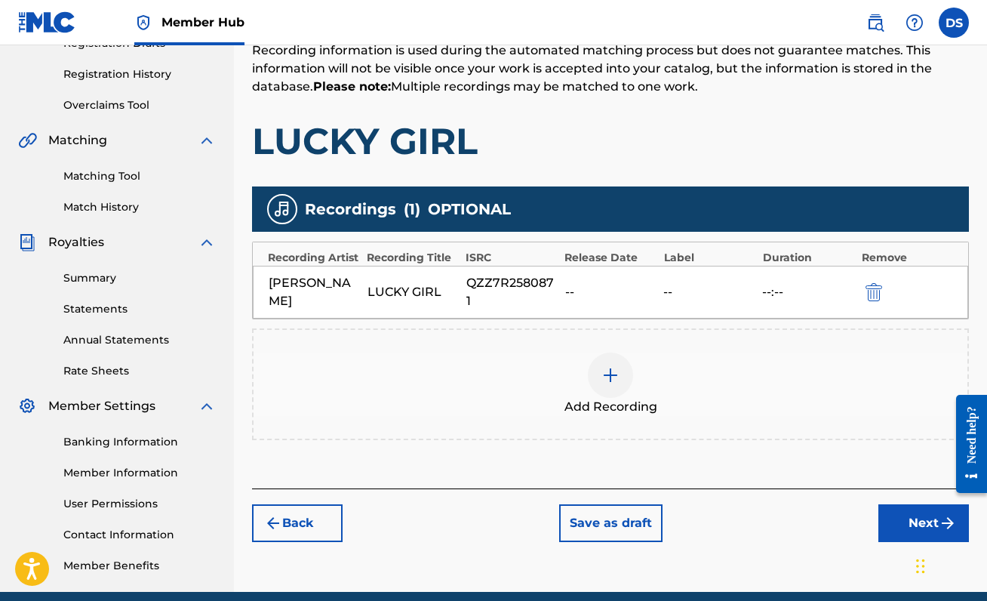
scroll to position [281, 0]
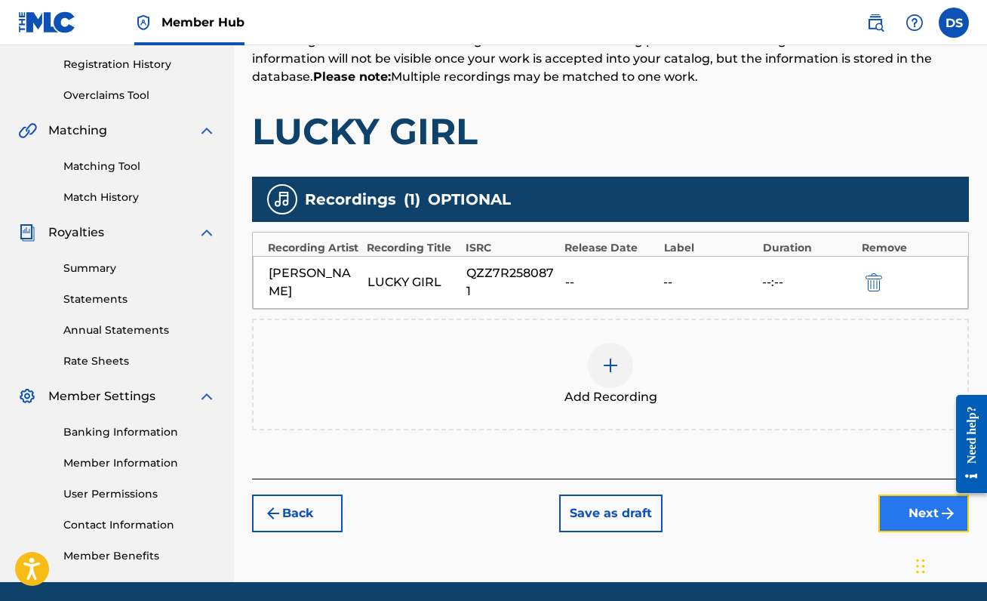
click at [896, 494] on button "Next" at bounding box center [923, 513] width 91 height 38
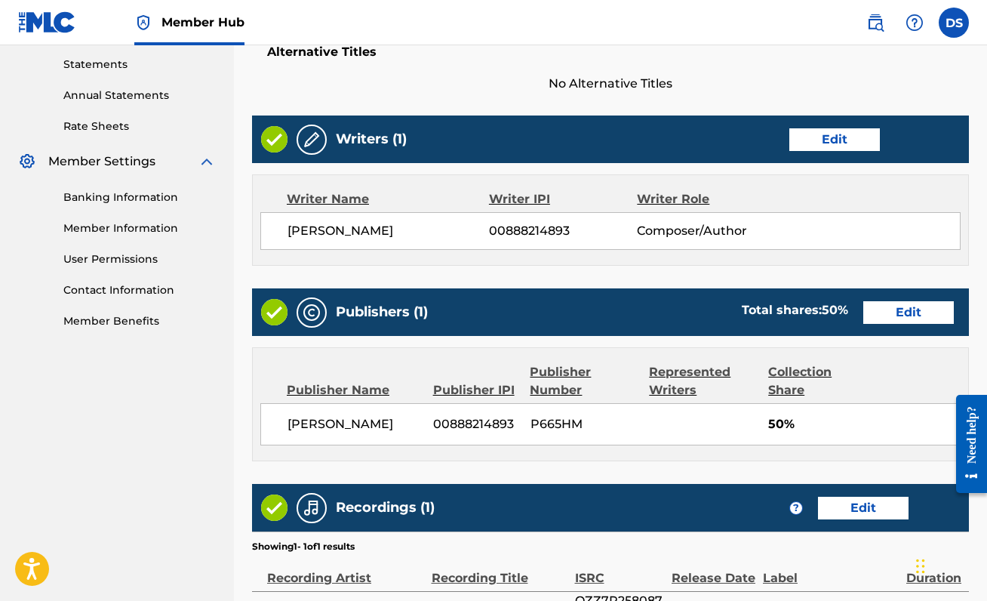
scroll to position [692, 0]
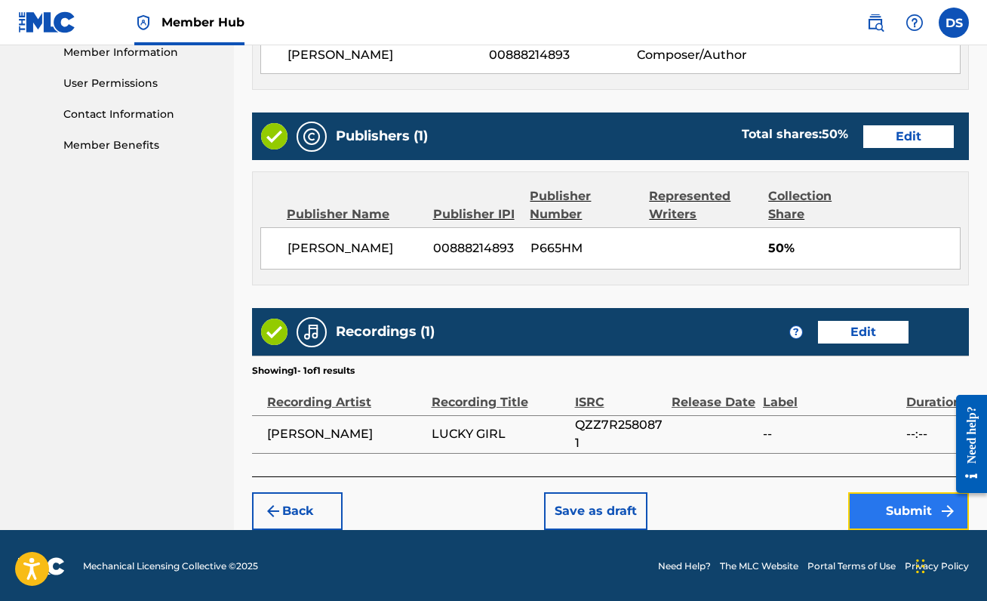
click at [930, 516] on button "Submit" at bounding box center [908, 511] width 121 height 38
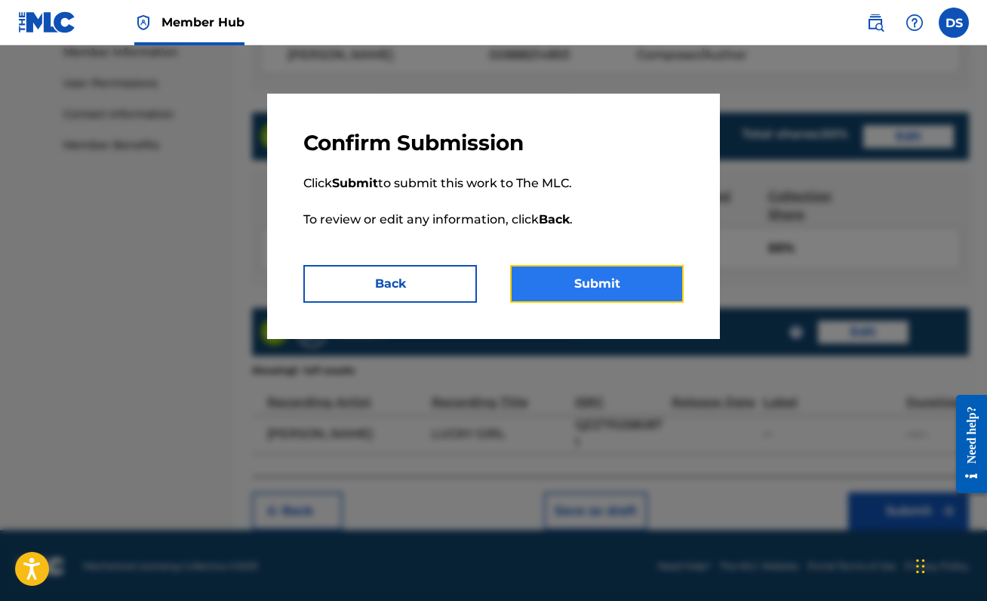
click at [604, 273] on button "Submit" at bounding box center [597, 284] width 174 height 38
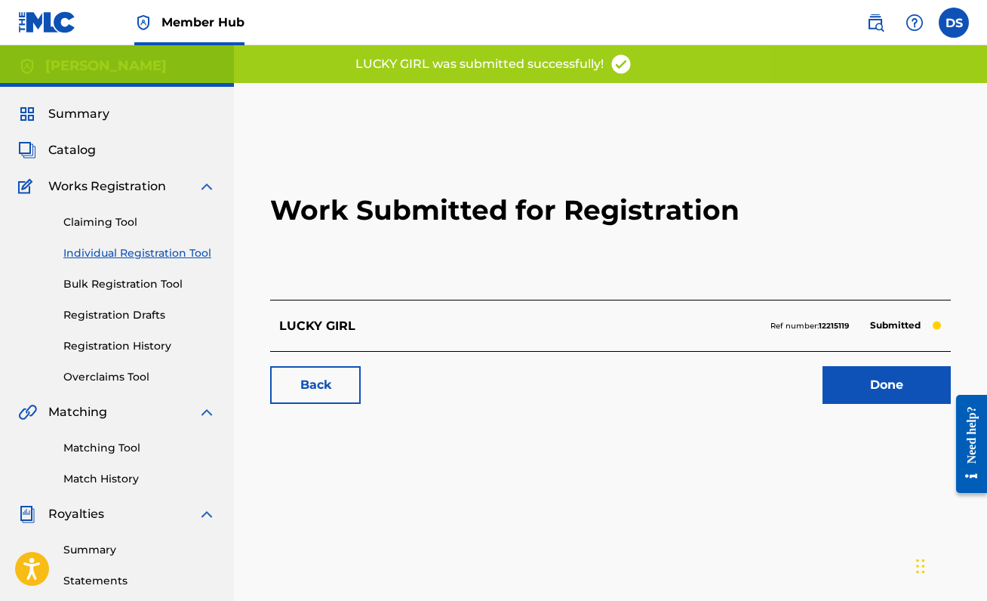
click at [887, 361] on div "Back Done" at bounding box center [610, 377] width 681 height 53
click at [881, 386] on link "Done" at bounding box center [886, 385] width 128 height 38
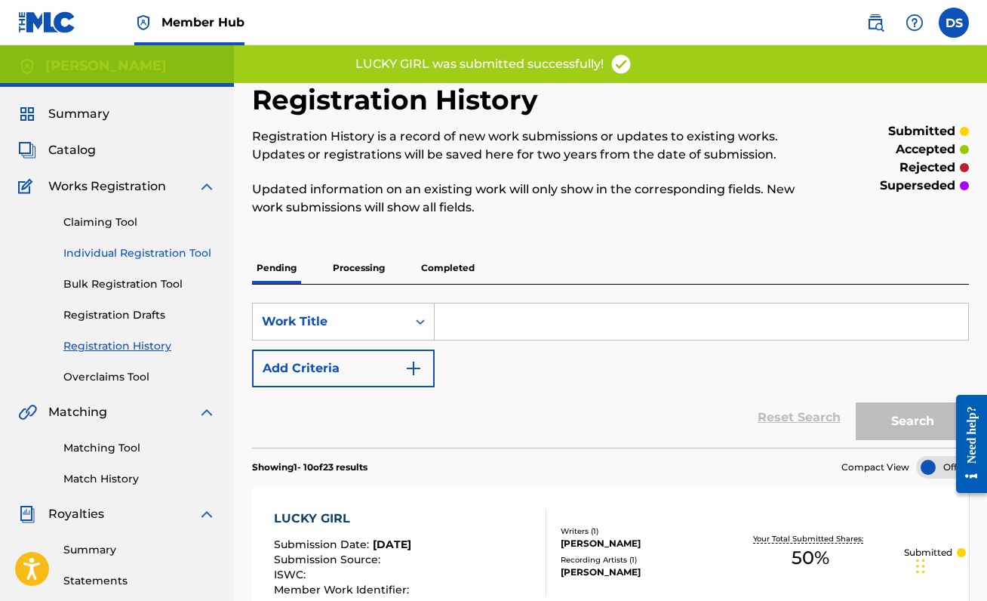
click at [149, 249] on link "Individual Registration Tool" at bounding box center [139, 253] width 152 height 16
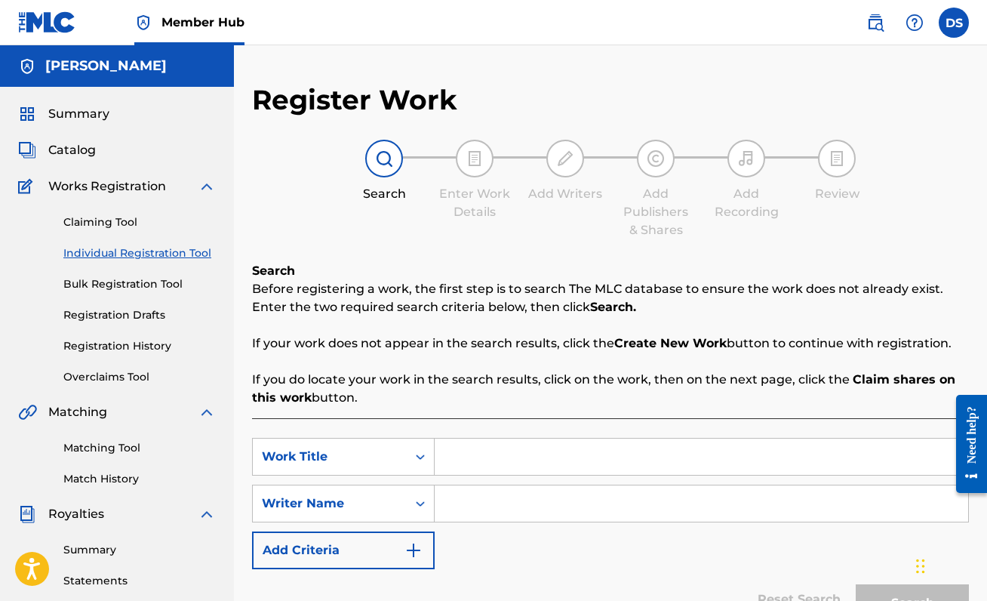
click at [490, 438] on input "Search Form" at bounding box center [701, 456] width 533 height 36
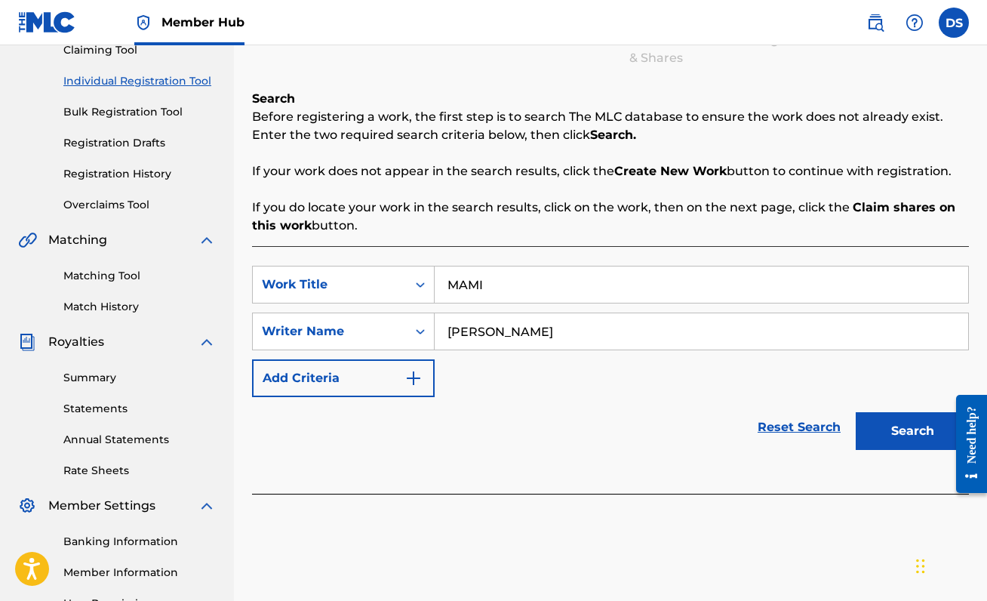
scroll to position [191, 0]
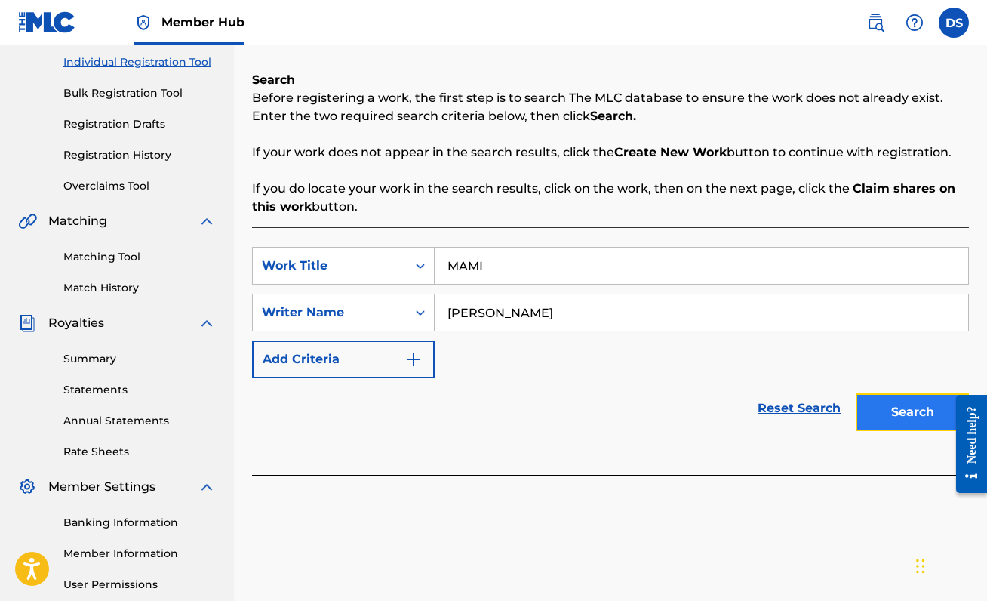
click at [895, 410] on button "Search" at bounding box center [912, 412] width 113 height 38
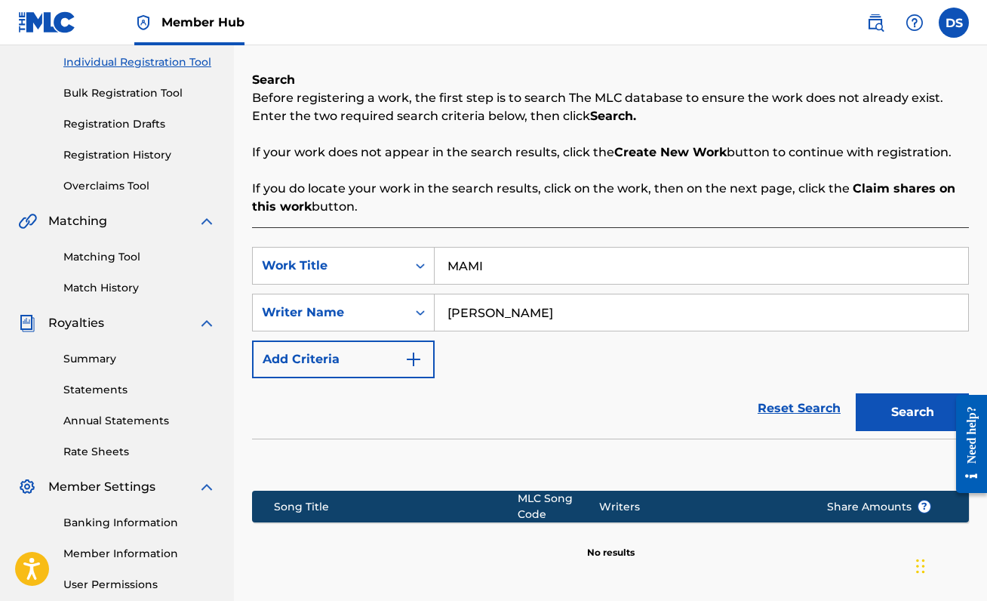
scroll to position [336, 0]
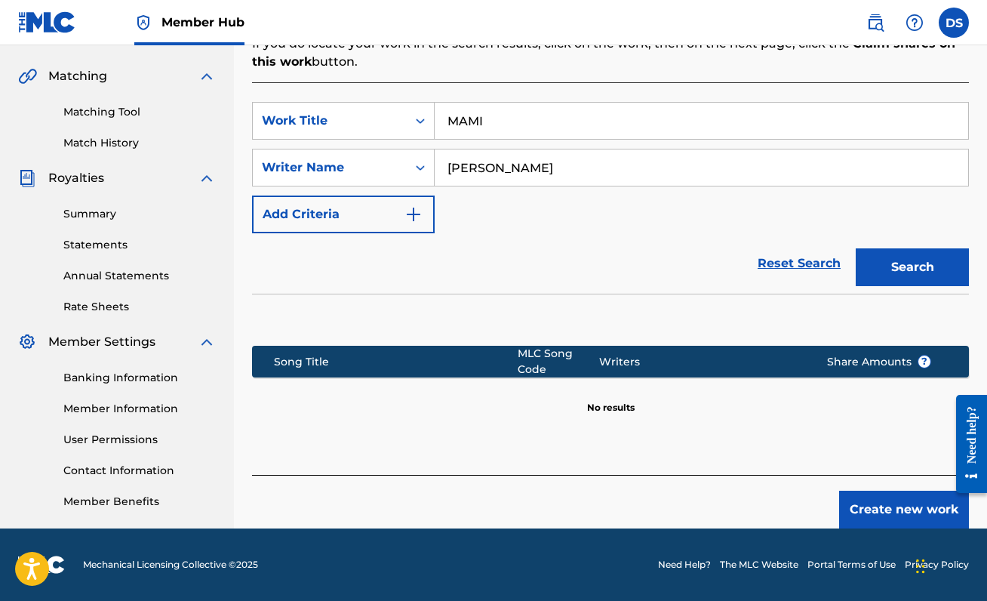
click at [900, 485] on div "Create new work" at bounding box center [610, 502] width 717 height 54
click at [869, 514] on button "Create new work" at bounding box center [904, 509] width 130 height 38
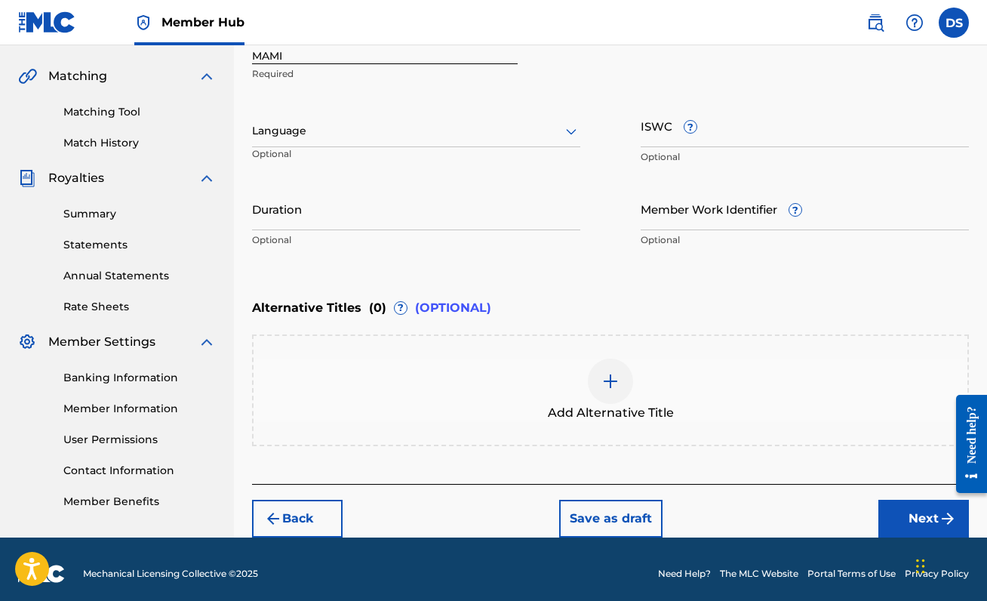
click at [515, 132] on div at bounding box center [416, 130] width 328 height 19
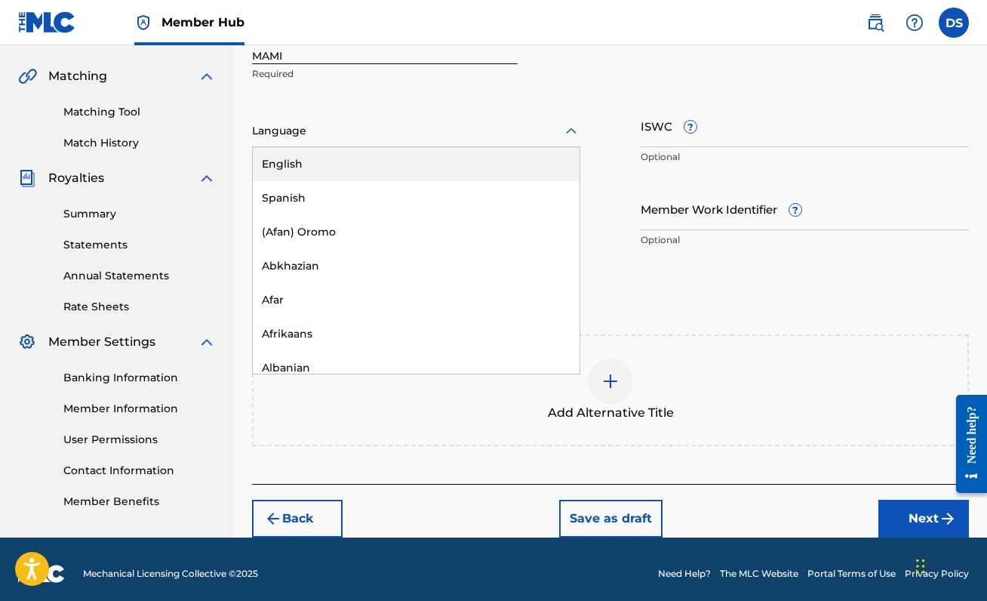
click at [506, 152] on div "English" at bounding box center [416, 164] width 327 height 34
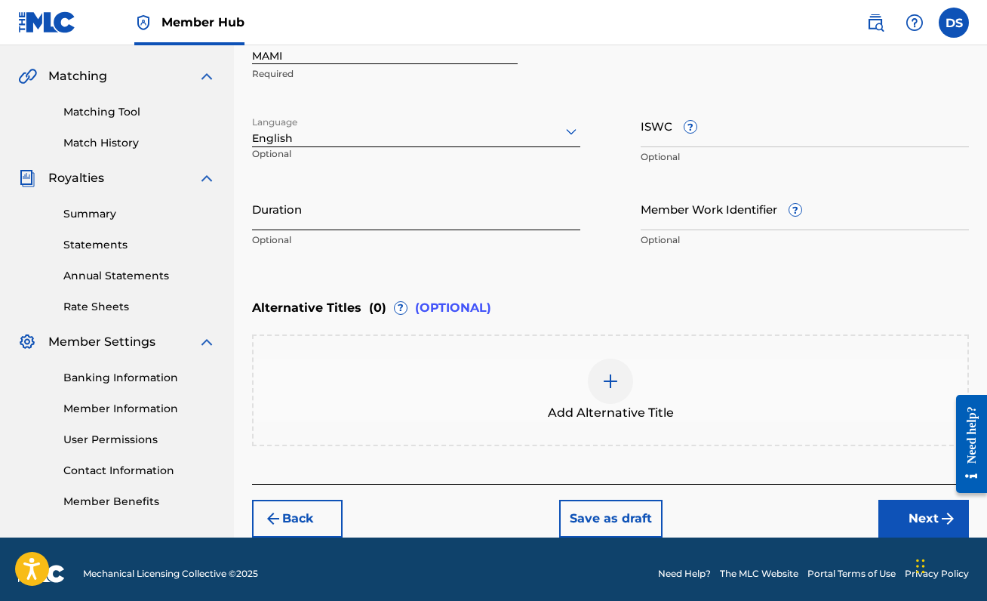
click at [527, 208] on input "Duration" at bounding box center [416, 208] width 328 height 43
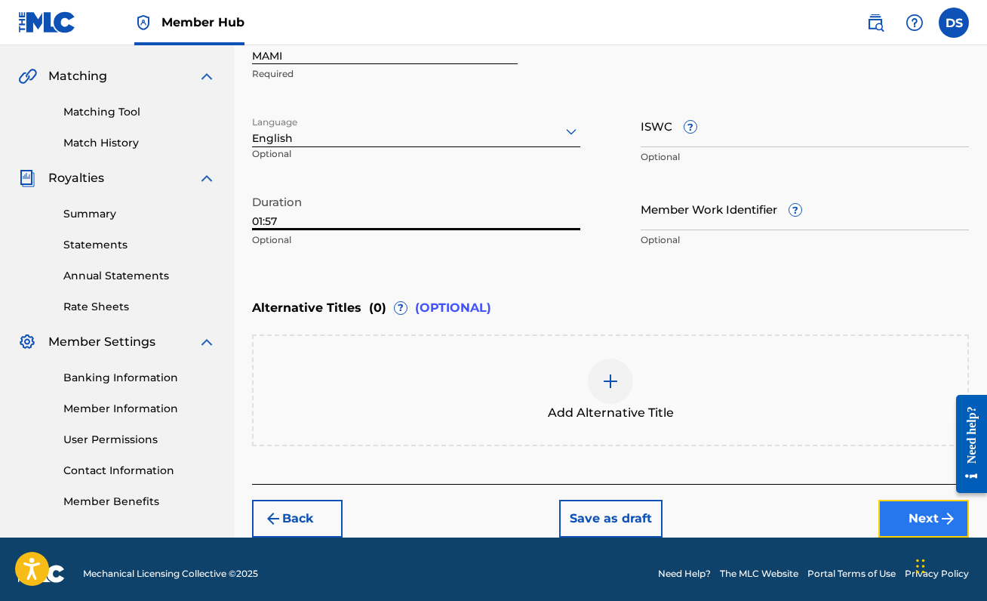
click at [890, 514] on button "Next" at bounding box center [923, 518] width 91 height 38
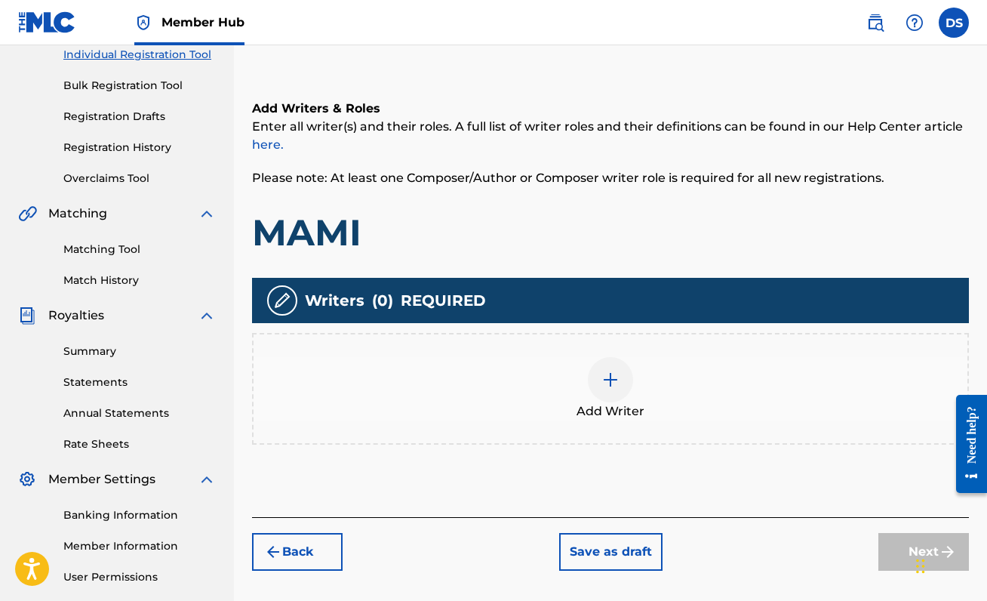
scroll to position [202, 0]
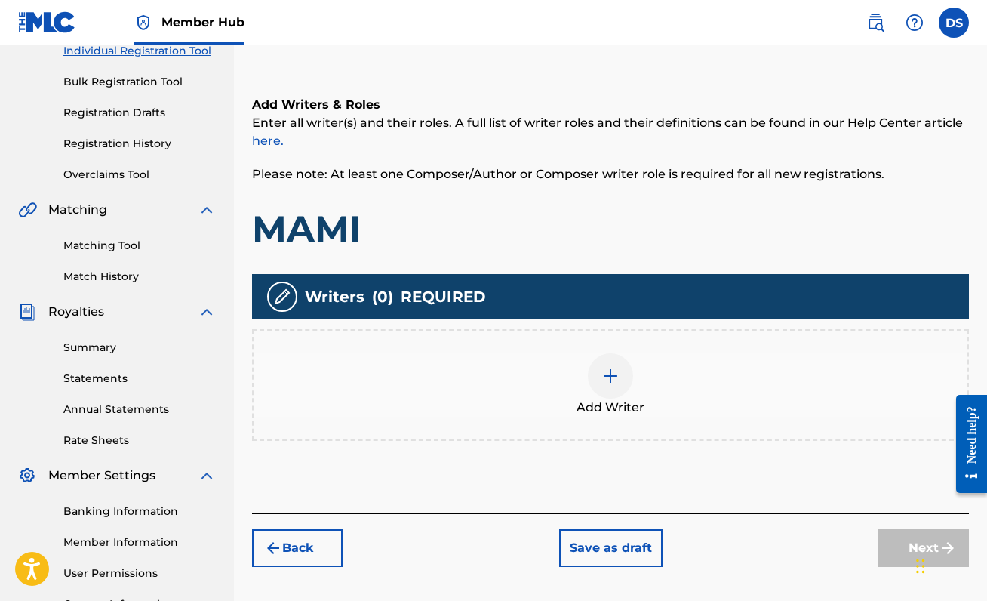
click at [608, 383] on img at bounding box center [610, 376] width 18 height 18
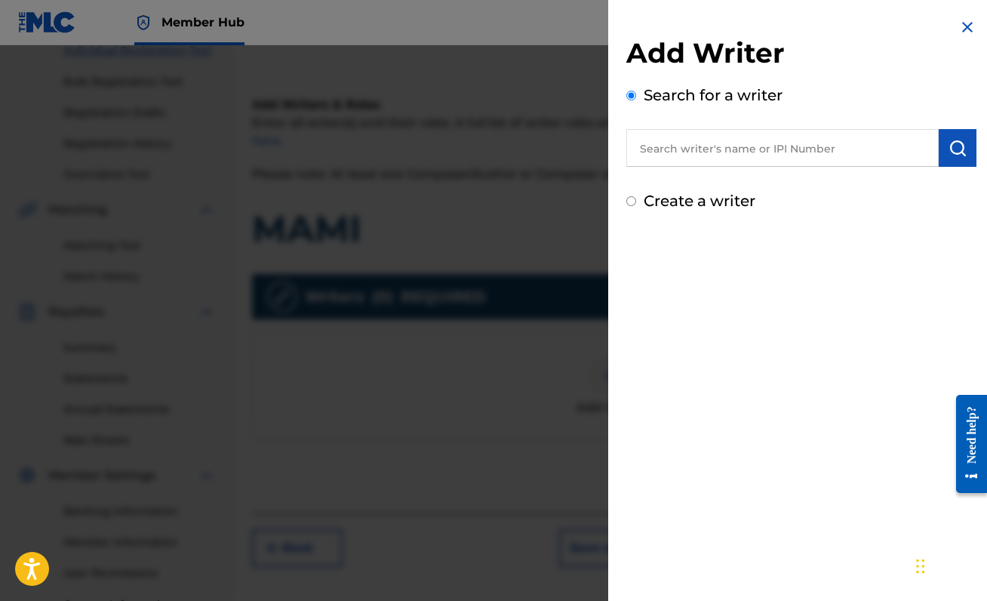
click at [847, 152] on input "text" at bounding box center [782, 148] width 312 height 38
paste input "00888214893"
click at [956, 145] on img "submit" at bounding box center [957, 148] width 18 height 18
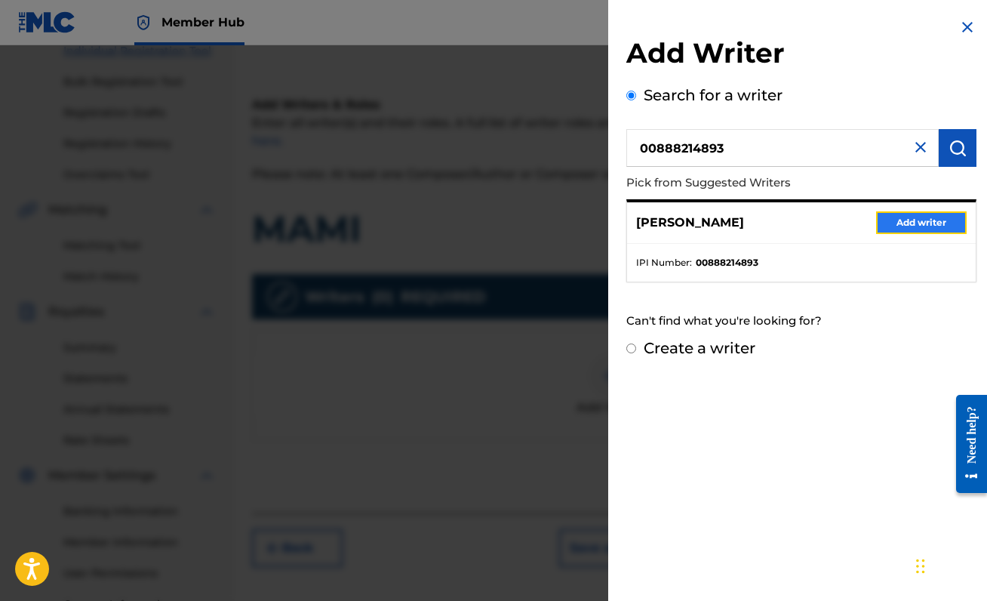
click at [934, 226] on button "Add writer" at bounding box center [921, 222] width 91 height 23
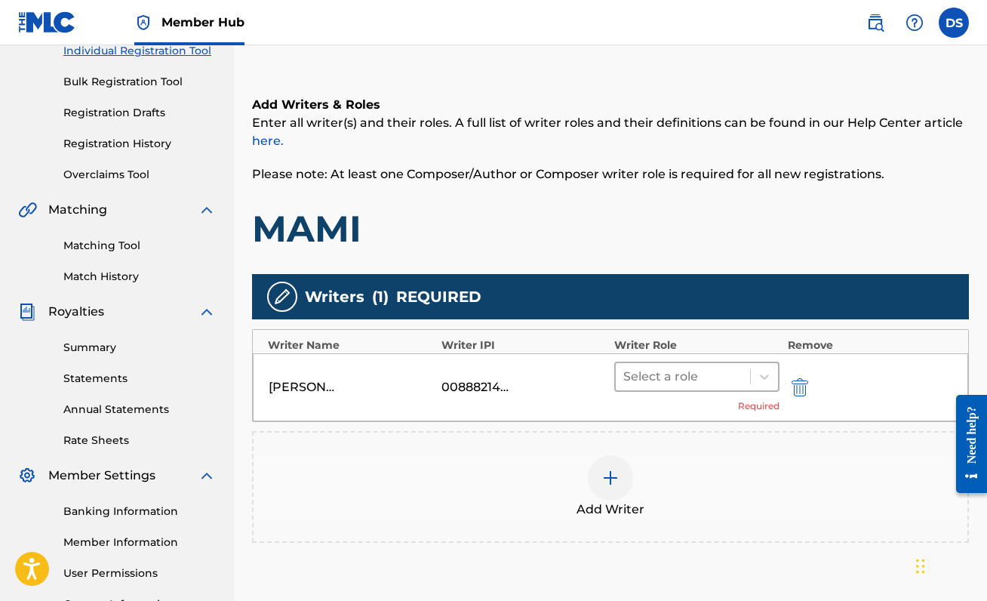
click at [741, 367] on div at bounding box center [682, 376] width 119 height 21
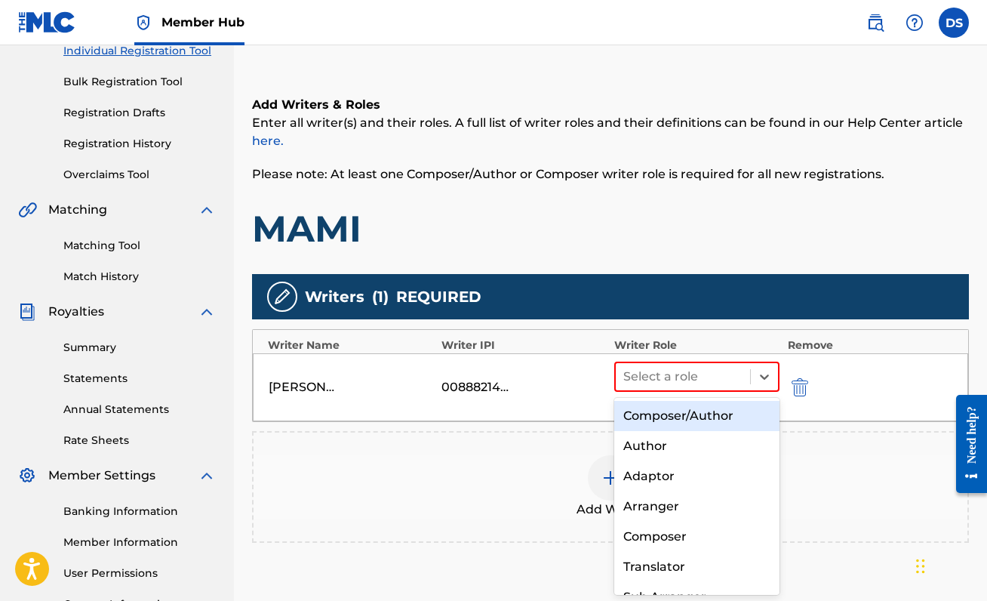
click at [708, 414] on div "Composer/Author" at bounding box center [696, 416] width 165 height 30
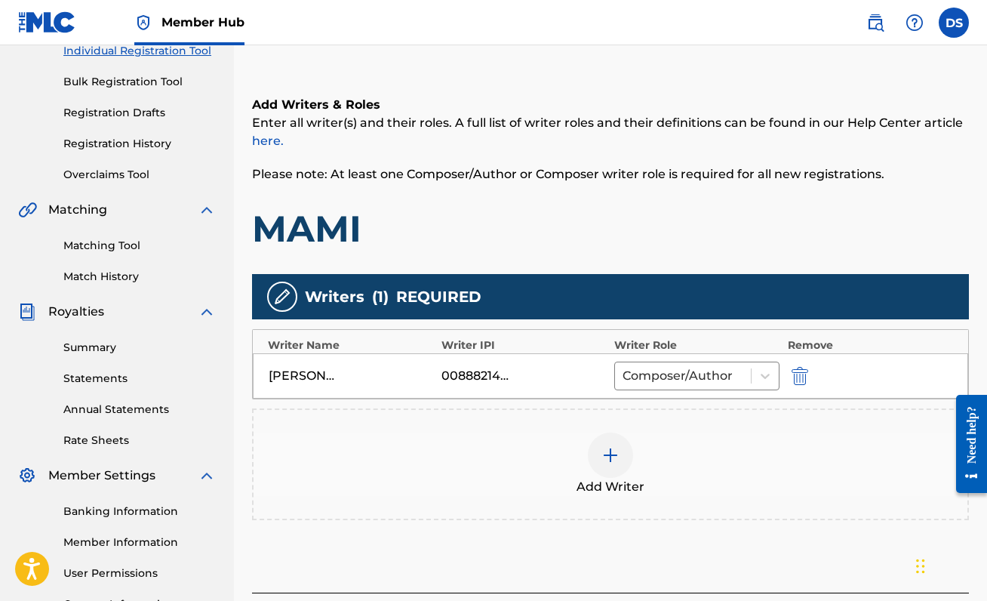
scroll to position [335, 0]
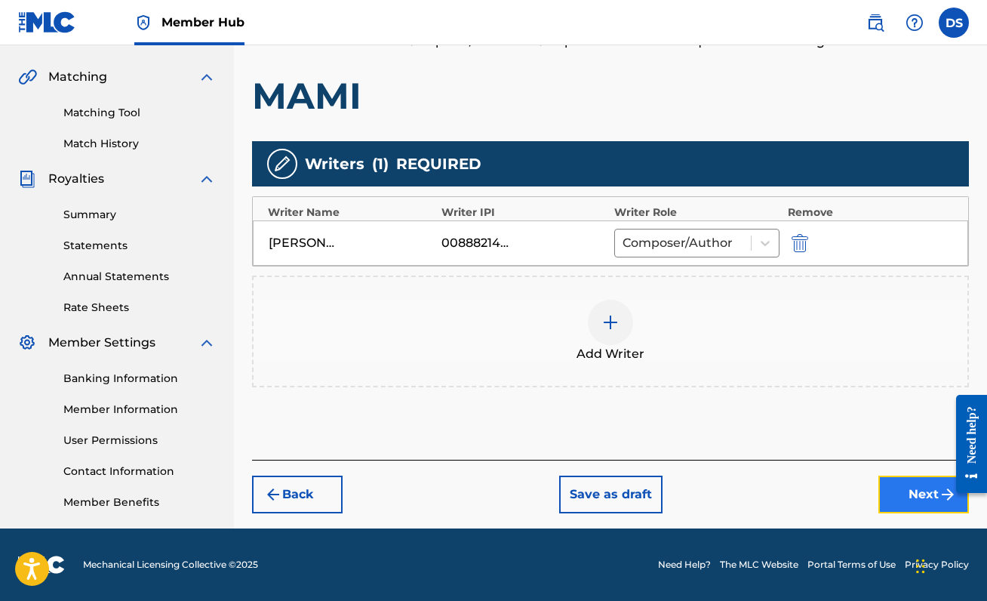
click at [931, 500] on button "Next" at bounding box center [923, 494] width 91 height 38
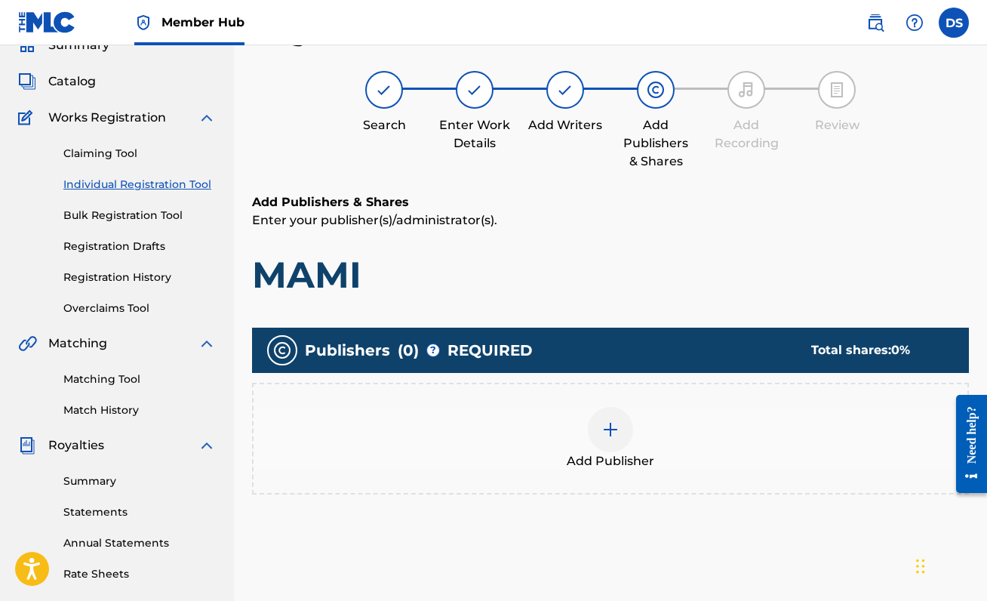
scroll to position [68, 0]
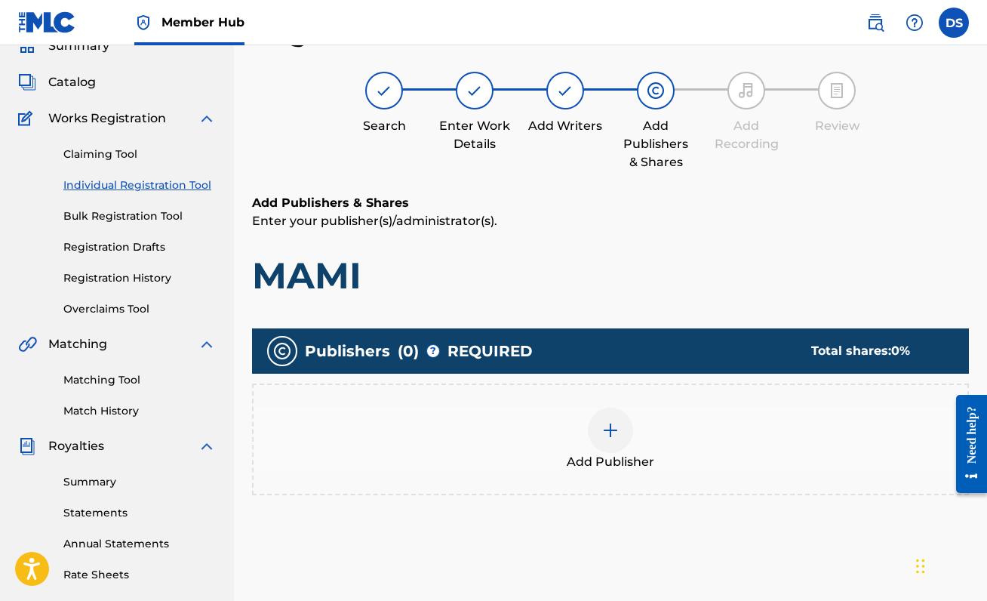
click at [615, 425] on img at bounding box center [610, 430] width 18 height 18
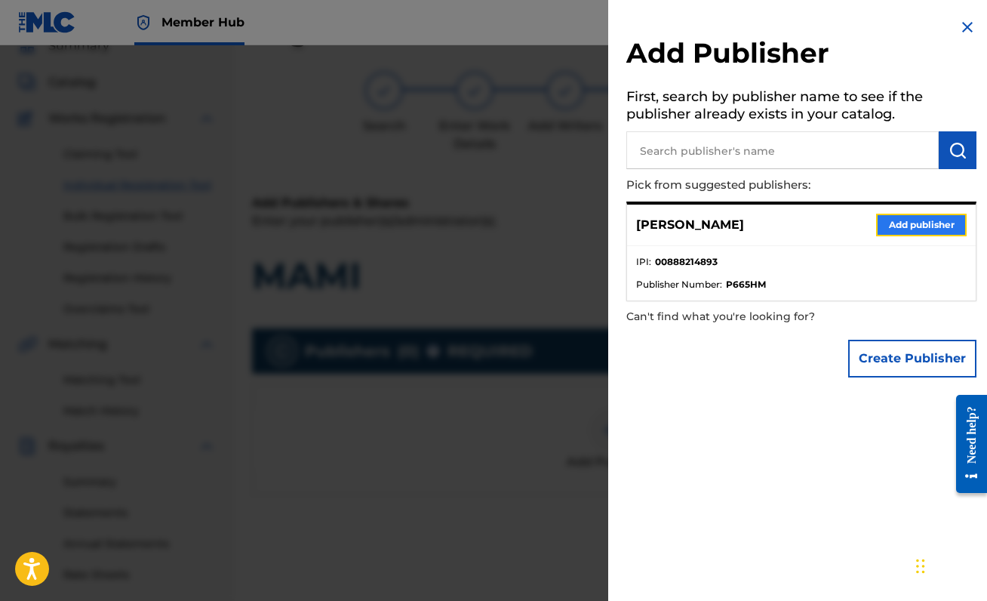
click at [926, 225] on button "Add publisher" at bounding box center [921, 225] width 91 height 23
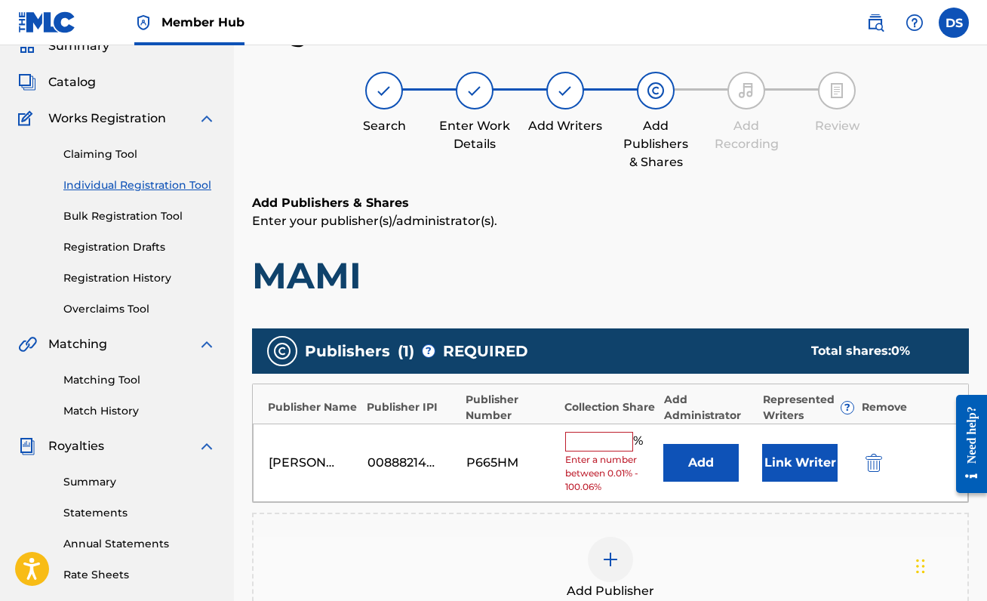
click at [595, 442] on input "text" at bounding box center [599, 442] width 68 height 20
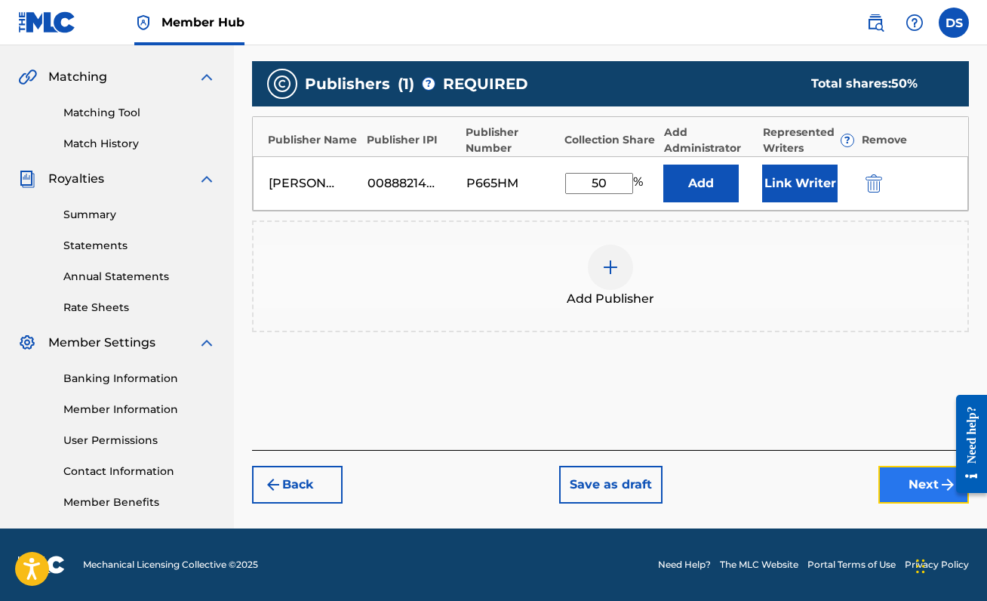
click at [926, 481] on button "Next" at bounding box center [923, 485] width 91 height 38
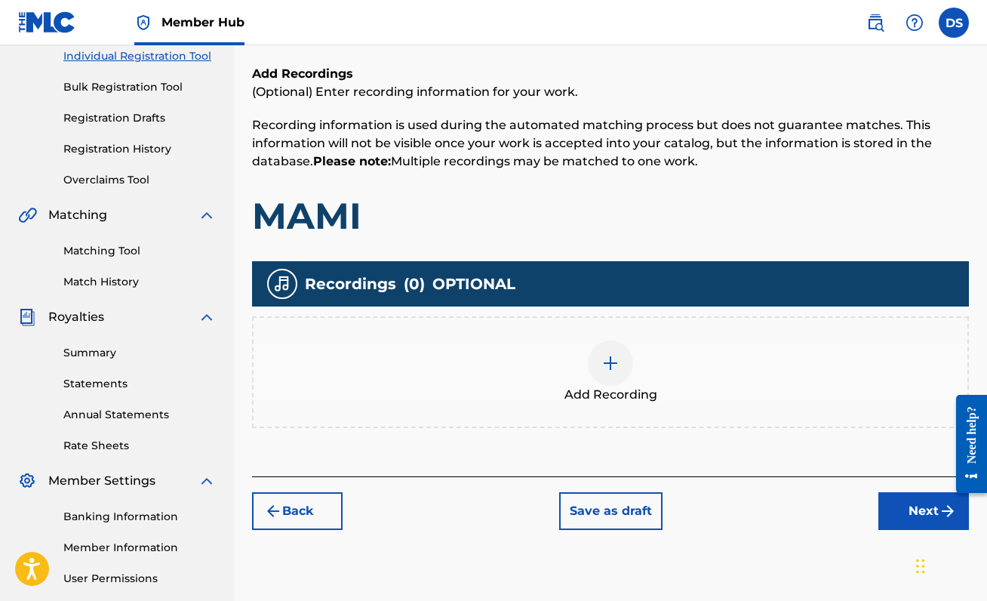
scroll to position [201, 0]
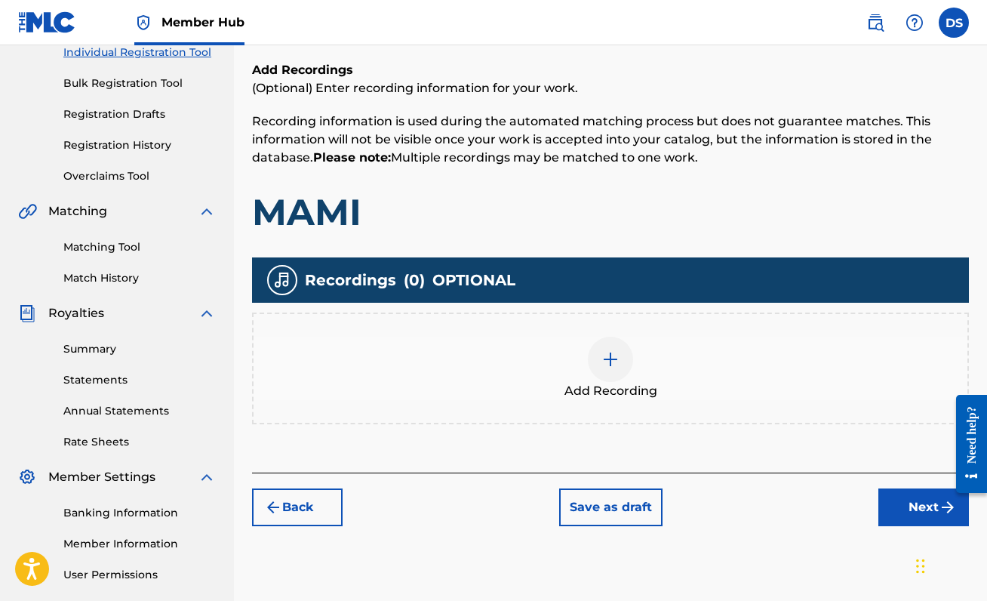
click at [600, 361] on div at bounding box center [610, 358] width 45 height 45
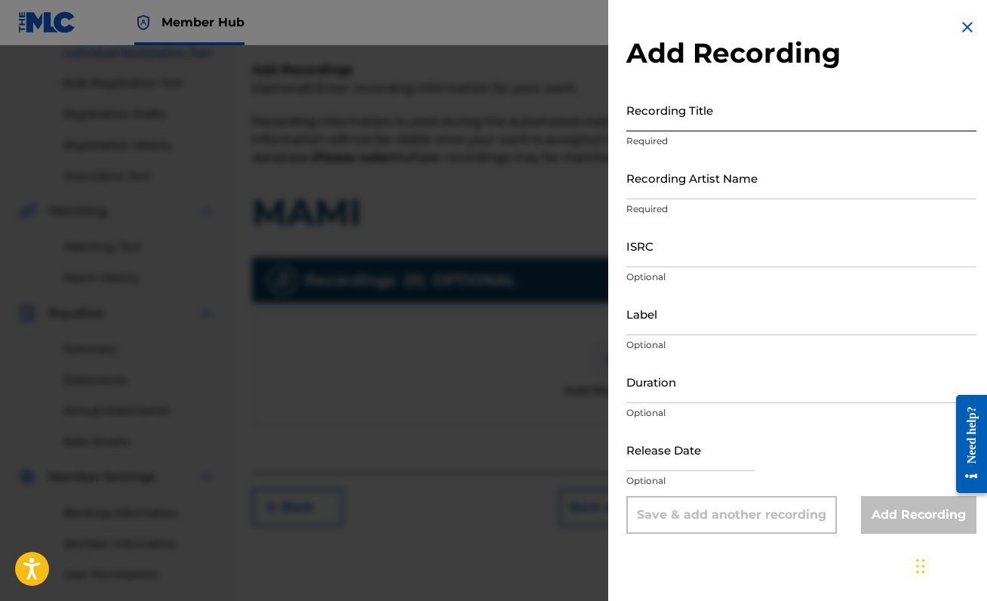
click at [681, 128] on input "Recording Title" at bounding box center [801, 109] width 350 height 43
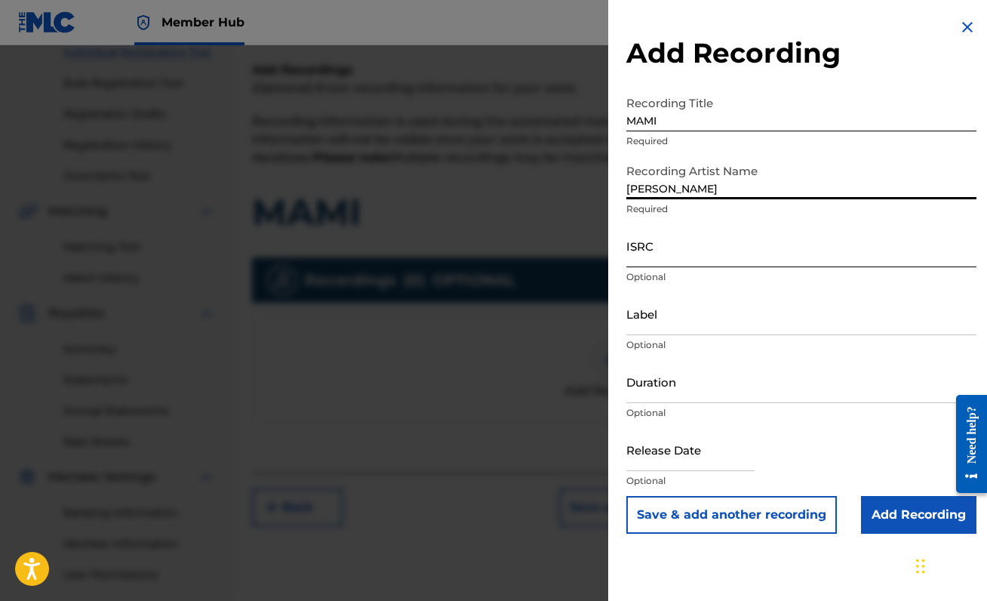
click at [736, 249] on input "ISRC" at bounding box center [801, 245] width 350 height 43
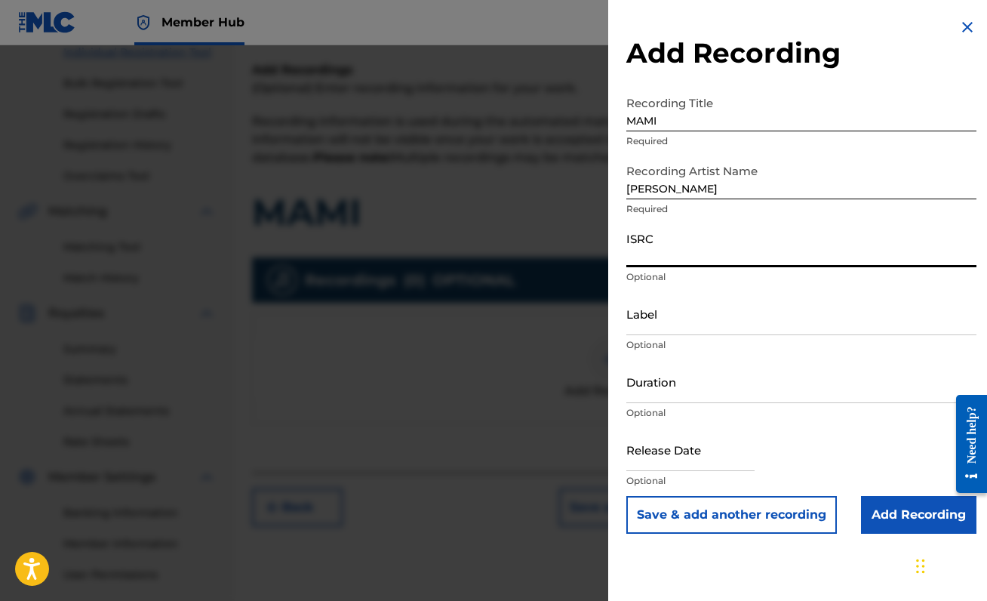
paste input "QZZ7R2580872"
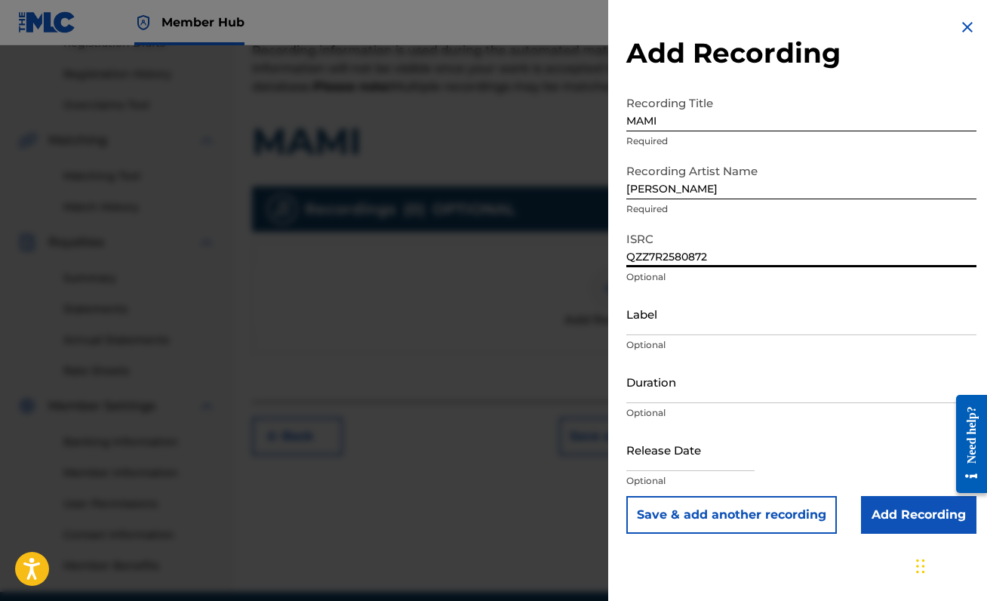
scroll to position [274, 0]
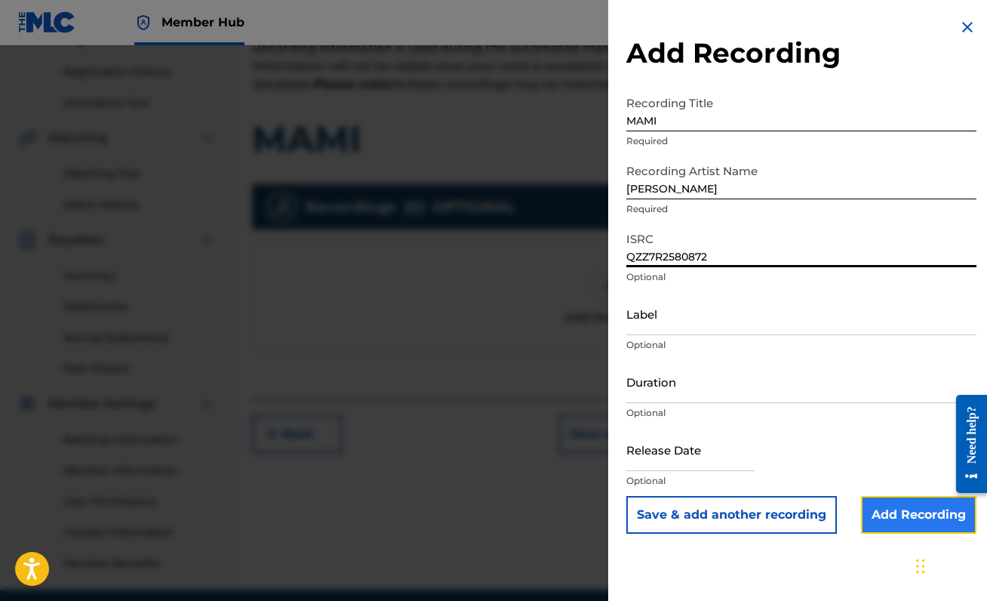
click at [900, 515] on input "Add Recording" at bounding box center [918, 515] width 115 height 38
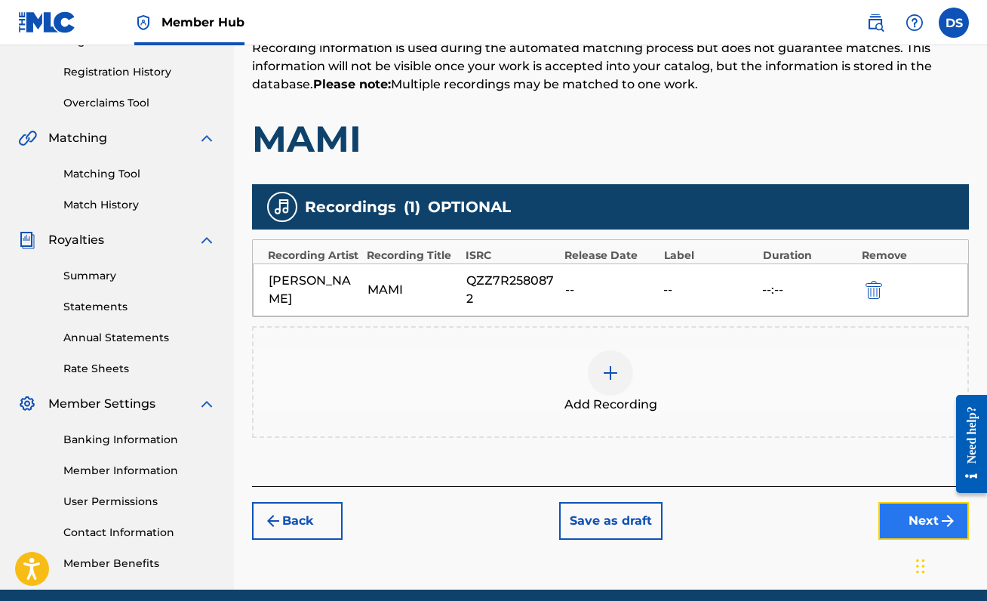
click at [931, 516] on button "Next" at bounding box center [923, 521] width 91 height 38
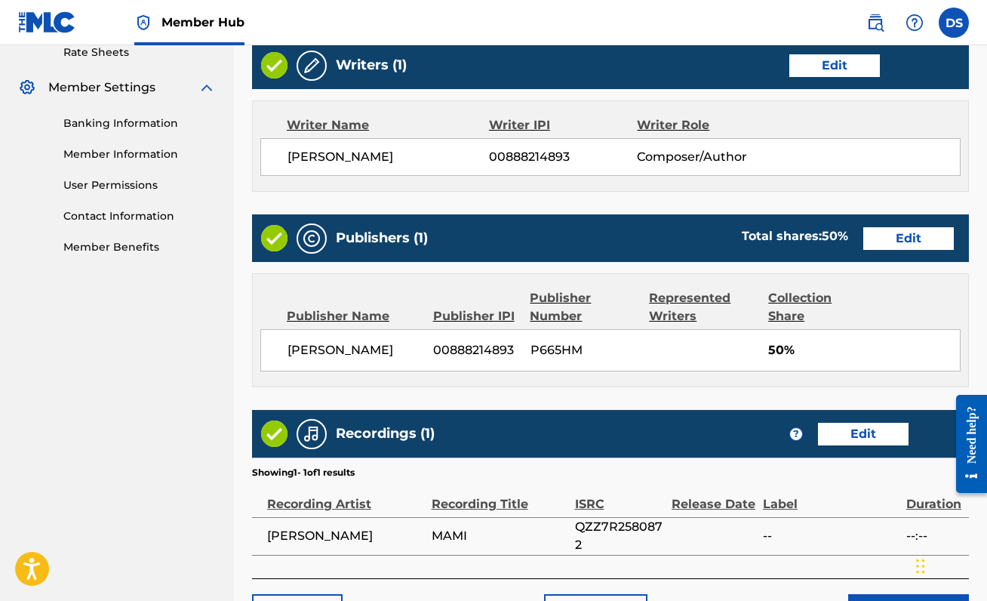
scroll to position [692, 0]
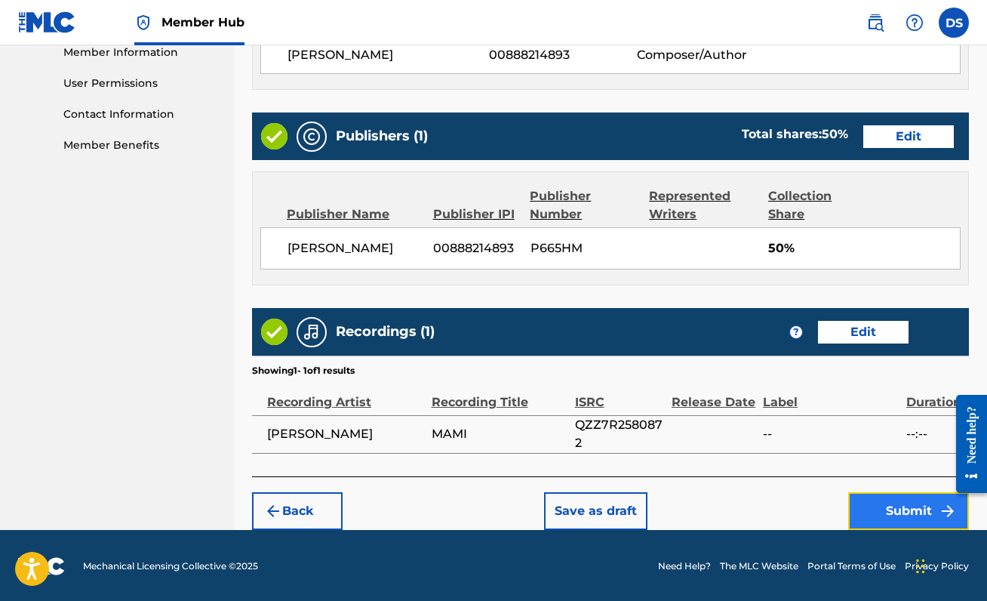
click at [878, 505] on button "Submit" at bounding box center [908, 511] width 121 height 38
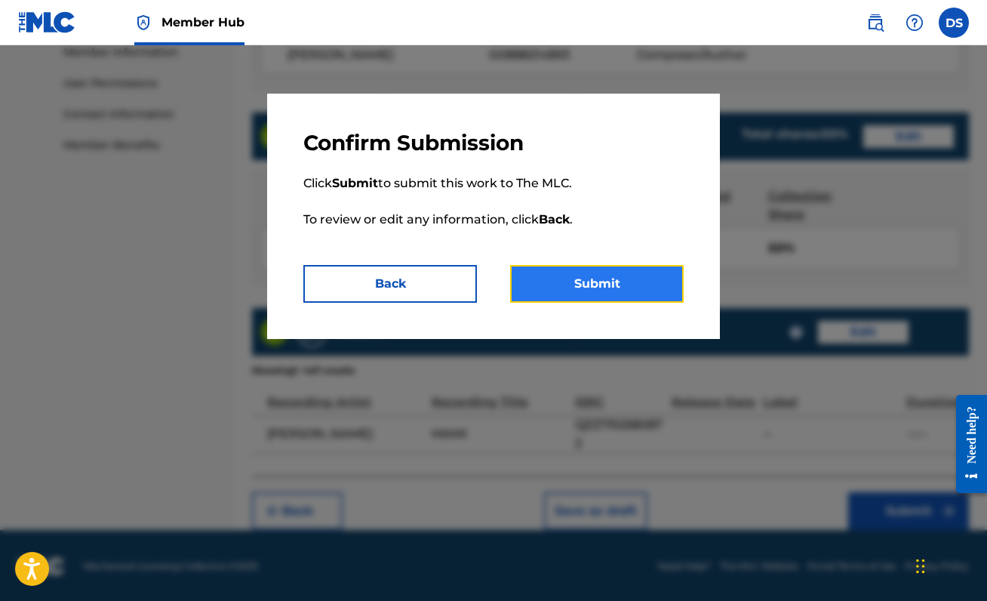
click at [557, 268] on button "Submit" at bounding box center [597, 284] width 174 height 38
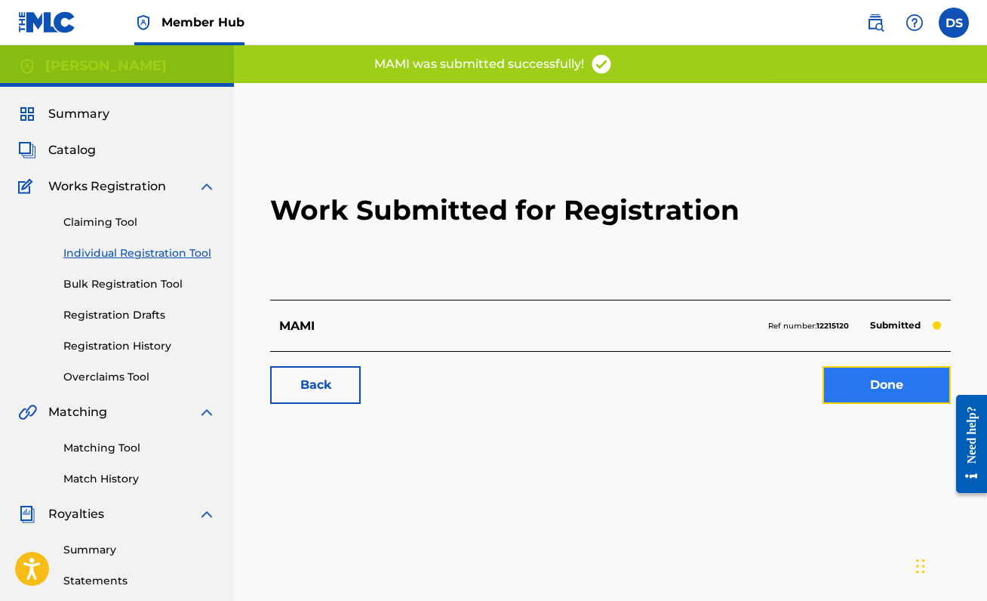
click at [883, 373] on link "Done" at bounding box center [886, 385] width 128 height 38
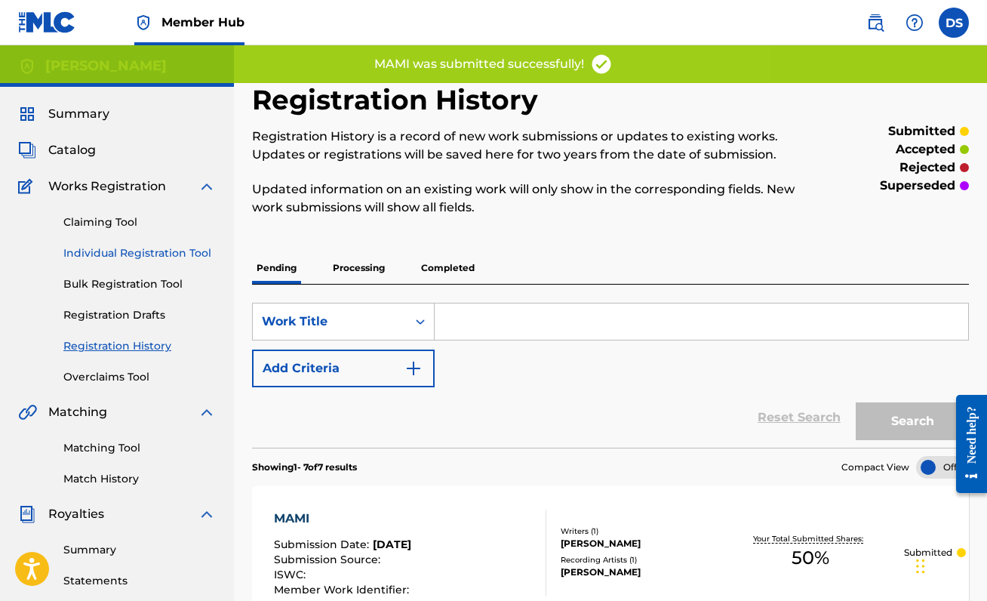
click at [98, 258] on link "Individual Registration Tool" at bounding box center [139, 253] width 152 height 16
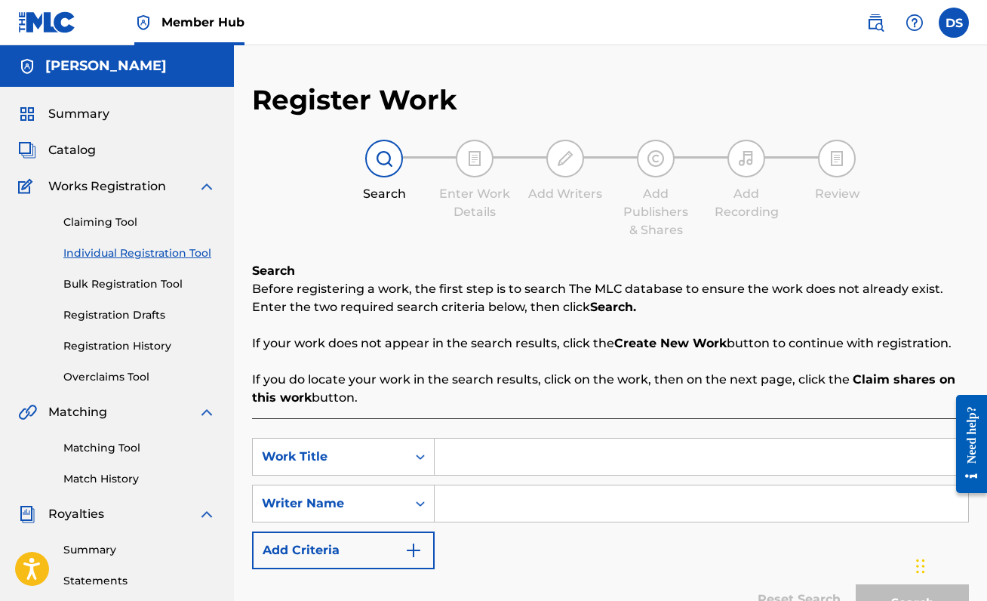
click at [516, 456] on input "Search Form" at bounding box center [701, 456] width 533 height 36
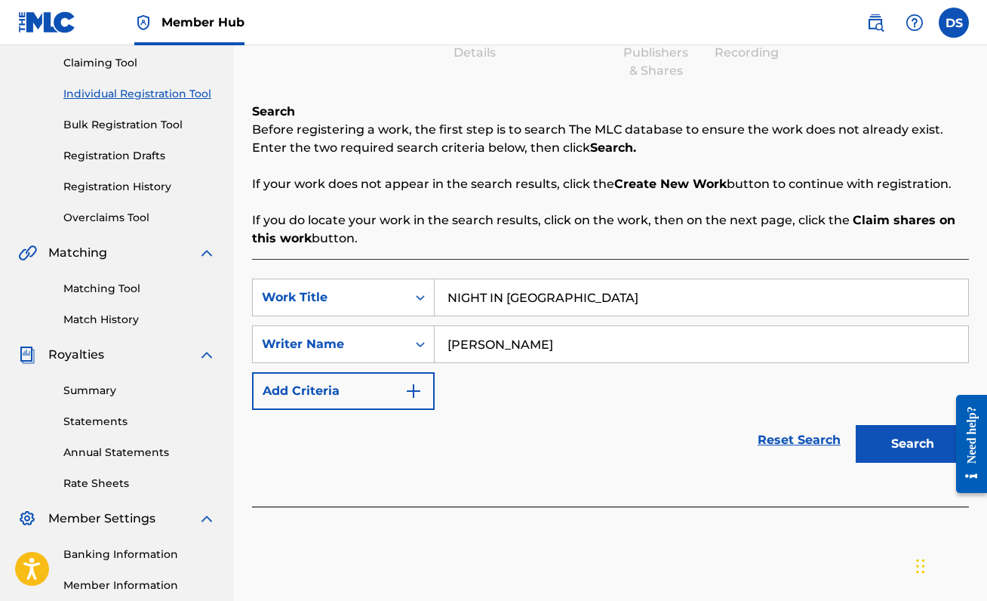
scroll to position [296, 0]
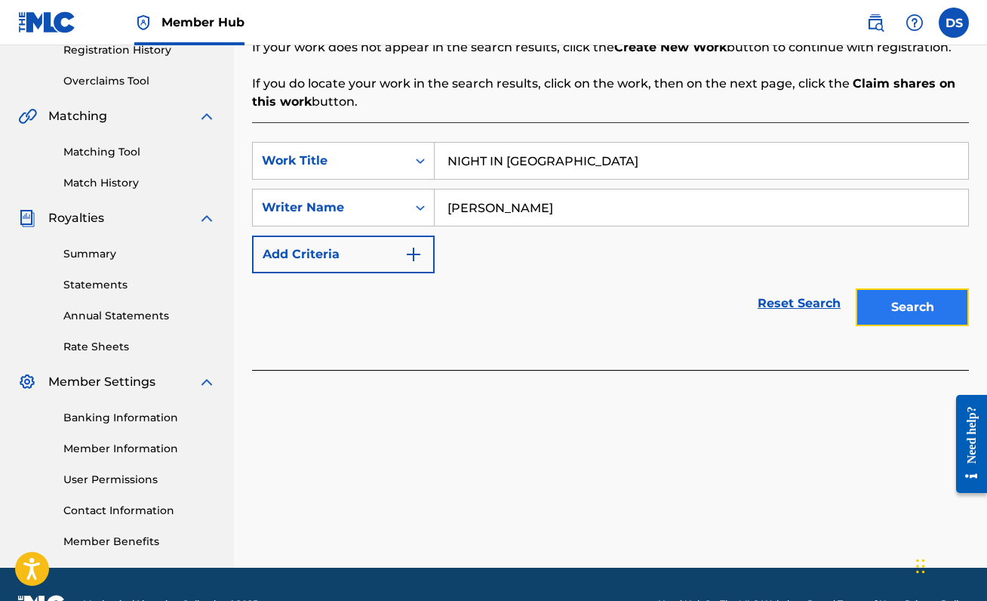
click at [914, 309] on button "Search" at bounding box center [912, 307] width 113 height 38
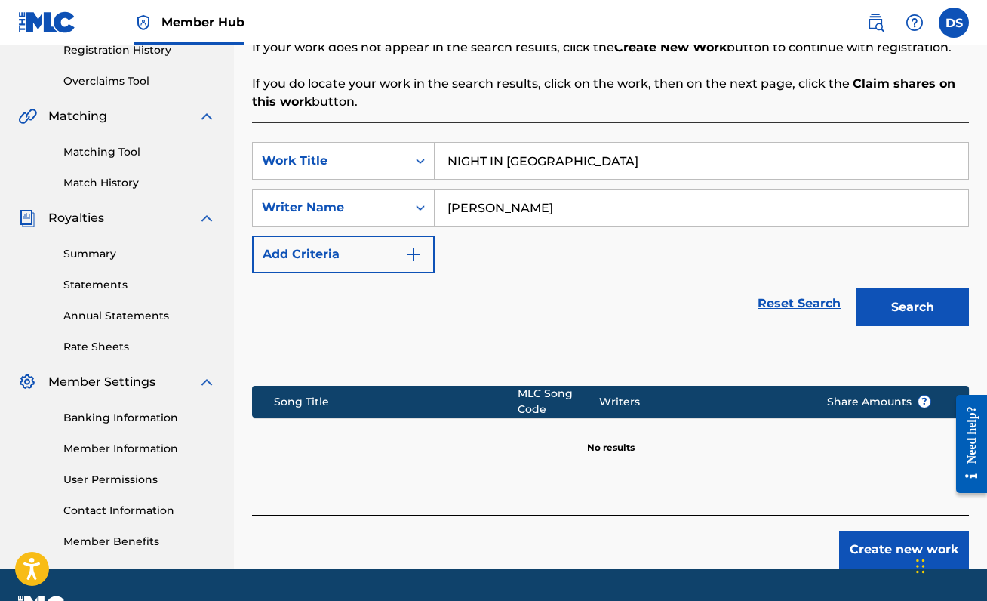
scroll to position [336, 0]
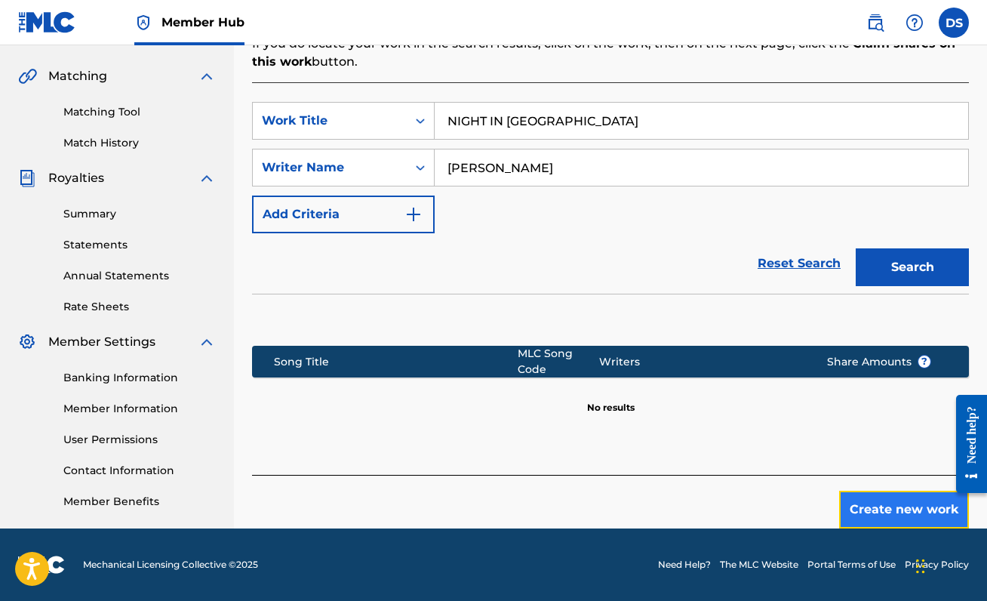
click at [894, 496] on button "Create new work" at bounding box center [904, 509] width 130 height 38
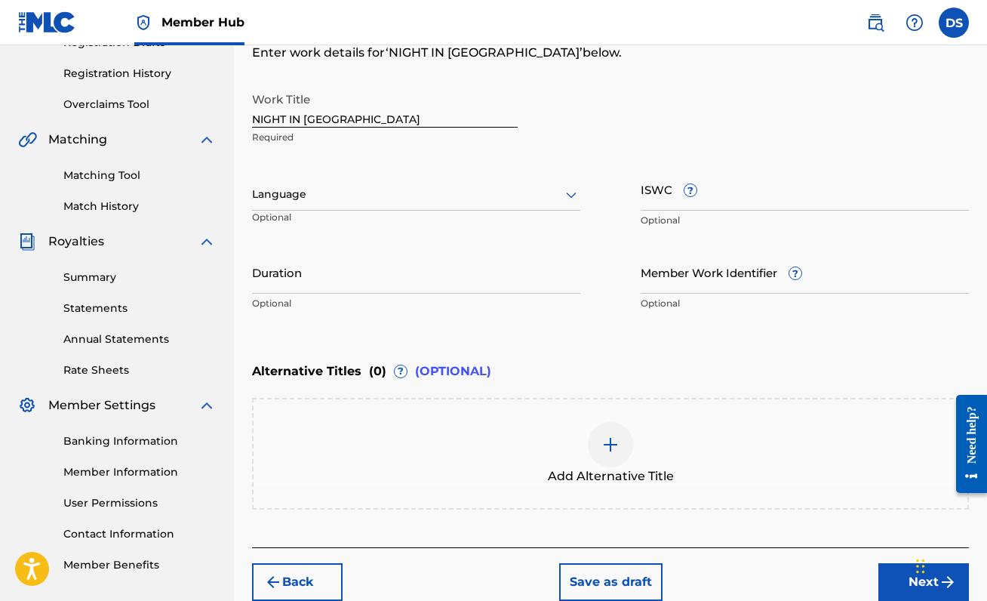
scroll to position [269, 0]
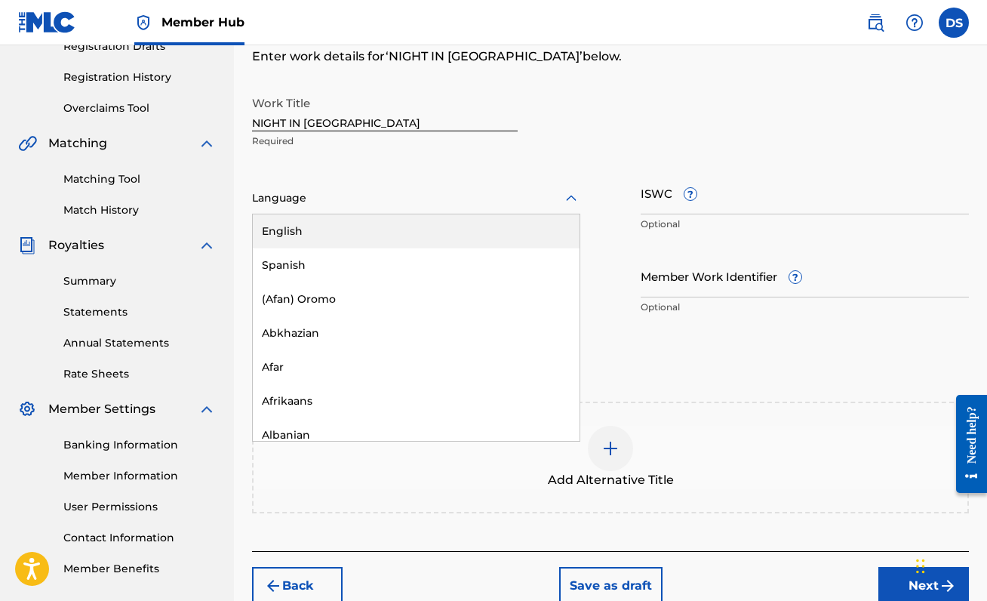
click at [553, 212] on div "Language" at bounding box center [416, 199] width 328 height 32
click at [528, 231] on div "English" at bounding box center [416, 231] width 327 height 34
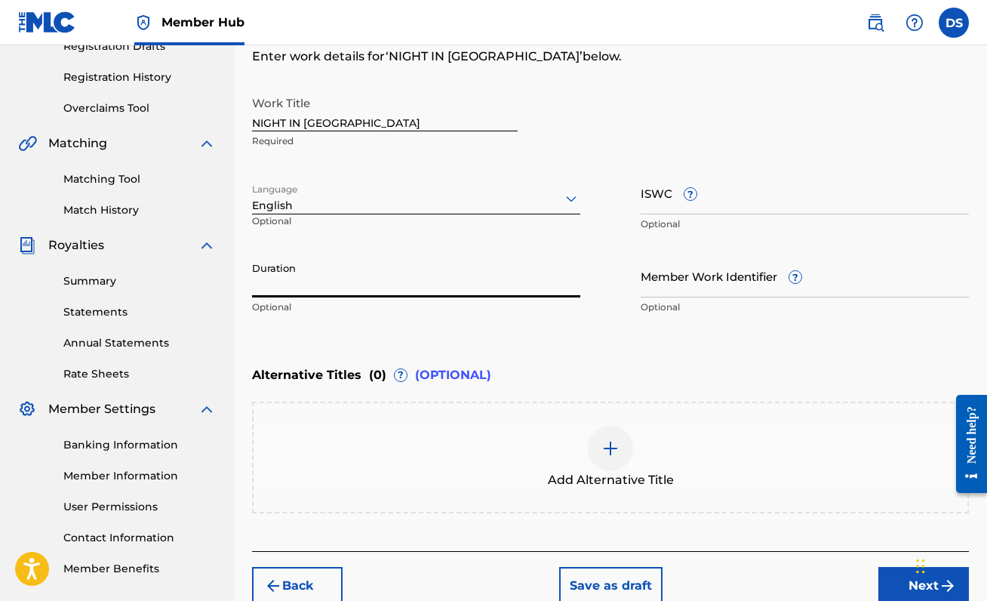
click at [344, 284] on input "Duration" at bounding box center [416, 275] width 328 height 43
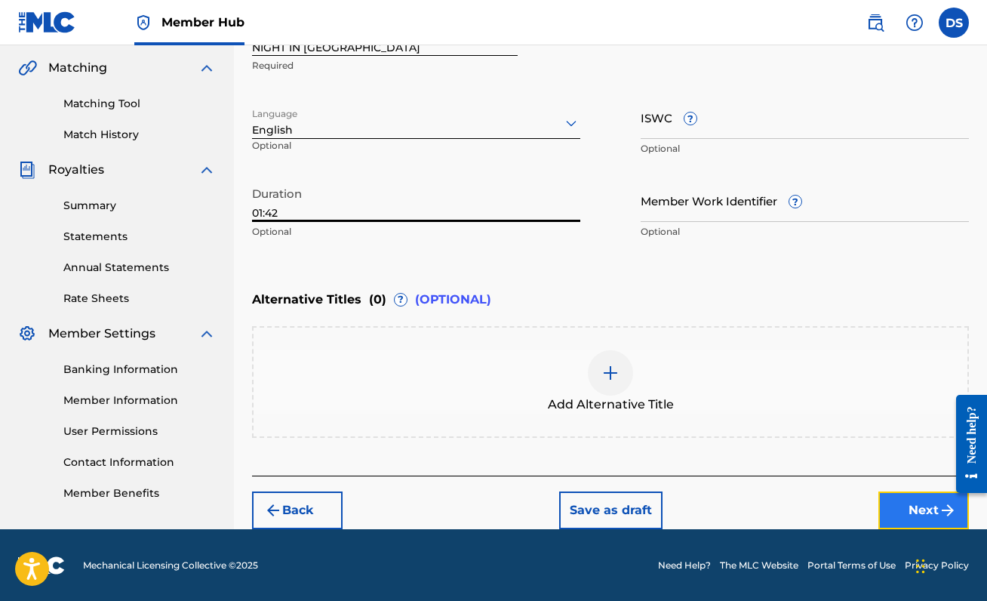
click at [911, 502] on button "Next" at bounding box center [923, 510] width 91 height 38
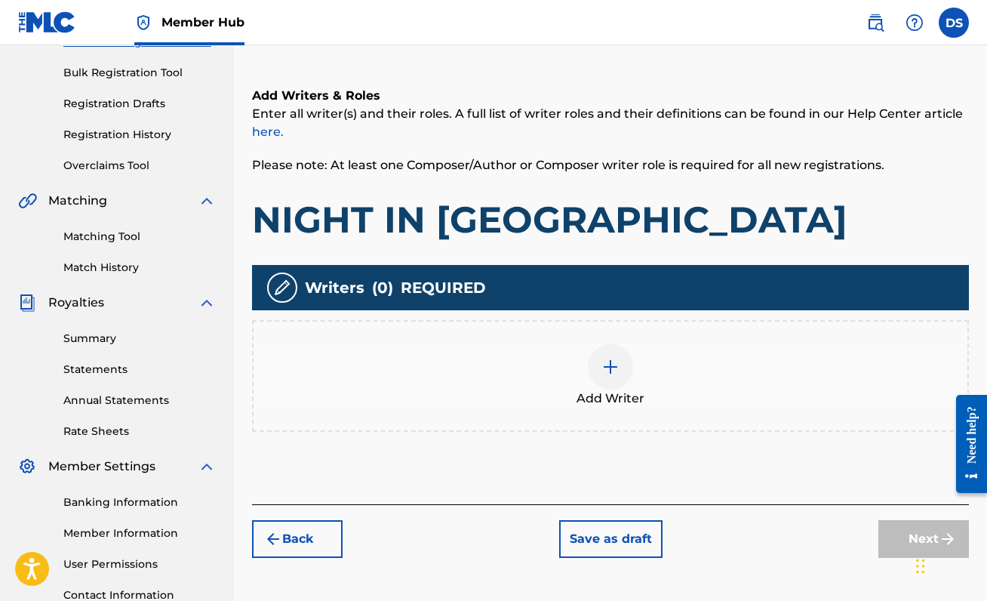
scroll to position [216, 0]
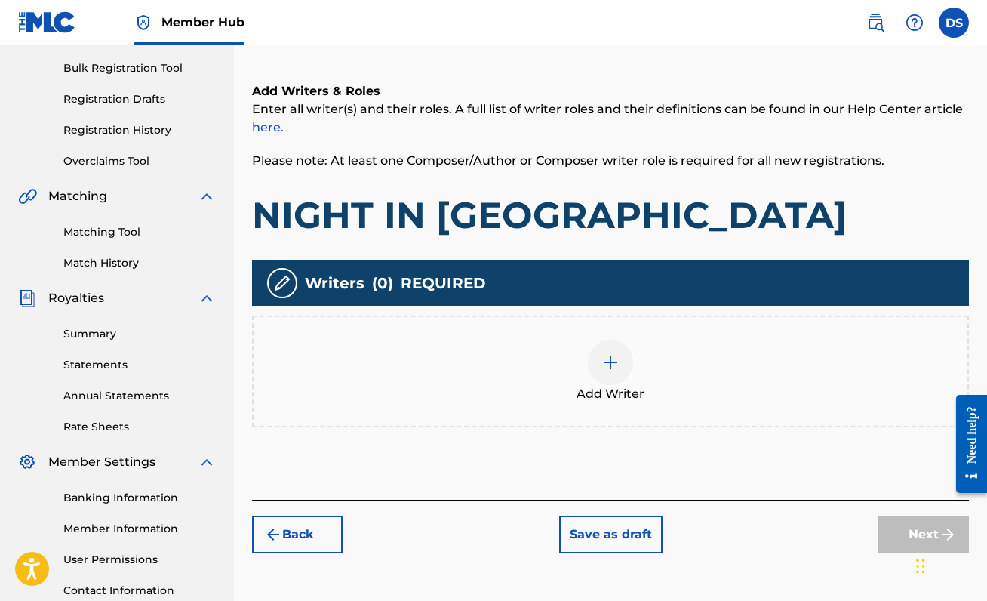
click at [630, 367] on div at bounding box center [610, 362] width 45 height 45
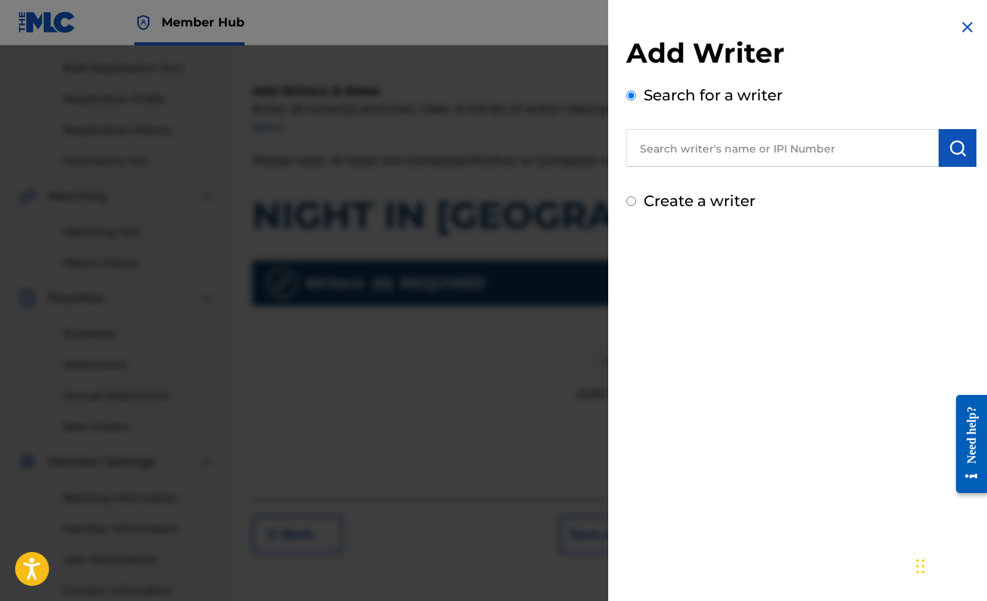
click at [696, 153] on input "text" at bounding box center [782, 148] width 312 height 38
paste input "00888214893"
click at [948, 146] on img "submit" at bounding box center [957, 148] width 18 height 18
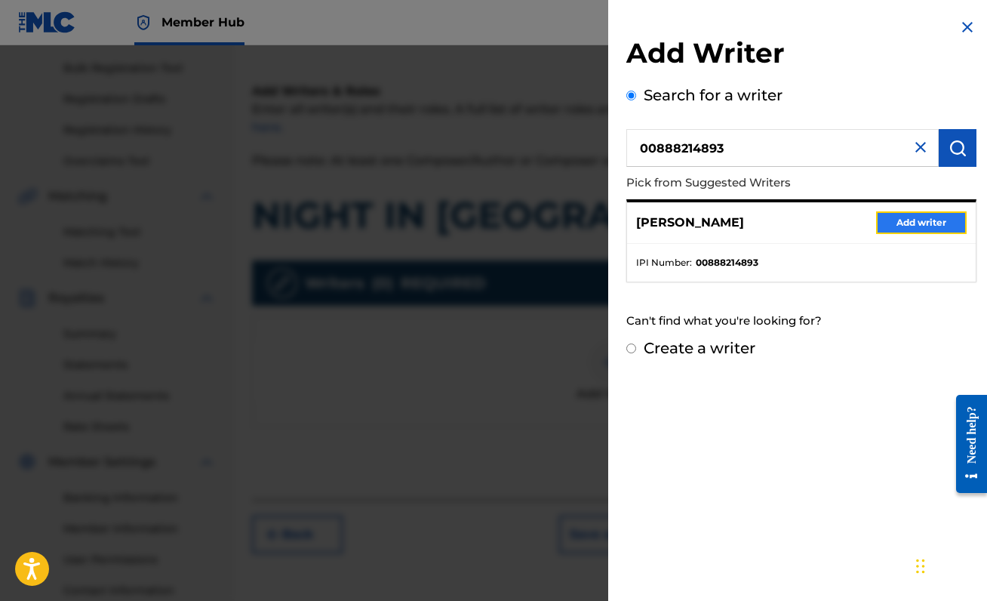
click at [903, 219] on button "Add writer" at bounding box center [921, 222] width 91 height 23
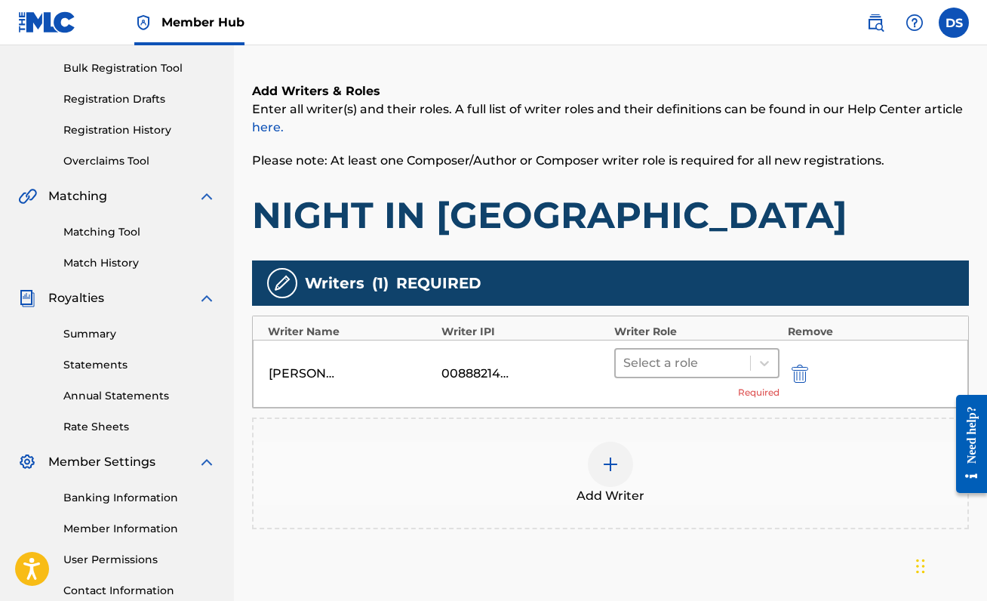
click at [733, 366] on div at bounding box center [682, 362] width 119 height 21
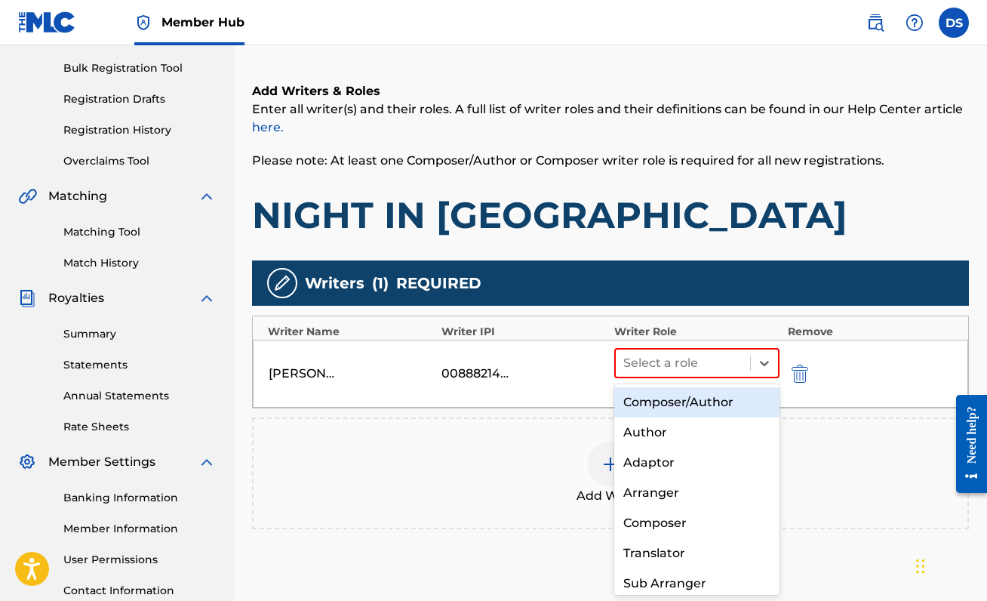
click at [706, 406] on div "Composer/Author" at bounding box center [696, 402] width 165 height 30
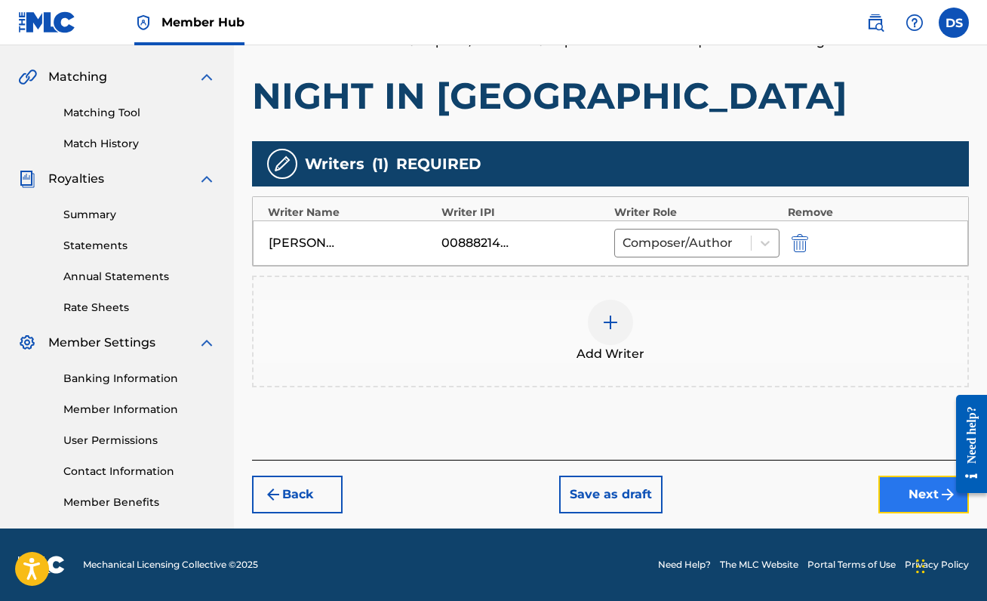
click at [923, 495] on button "Next" at bounding box center [923, 494] width 91 height 38
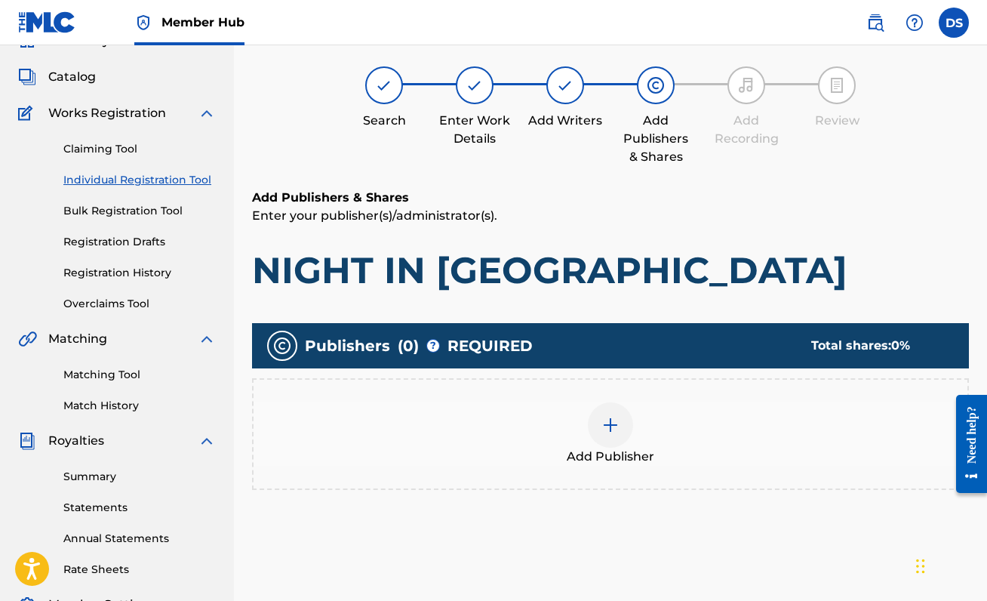
scroll to position [68, 0]
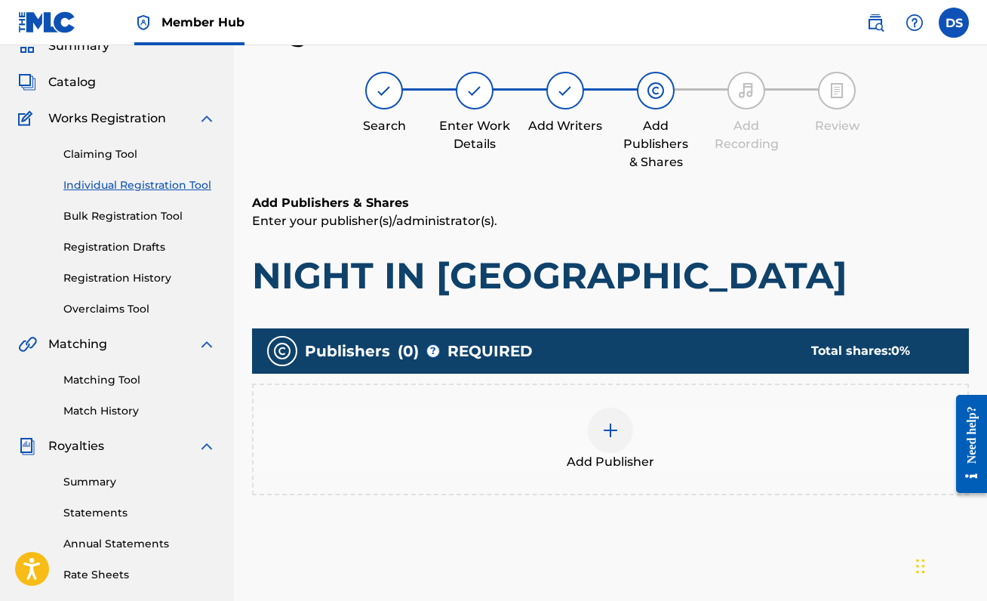
click at [616, 403] on div "Add Publisher" at bounding box center [610, 439] width 717 height 112
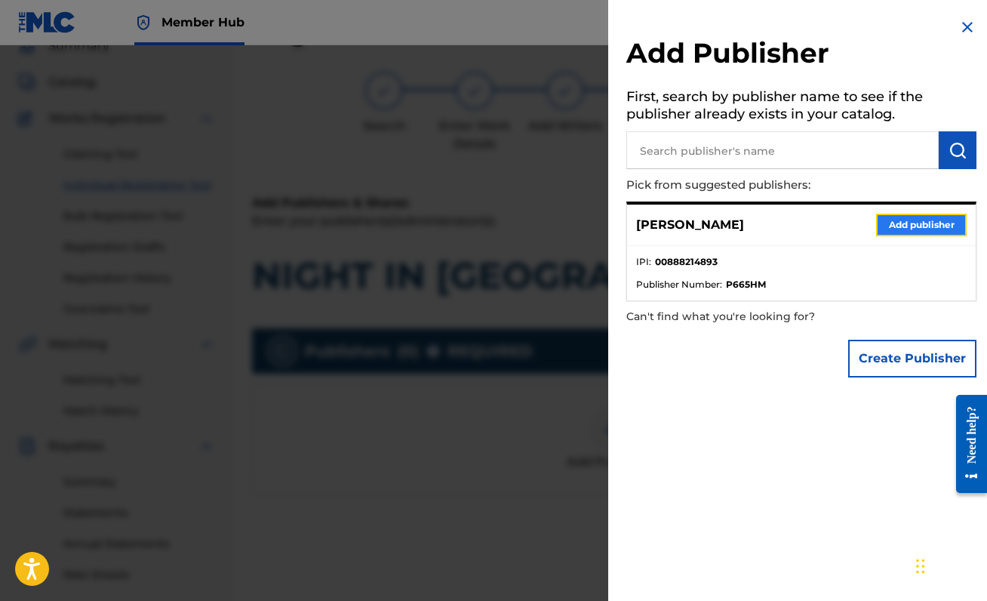
click at [923, 220] on button "Add publisher" at bounding box center [921, 225] width 91 height 23
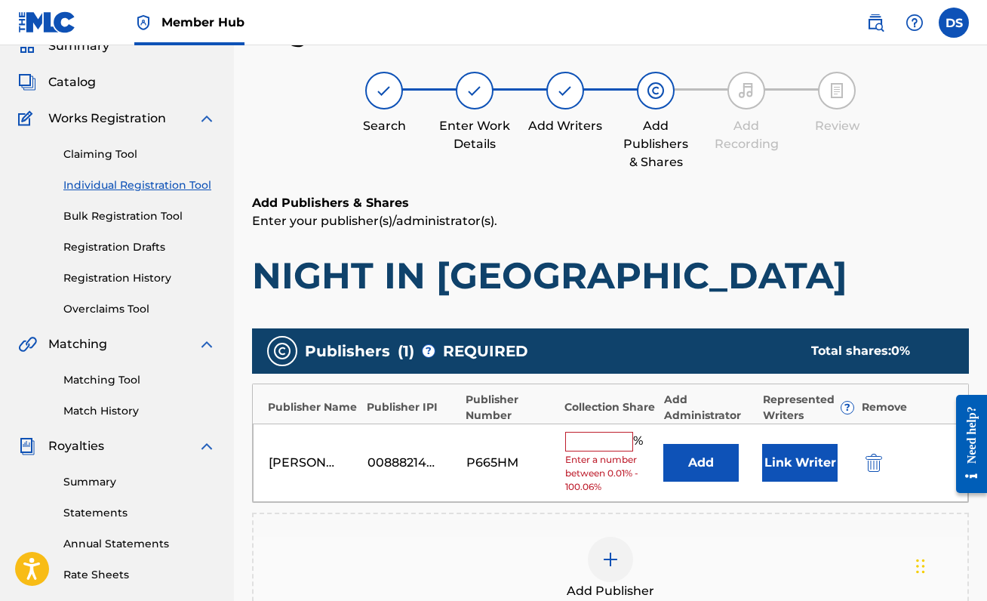
click at [607, 445] on input "text" at bounding box center [599, 442] width 68 height 20
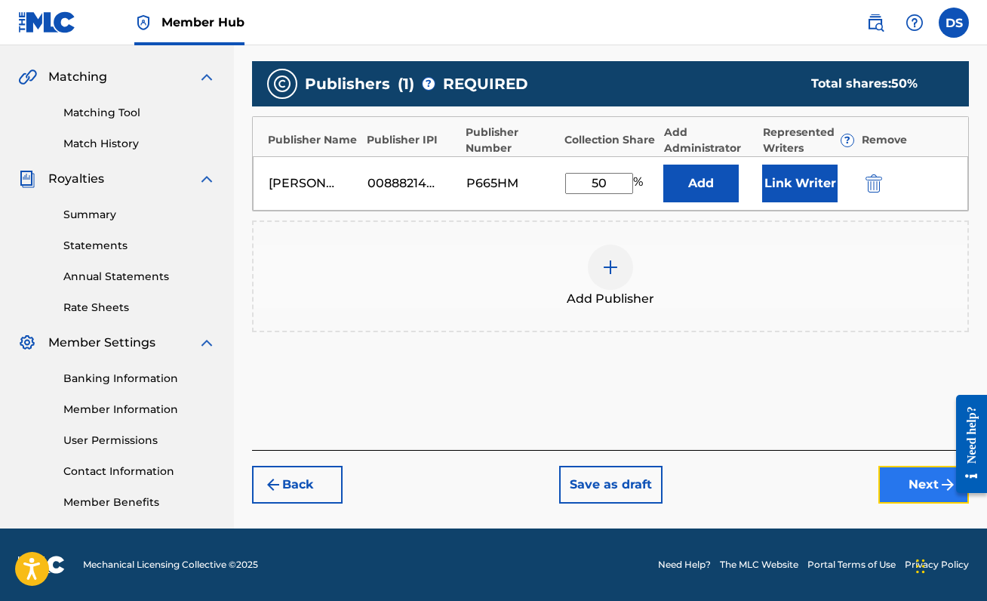
click at [893, 487] on button "Next" at bounding box center [923, 485] width 91 height 38
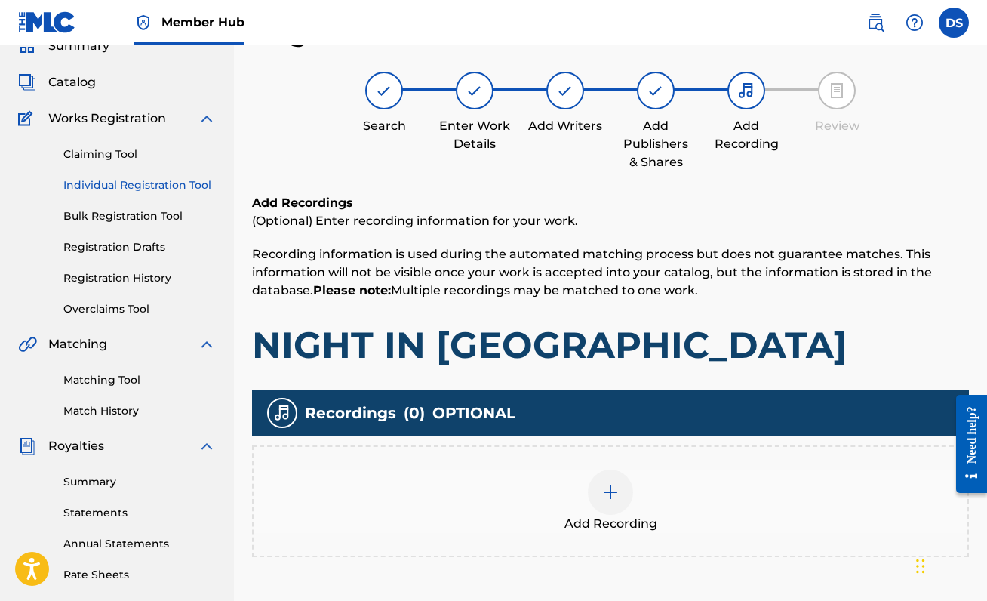
click at [607, 496] on img at bounding box center [610, 492] width 18 height 18
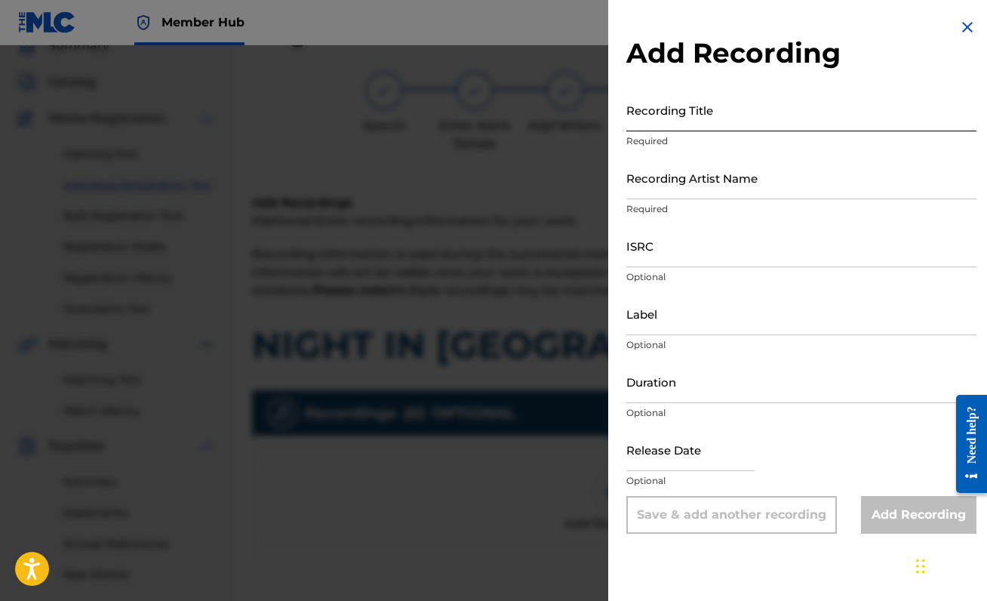
click at [671, 115] on input "Recording Title" at bounding box center [801, 109] width 350 height 43
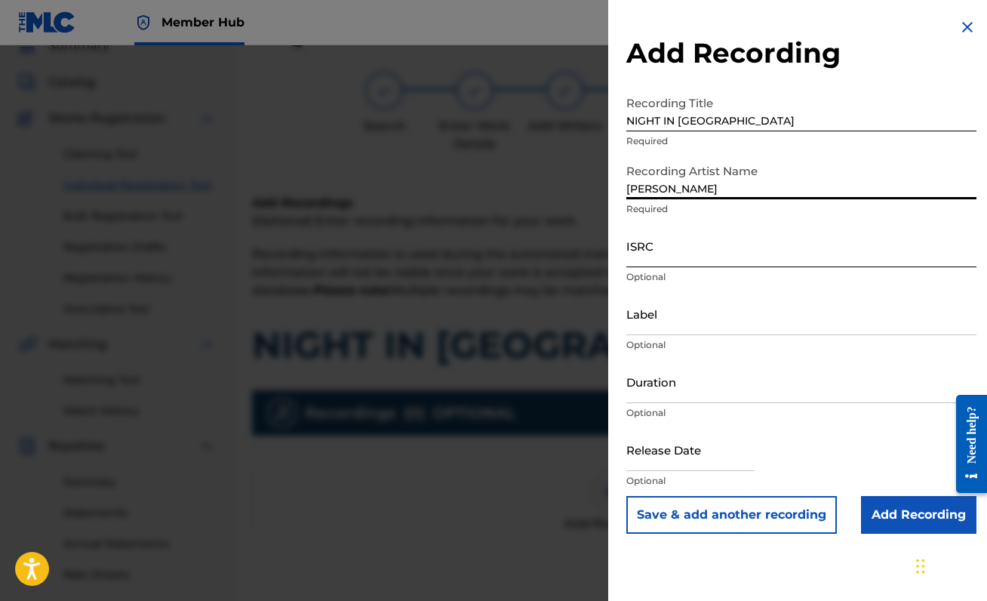
click at [733, 257] on input "ISRC" at bounding box center [801, 245] width 350 height 43
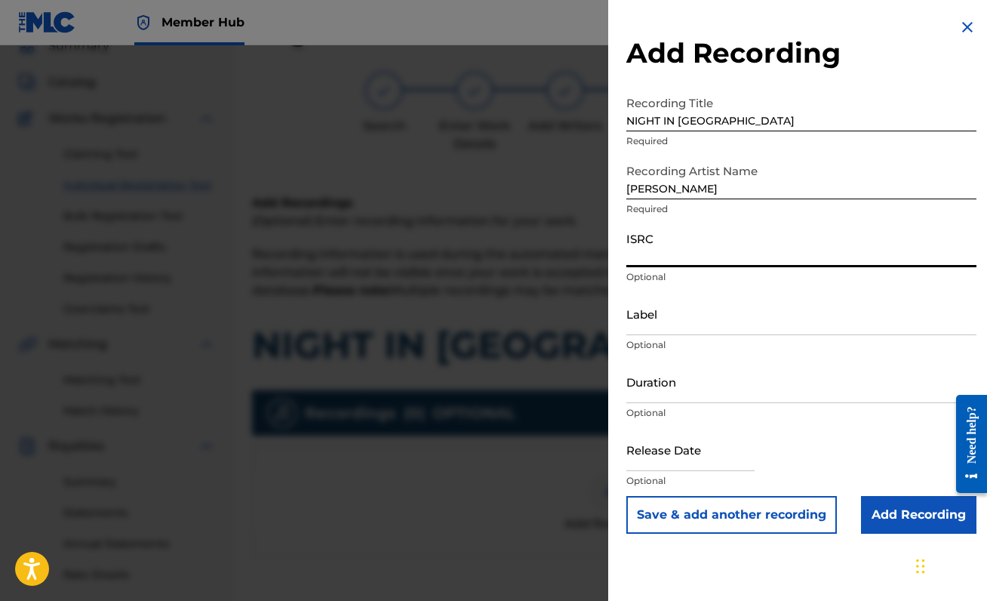
paste input "QZTAT2515438"
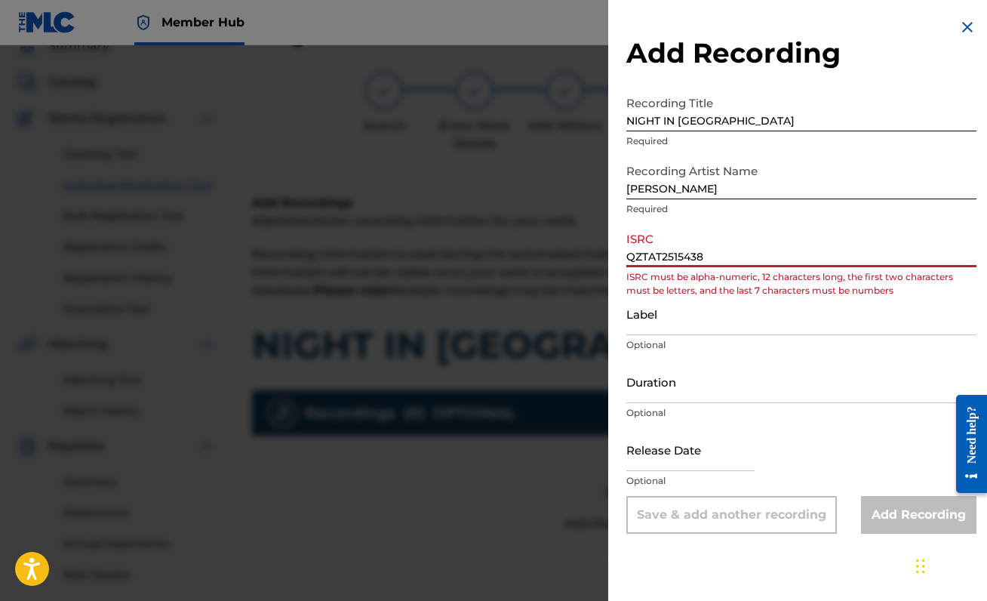
click at [629, 257] on input "QZTAT2515438" at bounding box center [801, 245] width 350 height 43
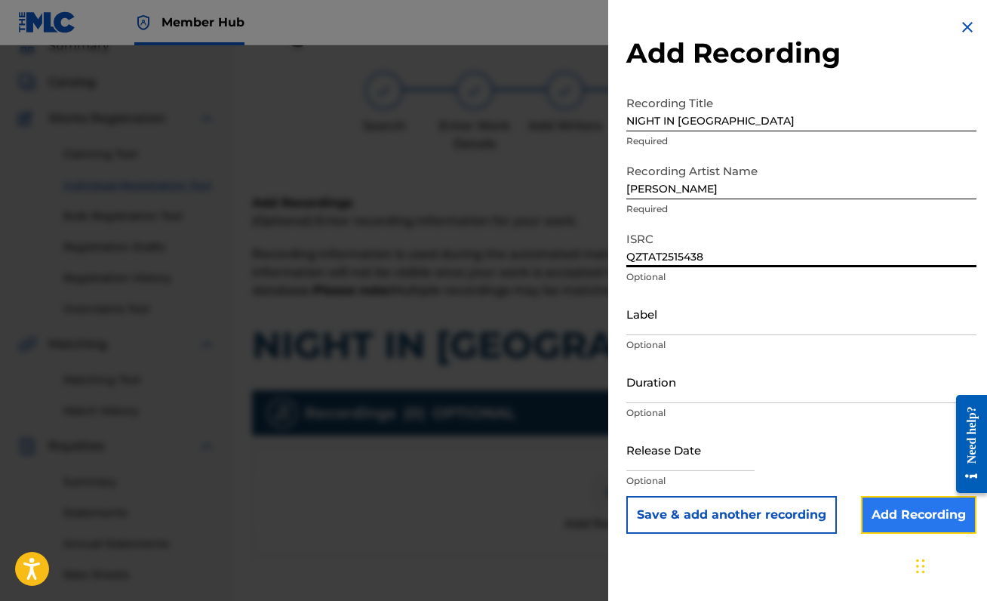
click at [943, 527] on input "Add Recording" at bounding box center [918, 515] width 115 height 38
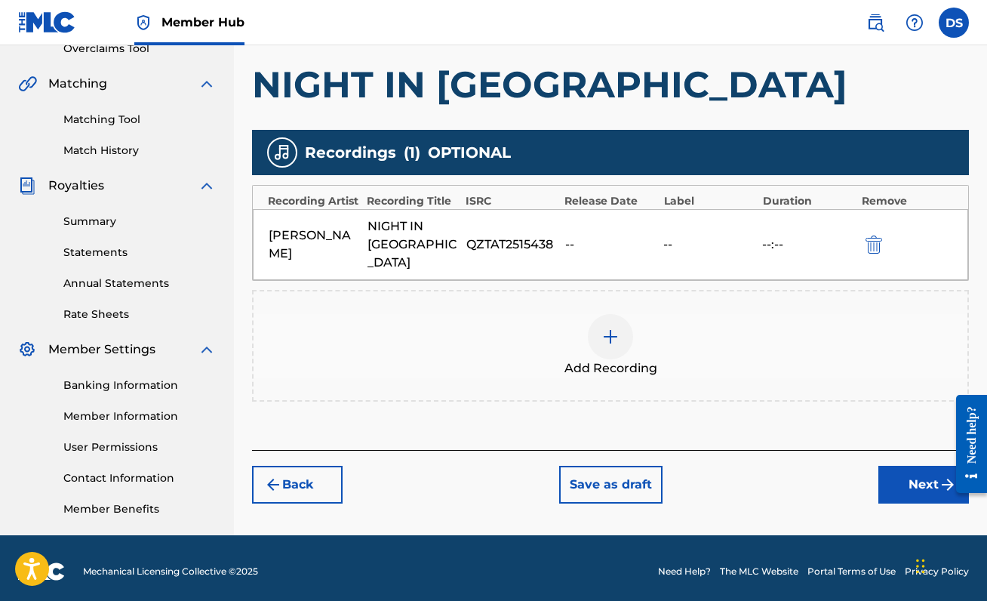
scroll to position [335, 0]
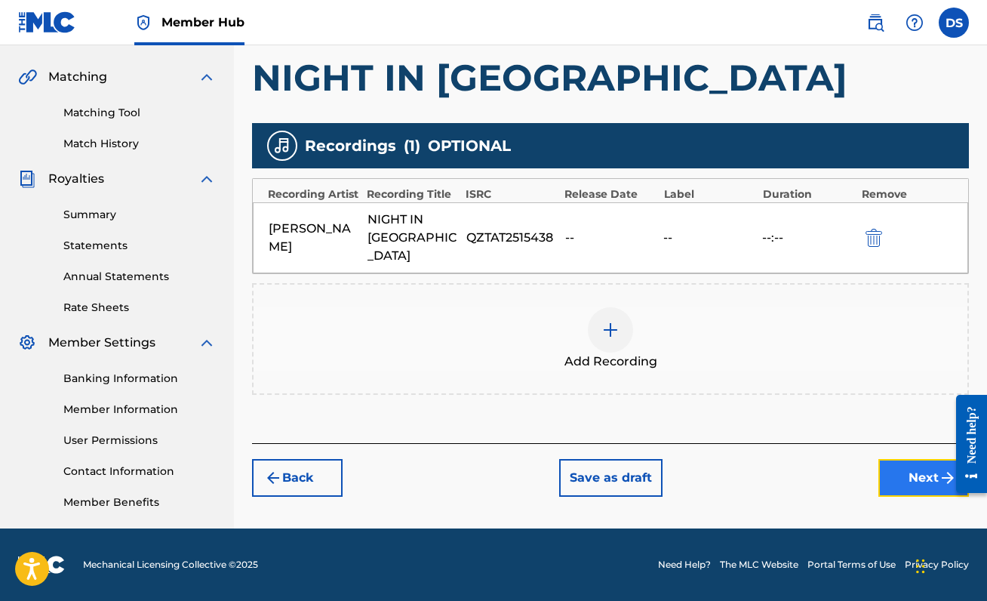
click at [889, 459] on button "Next" at bounding box center [923, 478] width 91 height 38
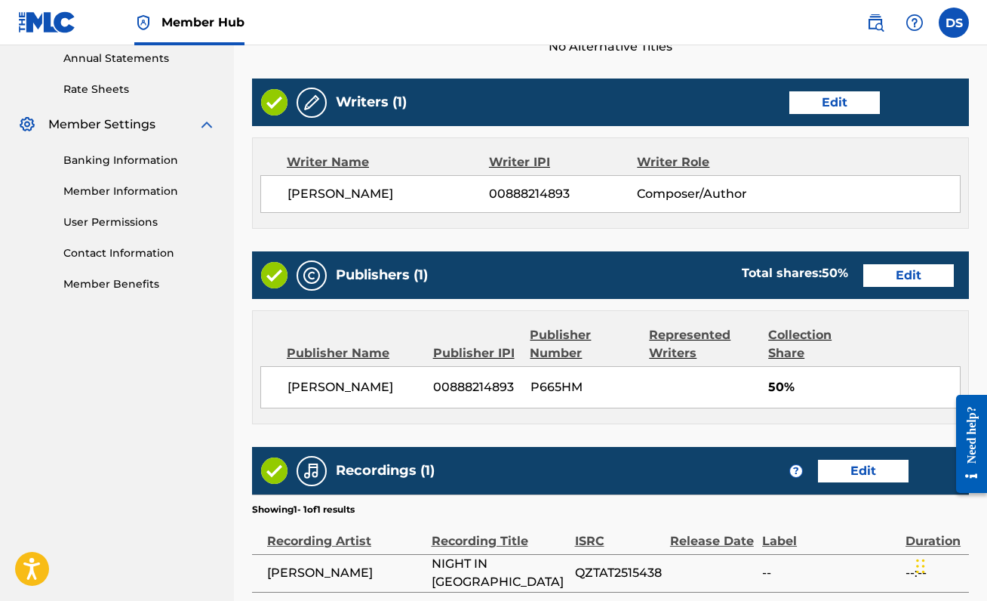
scroll to position [684, 0]
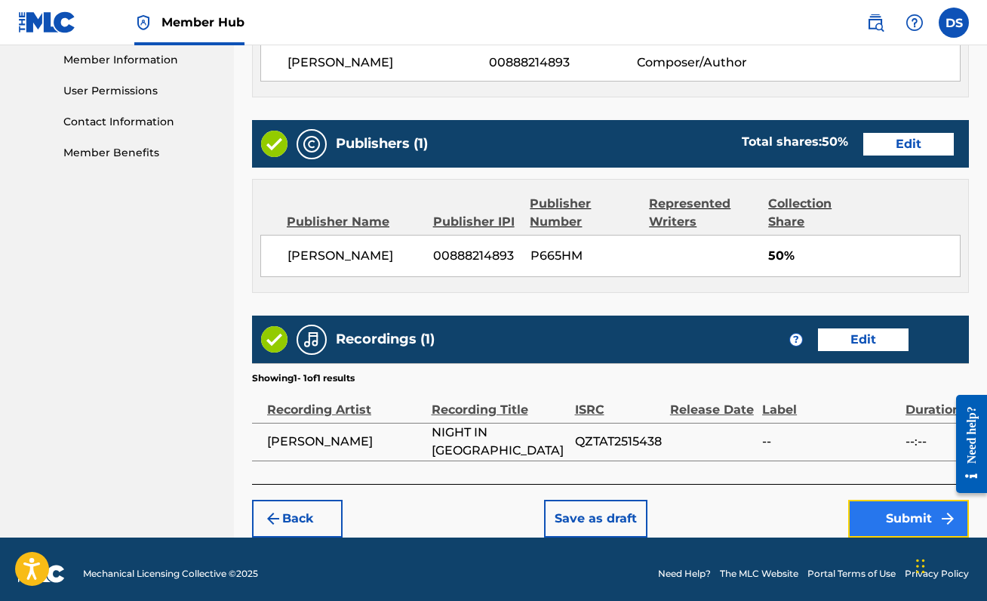
click at [910, 516] on button "Submit" at bounding box center [908, 518] width 121 height 38
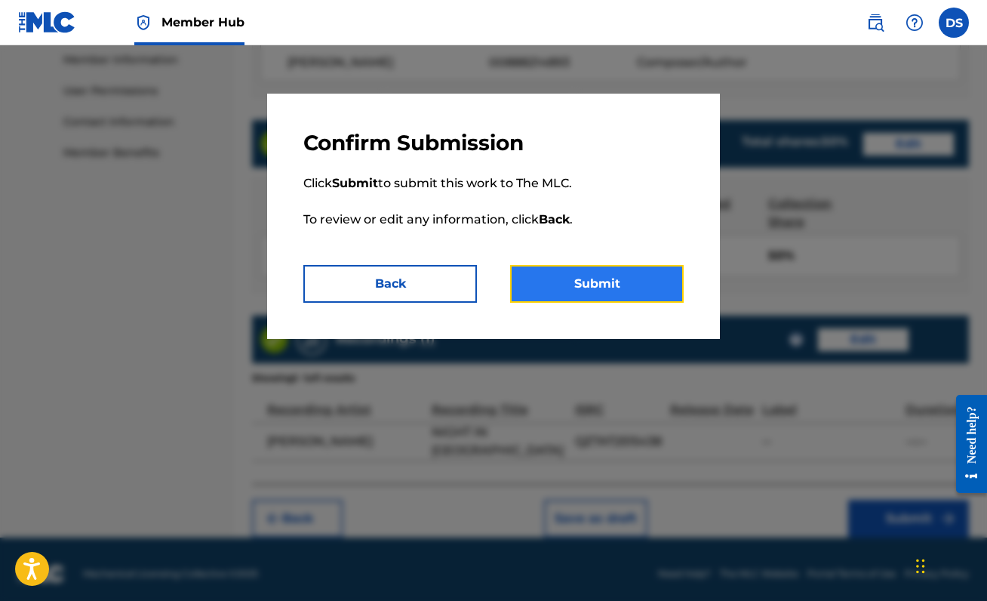
click at [570, 277] on button "Submit" at bounding box center [597, 284] width 174 height 38
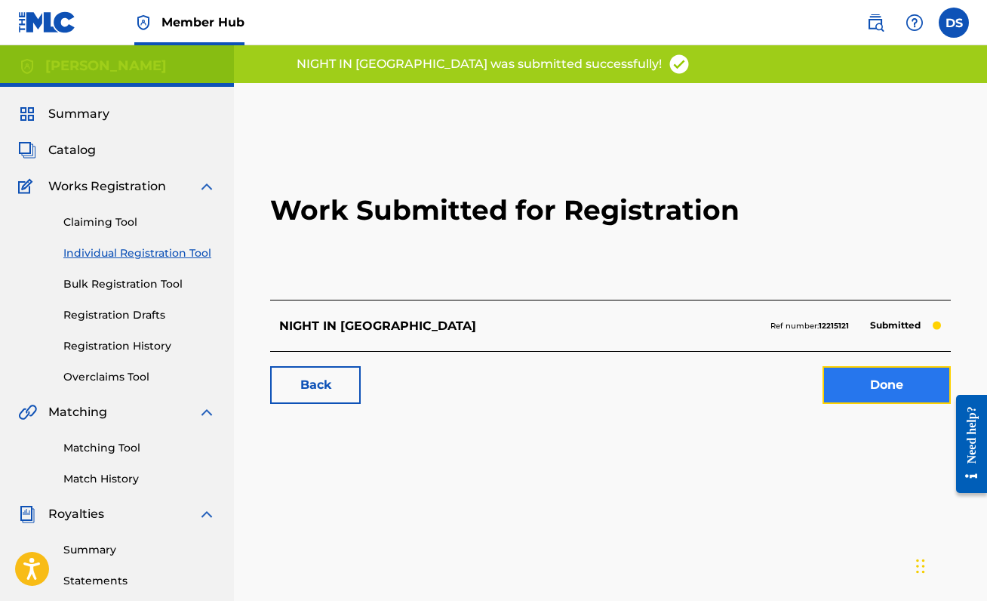
click at [893, 396] on link "Done" at bounding box center [886, 385] width 128 height 38
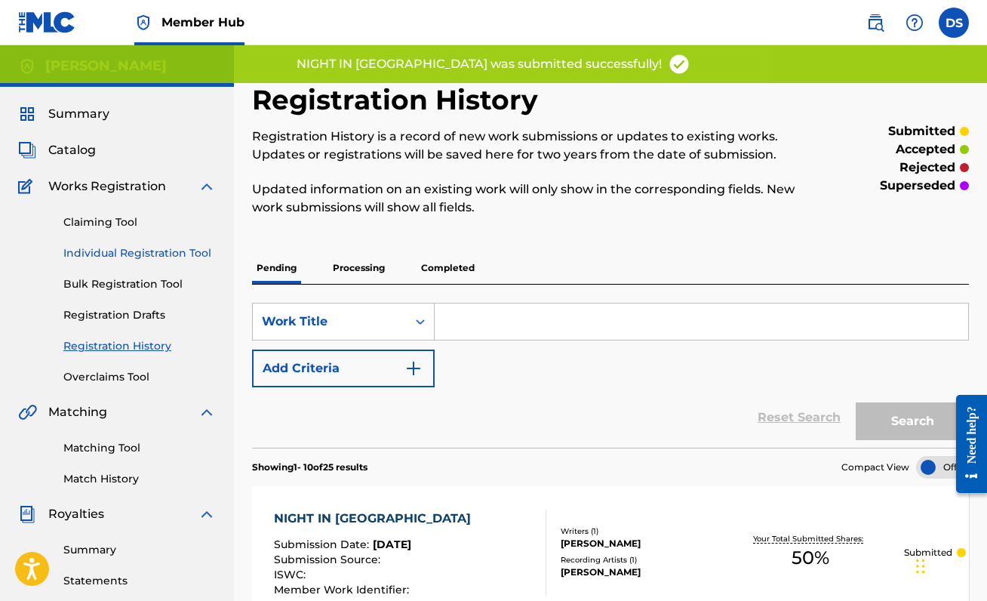
click at [143, 248] on link "Individual Registration Tool" at bounding box center [139, 253] width 152 height 16
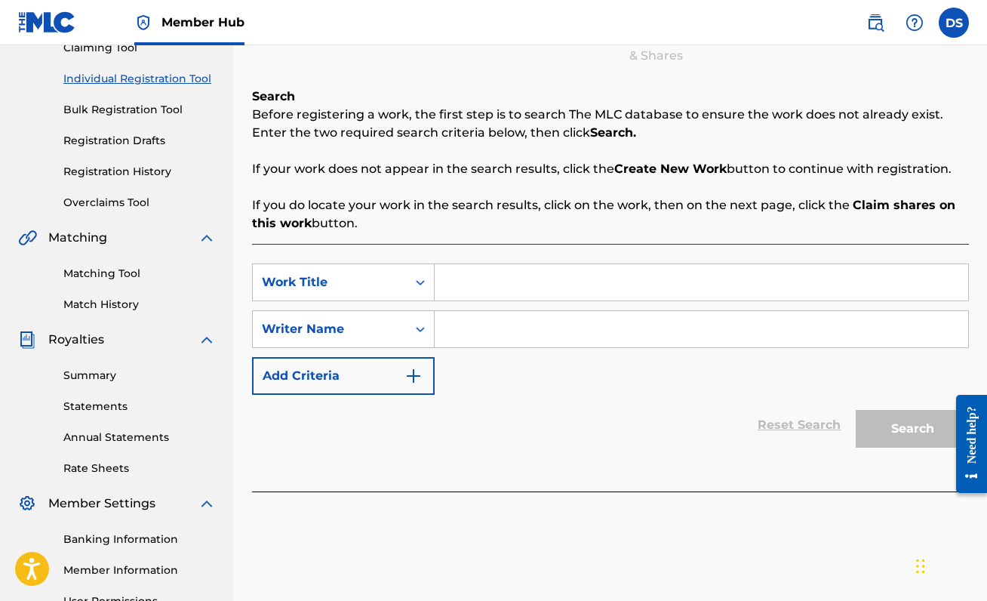
scroll to position [186, 0]
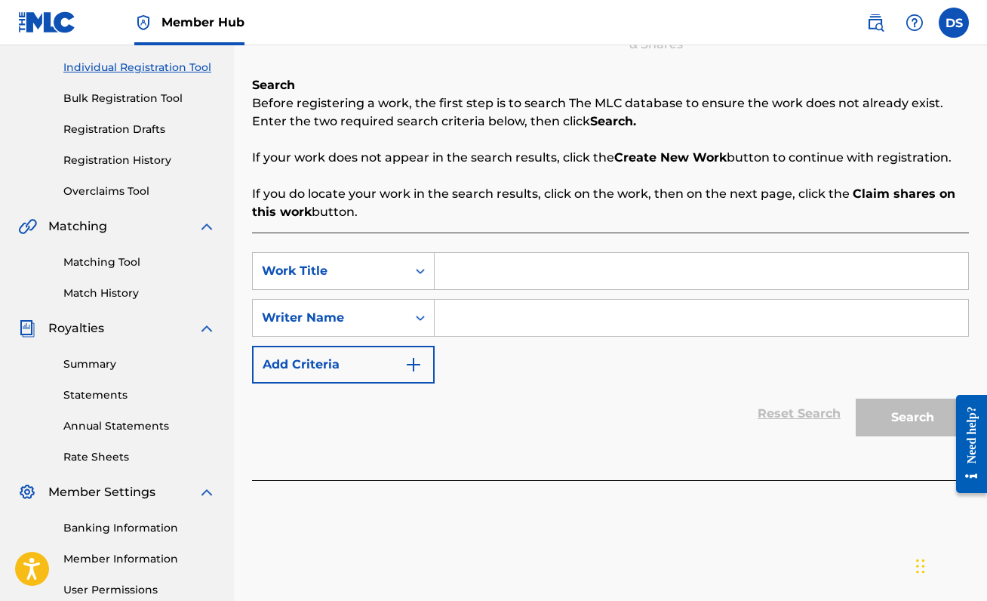
click at [536, 275] on input "Search Form" at bounding box center [701, 271] width 533 height 36
click at [482, 311] on input "Search Form" at bounding box center [701, 318] width 533 height 36
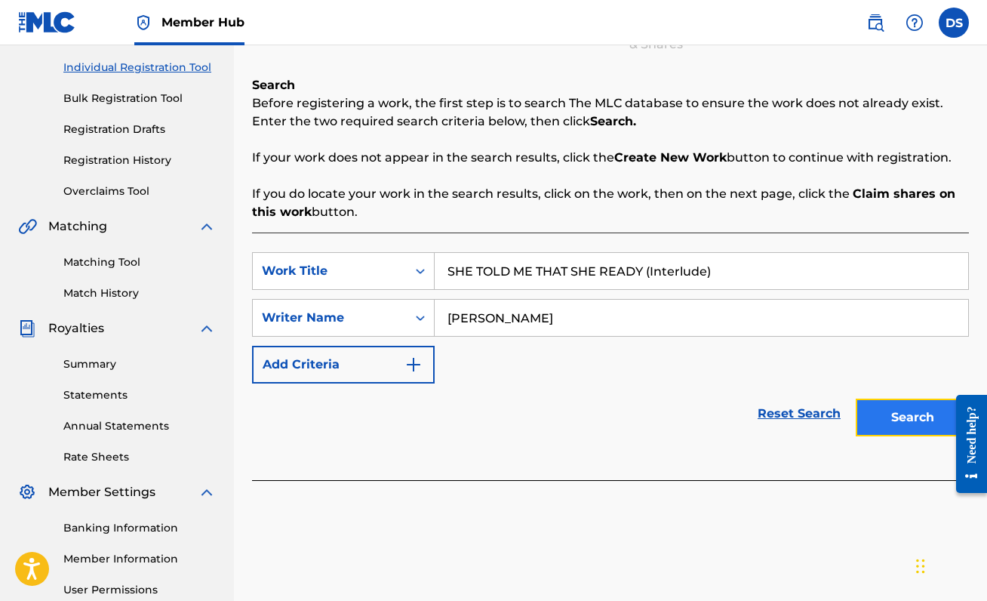
click at [877, 419] on button "Search" at bounding box center [912, 417] width 113 height 38
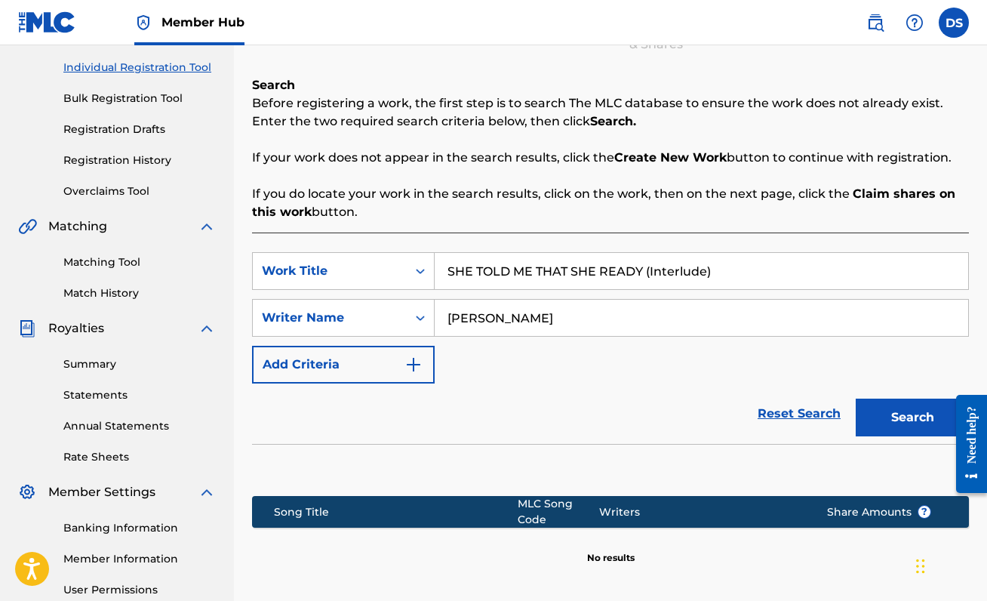
scroll to position [336, 0]
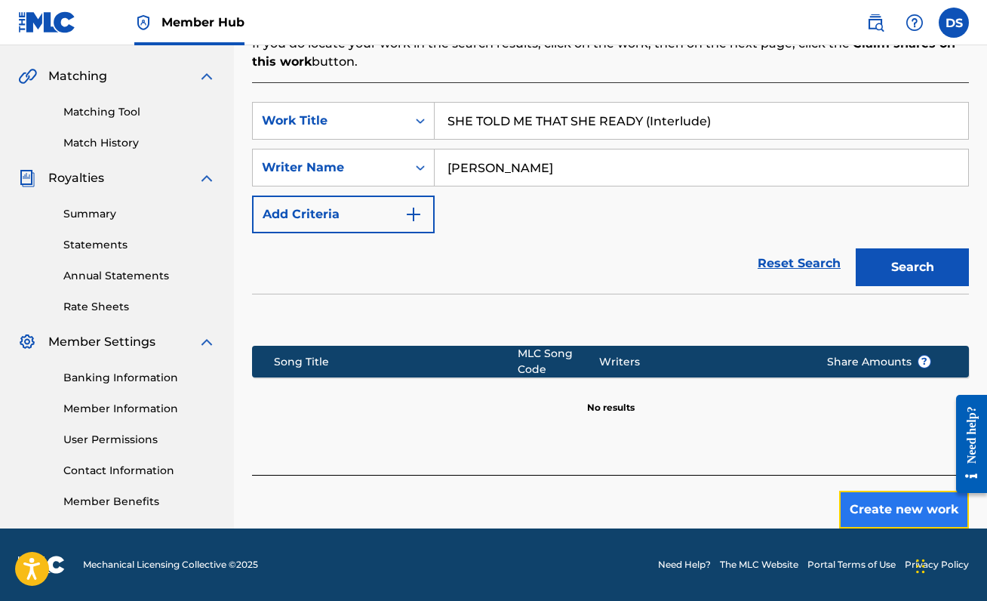
click at [858, 502] on button "Create new work" at bounding box center [904, 509] width 130 height 38
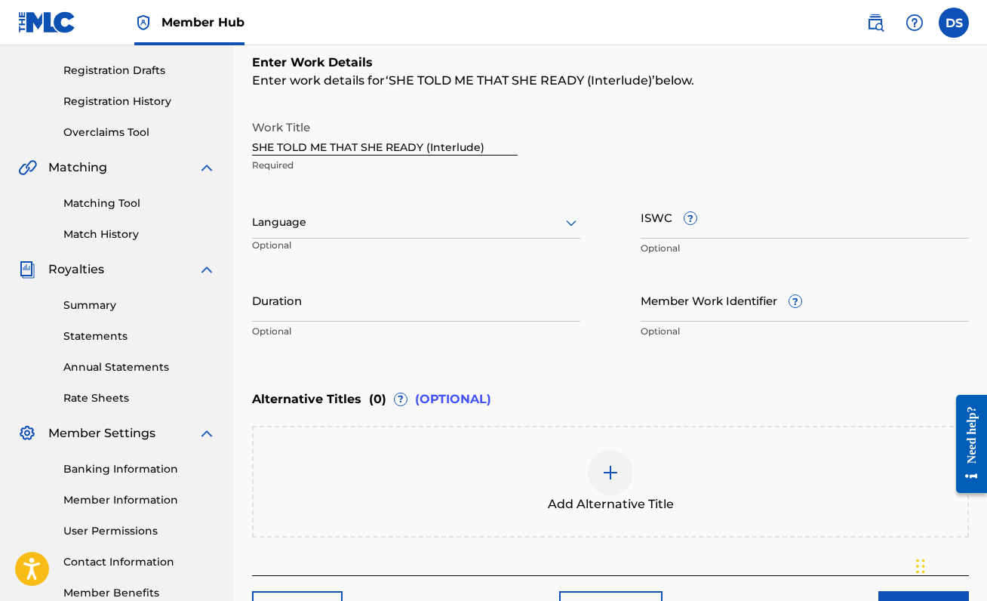
scroll to position [235, 0]
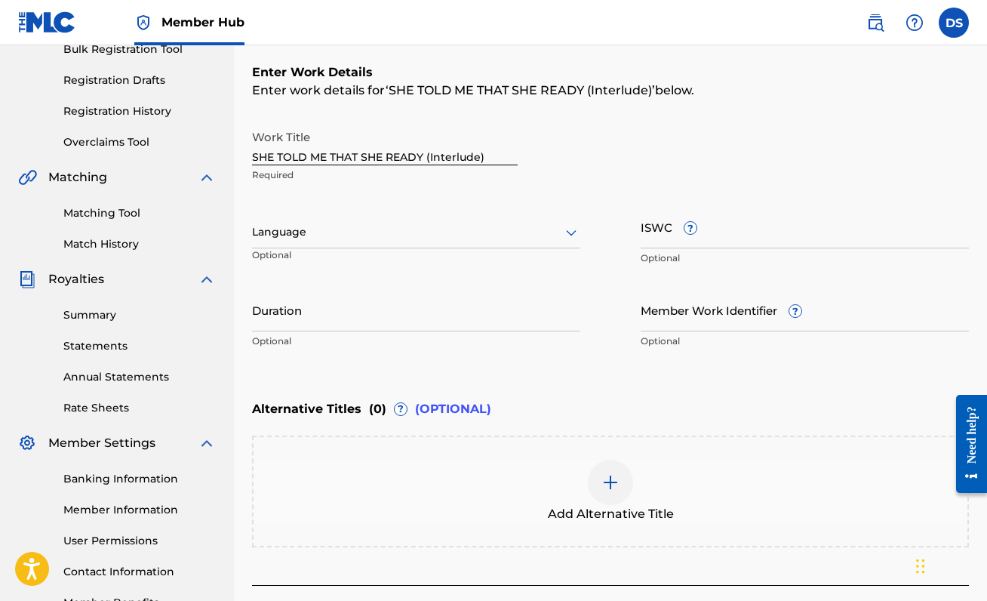
click at [417, 227] on div at bounding box center [416, 232] width 328 height 19
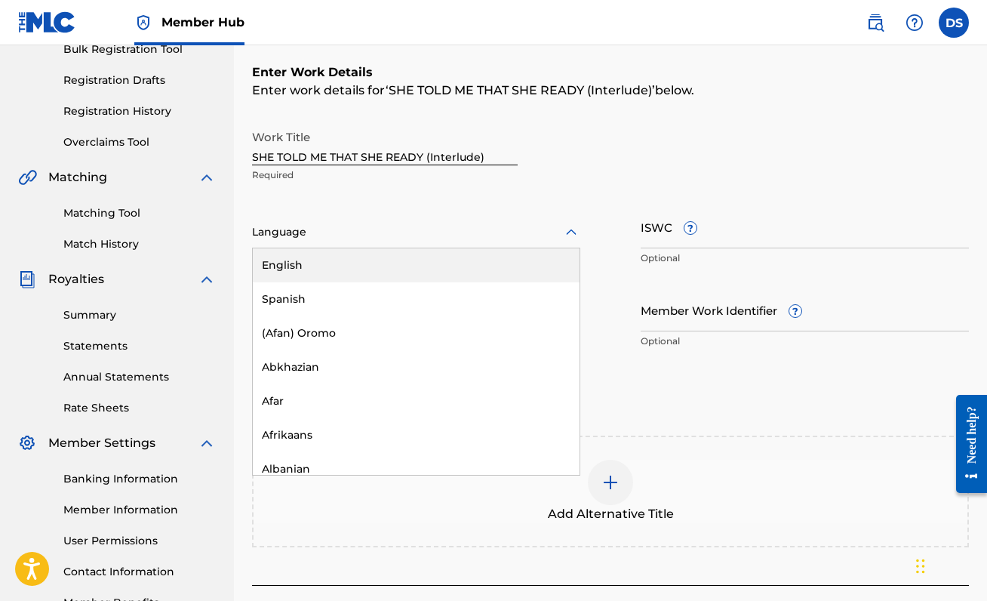
click at [407, 265] on div "English" at bounding box center [416, 265] width 327 height 34
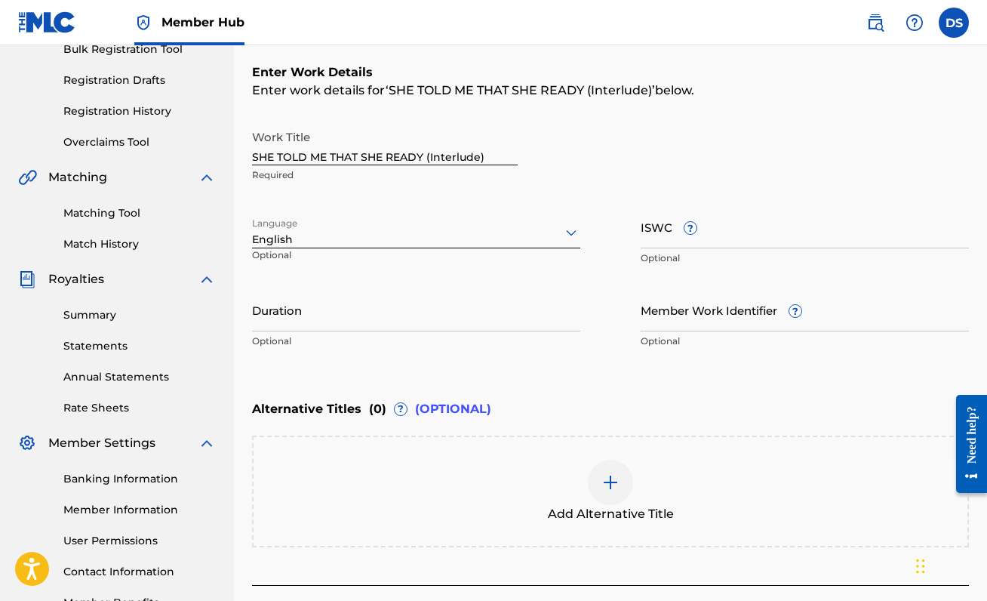
click at [346, 283] on div "Work Title SHE TOLD ME THAT SHE READY (Interlude) Required Language English Opt…" at bounding box center [610, 239] width 717 height 234
click at [341, 315] on input "Duration" at bounding box center [416, 309] width 328 height 43
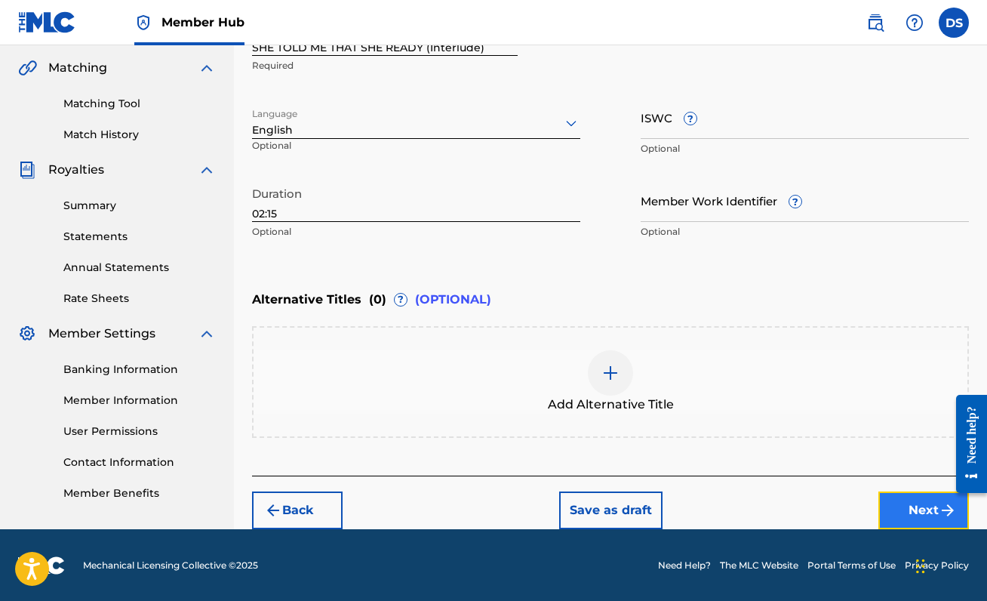
click at [927, 512] on button "Next" at bounding box center [923, 510] width 91 height 38
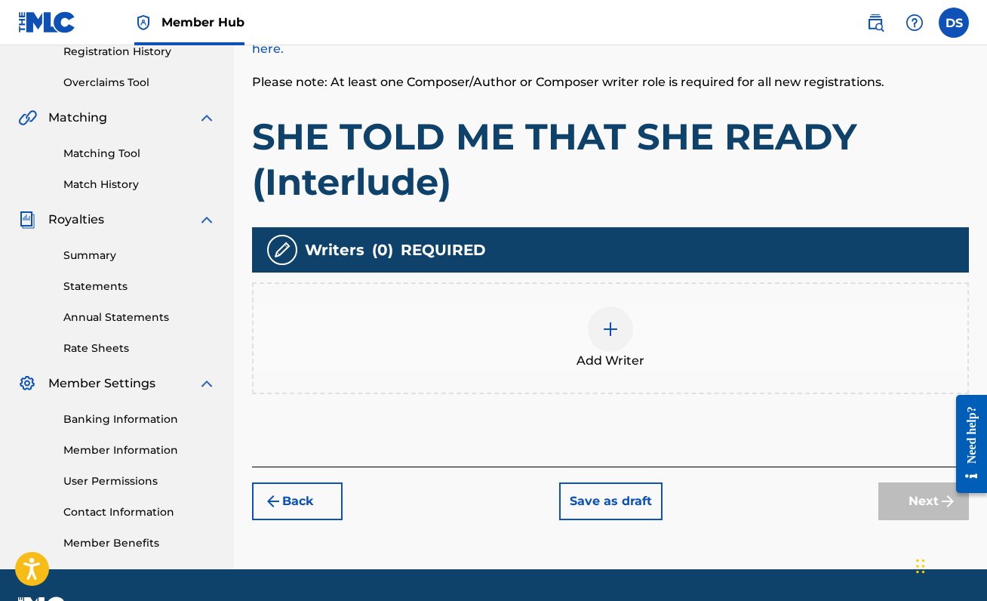
scroll to position [335, 0]
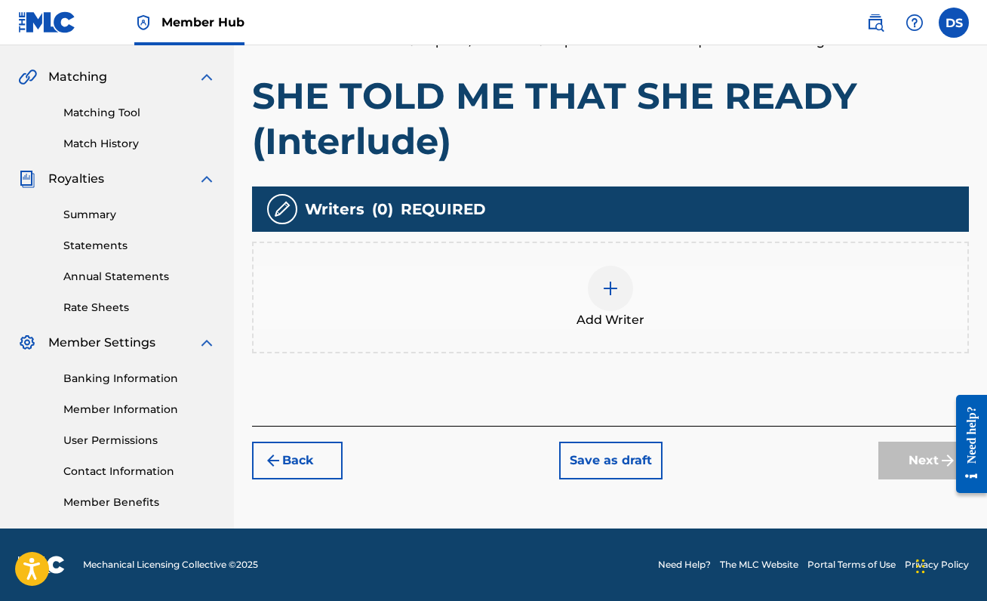
click at [622, 295] on div at bounding box center [610, 288] width 45 height 45
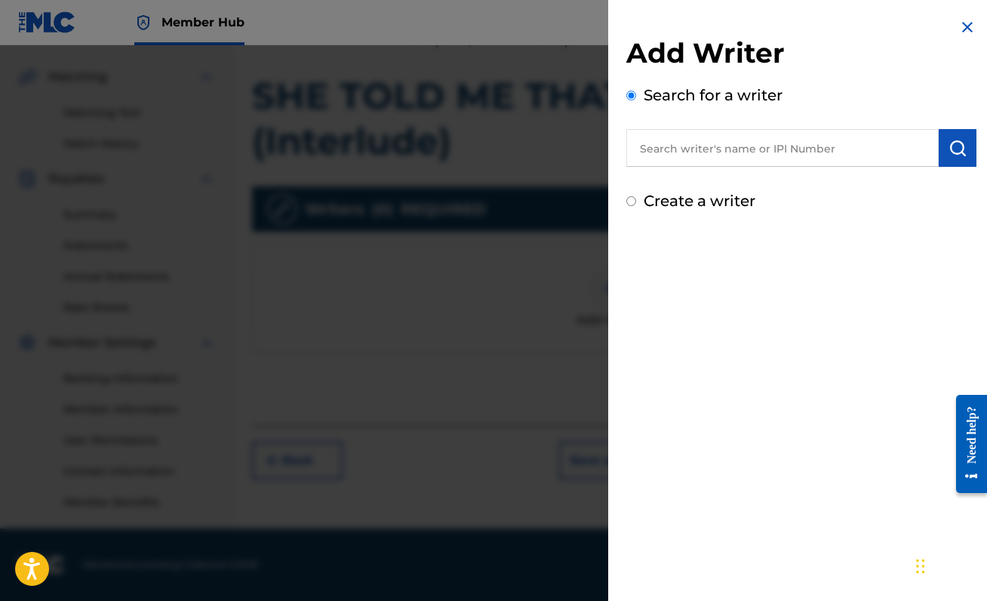
click at [698, 151] on input "text" at bounding box center [782, 148] width 312 height 38
paste input "00888214893"
click at [951, 140] on img "submit" at bounding box center [957, 148] width 18 height 18
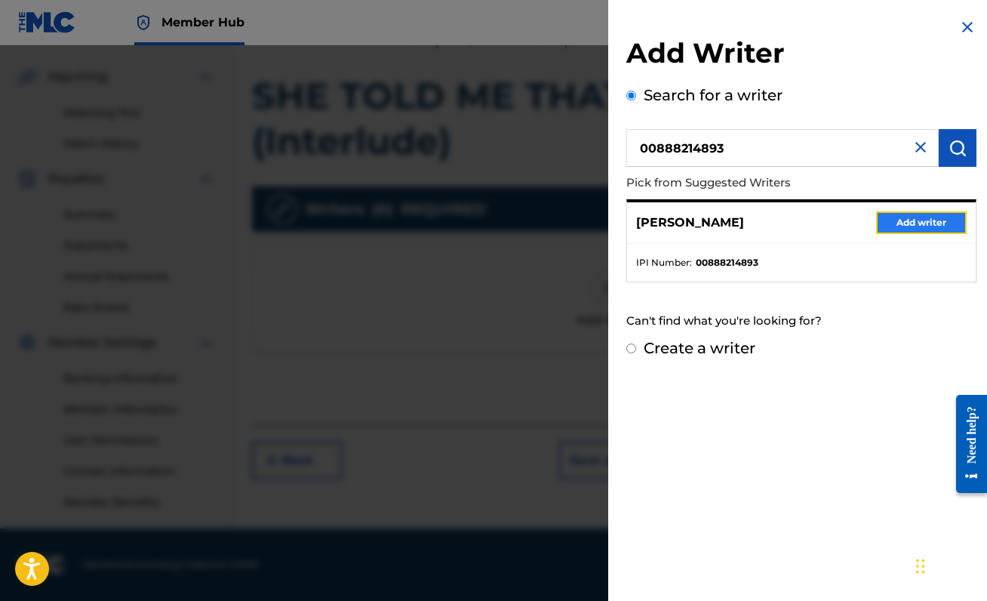
click at [925, 223] on button "Add writer" at bounding box center [921, 222] width 91 height 23
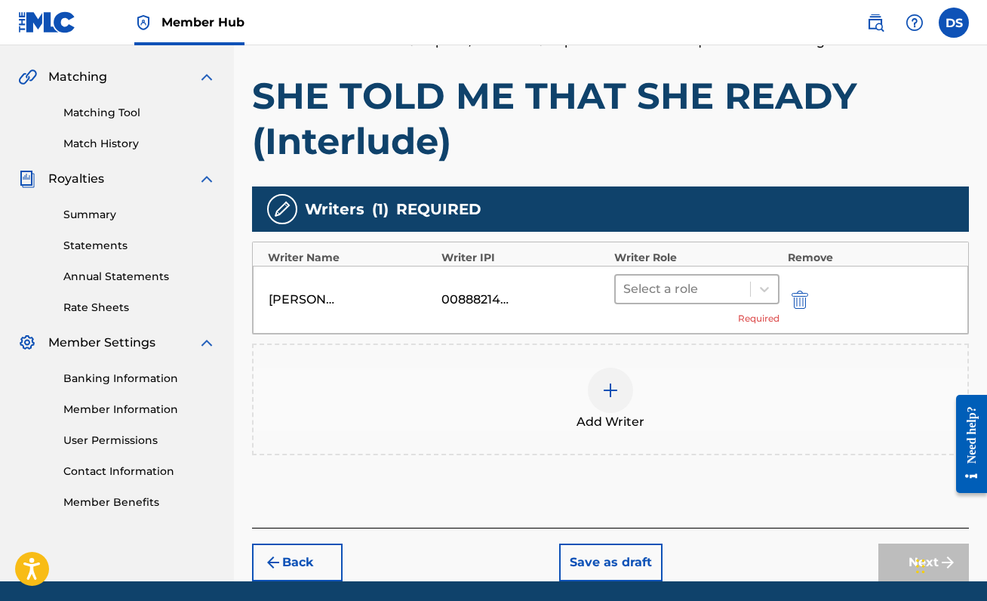
click at [715, 302] on div "Select a role" at bounding box center [683, 288] width 134 height 27
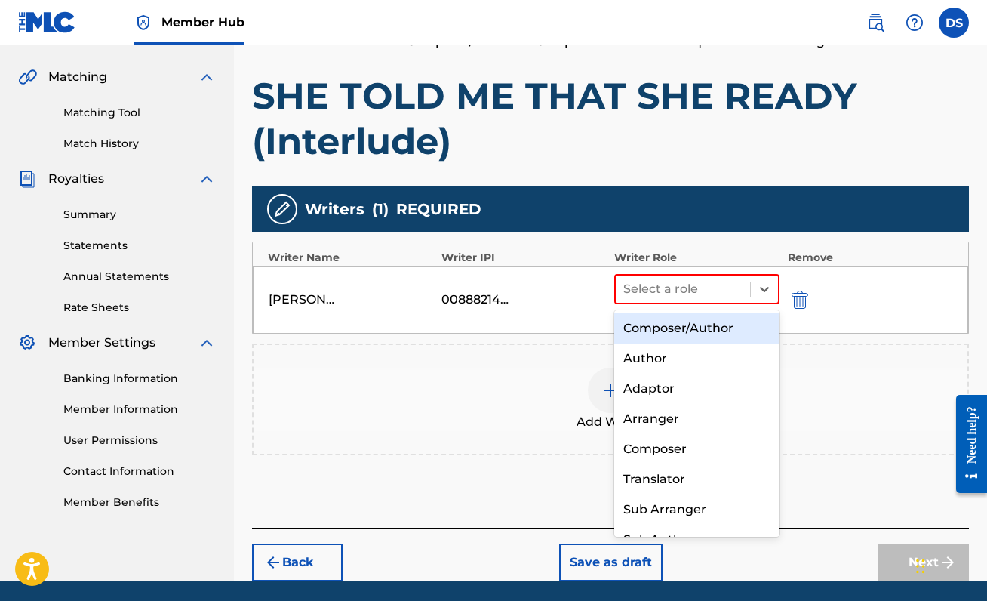
click at [705, 324] on div "Composer/Author" at bounding box center [696, 328] width 165 height 30
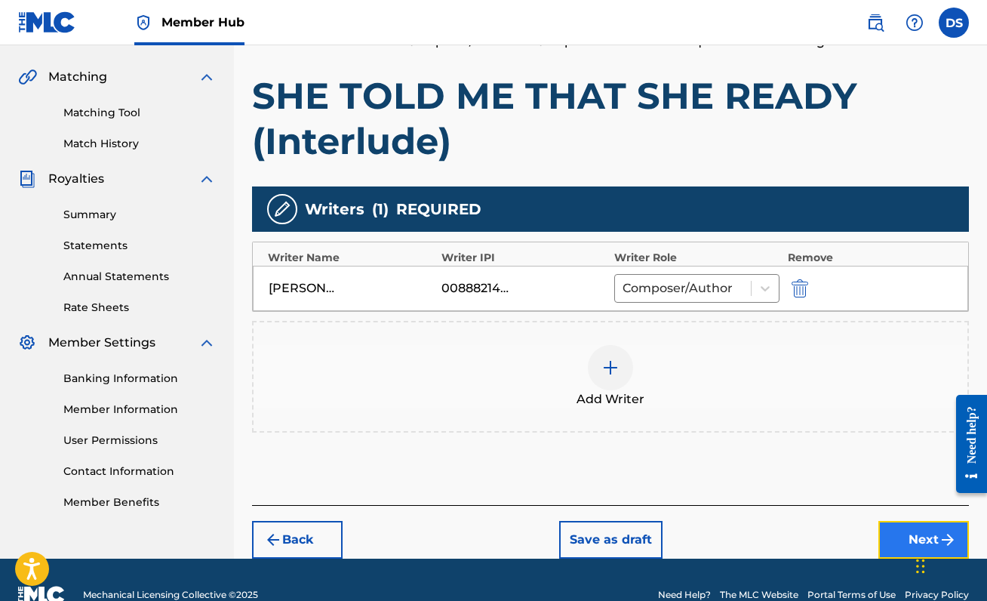
click at [906, 527] on button "Next" at bounding box center [923, 540] width 91 height 38
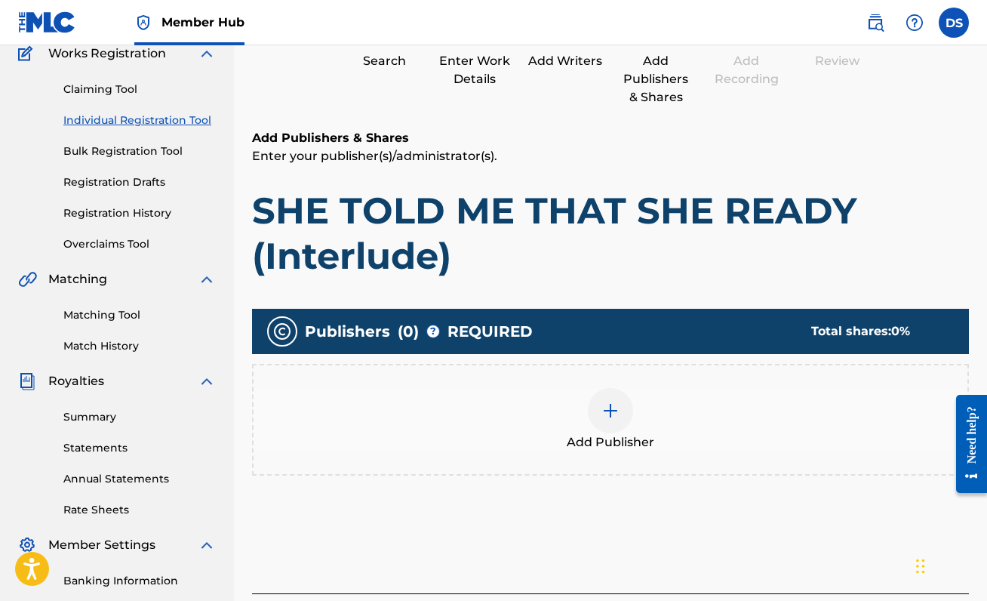
scroll to position [135, 0]
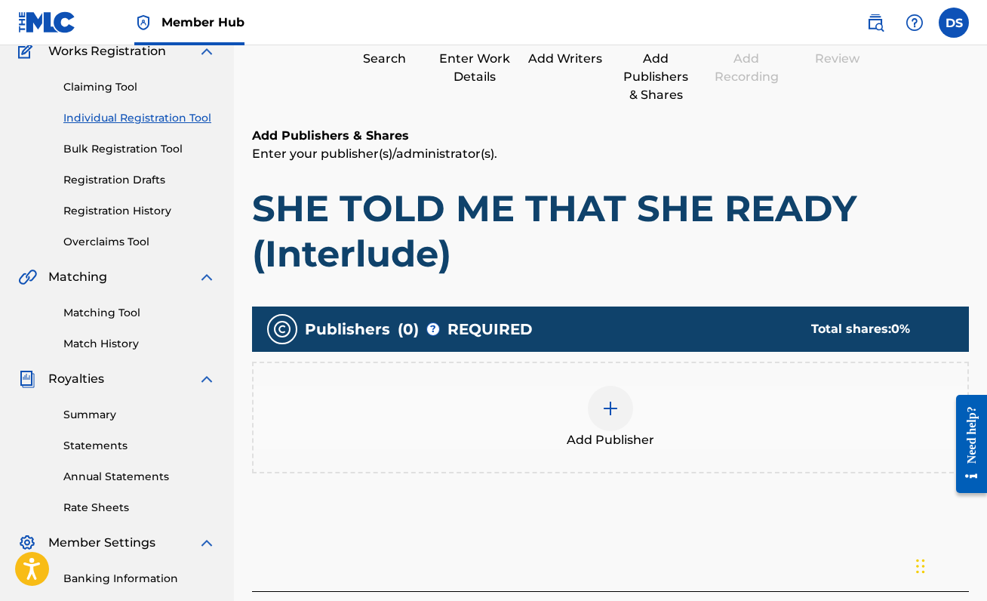
click at [631, 419] on div "Add Publisher" at bounding box center [610, 417] width 714 height 63
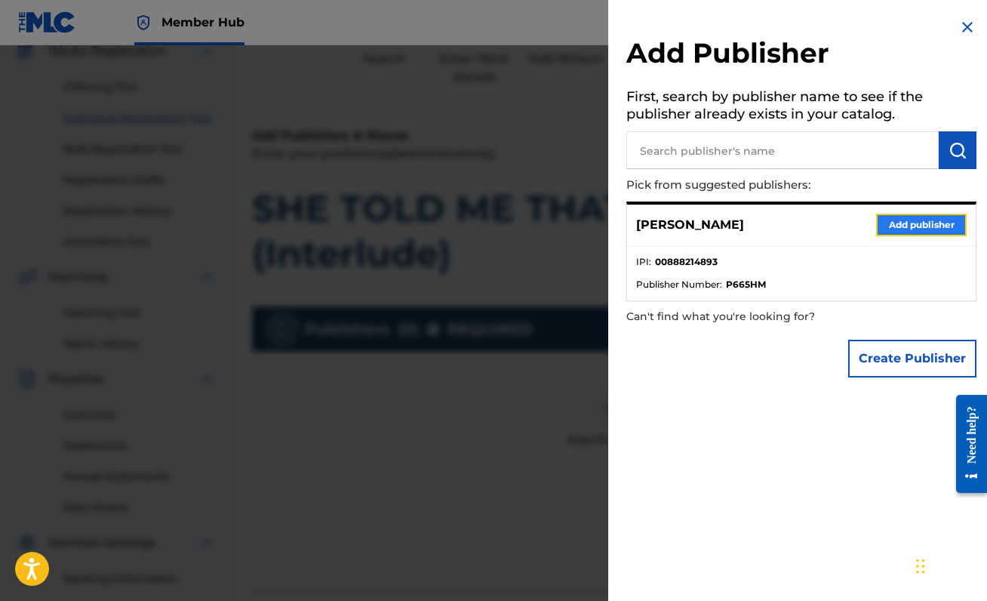
click at [931, 229] on button "Add publisher" at bounding box center [921, 225] width 91 height 23
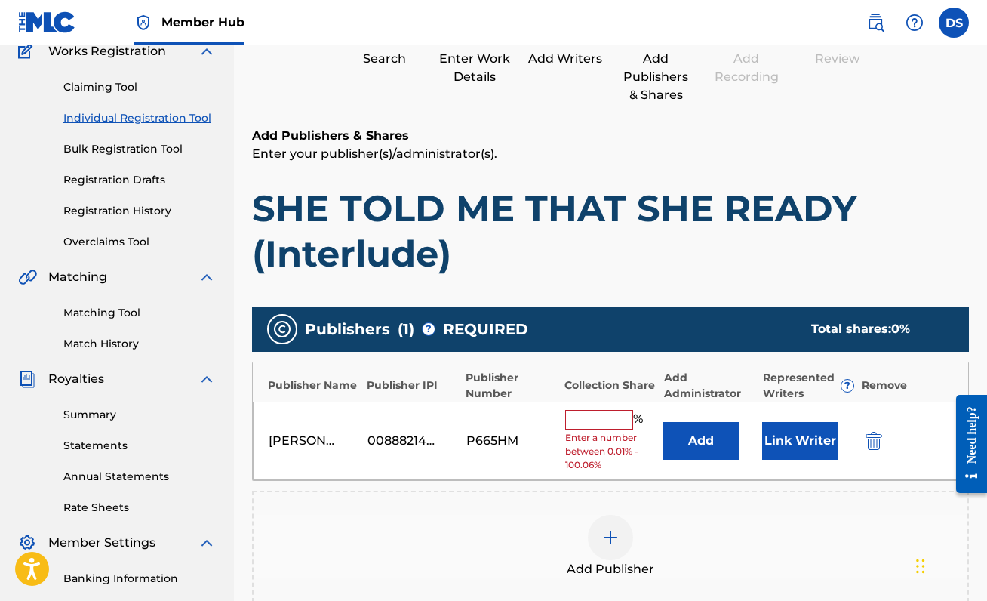
click at [605, 419] on input "text" at bounding box center [599, 420] width 68 height 20
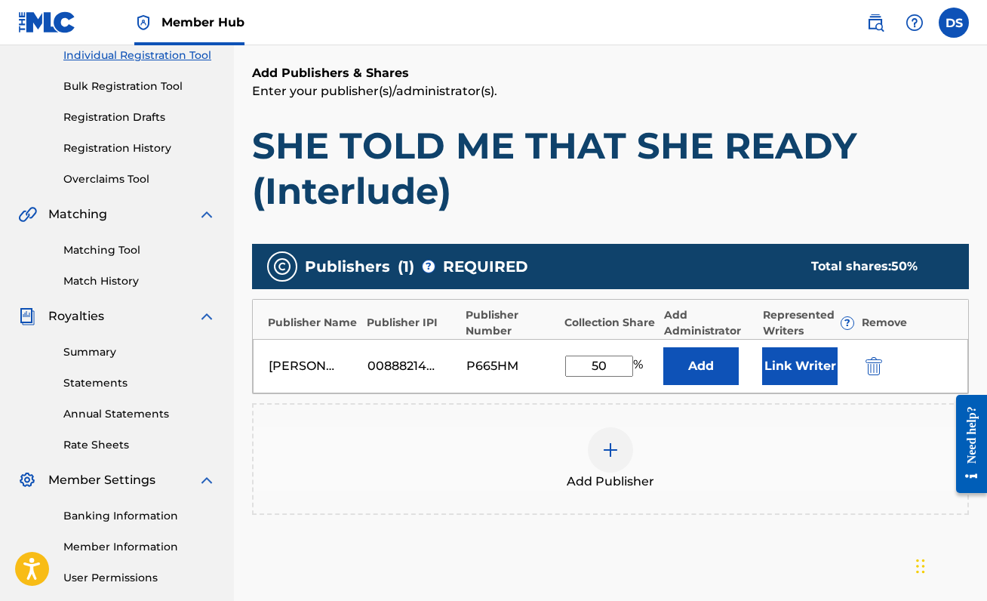
scroll to position [213, 0]
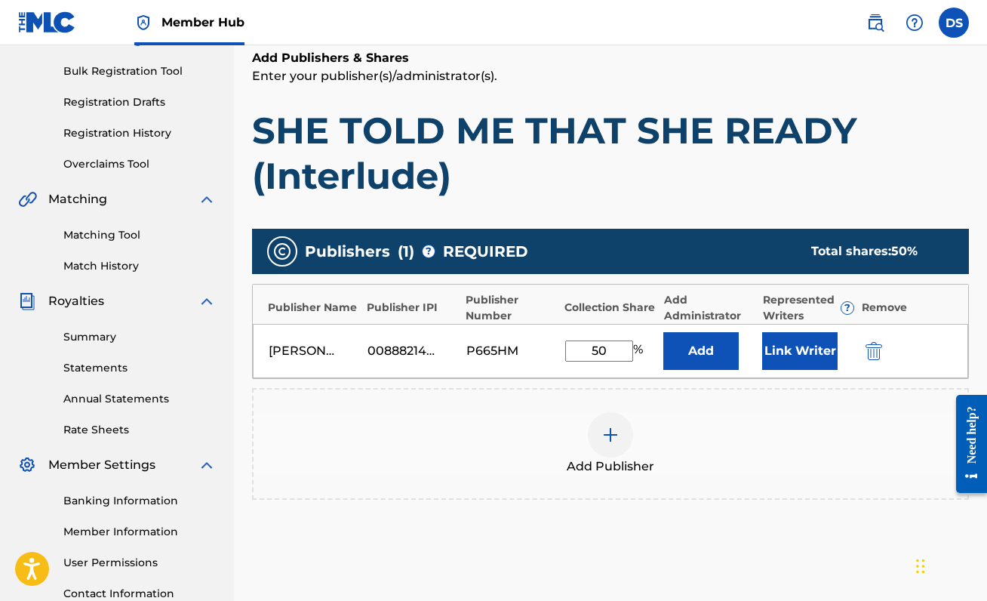
click at [783, 452] on div "Add Publisher" at bounding box center [610, 443] width 714 height 63
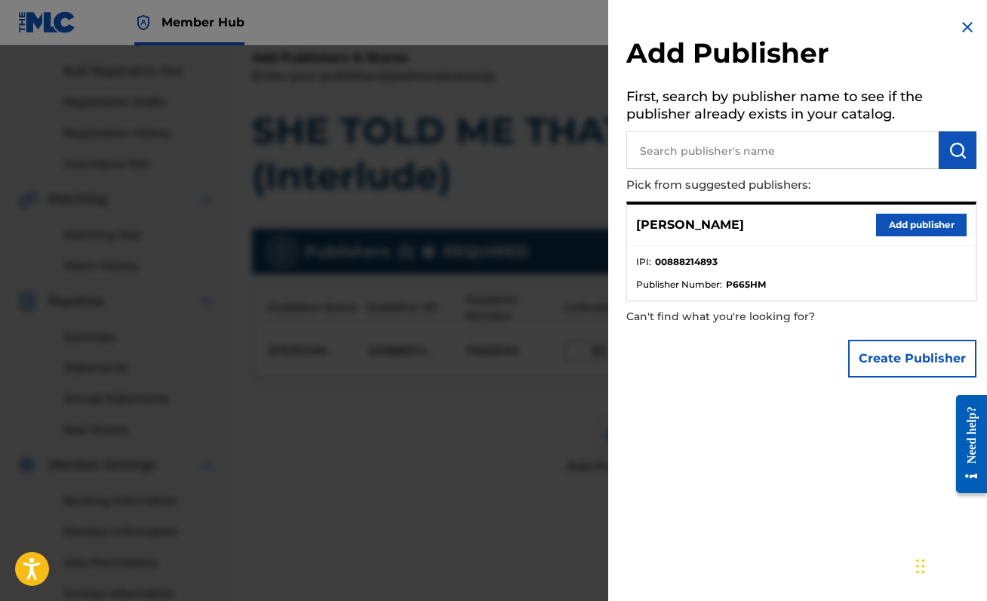
click at [964, 28] on img at bounding box center [967, 27] width 18 height 18
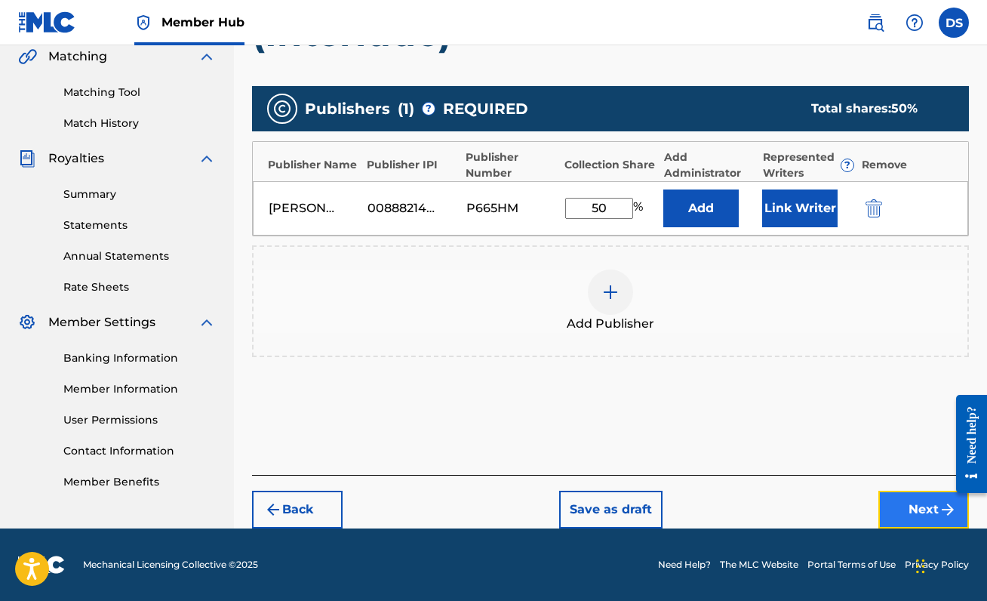
click at [902, 509] on button "Next" at bounding box center [923, 509] width 91 height 38
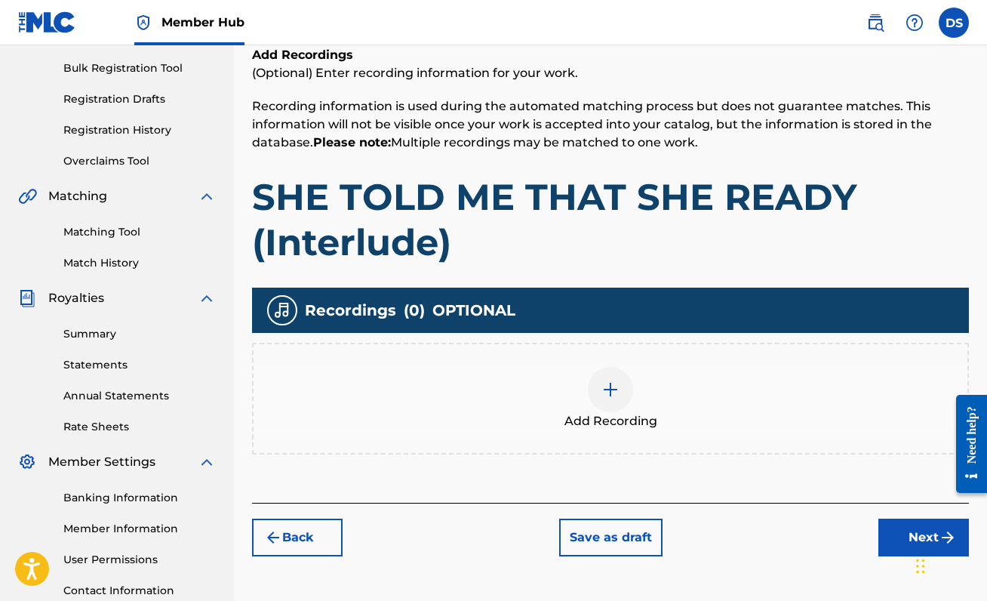
scroll to position [220, 0]
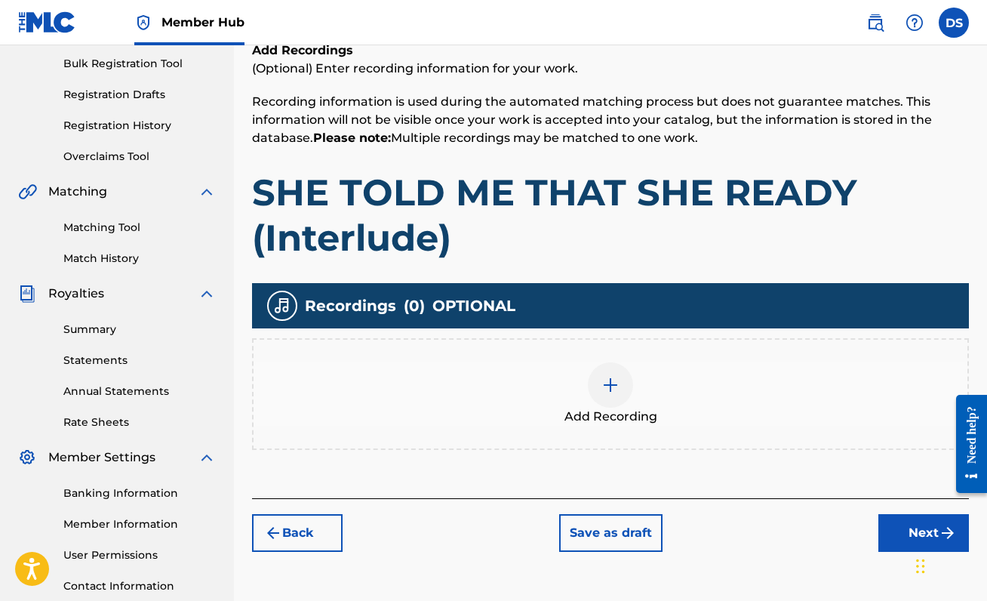
click at [619, 377] on div at bounding box center [610, 384] width 45 height 45
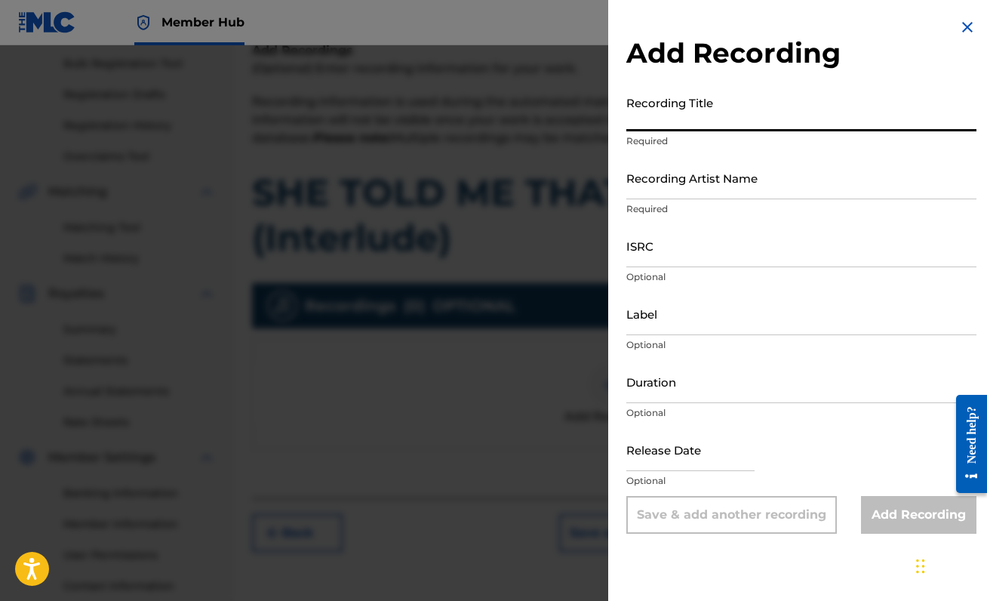
click at [757, 109] on input "Recording Title" at bounding box center [801, 109] width 350 height 43
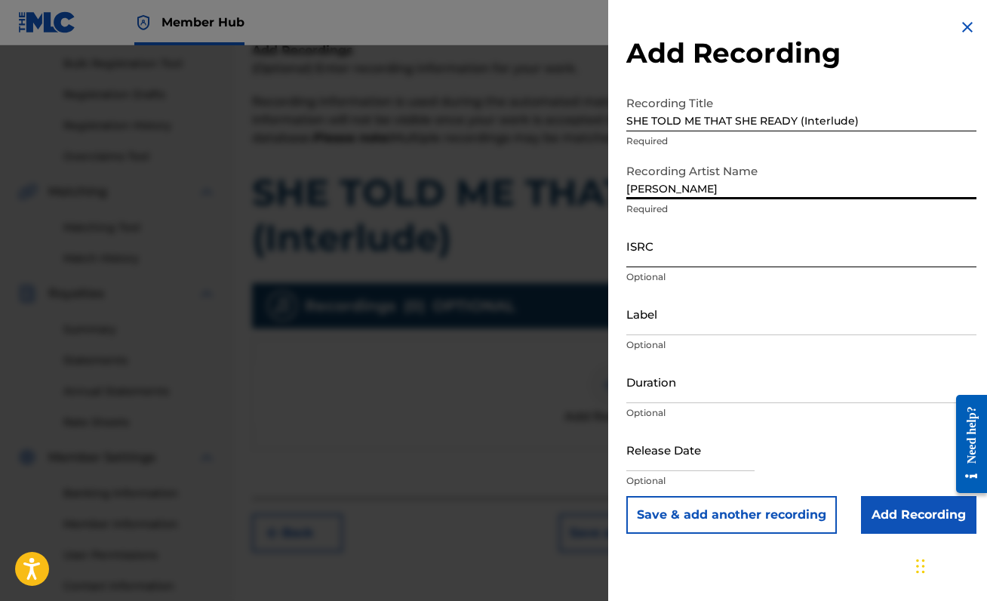
click at [717, 260] on input "ISRC" at bounding box center [801, 245] width 350 height 43
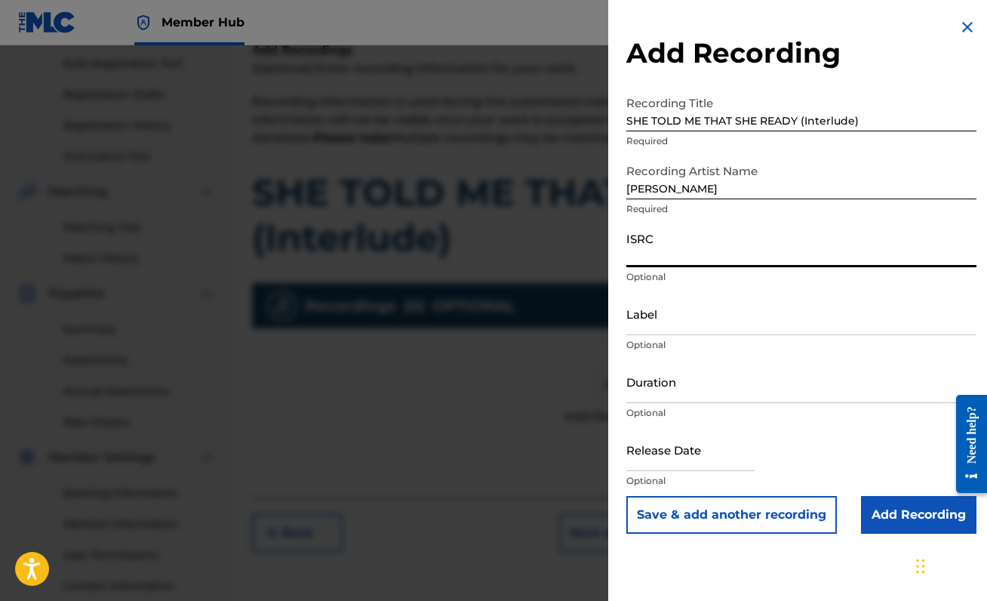
paste input "QZZ7R2580873"
click at [894, 513] on input "Add Recording" at bounding box center [918, 515] width 115 height 38
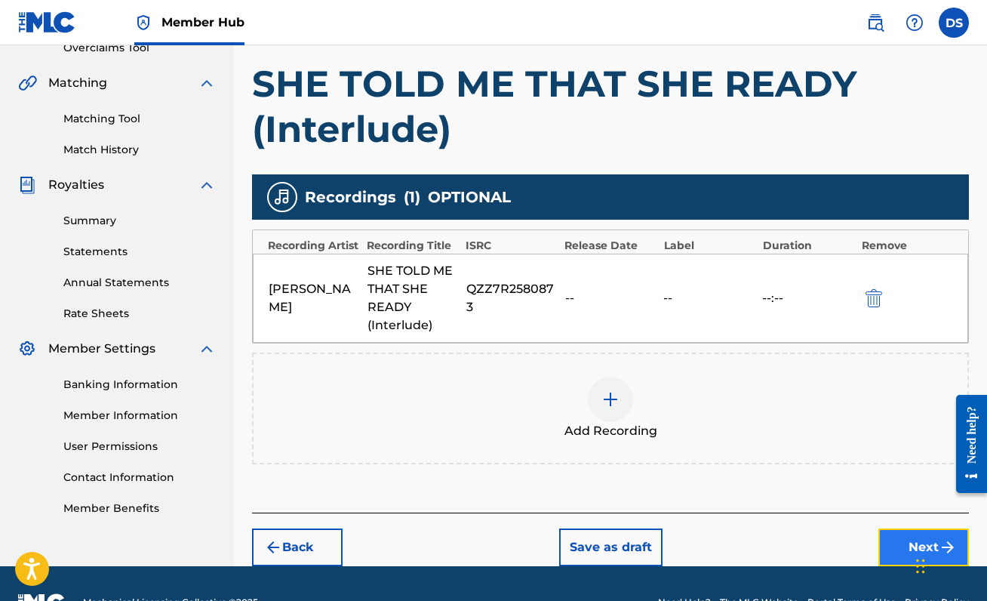
click at [902, 541] on button "Next" at bounding box center [923, 547] width 91 height 38
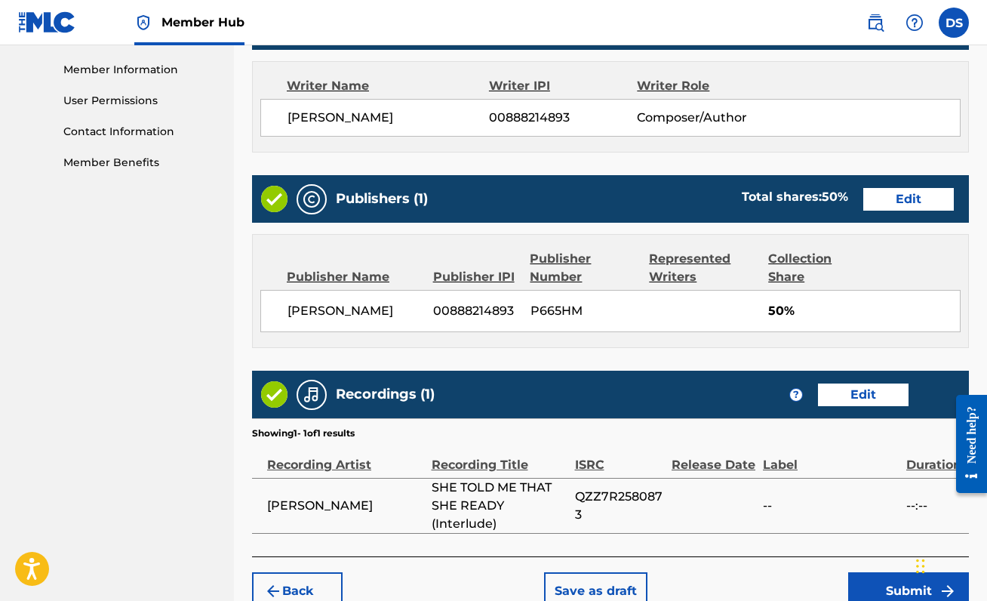
scroll to position [754, 0]
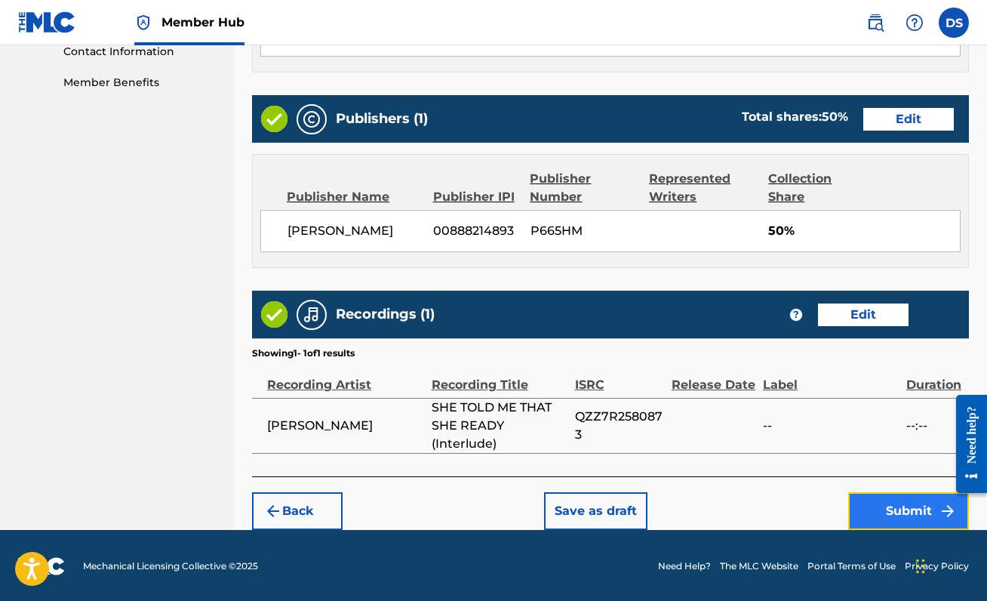
click at [910, 521] on button "Submit" at bounding box center [908, 511] width 121 height 38
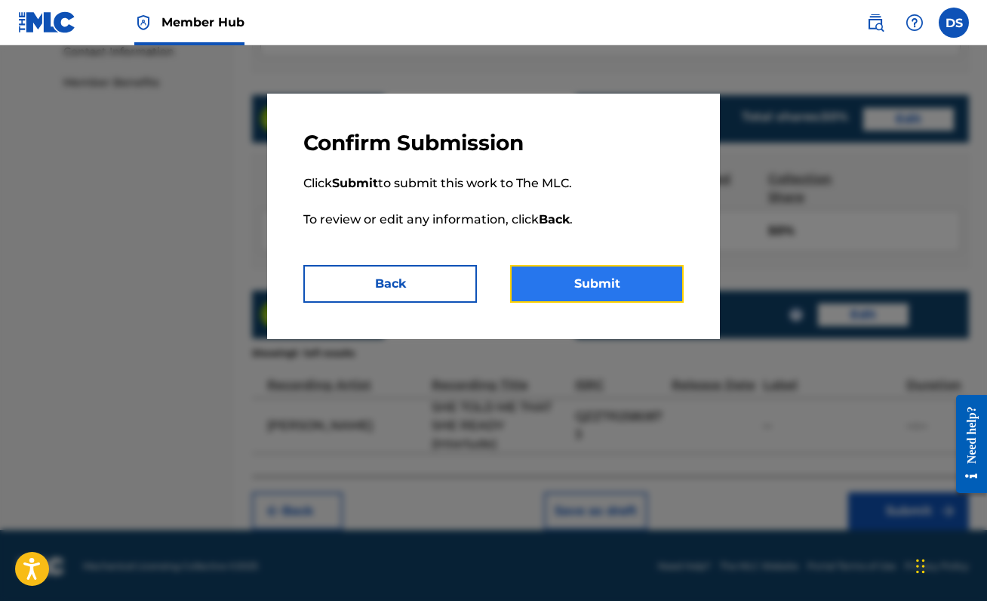
click at [627, 282] on button "Submit" at bounding box center [597, 284] width 174 height 38
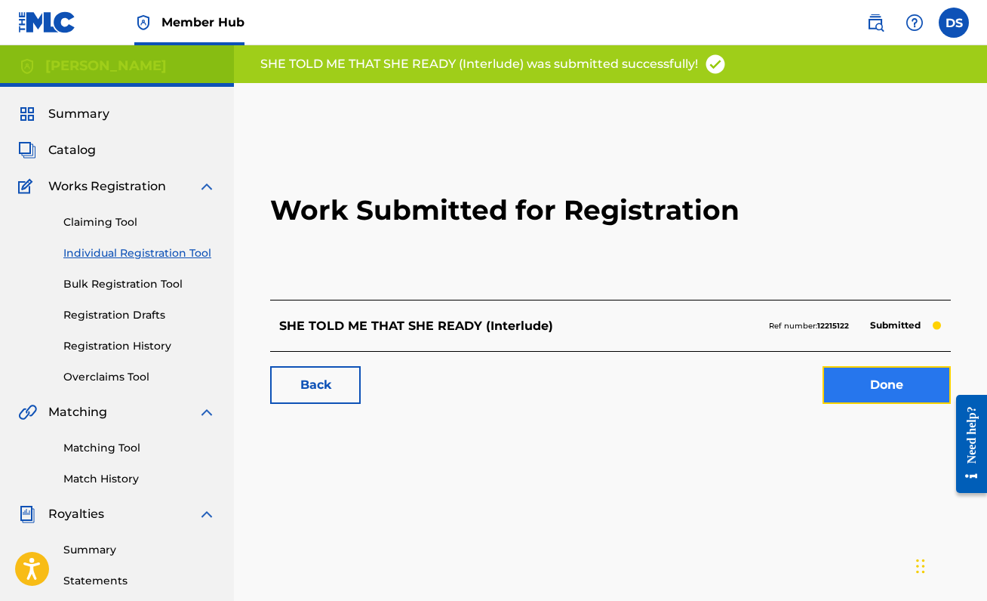
click at [853, 394] on link "Done" at bounding box center [886, 385] width 128 height 38
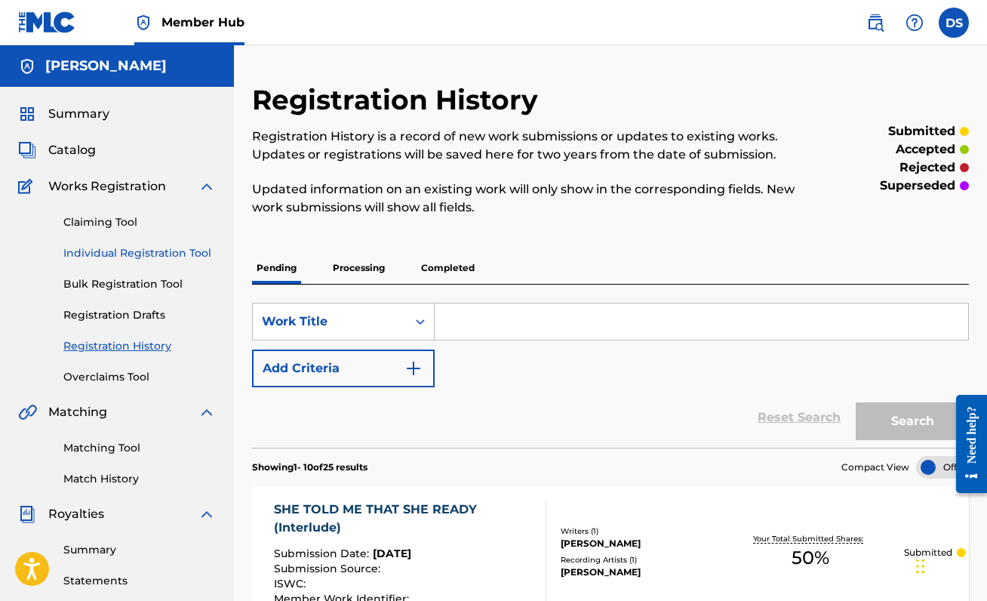
click at [140, 257] on link "Individual Registration Tool" at bounding box center [139, 253] width 152 height 16
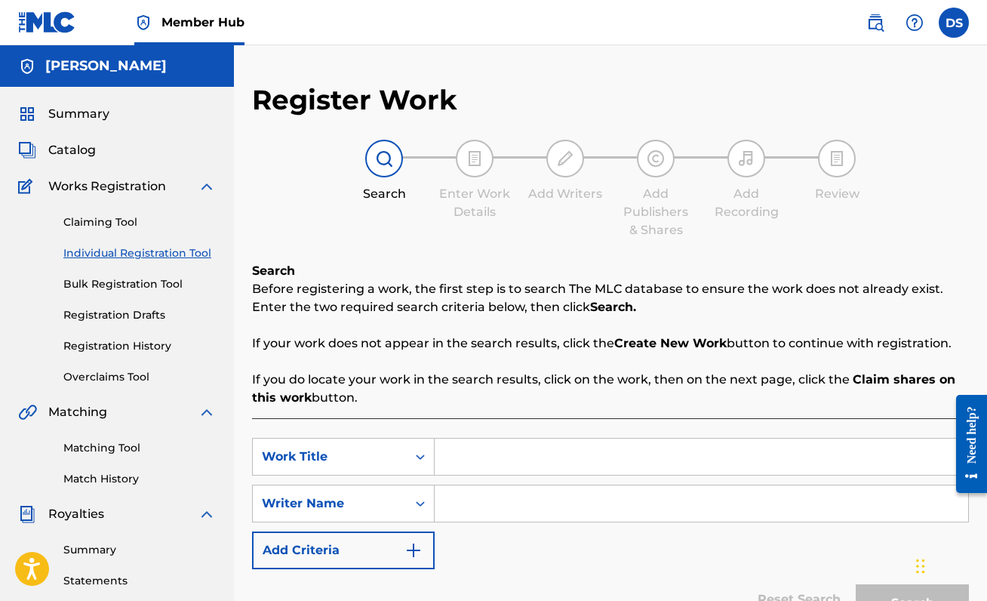
click at [538, 448] on input "Search Form" at bounding box center [701, 456] width 533 height 36
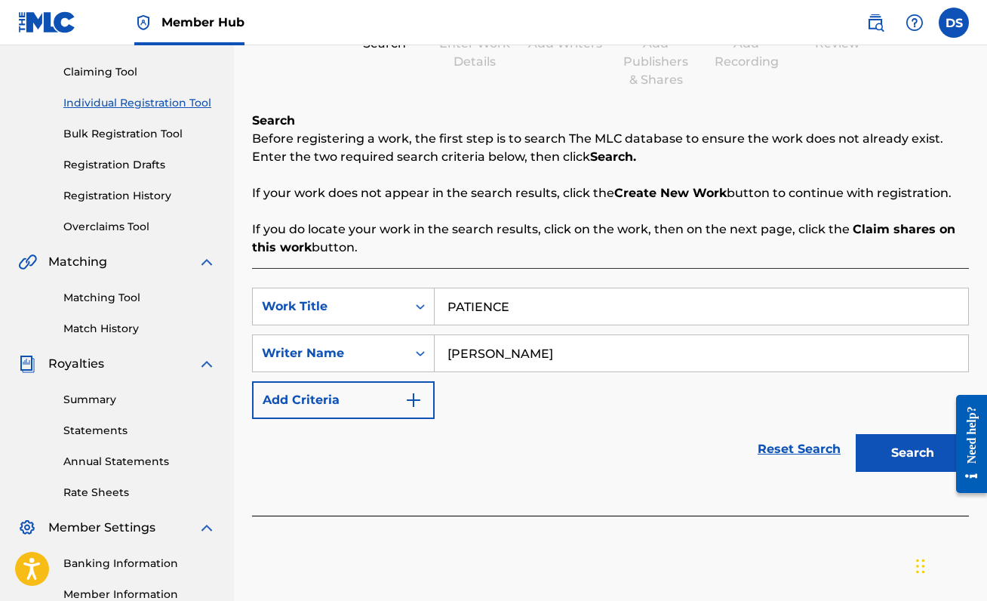
scroll to position [169, 0]
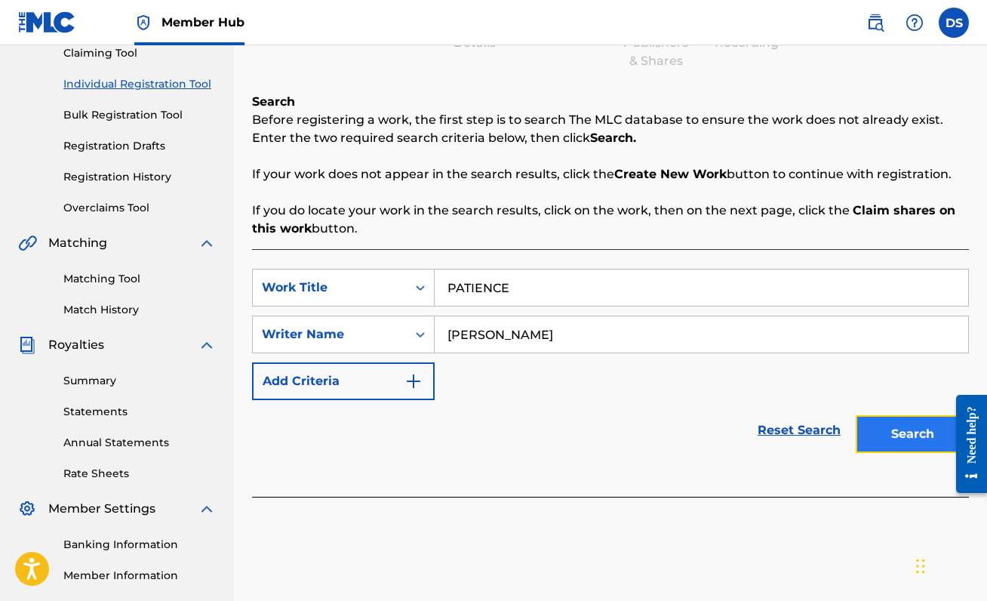
click at [906, 432] on button "Search" at bounding box center [912, 434] width 113 height 38
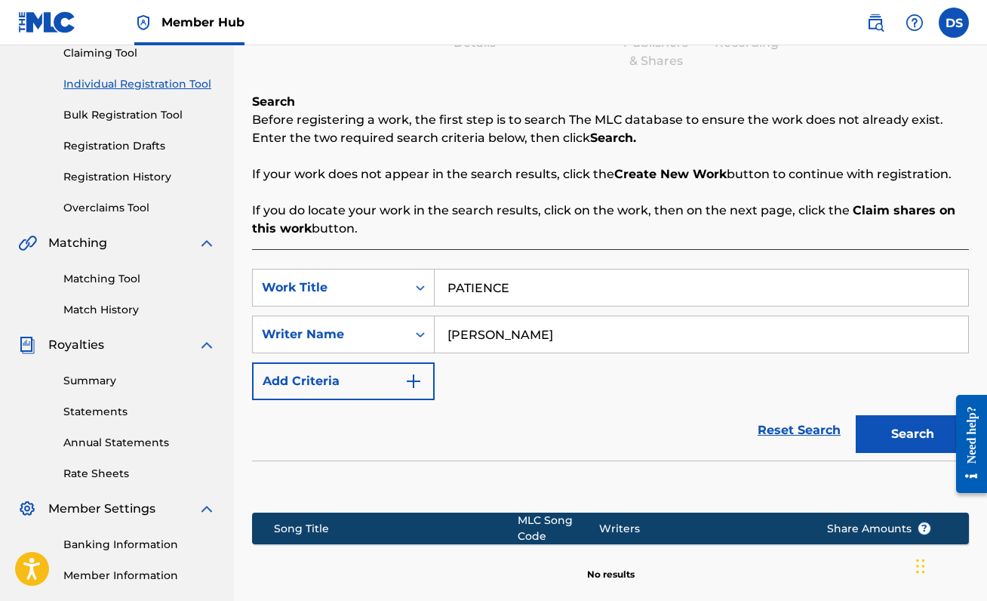
scroll to position [336, 0]
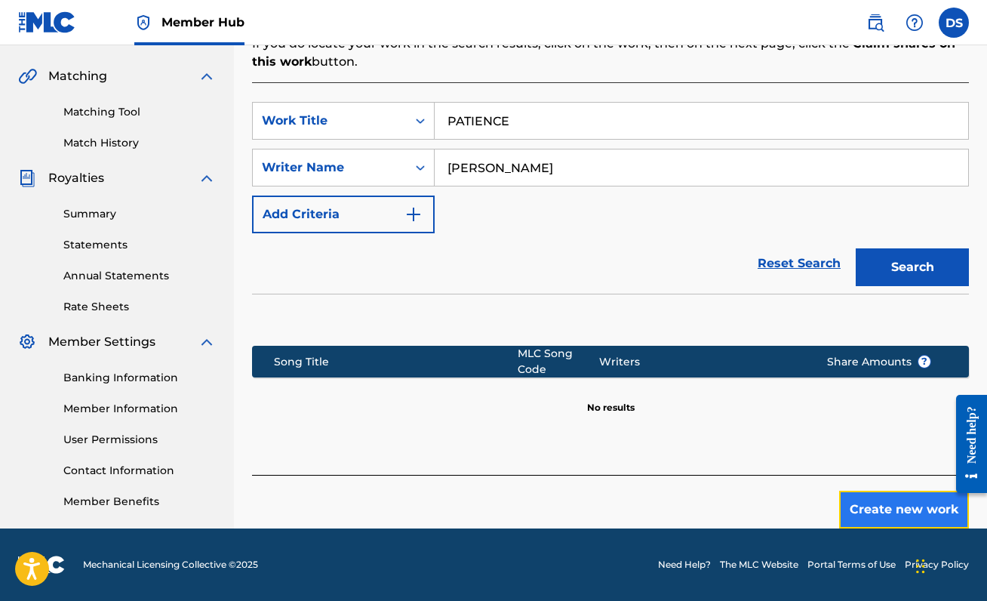
click at [896, 505] on button "Create new work" at bounding box center [904, 509] width 130 height 38
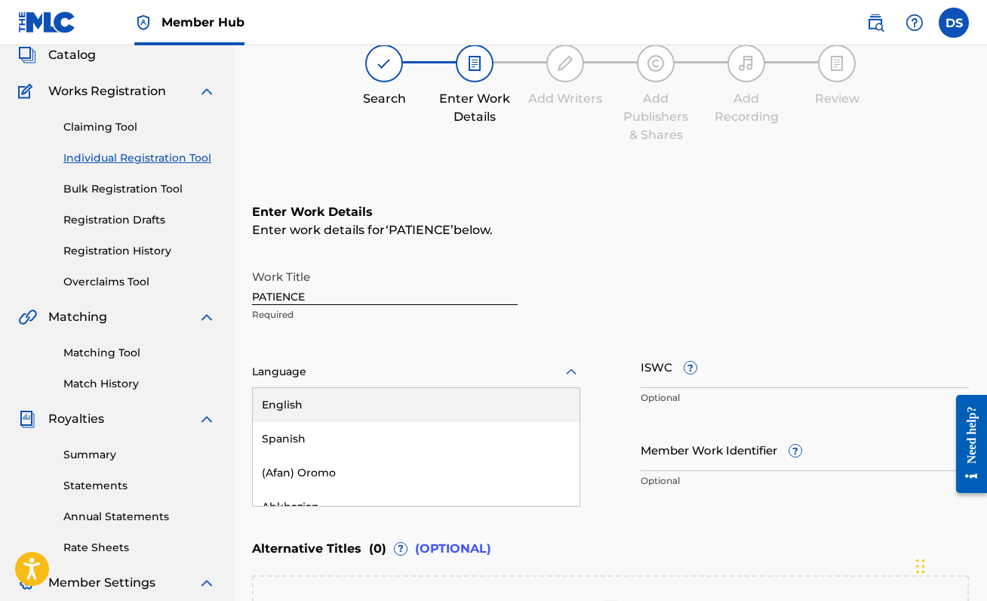
click at [432, 388] on div "English, 1 of 153. 153 results available. Use Up and Down to choose options, pr…" at bounding box center [416, 372] width 328 height 32
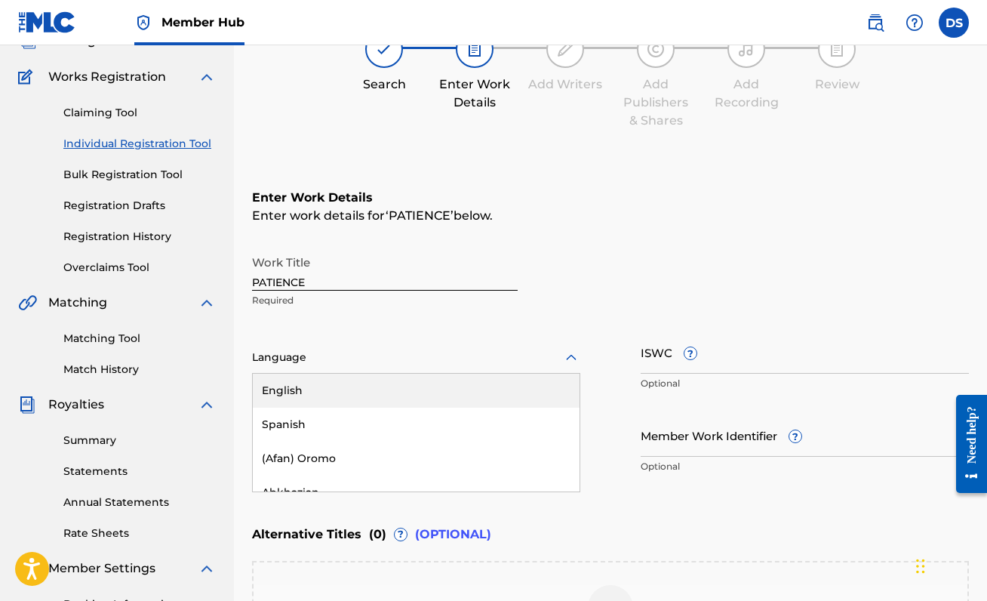
click at [395, 394] on div "English" at bounding box center [416, 390] width 327 height 34
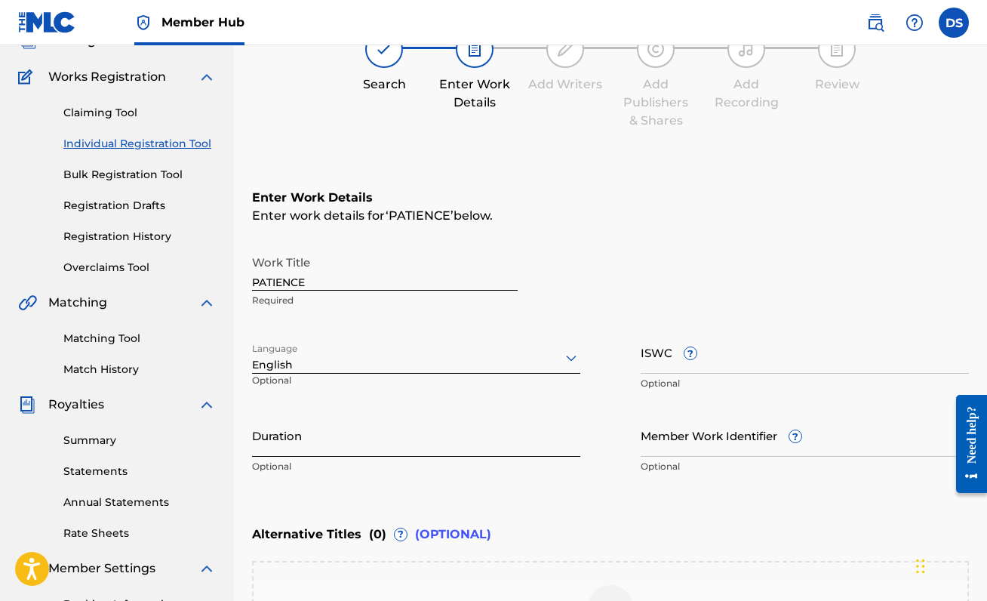
click at [326, 438] on input "Duration" at bounding box center [416, 434] width 328 height 43
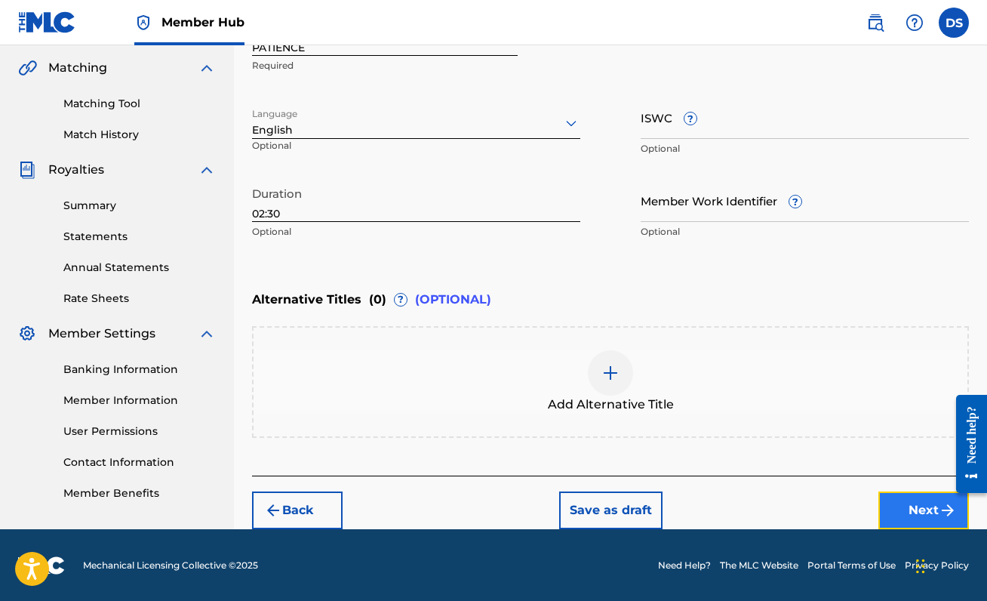
click at [893, 509] on button "Next" at bounding box center [923, 510] width 91 height 38
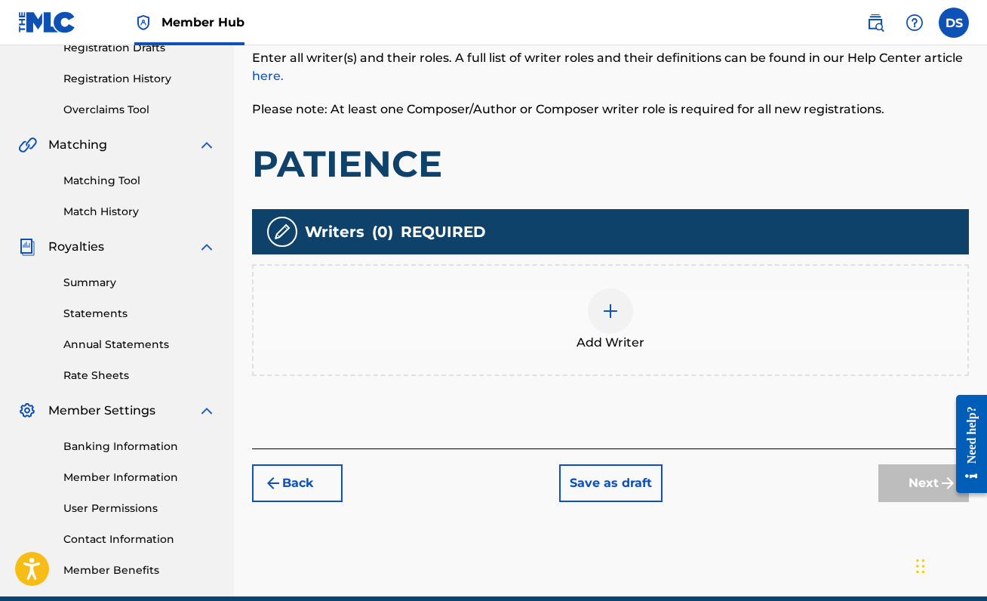
scroll to position [260, 0]
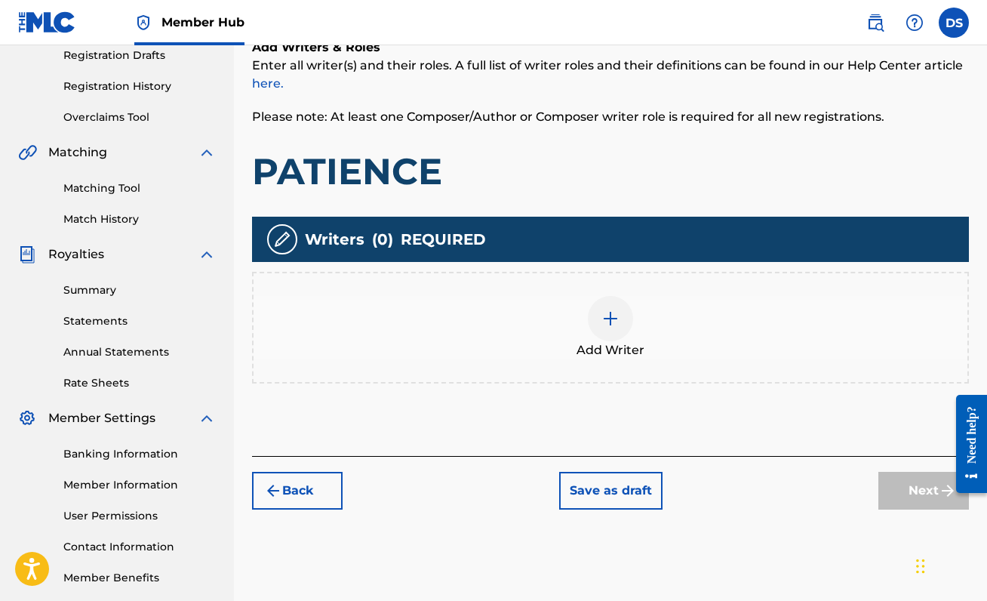
click at [607, 322] on img at bounding box center [610, 318] width 18 height 18
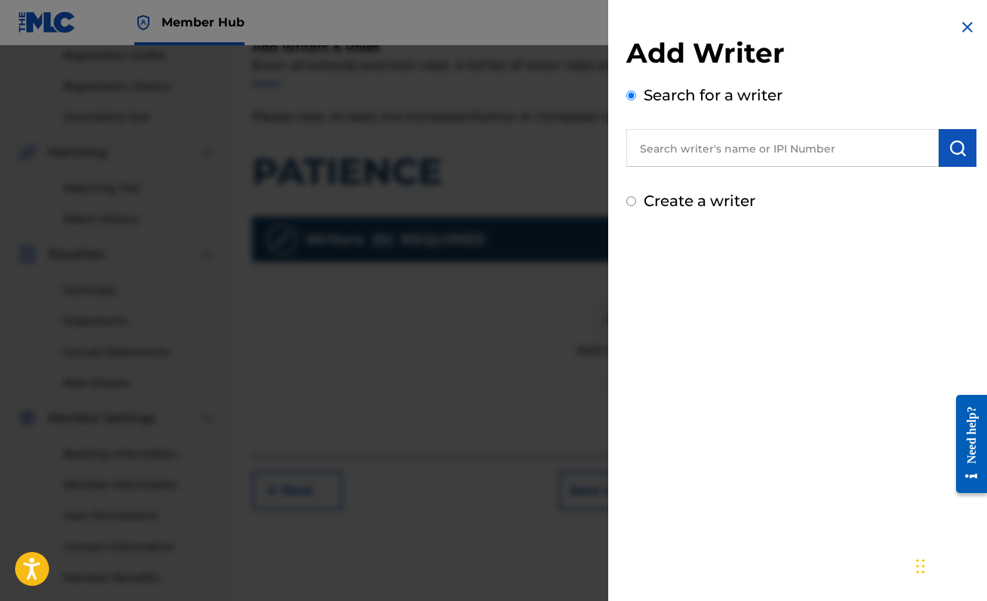
click at [861, 152] on input "text" at bounding box center [782, 148] width 312 height 38
paste input "00888214893"
click at [951, 136] on button "submit" at bounding box center [958, 148] width 38 height 38
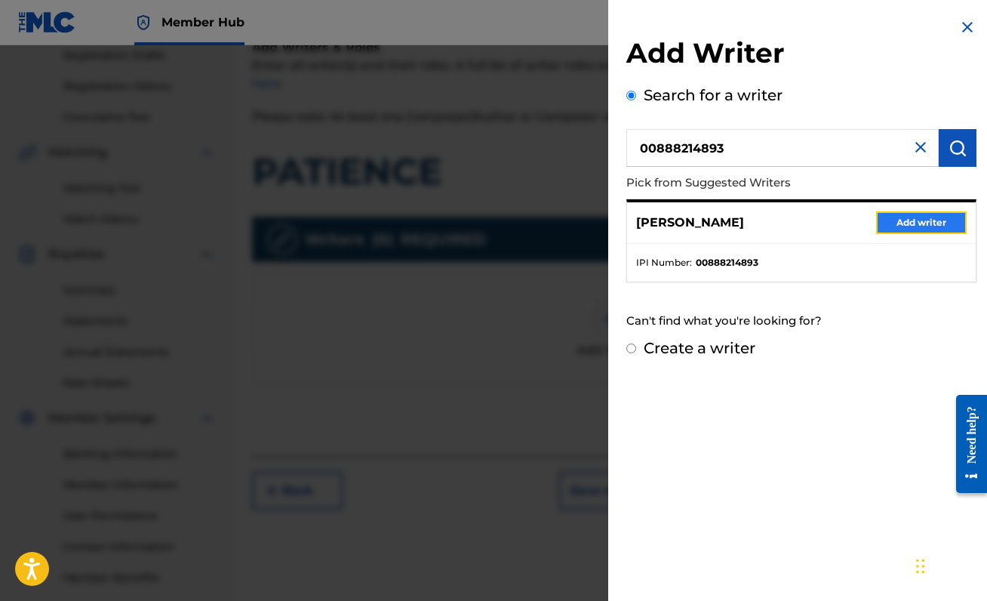
click at [931, 222] on button "Add writer" at bounding box center [921, 222] width 91 height 23
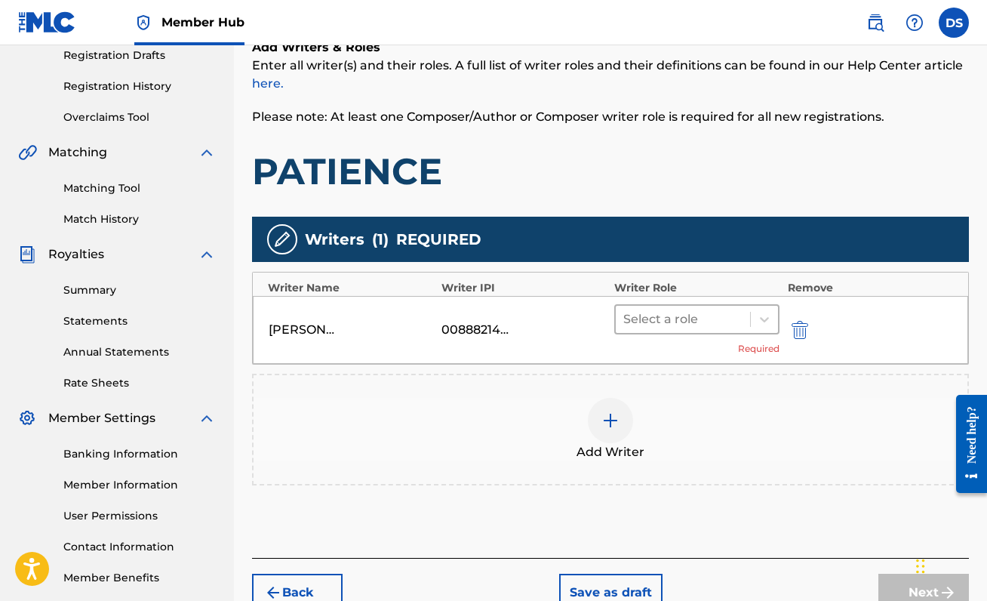
click at [689, 318] on div at bounding box center [682, 319] width 119 height 21
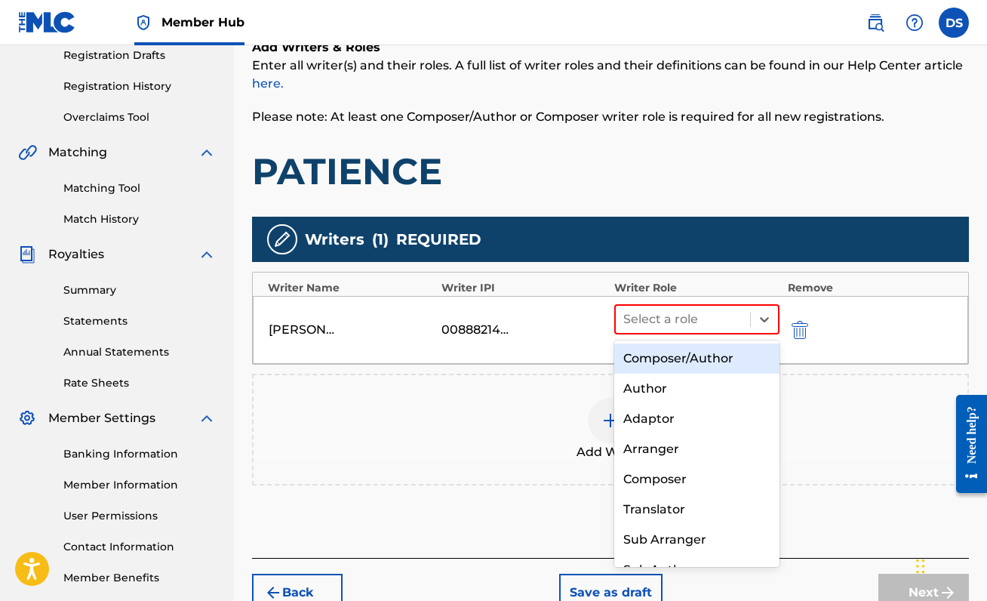
click at [686, 344] on div "Composer/Author" at bounding box center [696, 358] width 165 height 30
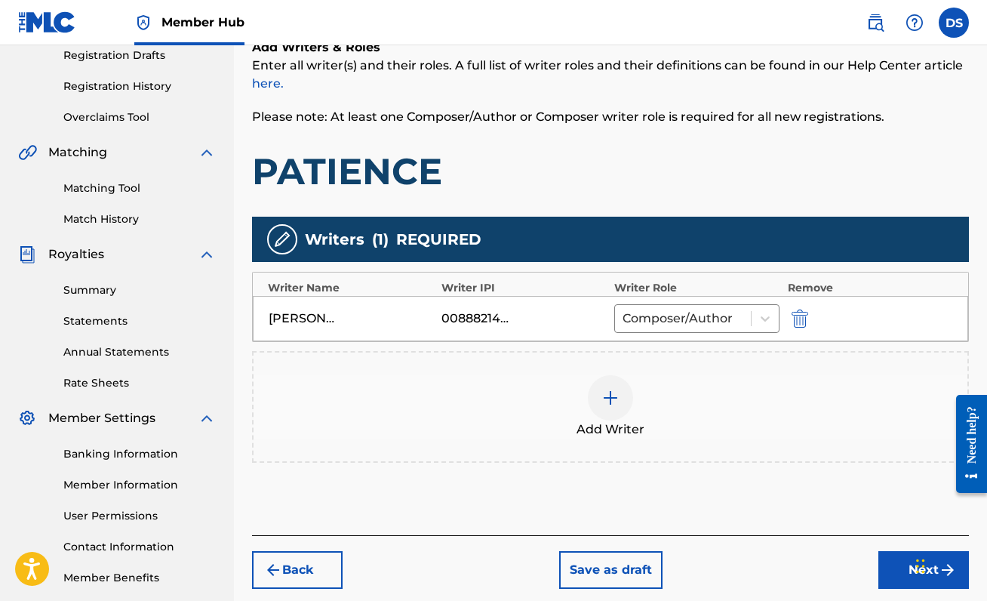
scroll to position [335, 0]
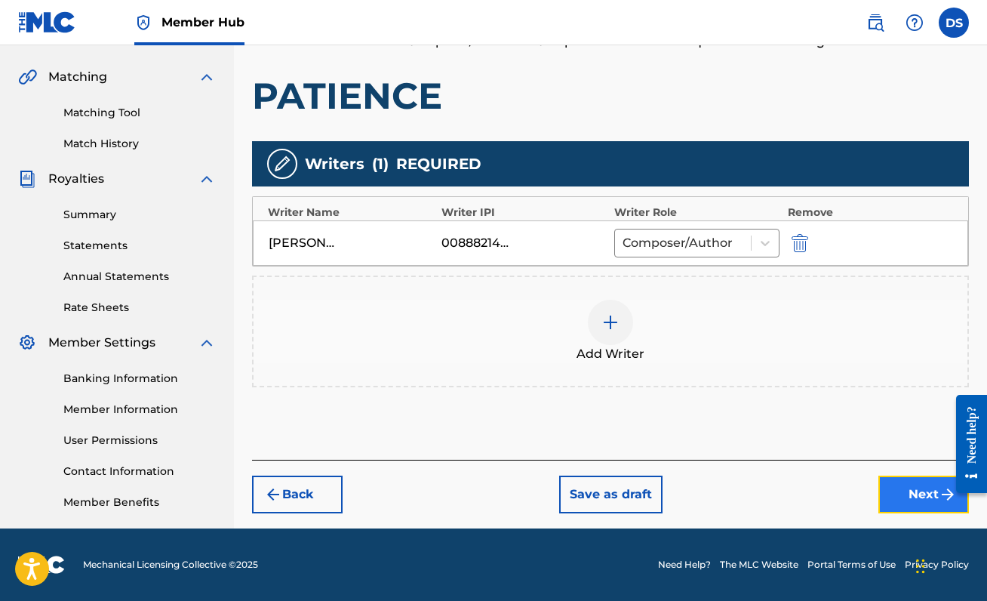
click at [908, 493] on button "Next" at bounding box center [923, 494] width 91 height 38
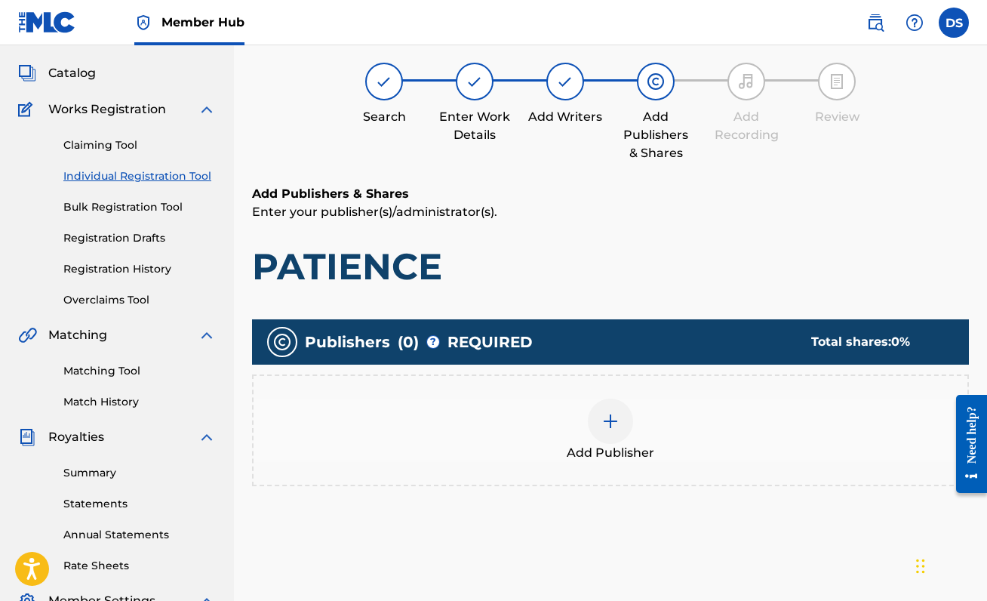
scroll to position [68, 0]
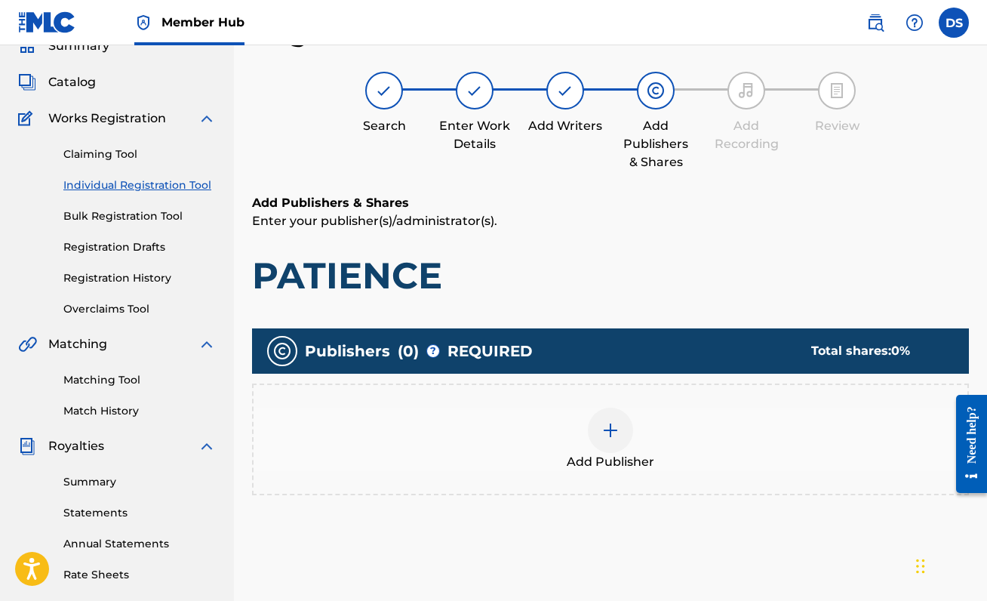
click at [596, 448] on div "Add Publisher" at bounding box center [610, 438] width 714 height 63
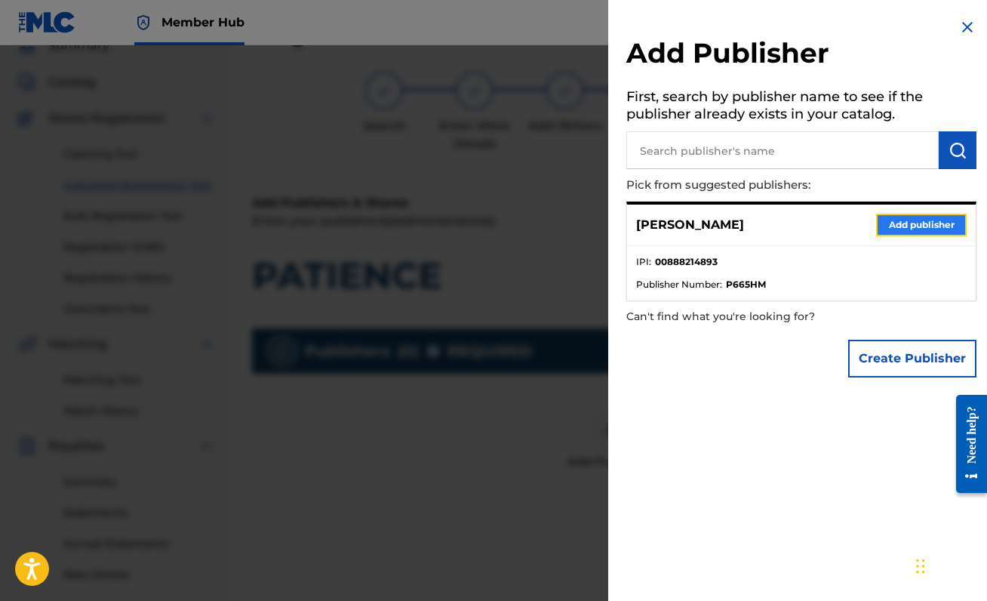
click at [876, 229] on button "Add publisher" at bounding box center [921, 225] width 91 height 23
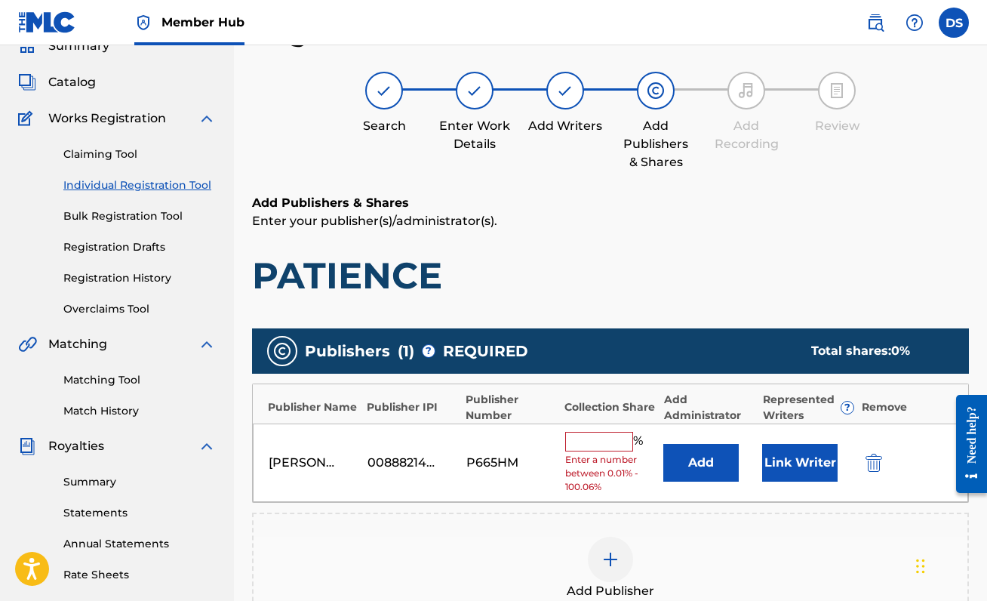
click at [597, 453] on span "Enter a number between 0.01% - 100.06%" at bounding box center [610, 473] width 91 height 41
click at [600, 442] on input "text" at bounding box center [599, 442] width 68 height 20
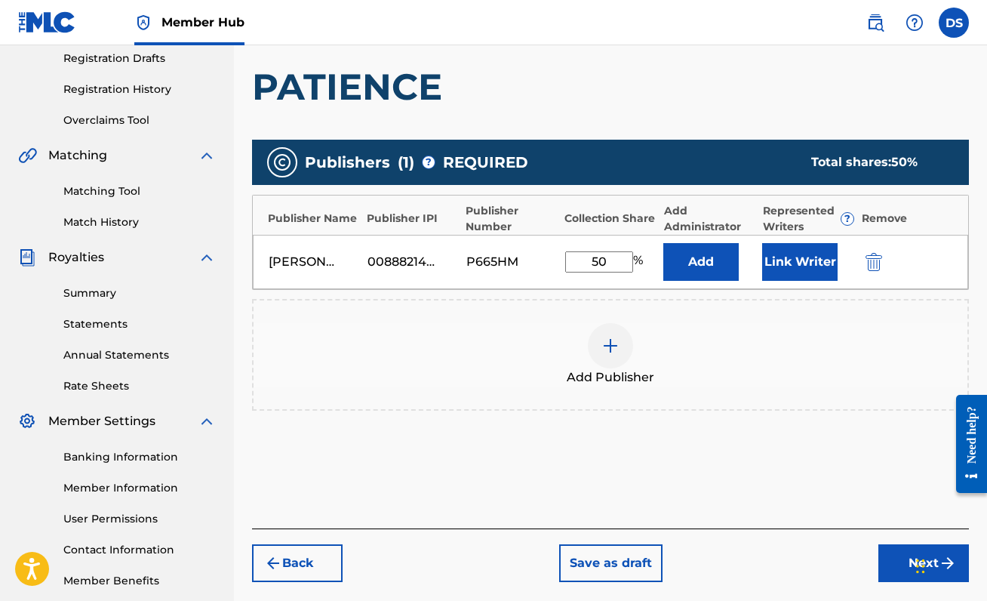
scroll to position [320, 0]
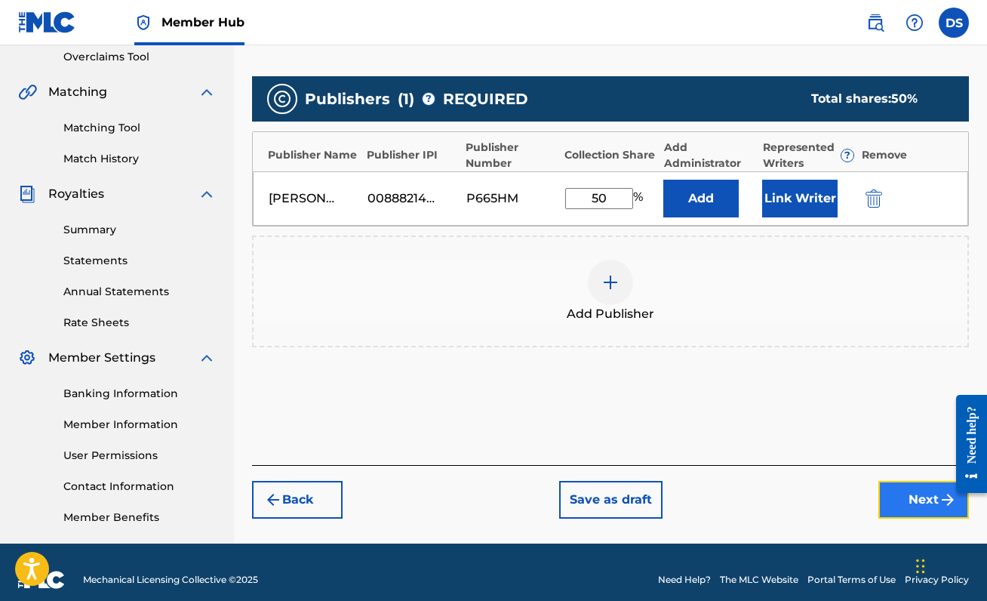
click at [911, 509] on button "Next" at bounding box center [923, 500] width 91 height 38
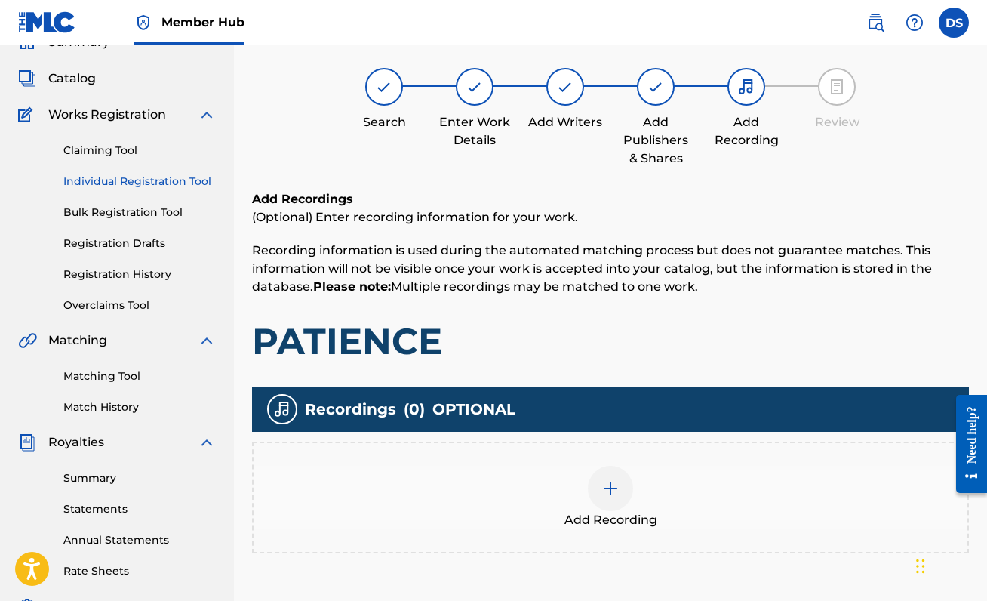
scroll to position [68, 0]
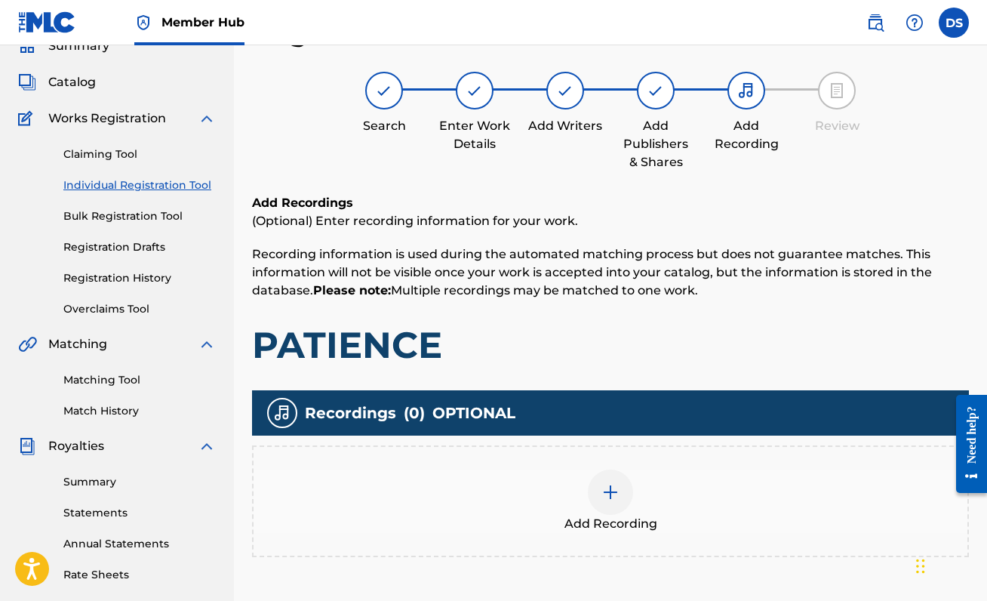
click at [615, 477] on div at bounding box center [610, 491] width 45 height 45
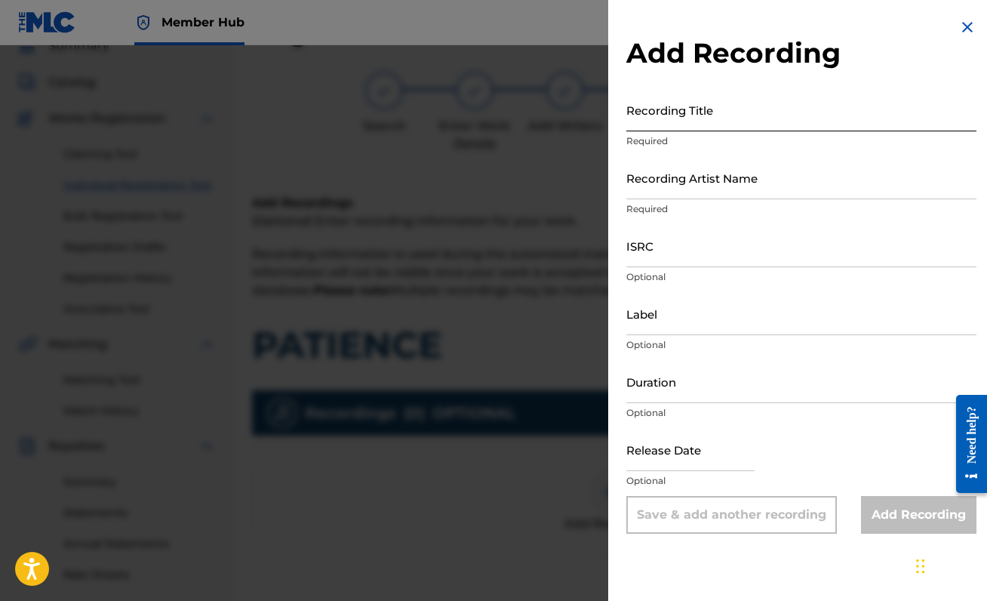
click at [715, 108] on input "Recording Title" at bounding box center [801, 109] width 350 height 43
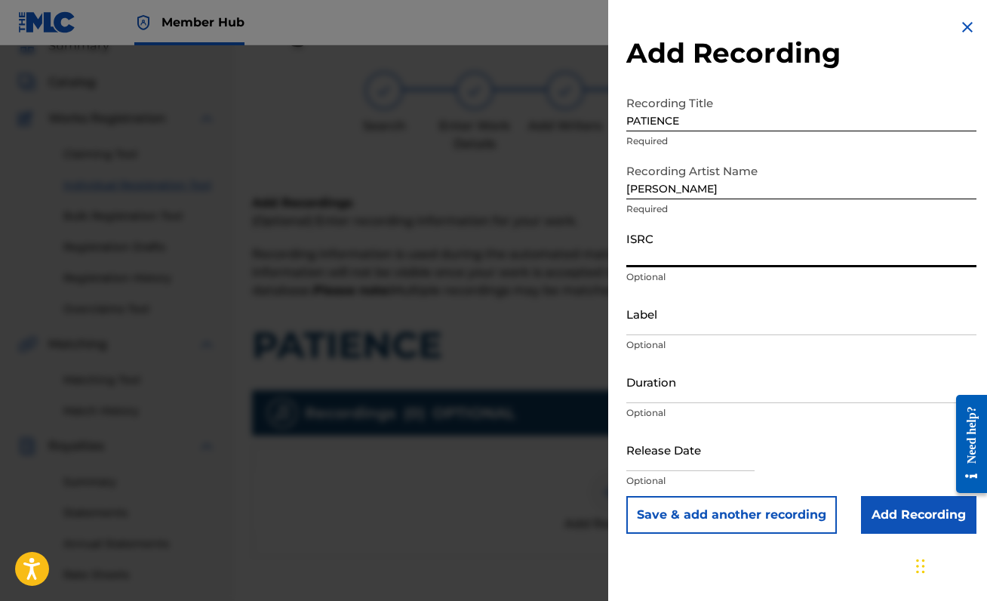
click at [671, 183] on input "[PERSON_NAME]" at bounding box center [801, 177] width 350 height 43
click at [696, 248] on input "ISRC" at bounding box center [801, 245] width 350 height 43
paste input "QZZ7R2580874"
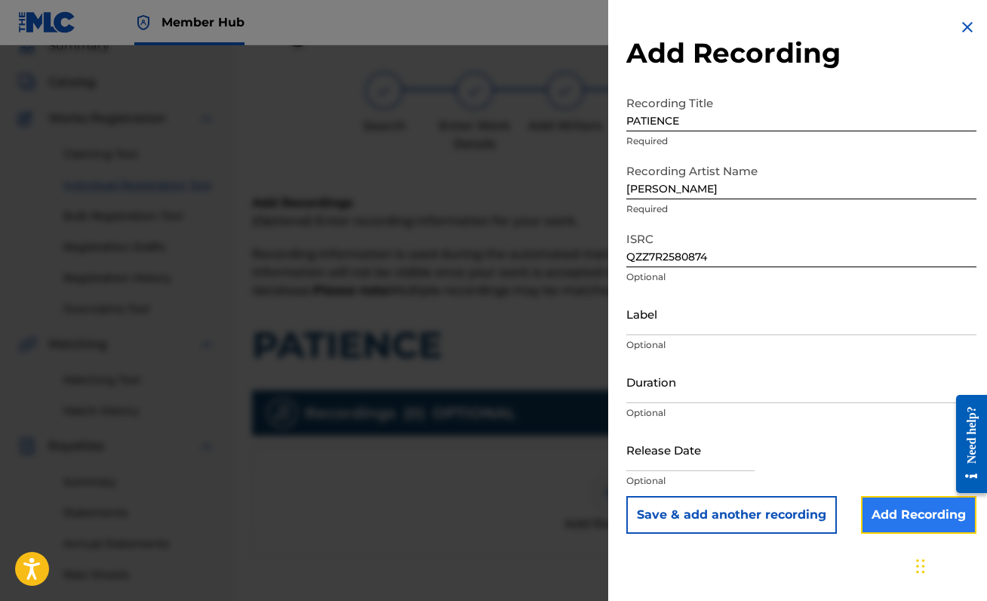
click at [874, 529] on input "Add Recording" at bounding box center [918, 515] width 115 height 38
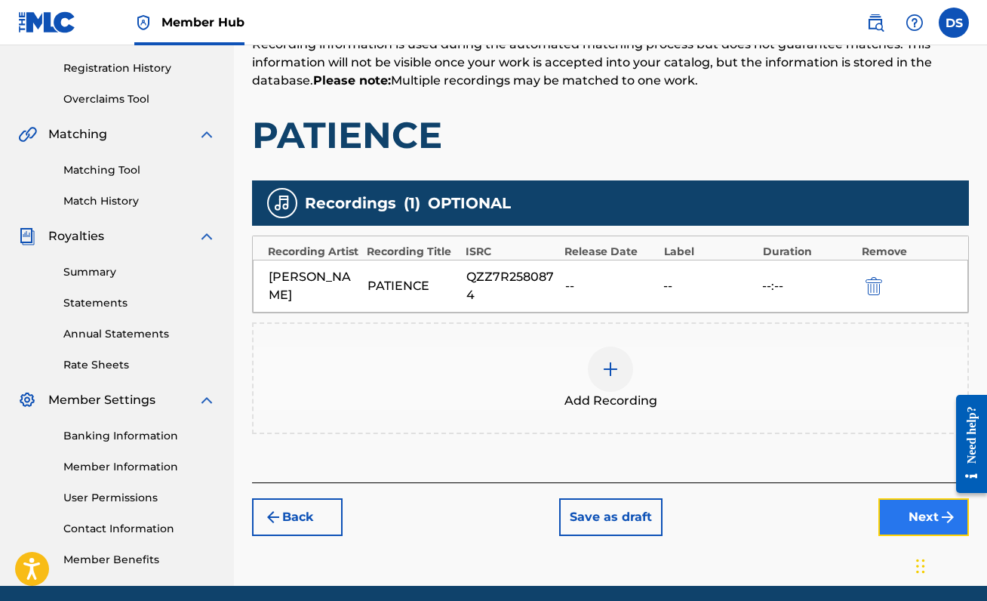
click at [894, 514] on button "Next" at bounding box center [923, 517] width 91 height 38
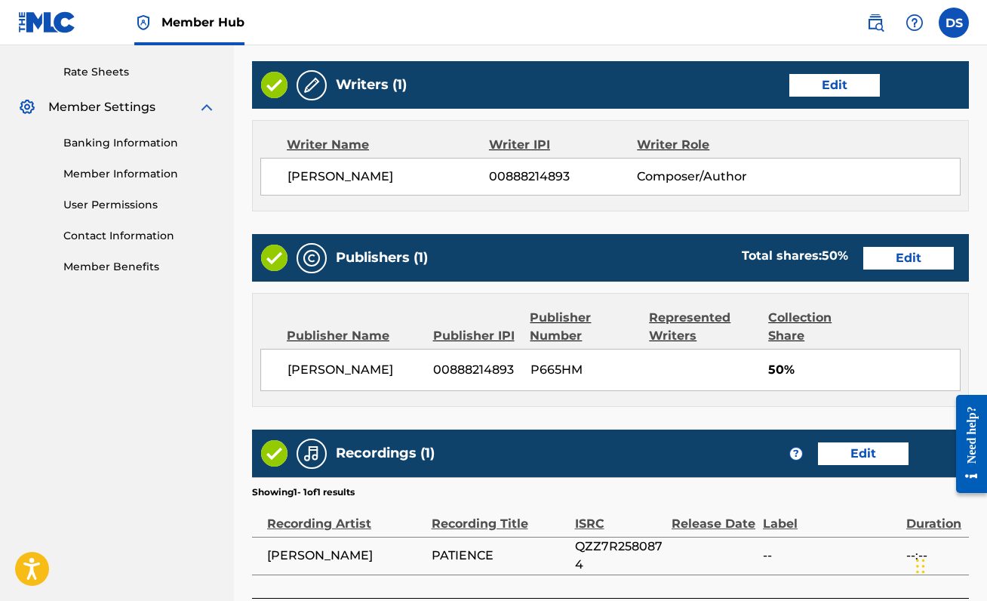
scroll to position [692, 0]
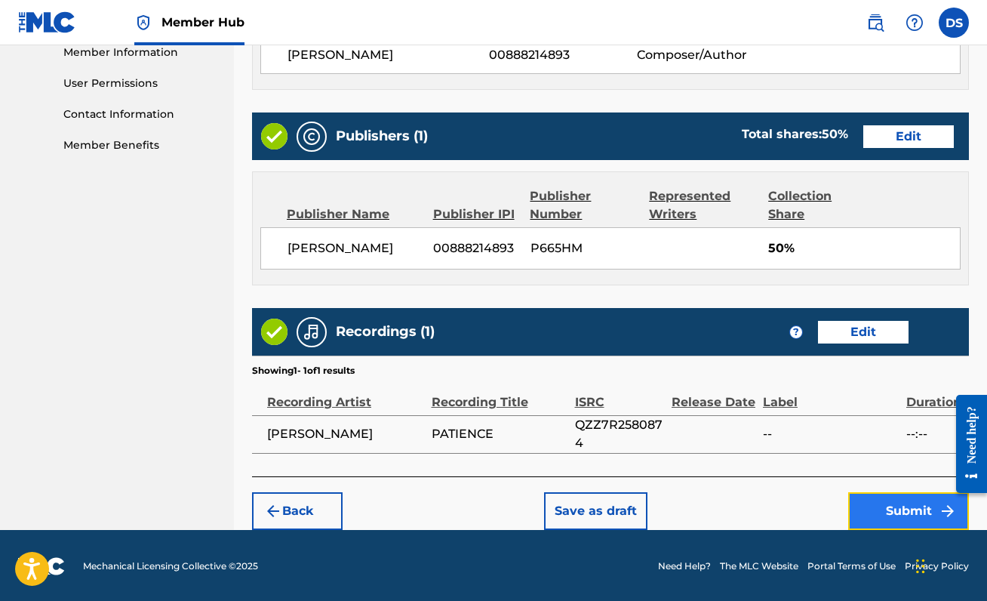
click at [902, 524] on button "Submit" at bounding box center [908, 511] width 121 height 38
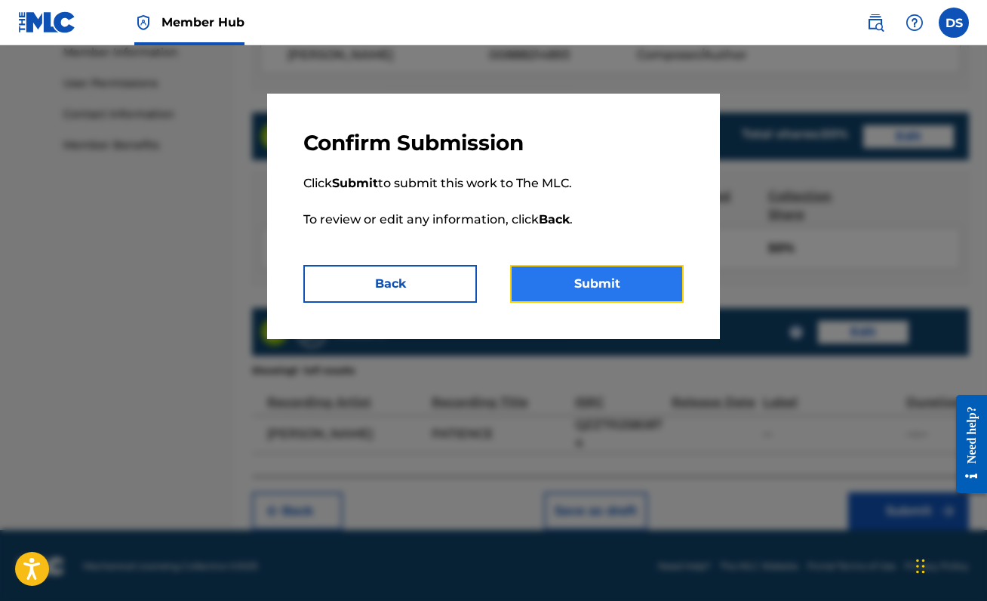
click at [582, 286] on button "Submit" at bounding box center [597, 284] width 174 height 38
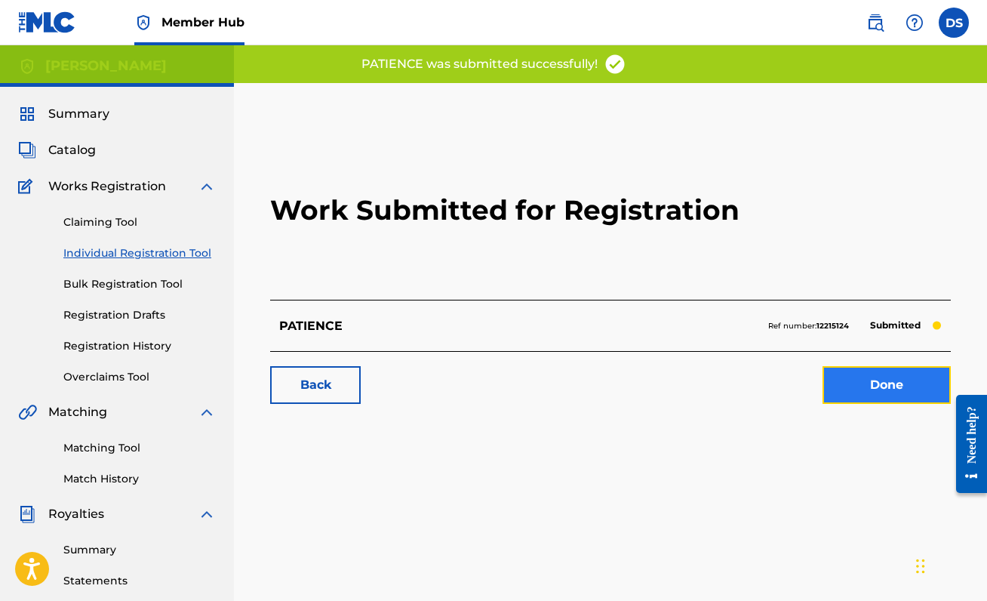
click at [898, 383] on link "Done" at bounding box center [886, 385] width 128 height 38
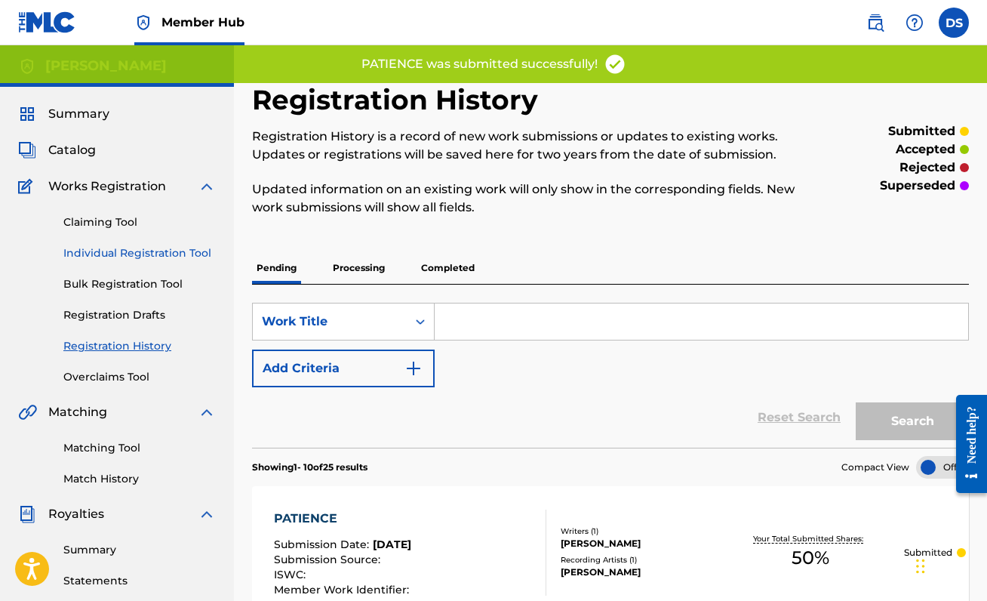
click at [84, 250] on link "Individual Registration Tool" at bounding box center [139, 253] width 152 height 16
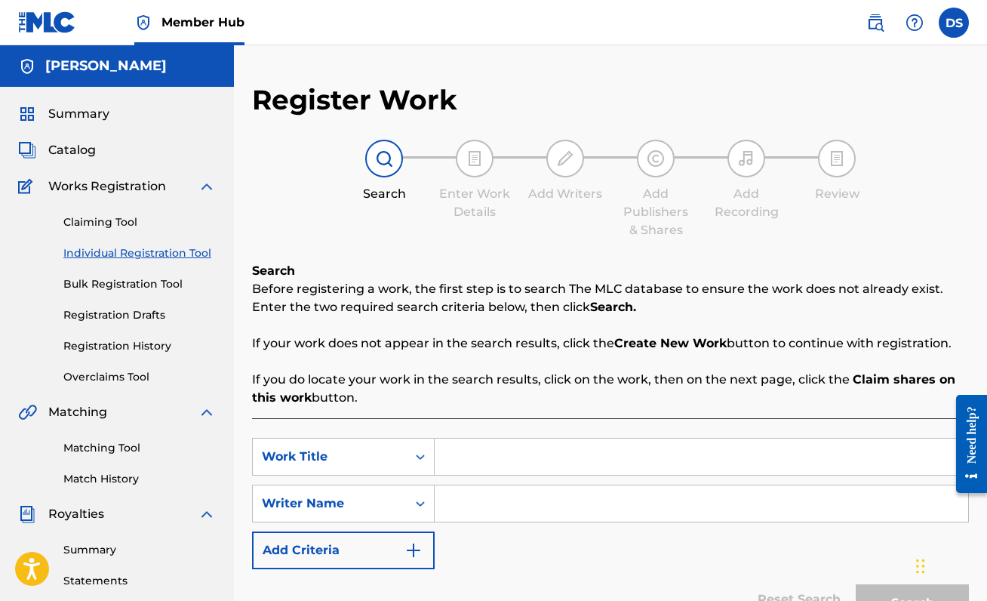
click at [469, 456] on input "Search Form" at bounding box center [701, 456] width 533 height 36
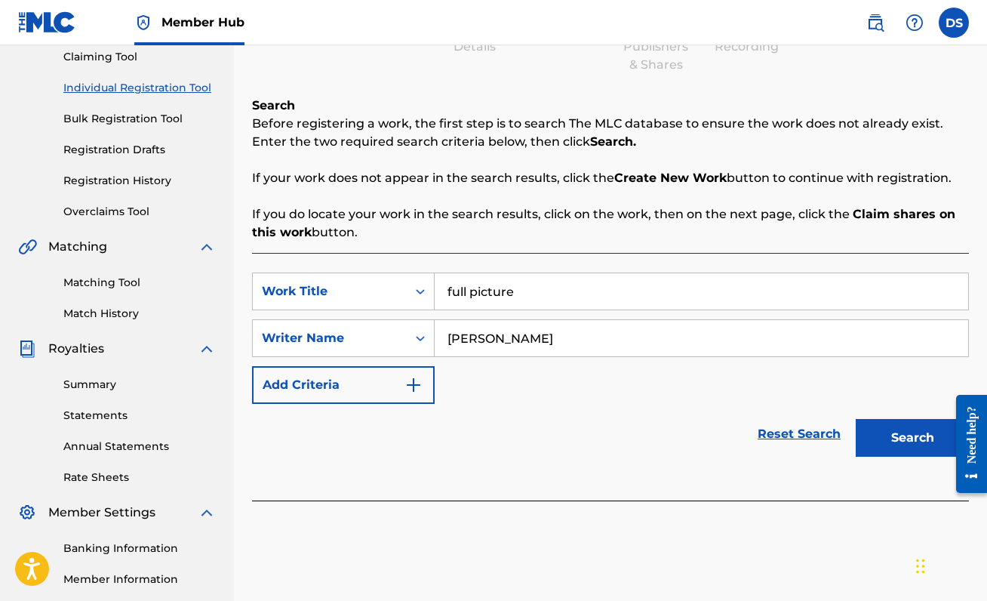
scroll to position [284, 0]
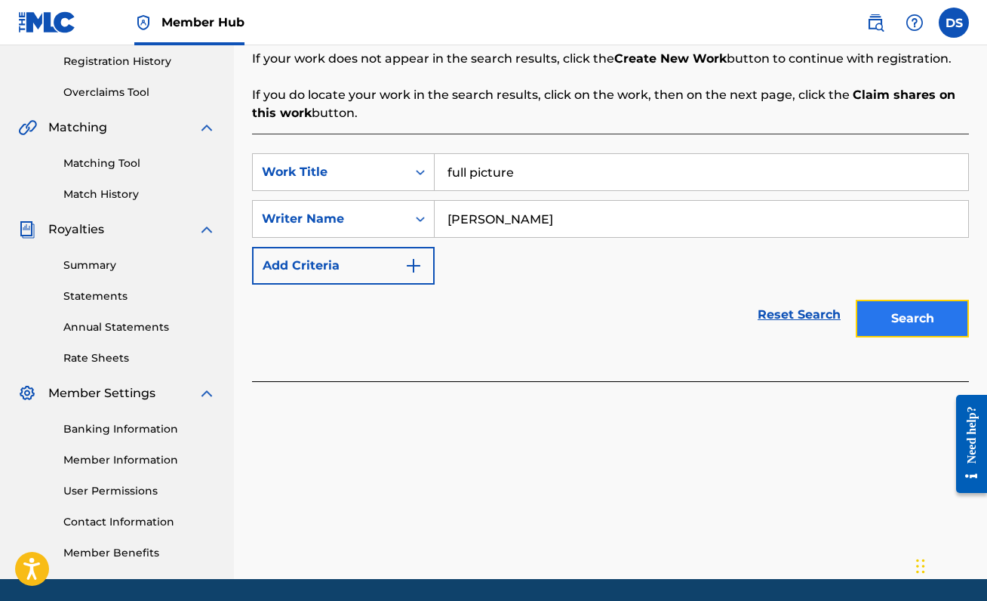
click at [869, 318] on button "Search" at bounding box center [912, 319] width 113 height 38
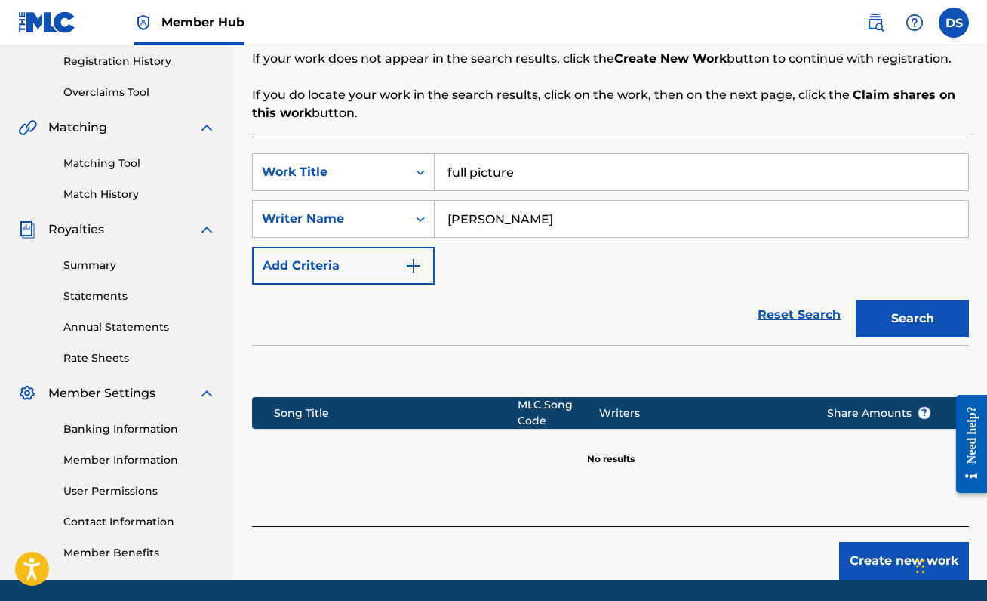
scroll to position [336, 0]
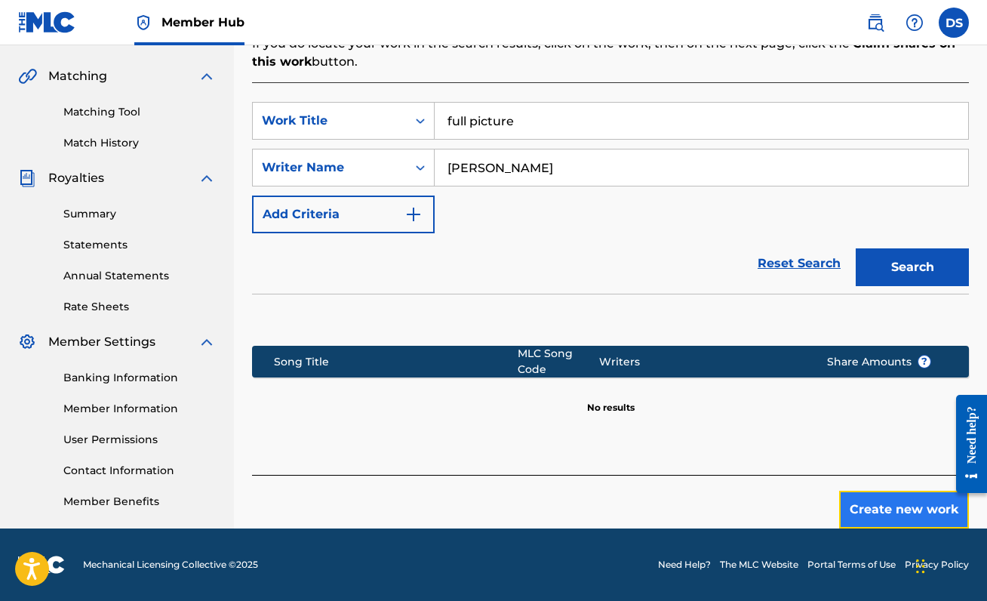
click at [896, 499] on button "Create new work" at bounding box center [904, 509] width 130 height 38
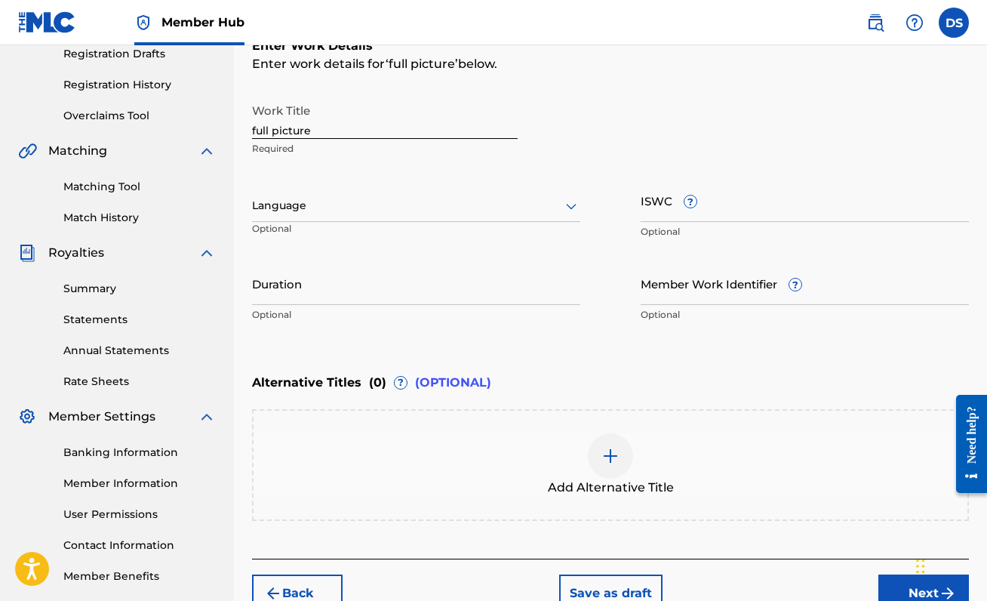
scroll to position [259, 0]
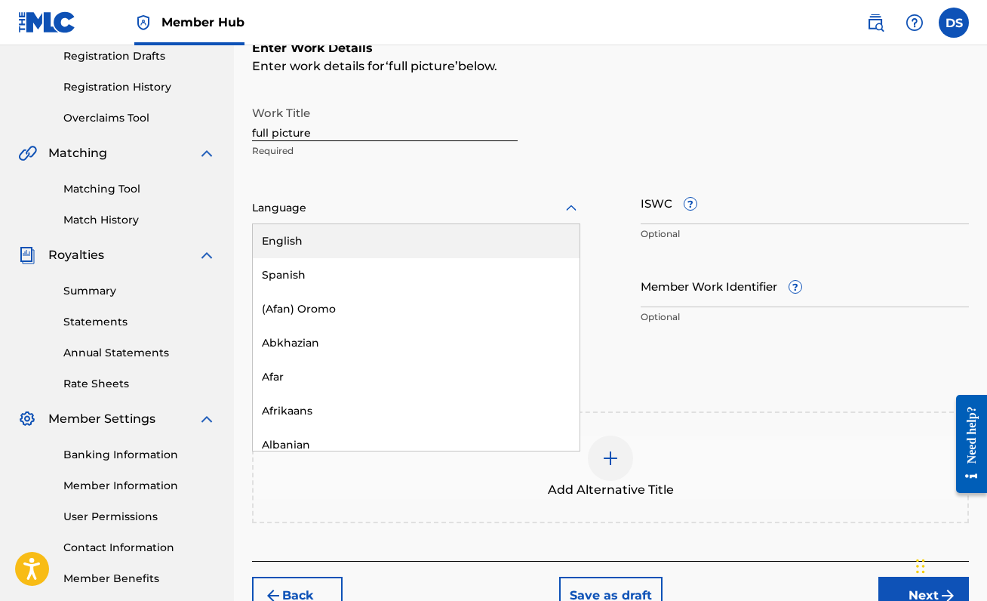
click at [440, 207] on div at bounding box center [416, 207] width 328 height 19
click at [427, 229] on div "English" at bounding box center [416, 241] width 327 height 34
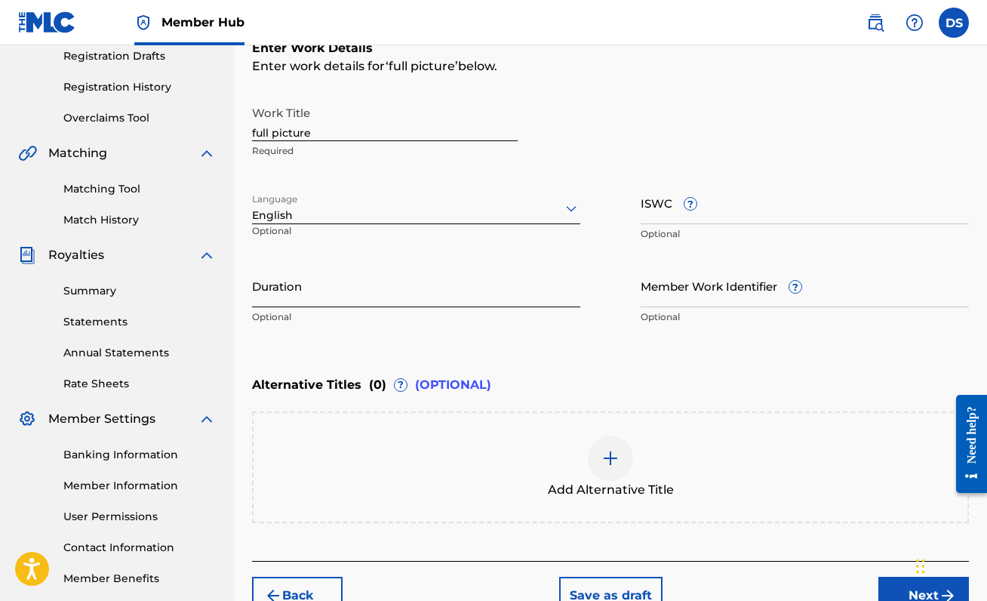
click at [320, 282] on input "Duration" at bounding box center [416, 285] width 328 height 43
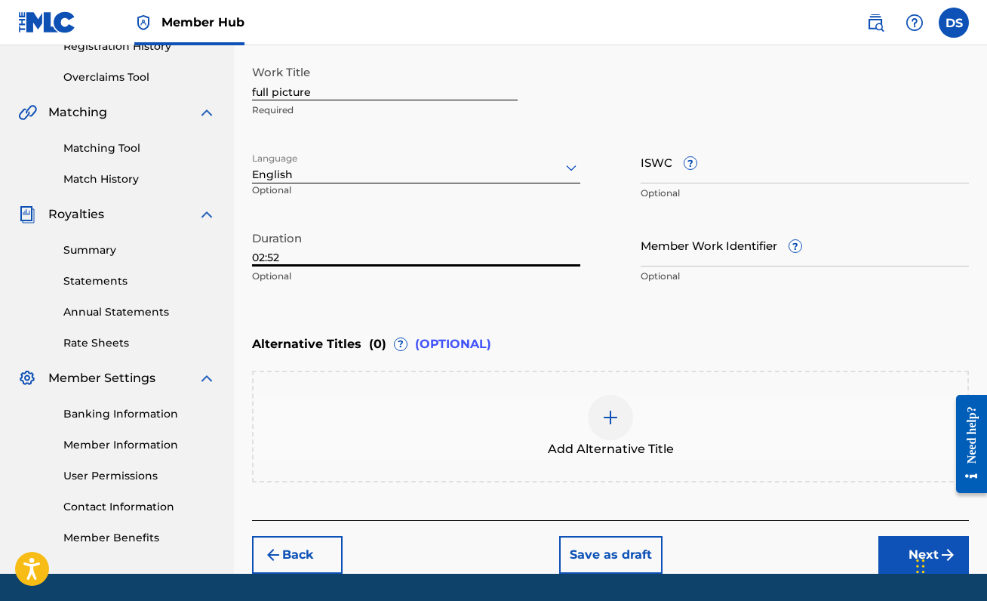
scroll to position [320, 0]
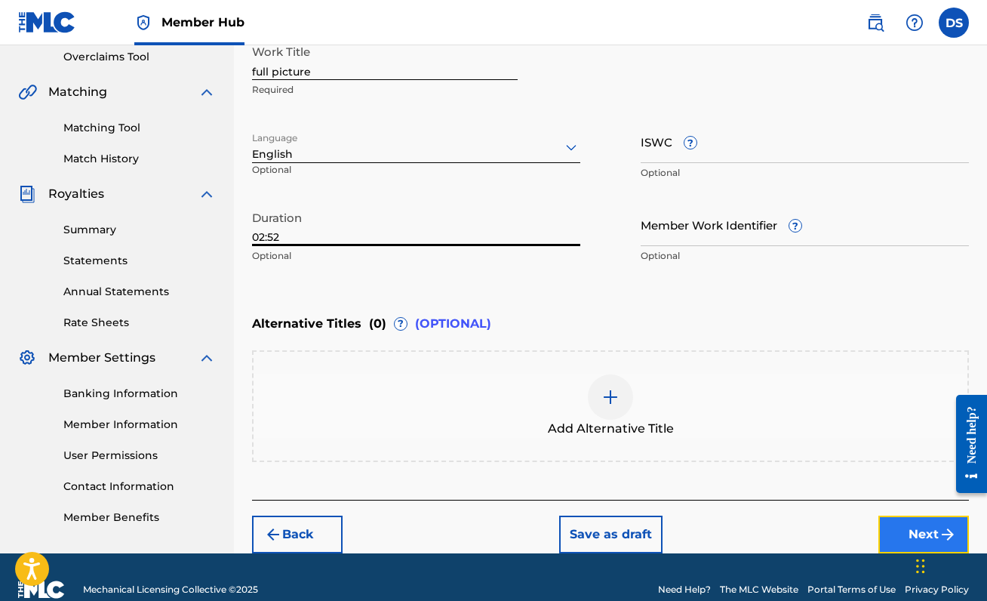
click at [880, 524] on button "Next" at bounding box center [923, 534] width 91 height 38
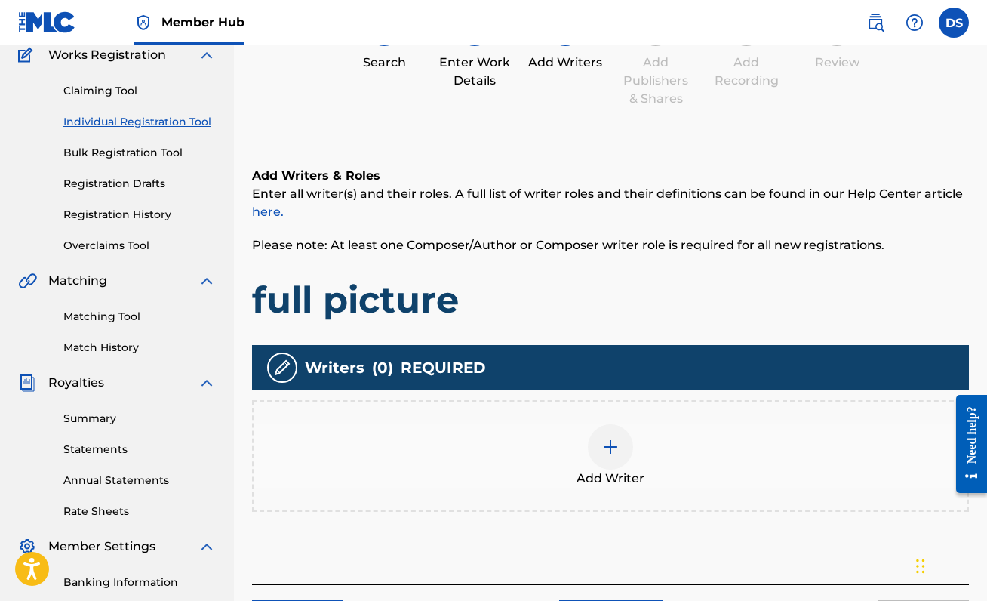
scroll to position [133, 0]
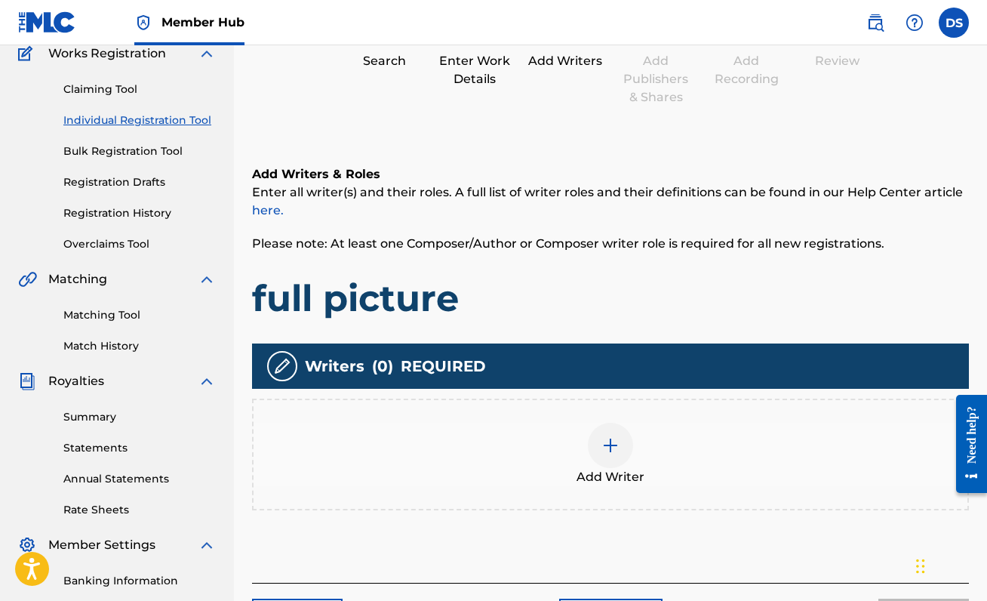
click at [592, 436] on div at bounding box center [610, 444] width 45 height 45
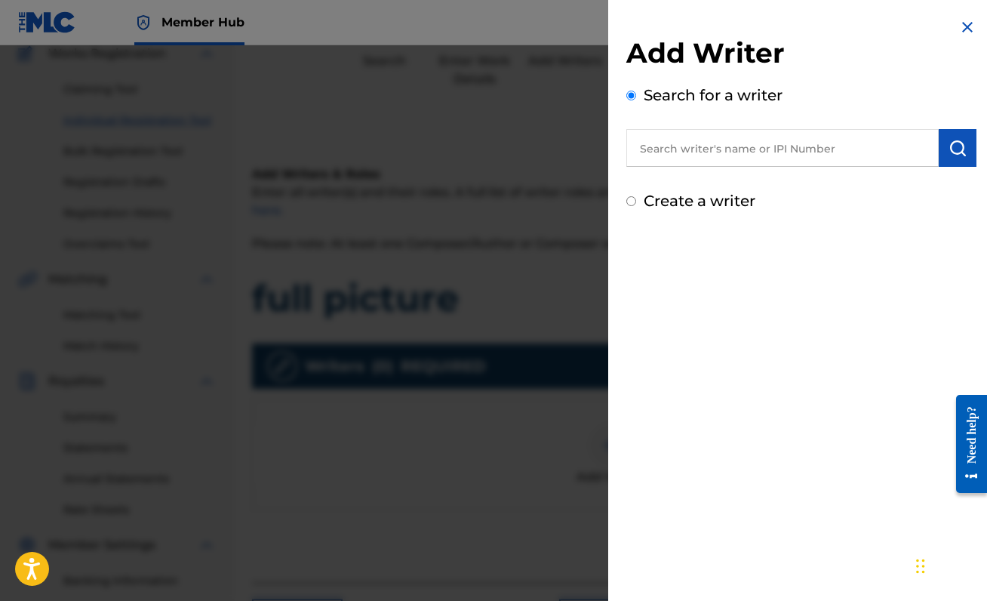
click at [749, 149] on input "text" at bounding box center [782, 148] width 312 height 38
paste input "00888214893"
click at [950, 136] on button "submit" at bounding box center [958, 148] width 38 height 38
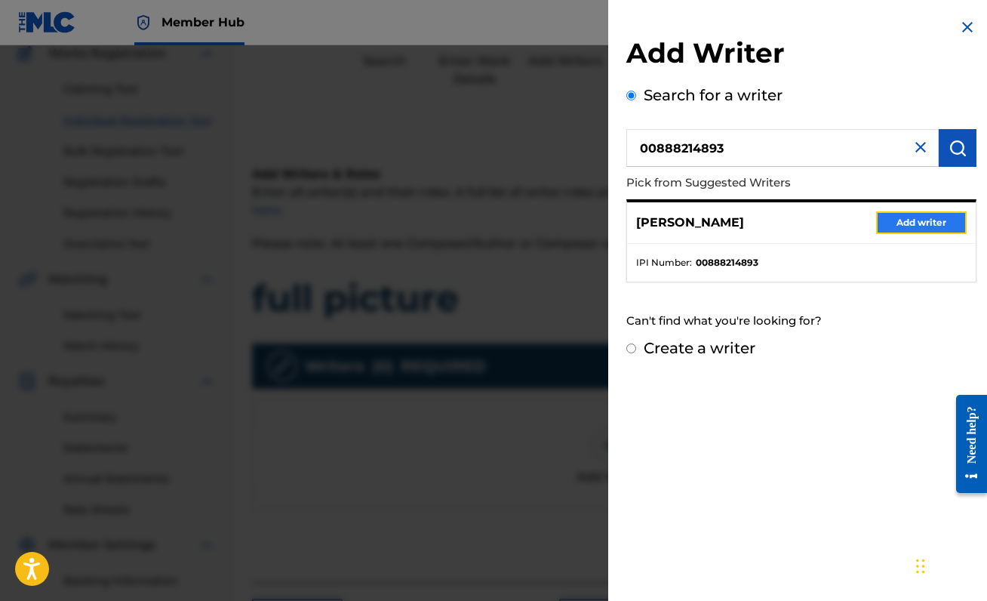
click at [904, 228] on button "Add writer" at bounding box center [921, 222] width 91 height 23
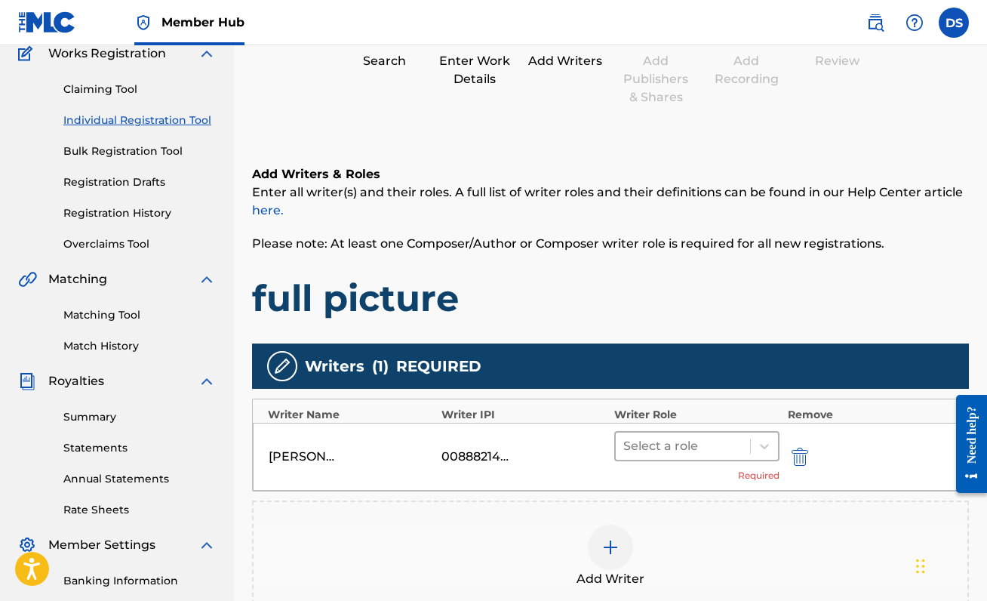
click at [688, 450] on div at bounding box center [682, 445] width 119 height 21
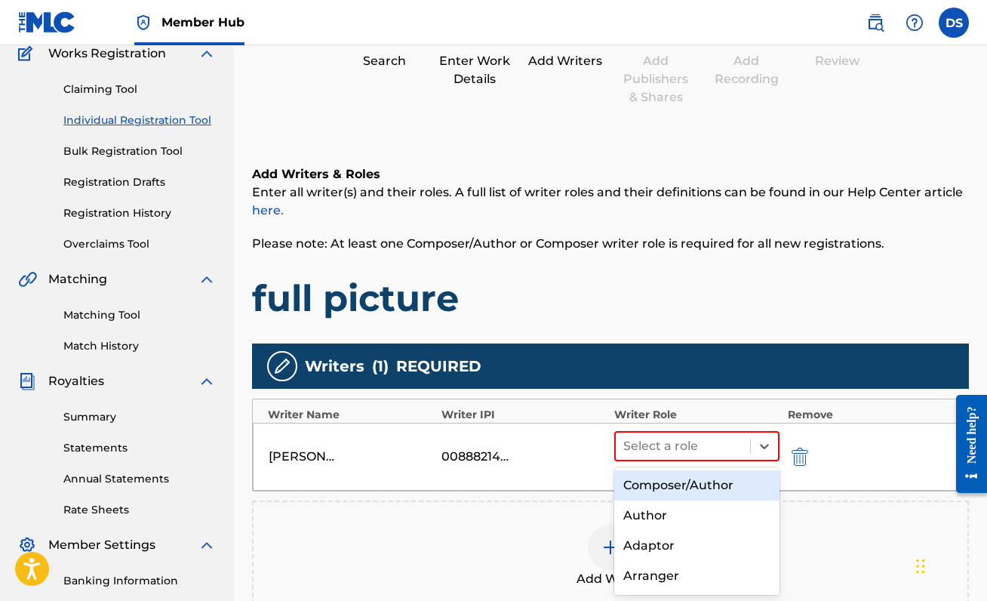
click at [681, 486] on div "Composer/Author" at bounding box center [696, 485] width 165 height 30
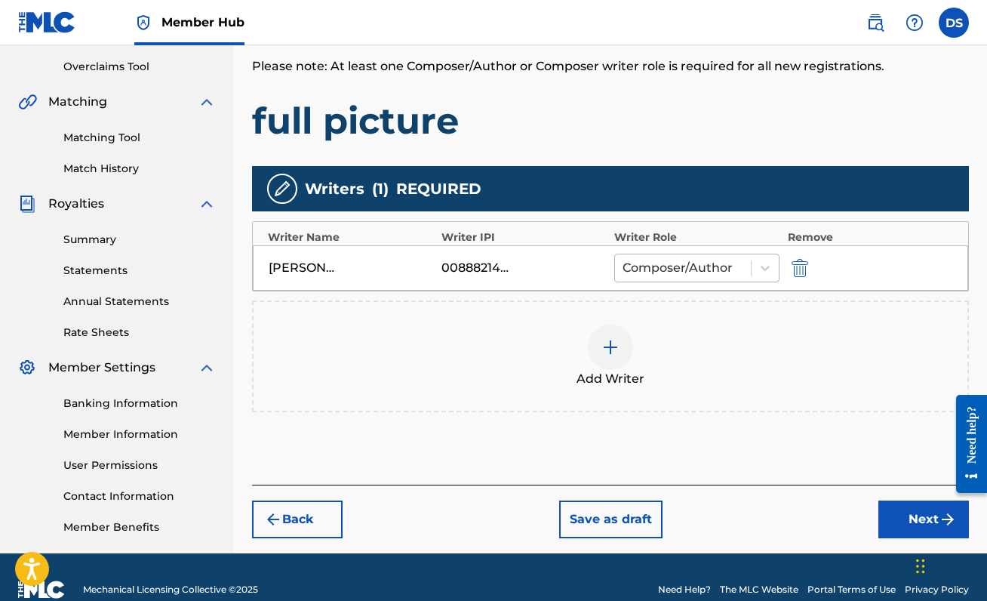
scroll to position [312, 0]
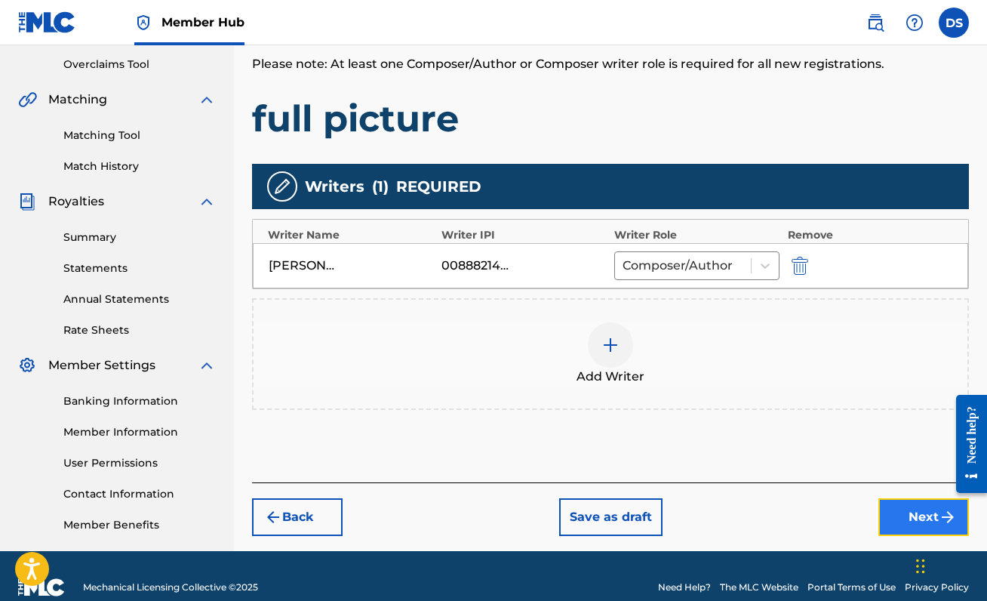
click at [906, 507] on button "Next" at bounding box center [923, 517] width 91 height 38
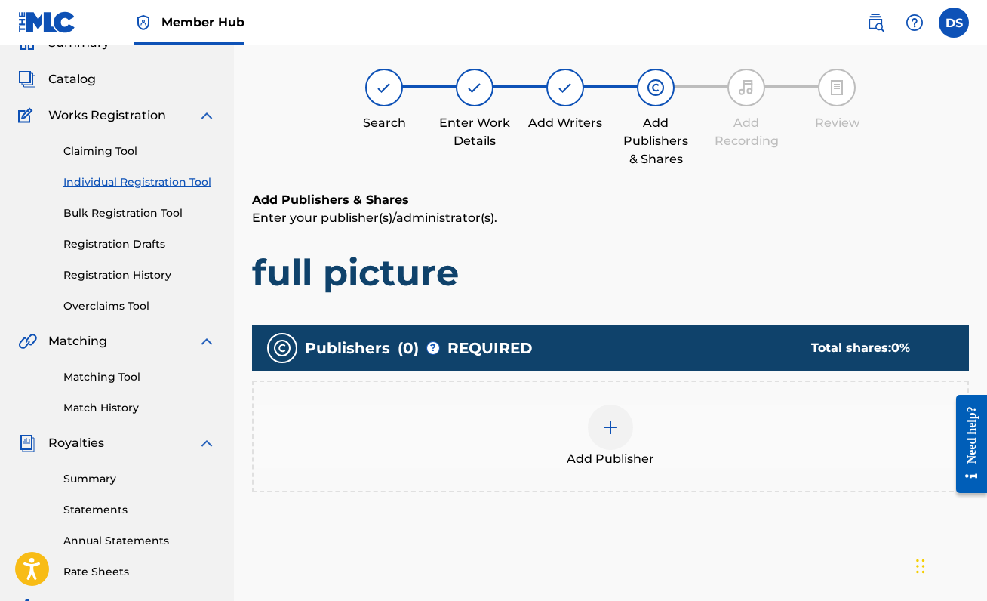
scroll to position [68, 0]
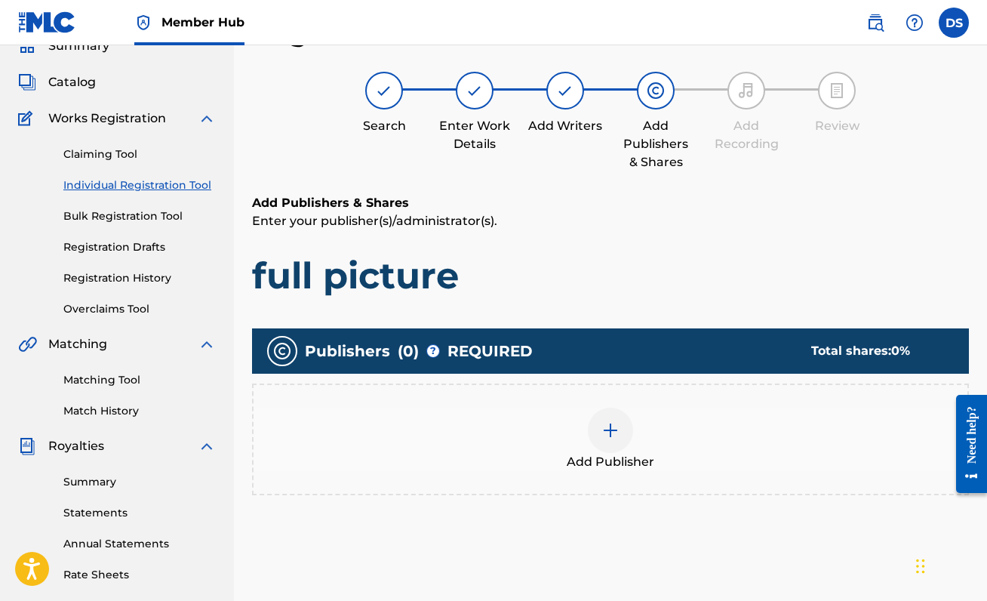
click at [616, 444] on div at bounding box center [610, 429] width 45 height 45
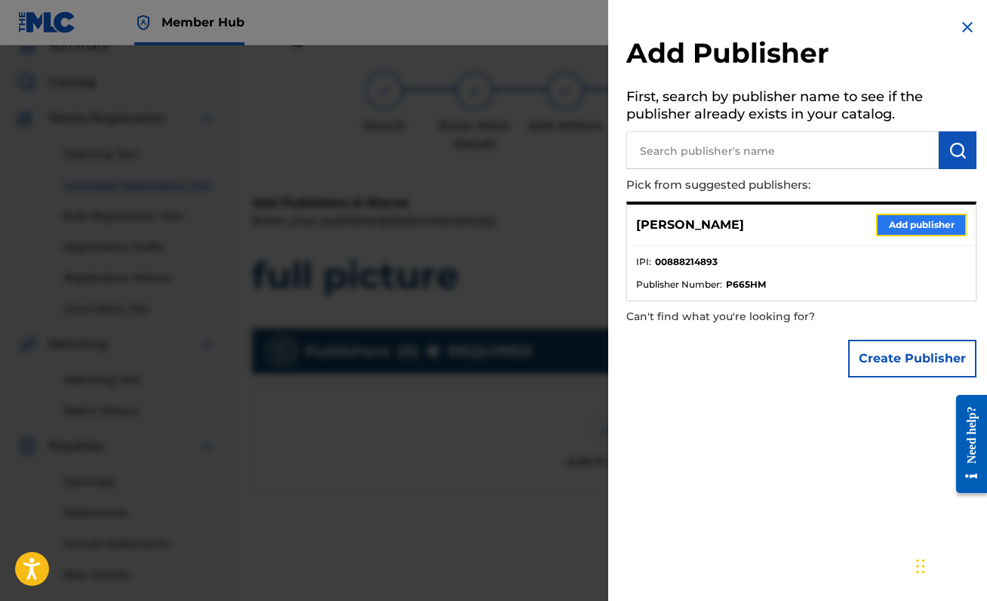
click at [923, 222] on button "Add publisher" at bounding box center [921, 225] width 91 height 23
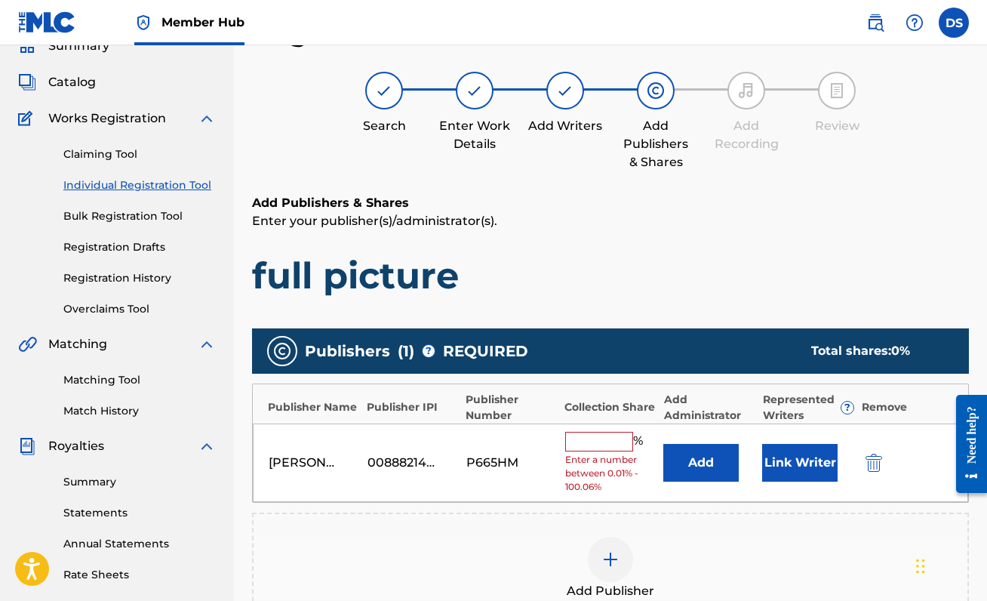
click at [601, 441] on input "text" at bounding box center [599, 442] width 68 height 20
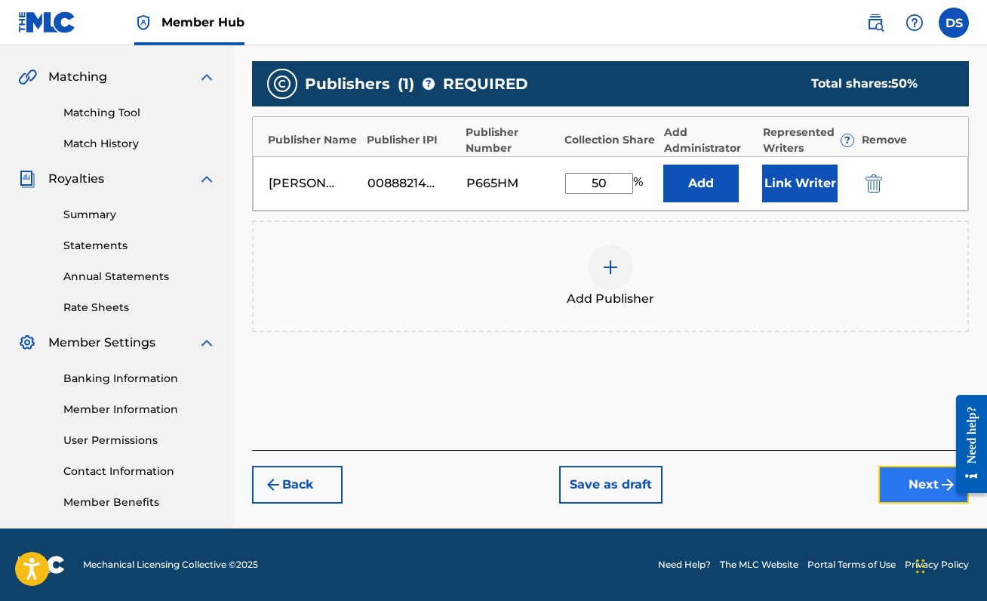
click at [897, 475] on button "Next" at bounding box center [923, 485] width 91 height 38
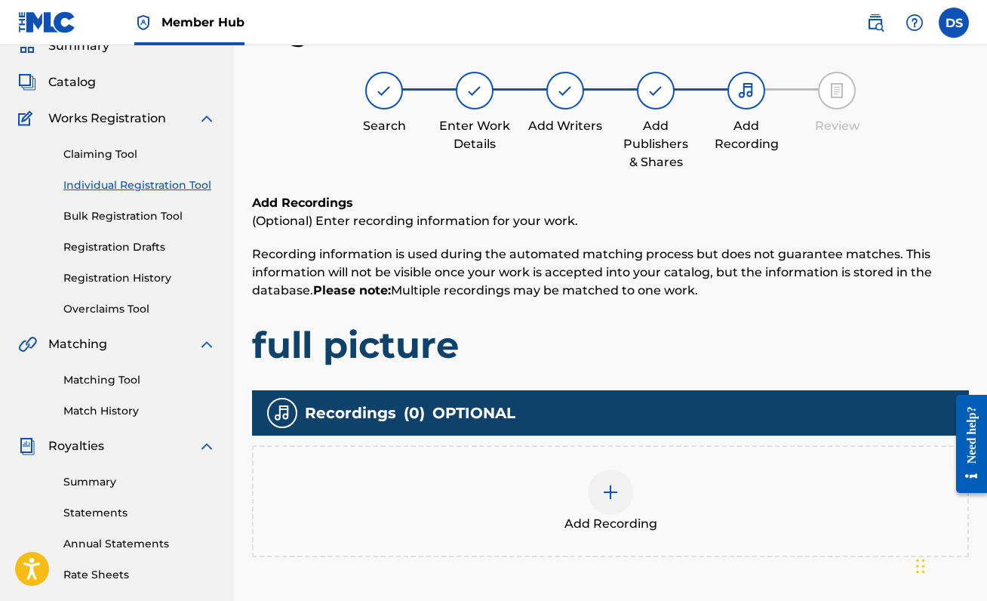
click at [619, 492] on div at bounding box center [610, 491] width 45 height 45
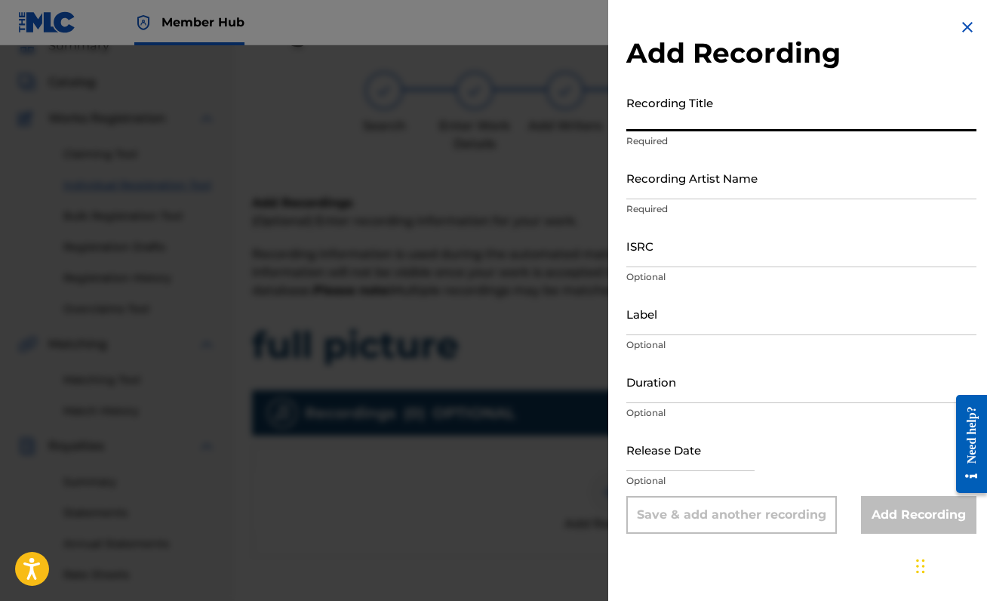
click at [699, 94] on input "Recording Title" at bounding box center [801, 109] width 350 height 43
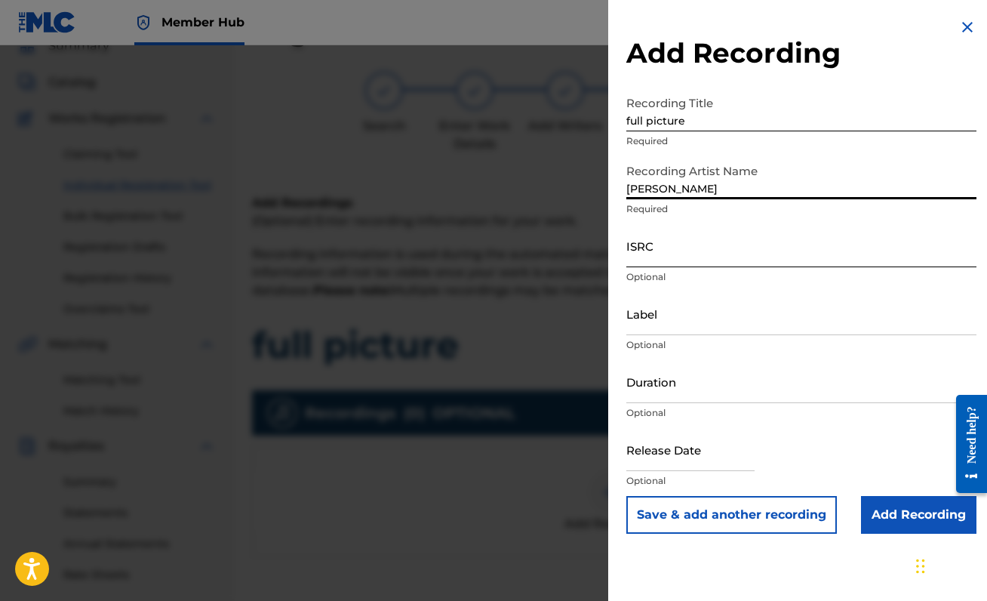
click at [653, 260] on input "ISRC" at bounding box center [801, 245] width 350 height 43
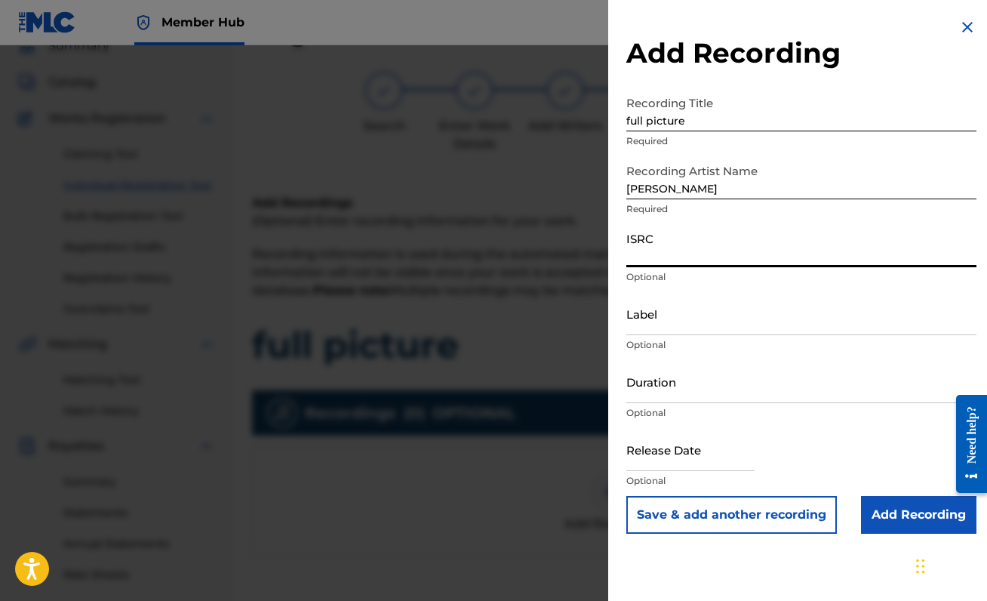
paste input "QZNMT2583650"
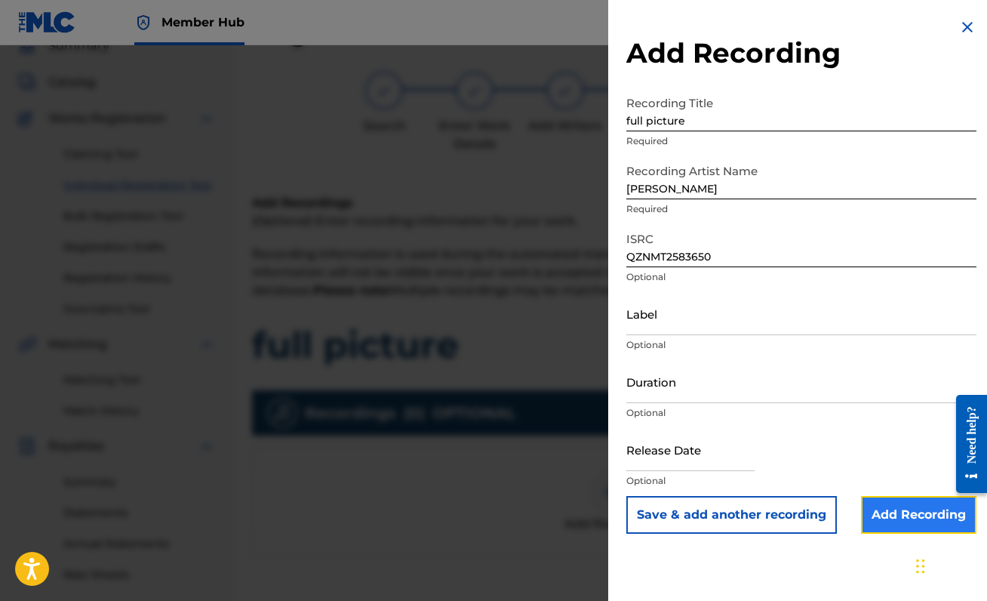
click at [911, 516] on input "Add Recording" at bounding box center [918, 515] width 115 height 38
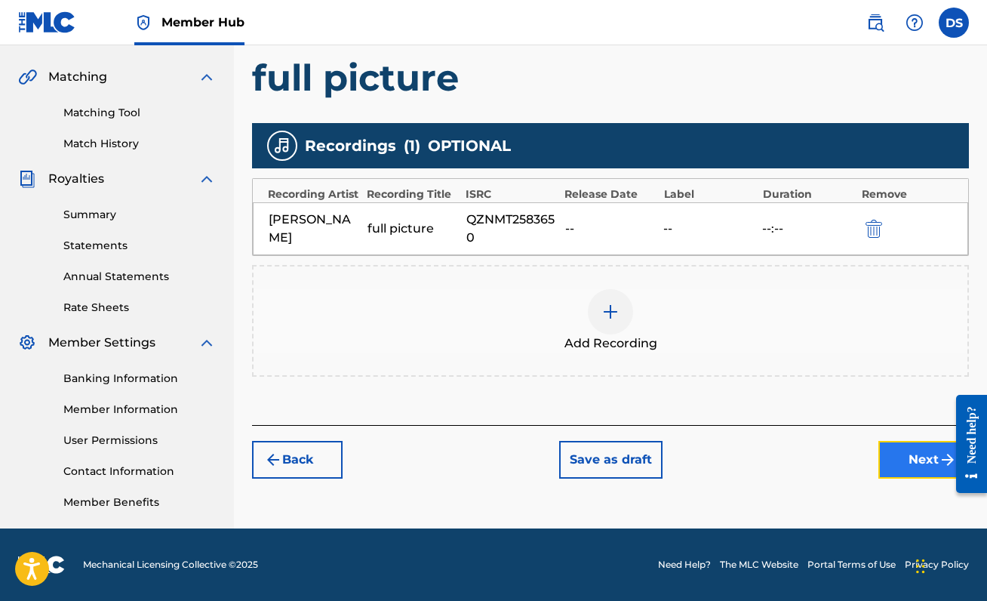
click at [901, 453] on button "Next" at bounding box center [923, 460] width 91 height 38
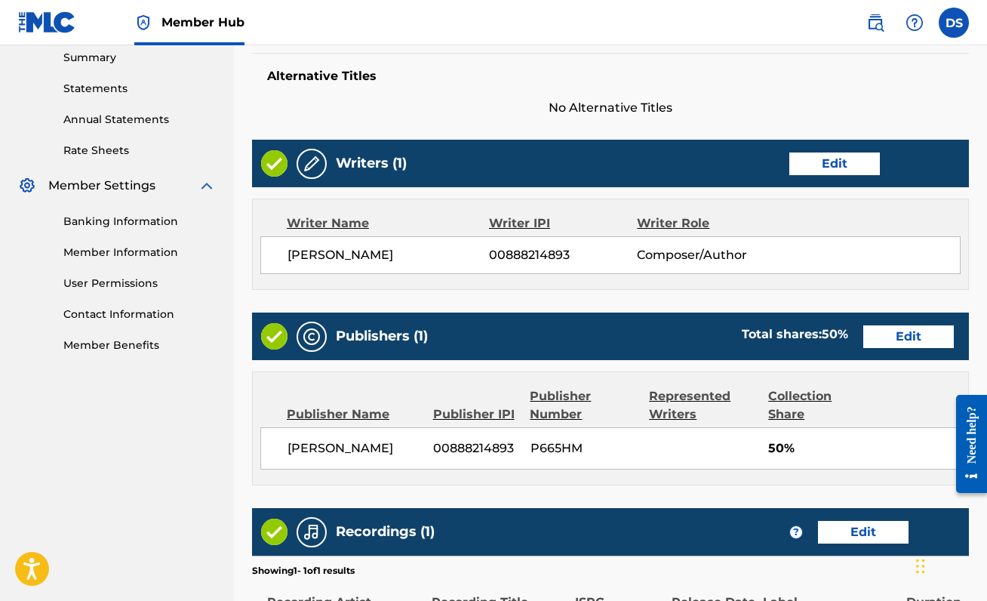
scroll to position [692, 0]
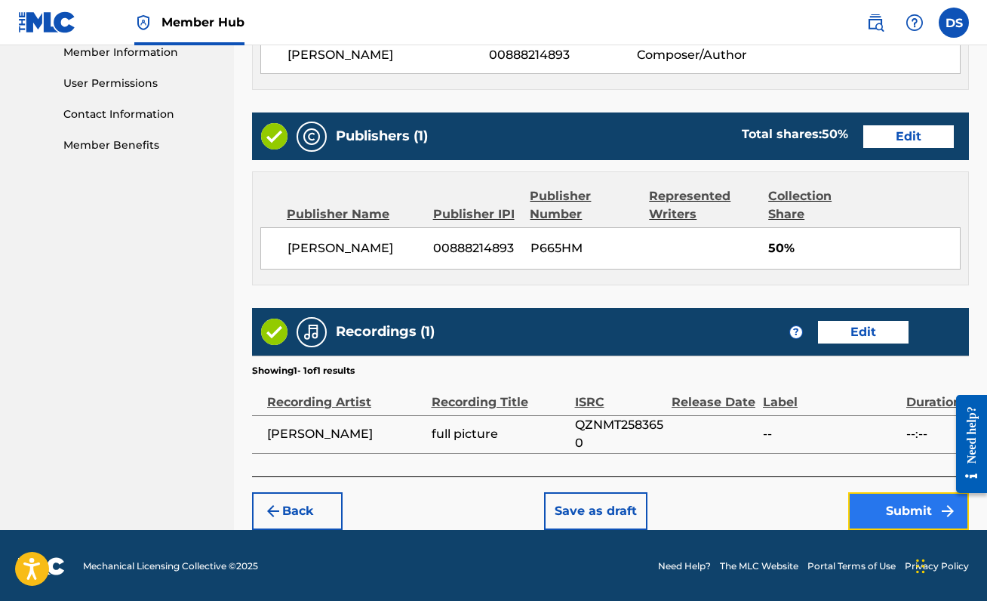
click at [896, 505] on button "Submit" at bounding box center [908, 511] width 121 height 38
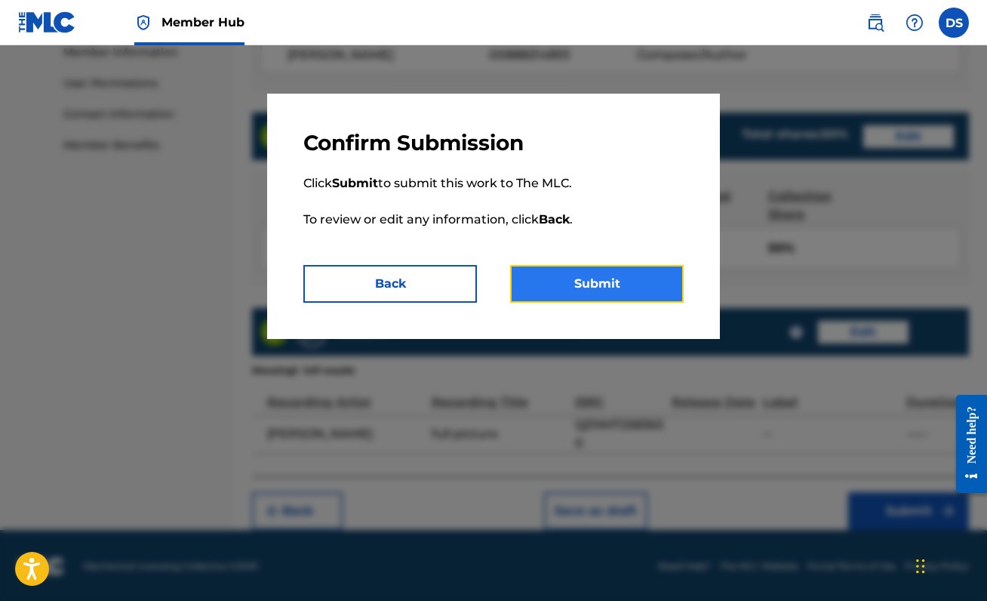
click at [631, 280] on button "Submit" at bounding box center [597, 284] width 174 height 38
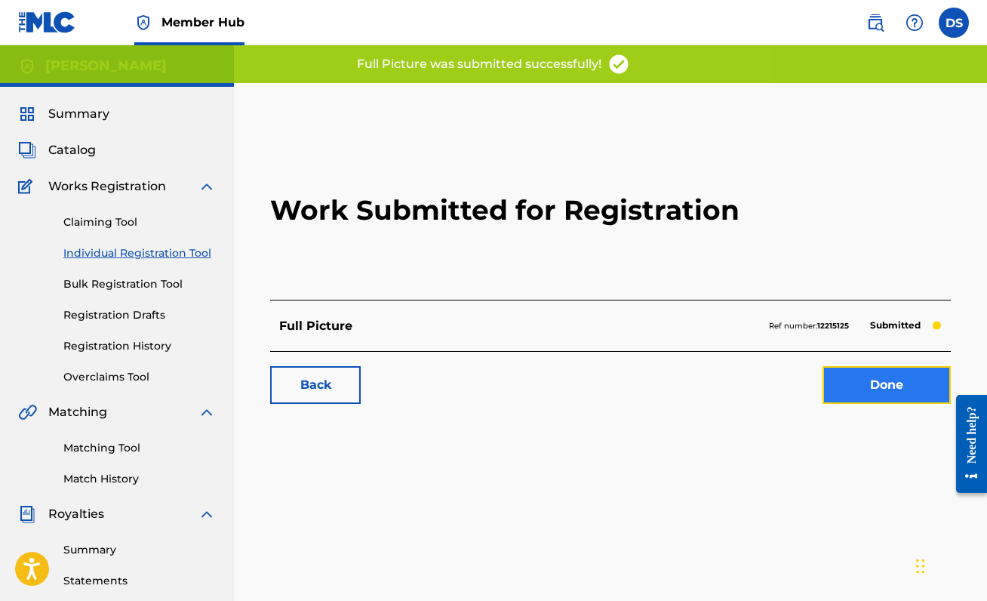
click at [883, 393] on link "Done" at bounding box center [886, 385] width 128 height 38
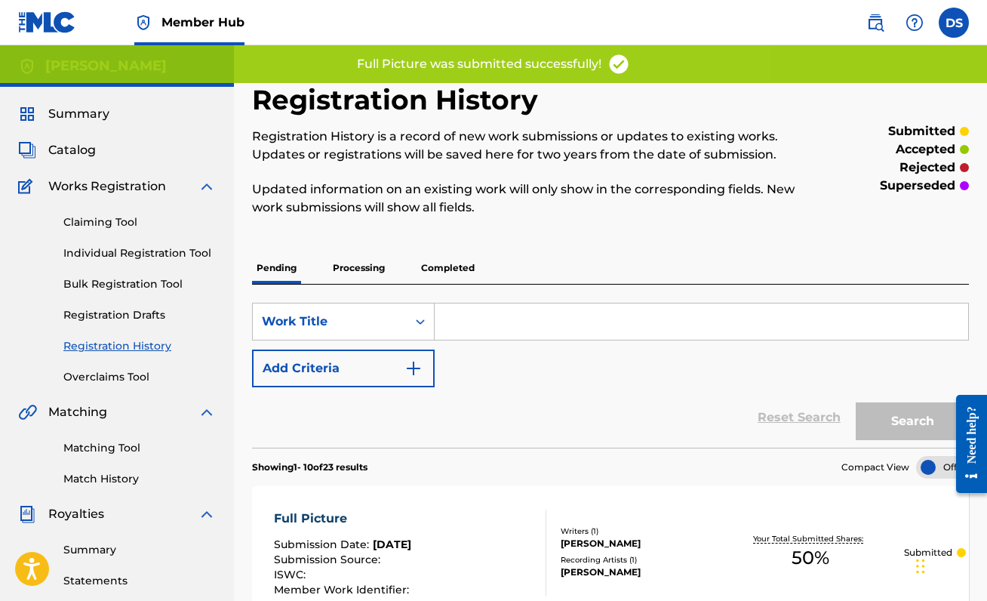
click at [114, 263] on div "Claiming Tool Individual Registration Tool Bulk Registration Tool Registration …" at bounding box center [117, 289] width 198 height 189
click at [106, 257] on link "Individual Registration Tool" at bounding box center [139, 253] width 152 height 16
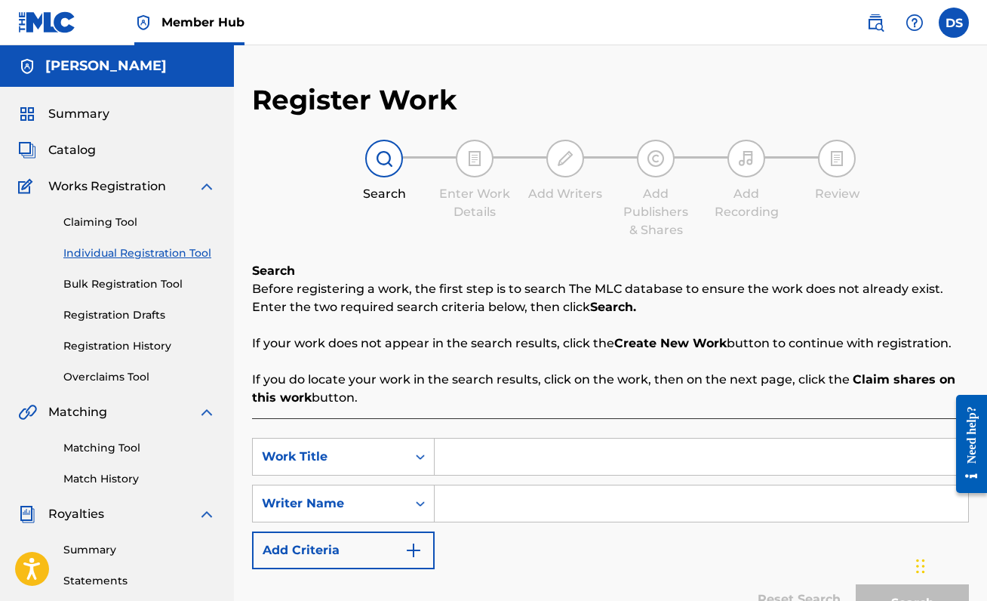
click at [478, 458] on input "Search Form" at bounding box center [701, 456] width 533 height 36
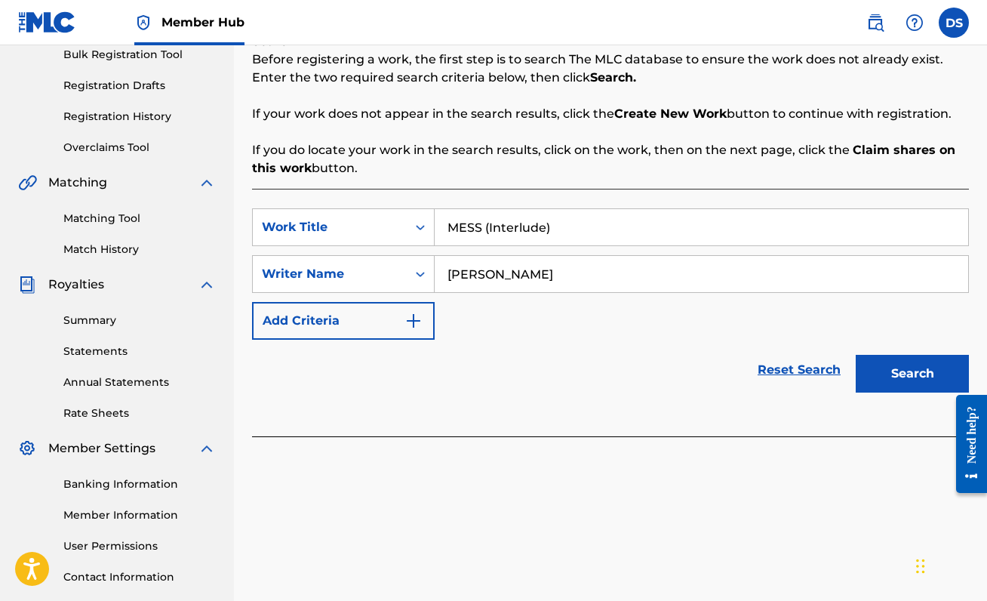
scroll to position [232, 0]
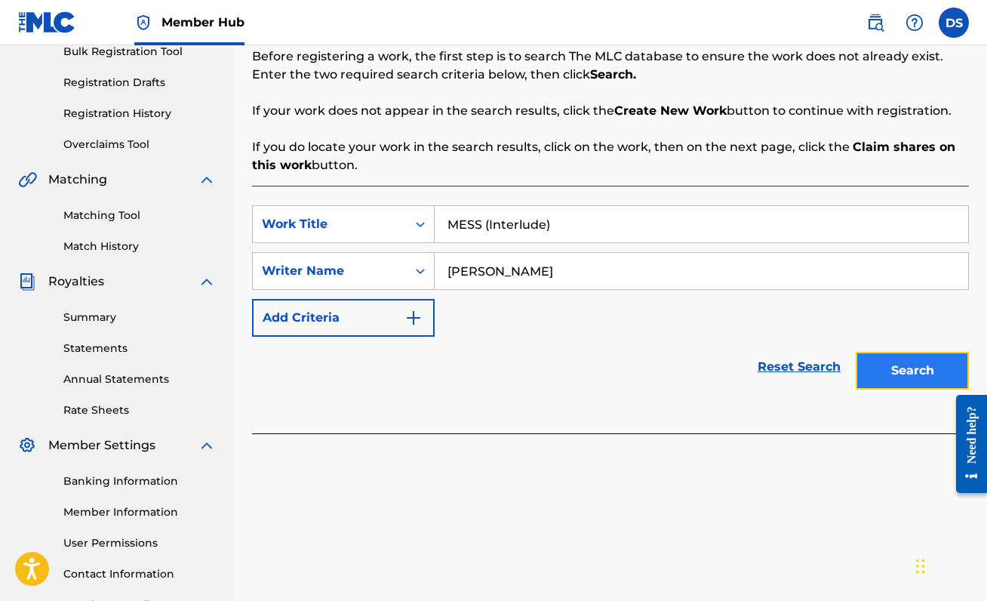
click at [911, 379] on button "Search" at bounding box center [912, 371] width 113 height 38
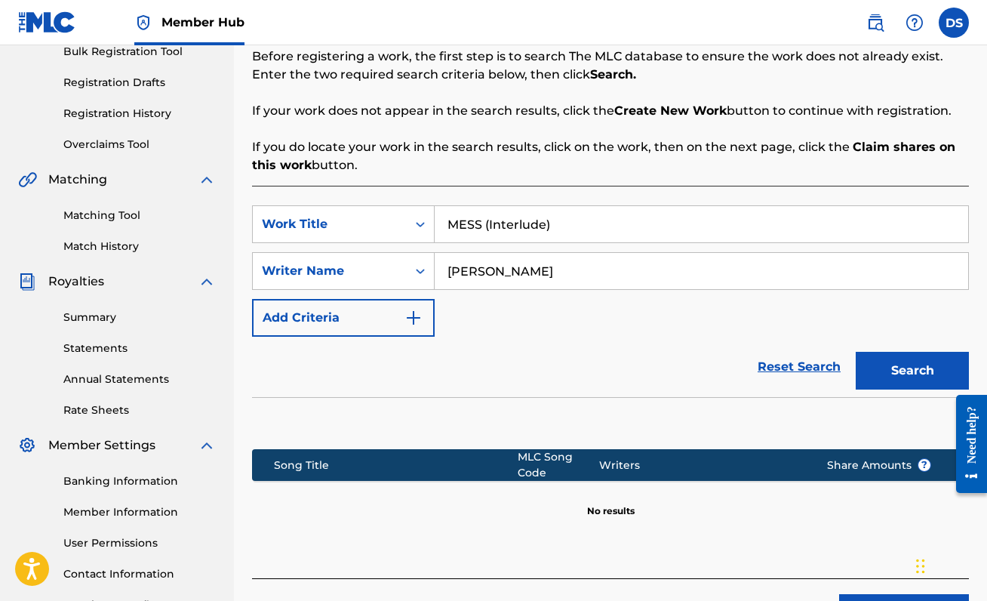
scroll to position [336, 0]
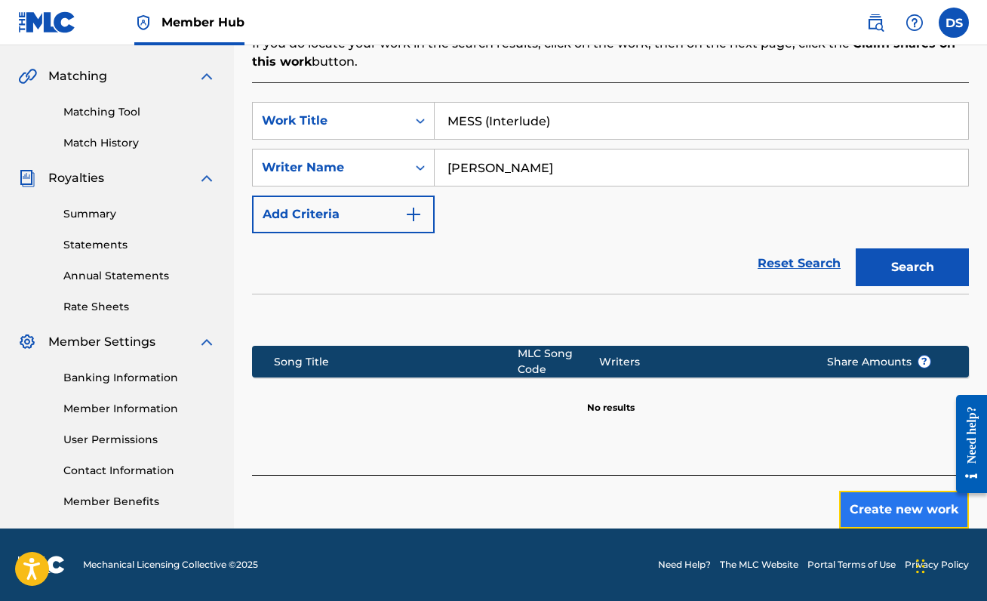
click at [903, 515] on button "Create new work" at bounding box center [904, 509] width 130 height 38
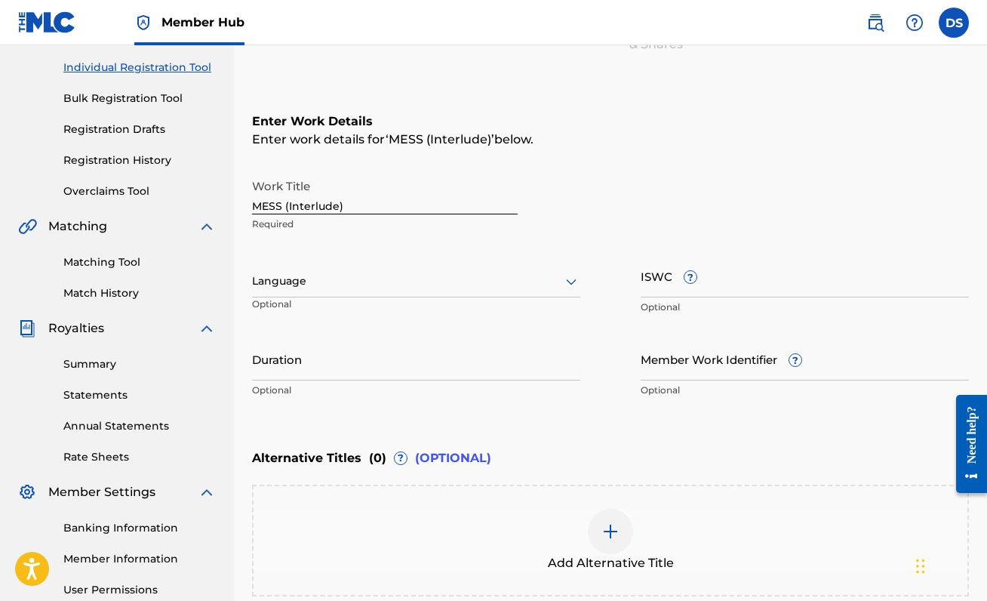
scroll to position [181, 0]
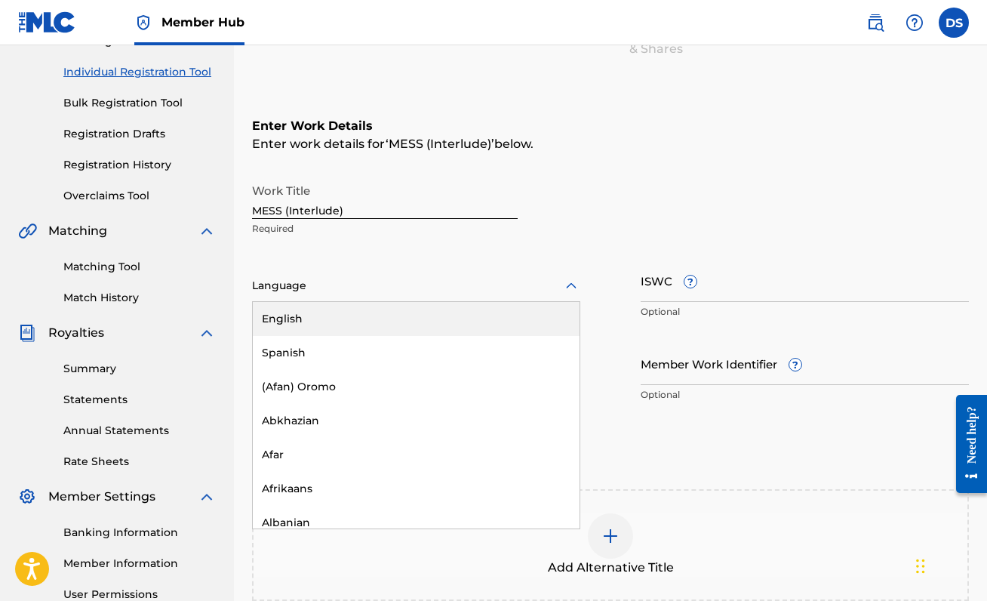
click at [463, 279] on div at bounding box center [416, 285] width 328 height 19
click at [450, 331] on div "English" at bounding box center [416, 319] width 327 height 34
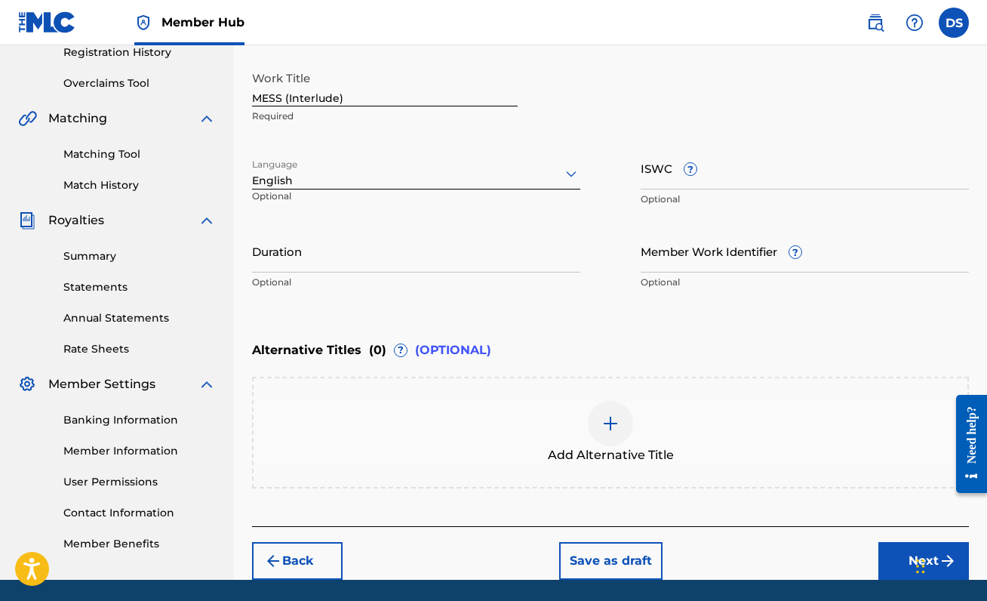
scroll to position [297, 0]
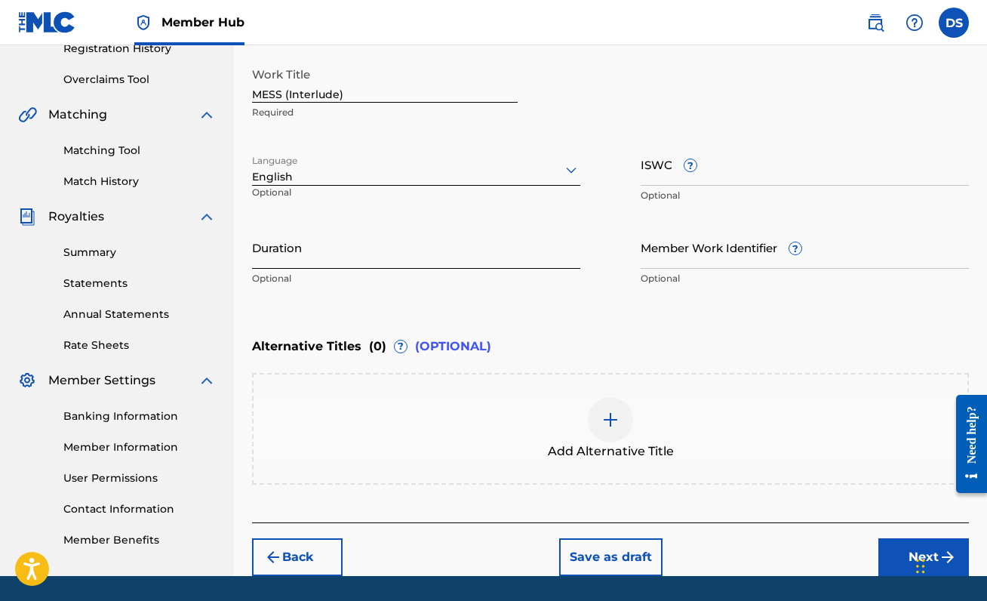
click at [290, 266] on input "Duration" at bounding box center [416, 247] width 328 height 43
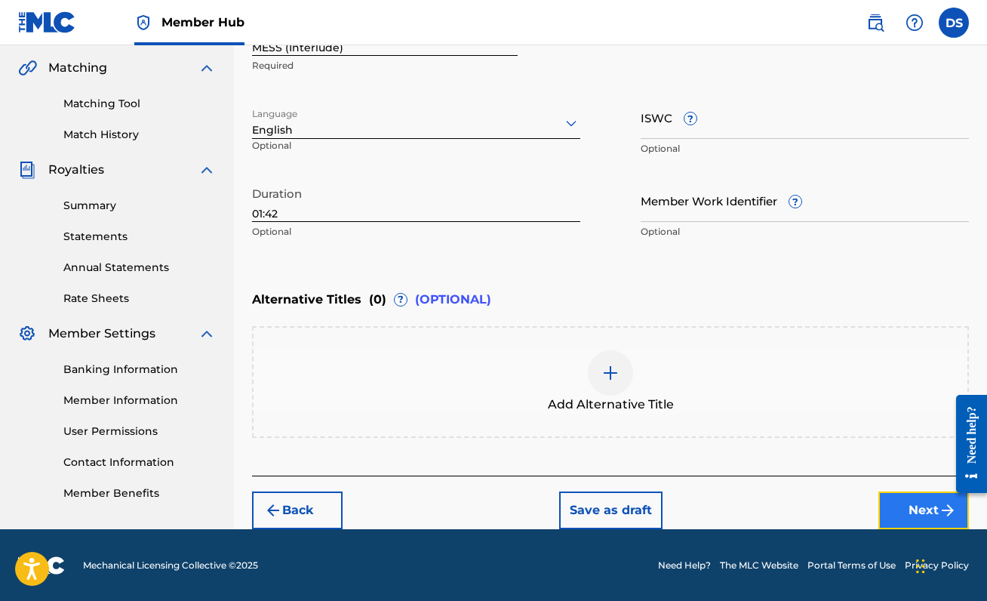
click at [897, 515] on button "Next" at bounding box center [923, 510] width 91 height 38
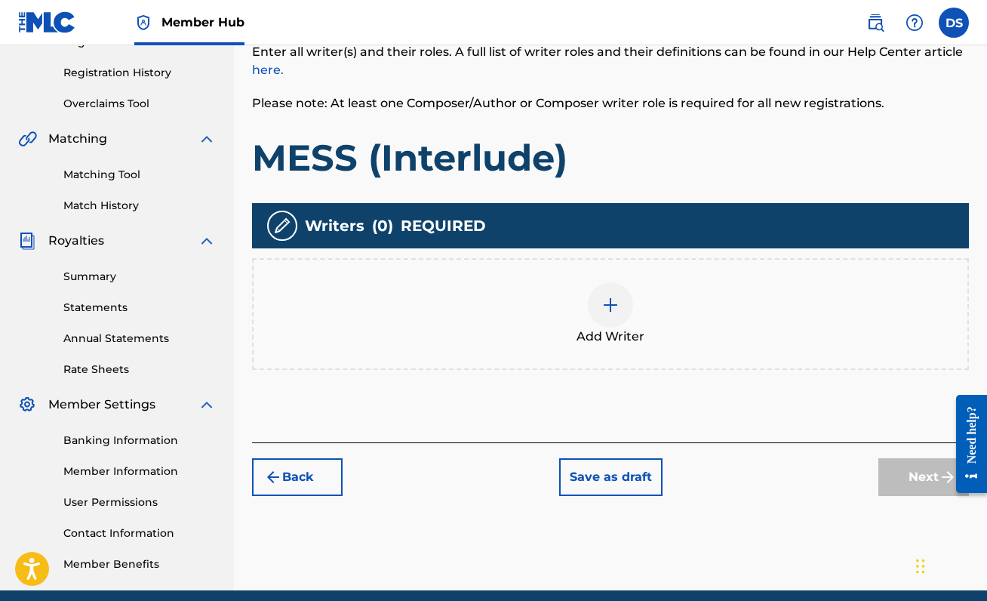
scroll to position [298, 0]
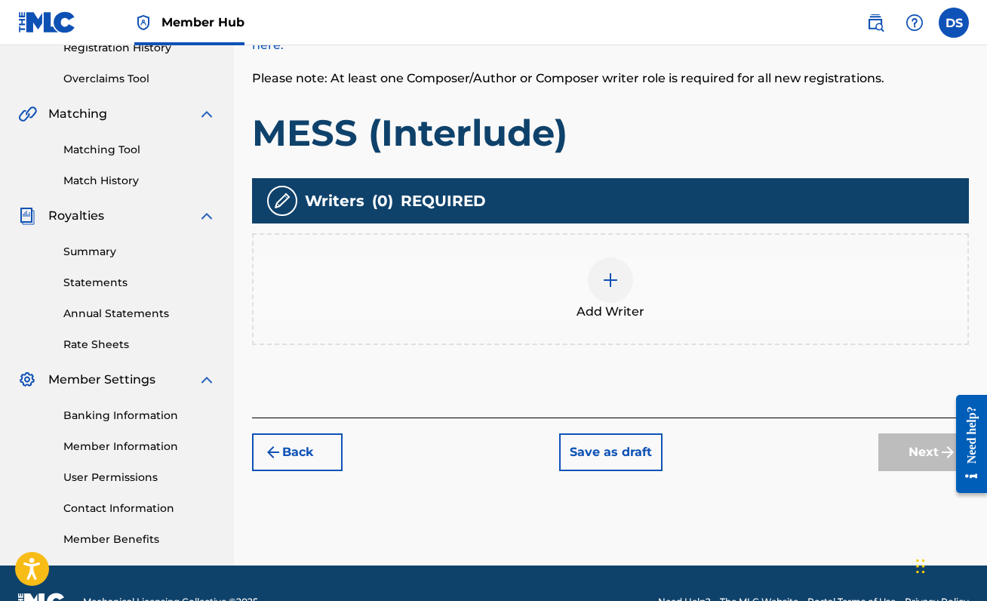
click at [611, 272] on img at bounding box center [610, 280] width 18 height 18
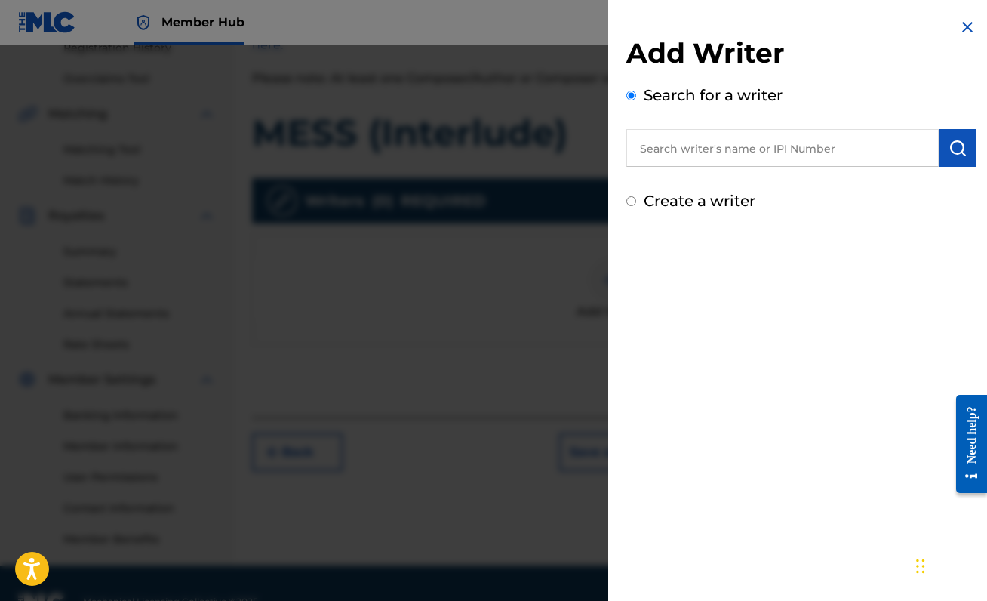
click at [708, 158] on input "text" at bounding box center [782, 148] width 312 height 38
paste input "00888214893"
click at [948, 148] on img "submit" at bounding box center [957, 148] width 18 height 18
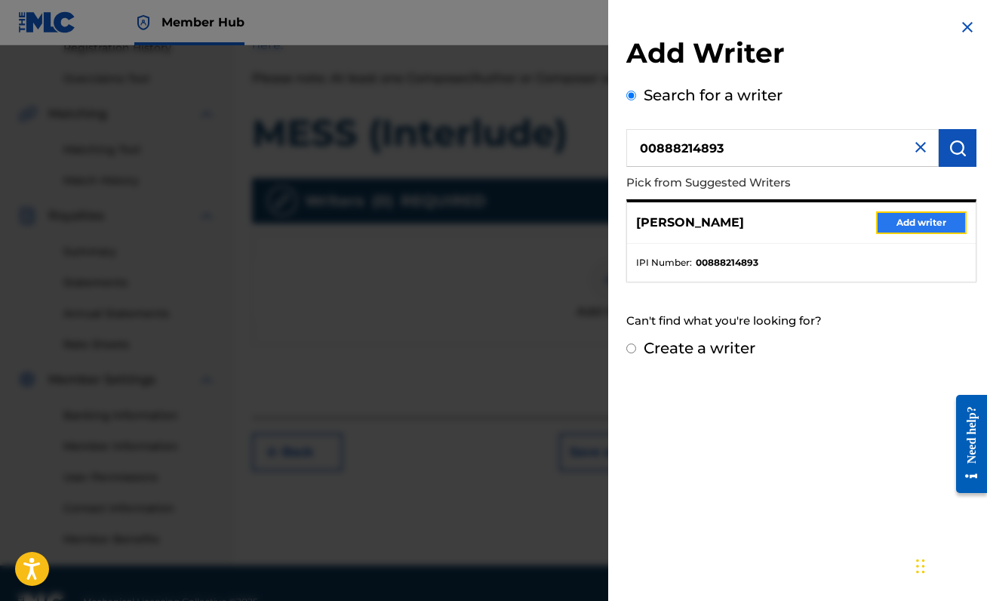
click at [935, 223] on button "Add writer" at bounding box center [921, 222] width 91 height 23
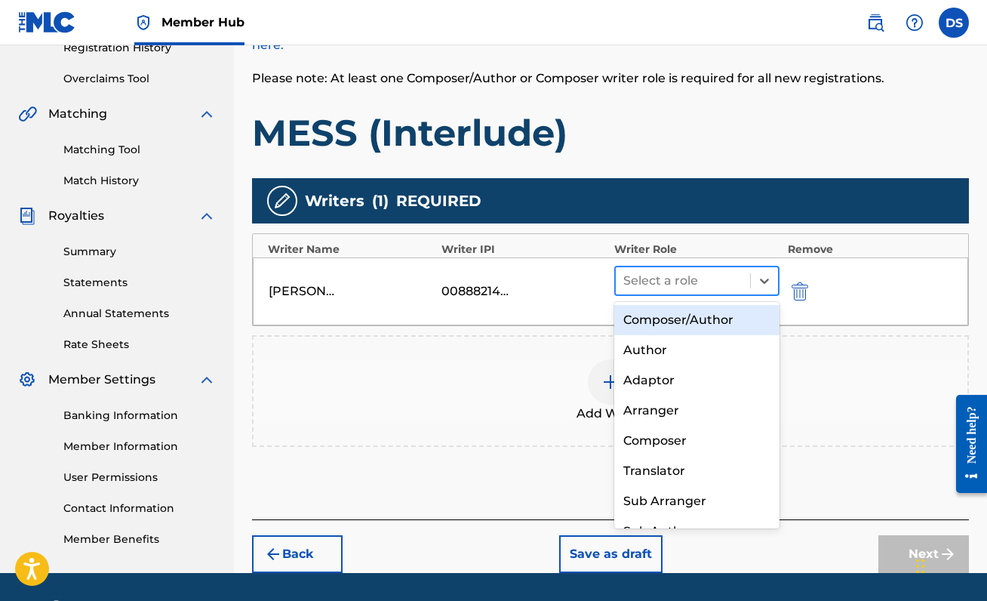
click at [699, 289] on div at bounding box center [682, 280] width 119 height 21
click at [696, 316] on div "Composer/Author" at bounding box center [696, 320] width 165 height 30
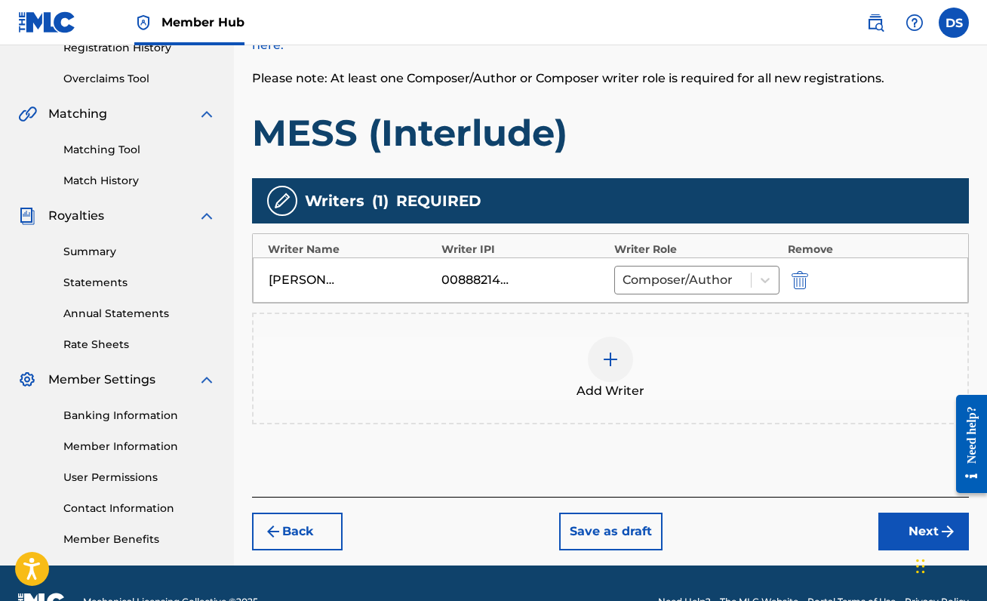
scroll to position [335, 0]
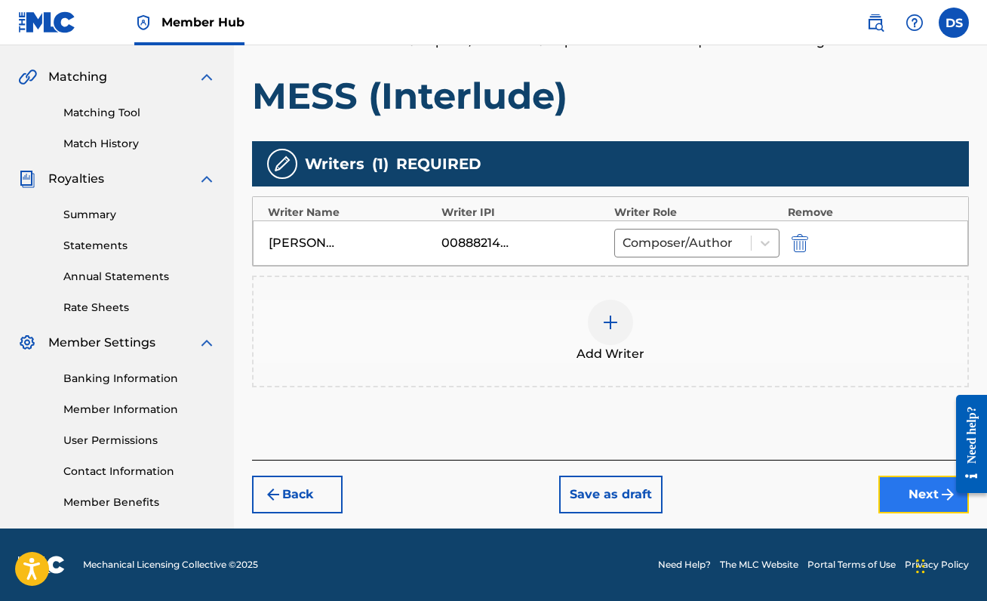
click at [899, 498] on button "Next" at bounding box center [923, 494] width 91 height 38
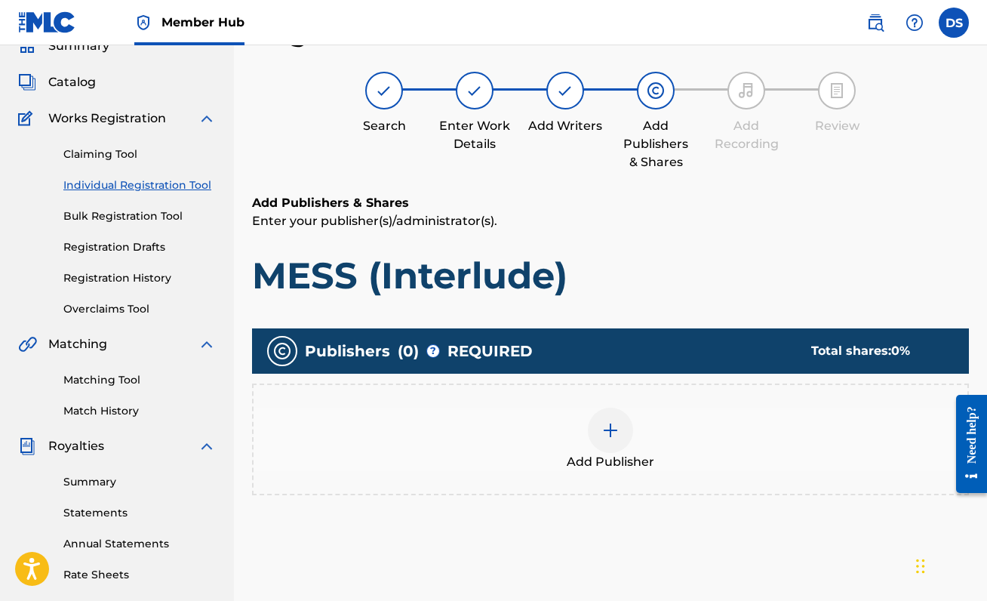
scroll to position [68, 0]
click at [591, 439] on div at bounding box center [610, 429] width 45 height 45
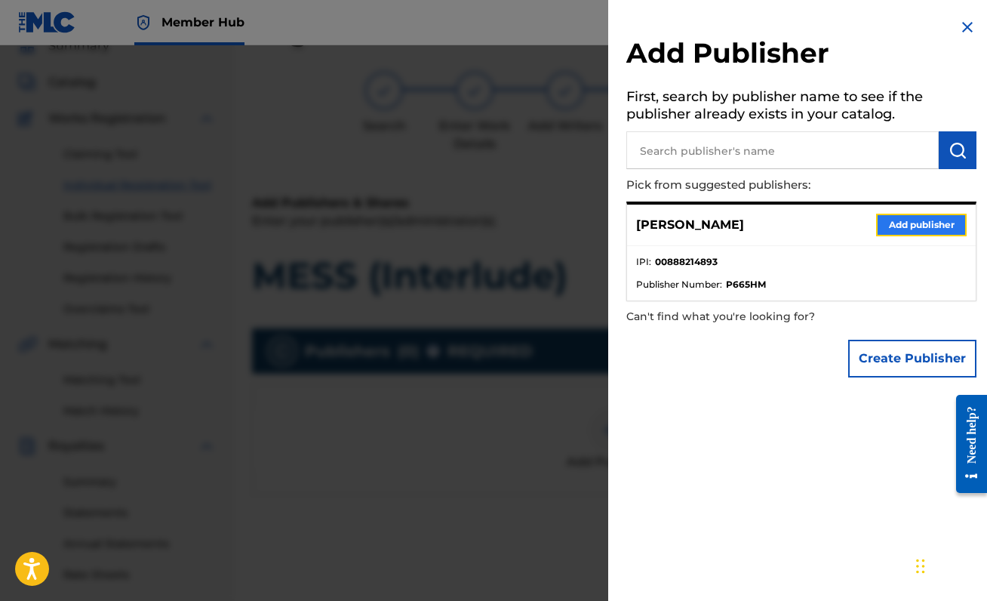
click at [905, 225] on button "Add publisher" at bounding box center [921, 225] width 91 height 23
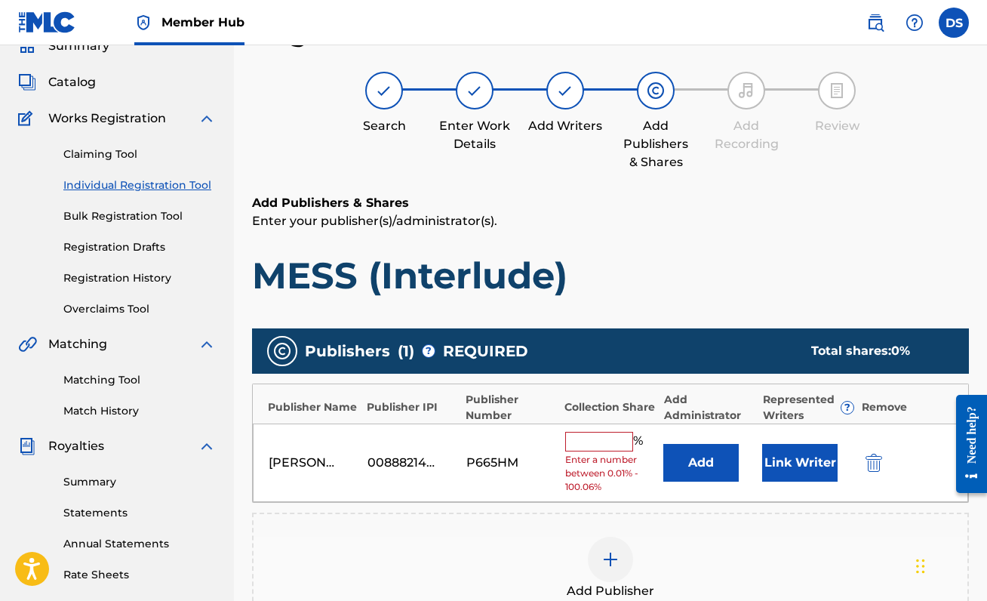
click at [583, 443] on input "text" at bounding box center [599, 442] width 68 height 20
click at [693, 261] on h1 "MESS (Interlude)" at bounding box center [610, 275] width 717 height 45
click at [595, 433] on input "text" at bounding box center [599, 442] width 68 height 20
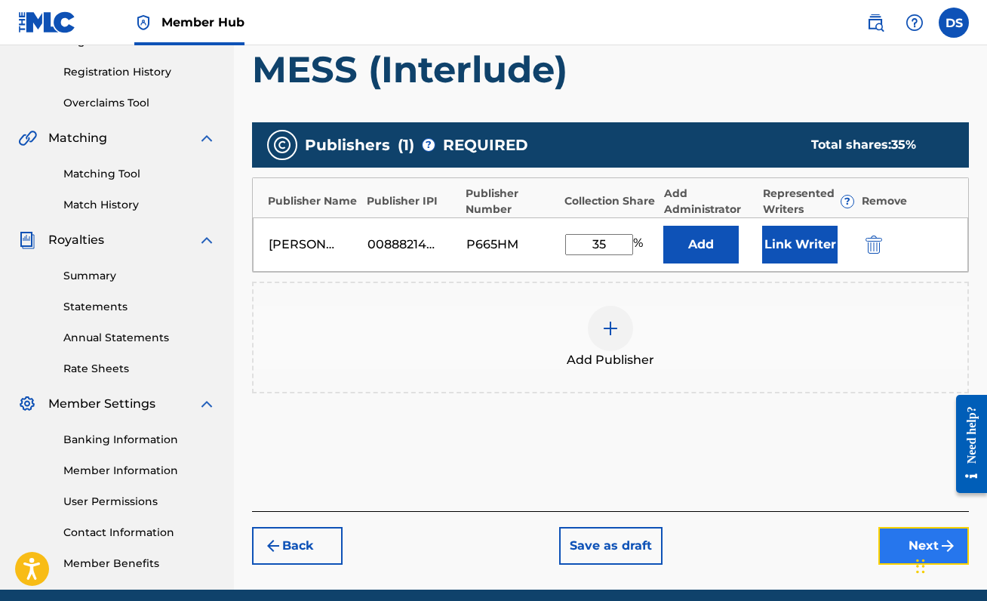
click at [900, 535] on button "Next" at bounding box center [923, 546] width 91 height 38
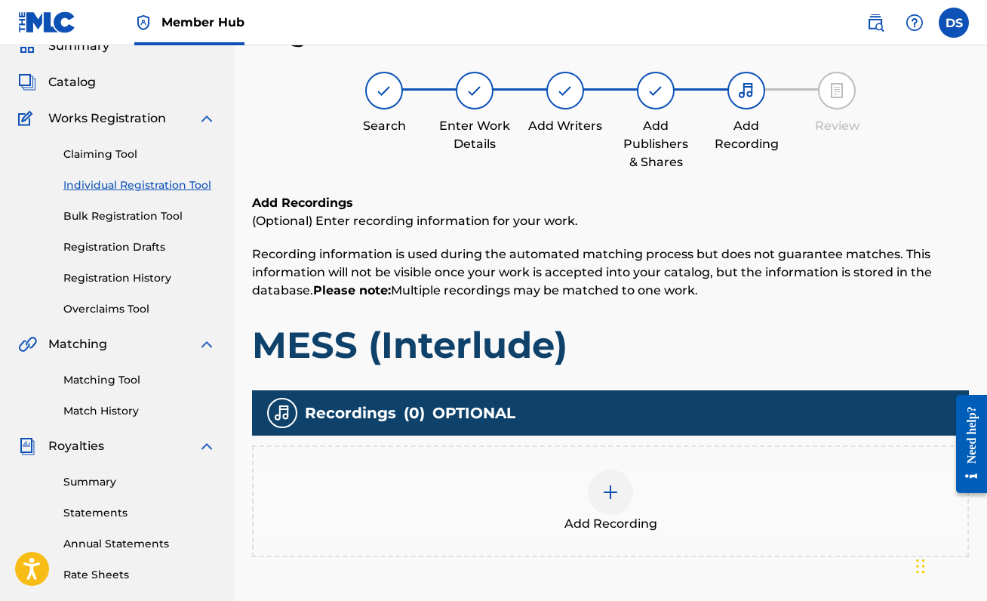
click at [627, 493] on div at bounding box center [610, 491] width 45 height 45
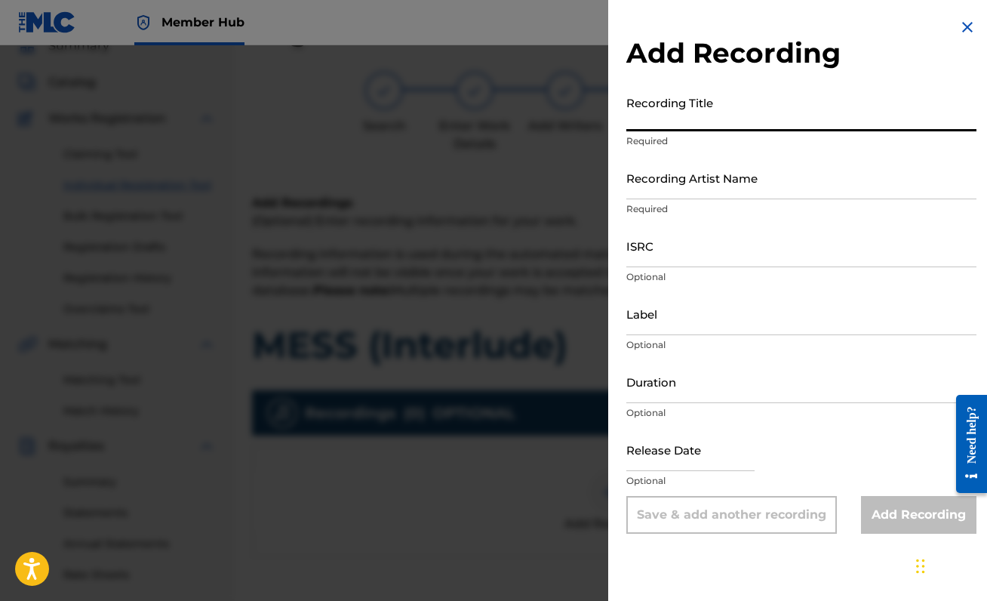
click at [718, 126] on input "Recording Title" at bounding box center [801, 109] width 350 height 43
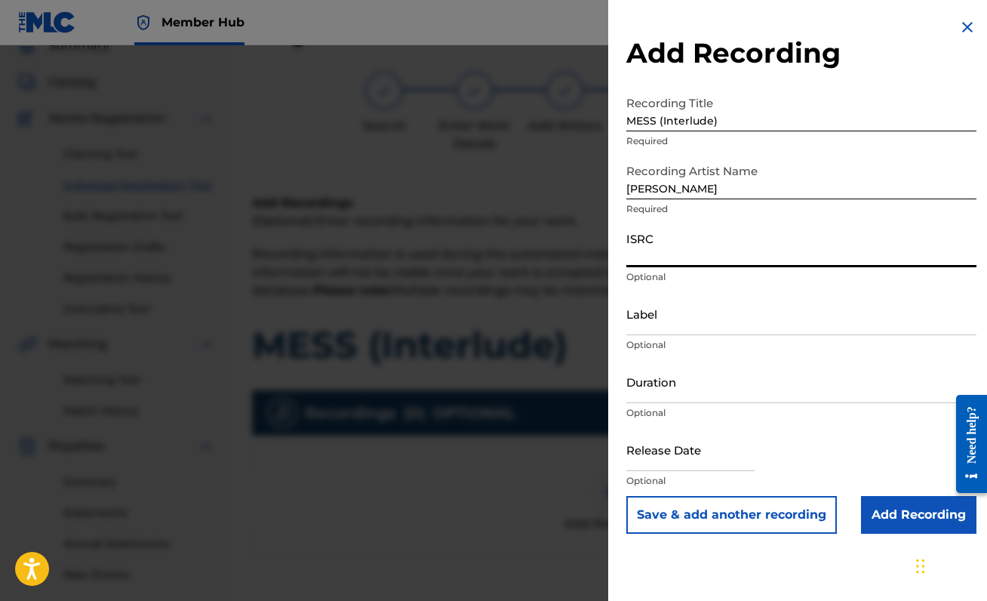
click at [668, 263] on input "ISRC" at bounding box center [801, 245] width 350 height 43
paste input "QZZ7R2580875"
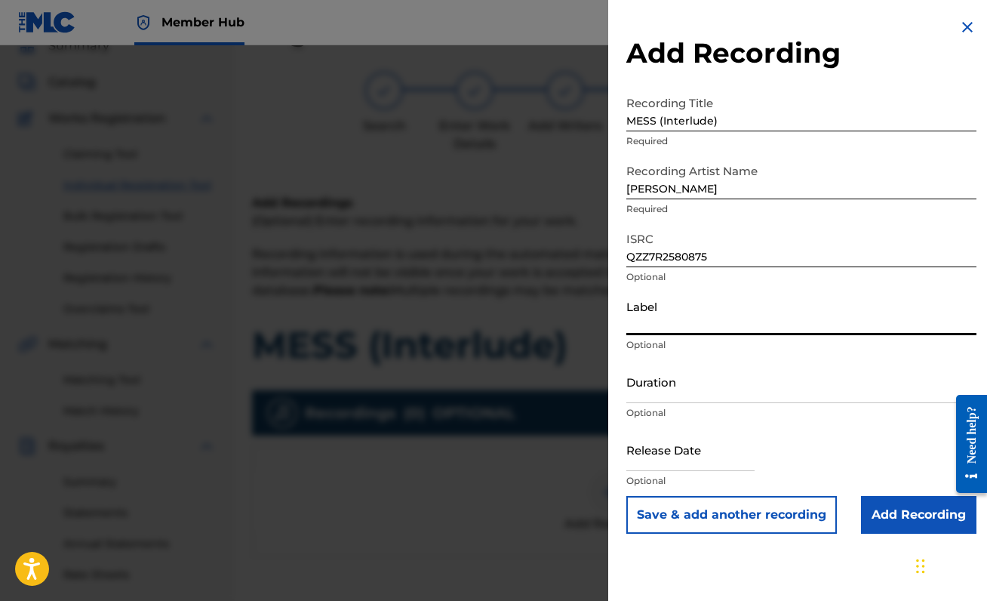
click at [694, 328] on input "Label" at bounding box center [801, 313] width 350 height 43
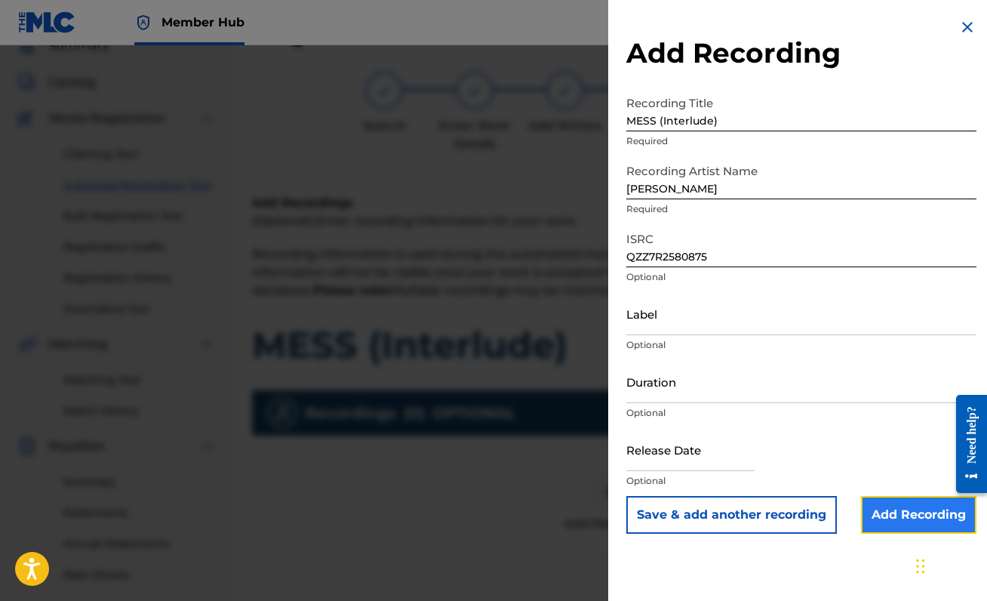
click at [894, 498] on input "Add Recording" at bounding box center [918, 515] width 115 height 38
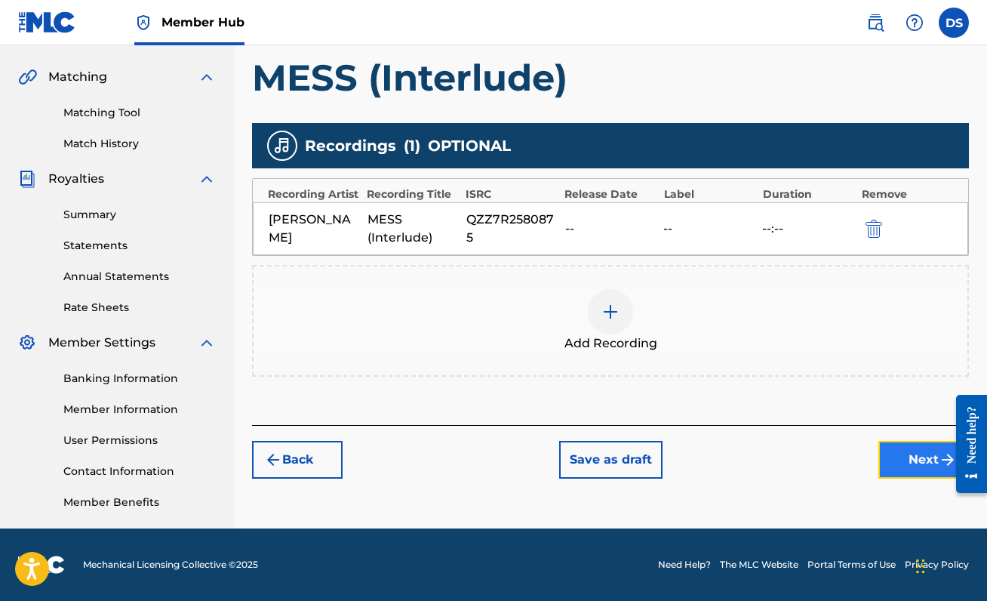
click at [908, 466] on button "Next" at bounding box center [923, 460] width 91 height 38
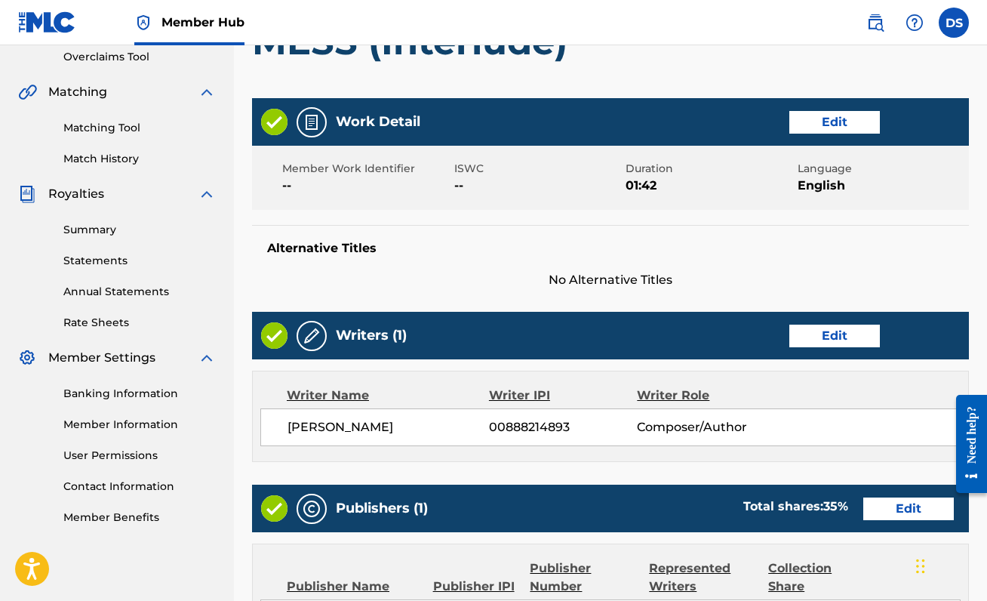
scroll to position [692, 0]
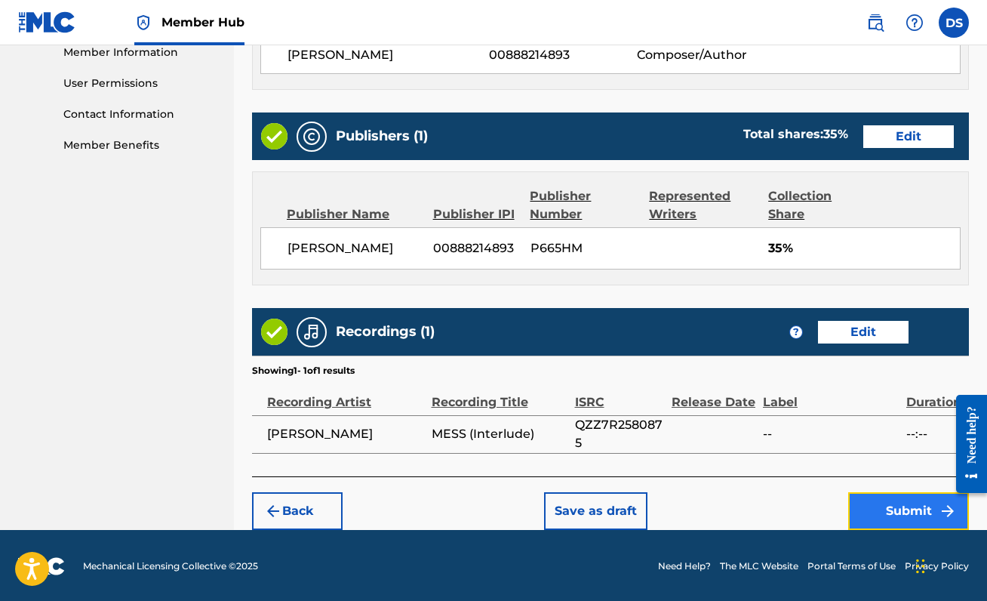
click at [914, 519] on button "Submit" at bounding box center [908, 511] width 121 height 38
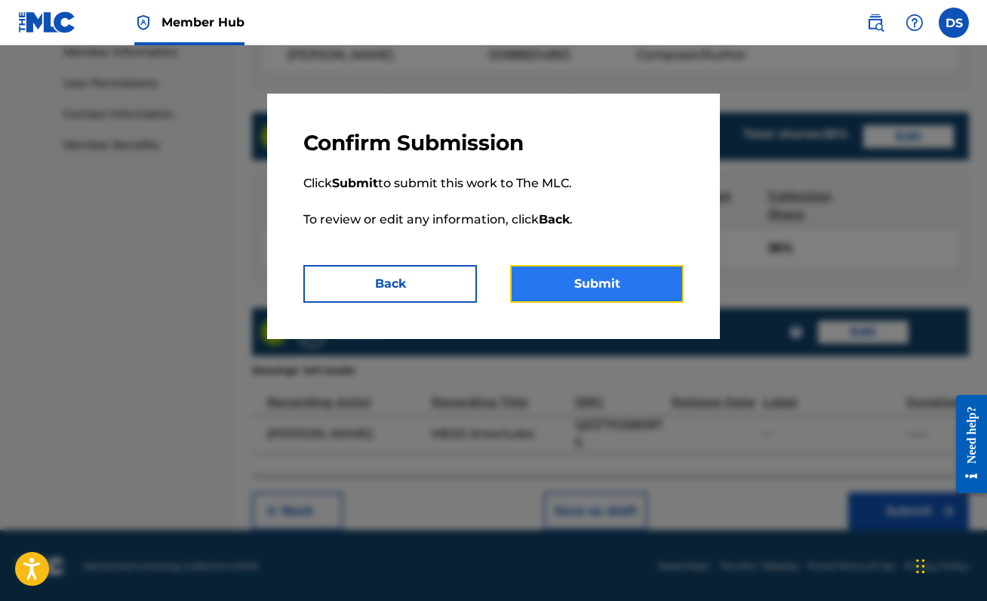
click at [641, 298] on button "Submit" at bounding box center [597, 284] width 174 height 38
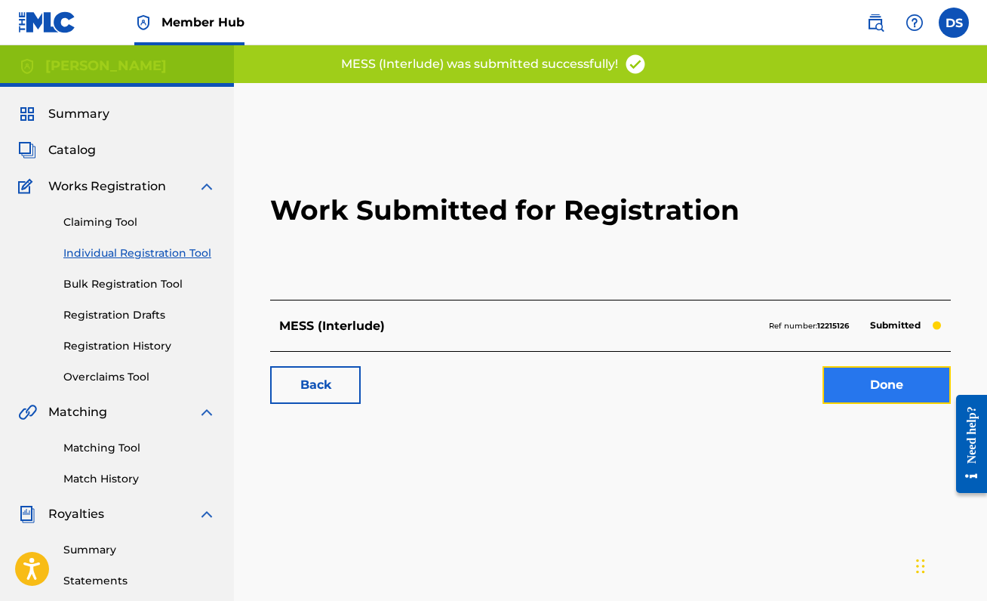
click at [831, 368] on link "Done" at bounding box center [886, 385] width 128 height 38
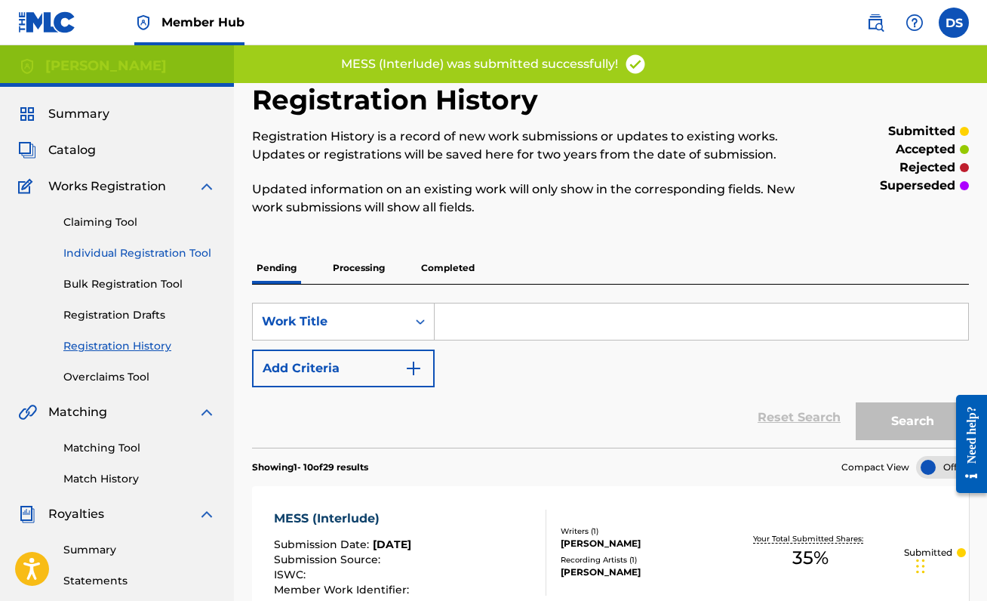
click at [152, 251] on link "Individual Registration Tool" at bounding box center [139, 253] width 152 height 16
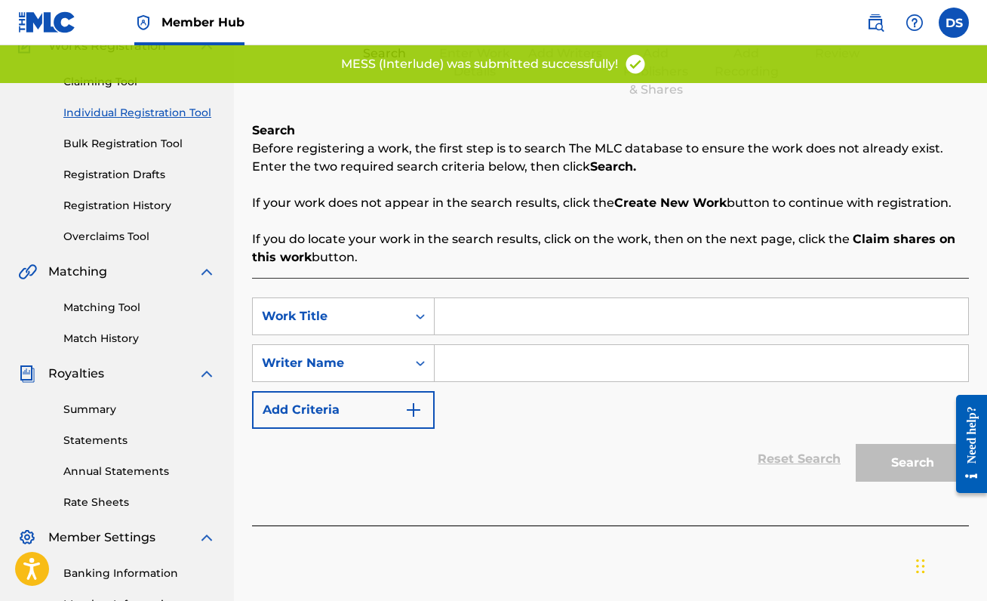
scroll to position [172, 0]
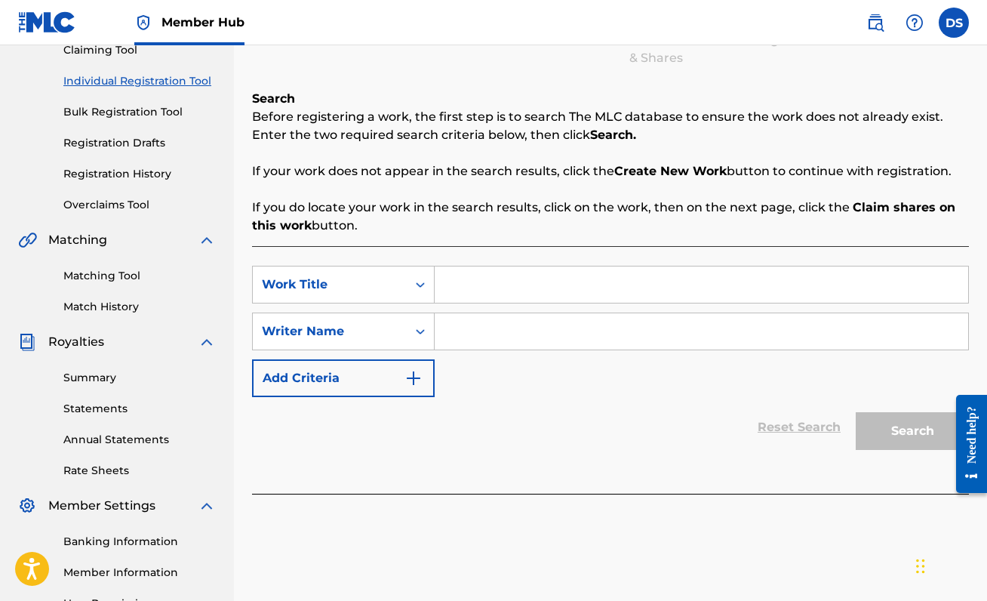
click at [504, 289] on input "Search Form" at bounding box center [701, 284] width 533 height 36
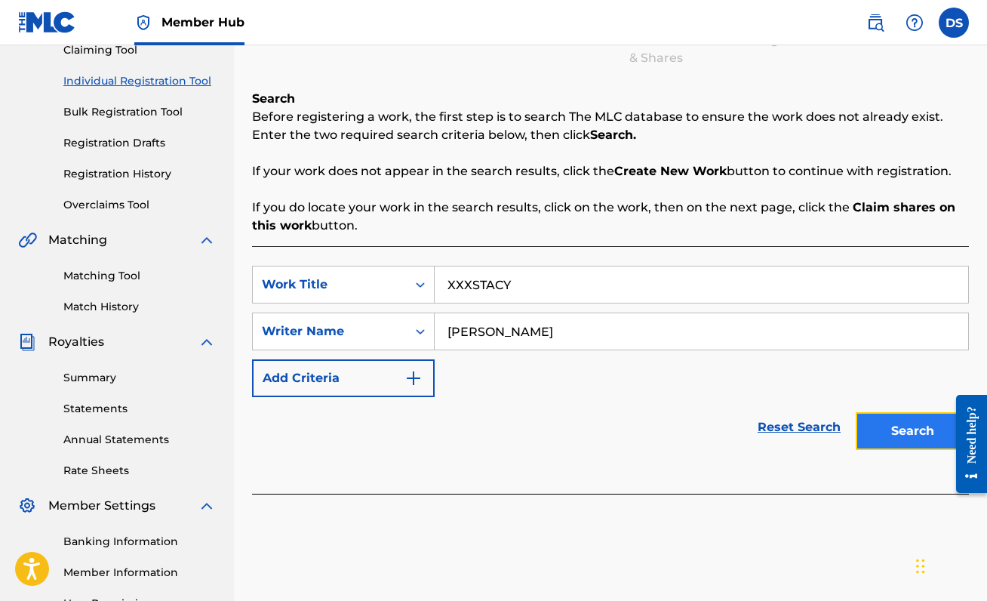
click at [901, 427] on button "Search" at bounding box center [912, 431] width 113 height 38
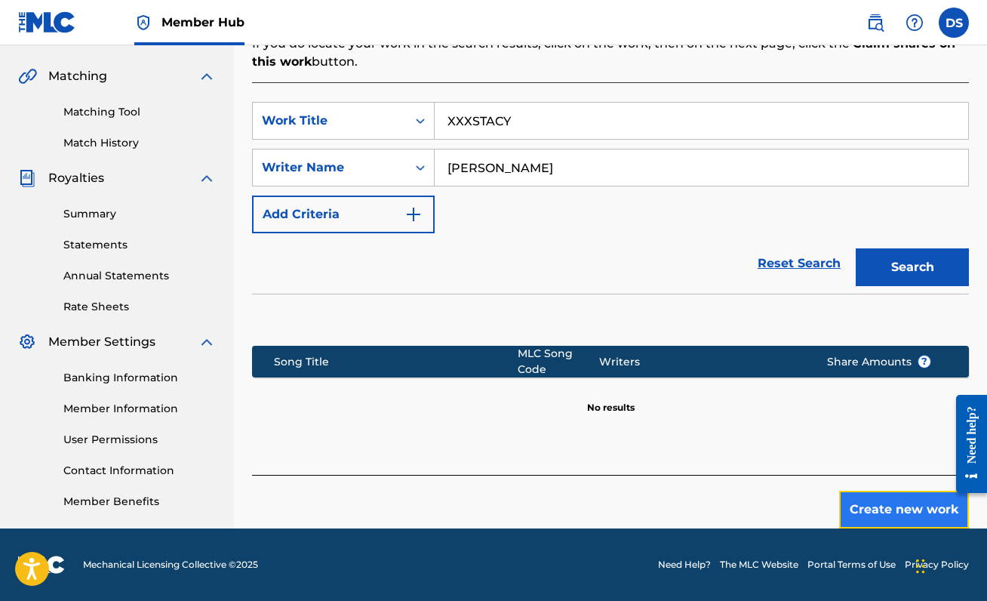
click at [902, 519] on button "Create new work" at bounding box center [904, 509] width 130 height 38
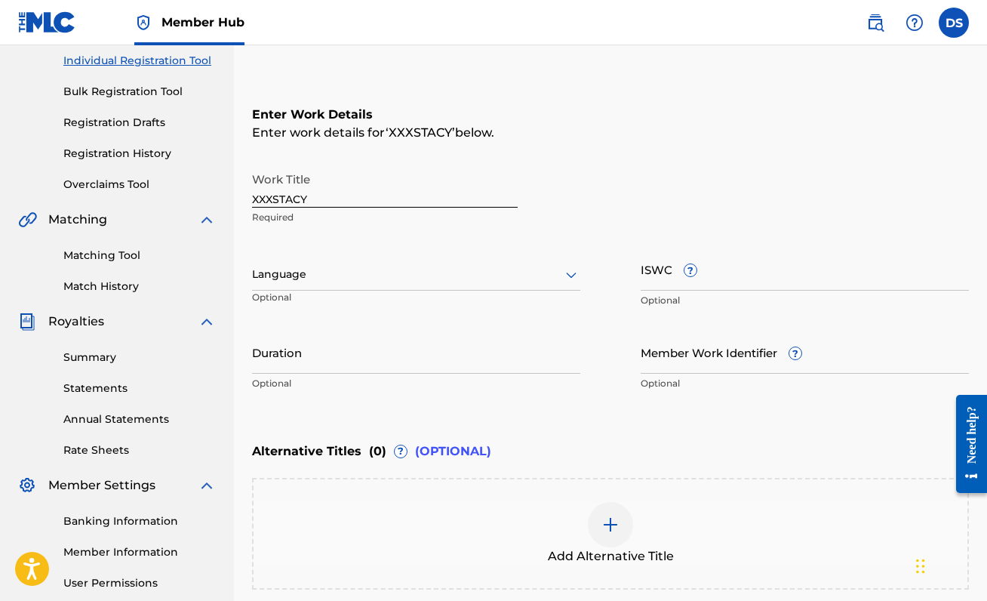
scroll to position [192, 0]
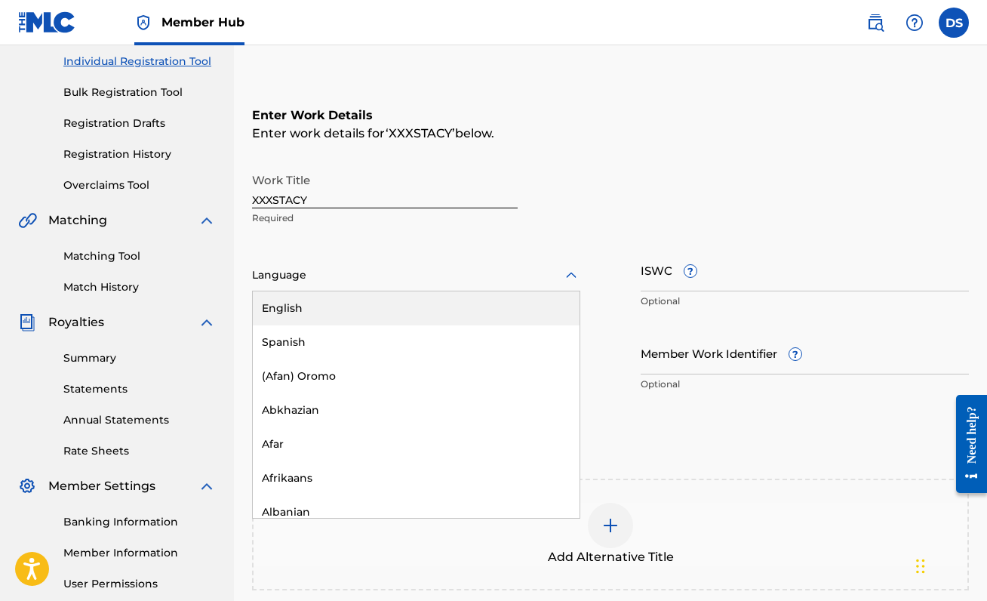
click at [450, 278] on div at bounding box center [416, 275] width 328 height 19
click at [435, 319] on div "English" at bounding box center [416, 308] width 327 height 34
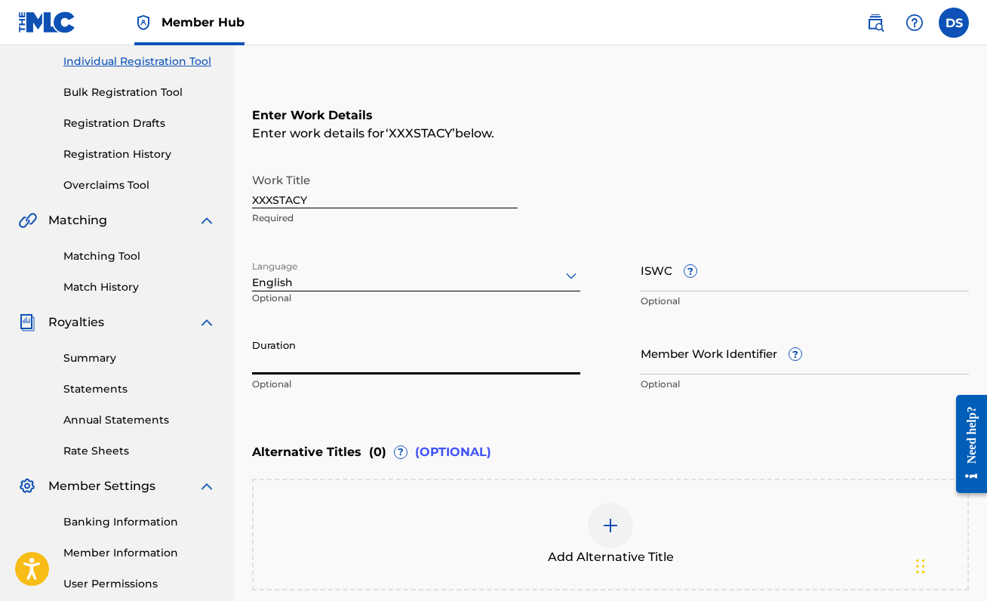
click at [399, 370] on input "Duration" at bounding box center [416, 352] width 328 height 43
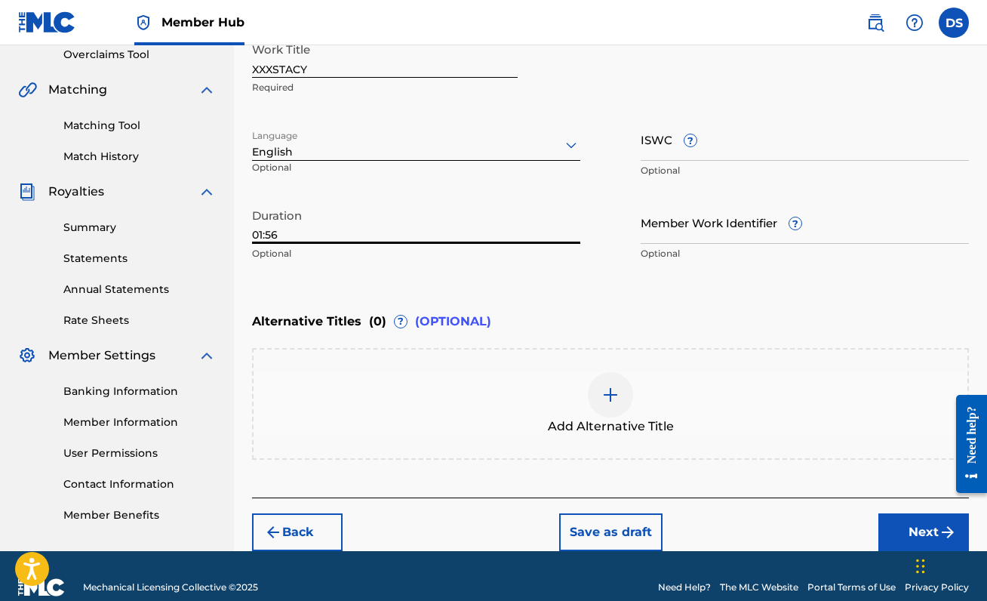
scroll to position [344, 0]
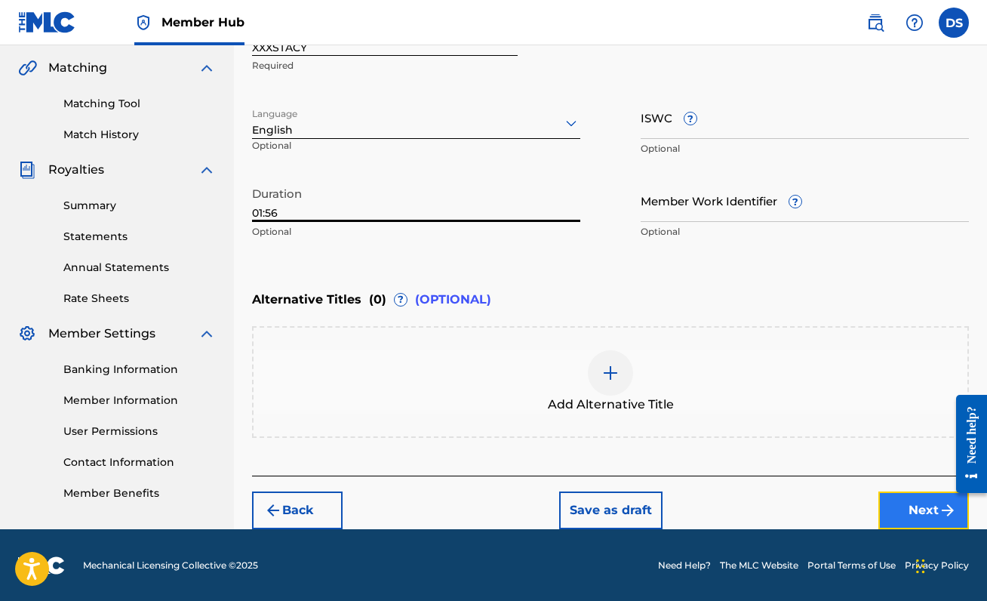
click at [930, 511] on button "Next" at bounding box center [923, 510] width 91 height 38
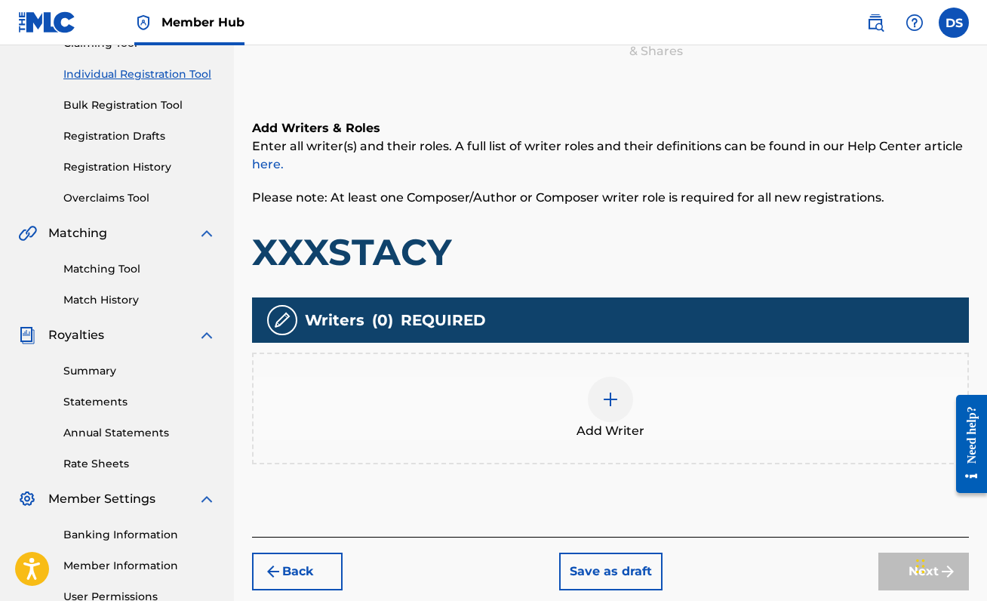
scroll to position [180, 0]
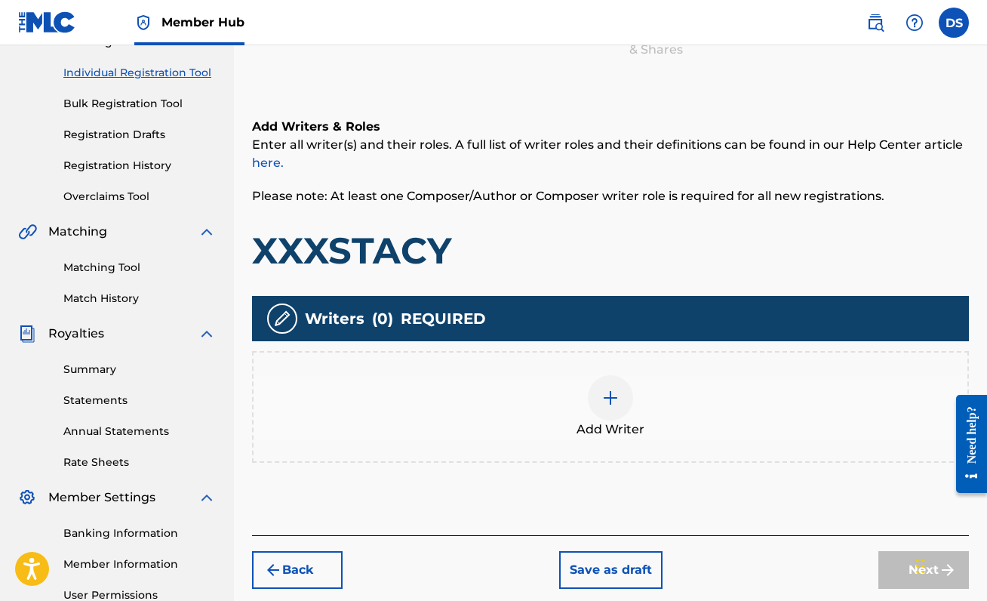
click at [606, 406] on div at bounding box center [610, 397] width 45 height 45
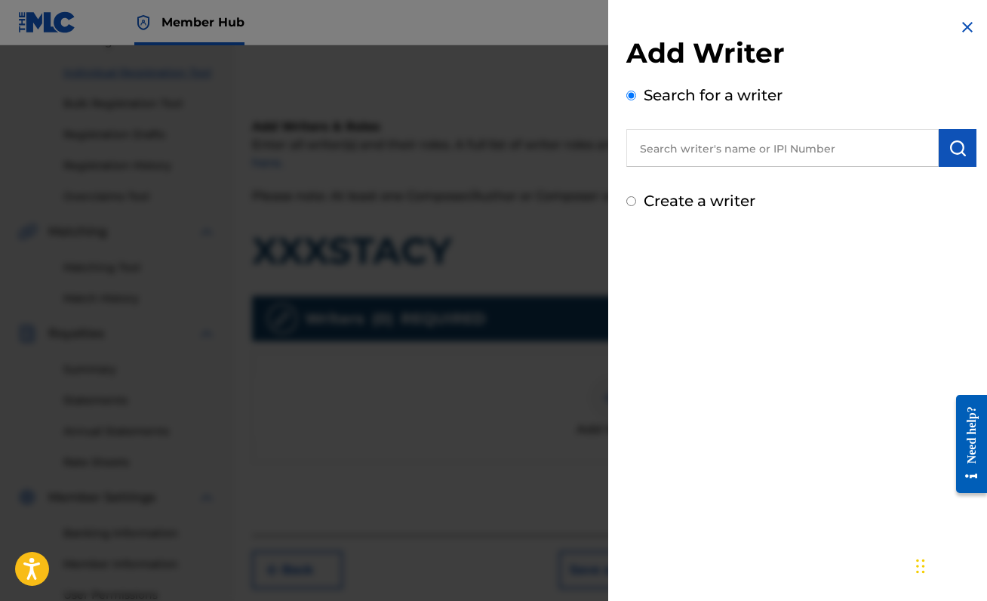
click at [702, 155] on input "text" at bounding box center [782, 148] width 312 height 38
paste input "00888214893"
click at [951, 143] on img "submit" at bounding box center [957, 148] width 18 height 18
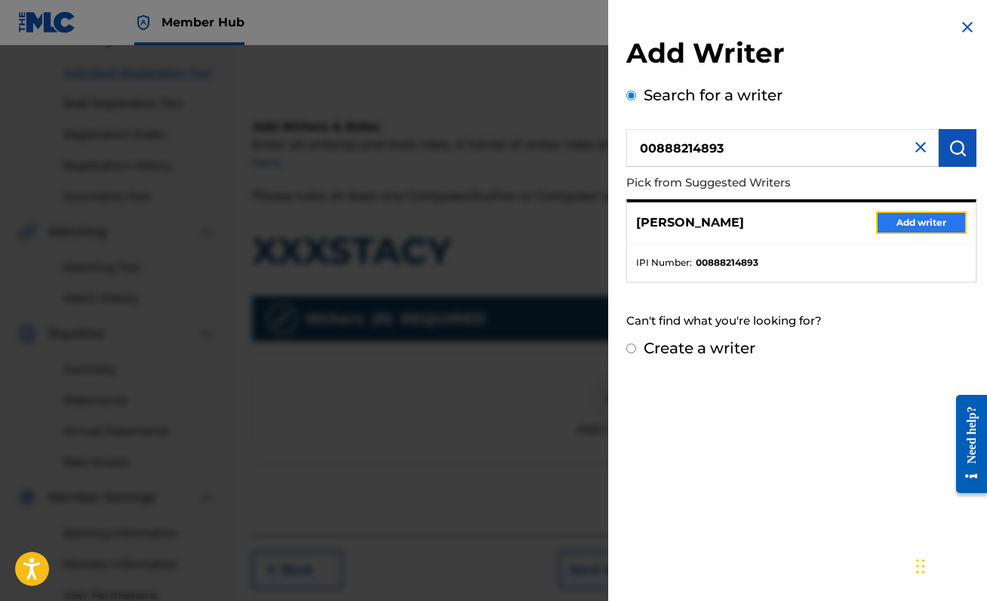
click at [914, 216] on button "Add writer" at bounding box center [921, 222] width 91 height 23
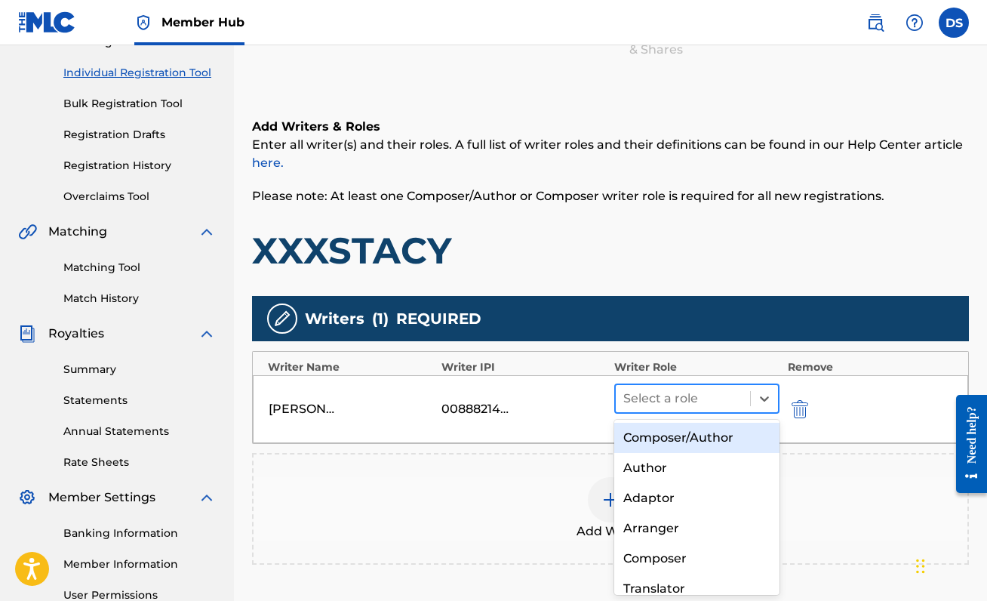
click at [700, 405] on div at bounding box center [682, 398] width 119 height 21
click at [682, 433] on div "Composer/Author" at bounding box center [696, 437] width 165 height 30
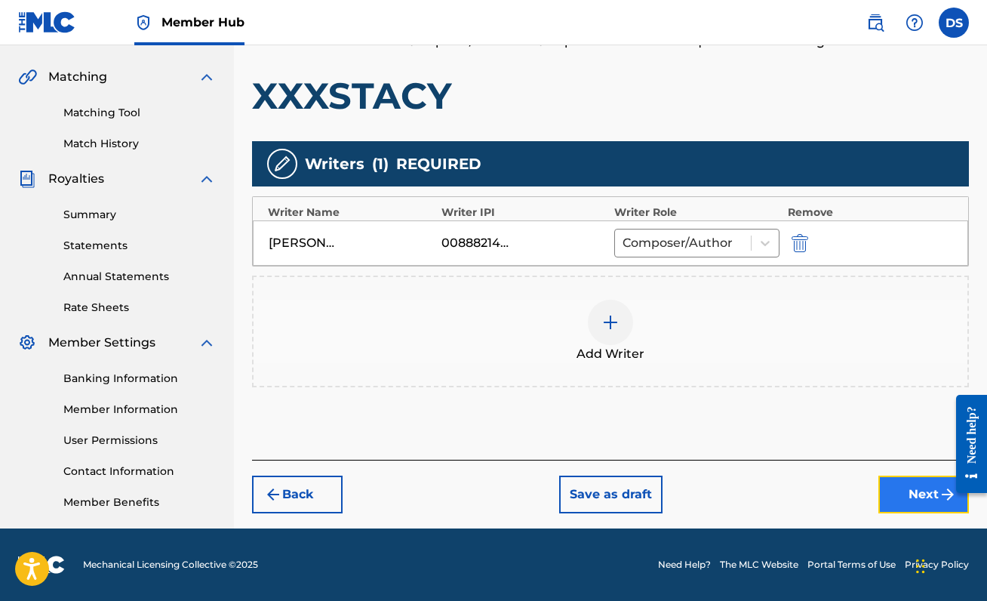
click at [908, 487] on button "Next" at bounding box center [923, 494] width 91 height 38
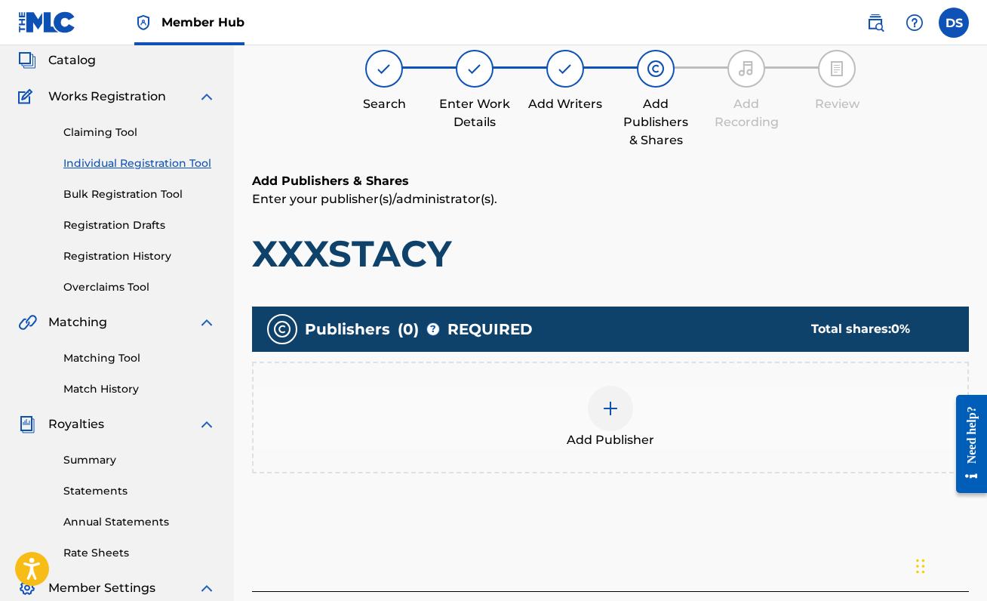
scroll to position [68, 0]
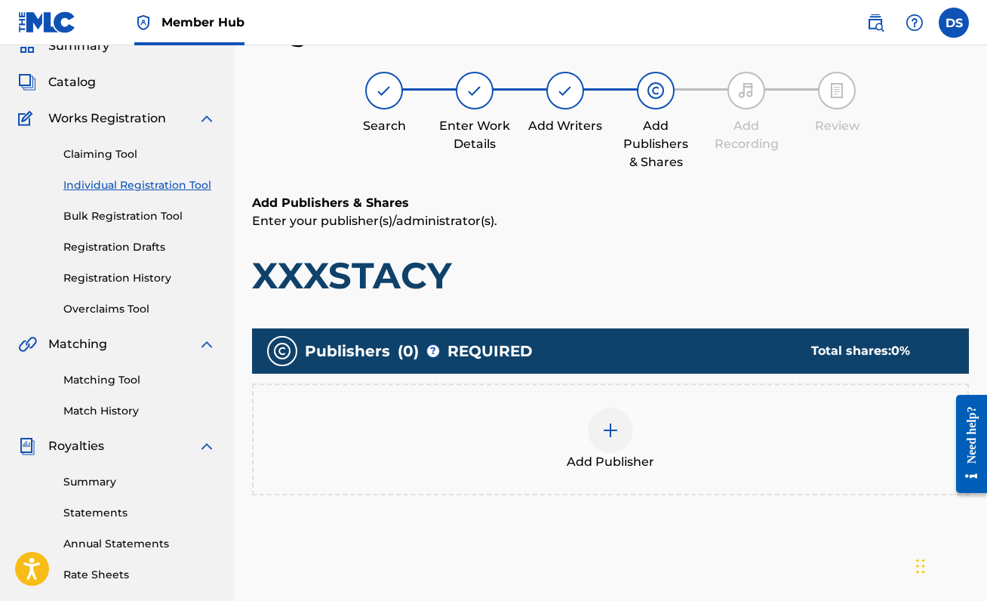
click at [598, 426] on div at bounding box center [610, 429] width 45 height 45
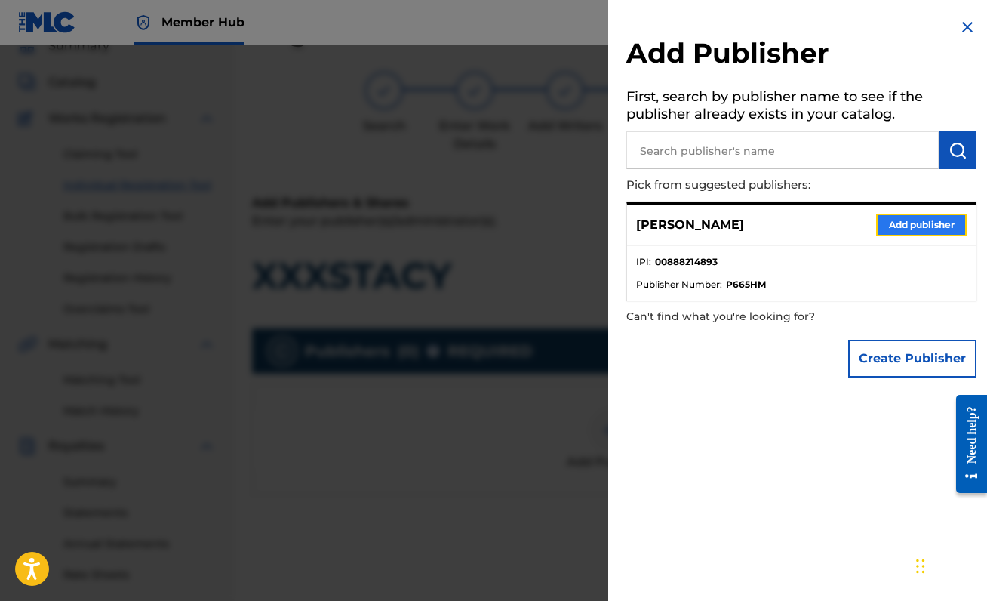
click at [938, 230] on button "Add publisher" at bounding box center [921, 225] width 91 height 23
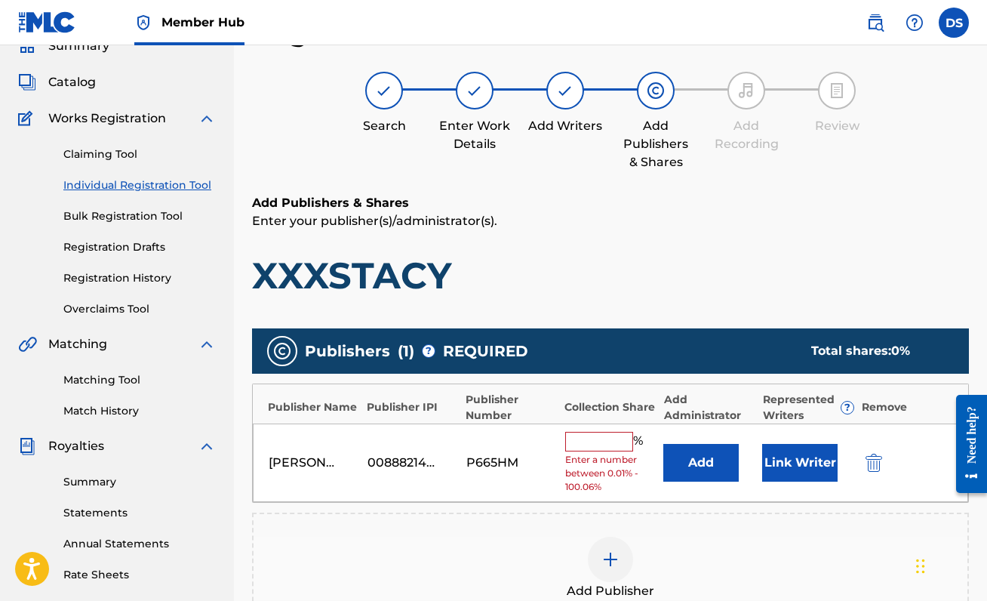
click at [601, 444] on input "text" at bounding box center [599, 442] width 68 height 20
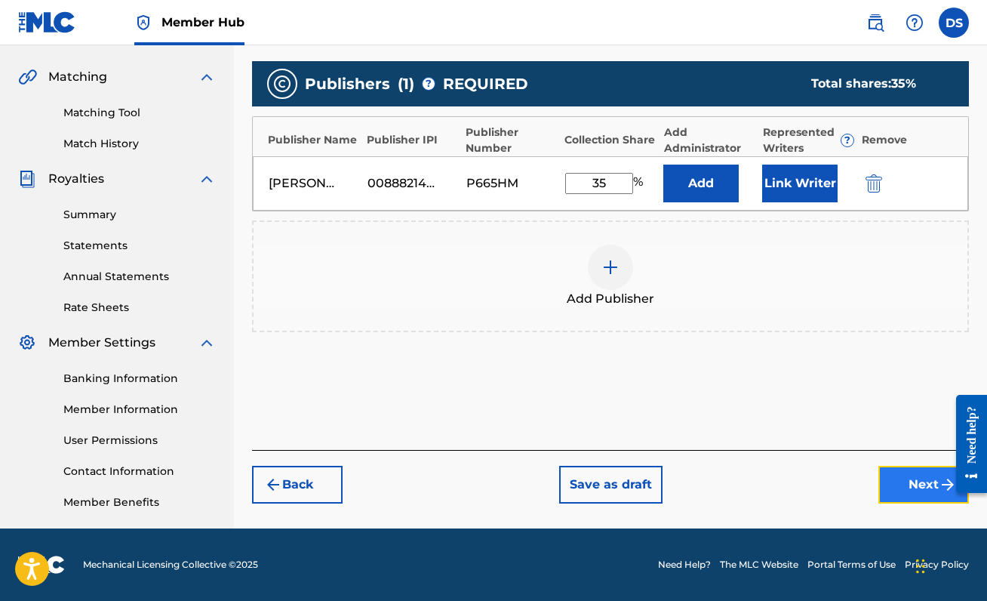
click at [878, 496] on button "Next" at bounding box center [923, 485] width 91 height 38
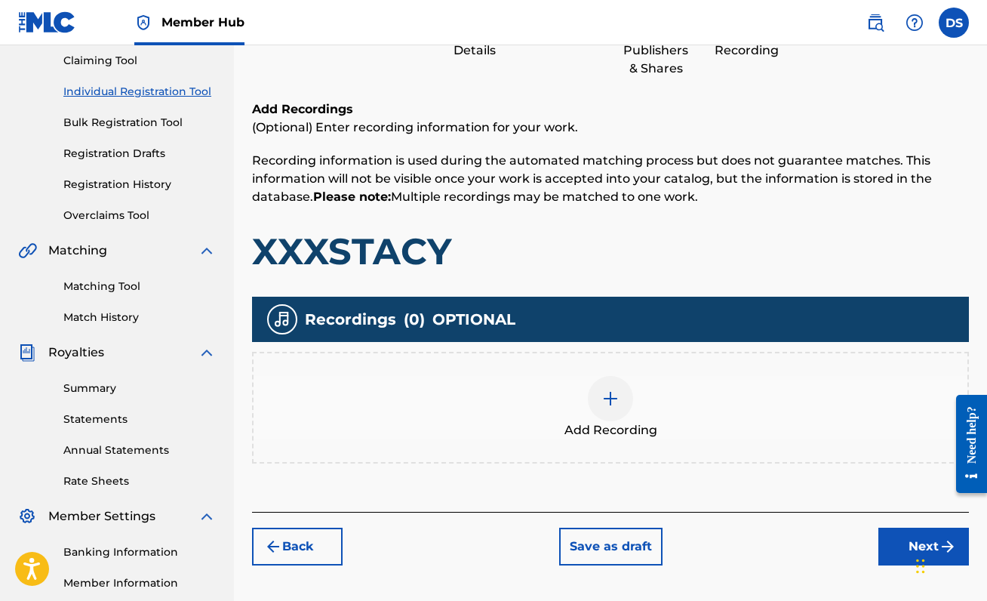
scroll to position [163, 0]
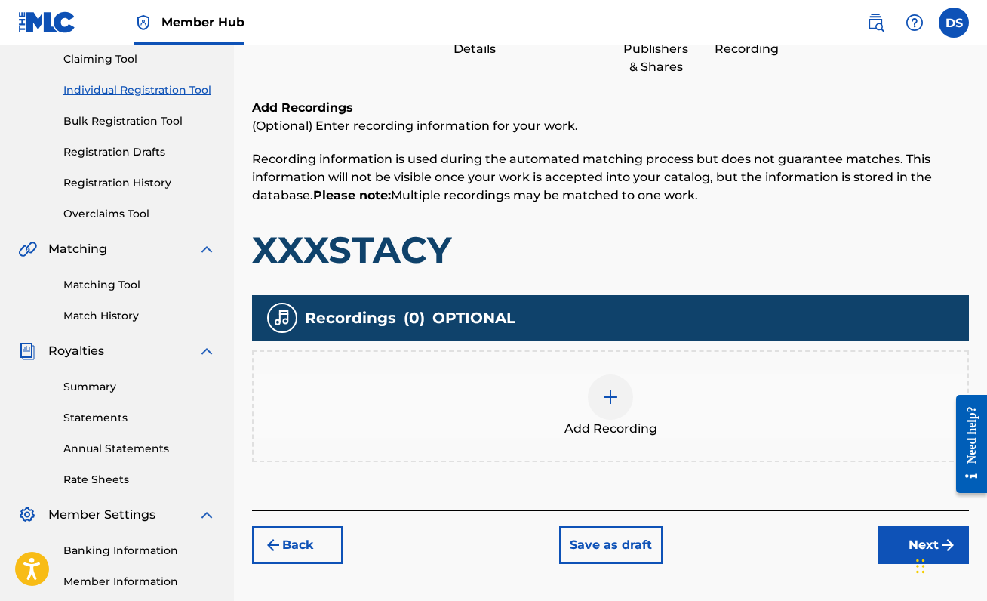
click at [598, 370] on div "Add Recording" at bounding box center [610, 406] width 717 height 112
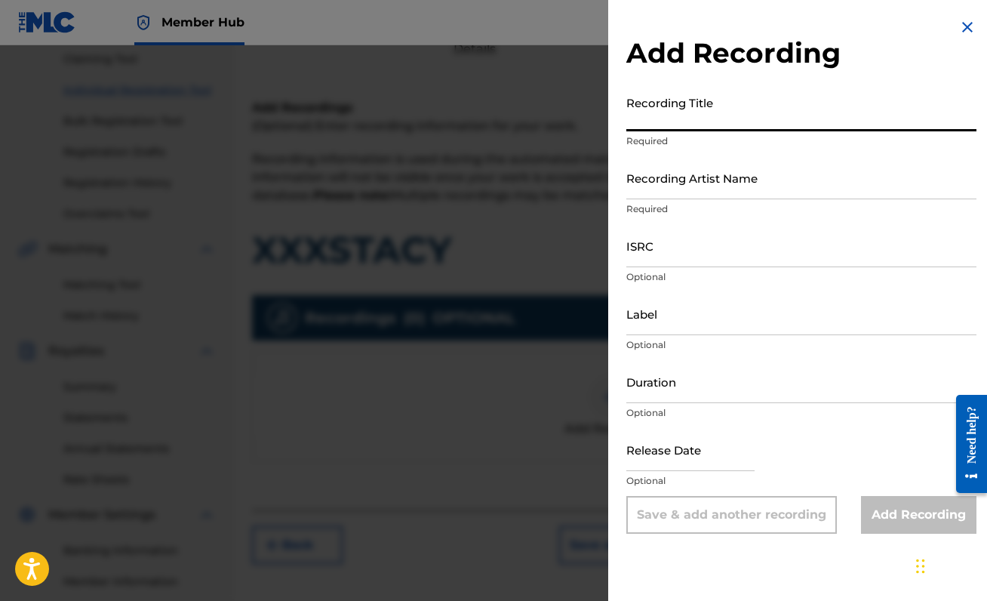
click at [703, 100] on input "Recording Title" at bounding box center [801, 109] width 350 height 43
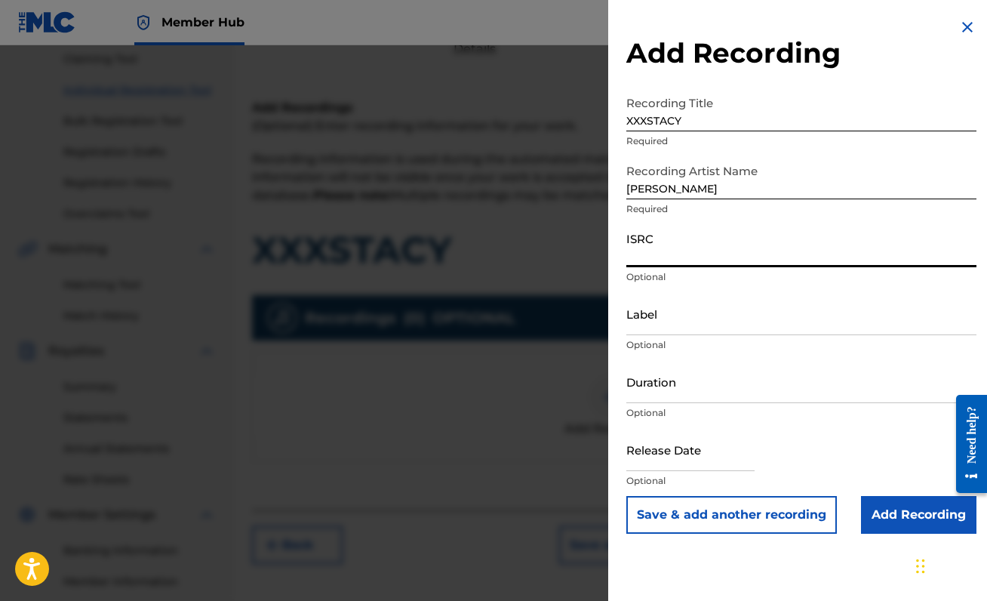
click at [678, 255] on input "ISRC" at bounding box center [801, 245] width 350 height 43
paste input "QZZ7R2580876"
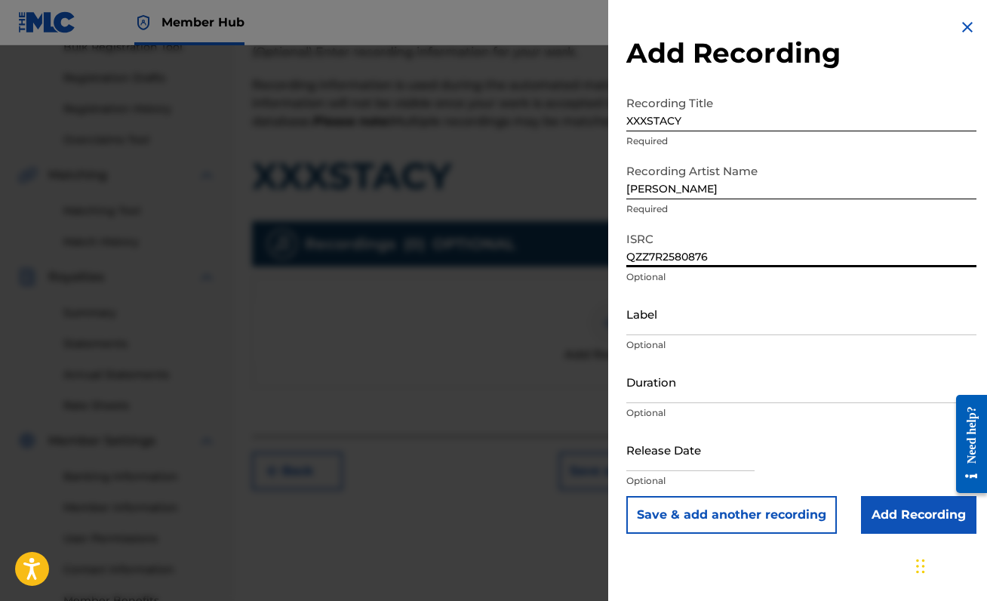
scroll to position [266, 0]
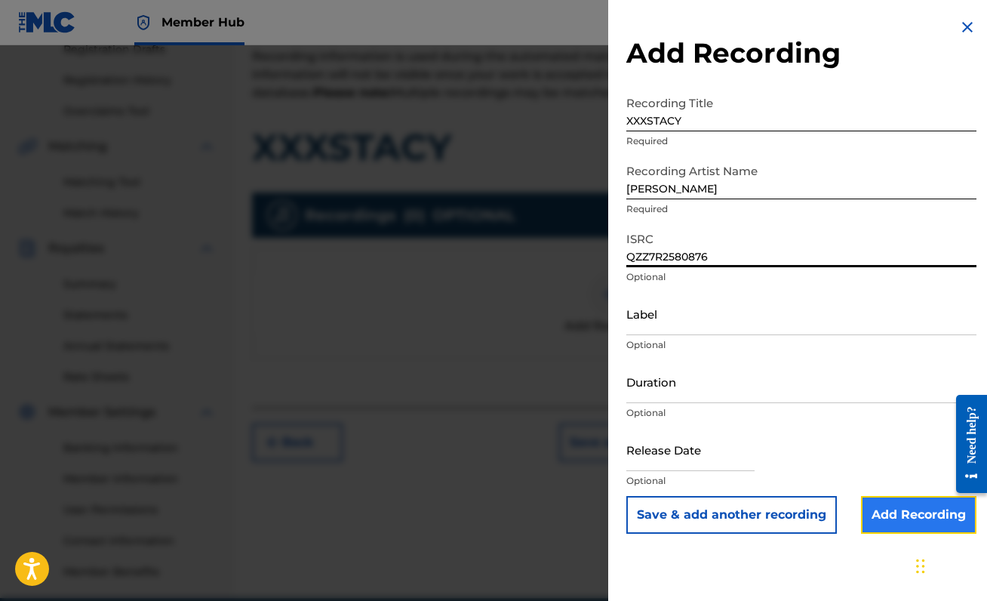
click at [900, 505] on input "Add Recording" at bounding box center [918, 515] width 115 height 38
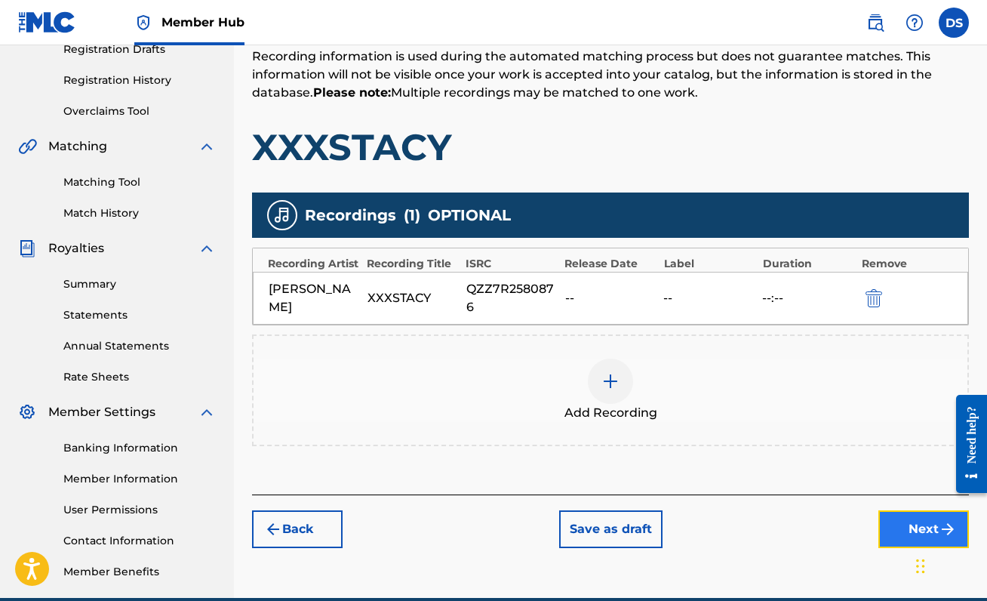
click at [881, 522] on button "Next" at bounding box center [923, 529] width 91 height 38
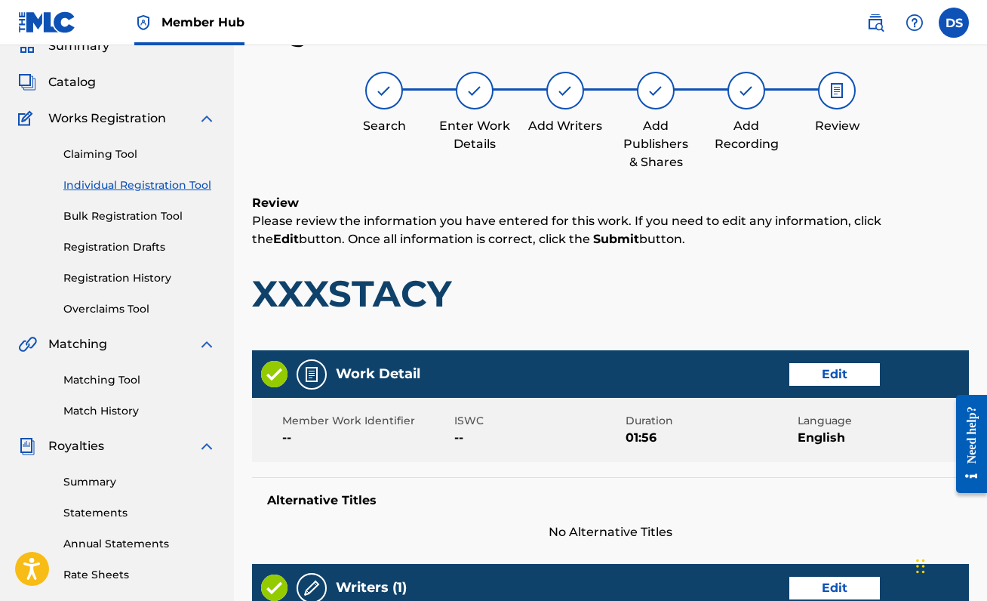
scroll to position [692, 0]
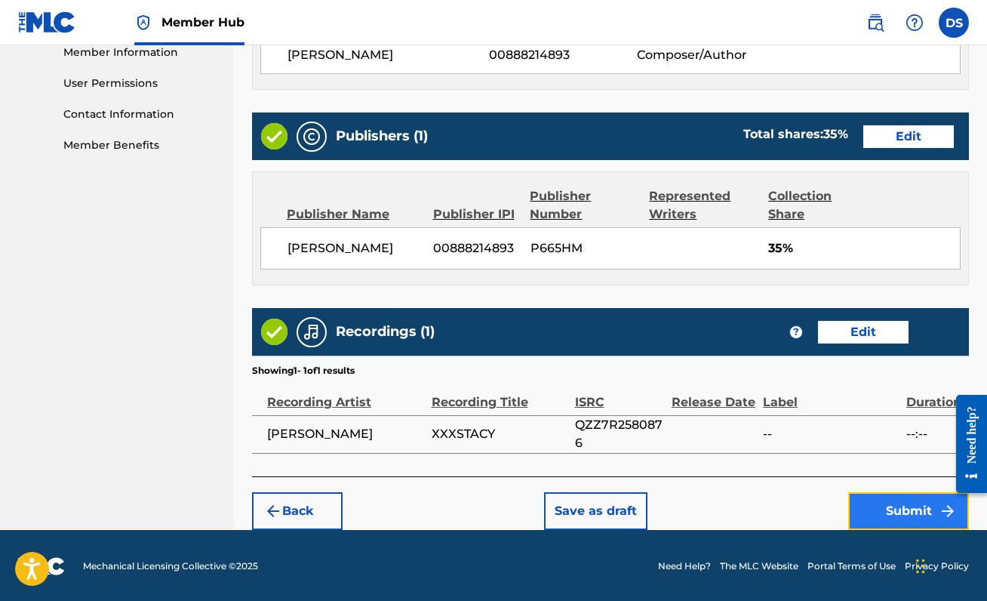
click at [868, 521] on button "Submit" at bounding box center [908, 511] width 121 height 38
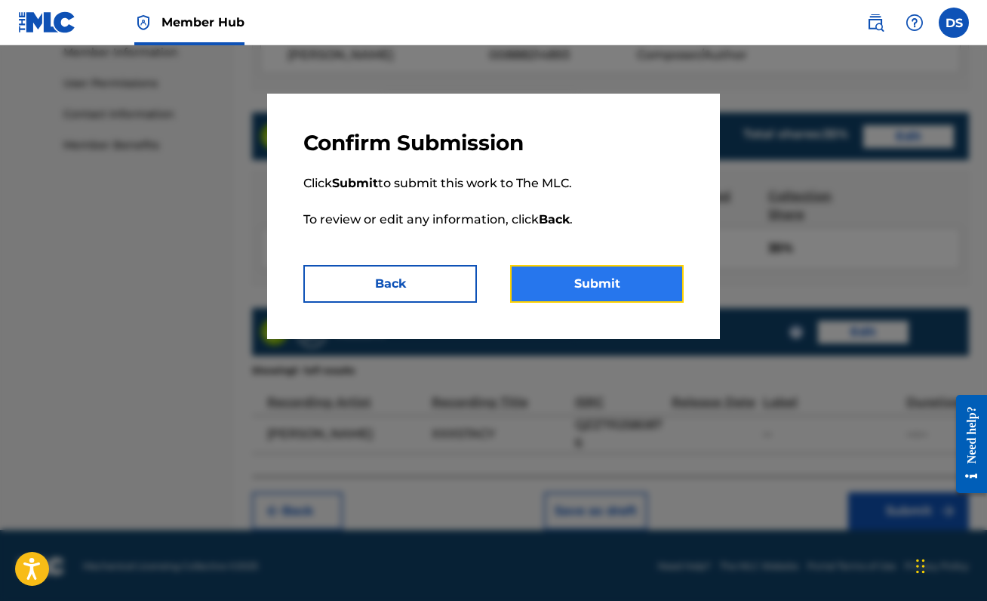
click at [580, 273] on button "Submit" at bounding box center [597, 284] width 174 height 38
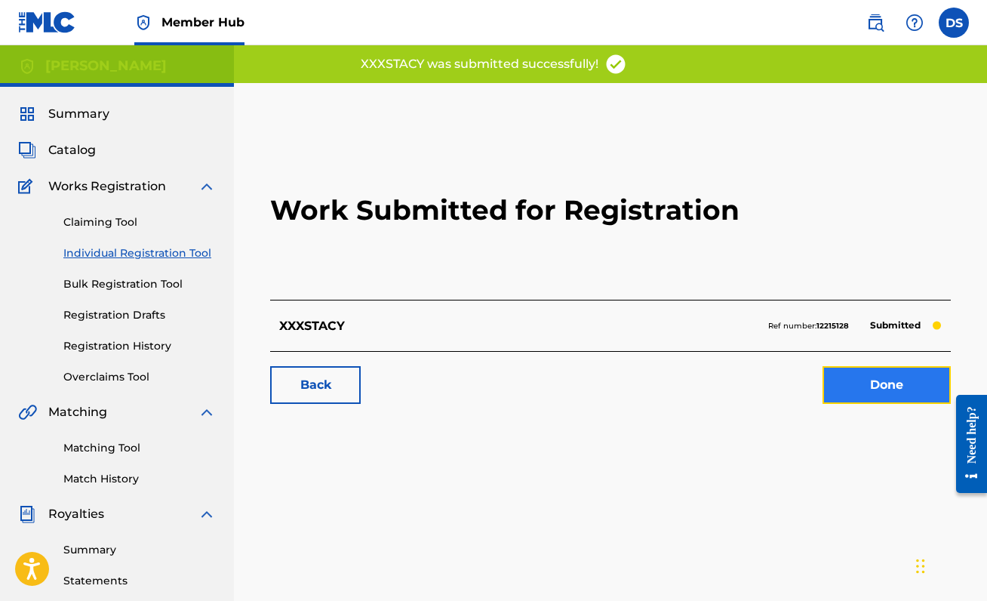
click at [901, 391] on link "Done" at bounding box center [886, 385] width 128 height 38
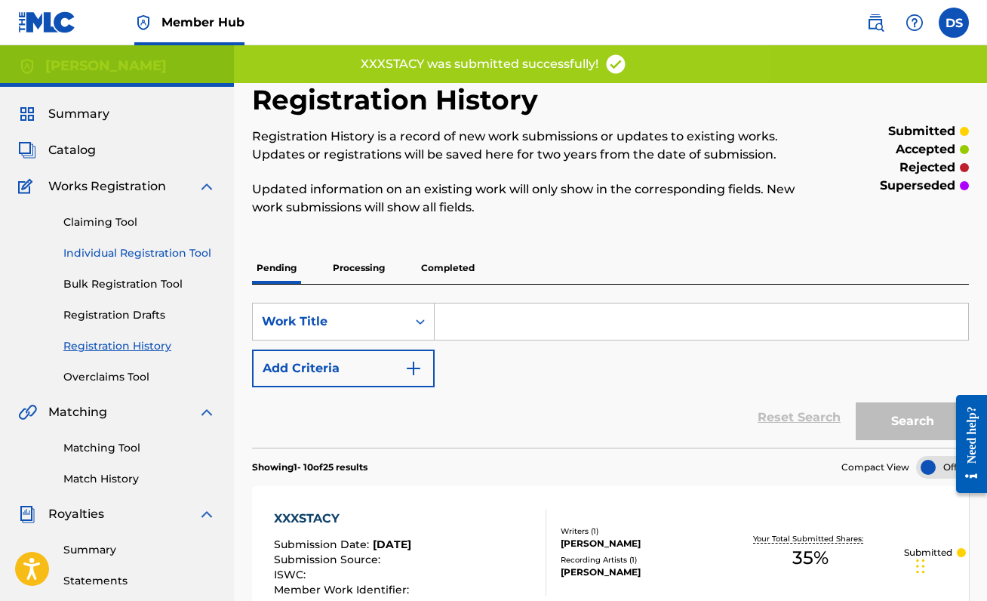
click at [131, 259] on link "Individual Registration Tool" at bounding box center [139, 253] width 152 height 16
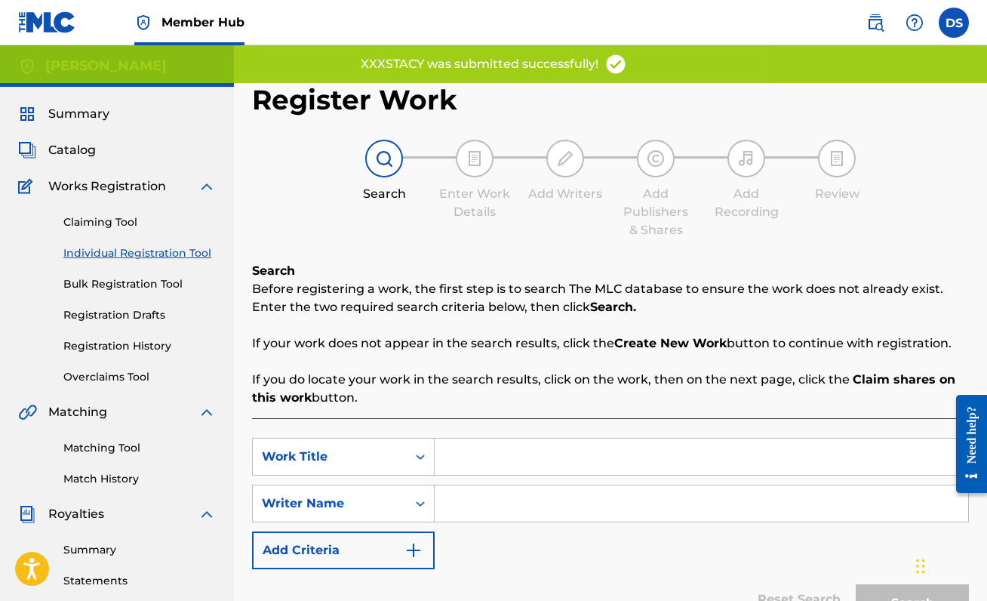
scroll to position [34, 0]
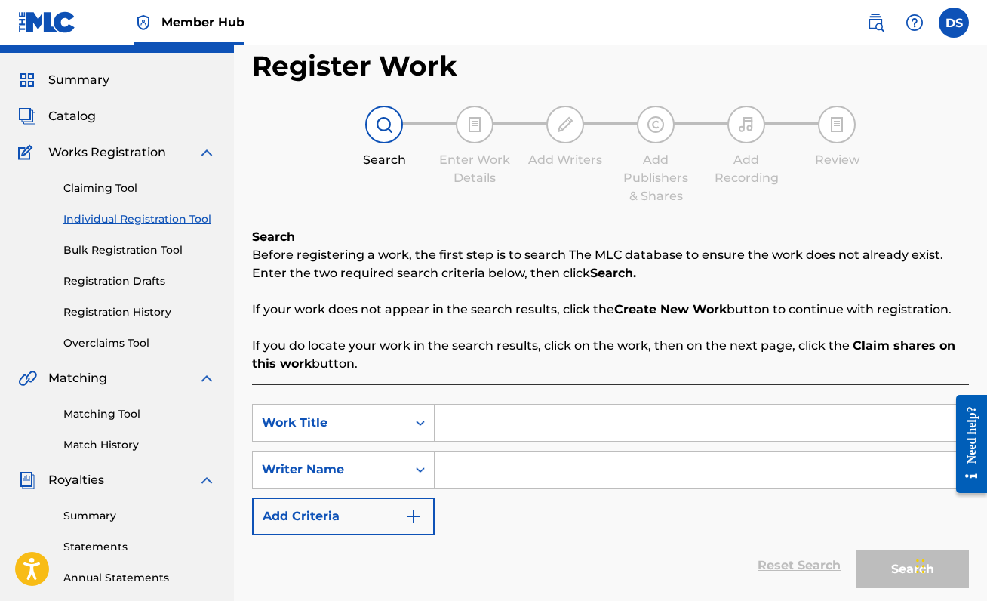
click at [532, 426] on input "Search Form" at bounding box center [701, 422] width 533 height 36
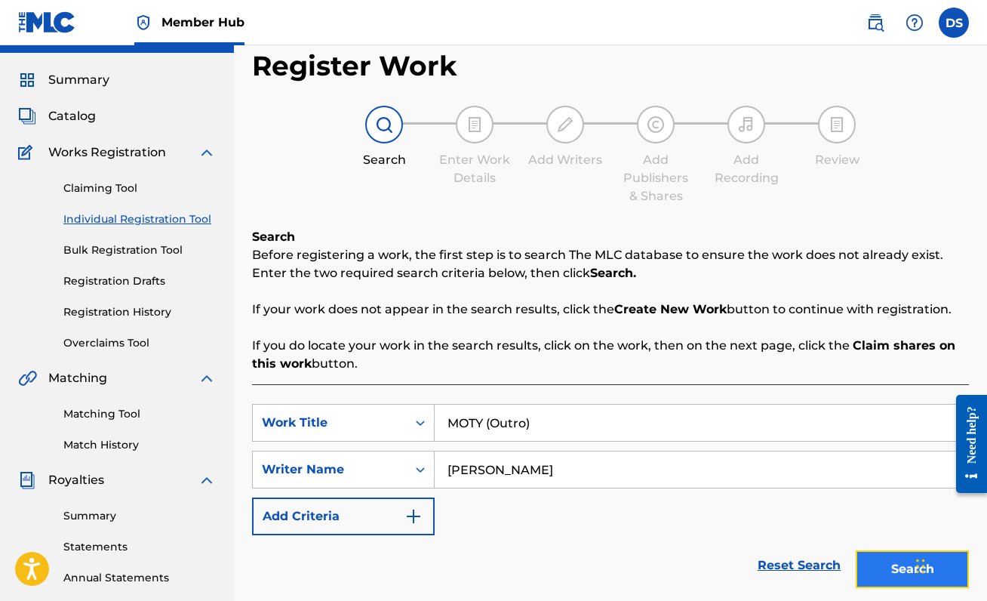
click at [876, 564] on button "Search" at bounding box center [912, 569] width 113 height 38
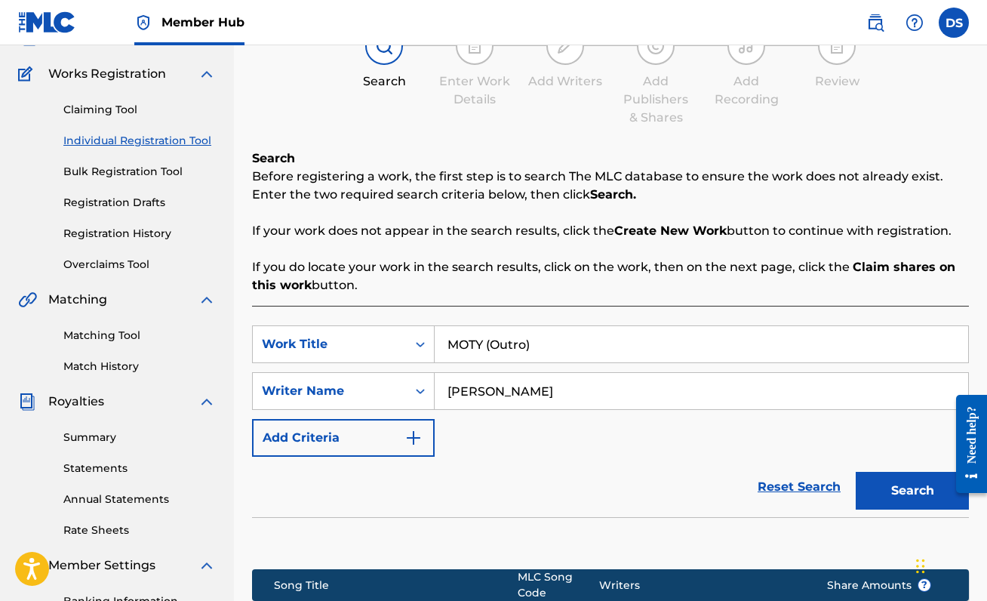
scroll to position [113, 0]
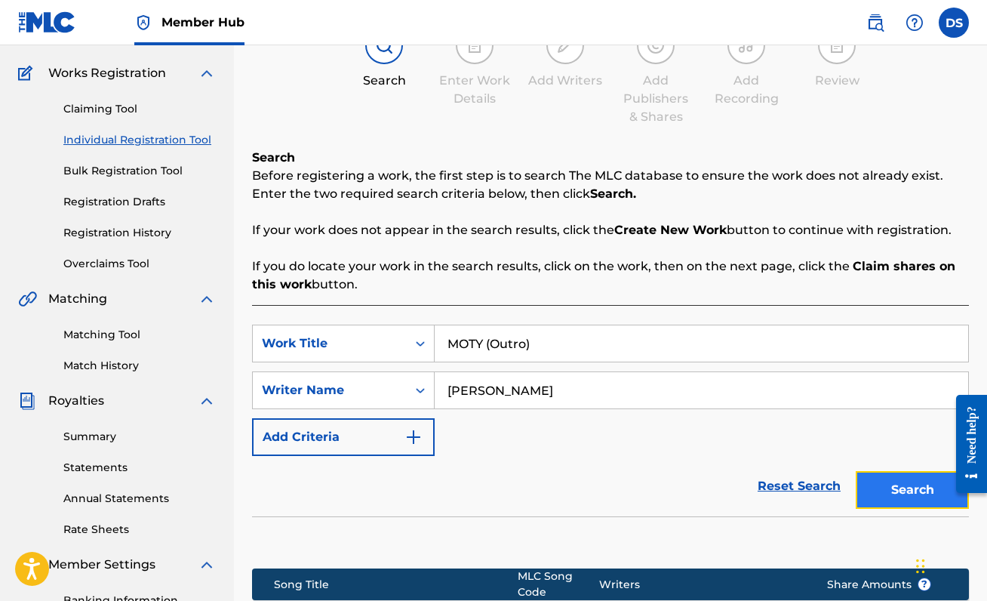
click at [879, 483] on button "Search" at bounding box center [912, 490] width 113 height 38
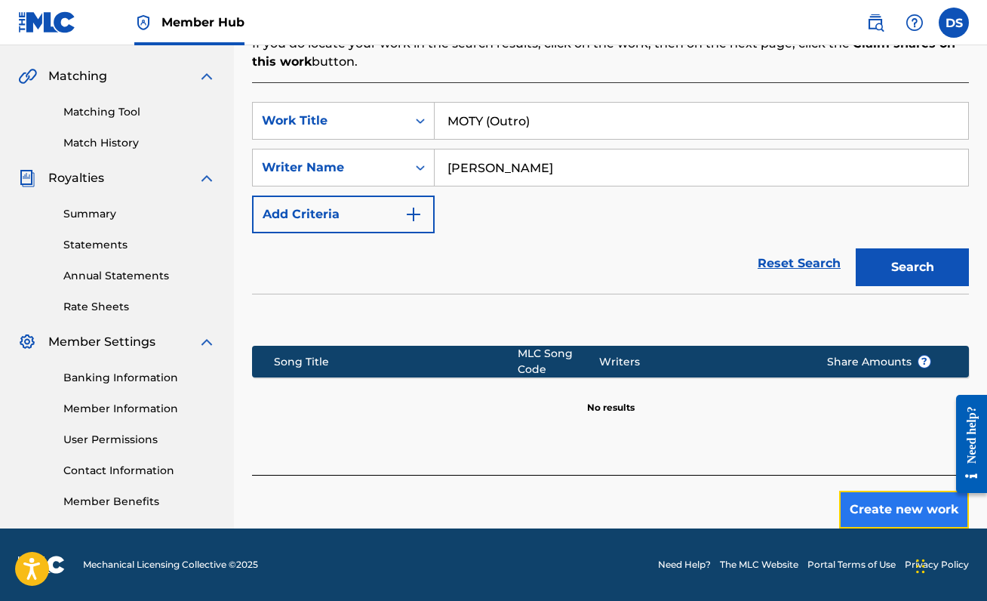
click at [884, 521] on button "Create new work" at bounding box center [904, 509] width 130 height 38
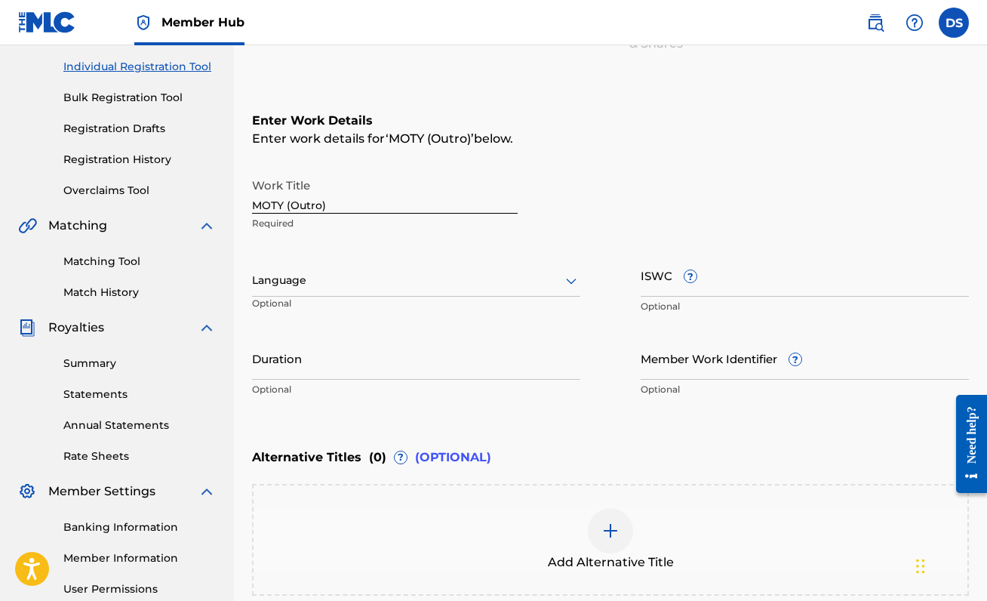
scroll to position [186, 0]
click at [411, 284] on div at bounding box center [416, 281] width 328 height 19
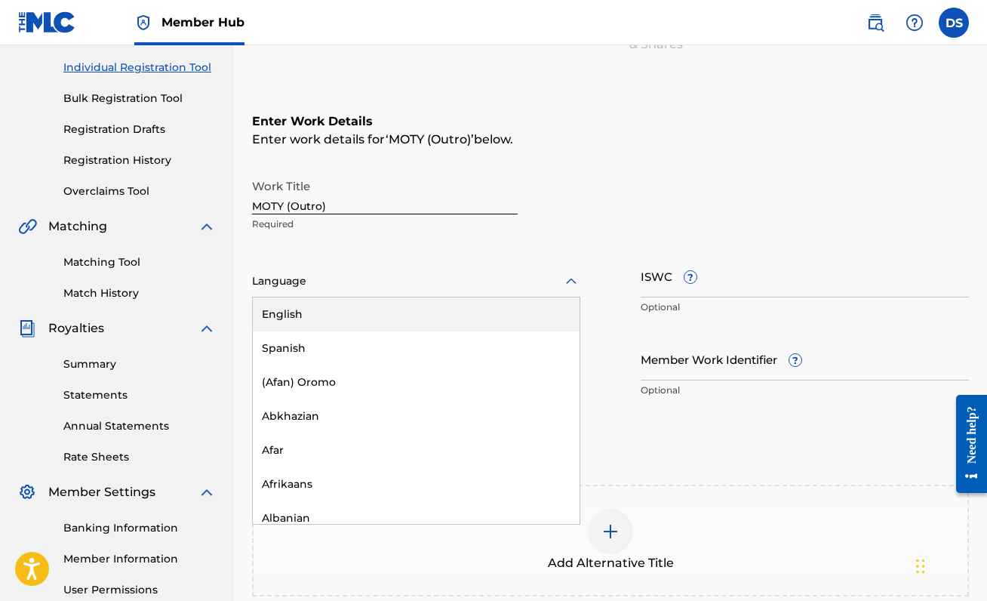
click at [407, 315] on div "English" at bounding box center [416, 314] width 327 height 34
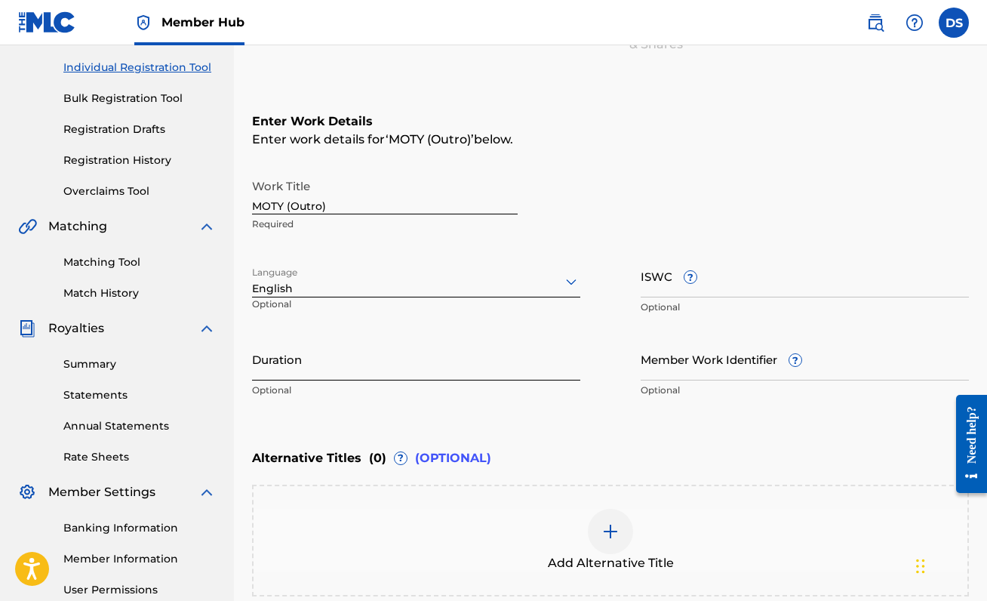
click at [396, 376] on input "Duration" at bounding box center [416, 358] width 328 height 43
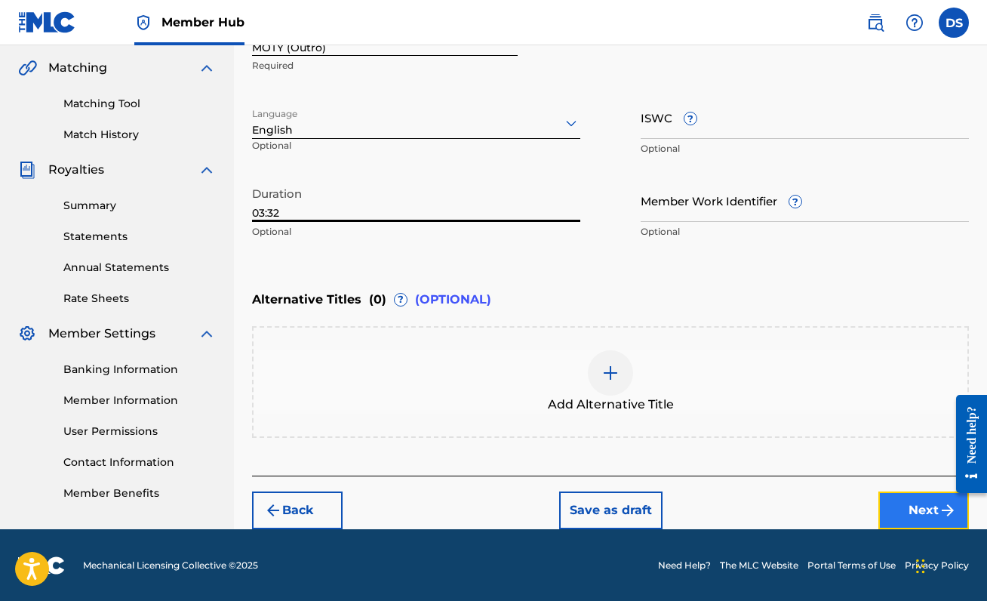
click at [917, 517] on button "Next" at bounding box center [923, 510] width 91 height 38
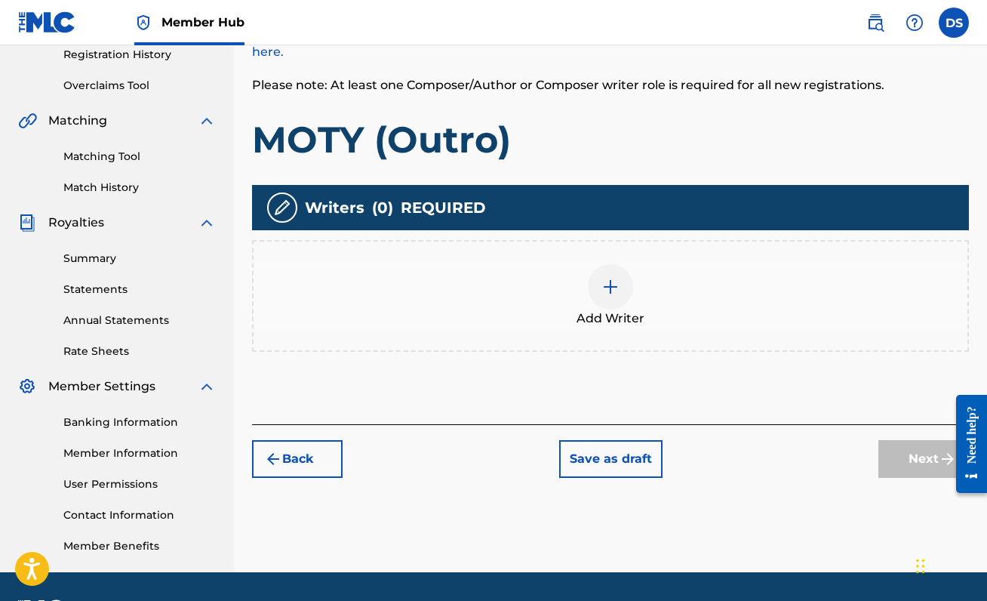
scroll to position [290, 0]
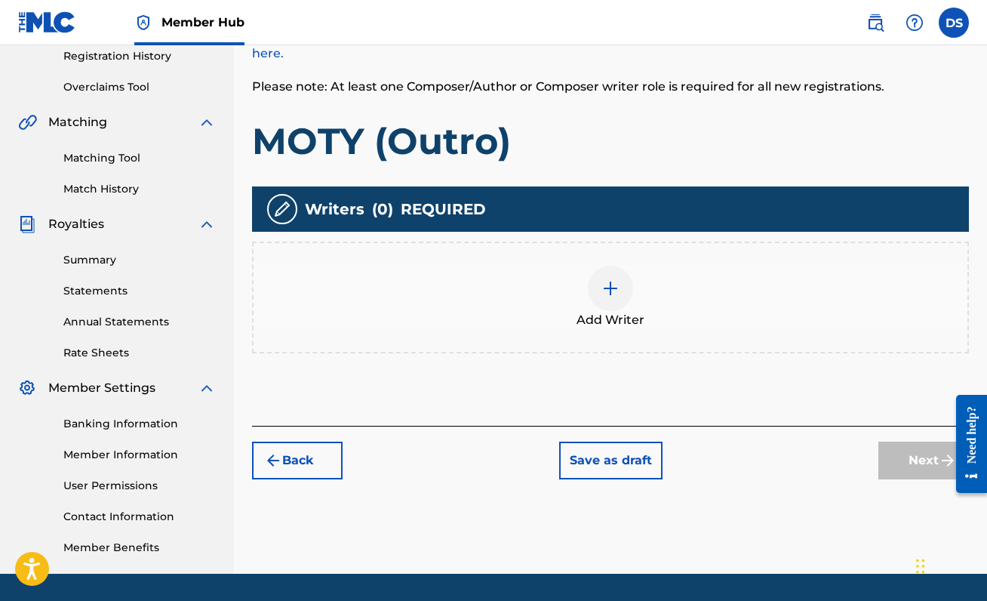
click at [573, 260] on div "Add Writer" at bounding box center [610, 297] width 717 height 112
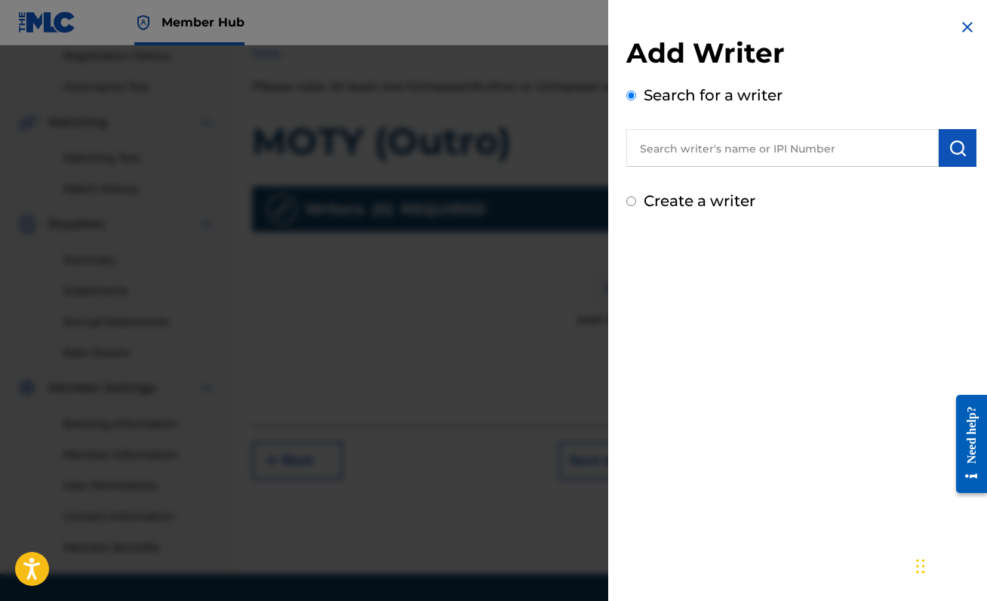
click at [886, 146] on input "text" at bounding box center [782, 148] width 312 height 38
paste input "00888214893"
click at [940, 147] on button "submit" at bounding box center [958, 148] width 38 height 38
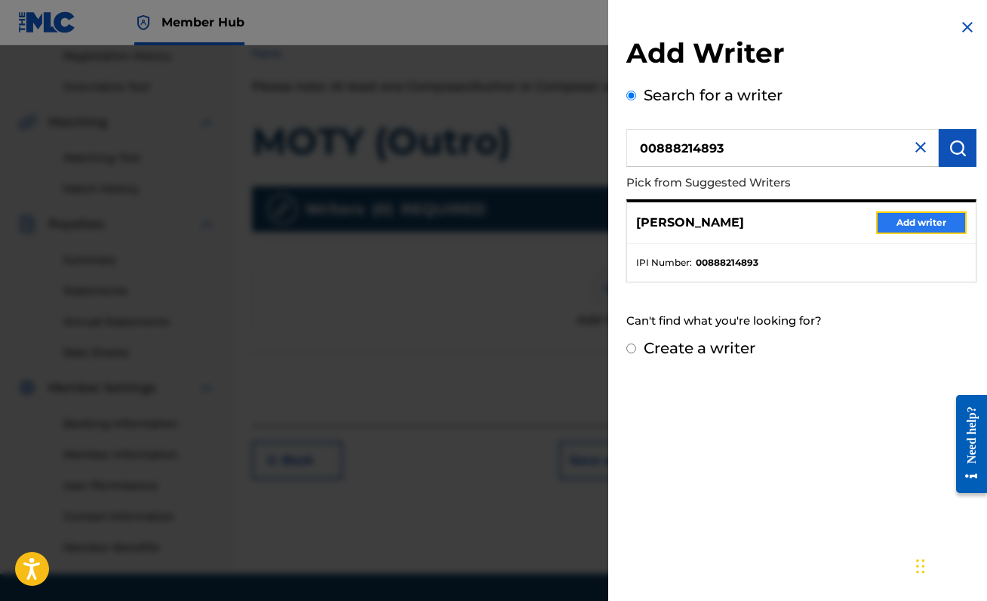
click at [947, 223] on button "Add writer" at bounding box center [921, 222] width 91 height 23
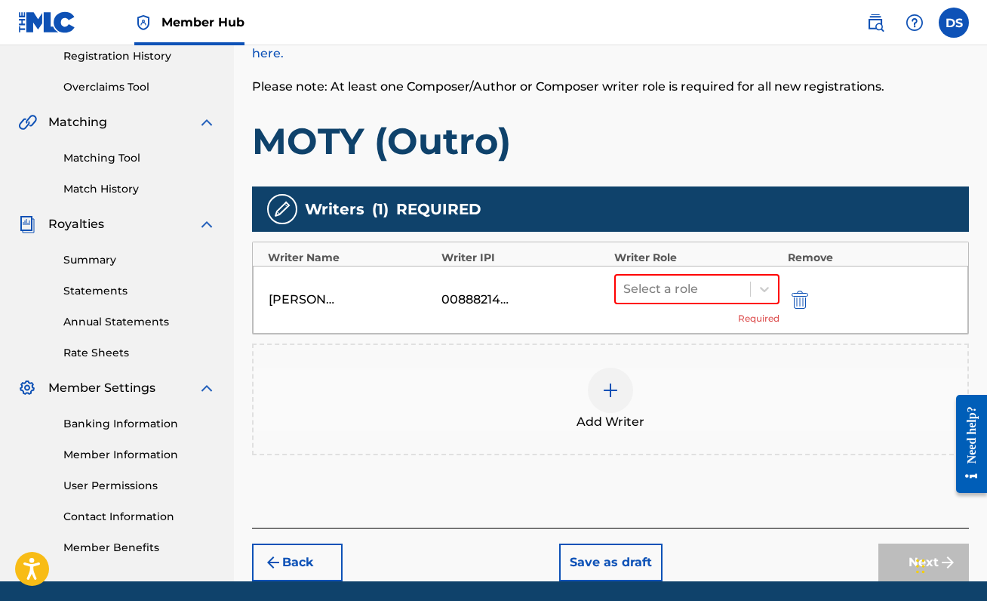
click at [744, 272] on div "[PERSON_NAME] 00888214893 Select a role Required" at bounding box center [610, 300] width 715 height 68
click at [744, 286] on div "Select a role" at bounding box center [683, 288] width 134 height 27
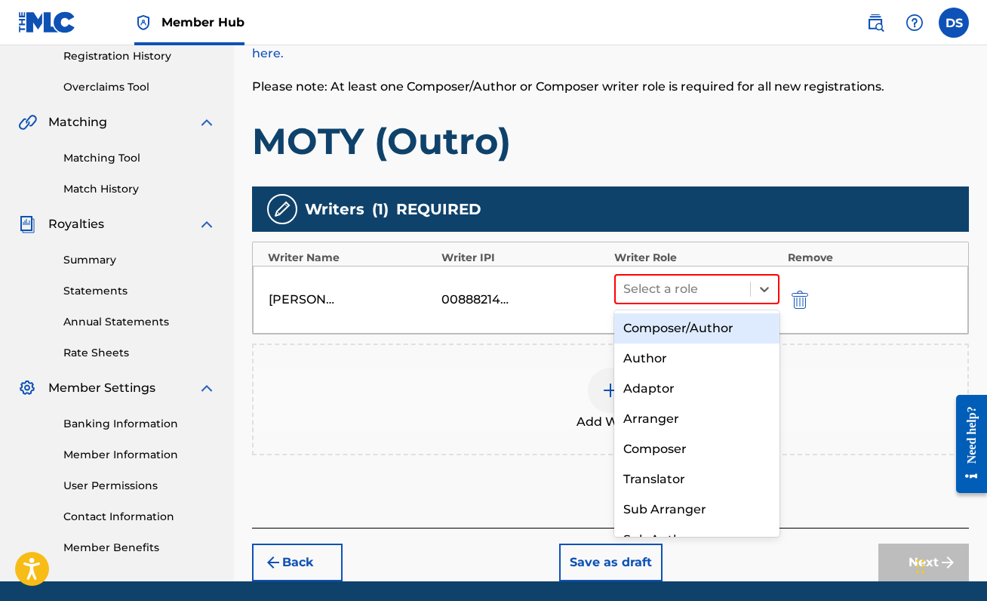
click at [734, 320] on div "Composer/Author" at bounding box center [696, 328] width 165 height 30
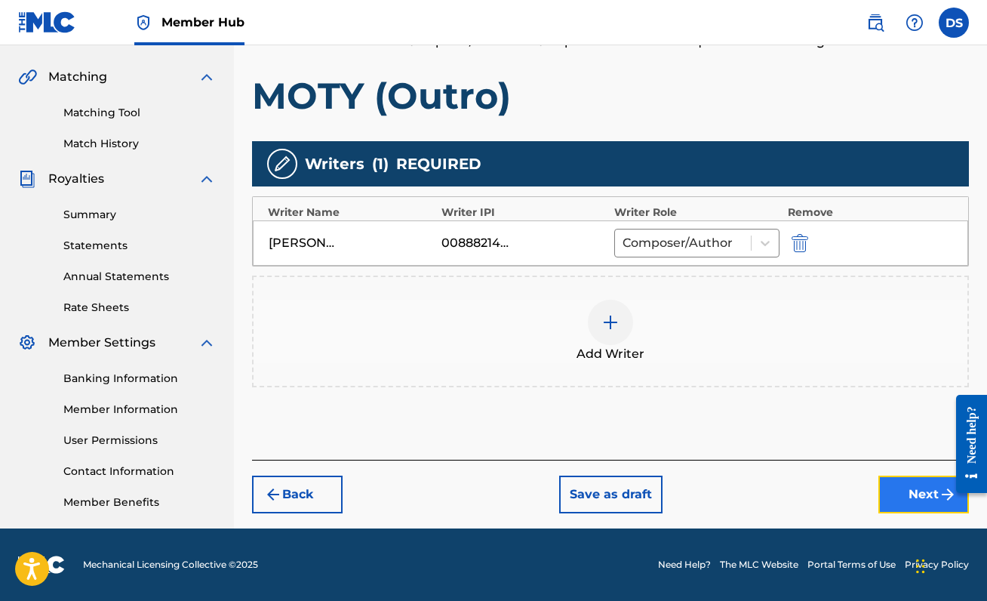
click at [910, 500] on button "Next" at bounding box center [923, 494] width 91 height 38
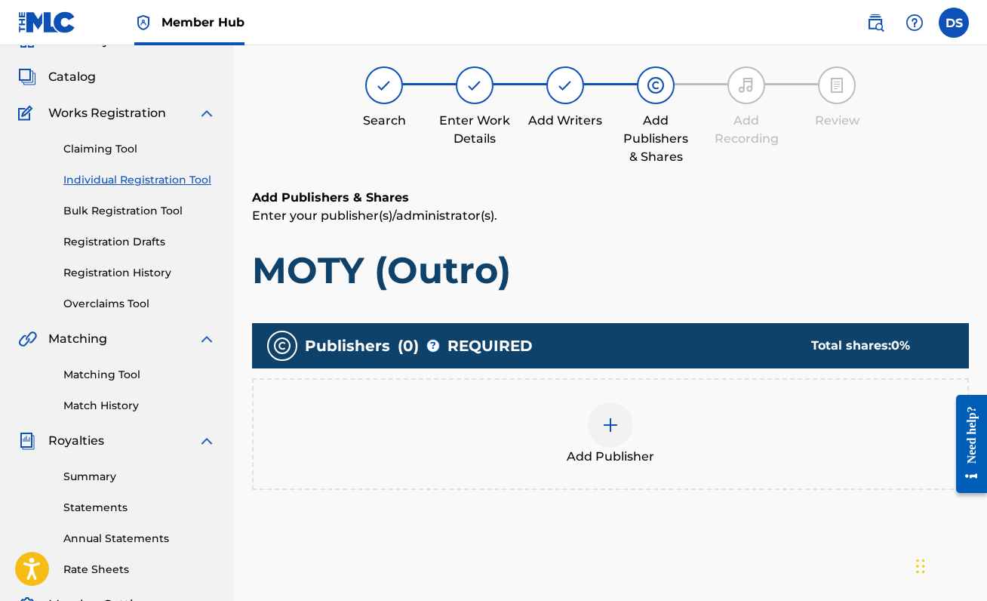
scroll to position [68, 0]
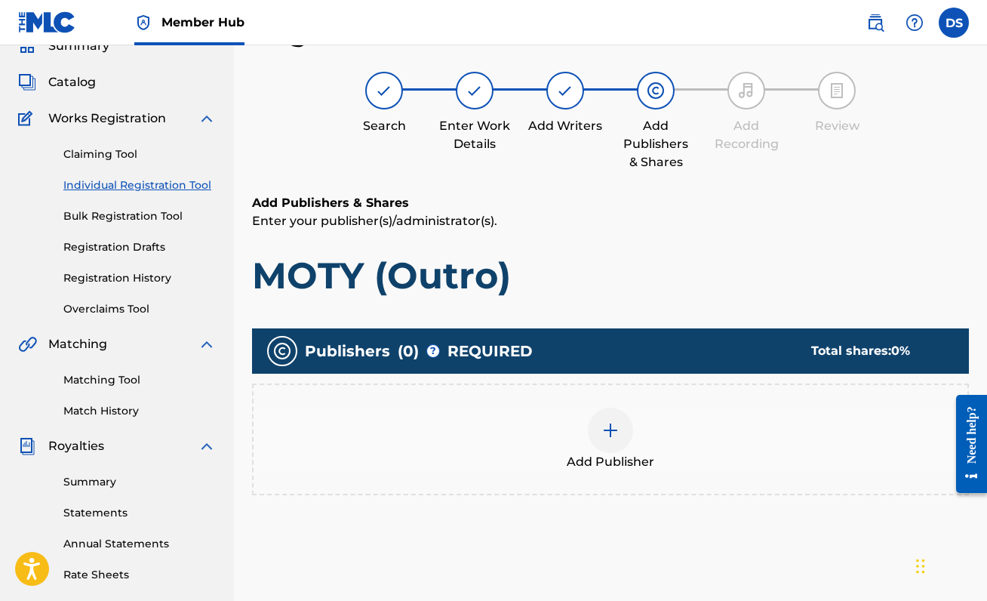
click at [613, 441] on div at bounding box center [610, 429] width 45 height 45
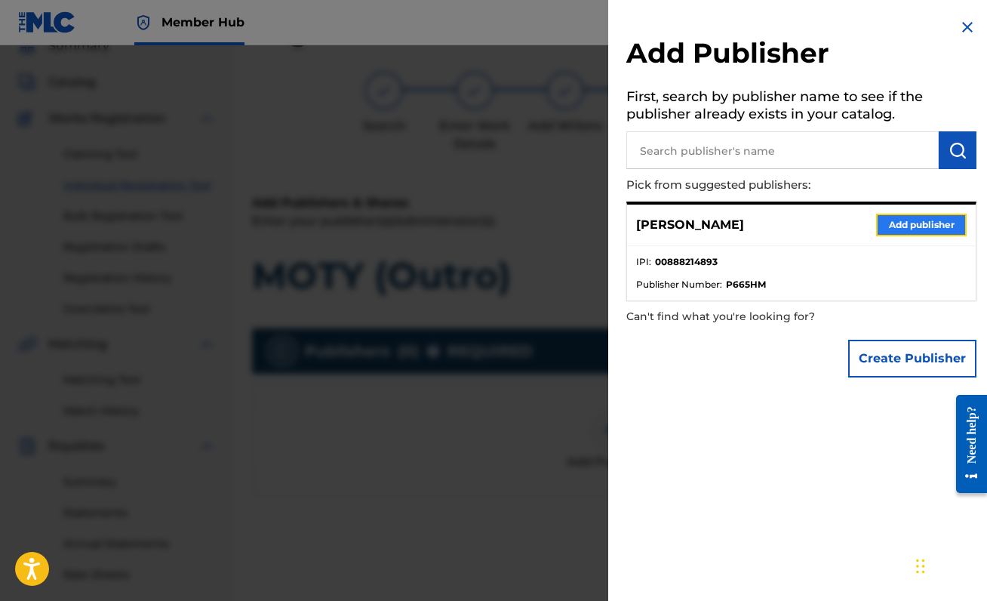
click at [927, 221] on button "Add publisher" at bounding box center [921, 225] width 91 height 23
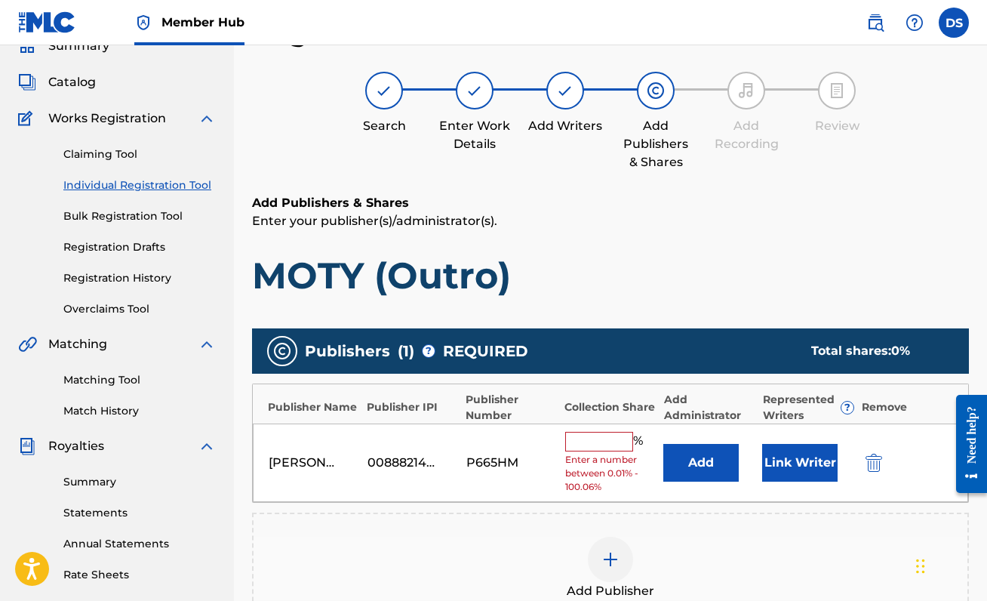
click at [616, 440] on input "text" at bounding box center [599, 442] width 68 height 20
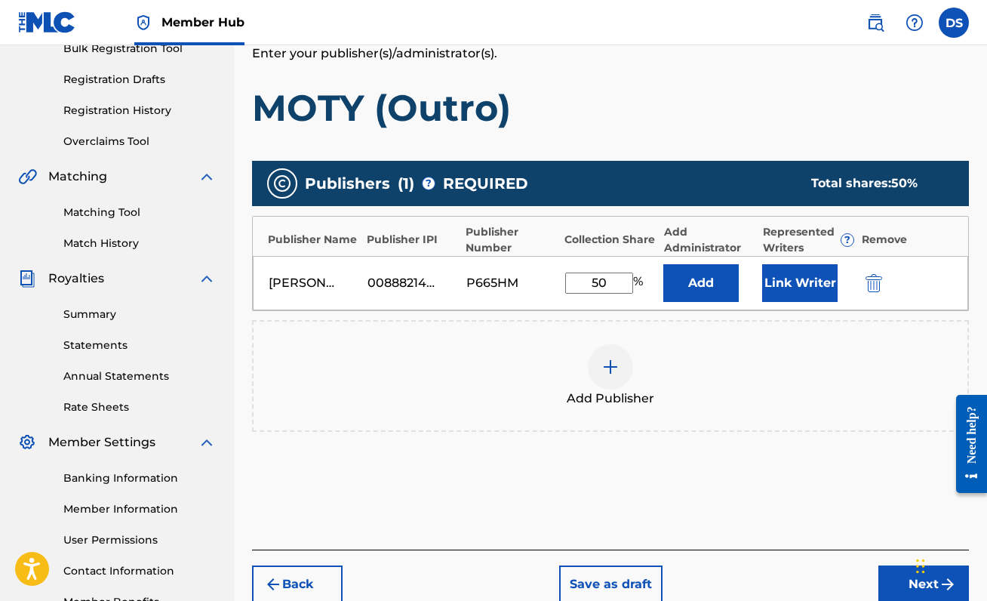
scroll to position [335, 0]
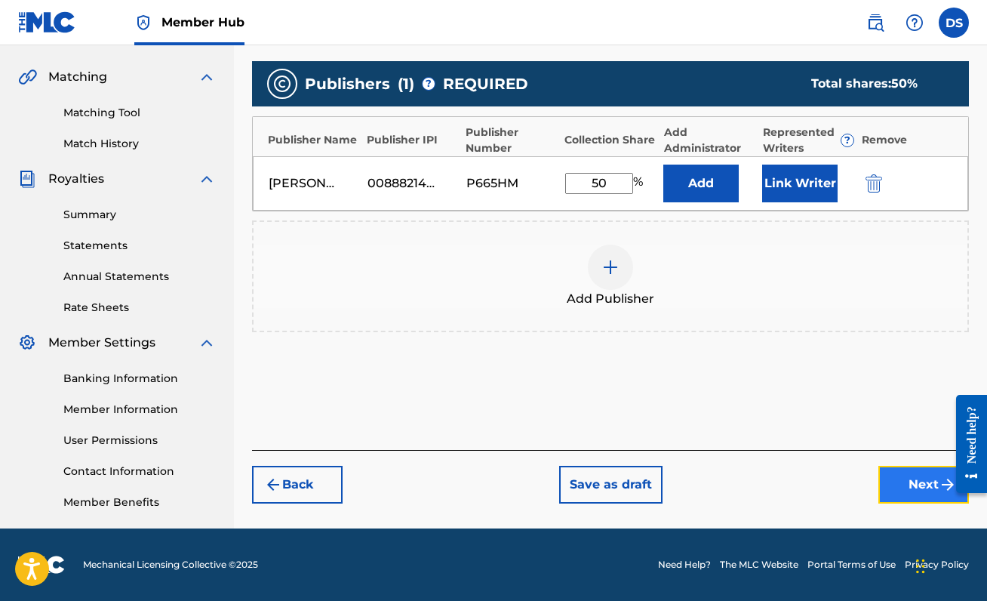
click at [914, 474] on button "Next" at bounding box center [923, 485] width 91 height 38
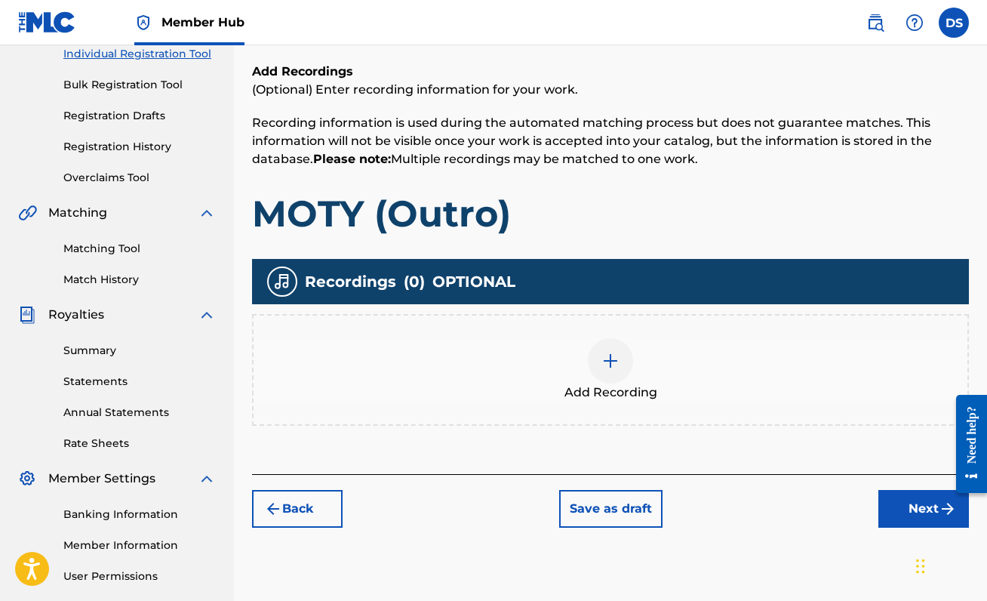
scroll to position [202, 0]
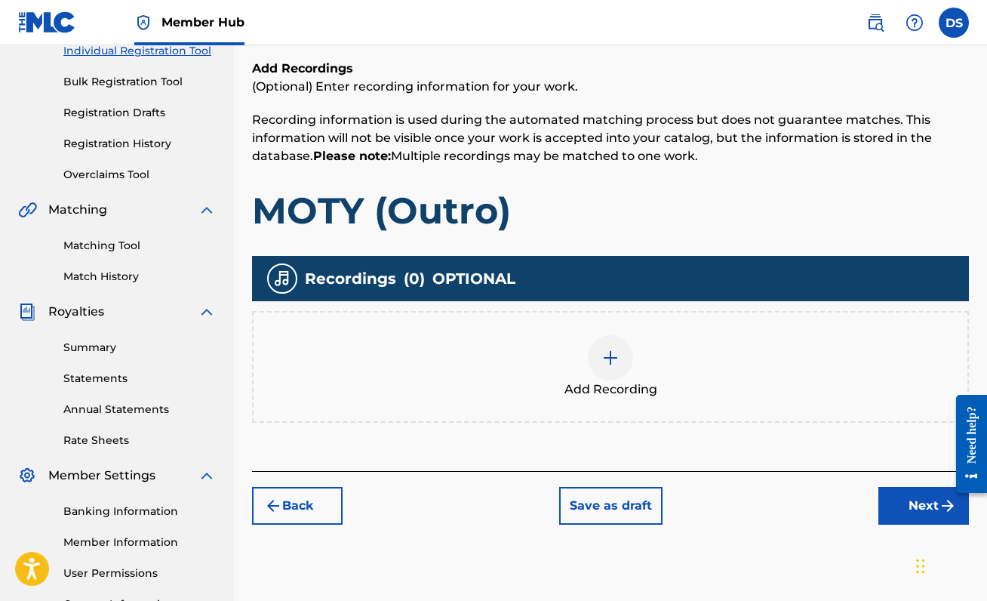
click at [598, 360] on div at bounding box center [610, 357] width 45 height 45
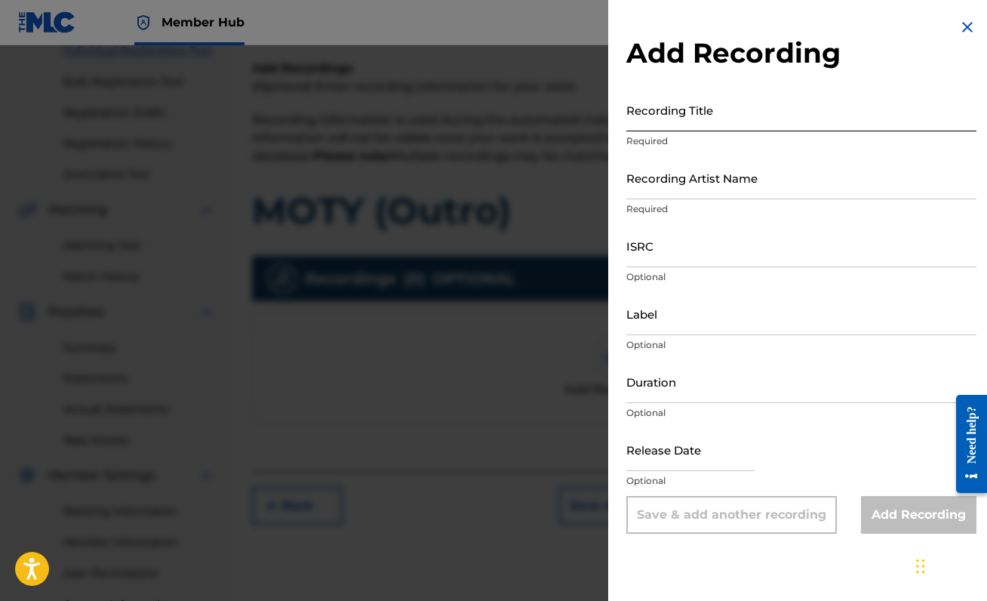
click at [775, 121] on input "Recording Title" at bounding box center [801, 109] width 350 height 43
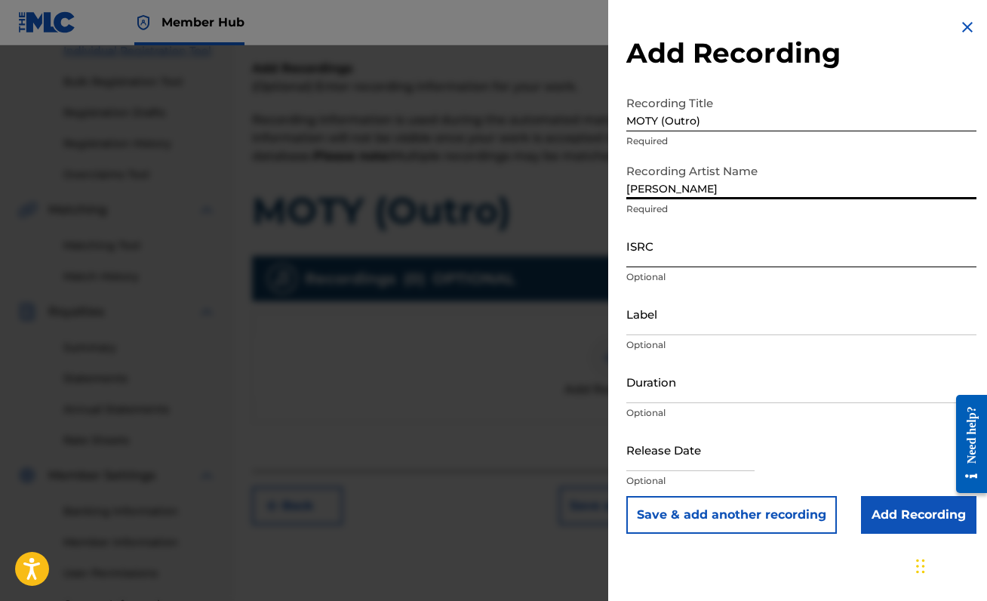
click at [747, 242] on input "ISRC" at bounding box center [801, 245] width 350 height 43
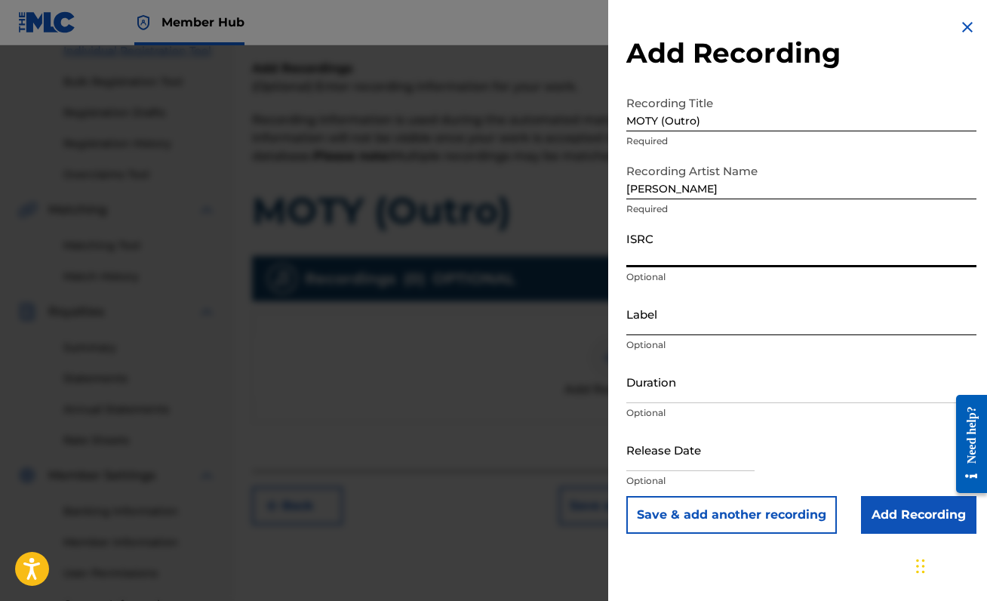
paste input "QZZ7R2580877"
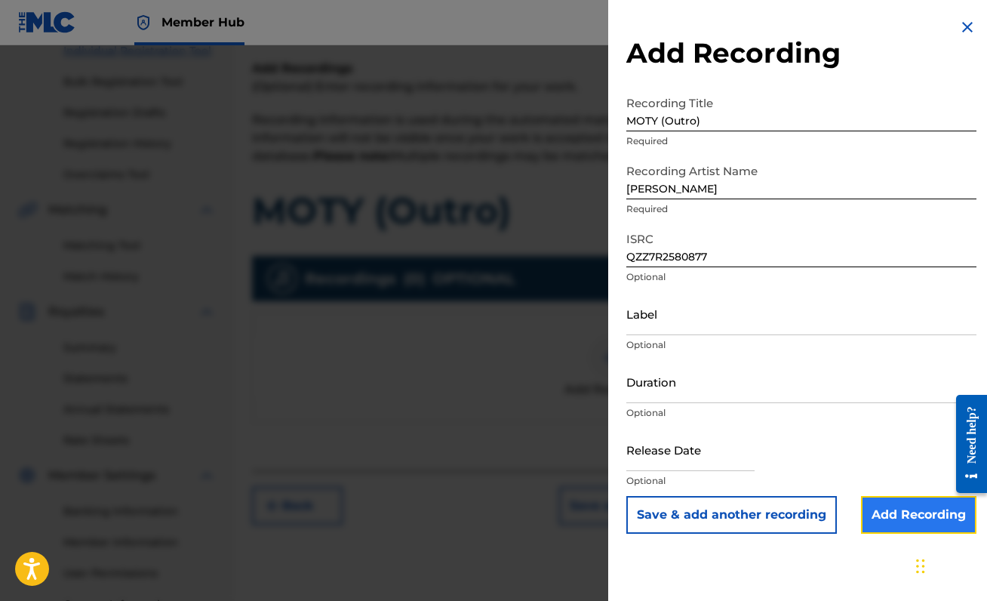
click at [908, 515] on input "Add Recording" at bounding box center [918, 515] width 115 height 38
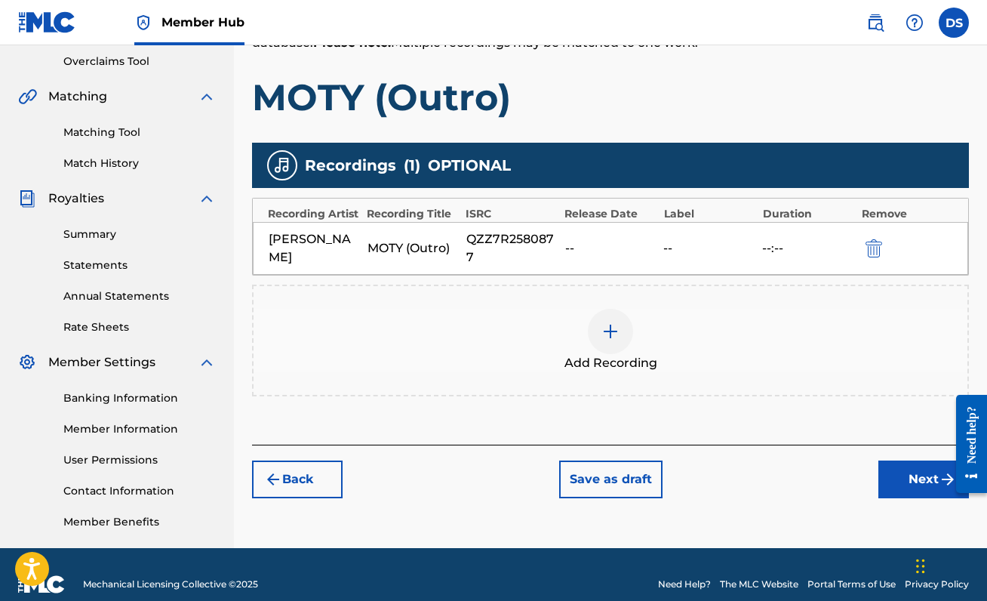
scroll to position [335, 0]
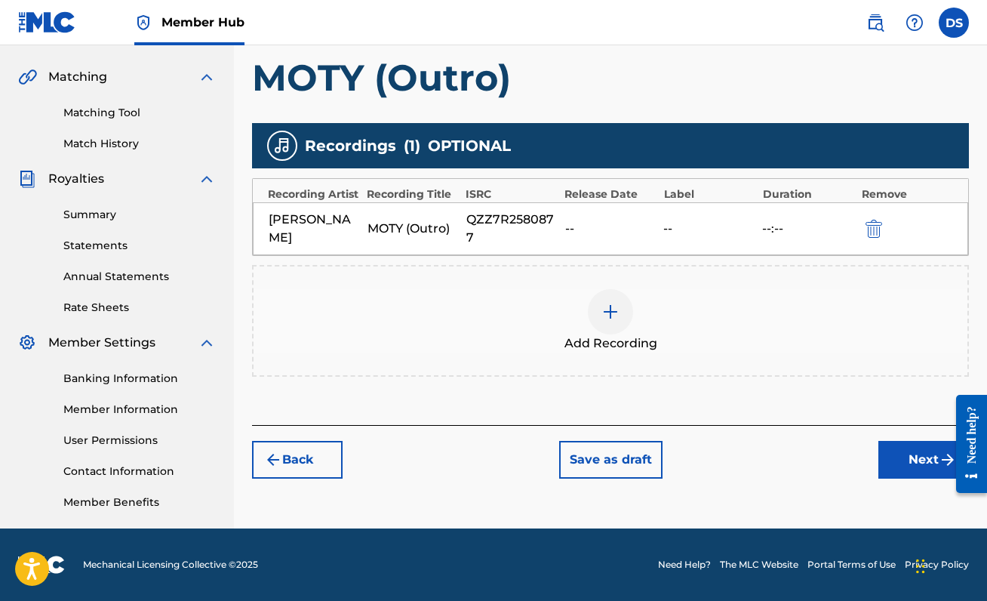
click at [903, 479] on div "Register Work Search Enter Work Details Add Writers Add Publishers & Shares Add…" at bounding box center [610, 138] width 753 height 780
click at [900, 453] on button "Next" at bounding box center [923, 460] width 91 height 38
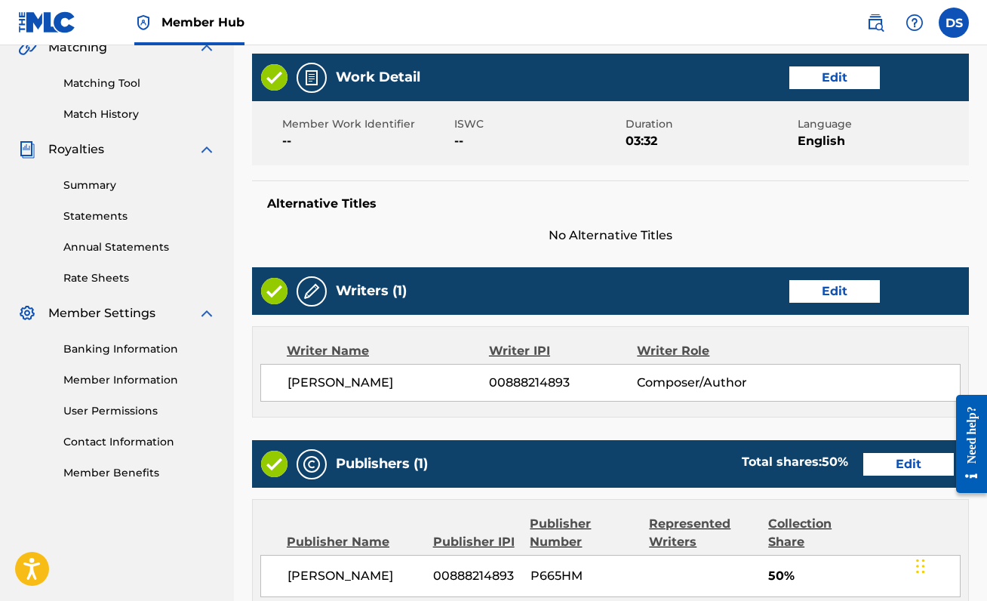
scroll to position [692, 0]
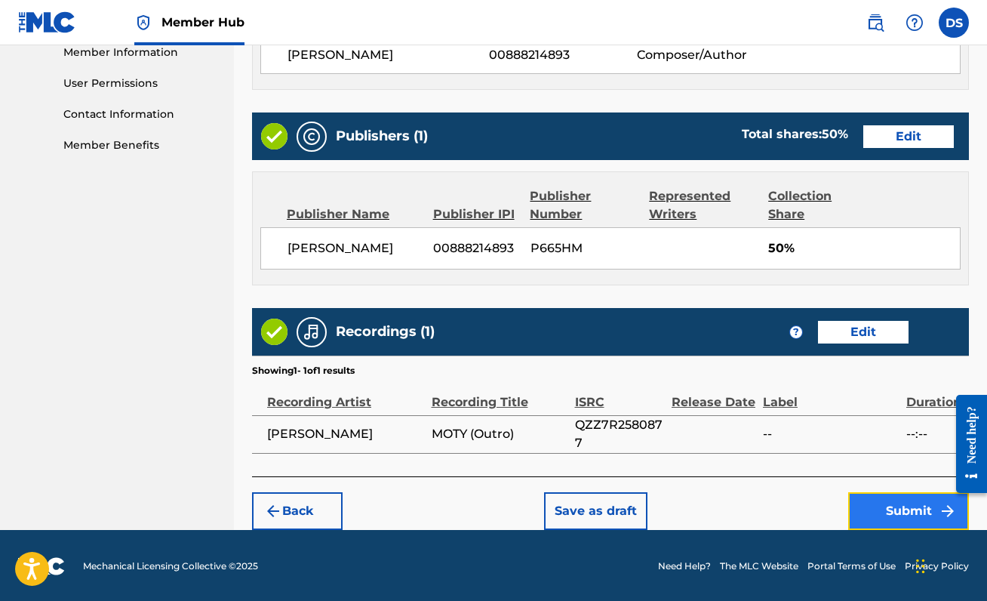
click at [866, 502] on button "Submit" at bounding box center [908, 511] width 121 height 38
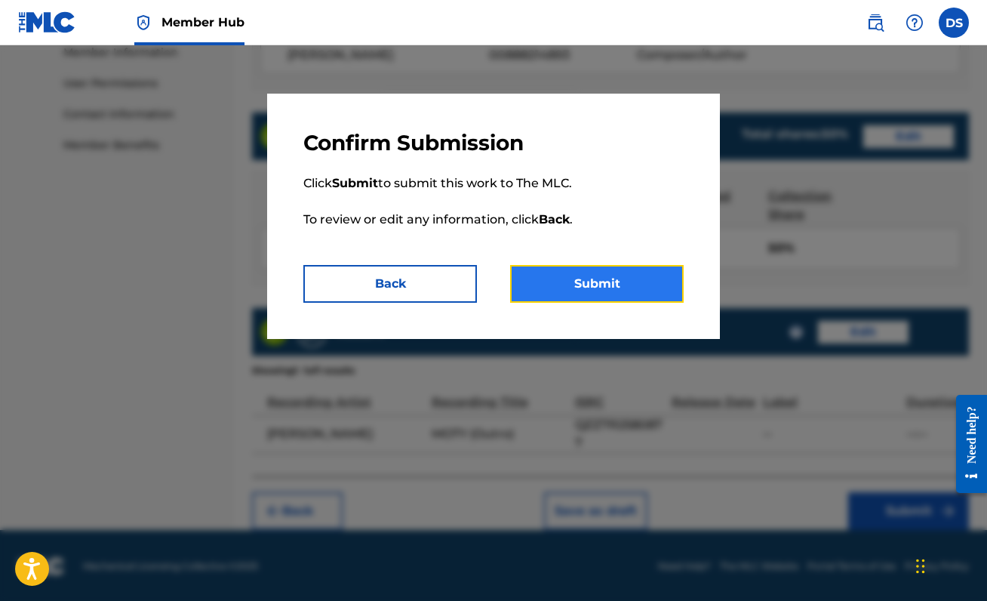
click at [590, 289] on button "Submit" at bounding box center [597, 284] width 174 height 38
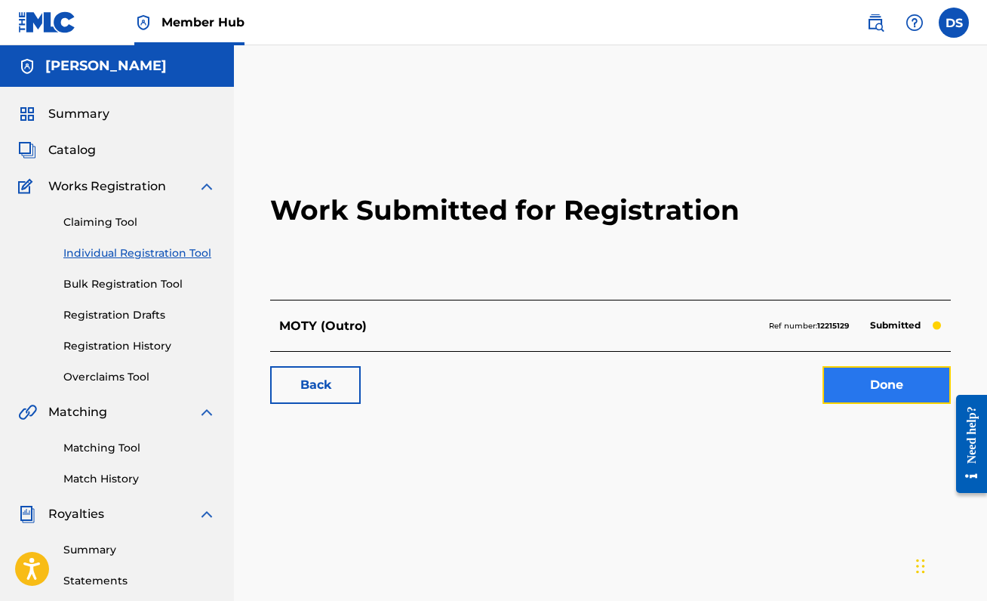
click at [905, 373] on link "Done" at bounding box center [886, 385] width 128 height 38
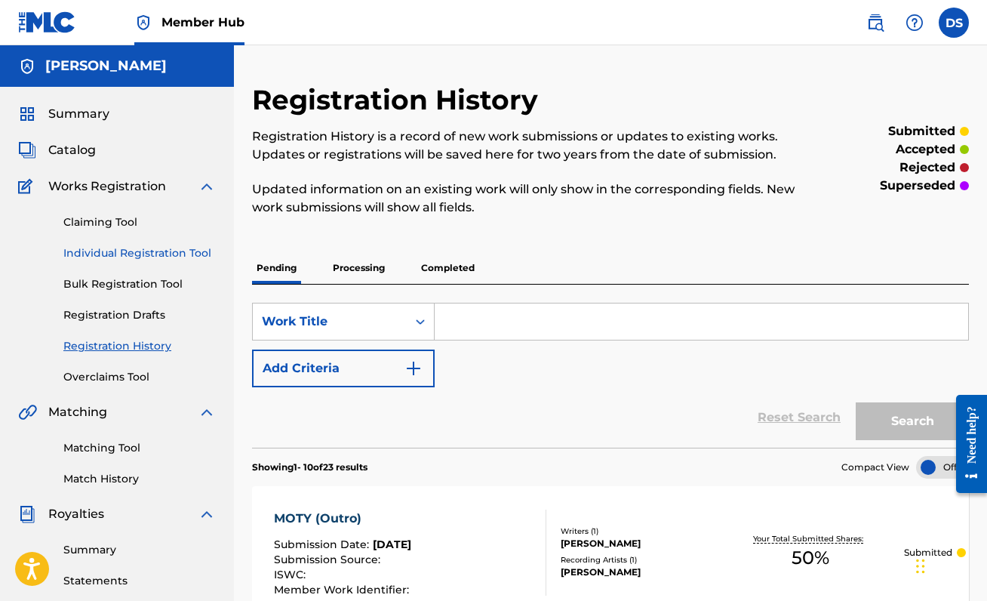
click at [143, 250] on link "Individual Registration Tool" at bounding box center [139, 253] width 152 height 16
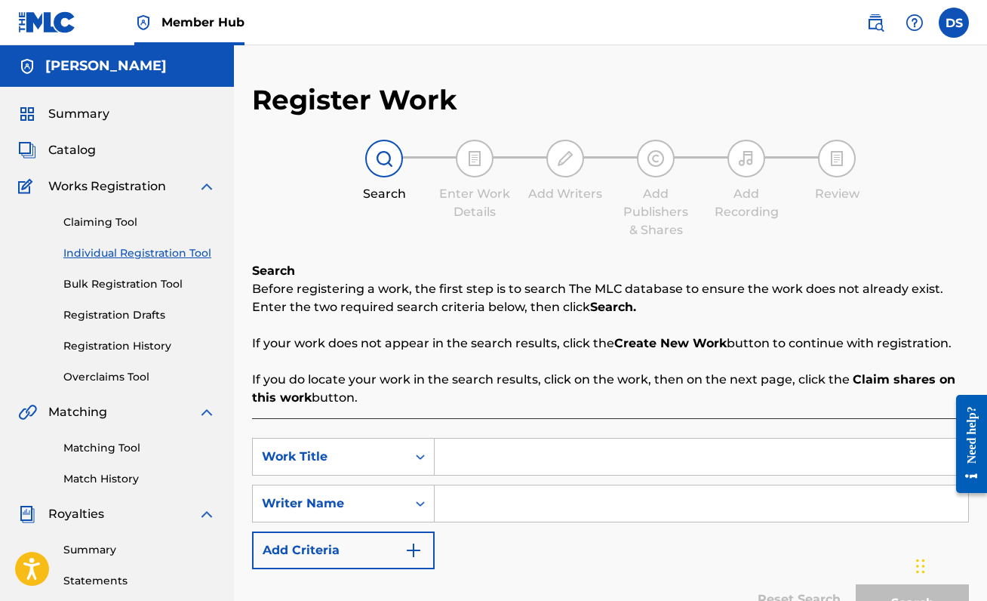
click at [493, 438] on input "Search Form" at bounding box center [701, 456] width 533 height 36
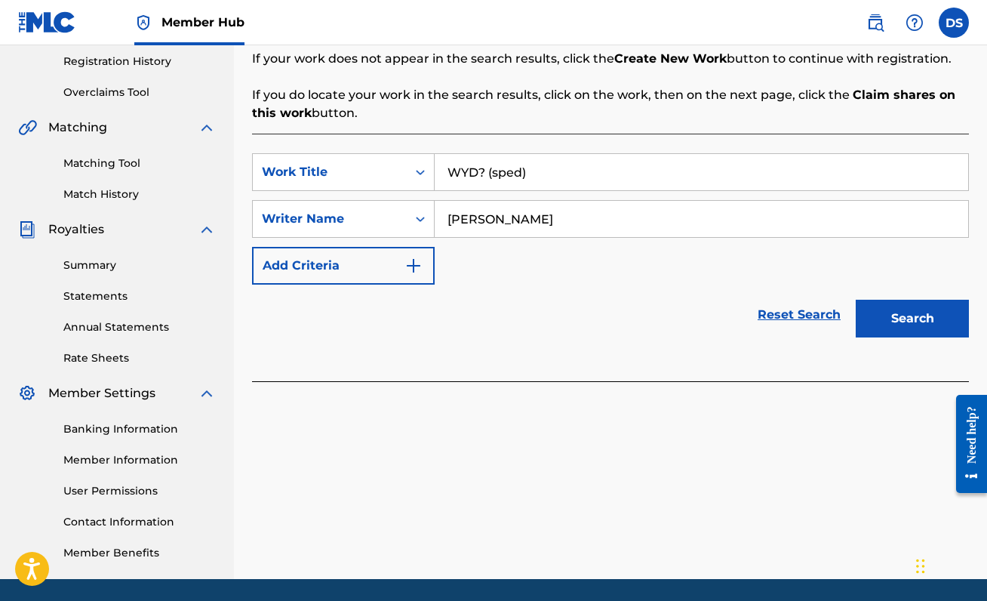
scroll to position [330, 0]
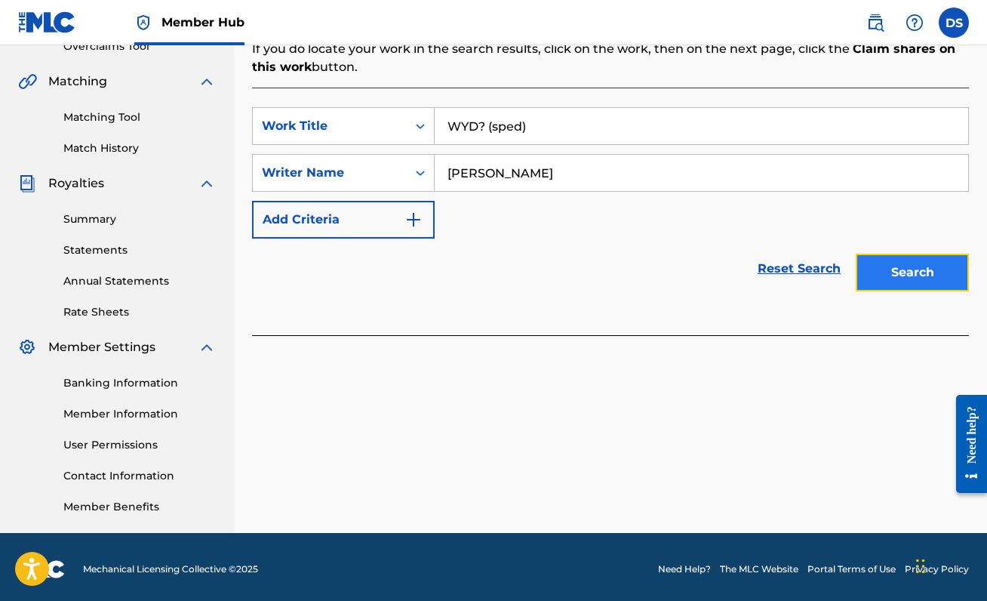
click at [923, 279] on button "Search" at bounding box center [912, 272] width 113 height 38
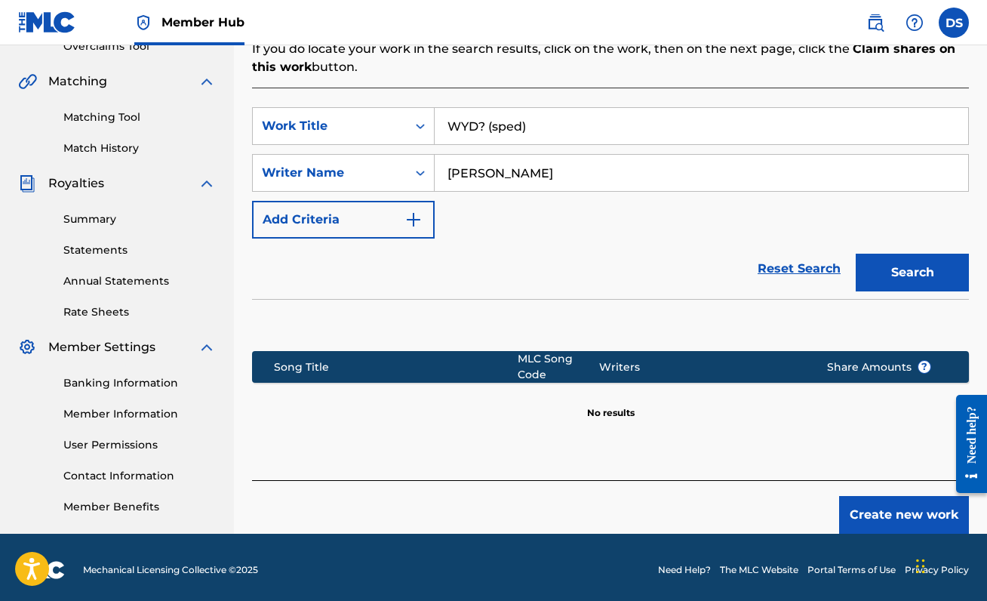
scroll to position [336, 0]
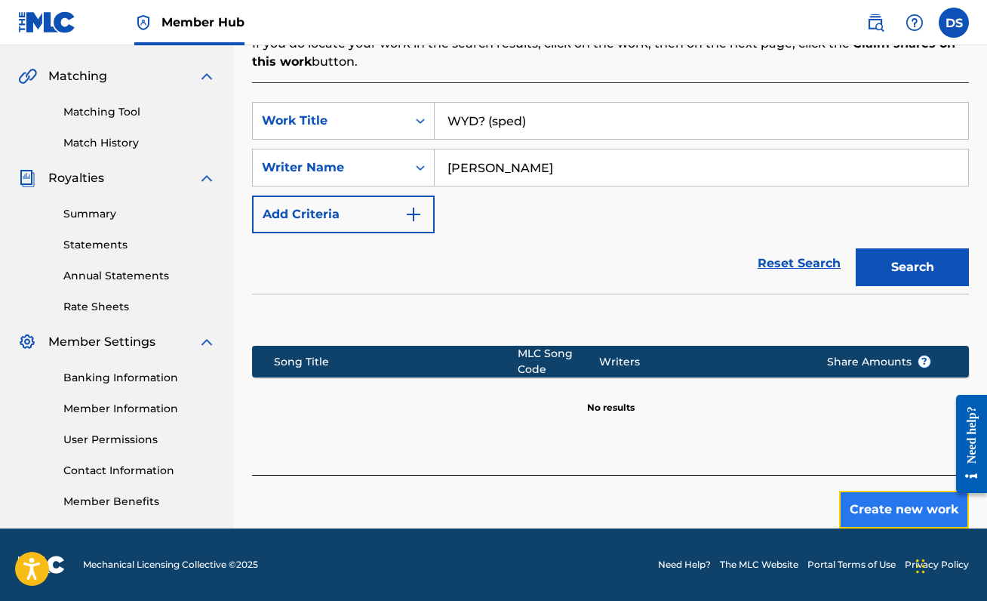
click at [903, 501] on button "Create new work" at bounding box center [904, 509] width 130 height 38
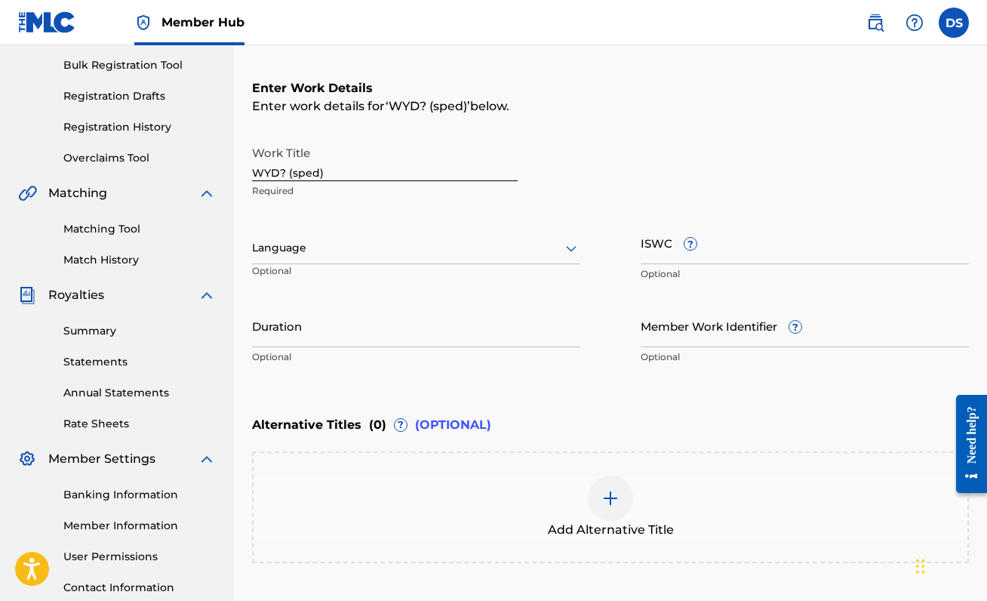
scroll to position [207, 0]
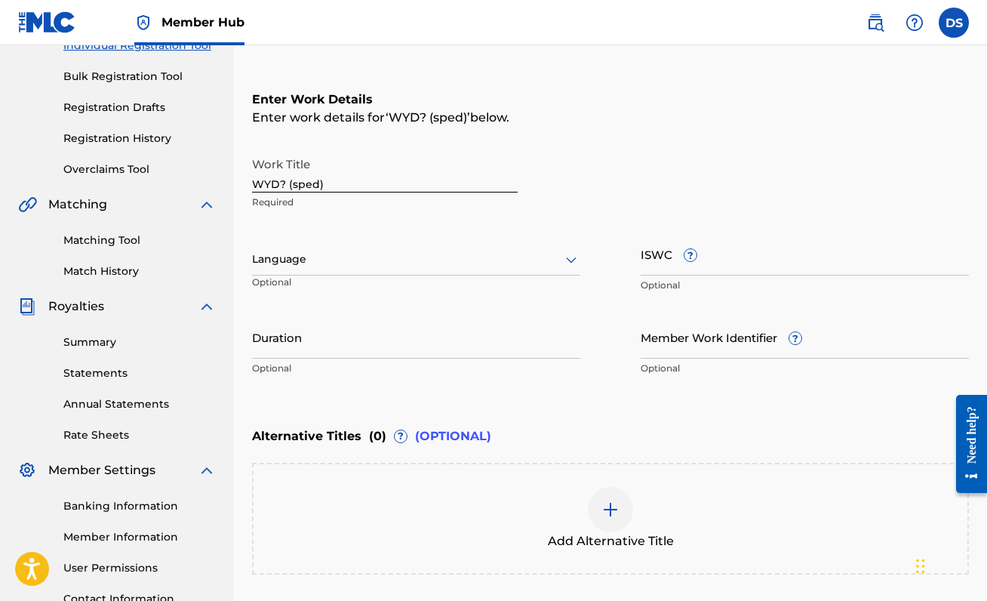
click at [419, 275] on div "Language Optional" at bounding box center [416, 266] width 328 height 68
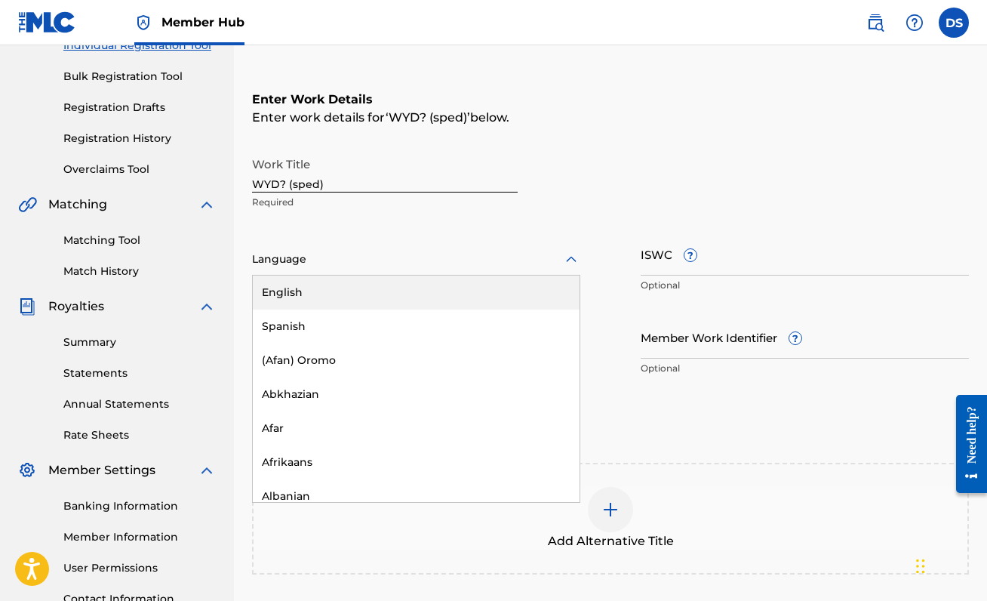
click at [419, 263] on div at bounding box center [416, 259] width 328 height 19
click at [409, 302] on div "English" at bounding box center [416, 292] width 327 height 34
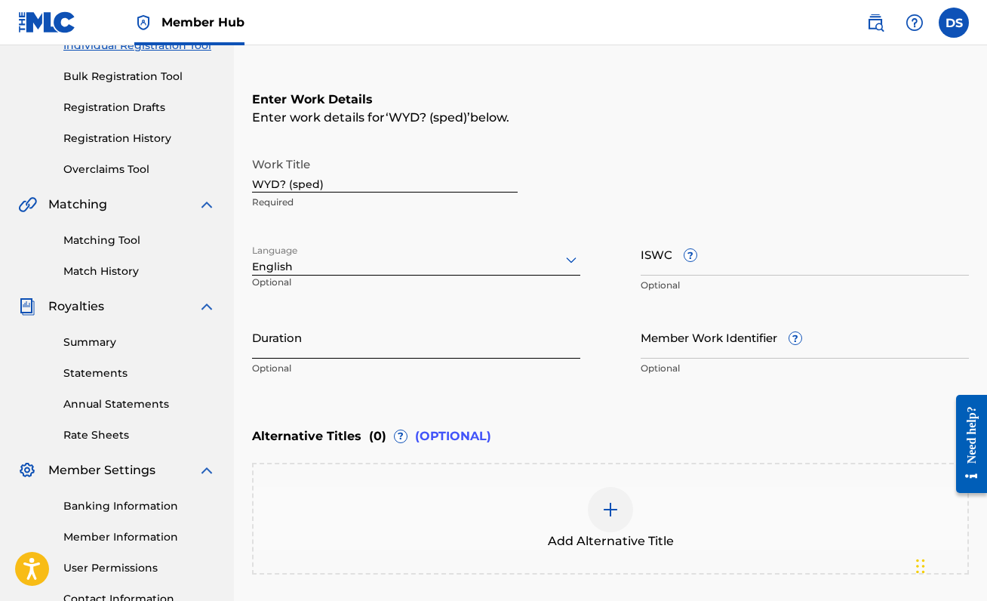
click at [303, 355] on input "Duration" at bounding box center [416, 336] width 328 height 43
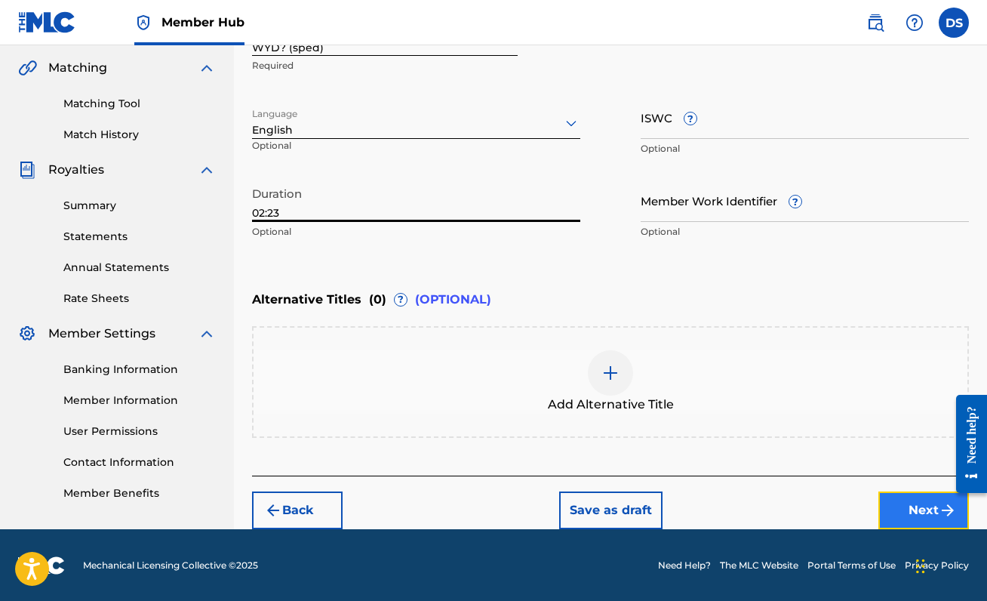
click at [932, 523] on button "Next" at bounding box center [923, 510] width 91 height 38
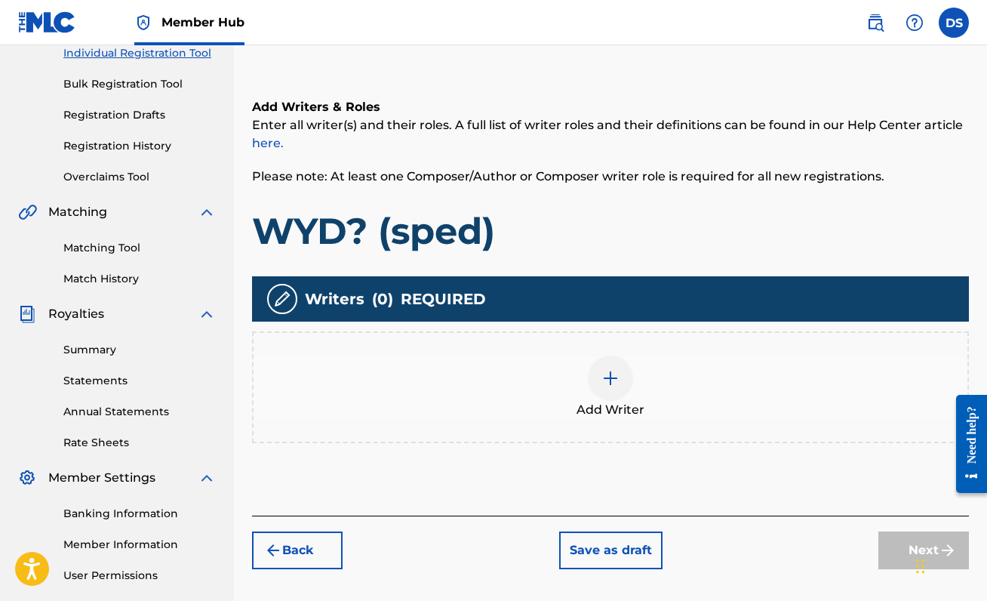
scroll to position [222, 0]
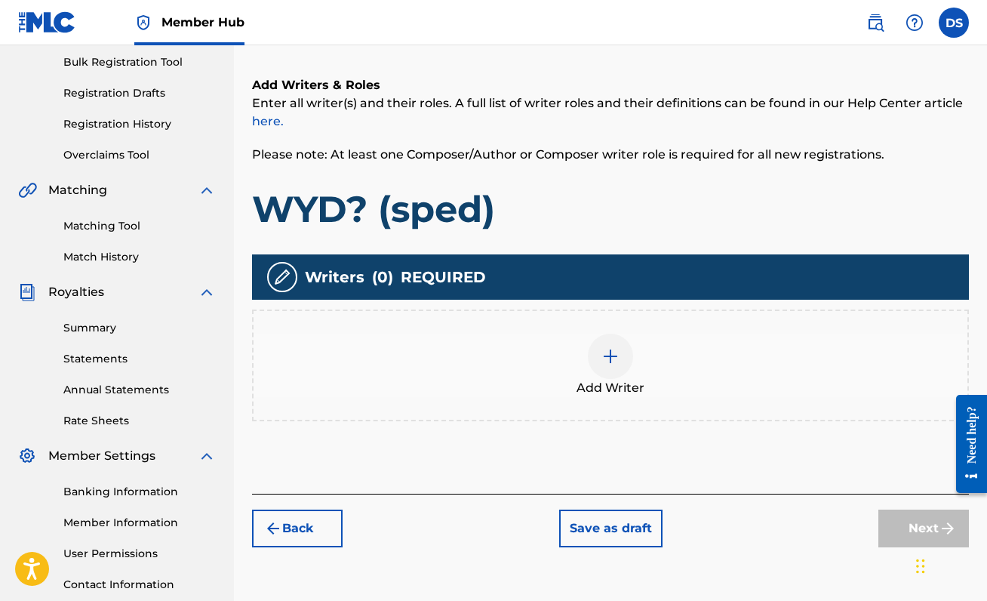
click at [597, 351] on div at bounding box center [610, 355] width 45 height 45
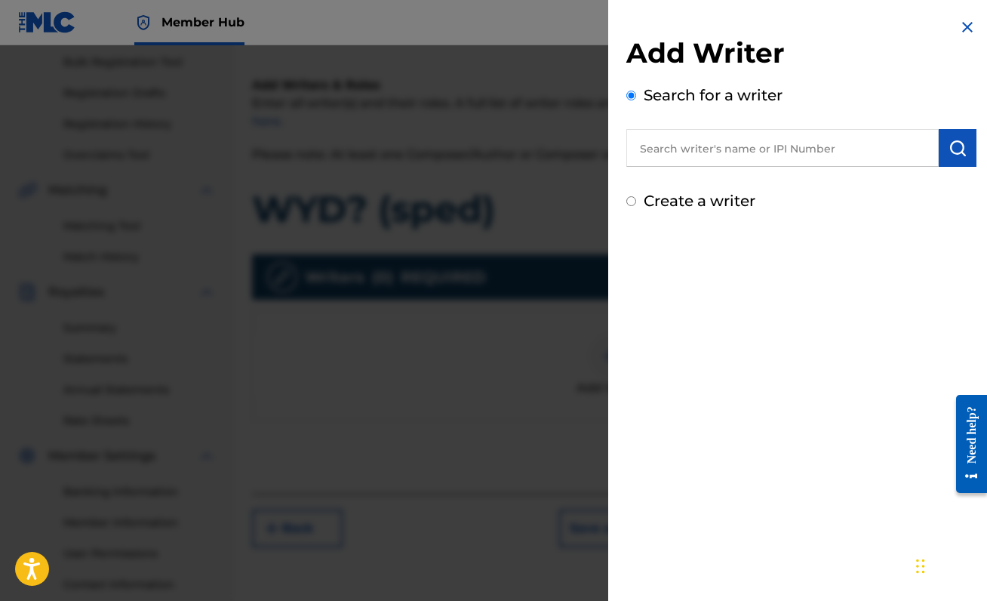
click at [672, 140] on input "text" at bounding box center [782, 148] width 312 height 38
paste input "00888214893"
click at [954, 142] on img "submit" at bounding box center [957, 148] width 18 height 18
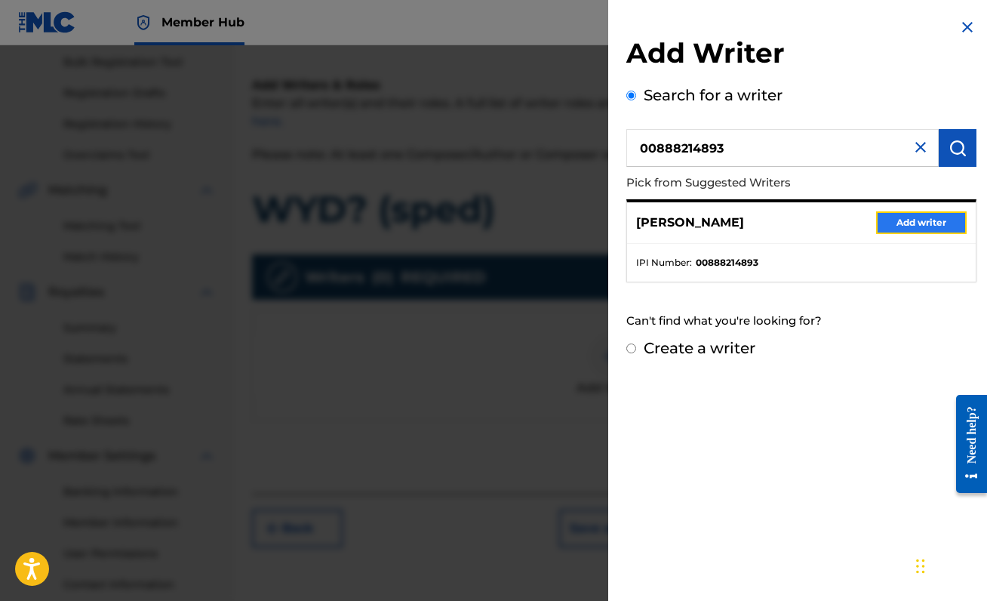
click at [936, 229] on button "Add writer" at bounding box center [921, 222] width 91 height 23
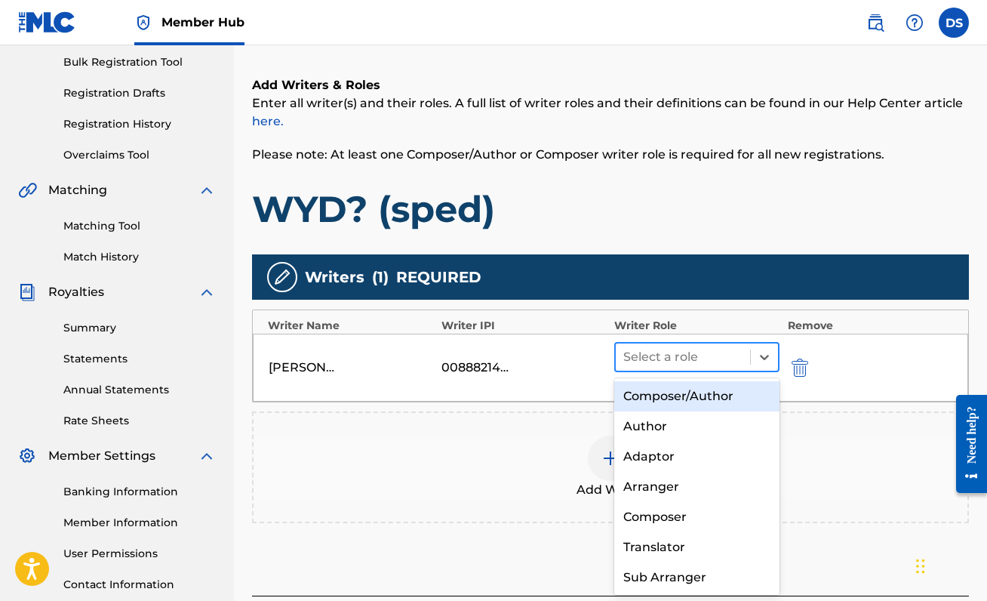
click at [693, 355] on div at bounding box center [682, 356] width 119 height 21
click at [693, 396] on div "Composer/Author" at bounding box center [696, 396] width 165 height 30
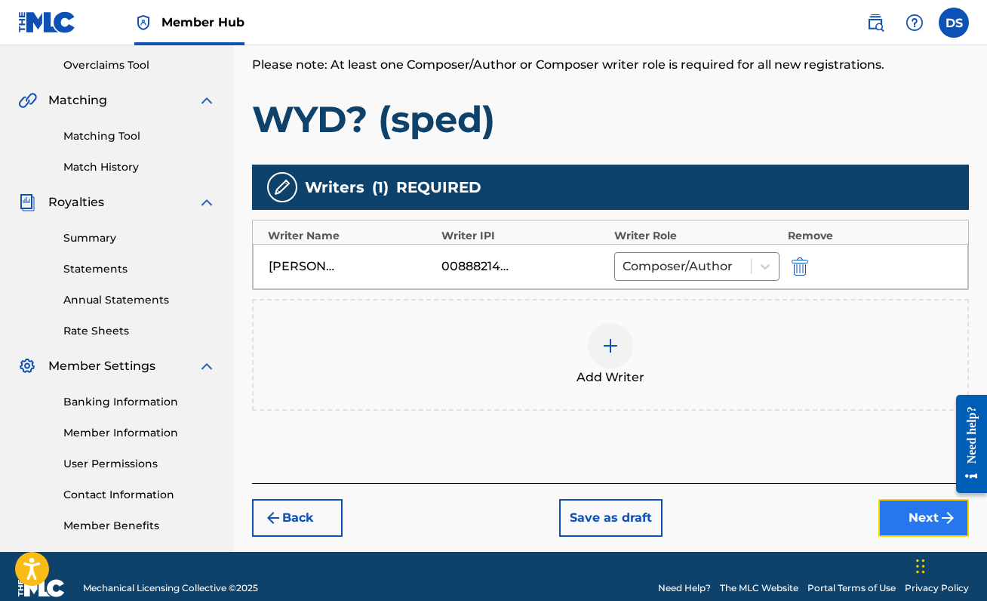
click at [897, 518] on button "Next" at bounding box center [923, 518] width 91 height 38
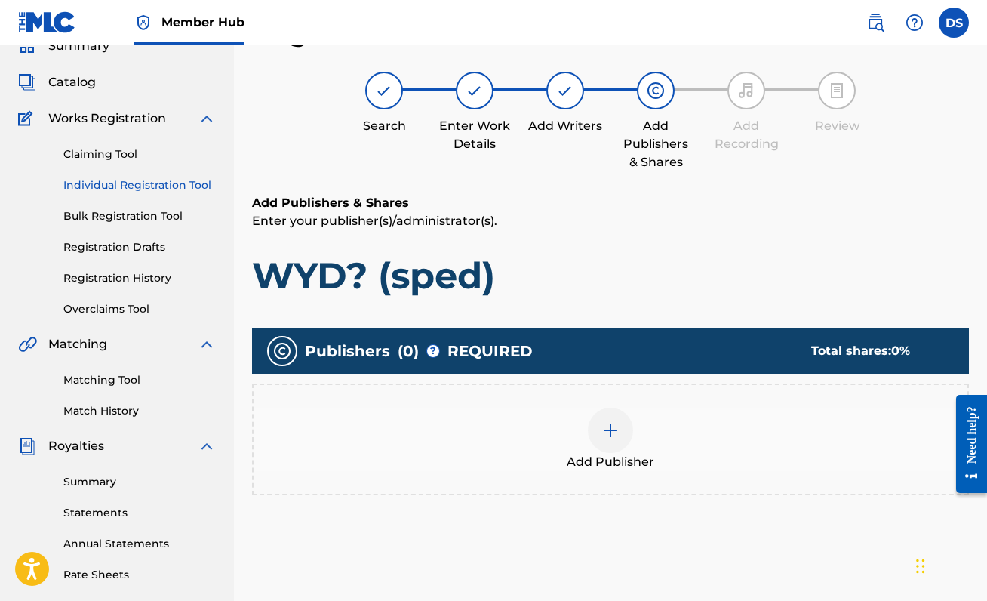
scroll to position [91, 0]
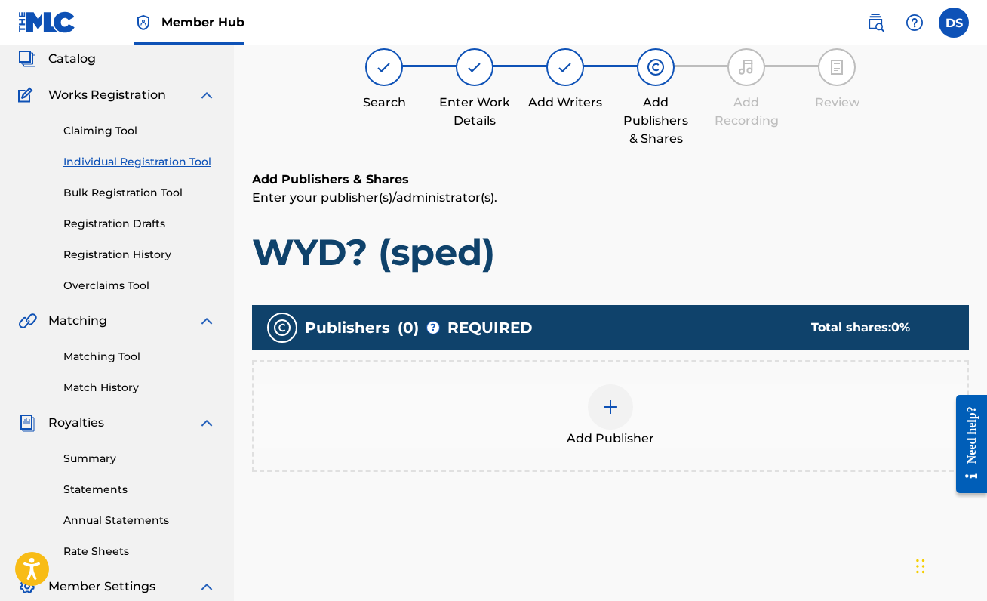
click at [609, 407] on img at bounding box center [610, 407] width 18 height 18
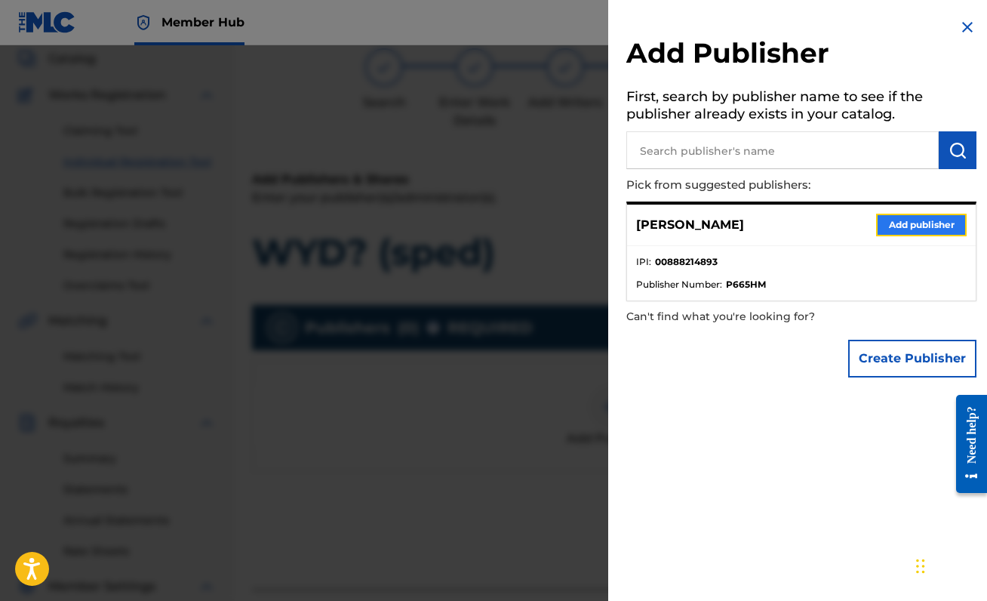
click at [939, 222] on button "Add publisher" at bounding box center [921, 225] width 91 height 23
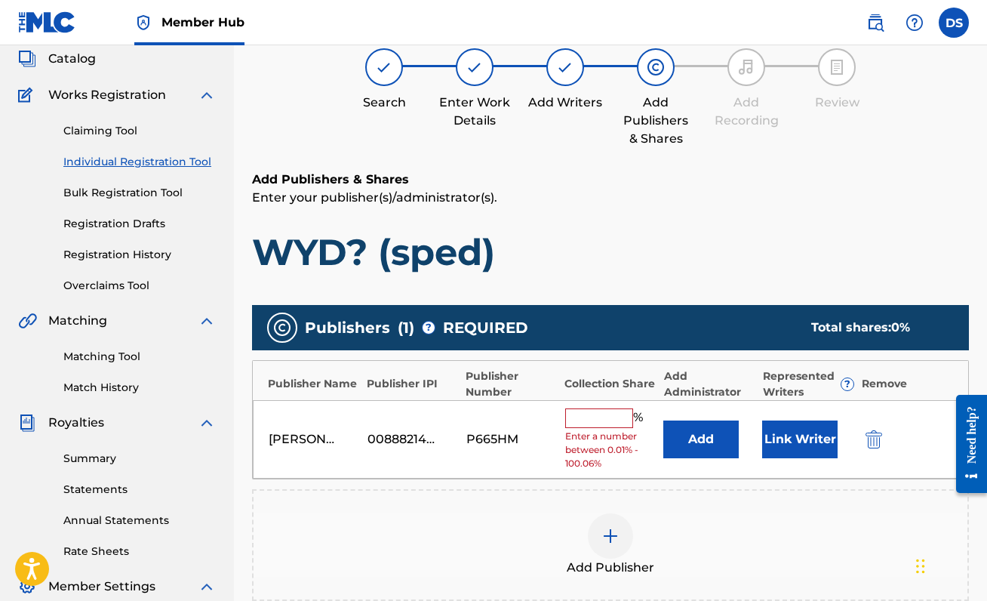
click at [616, 426] on input "text" at bounding box center [599, 418] width 68 height 20
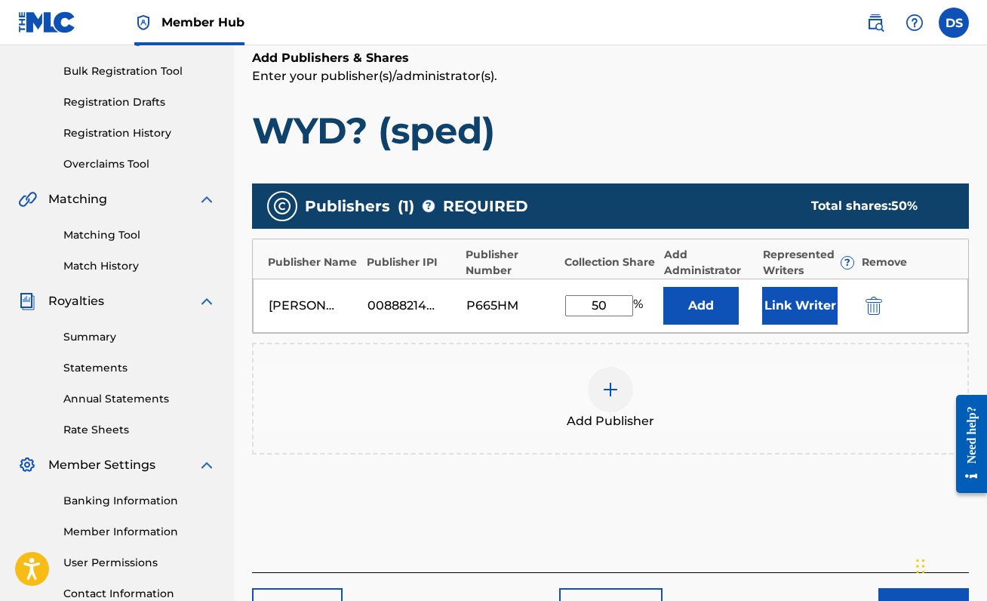
scroll to position [259, 0]
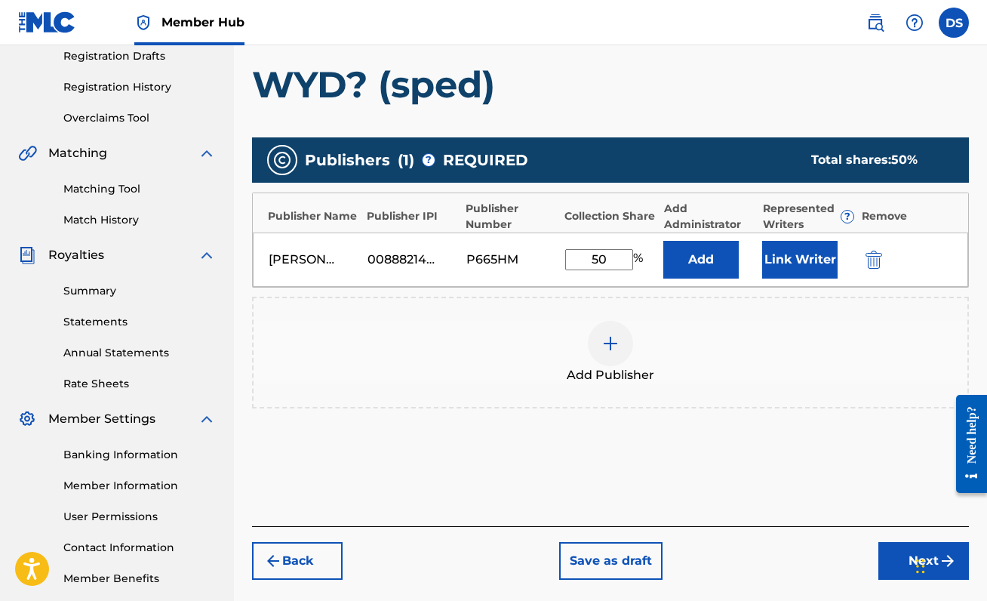
click at [873, 555] on div "Back Save as draft Next" at bounding box center [610, 553] width 717 height 54
click at [887, 555] on button "Next" at bounding box center [923, 561] width 91 height 38
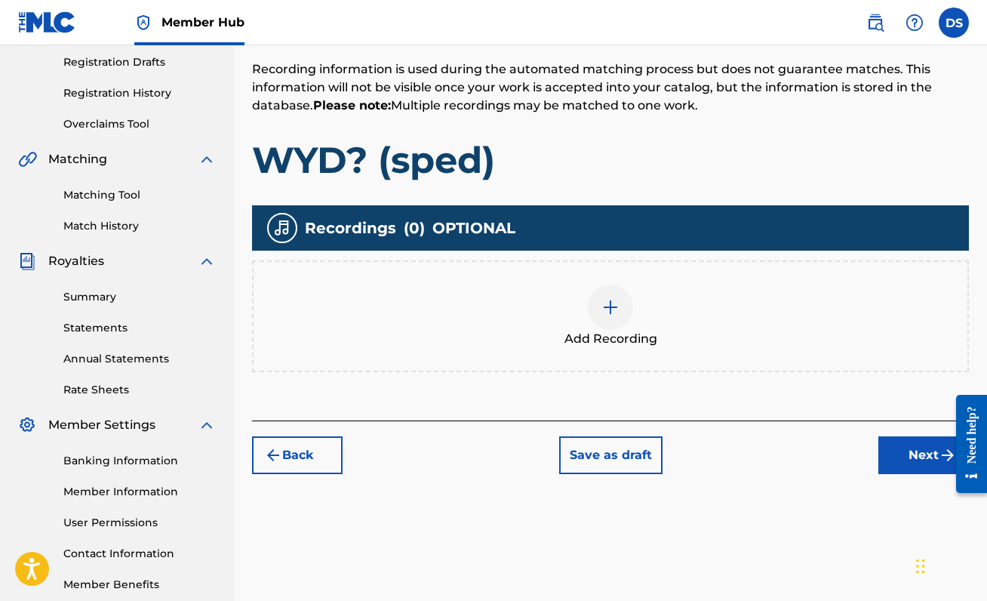
scroll to position [335, 0]
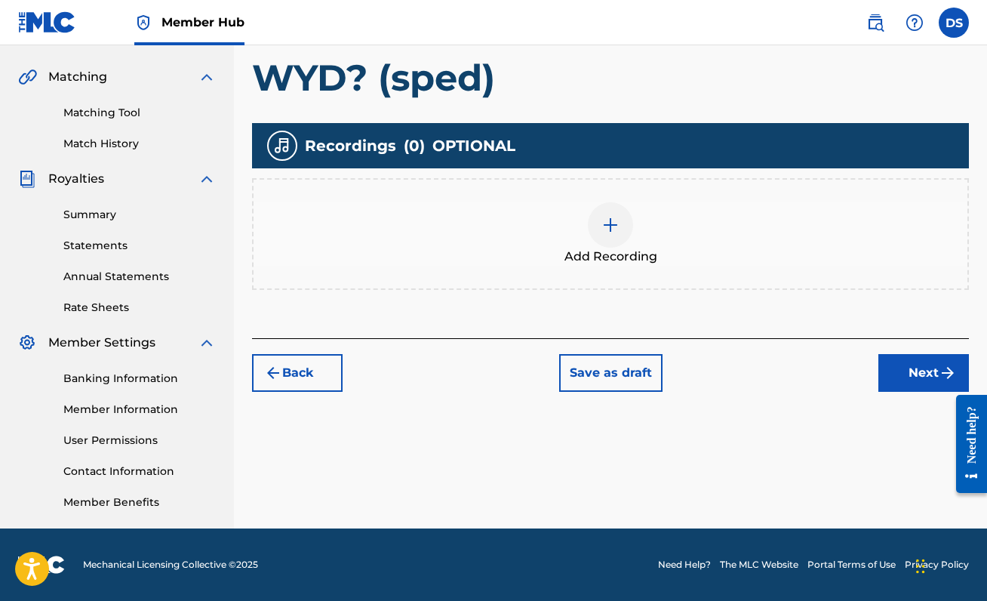
click at [583, 226] on div "Add Recording" at bounding box center [610, 233] width 714 height 63
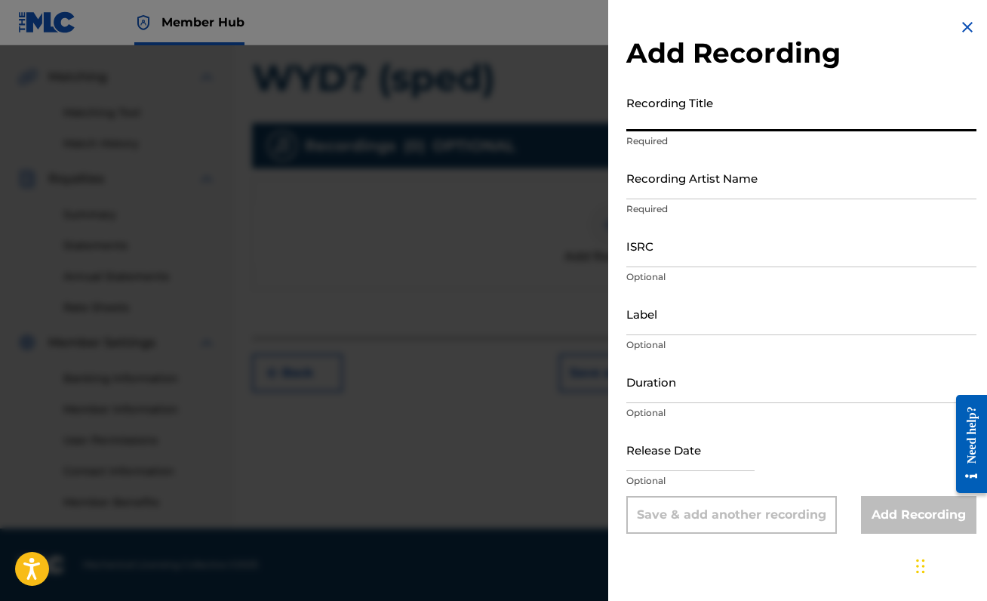
click at [695, 115] on input "Recording Title" at bounding box center [801, 109] width 350 height 43
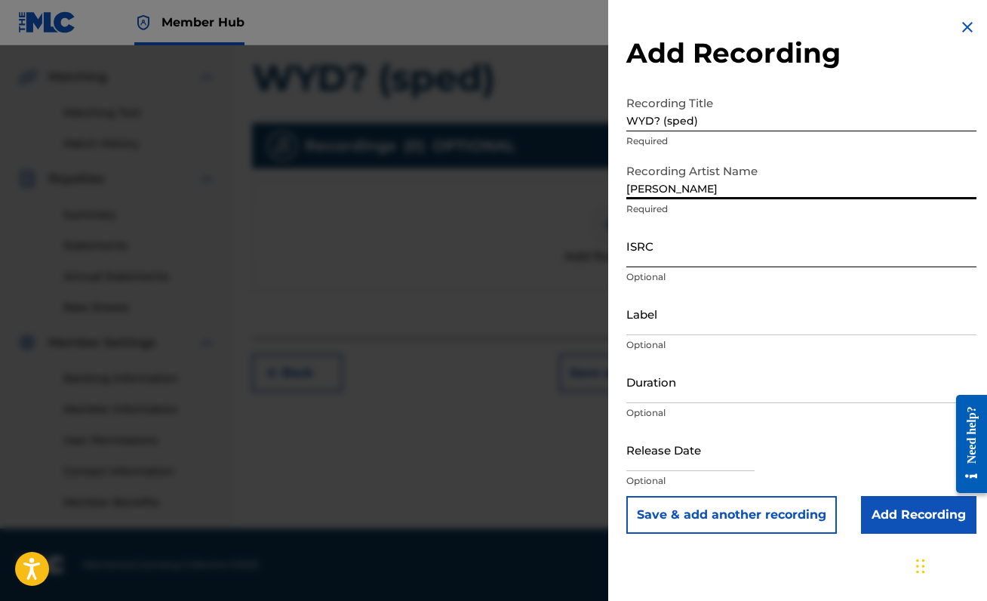
click at [662, 243] on input "ISRC" at bounding box center [801, 245] width 350 height 43
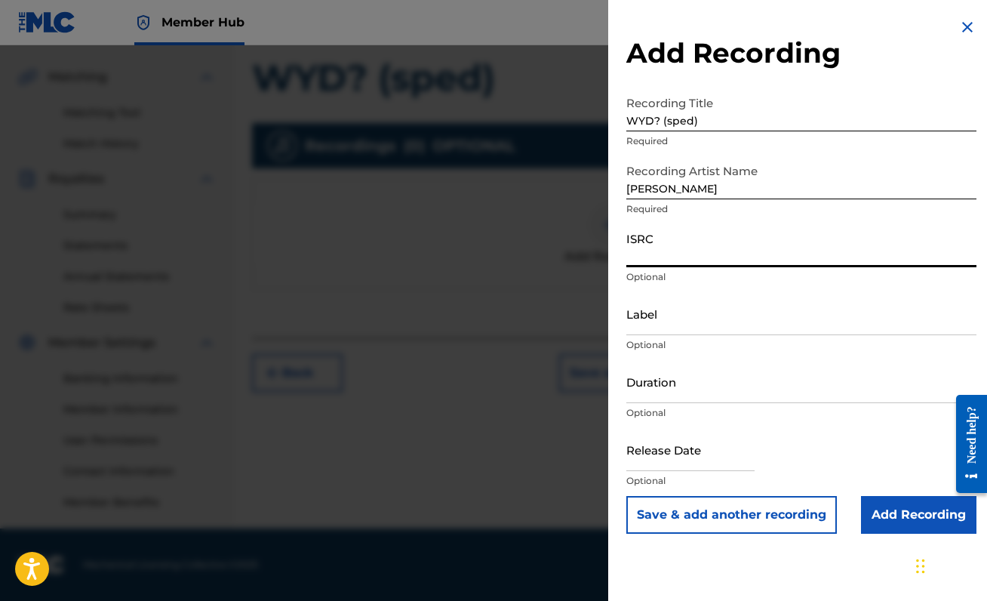
paste input "QZMEQ2570681"
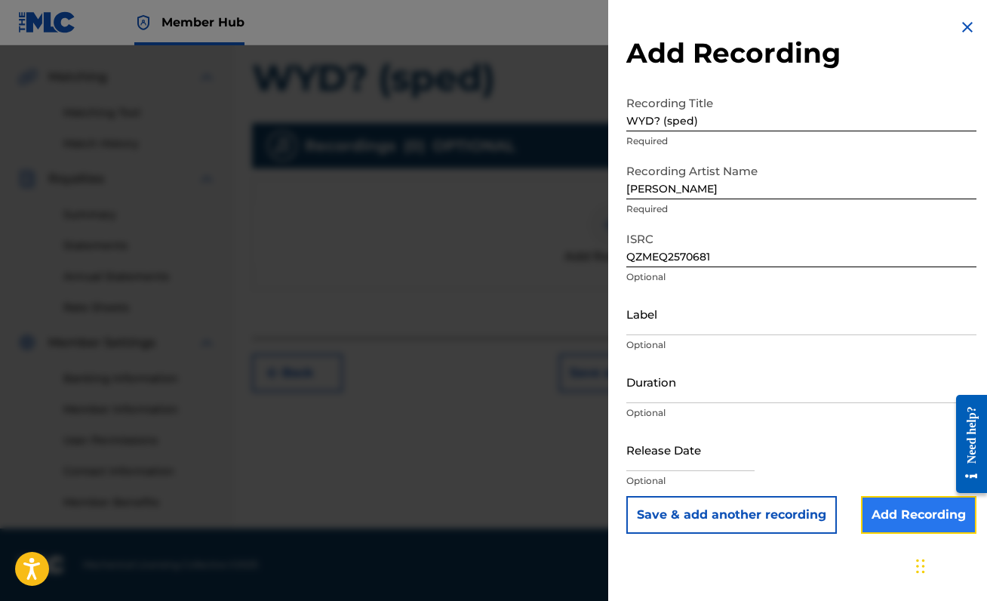
click at [908, 531] on input "Add Recording" at bounding box center [918, 515] width 115 height 38
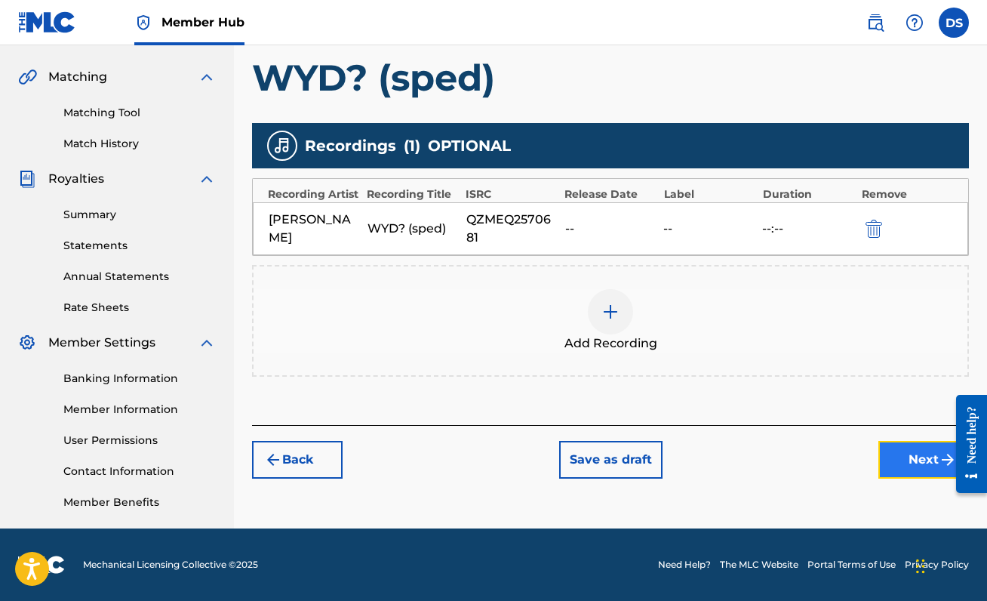
click at [915, 460] on button "Next" at bounding box center [923, 460] width 91 height 38
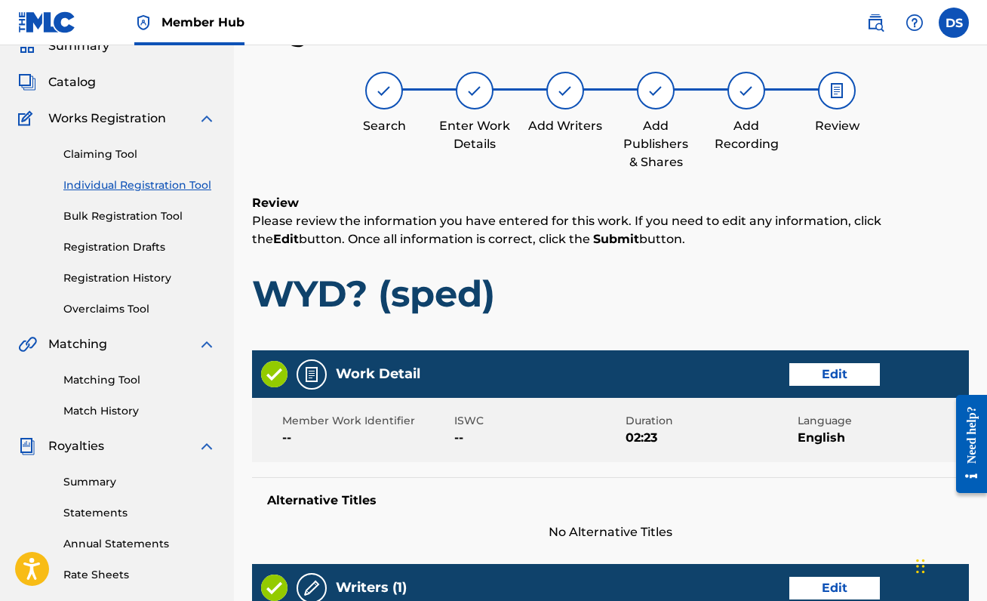
scroll to position [692, 0]
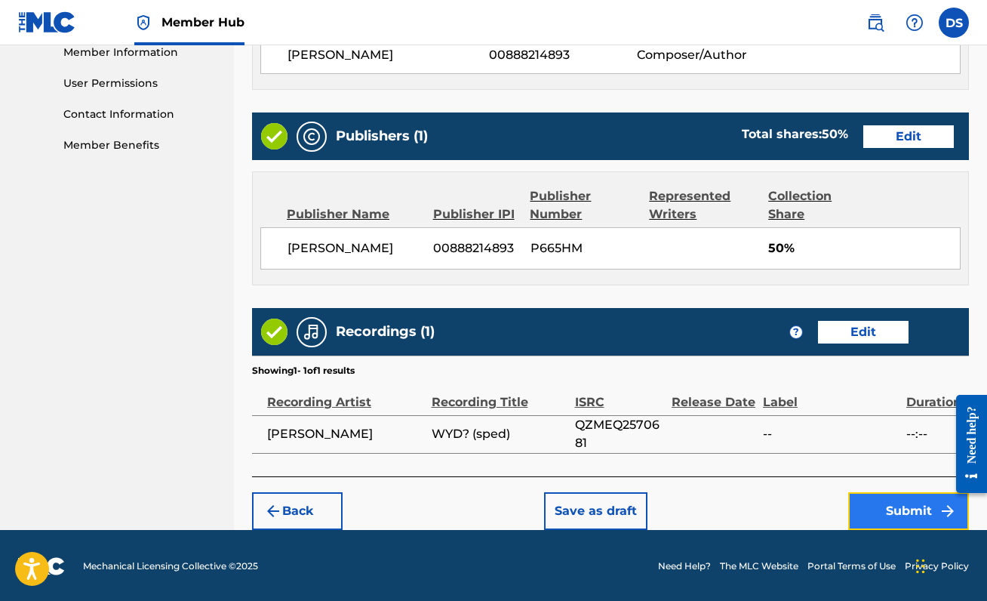
click at [917, 495] on button "Submit" at bounding box center [908, 511] width 121 height 38
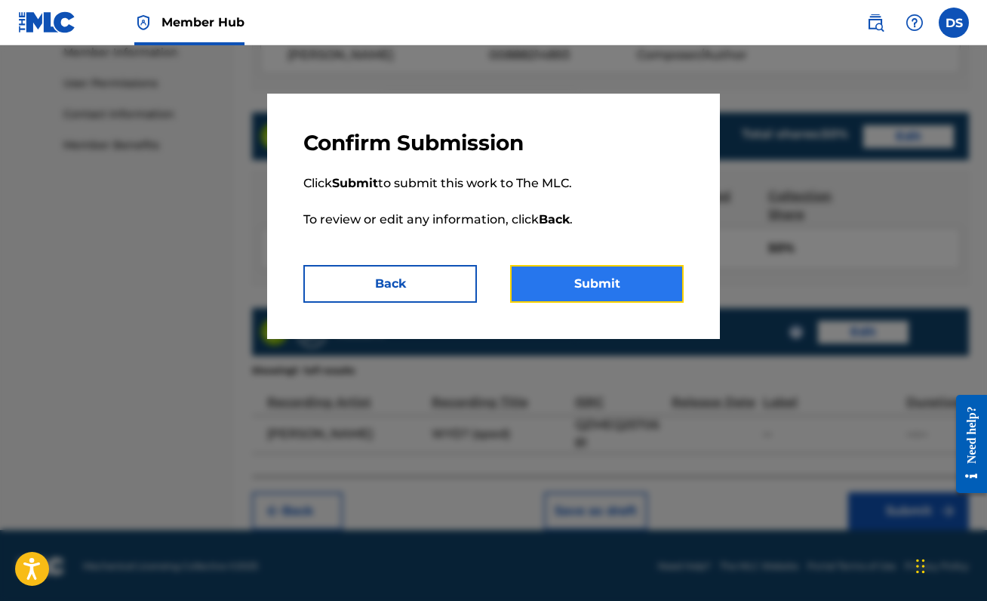
click at [606, 284] on button "Submit" at bounding box center [597, 284] width 174 height 38
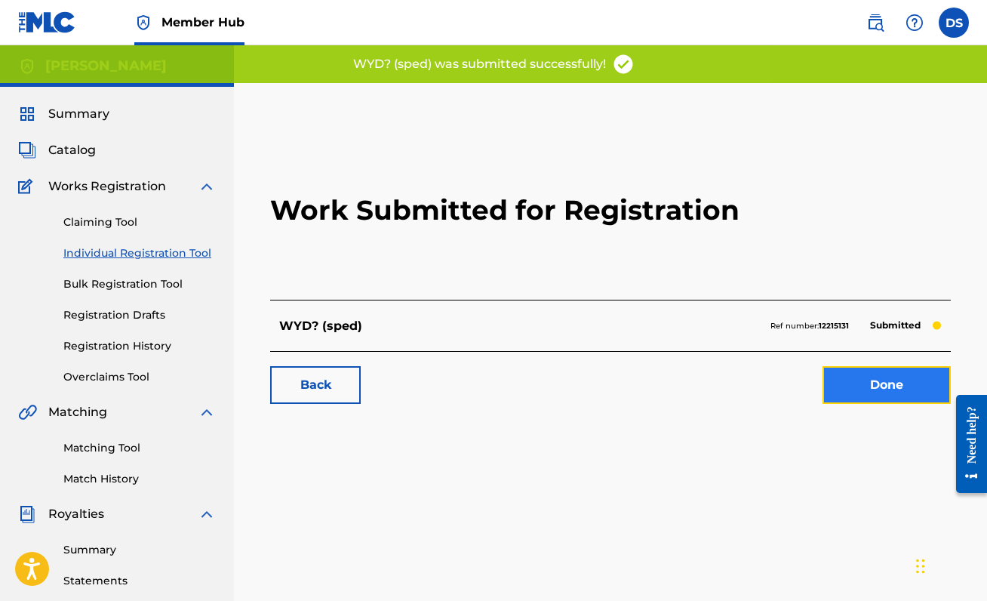
click at [905, 386] on link "Done" at bounding box center [886, 385] width 128 height 38
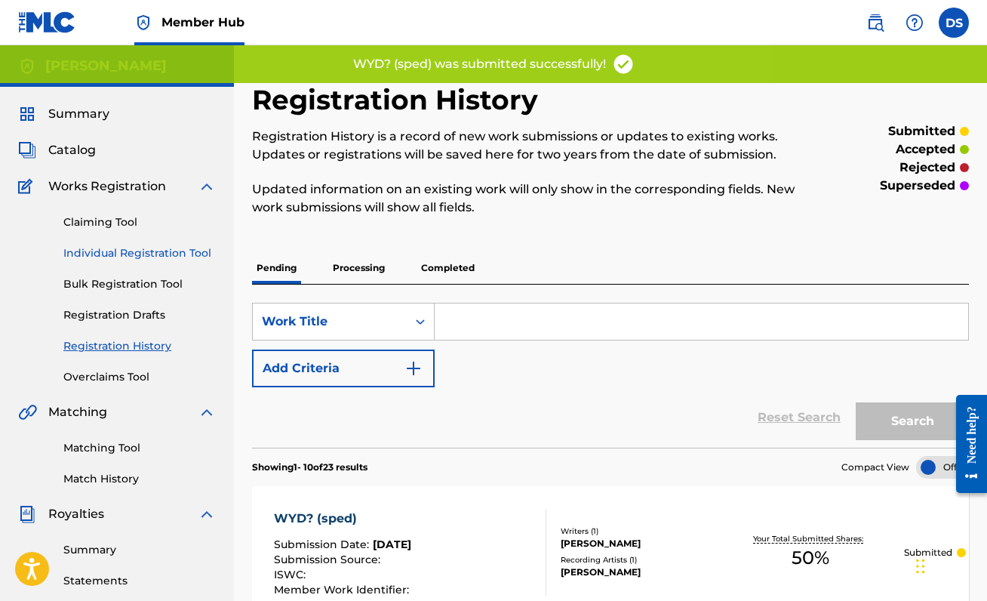
click at [161, 260] on link "Individual Registration Tool" at bounding box center [139, 253] width 152 height 16
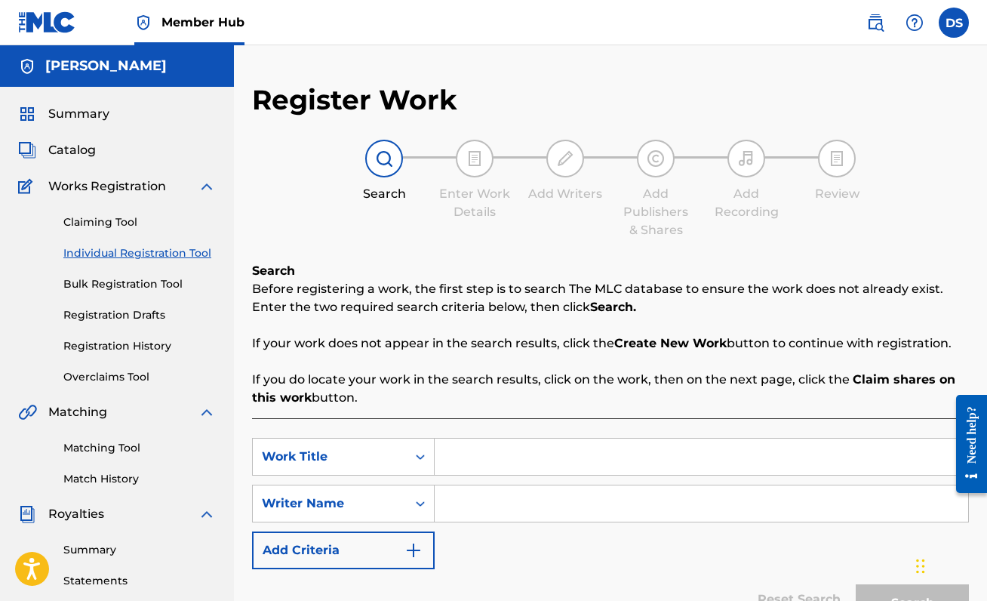
scroll to position [335, 0]
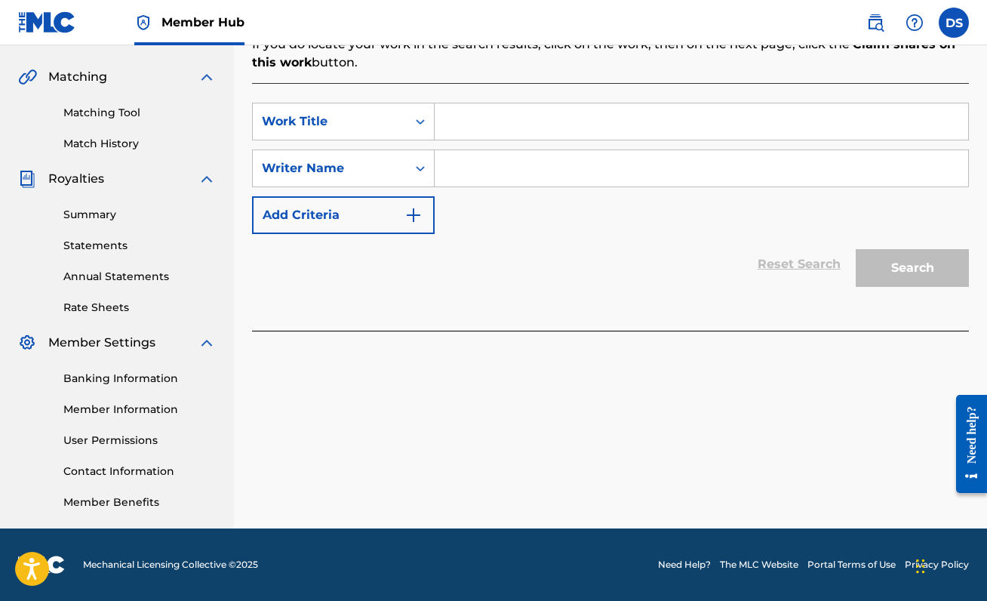
click at [490, 131] on input "Search Form" at bounding box center [701, 121] width 533 height 36
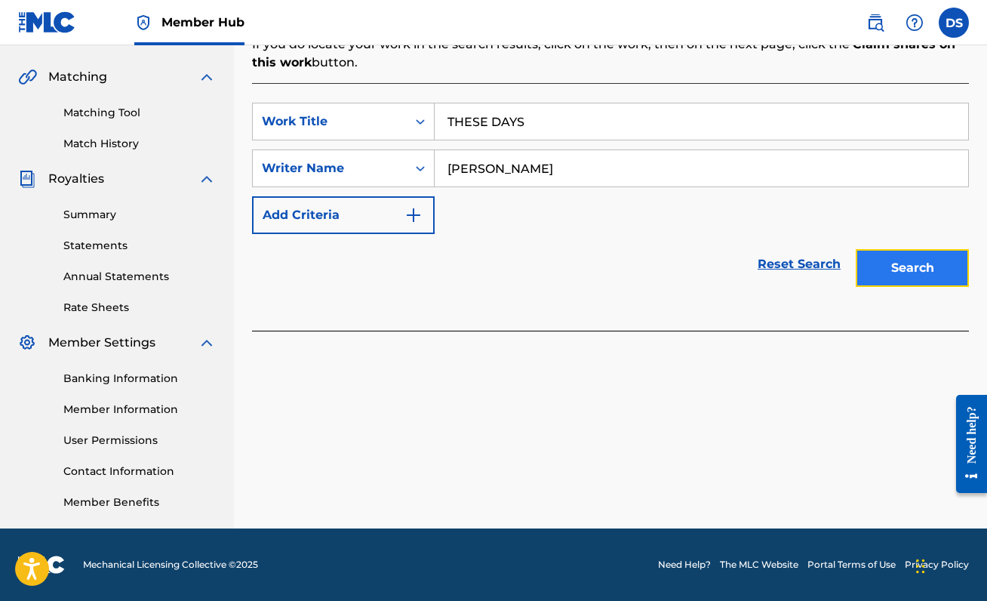
click at [905, 267] on button "Search" at bounding box center [912, 268] width 113 height 38
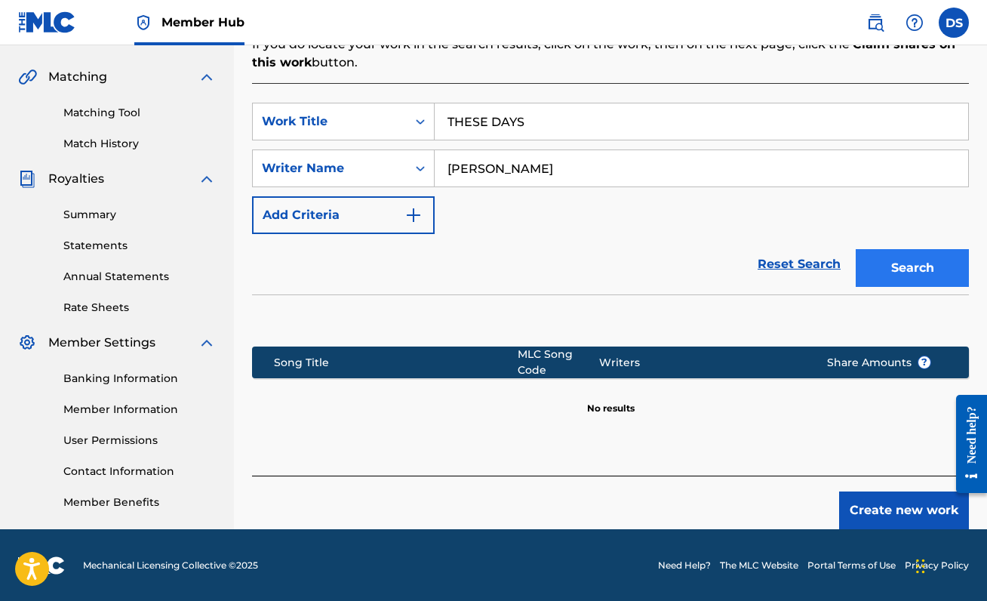
scroll to position [336, 0]
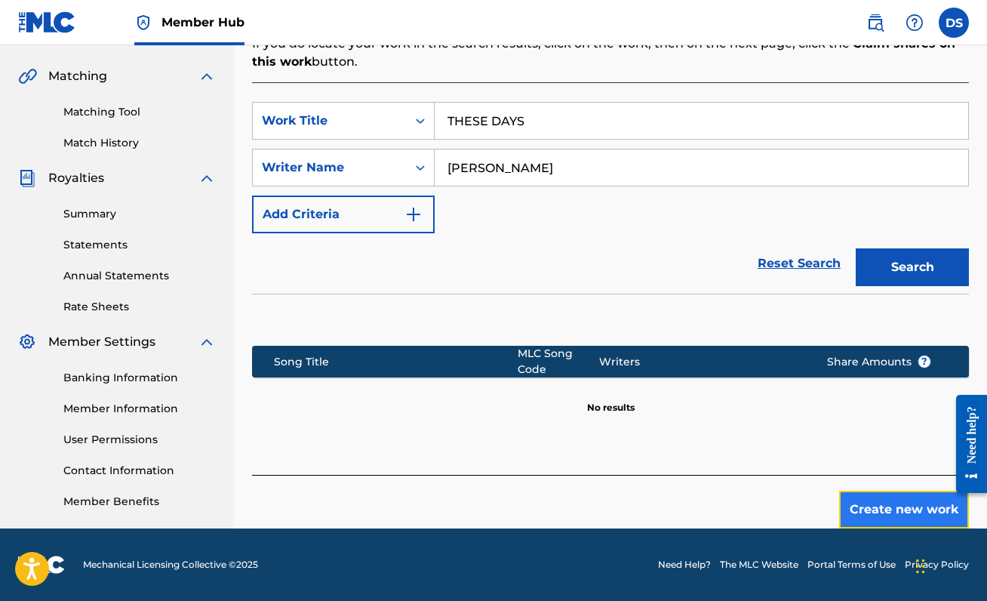
click at [886, 519] on button "Create new work" at bounding box center [904, 509] width 130 height 38
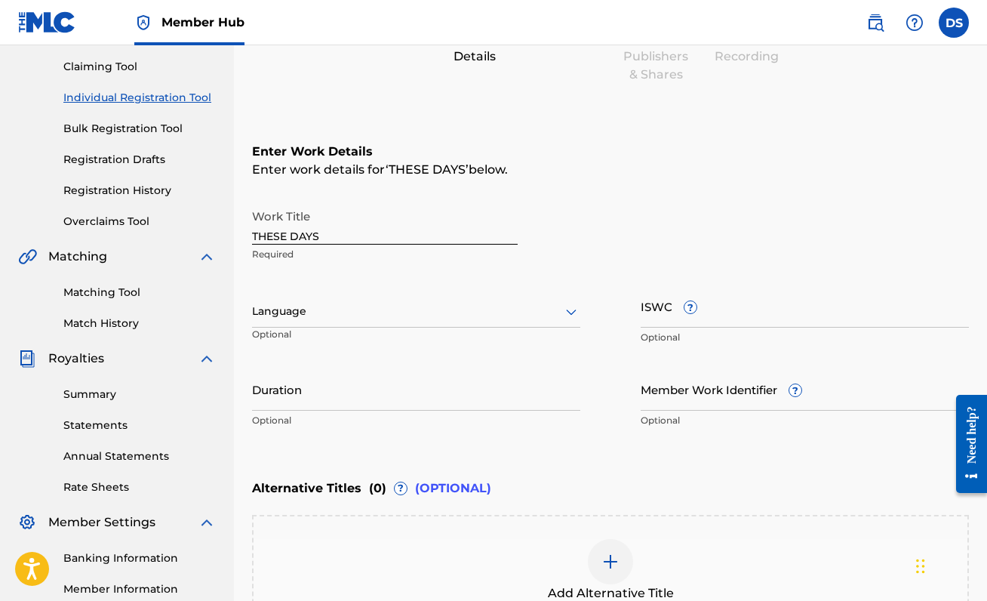
scroll to position [149, 0]
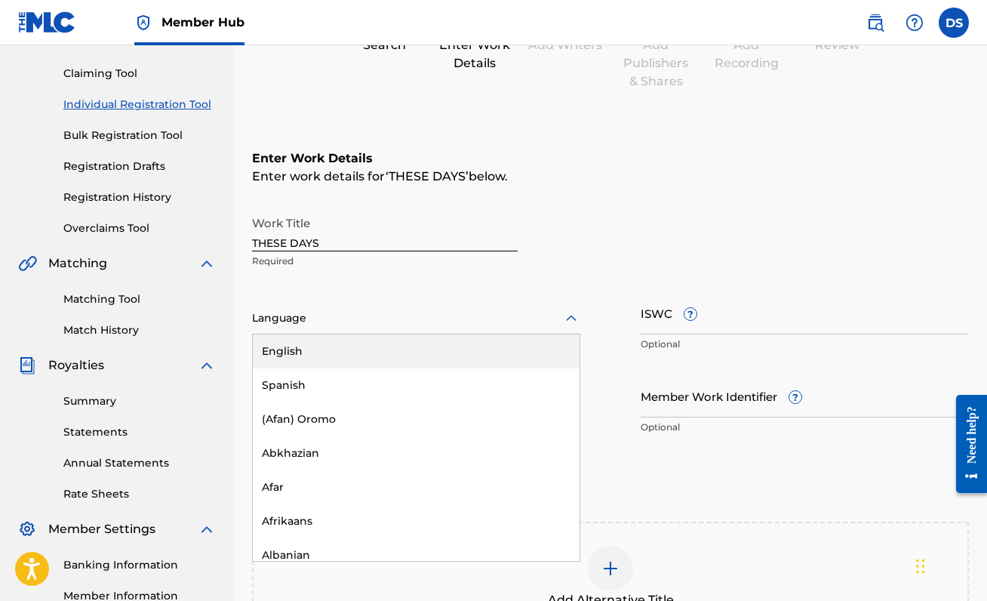
click at [491, 303] on div "Language" at bounding box center [416, 319] width 328 height 32
click at [496, 346] on div "English" at bounding box center [416, 351] width 327 height 34
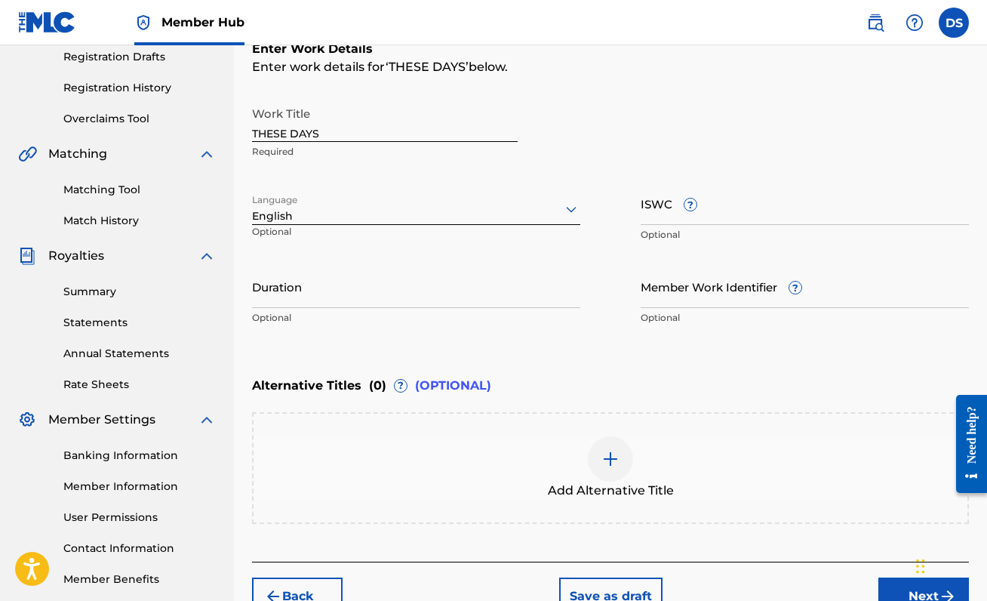
scroll to position [259, 0]
click at [295, 294] on input "Duration" at bounding box center [416, 285] width 328 height 43
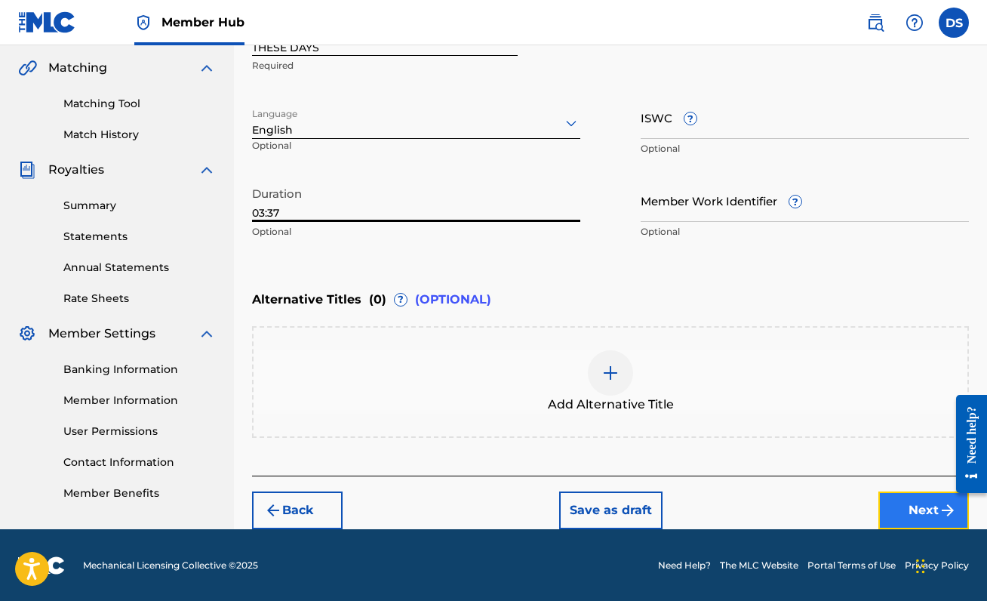
click at [920, 502] on button "Next" at bounding box center [923, 510] width 91 height 38
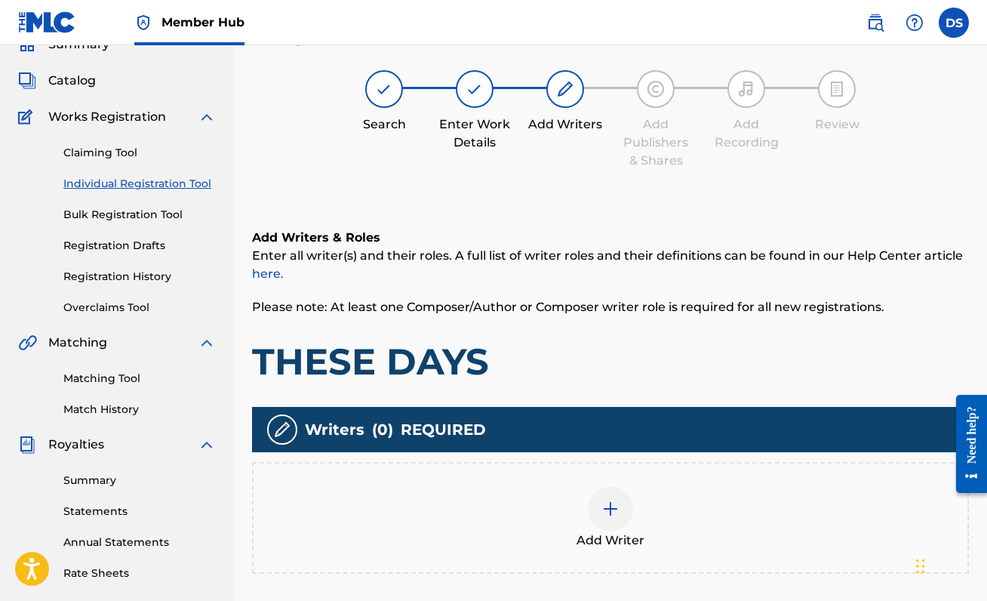
scroll to position [68, 0]
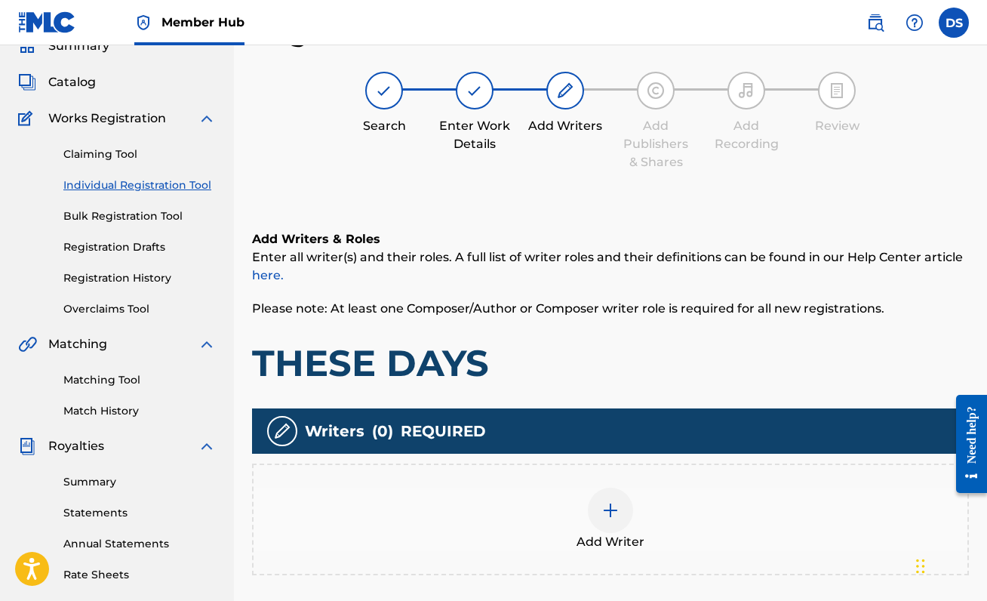
click at [604, 496] on div at bounding box center [610, 509] width 45 height 45
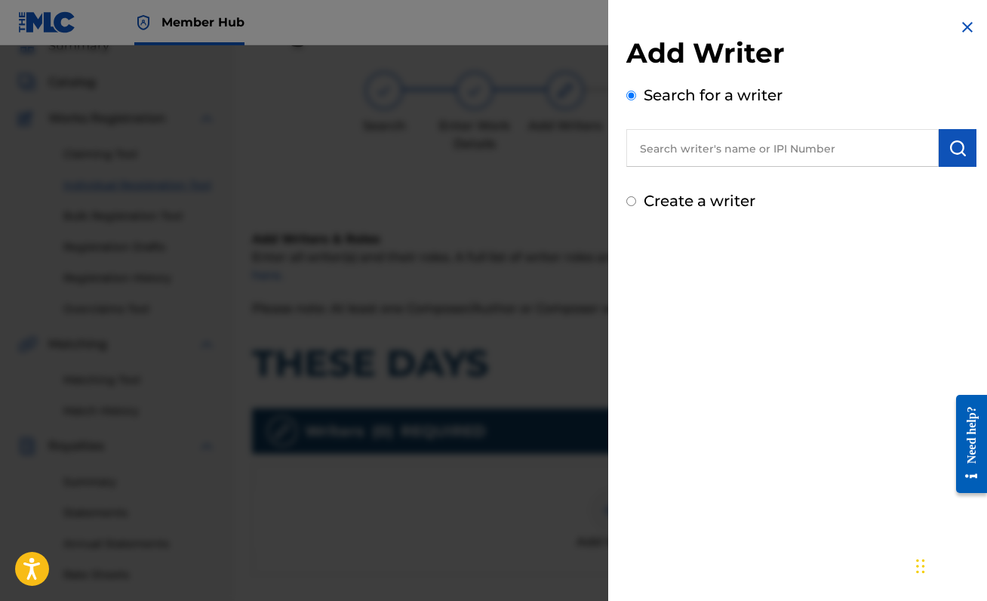
click at [683, 135] on input "text" at bounding box center [782, 148] width 312 height 38
paste input "00888214893"
click at [939, 154] on button "submit" at bounding box center [958, 148] width 38 height 38
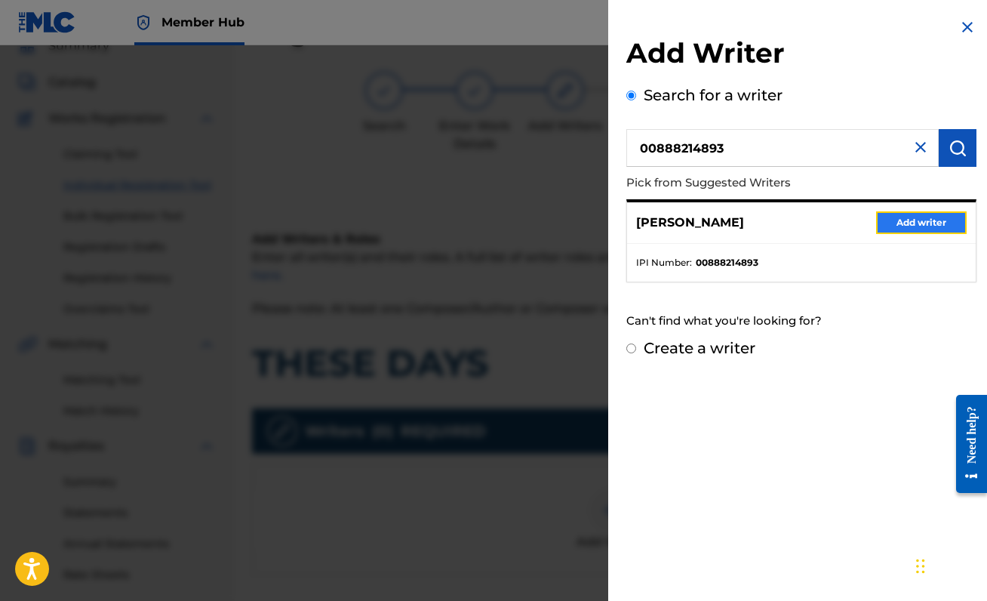
click at [896, 221] on button "Add writer" at bounding box center [921, 222] width 91 height 23
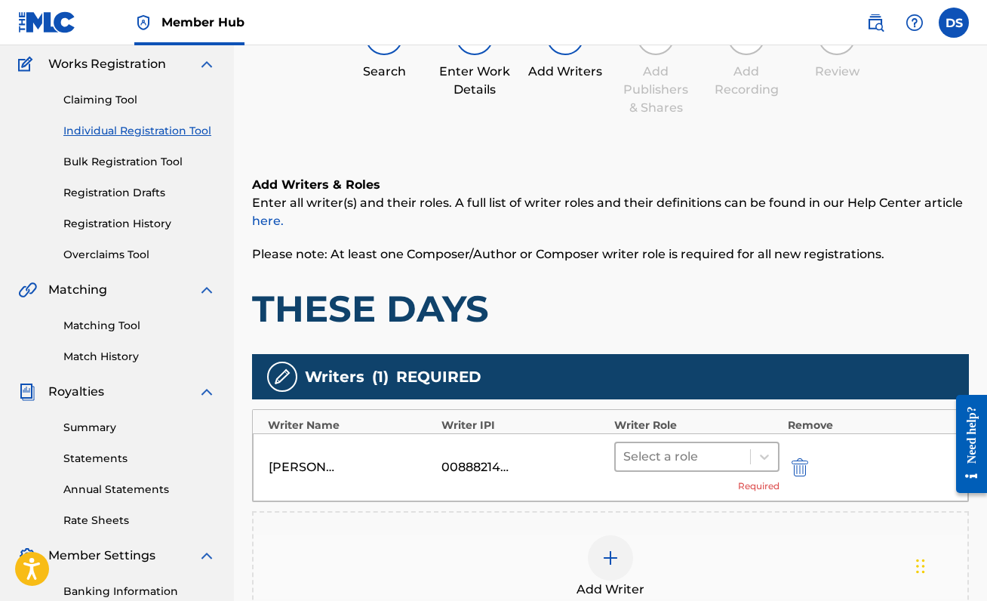
scroll to position [121, 0]
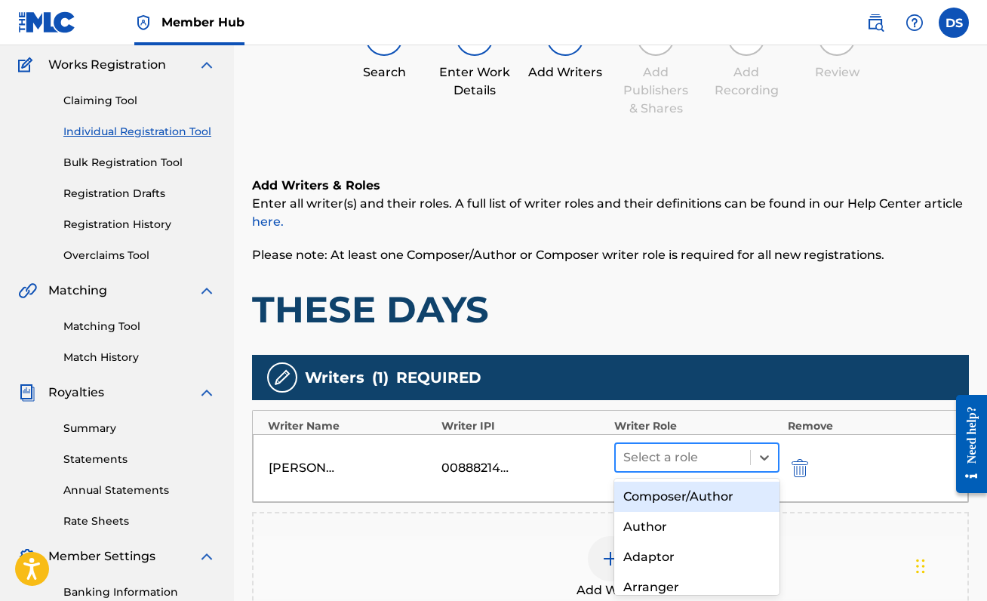
click at [683, 468] on div "Select a role" at bounding box center [683, 457] width 134 height 27
click at [683, 491] on div "Composer/Author" at bounding box center [696, 496] width 165 height 30
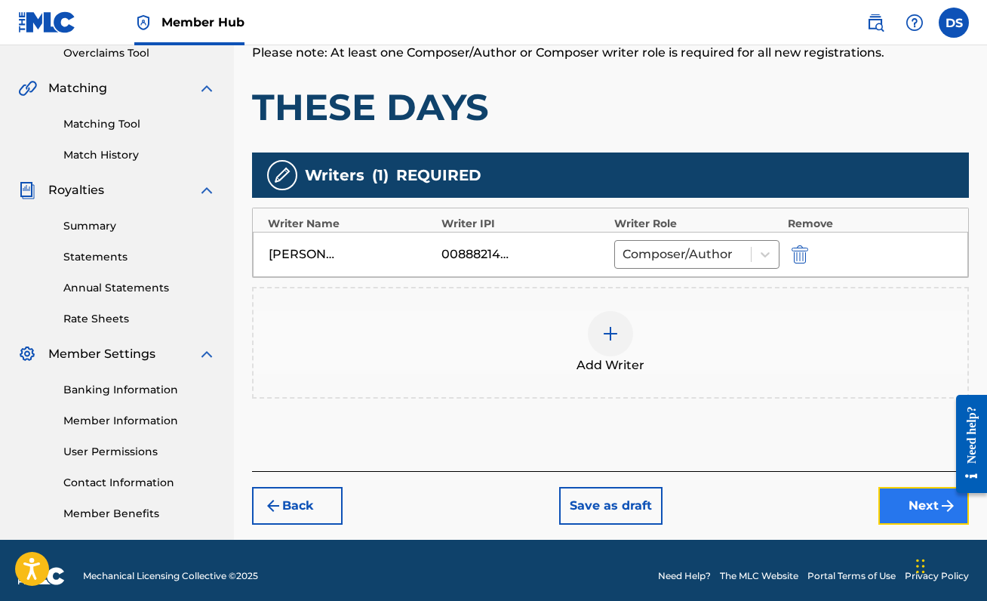
click at [878, 506] on button "Next" at bounding box center [923, 506] width 91 height 38
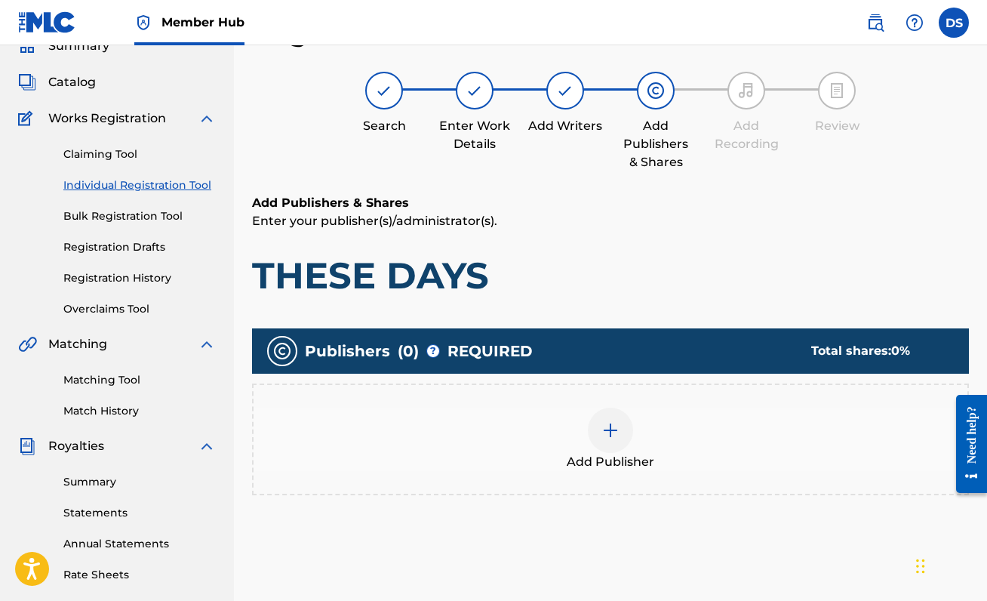
scroll to position [68, 0]
click at [631, 427] on div at bounding box center [610, 429] width 45 height 45
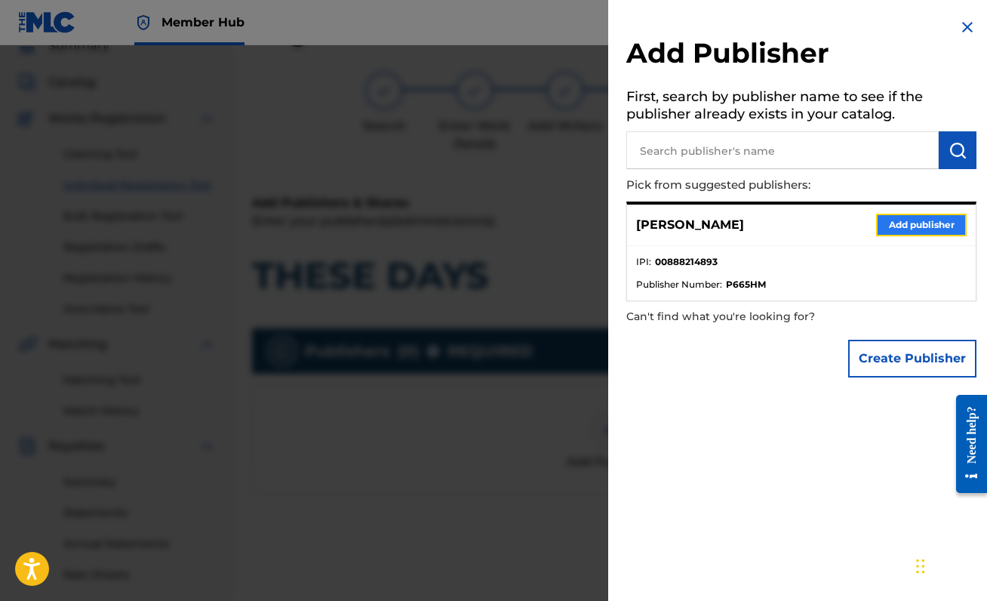
click at [900, 219] on button "Add publisher" at bounding box center [921, 225] width 91 height 23
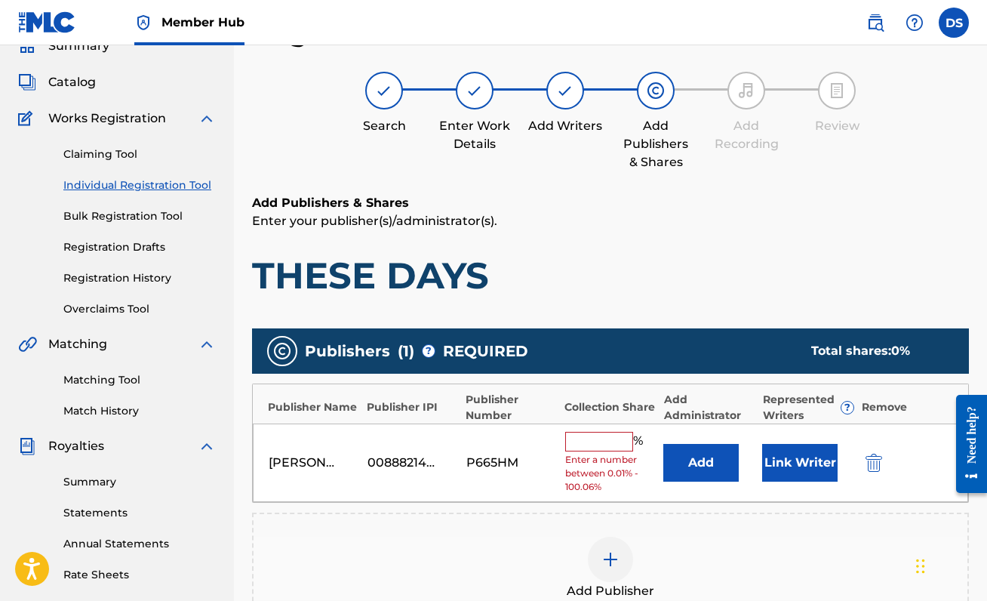
click at [585, 455] on span "Enter a number between 0.01% - 100.06%" at bounding box center [610, 473] width 91 height 41
click at [595, 441] on input "text" at bounding box center [599, 442] width 68 height 20
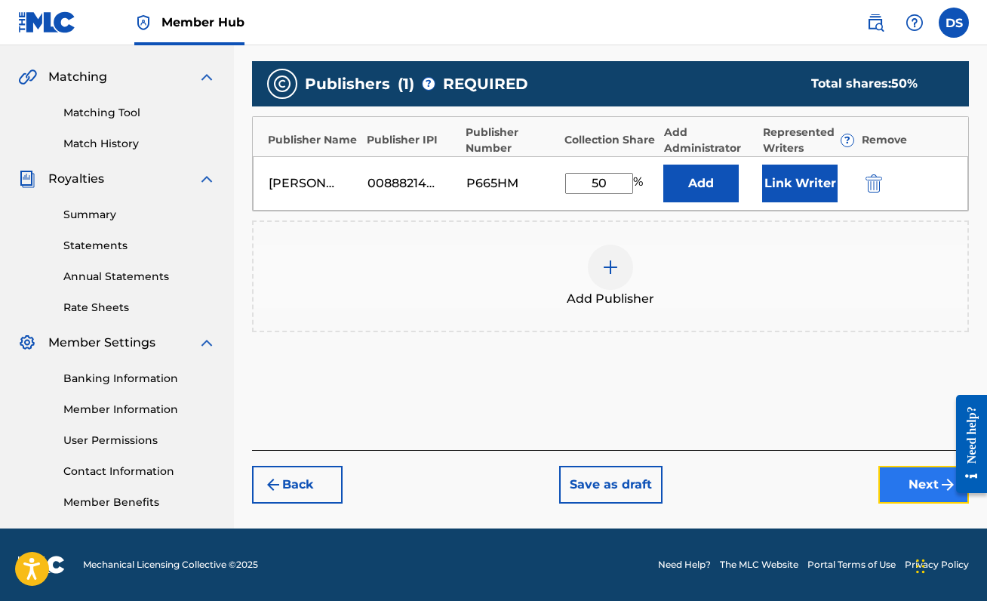
click at [907, 490] on button "Next" at bounding box center [923, 485] width 91 height 38
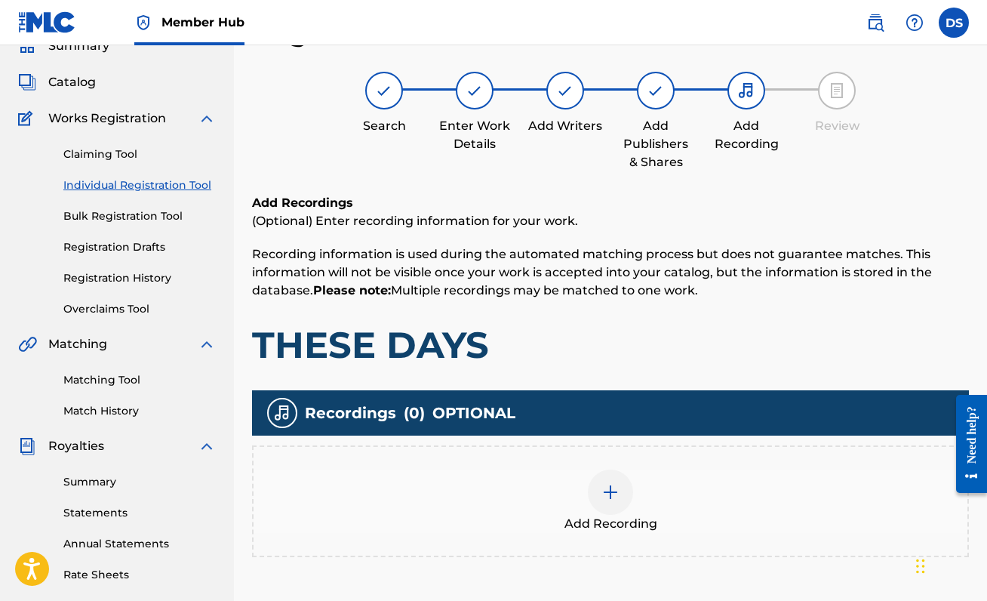
click at [603, 483] on img at bounding box center [610, 492] width 18 height 18
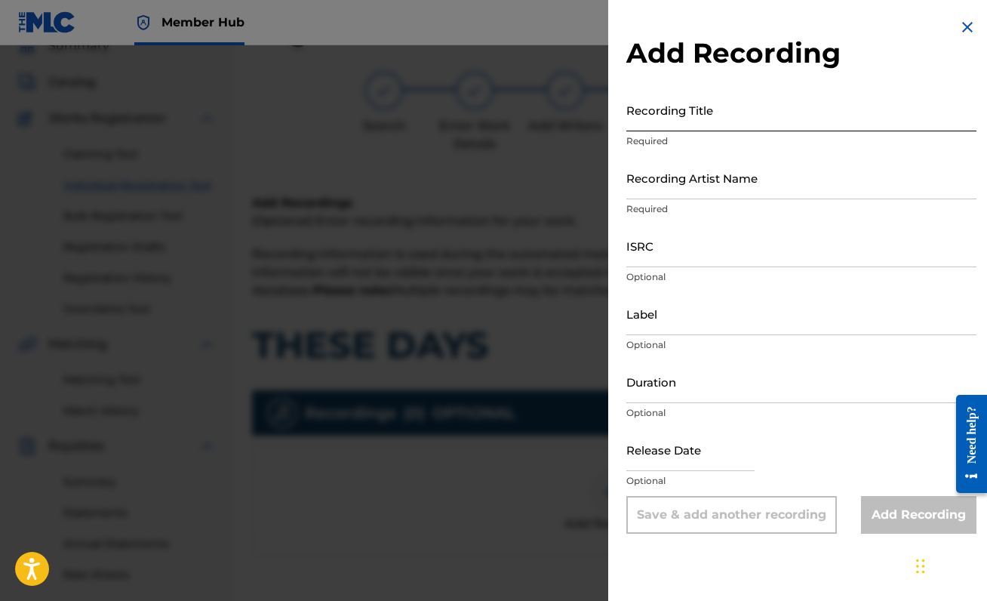
click at [762, 112] on input "Recording Title" at bounding box center [801, 109] width 350 height 43
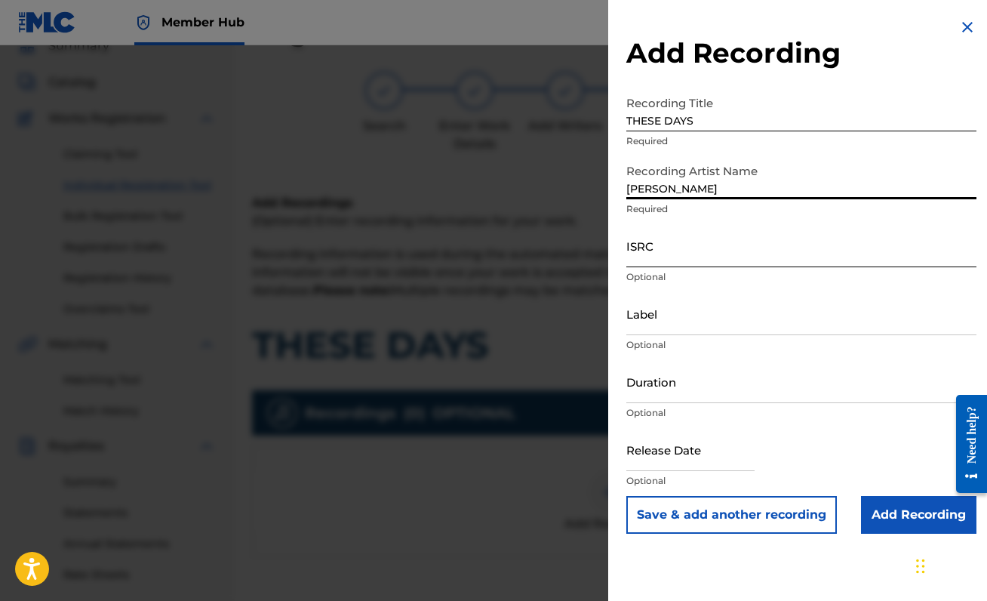
click at [663, 247] on input "ISRC" at bounding box center [801, 245] width 350 height 43
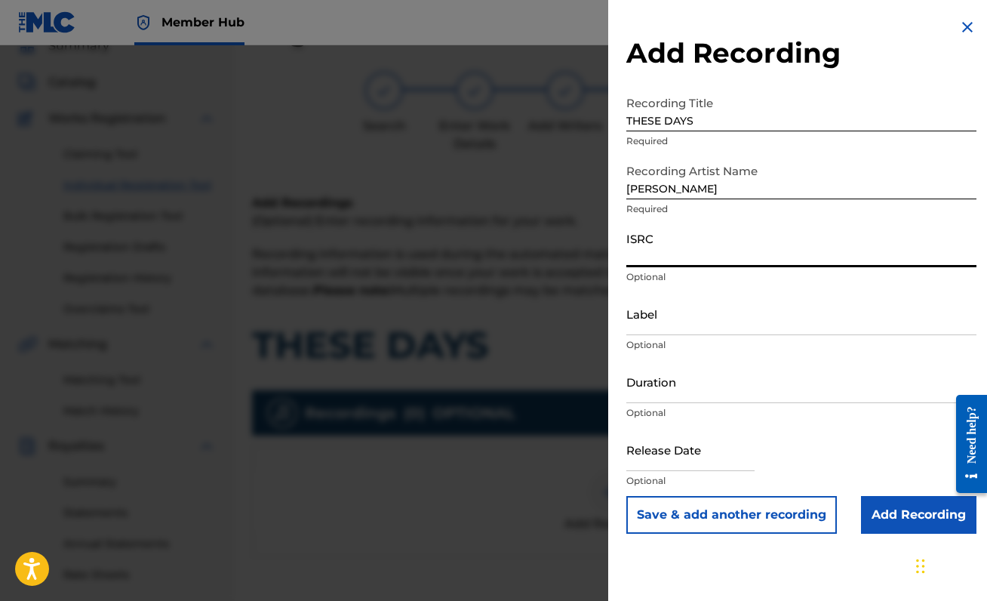
paste input "QZJG52172142"
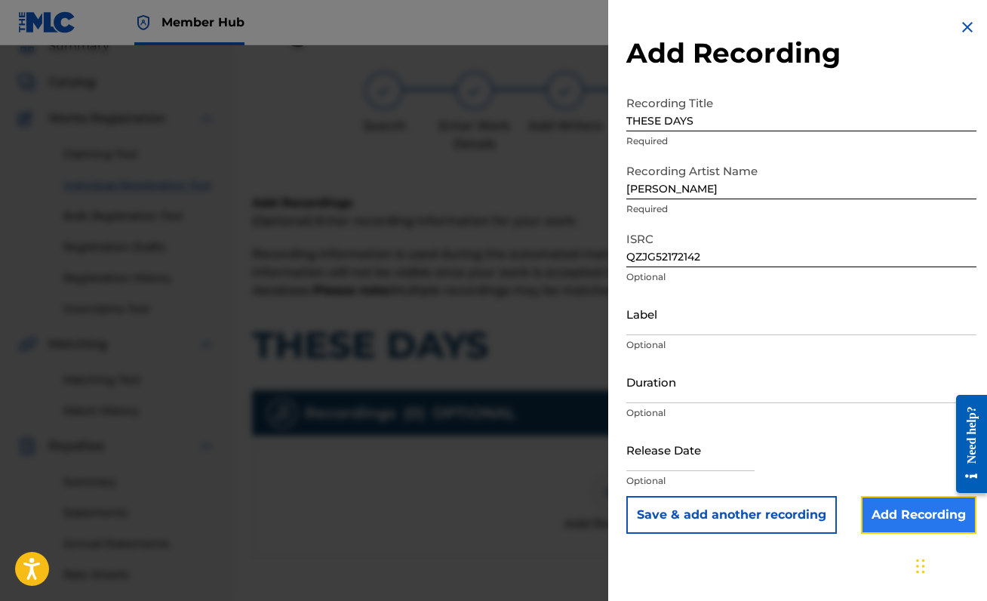
click at [914, 512] on input "Add Recording" at bounding box center [918, 515] width 115 height 38
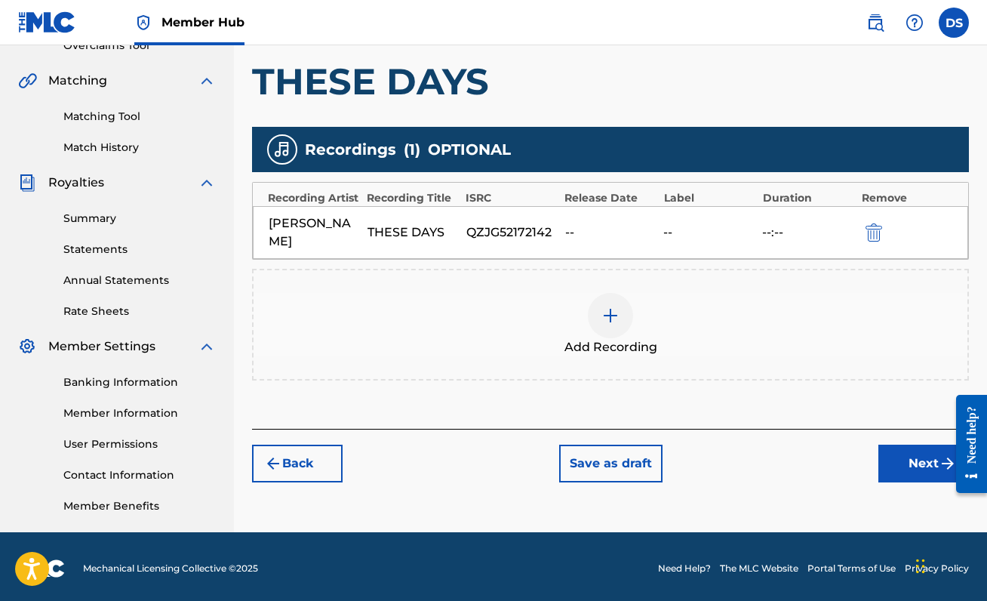
scroll to position [335, 0]
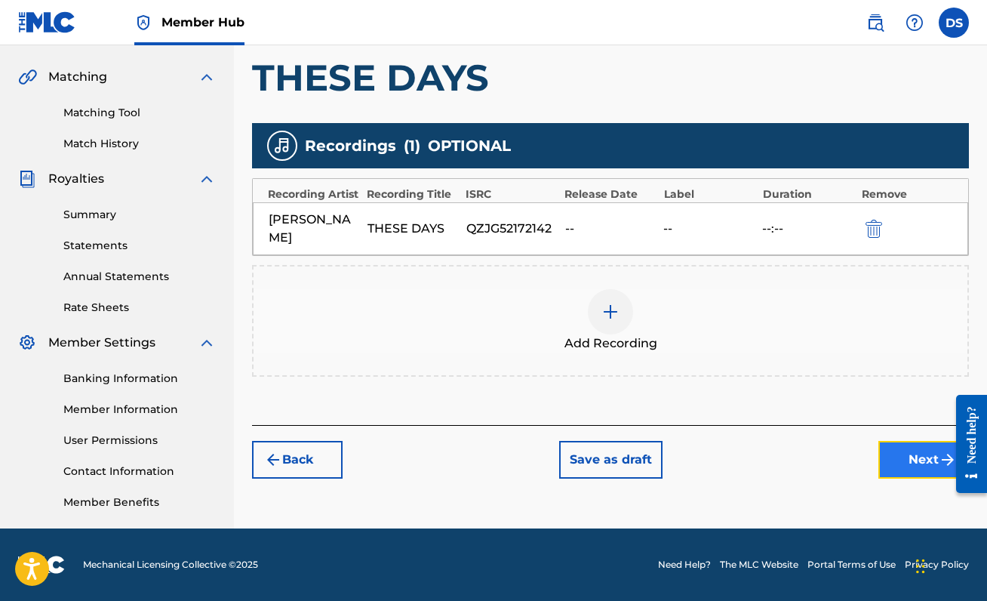
click at [902, 447] on button "Next" at bounding box center [923, 460] width 91 height 38
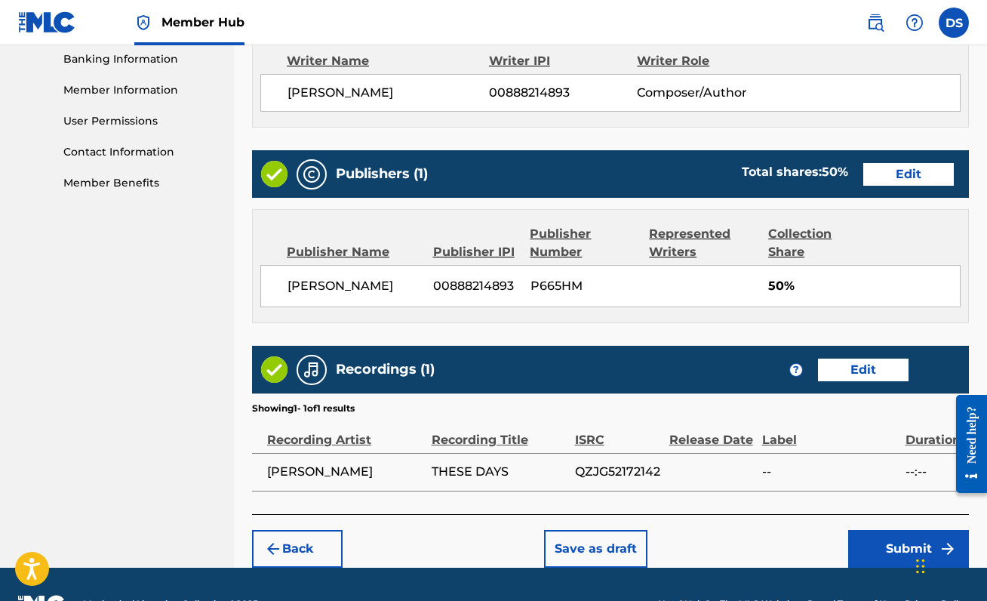
scroll to position [692, 0]
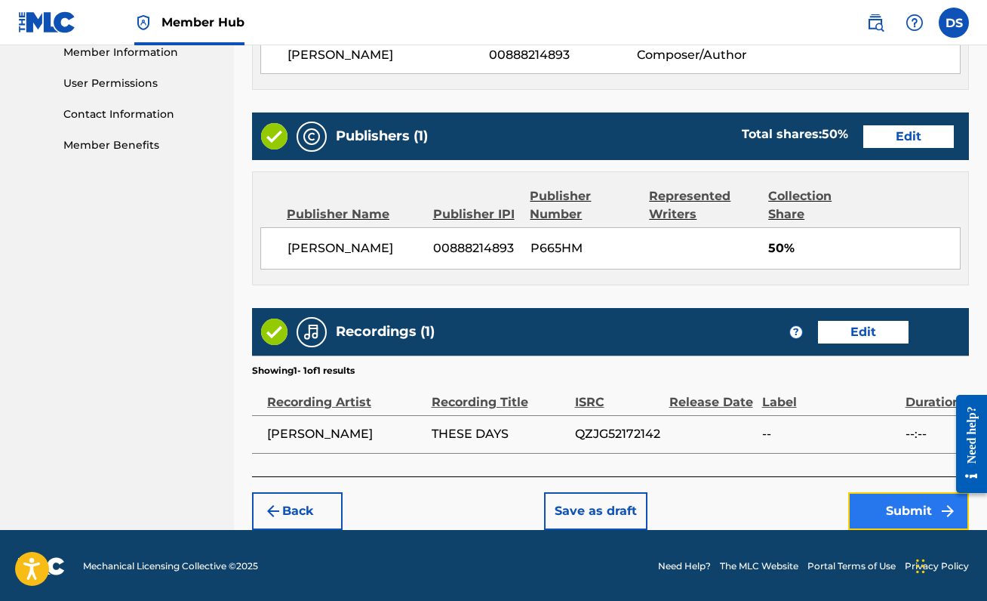
click at [893, 503] on button "Submit" at bounding box center [908, 511] width 121 height 38
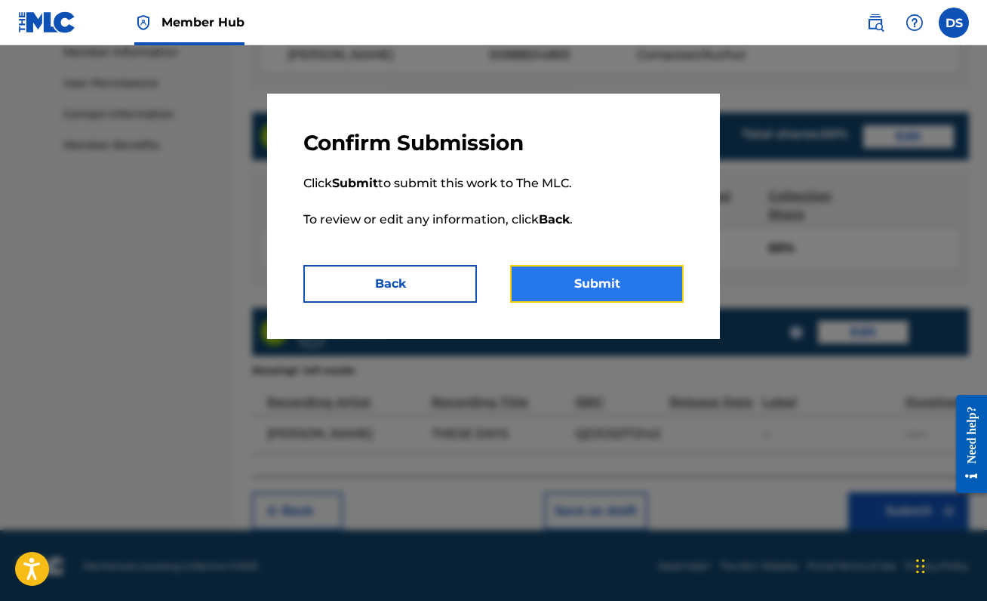
click at [580, 293] on button "Submit" at bounding box center [597, 284] width 174 height 38
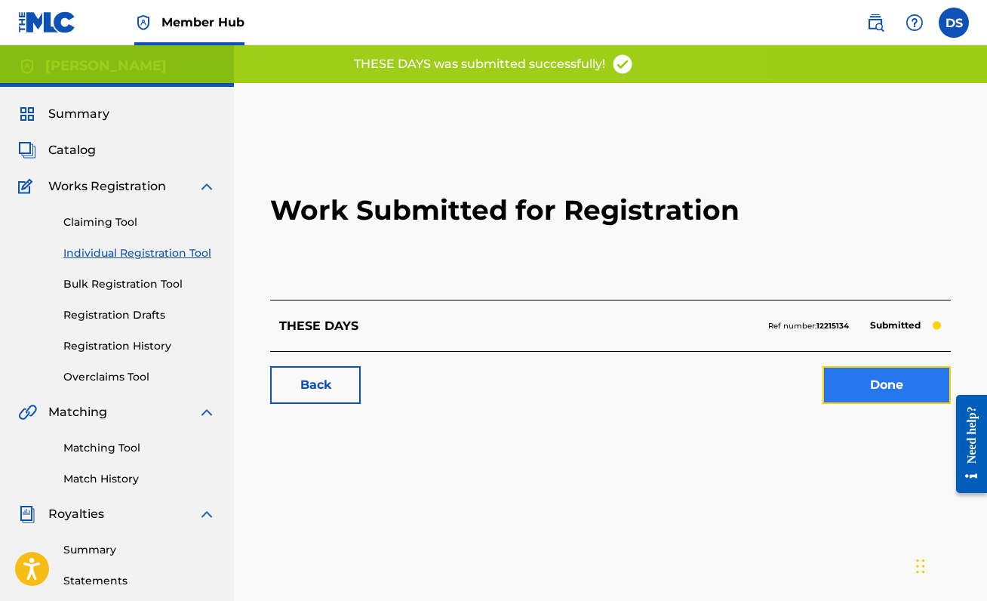
click at [902, 370] on link "Done" at bounding box center [886, 385] width 128 height 38
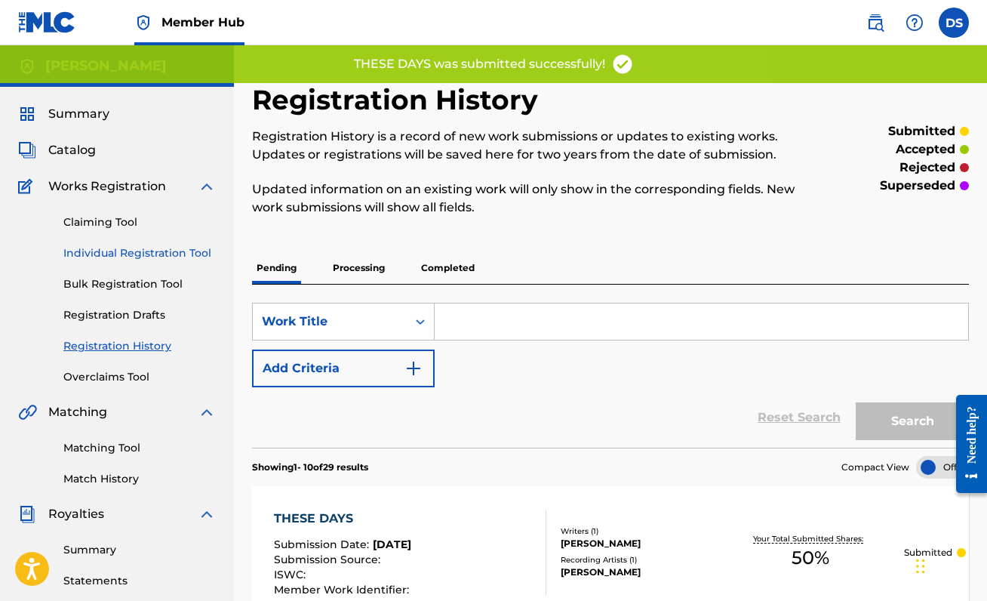
click at [180, 247] on link "Individual Registration Tool" at bounding box center [139, 253] width 152 height 16
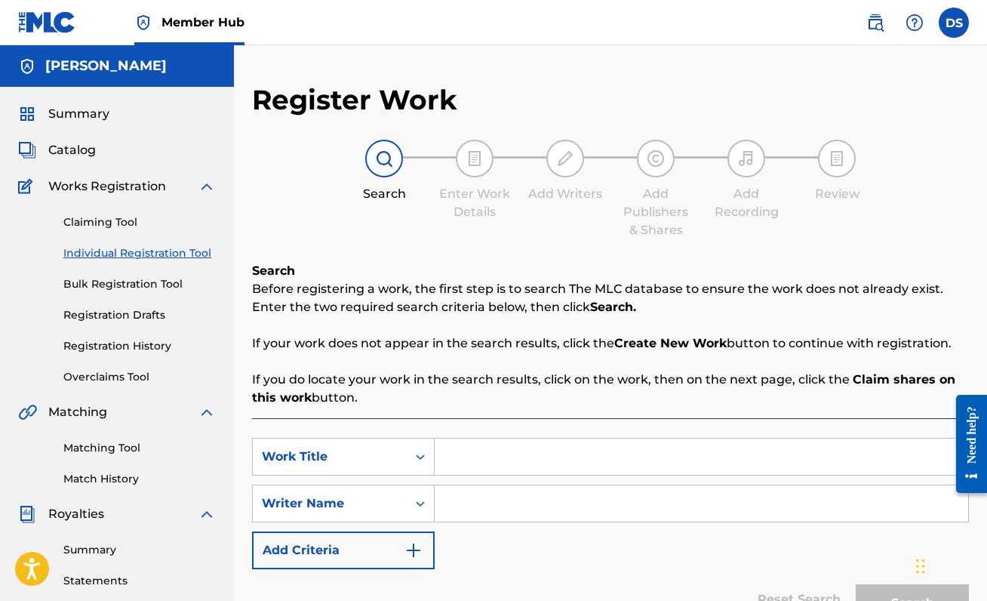
click at [481, 462] on input "Search Form" at bounding box center [701, 456] width 533 height 36
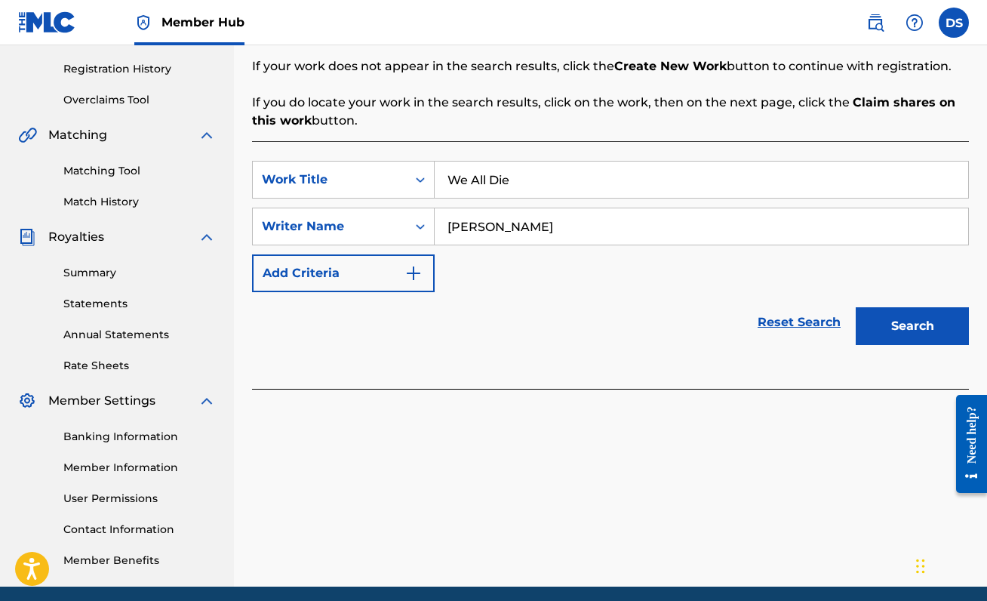
scroll to position [275, 0]
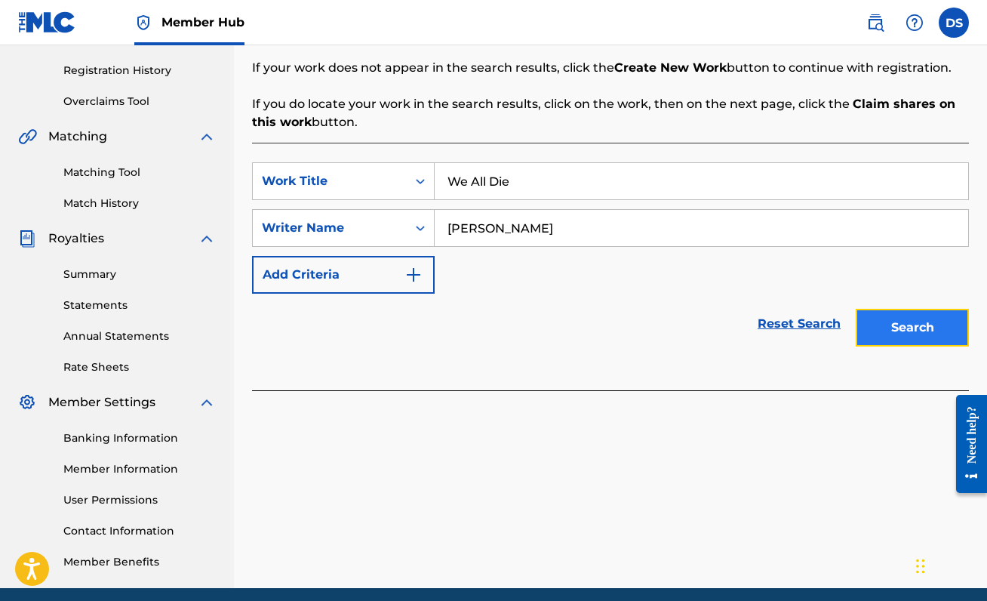
click at [913, 327] on button "Search" at bounding box center [912, 328] width 113 height 38
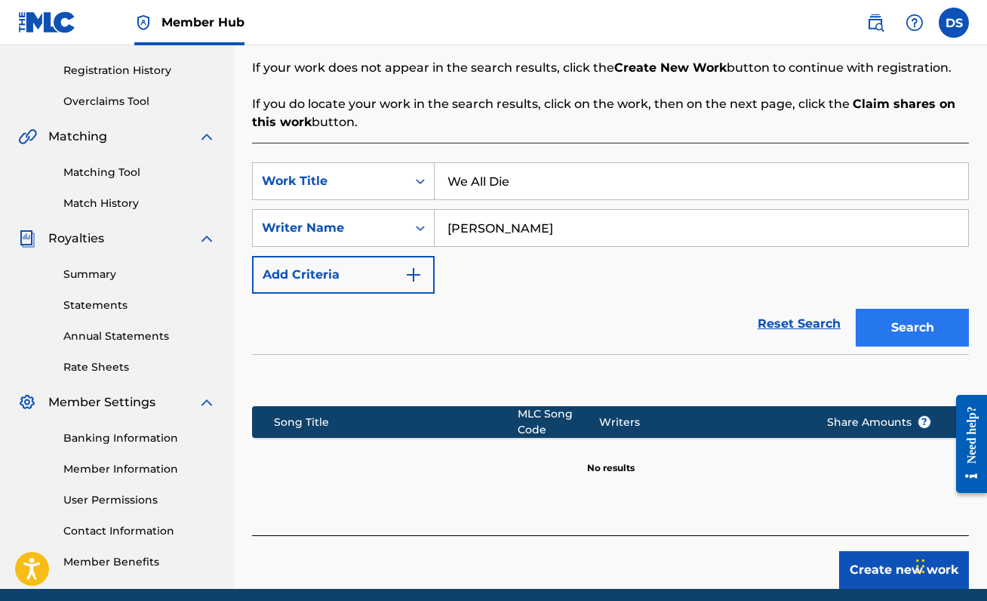
scroll to position [336, 0]
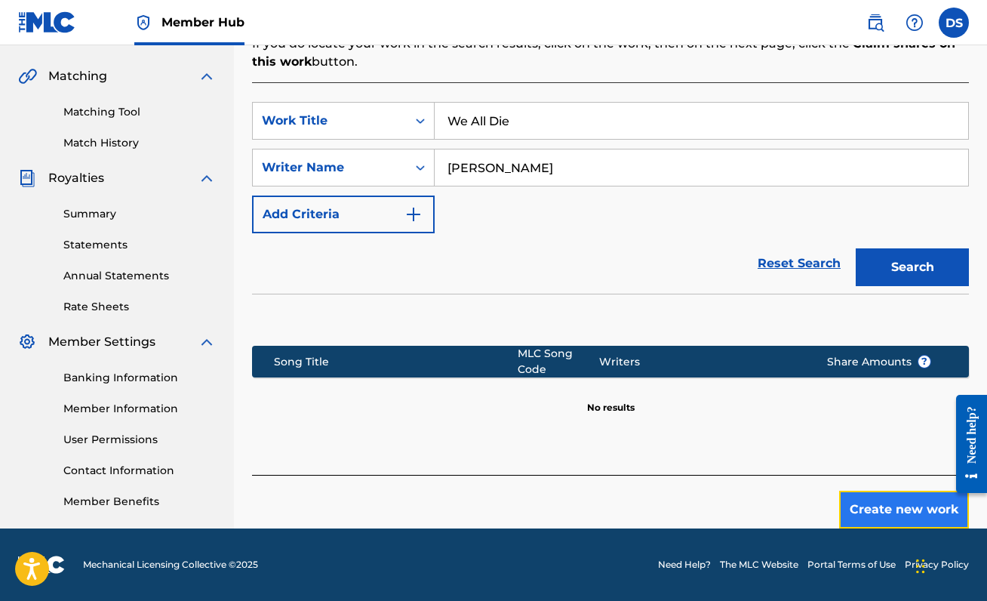
click at [921, 518] on button "Create new work" at bounding box center [904, 509] width 130 height 38
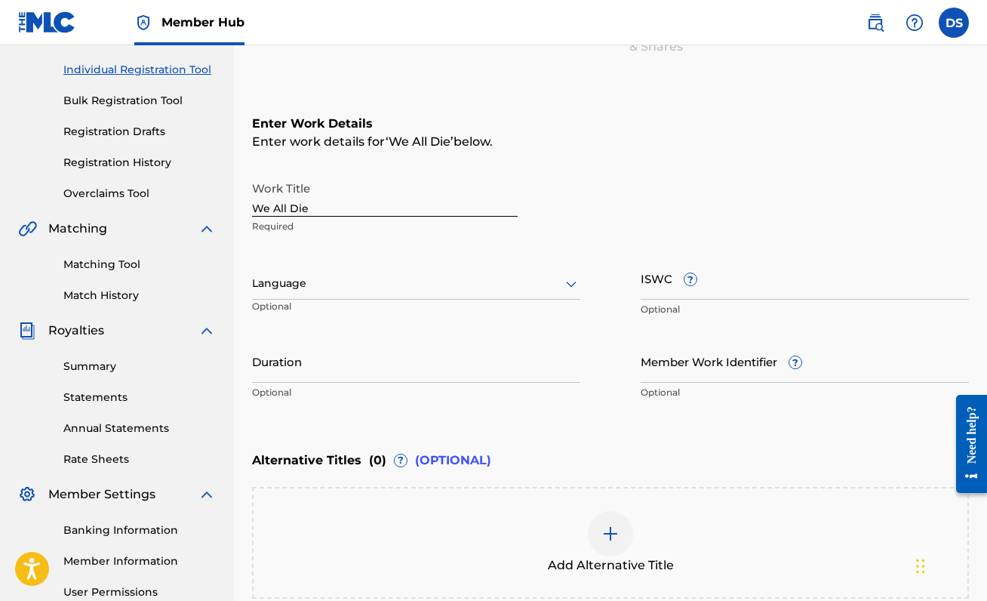
scroll to position [179, 0]
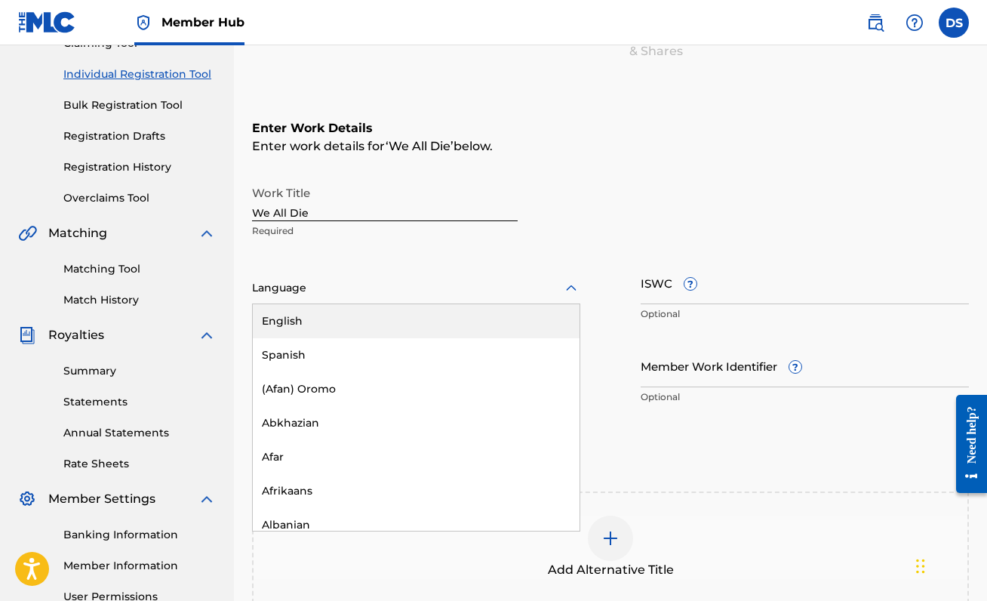
click at [437, 300] on div "Language" at bounding box center [416, 288] width 328 height 32
click at [434, 311] on div "English" at bounding box center [416, 321] width 327 height 34
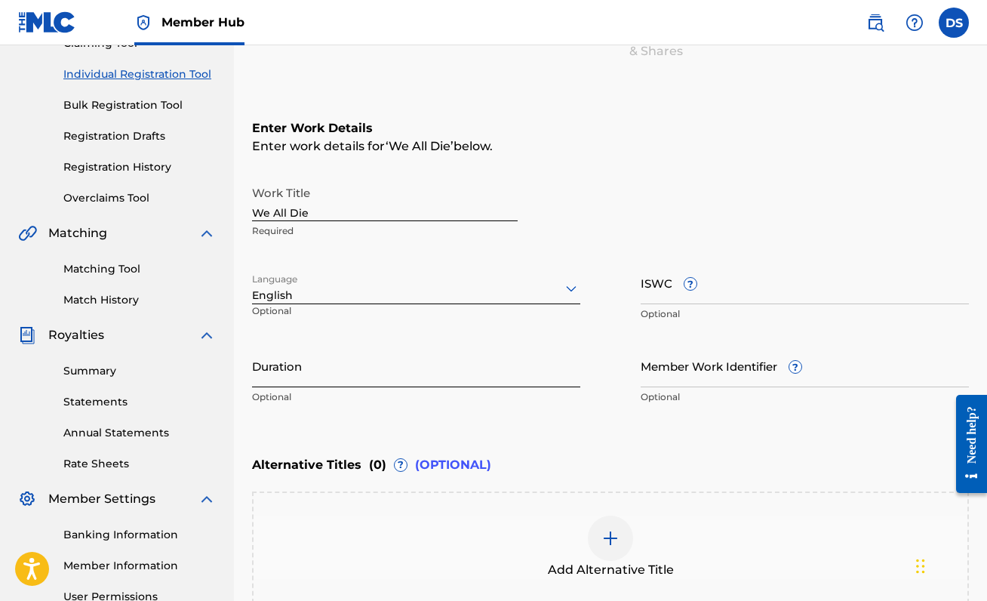
click at [421, 378] on input "Duration" at bounding box center [416, 365] width 328 height 43
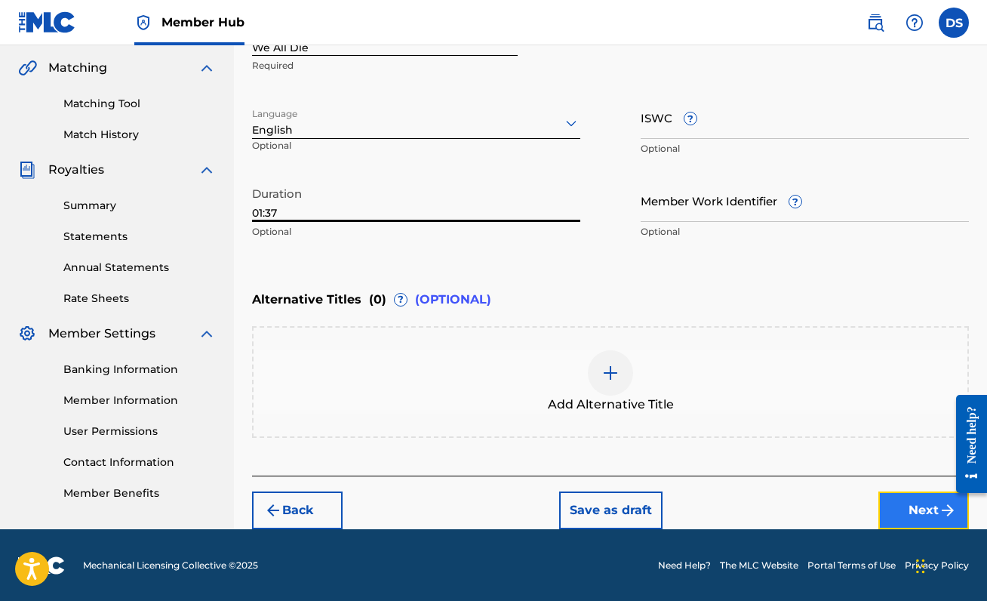
click at [888, 518] on button "Next" at bounding box center [923, 510] width 91 height 38
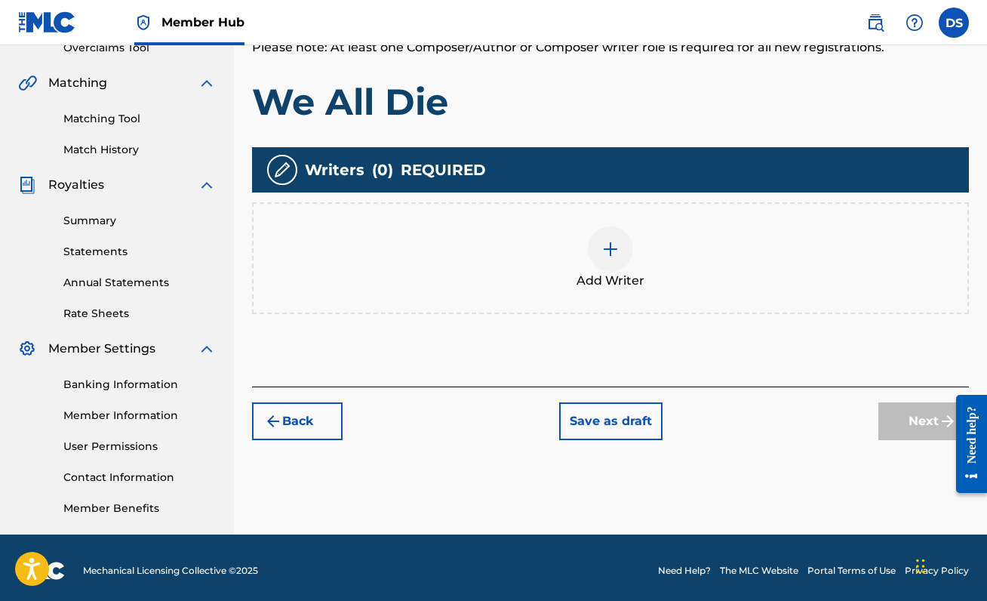
scroll to position [335, 0]
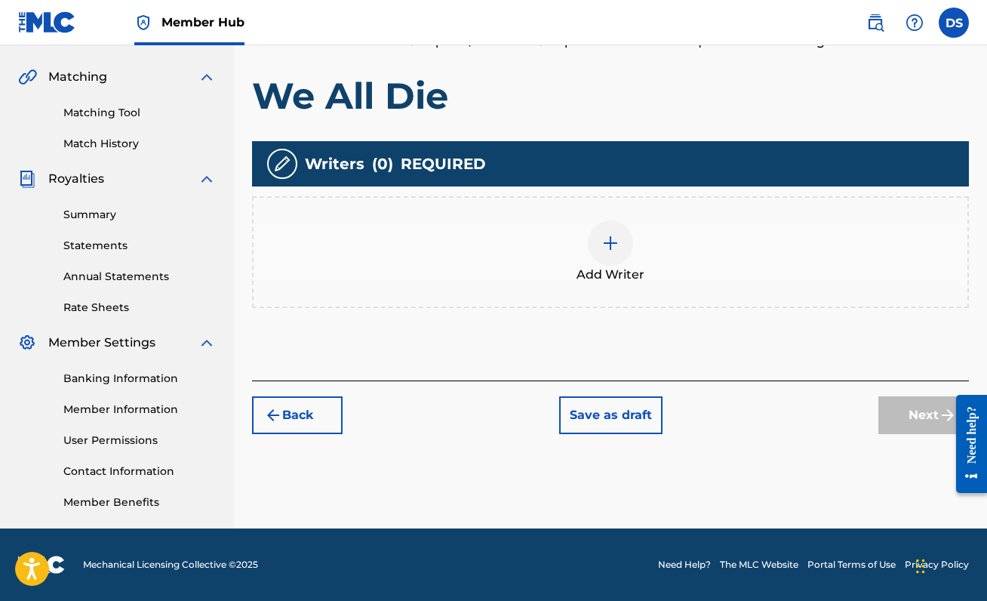
click at [611, 232] on div at bounding box center [610, 242] width 45 height 45
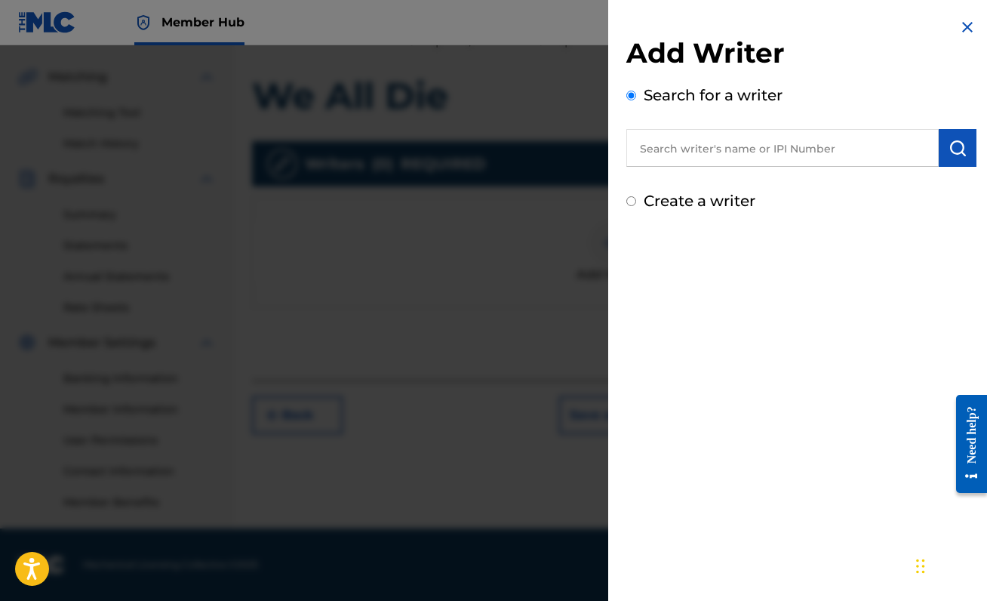
click at [764, 151] on input "text" at bounding box center [782, 148] width 312 height 38
paste input "00888214893"
click at [948, 142] on img "submit" at bounding box center [957, 148] width 18 height 18
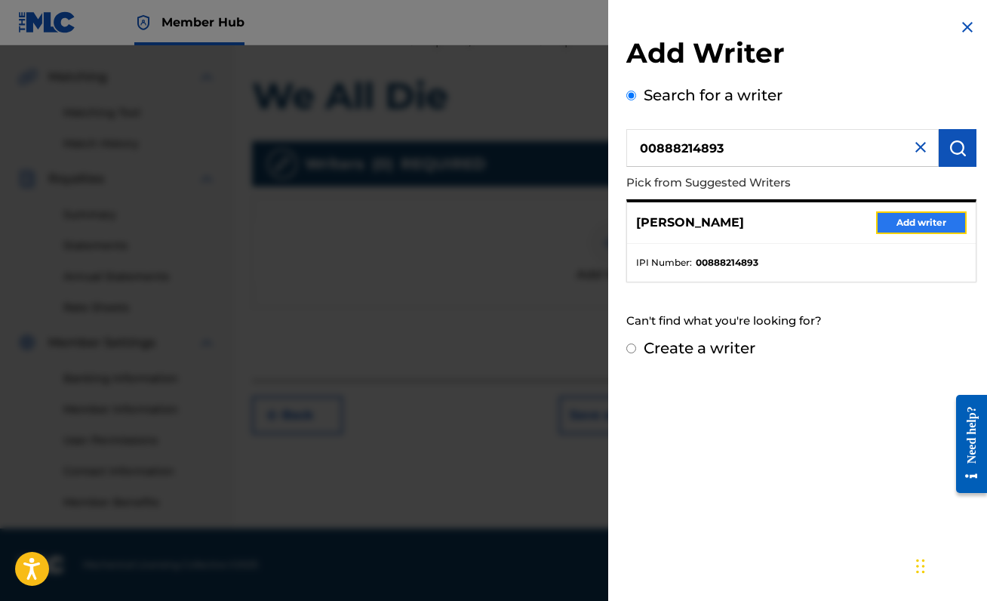
click at [913, 217] on button "Add writer" at bounding box center [921, 222] width 91 height 23
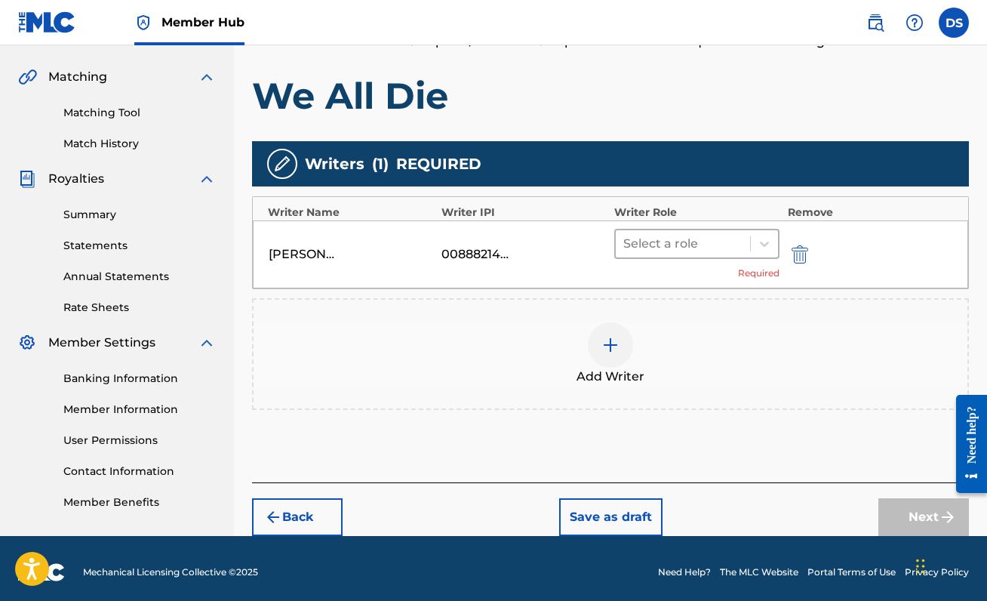
click at [685, 239] on div at bounding box center [682, 243] width 119 height 21
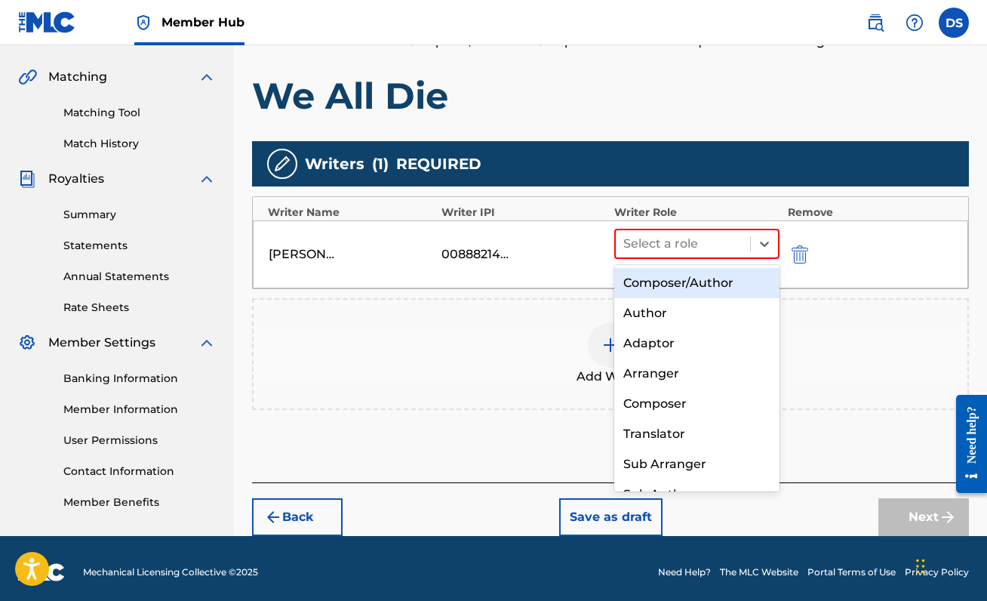
click at [680, 283] on div "Composer/Author" at bounding box center [696, 283] width 165 height 30
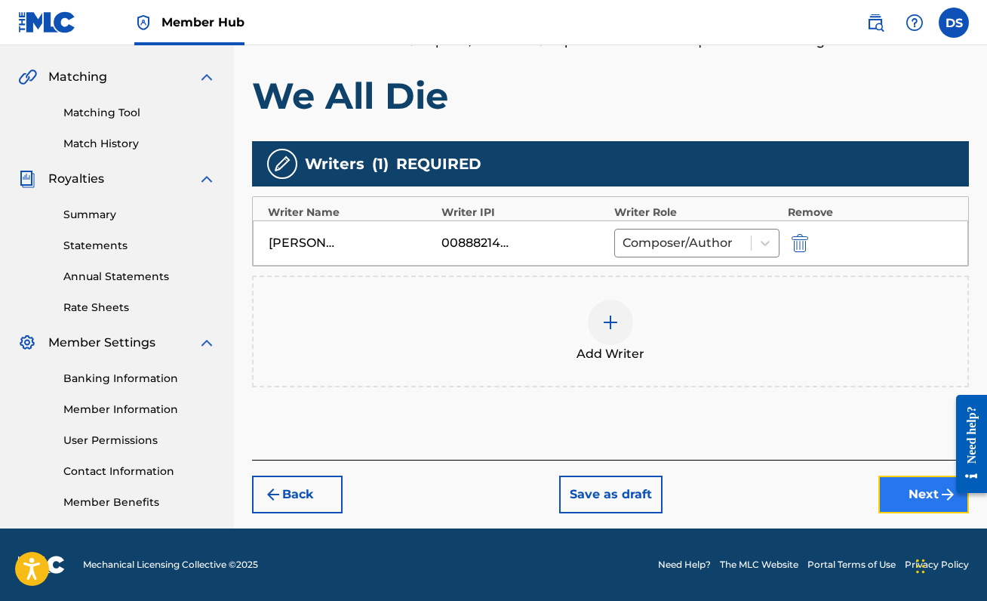
click at [902, 499] on button "Next" at bounding box center [923, 494] width 91 height 38
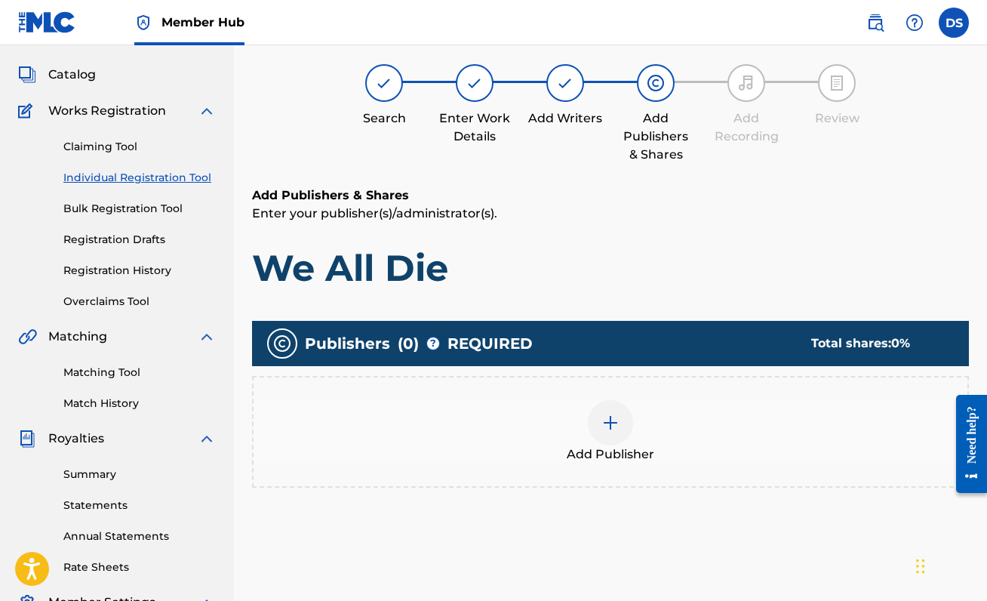
scroll to position [68, 0]
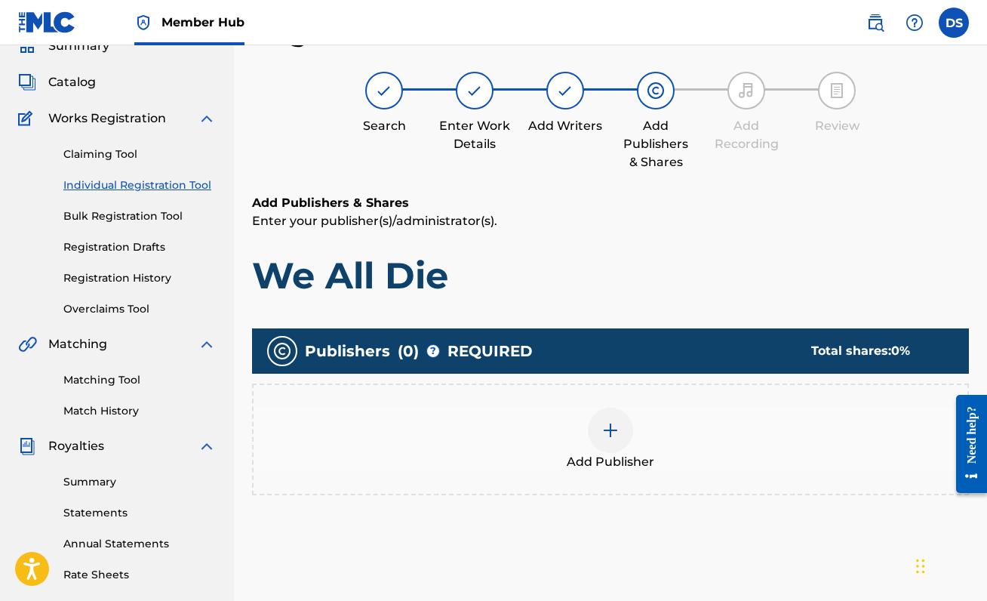
click at [625, 447] on div "Add Publisher" at bounding box center [610, 438] width 714 height 63
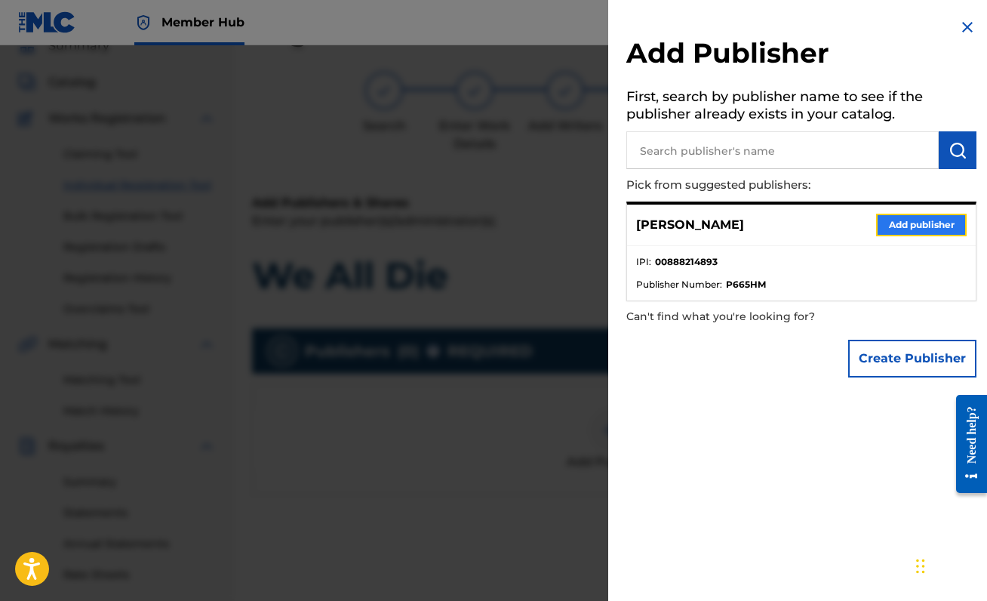
click at [890, 220] on button "Add publisher" at bounding box center [921, 225] width 91 height 23
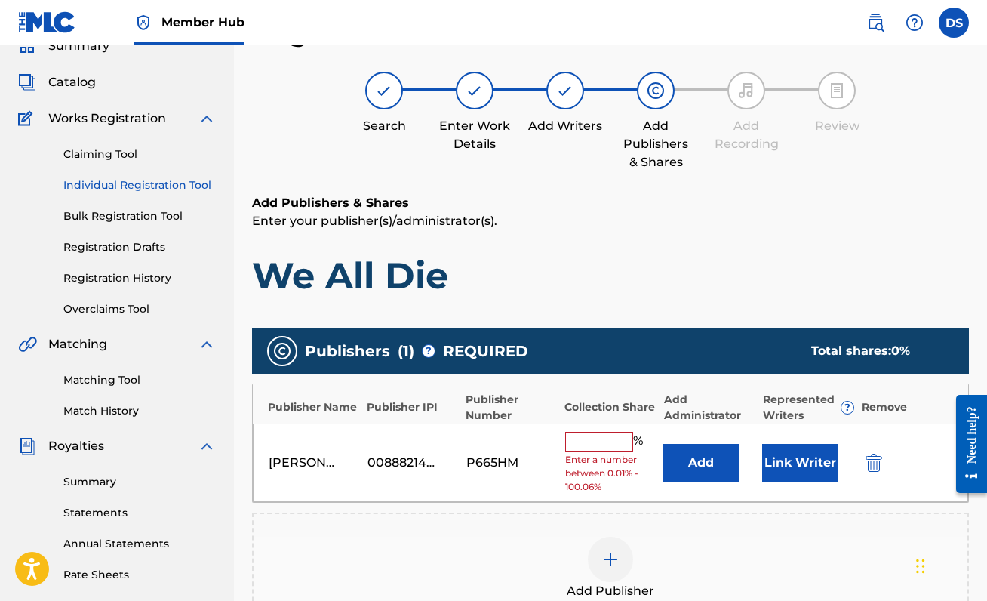
click at [582, 447] on input "text" at bounding box center [599, 442] width 68 height 20
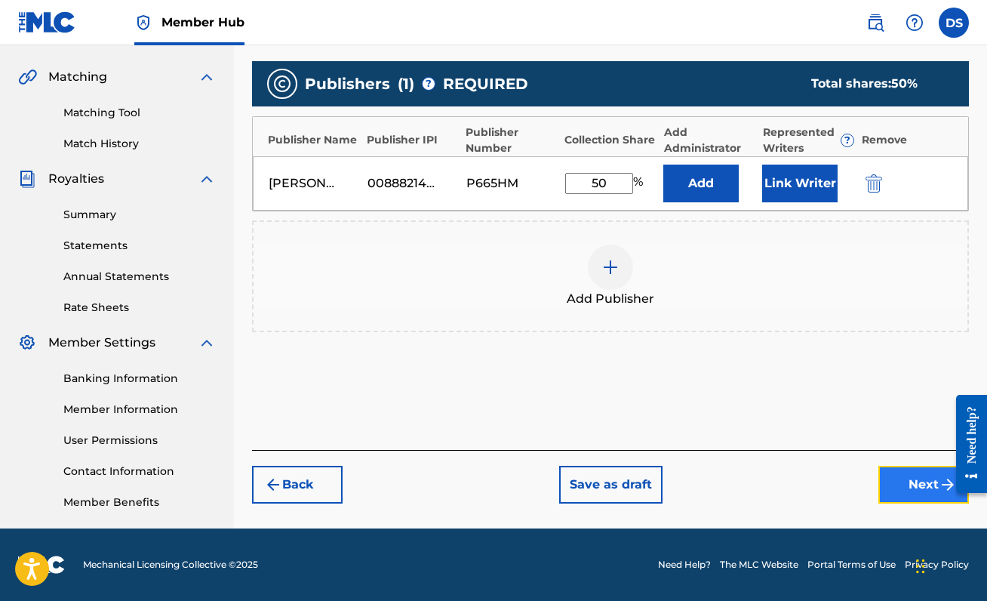
click at [911, 475] on button "Next" at bounding box center [923, 485] width 91 height 38
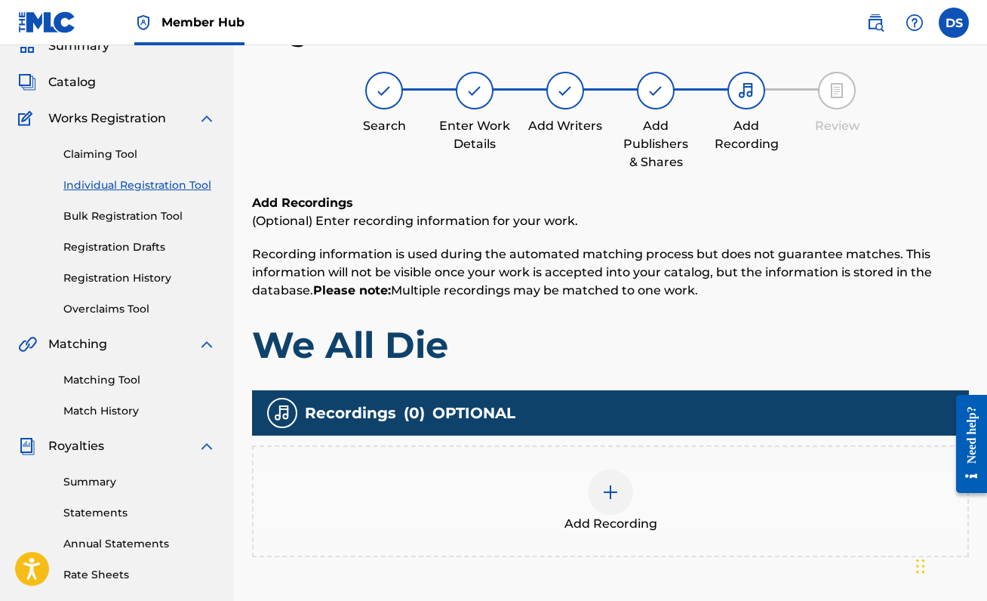
click at [624, 469] on div "Add Recording" at bounding box center [610, 500] width 714 height 63
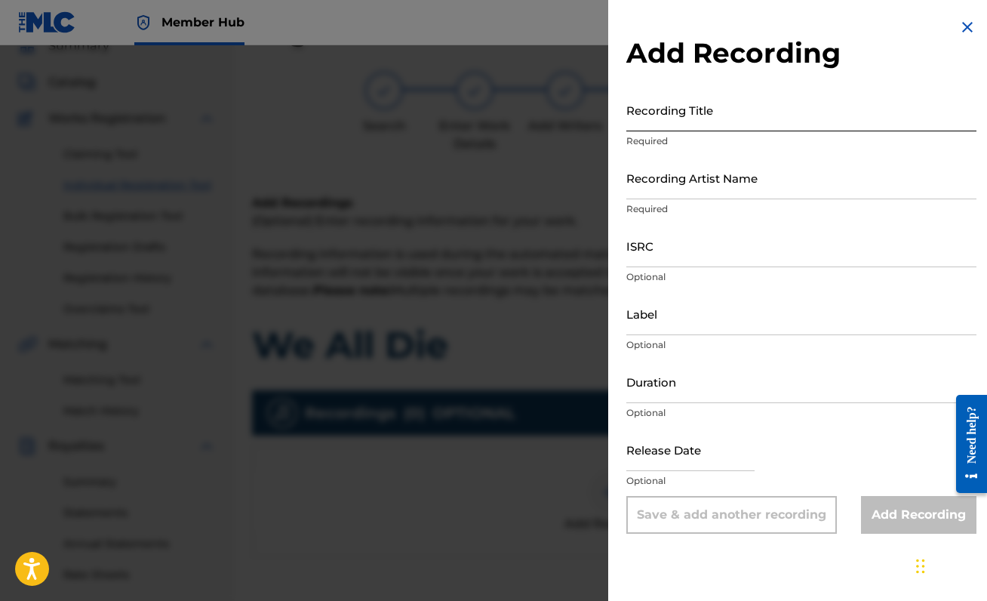
click at [754, 94] on input "Recording Title" at bounding box center [801, 109] width 350 height 43
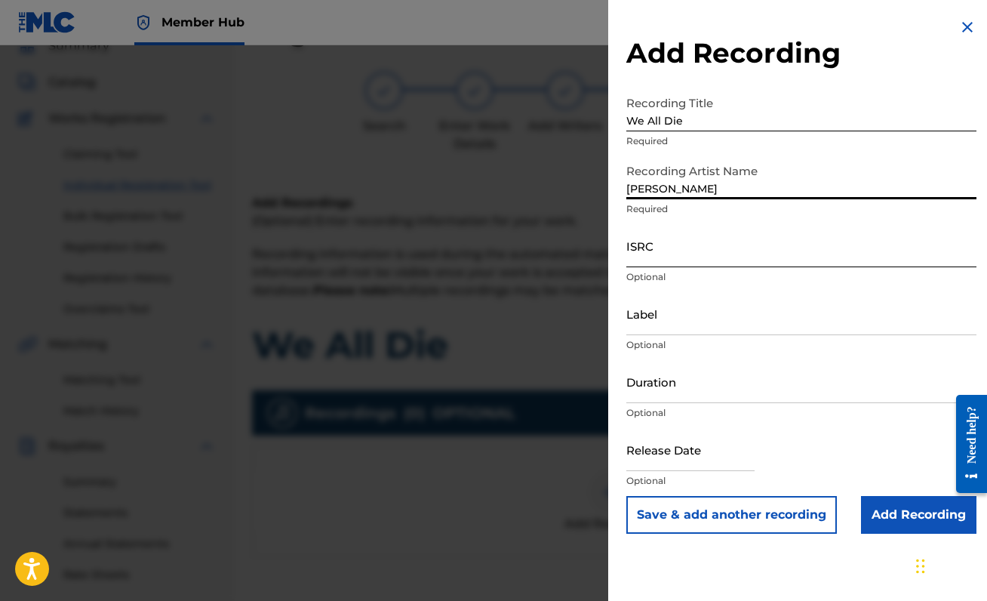
click at [694, 260] on input "ISRC" at bounding box center [801, 245] width 350 height 43
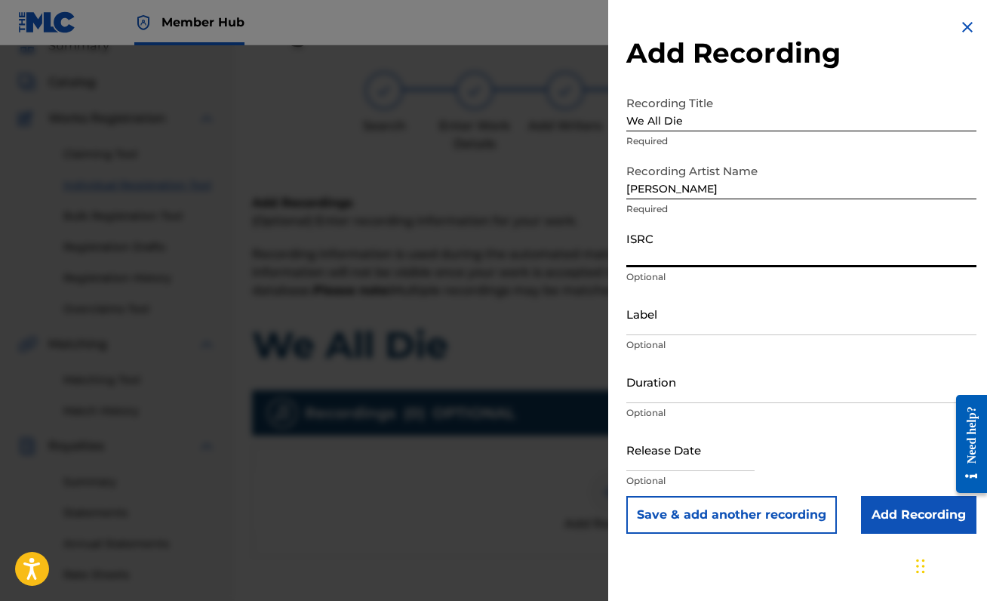
paste input "QZJG52172140"
click at [880, 522] on input "Add Recording" at bounding box center [918, 515] width 115 height 38
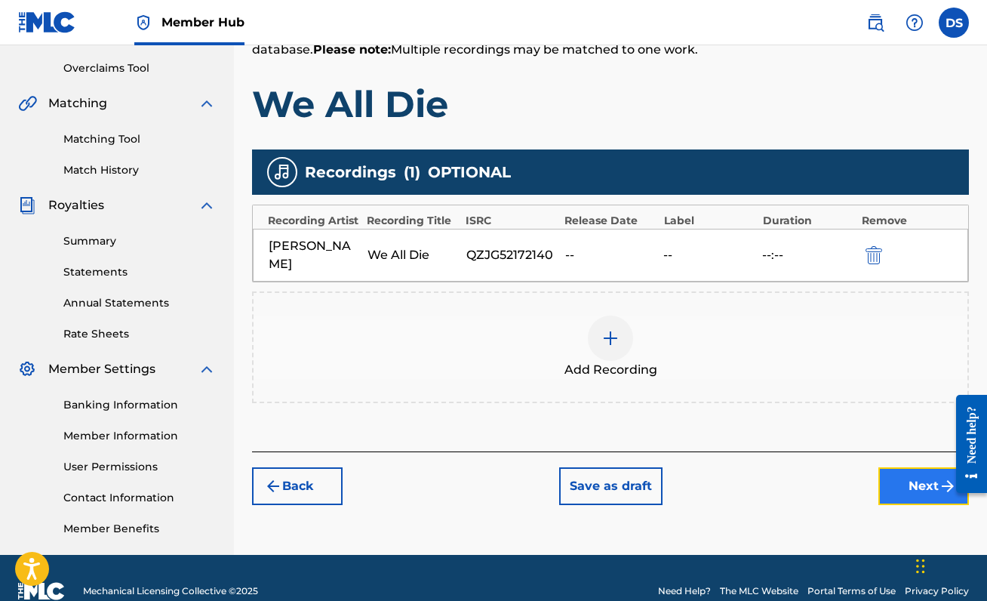
click at [888, 469] on button "Next" at bounding box center [923, 486] width 91 height 38
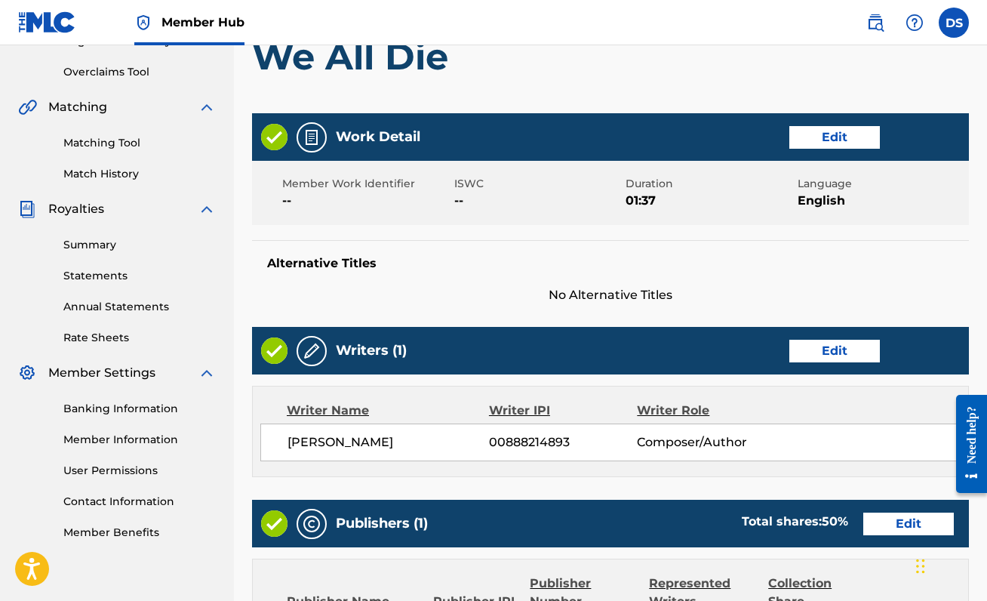
scroll to position [692, 0]
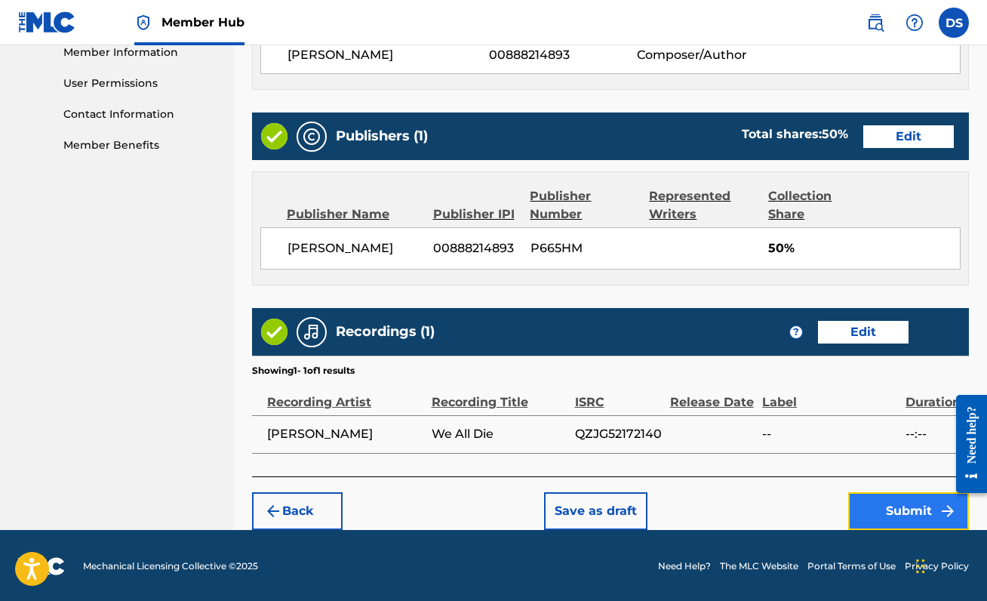
click at [906, 509] on button "Submit" at bounding box center [908, 511] width 121 height 38
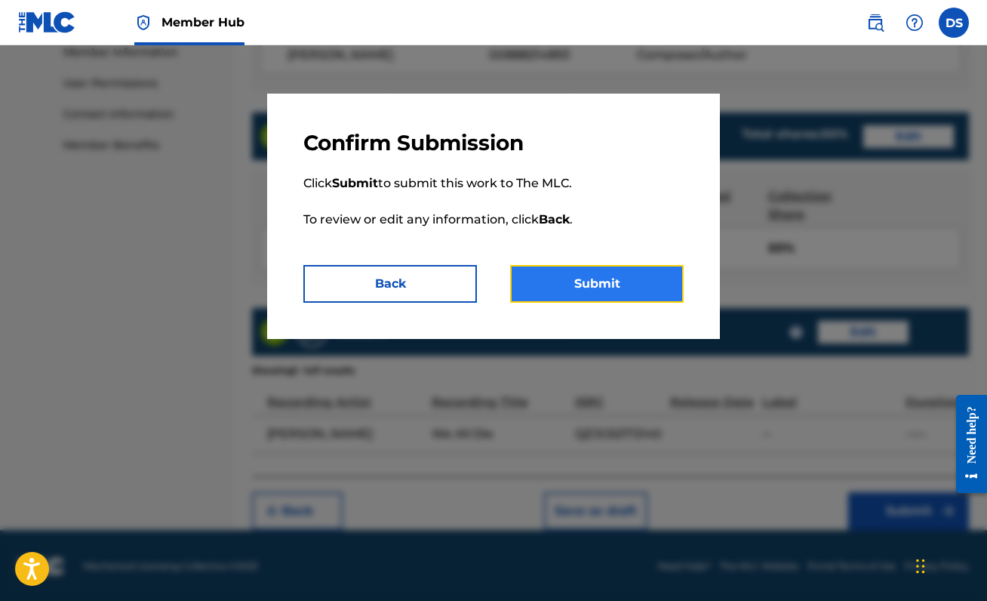
click at [626, 266] on button "Submit" at bounding box center [597, 284] width 174 height 38
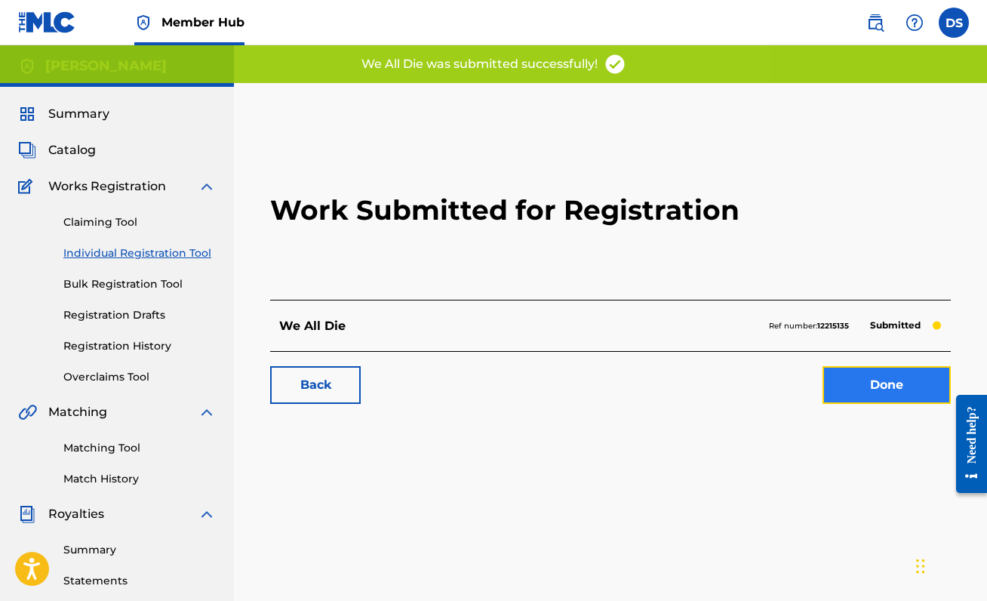
click at [890, 375] on link "Done" at bounding box center [886, 385] width 128 height 38
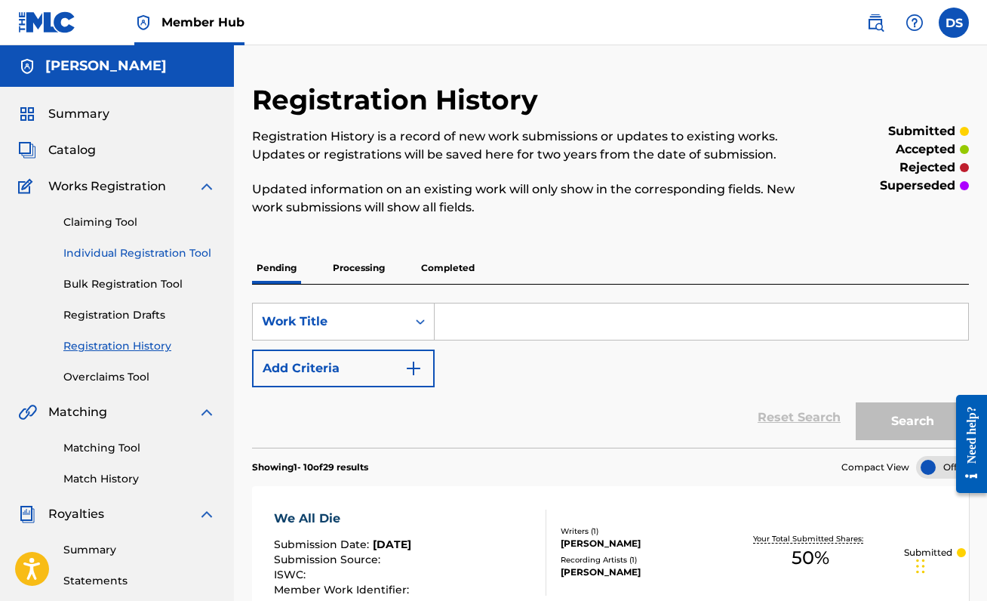
click at [152, 245] on link "Individual Registration Tool" at bounding box center [139, 253] width 152 height 16
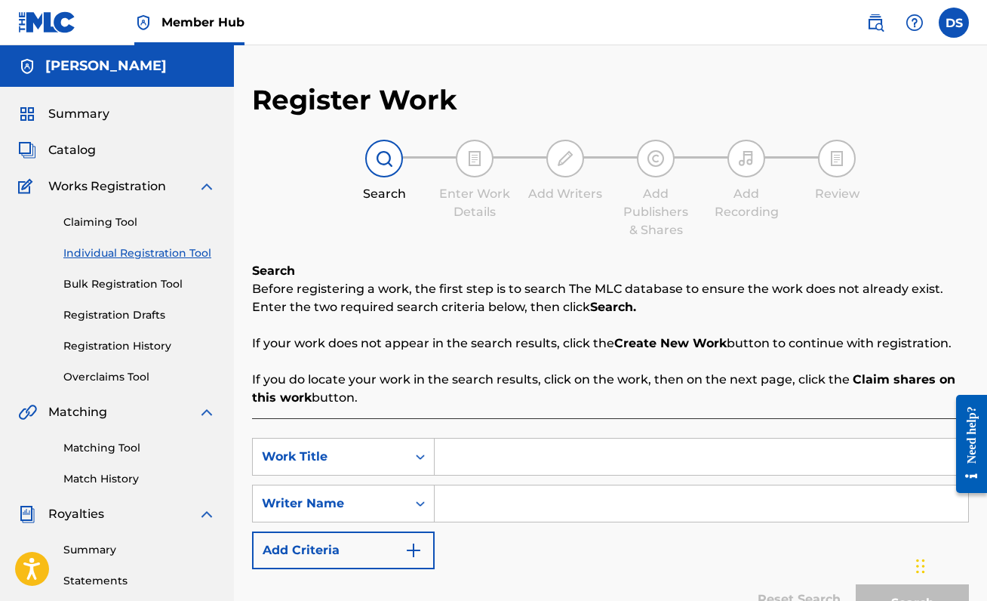
click at [511, 462] on input "Search Form" at bounding box center [701, 456] width 533 height 36
click at [493, 516] on input "Search Form" at bounding box center [701, 503] width 533 height 36
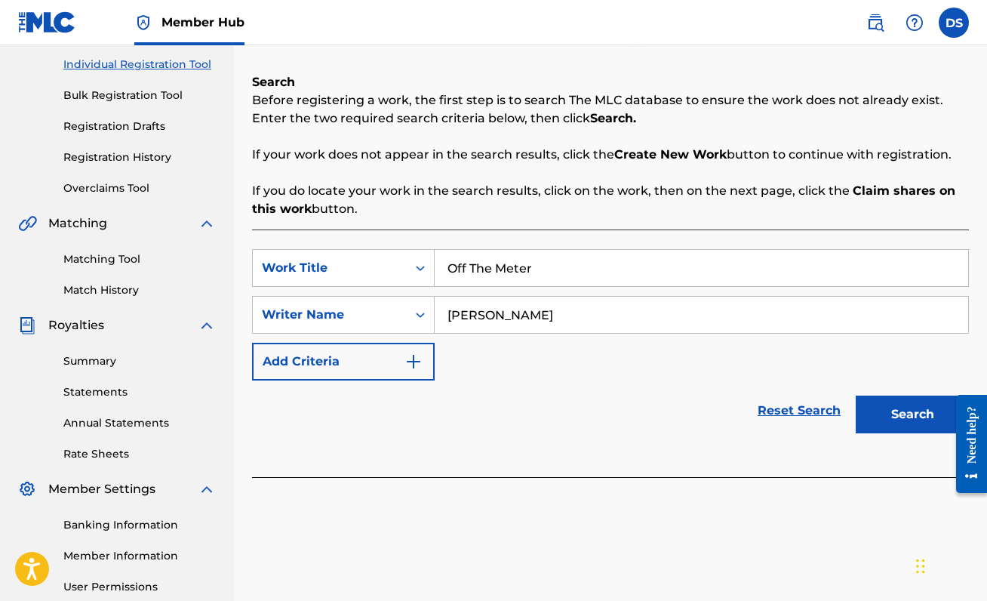
scroll to position [201, 0]
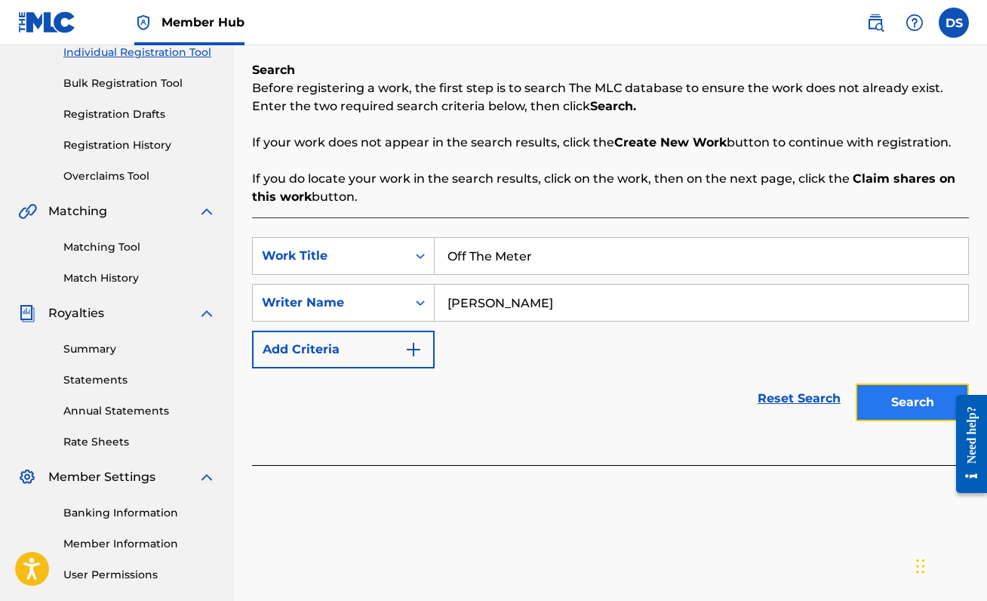
click at [894, 411] on button "Search" at bounding box center [912, 402] width 113 height 38
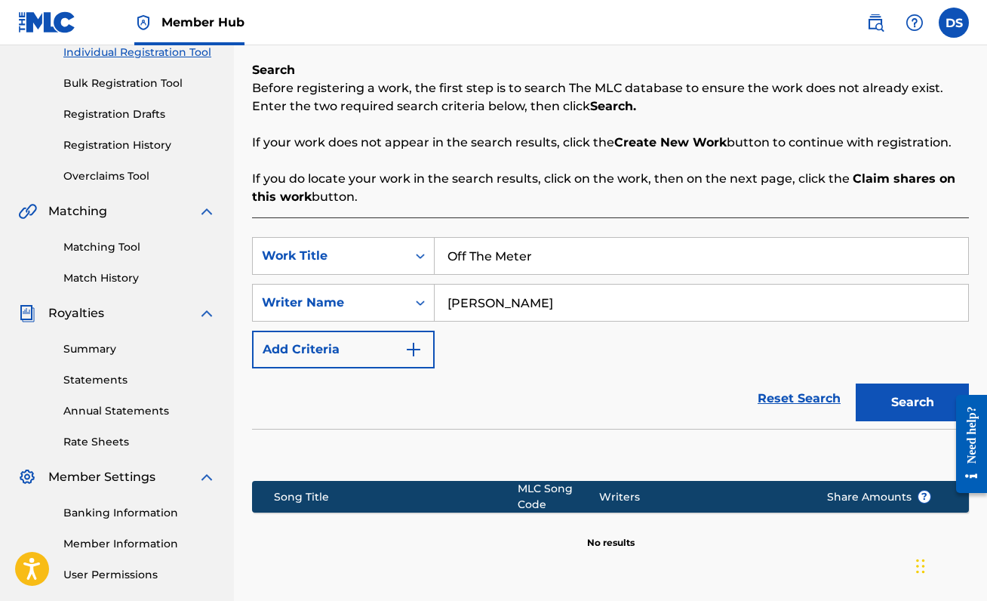
scroll to position [336, 0]
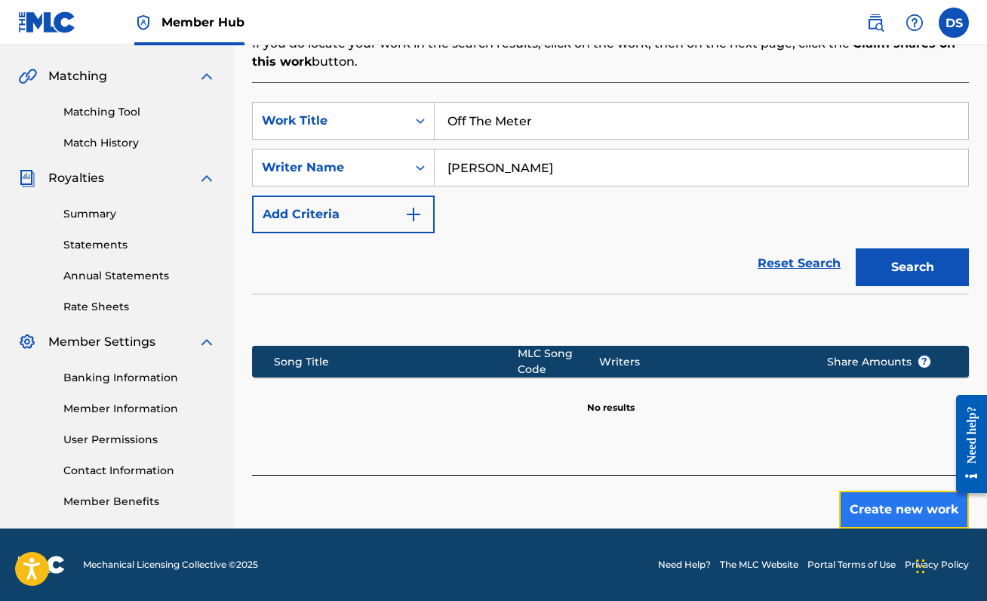
click at [915, 504] on button "Create new work" at bounding box center [904, 509] width 130 height 38
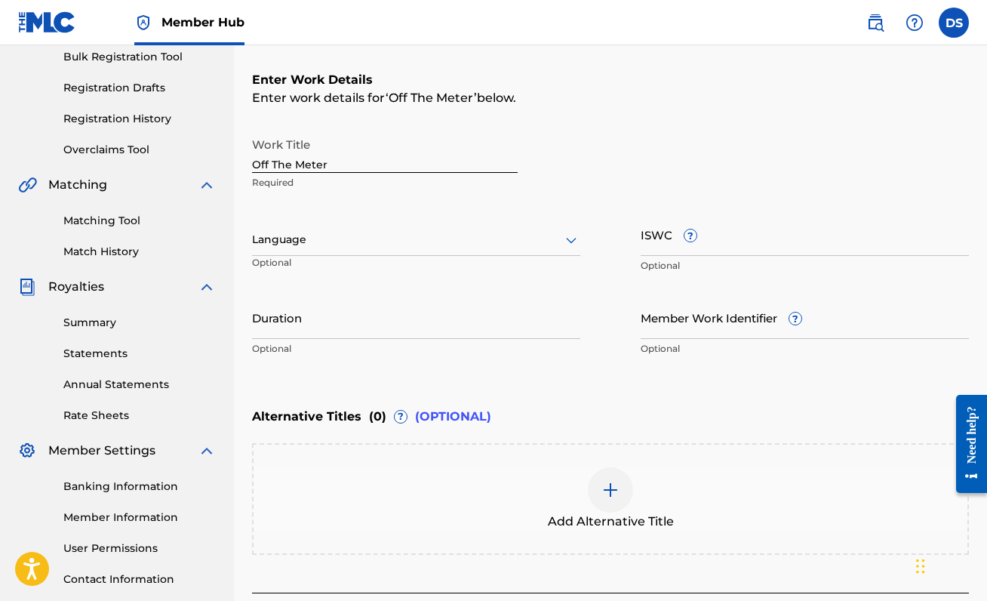
scroll to position [216, 0]
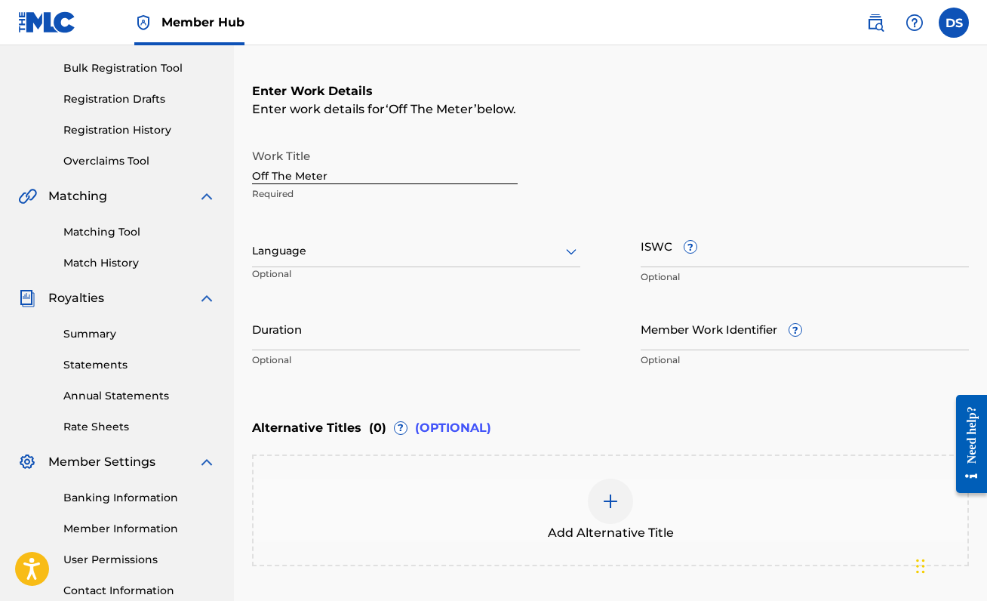
click at [497, 250] on div at bounding box center [416, 250] width 328 height 19
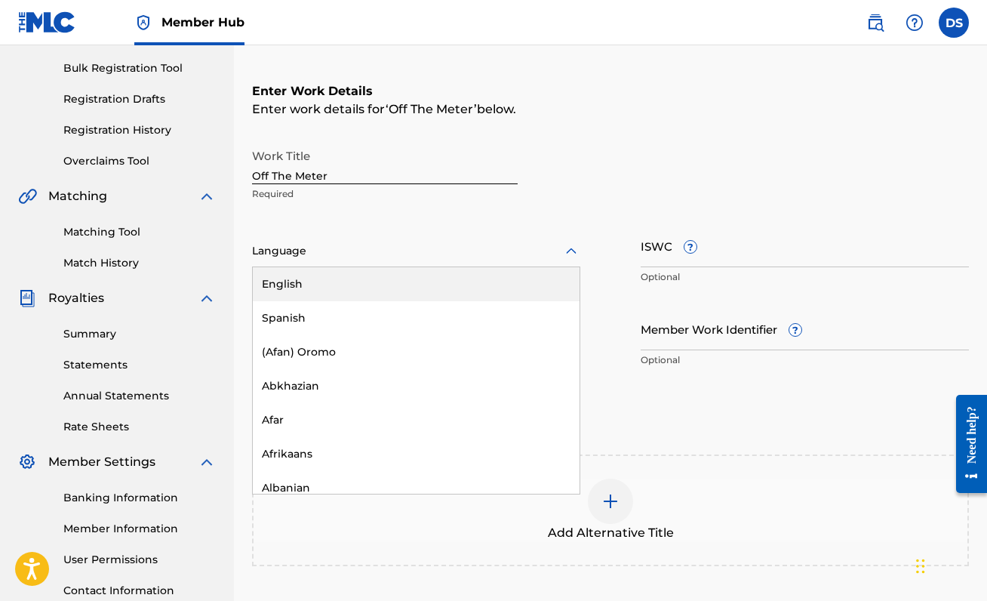
click at [477, 285] on div "English" at bounding box center [416, 284] width 327 height 34
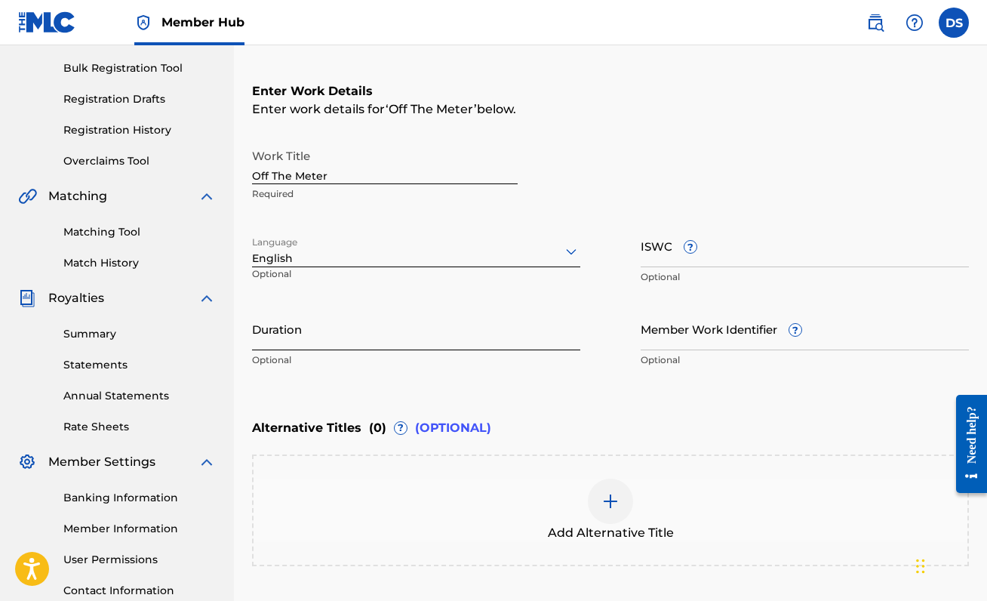
click at [457, 332] on input "Duration" at bounding box center [416, 328] width 328 height 43
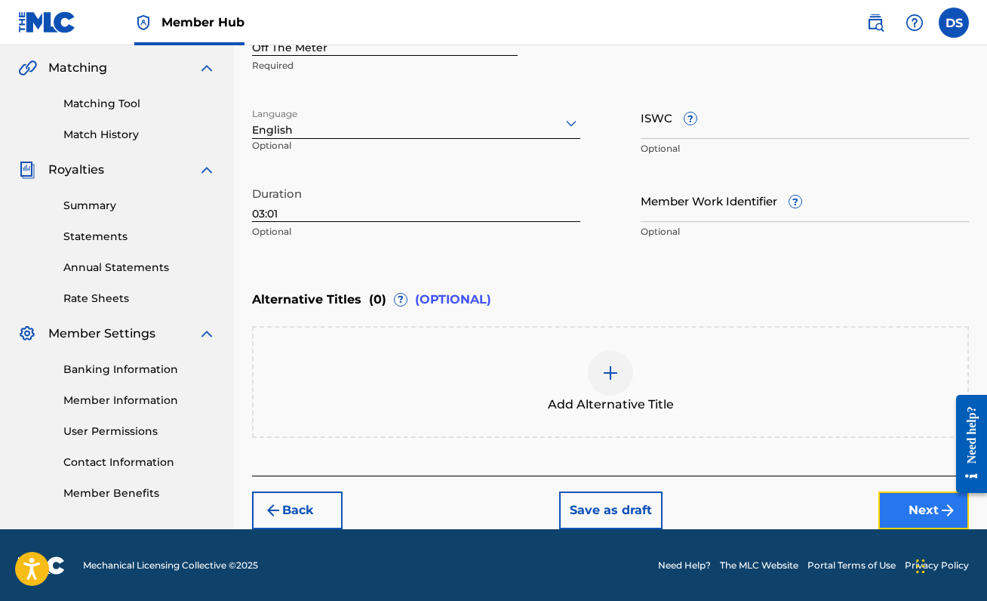
click at [914, 492] on button "Next" at bounding box center [923, 510] width 91 height 38
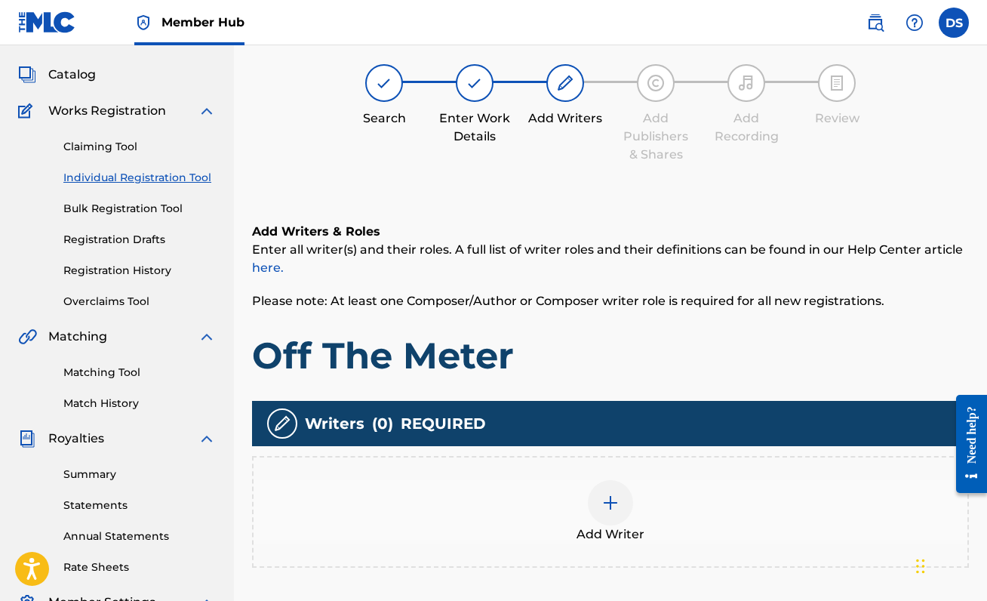
scroll to position [68, 0]
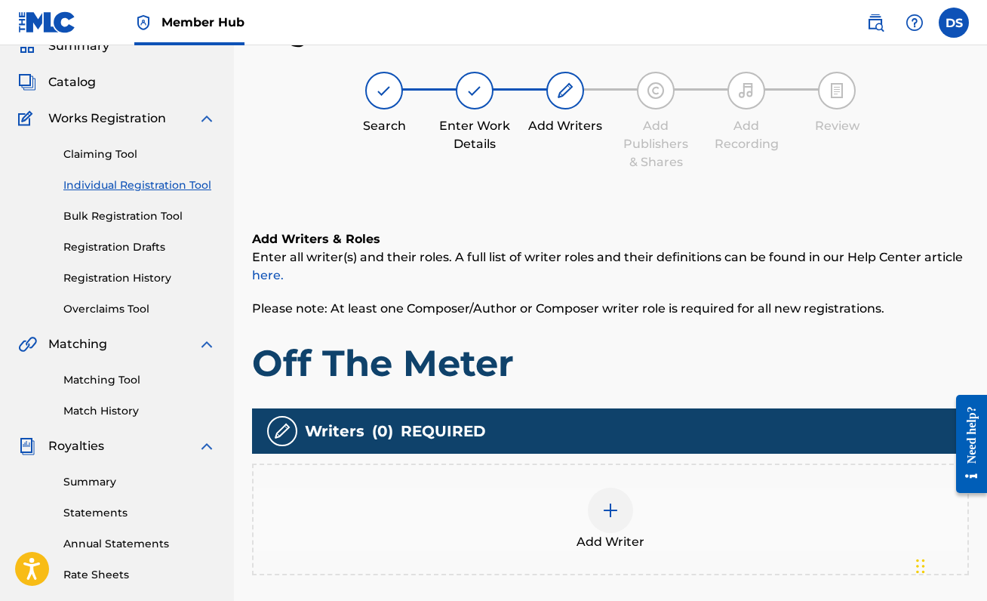
click at [635, 512] on div "Add Writer" at bounding box center [610, 518] width 714 height 63
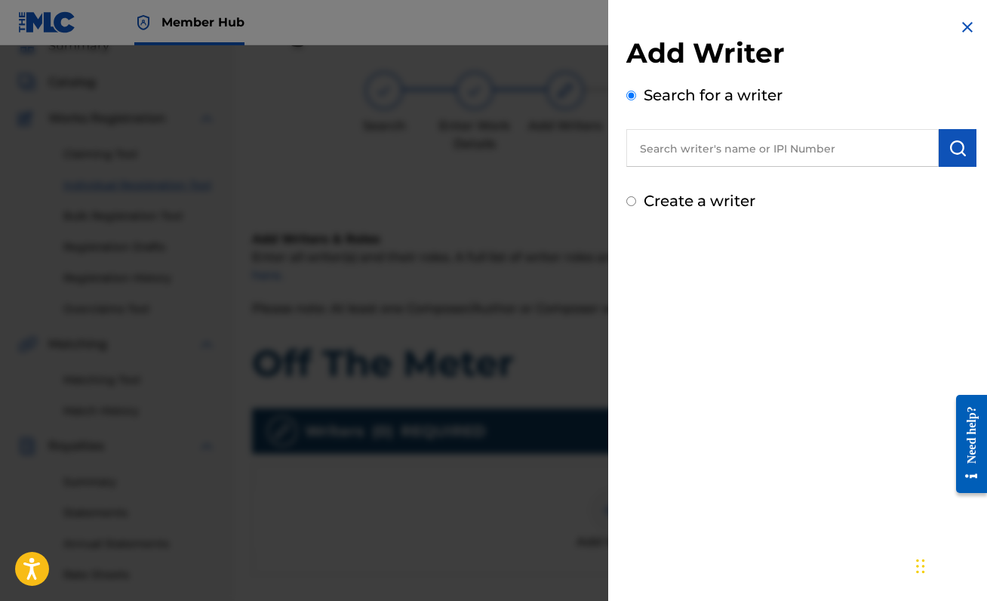
click at [794, 155] on input "text" at bounding box center [782, 148] width 312 height 38
paste input "00888214893"
click at [957, 143] on img "submit" at bounding box center [957, 148] width 18 height 18
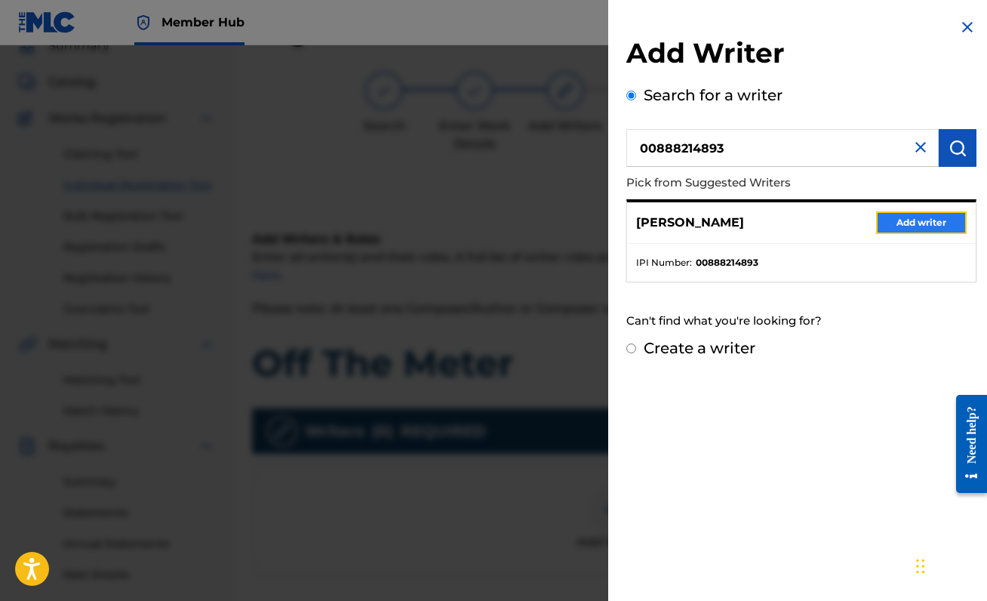
click at [903, 216] on button "Add writer" at bounding box center [921, 222] width 91 height 23
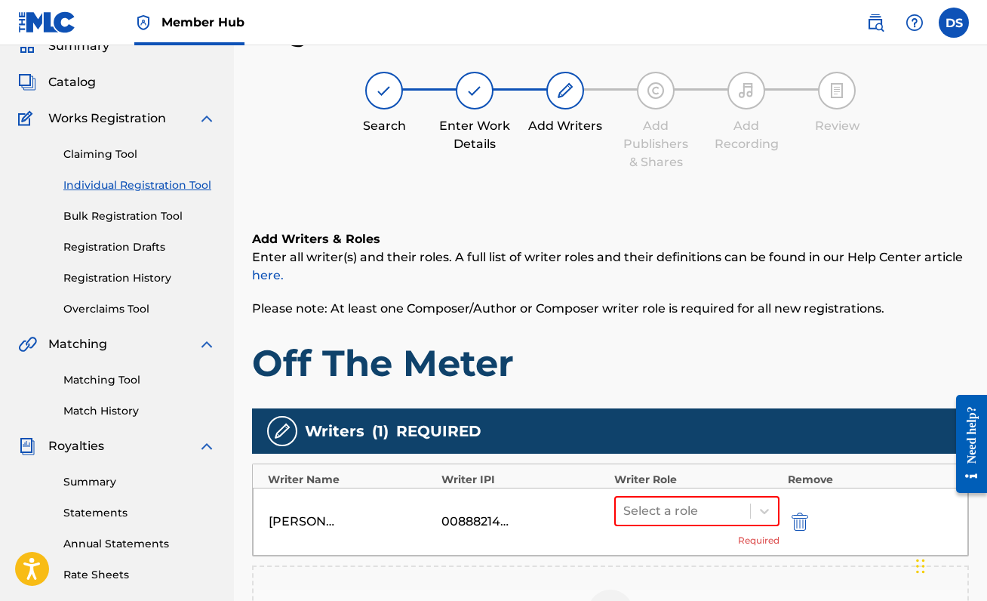
scroll to position [75, 0]
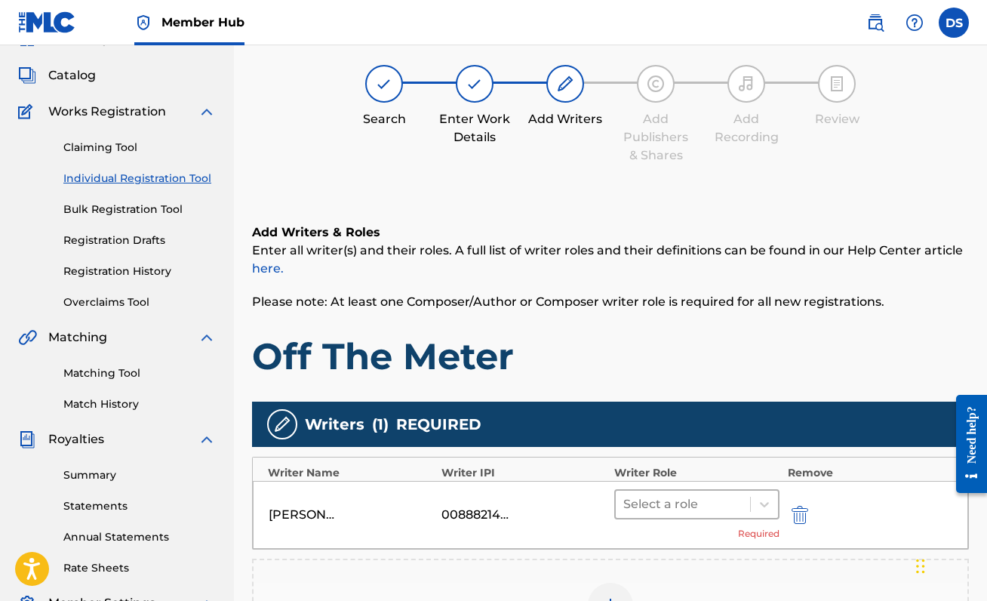
click at [678, 503] on div at bounding box center [682, 503] width 119 height 21
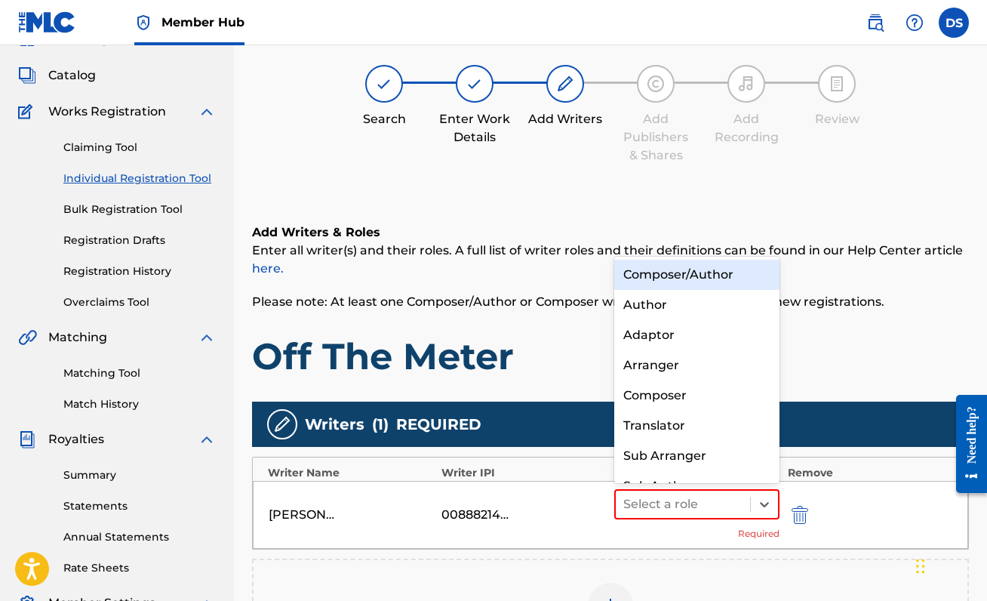
click at [661, 277] on div "Composer/Author" at bounding box center [696, 275] width 165 height 30
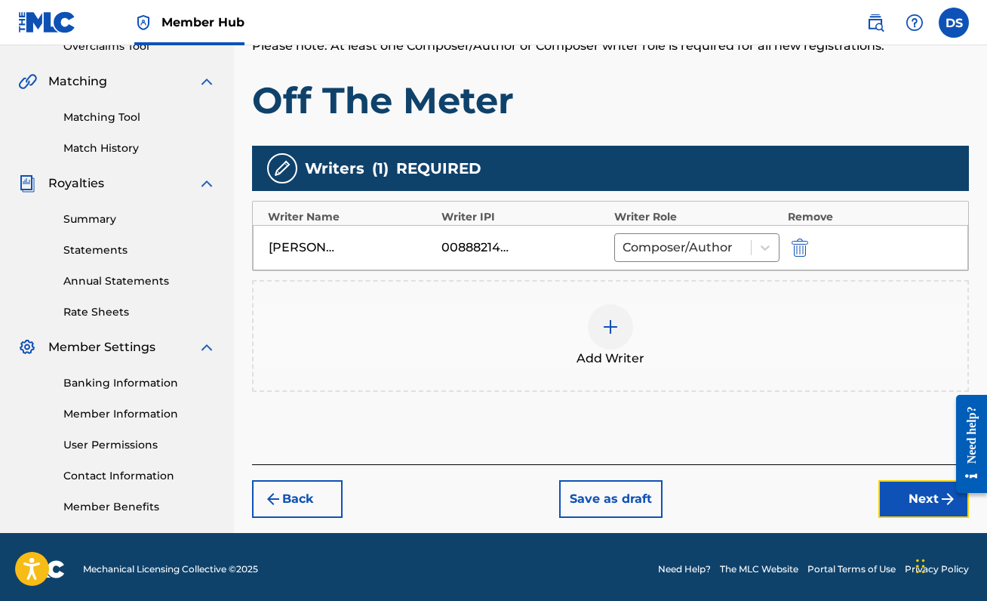
click at [918, 504] on button "Next" at bounding box center [923, 499] width 91 height 38
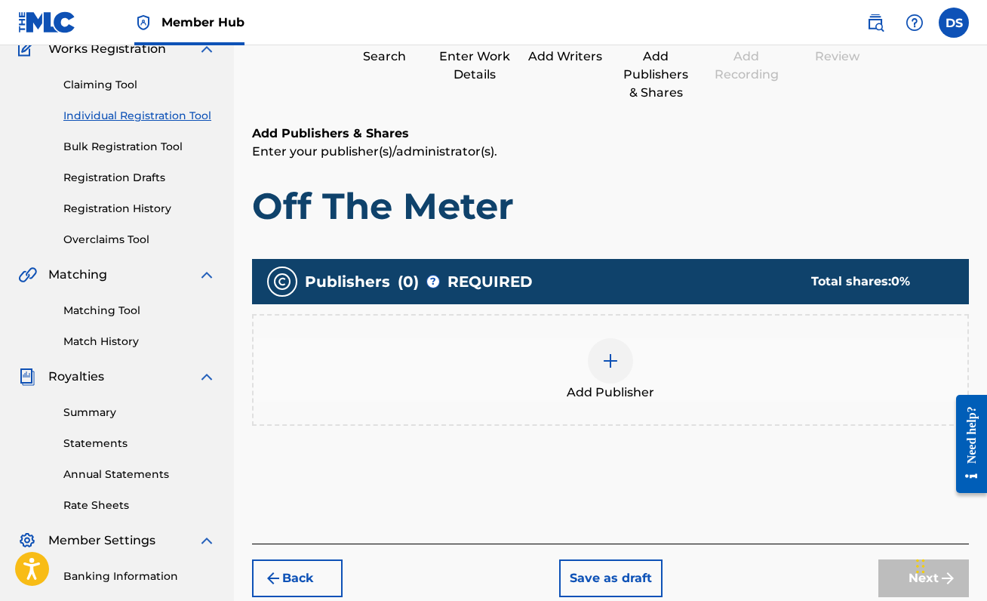
scroll to position [157, 0]
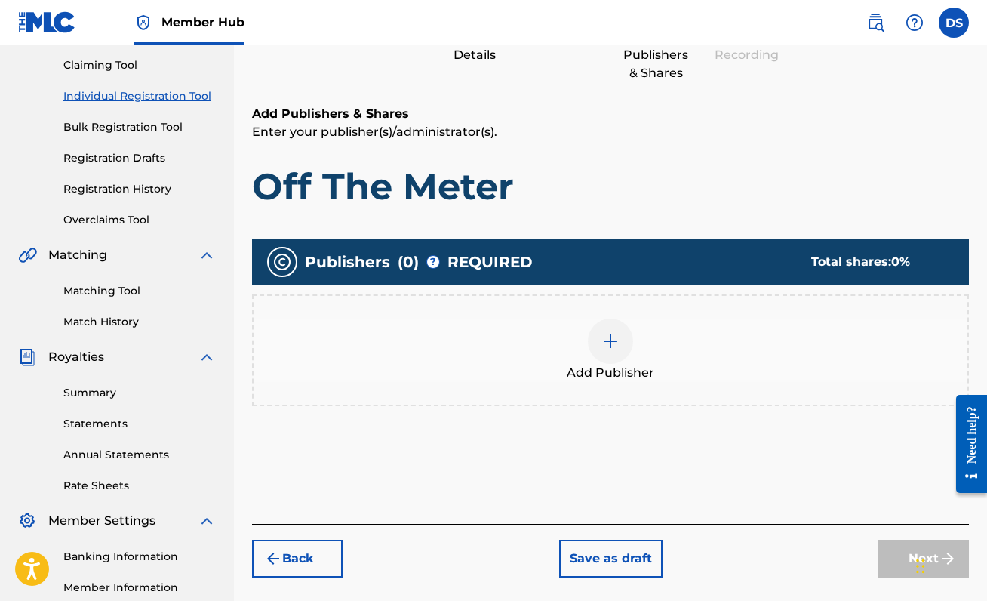
click at [616, 346] on img at bounding box center [610, 341] width 18 height 18
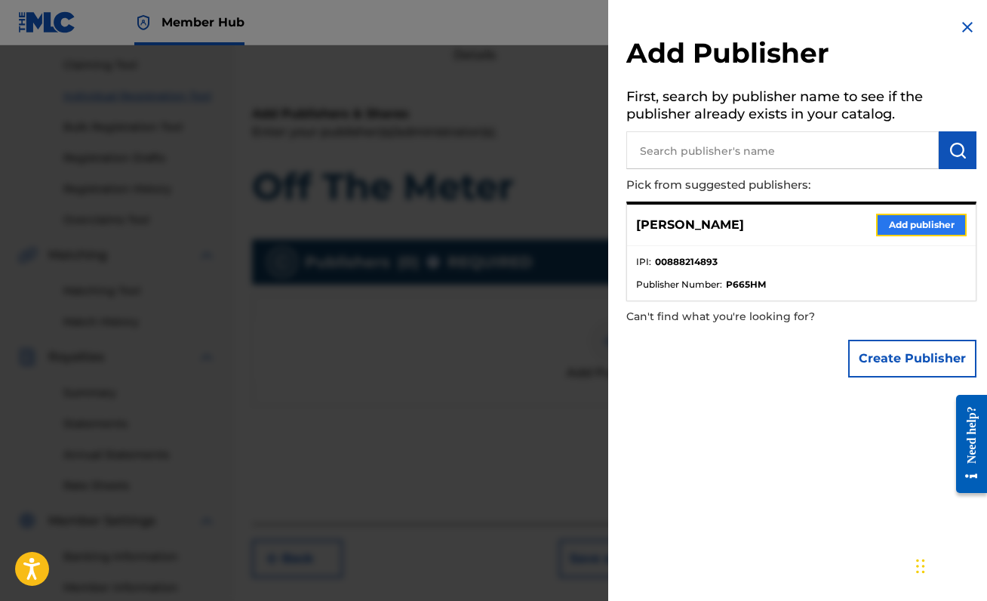
click at [941, 225] on button "Add publisher" at bounding box center [921, 225] width 91 height 23
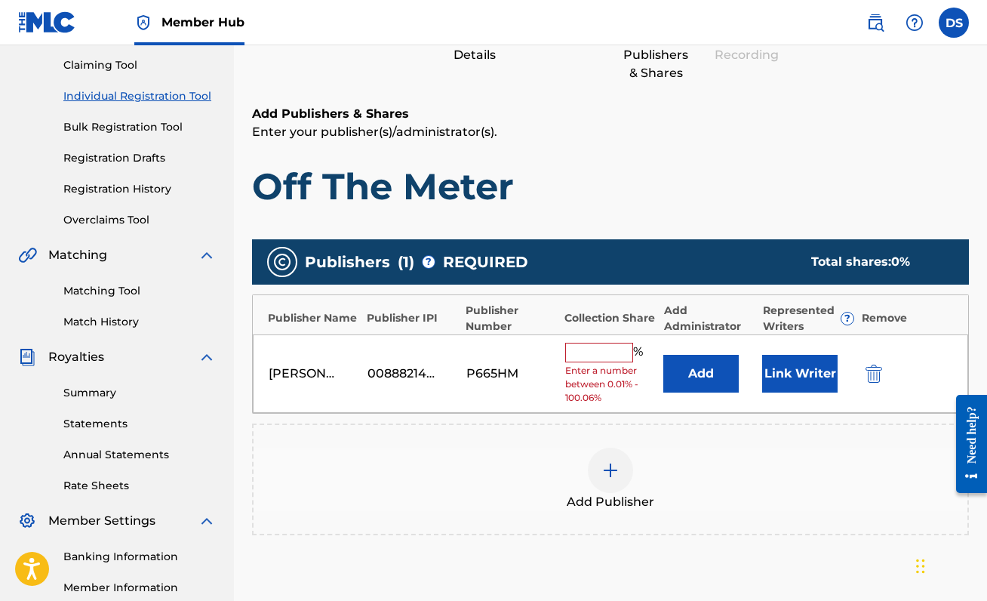
click at [656, 353] on div "% Enter a number between 0.01% - 100.06%" at bounding box center [610, 374] width 91 height 63
click at [612, 352] on input "text" at bounding box center [599, 353] width 68 height 20
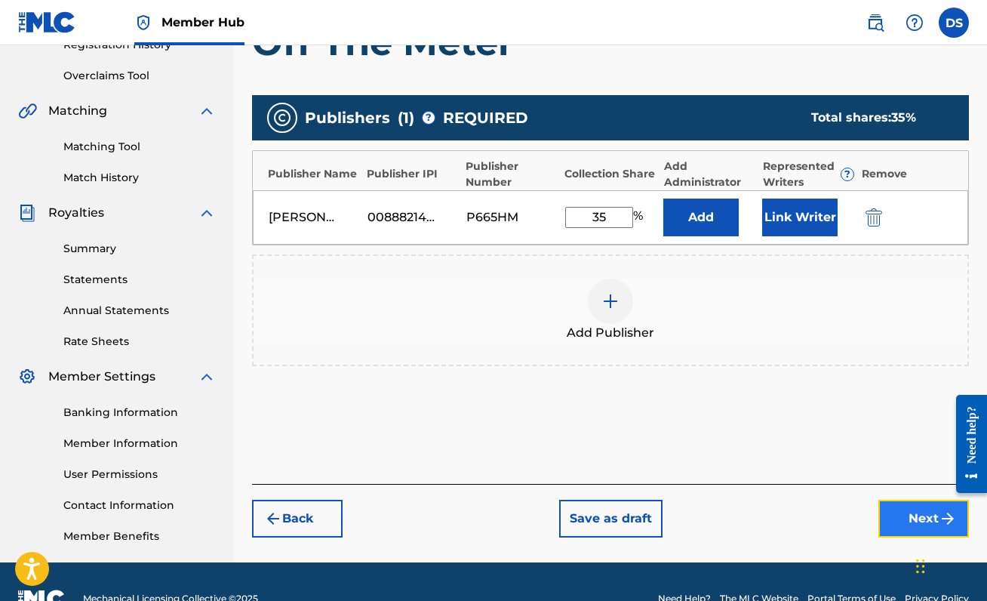
click at [919, 512] on button "Next" at bounding box center [923, 518] width 91 height 38
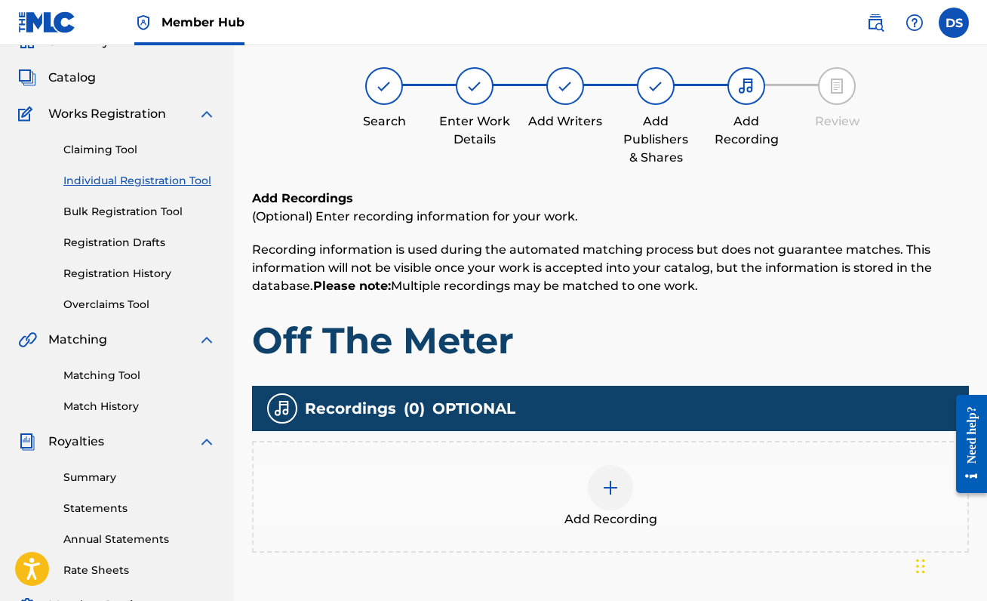
scroll to position [68, 0]
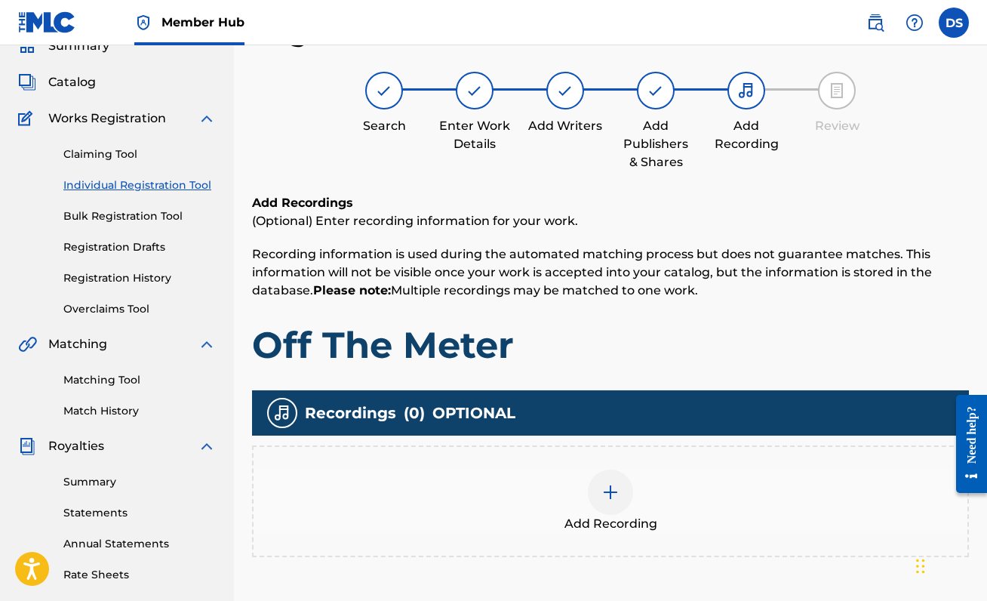
click at [590, 517] on span "Add Recording" at bounding box center [610, 524] width 93 height 18
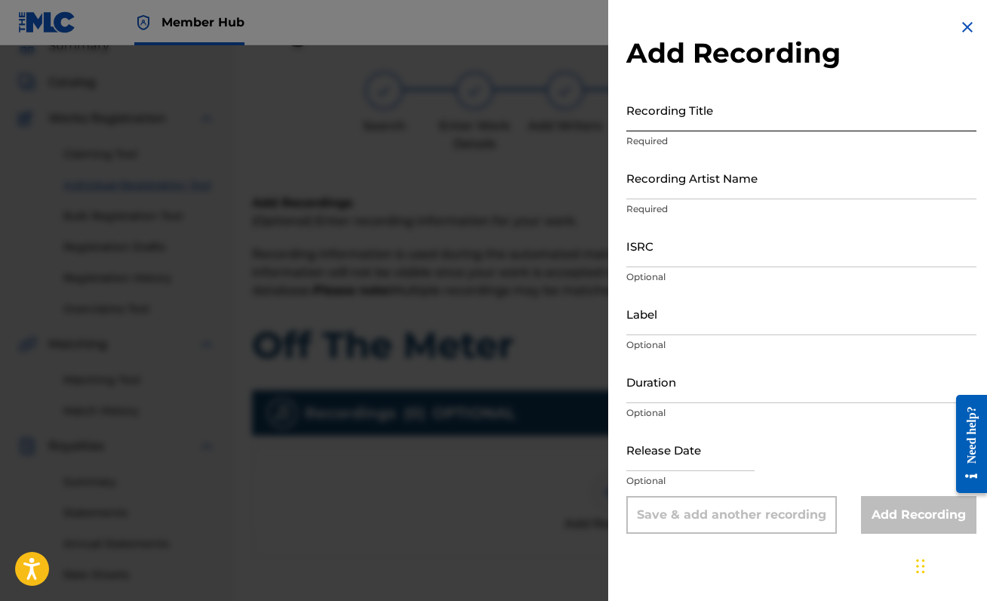
click at [692, 122] on input "Recording Title" at bounding box center [801, 109] width 350 height 43
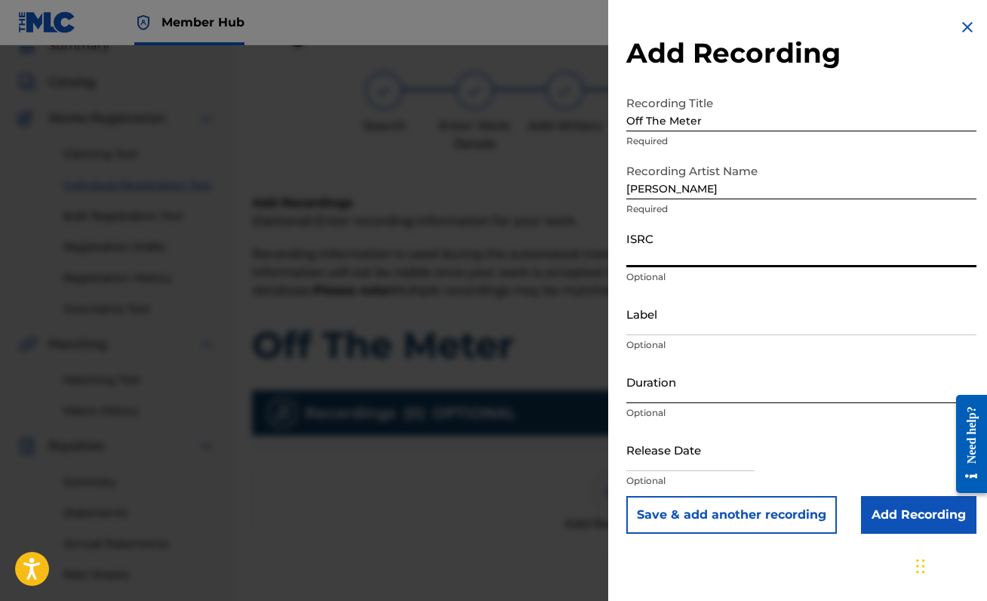
paste input "QZJG52172141"
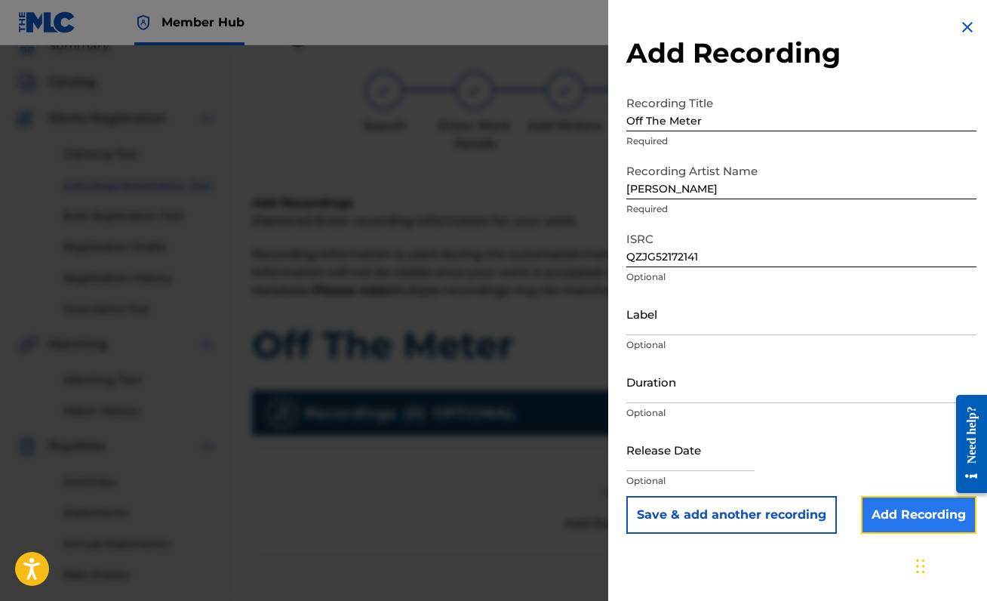
click at [891, 509] on input "Add Recording" at bounding box center [918, 515] width 115 height 38
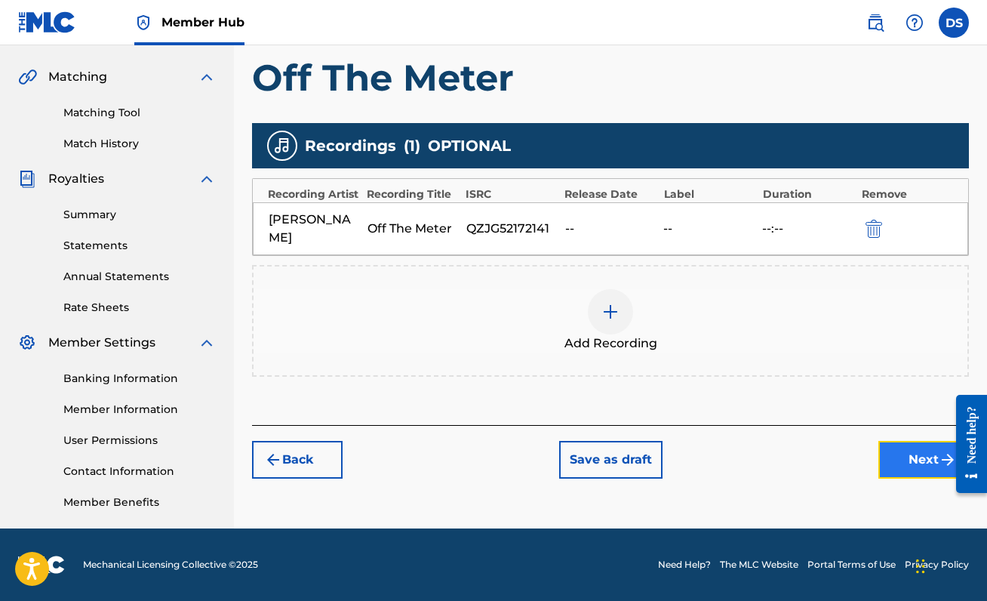
click at [902, 441] on button "Next" at bounding box center [923, 460] width 91 height 38
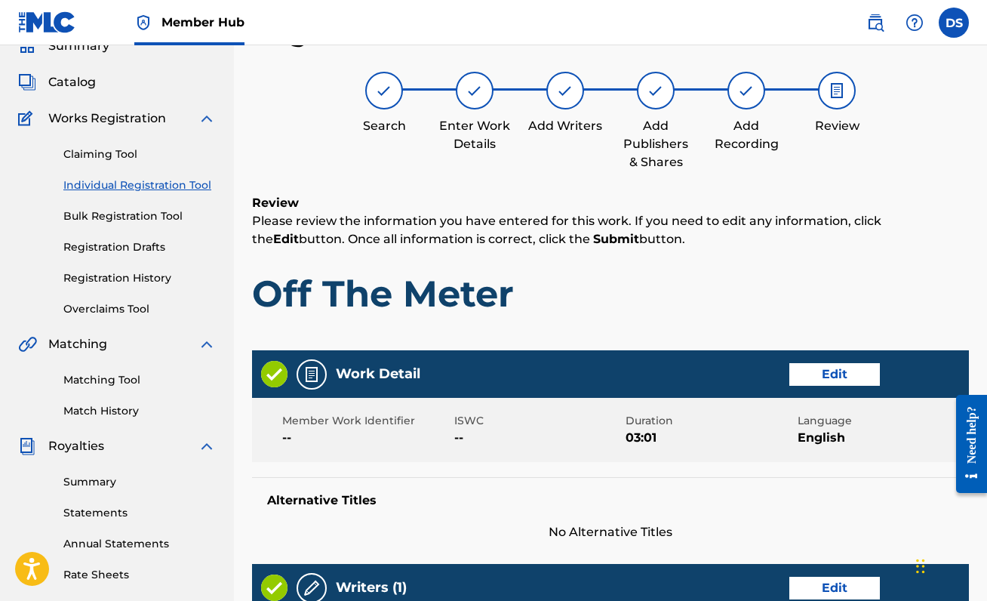
scroll to position [692, 0]
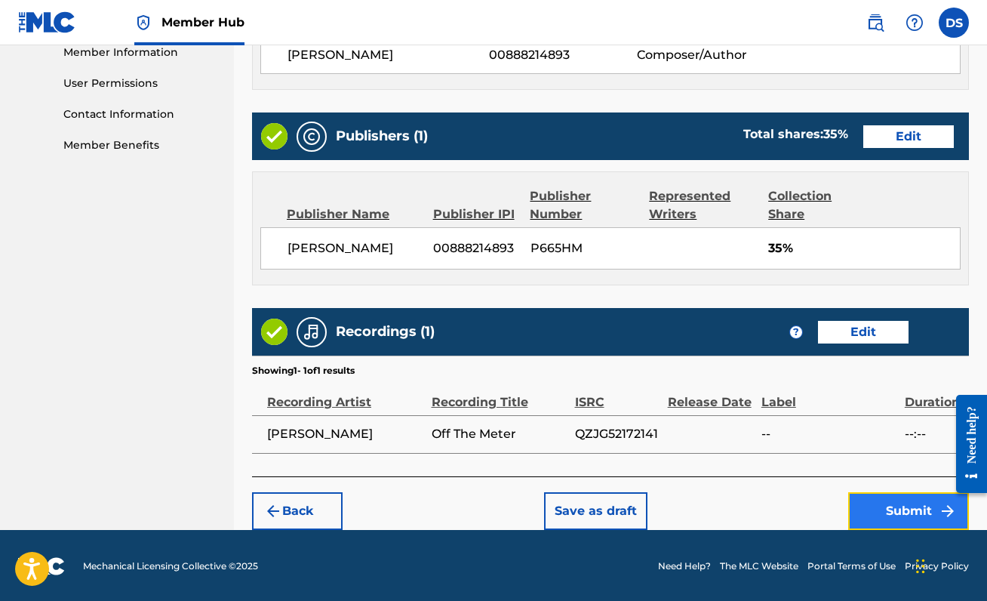
click at [889, 526] on button "Submit" at bounding box center [908, 511] width 121 height 38
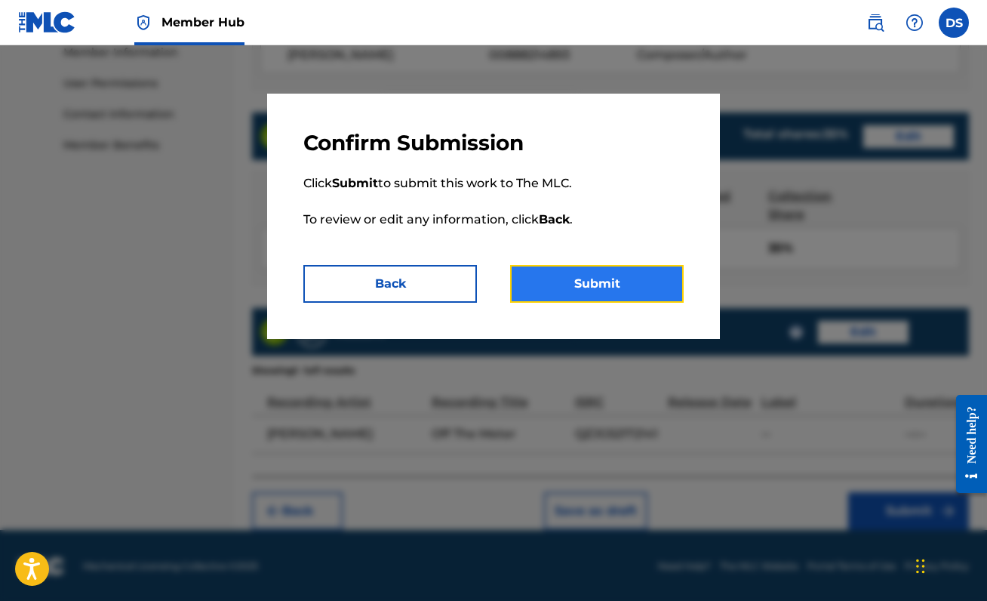
click at [598, 281] on button "Submit" at bounding box center [597, 284] width 174 height 38
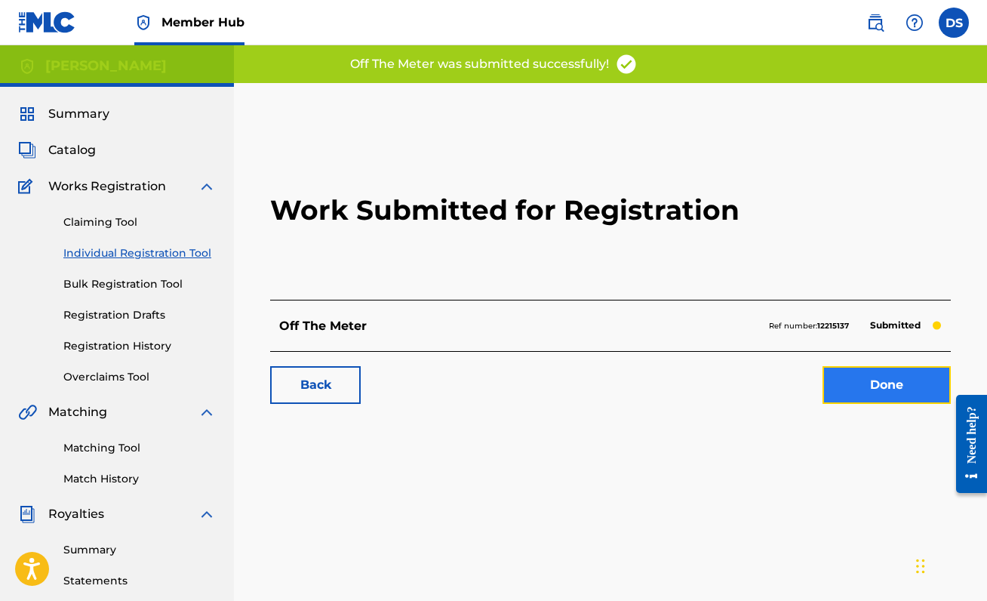
click at [874, 383] on link "Done" at bounding box center [886, 385] width 128 height 38
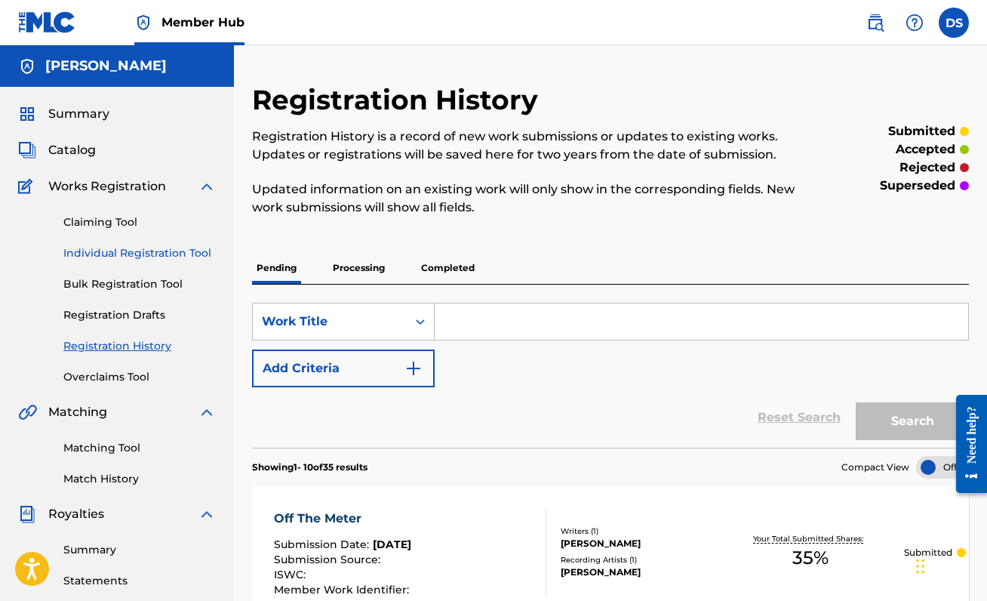
click at [140, 251] on link "Individual Registration Tool" at bounding box center [139, 253] width 152 height 16
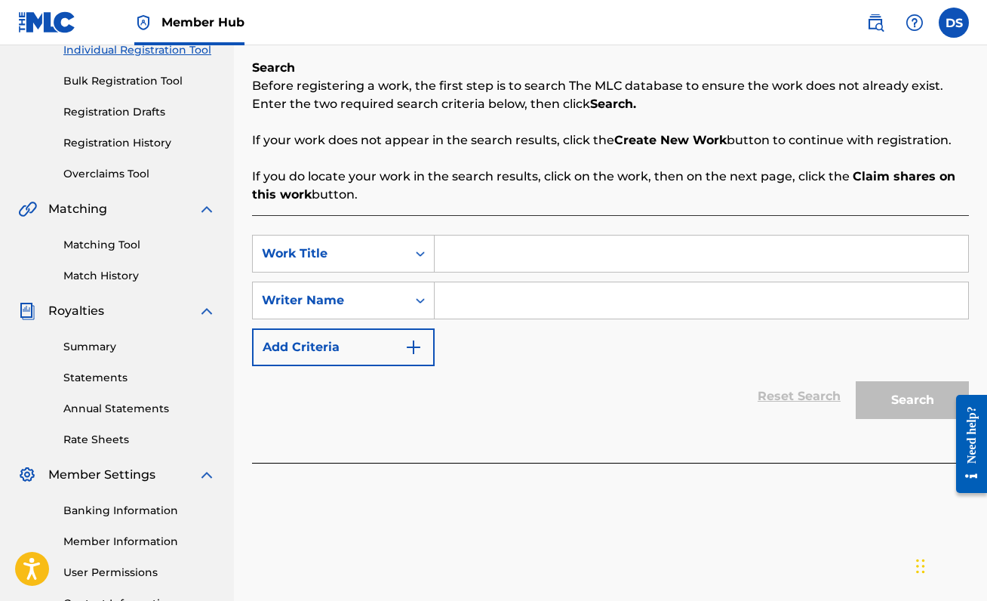
scroll to position [215, 0]
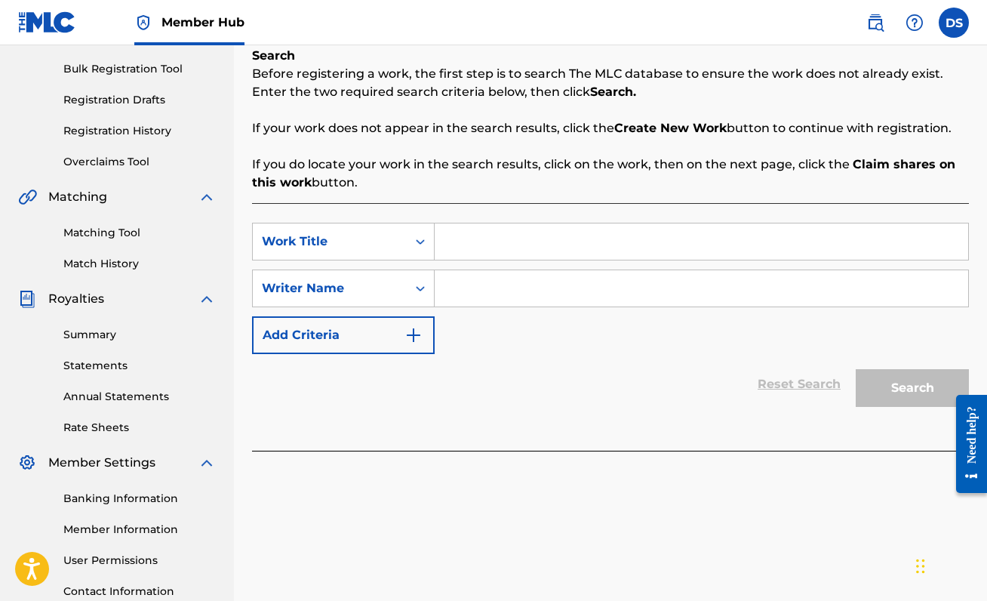
click at [496, 235] on input "Search Form" at bounding box center [701, 241] width 533 height 36
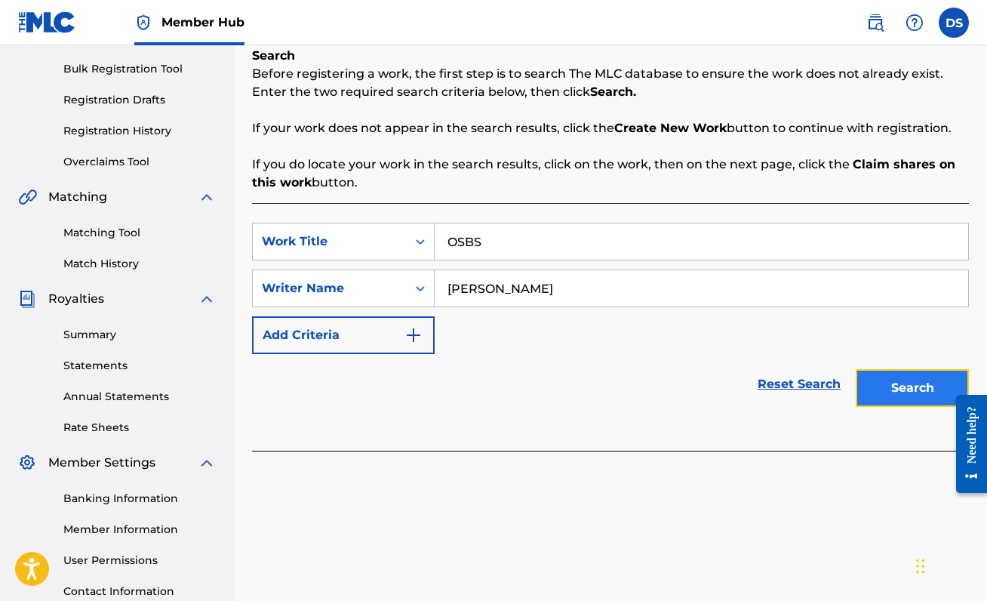
click at [878, 383] on button "Search" at bounding box center [912, 388] width 113 height 38
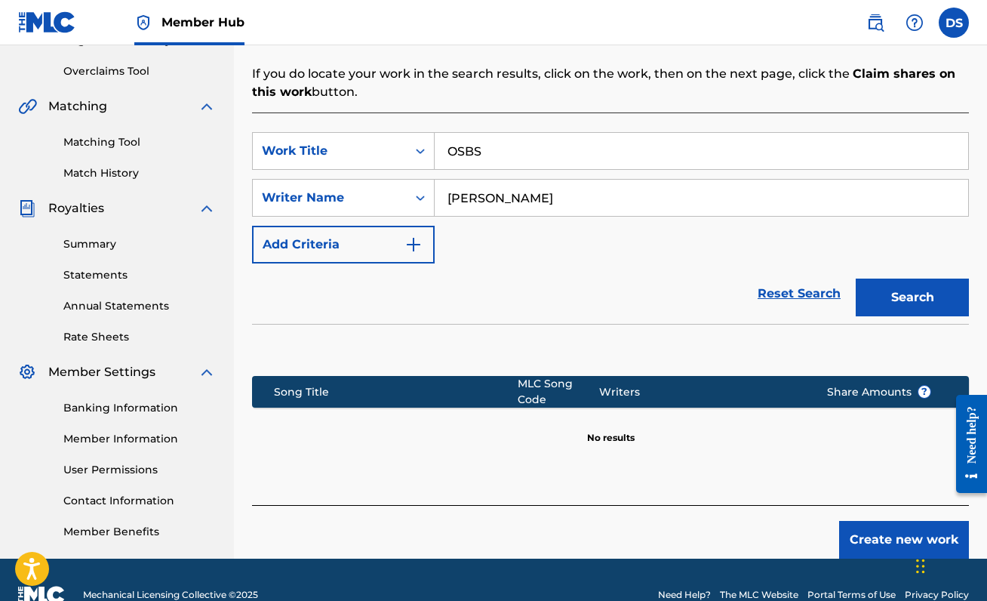
scroll to position [336, 0]
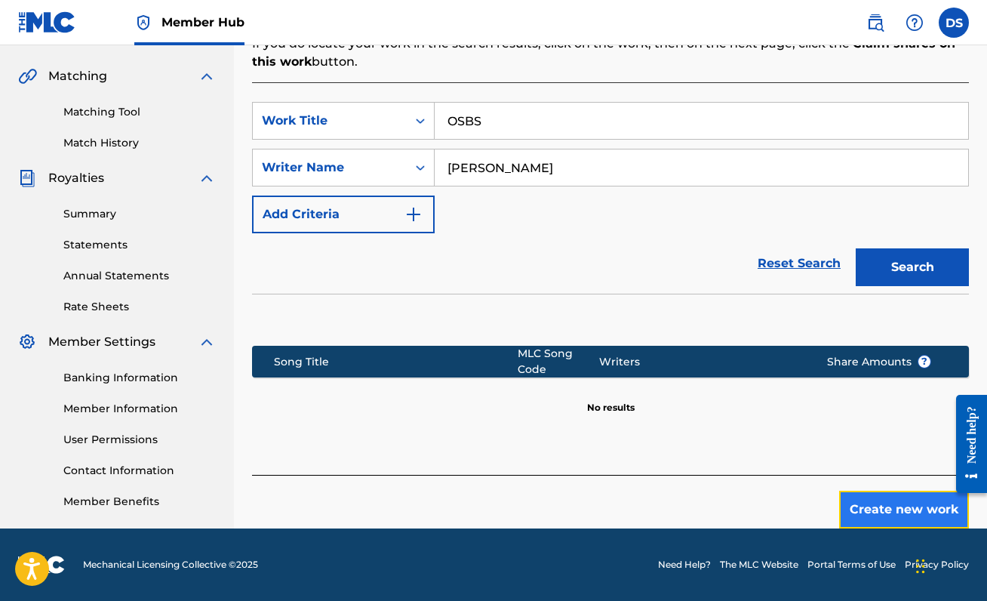
click at [891, 499] on button "Create new work" at bounding box center [904, 509] width 130 height 38
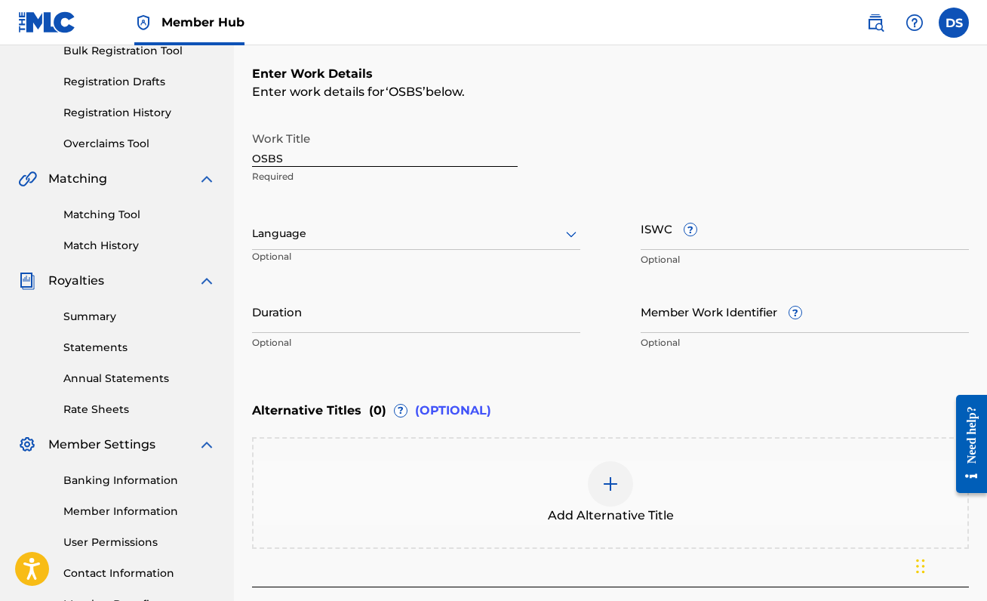
scroll to position [209, 0]
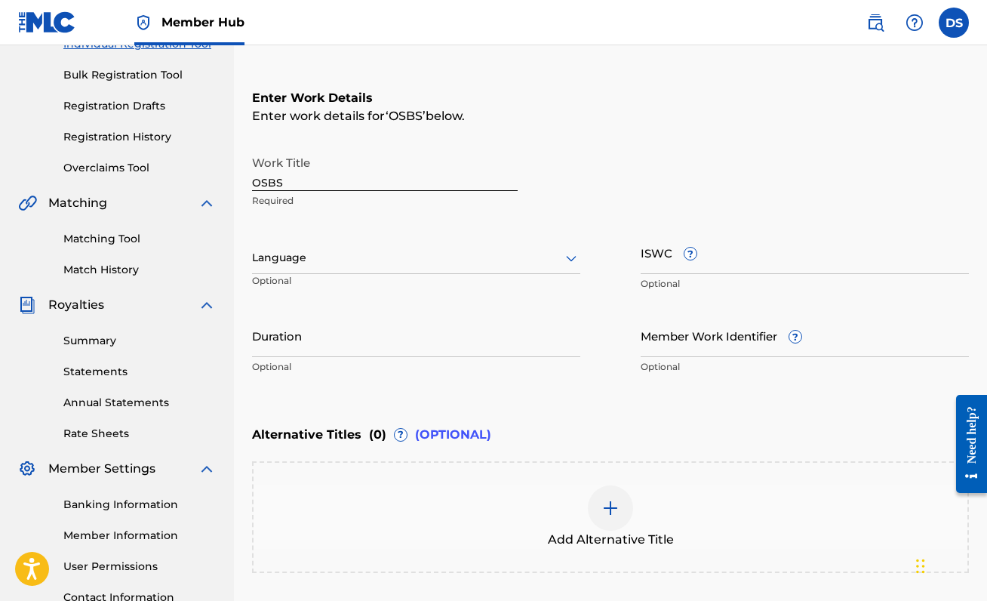
click at [506, 268] on div "Language" at bounding box center [416, 258] width 328 height 32
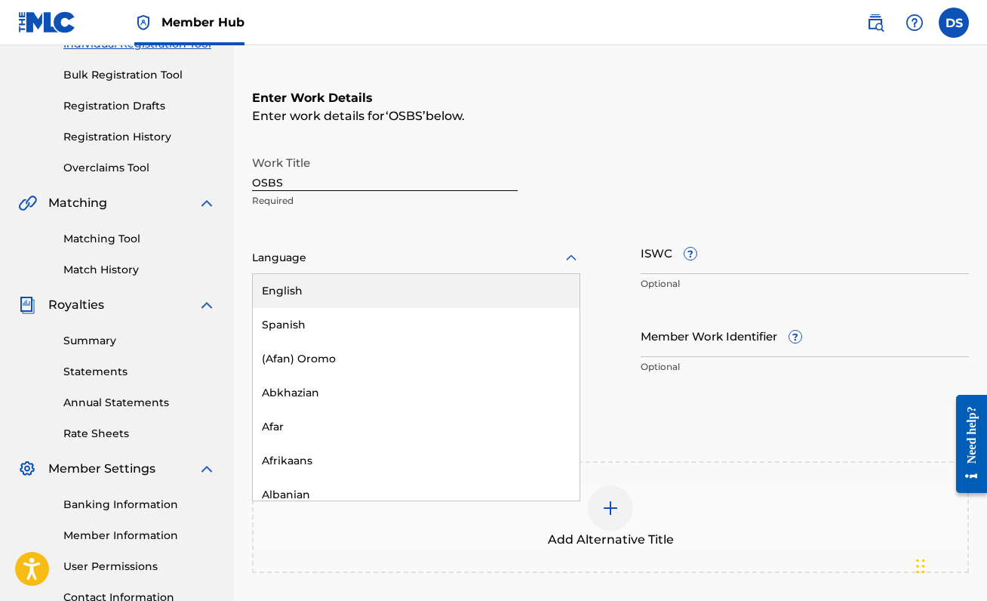
click at [482, 303] on div "English" at bounding box center [416, 291] width 327 height 34
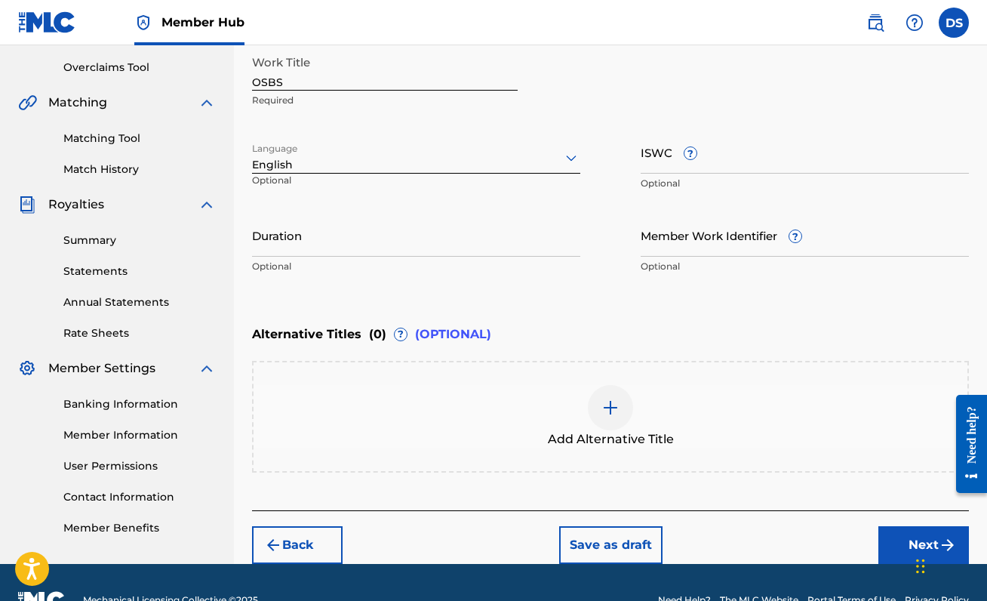
scroll to position [303, 0]
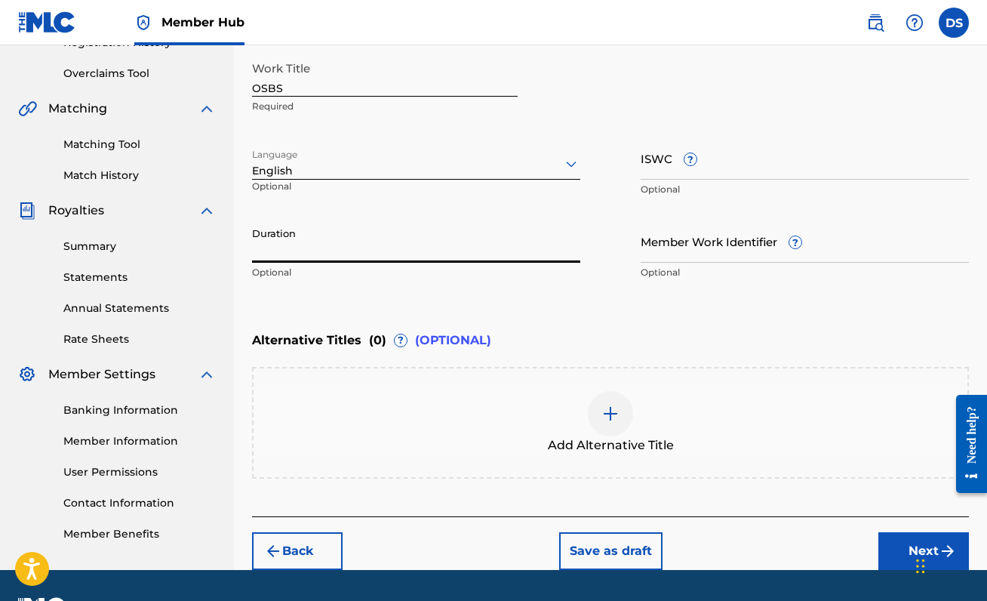
click at [522, 256] on input "Duration" at bounding box center [416, 241] width 328 height 43
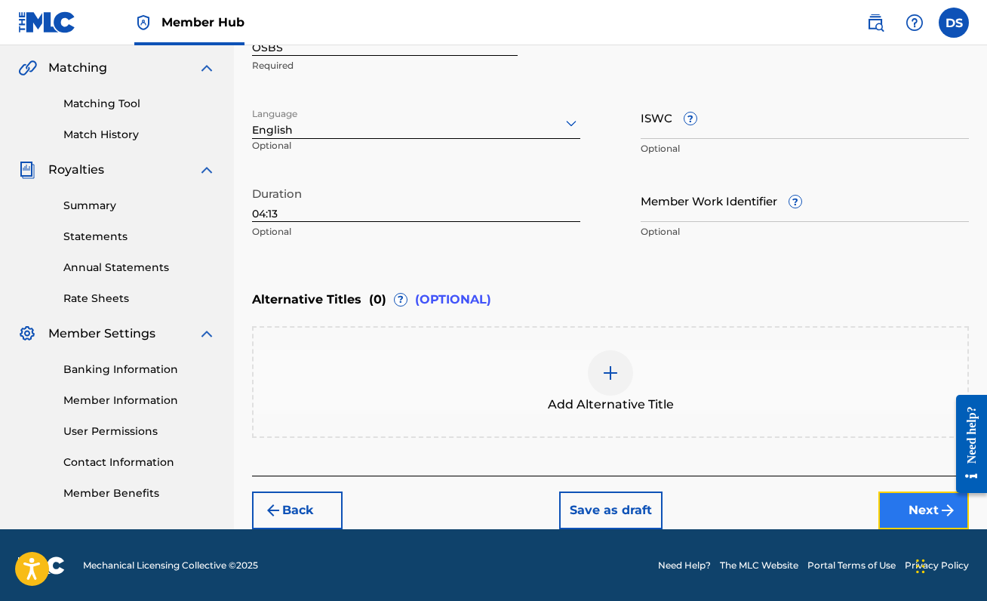
click at [922, 508] on button "Next" at bounding box center [923, 510] width 91 height 38
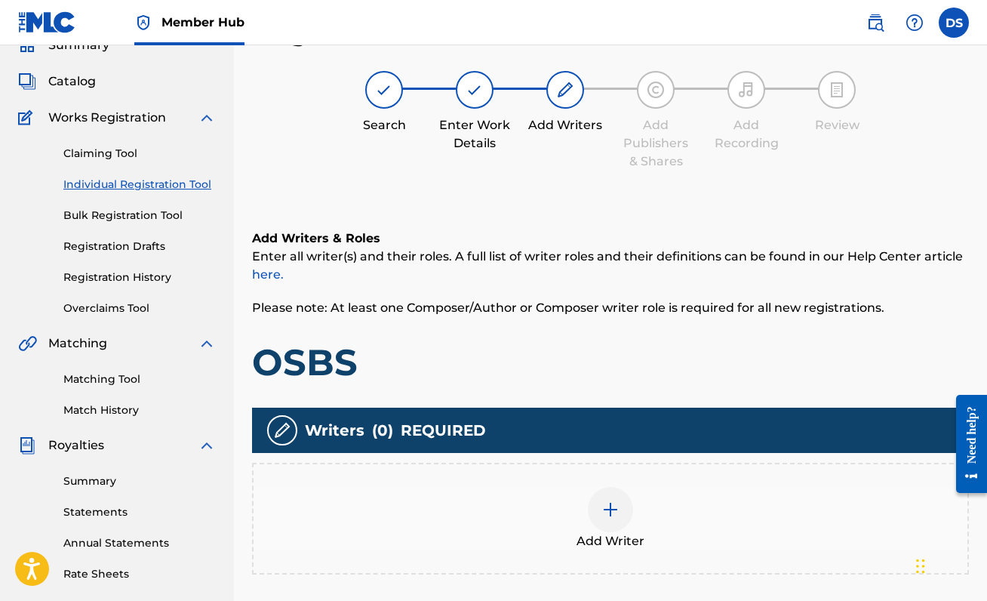
scroll to position [68, 0]
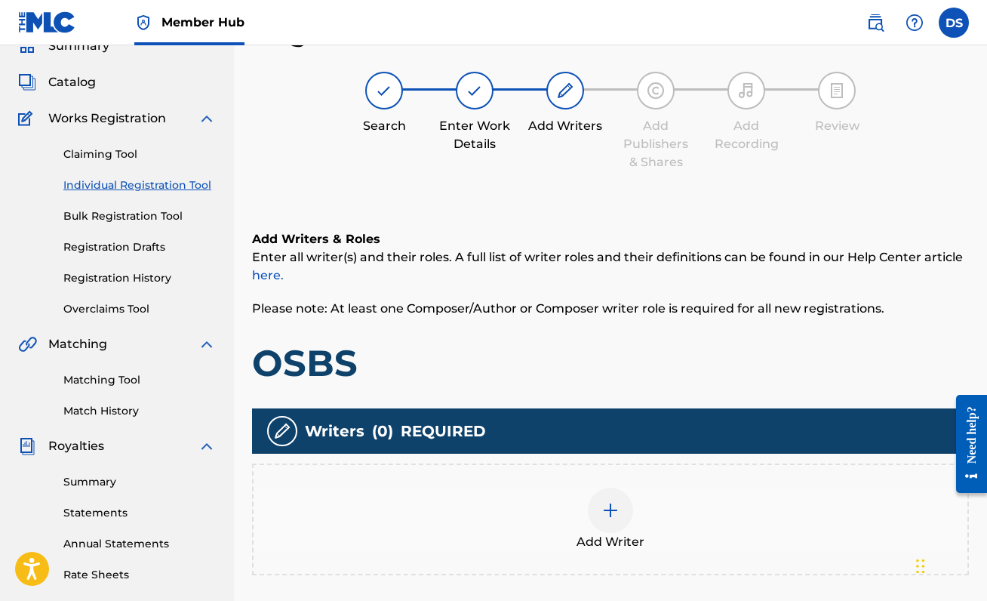
click at [619, 502] on div at bounding box center [610, 509] width 45 height 45
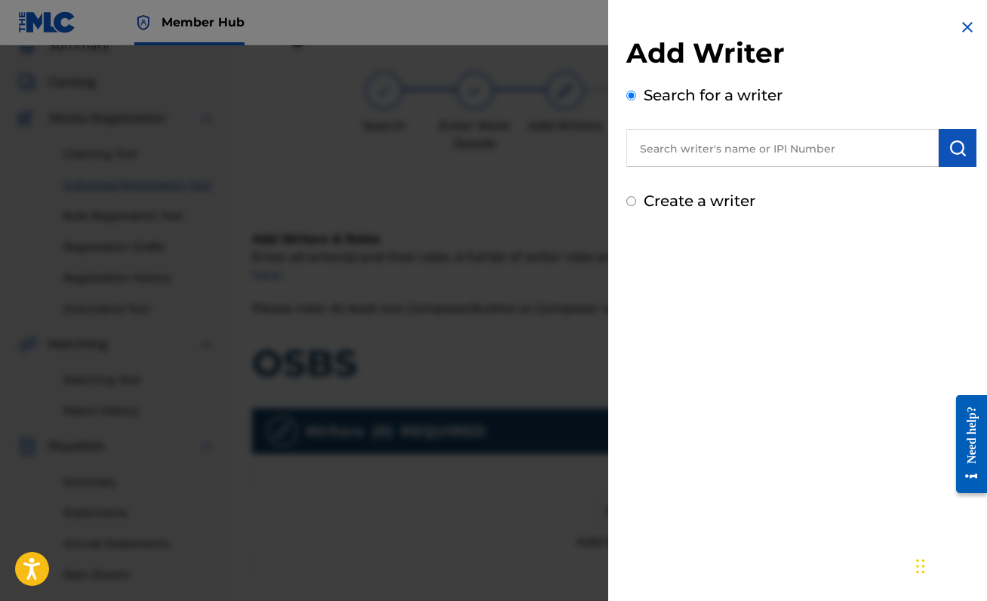
click at [782, 158] on input "text" at bounding box center [782, 148] width 312 height 38
paste input "00888214893"
click at [939, 146] on button "submit" at bounding box center [958, 148] width 38 height 38
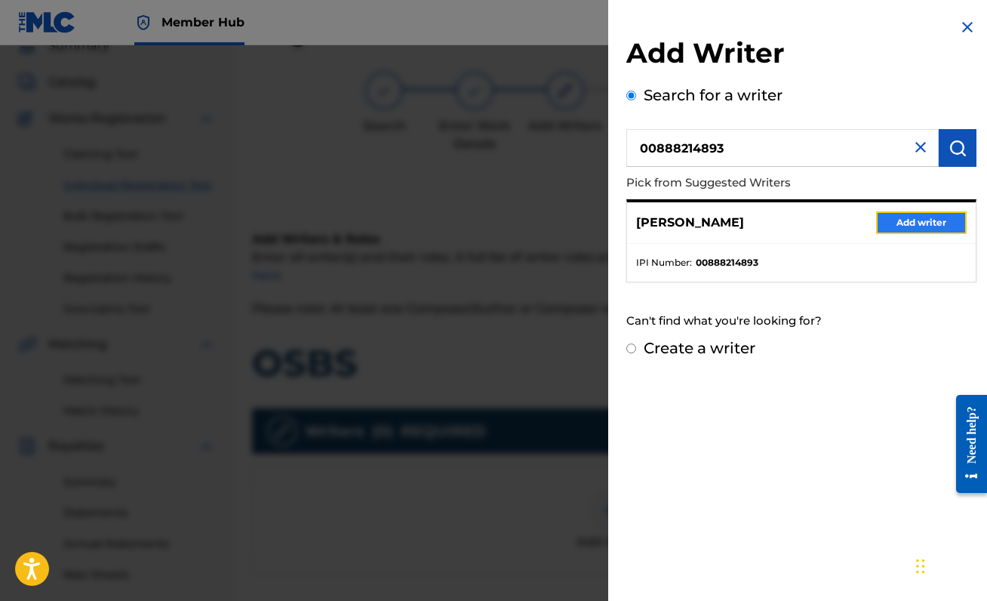
click at [921, 225] on button "Add writer" at bounding box center [921, 222] width 91 height 23
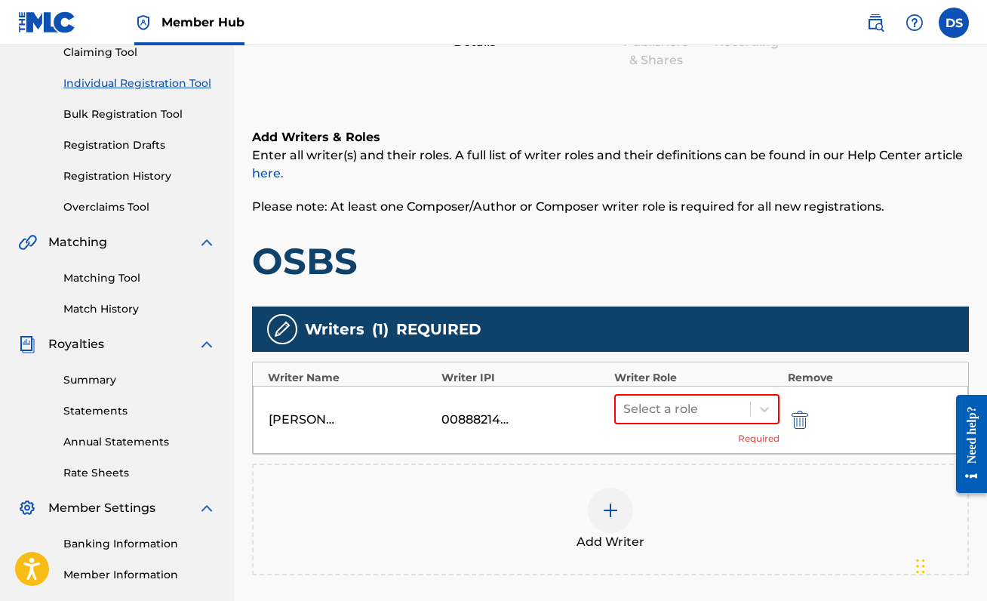
scroll to position [201, 0]
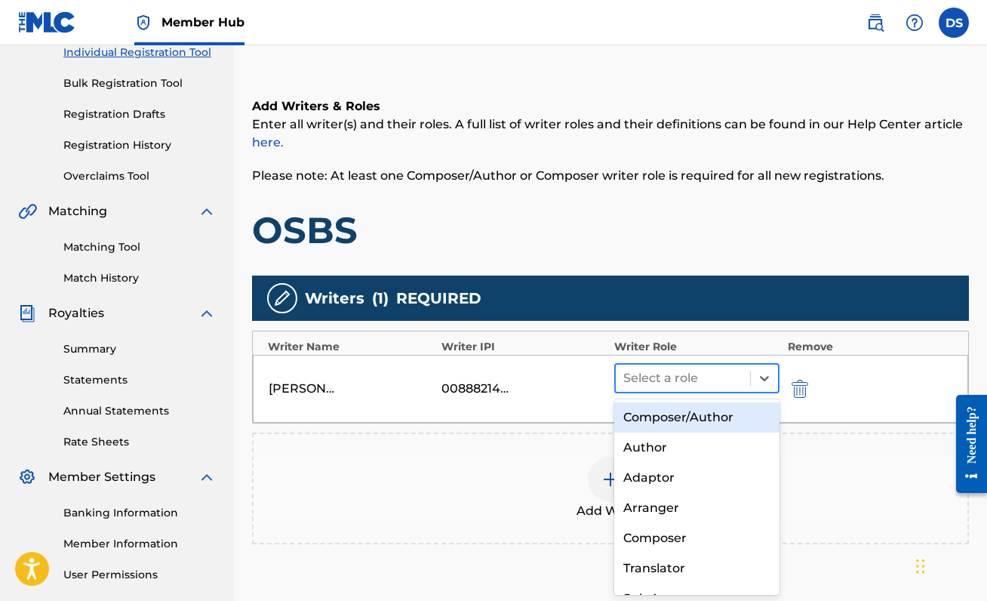
click at [683, 368] on div at bounding box center [682, 377] width 119 height 21
click at [678, 421] on div "Composer/Author" at bounding box center [696, 417] width 165 height 30
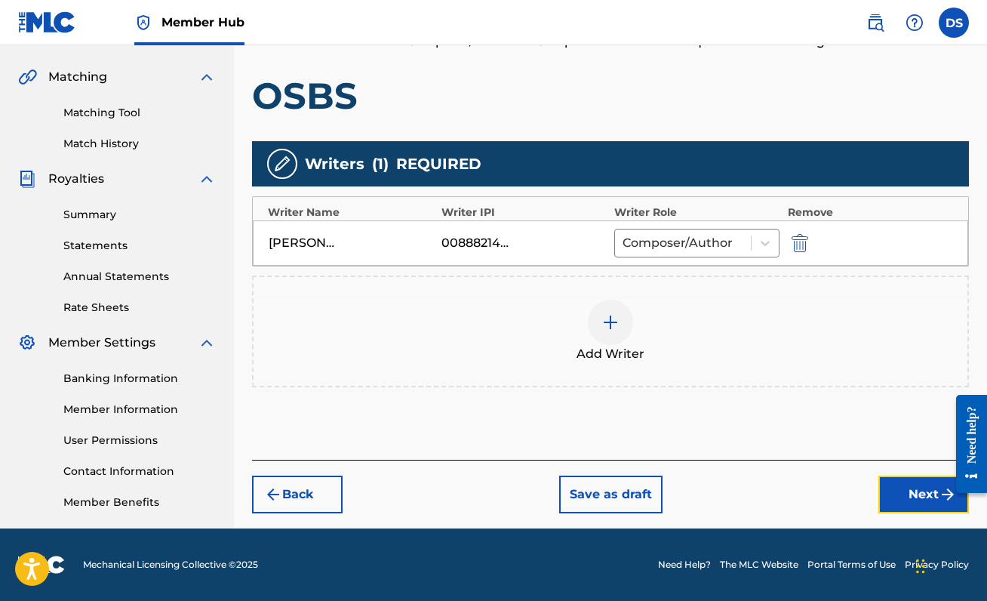
click at [921, 494] on button "Next" at bounding box center [923, 494] width 91 height 38
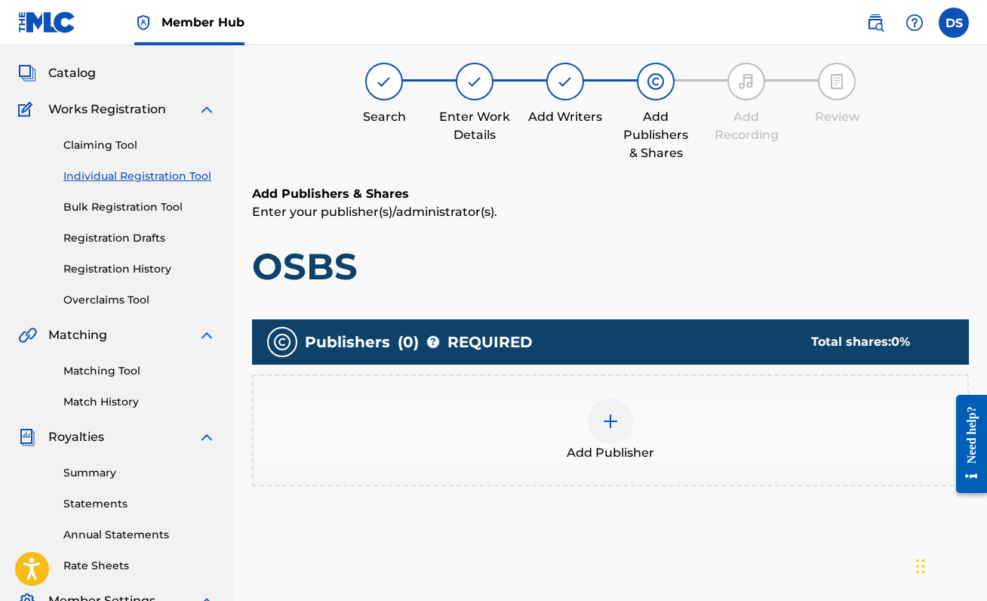
scroll to position [68, 0]
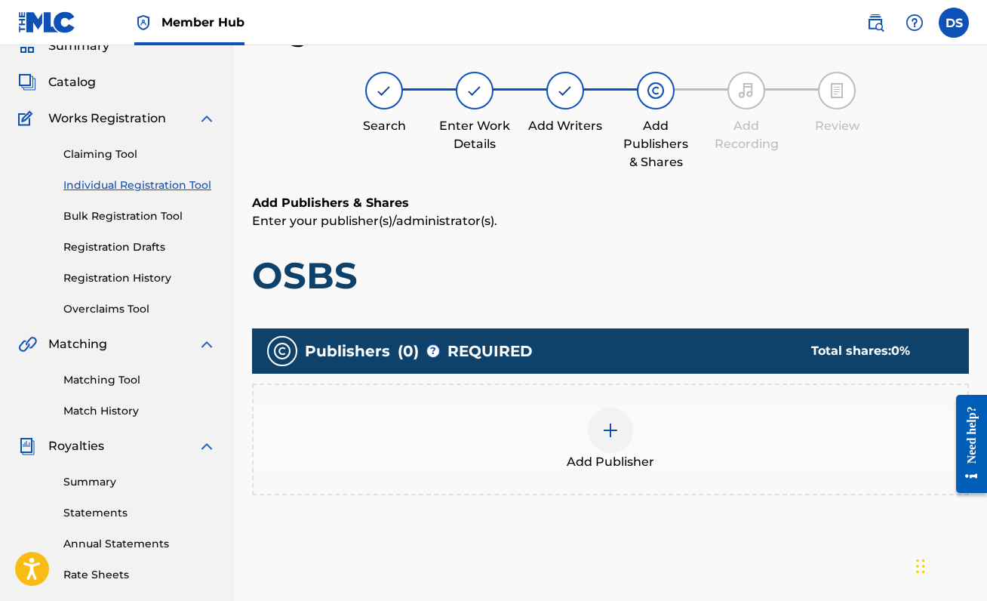
click at [595, 404] on div "Add Publisher" at bounding box center [610, 439] width 717 height 112
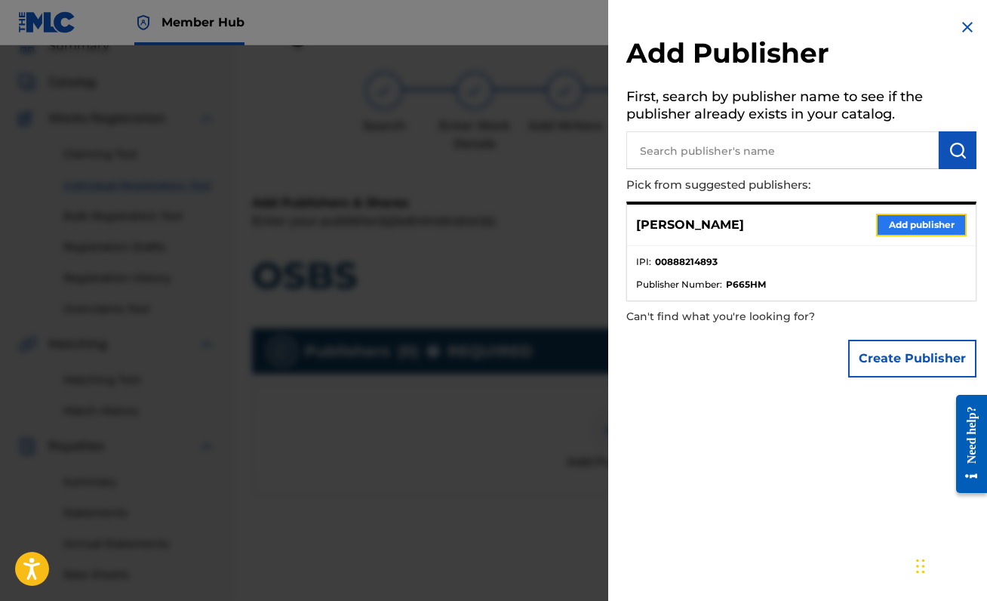
click at [879, 217] on button "Add publisher" at bounding box center [921, 225] width 91 height 23
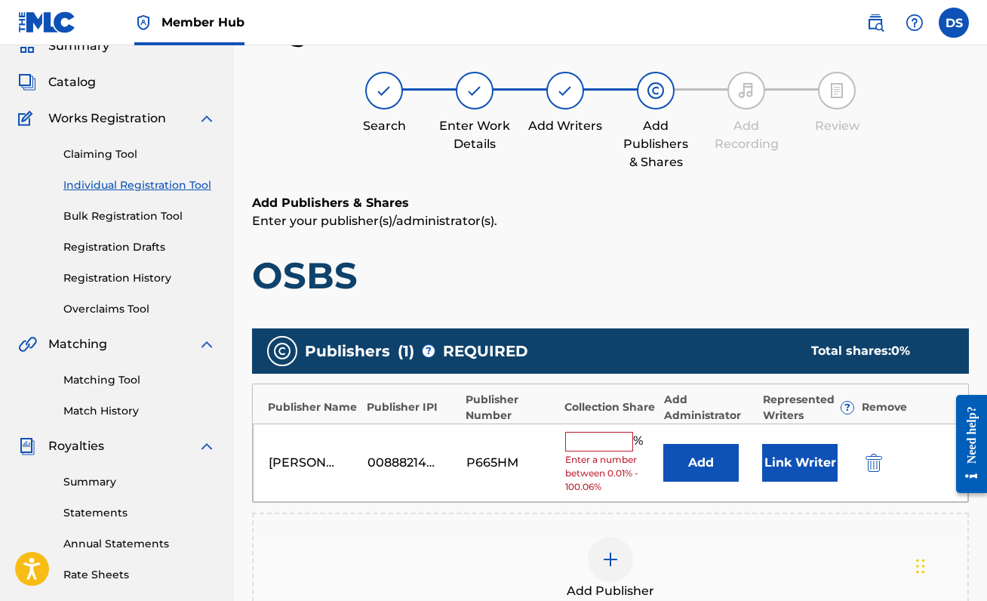
click at [618, 444] on input "text" at bounding box center [599, 442] width 68 height 20
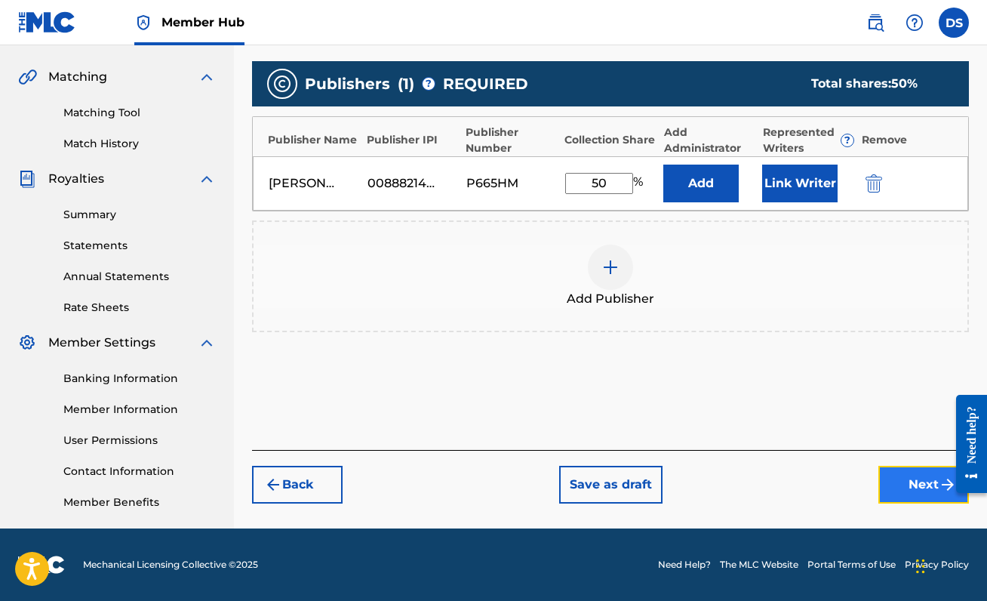
click at [906, 482] on button "Next" at bounding box center [923, 485] width 91 height 38
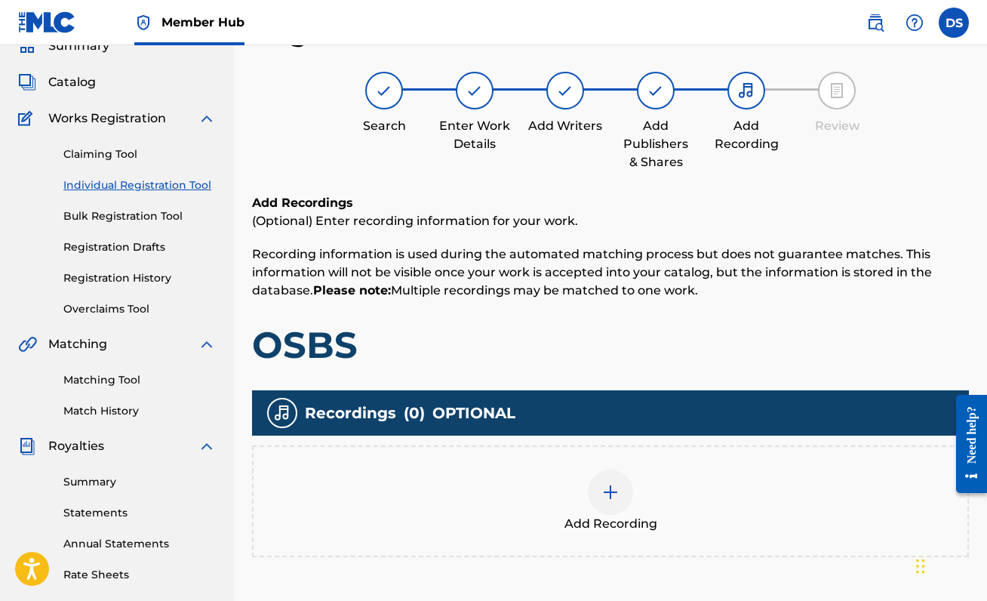
click at [588, 485] on div at bounding box center [610, 491] width 45 height 45
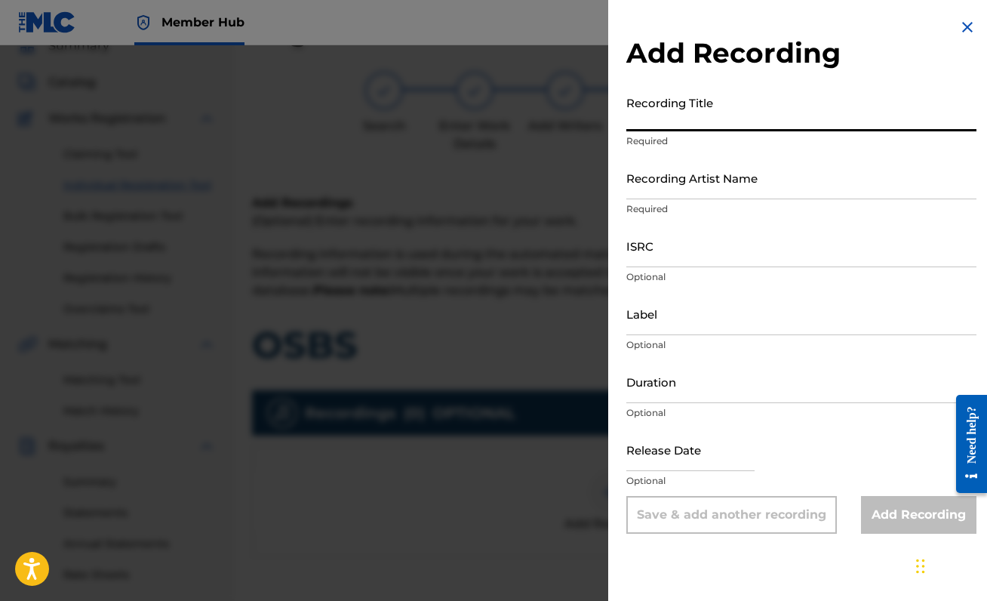
click at [742, 129] on input "Recording Title" at bounding box center [801, 109] width 350 height 43
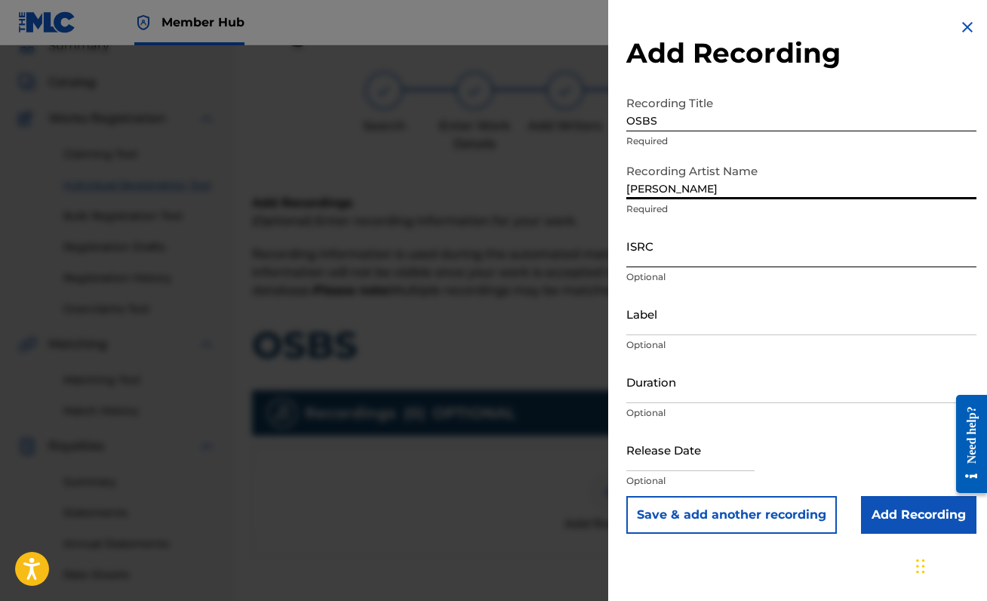
click at [689, 255] on input "ISRC" at bounding box center [801, 245] width 350 height 43
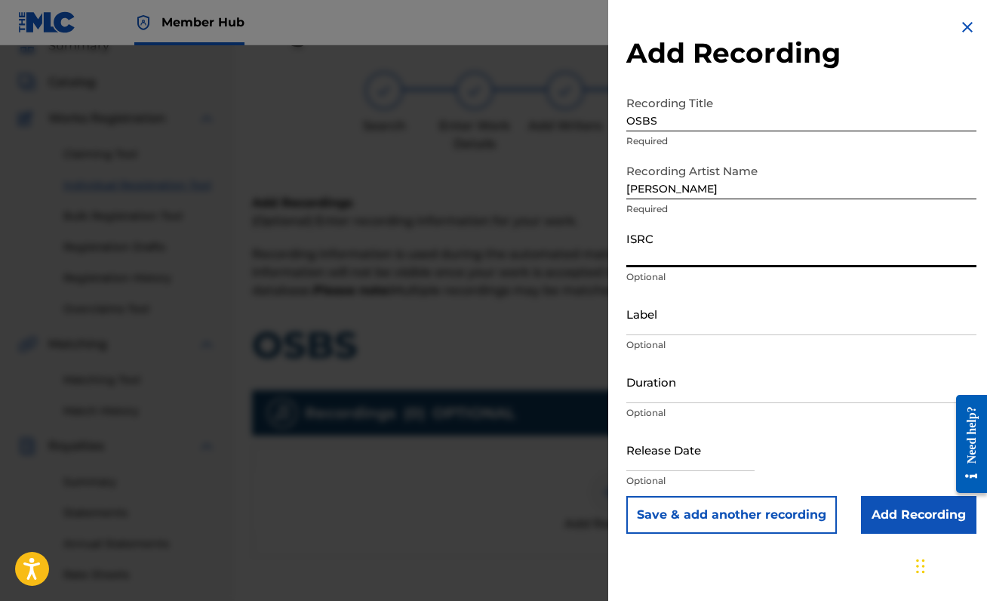
paste input "QZJG52172144"
click at [906, 512] on input "Add Recording" at bounding box center [918, 515] width 115 height 38
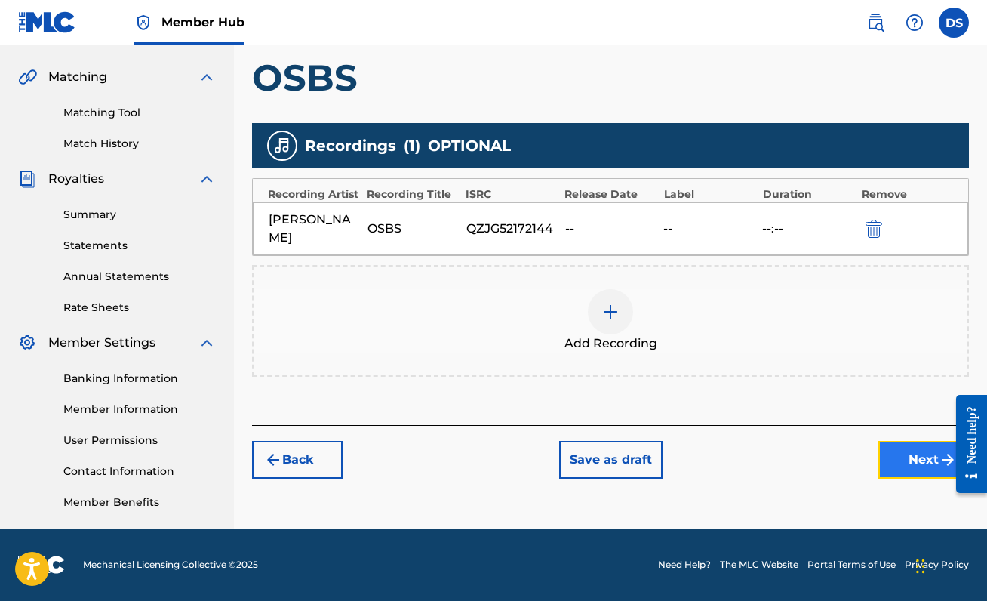
click at [906, 441] on button "Next" at bounding box center [923, 460] width 91 height 38
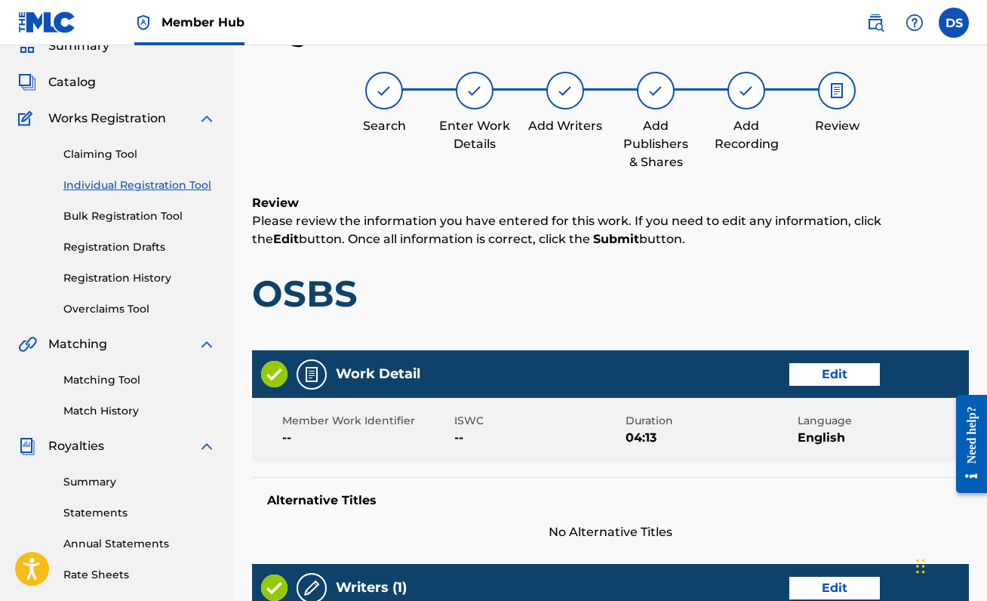
scroll to position [692, 0]
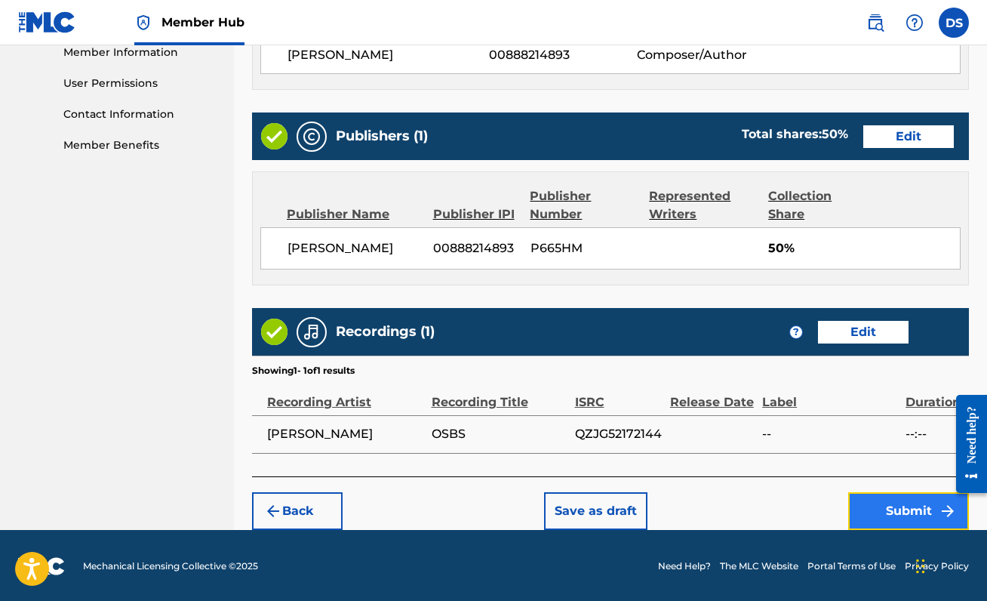
click at [919, 512] on button "Submit" at bounding box center [908, 511] width 121 height 38
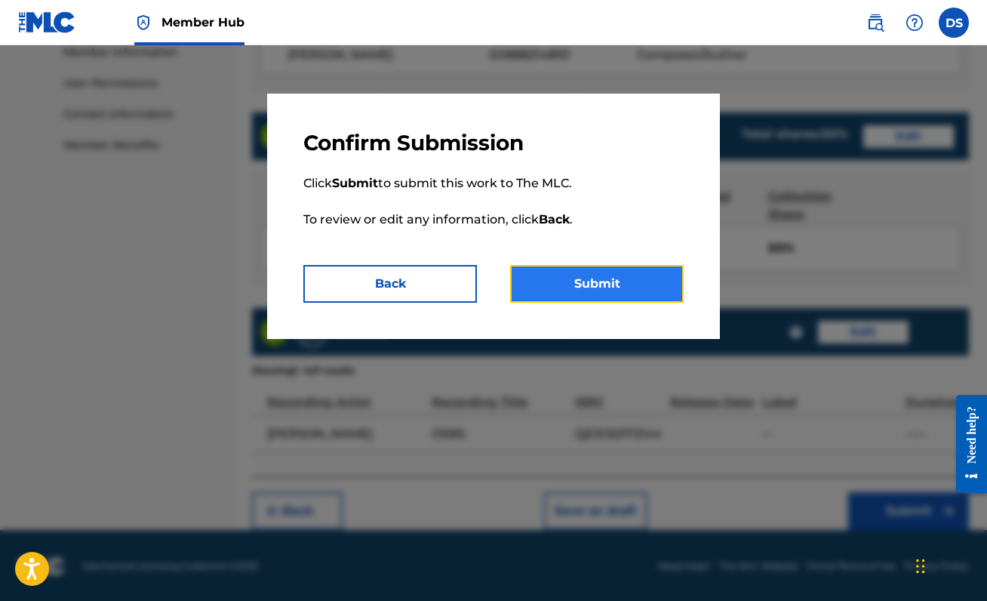
click at [614, 272] on button "Submit" at bounding box center [597, 284] width 174 height 38
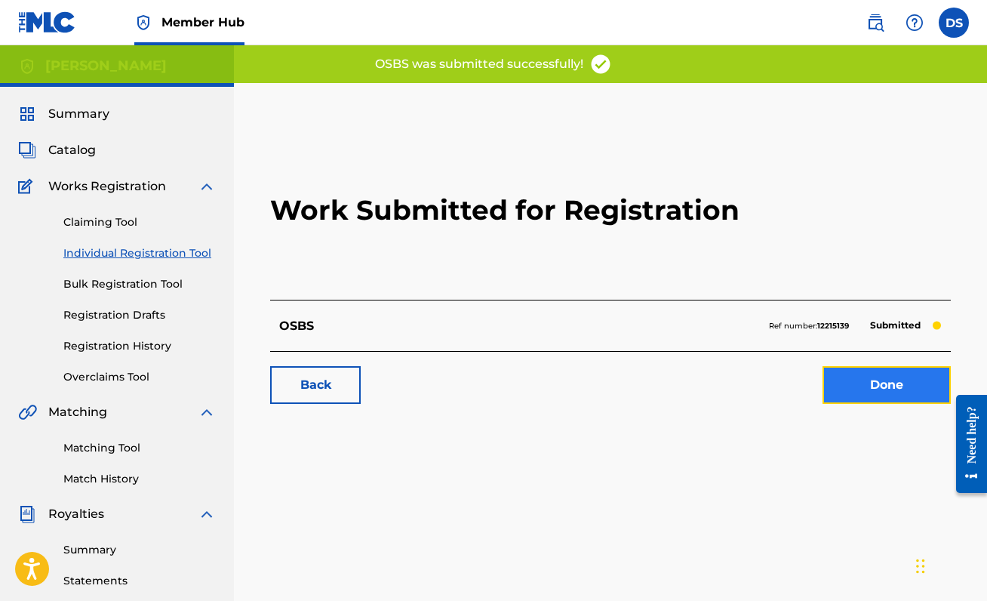
click at [904, 370] on link "Done" at bounding box center [886, 385] width 128 height 38
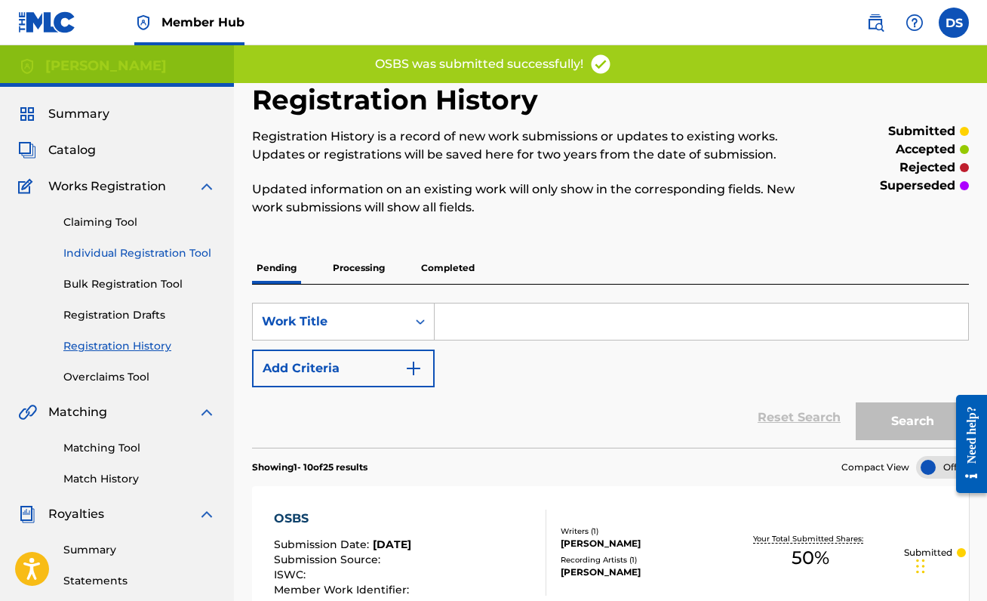
click at [118, 254] on link "Individual Registration Tool" at bounding box center [139, 253] width 152 height 16
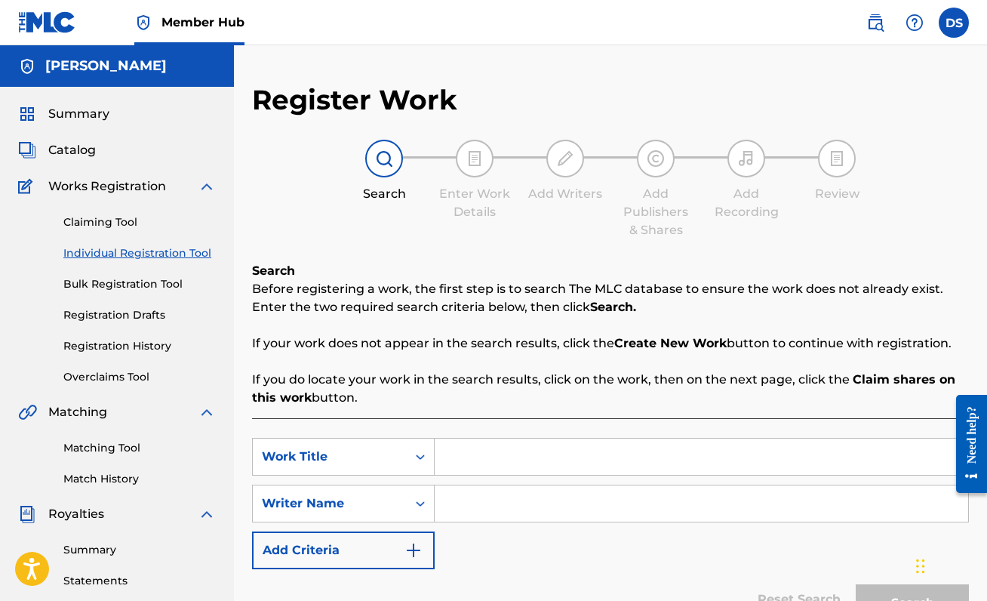
click at [505, 452] on input "Search Form" at bounding box center [701, 456] width 533 height 36
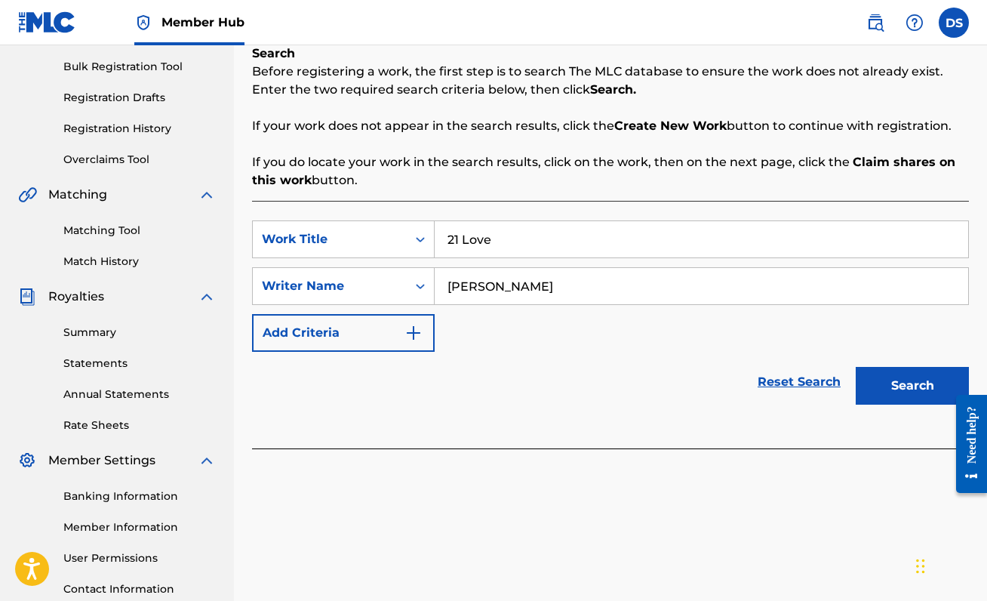
scroll to position [335, 0]
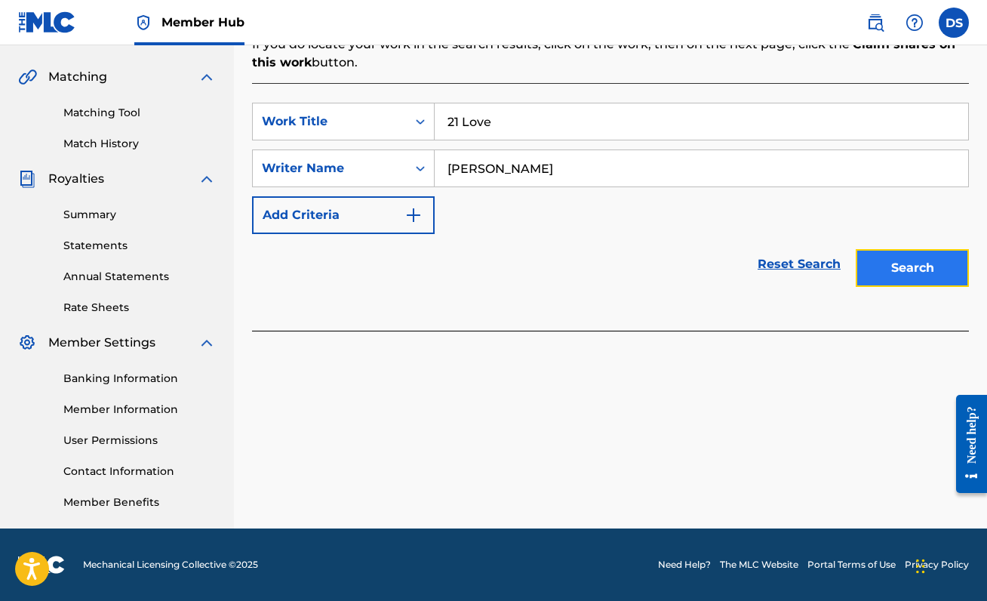
click at [896, 261] on button "Search" at bounding box center [912, 268] width 113 height 38
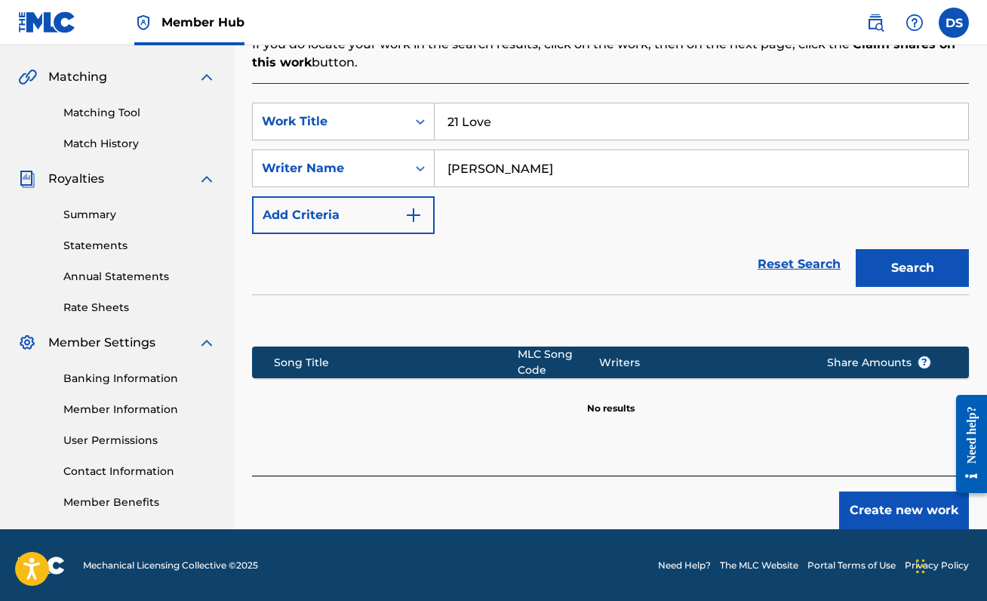
scroll to position [336, 0]
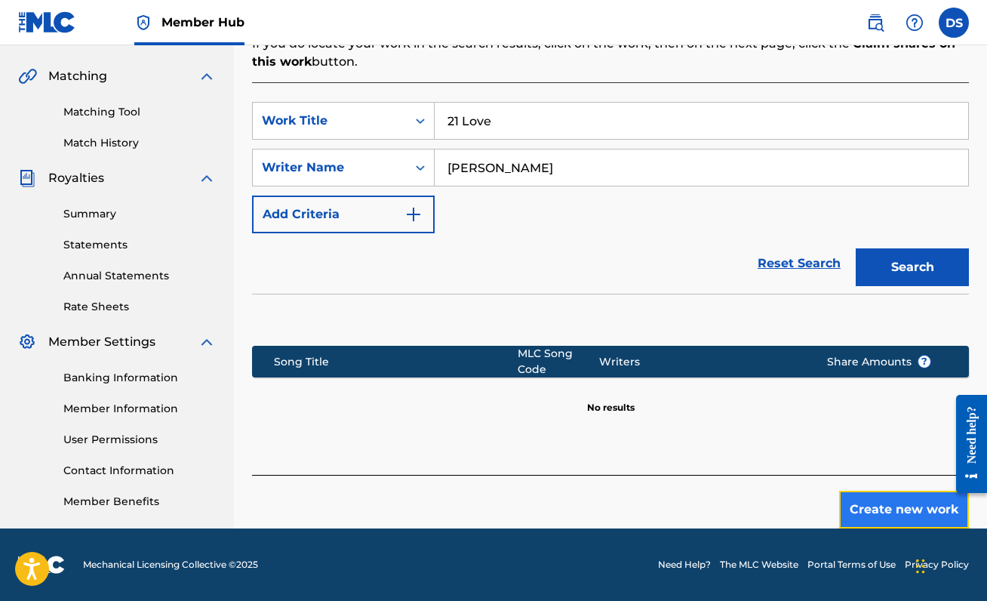
click at [890, 509] on button "Create new work" at bounding box center [904, 509] width 130 height 38
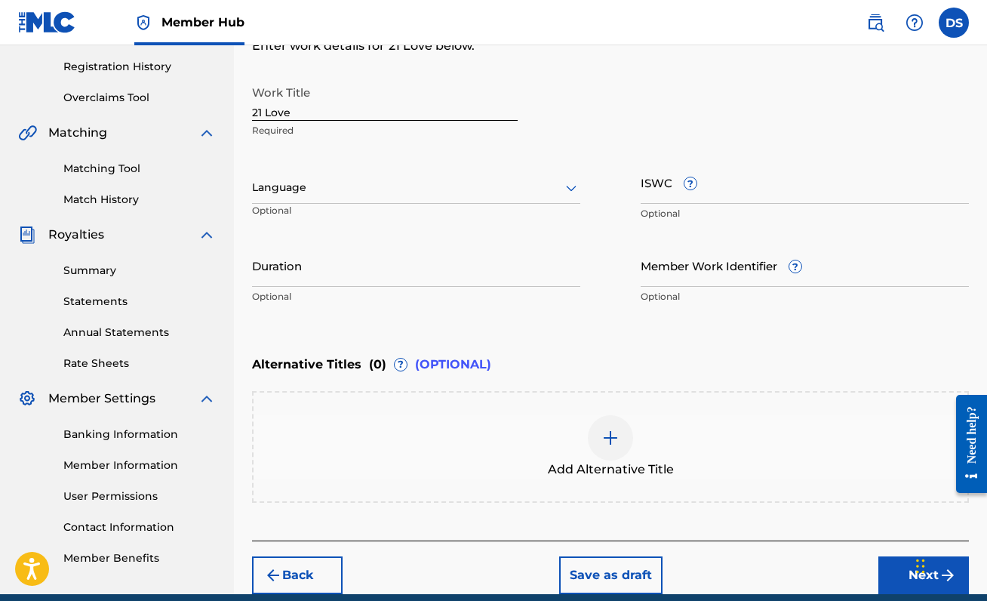
scroll to position [263, 0]
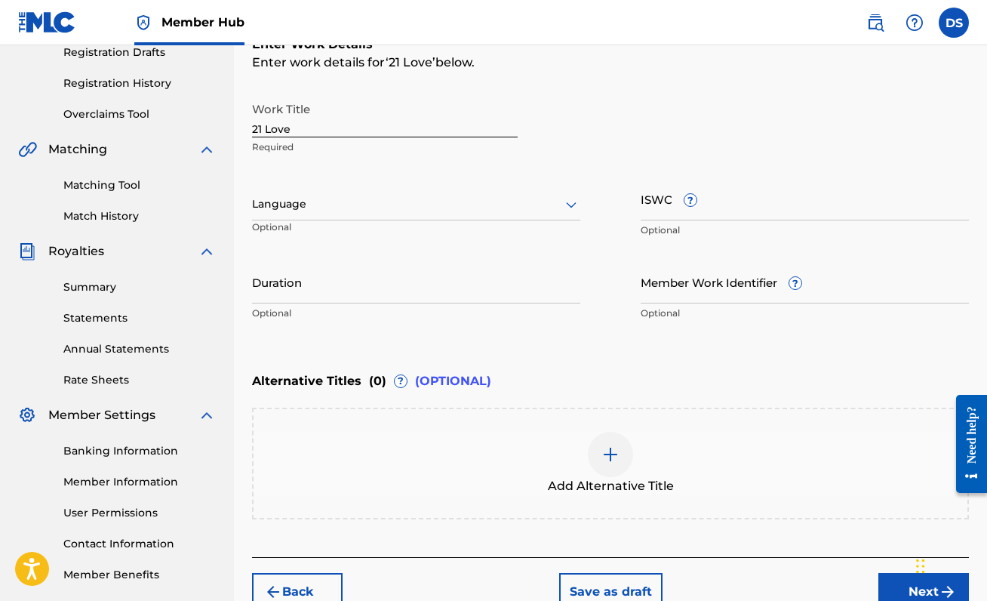
click at [449, 220] on div "Language" at bounding box center [416, 205] width 328 height 32
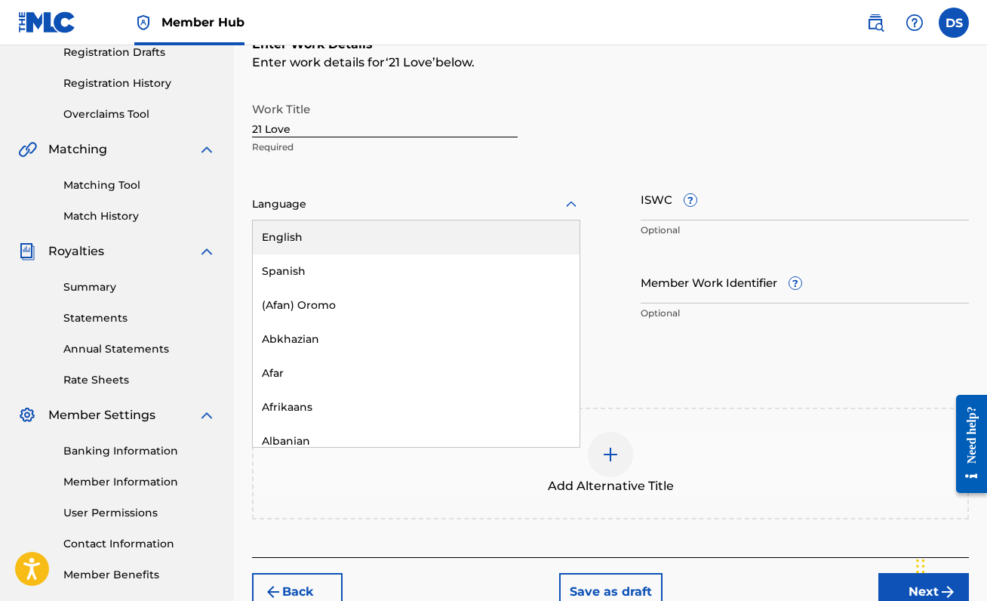
click at [444, 241] on div "English" at bounding box center [416, 237] width 327 height 34
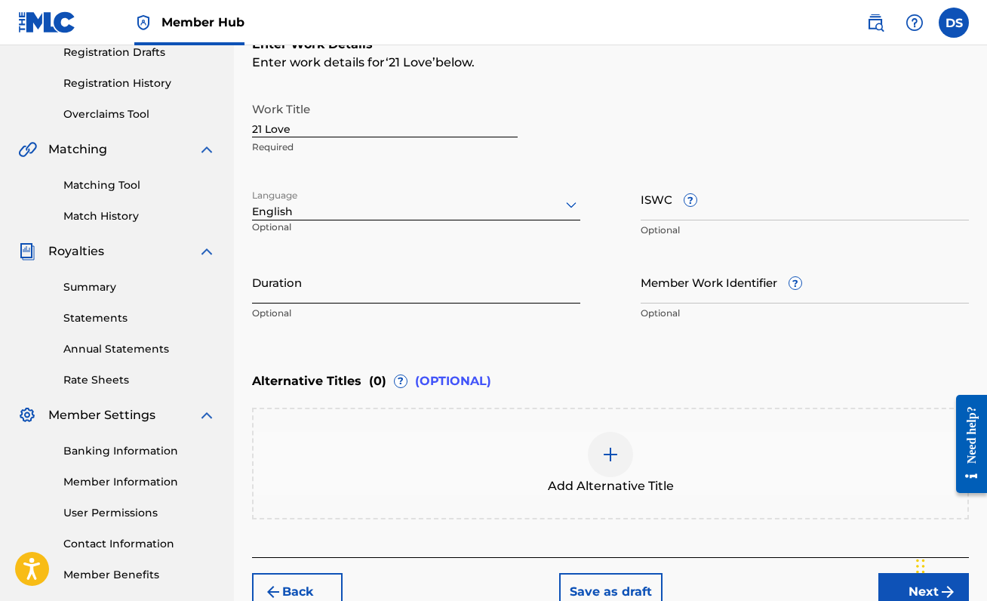
click at [300, 297] on input "Duration" at bounding box center [416, 281] width 328 height 43
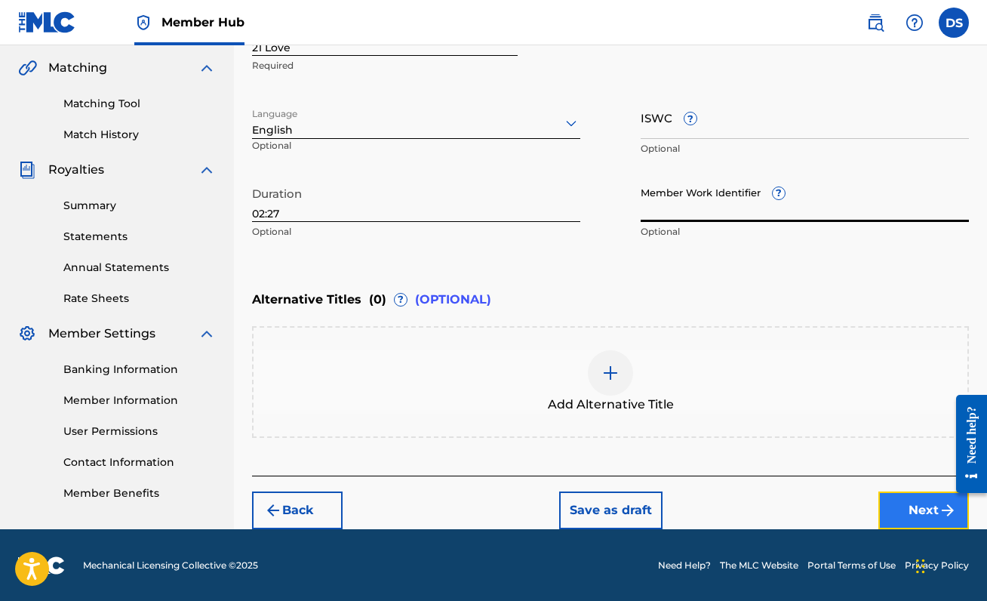
click at [912, 512] on button "Next" at bounding box center [923, 510] width 91 height 38
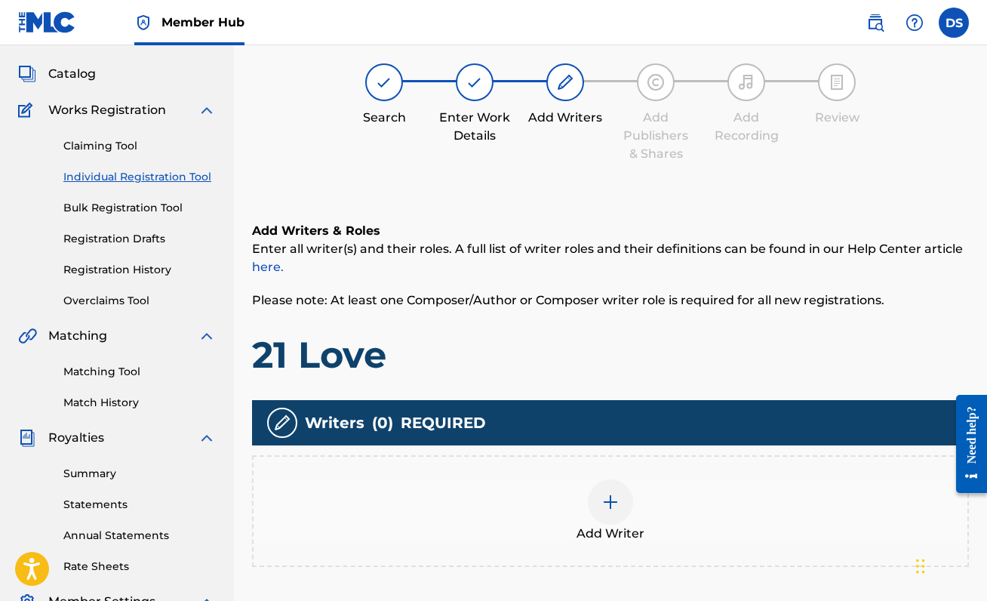
scroll to position [68, 0]
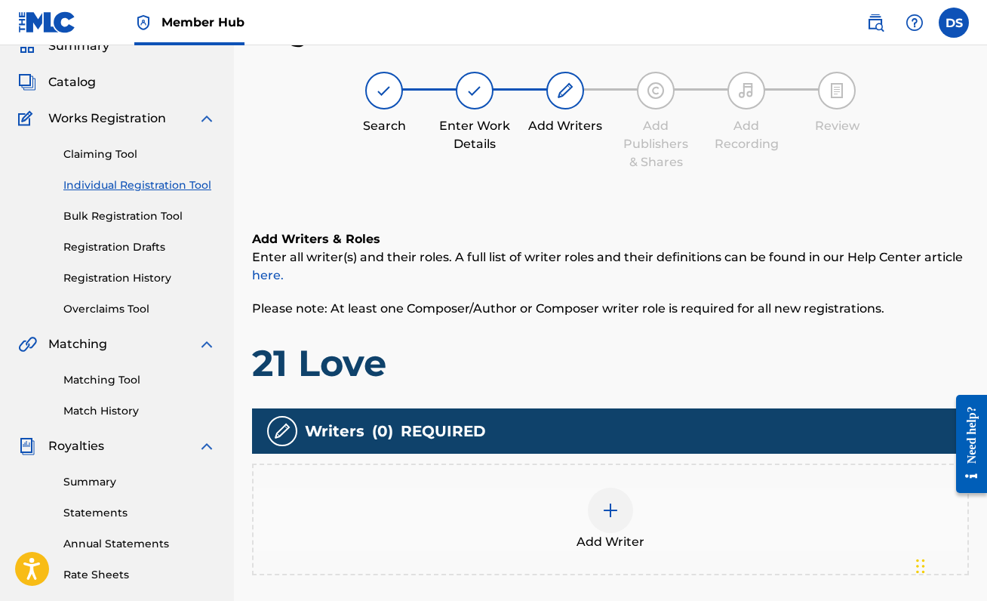
click at [598, 527] on div at bounding box center [610, 509] width 45 height 45
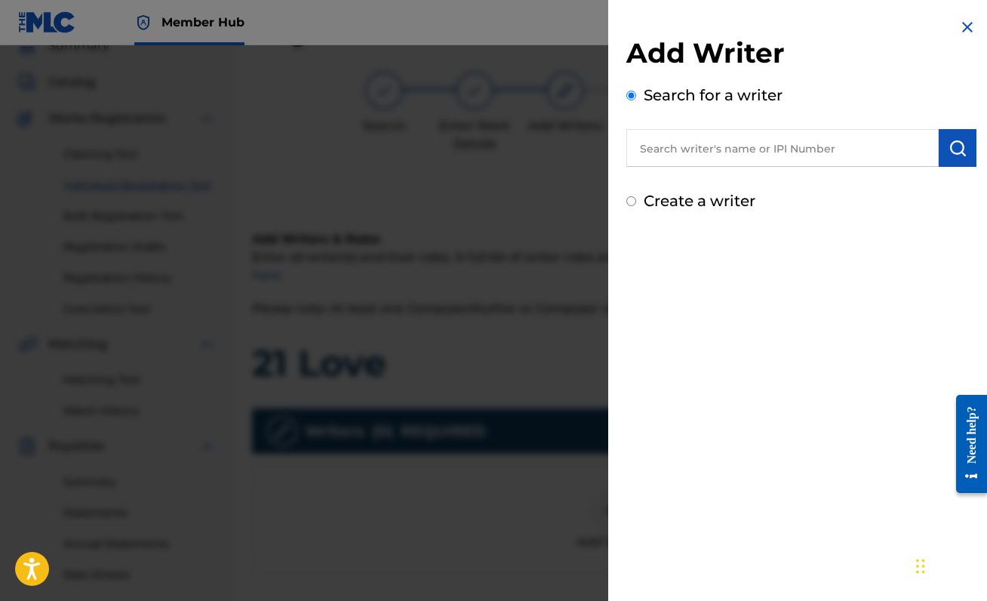
click at [697, 153] on input "text" at bounding box center [782, 148] width 312 height 38
paste input "00888214893"
click at [962, 134] on button "submit" at bounding box center [958, 148] width 38 height 38
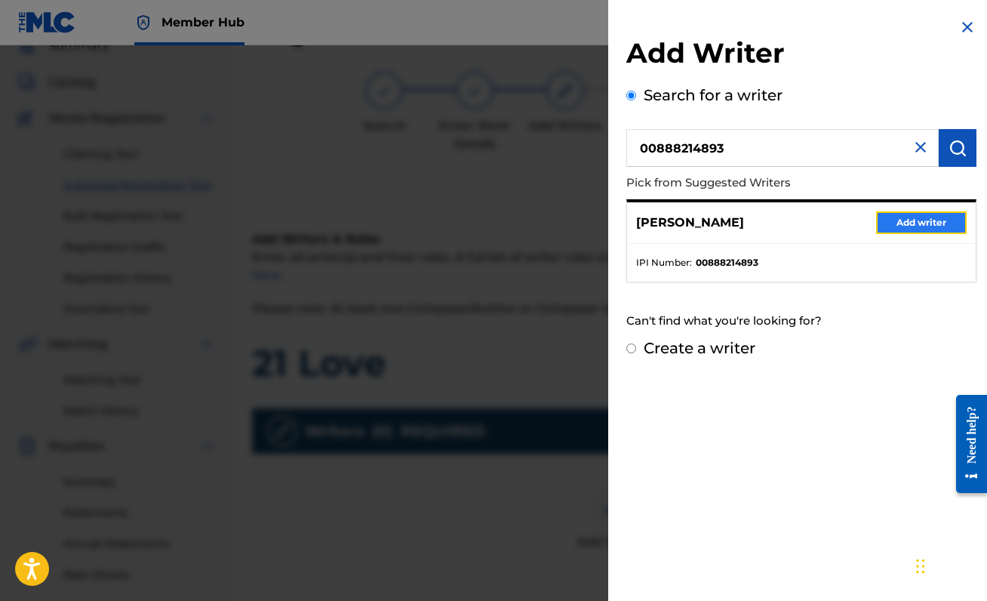
click at [944, 223] on button "Add writer" at bounding box center [921, 222] width 91 height 23
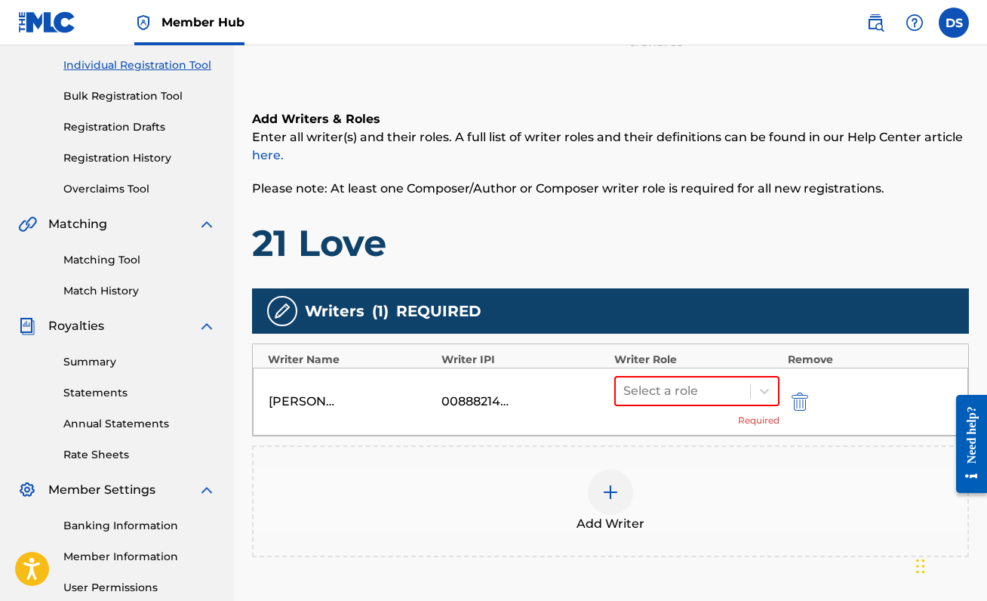
scroll to position [196, 0]
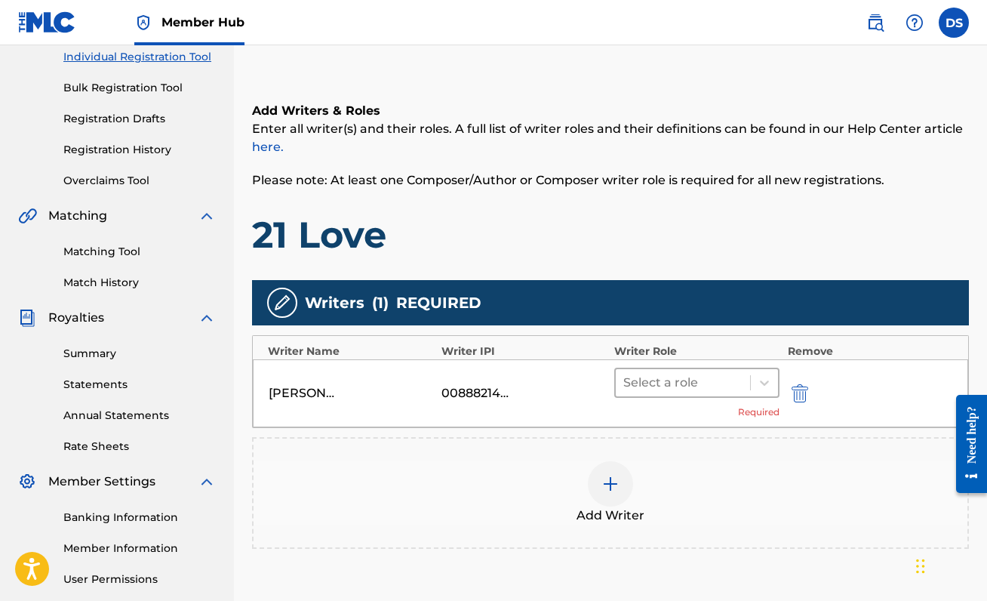
click at [665, 367] on div "Select a role" at bounding box center [696, 382] width 165 height 30
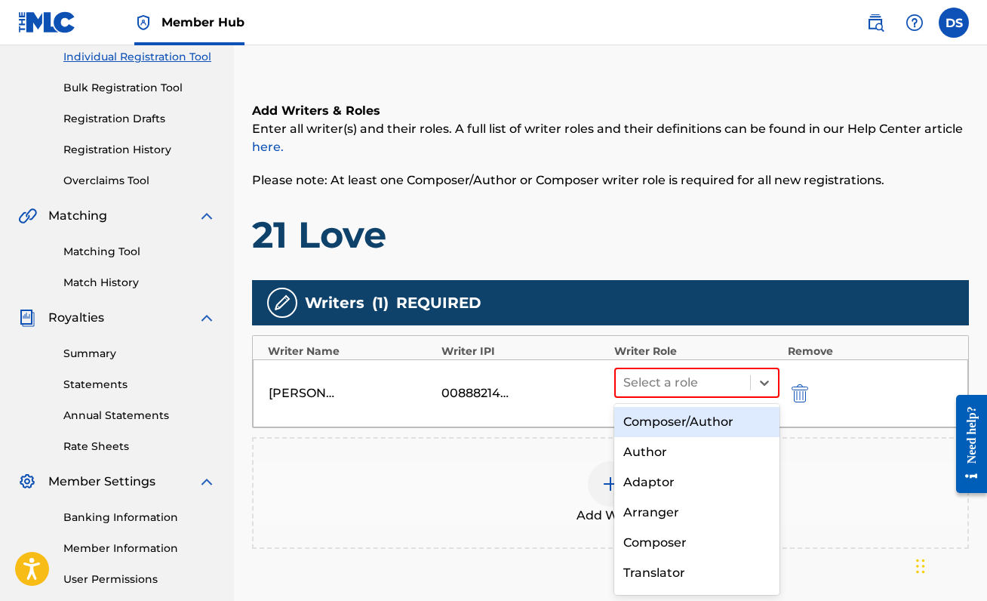
click at [665, 419] on div "Composer/Author" at bounding box center [696, 422] width 165 height 30
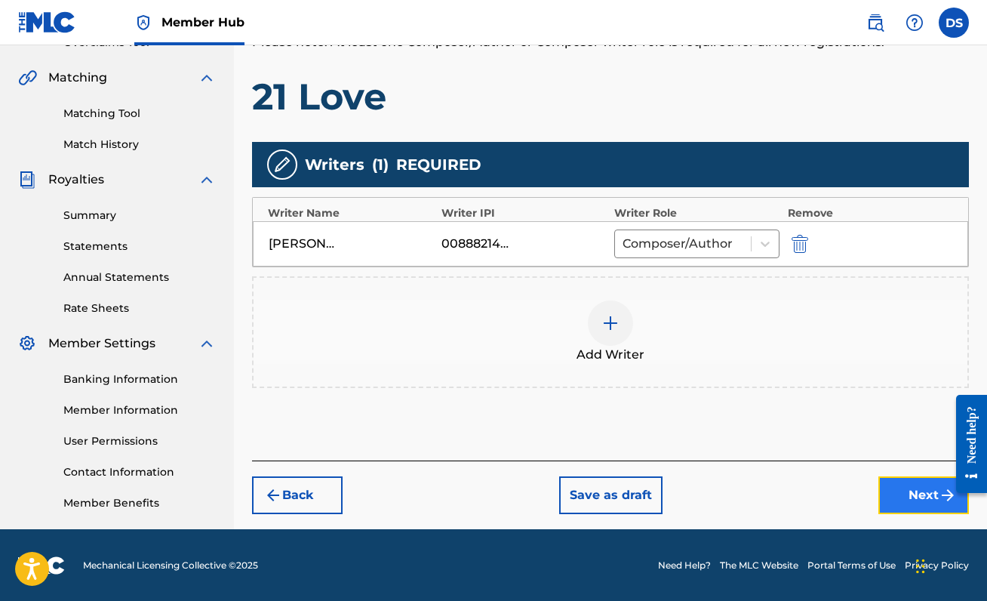
click at [922, 500] on button "Next" at bounding box center [923, 495] width 91 height 38
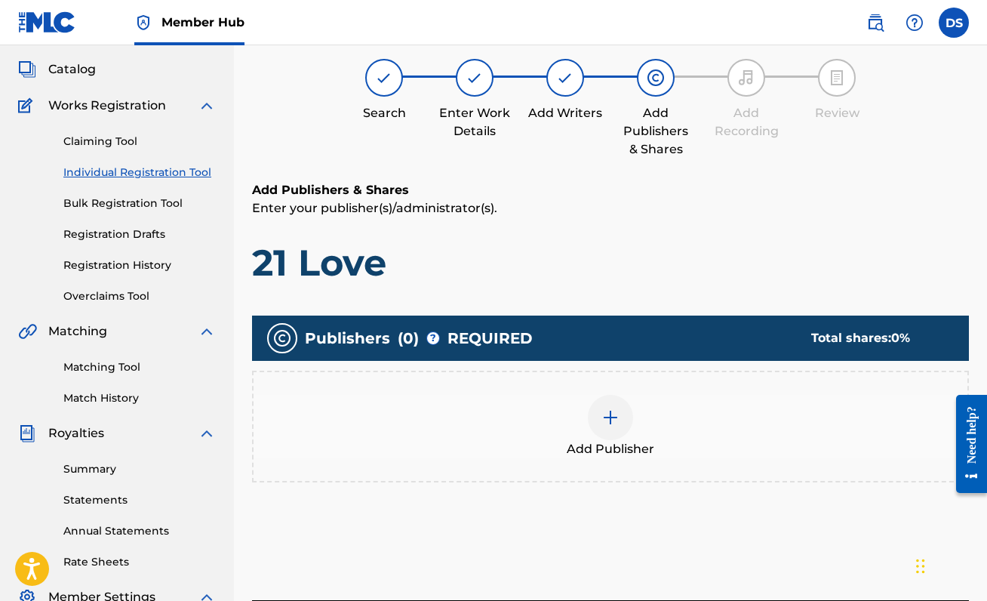
scroll to position [68, 0]
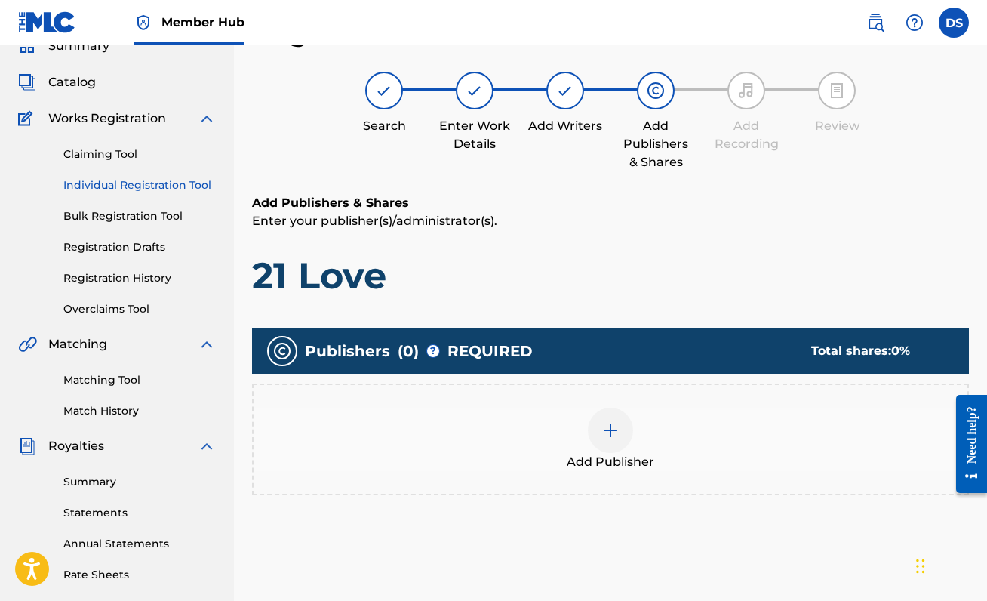
click at [599, 432] on div at bounding box center [610, 429] width 45 height 45
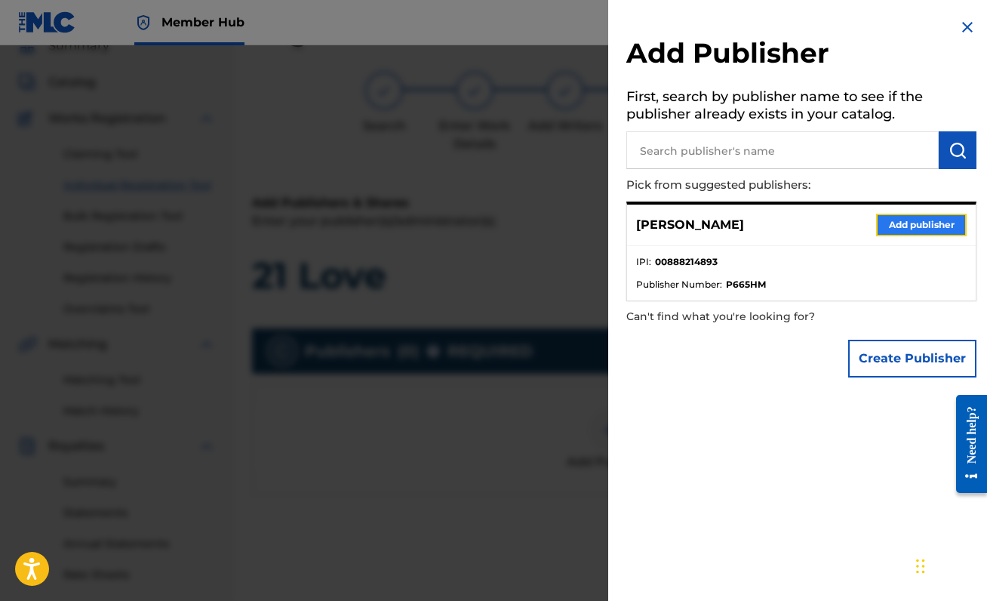
click at [900, 217] on button "Add publisher" at bounding box center [921, 225] width 91 height 23
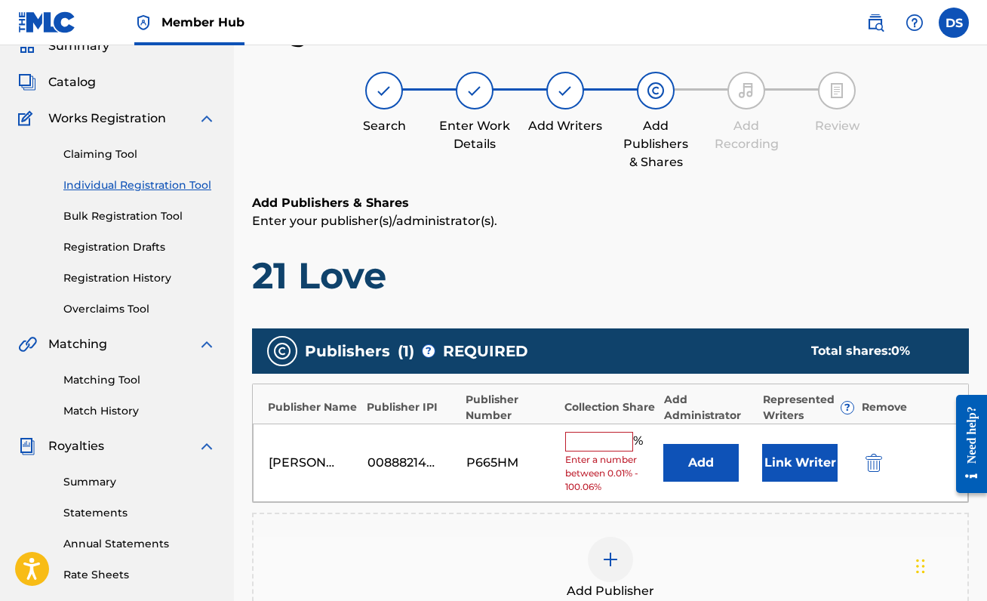
click at [600, 427] on div "[PERSON_NAME] 00888214893 P665HM % Enter a number between 0.01% - 100.06% Add L…" at bounding box center [610, 462] width 715 height 79
click at [605, 444] on input "text" at bounding box center [599, 442] width 68 height 20
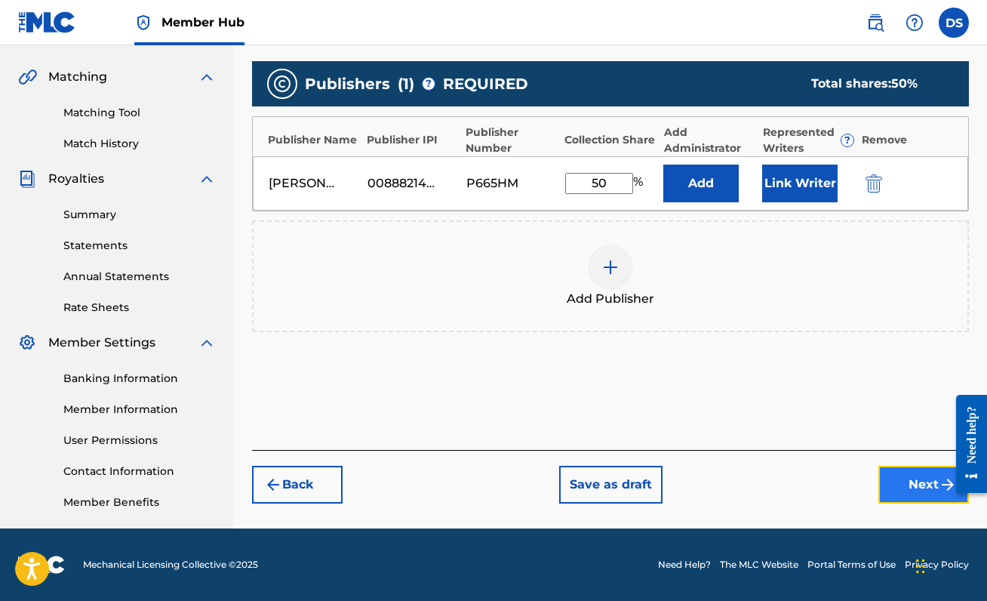
click at [896, 499] on button "Next" at bounding box center [923, 485] width 91 height 38
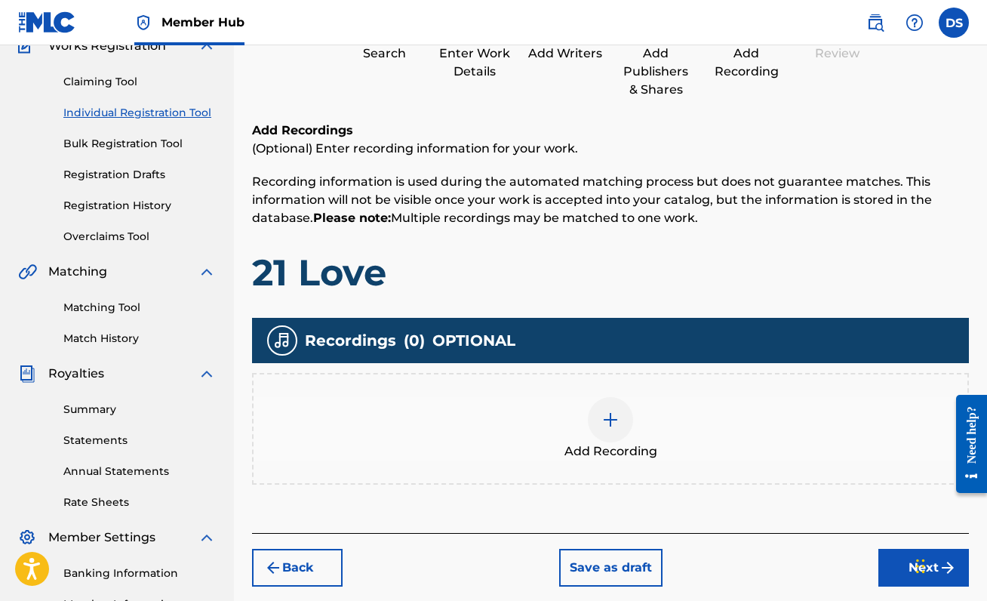
scroll to position [176, 0]
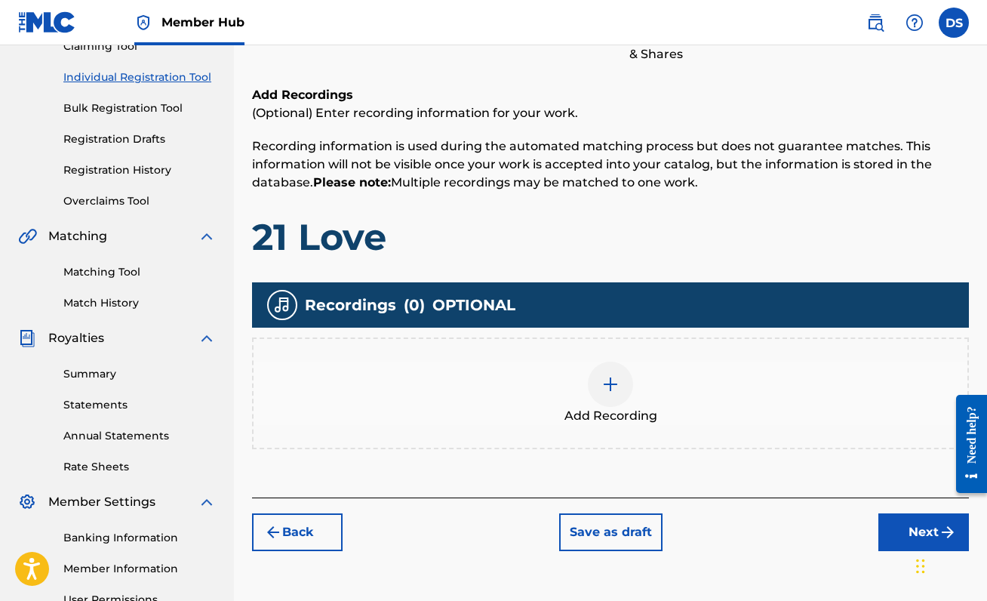
click at [630, 374] on div at bounding box center [610, 383] width 45 height 45
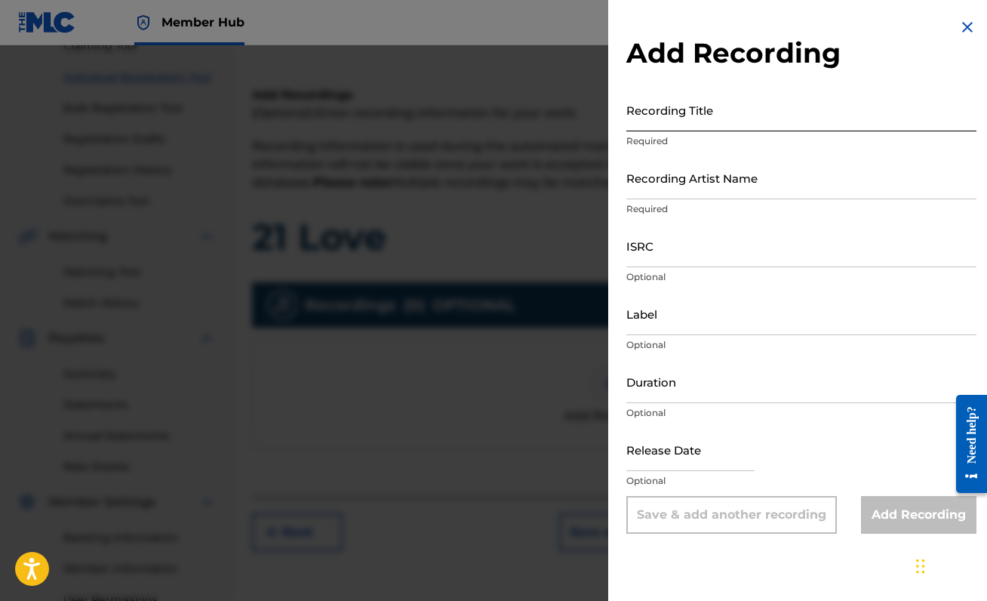
click at [723, 129] on input "Recording Title" at bounding box center [801, 109] width 350 height 43
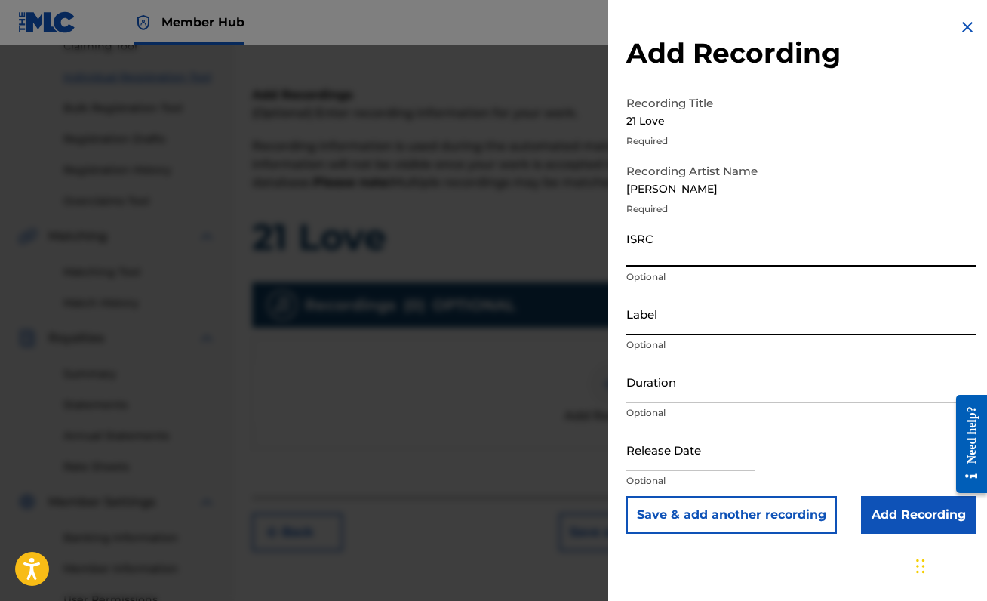
paste input "QZJG52172131"
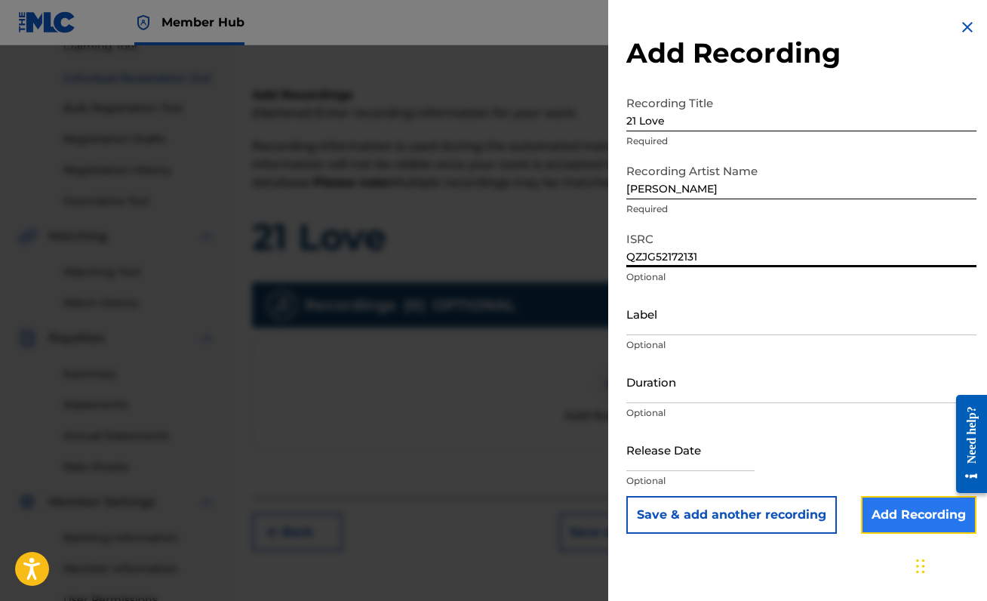
click at [899, 510] on input "Add Recording" at bounding box center [918, 515] width 115 height 38
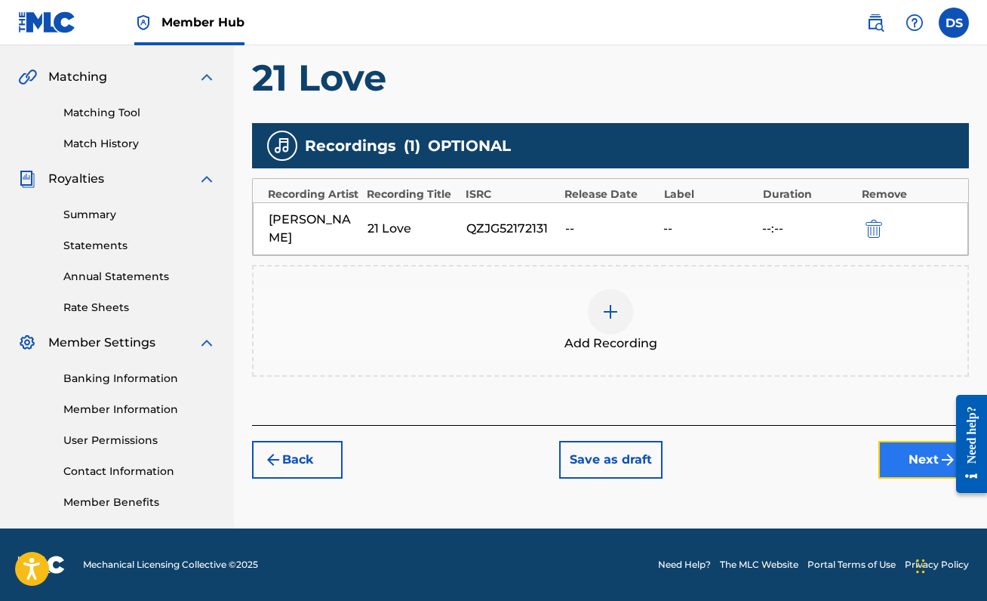
click at [905, 441] on button "Next" at bounding box center [923, 460] width 91 height 38
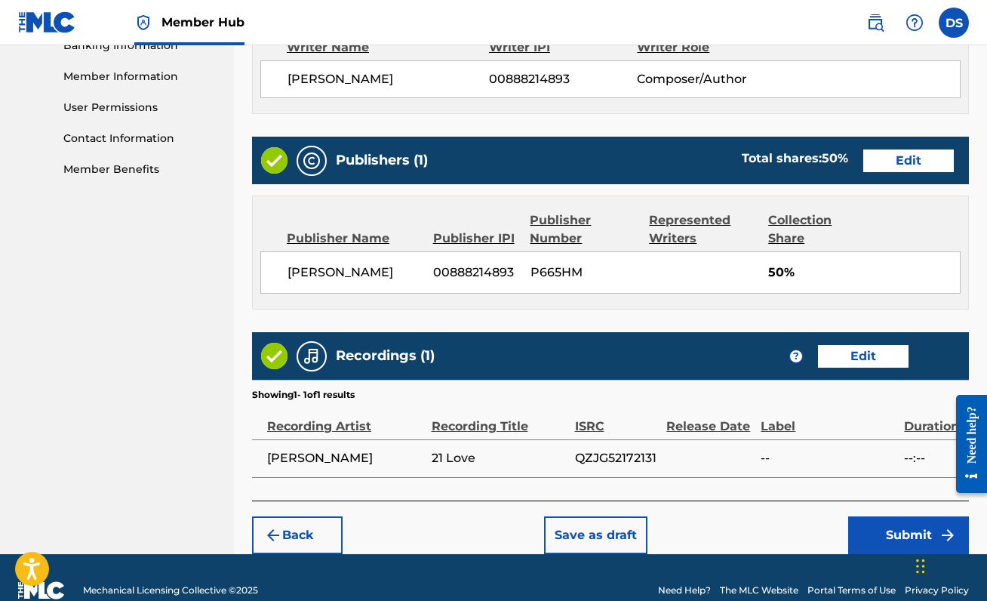
scroll to position [692, 0]
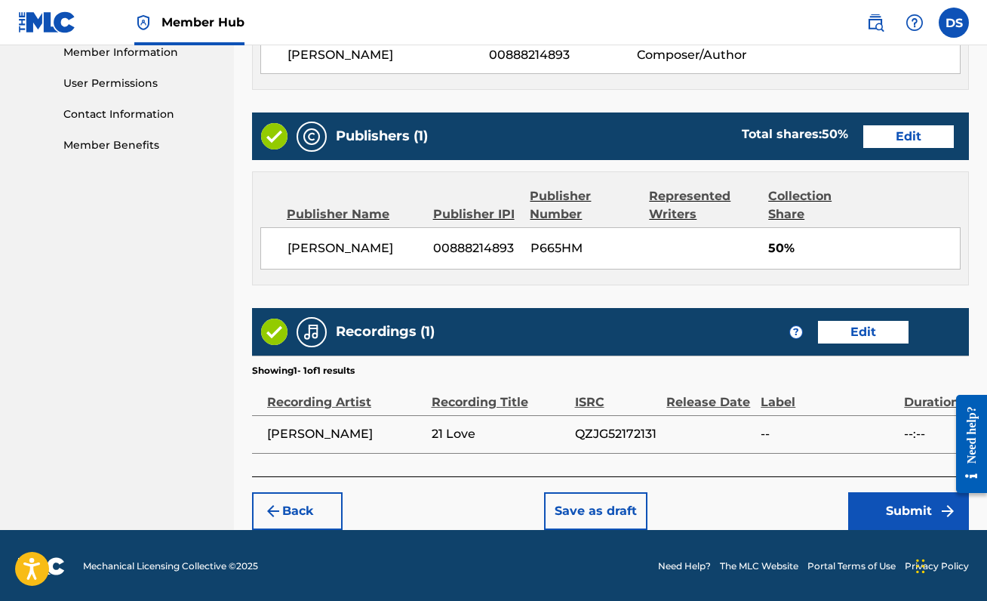
click at [902, 482] on div "Back Save as draft Submit" at bounding box center [610, 503] width 717 height 54
click at [901, 503] on button "Submit" at bounding box center [908, 511] width 121 height 38
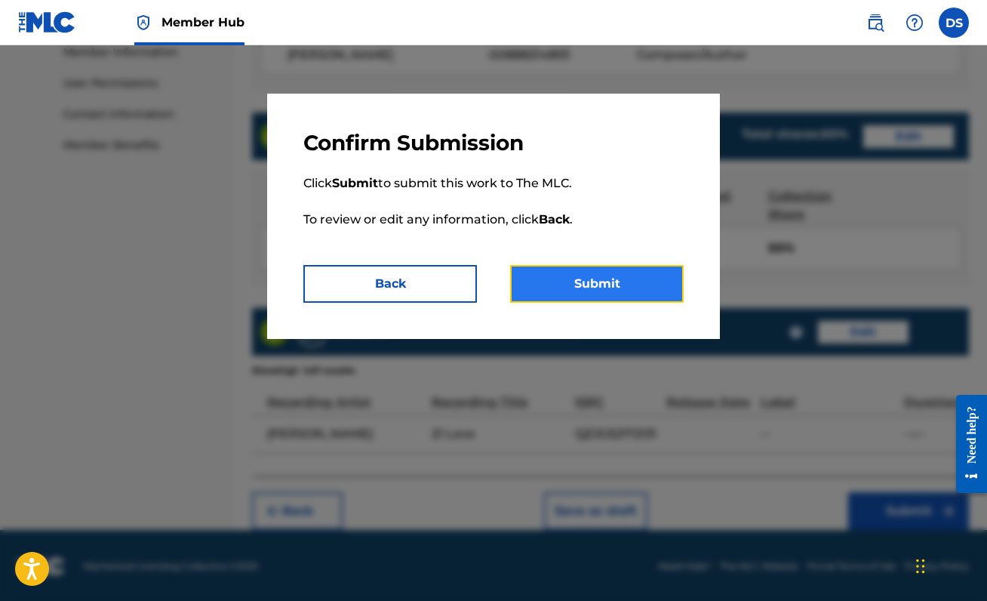
click at [529, 267] on button "Submit" at bounding box center [597, 284] width 174 height 38
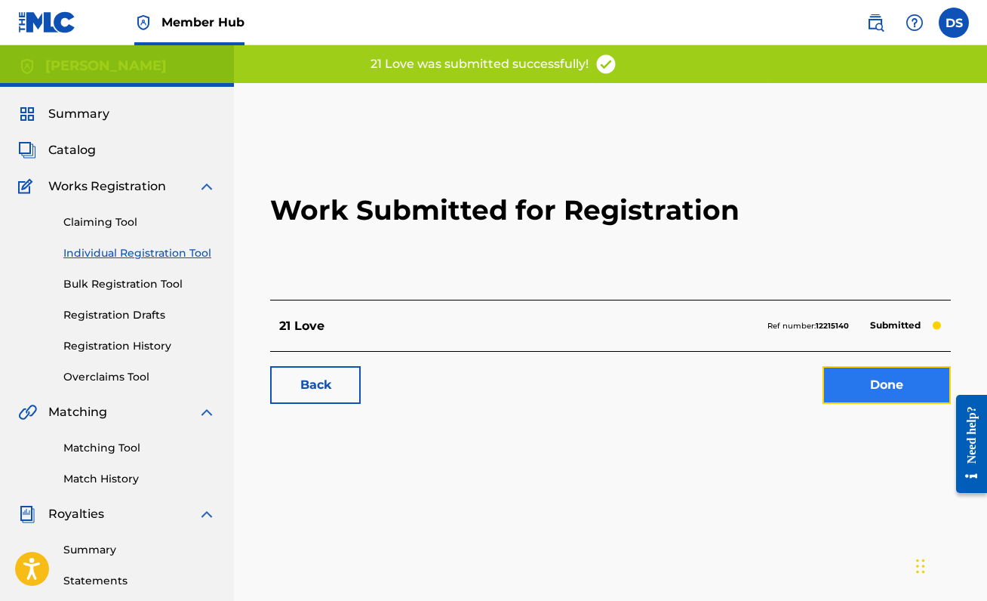
click at [910, 374] on link "Done" at bounding box center [886, 385] width 128 height 38
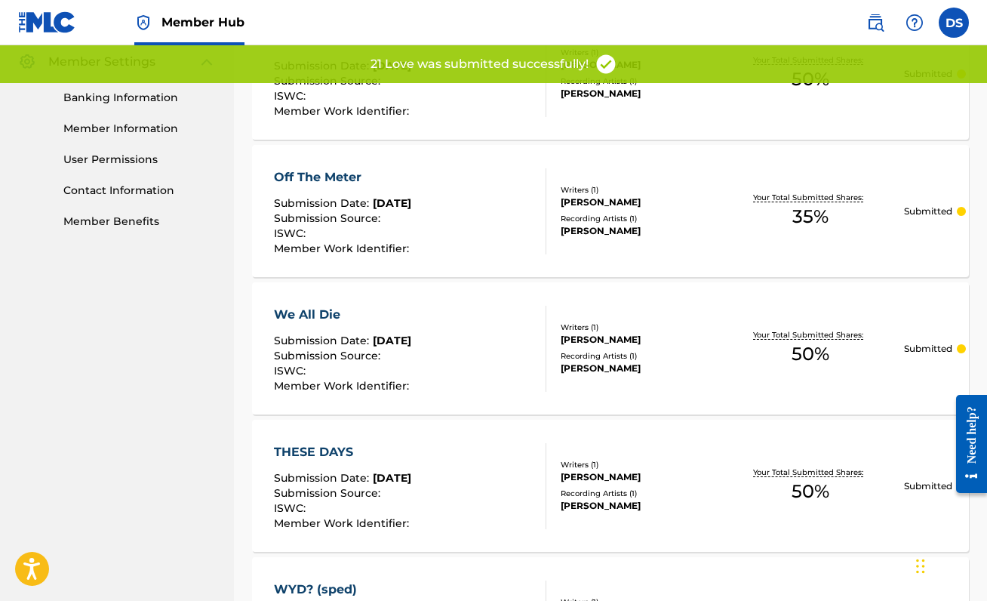
scroll to position [983, 0]
